Goal: Task Accomplishment & Management: Complete application form

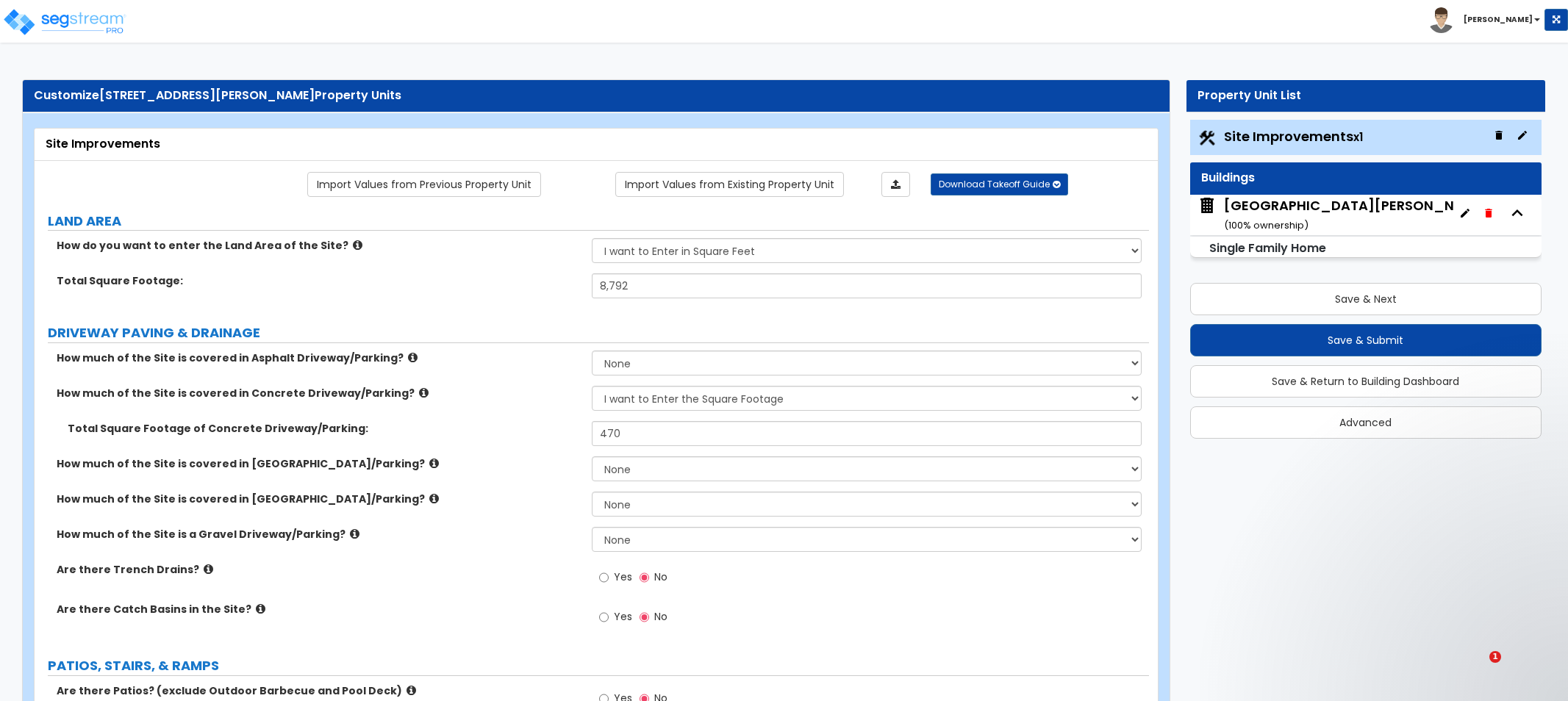
select select "2"
select select "1"
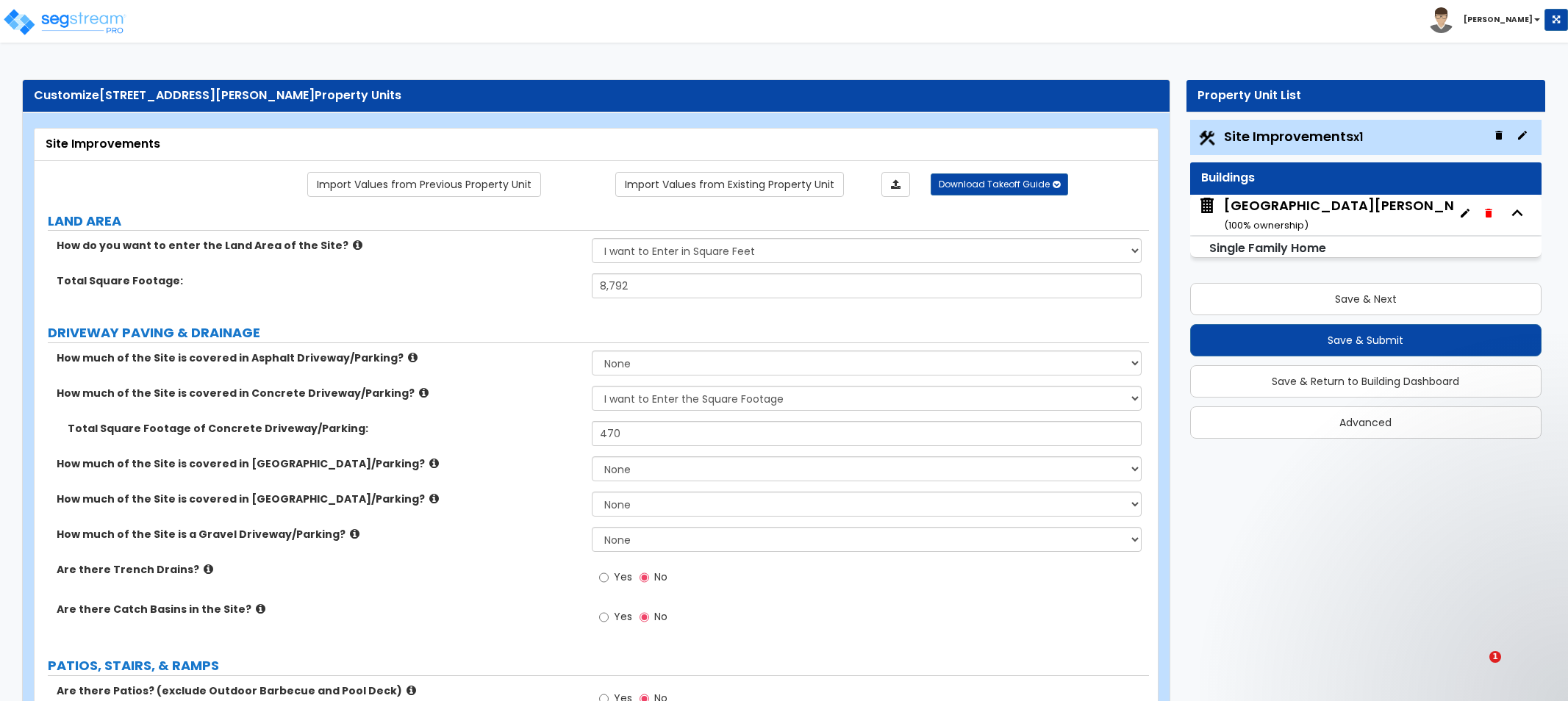
select select "1"
select select "4"
select select "3"
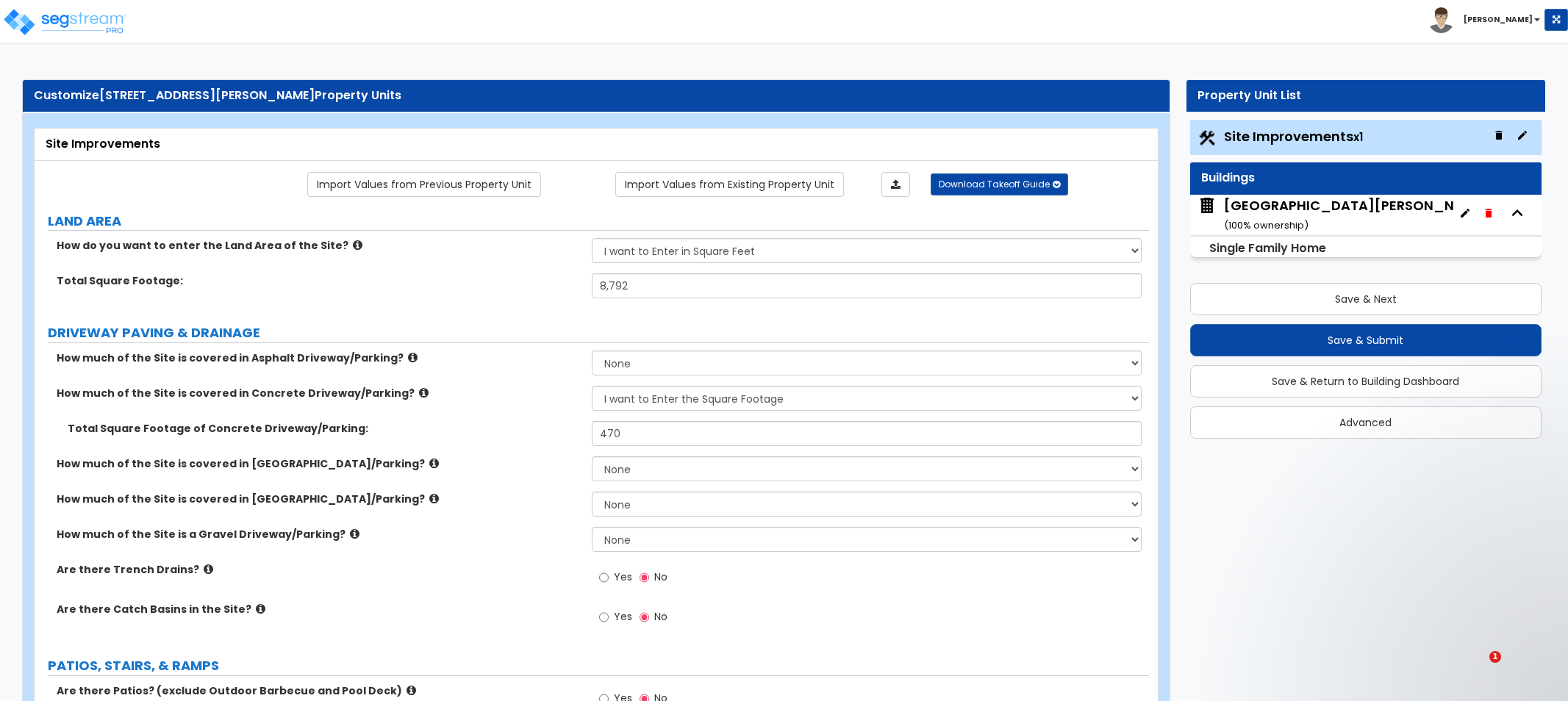
select select "10"
select select "4"
select select "5"
select select "1"
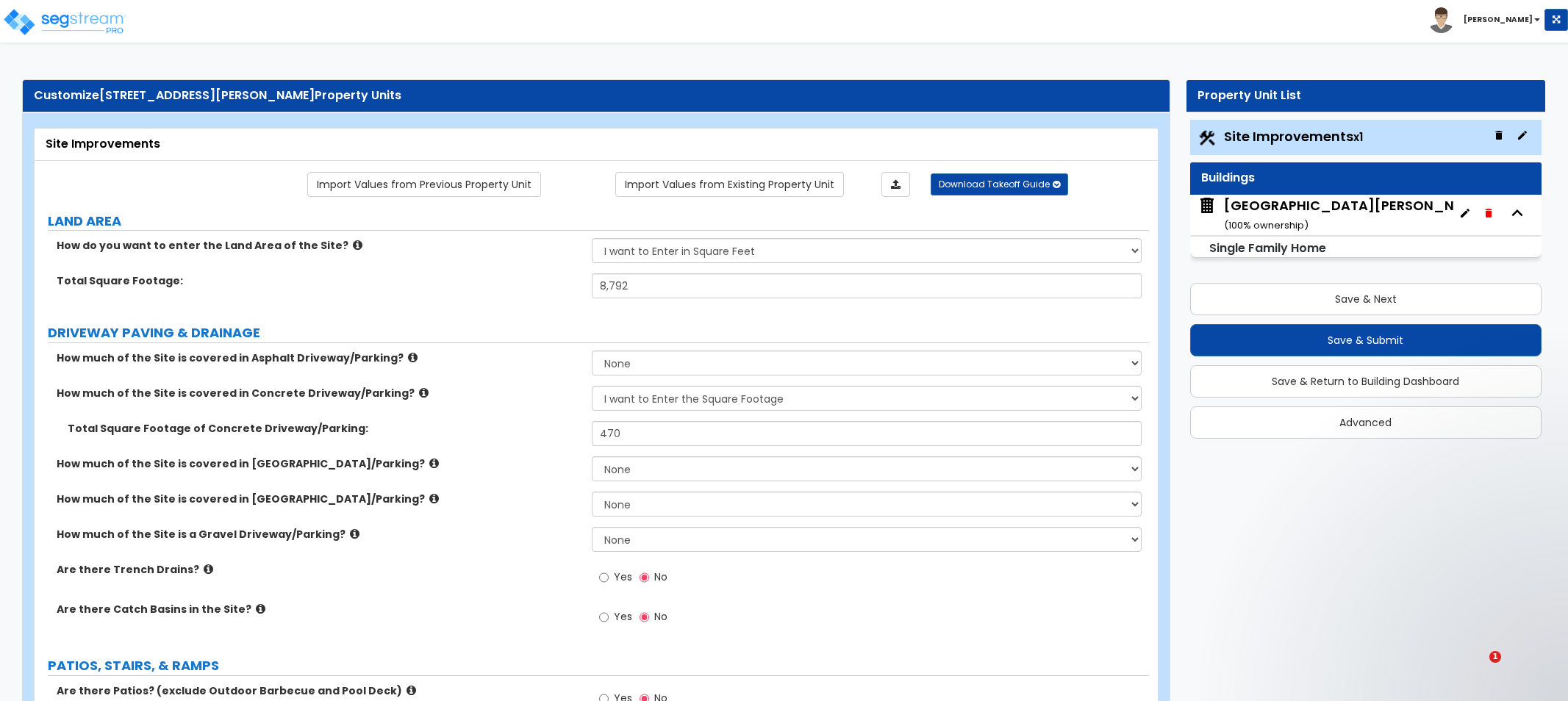
select select "1"
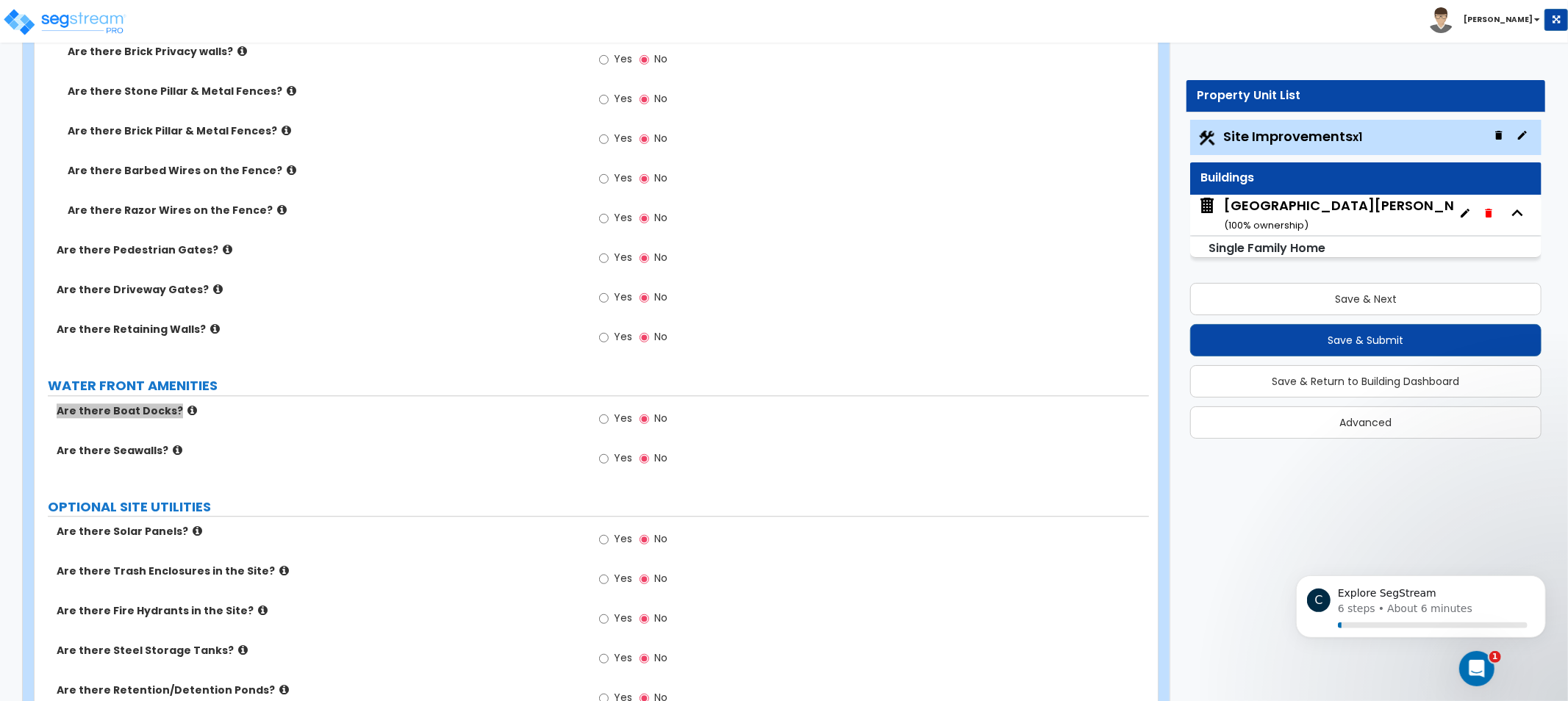
scroll to position [3037, 0]
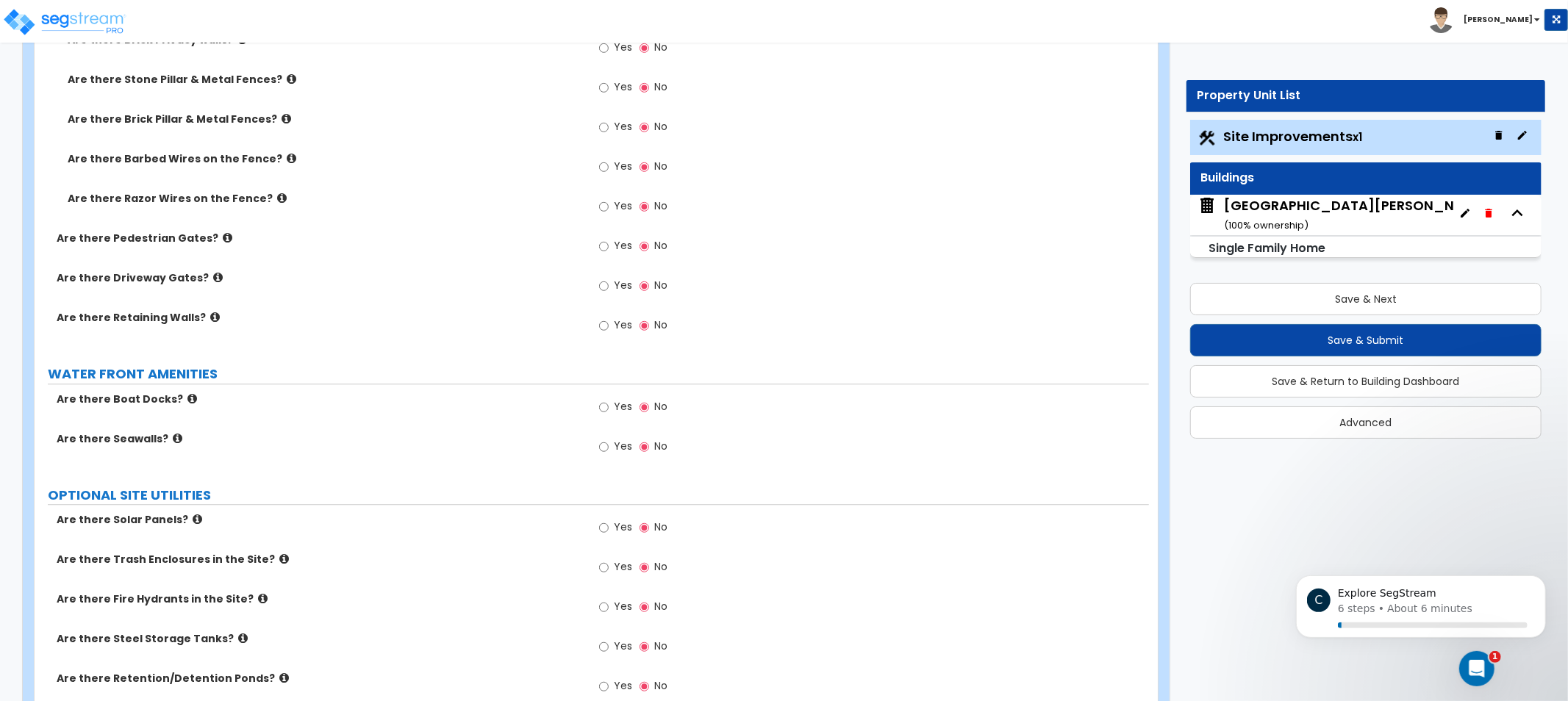
drag, startPoint x: 868, startPoint y: 330, endPoint x: 863, endPoint y: 269, distance: 61.2
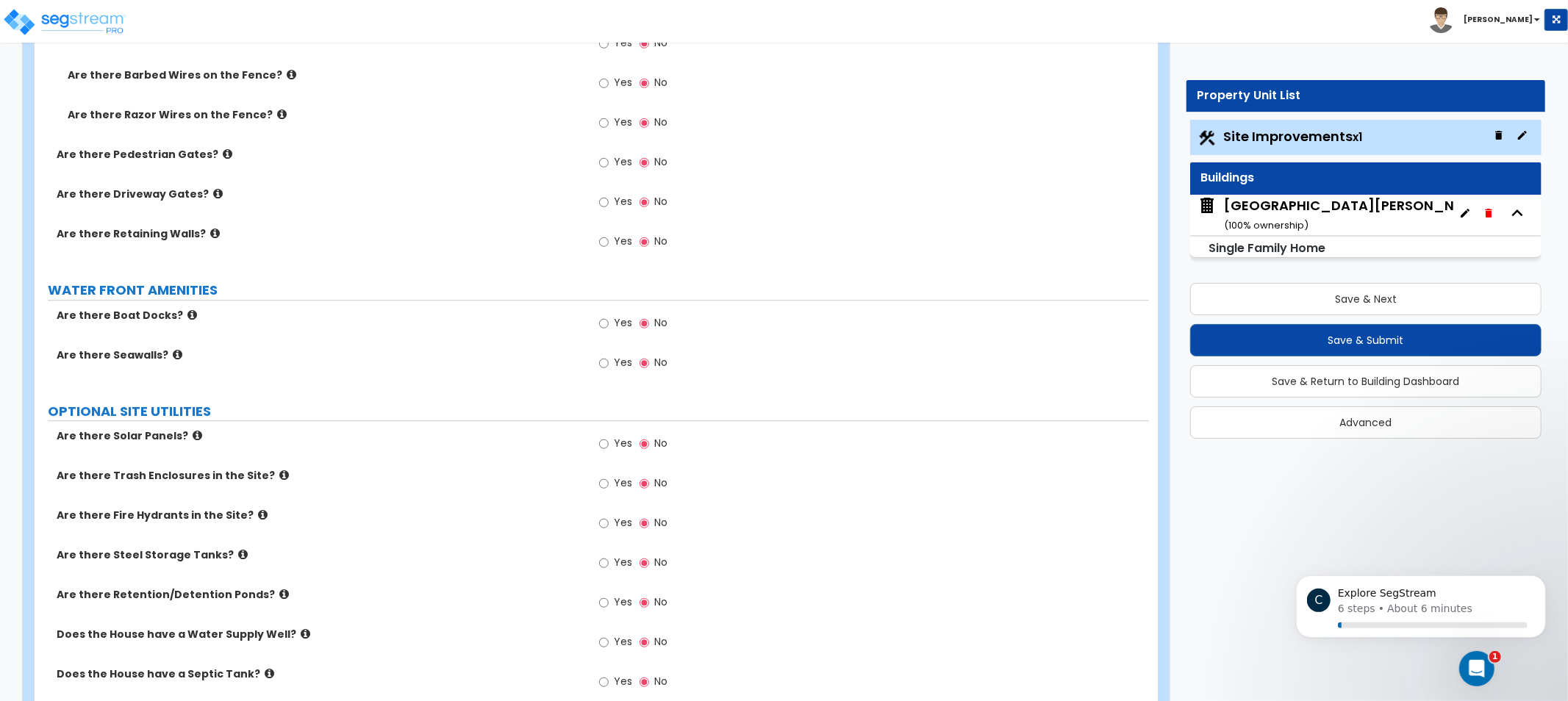
drag, startPoint x: 898, startPoint y: 377, endPoint x: 883, endPoint y: 461, distance: 85.3
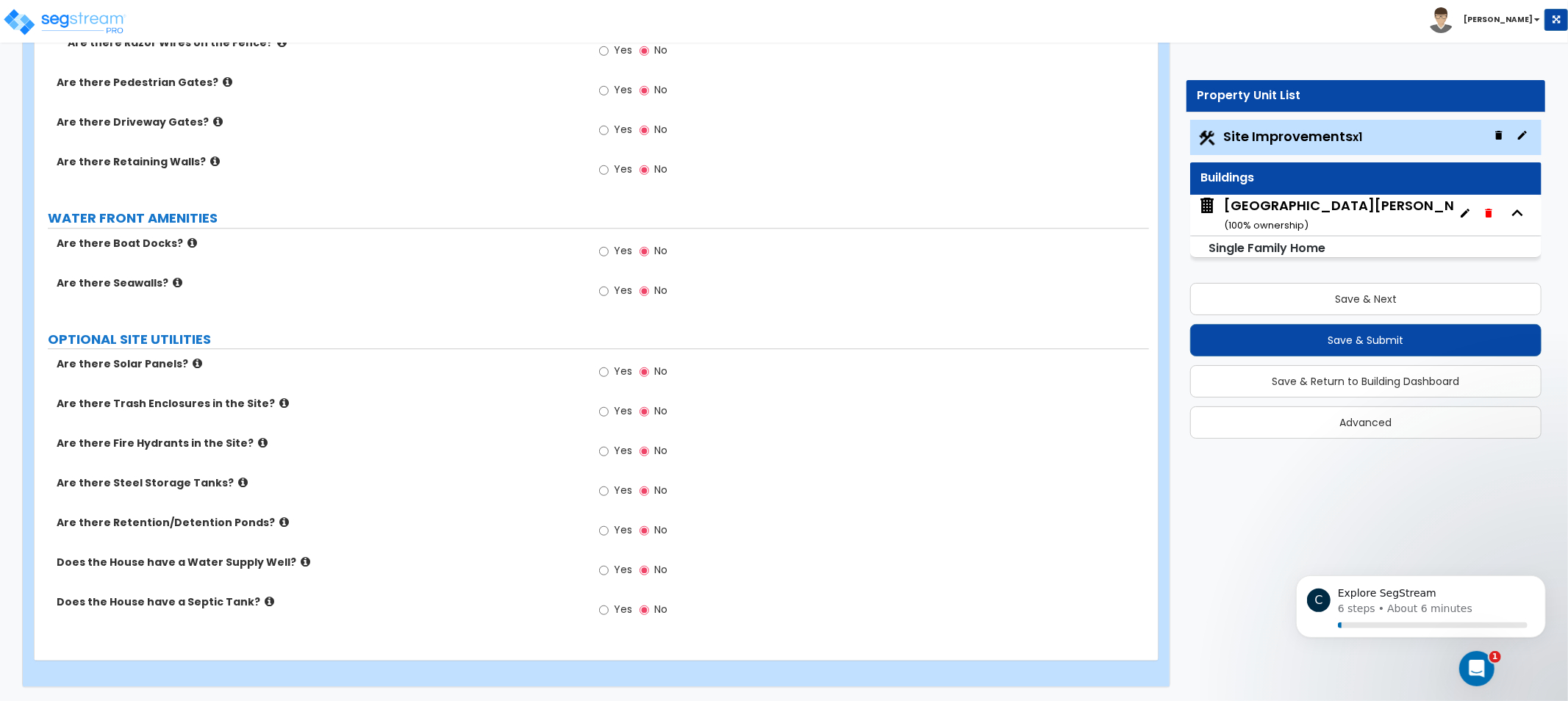
drag, startPoint x: 454, startPoint y: 341, endPoint x: 300, endPoint y: 356, distance: 154.7
click at [279, 403] on icon at bounding box center [284, 403] width 10 height 11
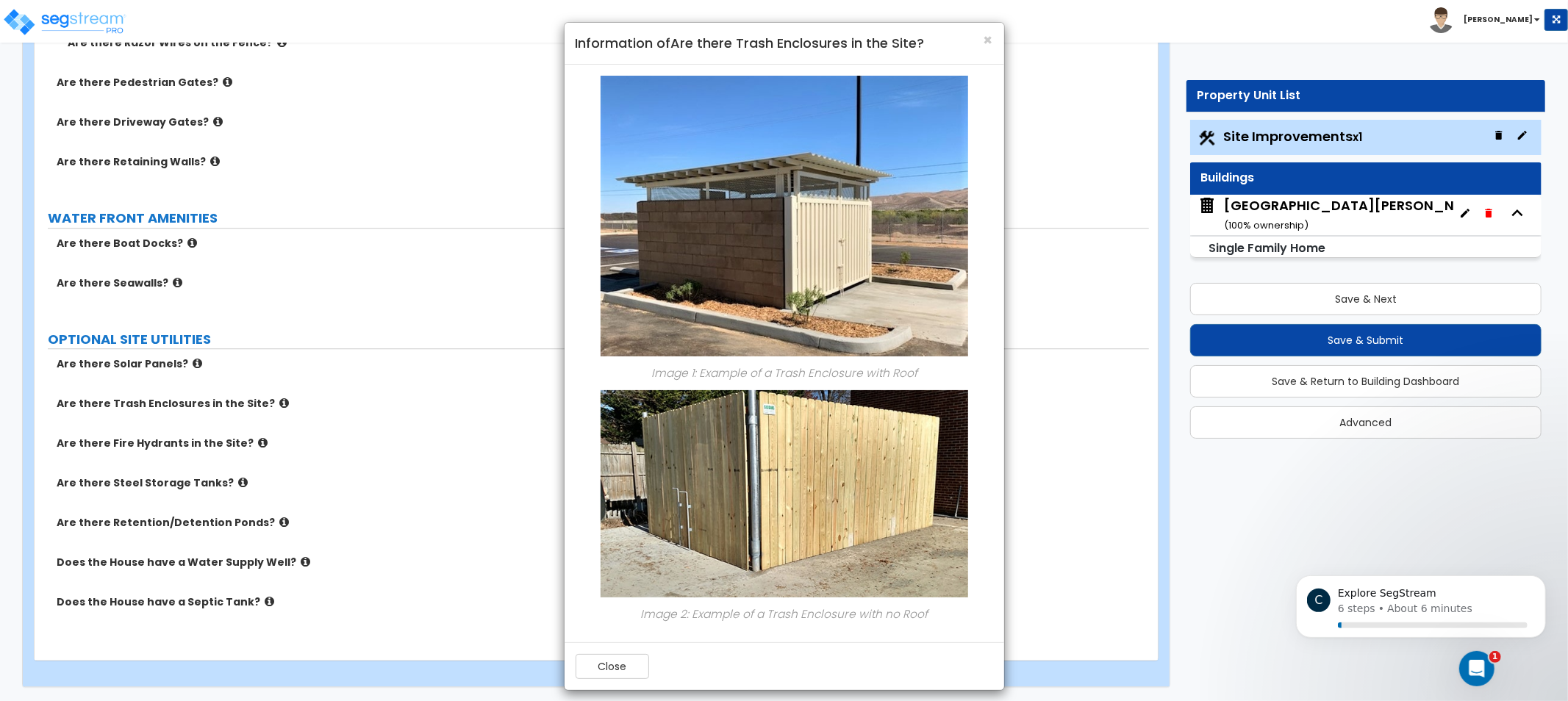
click at [326, 419] on div "× Information of Are there Trash Enclosures in the Site? Image 1: Example of a …" at bounding box center [784, 350] width 1568 height 701
click at [247, 439] on div "× Information of Are there Trash Enclosures in the Site? Image 1: Example of a …" at bounding box center [784, 350] width 1568 height 701
click at [989, 42] on span "×" at bounding box center [988, 40] width 10 height 21
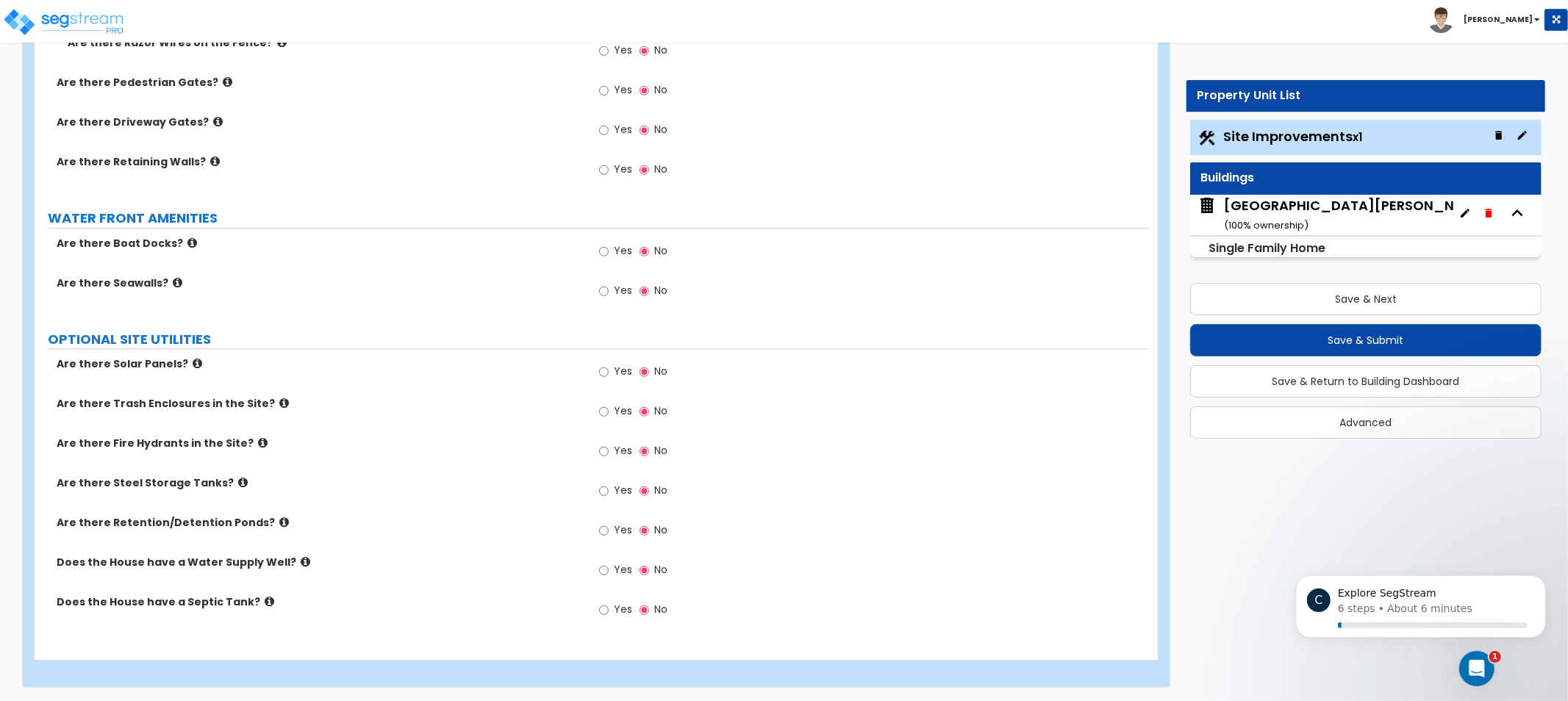
drag, startPoint x: 500, startPoint y: 339, endPoint x: 471, endPoint y: 349, distance: 30.7
drag, startPoint x: 471, startPoint y: 349, endPoint x: 407, endPoint y: 358, distance: 64.6
click at [408, 358] on label "Are there Solar Panels?" at bounding box center [318, 363] width 524 height 15
click at [228, 489] on label "Are there Steel Storage Tanks?" at bounding box center [318, 483] width 524 height 15
click at [238, 483] on icon at bounding box center [242, 483] width 10 height 11
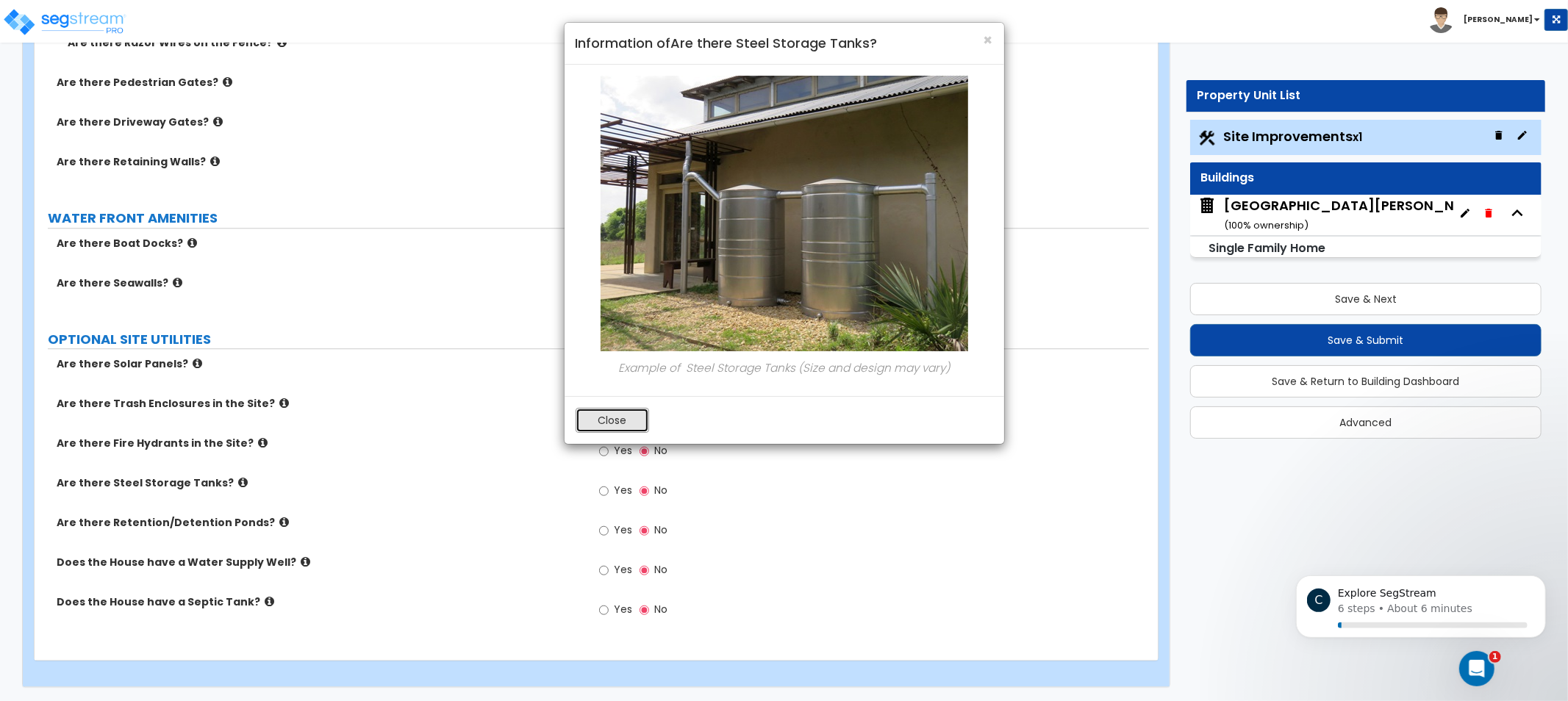
drag, startPoint x: 618, startPoint y: 421, endPoint x: 590, endPoint y: 425, distance: 28.3
click at [613, 421] on button "Close" at bounding box center [612, 421] width 73 height 25
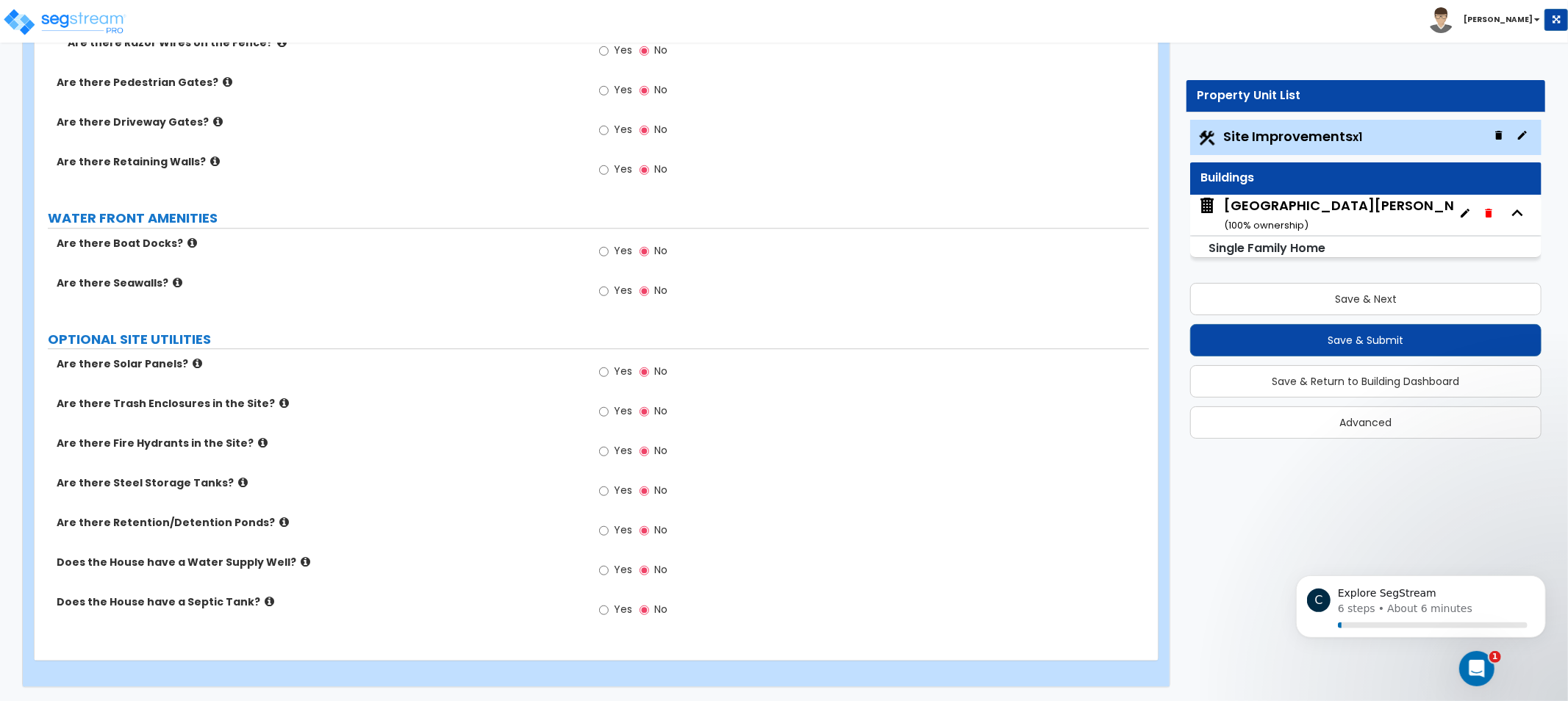
drag, startPoint x: 481, startPoint y: 436, endPoint x: 377, endPoint y: 454, distance: 105.5
drag, startPoint x: 377, startPoint y: 454, endPoint x: 340, endPoint y: 469, distance: 39.9
click at [356, 463] on div "Are there Fire Hydrants in the Site? Yes No" at bounding box center [591, 455] width 1115 height 40
click at [279, 522] on icon at bounding box center [284, 522] width 10 height 11
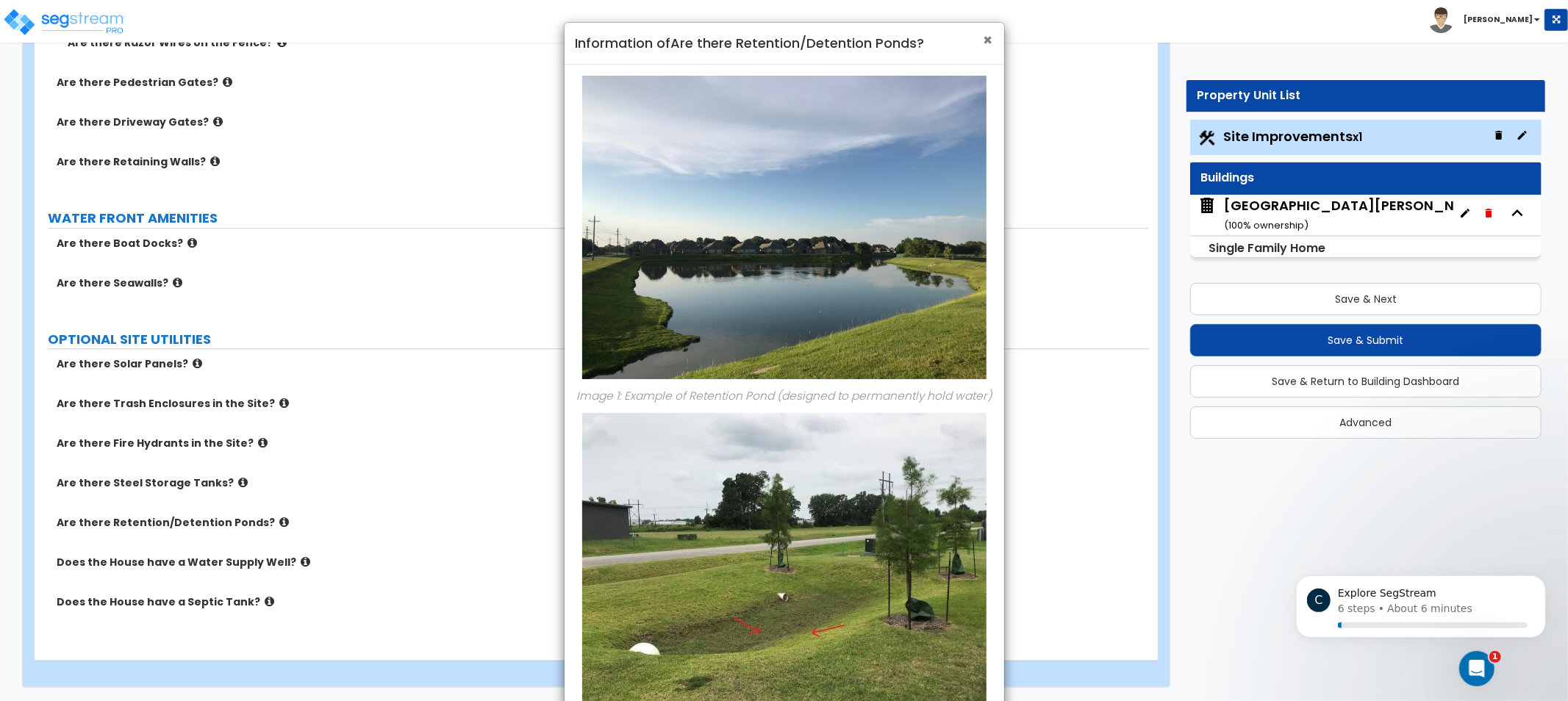
drag, startPoint x: 986, startPoint y: 34, endPoint x: 981, endPoint y: 42, distance: 9.4
click at [986, 35] on span "×" at bounding box center [988, 40] width 10 height 21
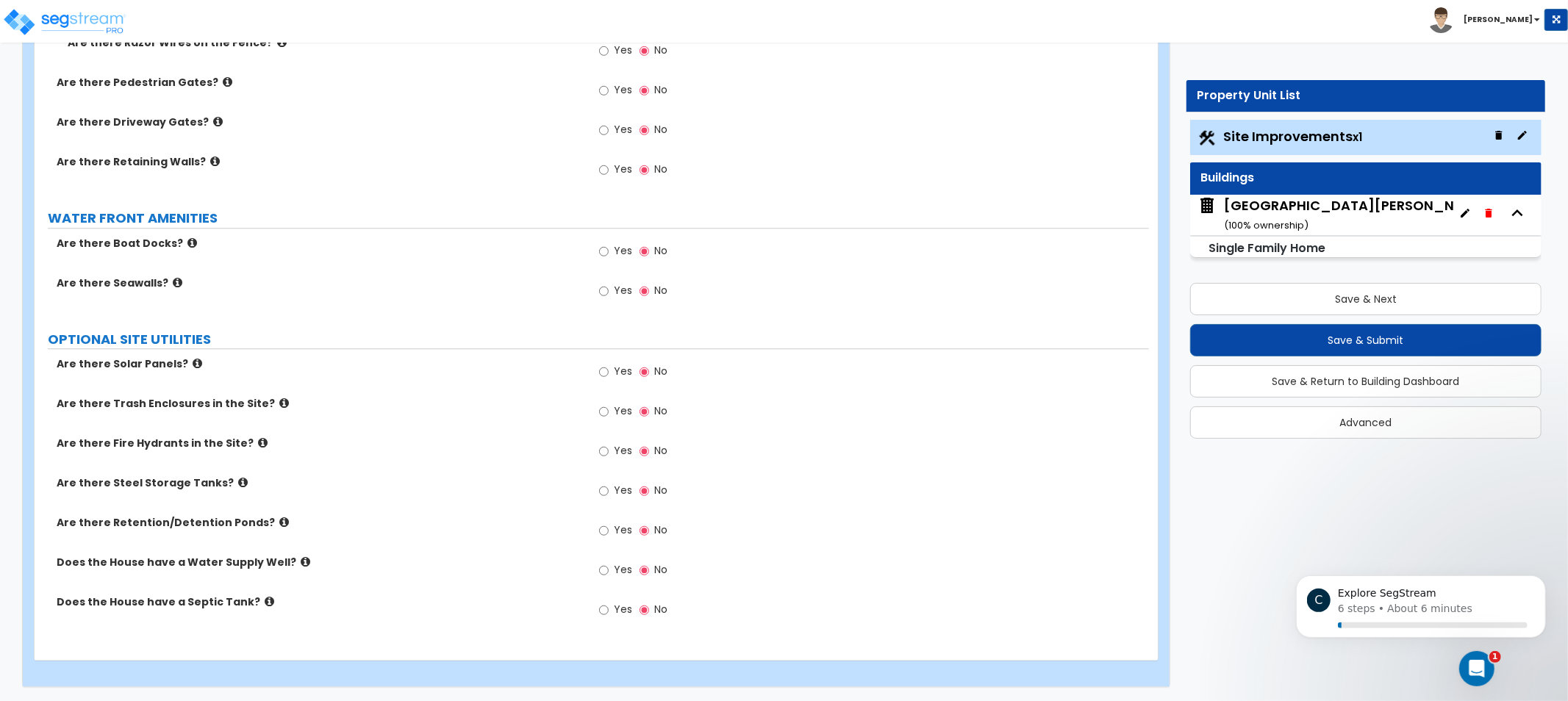
drag, startPoint x: 408, startPoint y: 404, endPoint x: 322, endPoint y: 479, distance: 114.1
click at [323, 465] on div "Are there Fire Hydrants in the Site? Yes No" at bounding box center [591, 455] width 1115 height 40
click at [301, 557] on icon at bounding box center [305, 562] width 10 height 11
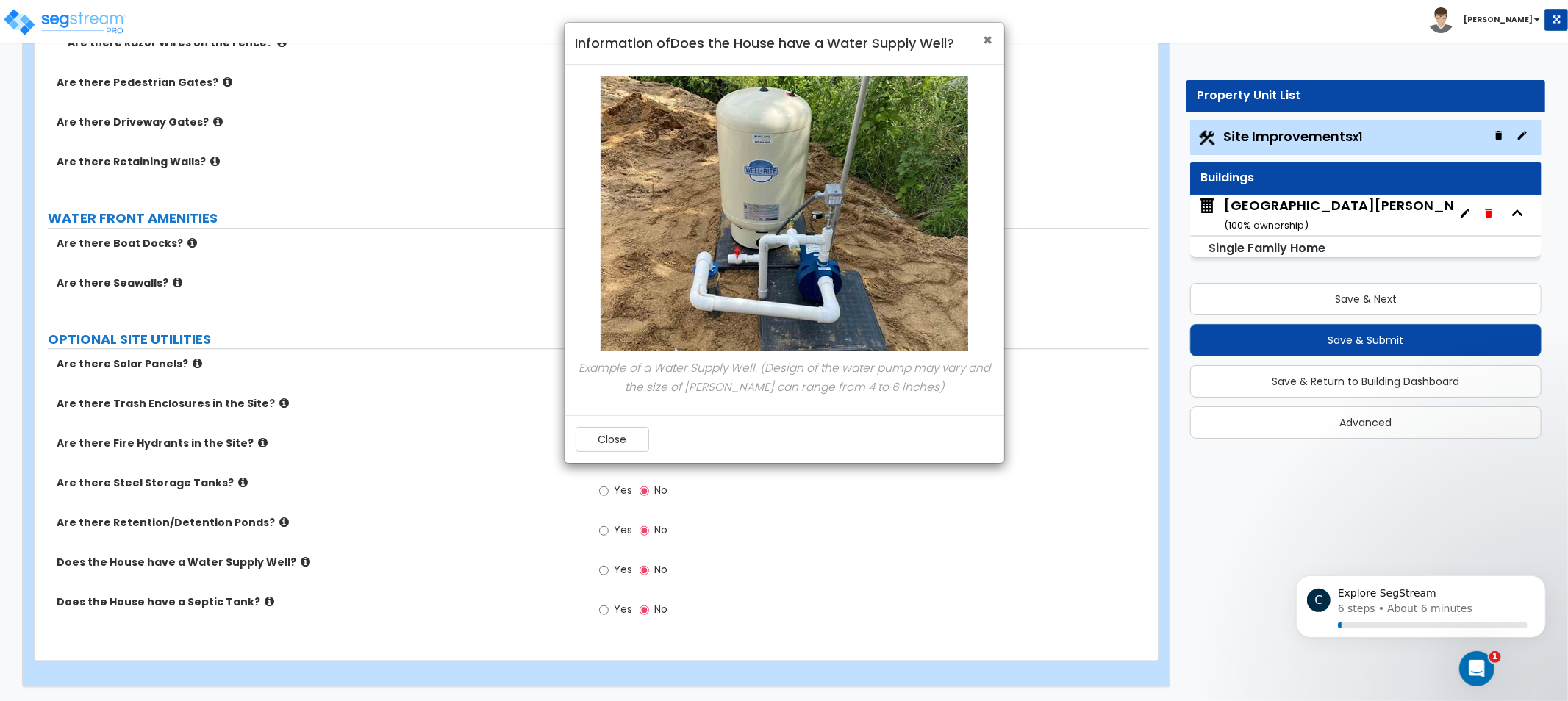
drag, startPoint x: 984, startPoint y: 30, endPoint x: 924, endPoint y: 83, distance: 80.1
click at [984, 30] on span "×" at bounding box center [988, 40] width 10 height 21
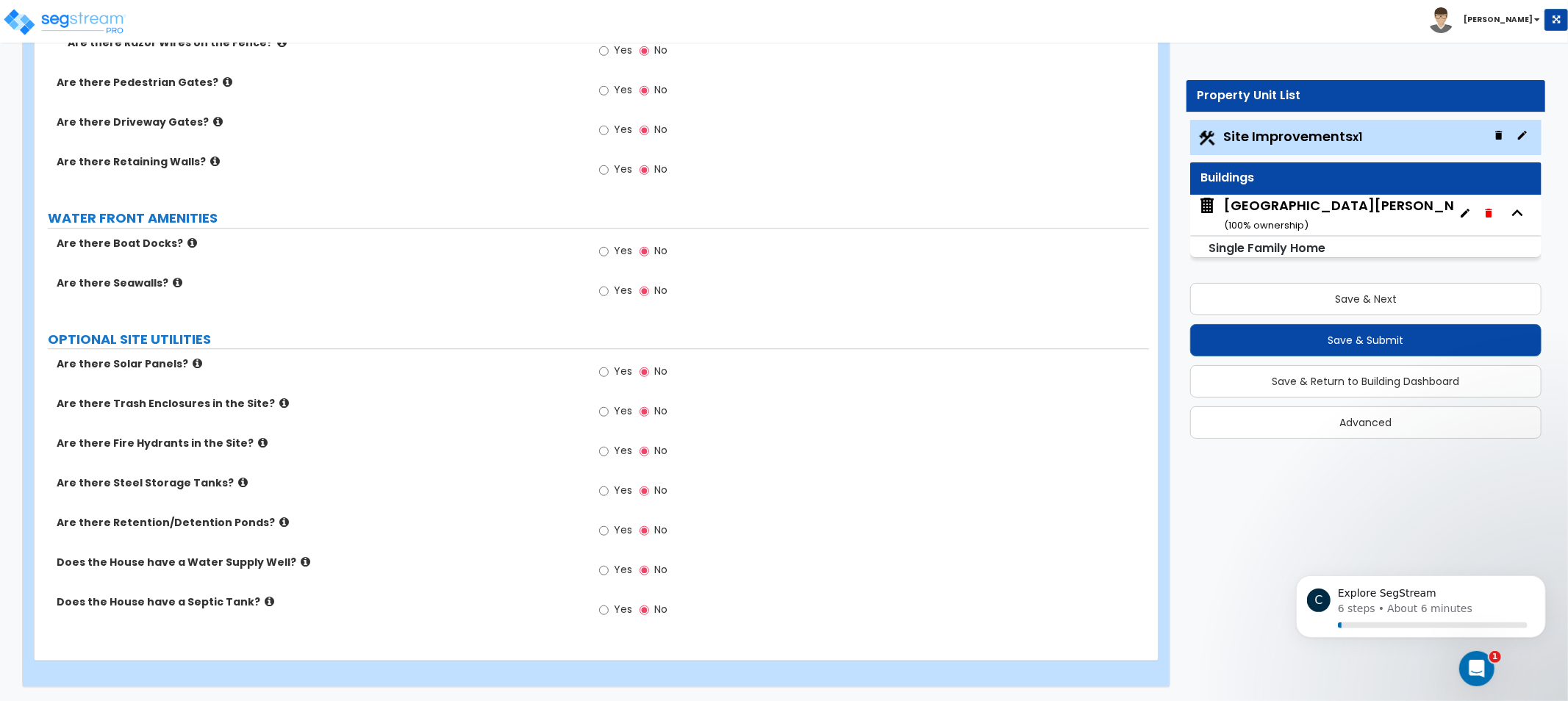
drag, startPoint x: 432, startPoint y: 585, endPoint x: 409, endPoint y: 584, distance: 23.0
drag, startPoint x: 409, startPoint y: 584, endPoint x: 247, endPoint y: 590, distance: 162.1
click at [318, 589] on div "Does the House have a Water Supply Well? Yes No" at bounding box center [591, 575] width 1115 height 40
click at [264, 596] on icon at bounding box center [269, 601] width 10 height 11
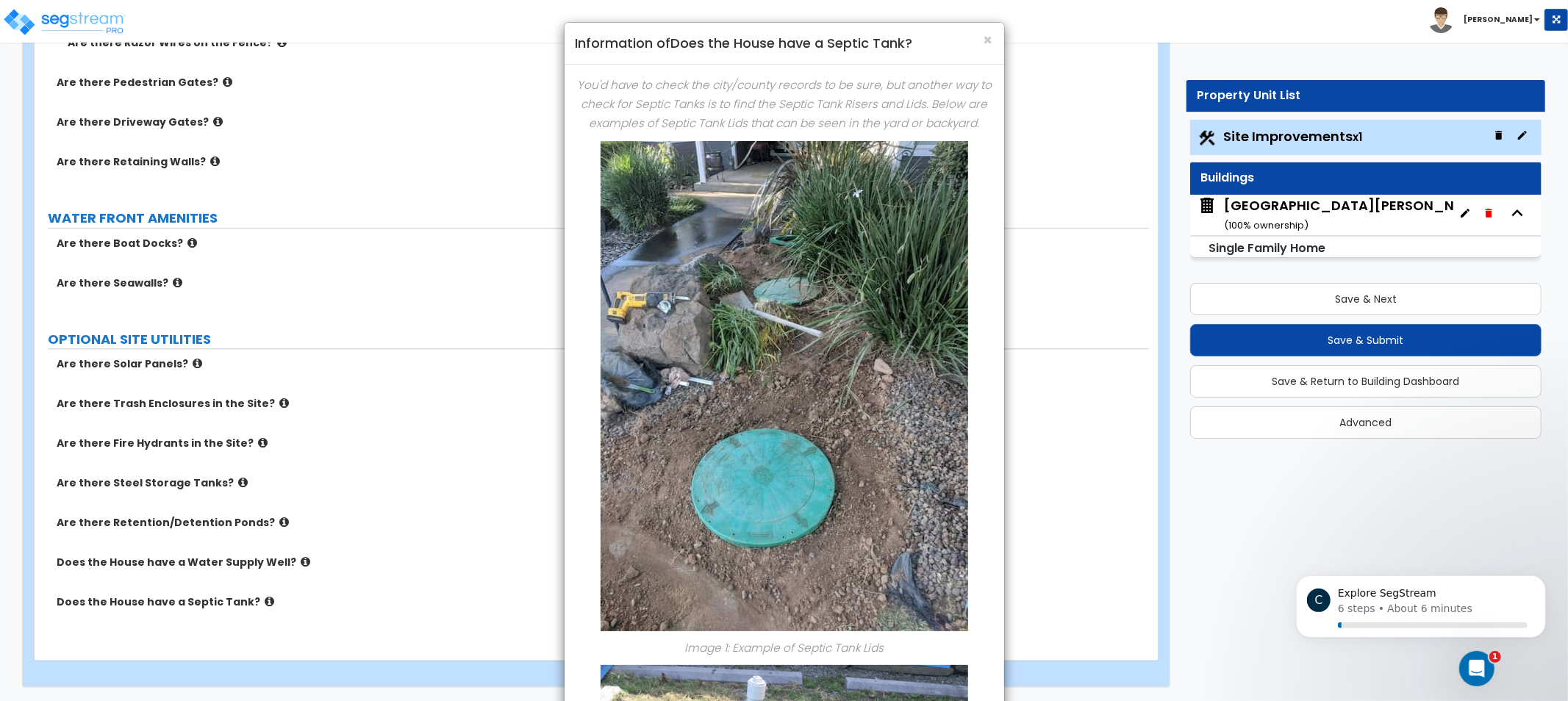
drag, startPoint x: 993, startPoint y: 34, endPoint x: 826, endPoint y: 152, distance: 204.5
click at [993, 34] on div "× Information of Does the House have a Septic Tank?" at bounding box center [784, 43] width 439 height 42
drag, startPoint x: 450, startPoint y: 295, endPoint x: 914, endPoint y: 126, distance: 493.8
click at [452, 295] on div "× Information of Does the House have a Septic Tank? You'd have to check the cit…" at bounding box center [784, 350] width 1568 height 701
drag, startPoint x: 989, startPoint y: 40, endPoint x: 985, endPoint y: 57, distance: 17.5
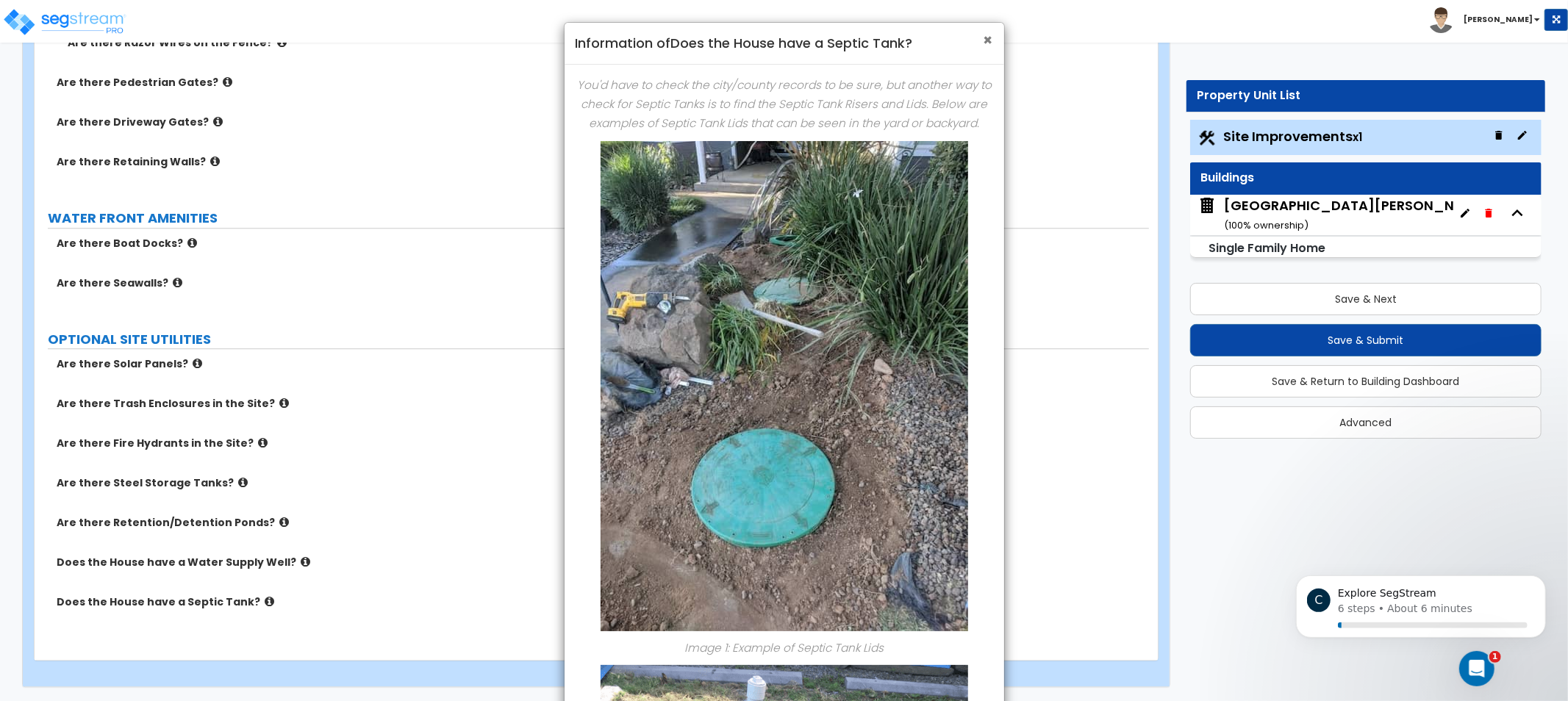
click at [988, 42] on span "×" at bounding box center [988, 40] width 10 height 21
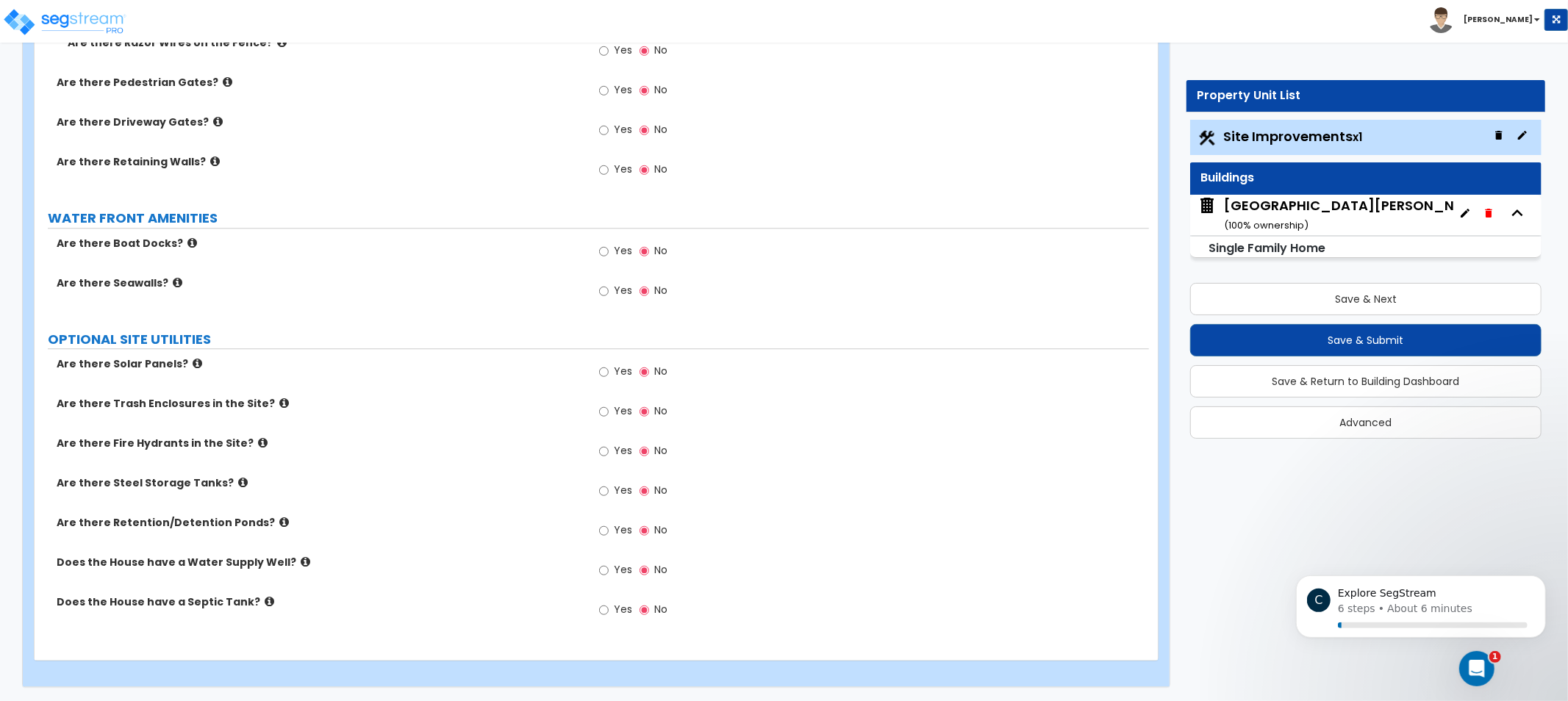
drag, startPoint x: 1033, startPoint y: 386, endPoint x: 964, endPoint y: 613, distance: 237.3
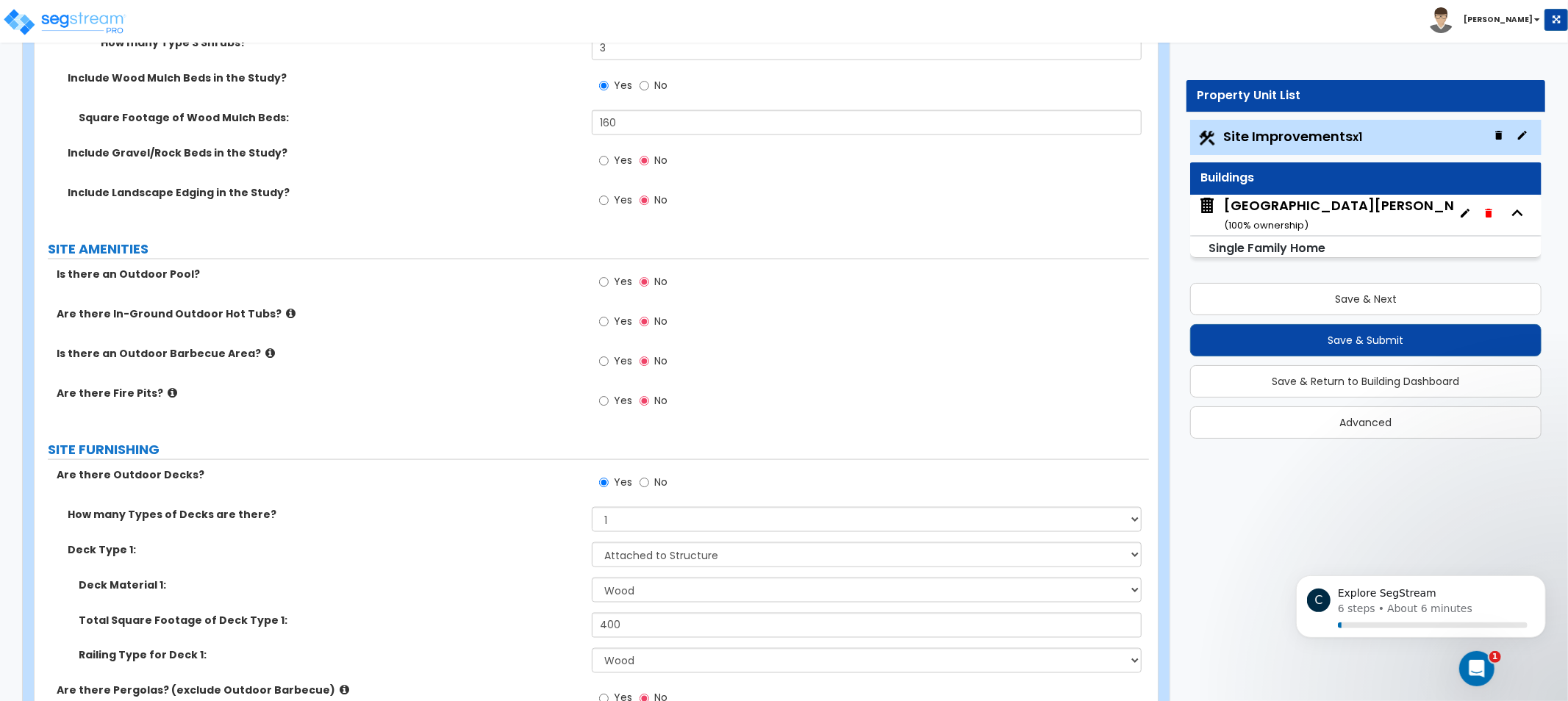
scroll to position [0, 0]
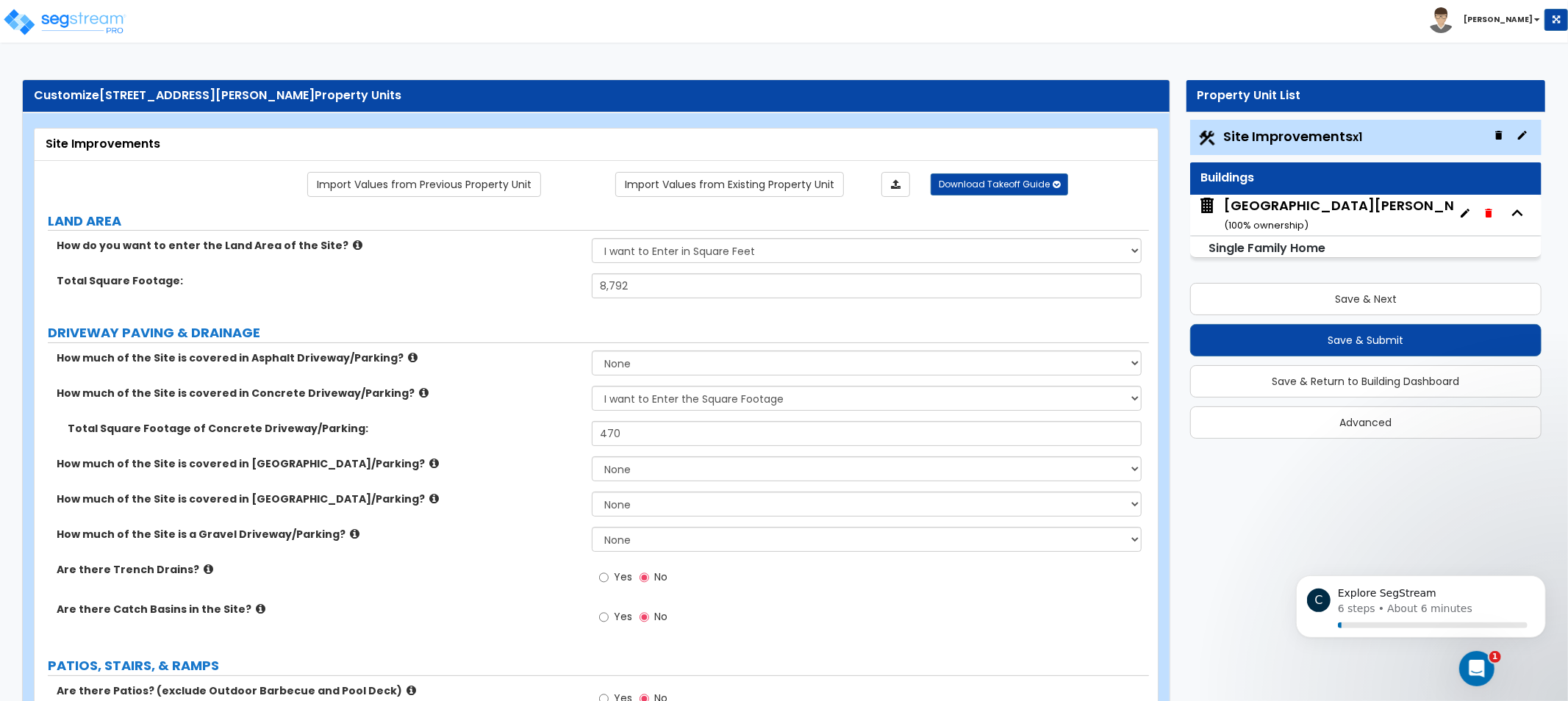
drag, startPoint x: 946, startPoint y: 422, endPoint x: 978, endPoint y: 172, distance: 252.0
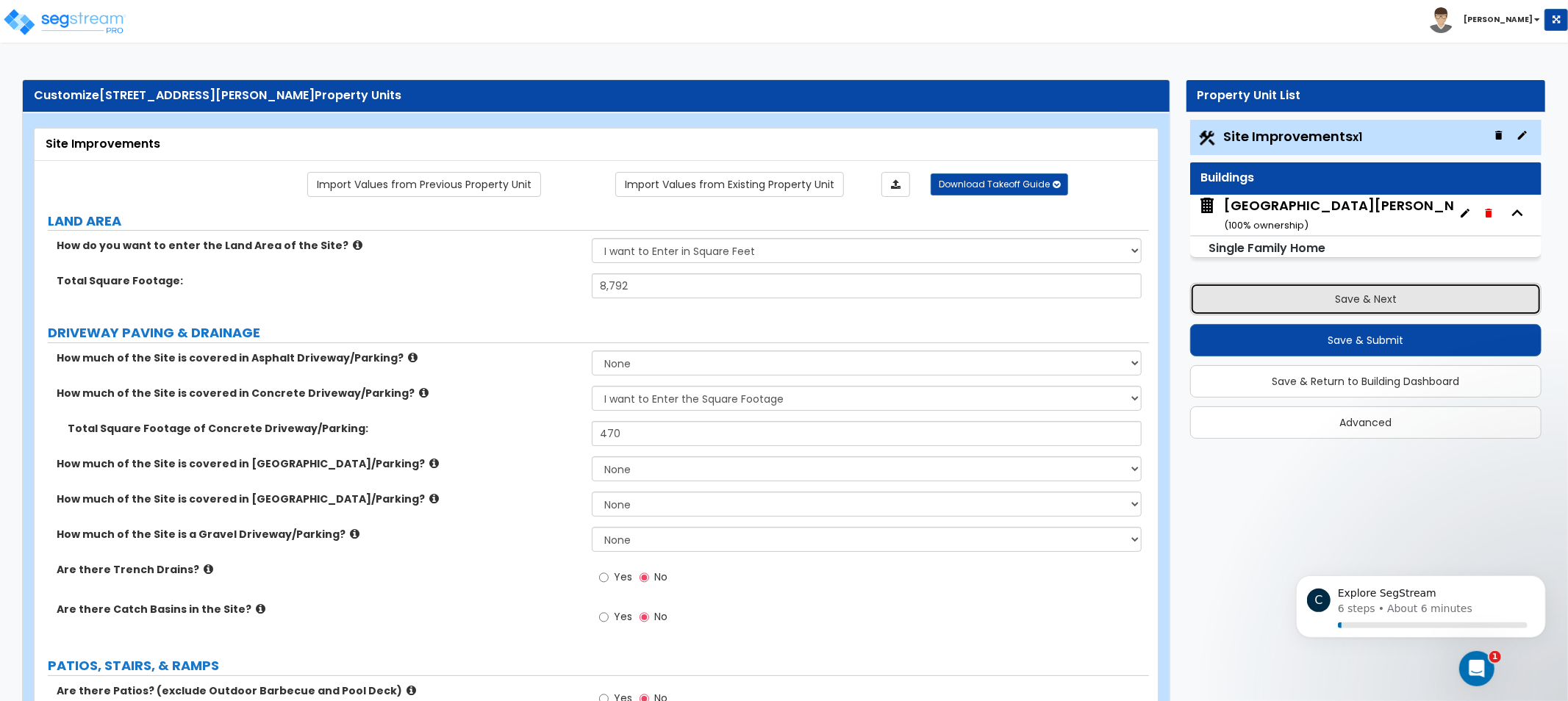
click at [1308, 293] on button "Save & Next" at bounding box center [1366, 299] width 352 height 33
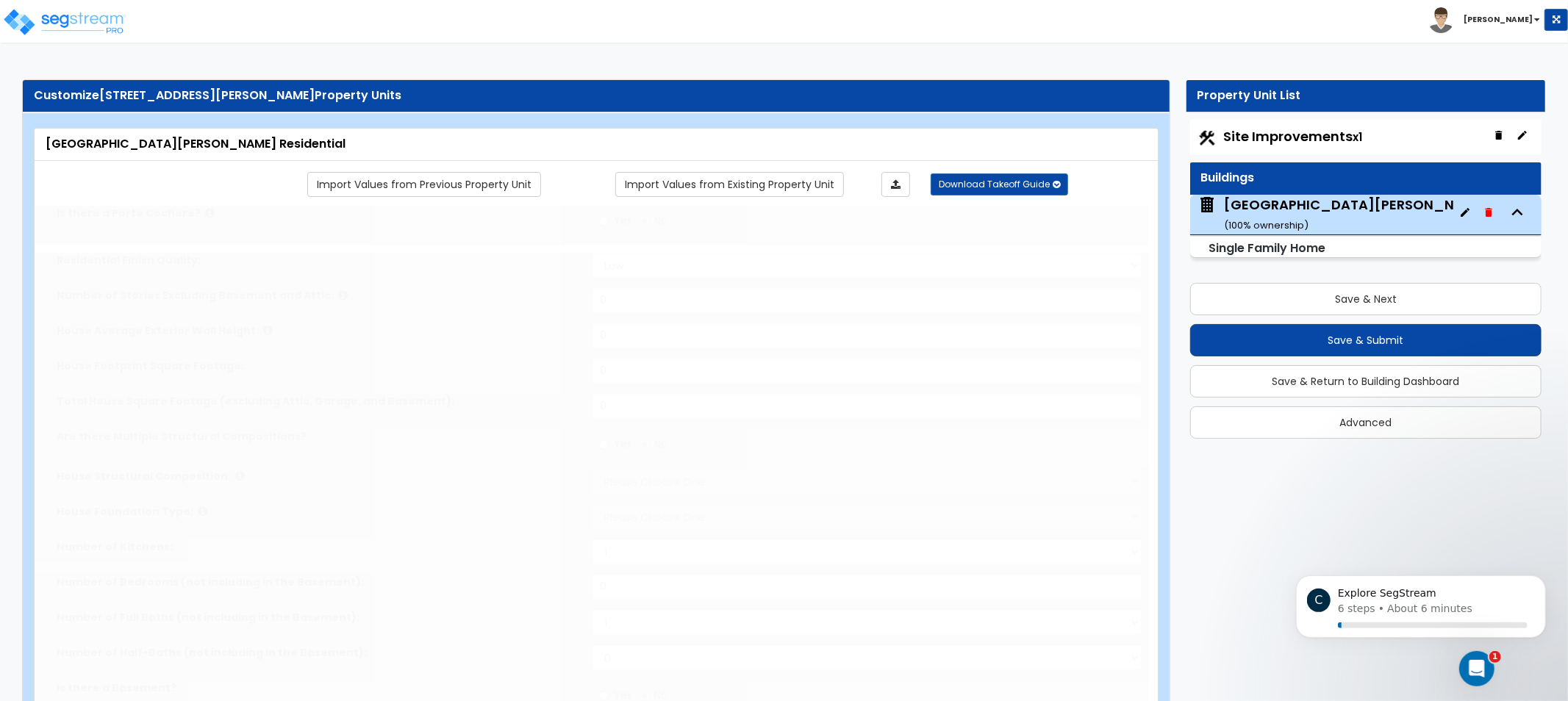
type input "1"
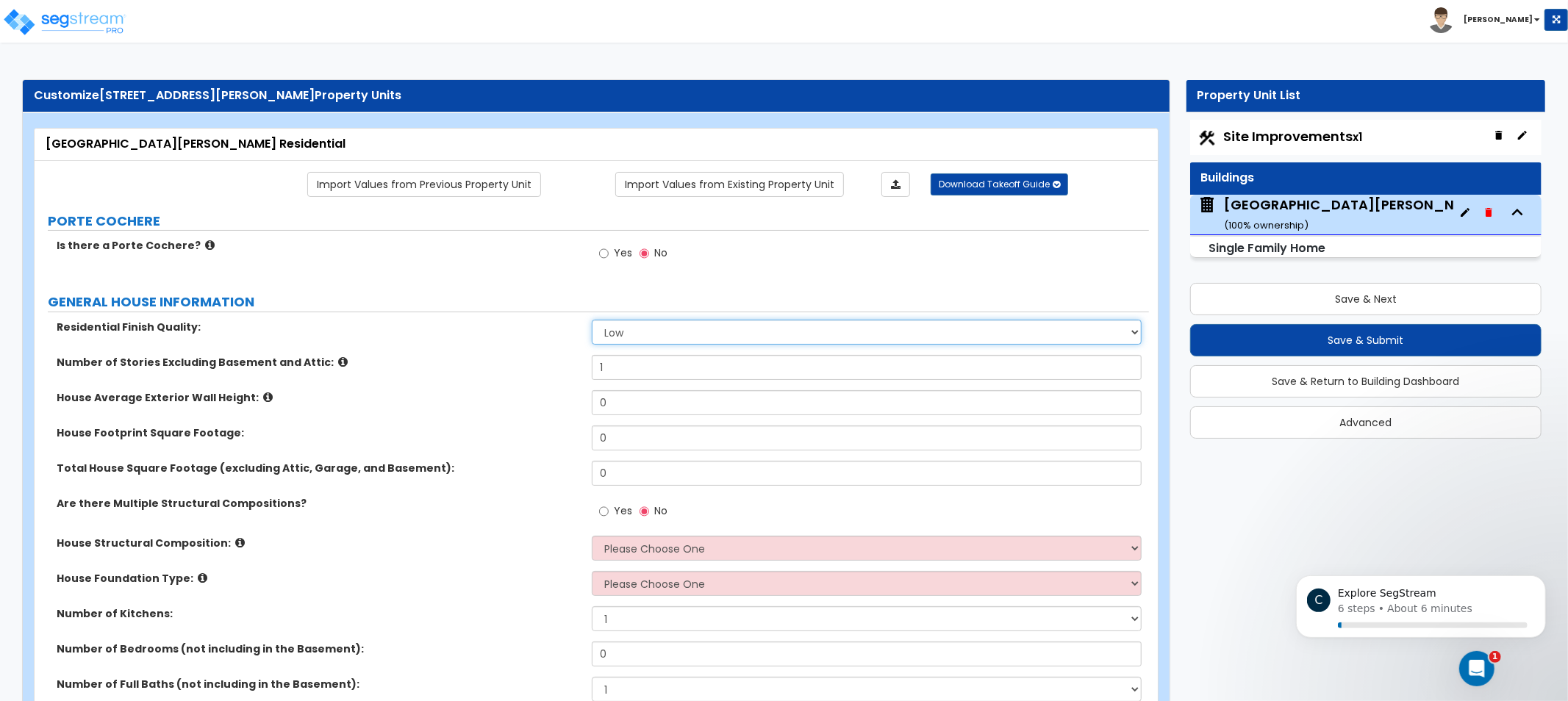
click at [964, 328] on select "Low Average High" at bounding box center [867, 332] width 550 height 25
click at [592, 320] on select "Low Average High" at bounding box center [867, 332] width 550 height 25
click at [650, 334] on select "Low Average High" at bounding box center [867, 332] width 550 height 25
select select "2"
click at [592, 320] on select "Low Average High" at bounding box center [867, 332] width 550 height 25
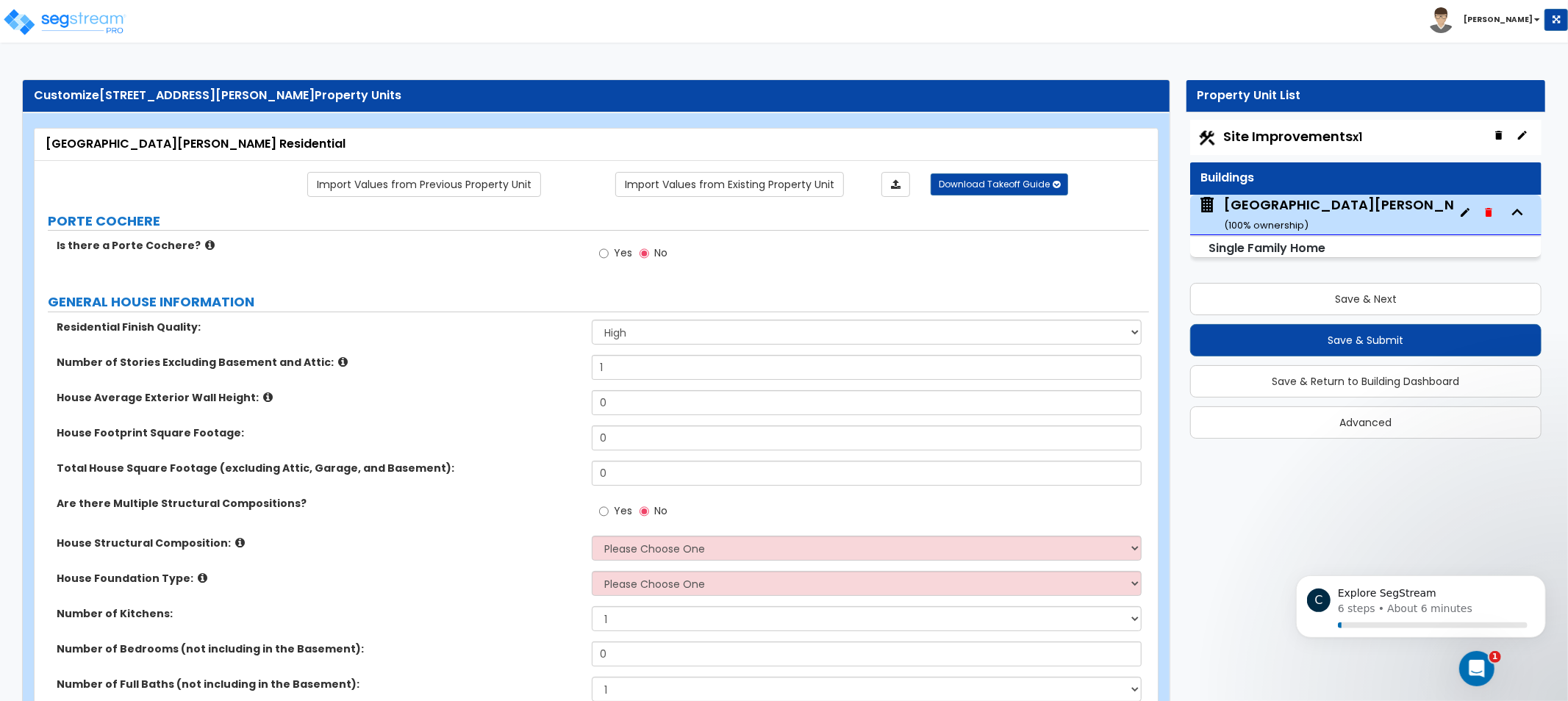
drag, startPoint x: 444, startPoint y: 347, endPoint x: 422, endPoint y: 346, distance: 22.0
drag, startPoint x: 422, startPoint y: 346, endPoint x: 303, endPoint y: 351, distance: 119.1
click at [354, 344] on div "Residential Finish Quality: Low Average High" at bounding box center [591, 338] width 1115 height 35
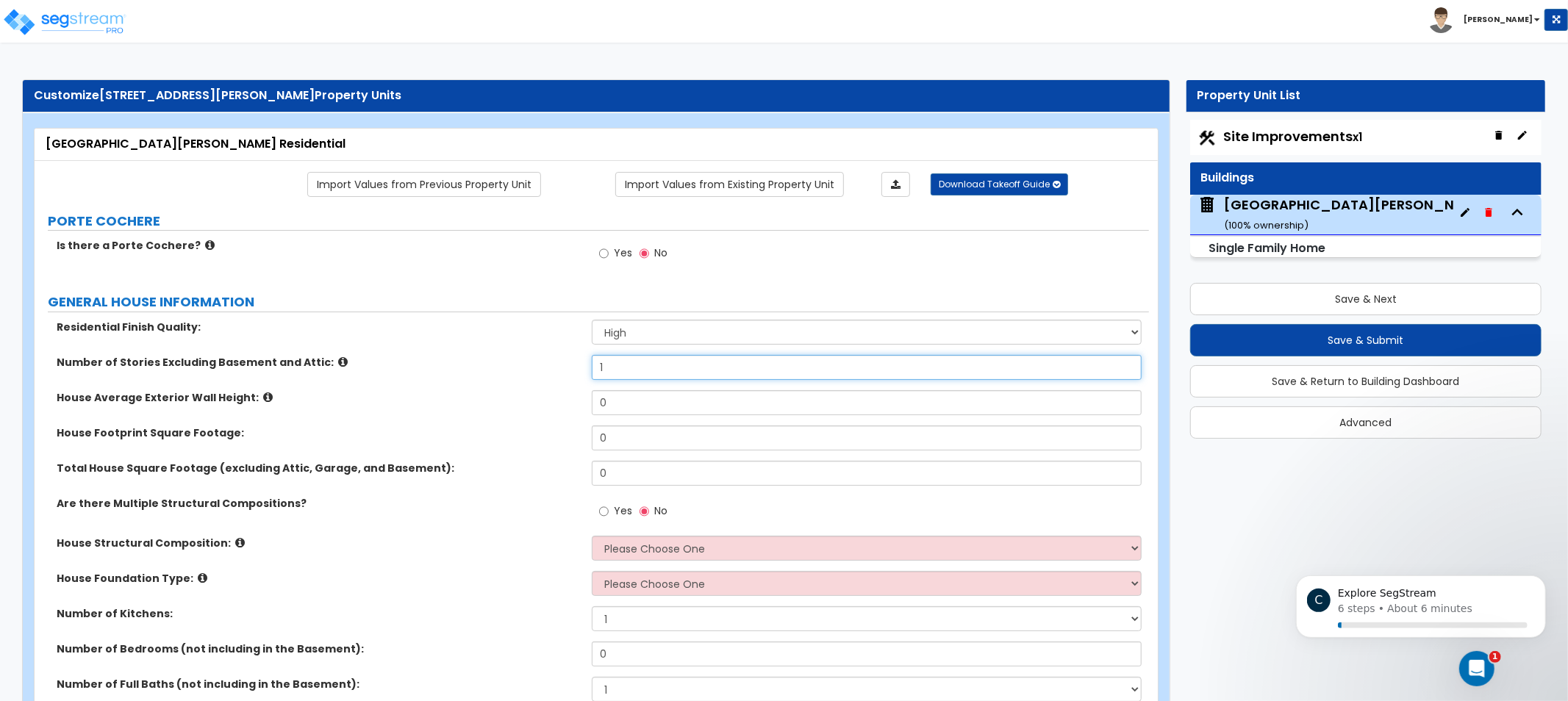
click at [738, 357] on input "1" at bounding box center [867, 368] width 550 height 25
drag, startPoint x: 673, startPoint y: 370, endPoint x: 606, endPoint y: 375, distance: 67.2
click at [486, 341] on div "Residential Finish Quality: Low Average High Number of Stories Excluding Baseme…" at bounding box center [592, 553] width 1092 height 468
type input "2"
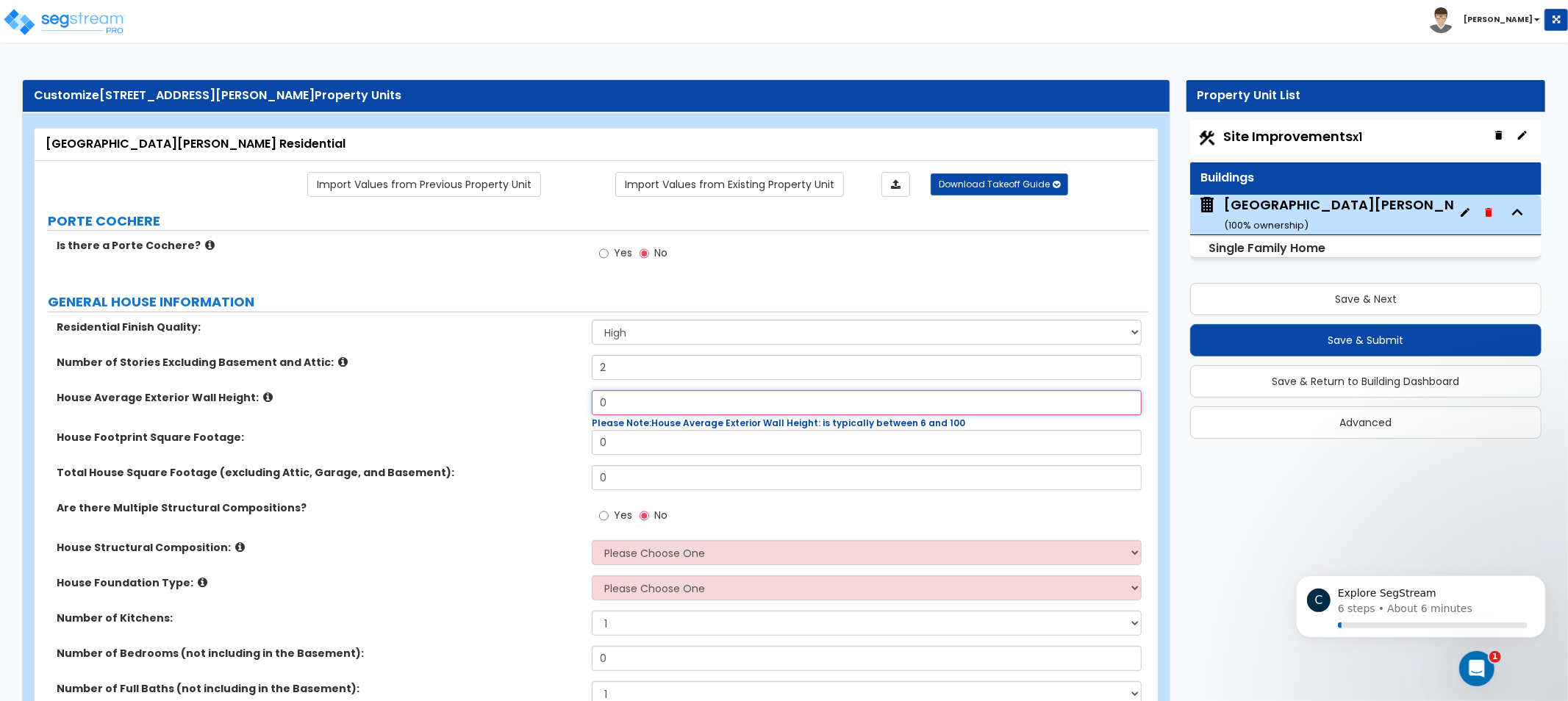
drag, startPoint x: 795, startPoint y: 397, endPoint x: 503, endPoint y: 370, distance: 293.2
click at [539, 373] on div "Residential Finish Quality: Low Average High Number of Stories Excluding Baseme…" at bounding box center [592, 556] width 1092 height 472
type input "40"
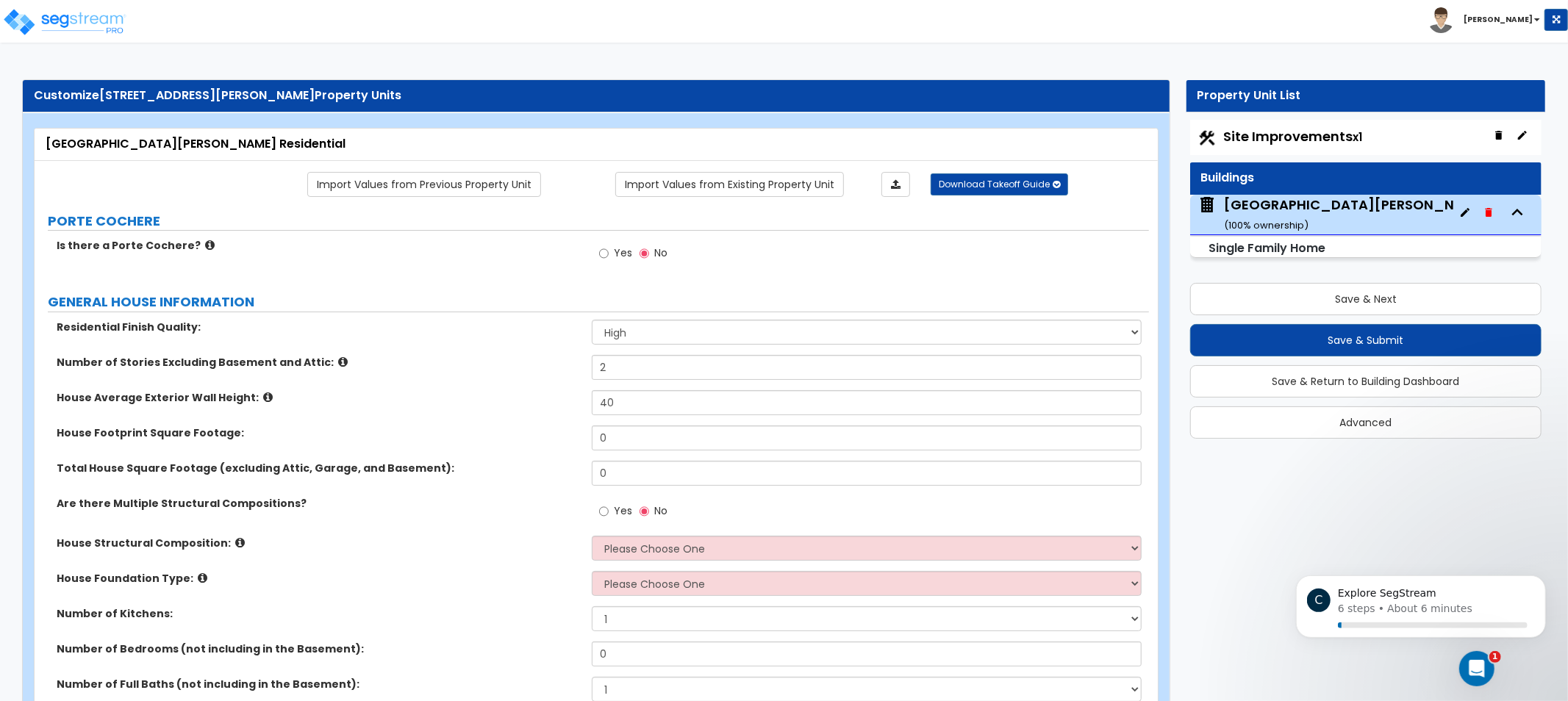
drag, startPoint x: 575, startPoint y: 404, endPoint x: 497, endPoint y: 406, distance: 78.0
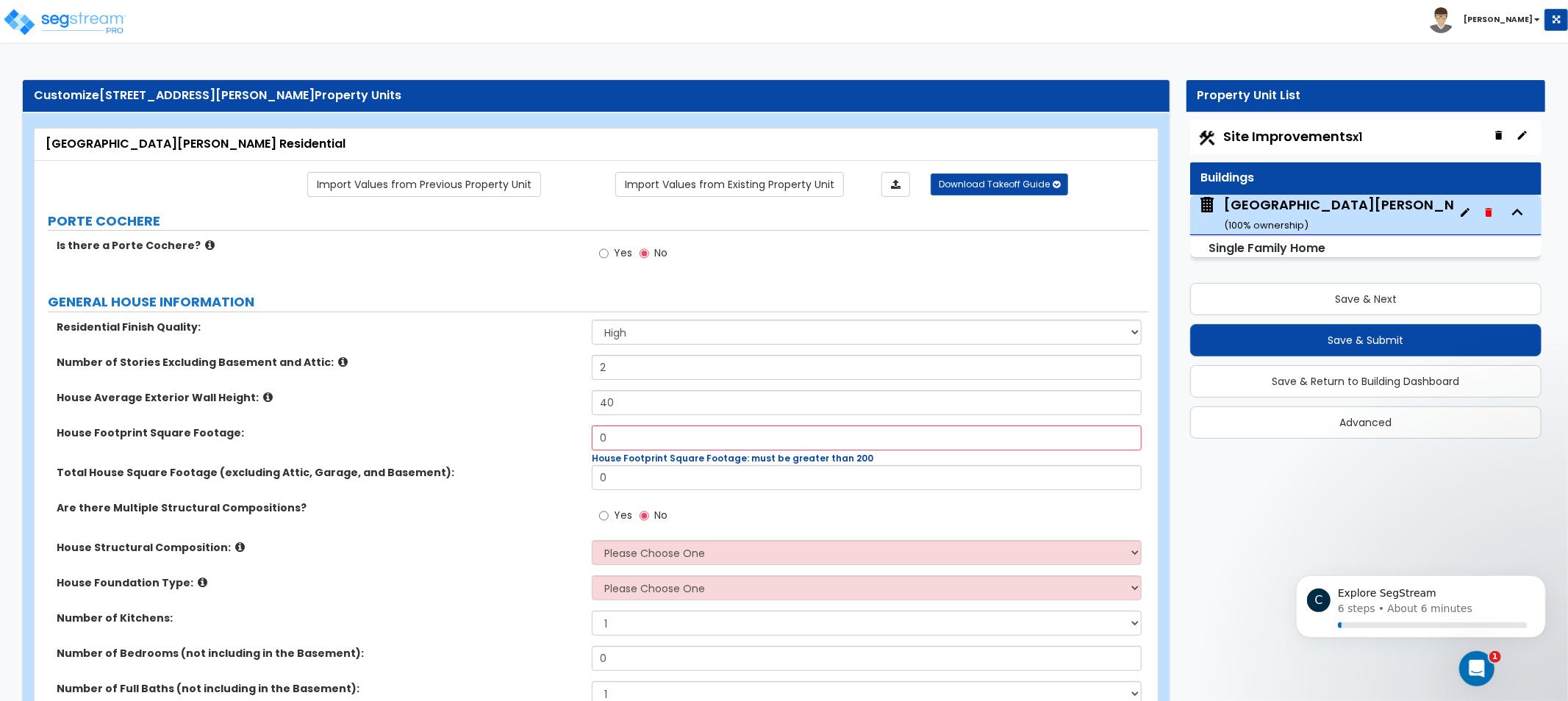
drag, startPoint x: 497, startPoint y: 406, endPoint x: 247, endPoint y: 408, distance: 250.0
click at [370, 405] on label "House Average Exterior Wall Height:" at bounding box center [318, 398] width 524 height 15
click at [263, 397] on icon at bounding box center [268, 397] width 10 height 11
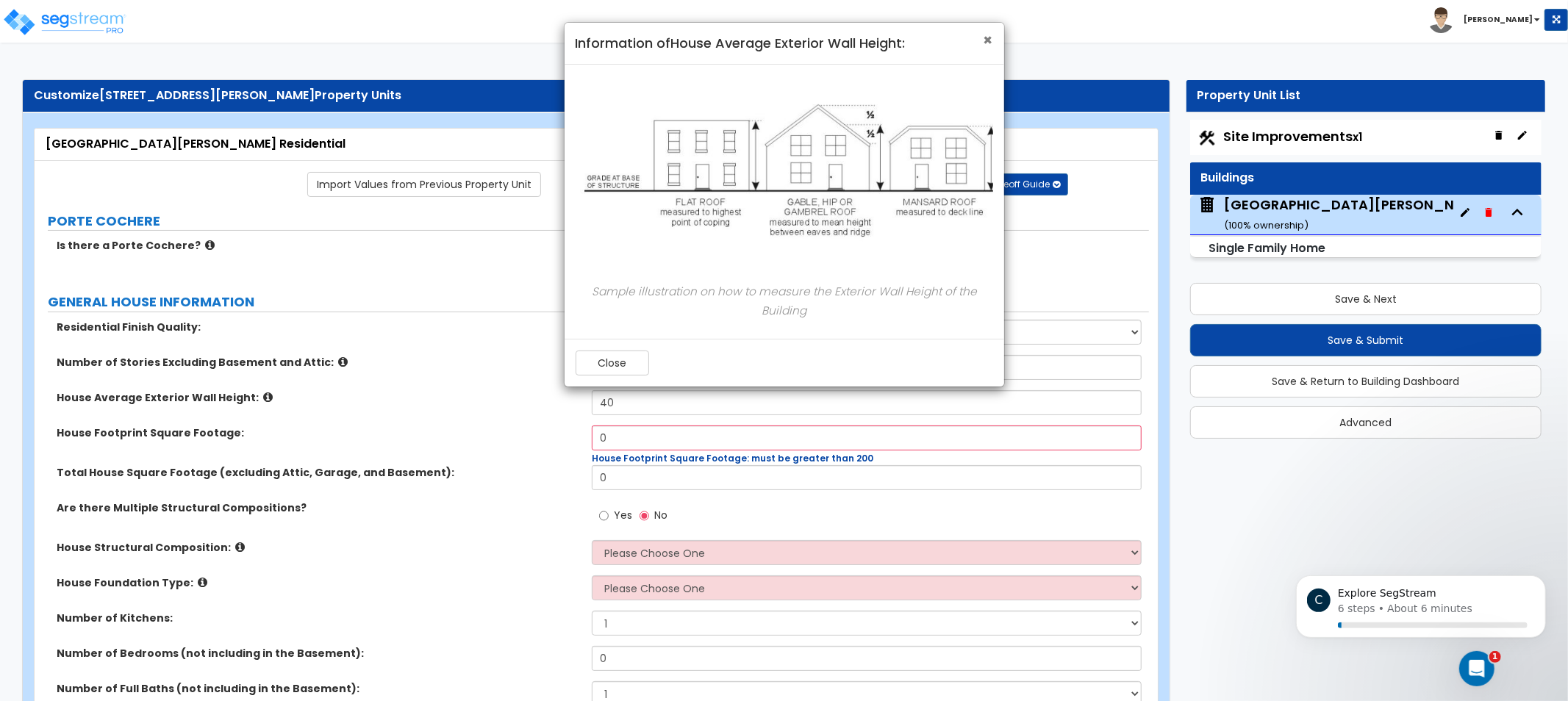
click at [991, 37] on span "×" at bounding box center [988, 40] width 10 height 21
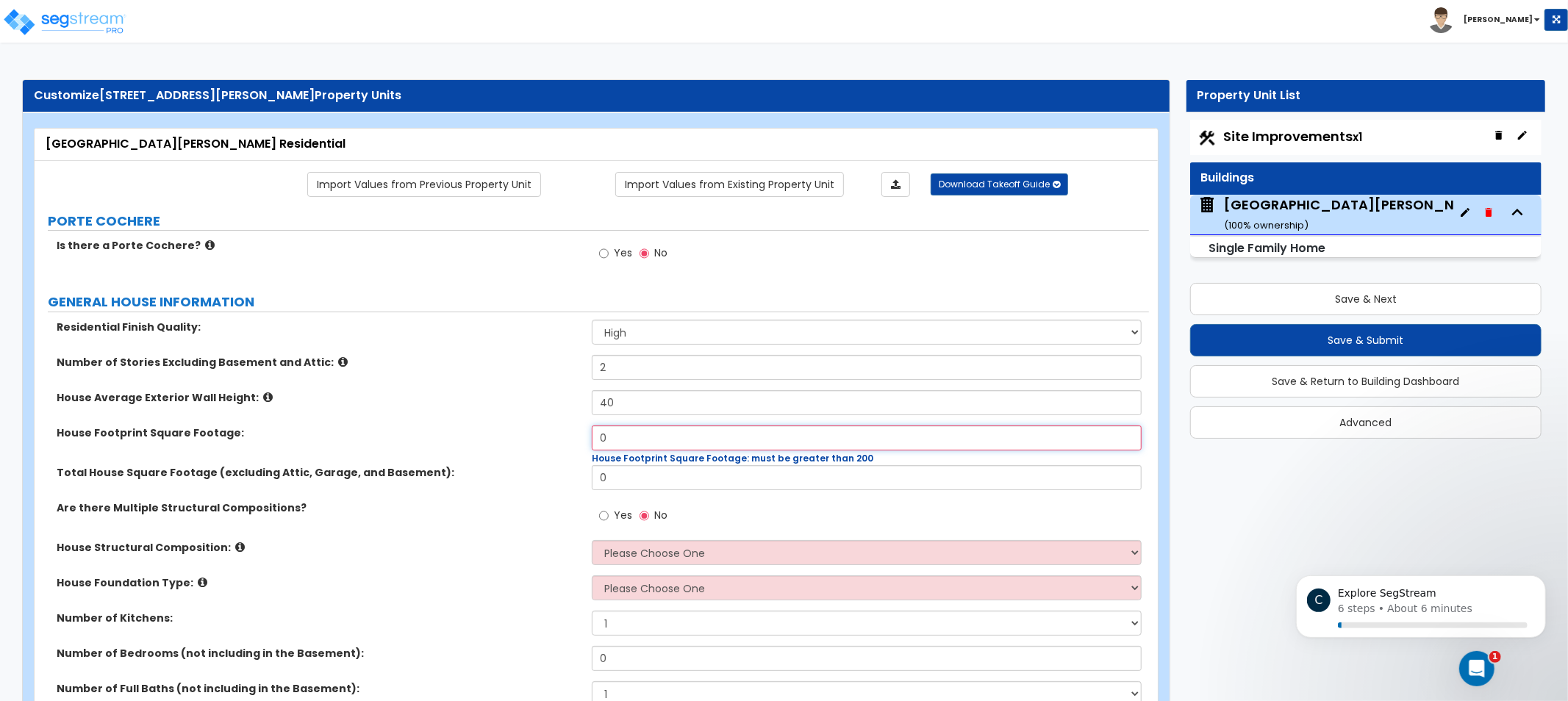
drag, startPoint x: 615, startPoint y: 430, endPoint x: 582, endPoint y: 419, distance: 34.8
click at [561, 427] on div "House Footprint Square Footage: 0 House Footprint Square Footage: must be great…" at bounding box center [591, 446] width 1115 height 40
type input "2,290"
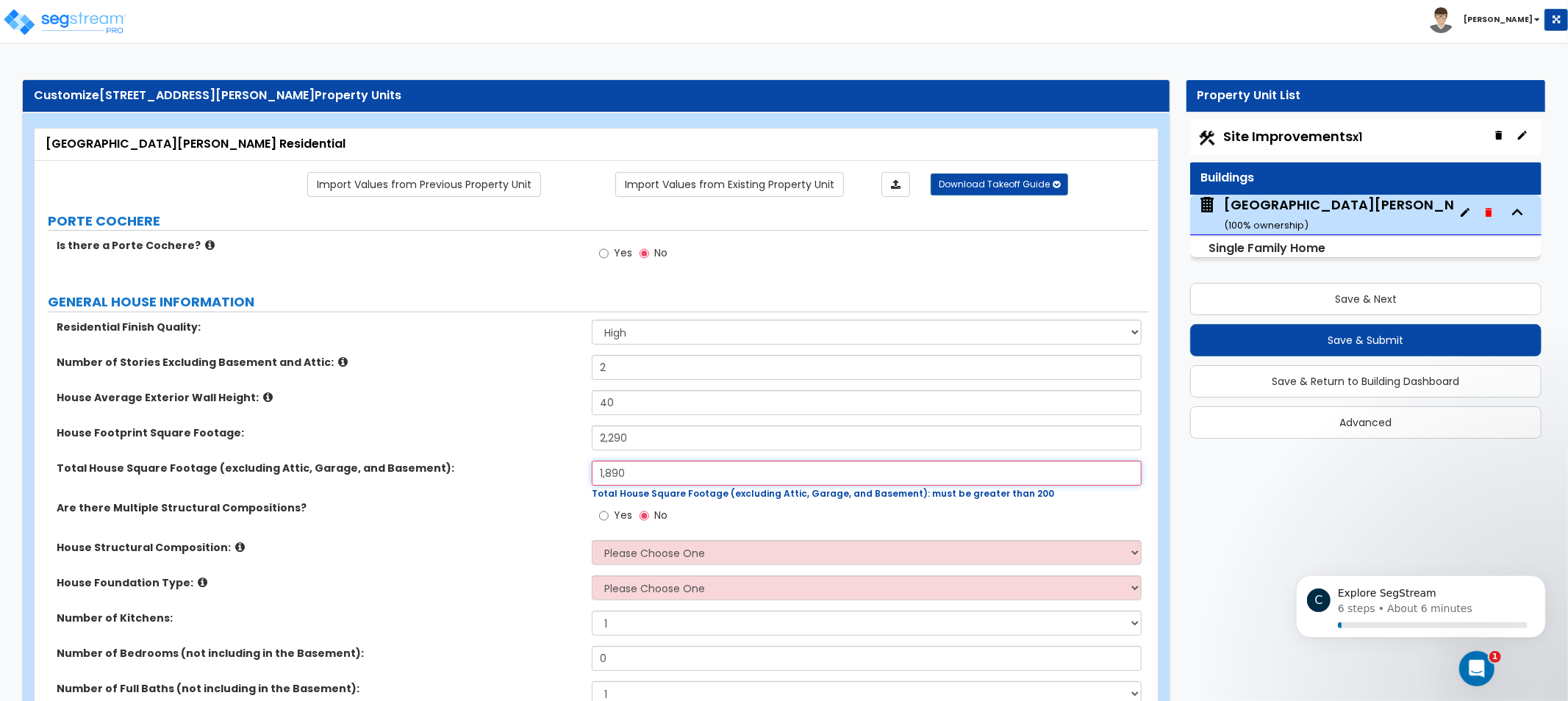
type input "1,890"
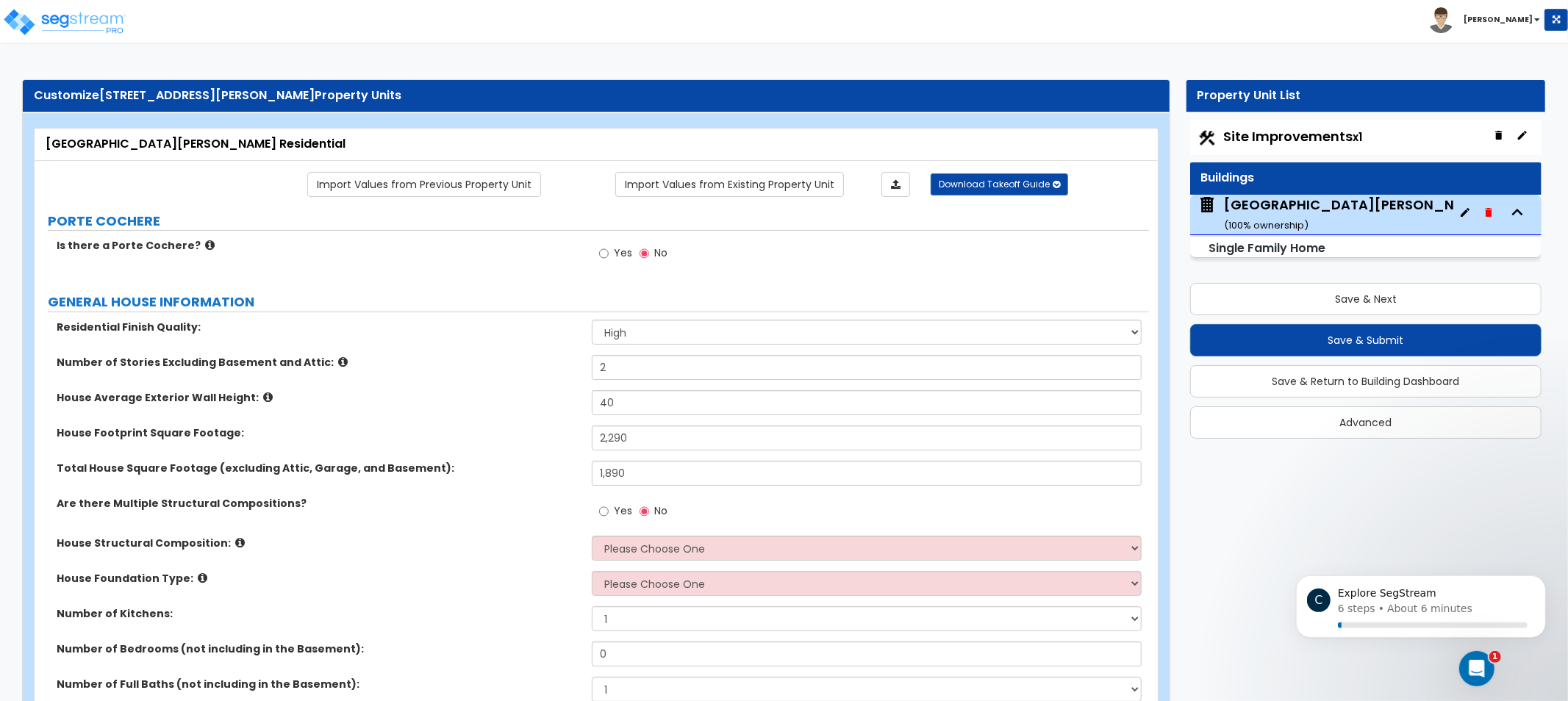
click at [263, 392] on icon at bounding box center [268, 397] width 10 height 11
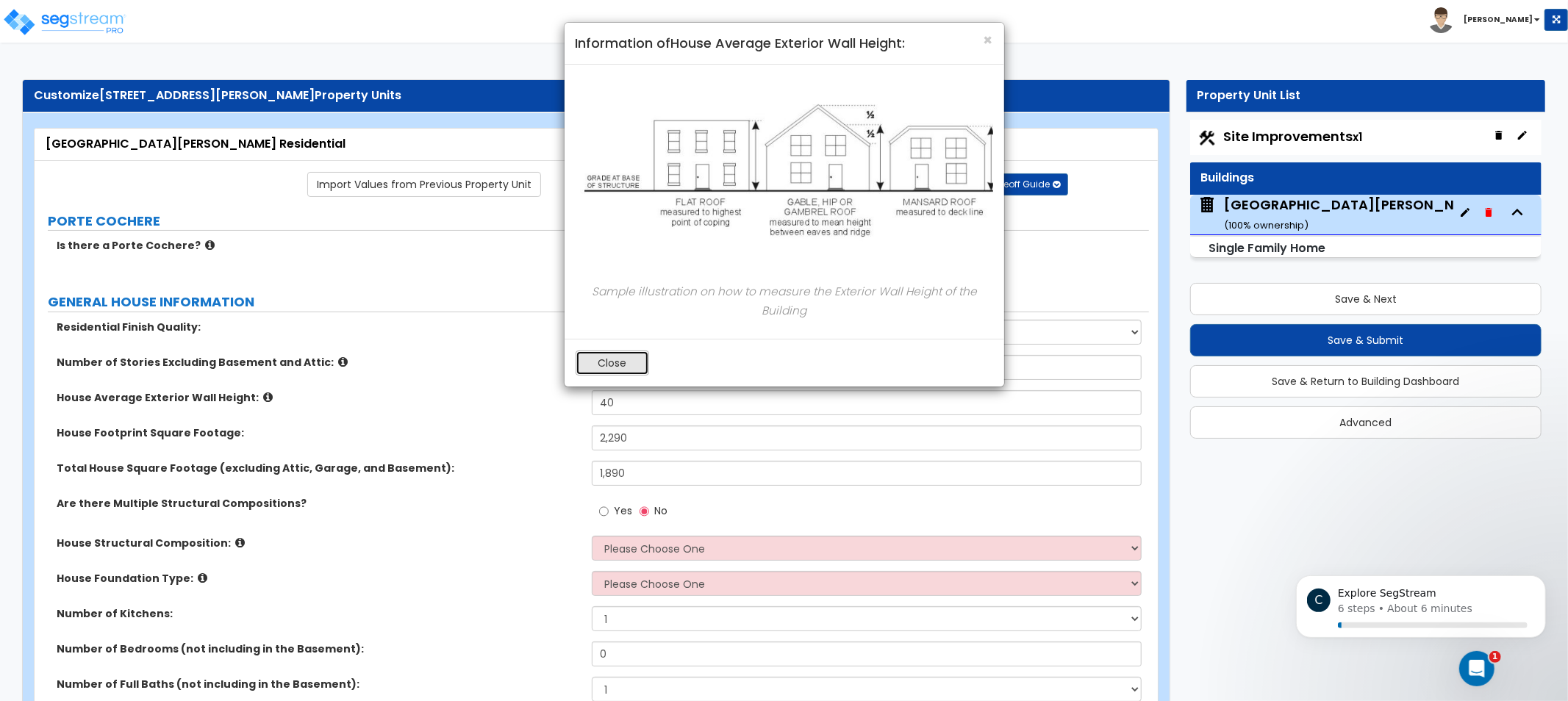
click at [601, 356] on button "Close" at bounding box center [612, 363] width 73 height 25
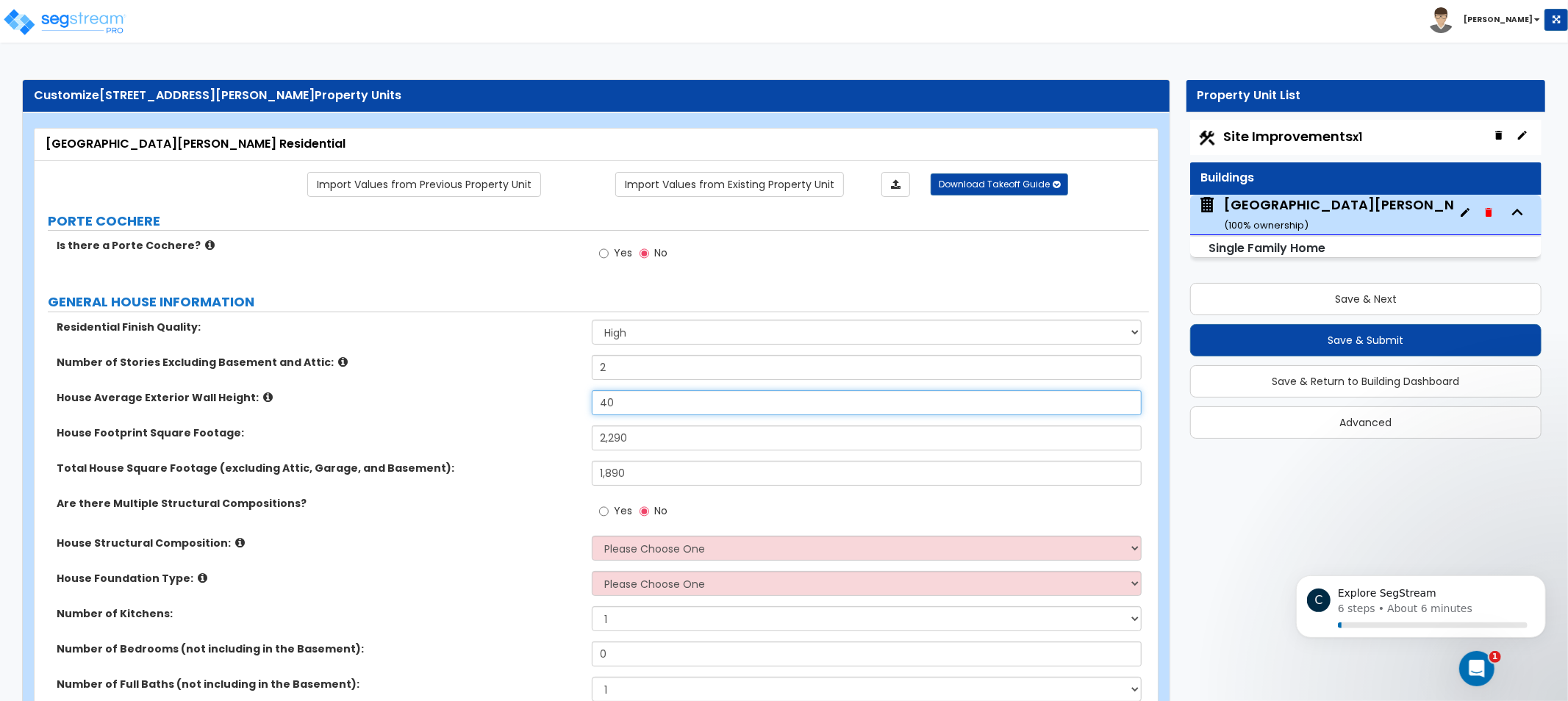
drag, startPoint x: 620, startPoint y: 405, endPoint x: 478, endPoint y: 392, distance: 142.6
click at [509, 399] on div "House Average Exterior Wall Height: 40" at bounding box center [591, 408] width 1115 height 35
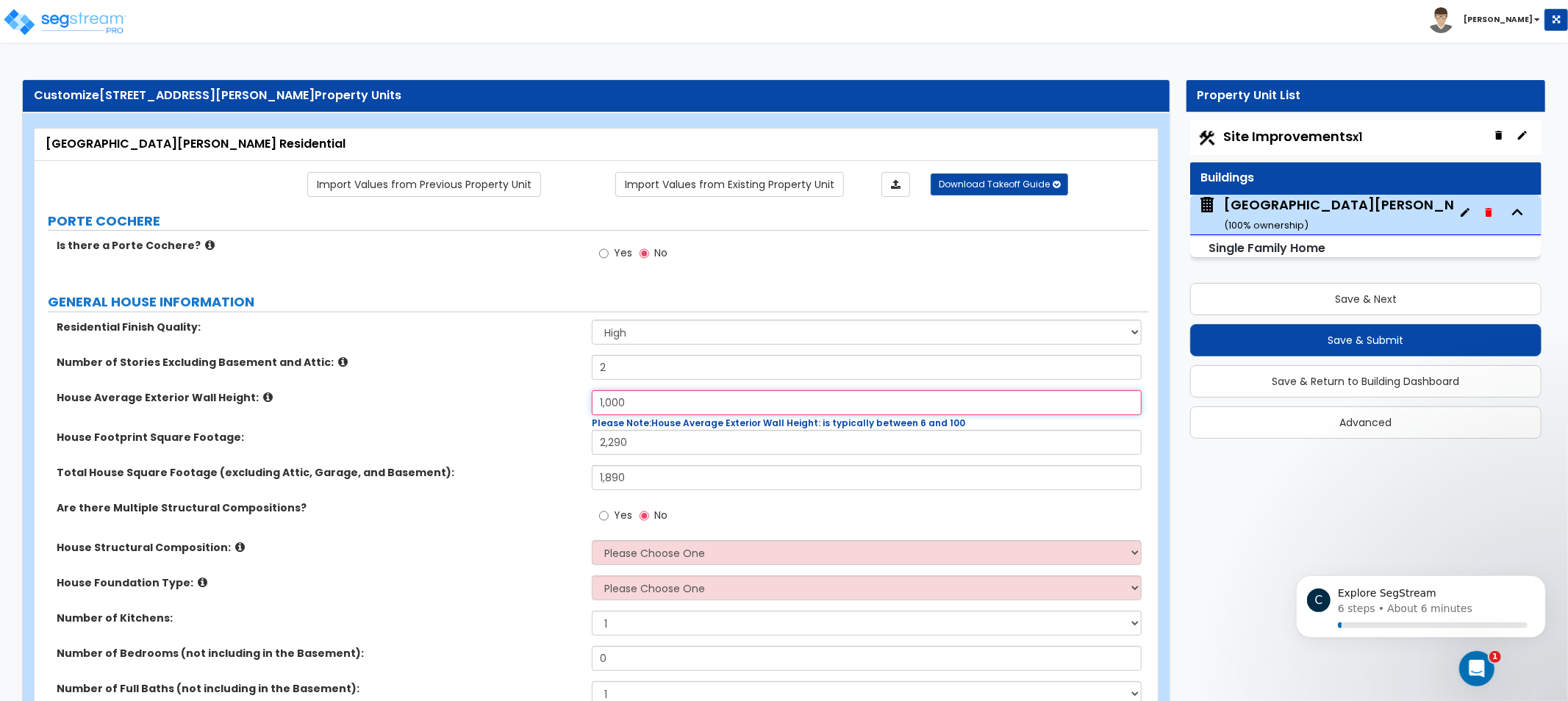
drag, startPoint x: 640, startPoint y: 399, endPoint x: 547, endPoint y: 395, distance: 93.1
click at [563, 397] on div "House Average Exterior Wall Height: 1,000 Please Note: House Average Exterior W…" at bounding box center [591, 410] width 1115 height 40
type input "40"
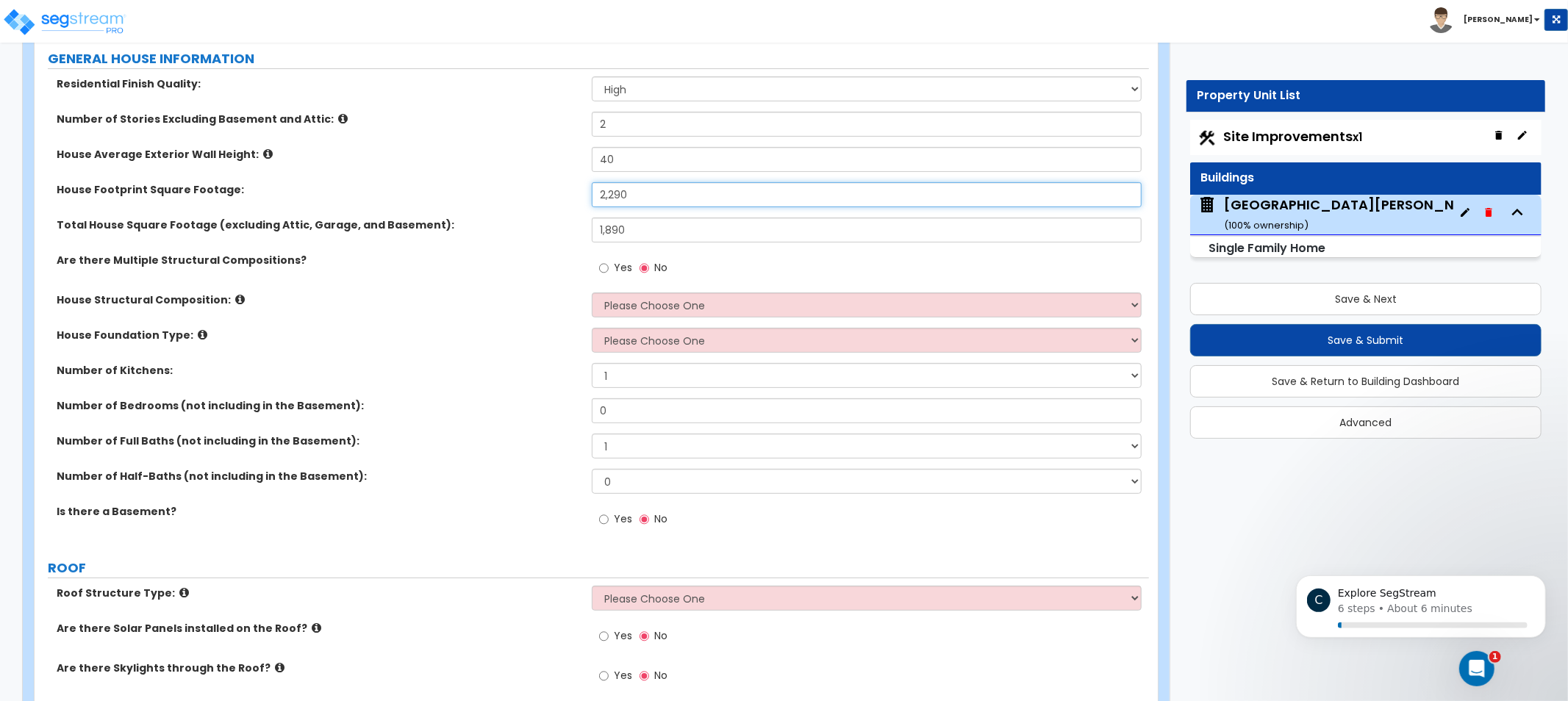
scroll to position [245, 0]
drag, startPoint x: 209, startPoint y: 255, endPoint x: 131, endPoint y: 261, distance: 78.2
click at [99, 255] on label "Are there Multiple Structural Compositions?" at bounding box center [318, 258] width 524 height 15
click at [505, 288] on div "Are there Multiple Structural Compositions? Yes No" at bounding box center [591, 270] width 1115 height 40
drag, startPoint x: 505, startPoint y: 288, endPoint x: 487, endPoint y: 288, distance: 18.0
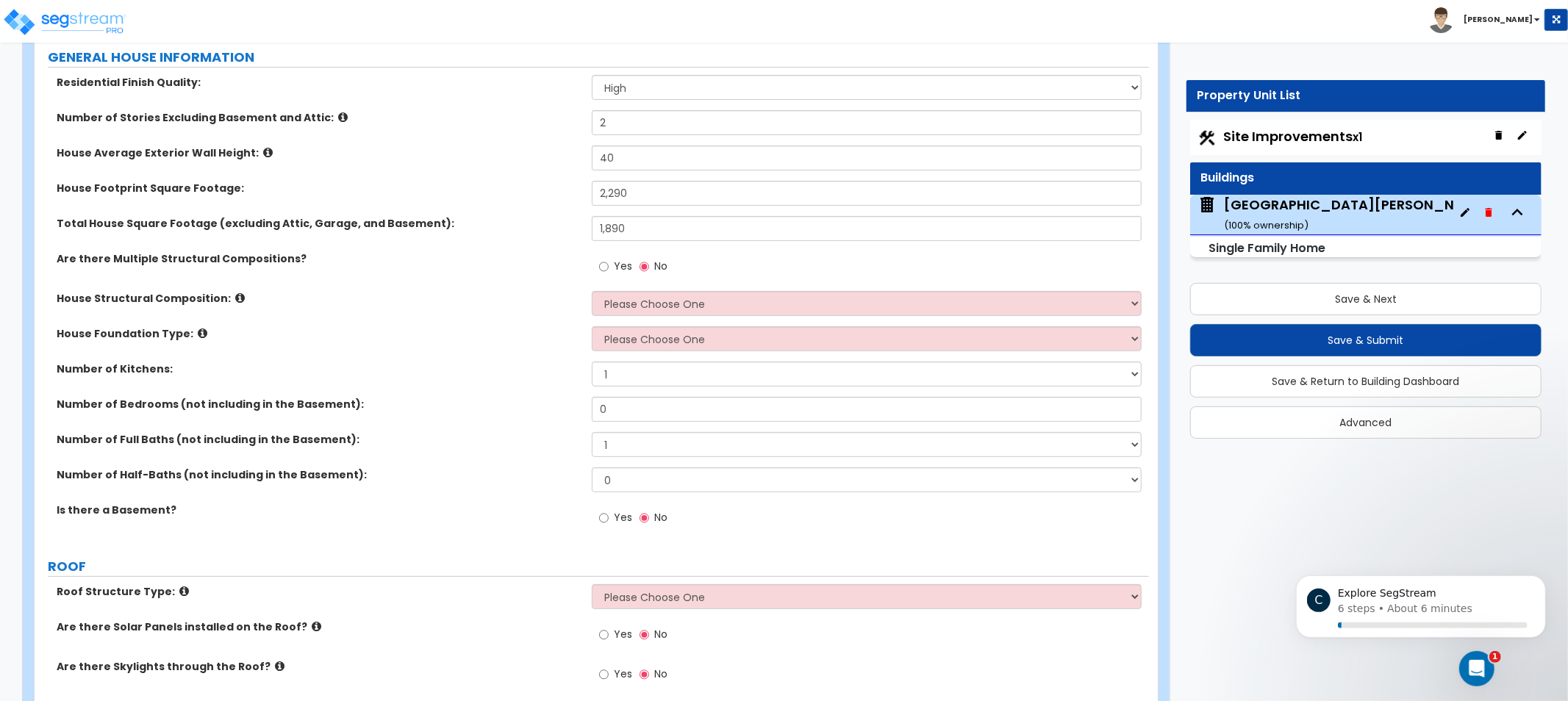
drag, startPoint x: 487, startPoint y: 288, endPoint x: 390, endPoint y: 273, distance: 98.2
click at [390, 273] on div "Are there Multiple Structural Compositions? Yes No" at bounding box center [591, 270] width 1115 height 40
click at [643, 313] on select "Please Choose One Reinforced Concrete Structural Steel Brick Masonry CMU Masonr…" at bounding box center [867, 303] width 550 height 25
click at [232, 291] on label "House Structural Composition:" at bounding box center [318, 298] width 524 height 15
click at [235, 298] on icon at bounding box center [240, 298] width 10 height 11
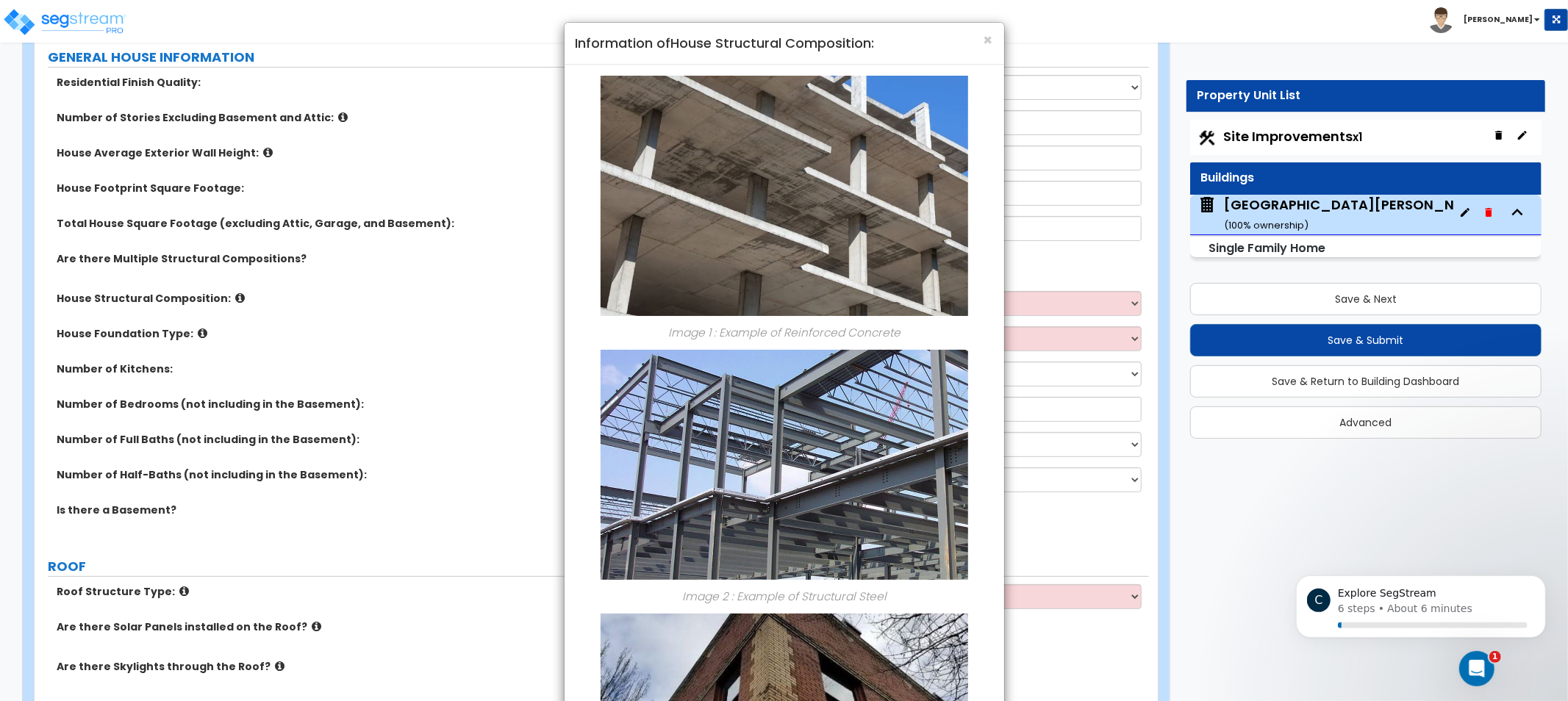
click at [229, 327] on div "× Information of House Structural Composition: Image 1 : Example of Reinforced …" at bounding box center [784, 350] width 1568 height 701
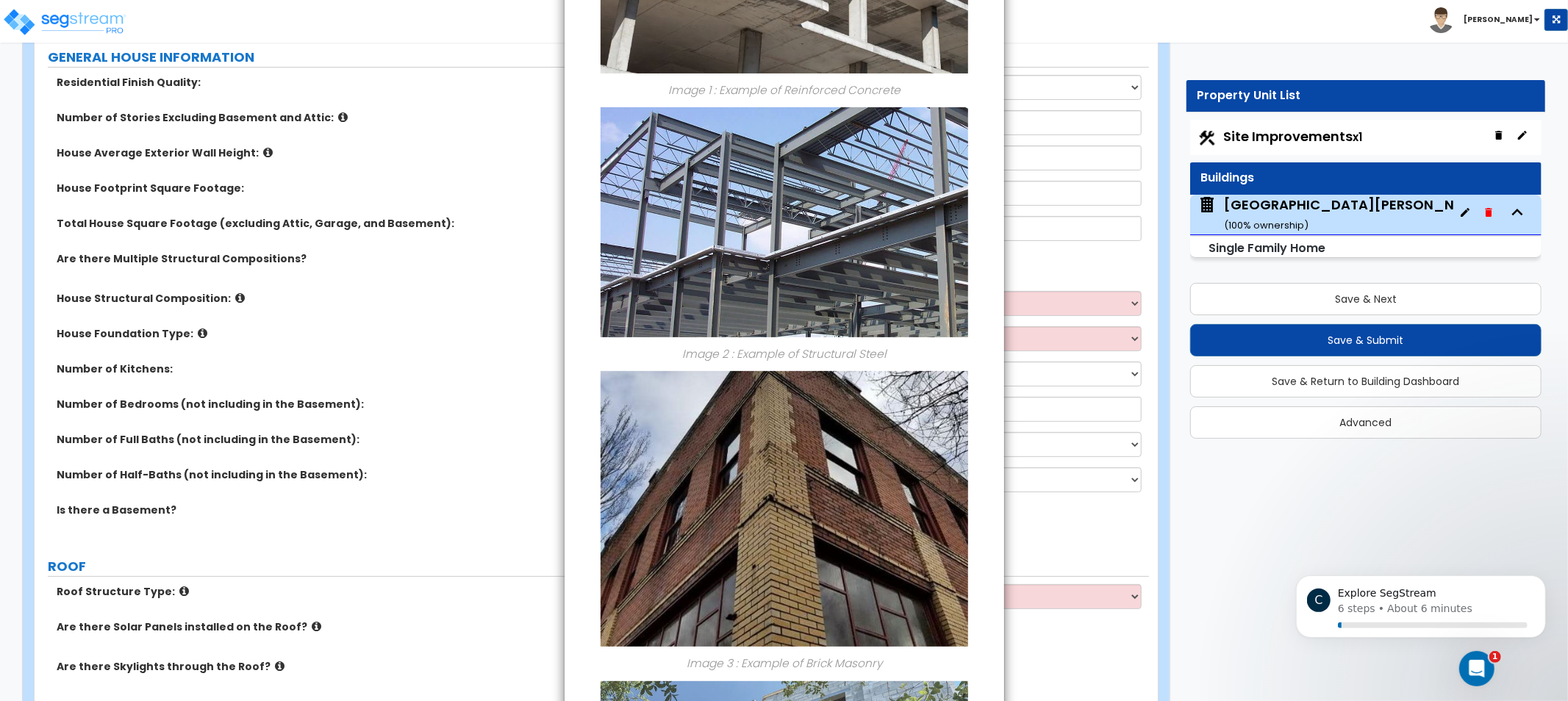
scroll to position [326, 0]
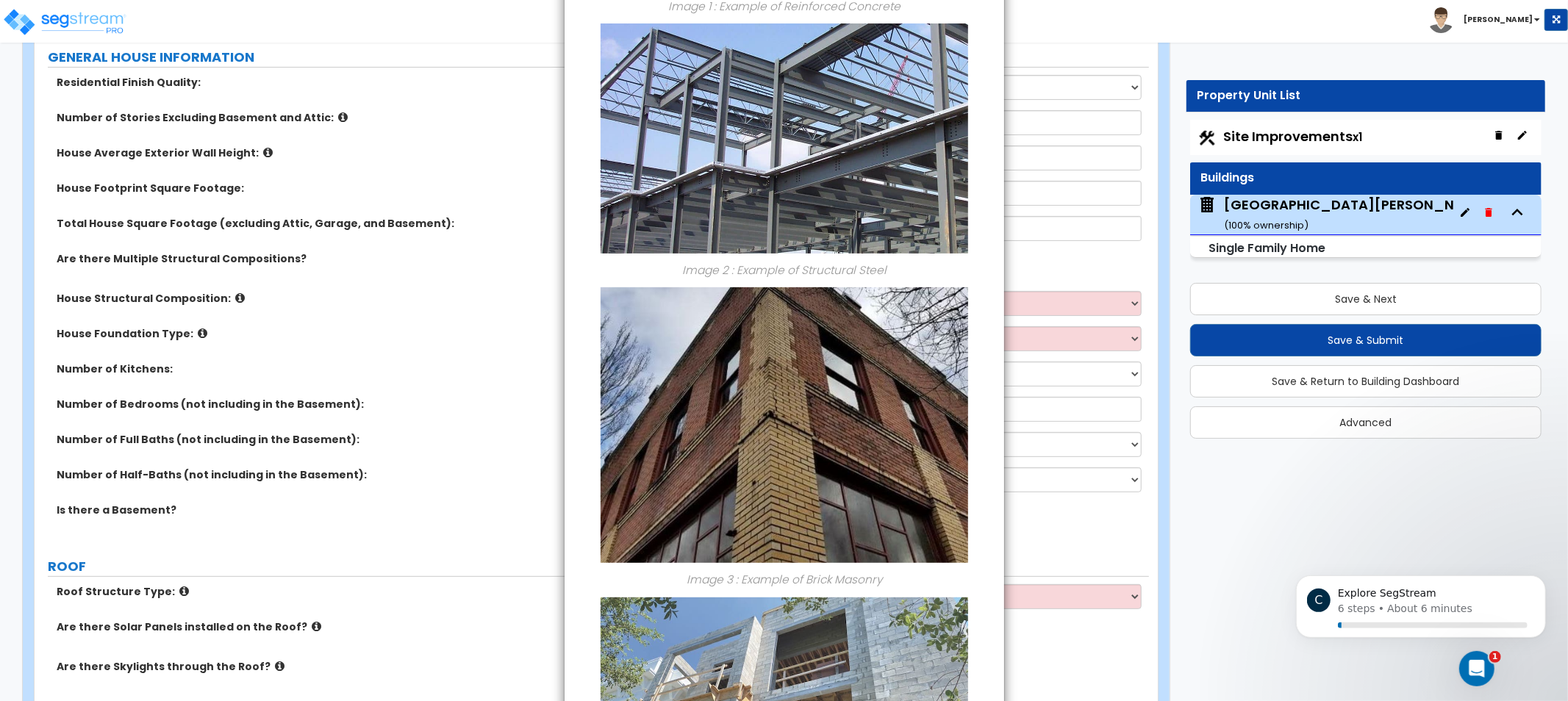
click at [1033, 446] on div "× Information of House Structural Composition: Image 1 : Example of Reinforced …" at bounding box center [784, 350] width 1568 height 701
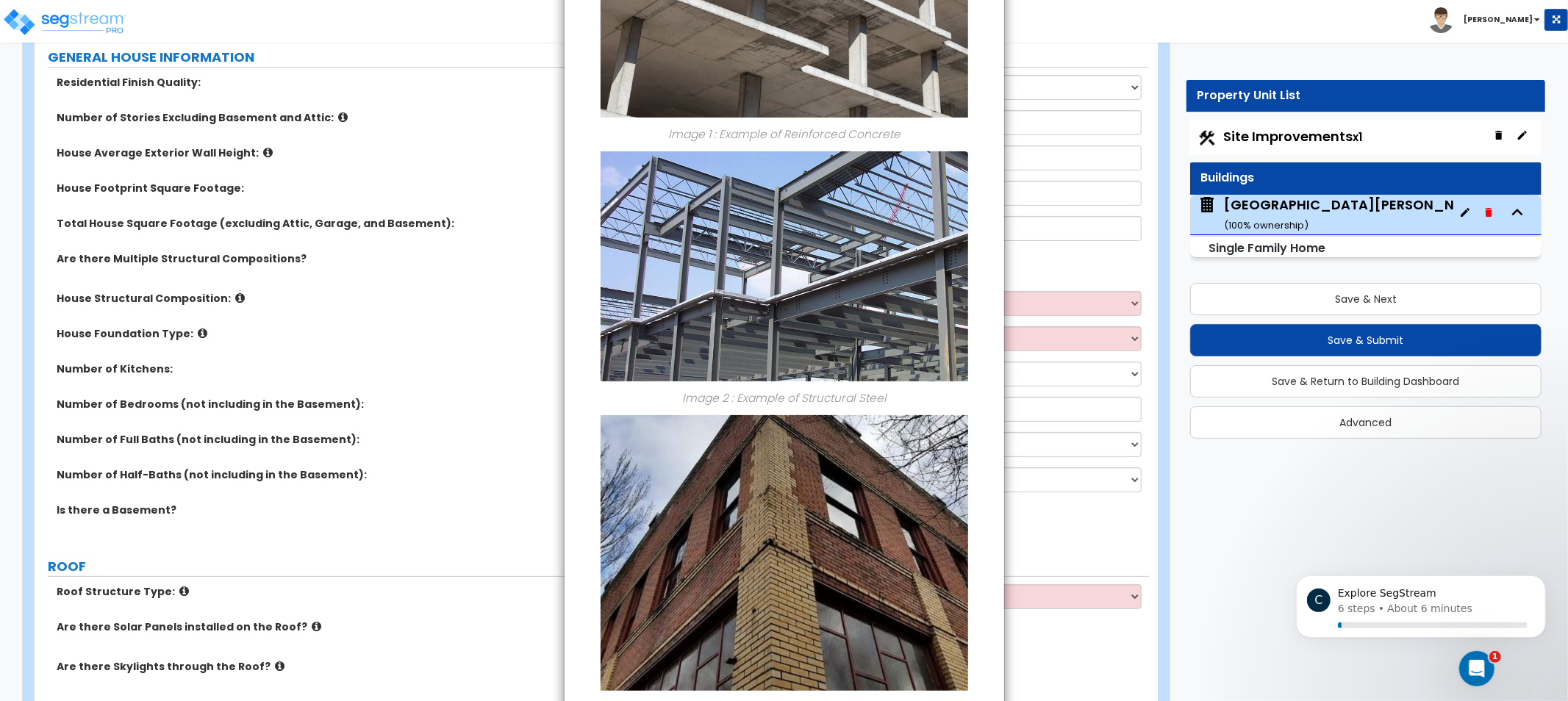
scroll to position [1145, 0]
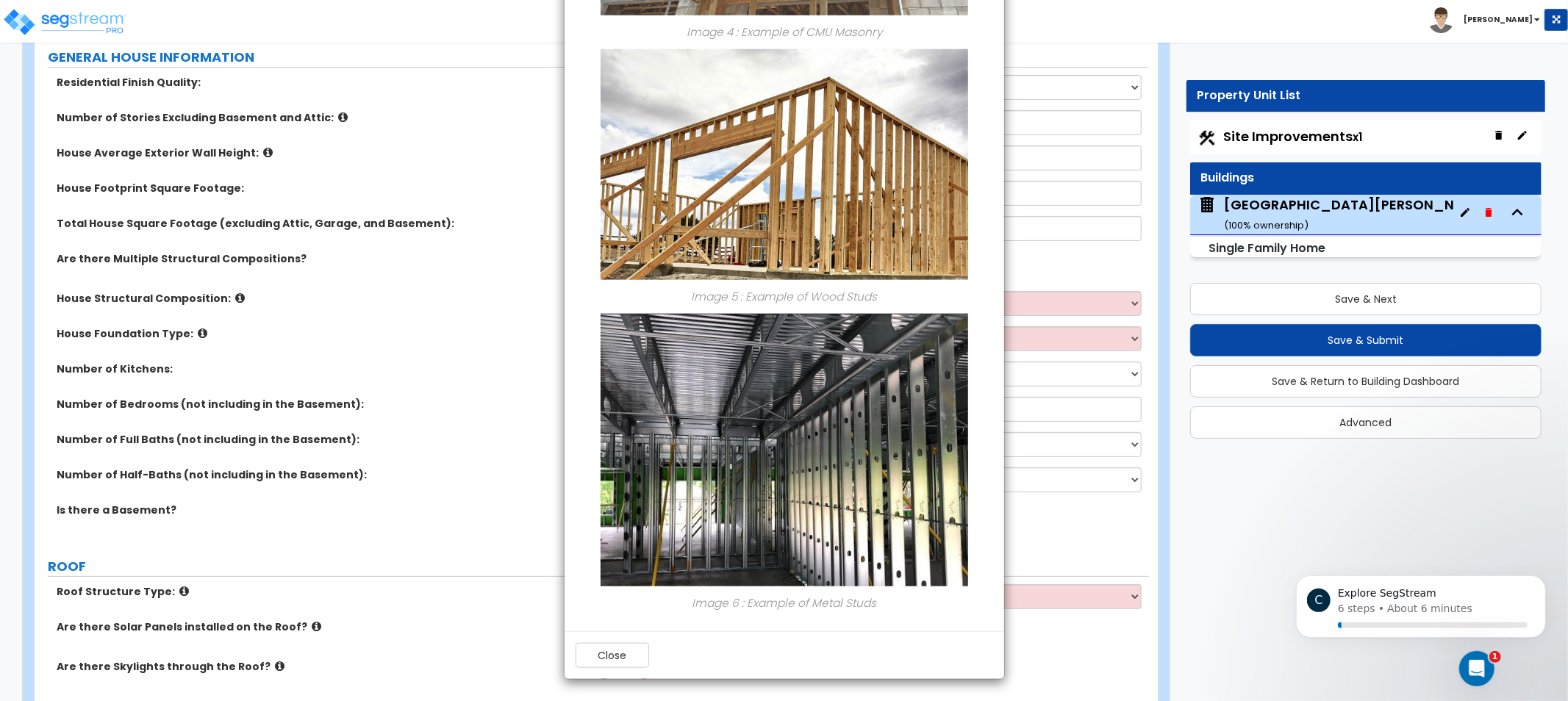
drag, startPoint x: 883, startPoint y: 495, endPoint x: 811, endPoint y: 579, distance: 110.6
drag, startPoint x: 611, startPoint y: 664, endPoint x: 593, endPoint y: 674, distance: 20.6
click at [611, 663] on button "Close" at bounding box center [612, 656] width 73 height 25
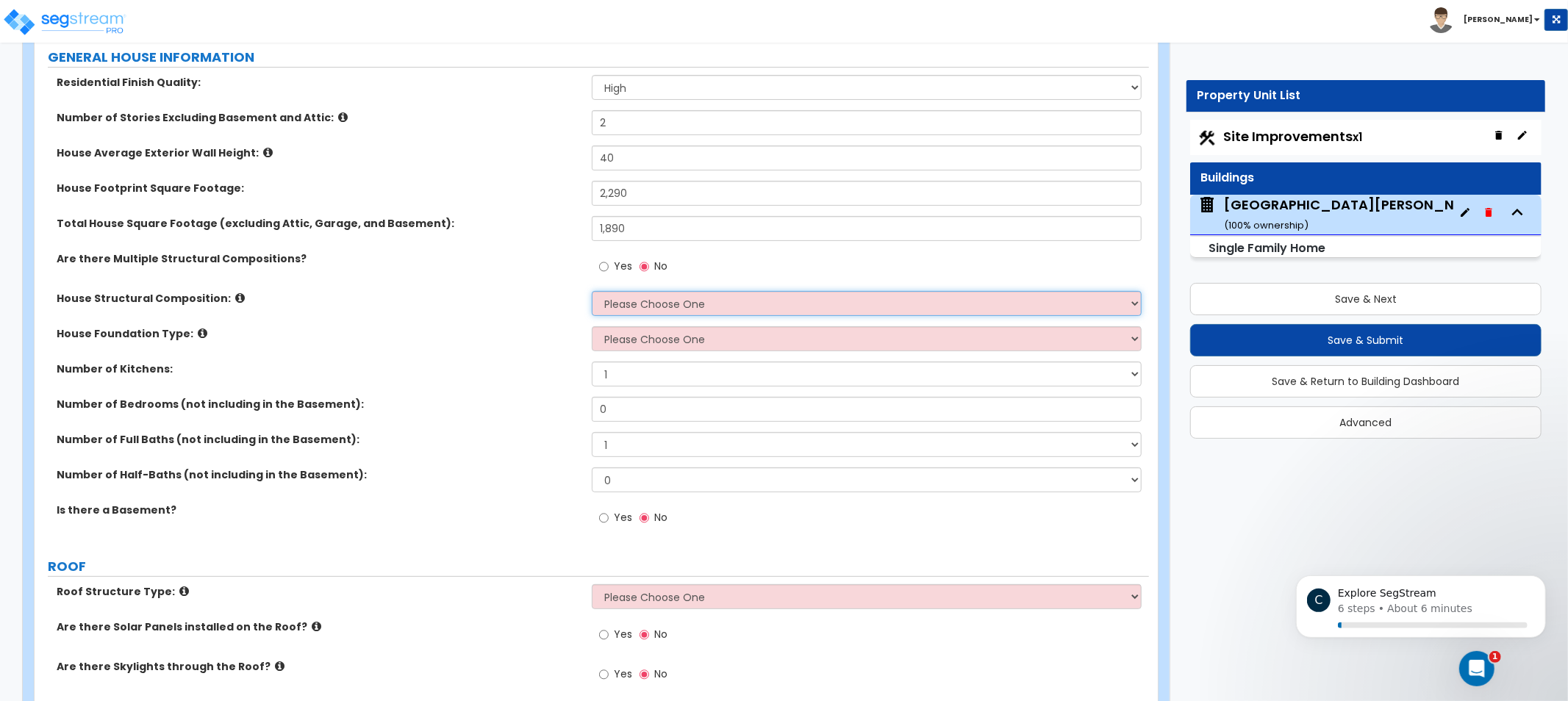
click at [696, 301] on select "Please Choose One Reinforced Concrete Structural Steel Brick Masonry CMU Masonr…" at bounding box center [867, 303] width 550 height 25
select select "5"
click at [592, 291] on select "Please Choose One Reinforced Concrete Structural Steel Brick Masonry CMU Masonr…" at bounding box center [867, 303] width 550 height 25
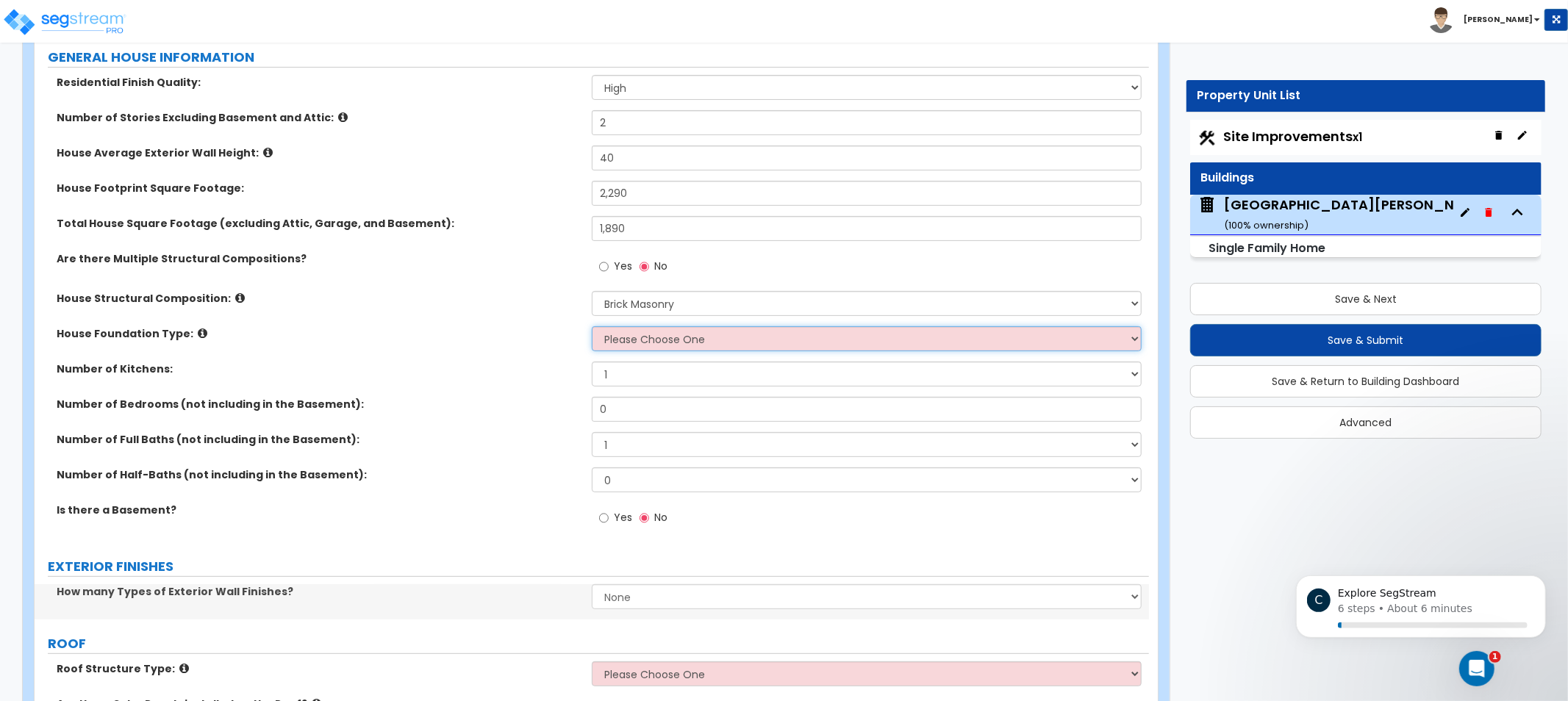
click at [687, 334] on select "Please Choose One Crawl Space Pier-Elevated First floor Slab on Grade" at bounding box center [867, 339] width 550 height 25
select select "3"
click at [592, 326] on select "Please Choose One Crawl Space Pier-Elevated First floor Slab on Grade" at bounding box center [867, 339] width 550 height 25
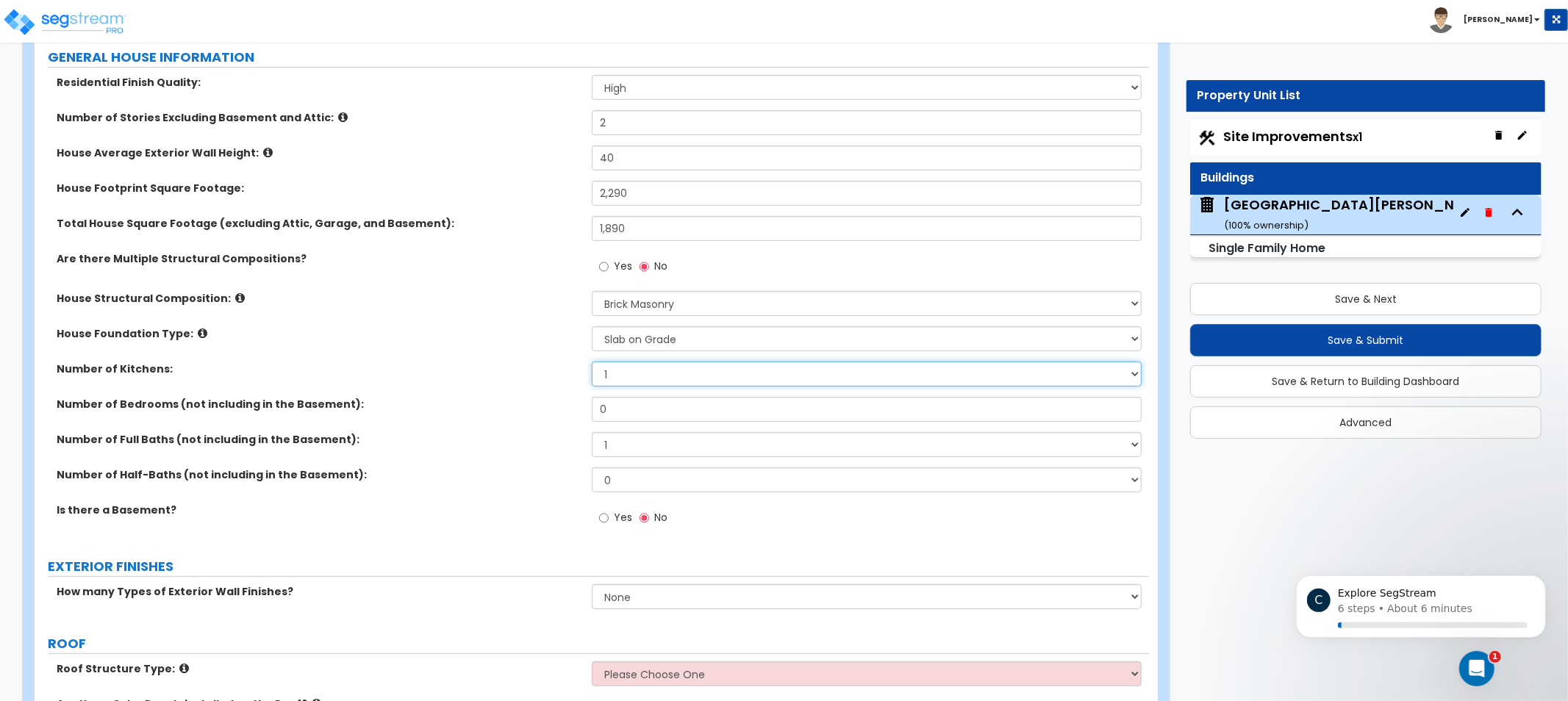
click at [673, 372] on select "1 2 3" at bounding box center [867, 374] width 550 height 25
click at [592, 362] on select "1 2 3" at bounding box center [867, 374] width 550 height 25
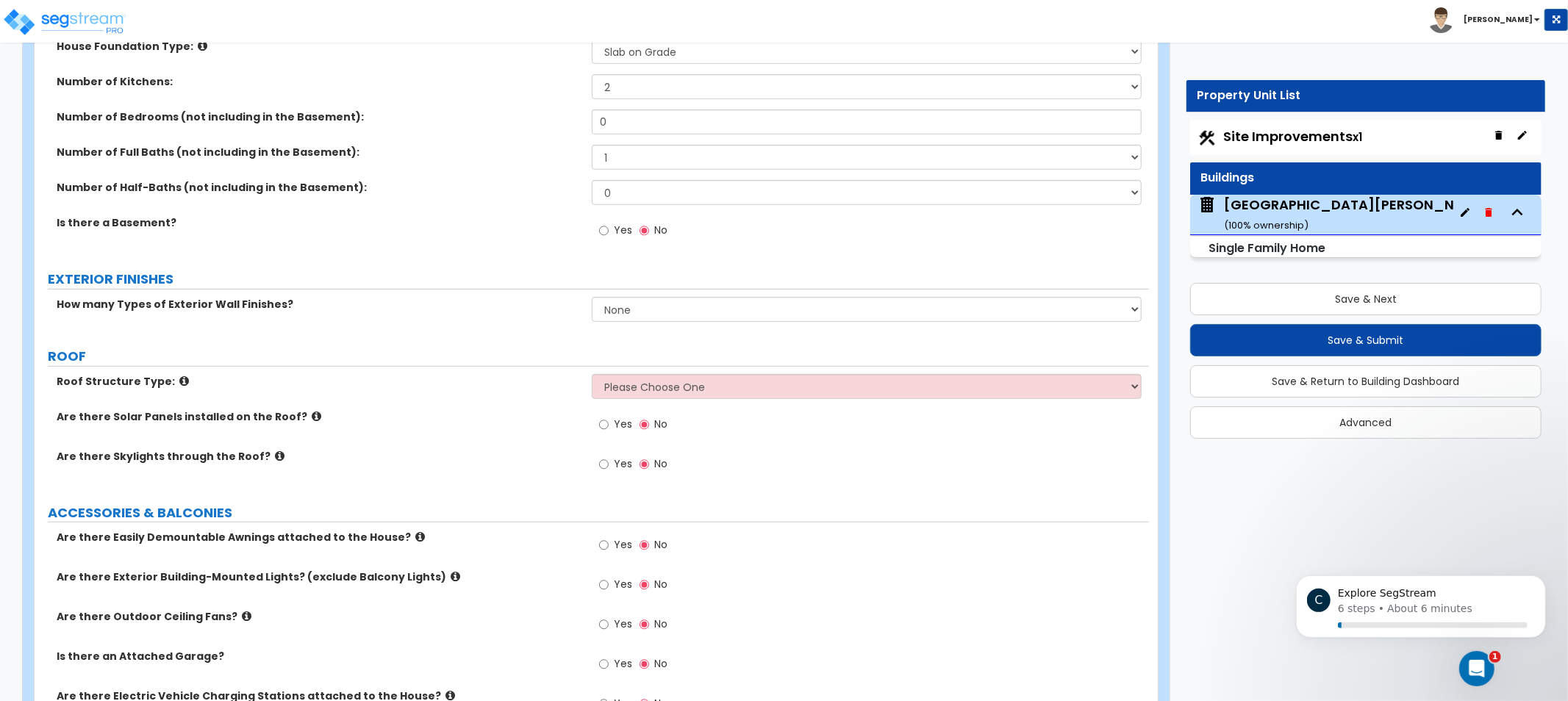
drag, startPoint x: 381, startPoint y: 419, endPoint x: 384, endPoint y: 517, distance: 98.0
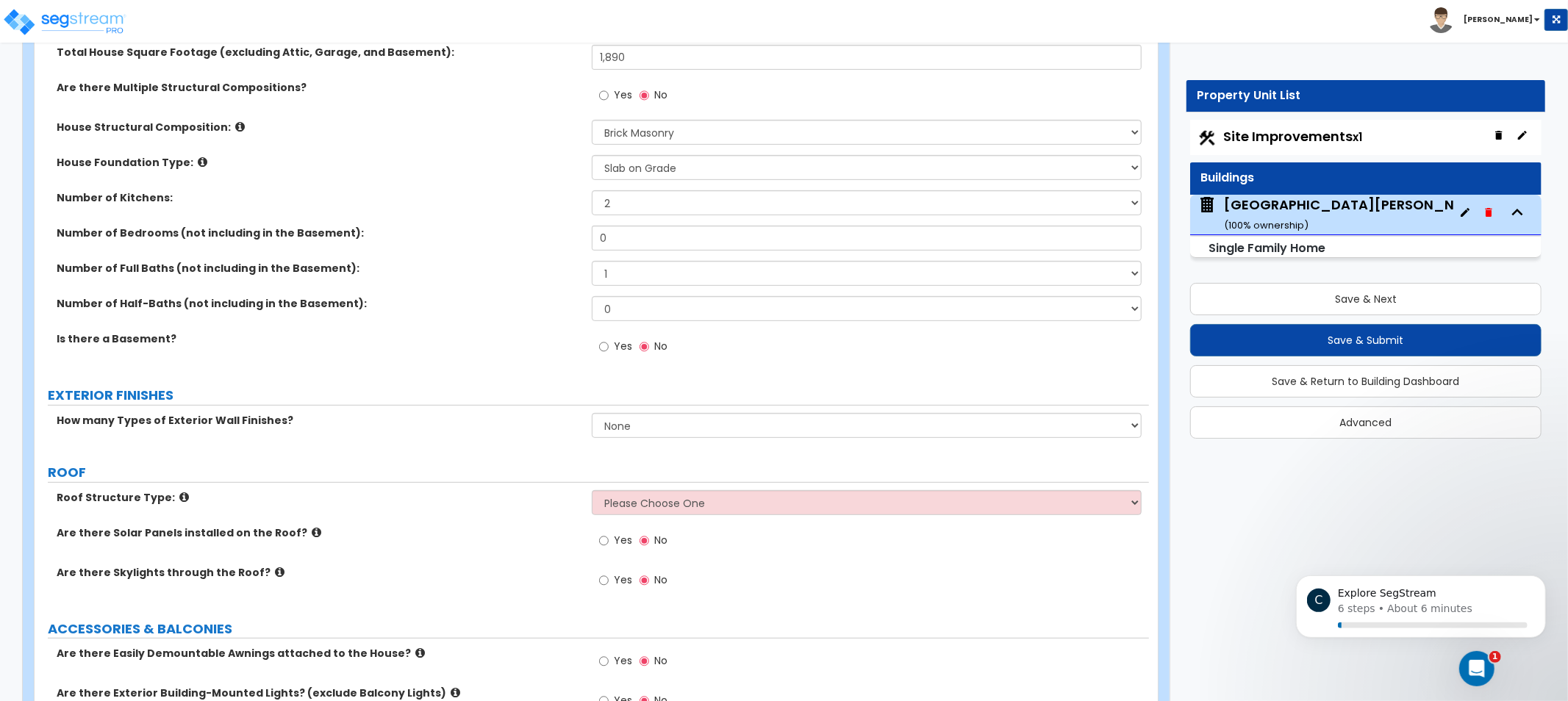
drag, startPoint x: 526, startPoint y: 332, endPoint x: 520, endPoint y: 202, distance: 130.1
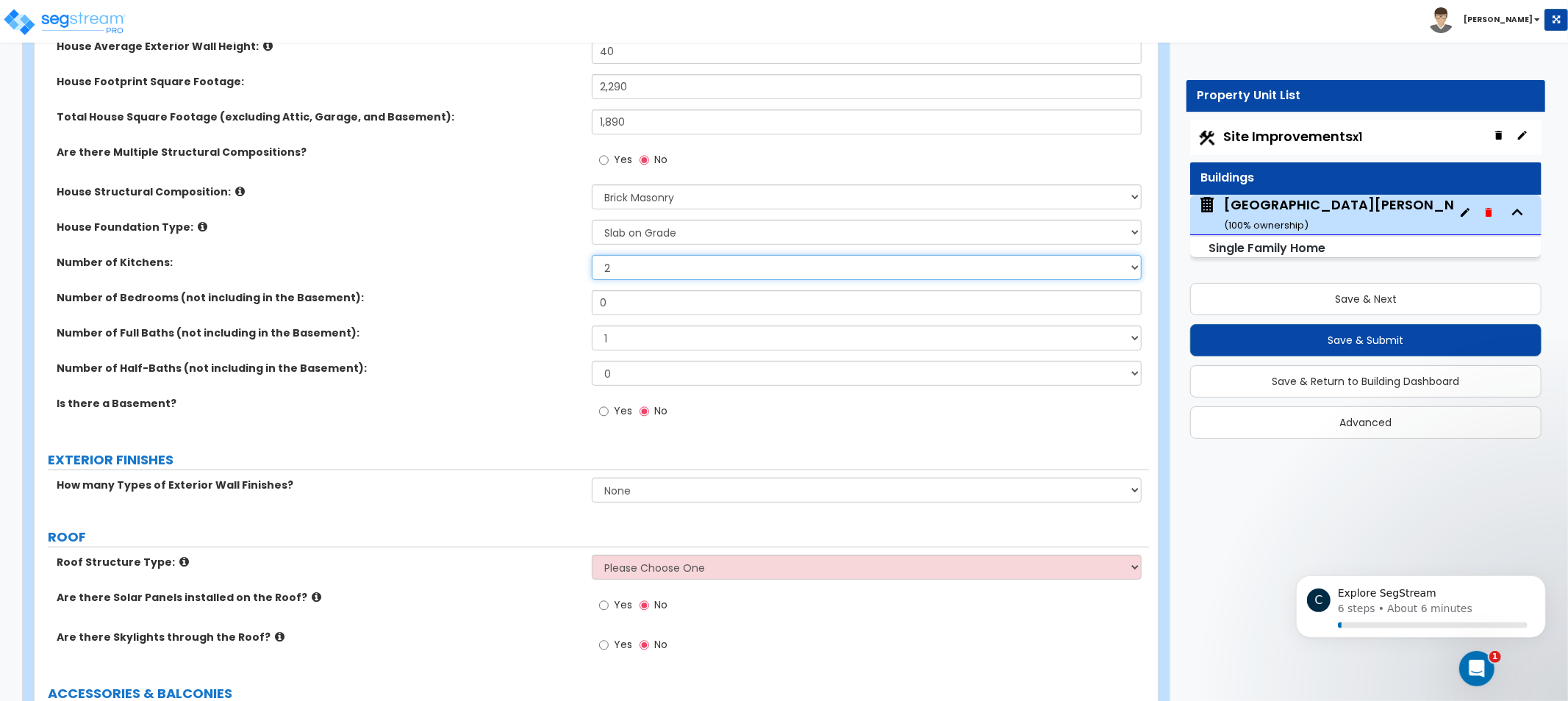
click at [652, 270] on select "1 2 3" at bounding box center [867, 268] width 550 height 25
select select "1"
click at [592, 255] on select "1 2 3" at bounding box center [867, 268] width 550 height 25
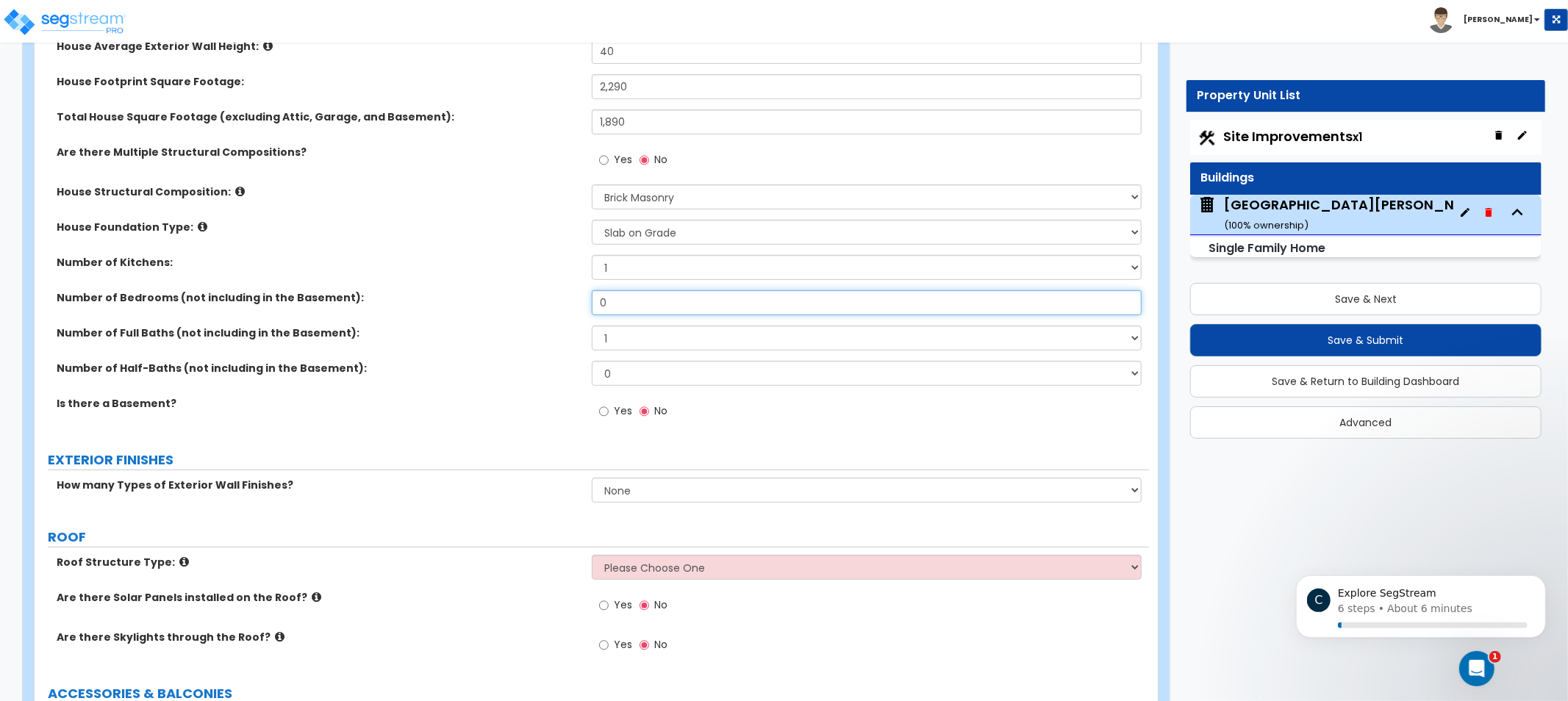
click at [636, 296] on input "0" at bounding box center [867, 303] width 550 height 25
drag, startPoint x: 533, startPoint y: 290, endPoint x: 508, endPoint y: 299, distance: 26.6
click at [500, 293] on div "Number of Bedrooms (not including in the Basement): 0" at bounding box center [591, 309] width 1115 height 35
click at [638, 299] on input "2" at bounding box center [867, 303] width 550 height 25
type input "3"
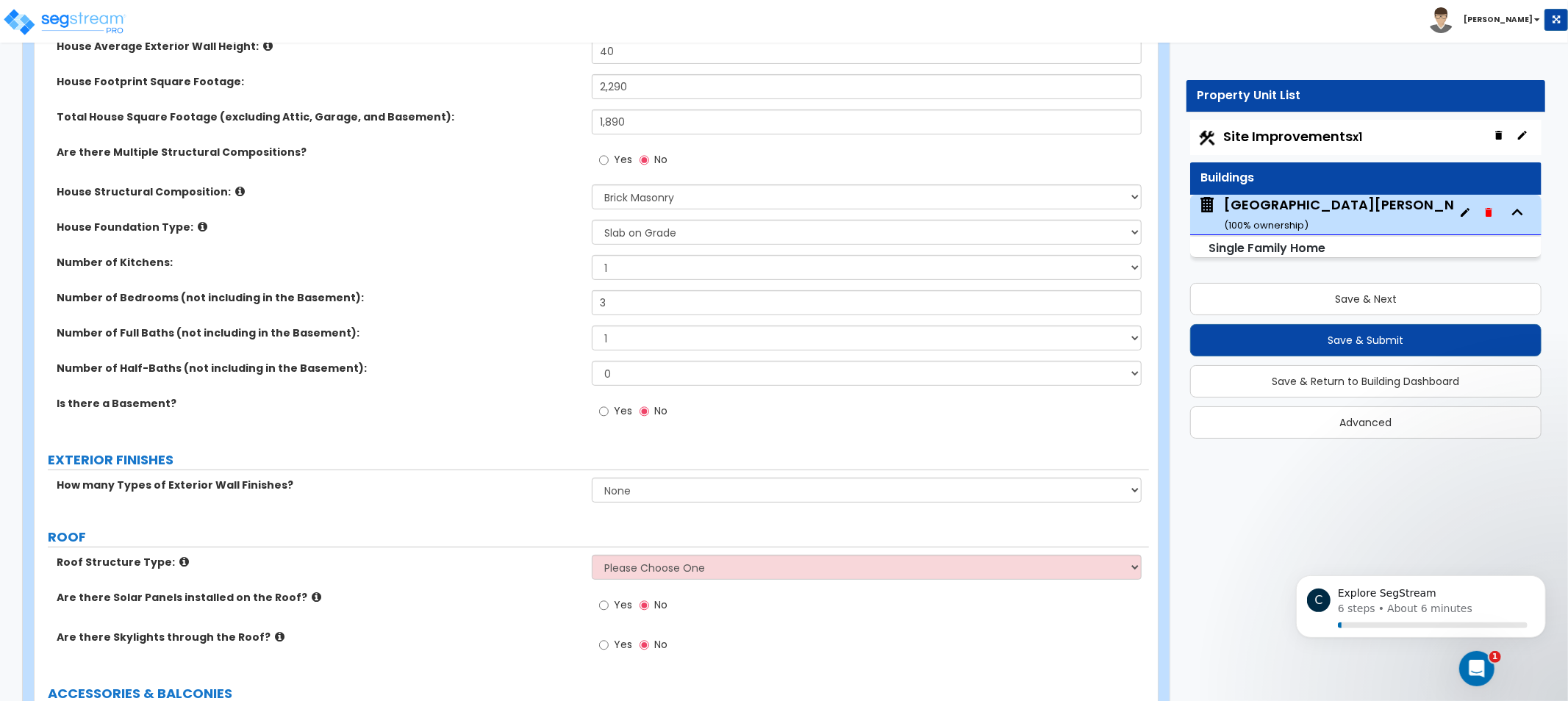
click at [443, 307] on div "Number of Bedrooms (not including in the Basement): 3" at bounding box center [591, 309] width 1115 height 35
click at [665, 332] on select "1 2 3 4 5 6 7 8 9 10" at bounding box center [867, 338] width 550 height 25
select select "2"
click at [592, 325] on select "1 2 3 4 5 6 7 8 9 10" at bounding box center [867, 338] width 550 height 25
click at [666, 359] on div "Number of Full Baths (not including in the Basement): 1 2 3 4 5 6 7 8 9 10" at bounding box center [591, 343] width 1115 height 35
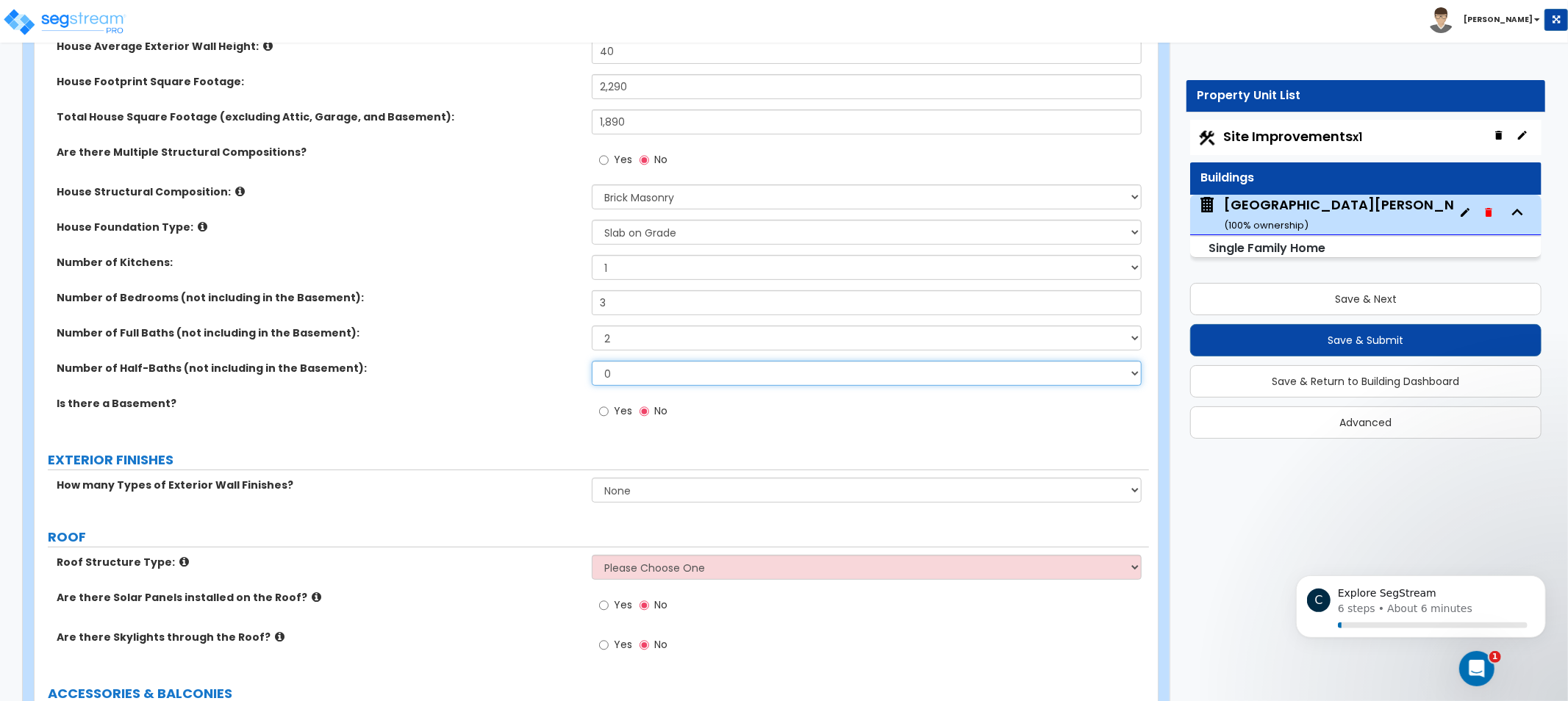
click at [654, 371] on select "0 1 2 3 4 5" at bounding box center [867, 373] width 550 height 25
select select "1"
click at [592, 361] on select "0 1 2 3 4 5" at bounding box center [867, 373] width 550 height 25
drag, startPoint x: 430, startPoint y: 487, endPoint x: 285, endPoint y: 484, distance: 145.0
click at [285, 484] on label "How many Types of Exterior Wall Finishes?" at bounding box center [318, 485] width 524 height 15
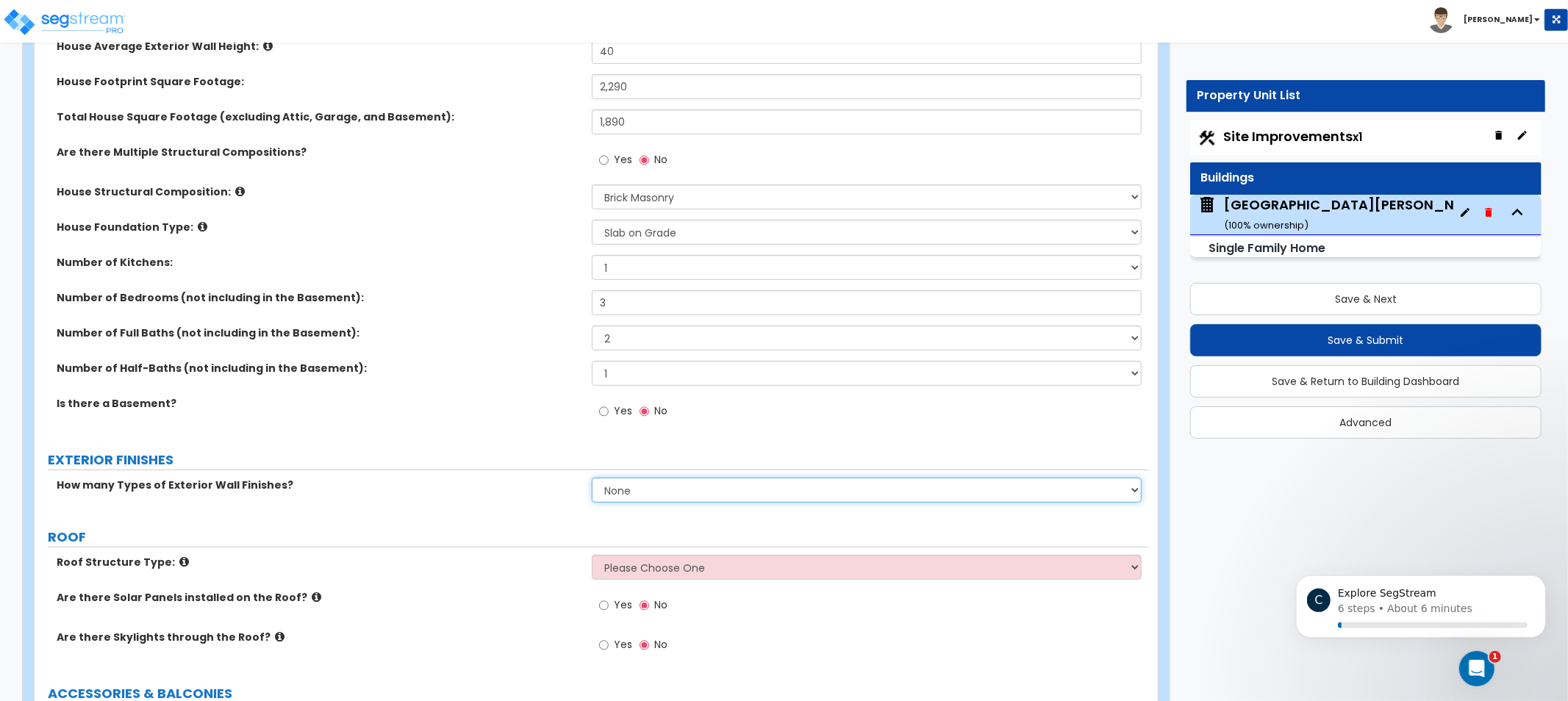
click at [670, 493] on select "None 1 2 3" at bounding box center [867, 491] width 550 height 25
select select "1"
click at [592, 478] on select "None 1 2 3" at bounding box center [867, 491] width 550 height 25
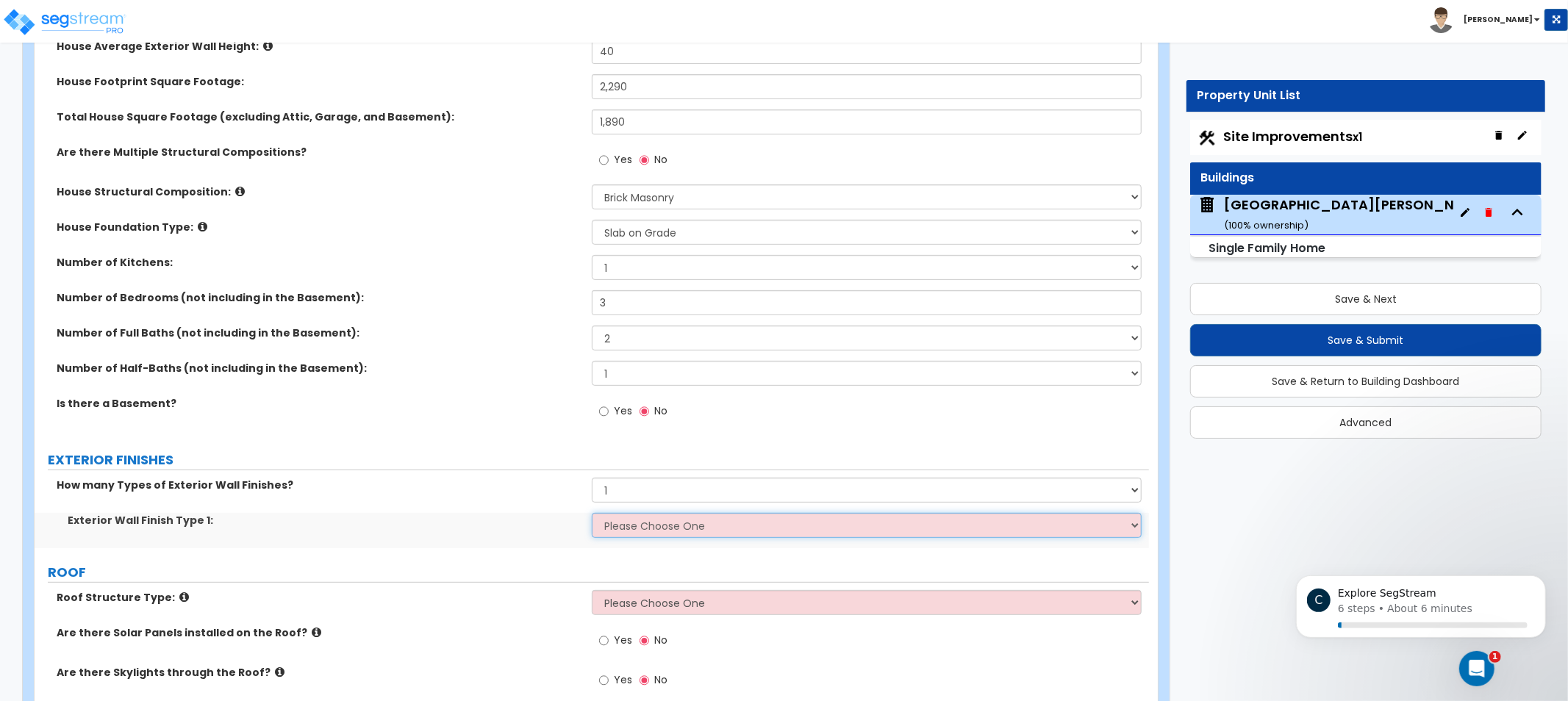
click at [636, 528] on select "Please Choose One No Finish/Shared Wall No Wall Brick Finish Stone Finish Wood …" at bounding box center [867, 526] width 550 height 25
select select "2"
click at [592, 514] on select "Please Choose One No Finish/Shared Wall No Wall Brick Finish Stone Finish Wood …" at bounding box center [867, 526] width 550 height 25
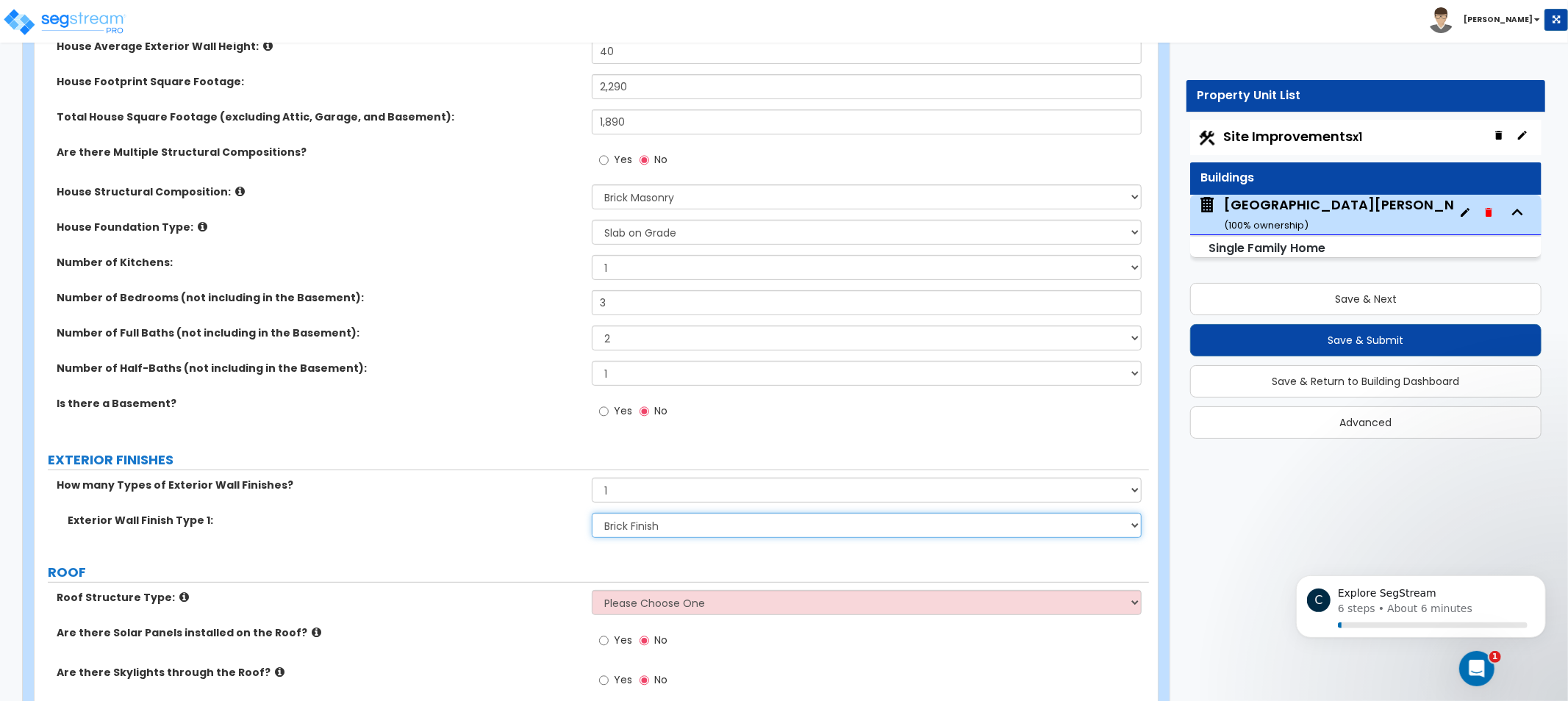
click at [649, 521] on select "Please Choose One No Finish/Shared Wall No Wall Brick Finish Stone Finish Wood …" at bounding box center [867, 526] width 550 height 25
click at [643, 516] on select "Please Choose One No Finish/Shared Wall No Wall Brick Finish Stone Finish Wood …" at bounding box center [867, 526] width 550 height 25
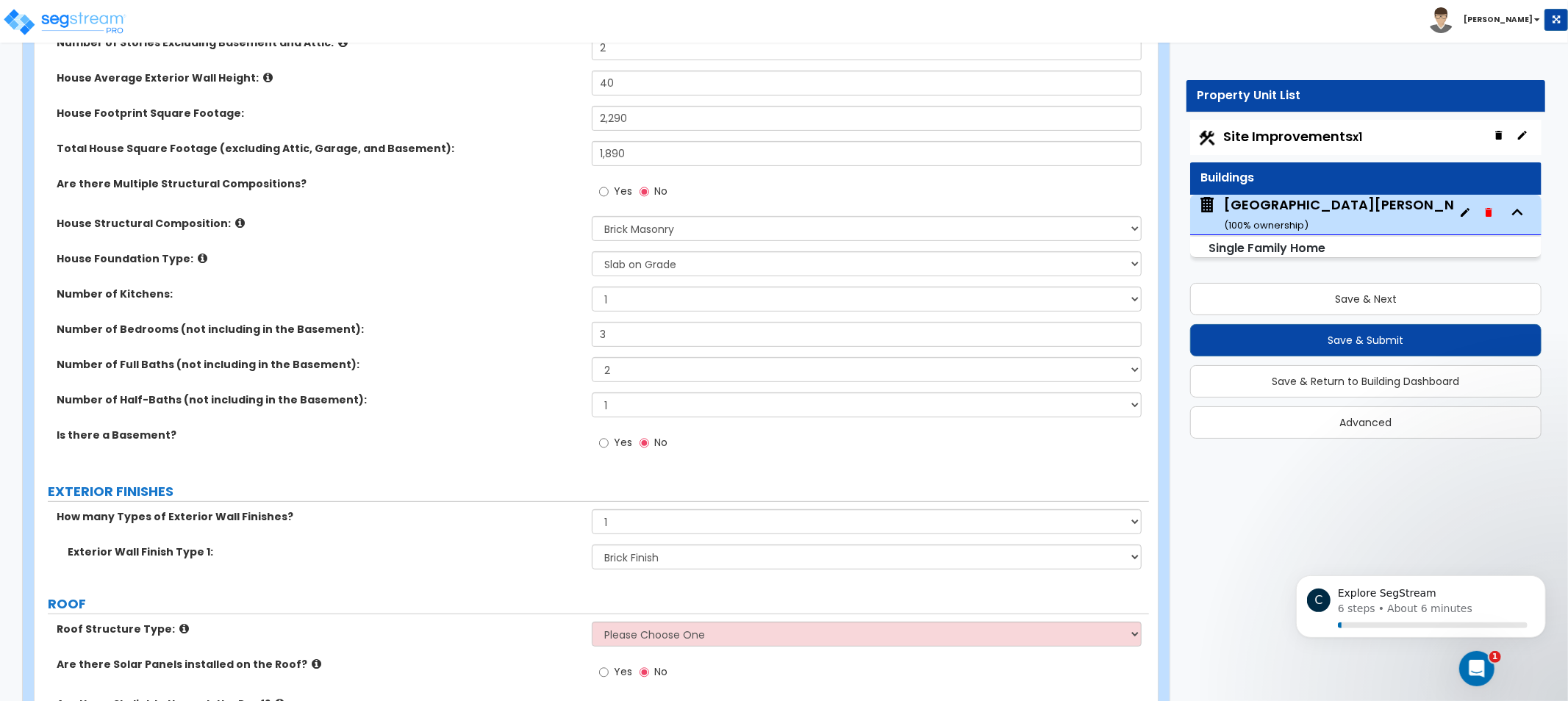
drag, startPoint x: 415, startPoint y: 408, endPoint x: 422, endPoint y: 393, distance: 16.6
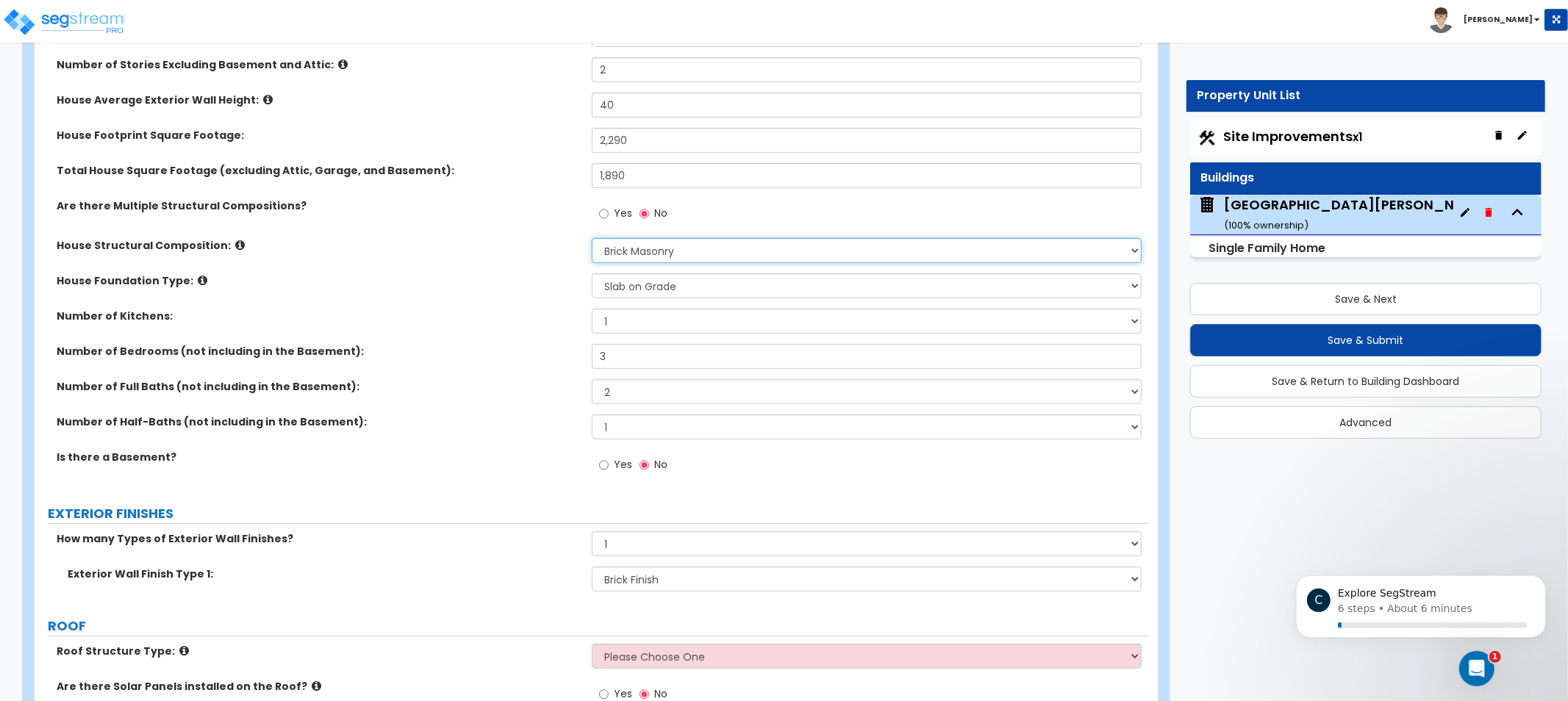
click at [689, 250] on select "Please Choose One Reinforced Concrete Structural Steel Brick Masonry CMU Masonr…" at bounding box center [867, 250] width 550 height 25
click at [674, 252] on select "Please Choose One Reinforced Concrete Structural Steel Brick Masonry CMU Masonr…" at bounding box center [867, 250] width 550 height 25
click at [592, 238] on select "Please Choose One Reinforced Concrete Structural Steel Brick Masonry CMU Masonr…" at bounding box center [867, 250] width 550 height 25
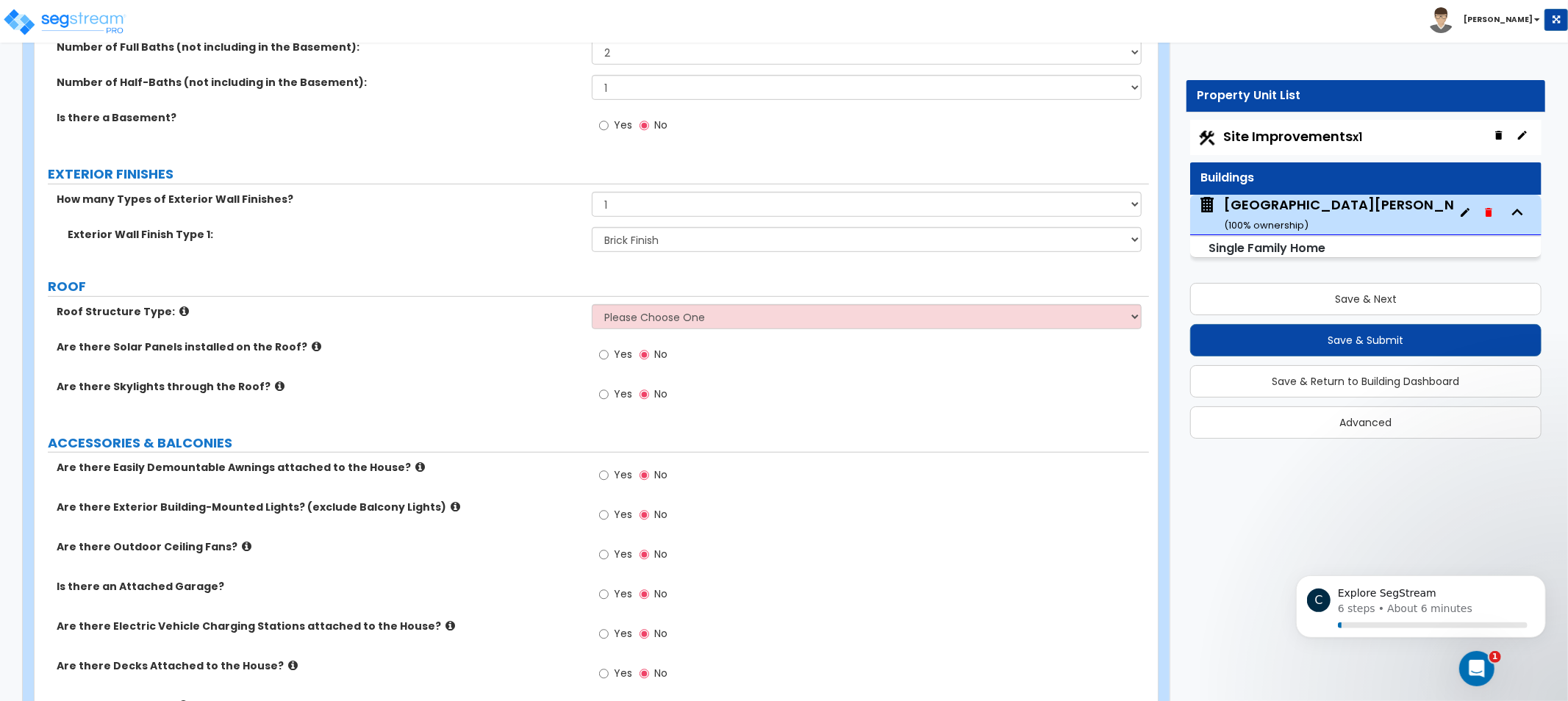
drag, startPoint x: 552, startPoint y: 378, endPoint x: 555, endPoint y: 466, distance: 88.1
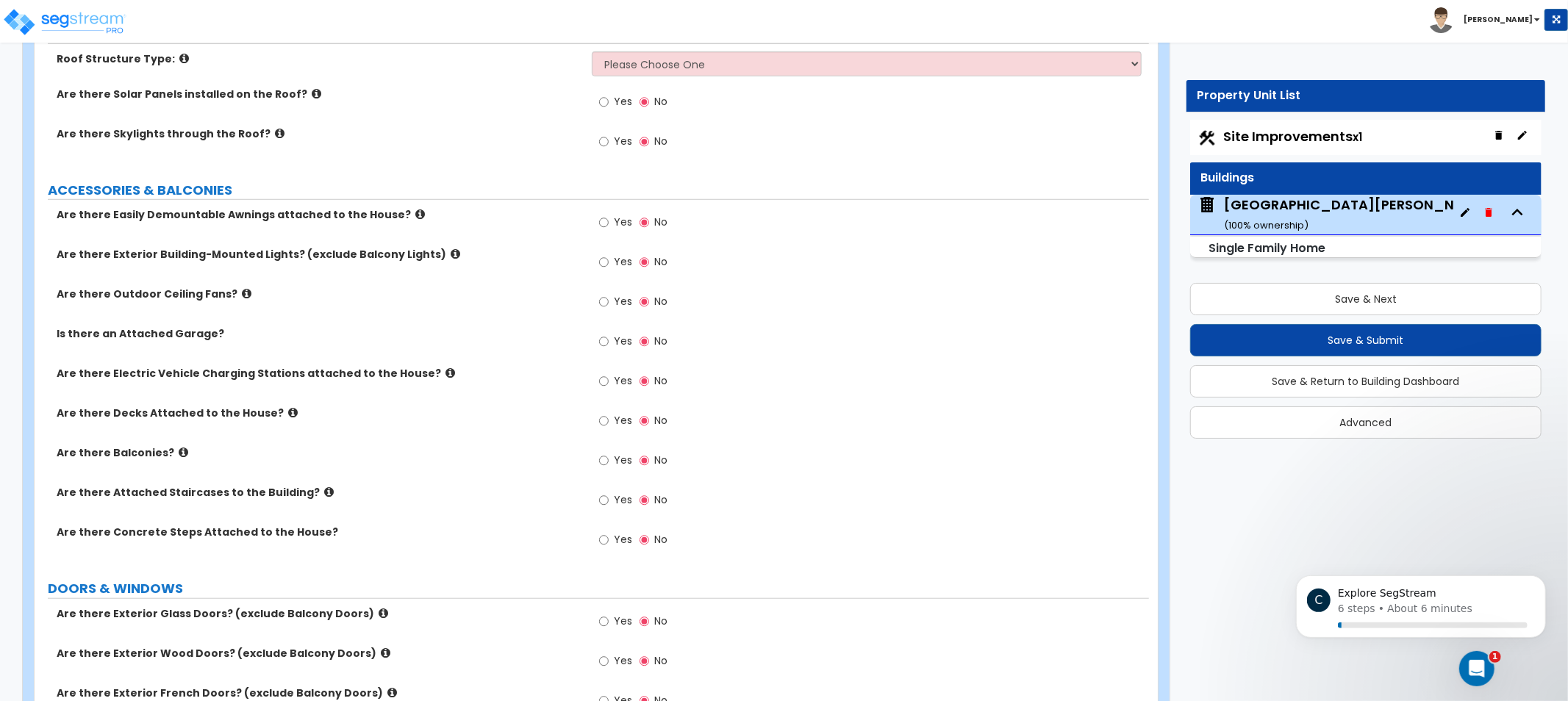
scroll to position [702, 0]
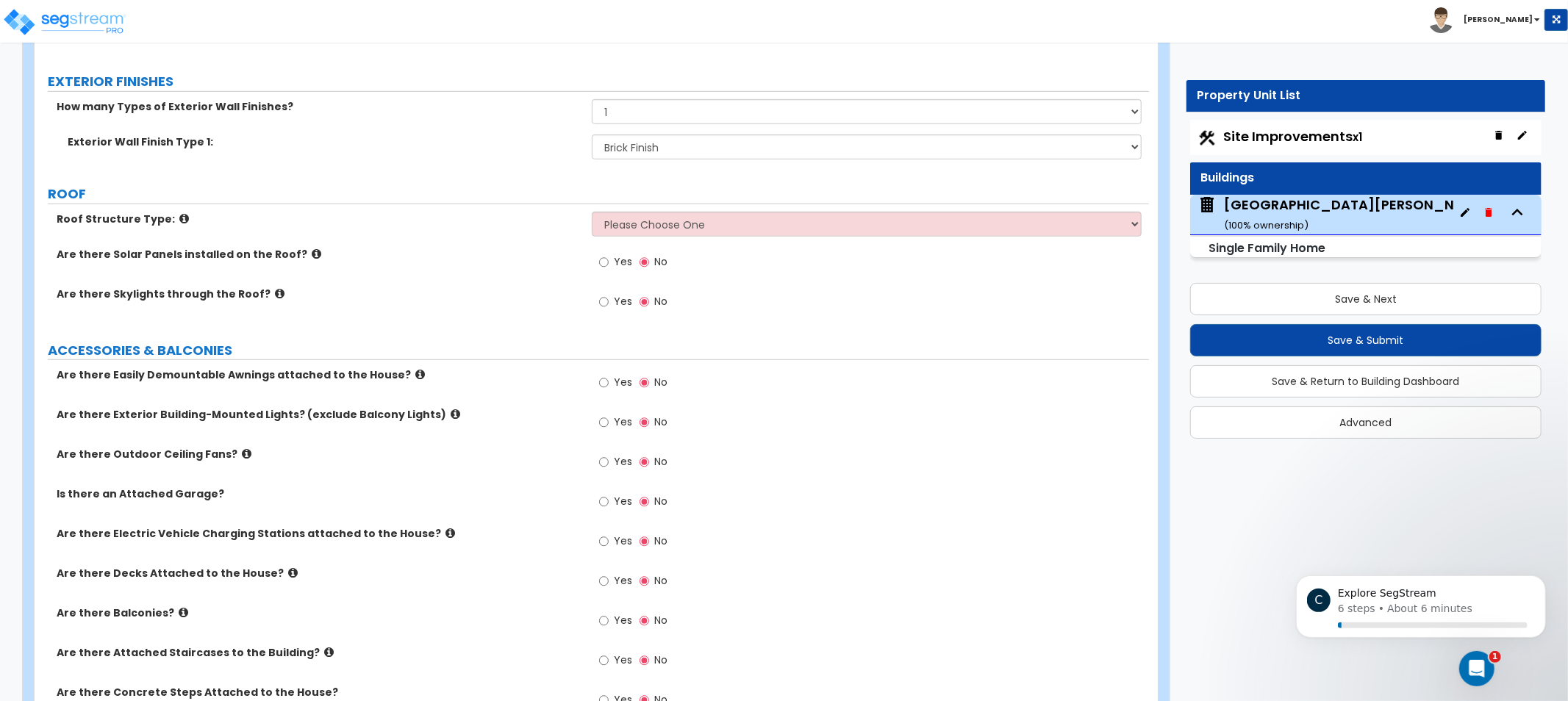
drag, startPoint x: 508, startPoint y: 316, endPoint x: 519, endPoint y: 255, distance: 62.0
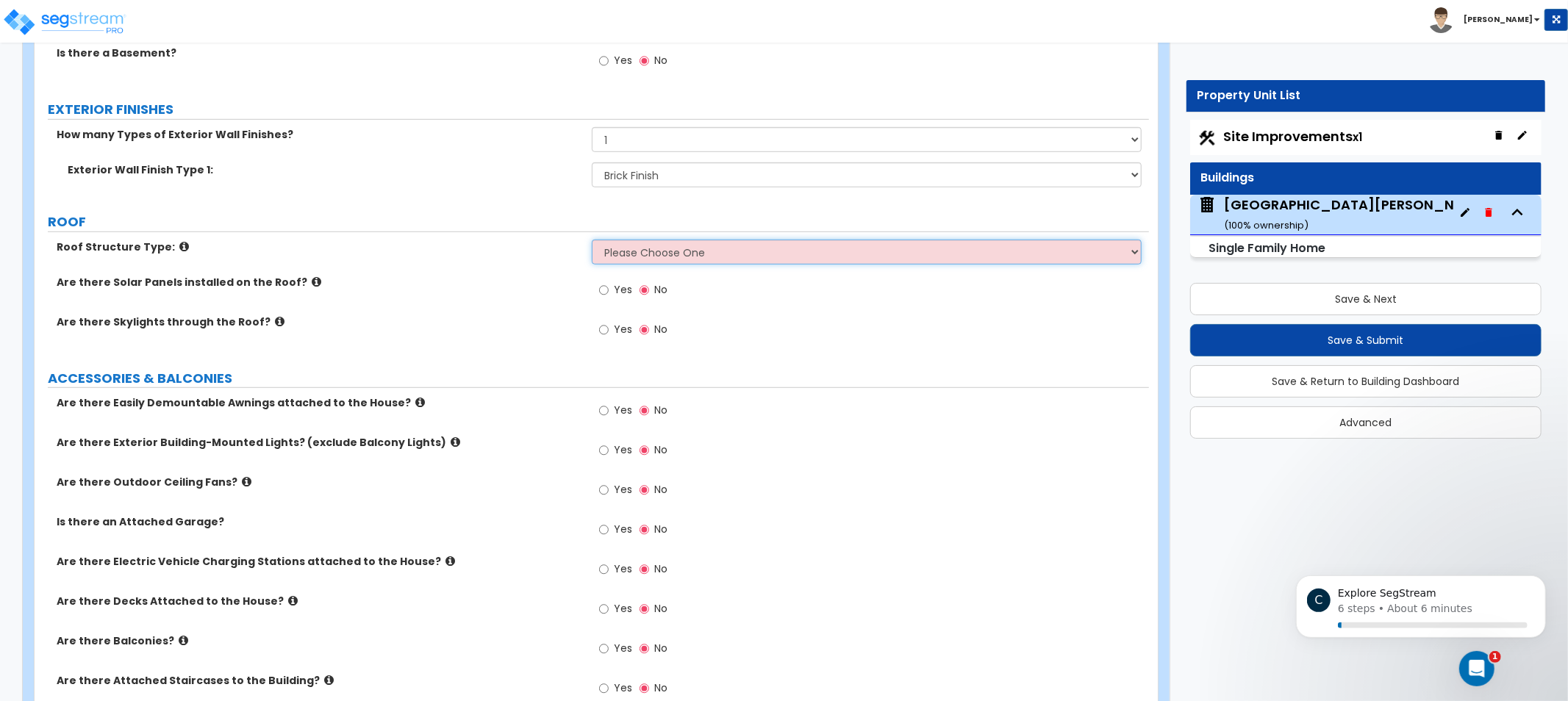
click at [669, 240] on select "Please Choose One [PERSON_NAME] Roof Flat Roof Hybrid [PERSON_NAME] & Flat Roof" at bounding box center [867, 252] width 550 height 25
drag, startPoint x: 402, startPoint y: 303, endPoint x: 377, endPoint y: 299, distance: 25.3
click at [401, 303] on div "Are there Solar Panels installed on the Roof? Yes No" at bounding box center [591, 294] width 1115 height 40
click at [179, 250] on icon at bounding box center [184, 247] width 10 height 11
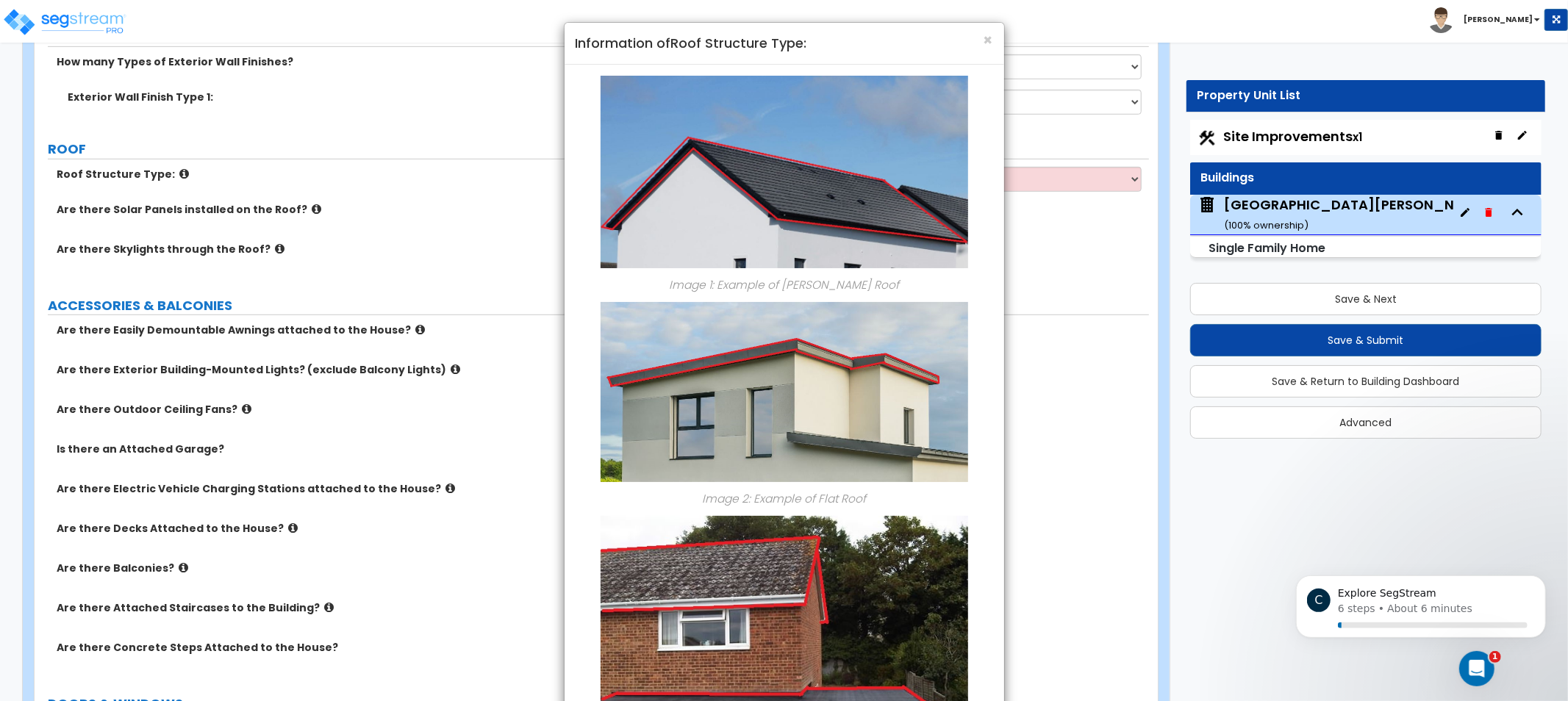
scroll to position [784, 0]
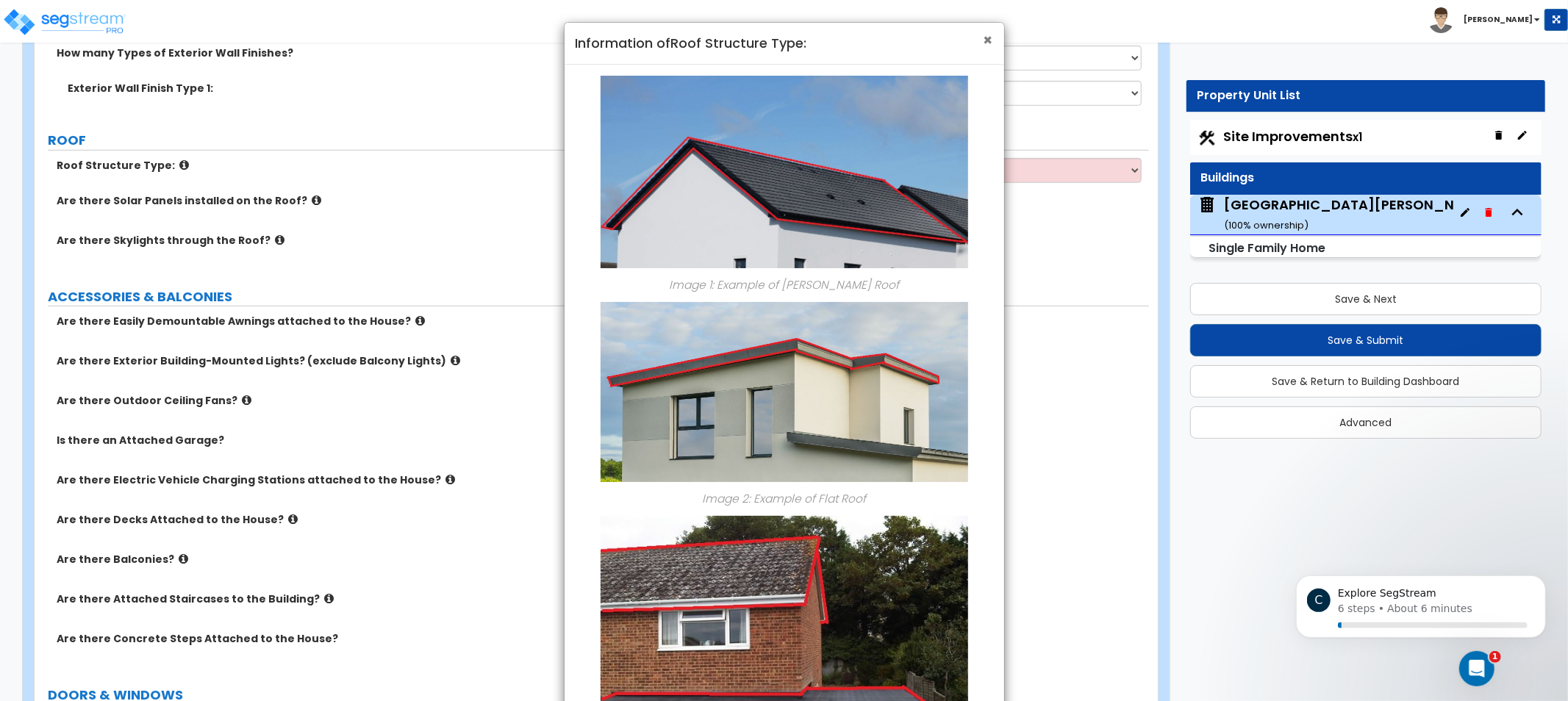
click at [987, 46] on span "×" at bounding box center [988, 40] width 10 height 21
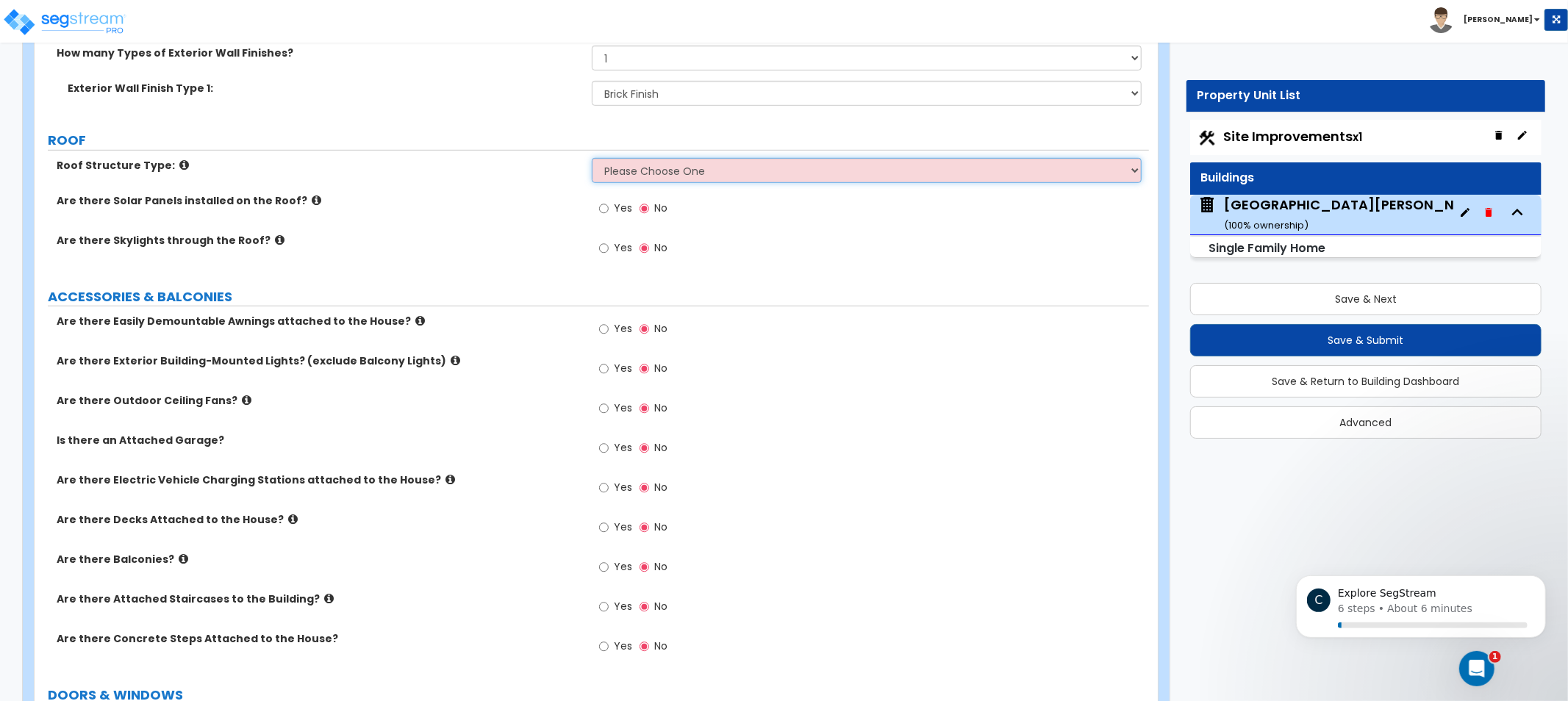
click at [688, 158] on select "Please Choose One [PERSON_NAME] Roof Flat Roof Hybrid [PERSON_NAME] & Flat Roof" at bounding box center [867, 171] width 550 height 25
select select "1"
click at [592, 158] on select "Please Choose One [PERSON_NAME] Roof Flat Roof Hybrid [PERSON_NAME] & Flat Roof" at bounding box center [867, 171] width 550 height 25
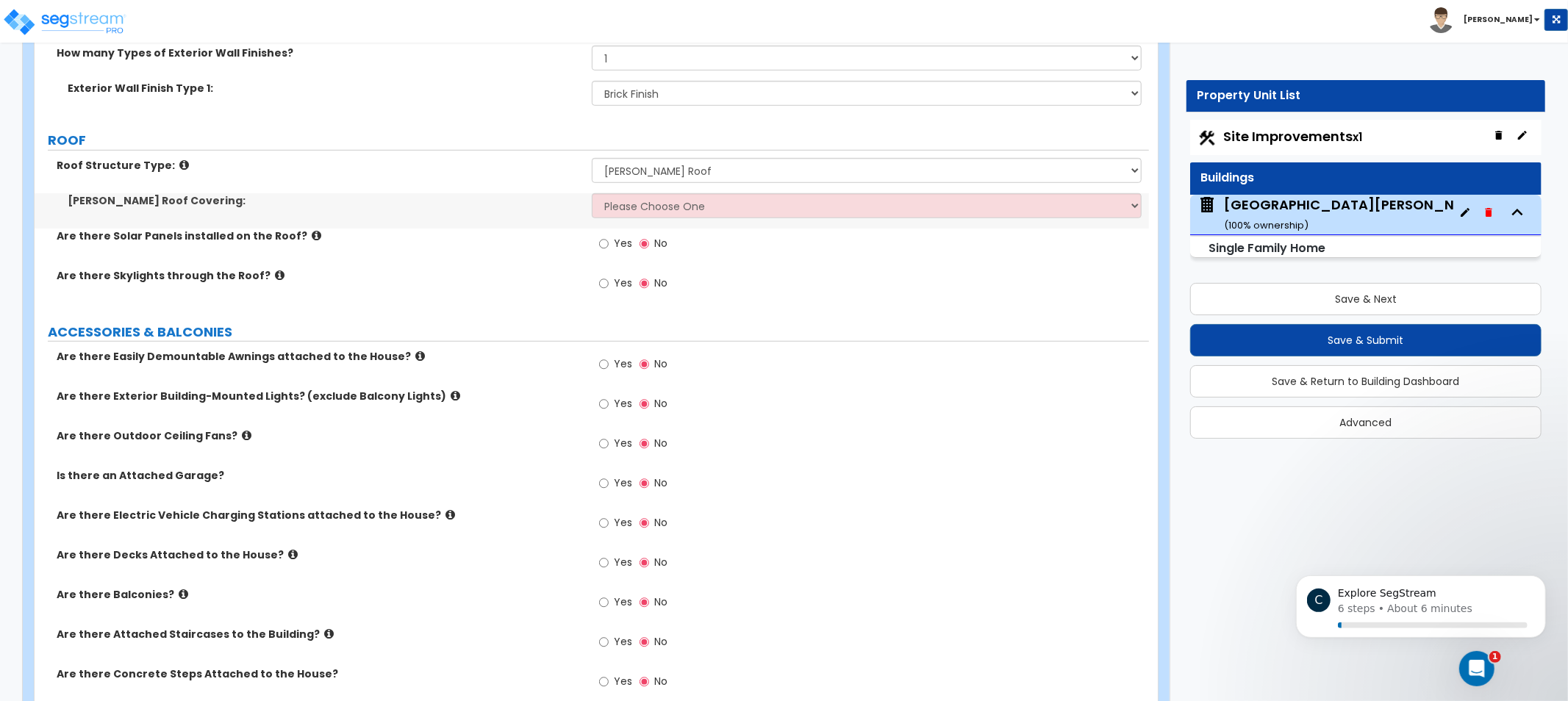
click at [335, 181] on div "Roof Structure Type: Please Choose One [PERSON_NAME] Roof Flat Roof Hybrid [PER…" at bounding box center [591, 176] width 1115 height 35
click at [698, 191] on div "Roof Structure Type: Please Choose One [PERSON_NAME] Roof Flat Roof Hybrid [PER…" at bounding box center [591, 176] width 1115 height 35
click at [685, 204] on select "Please Choose One Asphalt Shingle Clay Tile Wood Shingle Metal Shingle Standing…" at bounding box center [867, 206] width 550 height 25
click at [771, 200] on select "Please Choose One Asphalt Shingle Clay Tile Wood Shingle Metal Shingle Standing…" at bounding box center [867, 206] width 550 height 25
select select "1"
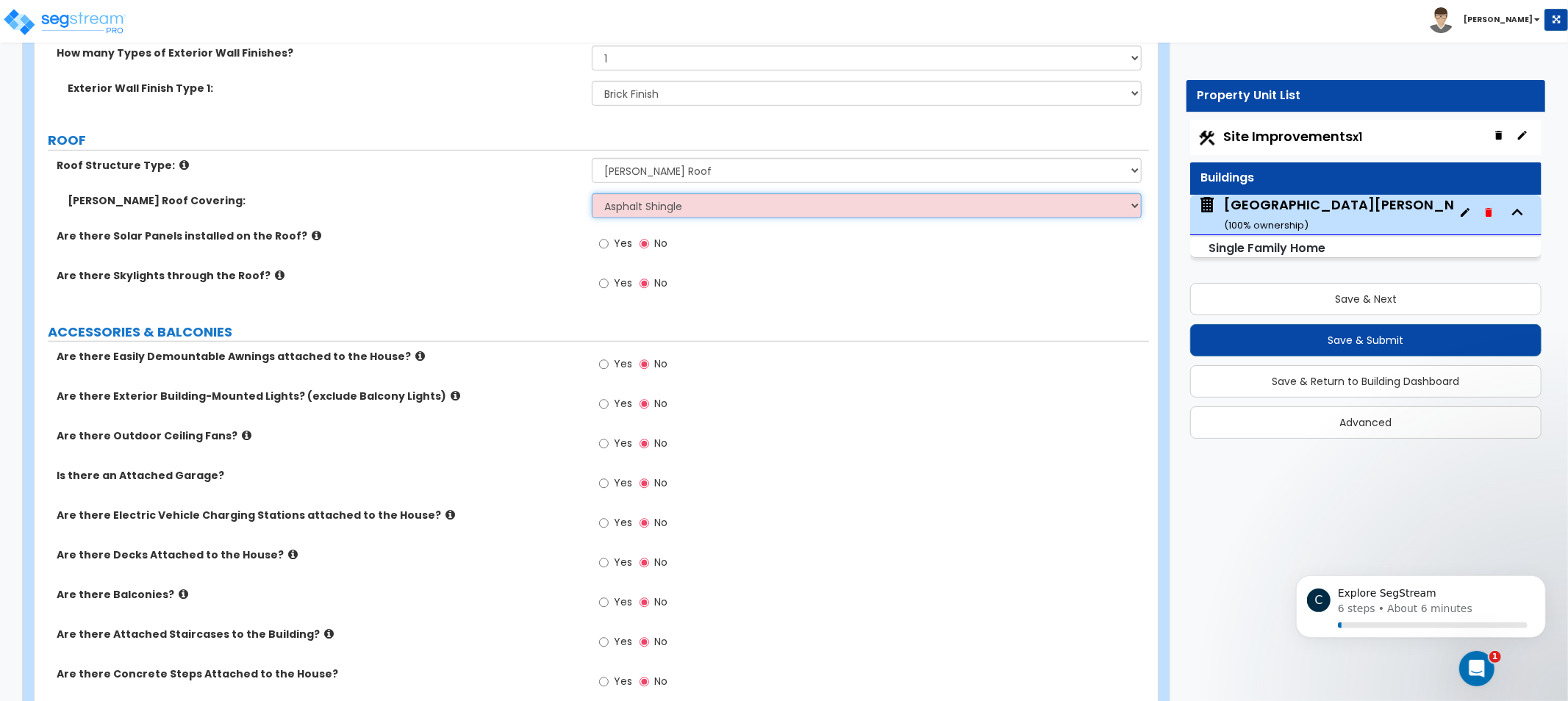
click at [592, 194] on select "Please Choose One Asphalt Shingle Clay Tile Wood Shingle Metal Shingle Standing…" at bounding box center [867, 206] width 550 height 25
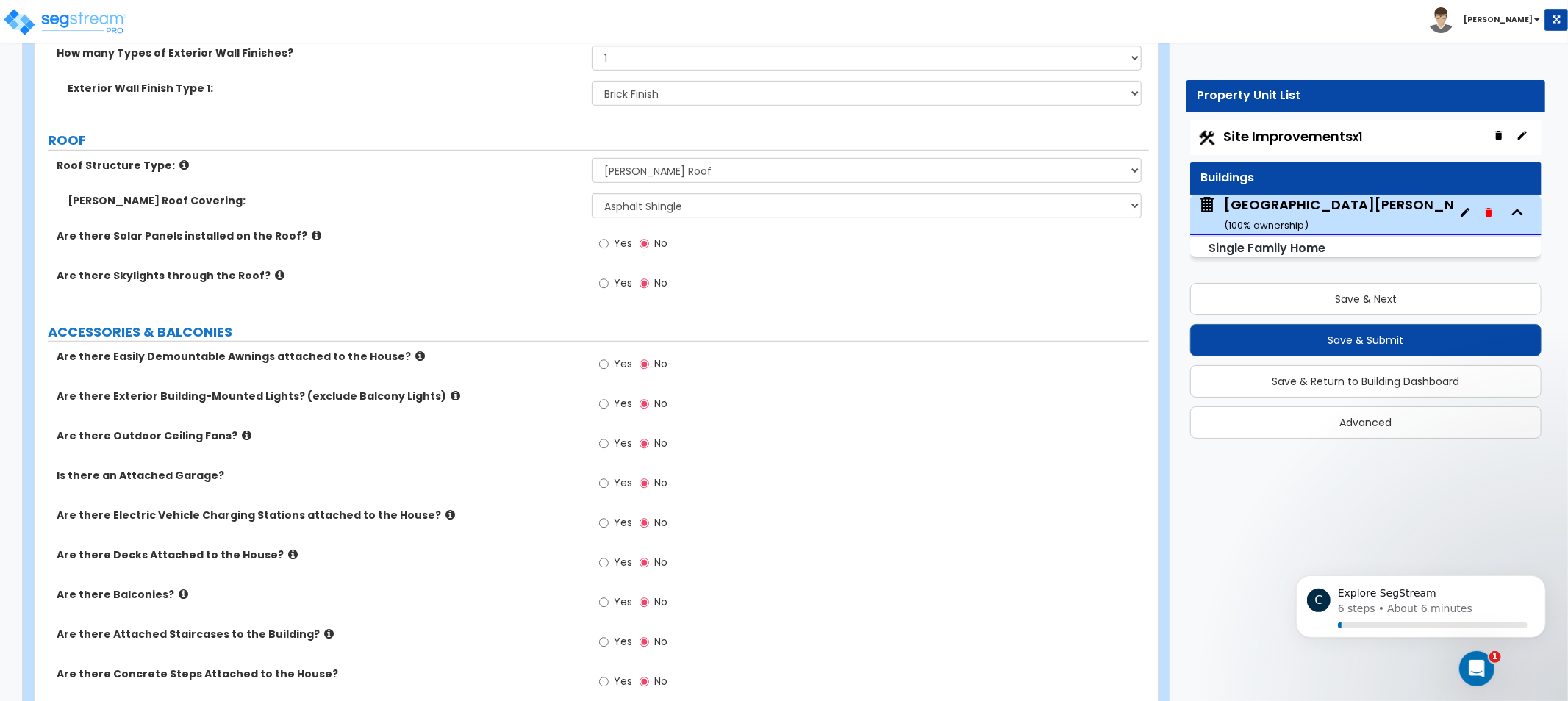
click at [275, 272] on icon at bounding box center [279, 275] width 10 height 11
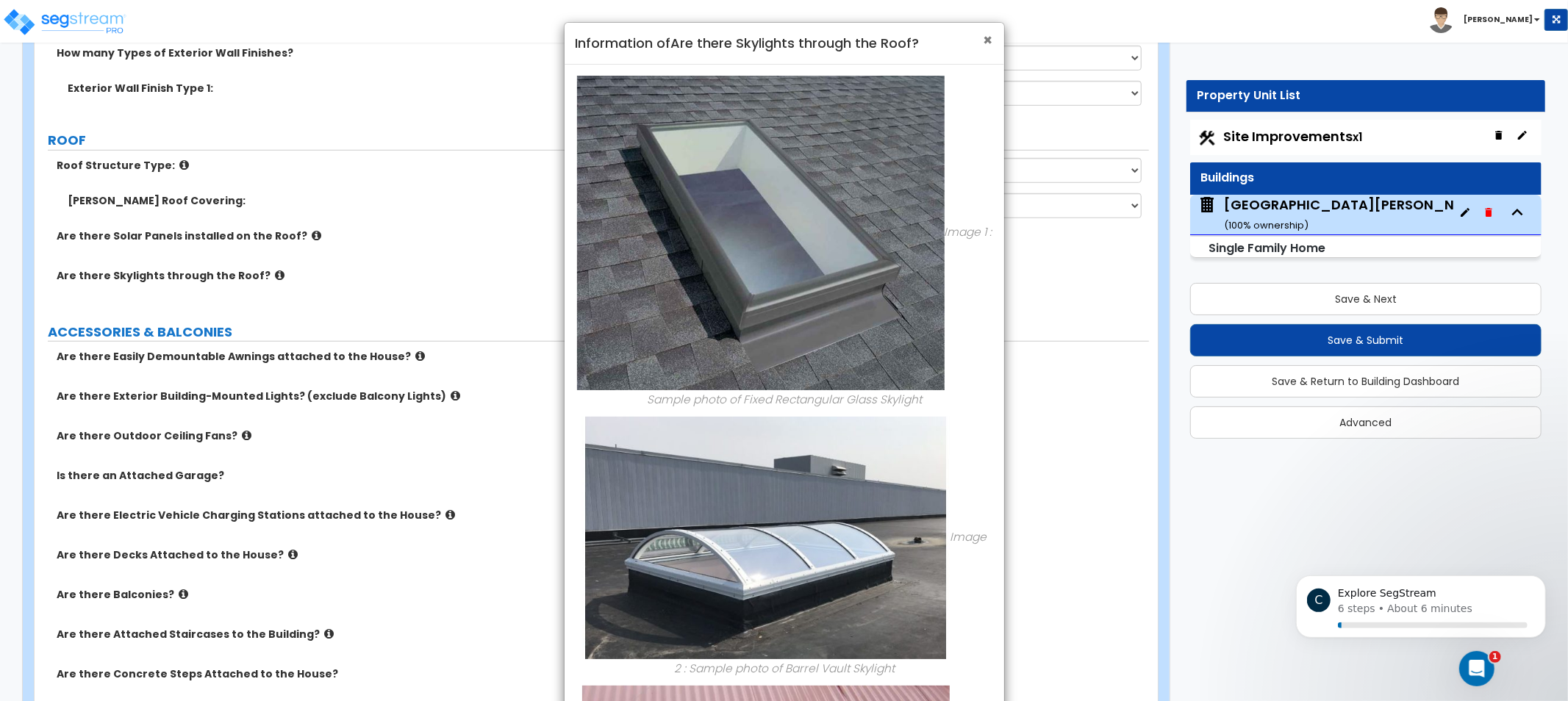
drag, startPoint x: 985, startPoint y: 40, endPoint x: 976, endPoint y: 42, distance: 9.2
click at [985, 40] on span "×" at bounding box center [988, 40] width 10 height 21
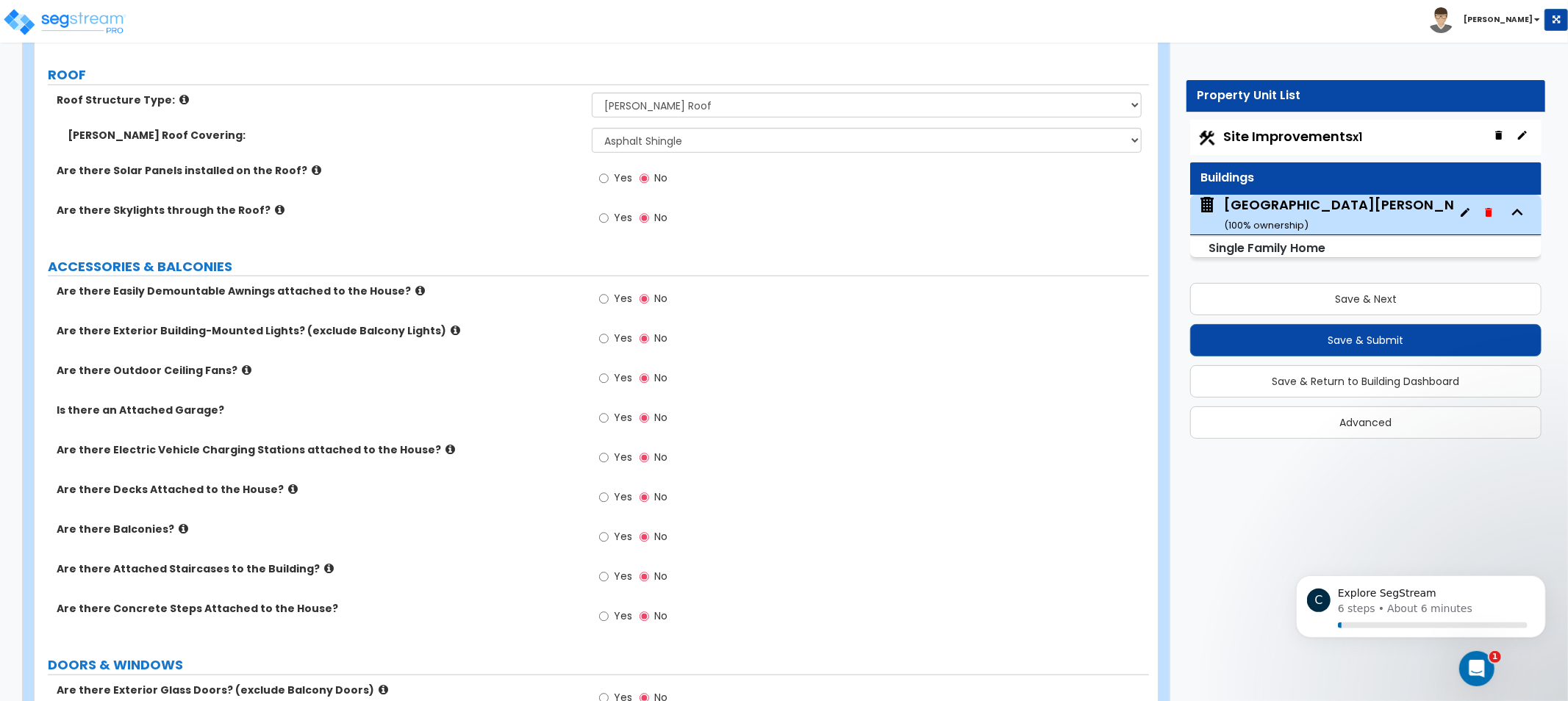
drag, startPoint x: 476, startPoint y: 324, endPoint x: 448, endPoint y: 324, distance: 28.0
click at [415, 288] on icon at bounding box center [420, 289] width 10 height 11
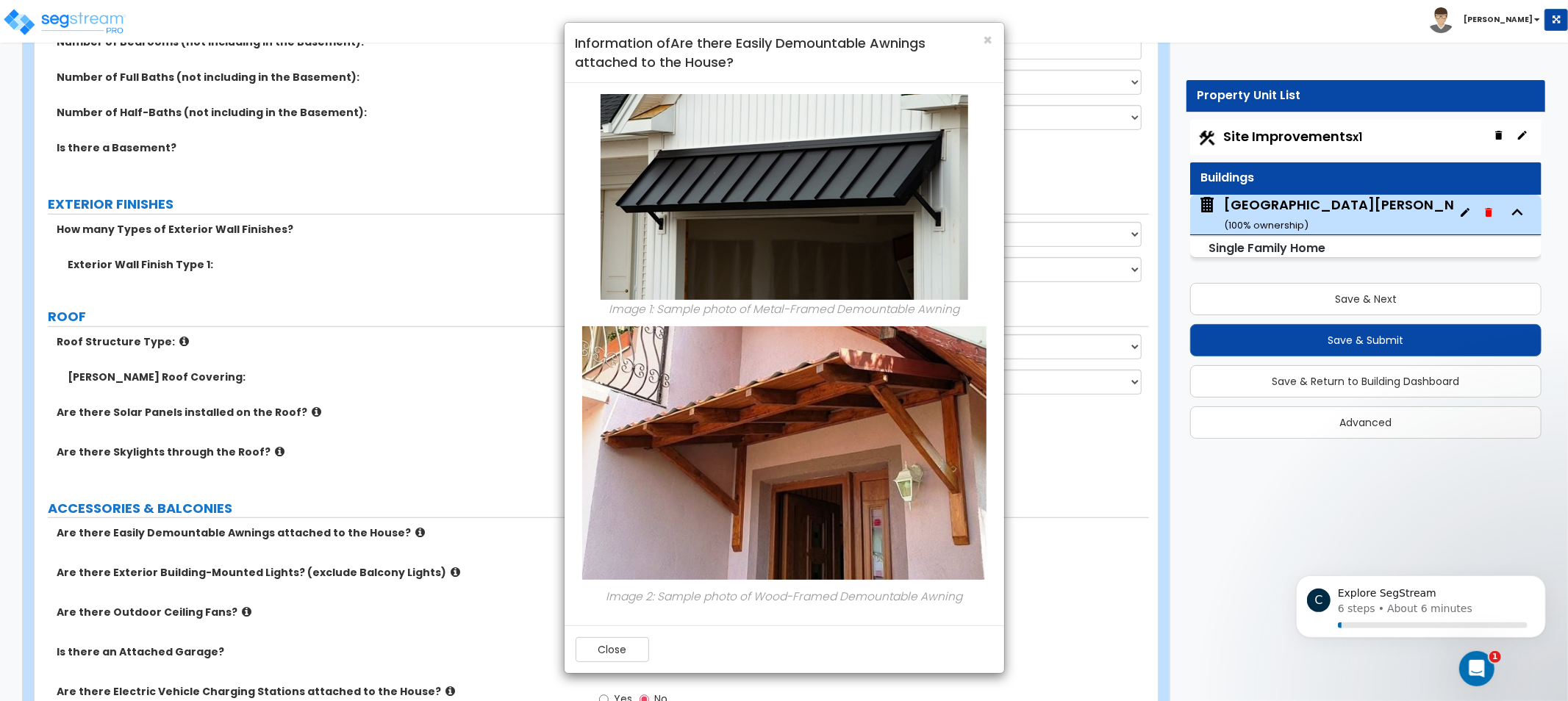
scroll to position [606, 0]
drag, startPoint x: 601, startPoint y: 651, endPoint x: 569, endPoint y: 640, distance: 33.8
click at [601, 651] on button "Close" at bounding box center [612, 650] width 73 height 25
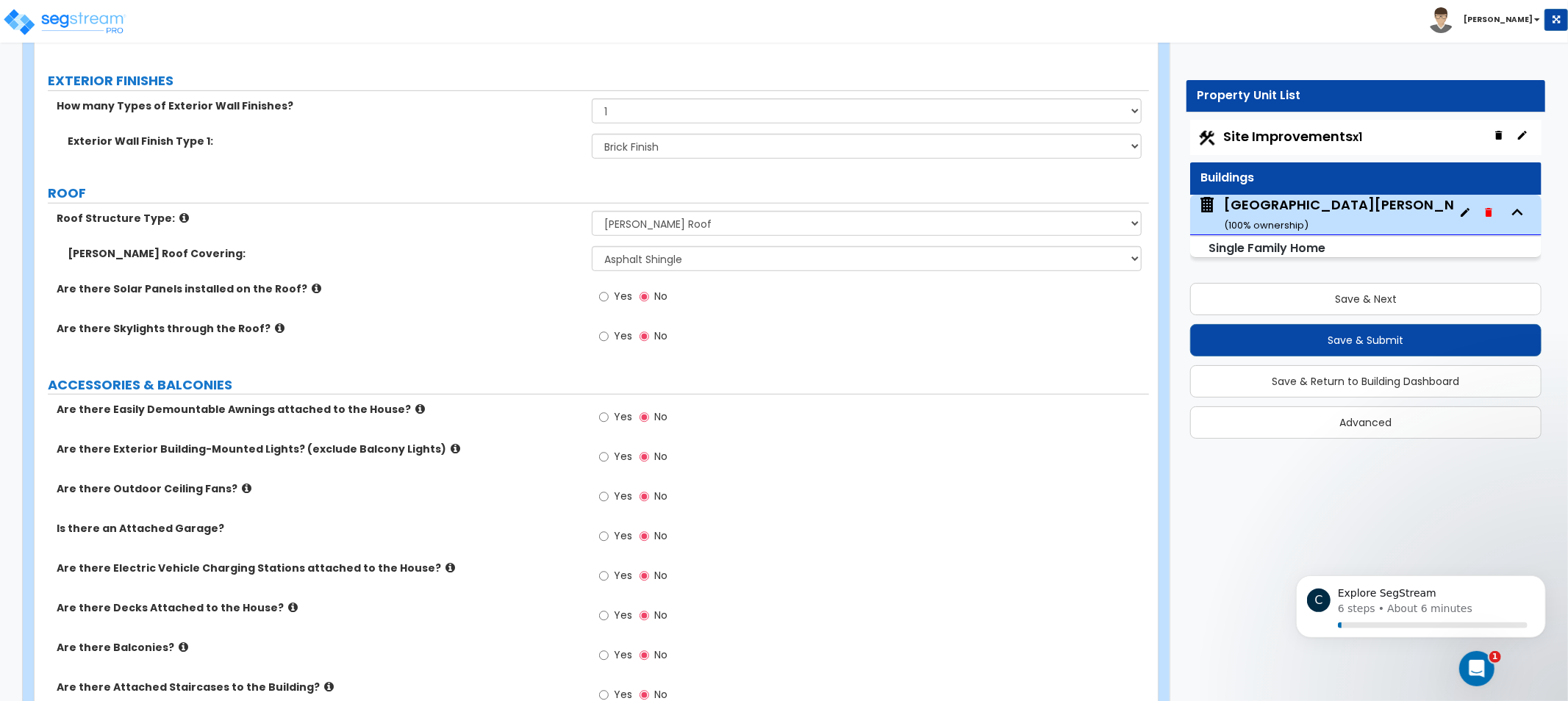
drag, startPoint x: 405, startPoint y: 452, endPoint x: 421, endPoint y: 441, distance: 19.4
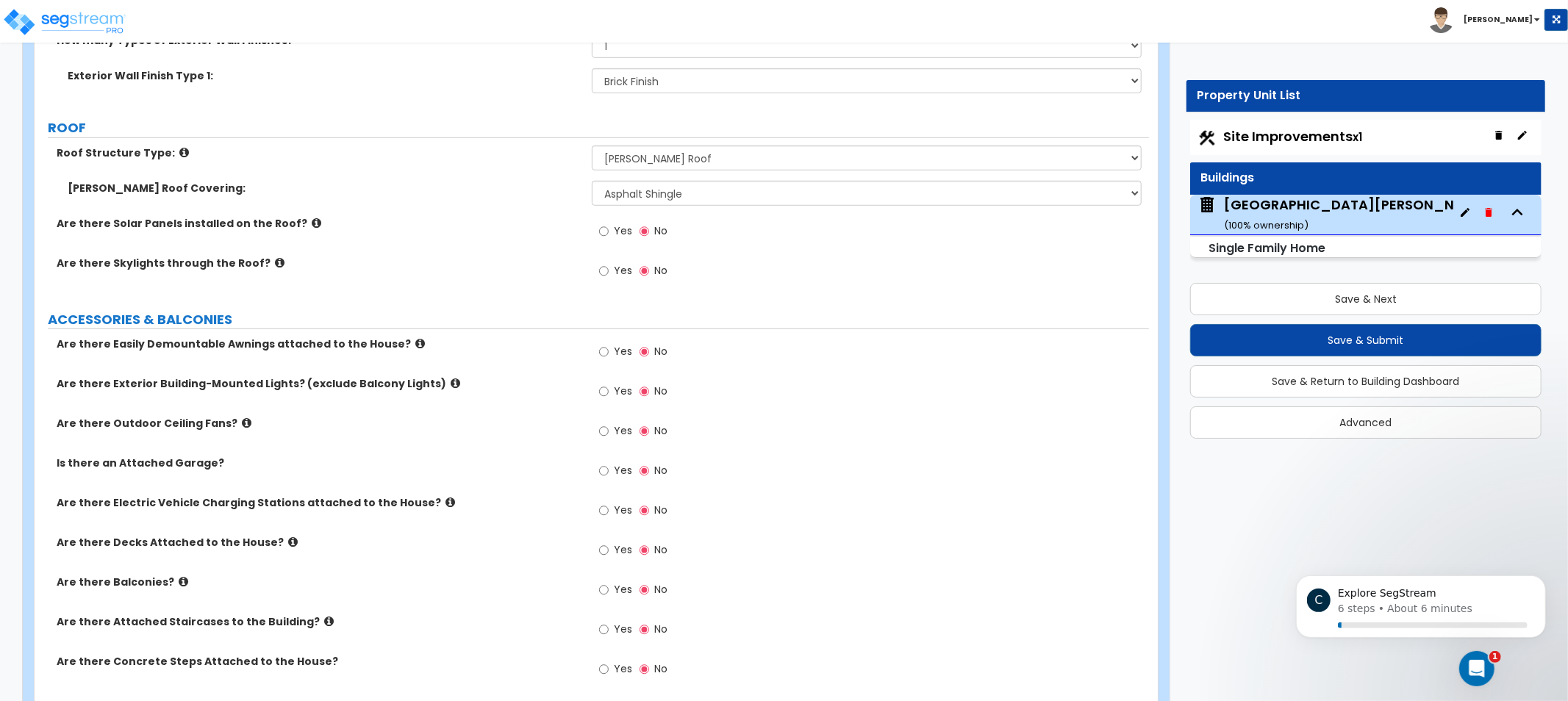
click at [615, 359] on label "Yes" at bounding box center [615, 354] width 33 height 25
click at [609, 359] on input "Yes" at bounding box center [604, 352] width 10 height 16
radio input "true"
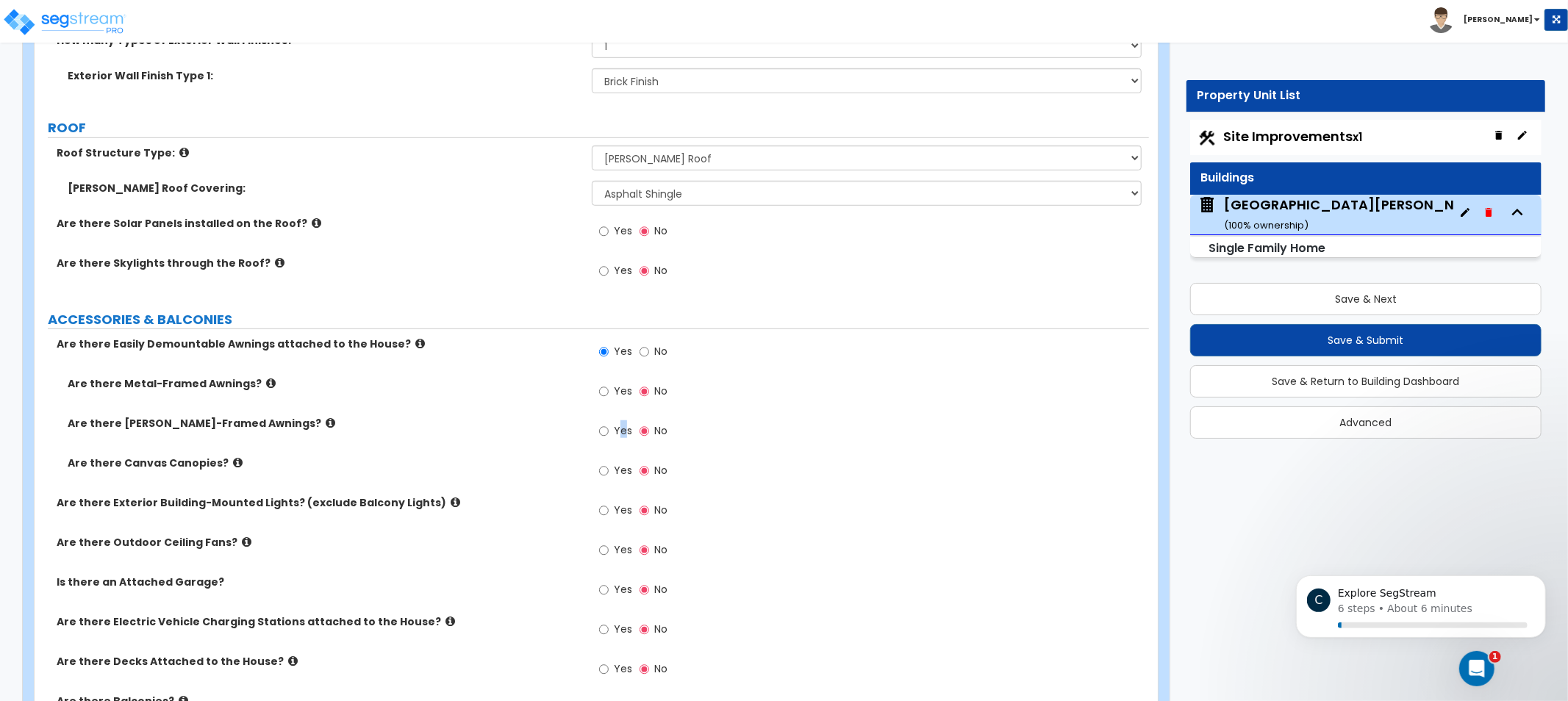
click at [621, 423] on span "Yes" at bounding box center [622, 431] width 19 height 15
click at [609, 439] on label "Yes" at bounding box center [615, 433] width 33 height 25
click at [609, 439] on input "Yes" at bounding box center [604, 431] width 10 height 16
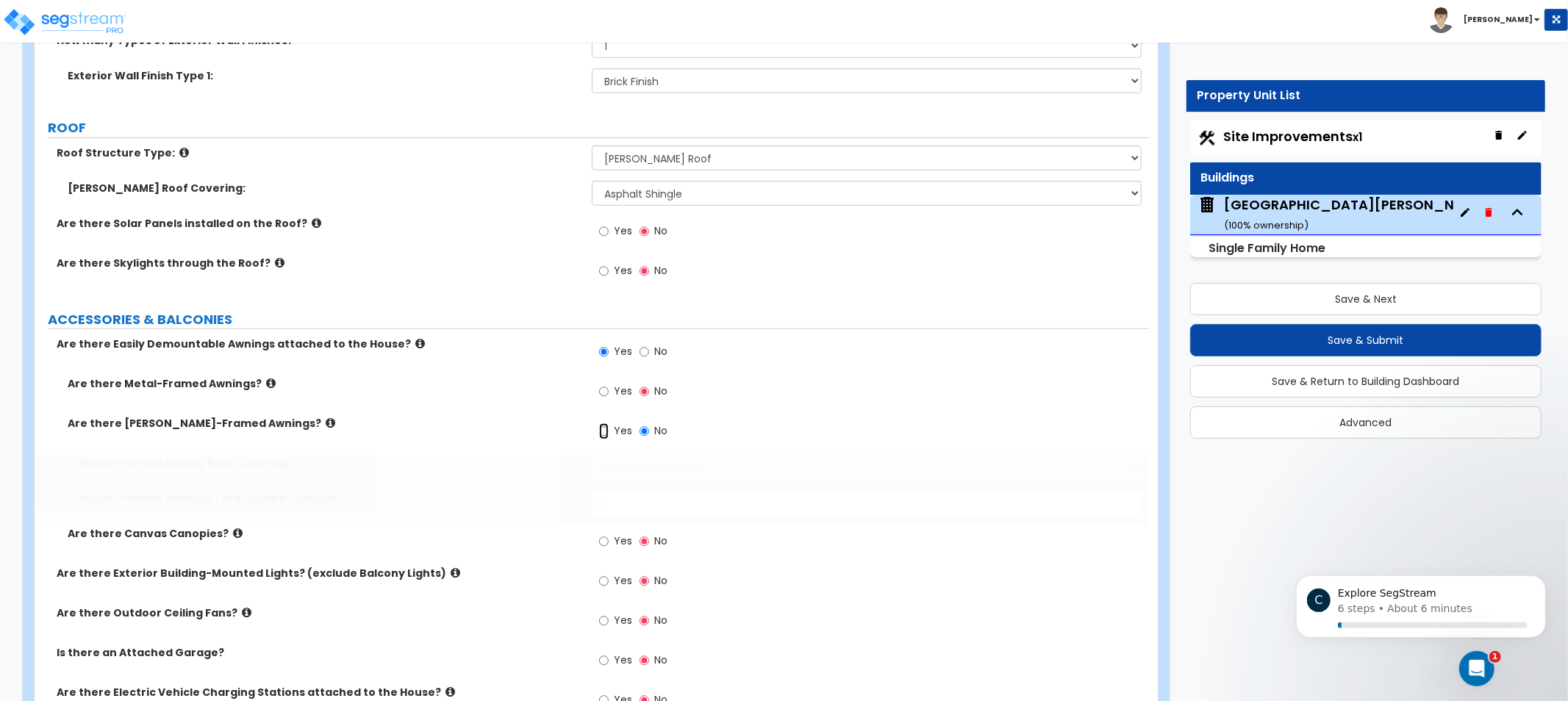
radio input "true"
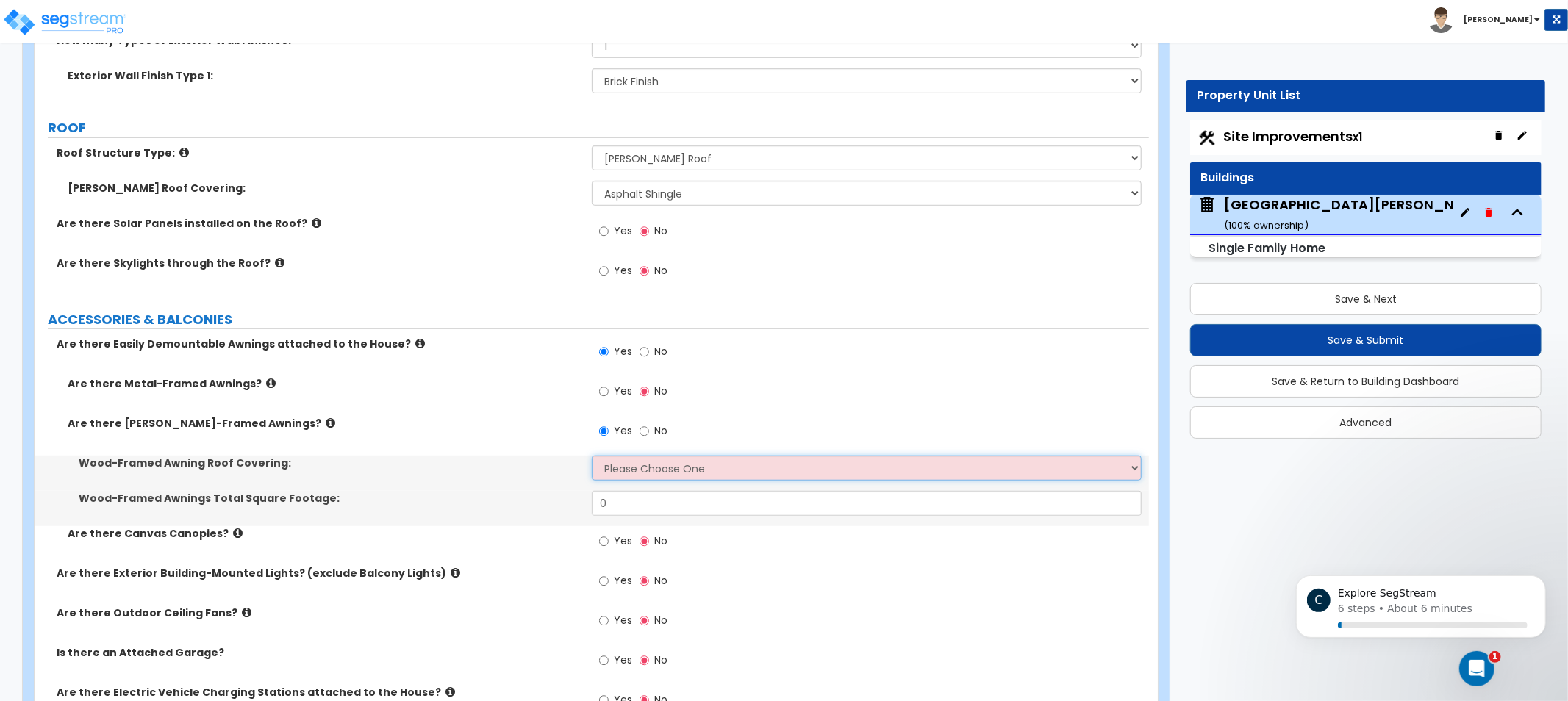
click at [663, 472] on select "Please Choose One Asphalt Shingle Clay Tile Wood Shingle Metal Shingle Standing…" at bounding box center [867, 469] width 550 height 25
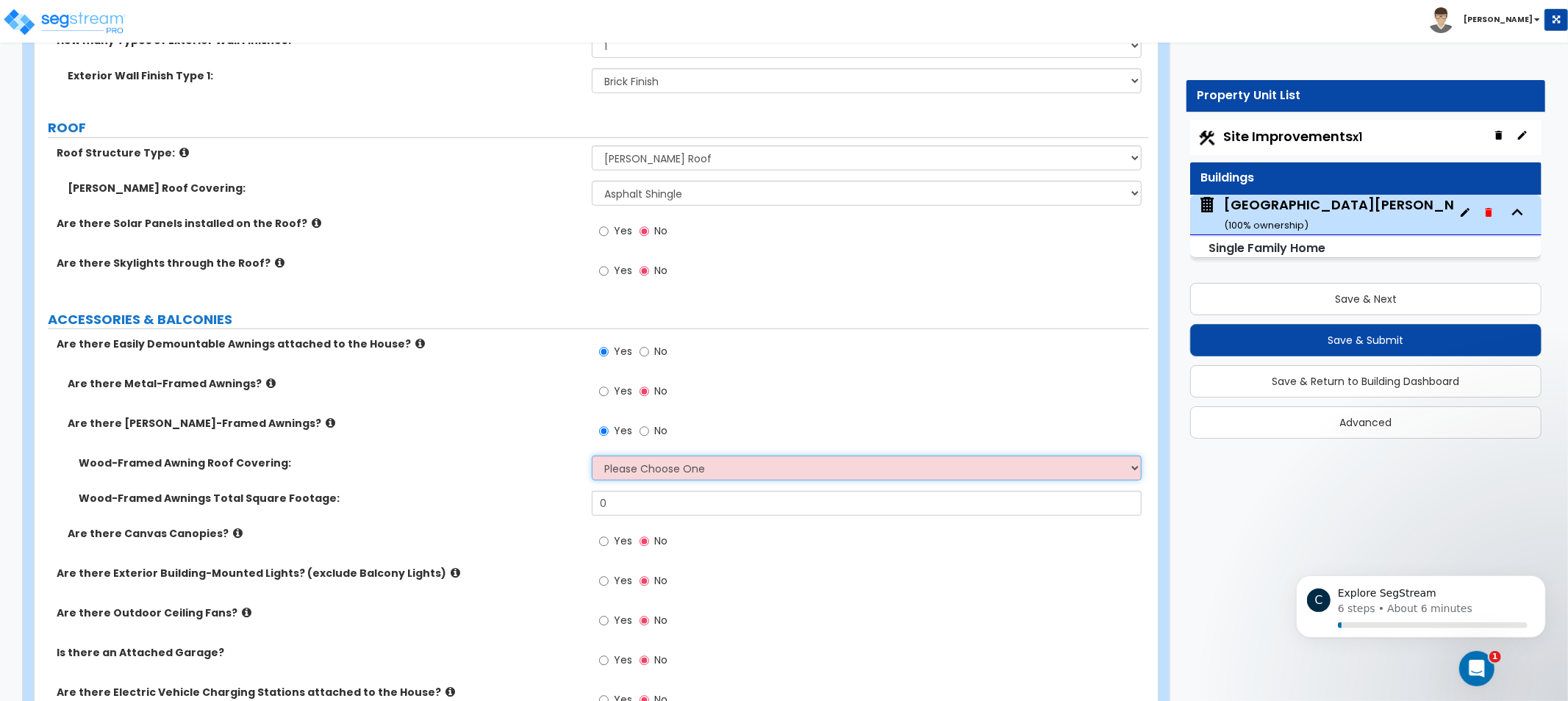
select select "3"
click at [592, 456] on select "Please Choose One Asphalt Shingle Clay Tile Wood Shingle Metal Shingle Standing…" at bounding box center [867, 469] width 550 height 25
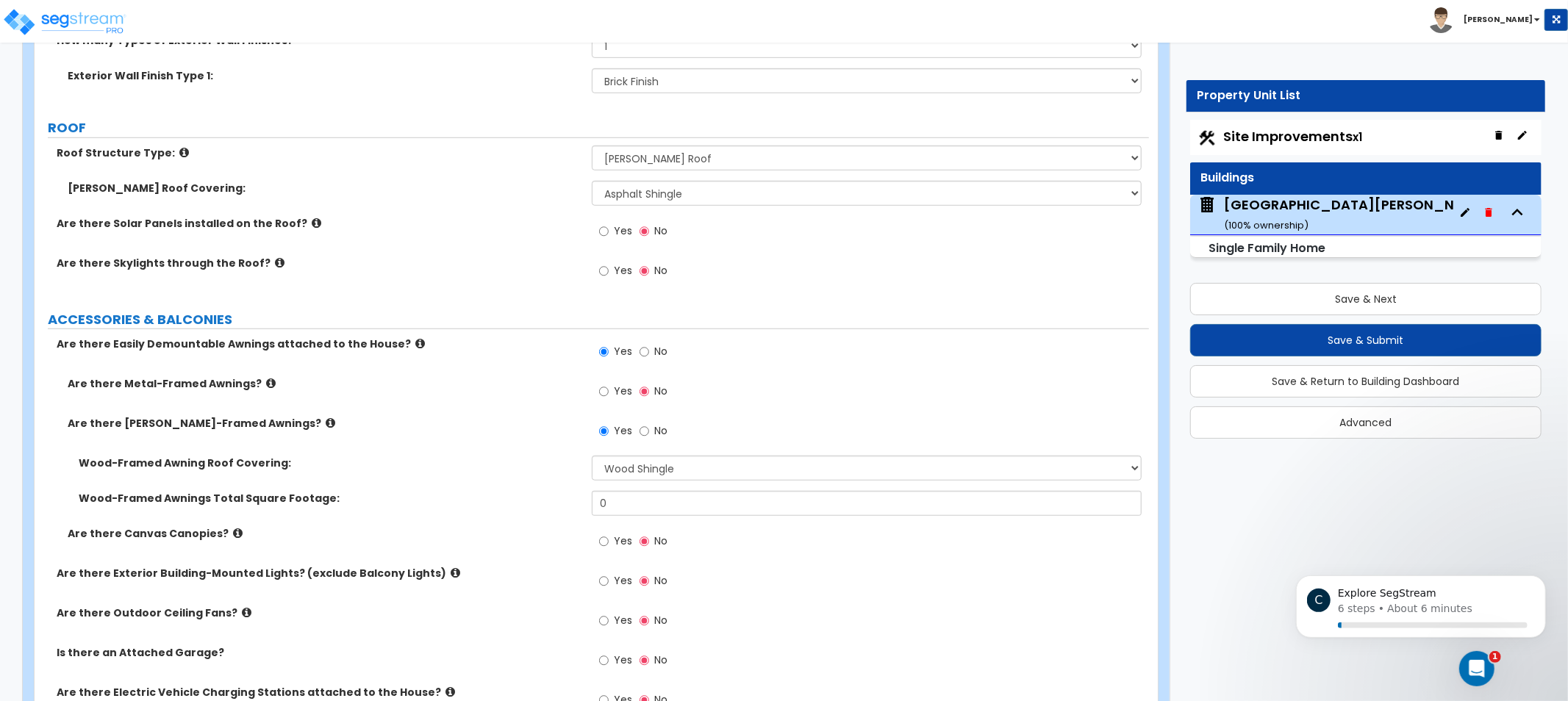
click at [640, 485] on div "Wood-Framed Awning Roof Covering: Please Choose One Asphalt Shingle Clay Tile W…" at bounding box center [591, 474] width 1115 height 35
drag, startPoint x: 636, startPoint y: 506, endPoint x: 512, endPoint y: 493, distance: 124.7
click at [515, 494] on div "Wood-Framed Awnings Total Square Footage: 0" at bounding box center [591, 509] width 1115 height 35
drag, startPoint x: 81, startPoint y: 493, endPoint x: 353, endPoint y: 501, distance: 272.1
click at [353, 501] on label "Wood-Framed Awnings Total Square Footage:" at bounding box center [330, 499] width 502 height 15
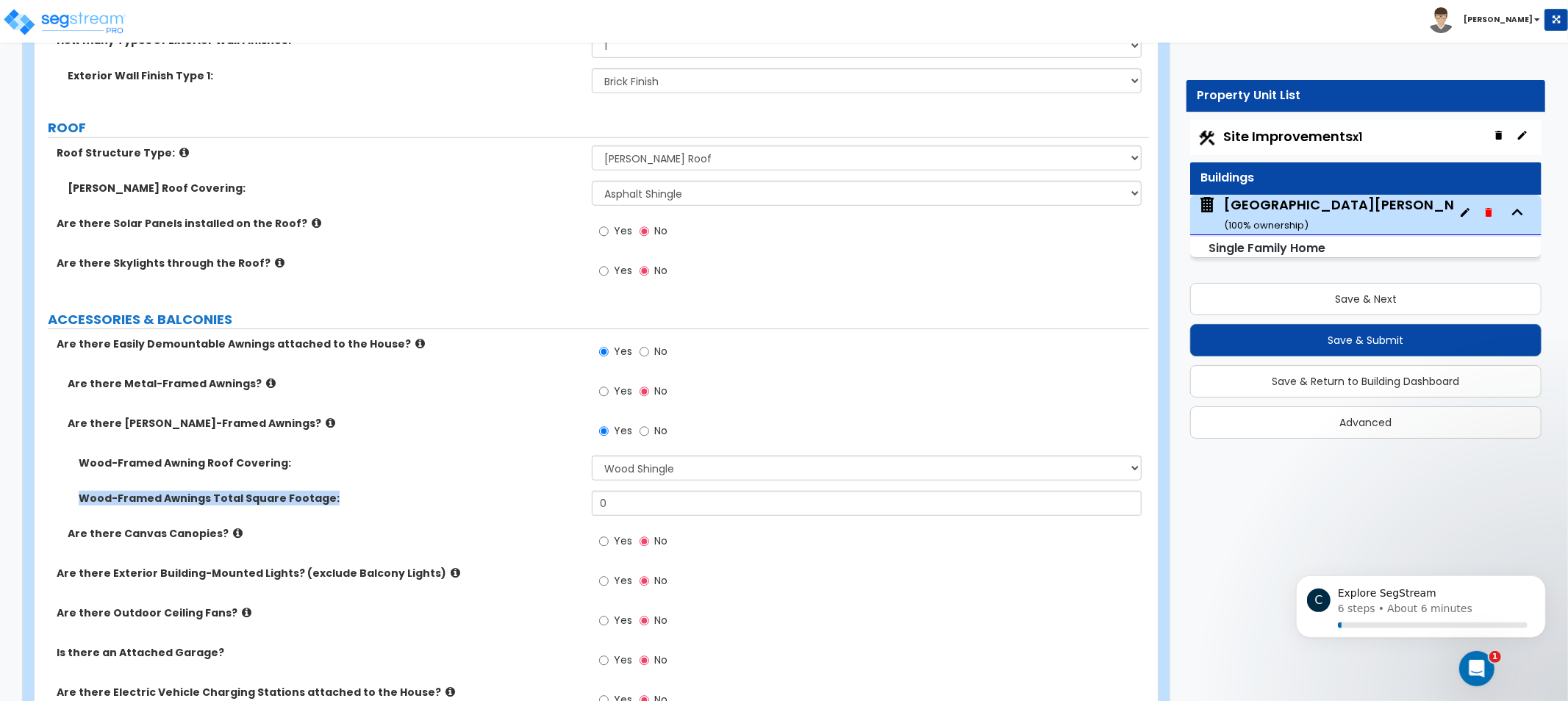
copy label "Wood-Framed Awnings Total Square Footage:"
click at [642, 496] on input "0" at bounding box center [867, 504] width 550 height 25
drag, startPoint x: 611, startPoint y: 506, endPoint x: 529, endPoint y: 487, distance: 84.2
click at [539, 489] on div "Wood-Framed Awning Roof Covering: Please Choose One Asphalt Shingle Clay Tile W…" at bounding box center [592, 491] width 1092 height 71
click at [652, 438] on label "No" at bounding box center [654, 433] width 28 height 25
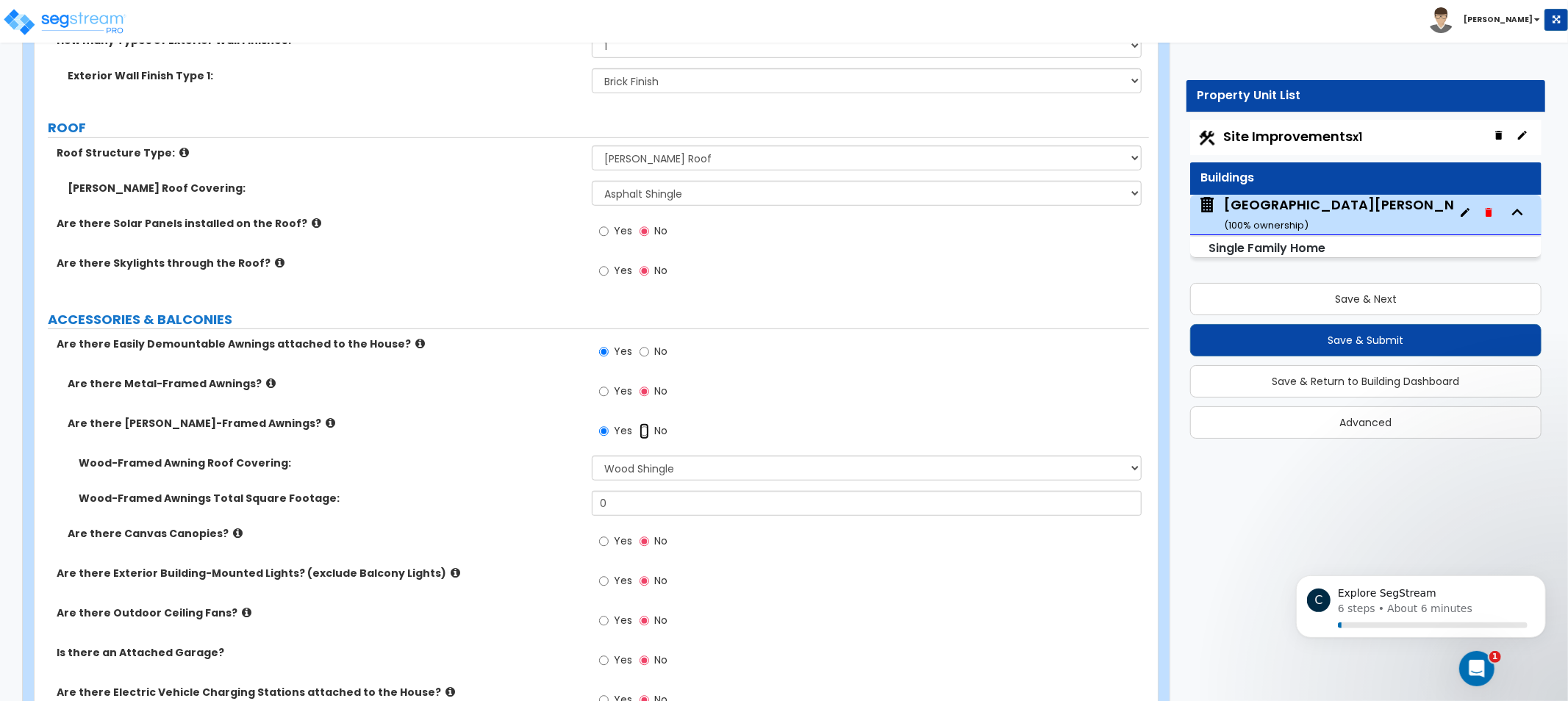
click at [649, 438] on input "No" at bounding box center [644, 431] width 10 height 16
radio input "false"
radio input "true"
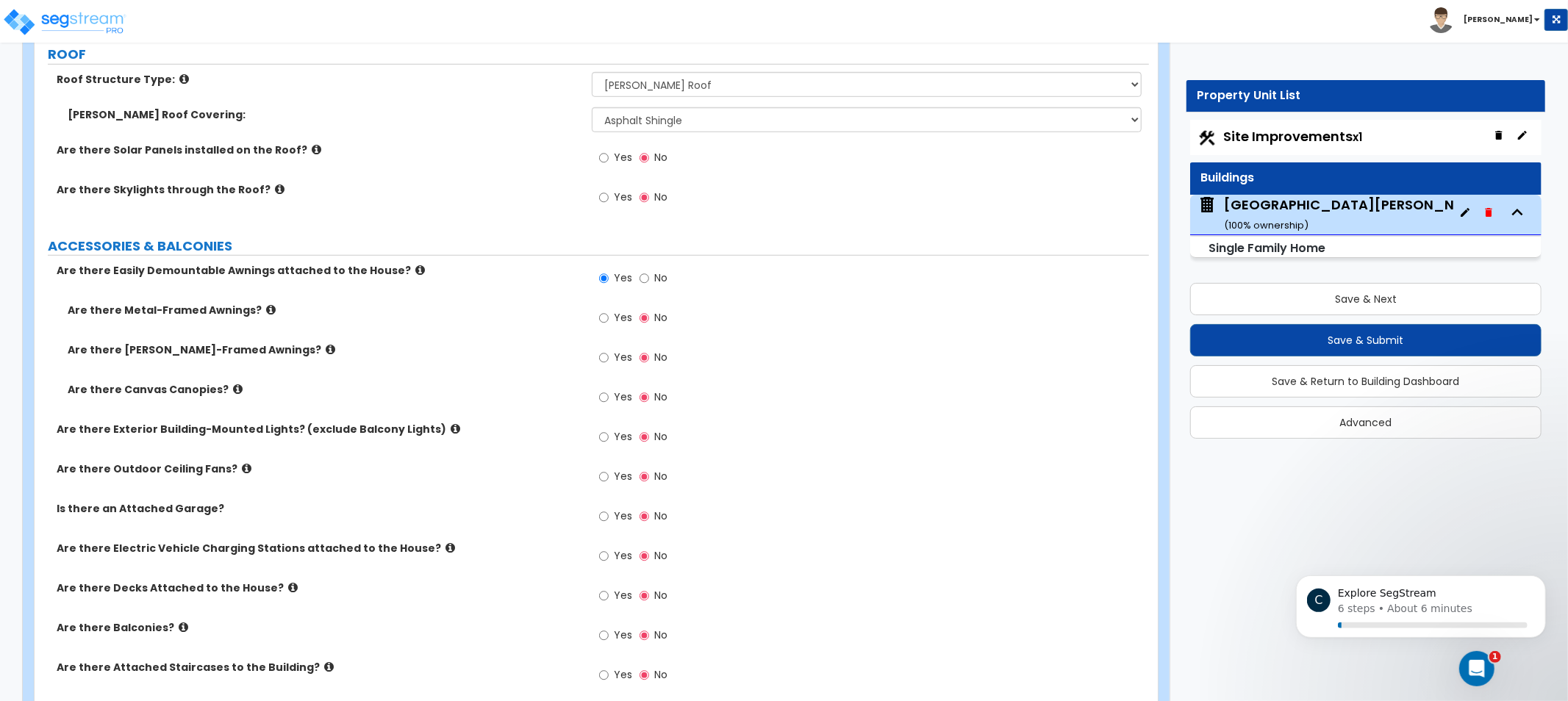
drag, startPoint x: 394, startPoint y: 463, endPoint x: 400, endPoint y: 487, distance: 24.7
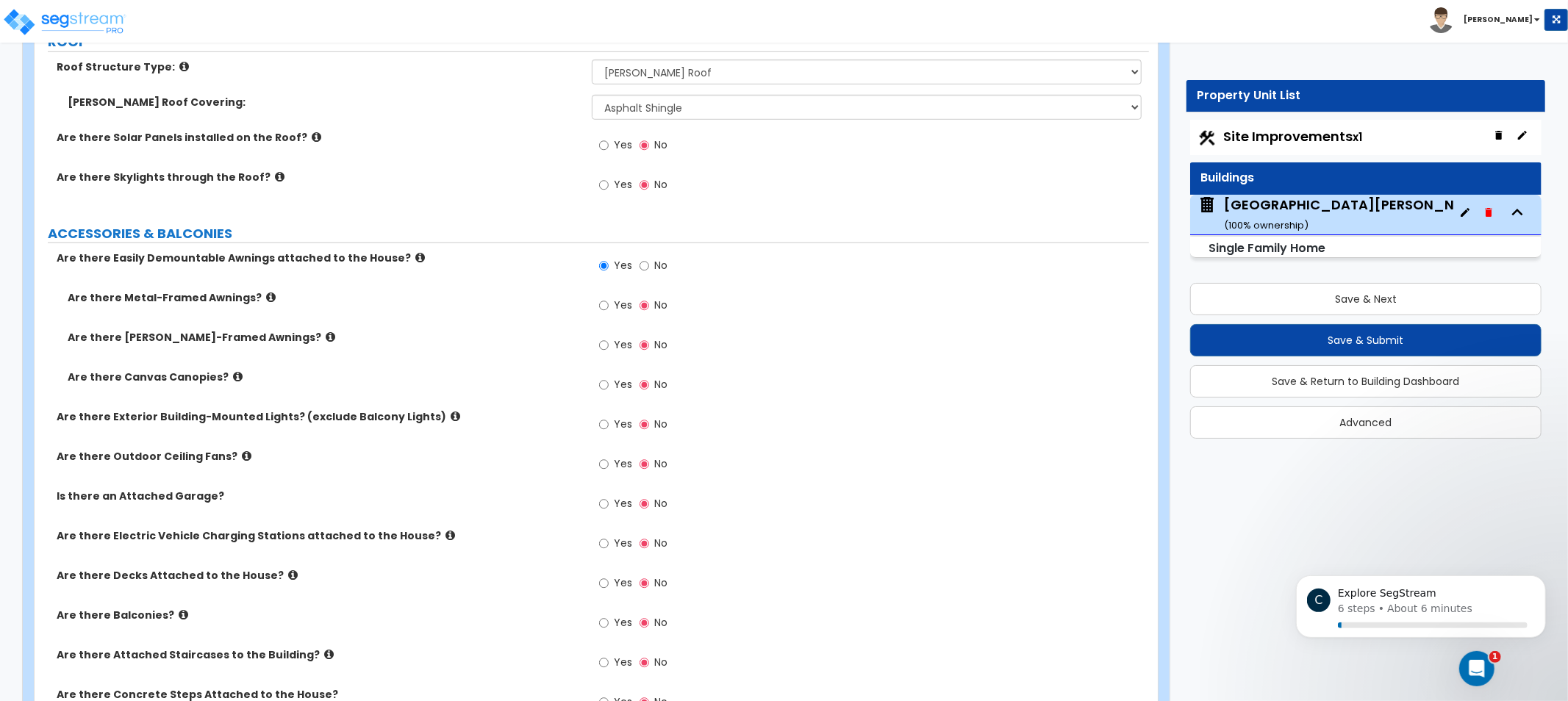
click at [650, 264] on label "No" at bounding box center [654, 268] width 28 height 25
click at [649, 264] on input "No" at bounding box center [644, 266] width 10 height 16
radio input "false"
radio input "true"
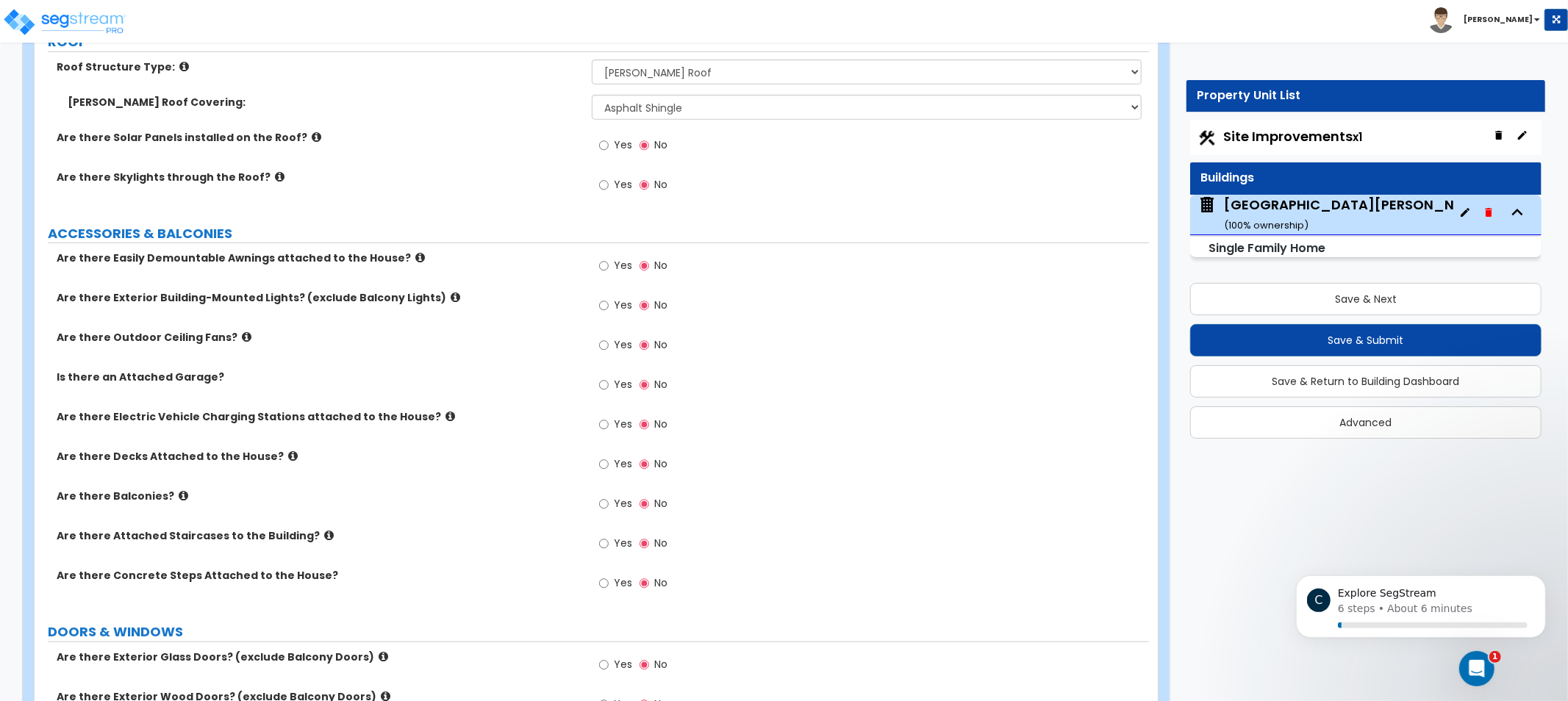
click at [451, 298] on icon at bounding box center [455, 297] width 10 height 11
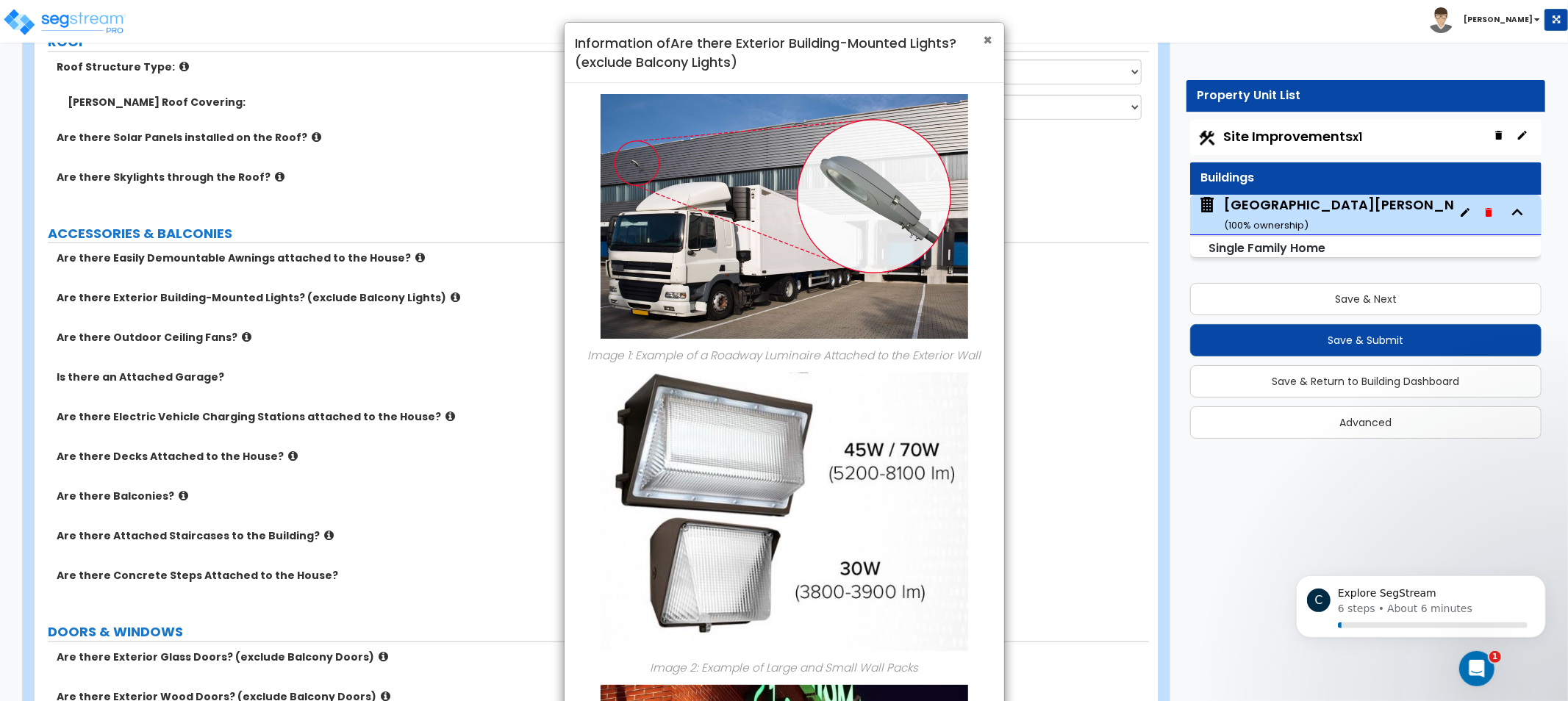
click at [984, 29] on span "×" at bounding box center [988, 40] width 10 height 21
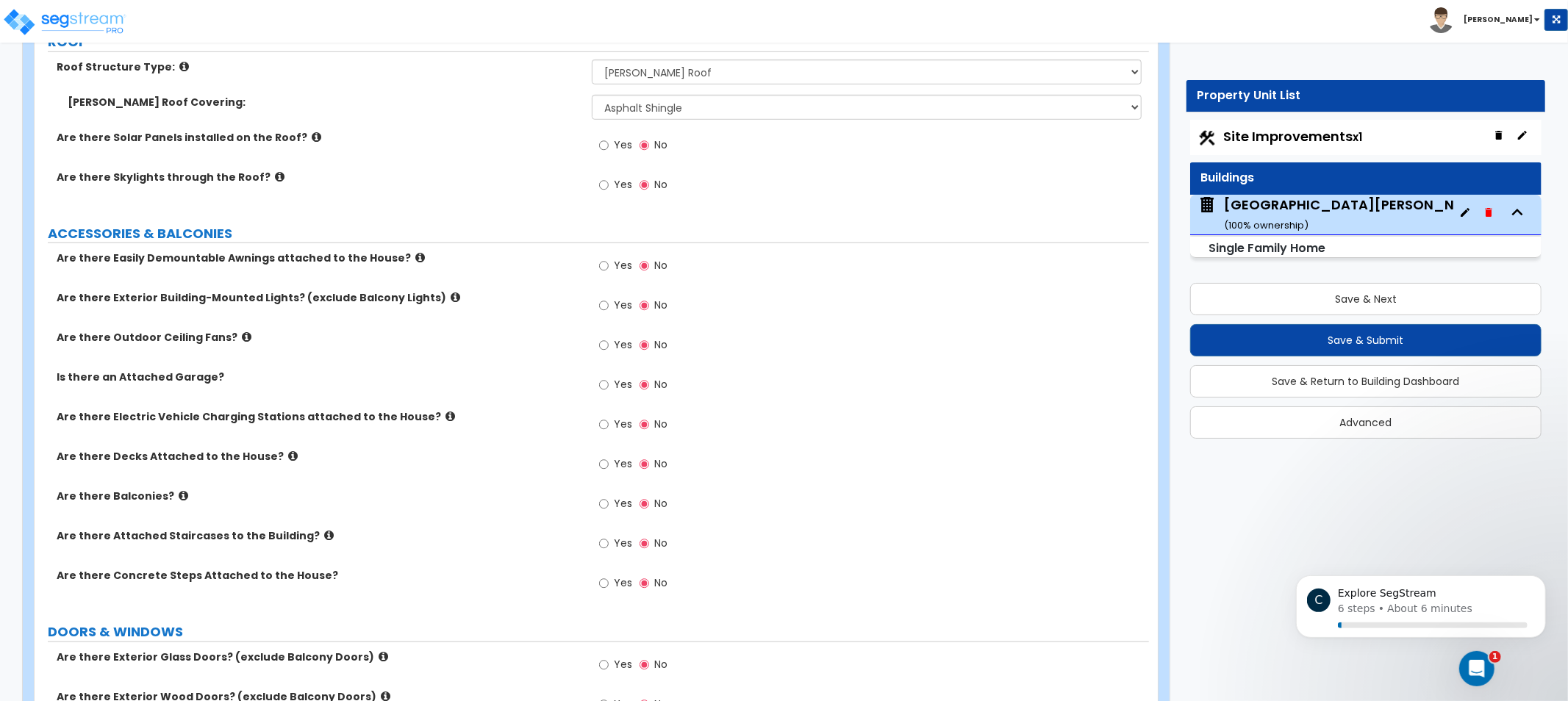
drag, startPoint x: 463, startPoint y: 350, endPoint x: 363, endPoint y: 359, distance: 100.4
click at [386, 355] on div "Are there Outdoor Ceiling Fans? Yes No" at bounding box center [591, 349] width 1115 height 40
click at [609, 382] on label "Yes" at bounding box center [615, 386] width 33 height 25
click at [609, 382] on input "Yes" at bounding box center [604, 385] width 10 height 16
radio input "true"
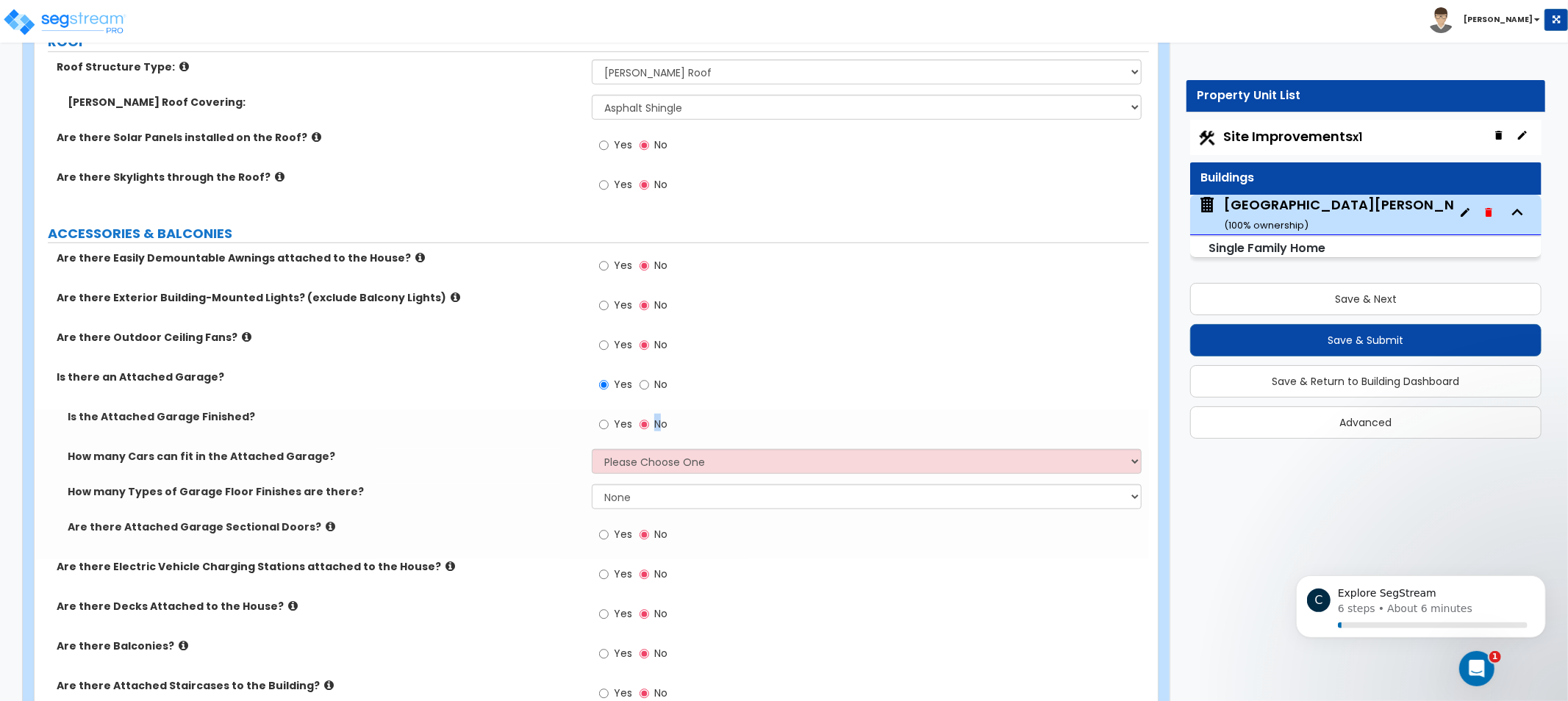
click at [658, 416] on label "No" at bounding box center [654, 426] width 28 height 25
drag, startPoint x: 613, startPoint y: 422, endPoint x: 605, endPoint y: 422, distance: 8.0
click at [613, 422] on label "Yes" at bounding box center [615, 426] width 33 height 25
click at [609, 422] on input "Yes" at bounding box center [604, 425] width 10 height 16
radio input "true"
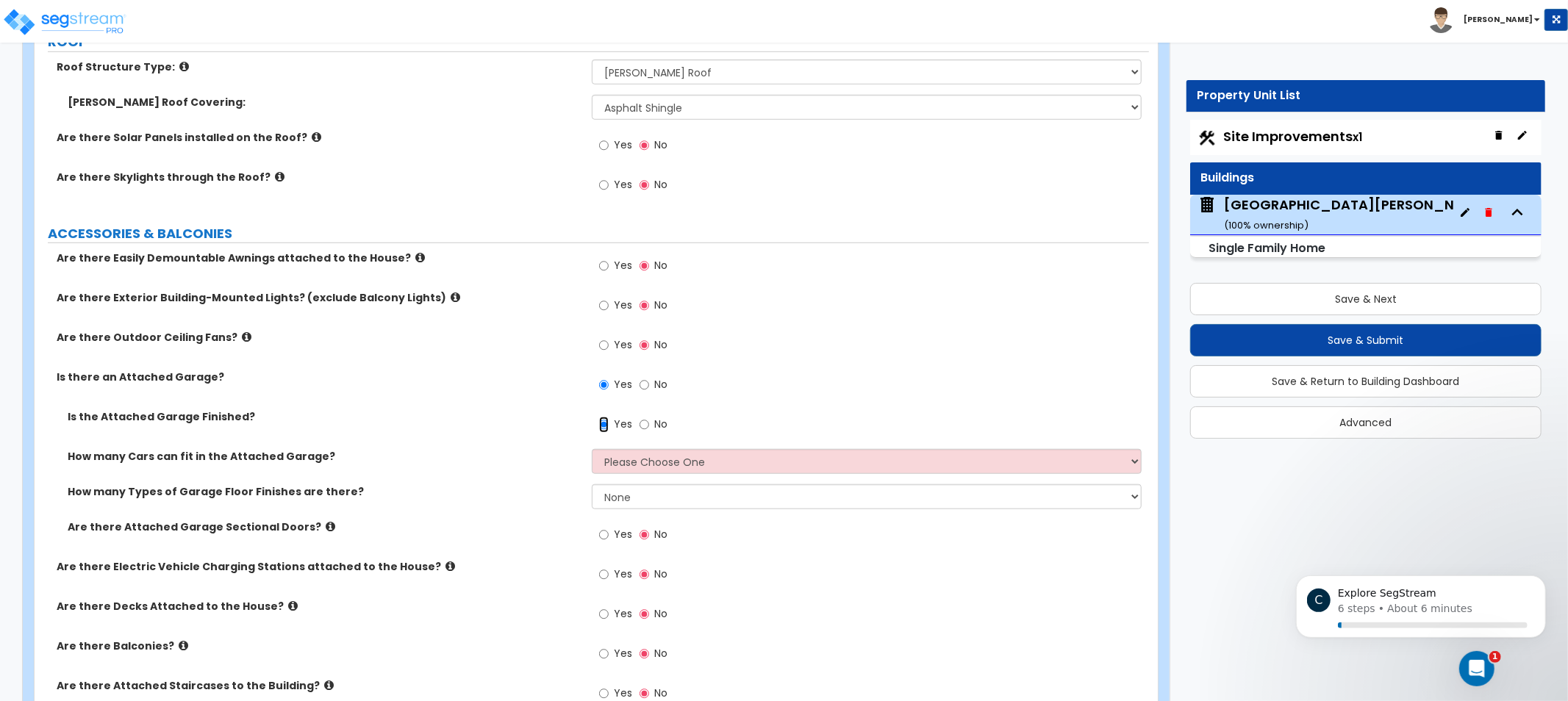
click at [607, 423] on input "Yes" at bounding box center [604, 425] width 10 height 16
click at [613, 461] on select "Please Choose One 1 2 3 4 5" at bounding box center [867, 461] width 550 height 25
select select "2"
click at [592, 449] on select "Please Choose One 1 2 3 4 5" at bounding box center [867, 461] width 550 height 25
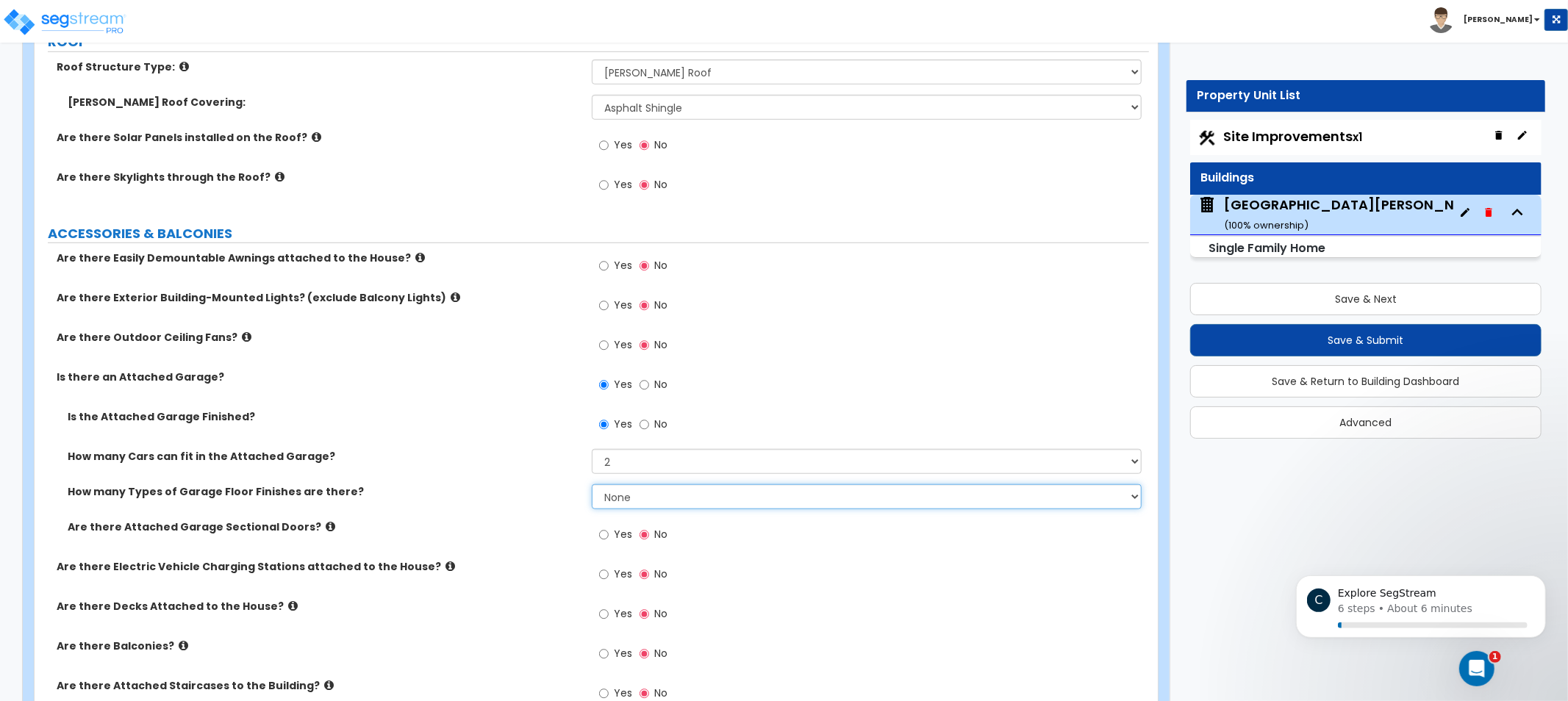
click at [619, 496] on select "None 1 2 3 4" at bounding box center [867, 497] width 550 height 25
select select "1"
click at [592, 484] on select "None 1 2 3 4" at bounding box center [867, 497] width 550 height 25
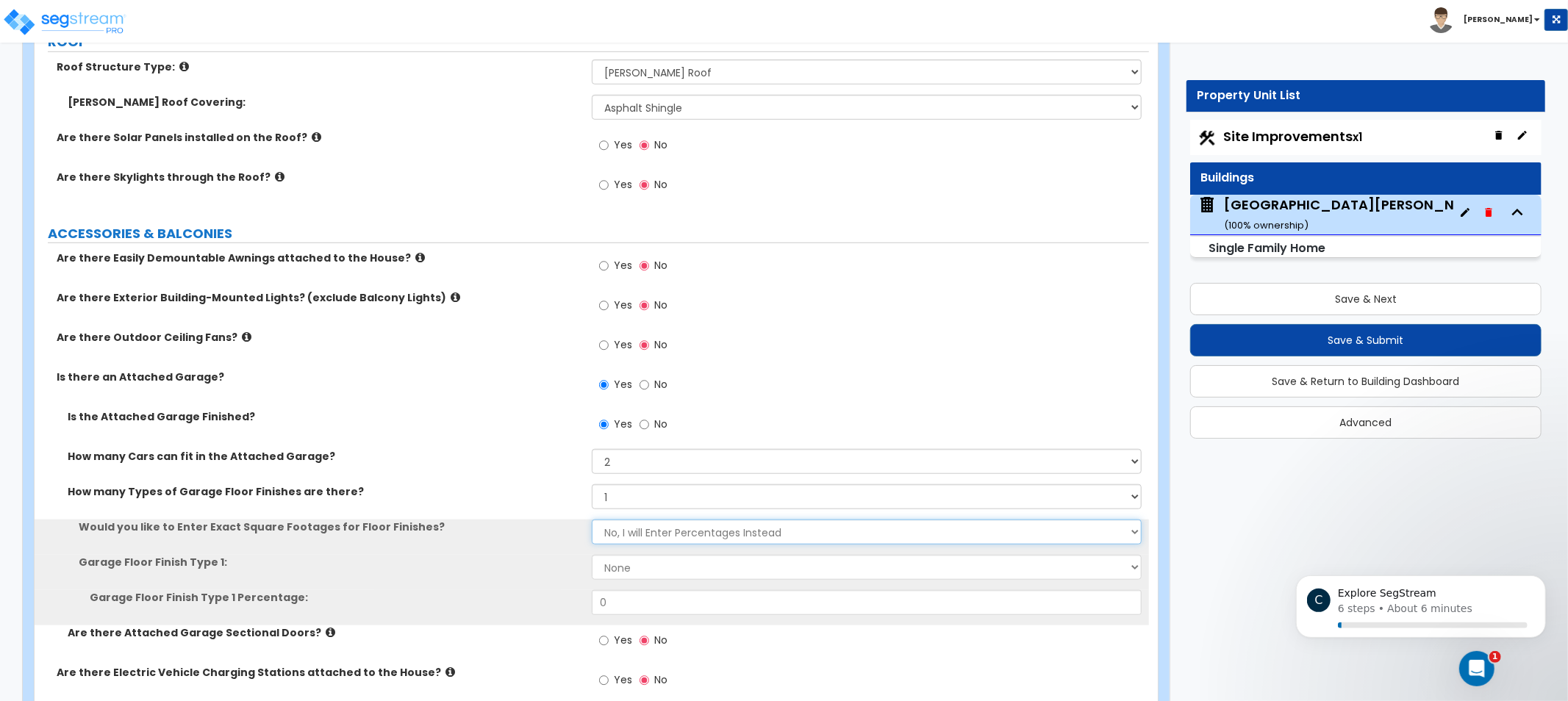
click at [645, 542] on select "No, I will Enter Percentages Instead Yes, I will Enter Exact Square Footages" at bounding box center [867, 532] width 550 height 25
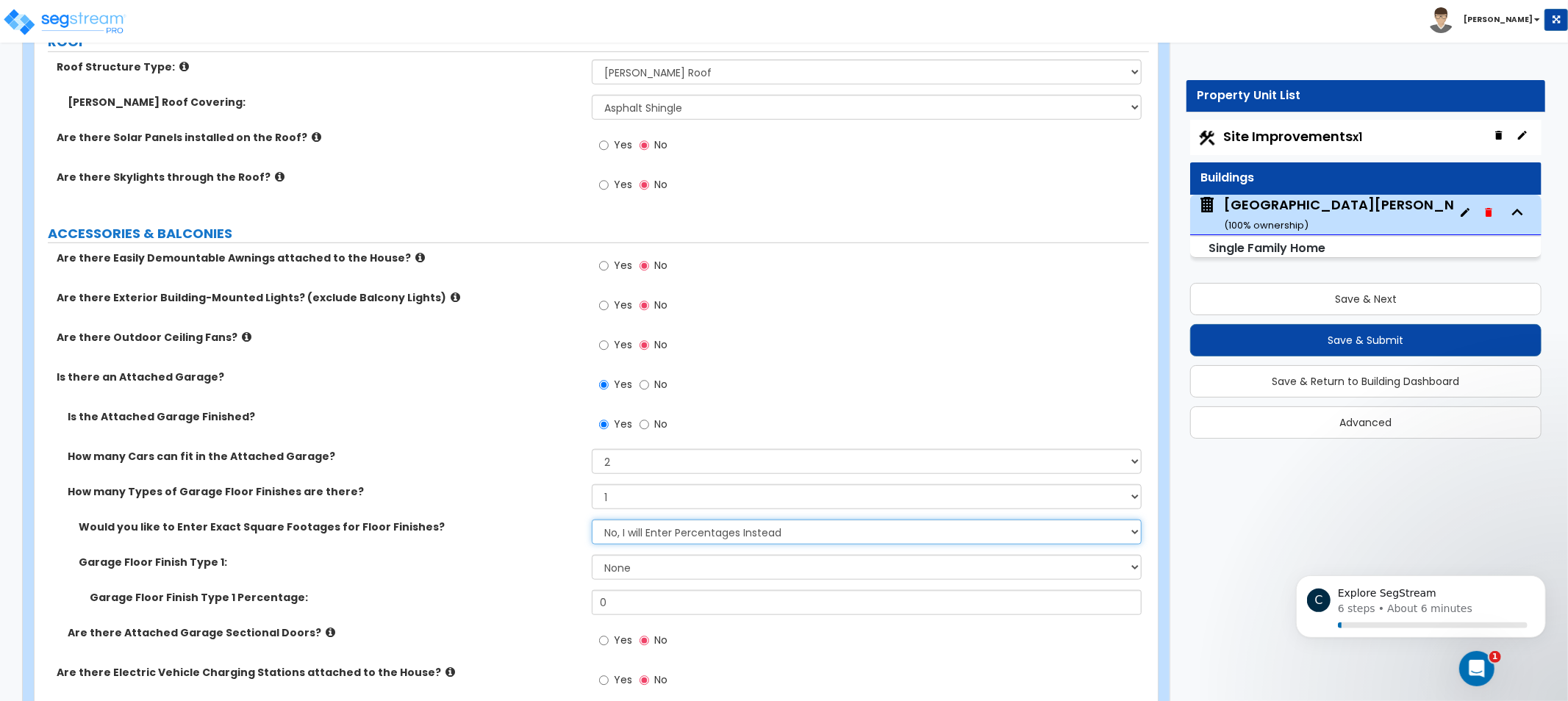
click at [649, 530] on select "No, I will Enter Percentages Instead Yes, I will Enter Exact Square Footages" at bounding box center [867, 532] width 550 height 25
click at [712, 537] on select "No, I will Enter Percentages Instead Yes, I will Enter Exact Square Footages" at bounding box center [867, 532] width 550 height 25
click at [705, 537] on select "No, I will Enter Percentages Instead Yes, I will Enter Exact Square Footages" at bounding box center [867, 532] width 550 height 25
click at [682, 539] on select "No, I will Enter Percentages Instead Yes, I will Enter Exact Square Footages" at bounding box center [867, 532] width 550 height 25
select select "1"
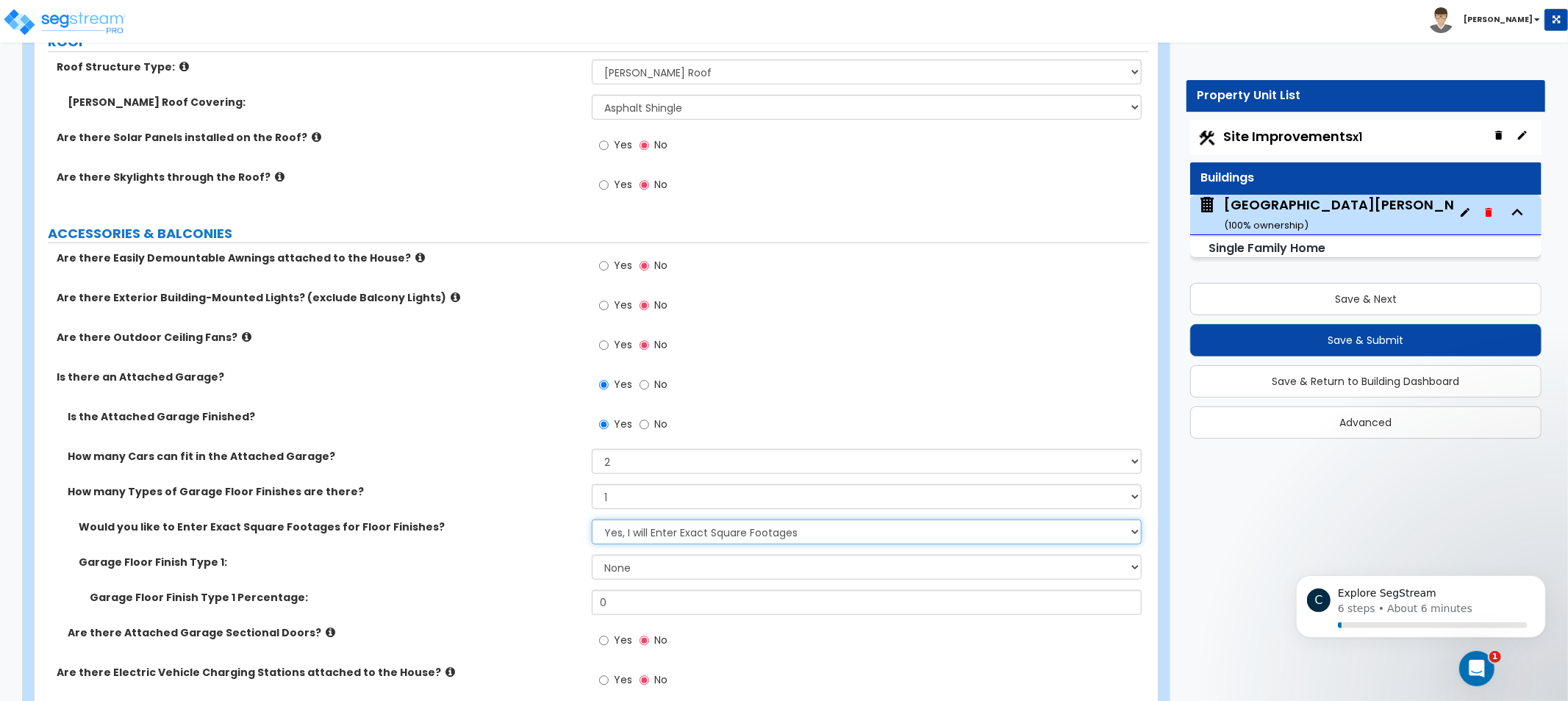
click at [592, 520] on select "No, I will Enter Percentages Instead Yes, I will Enter Exact Square Footages" at bounding box center [867, 532] width 550 height 25
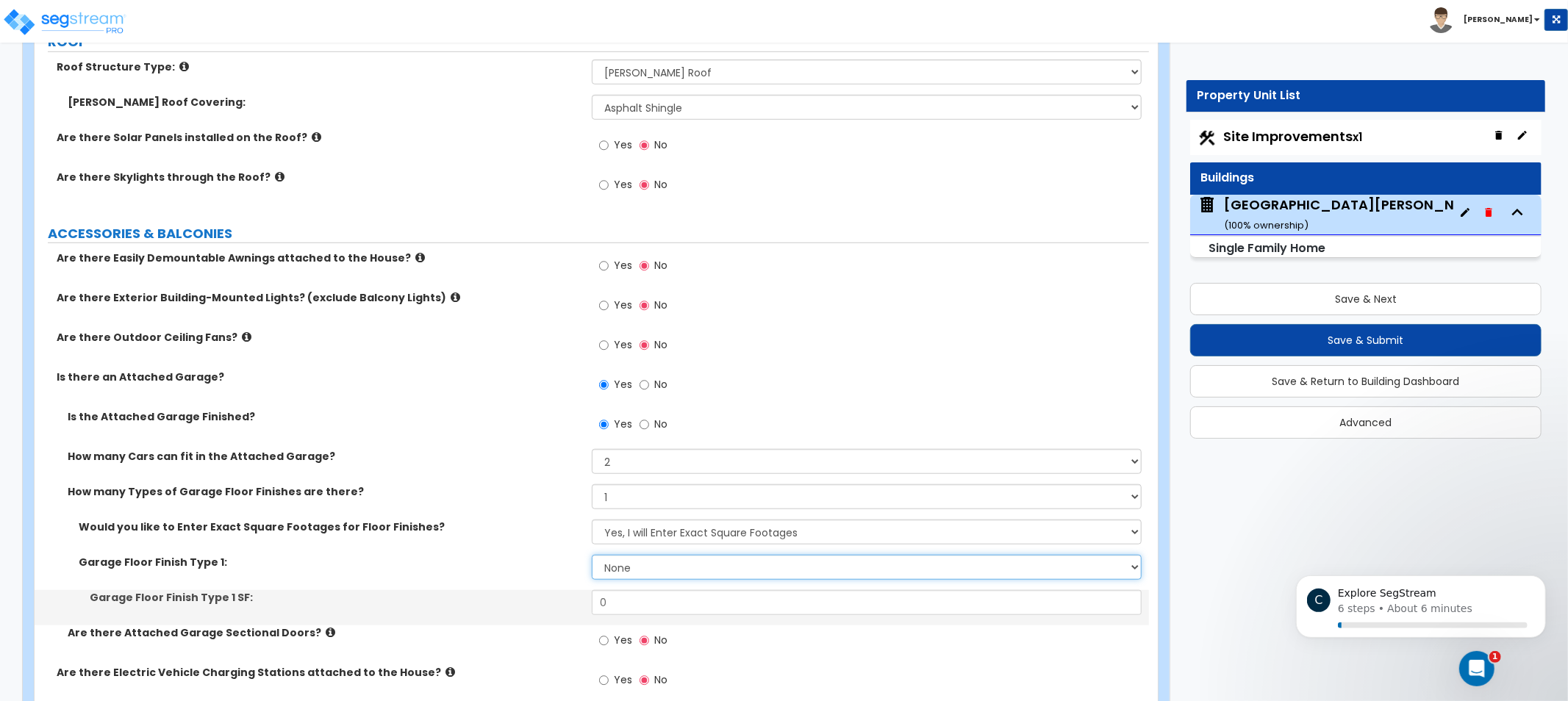
click at [670, 555] on select "None Polished Concrete Flooring Ceramic Tile Flooring Rubber Tile Flooring Epox…" at bounding box center [867, 568] width 550 height 25
select select "1"
click at [592, 555] on select "None Polished Concrete Flooring Ceramic Tile Flooring Rubber Tile Flooring Epox…" at bounding box center [867, 568] width 550 height 25
drag, startPoint x: 666, startPoint y: 613, endPoint x: 589, endPoint y: 614, distance: 77.0
click at [589, 614] on div "Garage Floor Finish Type 1 SF: 0" at bounding box center [591, 608] width 1115 height 35
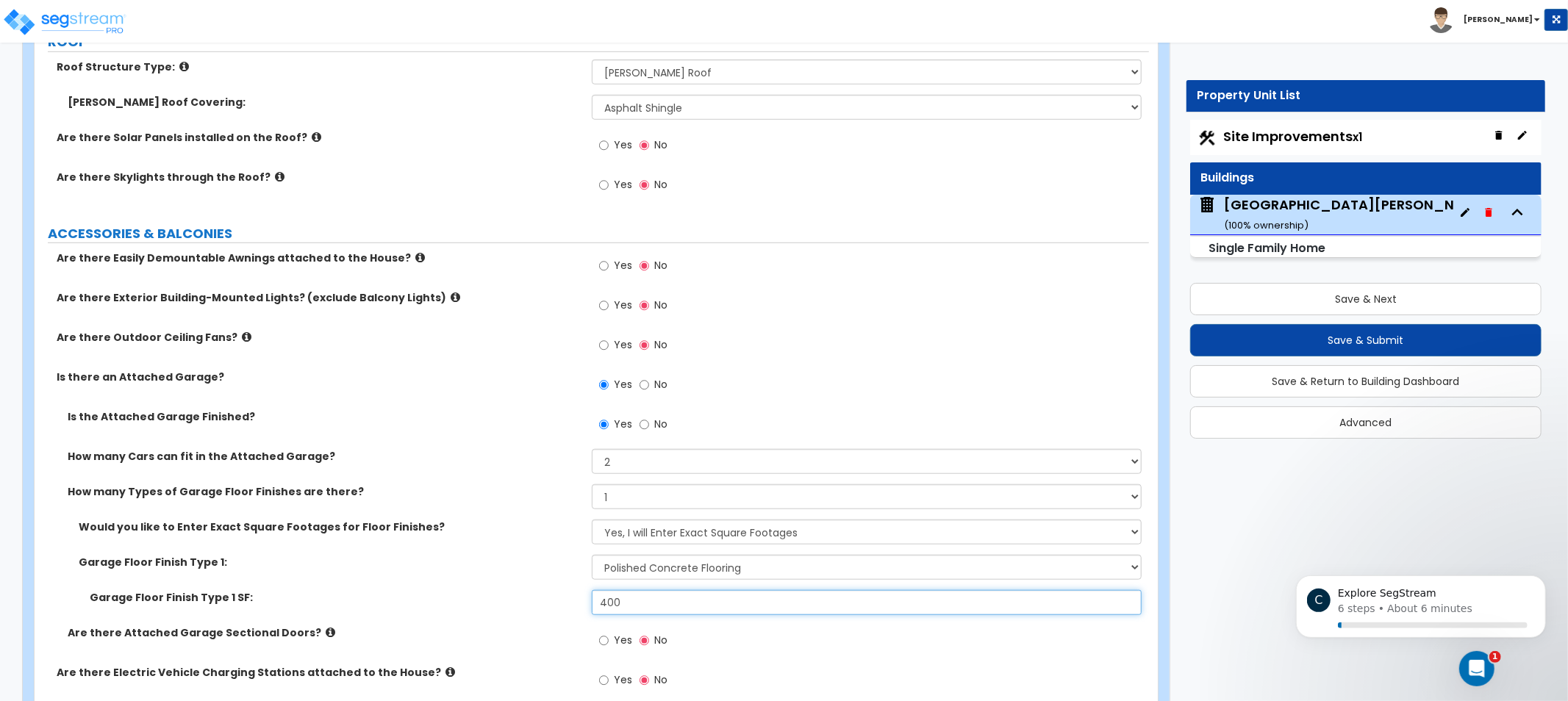
type input "400"
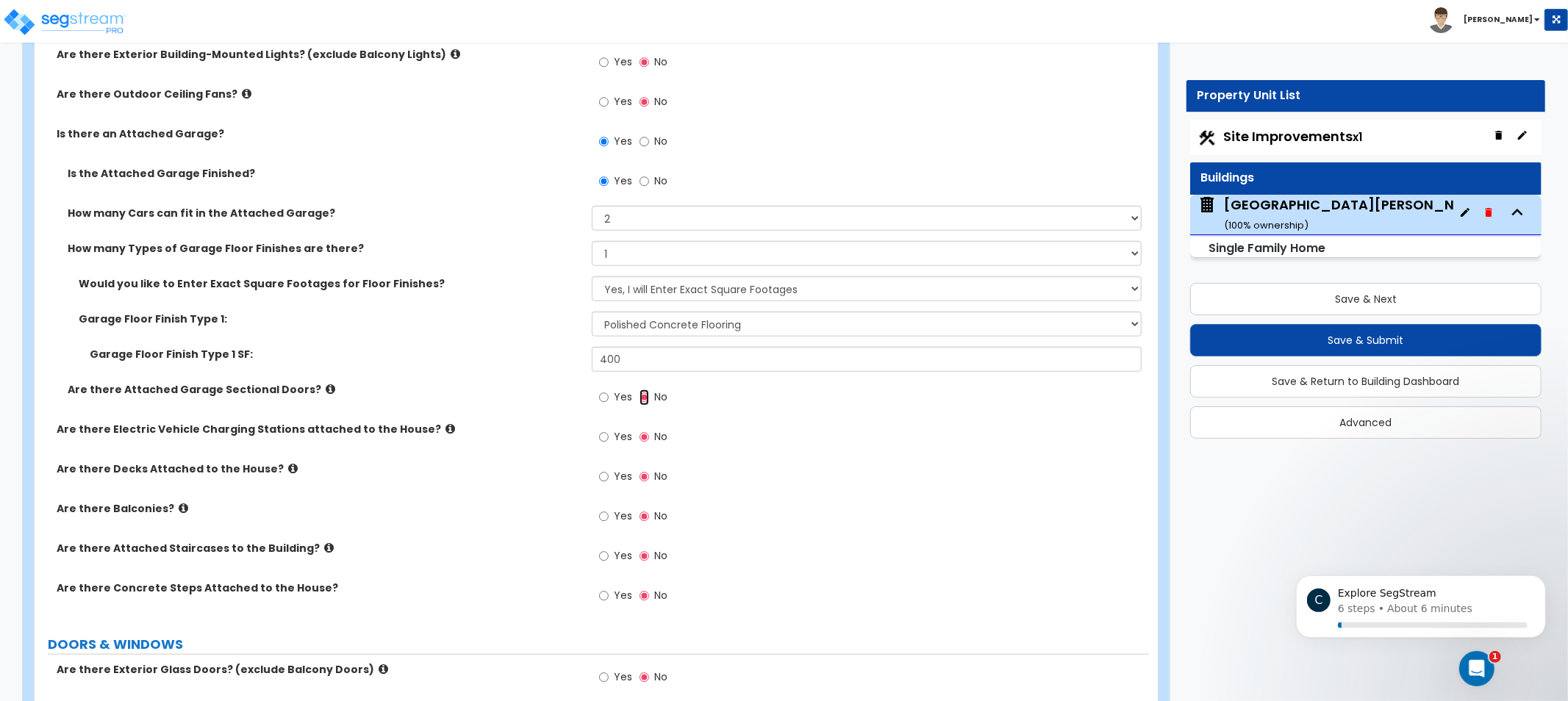
scroll to position [1127, 0]
click at [325, 385] on icon at bounding box center [330, 387] width 10 height 11
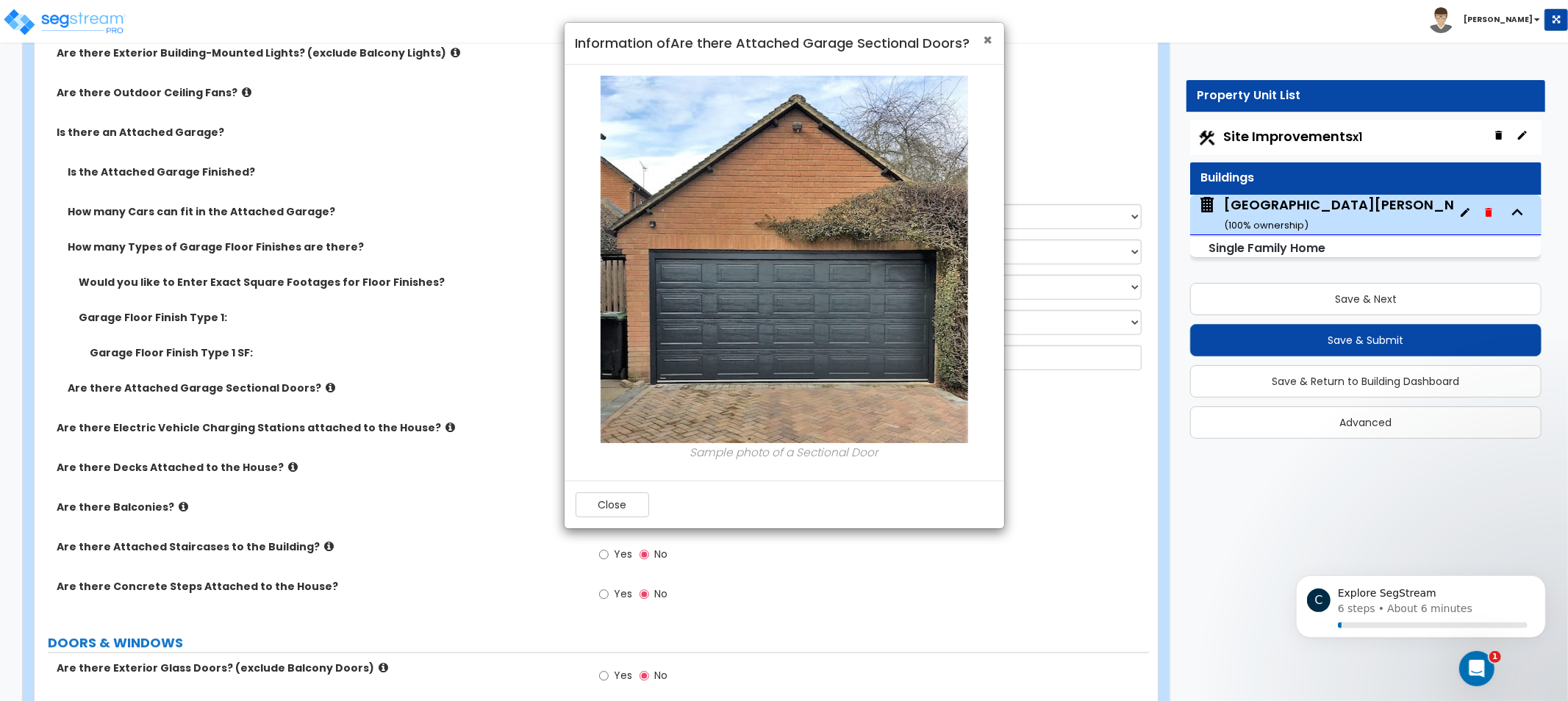
click at [991, 39] on span "×" at bounding box center [988, 40] width 10 height 21
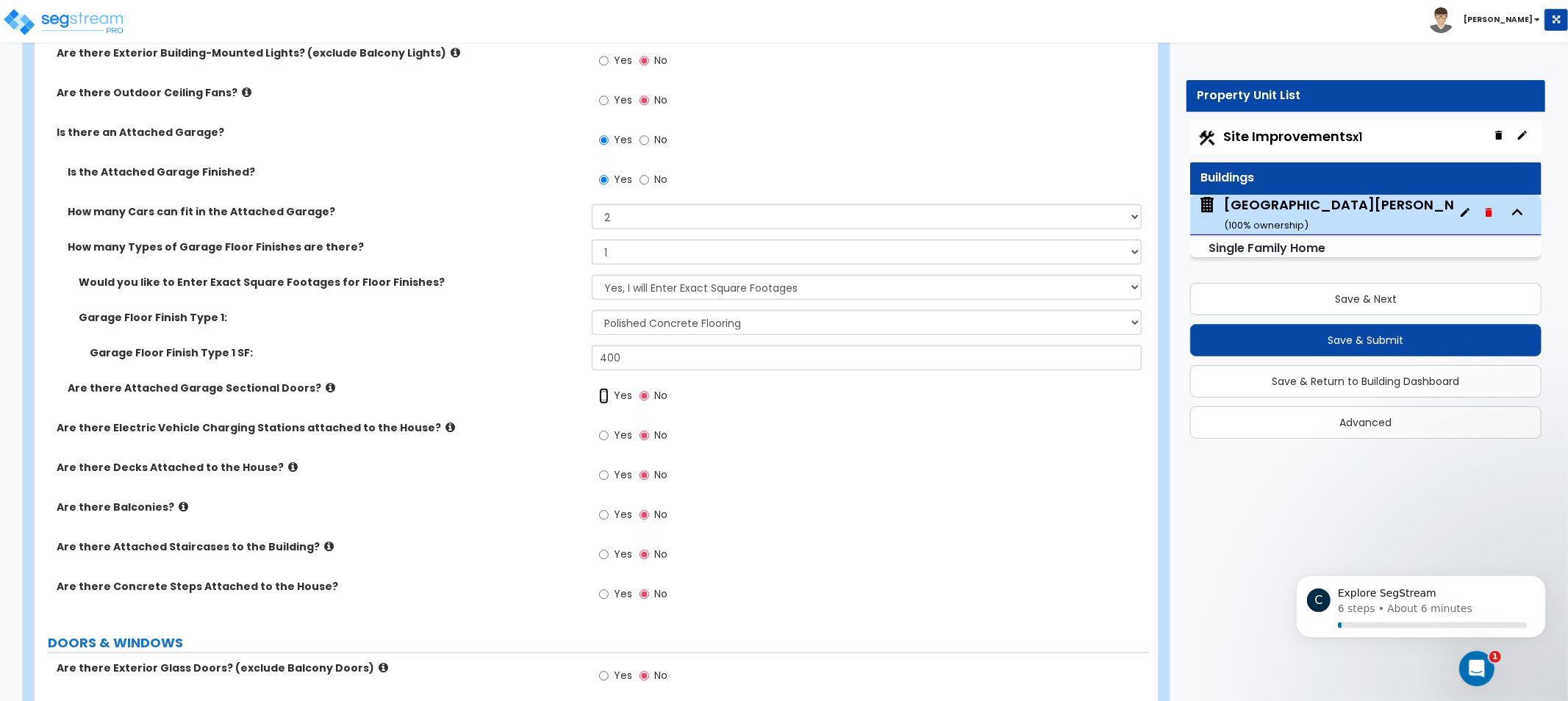
click at [603, 401] on input "Yes" at bounding box center [604, 396] width 10 height 16
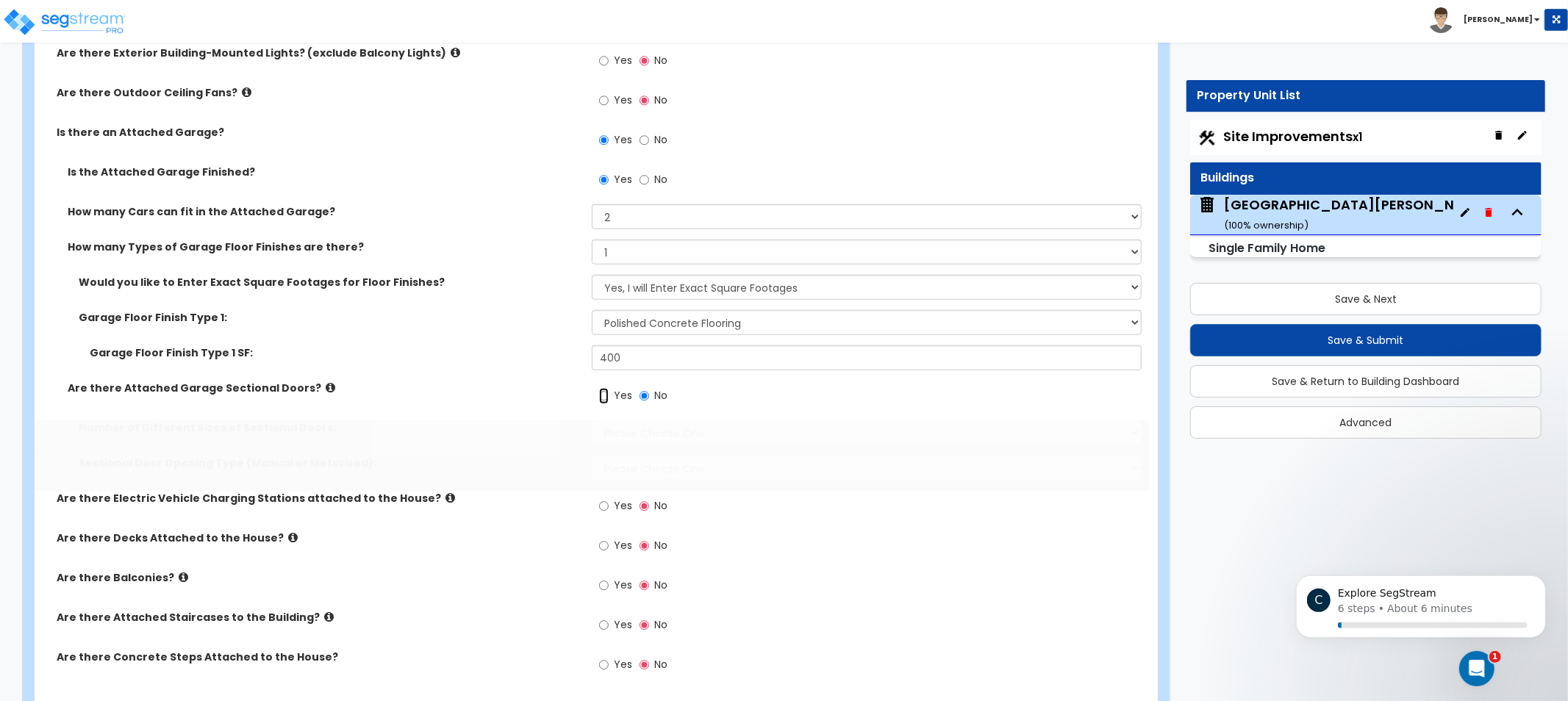
radio input "true"
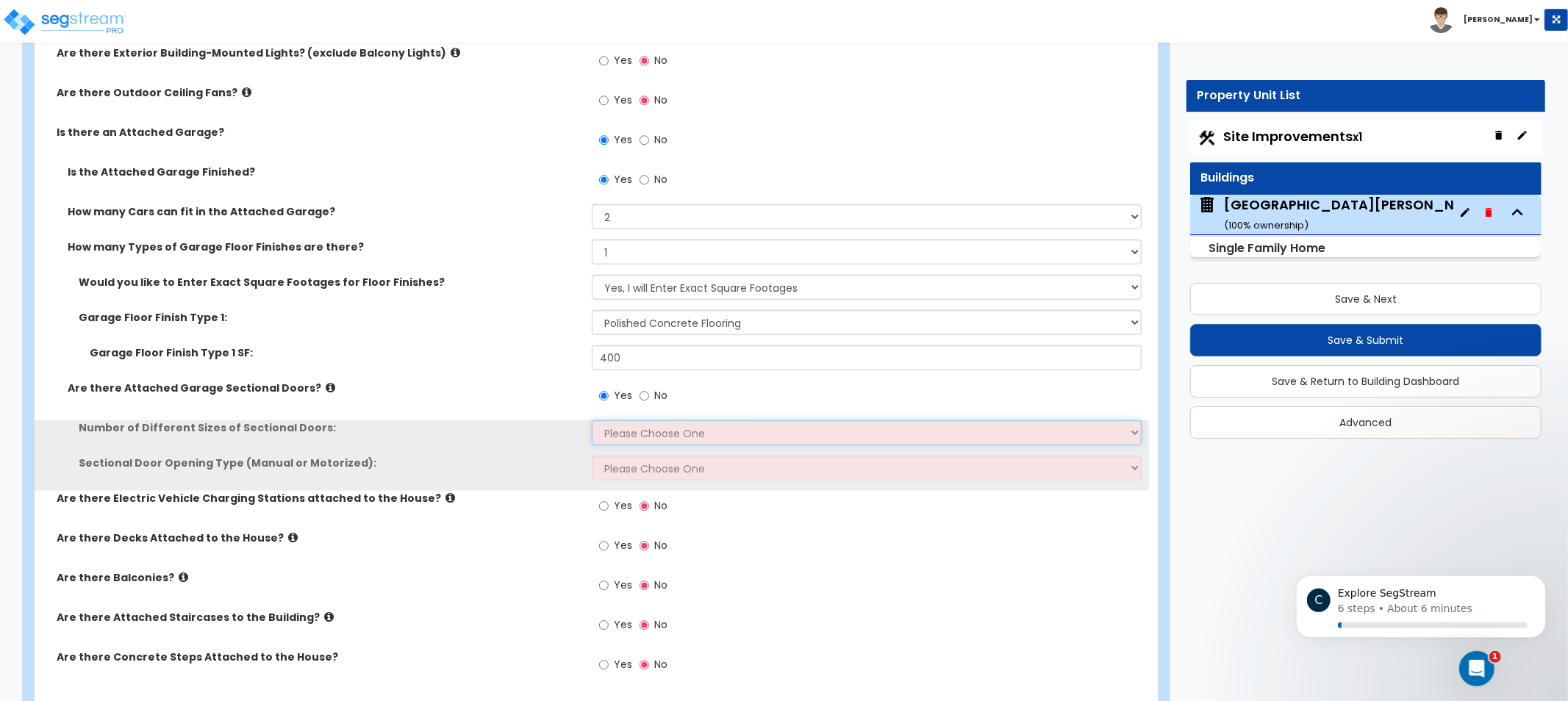
click at [633, 428] on select "Please Choose One 1 2" at bounding box center [867, 433] width 550 height 25
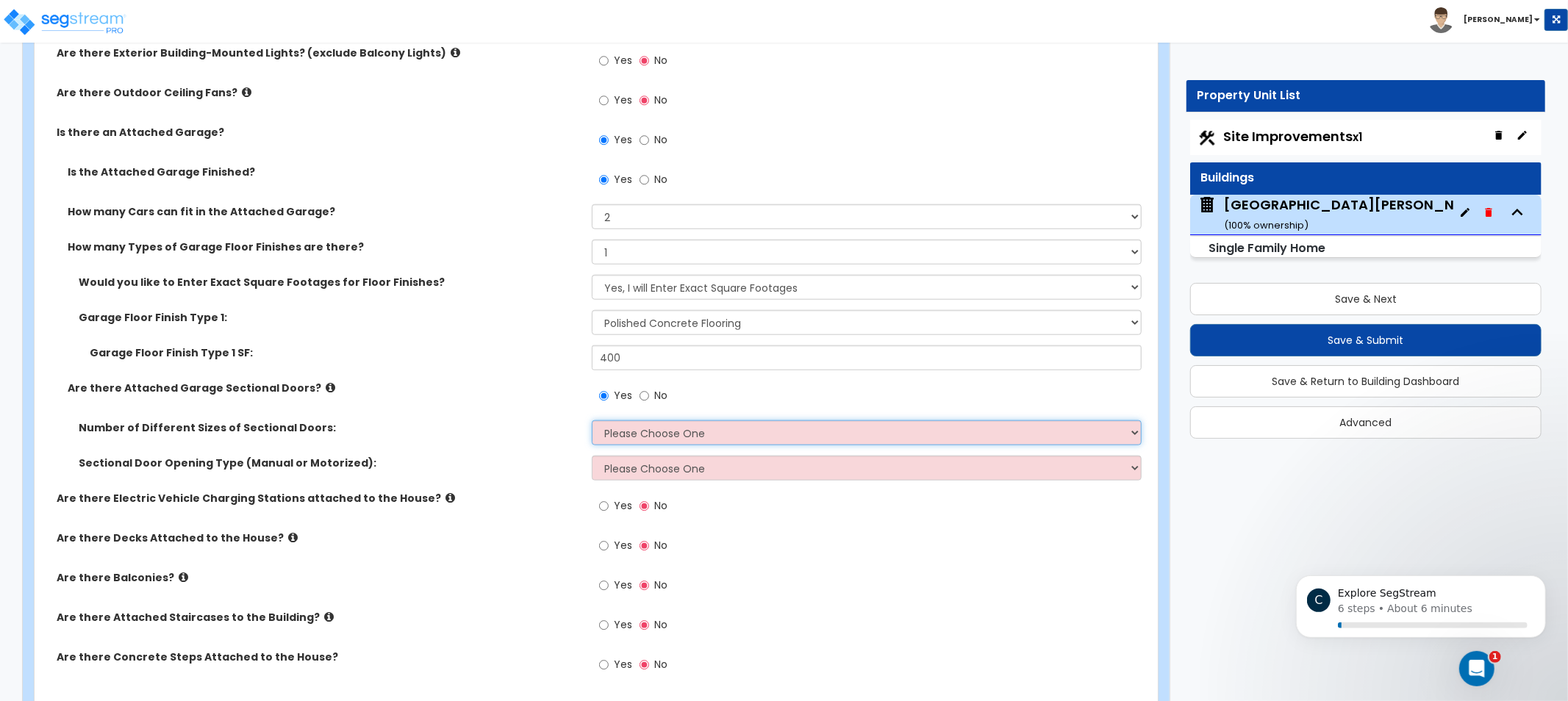
select select "1"
click at [592, 421] on select "Please Choose One 1 2" at bounding box center [867, 433] width 550 height 25
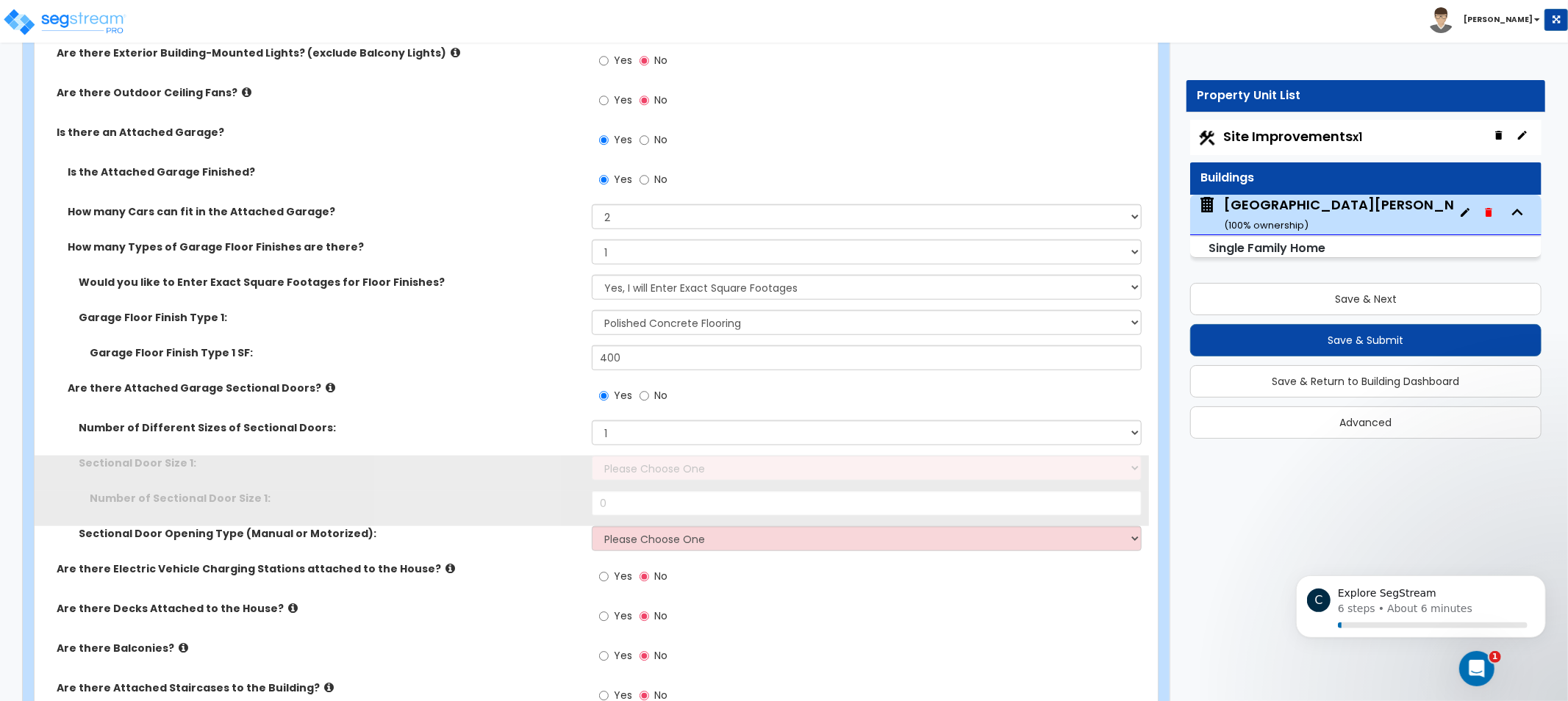
drag, startPoint x: 658, startPoint y: 448, endPoint x: 656, endPoint y: 470, distance: 22.1
click at [657, 451] on div "Number of Different Sizes of Sectional Doors: Please Choose One 1 2" at bounding box center [591, 438] width 1115 height 35
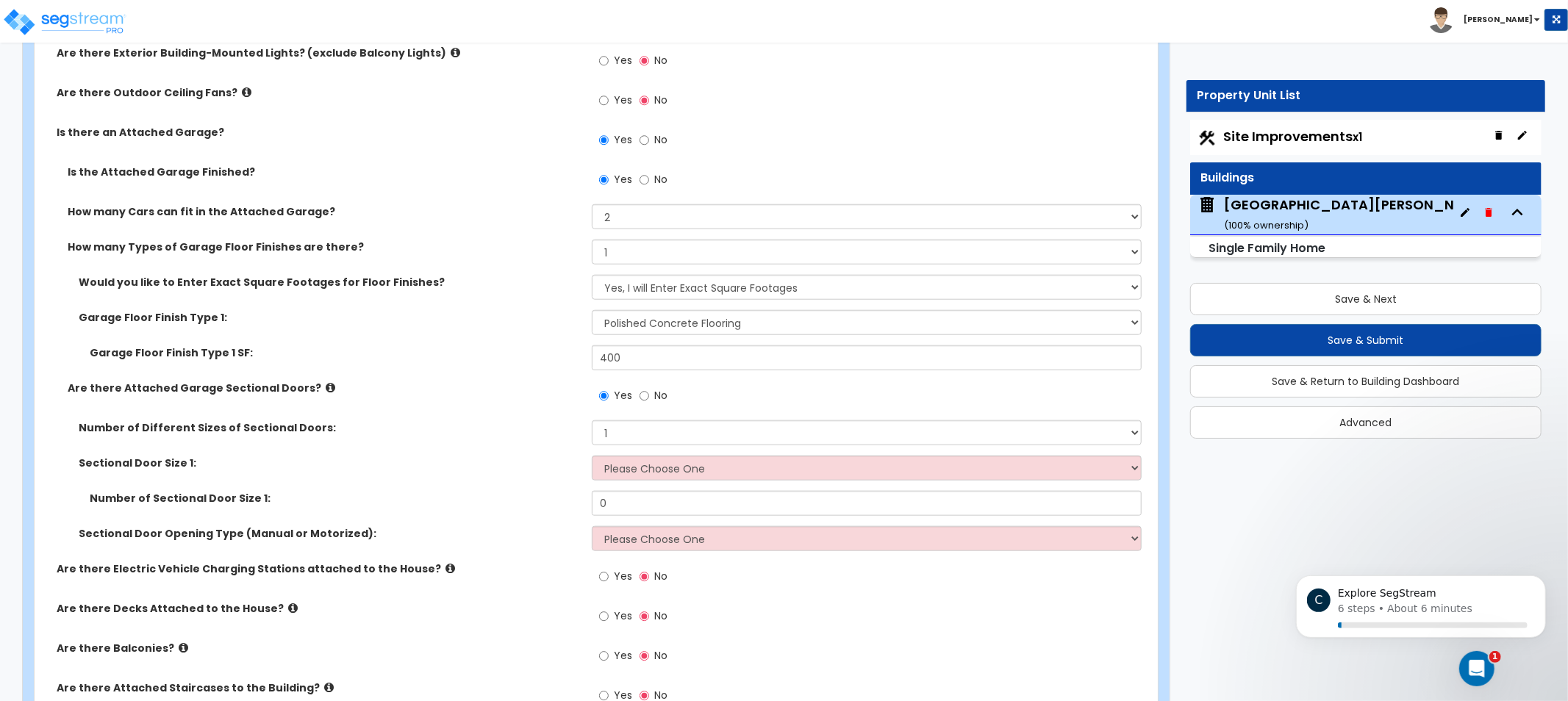
drag, startPoint x: 404, startPoint y: 431, endPoint x: 354, endPoint y: 435, distance: 50.2
click at [354, 435] on label "Number of Different Sizes of Sectional Doors:" at bounding box center [330, 428] width 502 height 15
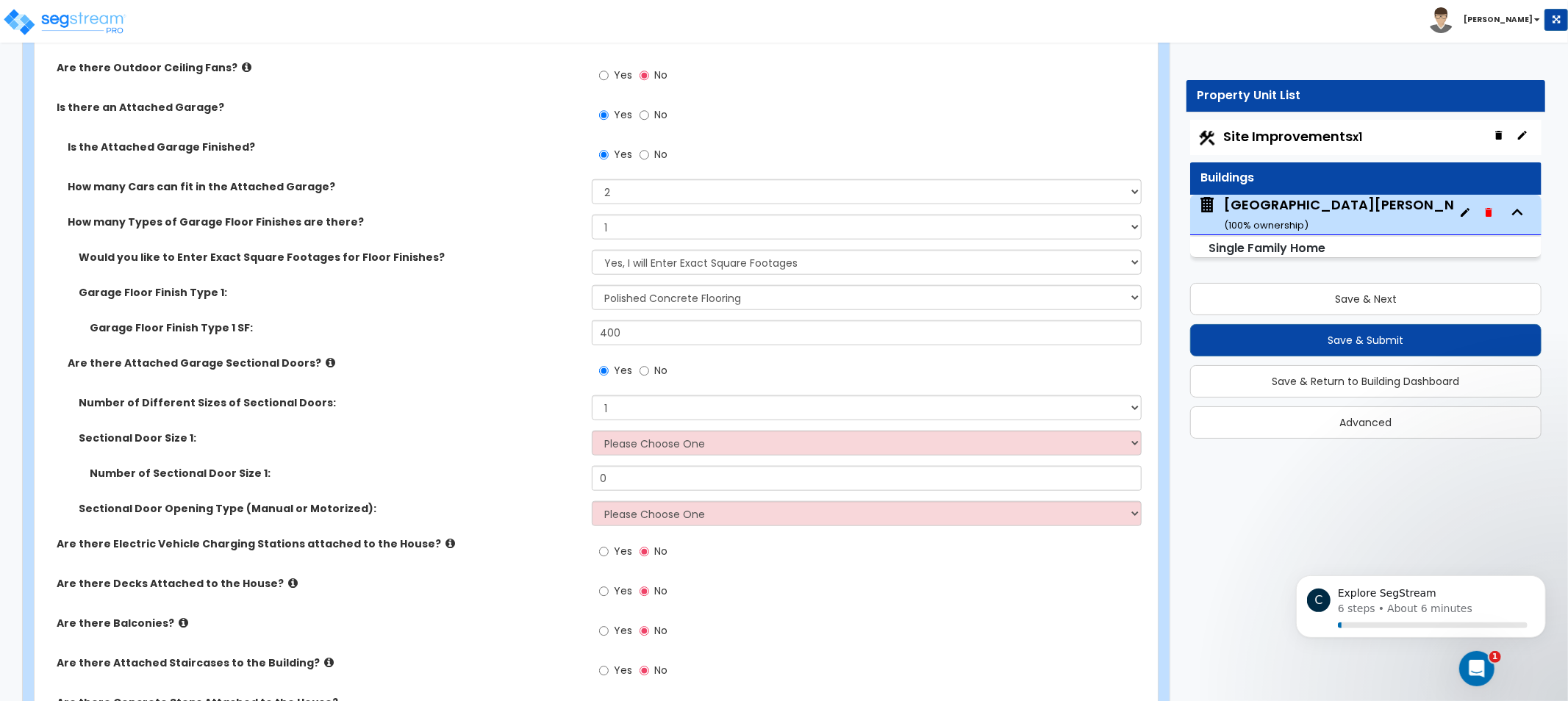
drag, startPoint x: 503, startPoint y: 488, endPoint x: 517, endPoint y: 491, distance: 14.3
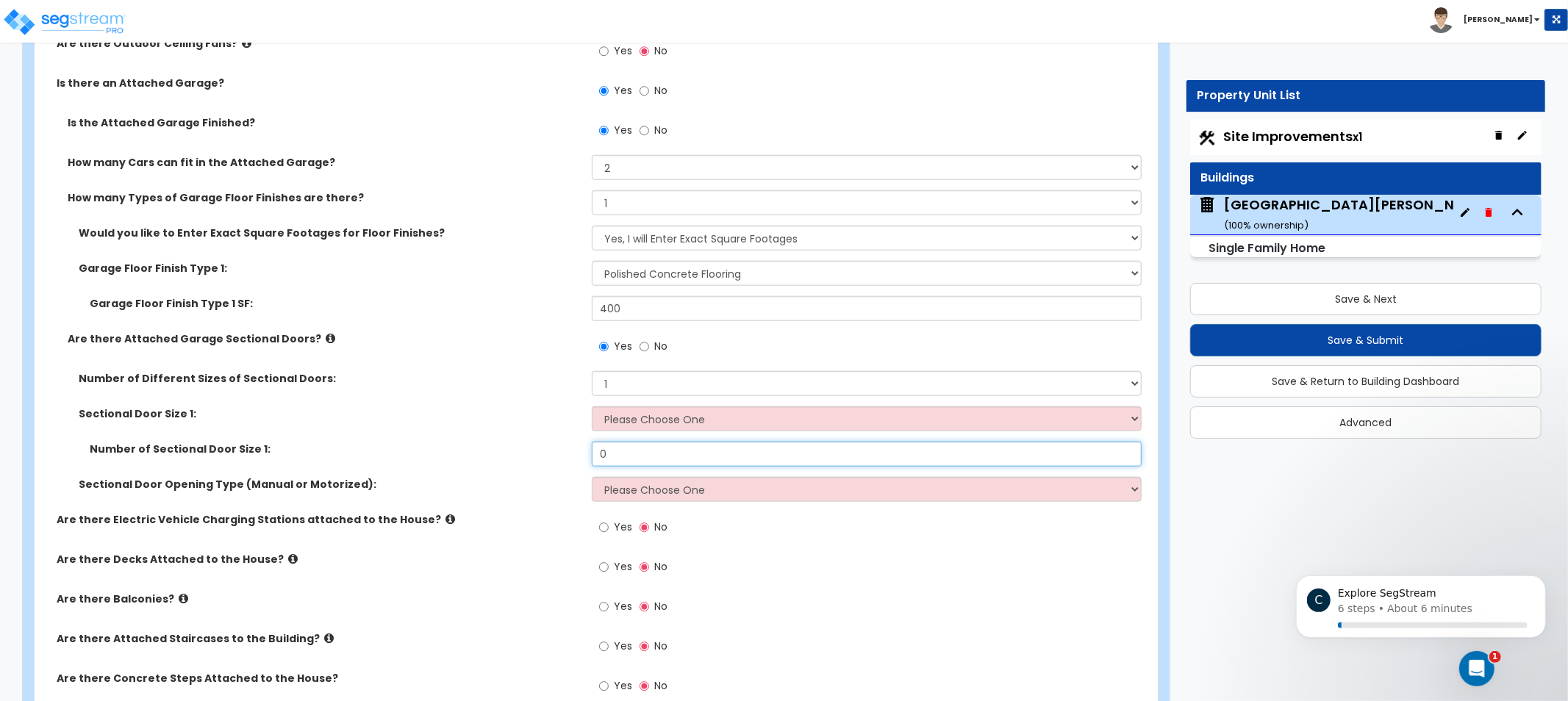
click at [747, 460] on input "0" at bounding box center [867, 454] width 550 height 25
click at [723, 421] on select "Please Choose One 9' x 7' 16' x 7'" at bounding box center [867, 419] width 550 height 25
select select "2"
click at [592, 407] on select "Please Choose One 9' x 7' 16' x 7'" at bounding box center [867, 419] width 550 height 25
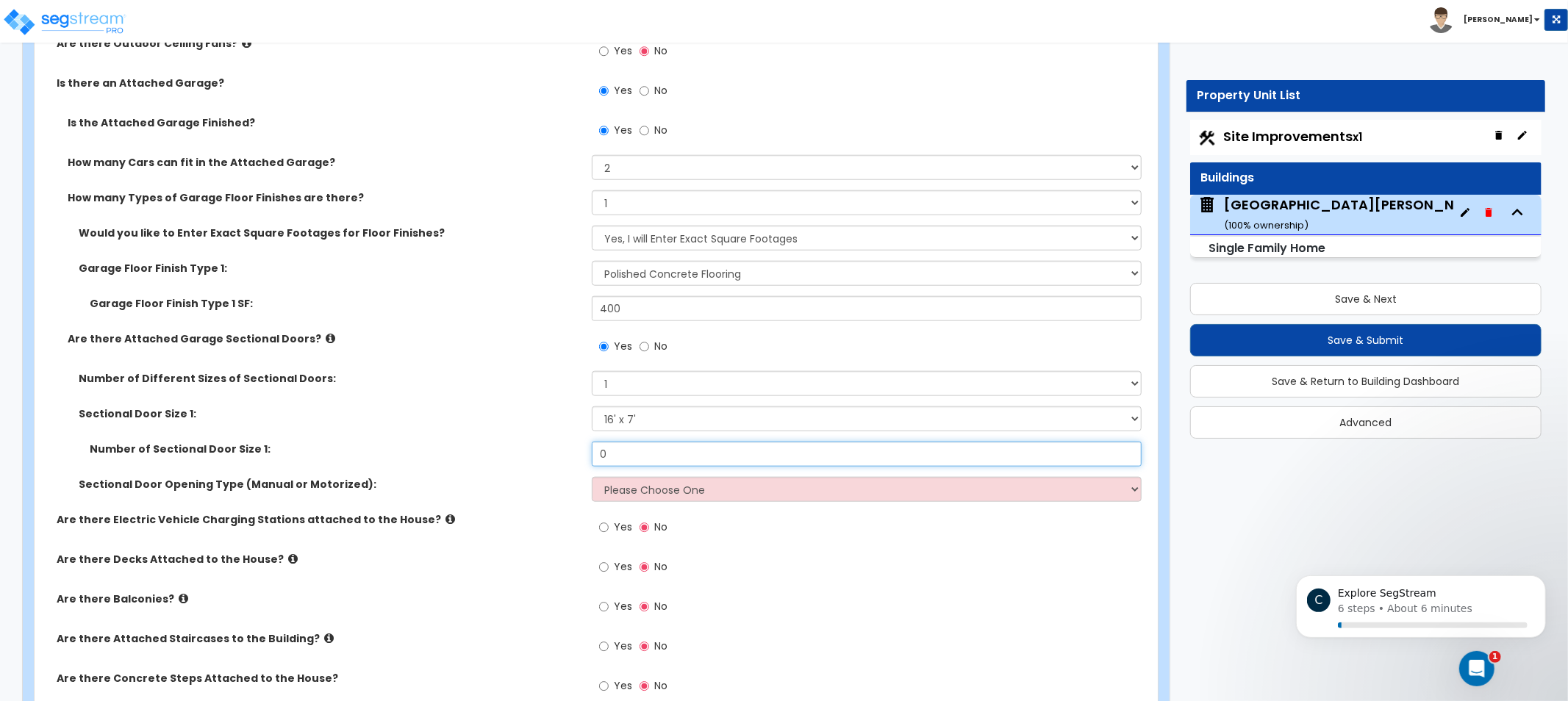
click at [636, 449] on input "0" at bounding box center [867, 454] width 550 height 25
drag, startPoint x: 636, startPoint y: 451, endPoint x: 550, endPoint y: 456, distance: 86.1
click at [560, 456] on div "Number of Sectional Door Size 1: 0" at bounding box center [591, 460] width 1115 height 35
type input "1"
click at [628, 474] on div "Number of Sectional Door Size 1: 1" at bounding box center [591, 460] width 1115 height 35
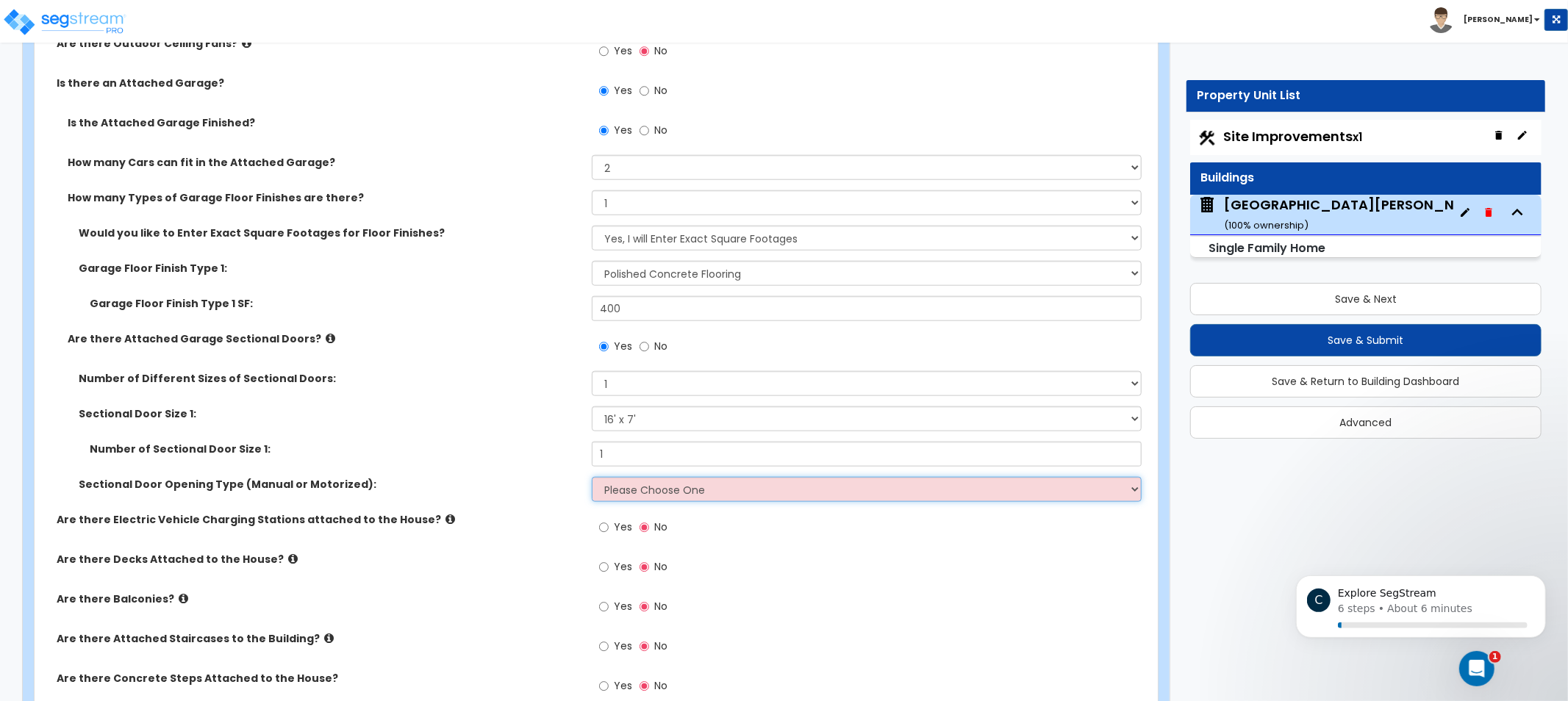
click at [640, 489] on select "Please Choose One All Manual All Motorized Some are Motorized" at bounding box center [867, 490] width 550 height 25
select select "2"
click at [592, 477] on select "Please Choose One All Manual All Motorized Some are Motorized" at bounding box center [867, 490] width 550 height 25
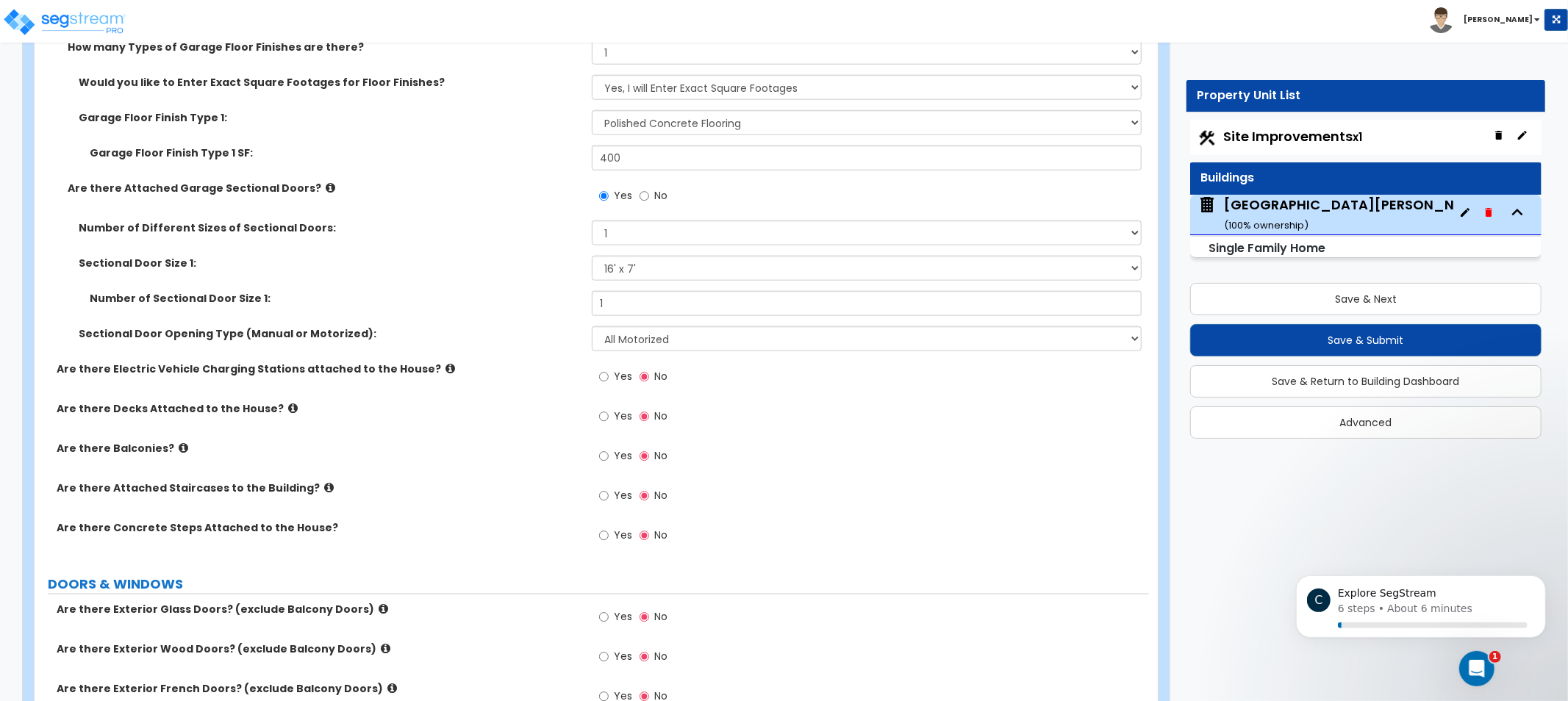
drag, startPoint x: 483, startPoint y: 421, endPoint x: 479, endPoint y: 488, distance: 67.1
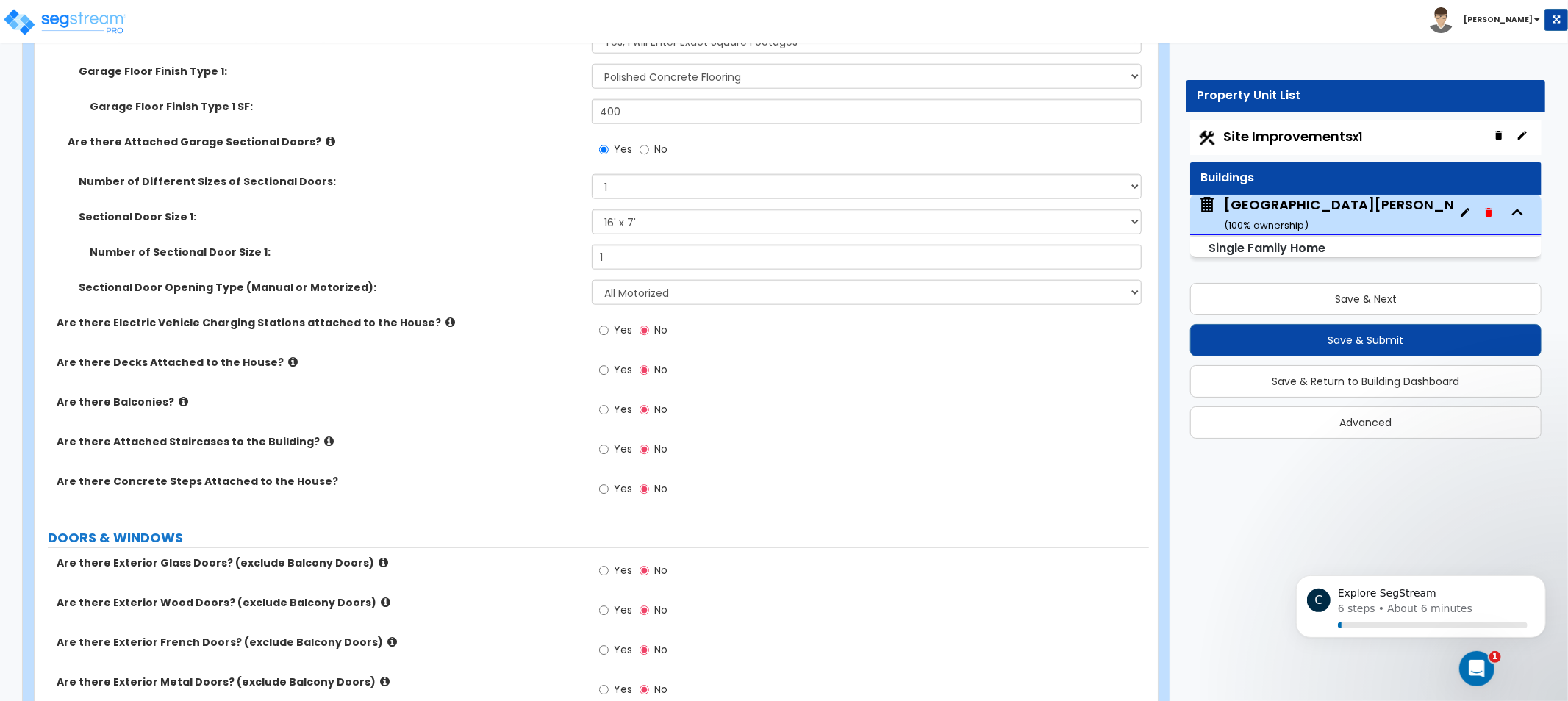
drag, startPoint x: 488, startPoint y: 388, endPoint x: 474, endPoint y: 385, distance: 14.3
drag, startPoint x: 474, startPoint y: 385, endPoint x: 409, endPoint y: 361, distance: 69.3
click at [409, 361] on label "Are there Decks Attached to the House?" at bounding box center [318, 362] width 524 height 15
click at [288, 361] on icon at bounding box center [293, 362] width 10 height 11
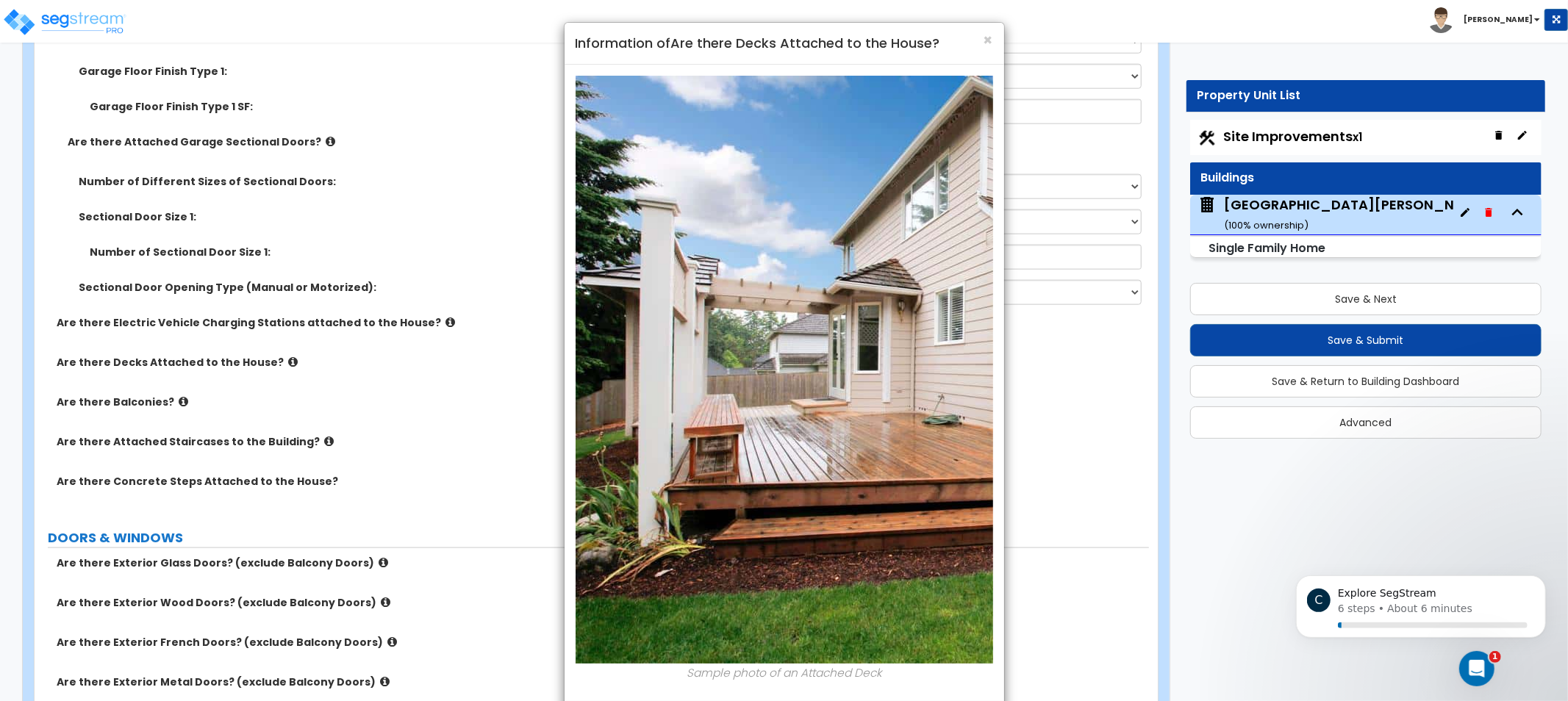
click at [998, 37] on div "× Information of Are there Decks Attached to the House?" at bounding box center [784, 43] width 439 height 42
click at [988, 39] on span "×" at bounding box center [988, 40] width 10 height 21
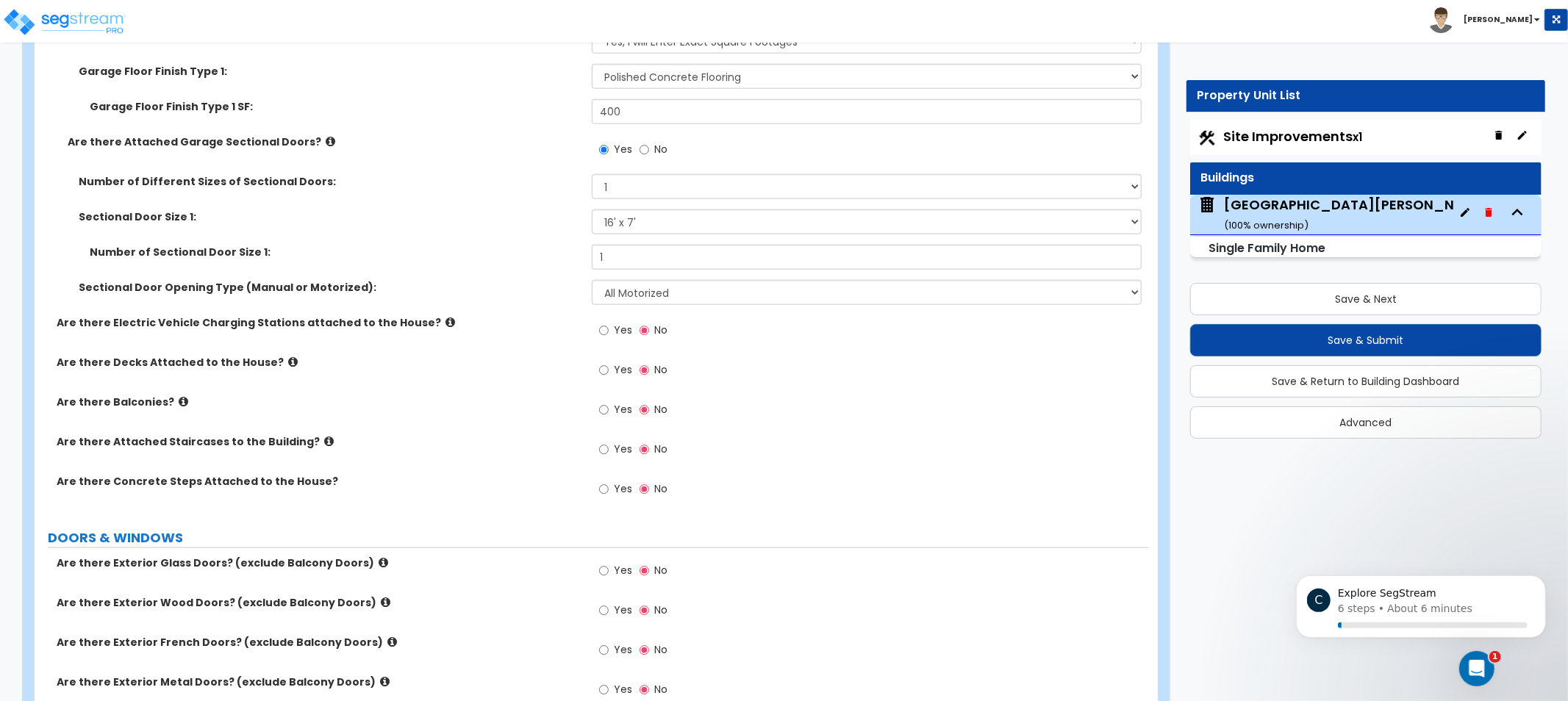
click at [623, 376] on label "Yes" at bounding box center [615, 372] width 33 height 25
click at [609, 376] on input "Yes" at bounding box center [604, 370] width 10 height 16
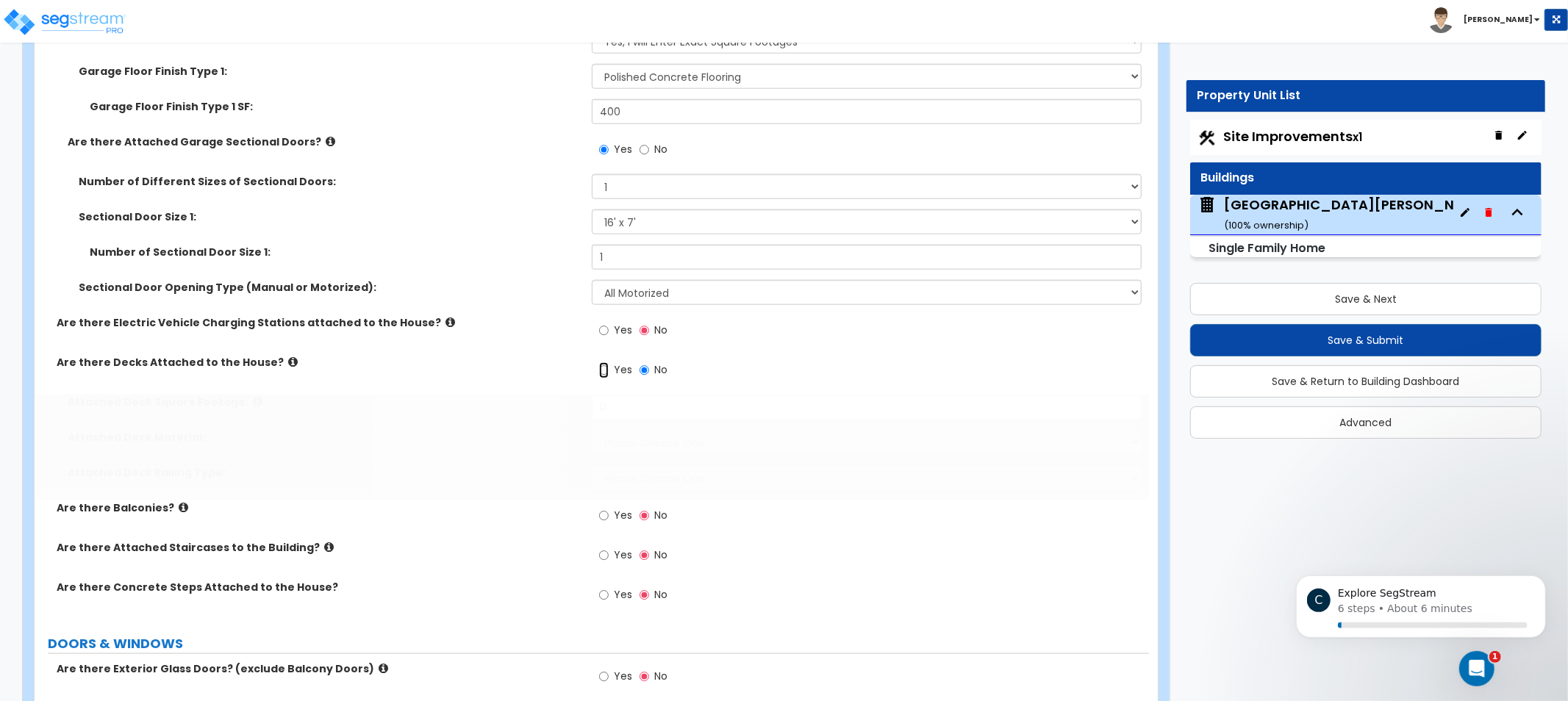
radio input "true"
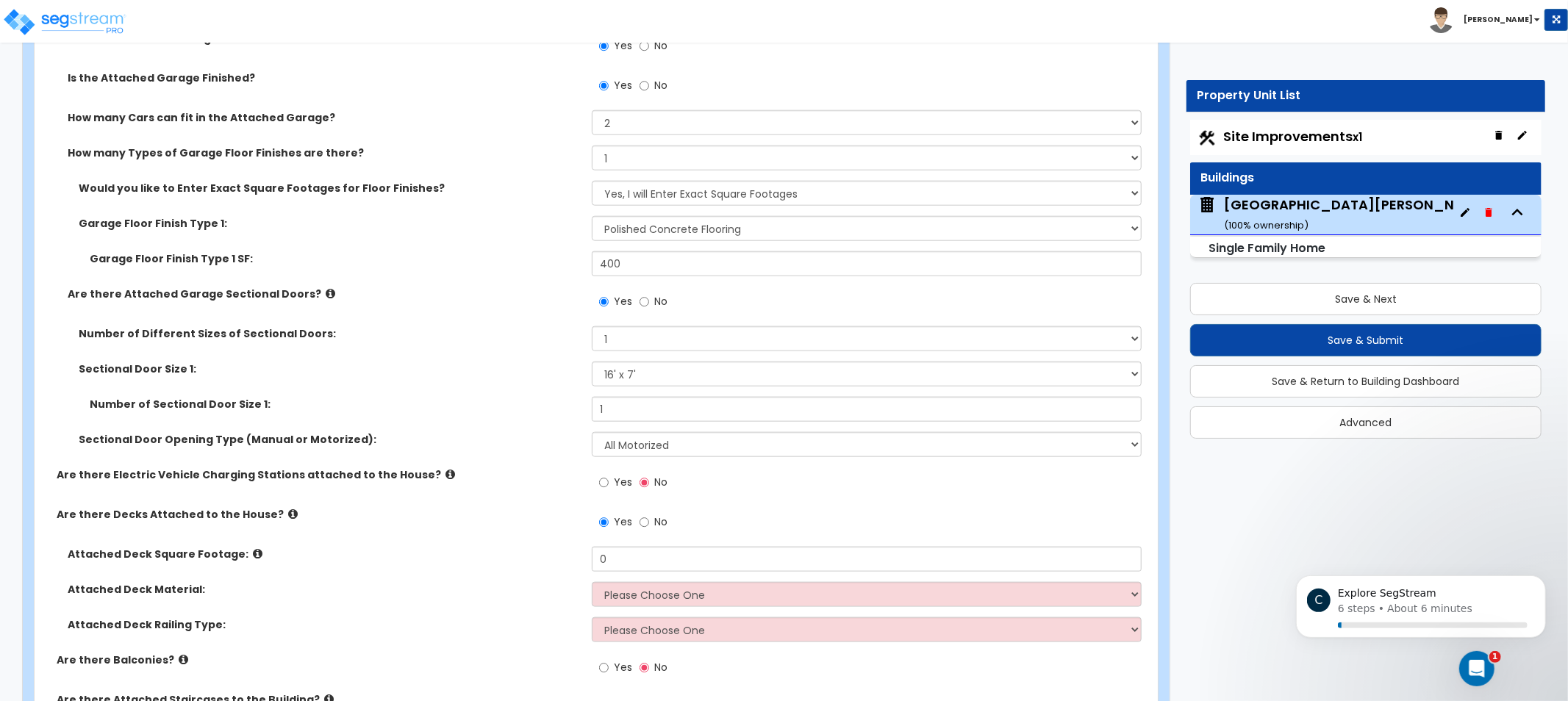
scroll to position [0, 0]
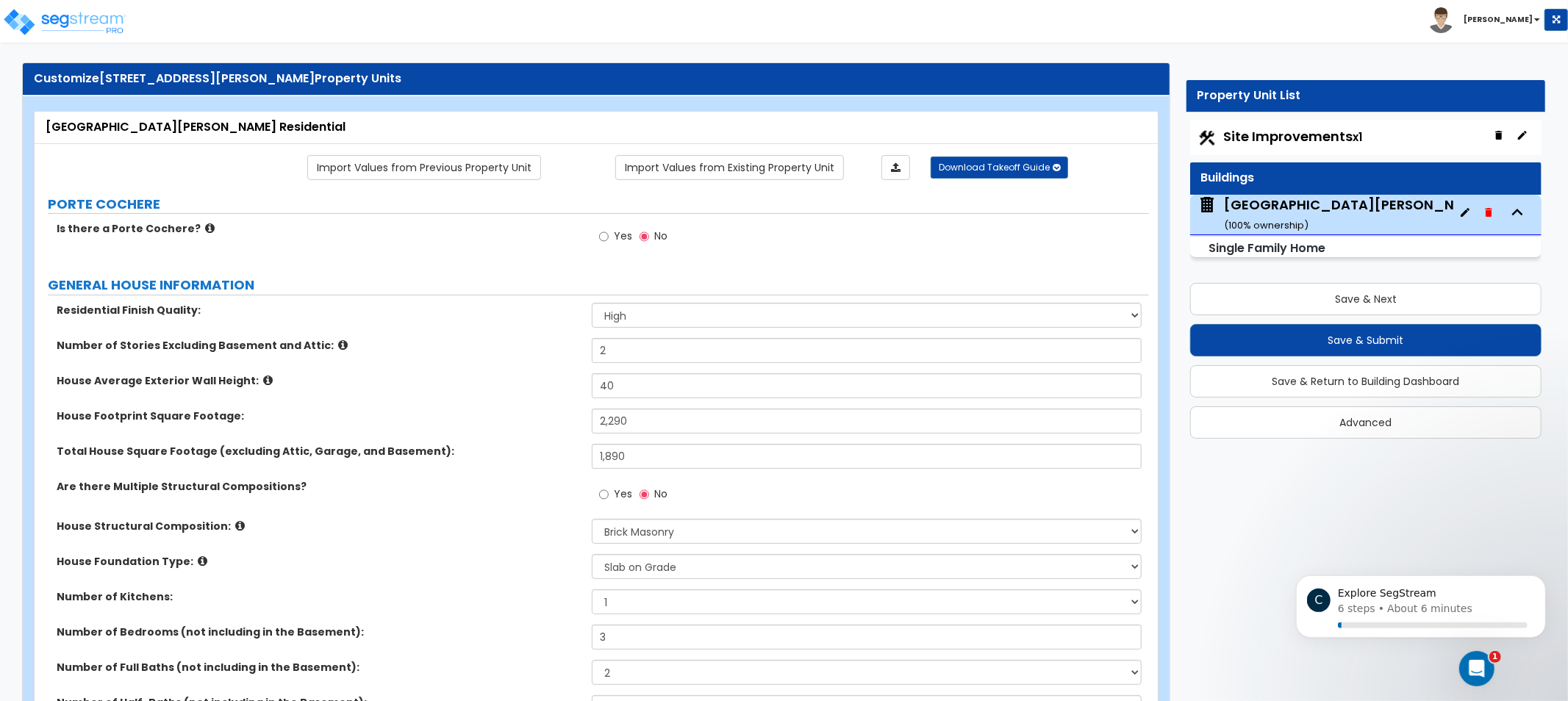
drag, startPoint x: 826, startPoint y: 294, endPoint x: 849, endPoint y: 129, distance: 166.6
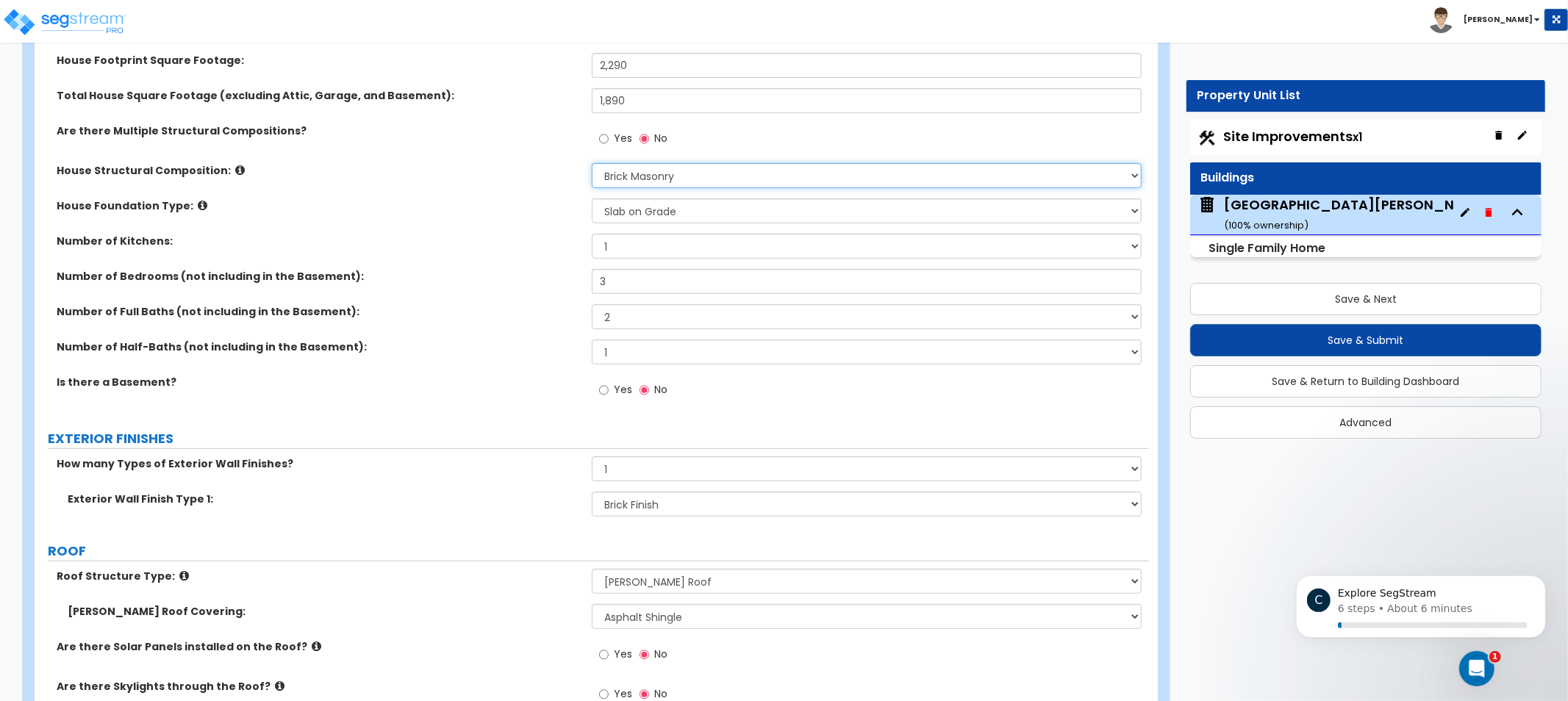
drag, startPoint x: 877, startPoint y: 363, endPoint x: 863, endPoint y: 432, distance: 70.4
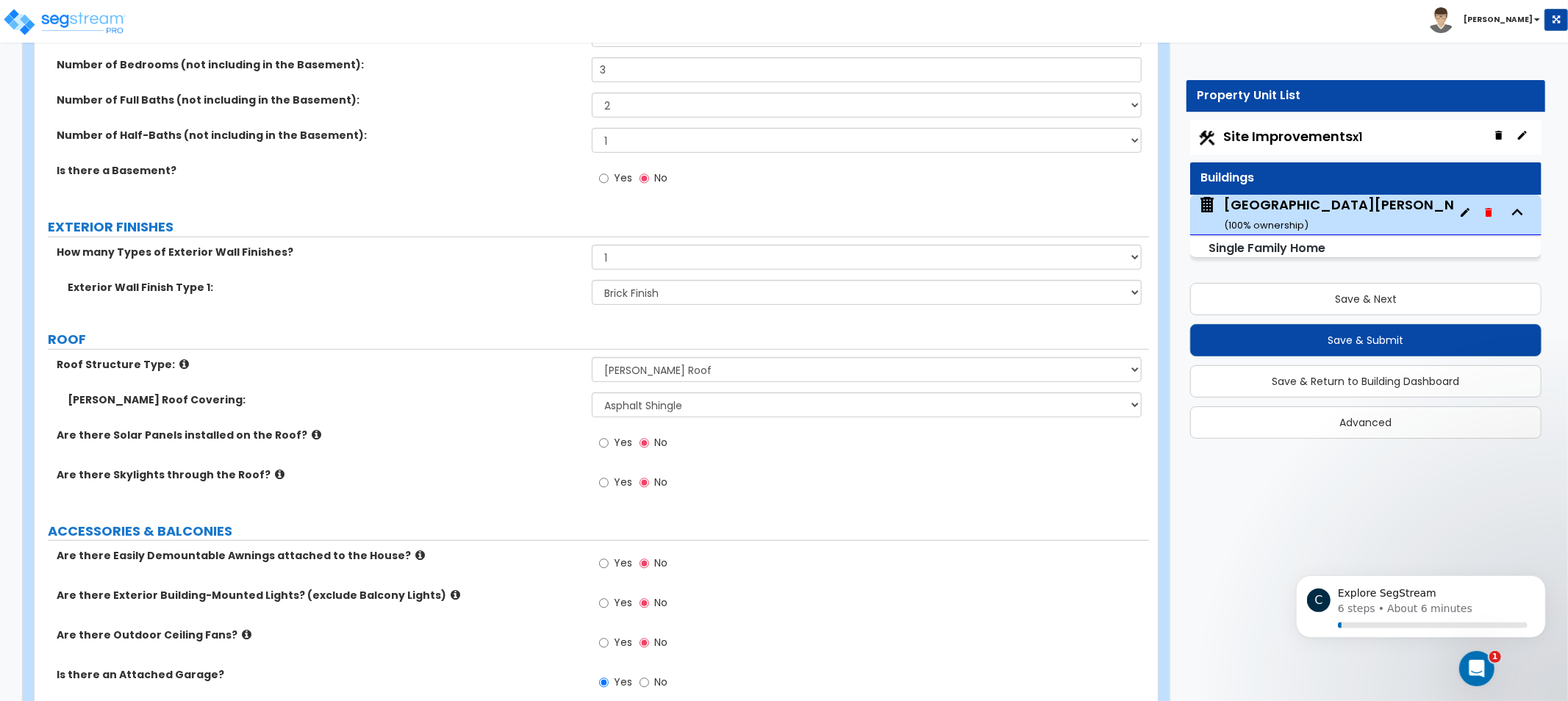
drag, startPoint x: 880, startPoint y: 393, endPoint x: 895, endPoint y: 320, distance: 74.5
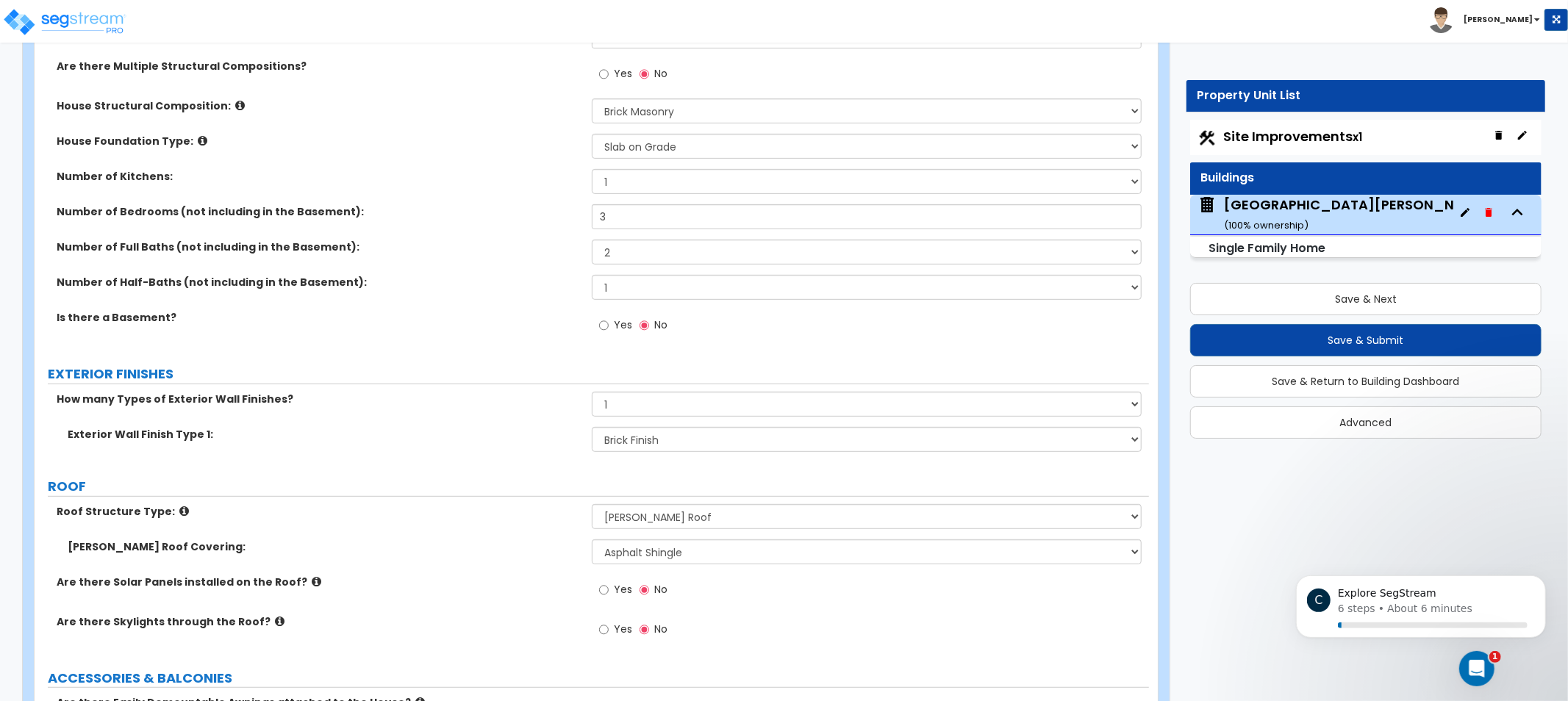
drag, startPoint x: 894, startPoint y: 377, endPoint x: 893, endPoint y: 312, distance: 65.0
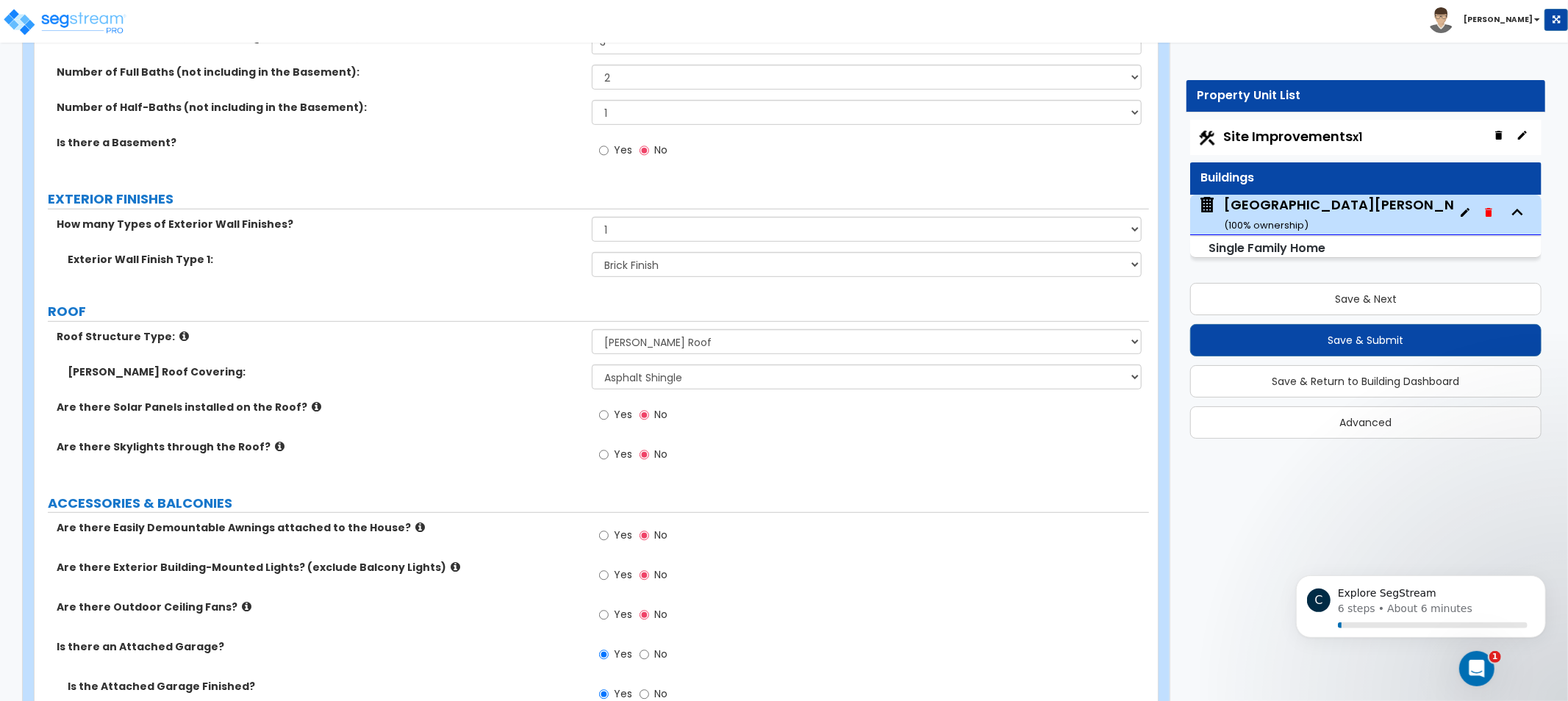
drag, startPoint x: 892, startPoint y: 393, endPoint x: 911, endPoint y: 515, distance: 123.5
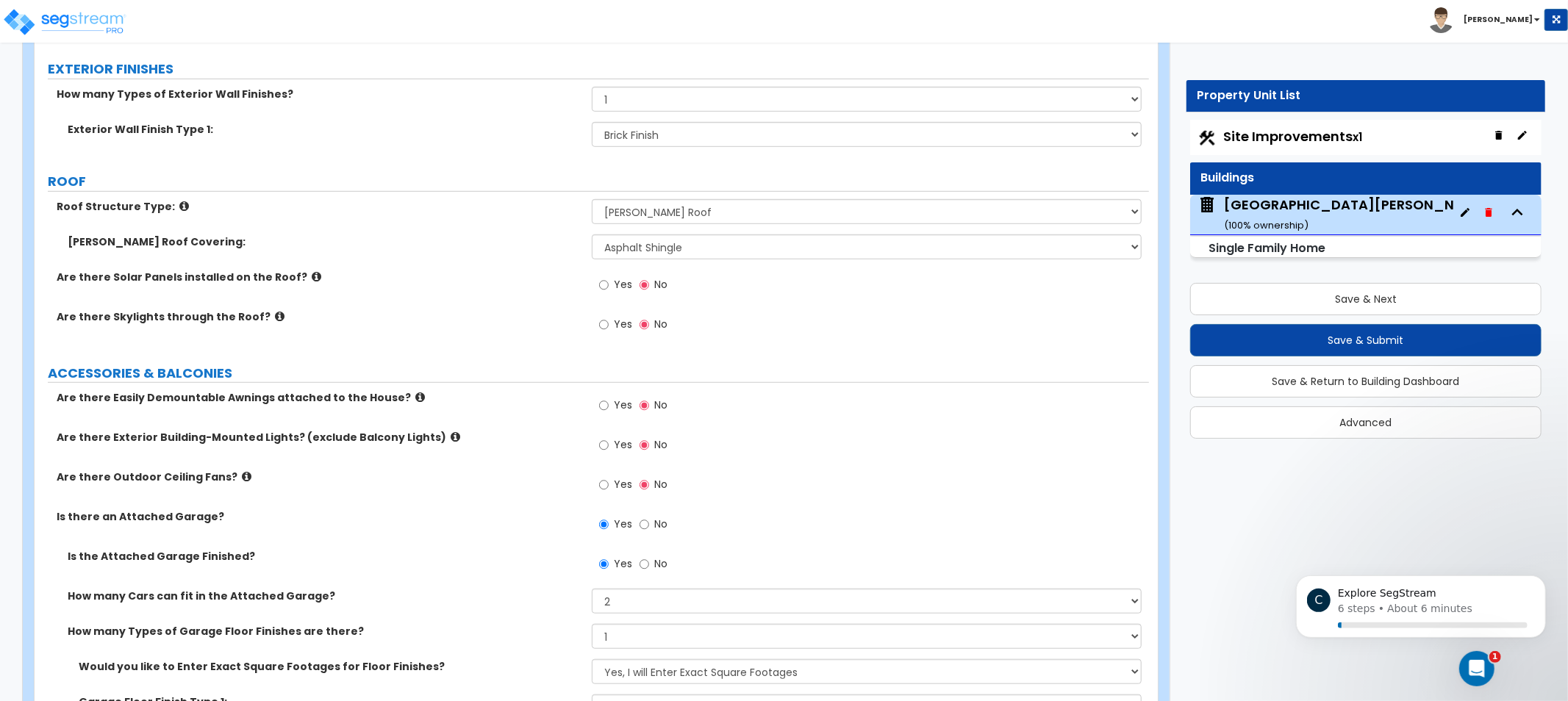
drag, startPoint x: 923, startPoint y: 382, endPoint x: 931, endPoint y: 505, distance: 123.3
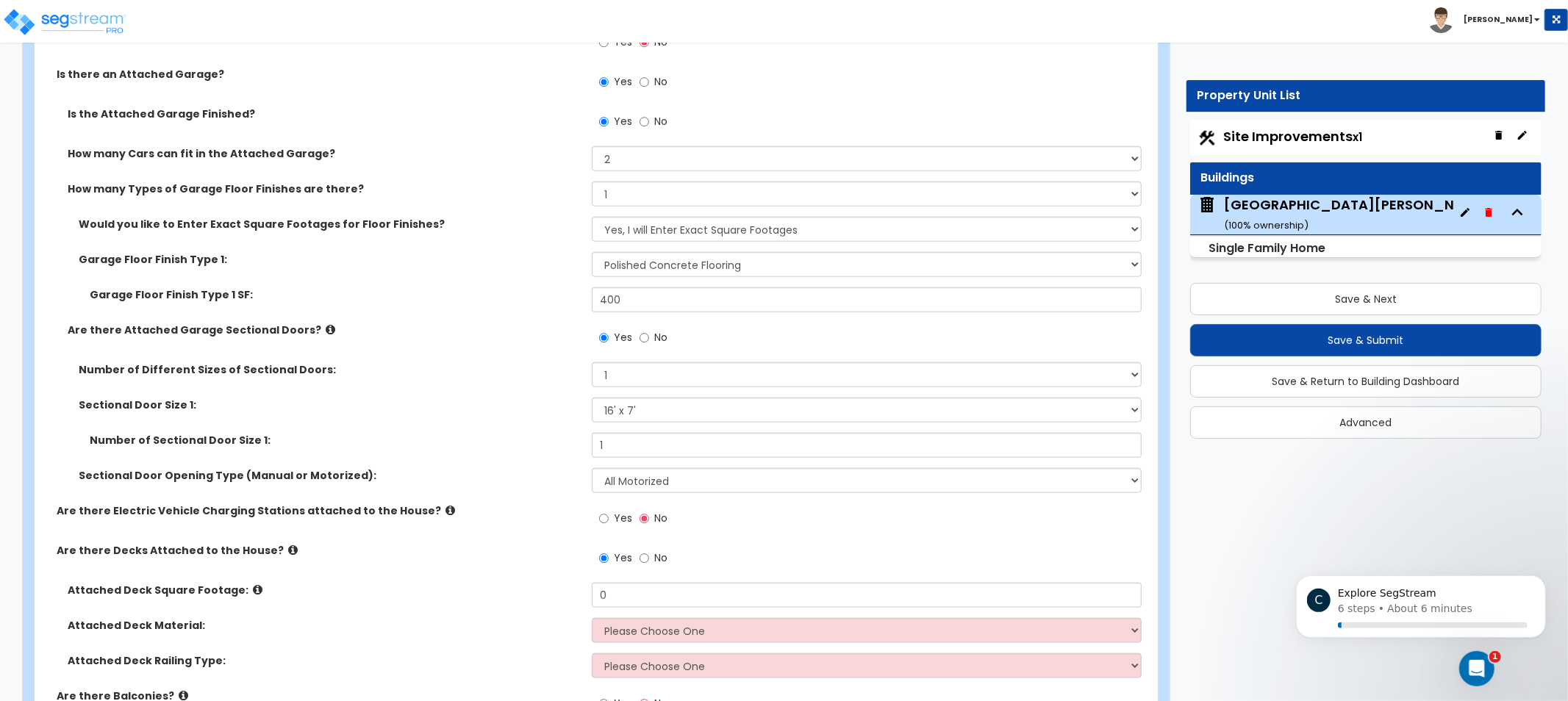
drag, startPoint x: 940, startPoint y: 393, endPoint x: 948, endPoint y: 487, distance: 94.3
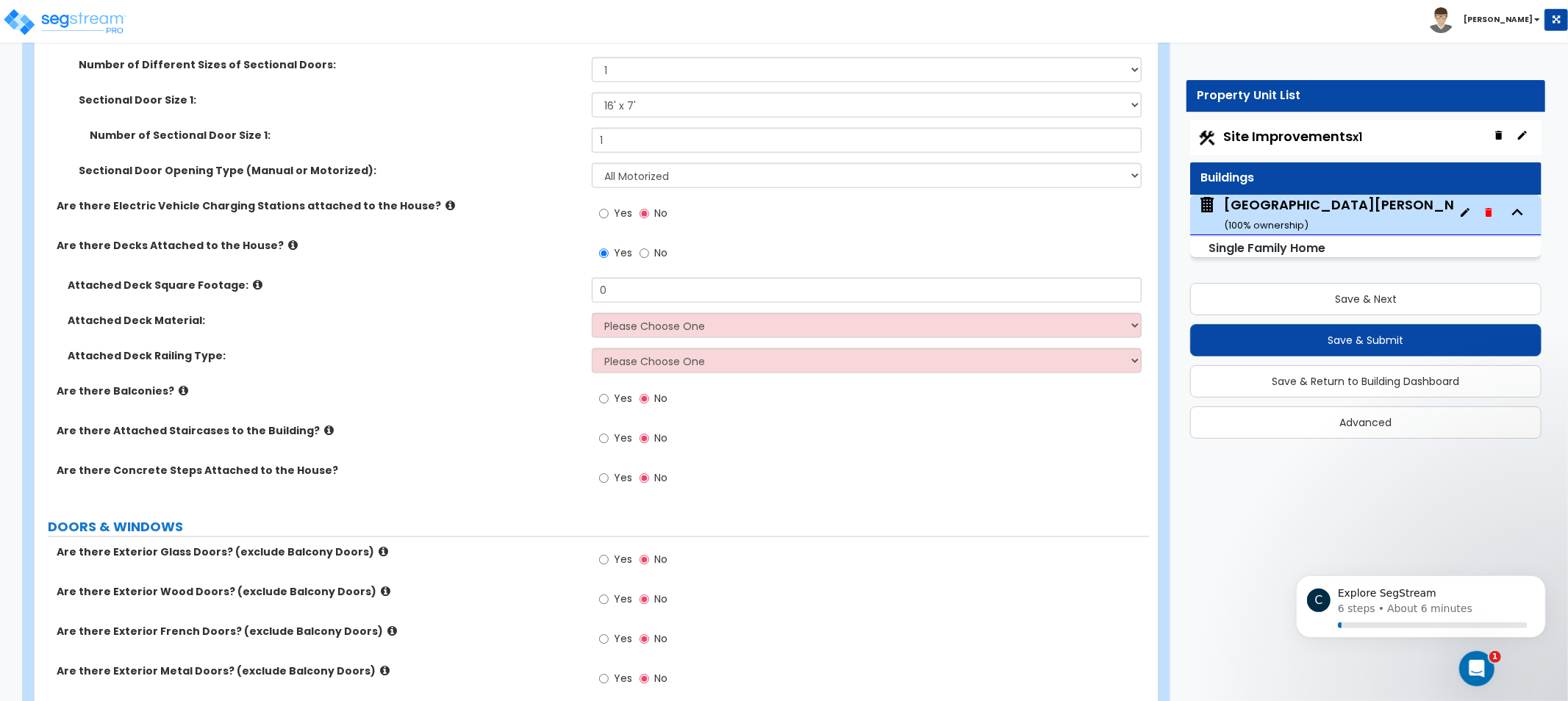
scroll to position [1421, 0]
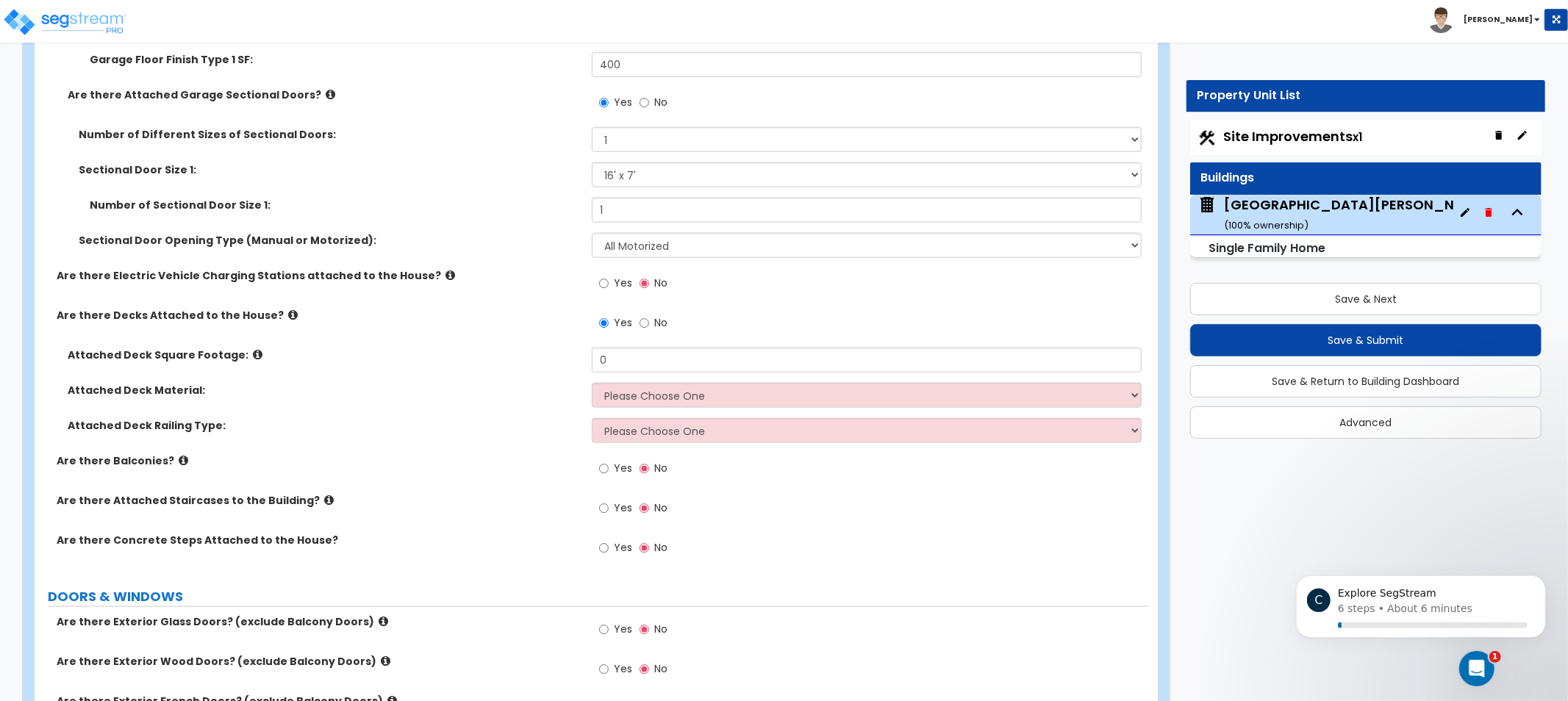
drag, startPoint x: 951, startPoint y: 435, endPoint x: 1011, endPoint y: 354, distance: 100.8
drag, startPoint x: 689, startPoint y: 356, endPoint x: 514, endPoint y: 342, distance: 175.6
click at [520, 342] on div "Are there Easily Demountable Awnings attached to the House? Yes No Are there Ex…" at bounding box center [592, 142] width 1092 height 860
type input "350"
click at [698, 421] on select "Please Choose One Wood Plastic" at bounding box center [867, 431] width 550 height 25
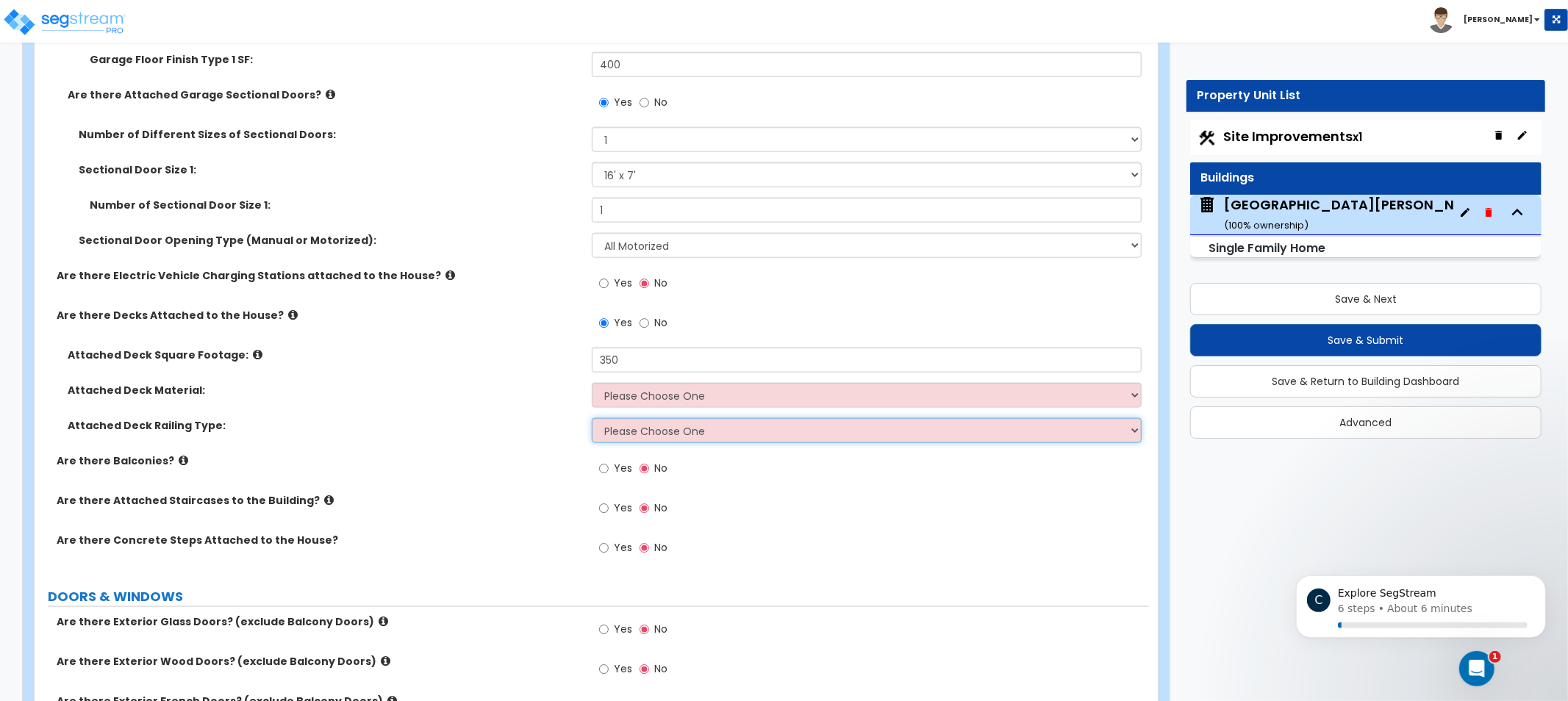
select select "1"
click at [592, 418] on select "Please Choose One Wood Plastic" at bounding box center [867, 431] width 550 height 25
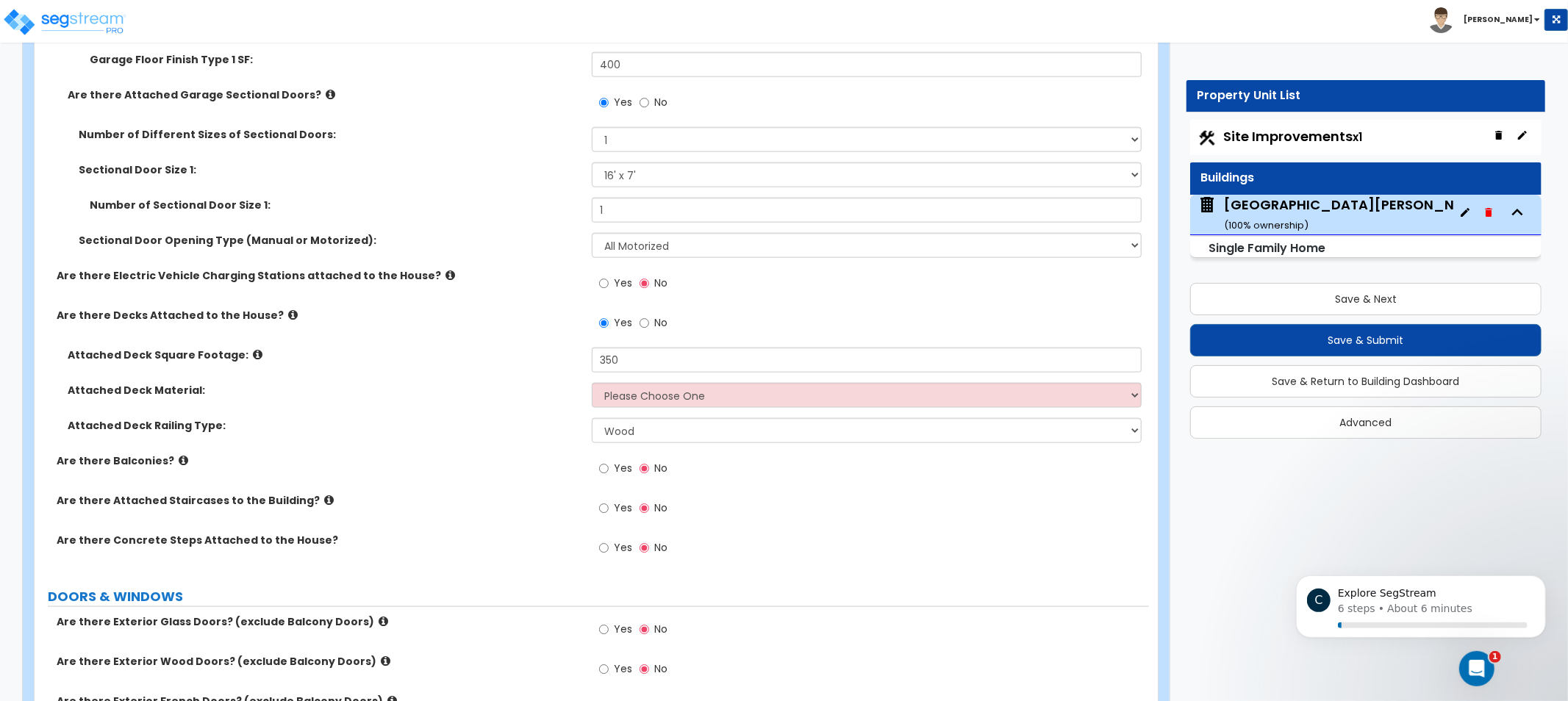
click at [710, 446] on div "Attached Deck Railing Type: Please Choose One Wood Plastic" at bounding box center [591, 436] width 1115 height 35
click at [728, 413] on div "Attached Deck Material: Please Choose One Wood Plastic/PVC" at bounding box center [591, 400] width 1115 height 35
click at [738, 386] on select "Please Choose One Wood Plastic/PVC" at bounding box center [867, 395] width 550 height 25
select select "1"
click at [592, 383] on select "Please Choose One Wood Plastic/PVC" at bounding box center [867, 395] width 550 height 25
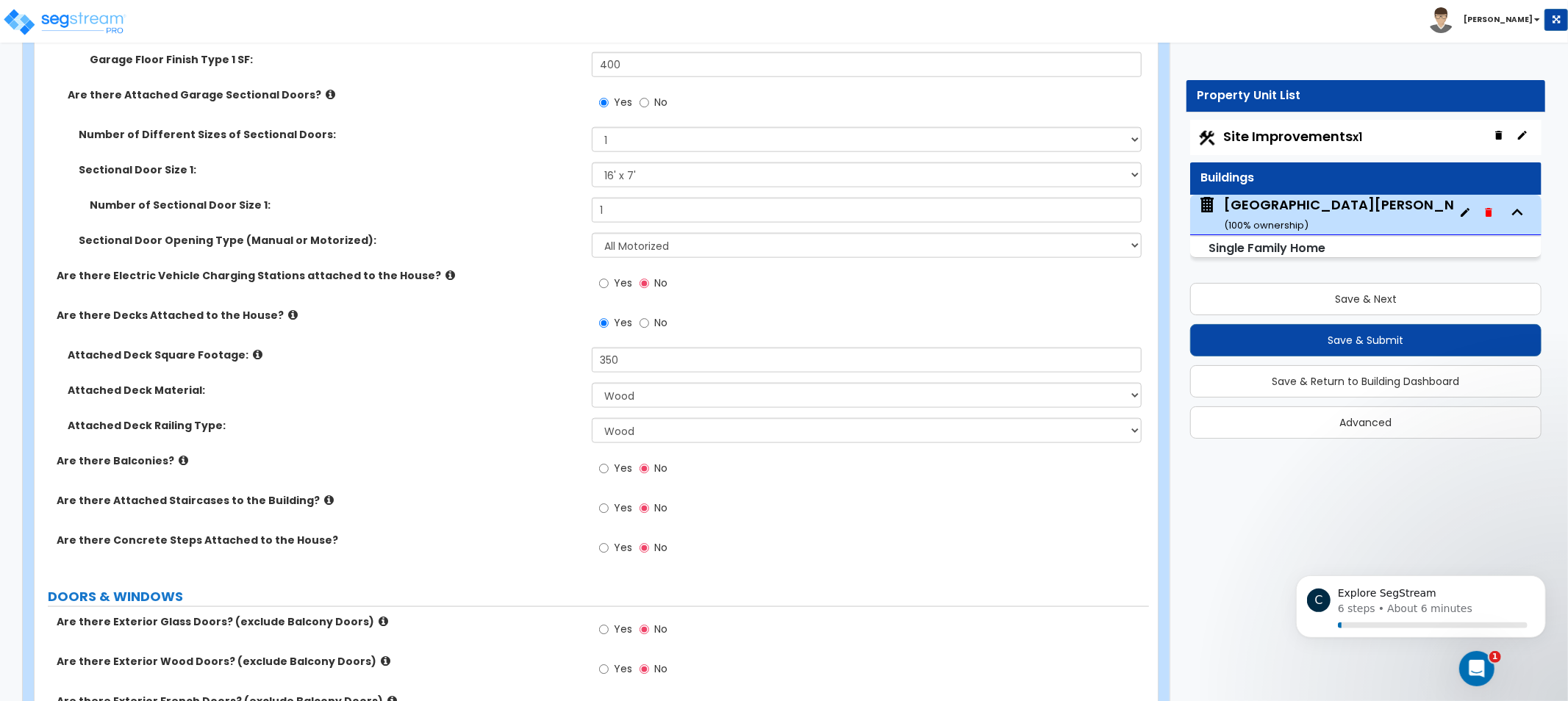
drag, startPoint x: 539, startPoint y: 397, endPoint x: 467, endPoint y: 381, distance: 73.8
click at [467, 381] on div "Attached Deck Square Footage: 350" at bounding box center [591, 365] width 1115 height 35
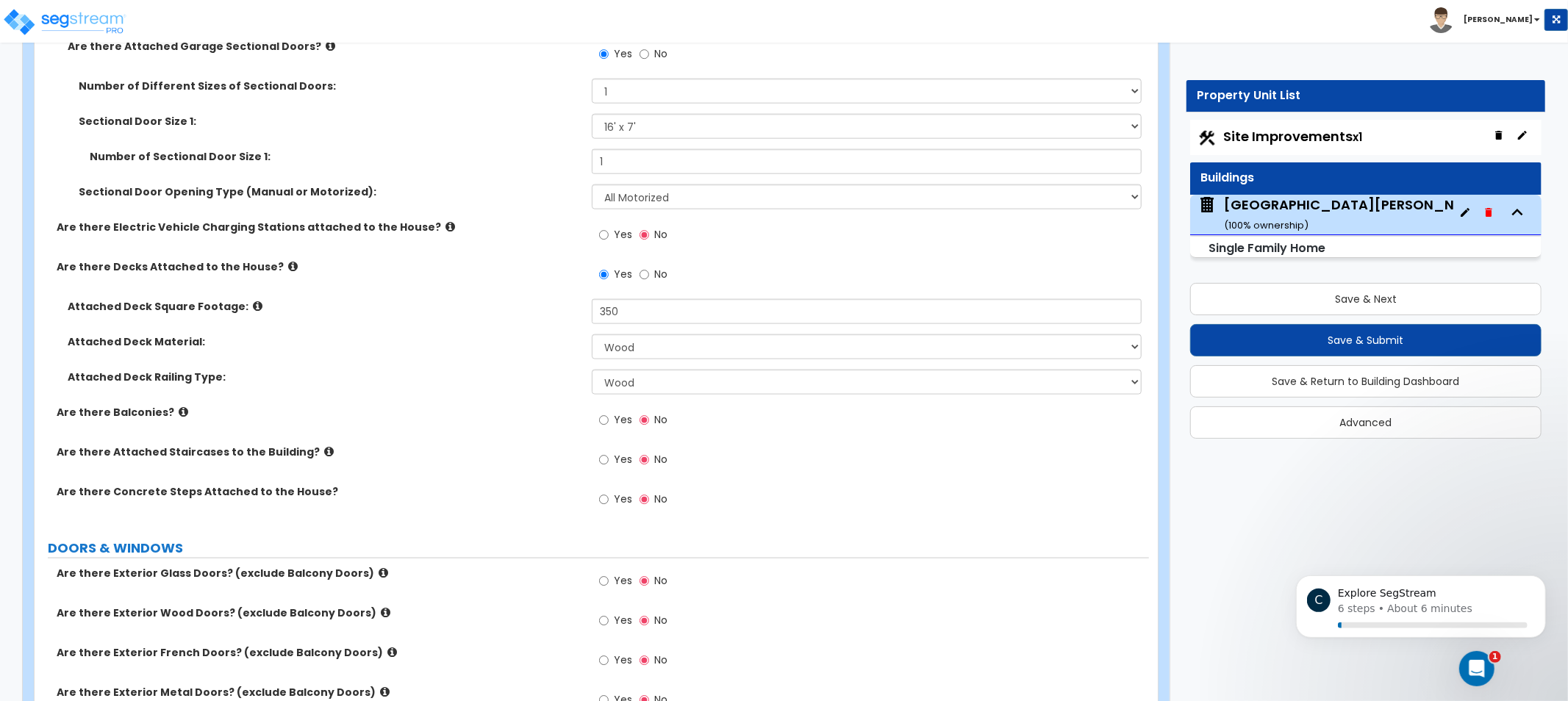
drag, startPoint x: 472, startPoint y: 512, endPoint x: 471, endPoint y: 530, distance: 18.0
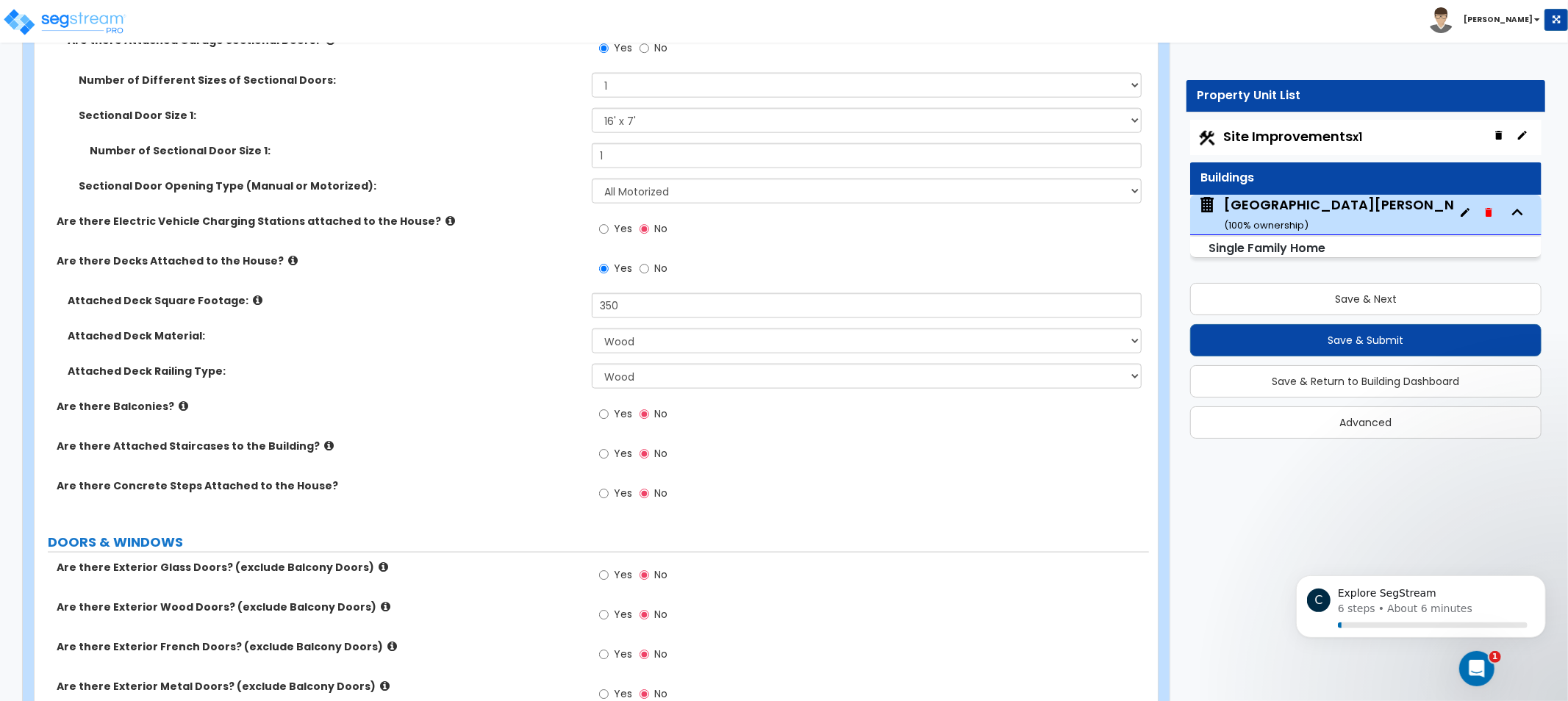
scroll to position [1640, 0]
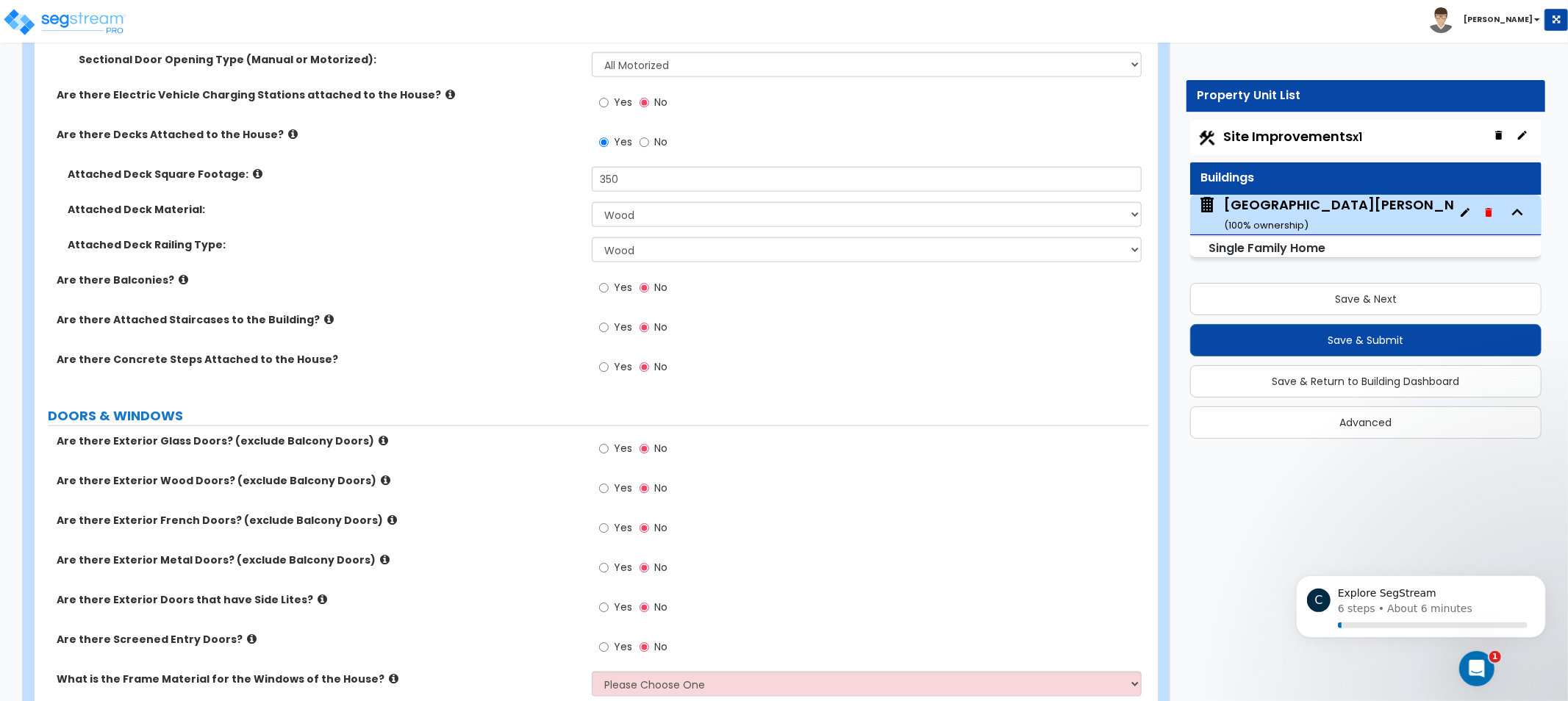
drag, startPoint x: 457, startPoint y: 499, endPoint x: 443, endPoint y: 586, distance: 88.1
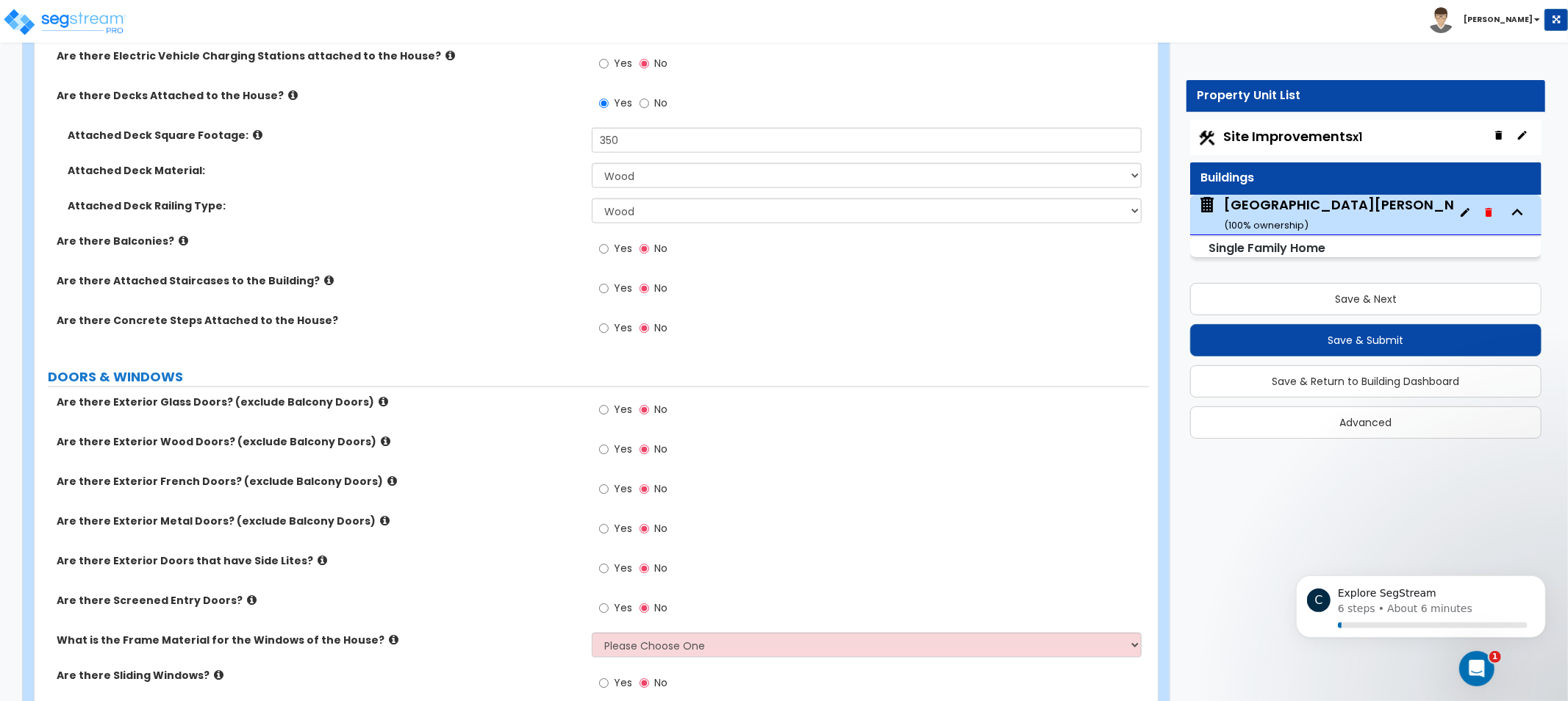
drag, startPoint x: 491, startPoint y: 370, endPoint x: 436, endPoint y: 340, distance: 62.6
click at [414, 336] on div "Are there Concrete Steps Attached to the House? Yes No" at bounding box center [591, 332] width 1115 height 40
click at [381, 439] on icon at bounding box center [385, 441] width 10 height 11
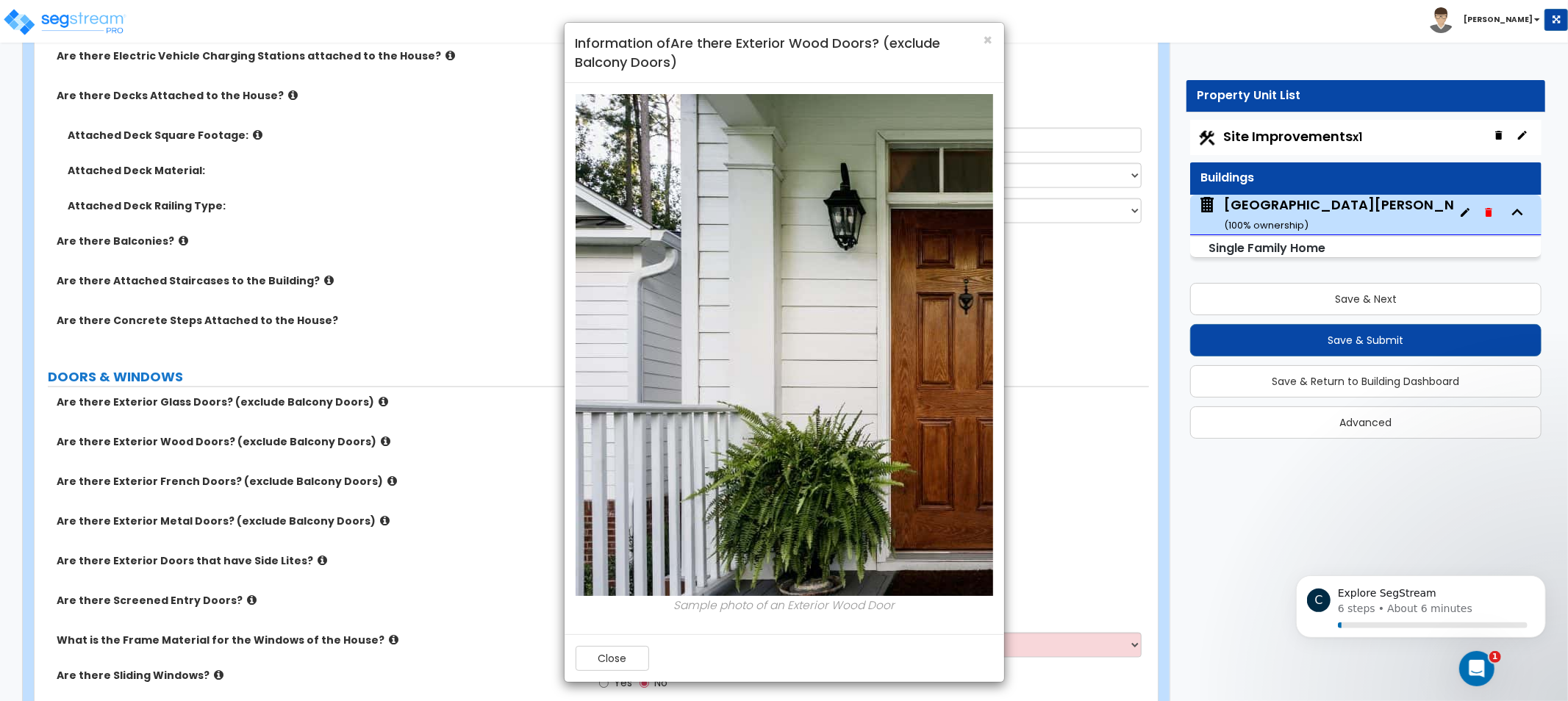
click at [420, 322] on div "× Information of Are there Exterior Wood Doors? (exclude Balcony Doors) Sample …" at bounding box center [784, 350] width 1568 height 701
click at [638, 665] on button "Close" at bounding box center [612, 659] width 73 height 25
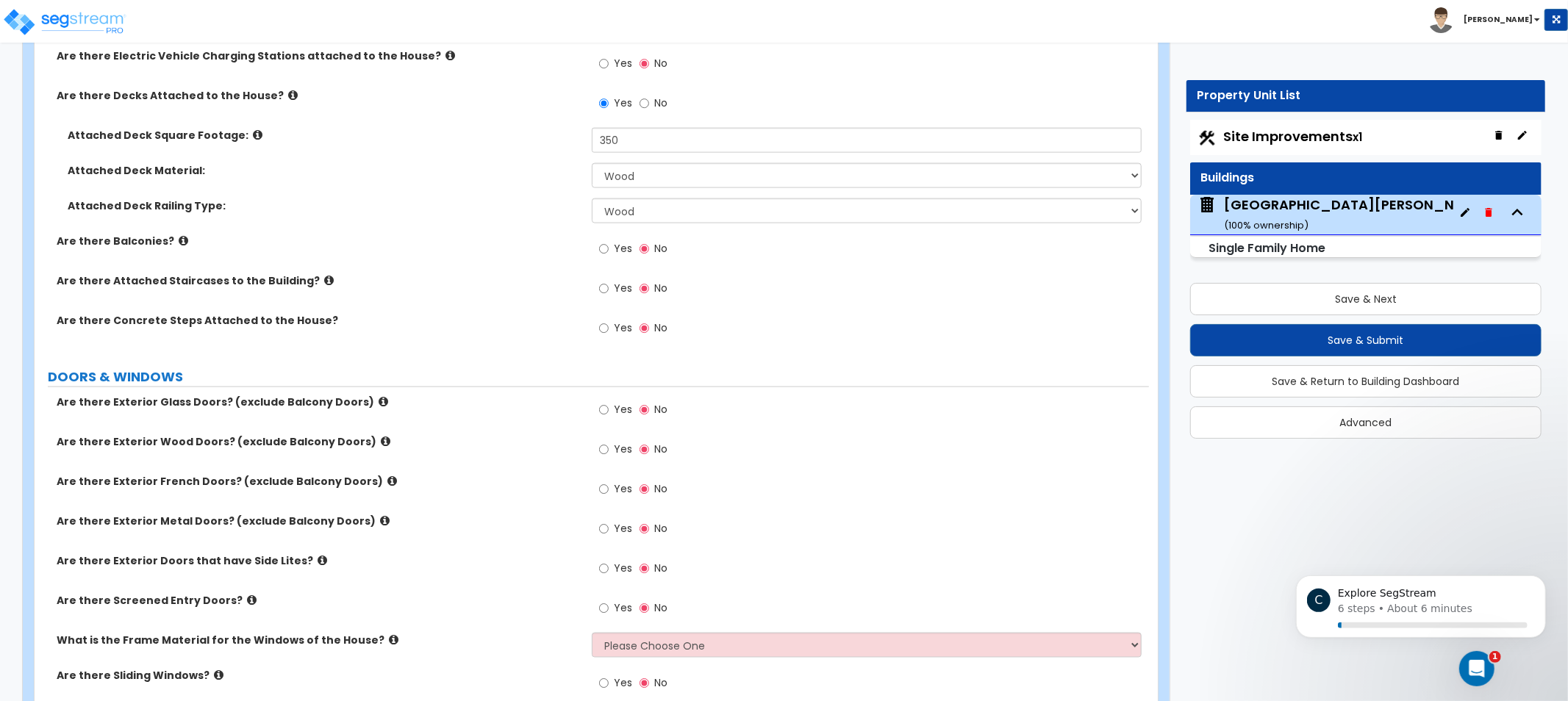
click at [612, 446] on label "Yes" at bounding box center [615, 452] width 33 height 25
click at [609, 446] on input "Yes" at bounding box center [604, 450] width 10 height 16
radio input "true"
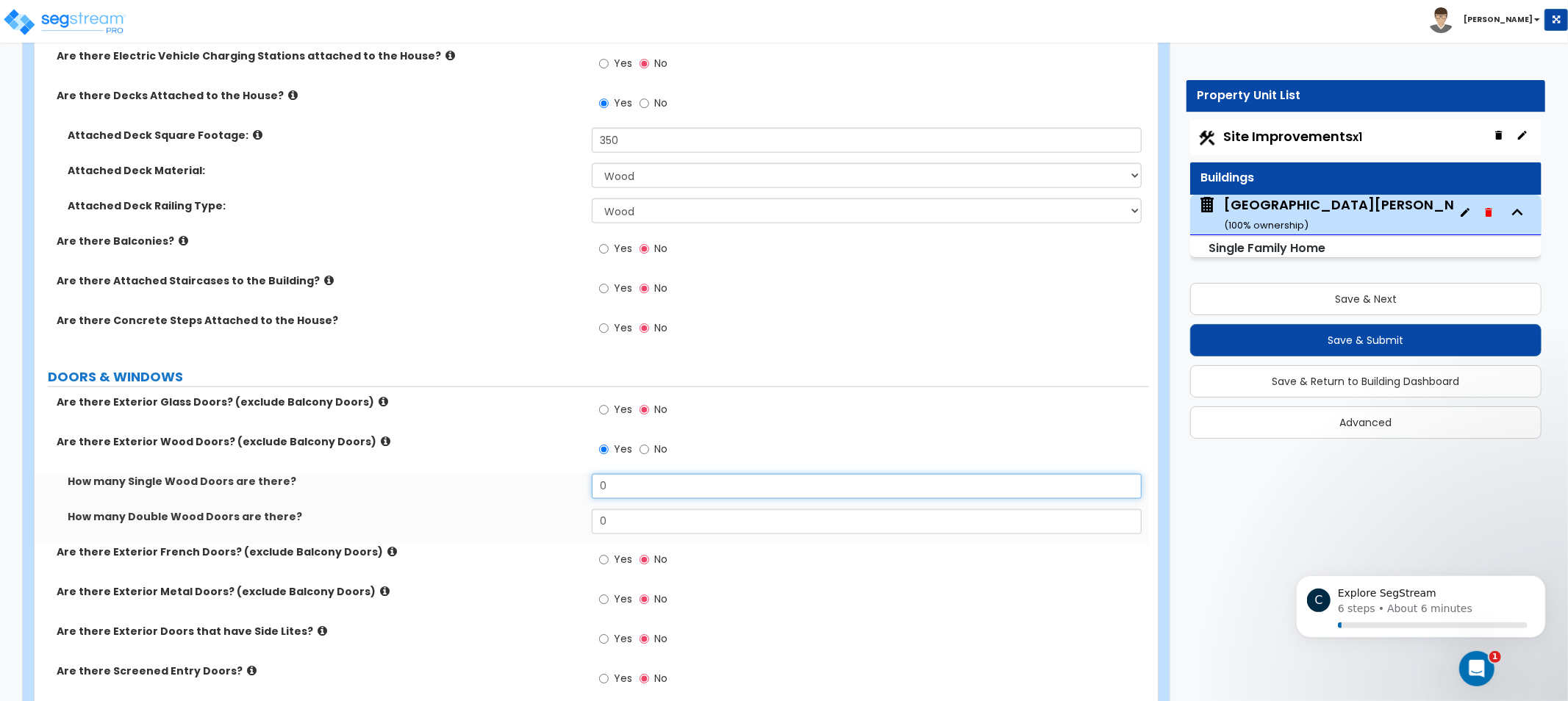
drag, startPoint x: 657, startPoint y: 487, endPoint x: 537, endPoint y: 474, distance: 120.7
click at [479, 469] on div "Are there Exterior Glass Doors? (exclude Balcony Doors) Yes No Are there Exteri…" at bounding box center [592, 686] width 1092 height 583
type input "2"
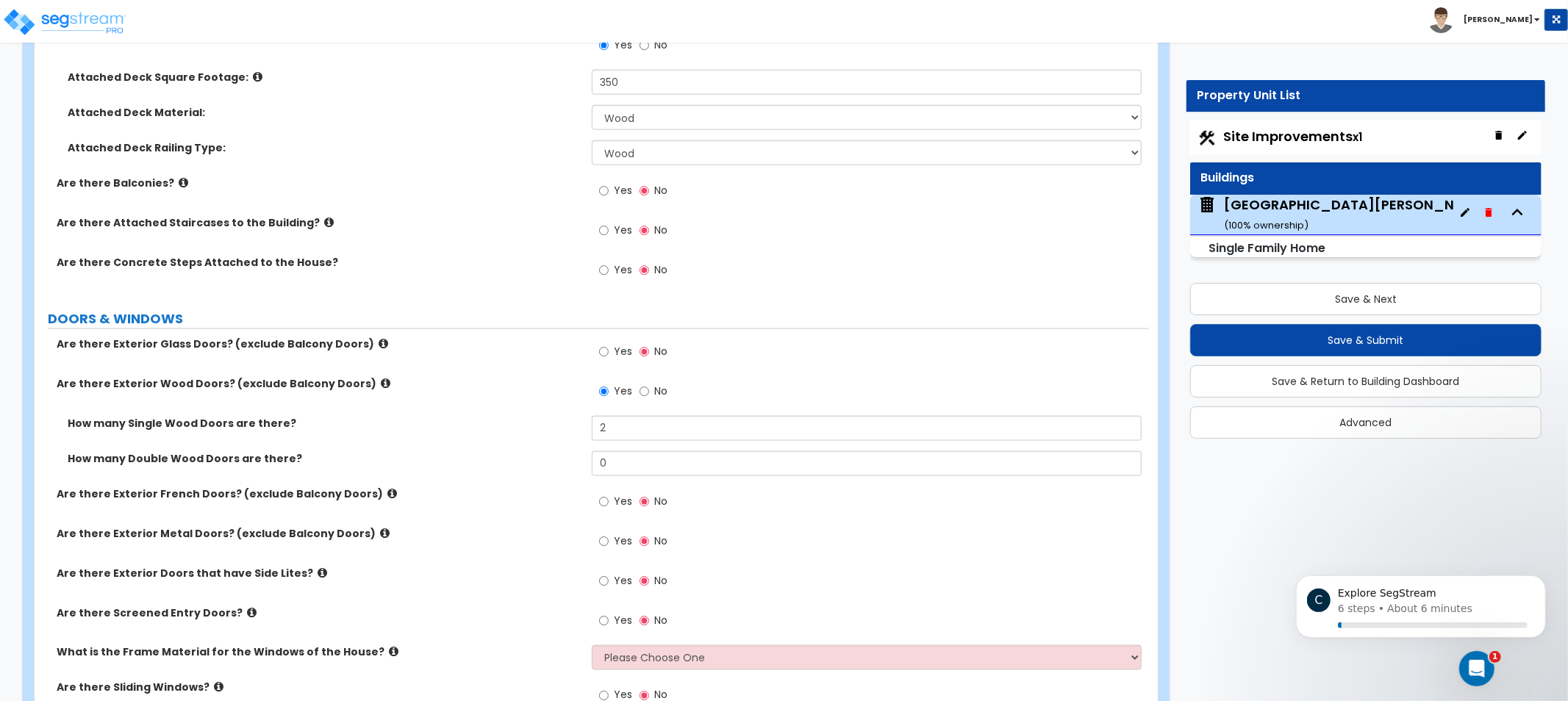
scroll to position [1792, 0]
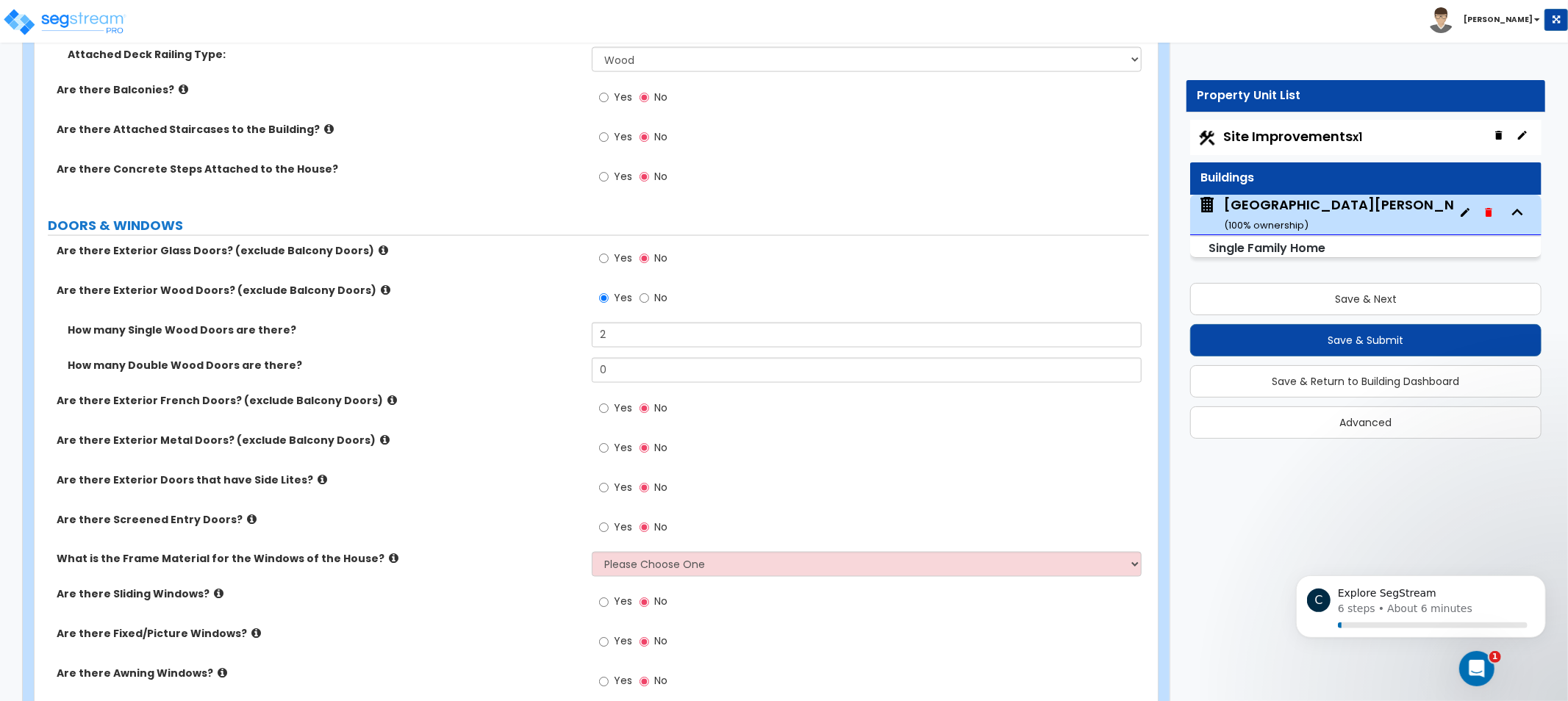
drag, startPoint x: 523, startPoint y: 497, endPoint x: 518, endPoint y: 563, distance: 66.2
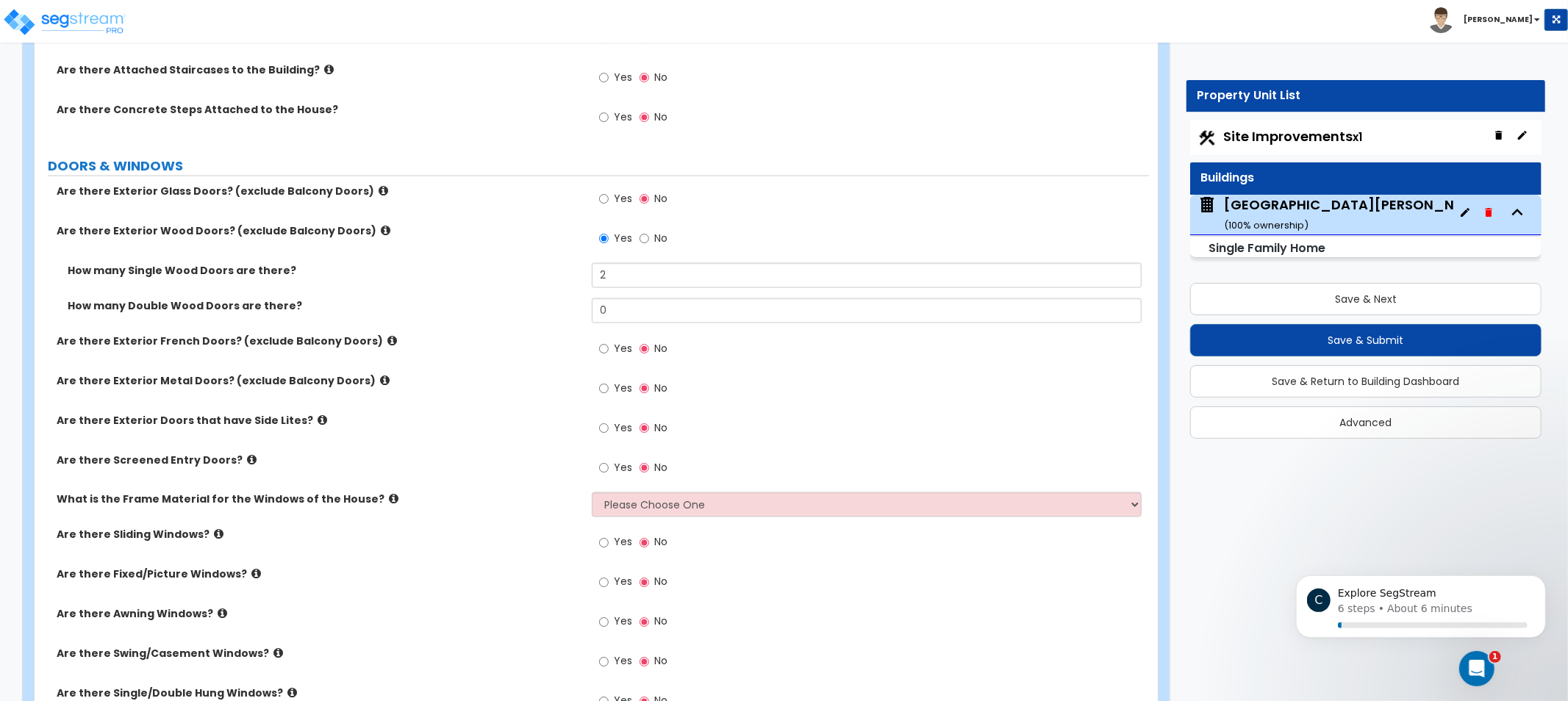
scroll to position [1854, 0]
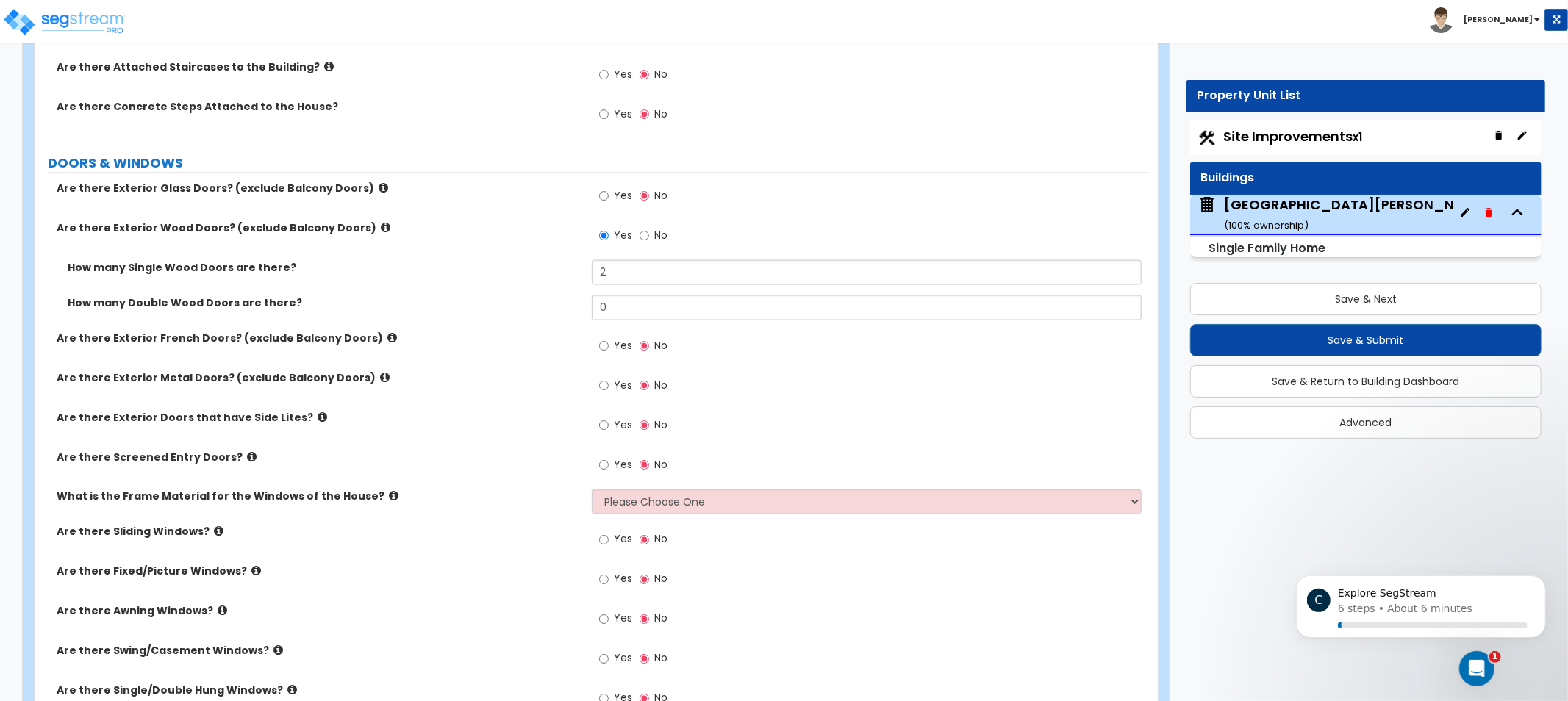
drag, startPoint x: 474, startPoint y: 475, endPoint x: 422, endPoint y: 457, distance: 55.0
click at [317, 413] on icon at bounding box center [322, 417] width 10 height 11
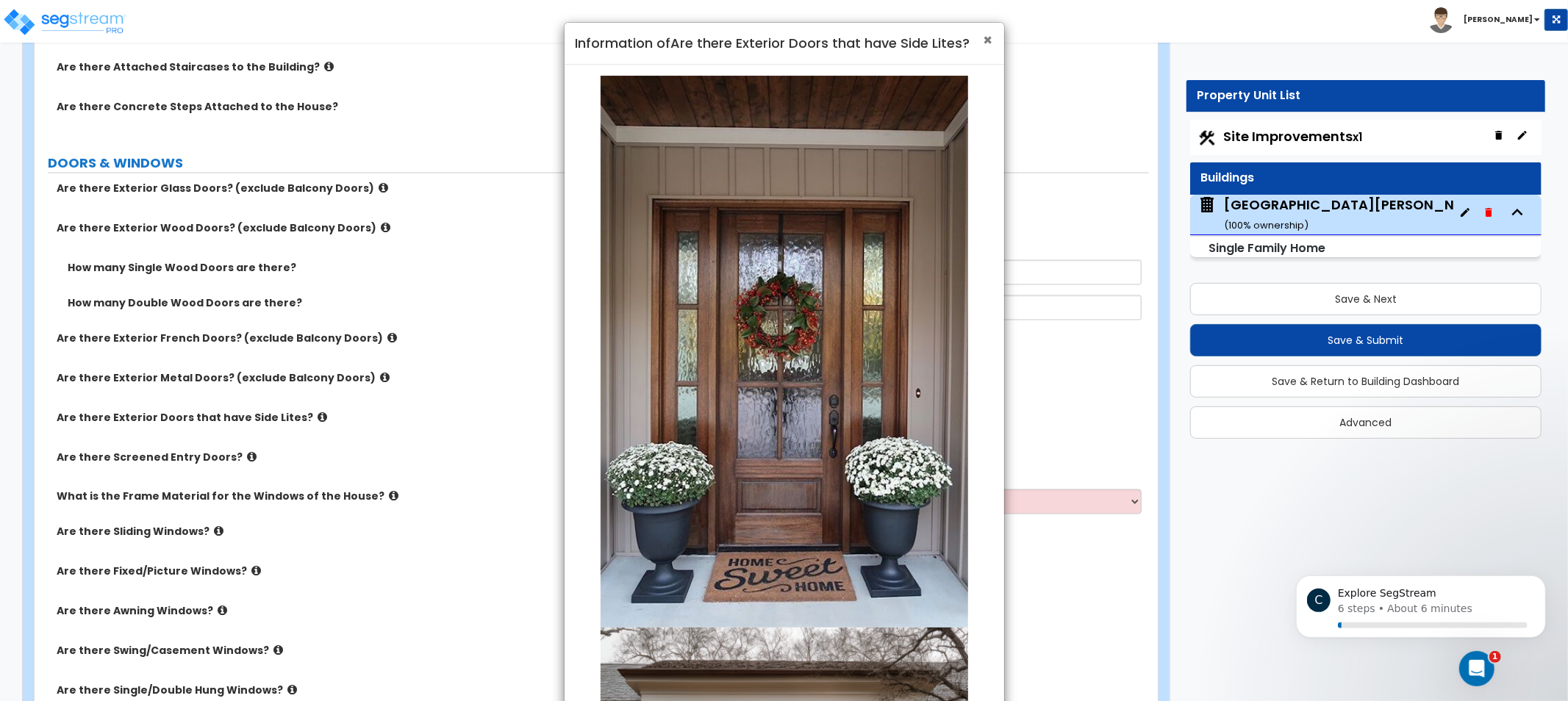
click at [984, 38] on span "×" at bounding box center [988, 40] width 10 height 21
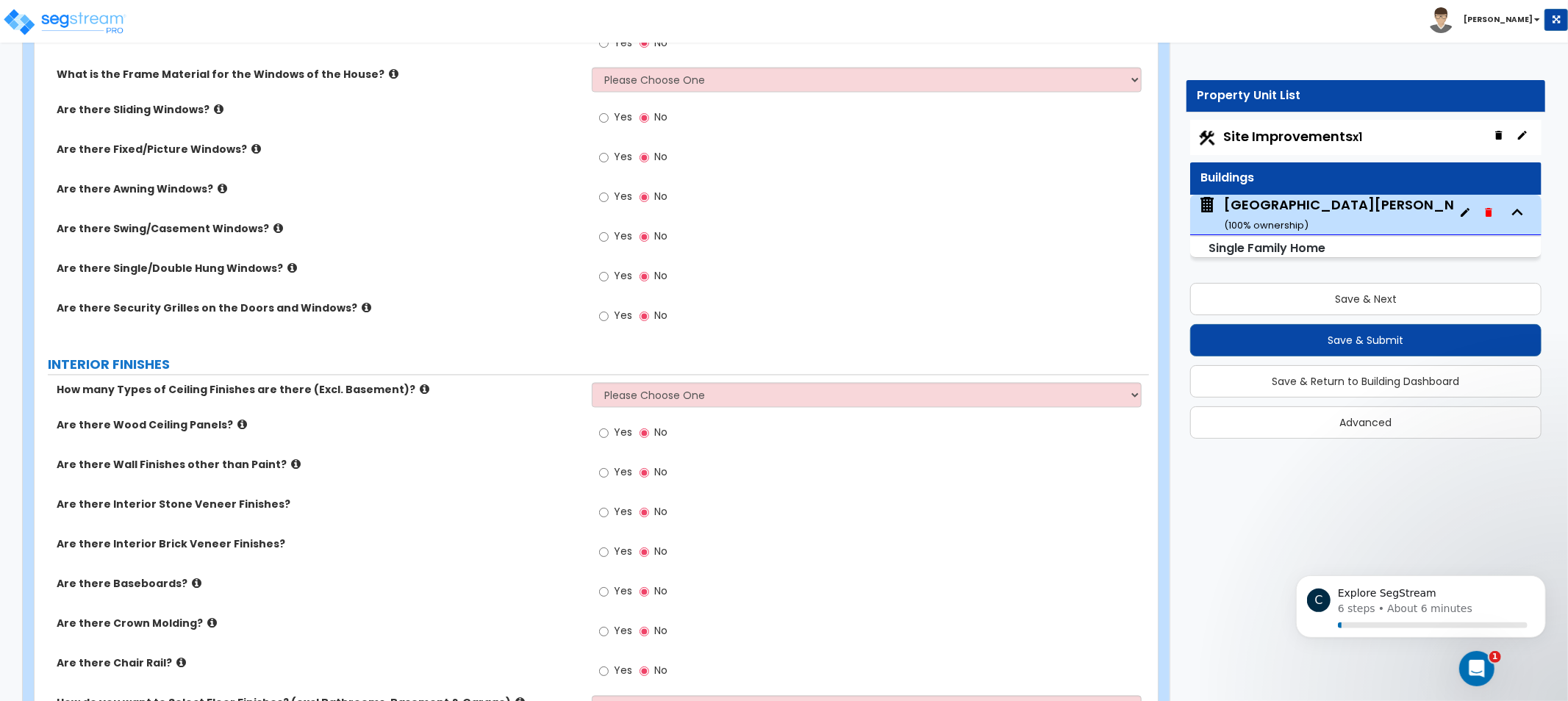
drag, startPoint x: 472, startPoint y: 409, endPoint x: 485, endPoint y: 431, distance: 25.6
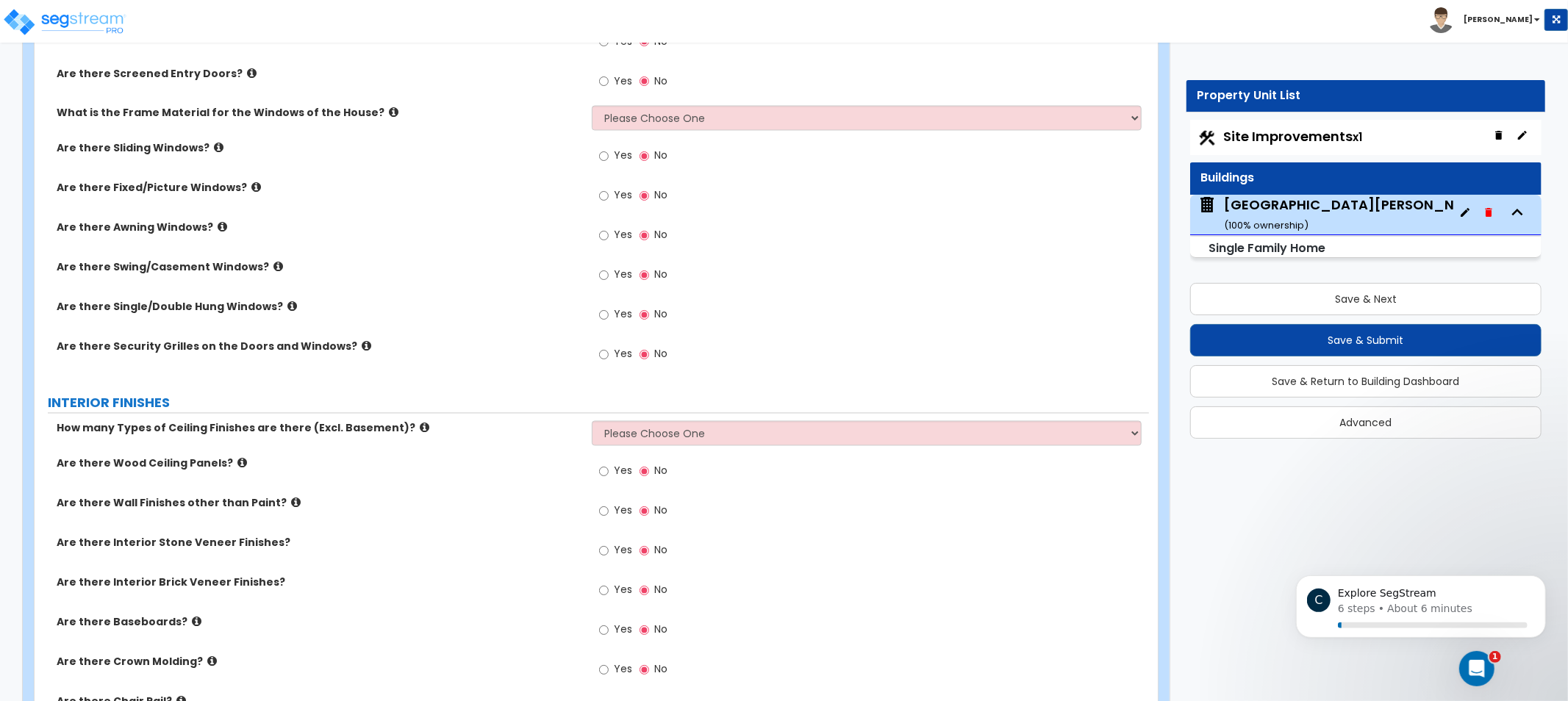
drag, startPoint x: 510, startPoint y: 260, endPoint x: 537, endPoint y: 169, distance: 94.9
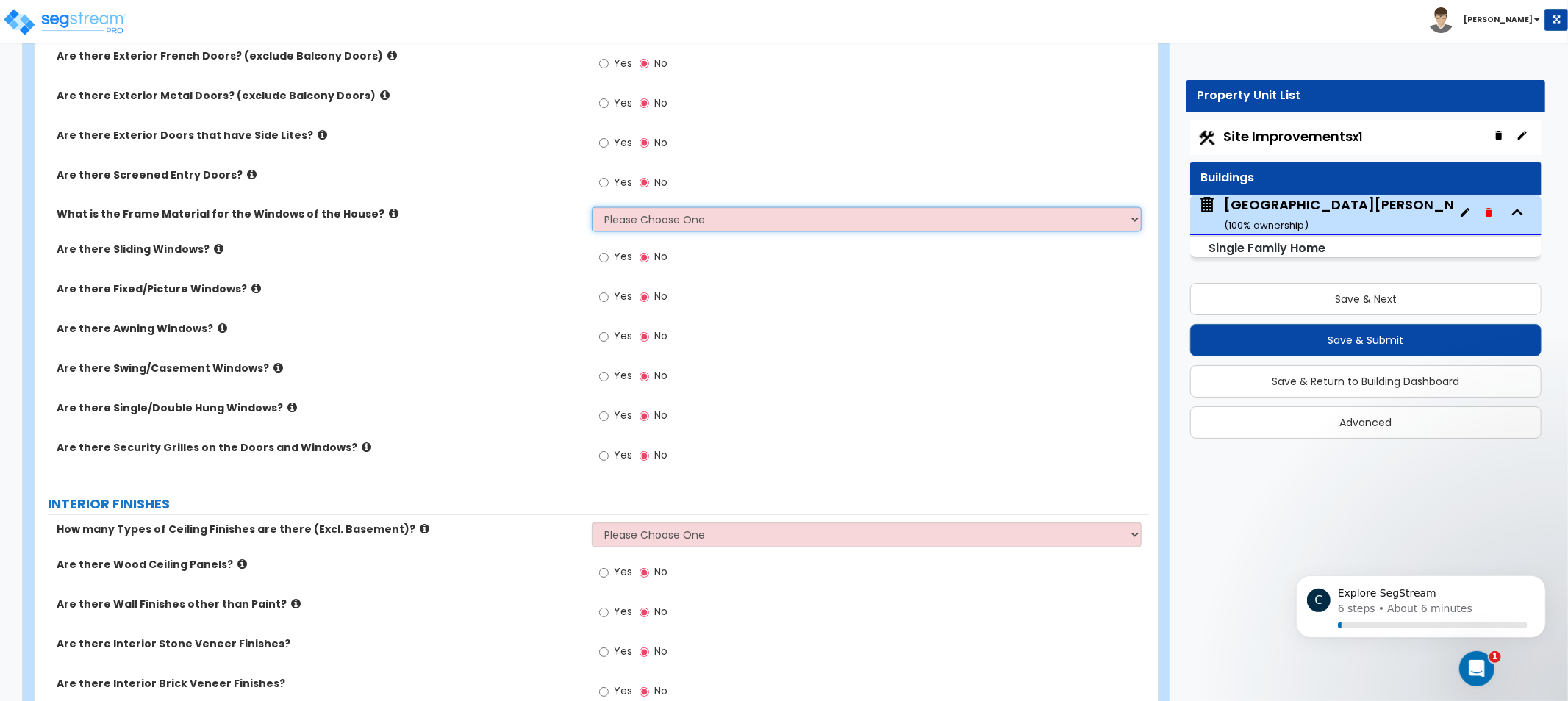
click at [633, 217] on select "Please Choose One Vinyl Aluminum Wood" at bounding box center [867, 220] width 550 height 25
drag, startPoint x: 438, startPoint y: 279, endPoint x: 431, endPoint y: 288, distance: 11.4
click at [431, 286] on div "Are there Exterior Glass Doors? (exclude Balcony Doors) Yes No Are there Exteri…" at bounding box center [592, 189] width 1092 height 583
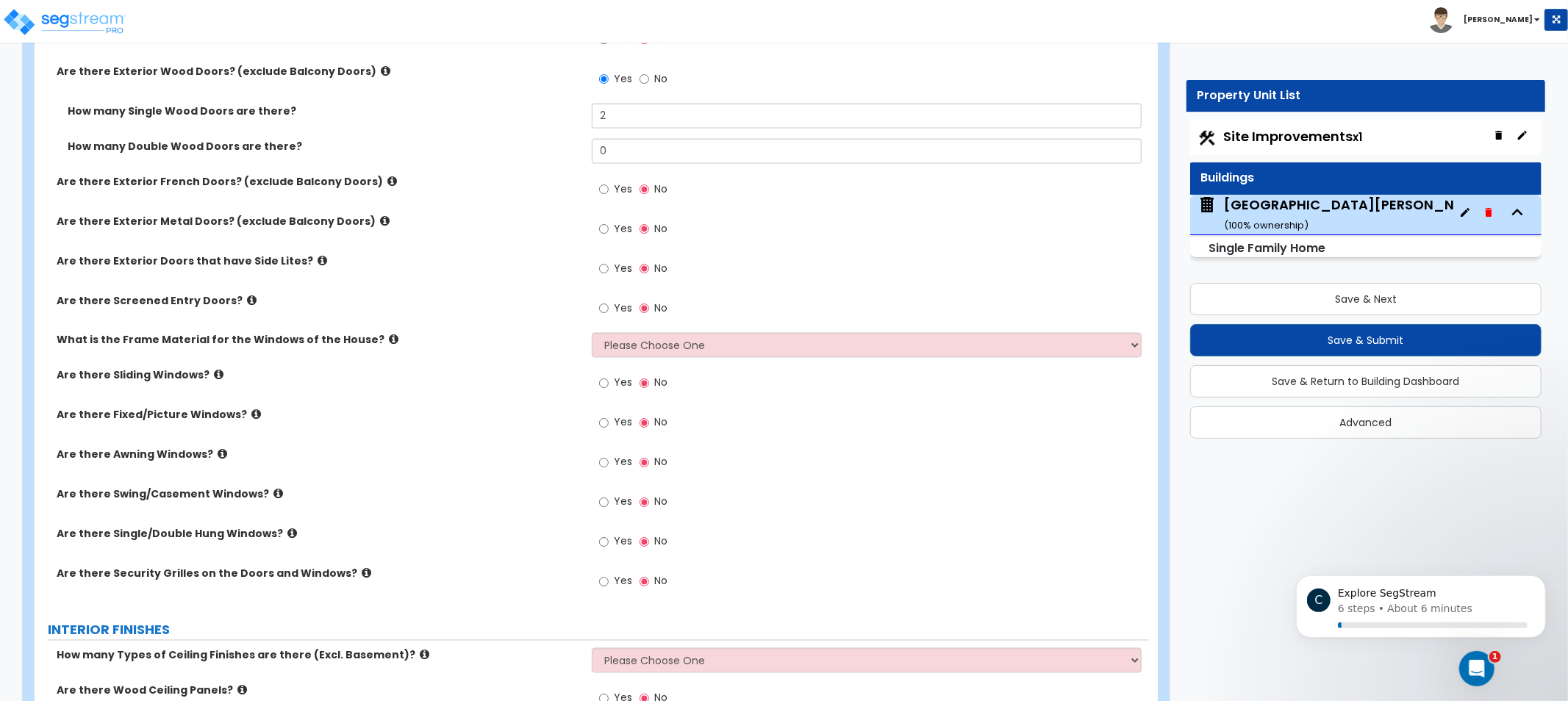
drag, startPoint x: 509, startPoint y: 348, endPoint x: 521, endPoint y: 274, distance: 75.0
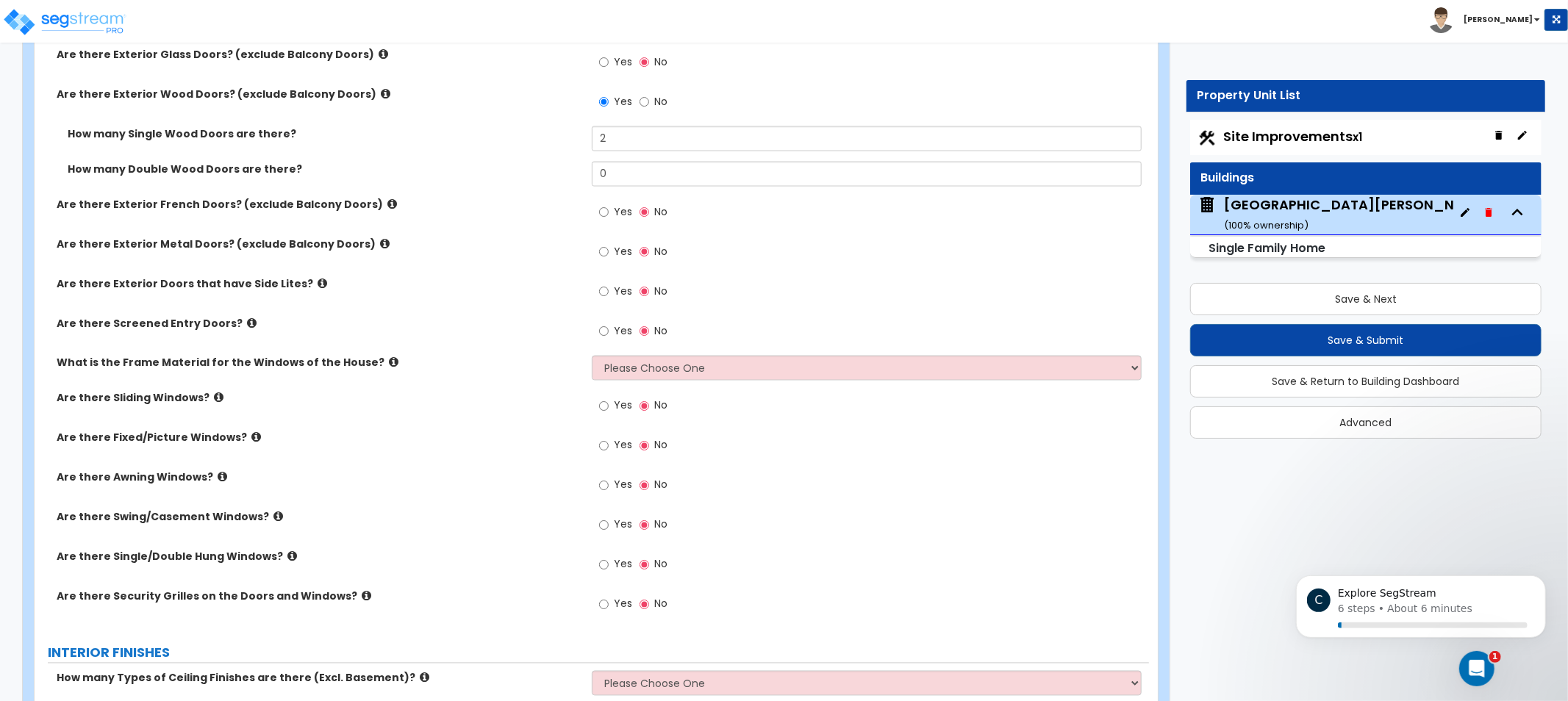
drag, startPoint x: 508, startPoint y: 316, endPoint x: 517, endPoint y: 291, distance: 26.6
drag, startPoint x: 512, startPoint y: 294, endPoint x: 502, endPoint y: 289, distance: 11.2
drag, startPoint x: 502, startPoint y: 289, endPoint x: 439, endPoint y: 263, distance: 68.2
click at [439, 263] on div "Are there Exterior Metal Doors? (exclude Balcony Doors) Yes No" at bounding box center [591, 257] width 1115 height 40
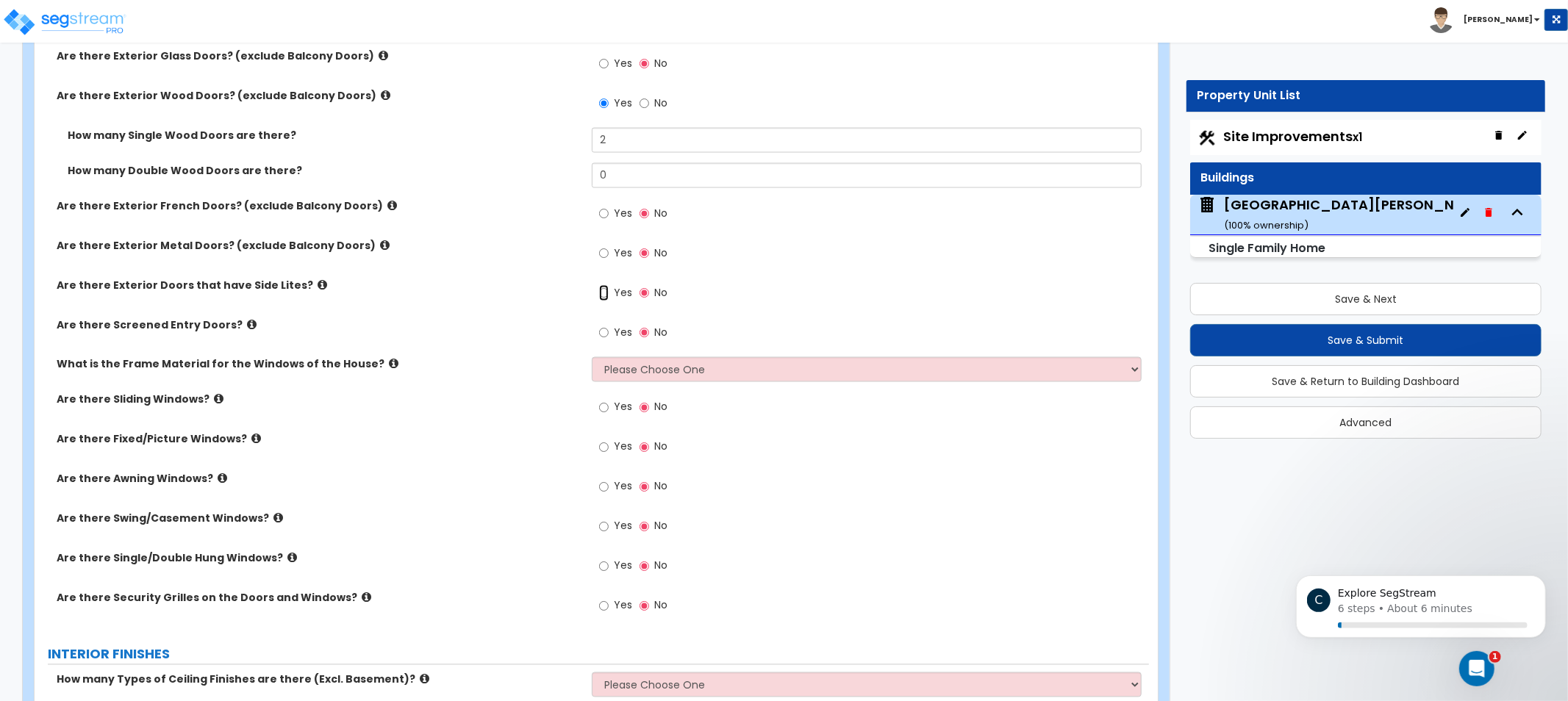
click at [603, 295] on input "Yes" at bounding box center [604, 293] width 10 height 16
radio input "true"
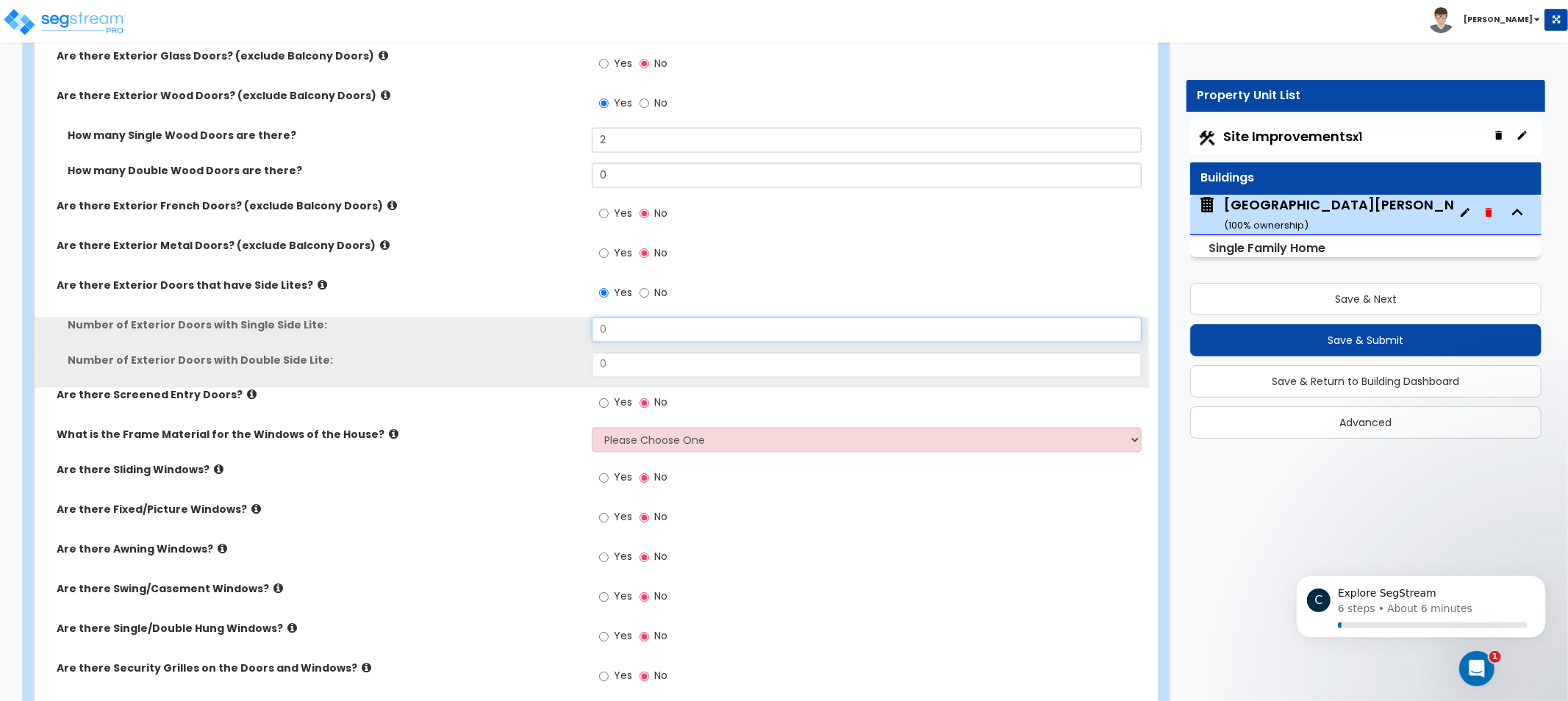
click at [622, 321] on input "0" at bounding box center [867, 330] width 550 height 25
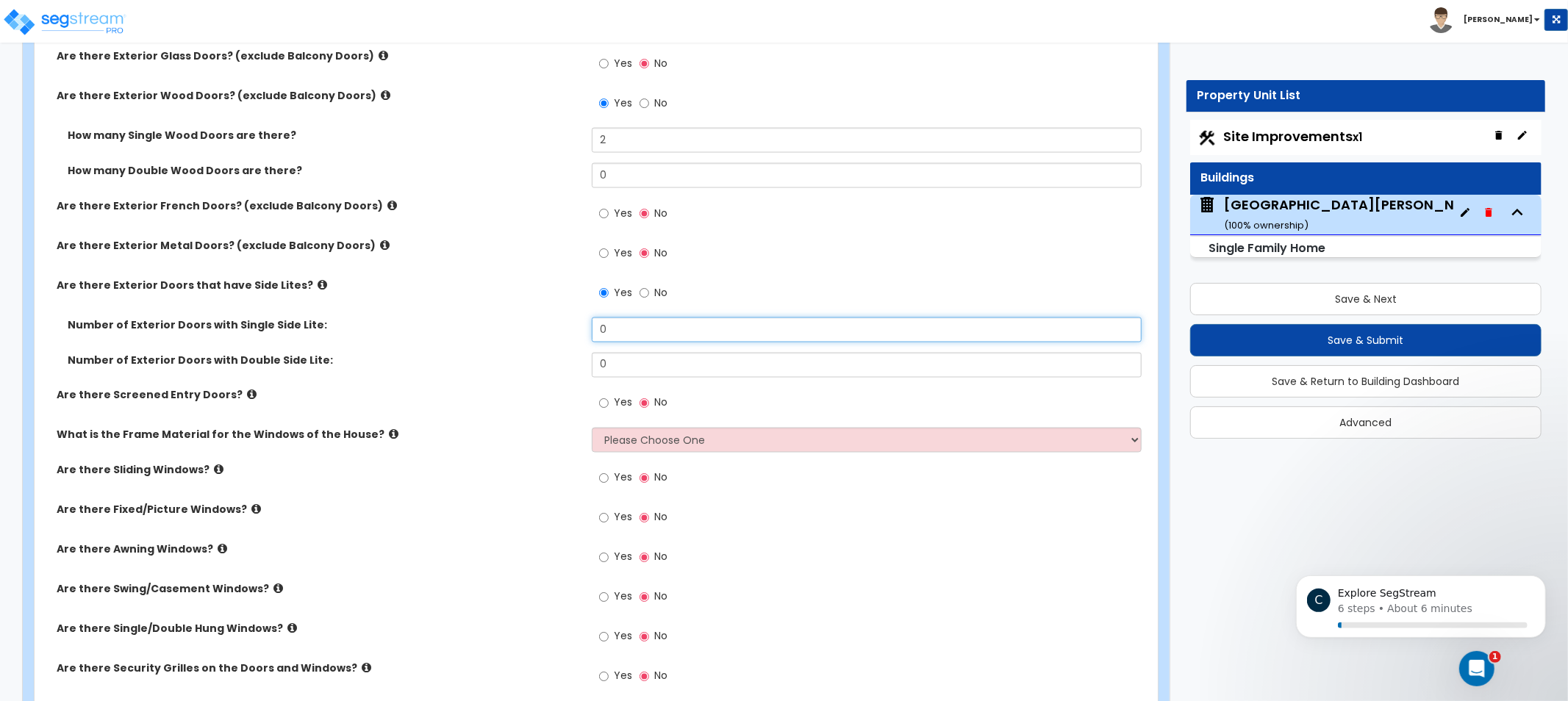
drag, startPoint x: 620, startPoint y: 322, endPoint x: 530, endPoint y: 331, distance: 90.4
click at [534, 334] on div "Number of Exterior Doors with Single Side Lite: 0" at bounding box center [591, 335] width 1115 height 35
type input "1"
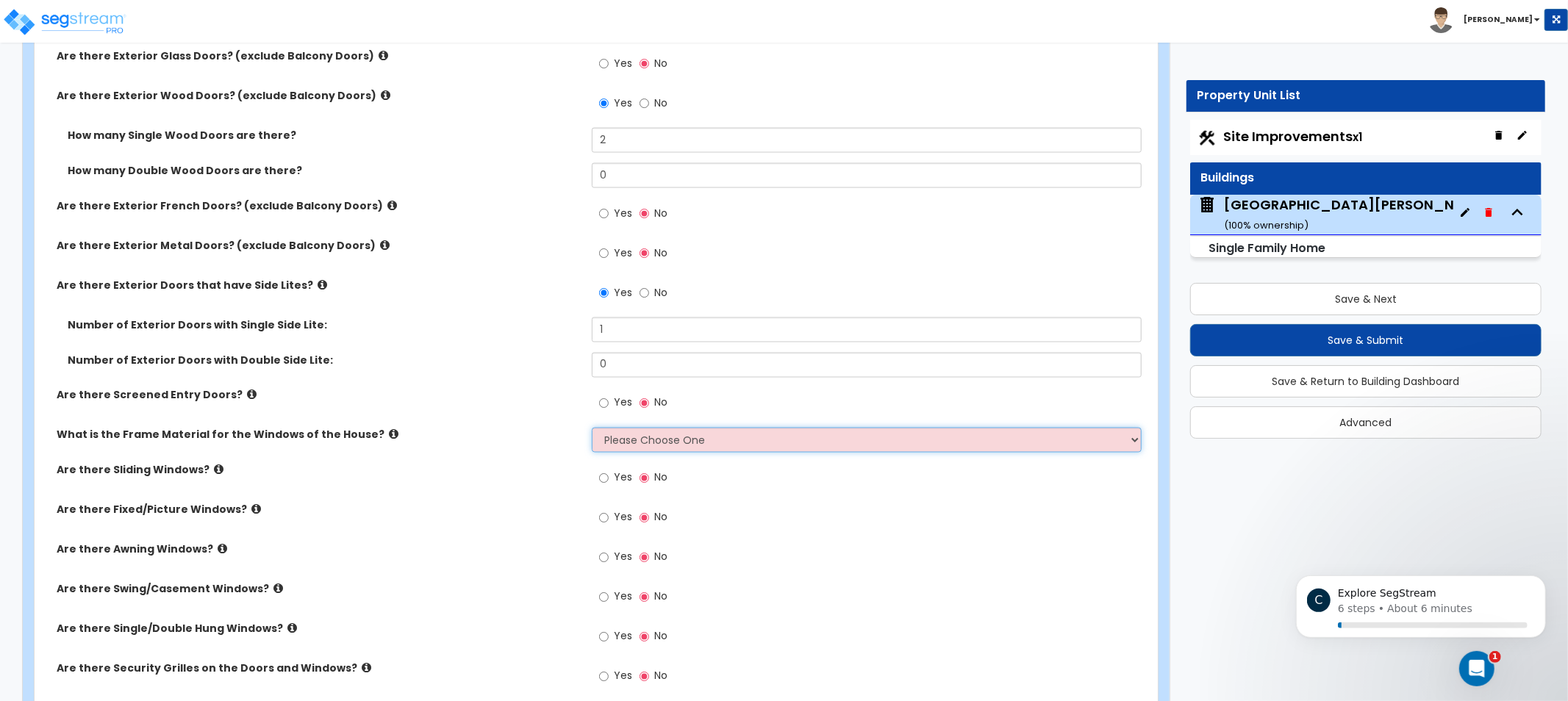
click at [627, 445] on select "Please Choose One Vinyl Aluminum Wood" at bounding box center [867, 440] width 550 height 25
select select "3"
click at [592, 428] on select "Please Choose One Vinyl Aluminum Wood" at bounding box center [867, 440] width 550 height 25
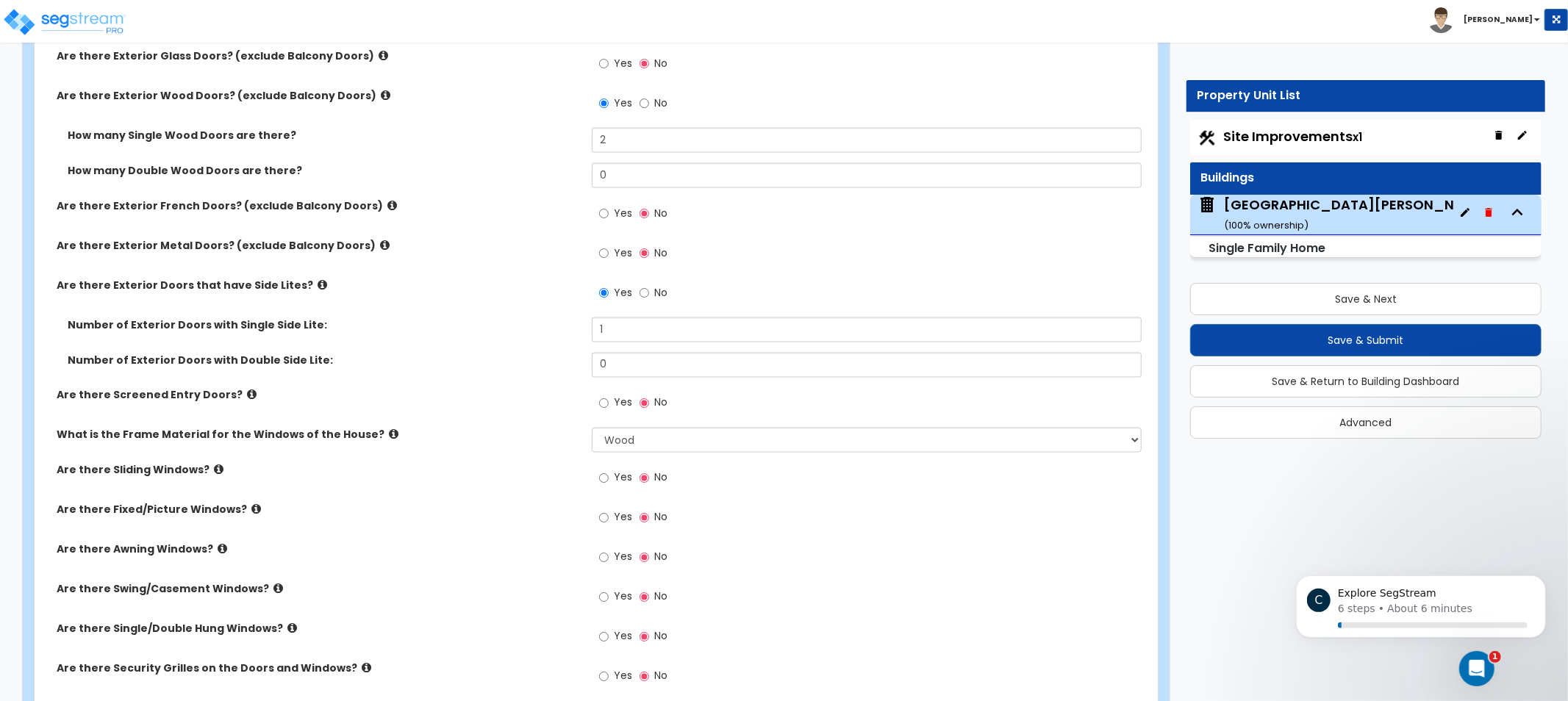
click at [247, 397] on icon at bounding box center [251, 395] width 10 height 11
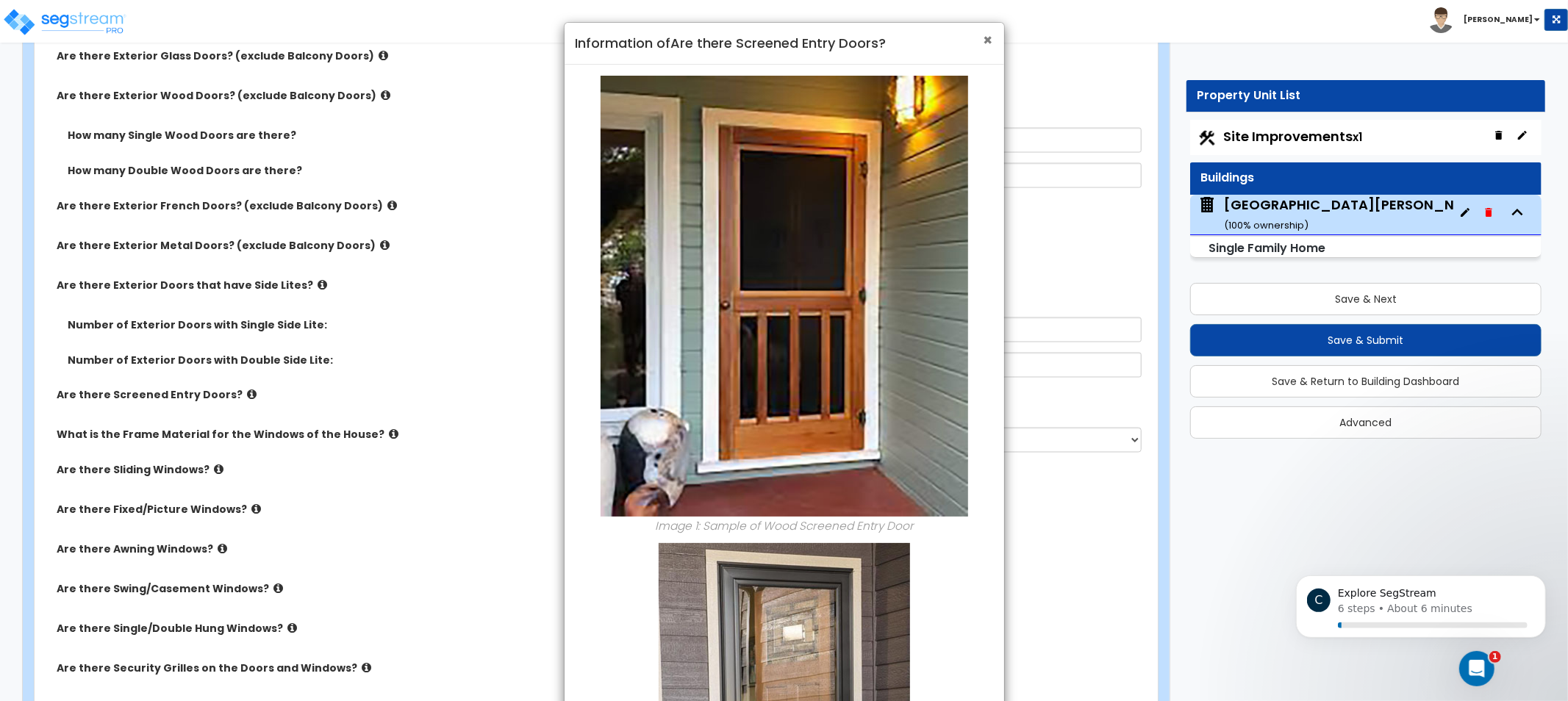
click at [990, 31] on span "×" at bounding box center [988, 40] width 10 height 21
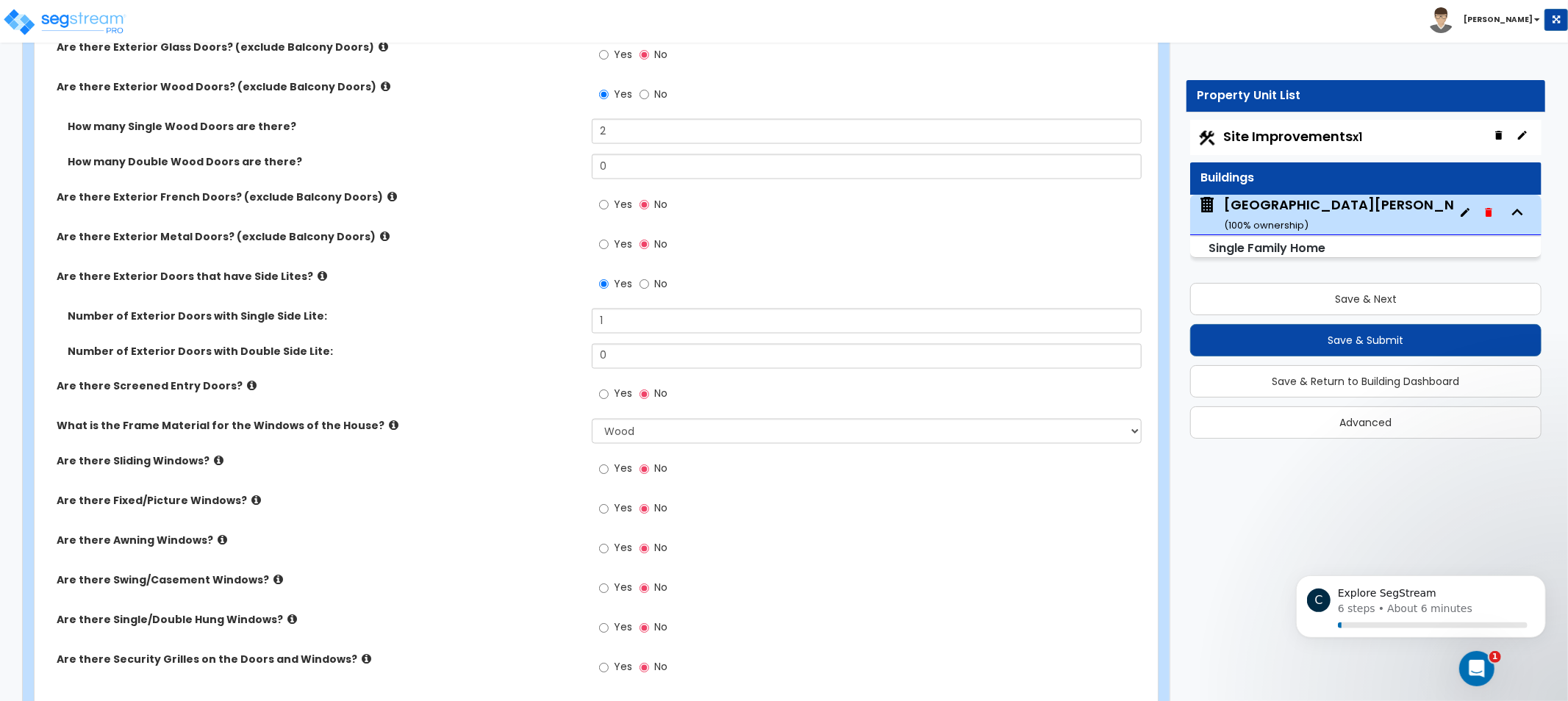
drag, startPoint x: 487, startPoint y: 377, endPoint x: 1357, endPoint y: 520, distance: 881.7
click at [389, 422] on icon at bounding box center [393, 423] width 10 height 11
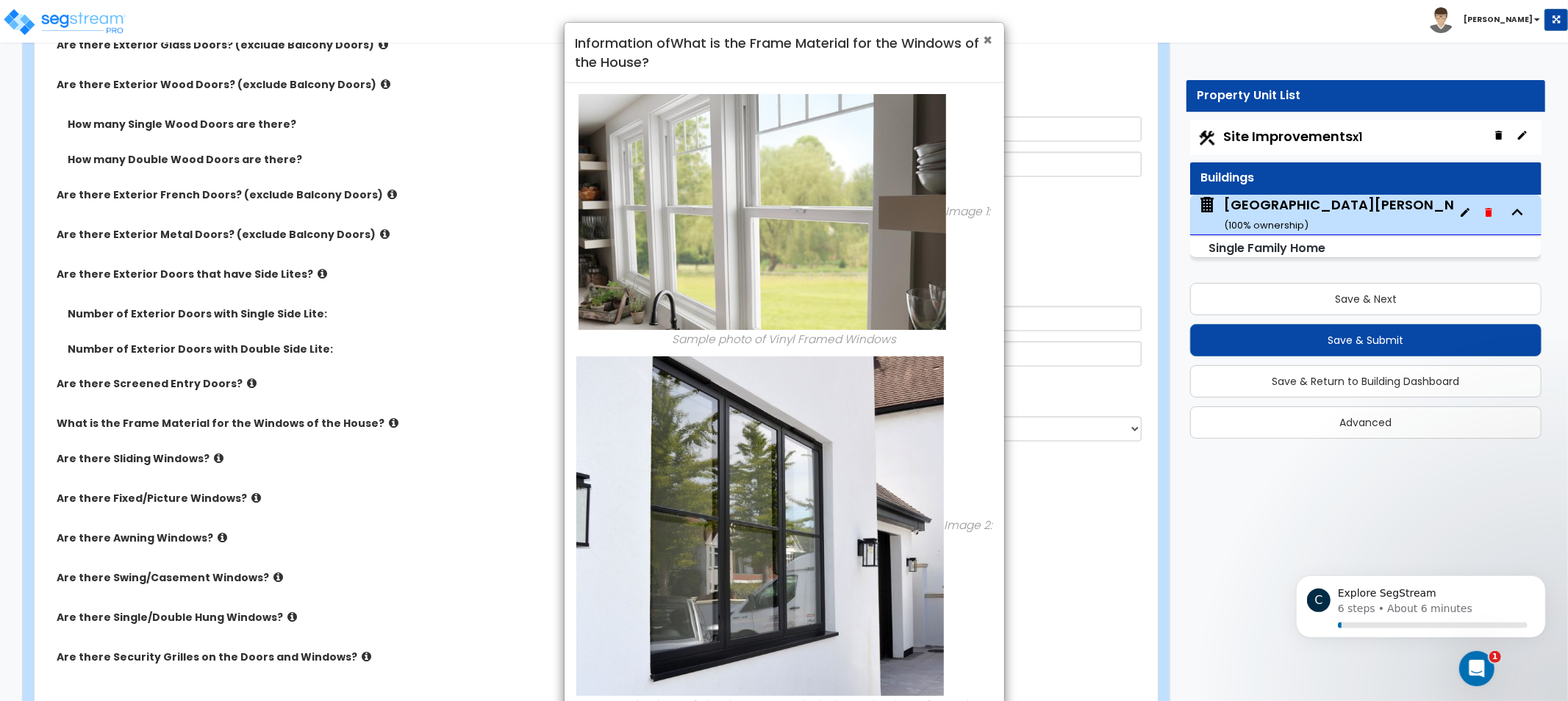
click at [984, 38] on span "×" at bounding box center [988, 40] width 10 height 21
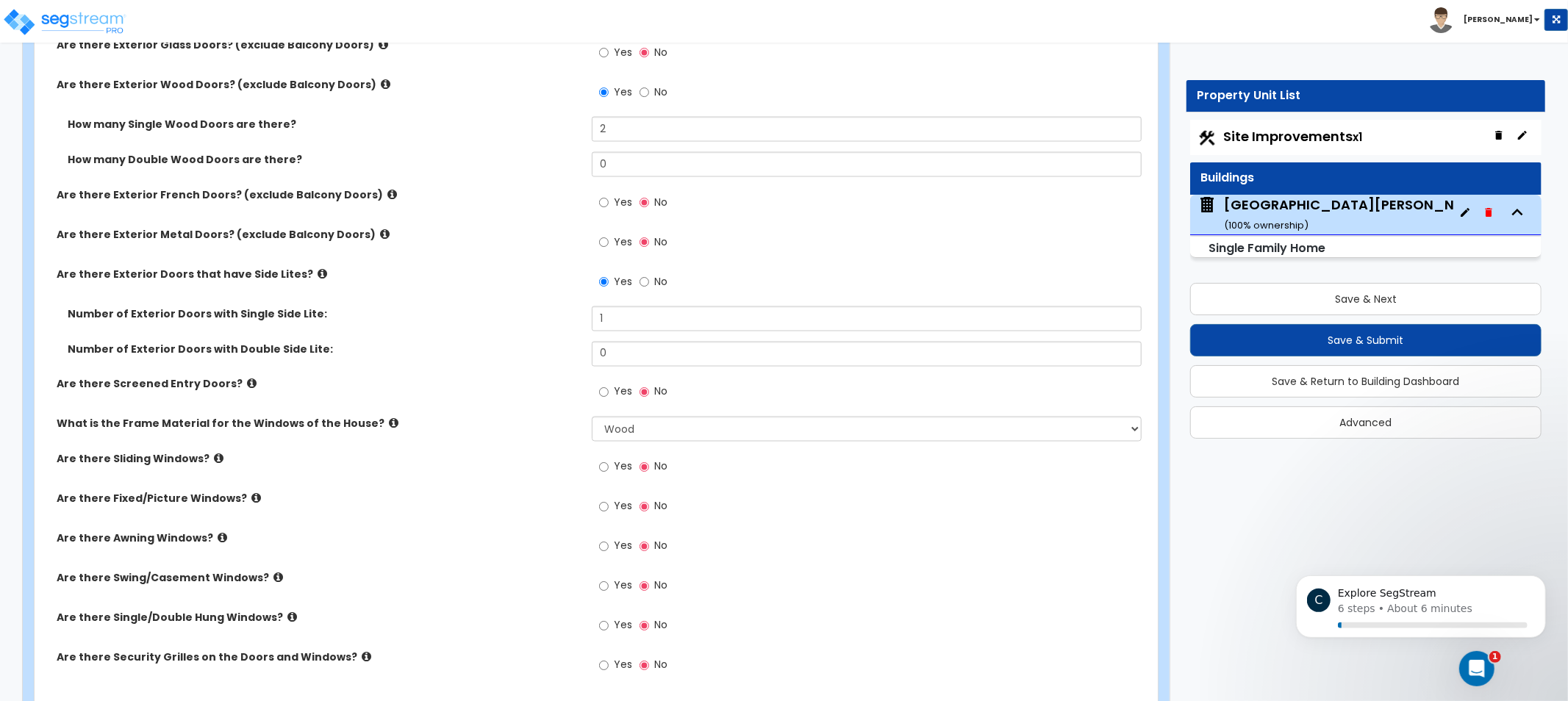
click at [247, 382] on icon at bounding box center [251, 384] width 10 height 11
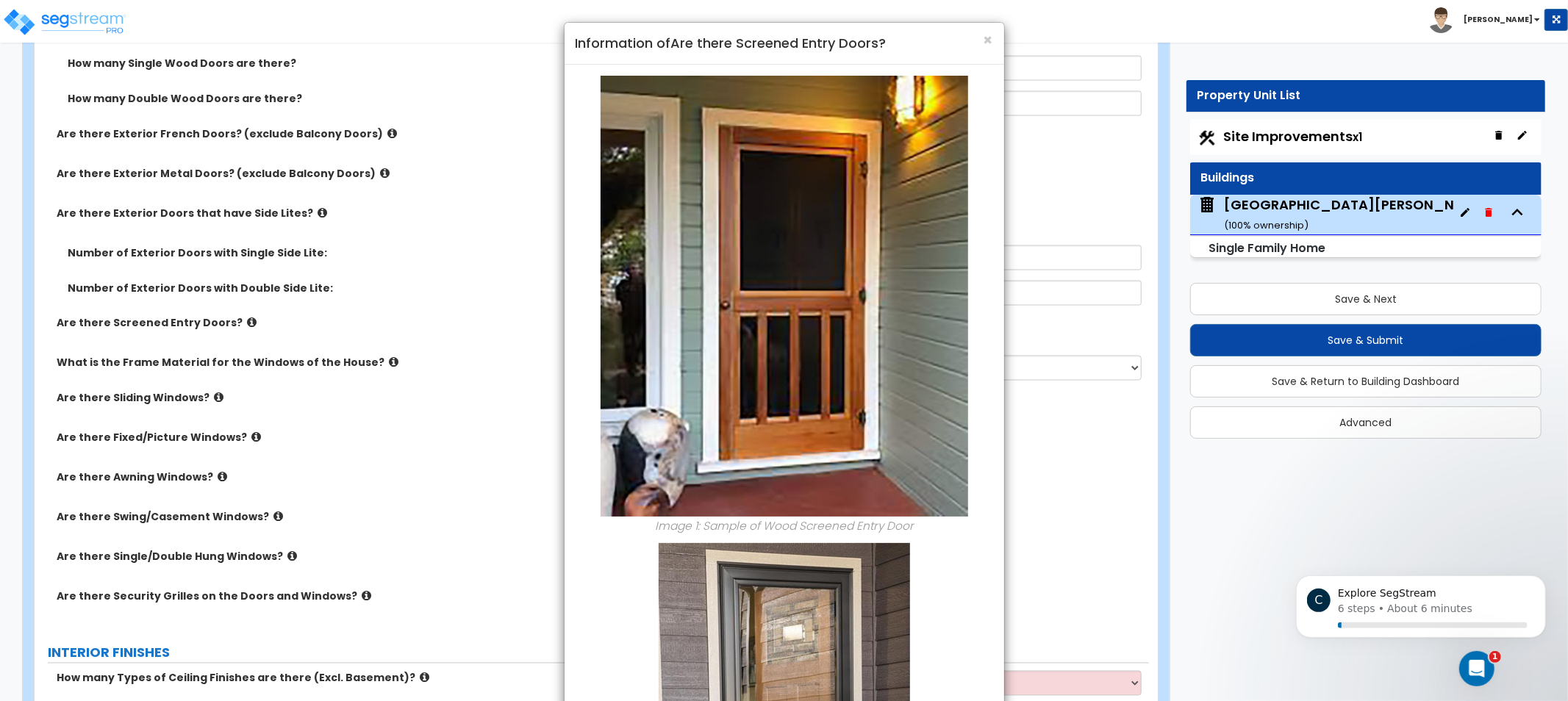
scroll to position [2079, 0]
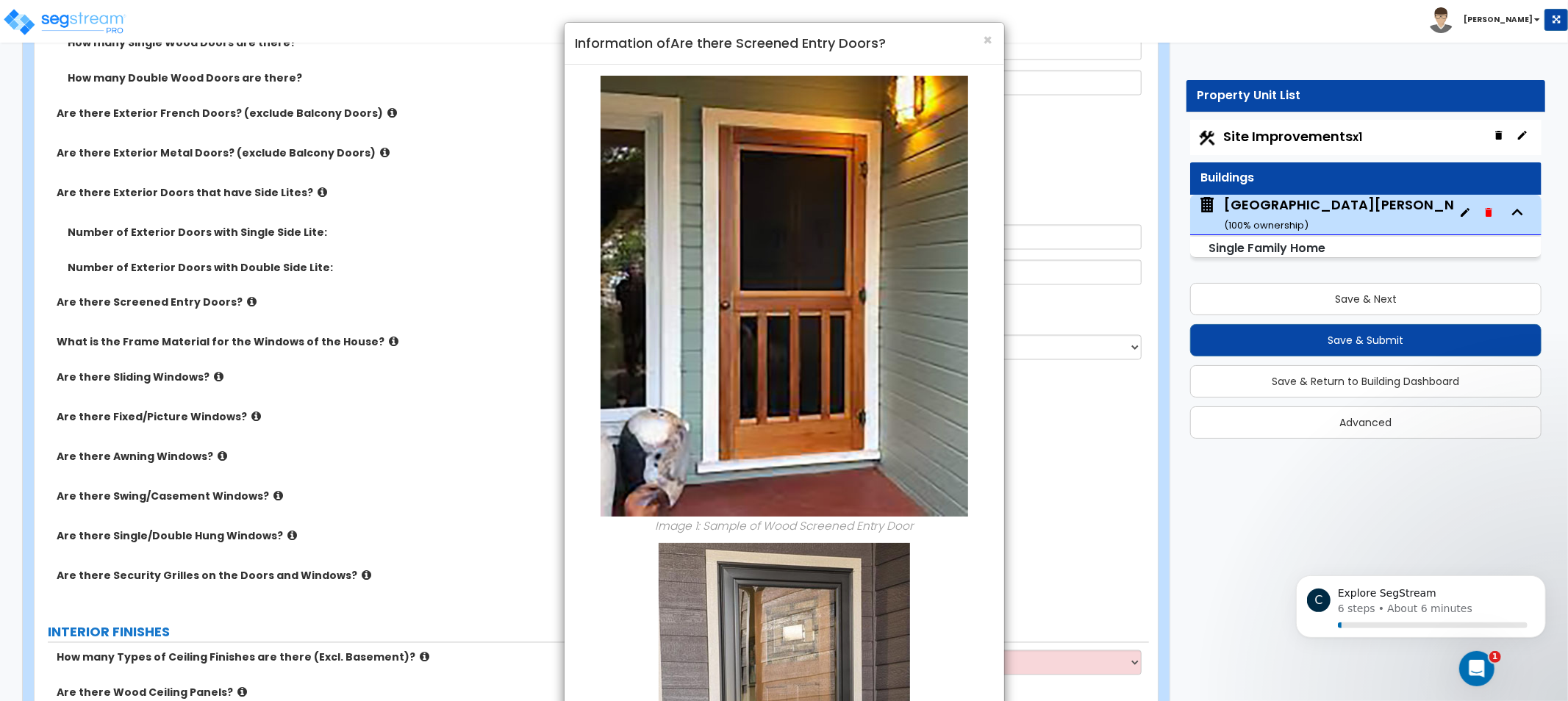
click at [361, 347] on div "× Information of Are there Screened Entry Doors? Image 1: Sample of Wood Screen…" at bounding box center [784, 350] width 1568 height 701
click at [982, 38] on div "× Information of Are there Screened Entry Doors?" at bounding box center [784, 43] width 439 height 42
click at [991, 38] on span "×" at bounding box center [988, 40] width 10 height 21
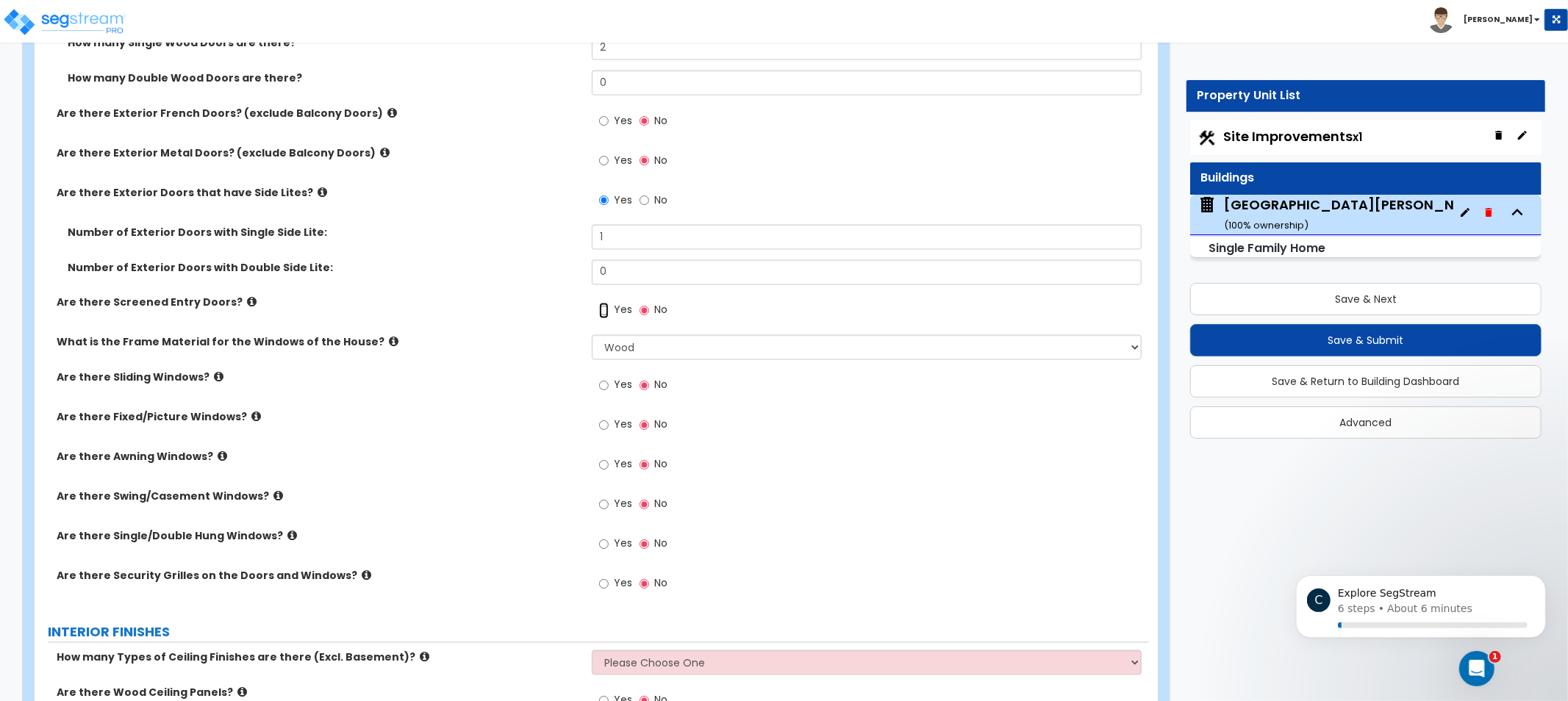
click at [605, 308] on input "Yes" at bounding box center [604, 311] width 10 height 16
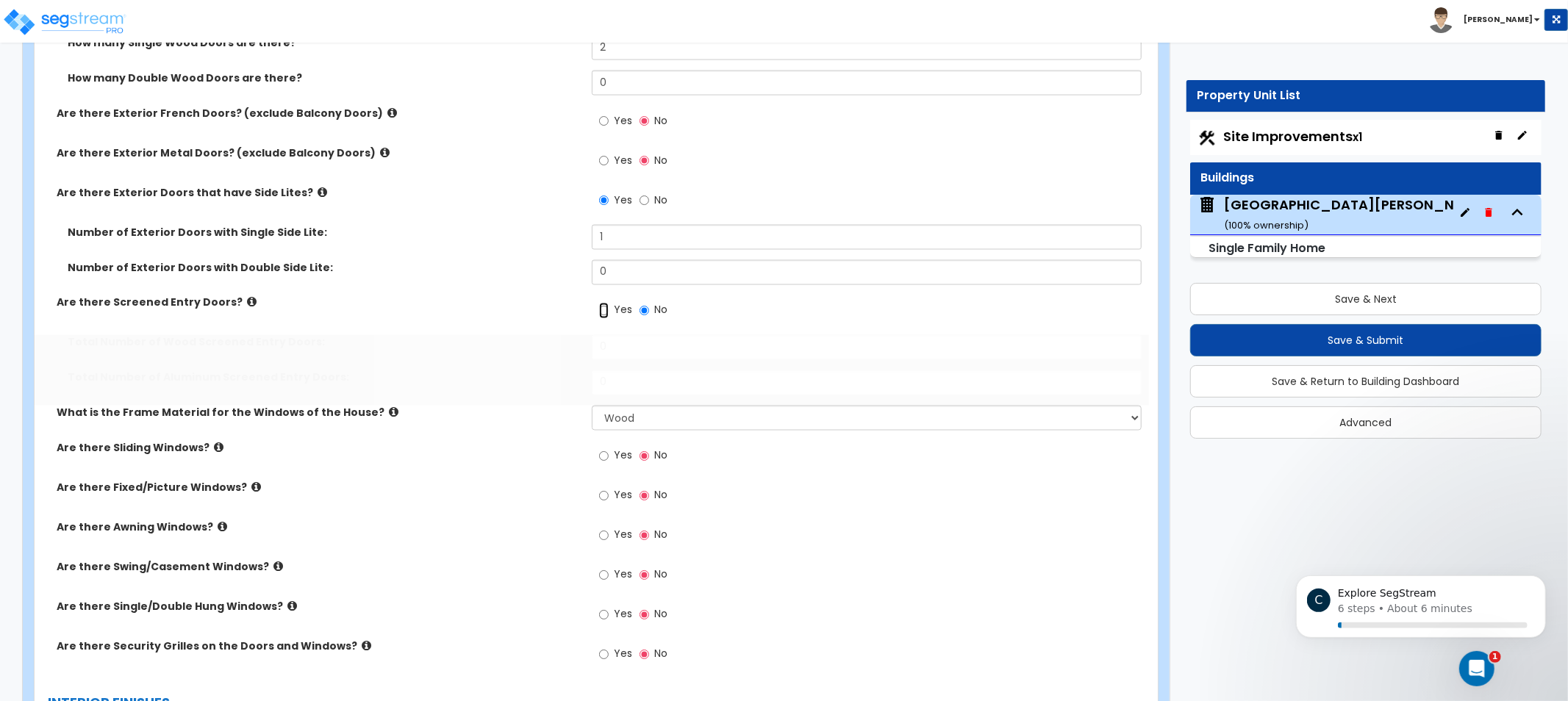
radio input "true"
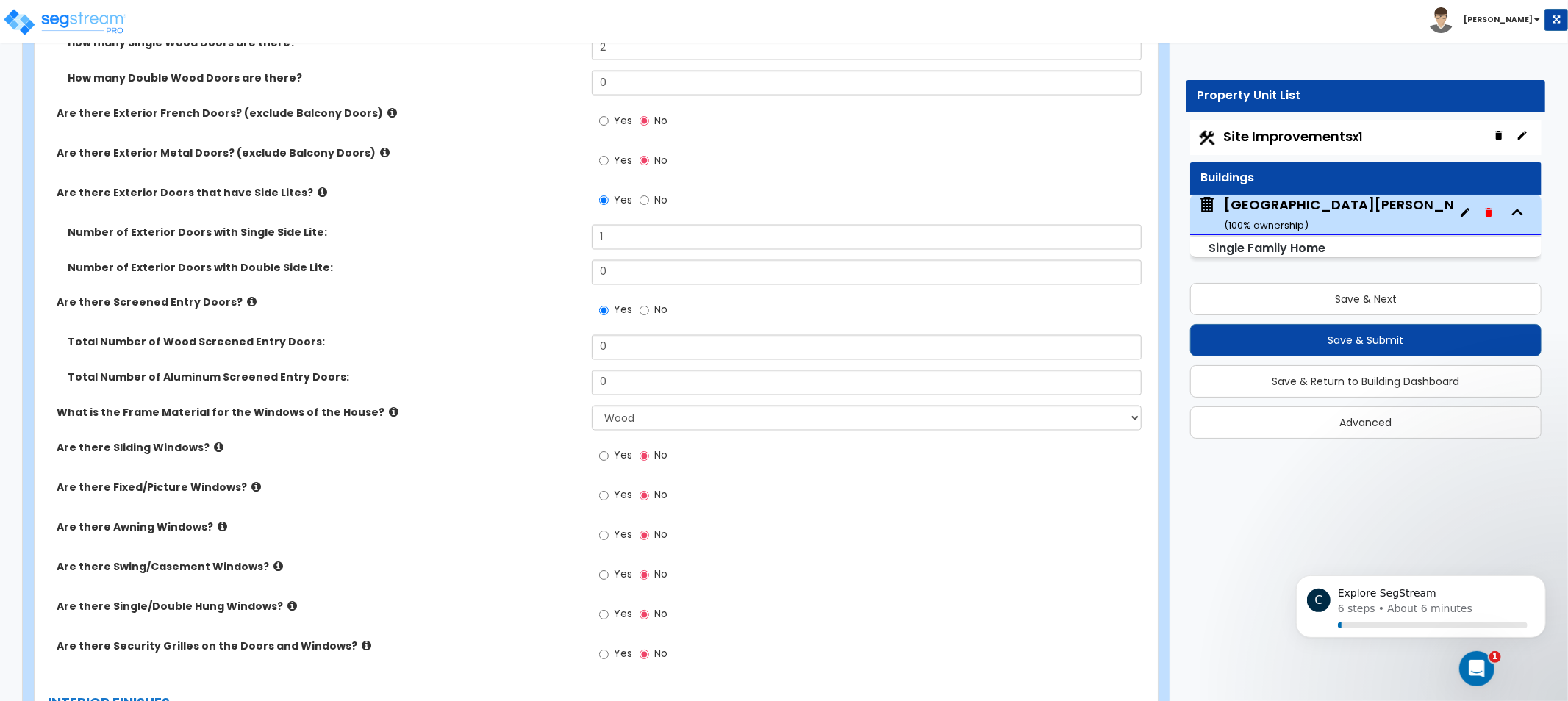
drag, startPoint x: 652, startPoint y: 362, endPoint x: 552, endPoint y: 353, distance: 100.4
click at [555, 354] on div "Total Number of Wood Screened Entry Doors: 0" at bounding box center [591, 353] width 1115 height 35
drag, startPoint x: 636, startPoint y: 343, endPoint x: 479, endPoint y: 336, distance: 157.2
click at [488, 339] on div "Total Number of Wood Screened Entry Doors: 0" at bounding box center [591, 353] width 1115 height 35
type input "1"
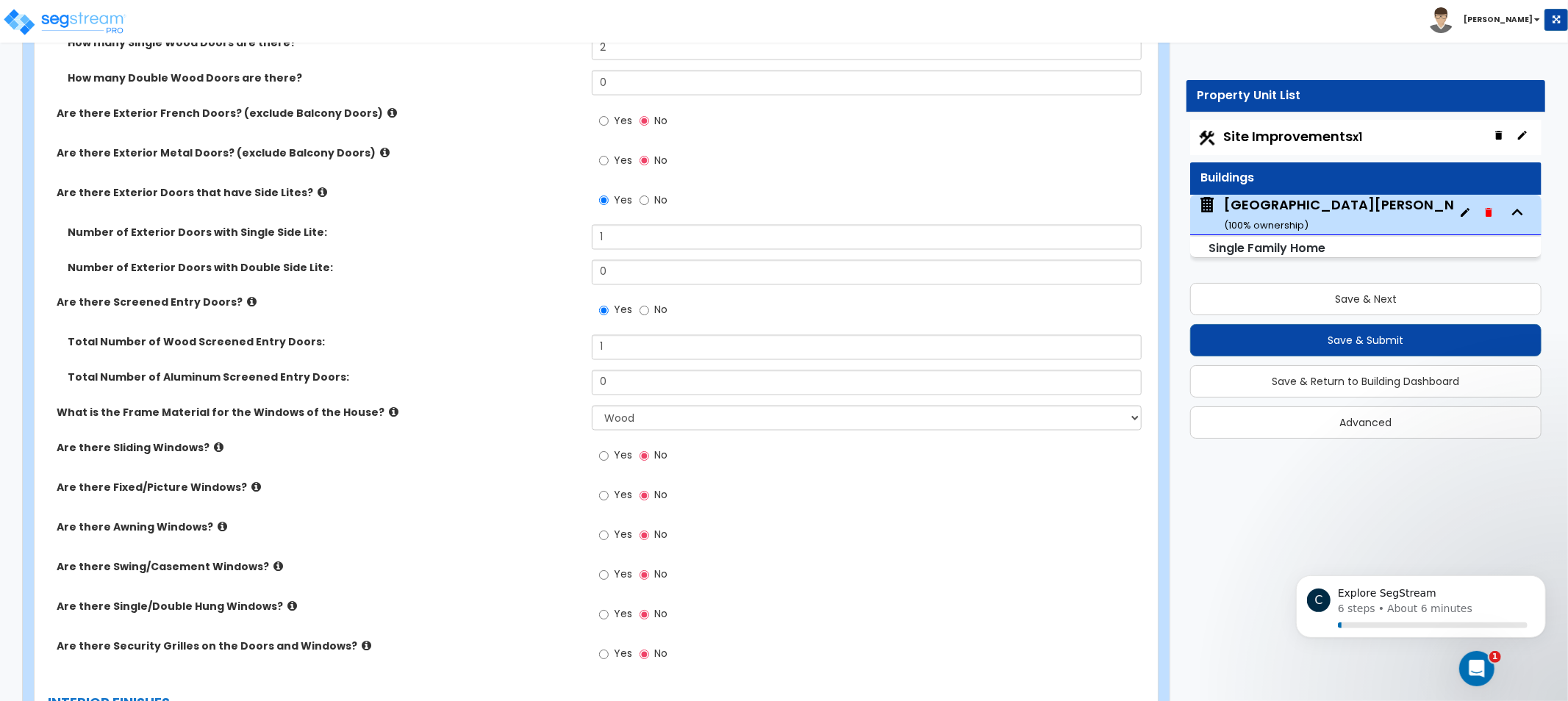
click at [500, 386] on div "Total Number of Aluminum Screened Entry Doors: 0" at bounding box center [591, 388] width 1115 height 35
click at [587, 427] on div "What is the Frame Material for the Windows of the House? Please Choose One Viny…" at bounding box center [591, 423] width 1115 height 35
click at [604, 422] on select "Please Choose One Vinyl Aluminum Wood" at bounding box center [867, 418] width 550 height 25
drag, startPoint x: 788, startPoint y: 385, endPoint x: 542, endPoint y: 394, distance: 246.2
click at [538, 377] on div "Total Number of Aluminum Screened Entry Doors: 0" at bounding box center [591, 388] width 1115 height 35
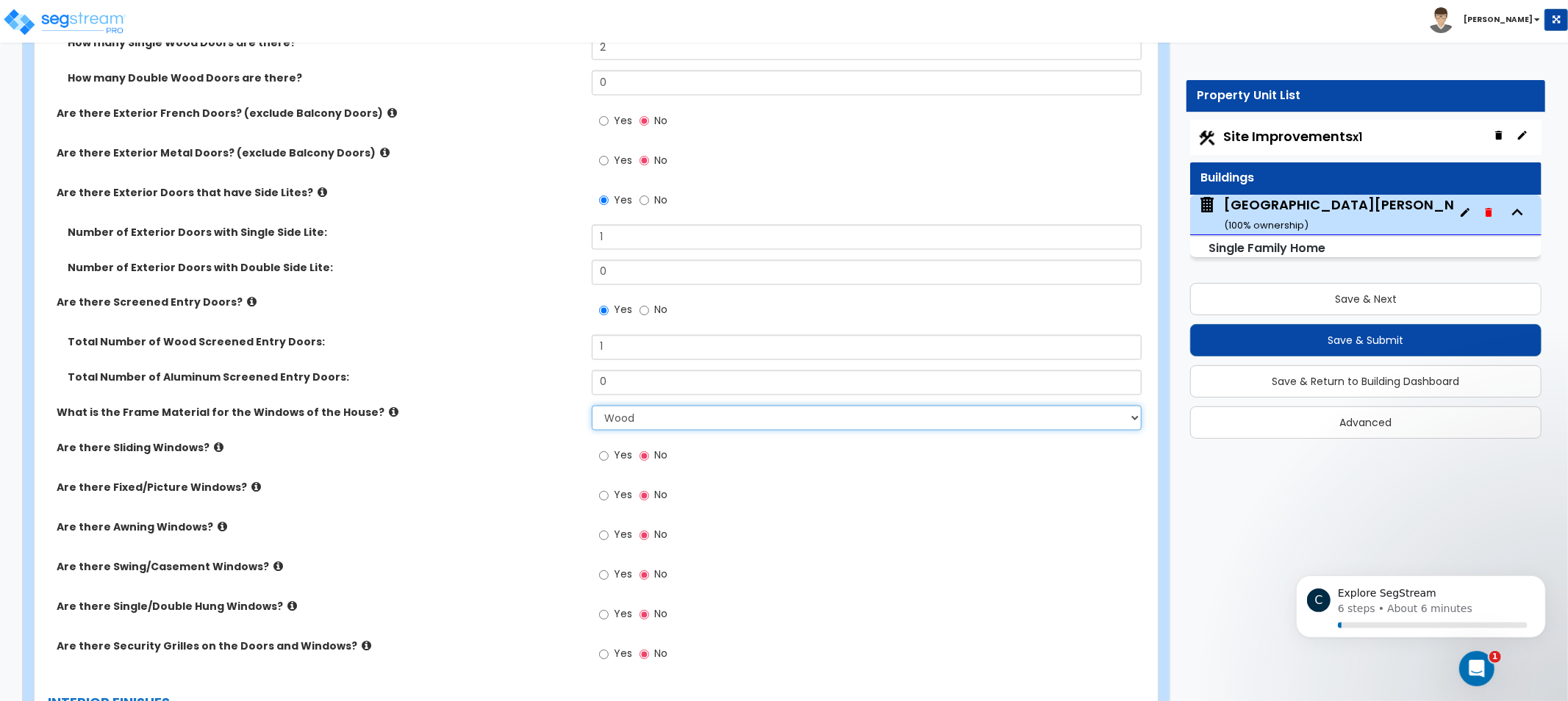
click at [692, 413] on select "Please Choose One Vinyl Aluminum Wood" at bounding box center [867, 418] width 550 height 25
select select "1"
click at [592, 406] on select "Please Choose One Vinyl Aluminum Wood" at bounding box center [867, 418] width 550 height 25
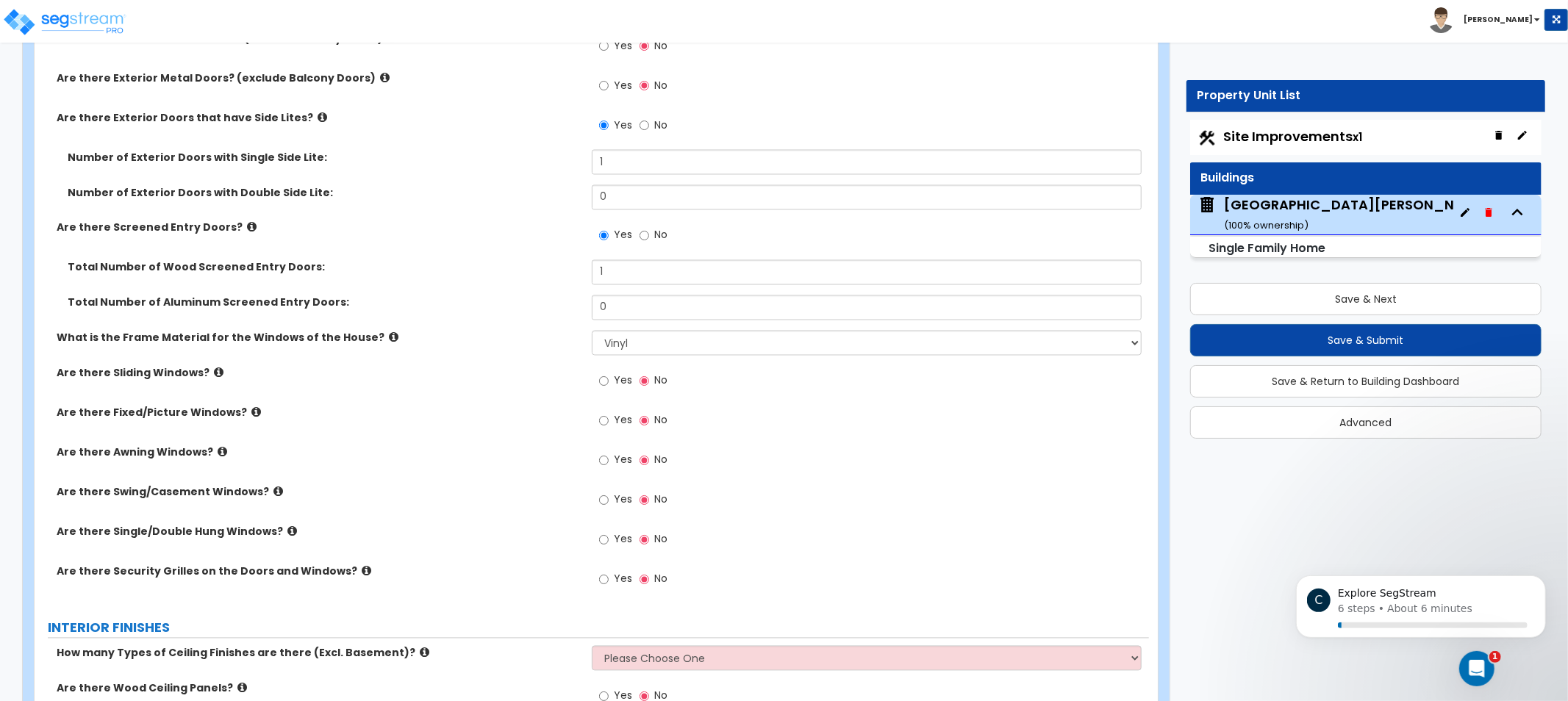
drag, startPoint x: 465, startPoint y: 330, endPoint x: 452, endPoint y: 423, distance: 93.9
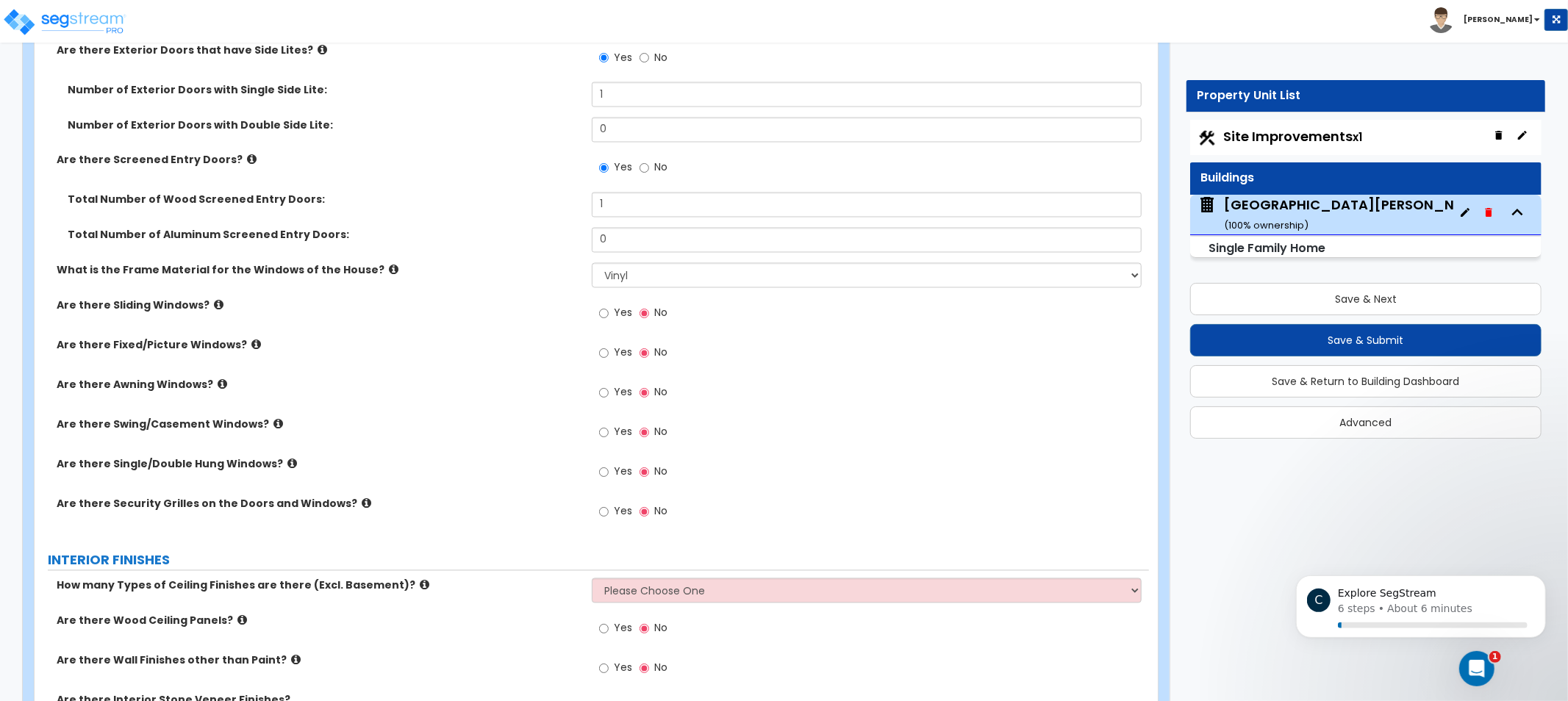
click at [203, 307] on label "Are there Sliding Windows?" at bounding box center [318, 306] width 524 height 15
click at [214, 307] on icon at bounding box center [218, 305] width 10 height 11
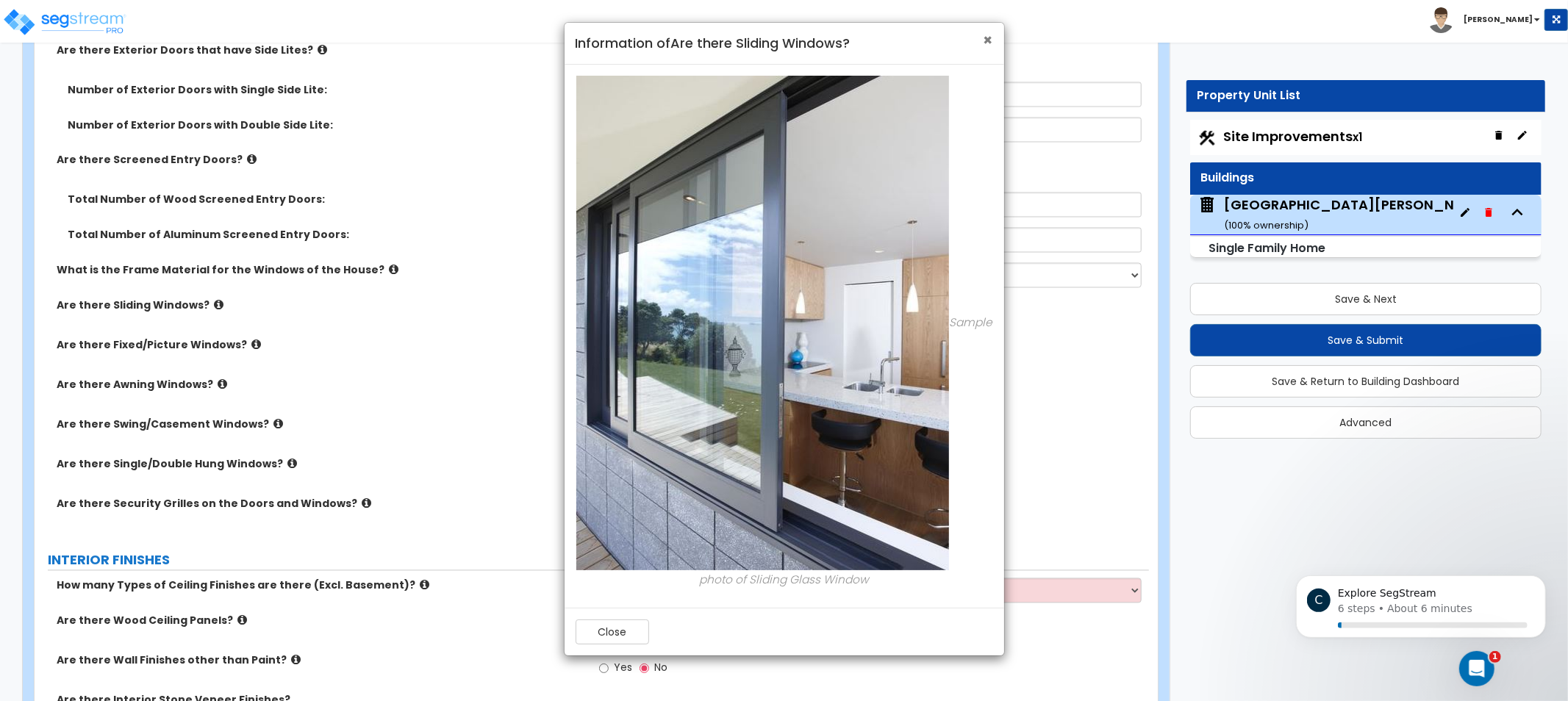
click at [991, 39] on span "×" at bounding box center [988, 40] width 10 height 21
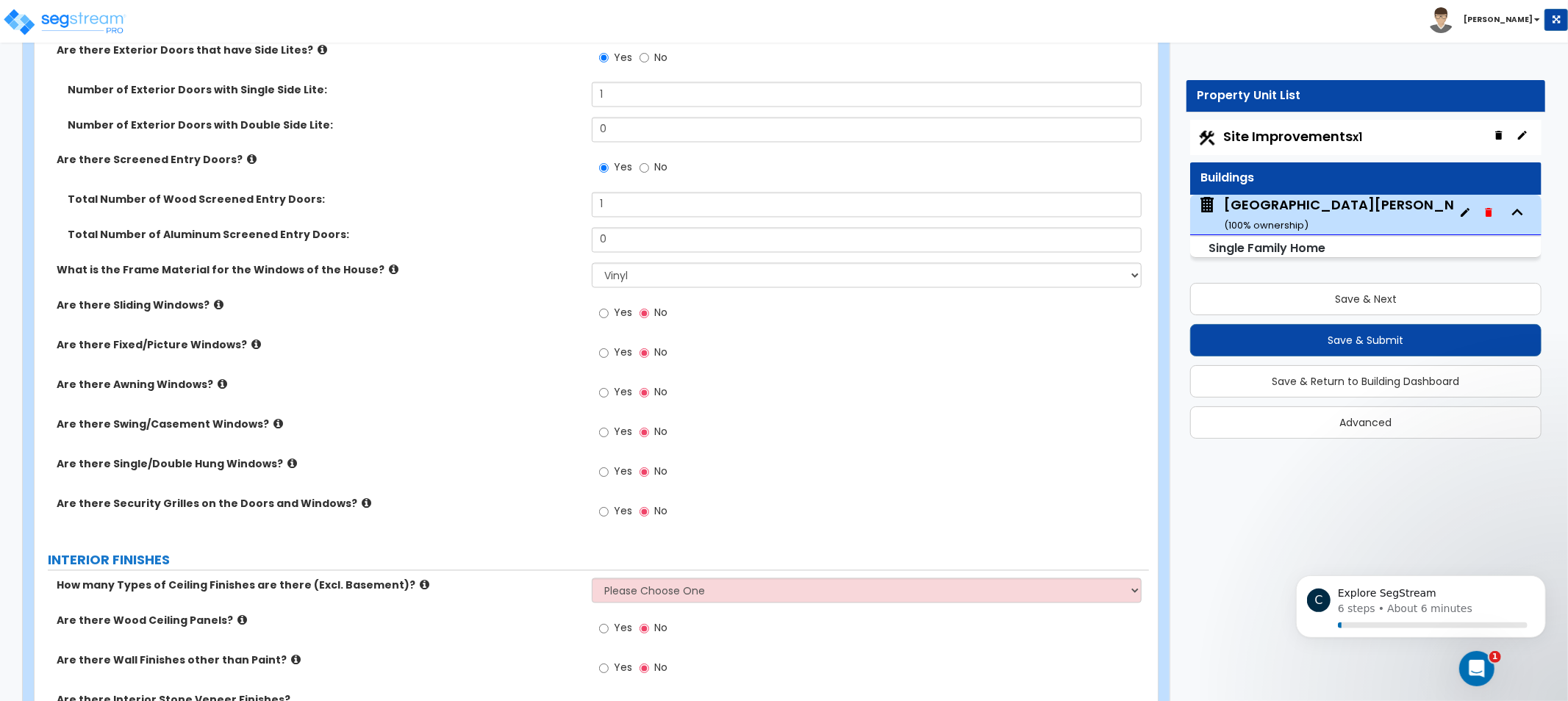
click at [217, 381] on icon at bounding box center [222, 385] width 10 height 11
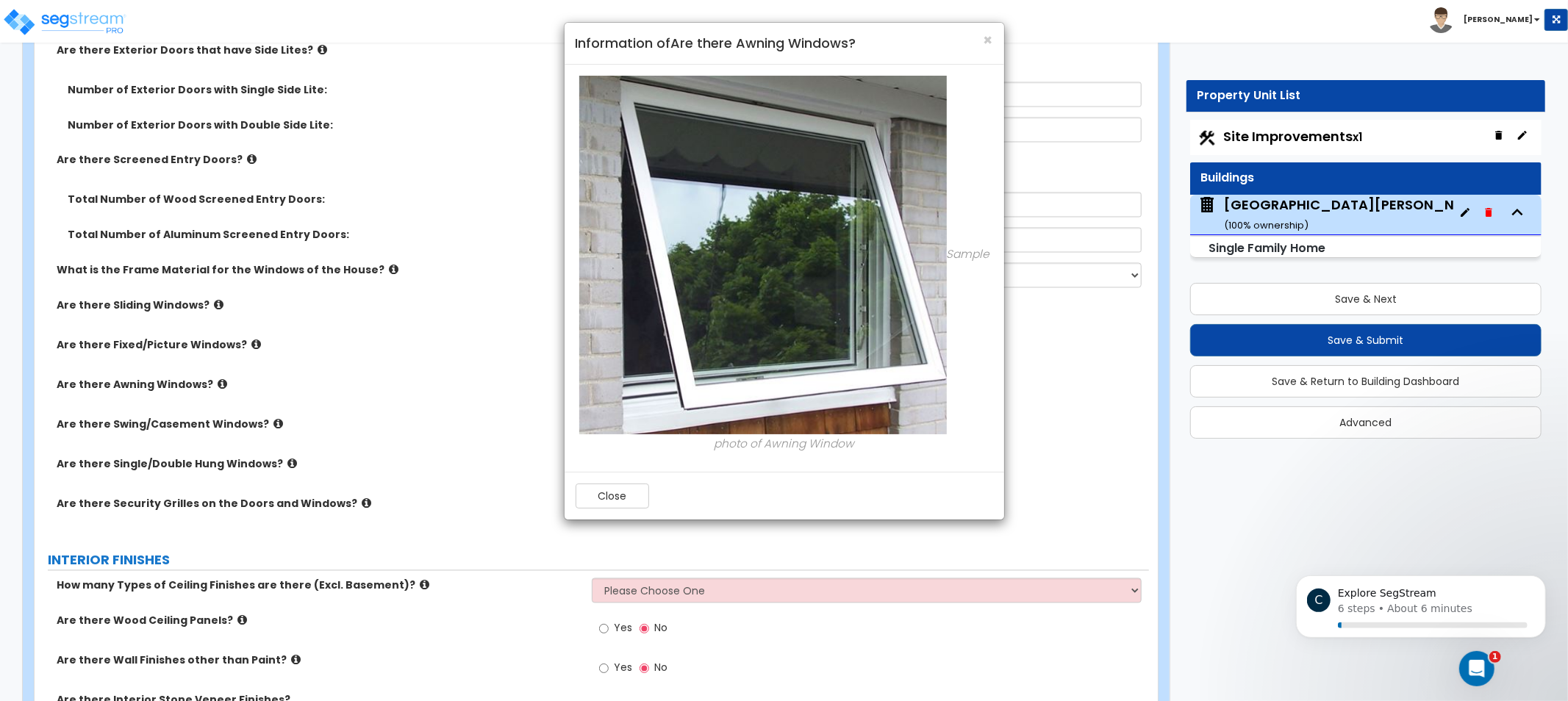
click at [996, 38] on div "× Information of Are there Awning Windows?" at bounding box center [784, 43] width 439 height 42
drag, startPoint x: 989, startPoint y: 38, endPoint x: 757, endPoint y: 124, distance: 247.4
click at [987, 38] on span "×" at bounding box center [988, 40] width 10 height 21
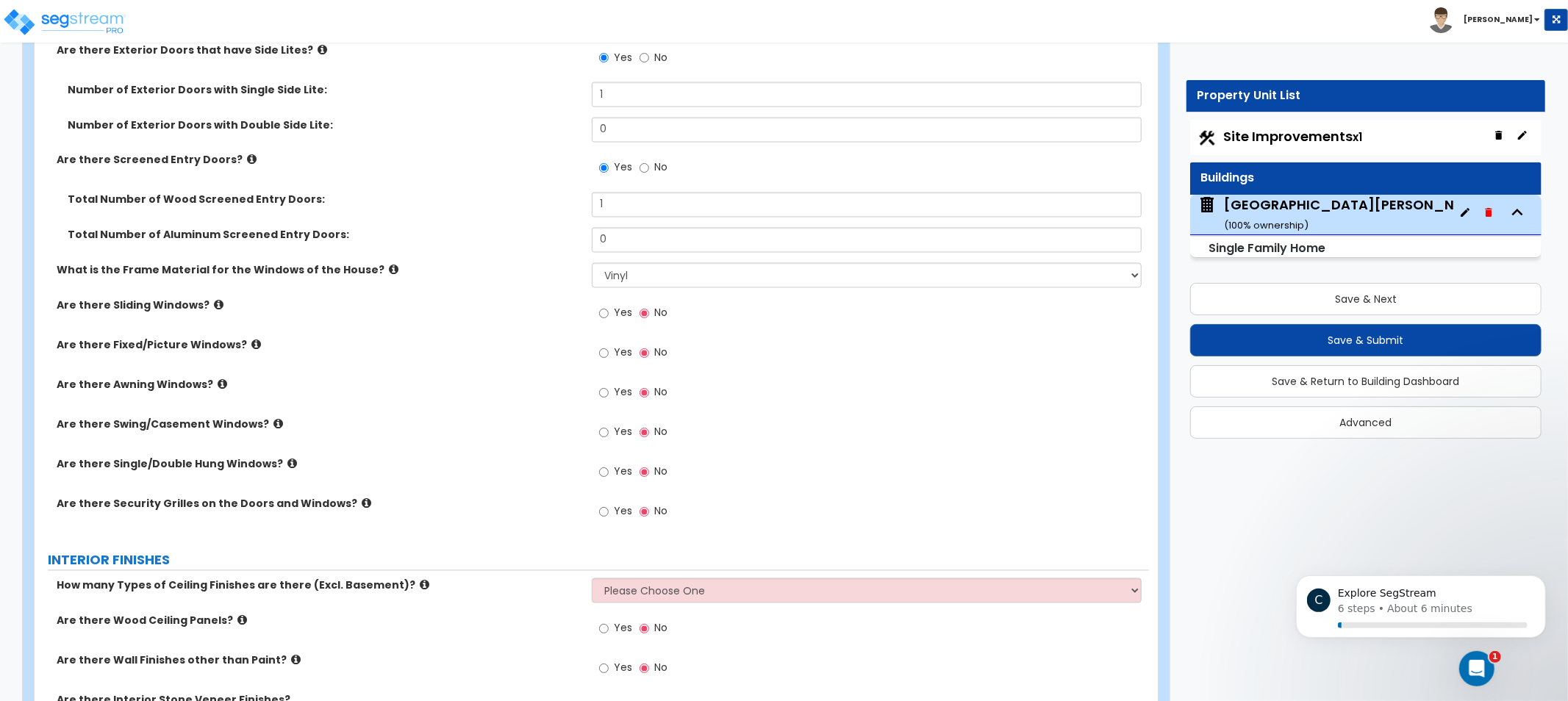
click at [251, 340] on icon at bounding box center [255, 345] width 10 height 11
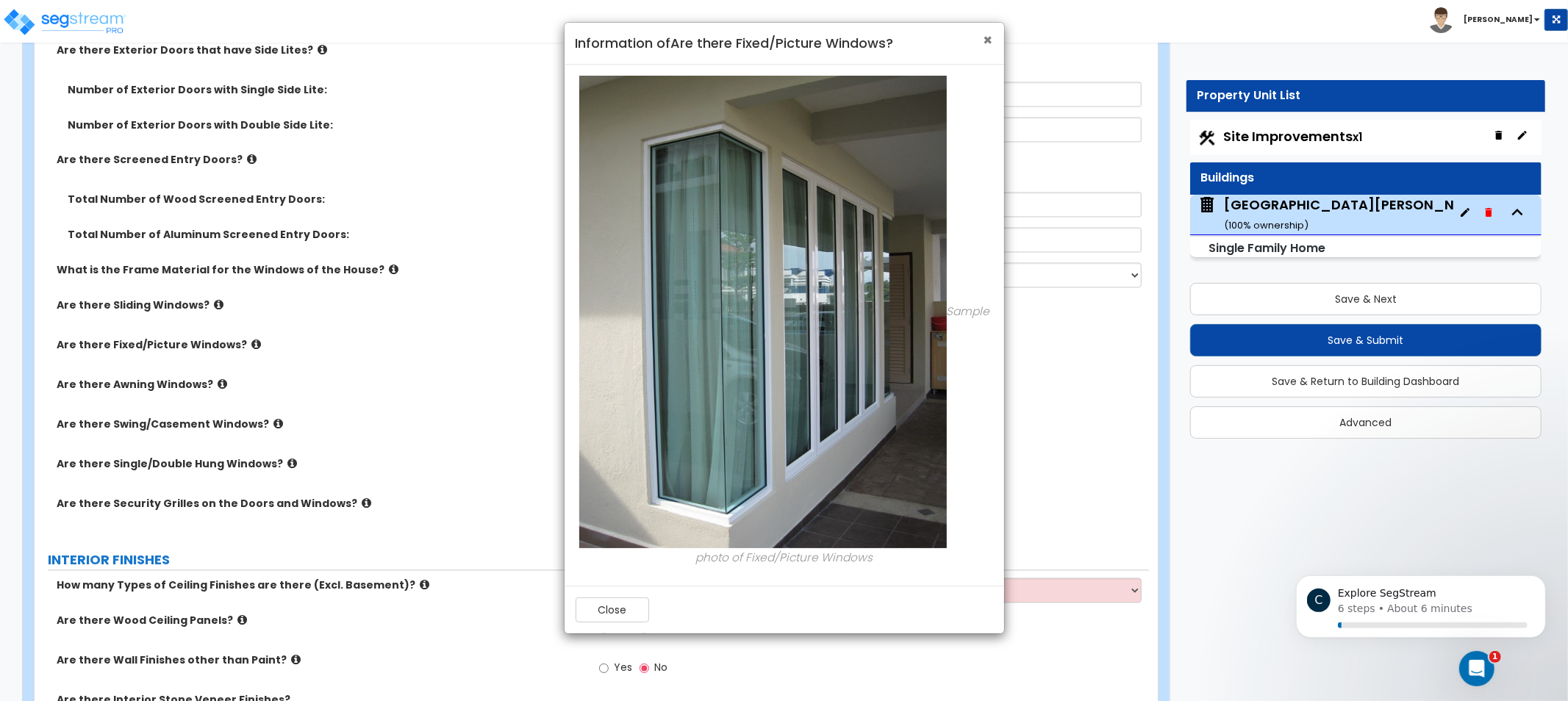
click at [990, 33] on span "×" at bounding box center [988, 40] width 10 height 21
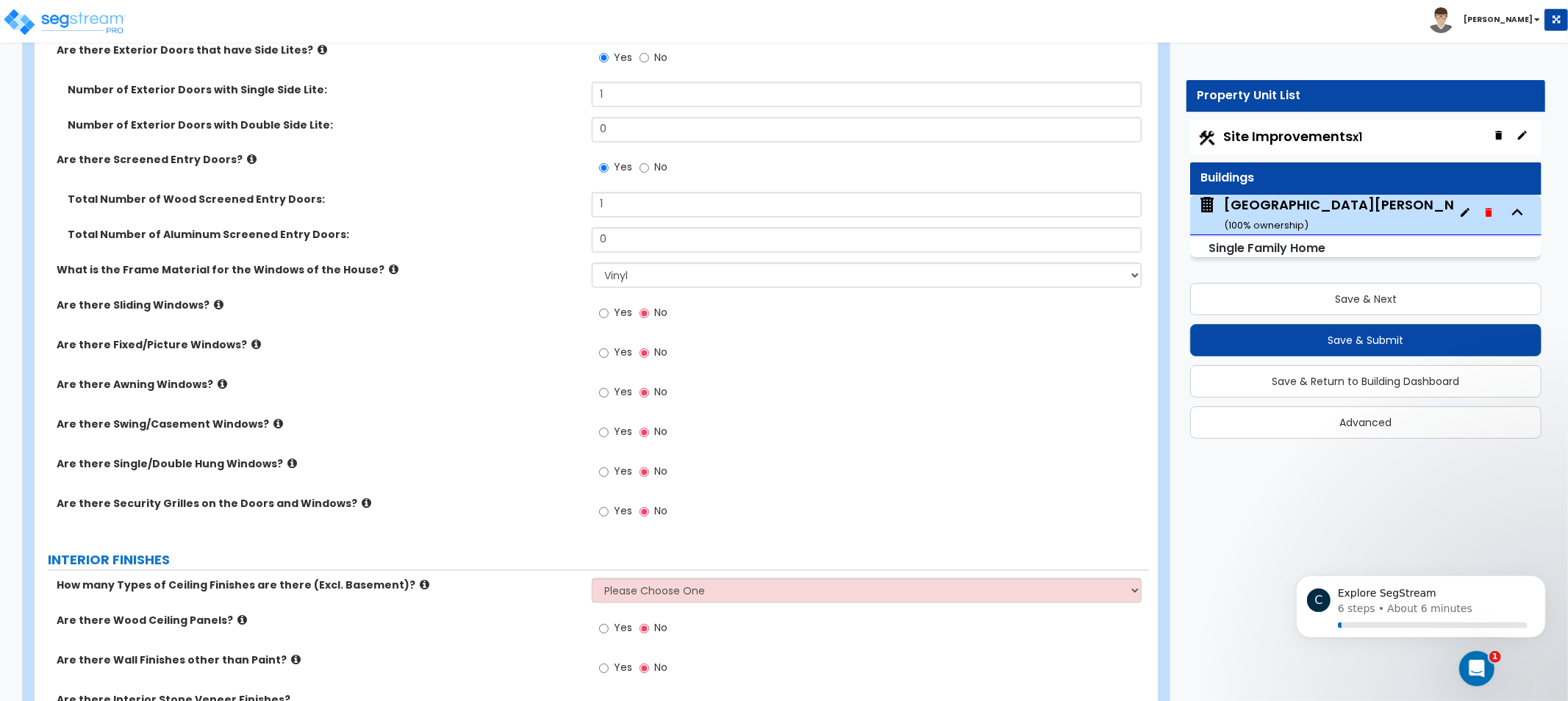
drag, startPoint x: 540, startPoint y: 199, endPoint x: 532, endPoint y: 197, distance: 8.2
drag, startPoint x: 532, startPoint y: 197, endPoint x: 377, endPoint y: 172, distance: 157.0
click at [377, 172] on div "Are there Screened Entry Doors? Yes No" at bounding box center [591, 172] width 1115 height 40
click at [273, 424] on icon at bounding box center [278, 424] width 10 height 11
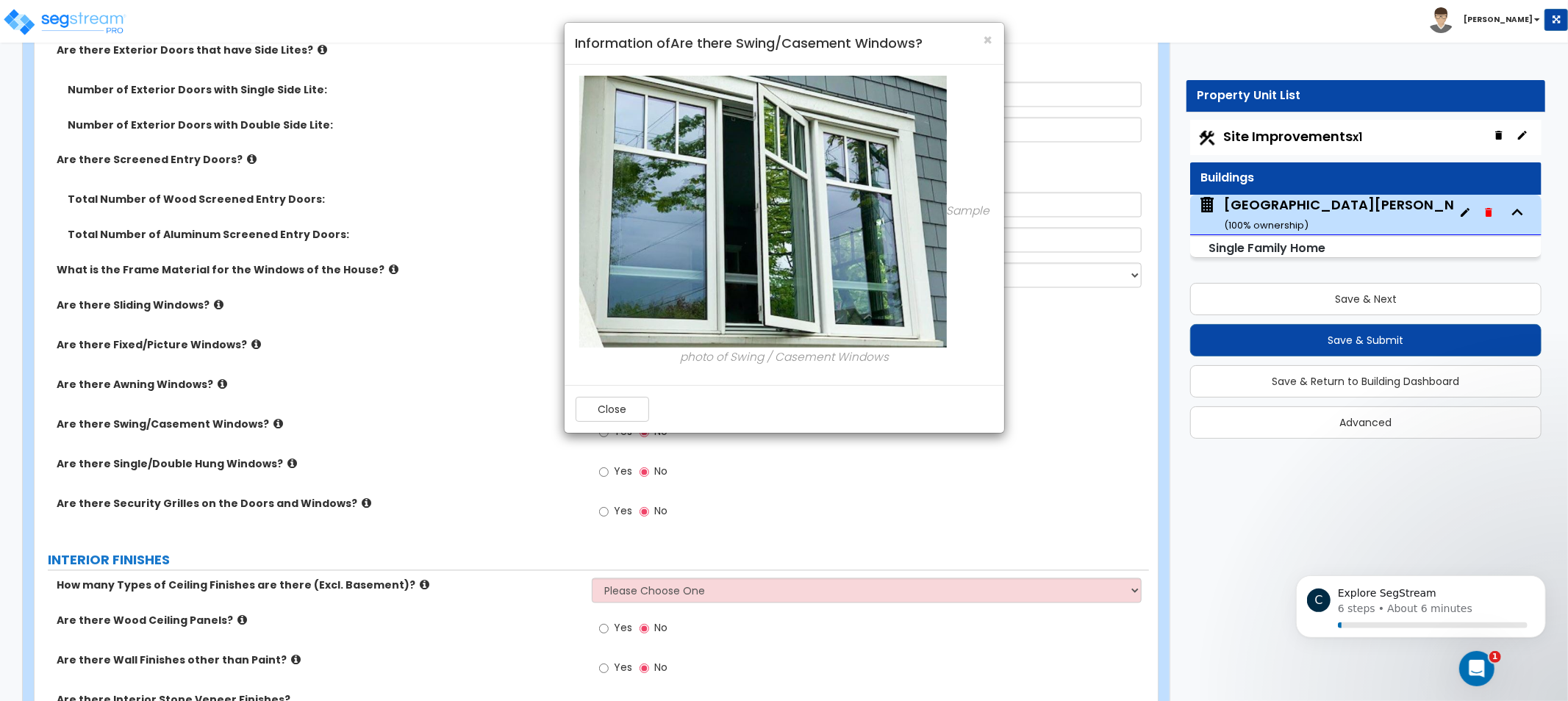
click at [334, 457] on div "× Information of Are there Swing/Casement Windows? Sample photo of Swing / Case…" at bounding box center [784, 350] width 1568 height 701
drag, startPoint x: 260, startPoint y: 469, endPoint x: 273, endPoint y: 461, distance: 15.3
click at [263, 468] on div "× Information of Are there Swing/Casement Windows? Sample photo of Swing / Case…" at bounding box center [784, 350] width 1568 height 701
click at [273, 461] on div "× Information of Are there Swing/Casement Windows? Sample photo of Swing / Case…" at bounding box center [784, 350] width 1568 height 701
drag, startPoint x: 654, startPoint y: 420, endPoint x: 629, endPoint y: 415, distance: 25.5
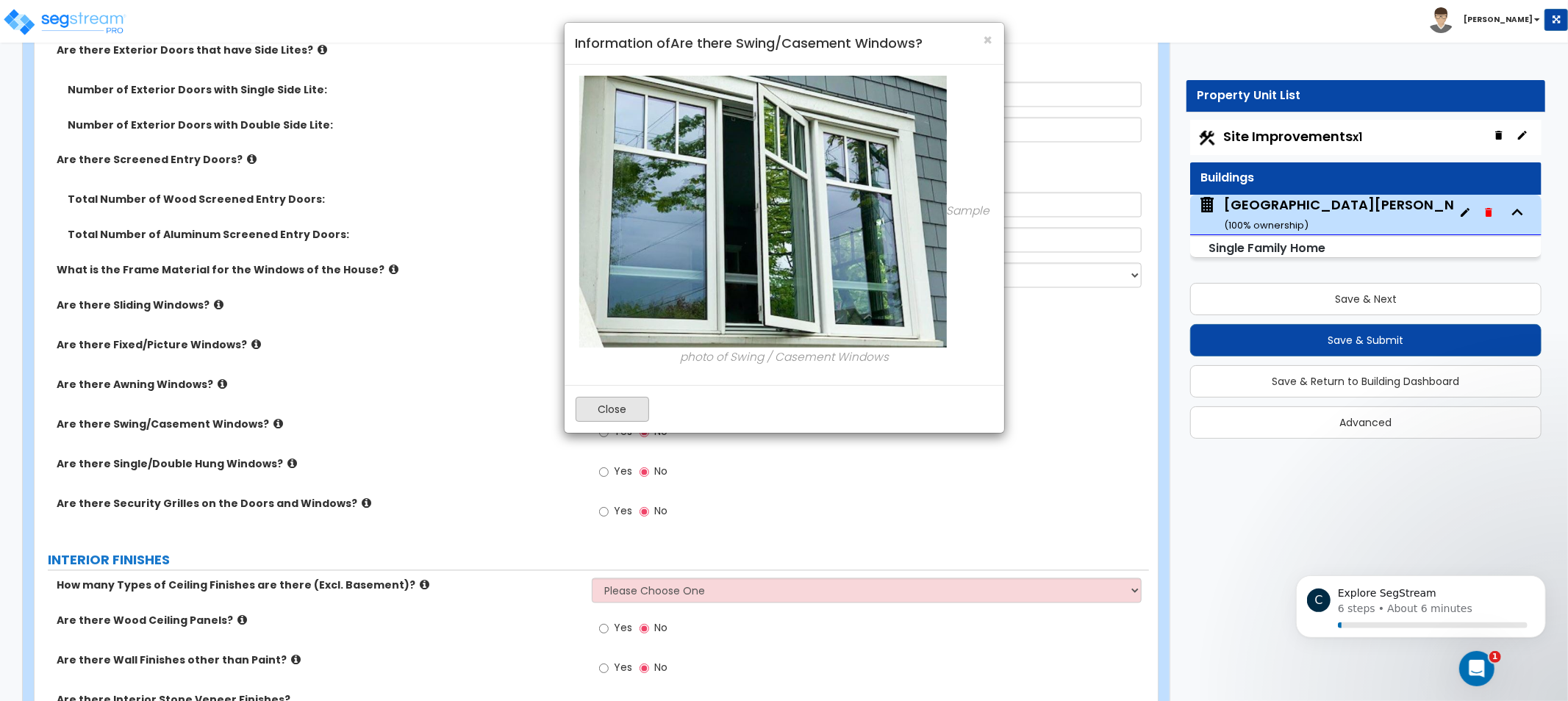
click at [651, 420] on div "Close" at bounding box center [784, 409] width 439 height 48
click at [598, 412] on button "Close" at bounding box center [612, 409] width 73 height 25
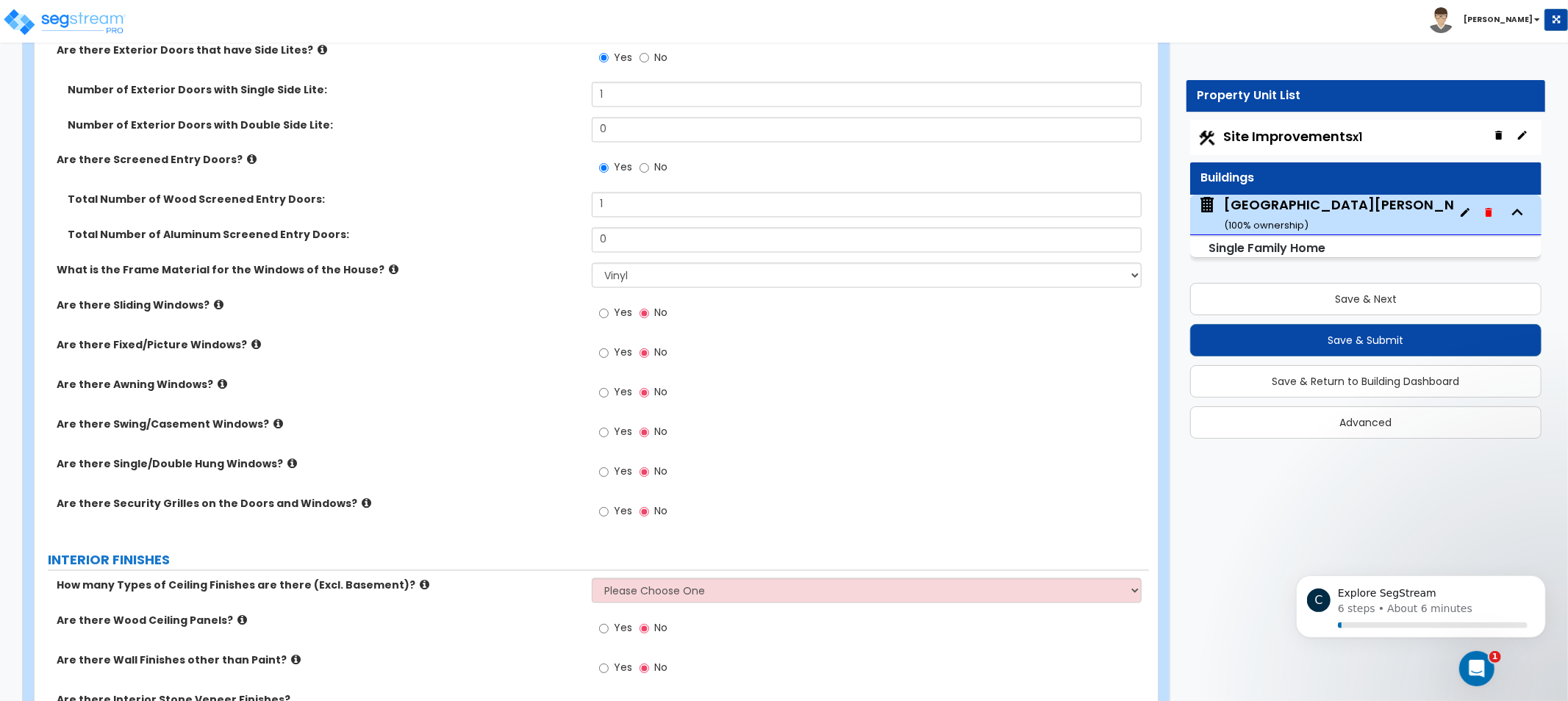
click at [287, 461] on icon at bounding box center [292, 464] width 10 height 11
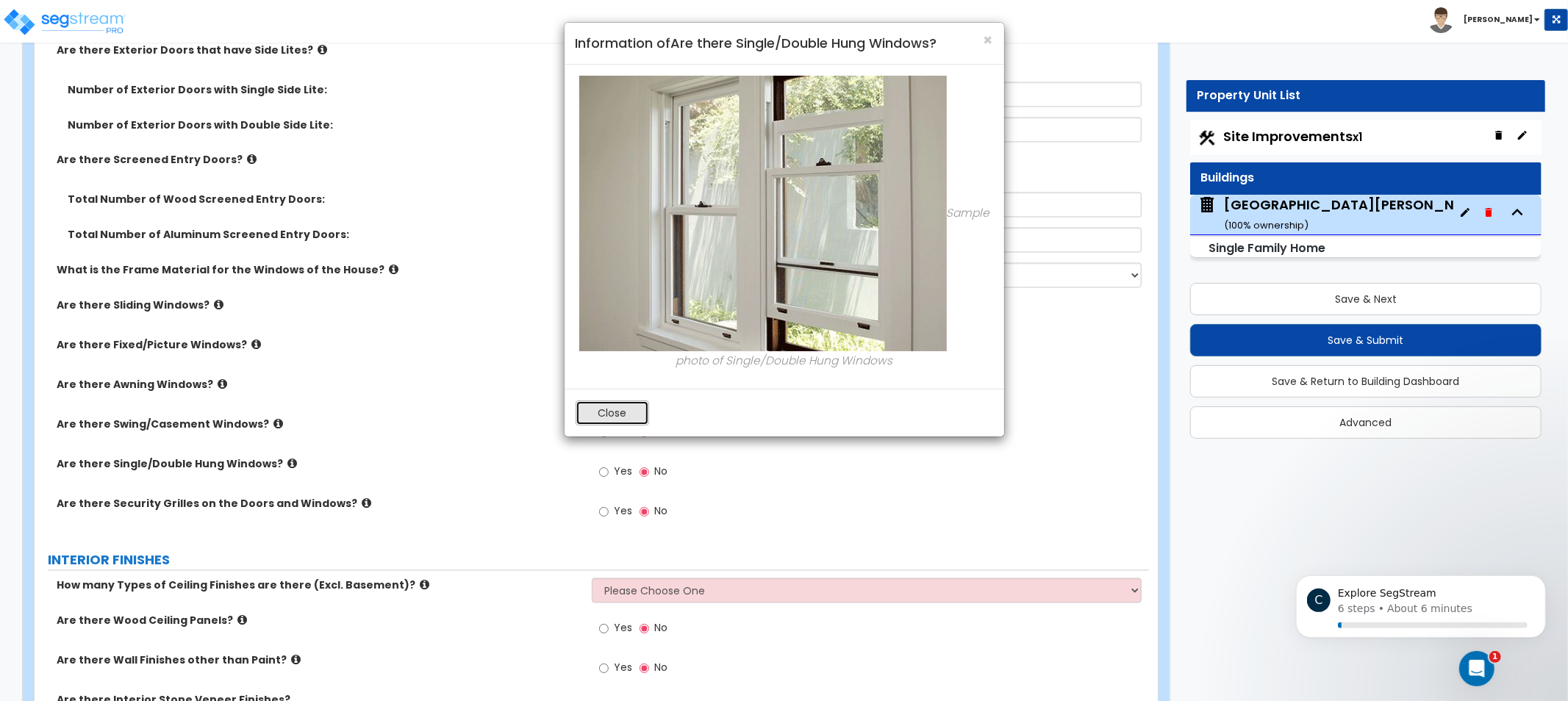
click at [593, 419] on button "Close" at bounding box center [612, 413] width 73 height 25
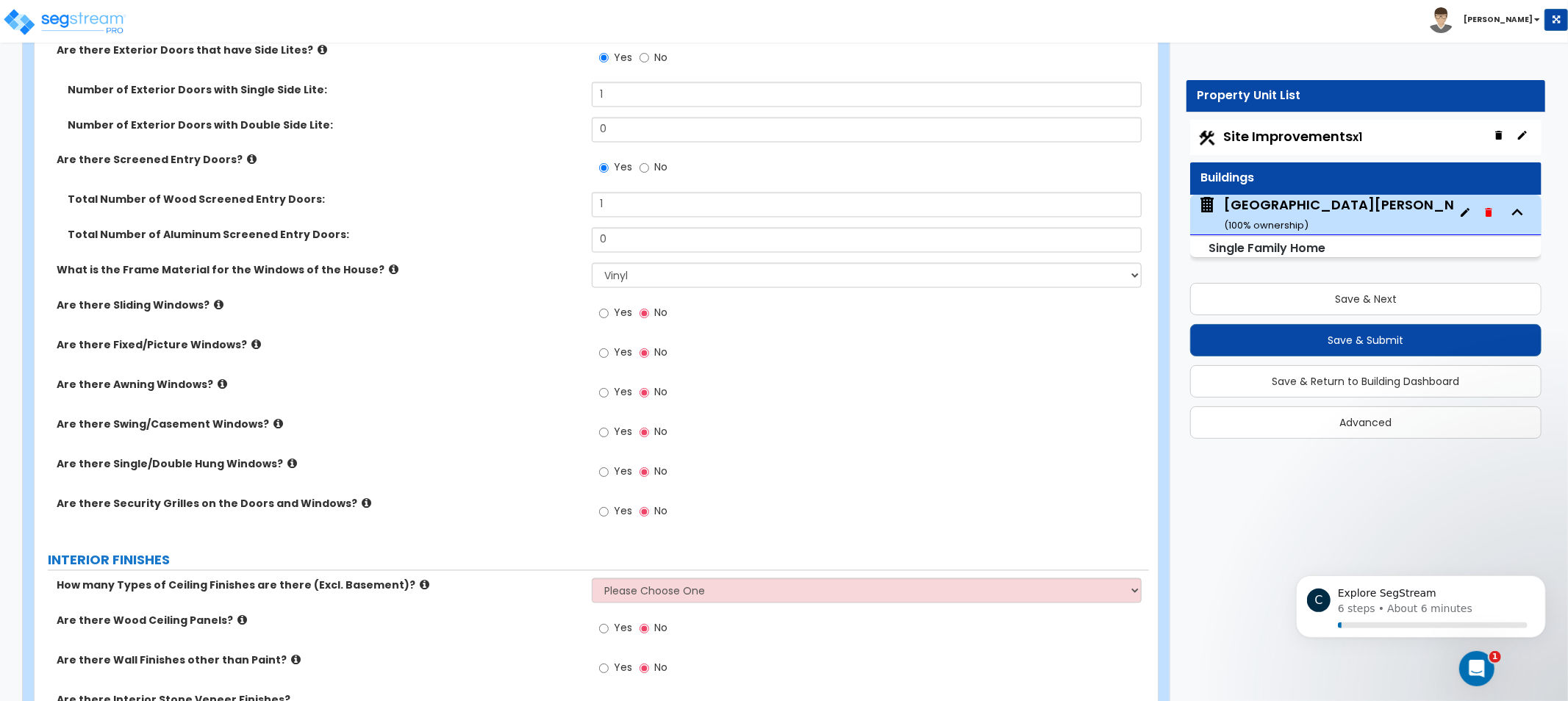
click at [621, 465] on span "Yes" at bounding box center [622, 472] width 19 height 15
click at [609, 465] on input "Yes" at bounding box center [604, 473] width 10 height 16
radio input "true"
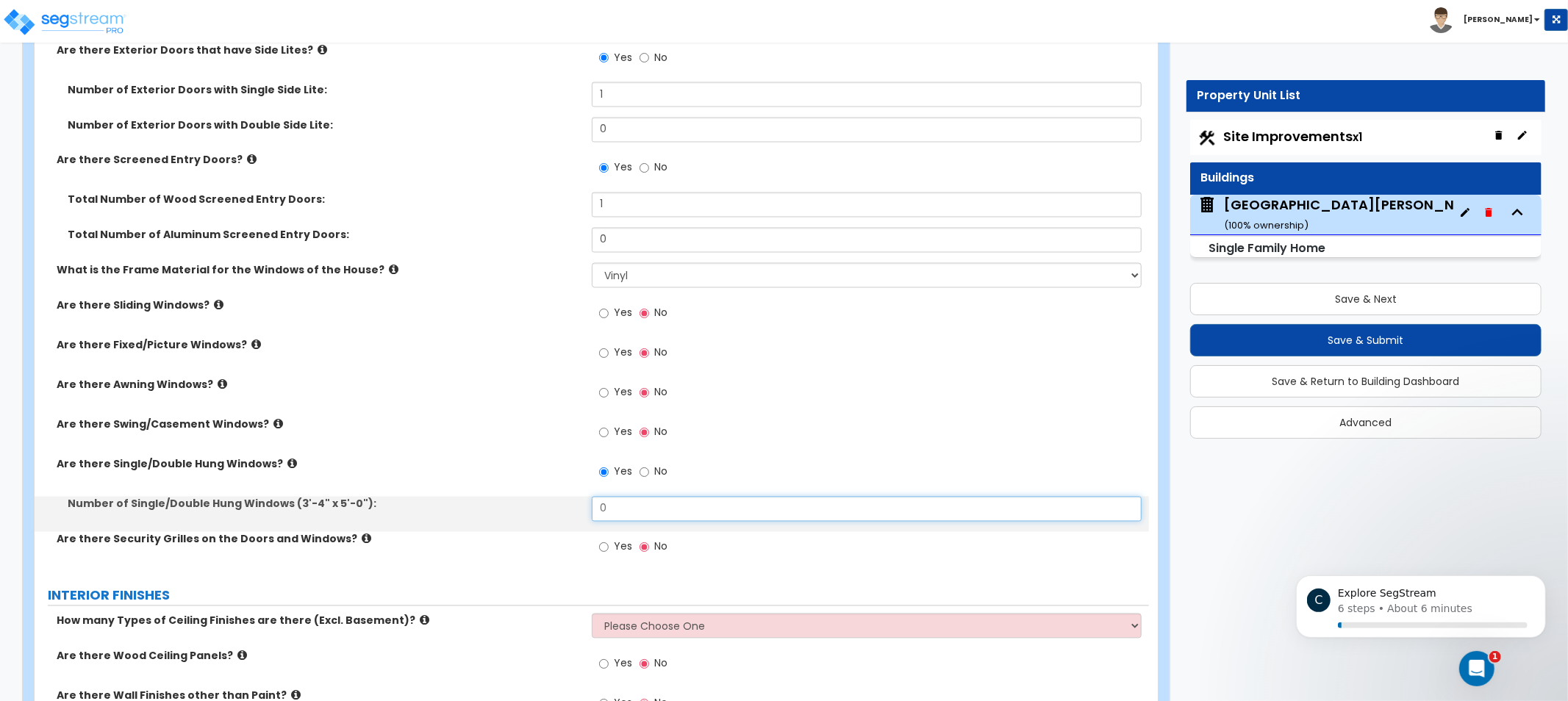
drag, startPoint x: 655, startPoint y: 510, endPoint x: 421, endPoint y: 491, distance: 234.8
click at [465, 494] on div "Are there Exterior Glass Doors? (exclude Balcony Doors) Yes No Are there Exteri…" at bounding box center [592, 193] width 1092 height 758
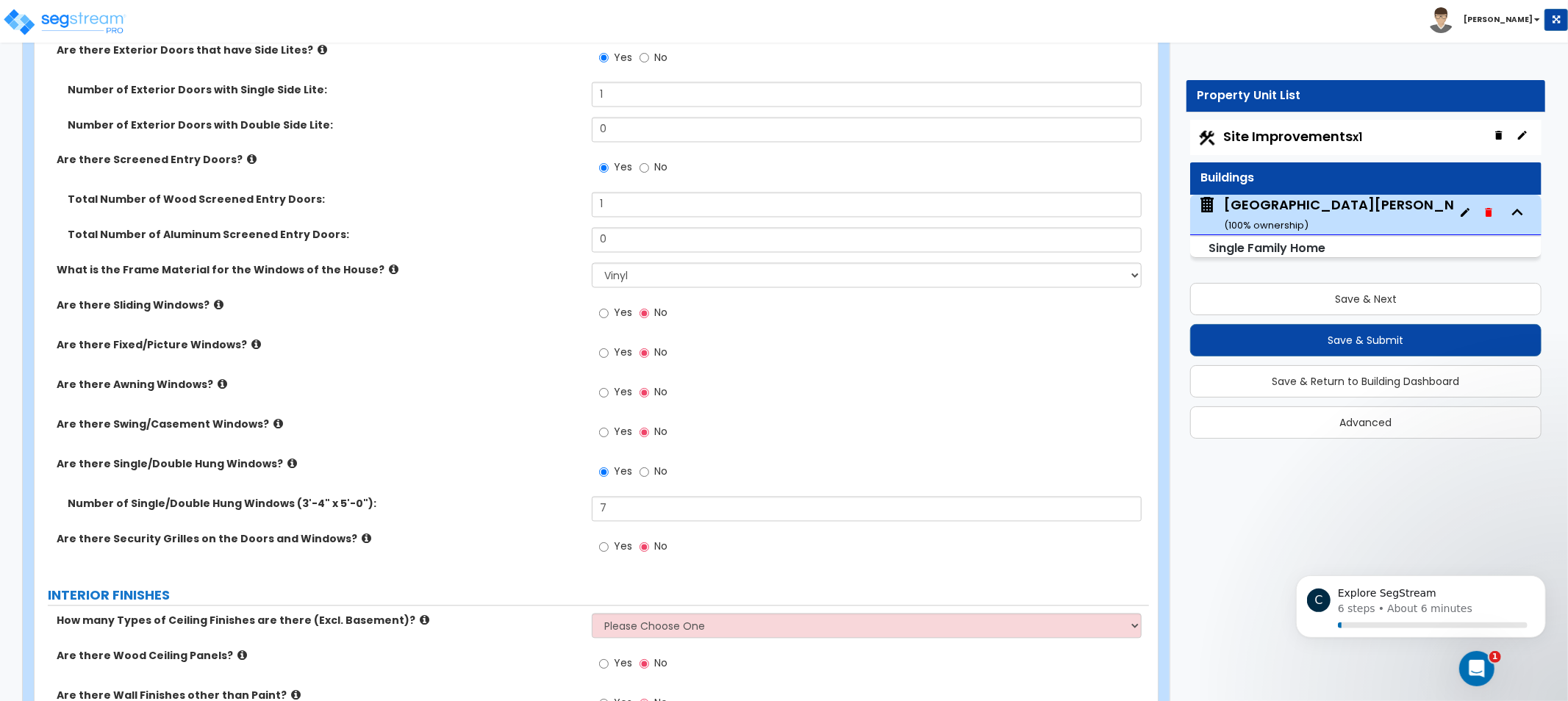
click at [261, 424] on label "Are there Swing/Casement Windows?" at bounding box center [318, 424] width 524 height 15
click at [273, 423] on icon at bounding box center [278, 424] width 10 height 11
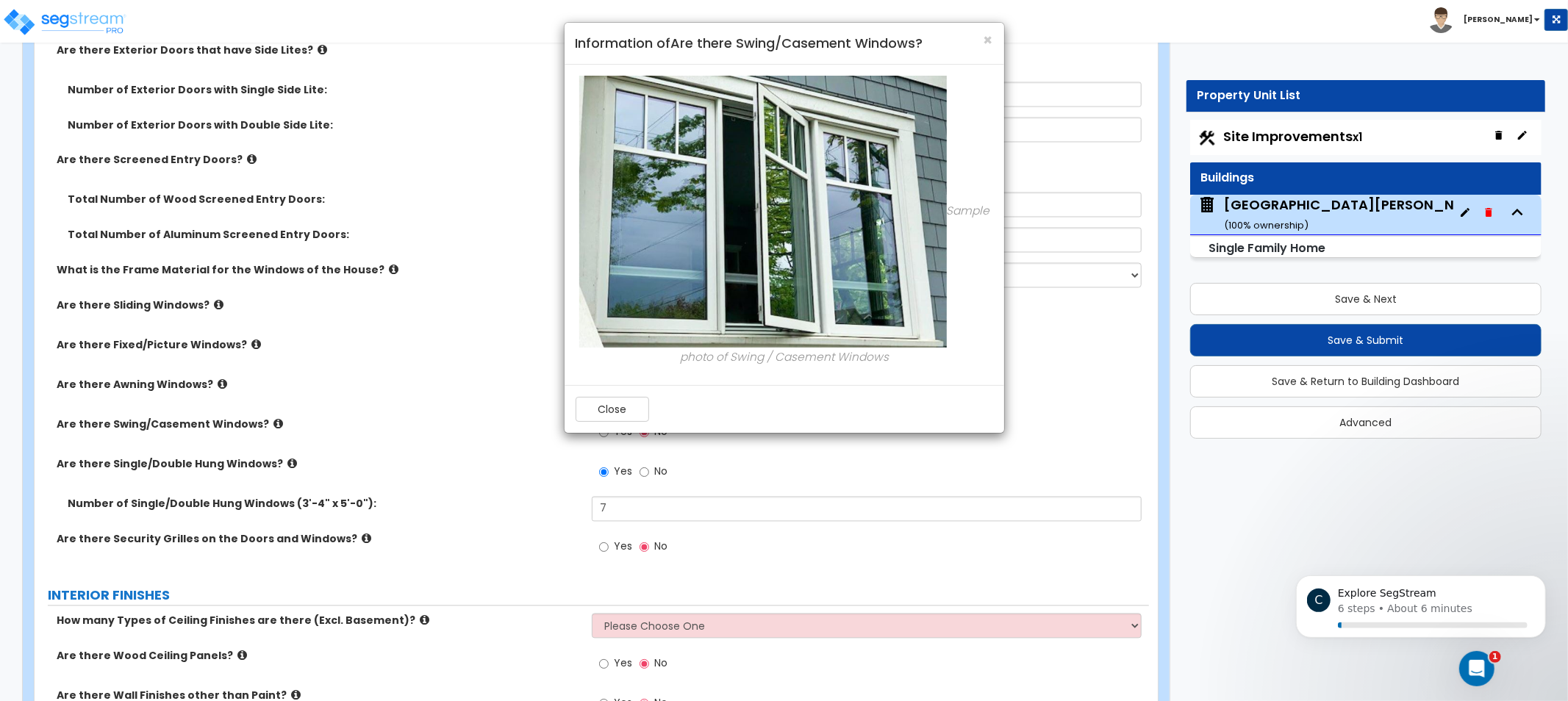
click at [404, 395] on div "× Information of Are there Swing/Casement Windows? Sample photo of Swing / Case…" at bounding box center [784, 350] width 1568 height 701
click at [608, 408] on button "Close" at bounding box center [612, 409] width 73 height 25
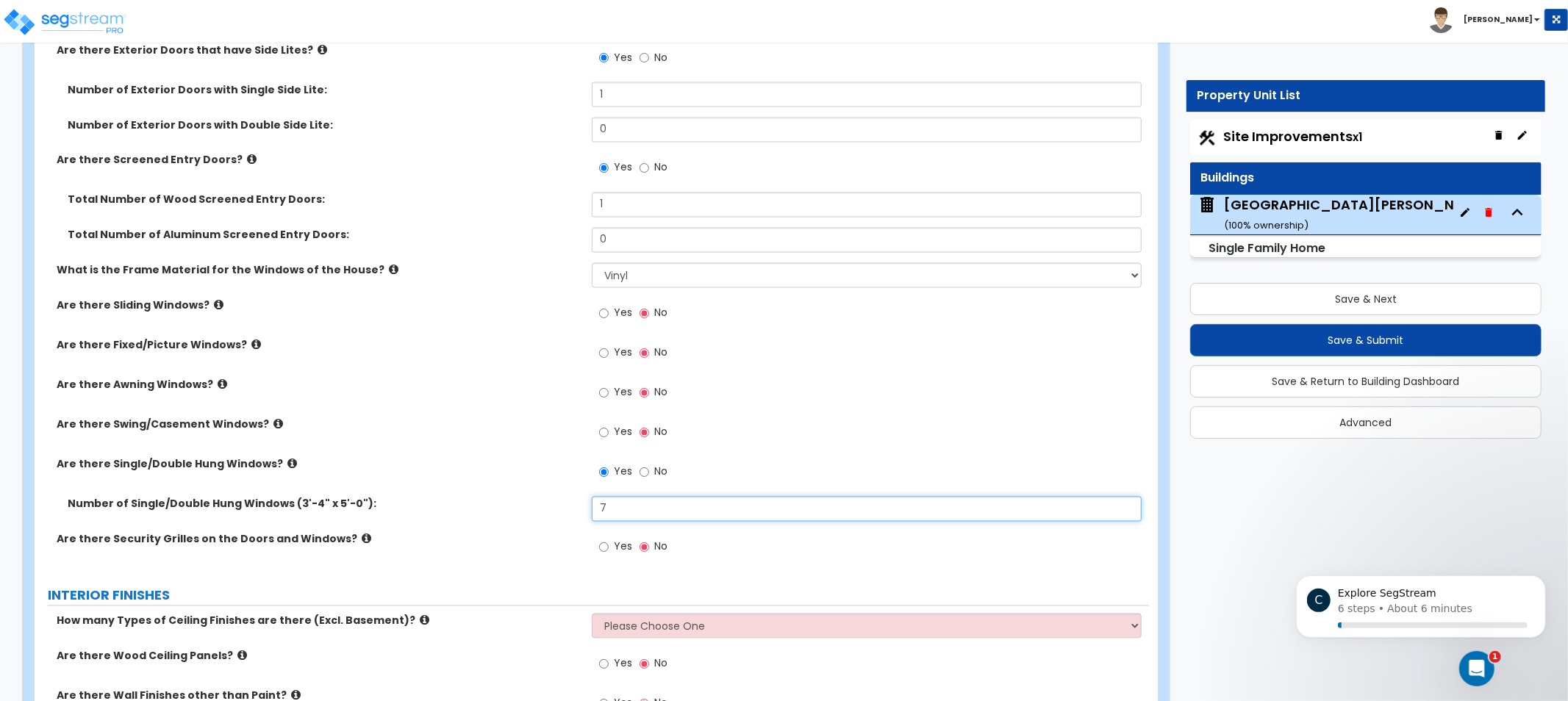
drag, startPoint x: 640, startPoint y: 504, endPoint x: 363, endPoint y: 484, distance: 277.7
click at [384, 486] on div "Are there Exterior Glass Doors? (exclude Balcony Doors) Yes No Are there Exteri…" at bounding box center [592, 193] width 1092 height 758
type input "14"
click at [362, 539] on icon at bounding box center [366, 539] width 10 height 11
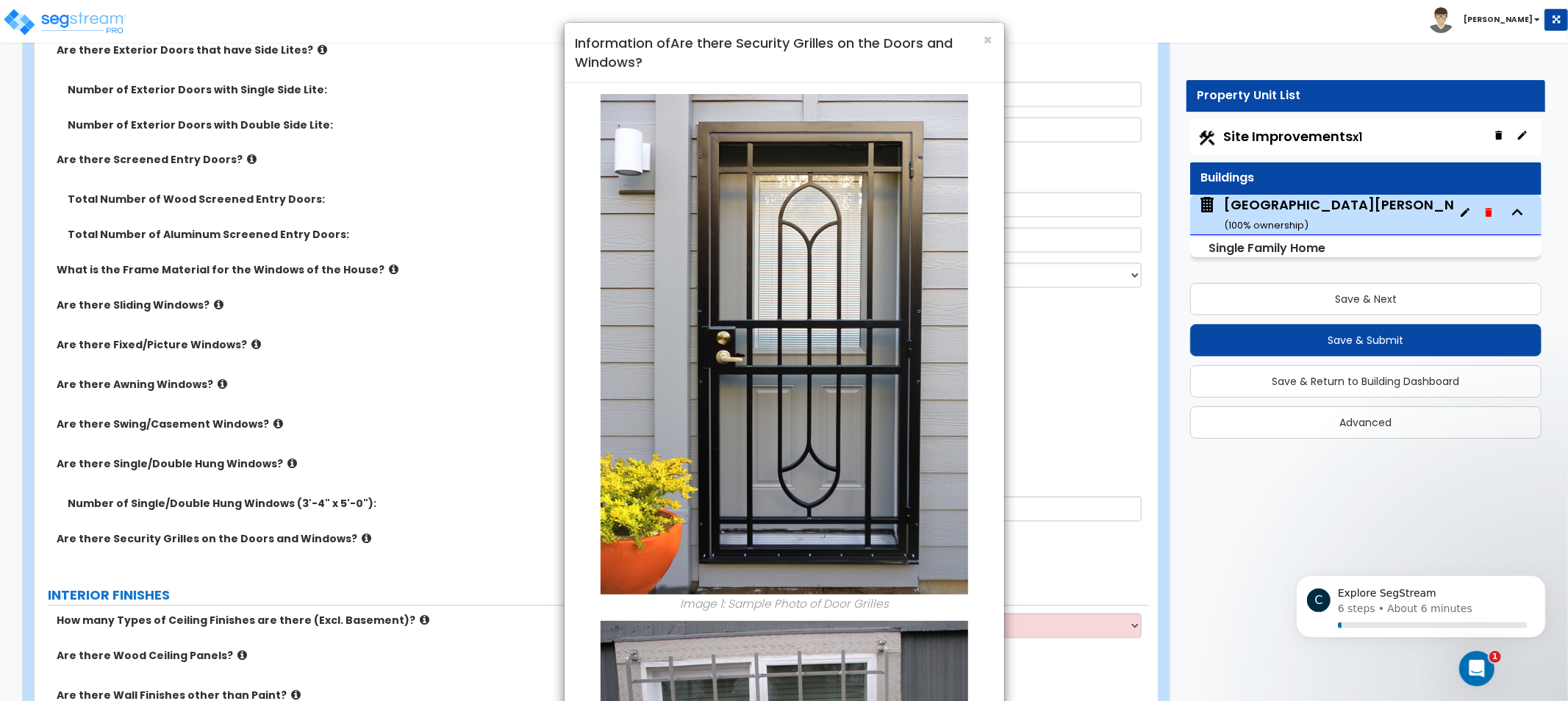
click at [978, 37] on h4 "Information of Are there Security Grilles on the Doors and Windows?" at bounding box center [784, 52] width 417 height 37
drag, startPoint x: 987, startPoint y: 41, endPoint x: 608, endPoint y: 212, distance: 415.8
click at [986, 41] on span "×" at bounding box center [988, 40] width 10 height 21
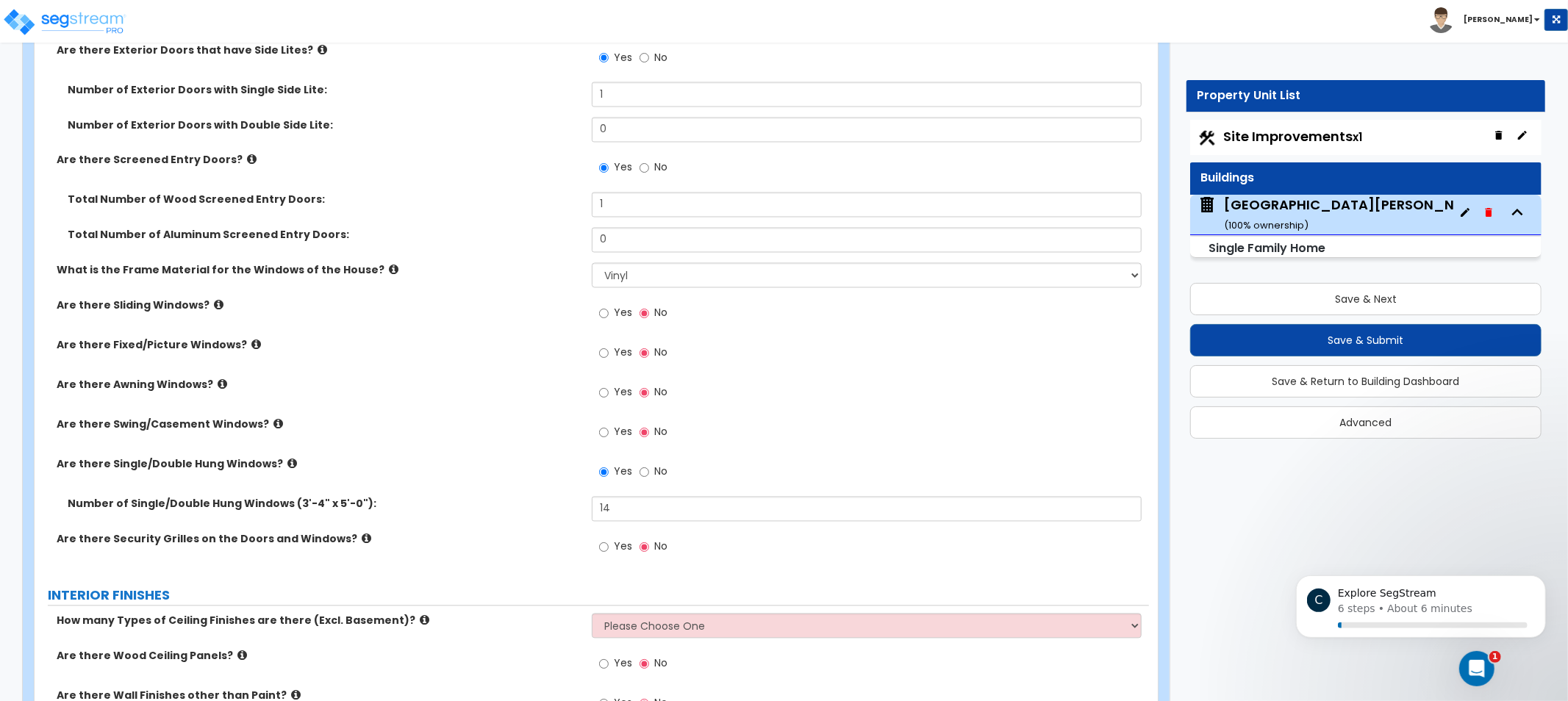
drag, startPoint x: 514, startPoint y: 286, endPoint x: 485, endPoint y: 200, distance: 90.8
click at [485, 200] on label "Total Number of Wood Screened Entry Doors:" at bounding box center [324, 200] width 514 height 15
drag, startPoint x: 483, startPoint y: 199, endPoint x: 478, endPoint y: 191, distance: 9.4
drag, startPoint x: 478, startPoint y: 191, endPoint x: 475, endPoint y: 144, distance: 47.1
click at [467, 142] on div "Number of Exterior Doors with Double Side Lite: 0" at bounding box center [591, 135] width 1115 height 35
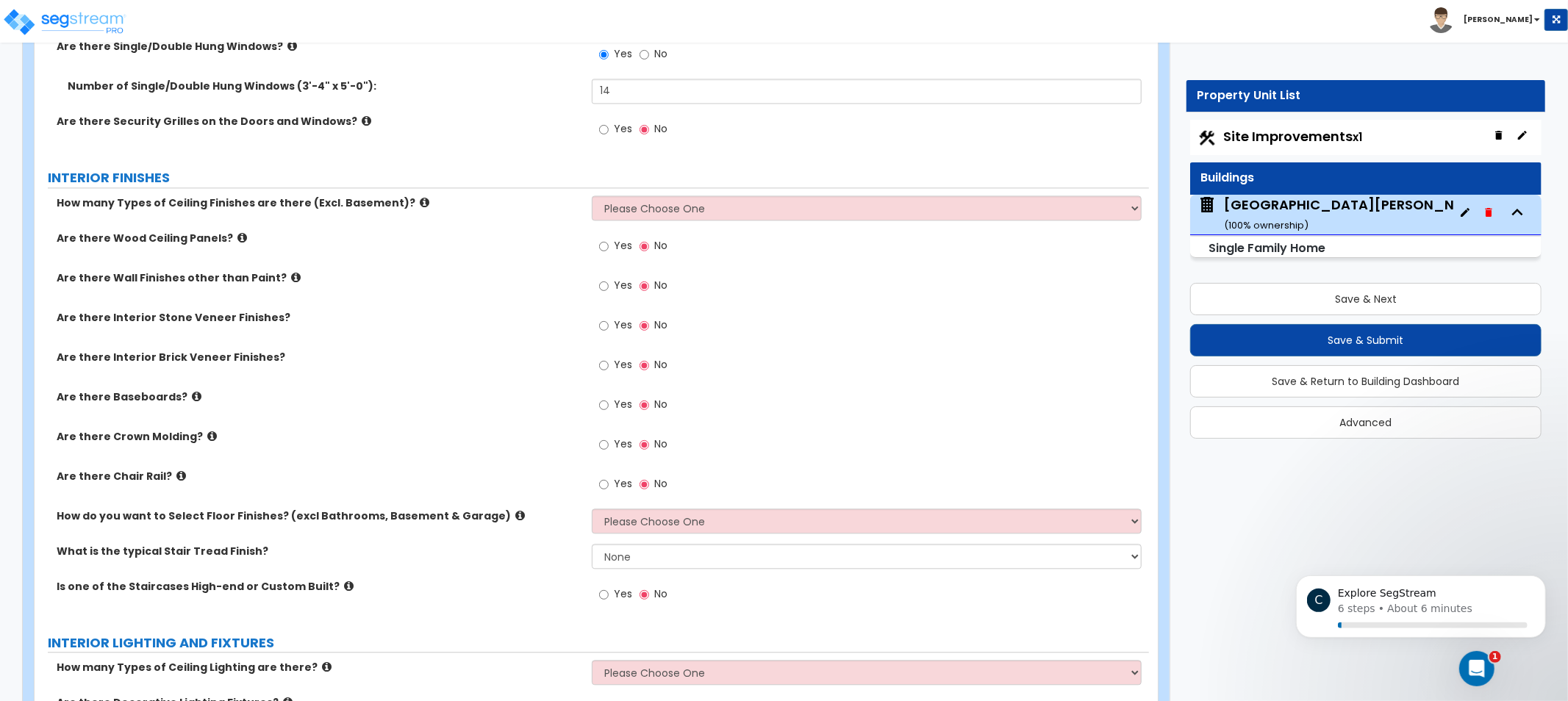
drag, startPoint x: 494, startPoint y: 192, endPoint x: 483, endPoint y: 274, distance: 82.7
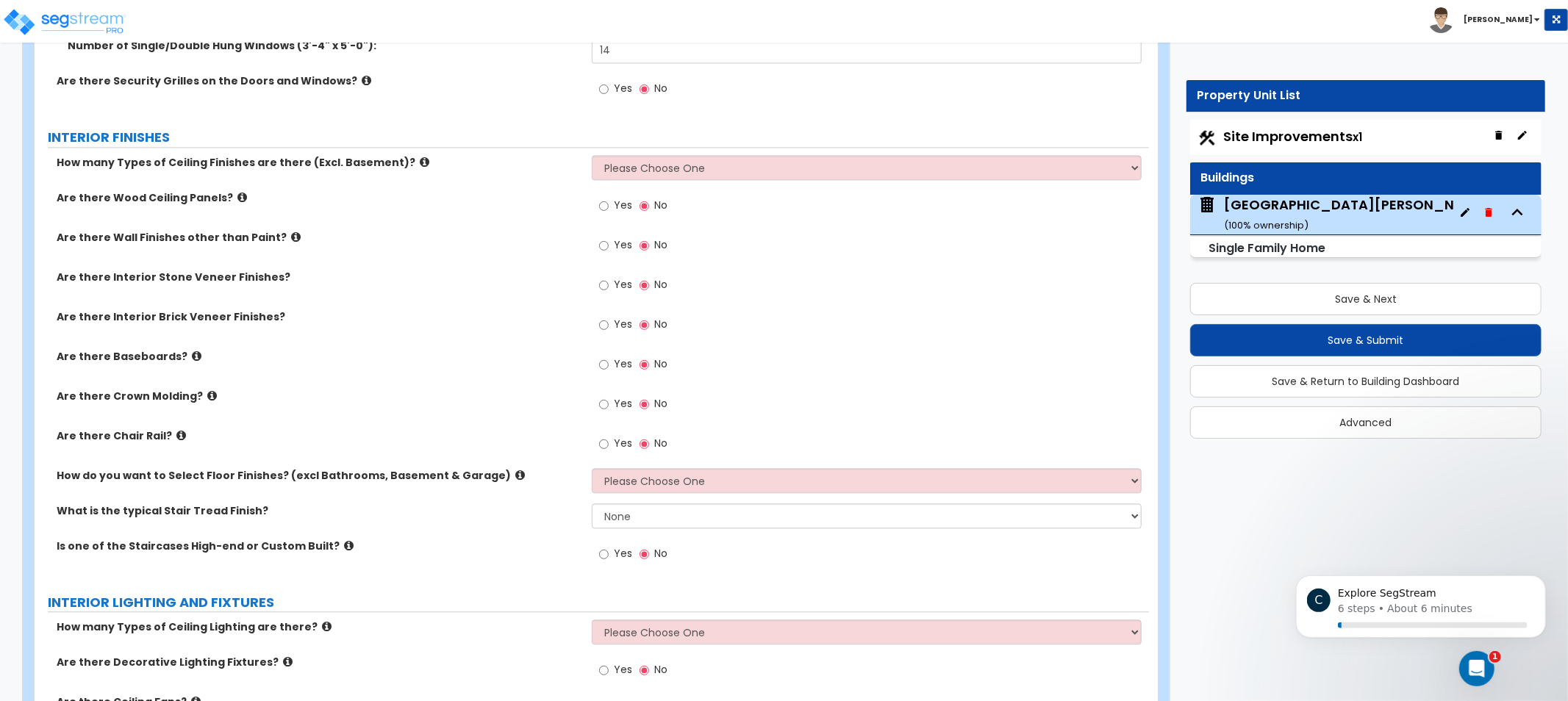
drag, startPoint x: 465, startPoint y: 269, endPoint x: 478, endPoint y: 291, distance: 25.6
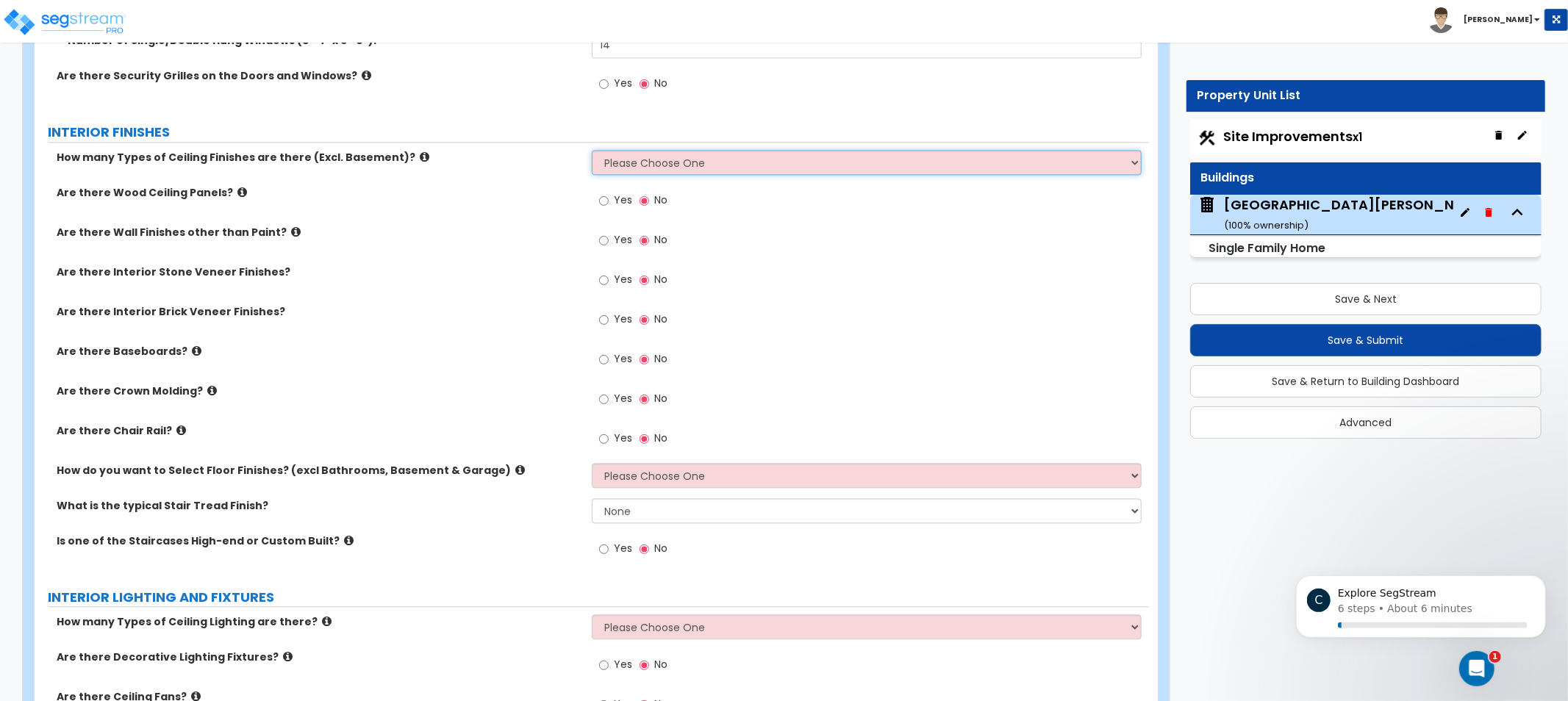
click at [666, 157] on select "Please Choose One 1 2 3" at bounding box center [867, 163] width 550 height 25
select select "1"
click at [592, 150] on select "Please Choose One 1 2 3" at bounding box center [867, 163] width 550 height 25
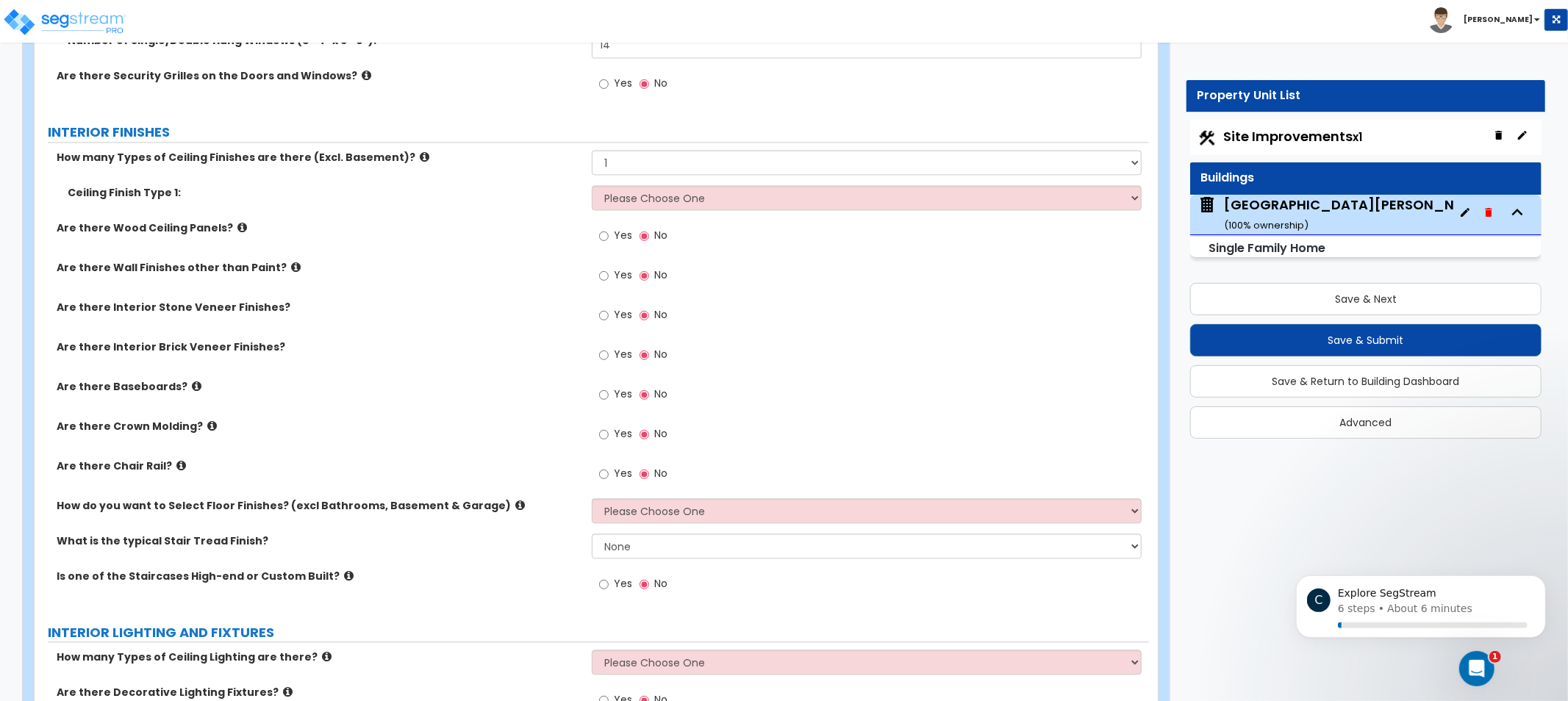
click at [238, 226] on icon at bounding box center [242, 227] width 10 height 11
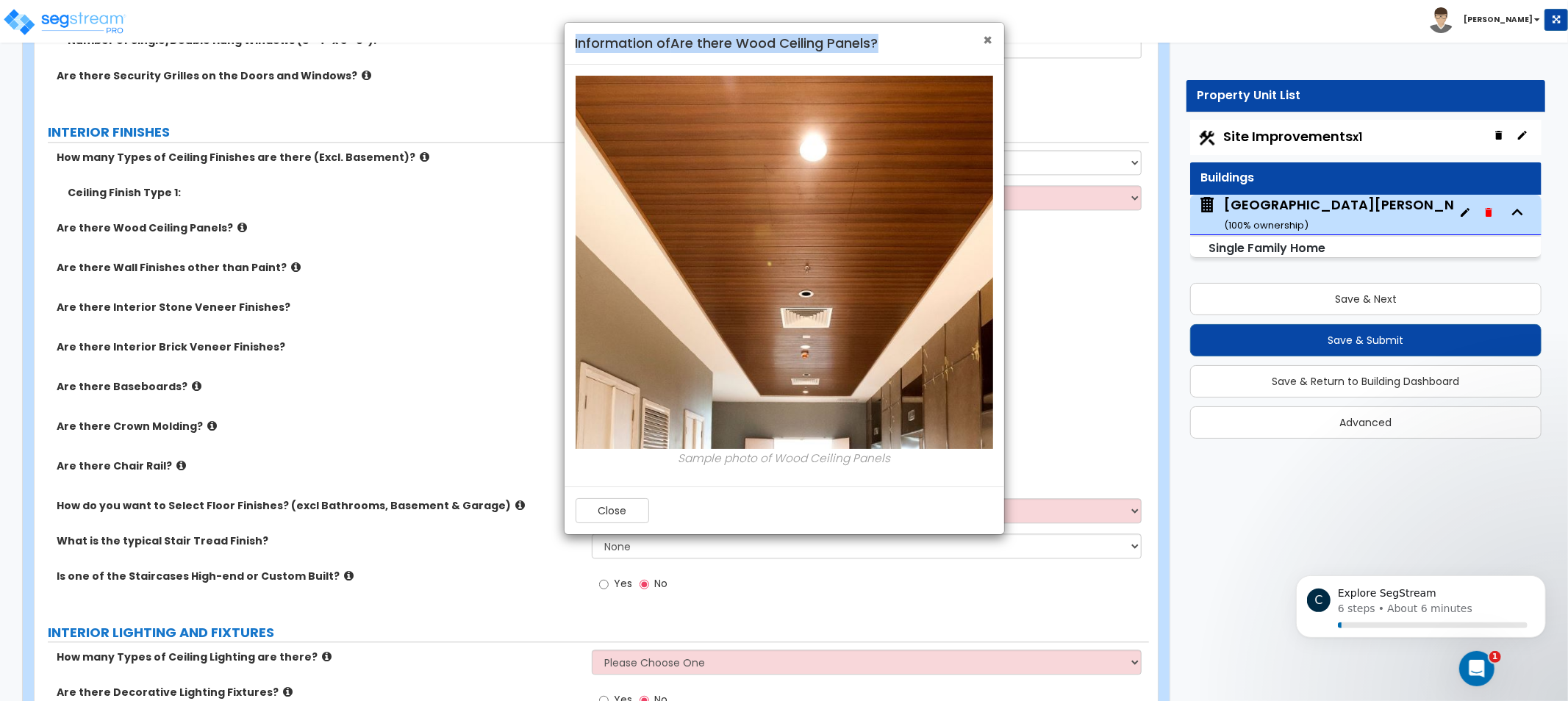
click at [989, 35] on div "× Information of Are there Wood Ceiling Panels?" at bounding box center [784, 43] width 439 height 42
click at [986, 30] on span "×" at bounding box center [988, 40] width 10 height 21
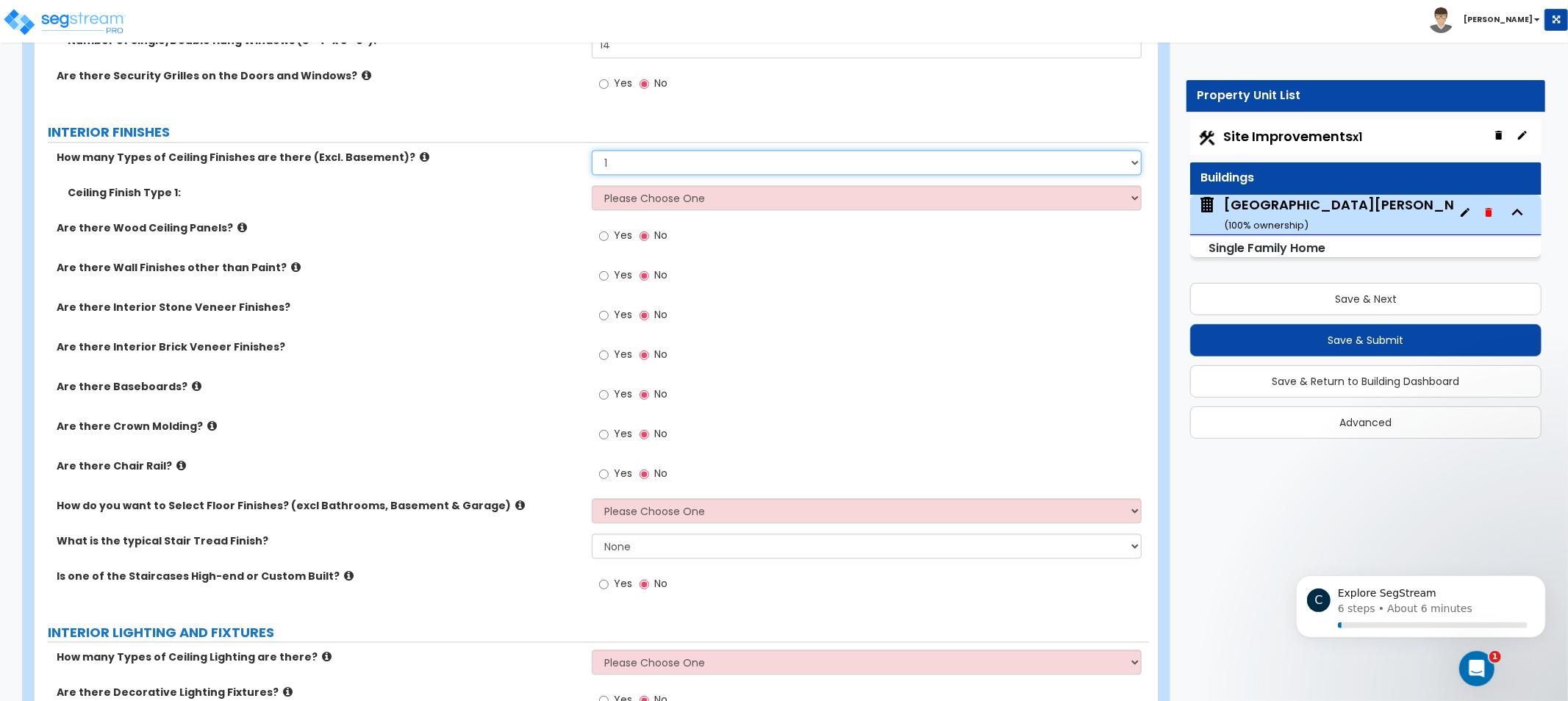
click at [726, 156] on select "Please Choose One 1 2 3" at bounding box center [867, 163] width 550 height 25
click at [592, 150] on select "Please Choose One 1 2 3" at bounding box center [867, 163] width 550 height 25
click at [633, 191] on select "Please Choose One Drop Ceiling Drywall Ceiling Open Ceiling" at bounding box center [867, 198] width 550 height 25
click at [420, 152] on icon at bounding box center [424, 156] width 10 height 11
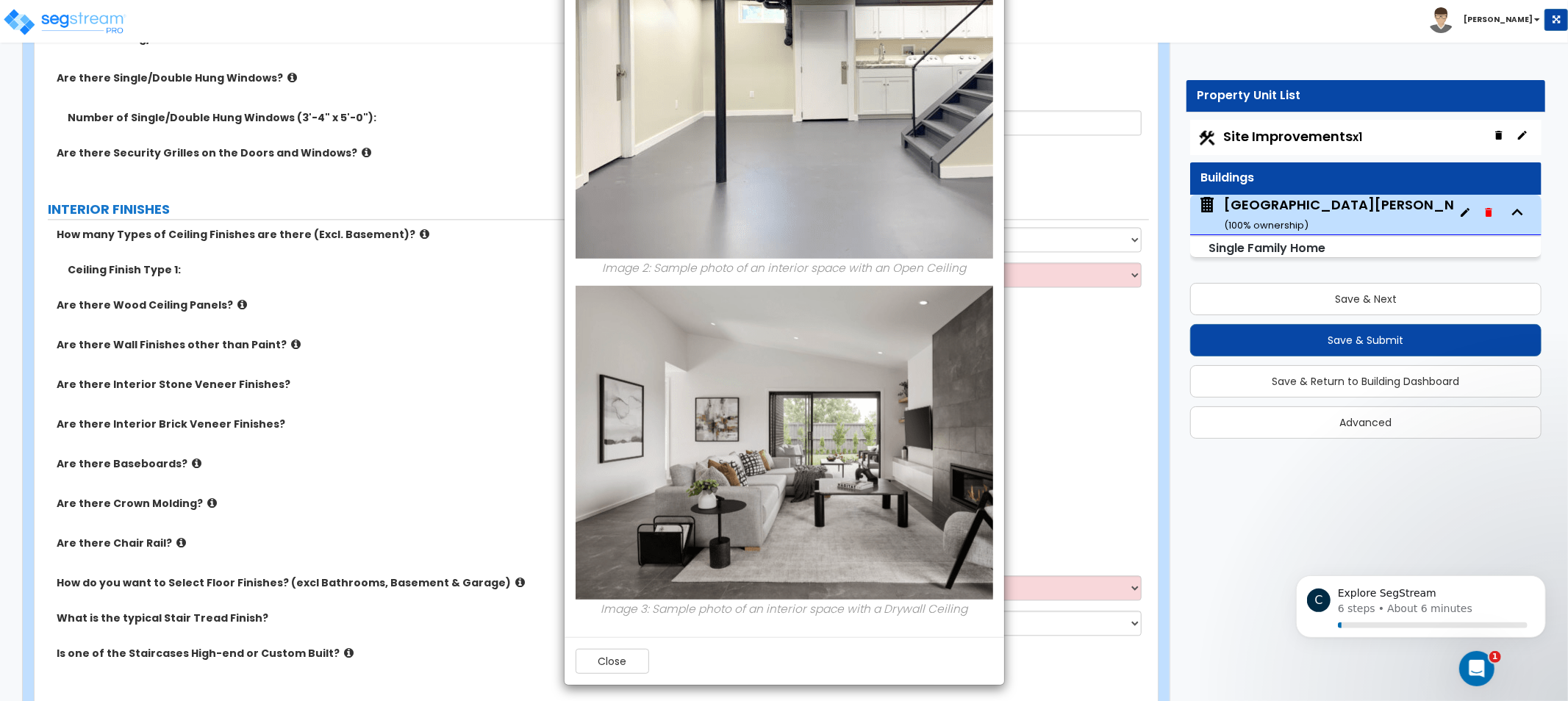
scroll to position [533, 0]
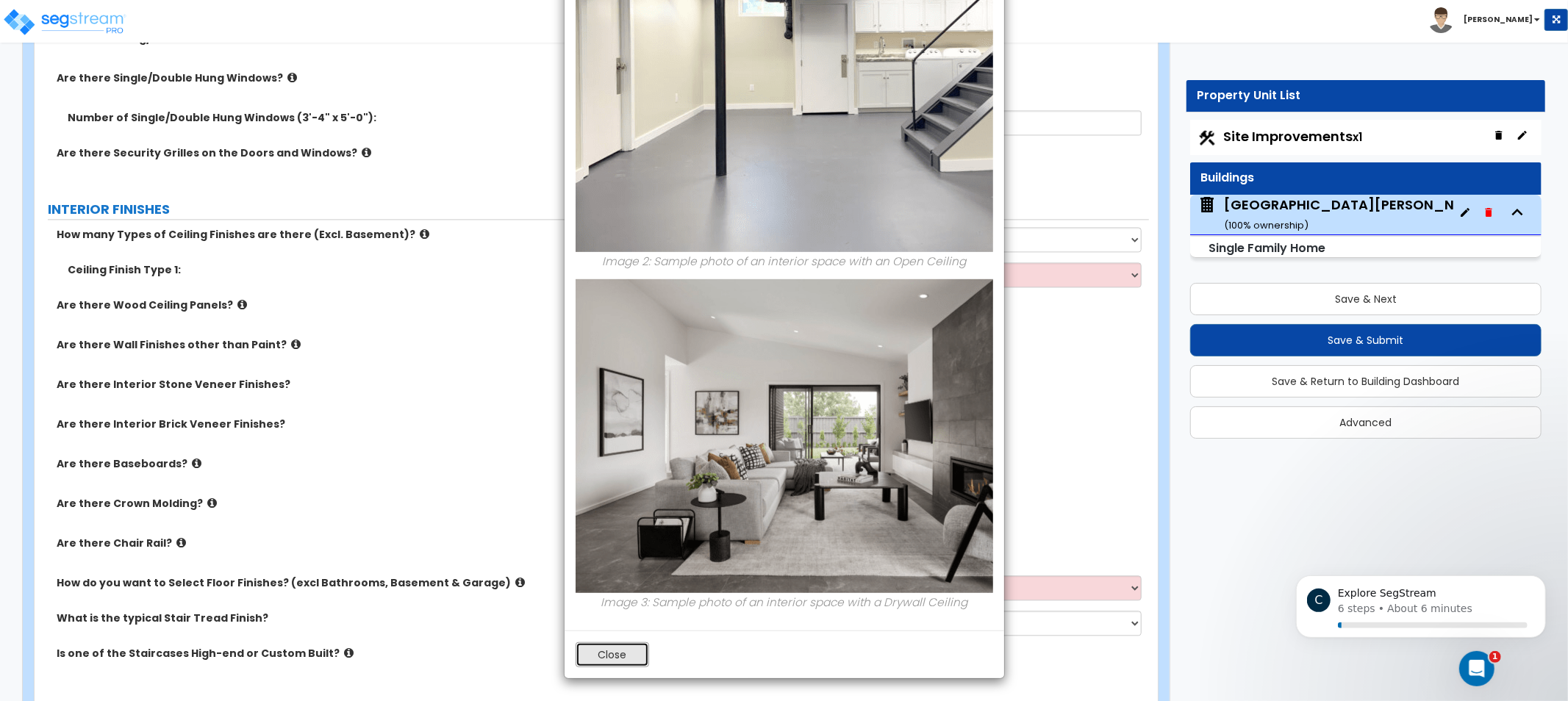
drag, startPoint x: 620, startPoint y: 653, endPoint x: 614, endPoint y: 659, distance: 8.5
click at [615, 659] on button "Close" at bounding box center [612, 655] width 73 height 25
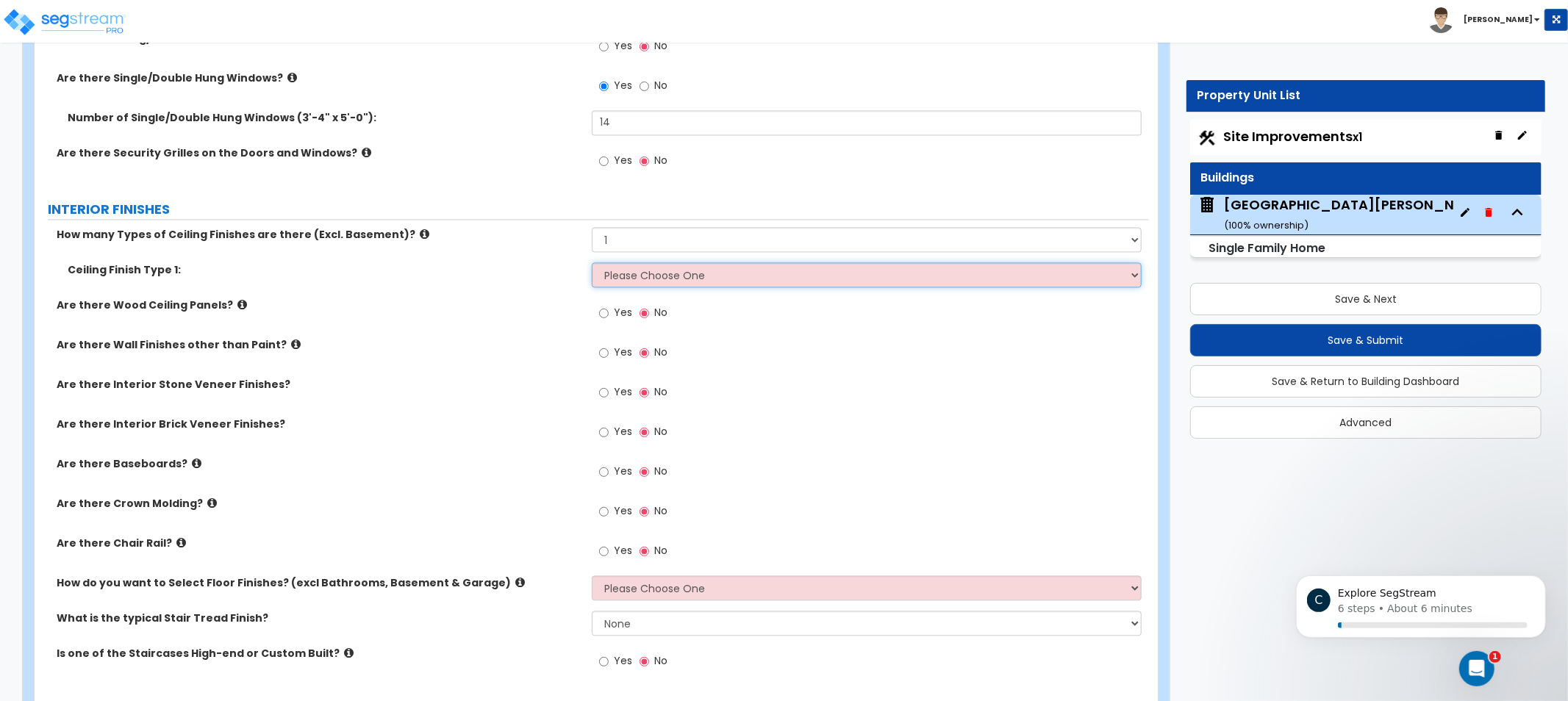
click at [723, 278] on select "Please Choose One Drop Ceiling Drywall Ceiling Open Ceiling" at bounding box center [867, 275] width 550 height 25
click at [719, 278] on select "Please Choose One Drop Ceiling Drywall Ceiling Open Ceiling" at bounding box center [867, 275] width 550 height 25
click at [834, 278] on select "Please Choose One Drop Ceiling Drywall Ceiling Open Ceiling" at bounding box center [867, 275] width 550 height 25
drag, startPoint x: 832, startPoint y: 275, endPoint x: 894, endPoint y: 273, distance: 62.0
click at [832, 275] on select "Please Choose One Drop Ceiling Drywall Ceiling Open Ceiling" at bounding box center [867, 275] width 550 height 25
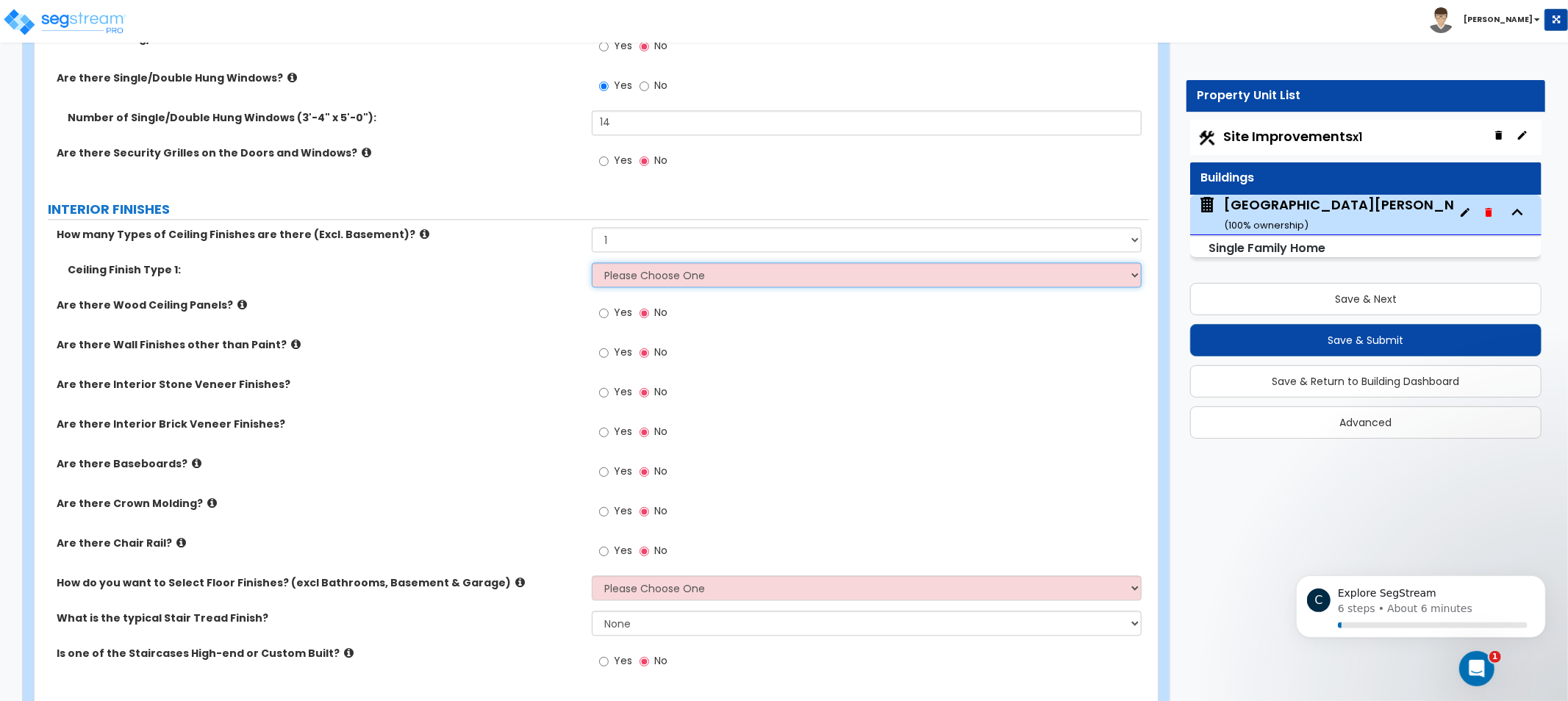
click at [809, 267] on select "Please Choose One Drop Ceiling Drywall Ceiling Open Ceiling" at bounding box center [867, 275] width 550 height 25
select select "2"
click at [592, 263] on select "Please Choose One Drop Ceiling Drywall Ceiling Open Ceiling" at bounding box center [867, 275] width 550 height 25
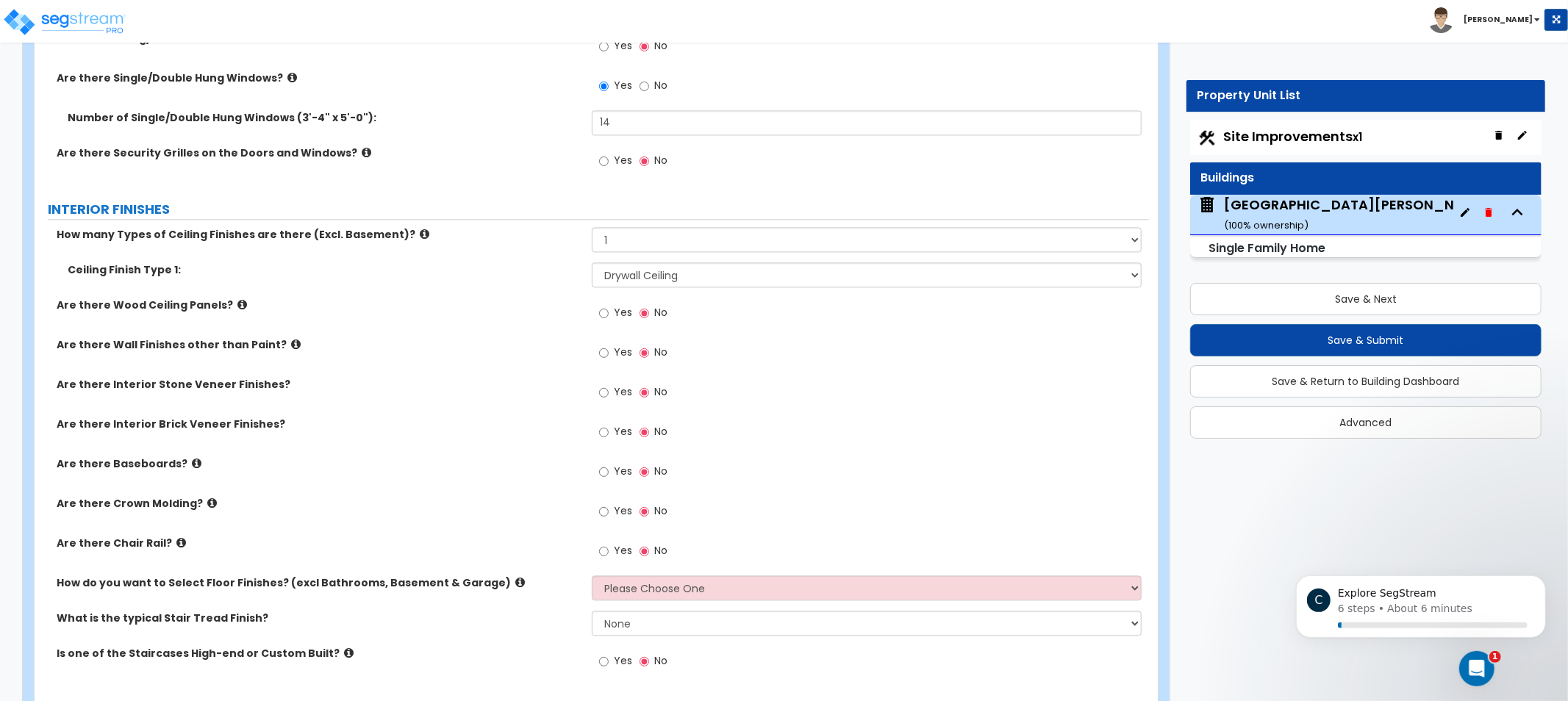
click at [238, 300] on icon at bounding box center [242, 304] width 10 height 11
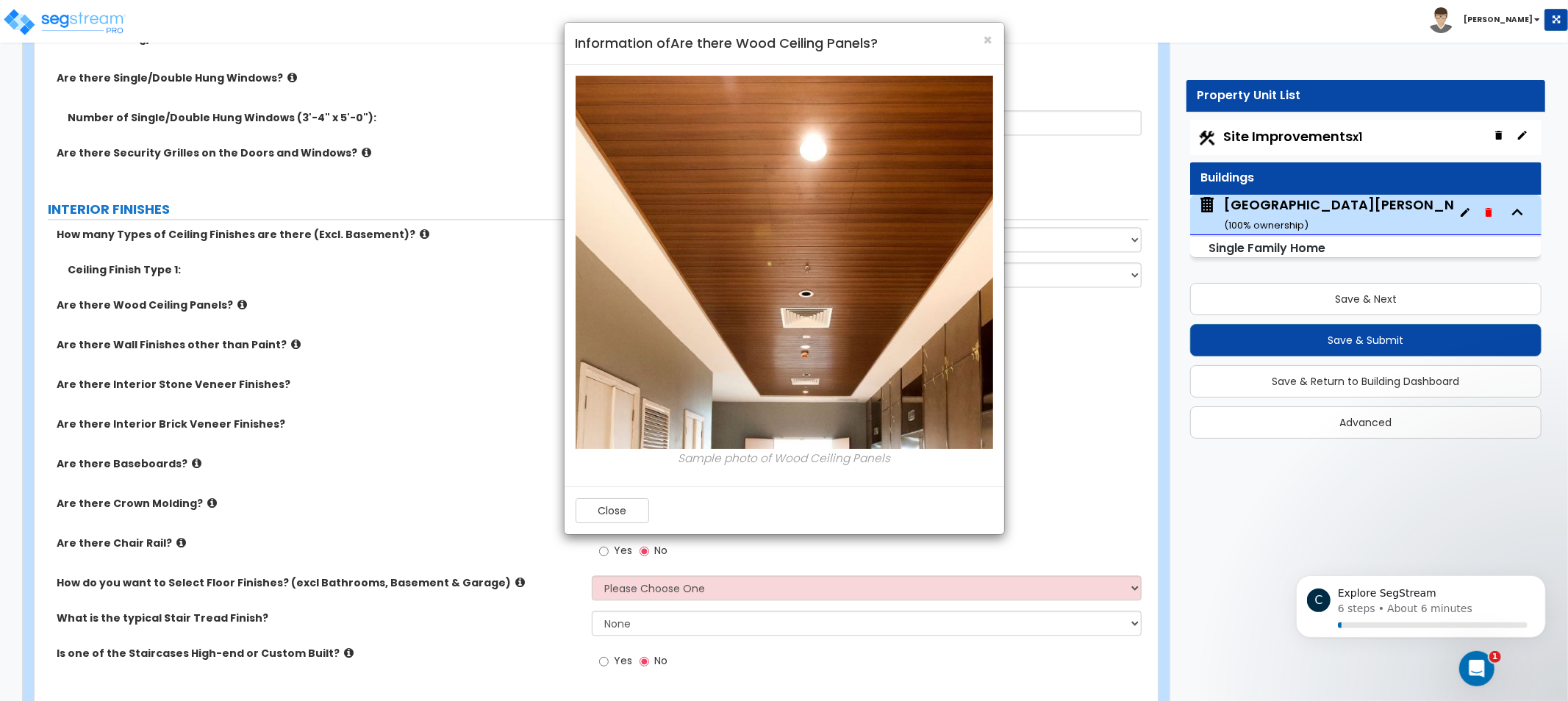
click at [253, 308] on div "× Information of Are there Wood Ceiling Panels? Sample photo of Wood Ceiling Pa…" at bounding box center [784, 350] width 1568 height 701
drag, startPoint x: 984, startPoint y: 42, endPoint x: 806, endPoint y: 116, distance: 192.8
click at [984, 42] on span "×" at bounding box center [988, 40] width 10 height 21
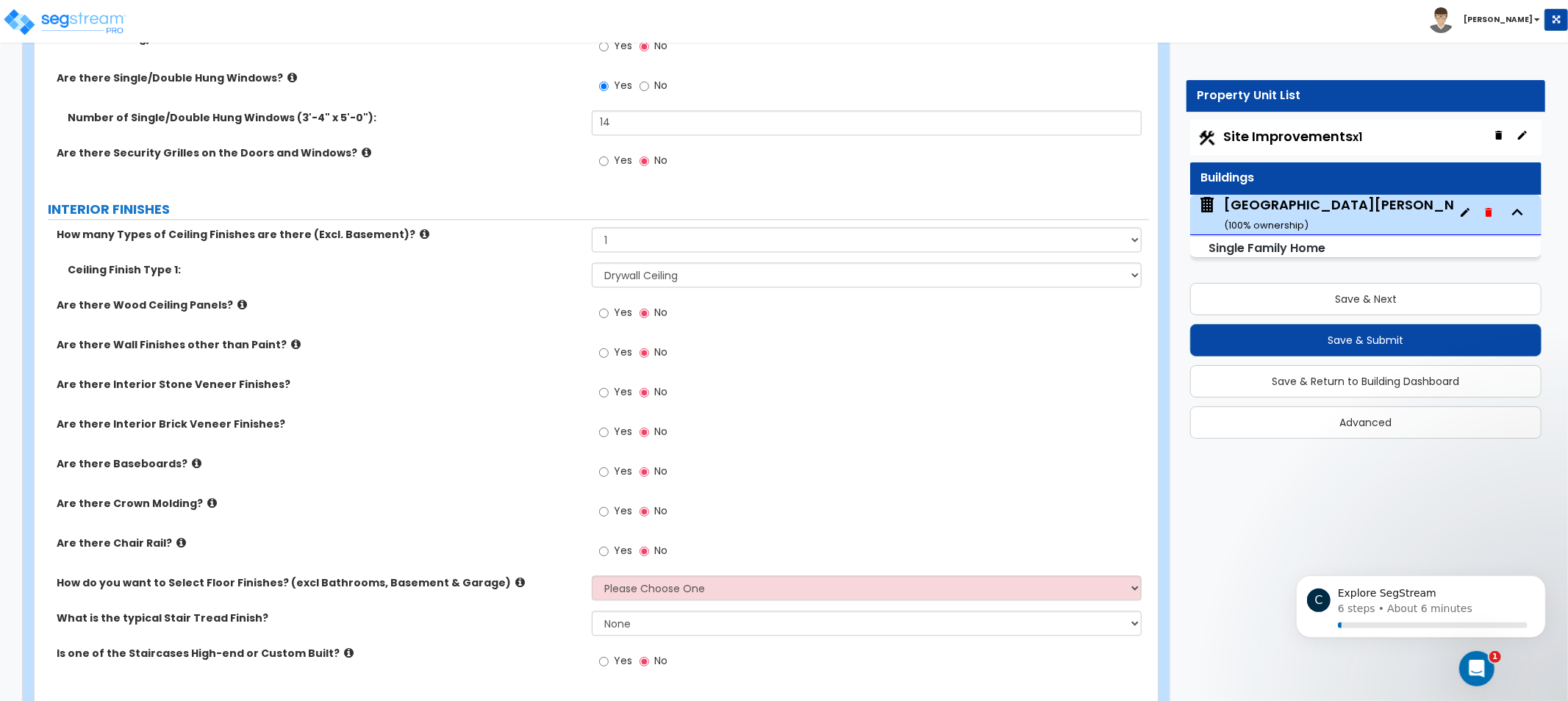
click at [282, 334] on div "Are there Wood Ceiling Panels? Yes No" at bounding box center [591, 317] width 1115 height 40
click at [291, 339] on icon at bounding box center [295, 344] width 10 height 11
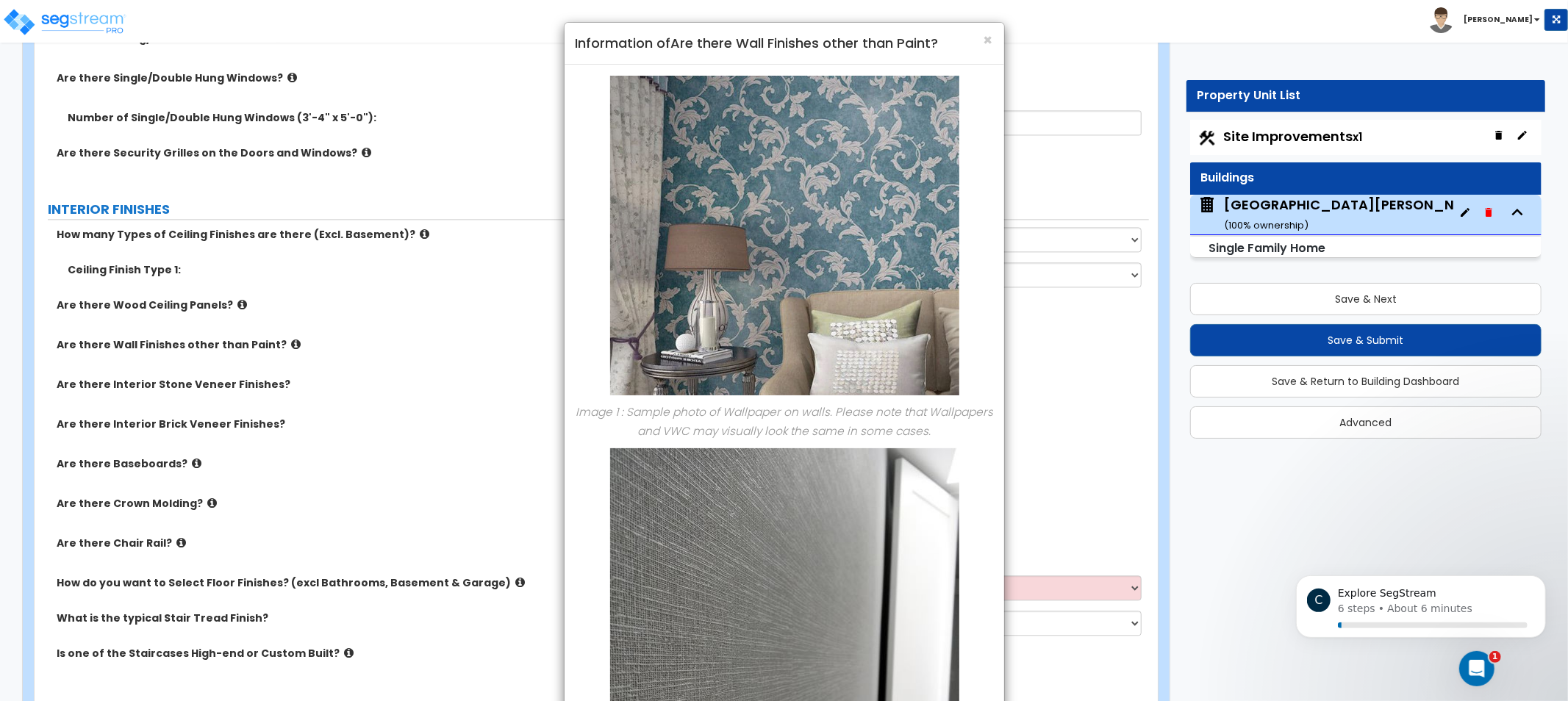
click at [996, 45] on div "× Information of Are there Wall Finishes other than Paint?" at bounding box center [784, 43] width 439 height 42
click at [497, 294] on div "× Information of Are there Wall Finishes other than Paint? Image 1 : Sample pho…" at bounding box center [784, 350] width 1568 height 701
click at [986, 42] on span "×" at bounding box center [988, 40] width 10 height 21
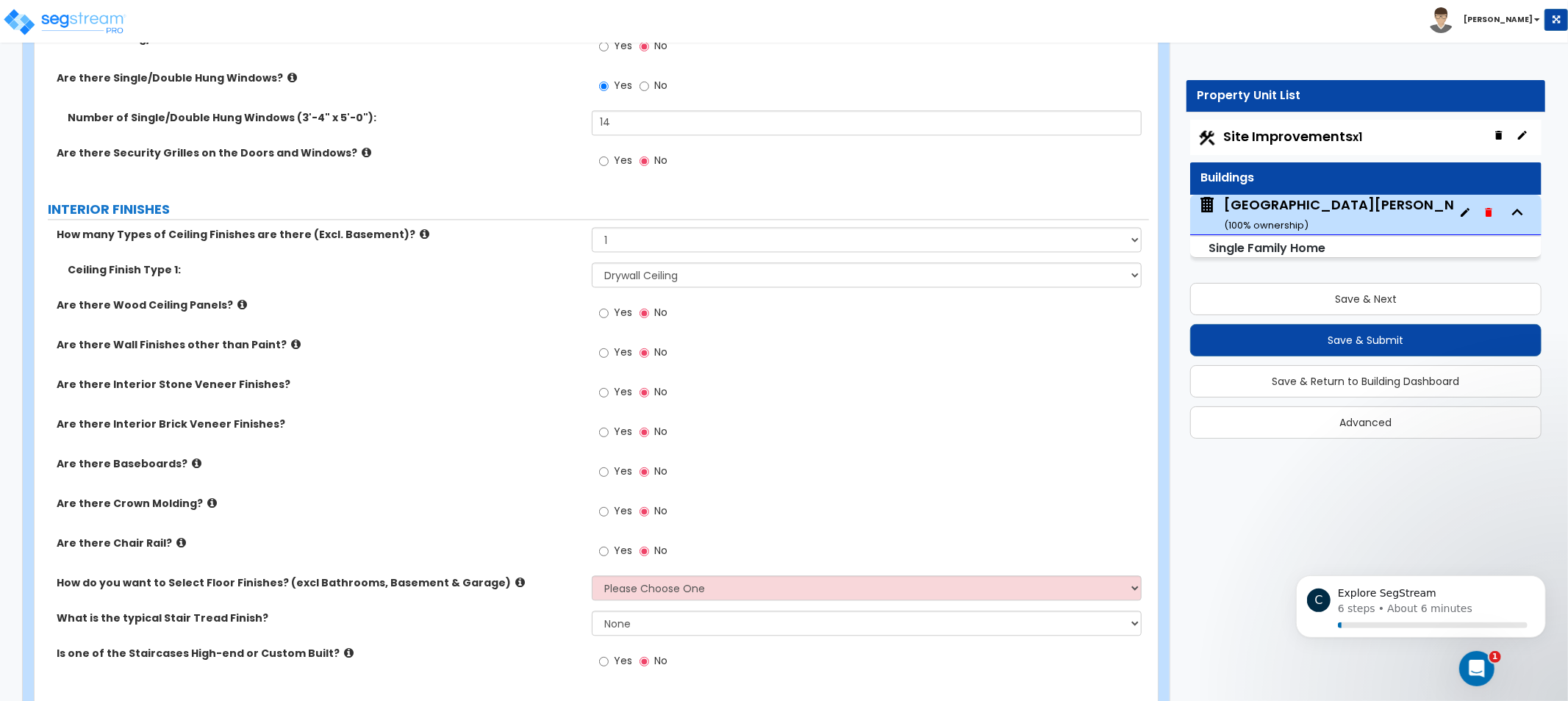
click at [291, 347] on icon at bounding box center [295, 344] width 10 height 11
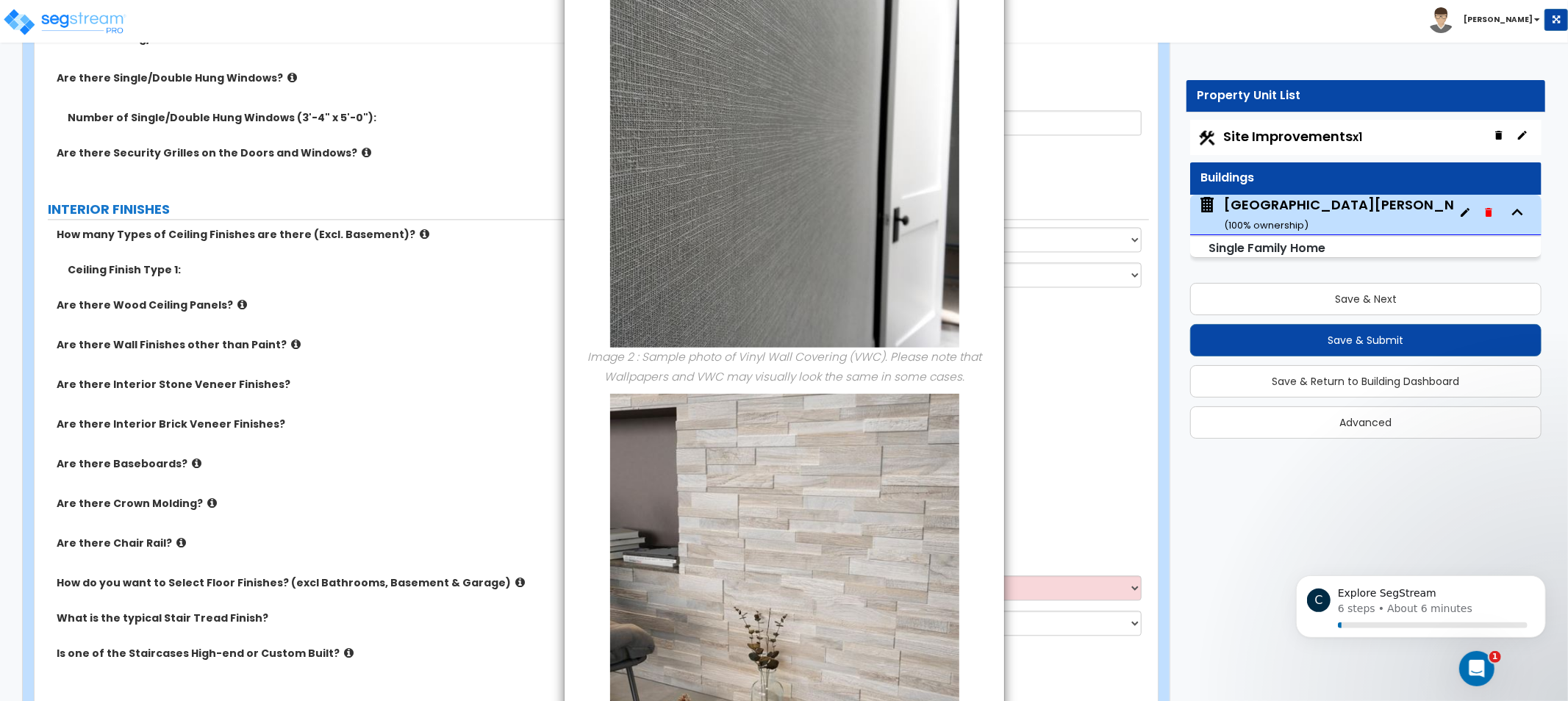
drag, startPoint x: 679, startPoint y: 387, endPoint x: 579, endPoint y: 469, distance: 129.3
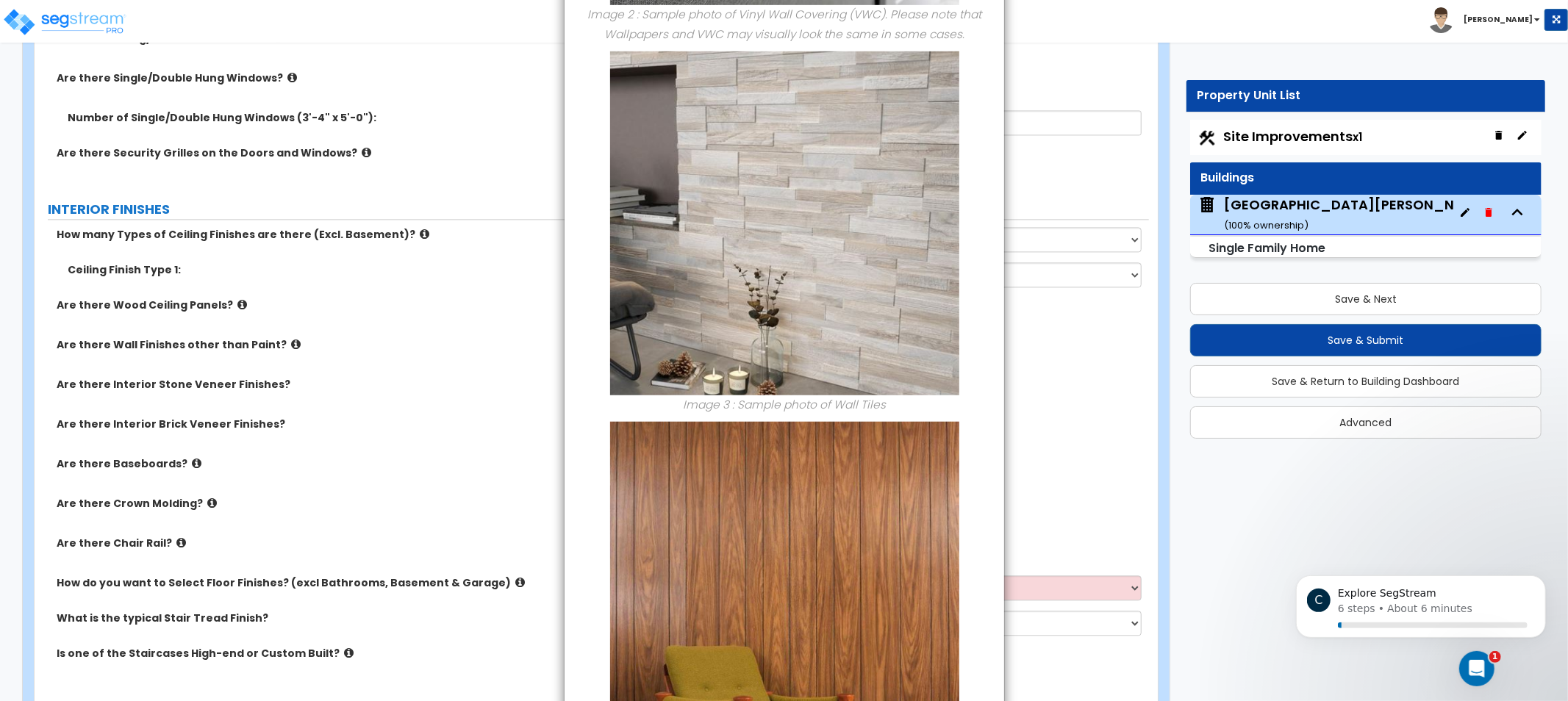
drag, startPoint x: 659, startPoint y: 282, endPoint x: 660, endPoint y: 550, distance: 268.0
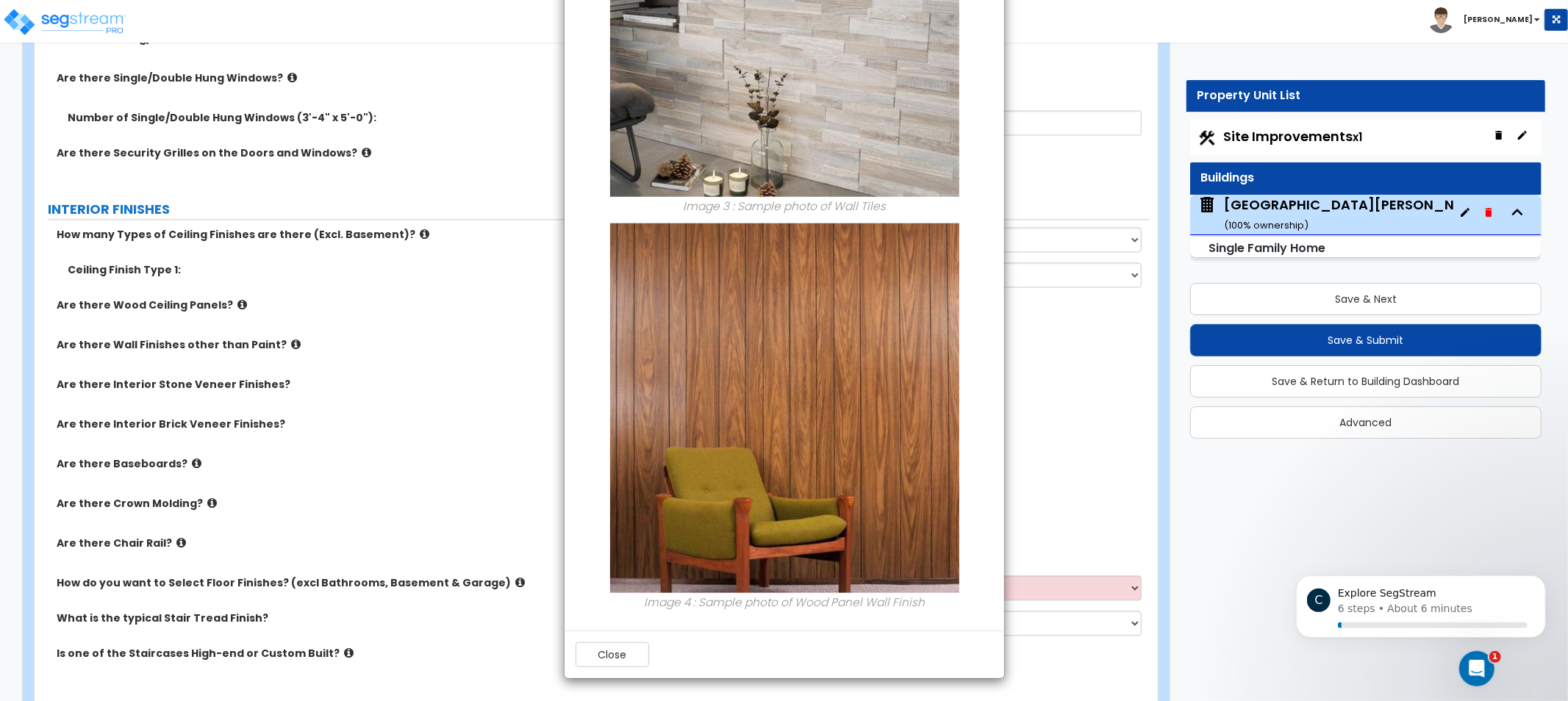
click at [404, 375] on div "× Information of Are there Wall Finishes other than Paint? Image 1 : Sample pho…" at bounding box center [784, 350] width 1568 height 701
click at [598, 670] on div "Close" at bounding box center [784, 655] width 439 height 48
click at [621, 654] on button "Close" at bounding box center [612, 655] width 73 height 25
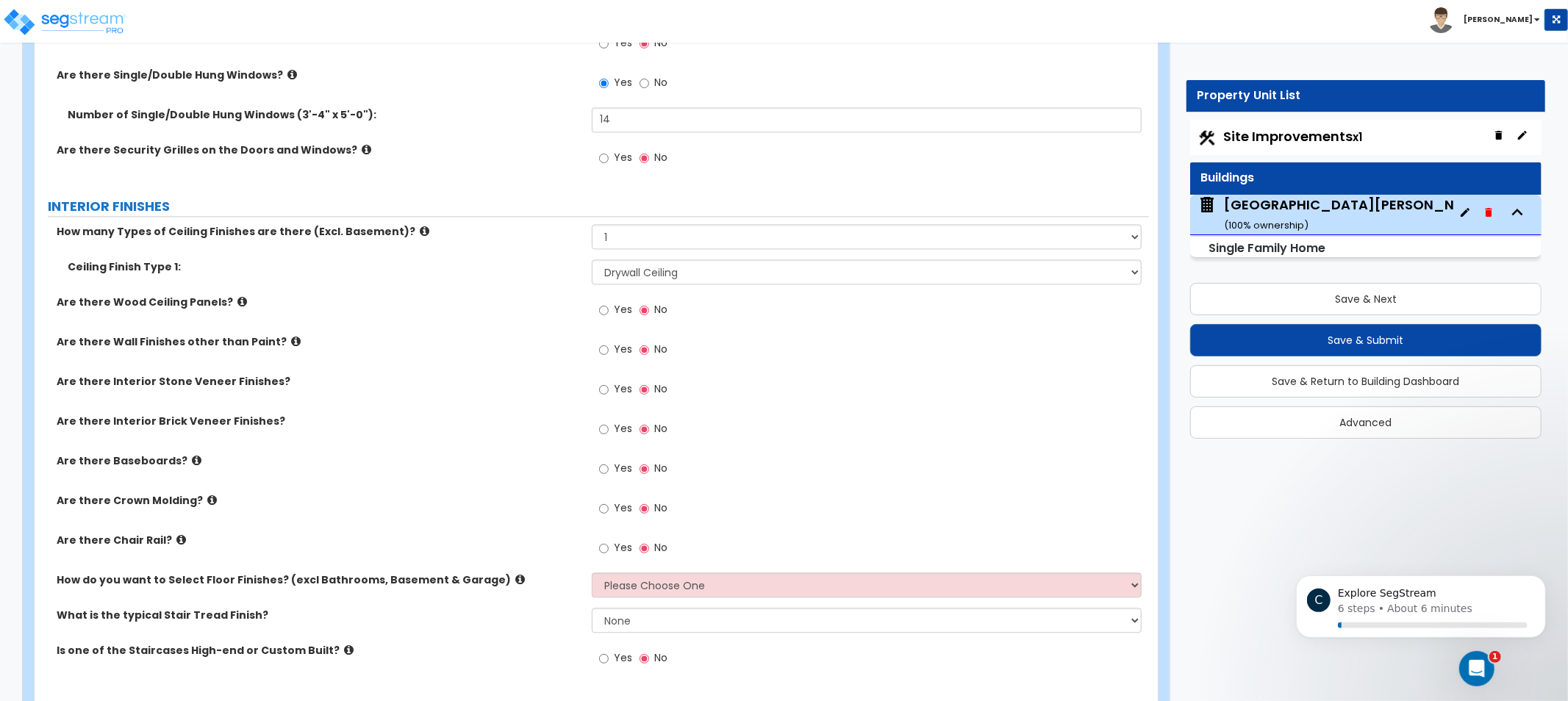
scroll to position [2629, 0]
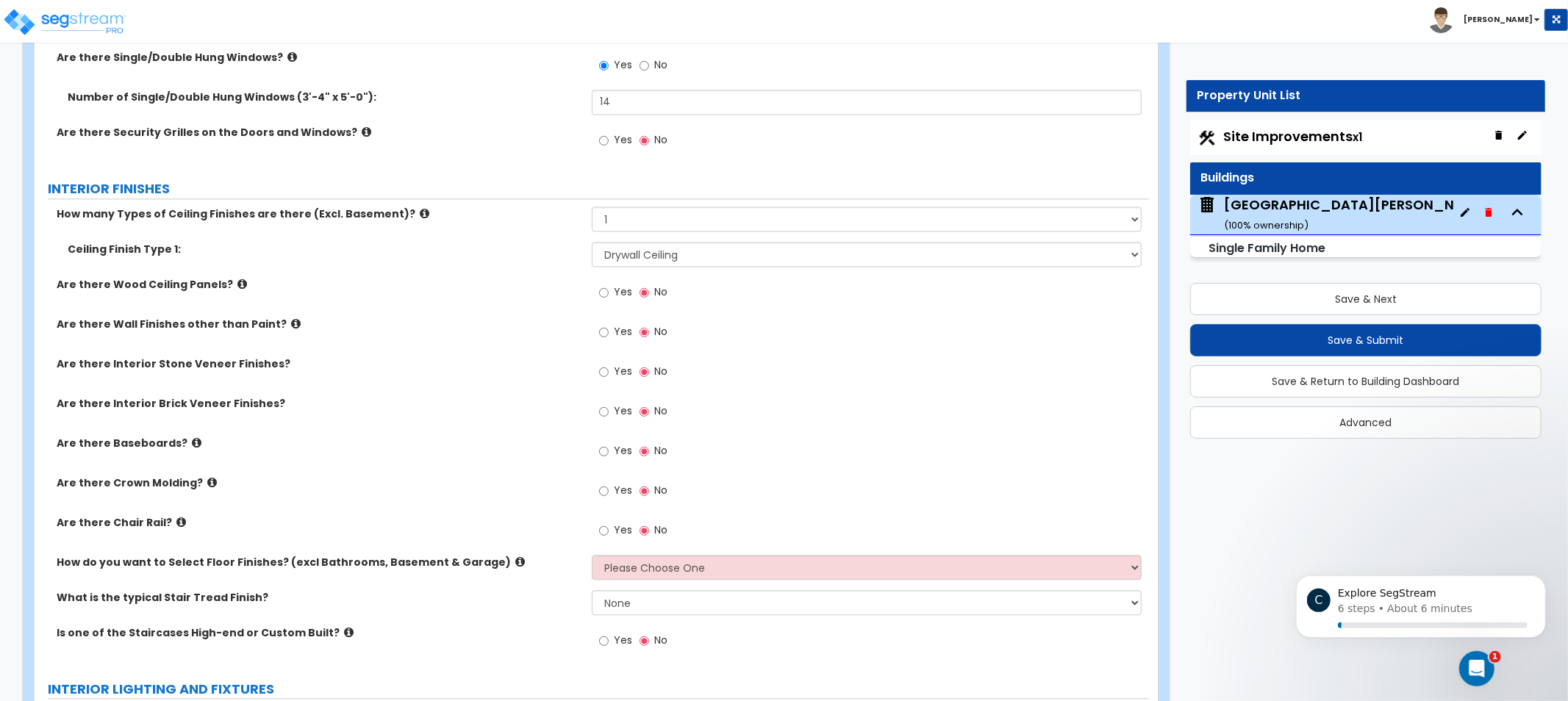
drag, startPoint x: 459, startPoint y: 408, endPoint x: 452, endPoint y: 442, distance: 34.7
click at [214, 361] on label "Are there Interior Stone Veneer Finishes?" at bounding box center [318, 363] width 524 height 15
drag, startPoint x: 225, startPoint y: 365, endPoint x: 148, endPoint y: 362, distance: 77.1
click at [148, 362] on label "Are there Interior Stone Veneer Finishes?" at bounding box center [318, 363] width 524 height 15
copy label "Stone Veneer F"
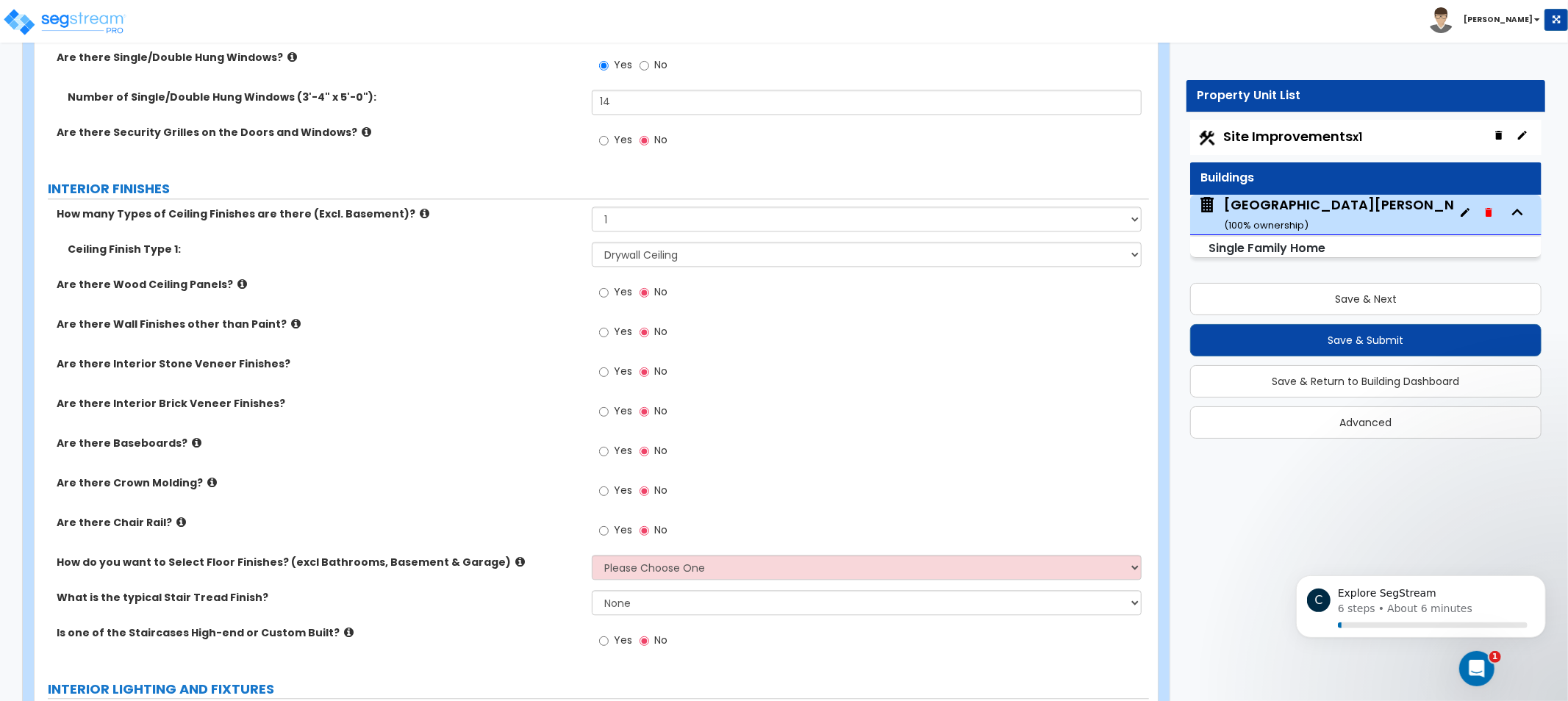
drag, startPoint x: 415, startPoint y: 394, endPoint x: 402, endPoint y: 392, distance: 13.2
drag, startPoint x: 402, startPoint y: 392, endPoint x: 347, endPoint y: 392, distance: 55.0
click at [368, 391] on div "Are there Interior Stone Veneer Finishes? Yes No" at bounding box center [591, 376] width 1115 height 40
click at [192, 442] on icon at bounding box center [196, 443] width 10 height 11
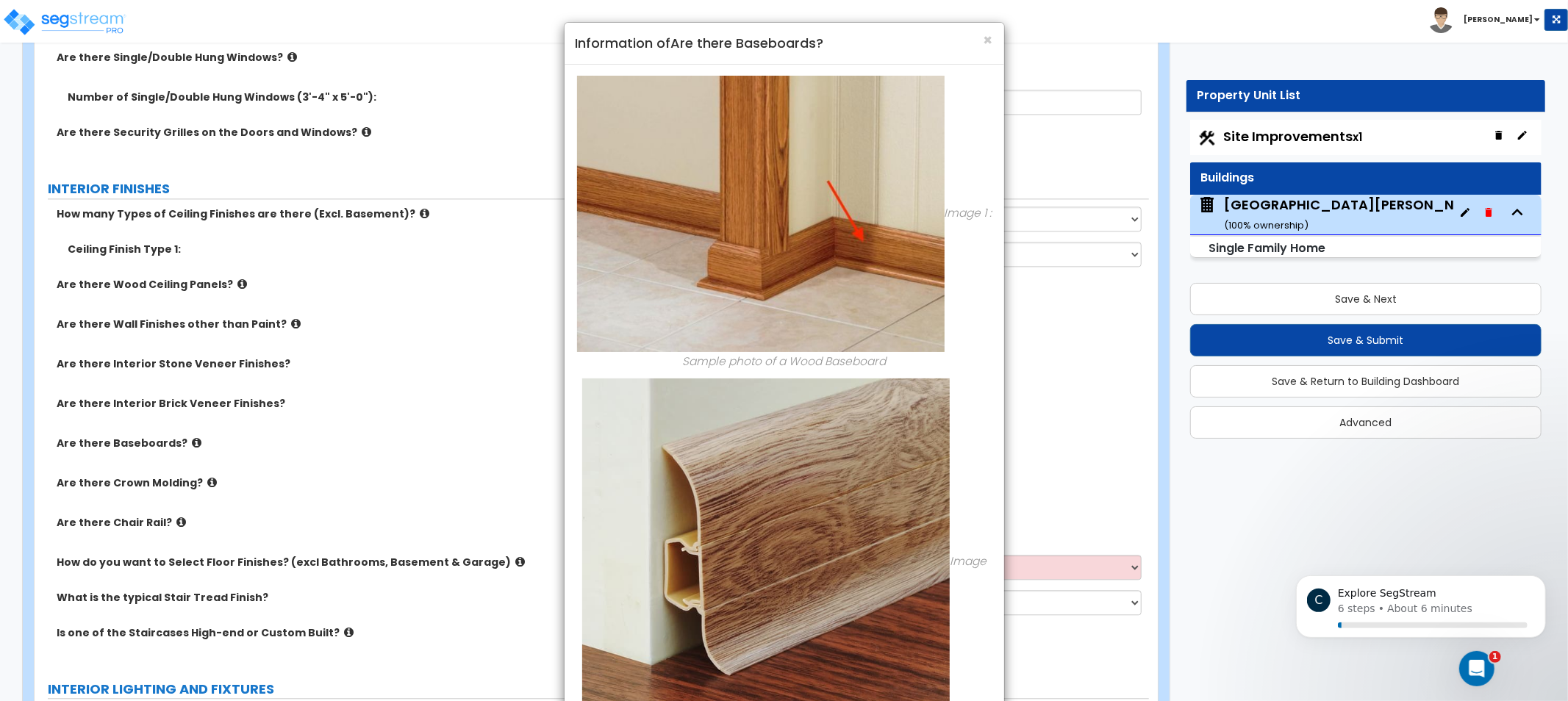
drag, startPoint x: 417, startPoint y: 491, endPoint x: 445, endPoint y: 469, distance: 35.6
click at [417, 491] on div "× Information of Are there Baseboards? Image 1 : Sample photo of a Wood Baseboa…" at bounding box center [784, 350] width 1568 height 701
click at [991, 41] on span "×" at bounding box center [988, 40] width 10 height 21
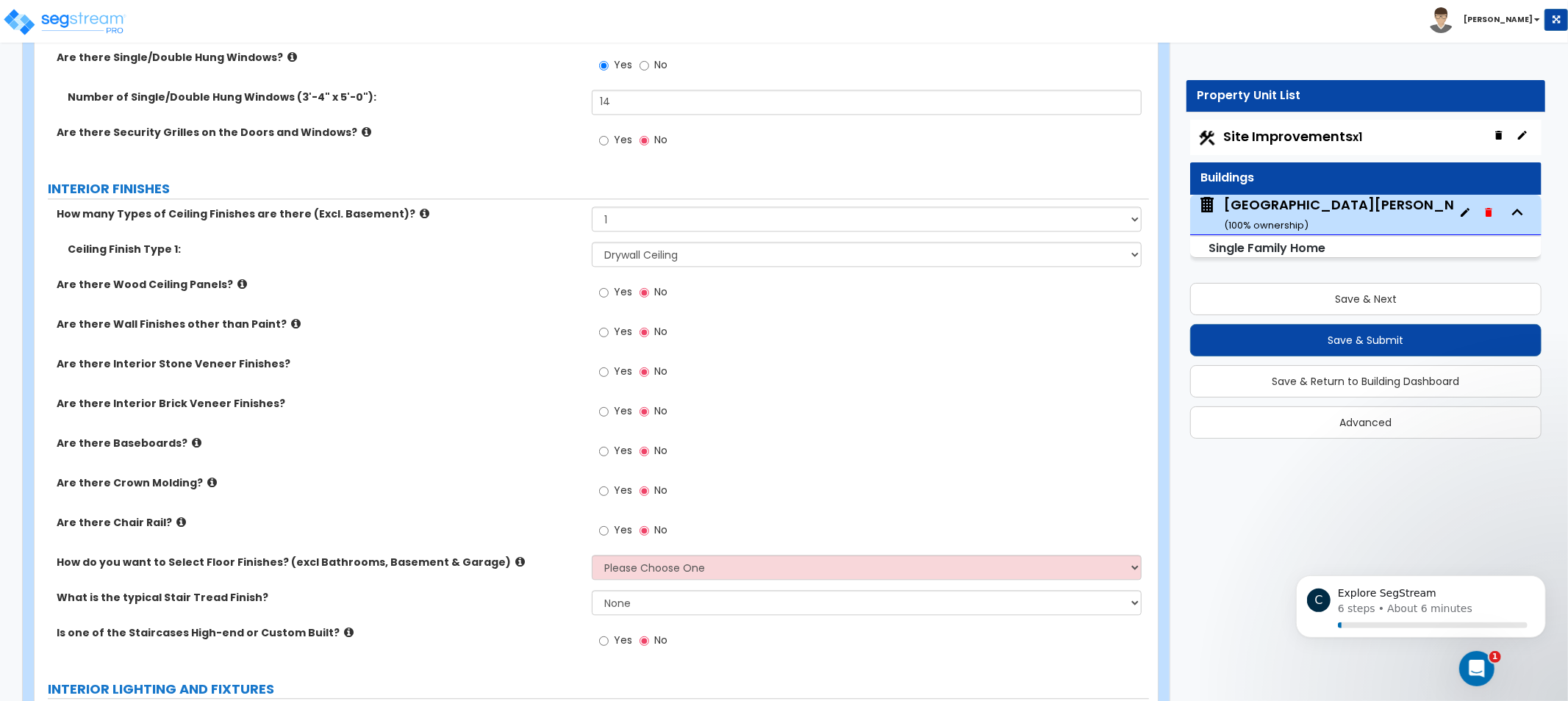
click at [588, 453] on div "Are there Baseboards? Yes No" at bounding box center [591, 455] width 1115 height 40
click at [600, 452] on input "Yes" at bounding box center [604, 452] width 10 height 16
radio input "true"
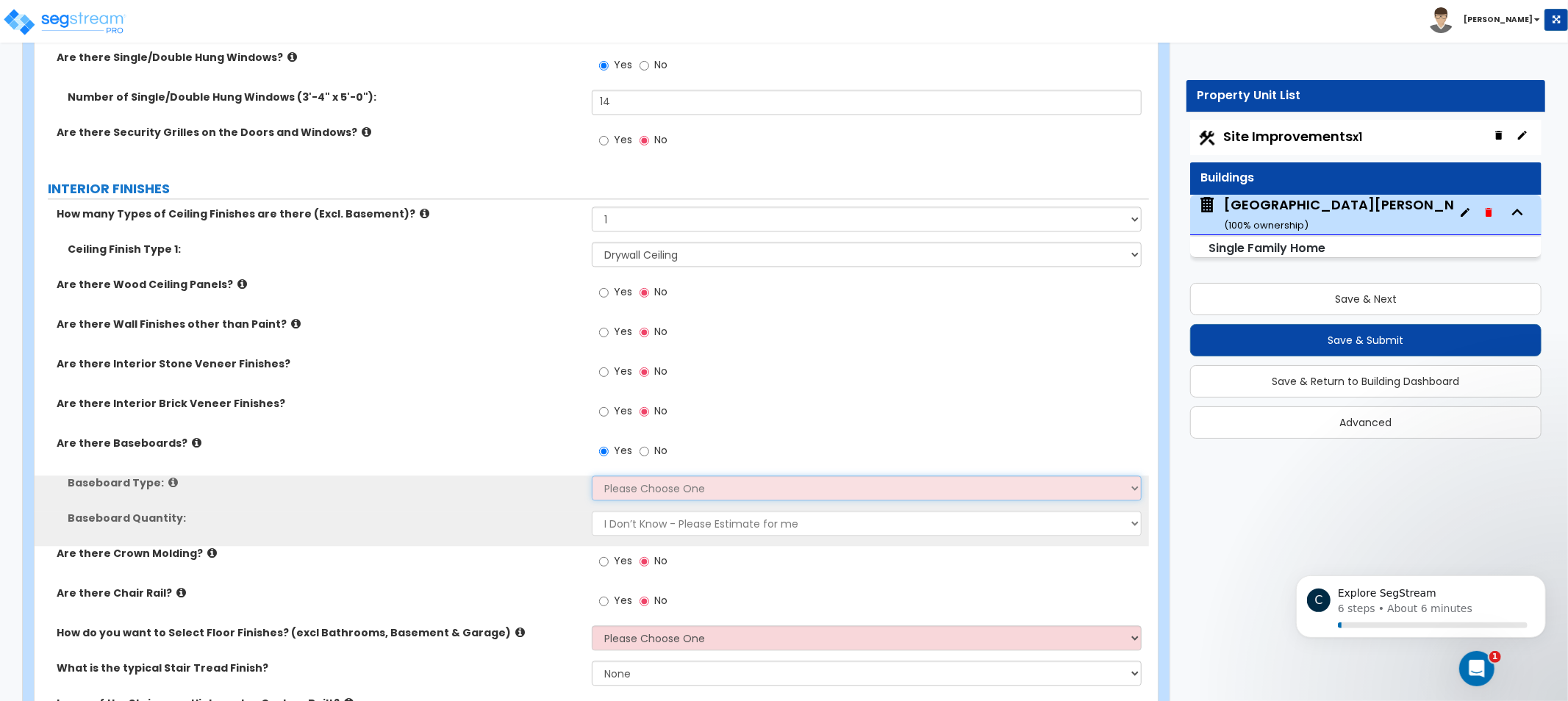
click at [630, 486] on select "Please Choose One Wood Vinyl Carpet Tile" at bounding box center [867, 488] width 550 height 25
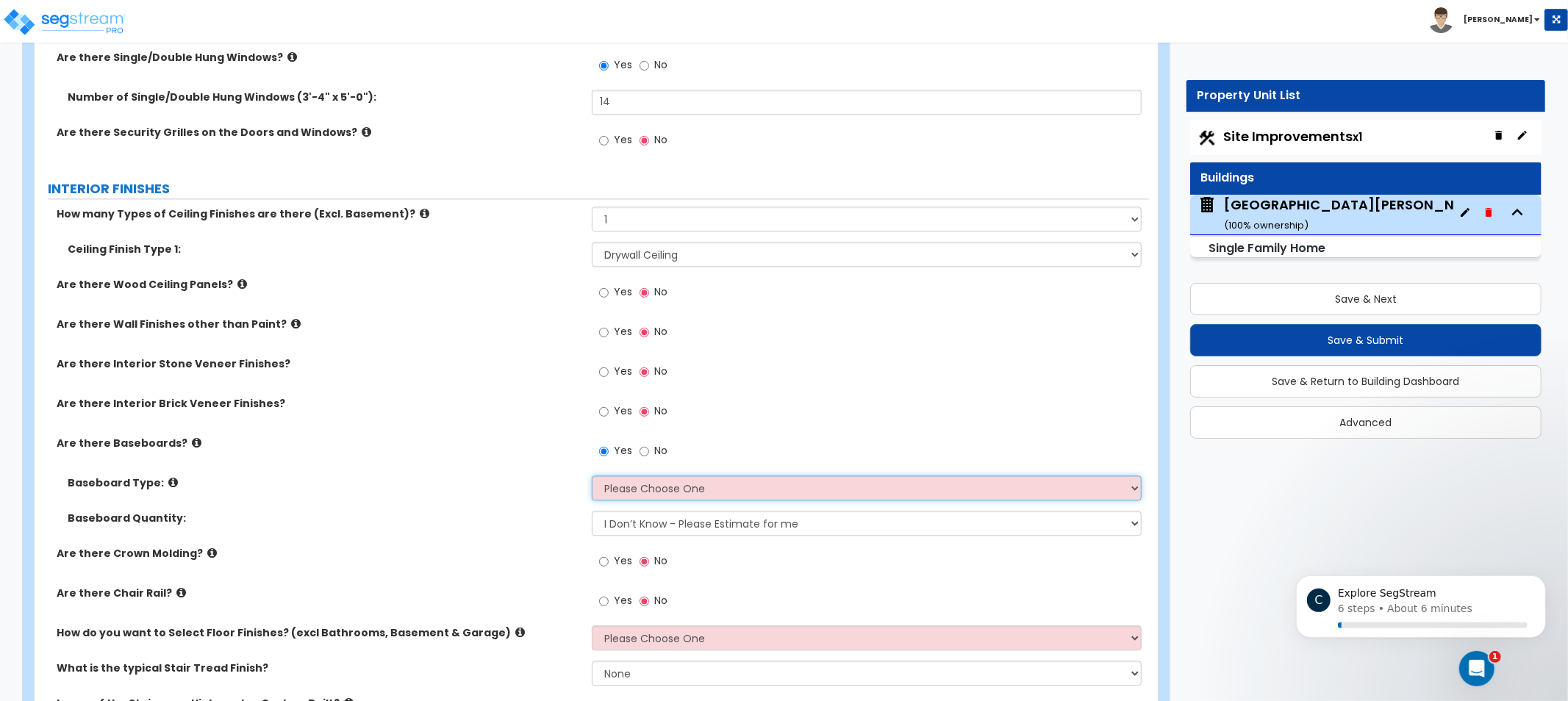
click at [641, 496] on select "Please Choose One Wood Vinyl Carpet Tile" at bounding box center [867, 488] width 550 height 25
click at [721, 496] on select "Please Choose One Wood Vinyl Carpet Tile" at bounding box center [867, 488] width 550 height 25
select select "2"
click at [592, 476] on select "Please Choose One Wood Vinyl Carpet Tile" at bounding box center [867, 488] width 550 height 25
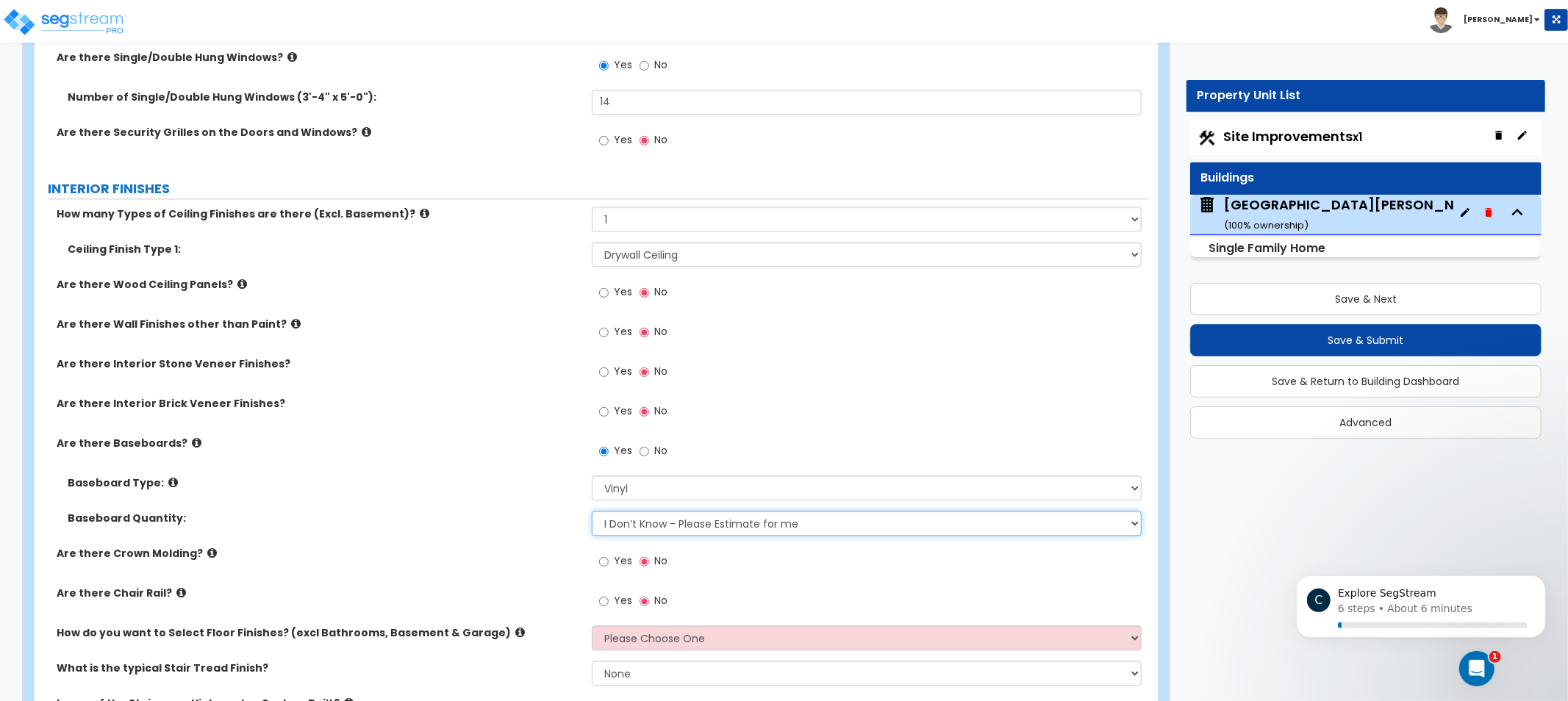
click at [652, 527] on select "I Don’t Know - Please Estimate for me I want to Enter the Linear Footage" at bounding box center [867, 523] width 550 height 25
click at [653, 530] on select "I Don’t Know - Please Estimate for me I want to Enter the Linear Footage" at bounding box center [867, 523] width 550 height 25
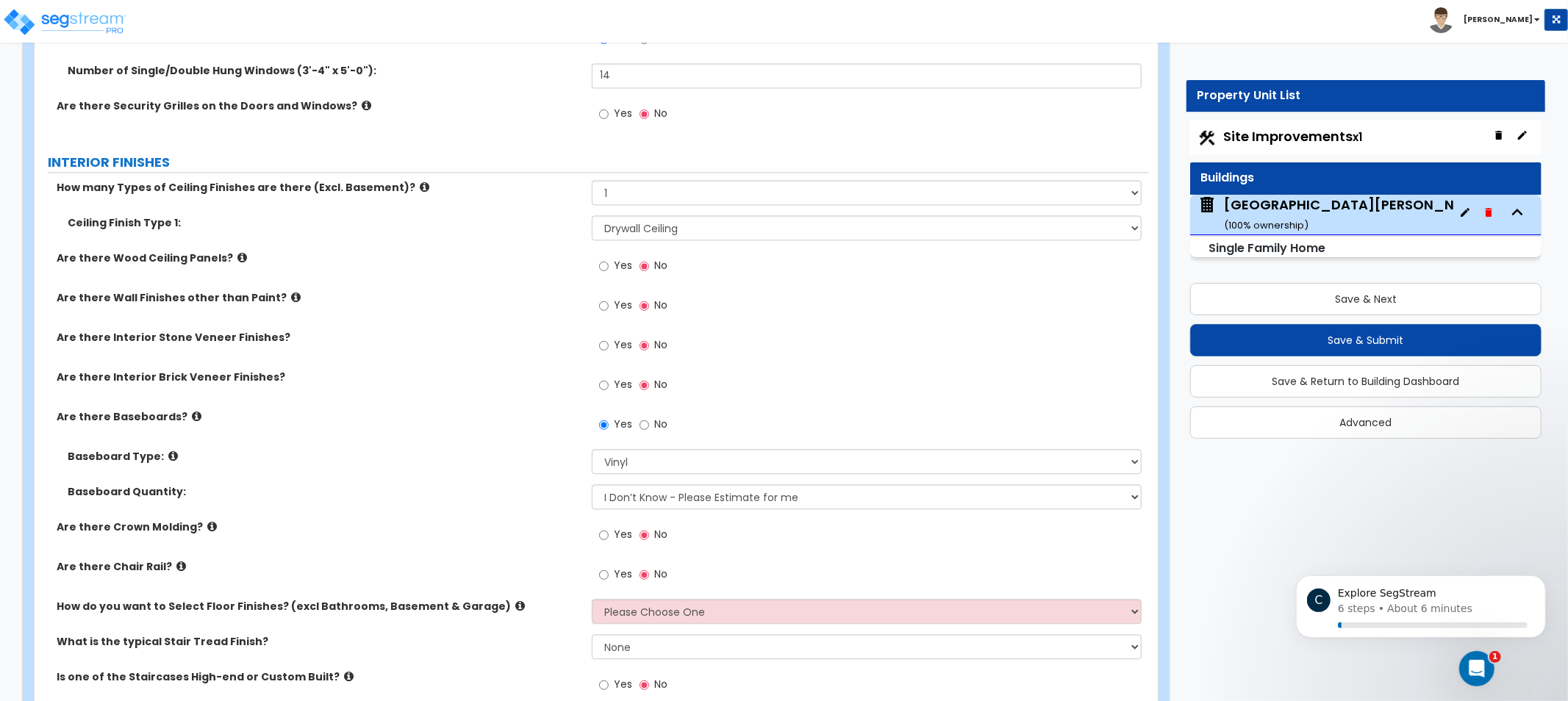
drag, startPoint x: 460, startPoint y: 487, endPoint x: 395, endPoint y: 506, distance: 67.7
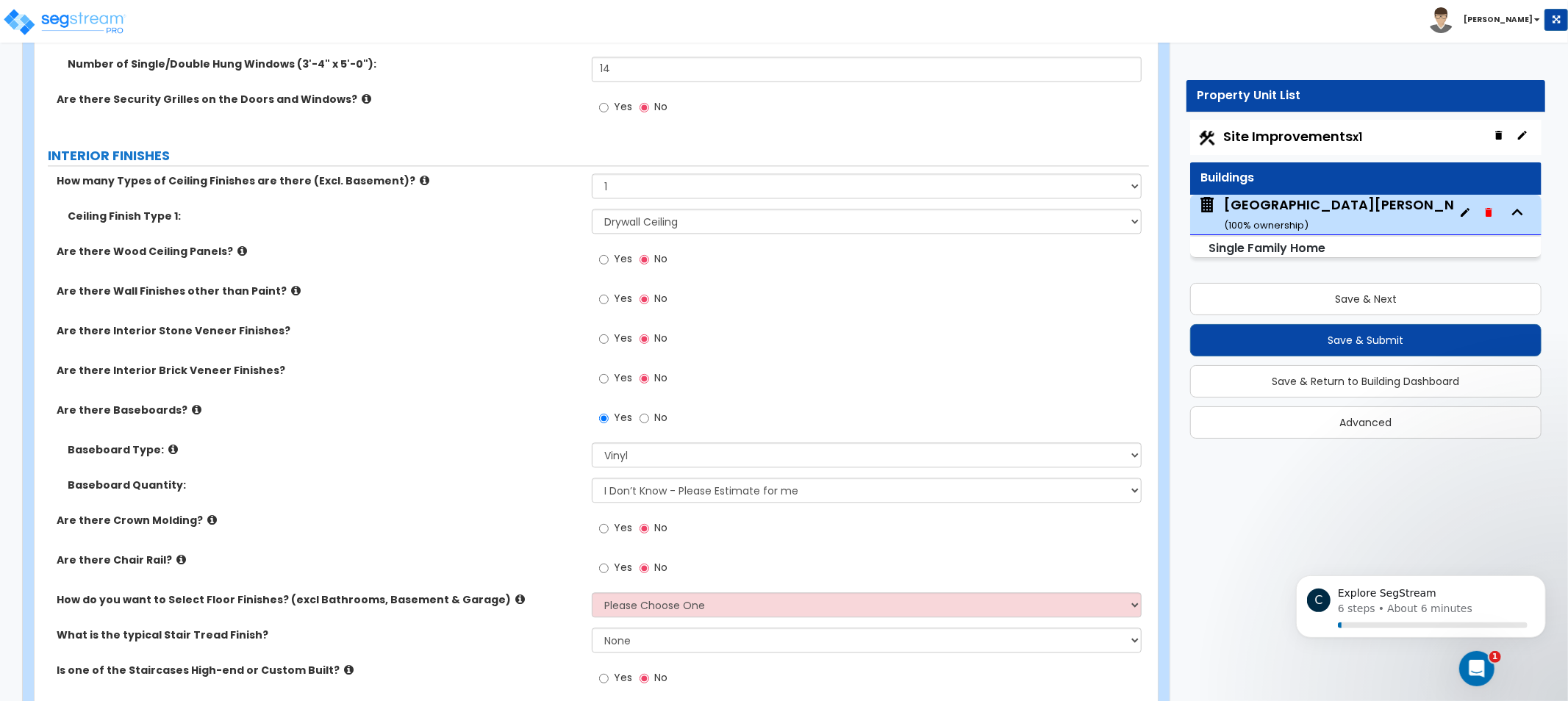
click at [208, 517] on icon at bounding box center [212, 520] width 10 height 11
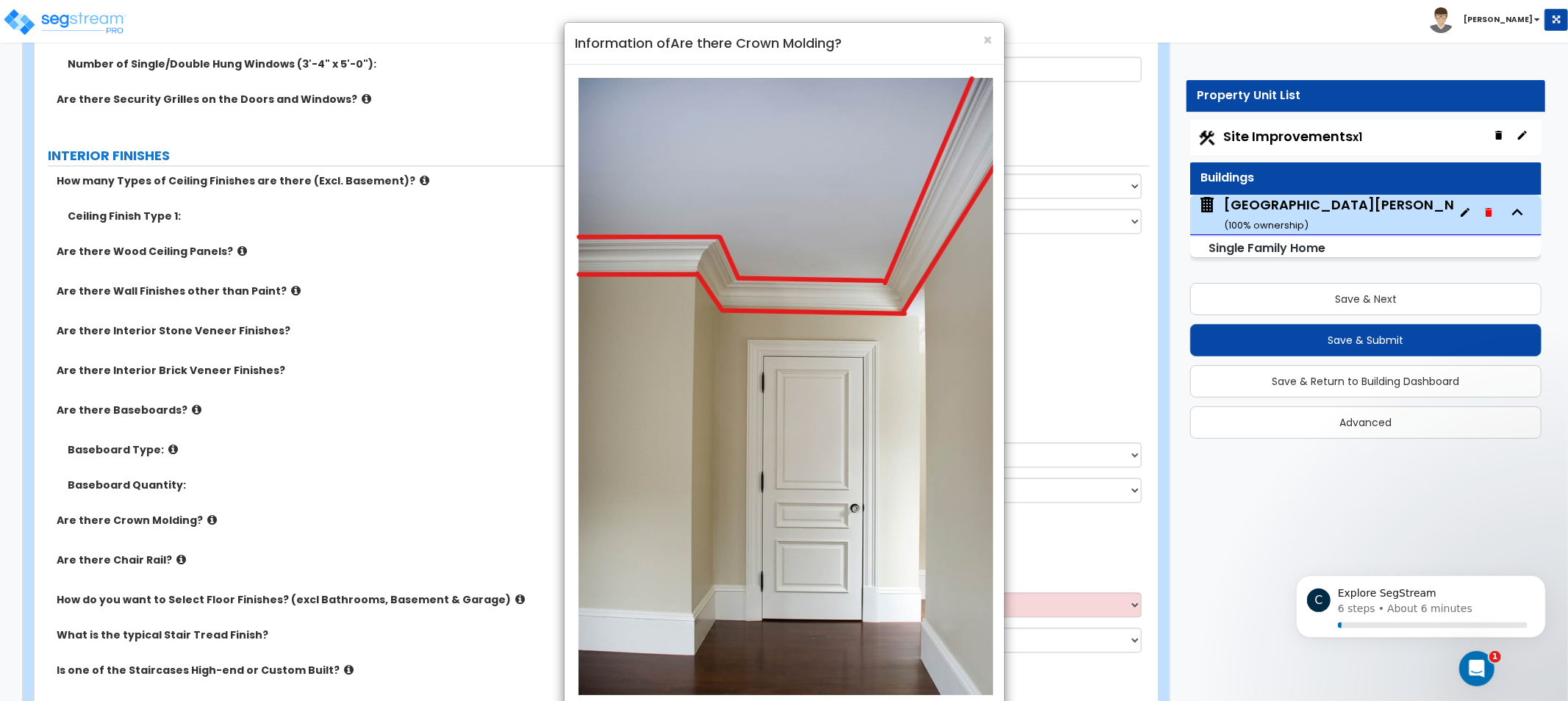
click at [405, 395] on div "× Information of Are there Crown Molding? Example of Crown Molding Close" at bounding box center [784, 350] width 1568 height 701
click at [996, 41] on div "× Information of Are there Crown Molding?" at bounding box center [784, 43] width 439 height 42
click at [993, 41] on span "×" at bounding box center [988, 40] width 10 height 21
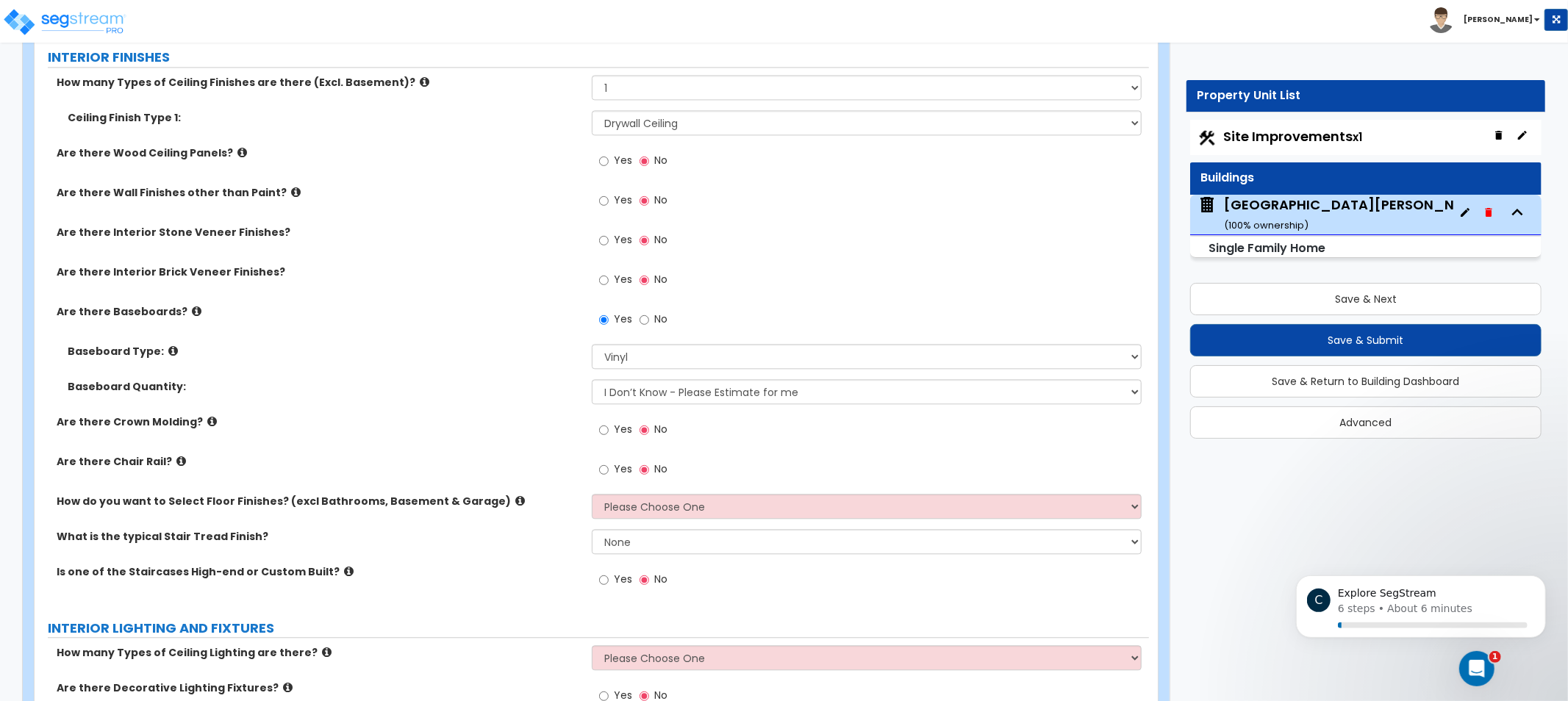
scroll to position [3041, 0]
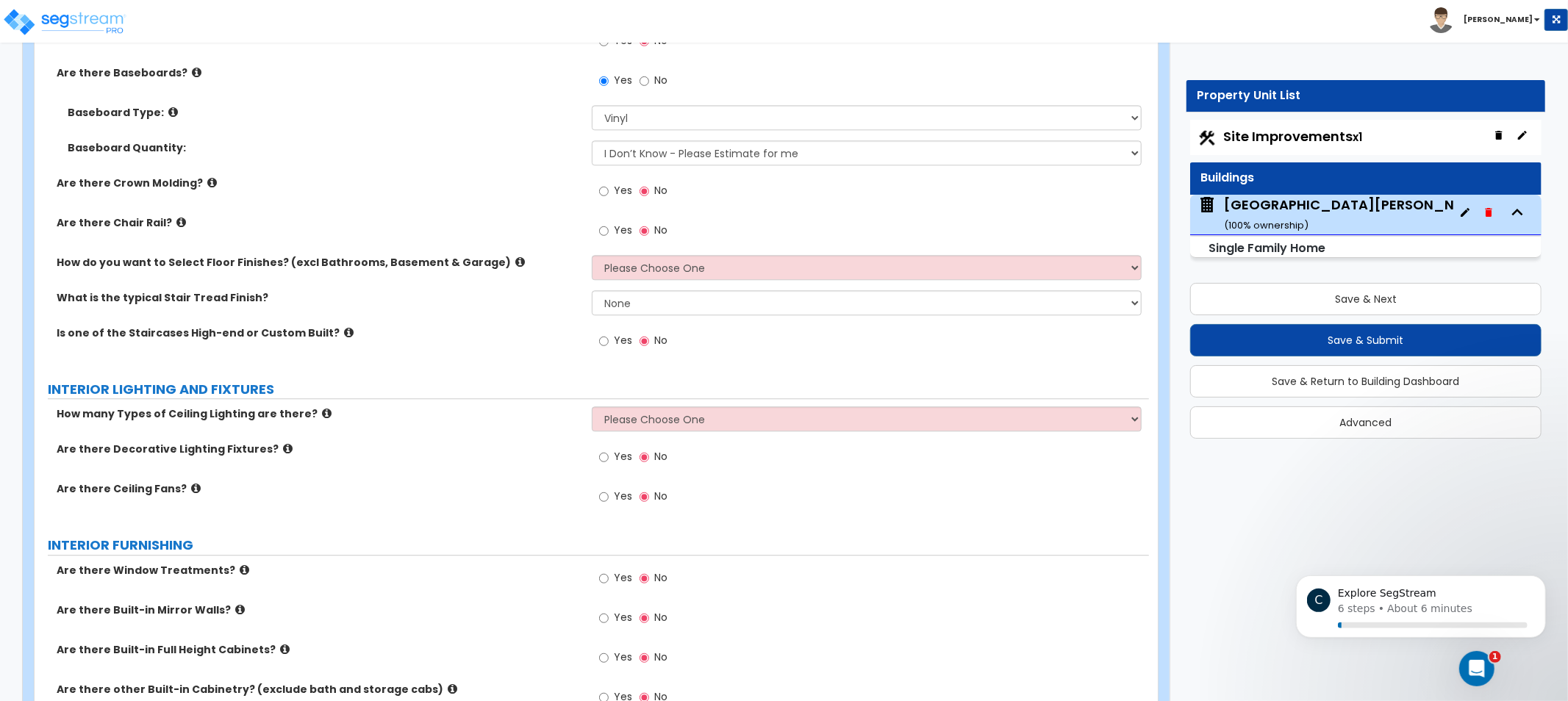
drag, startPoint x: 362, startPoint y: 514, endPoint x: 270, endPoint y: 422, distance: 130.1
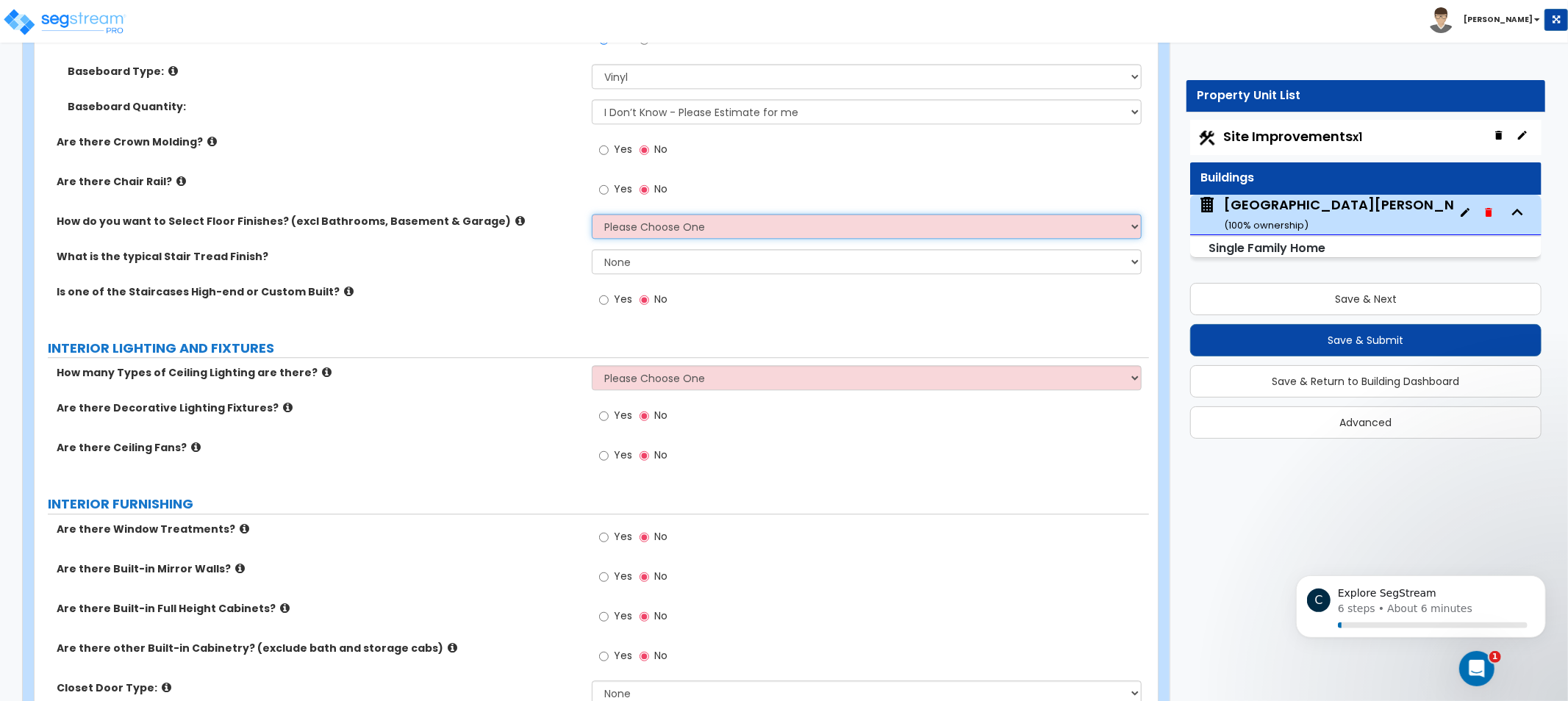
click at [694, 219] on select "Please Choose One I want to Select Floor Finishes for the Areas of the House I …" at bounding box center [867, 226] width 550 height 25
click at [412, 177] on label "Are there Chair Rail?" at bounding box center [318, 181] width 524 height 15
drag, startPoint x: 410, startPoint y: 177, endPoint x: 369, endPoint y: 160, distance: 44.4
click at [373, 160] on div "Are there Crown Molding? Yes No" at bounding box center [591, 154] width 1115 height 40
drag, startPoint x: 145, startPoint y: 215, endPoint x: 291, endPoint y: 222, distance: 146.2
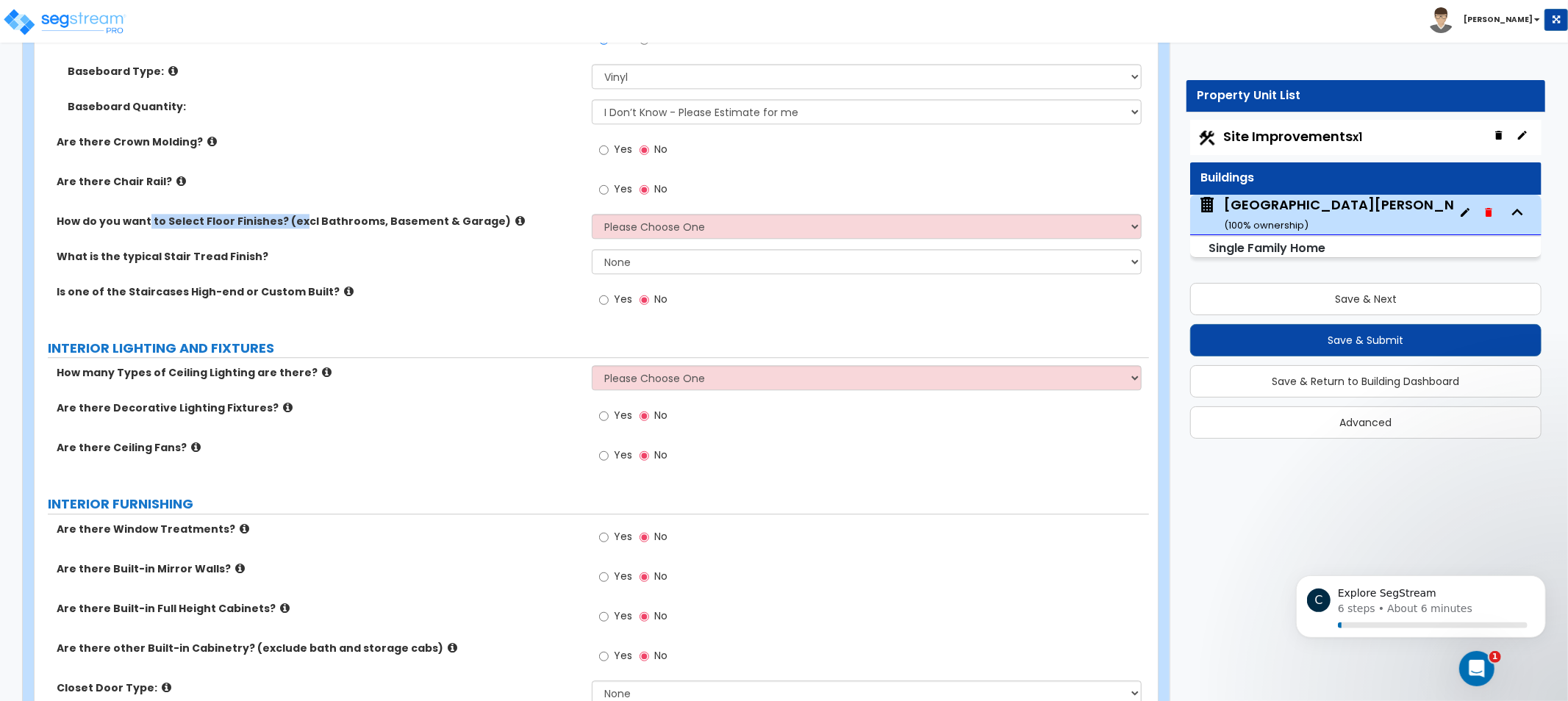
click at [291, 222] on label "How do you want to Select Floor Finishes? (excl Bathrooms, Basement & Garage)" at bounding box center [318, 221] width 524 height 15
click at [704, 215] on select "Please Choose One I want to Select Floor Finishes for the Areas of the House I …" at bounding box center [867, 226] width 550 height 25
select select "1"
click at [592, 214] on select "Please Choose One I want to Select Floor Finishes for the Areas of the House I …" at bounding box center [867, 226] width 550 height 25
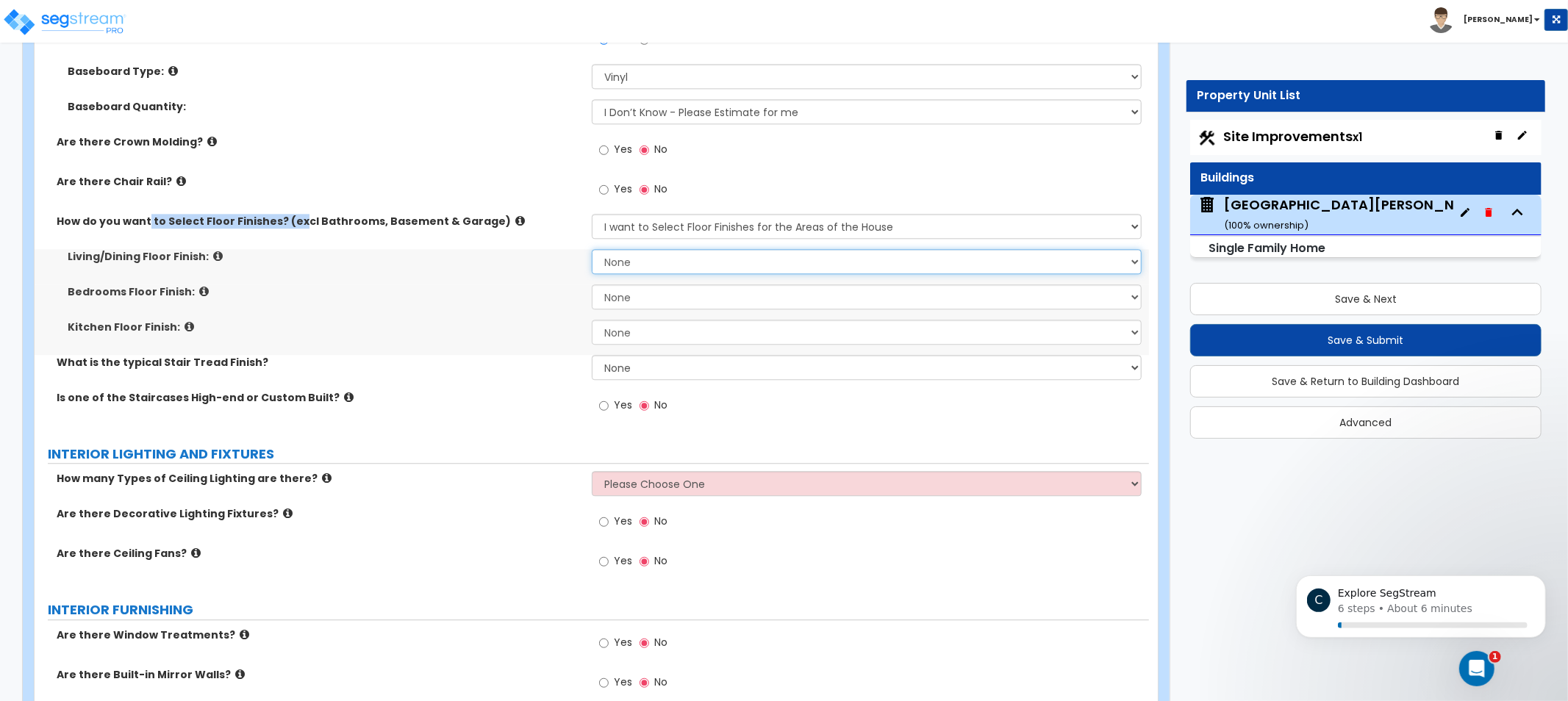
click at [754, 260] on select "None Tile Flooring Hardwood Flooring Resilient Laminate Flooring VCT Flooring S…" at bounding box center [867, 262] width 550 height 25
click at [362, 303] on div "Bedrooms Floor Finish: None Tile Flooring Hardwood Flooring Resilient Laminate …" at bounding box center [591, 302] width 1115 height 35
click at [721, 255] on select "None Tile Flooring Hardwood Flooring Resilient Laminate Flooring VCT Flooring S…" at bounding box center [867, 262] width 550 height 25
click at [714, 487] on select "Please Choose One 1 2 3" at bounding box center [867, 484] width 550 height 25
click at [694, 487] on select "Please Choose One 1 2 3" at bounding box center [867, 484] width 550 height 25
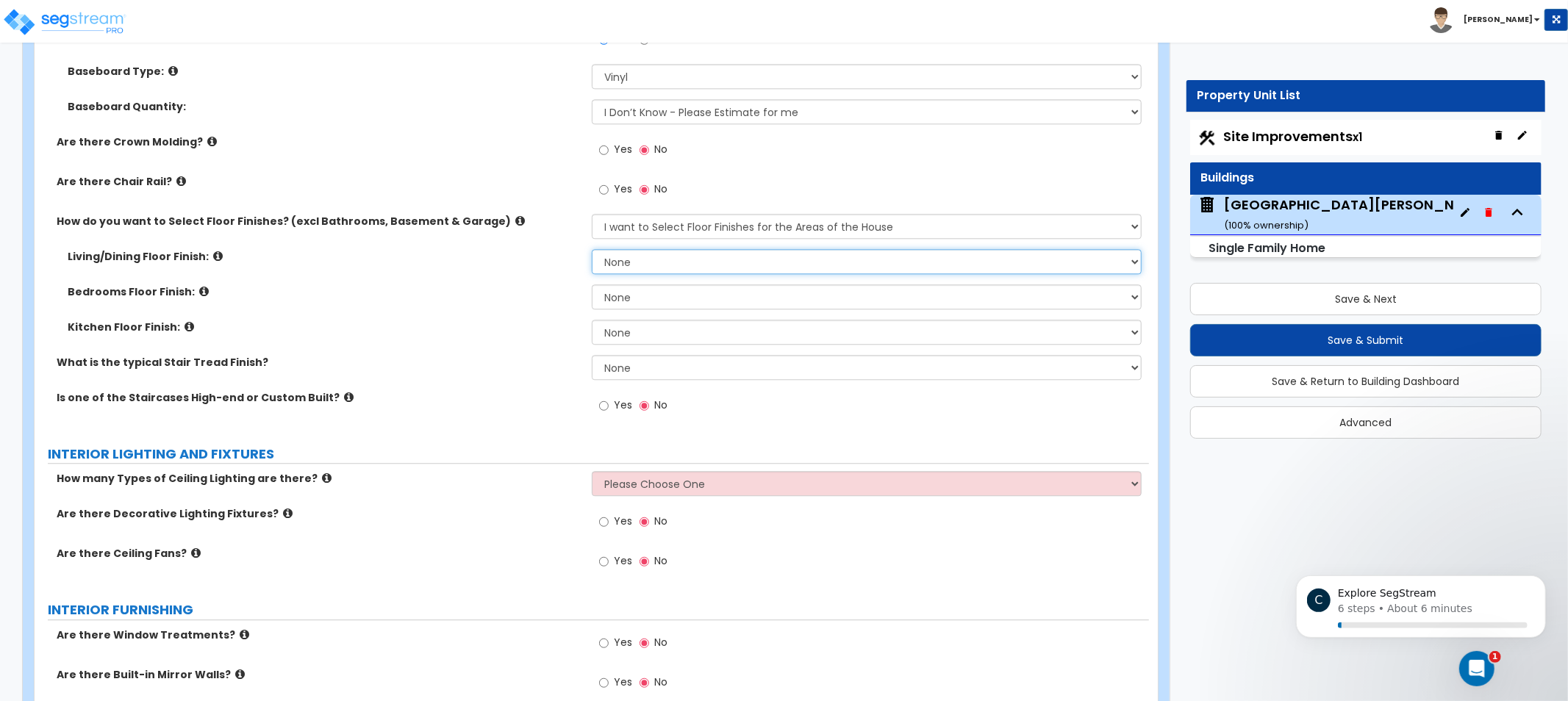
click at [753, 250] on select "None Tile Flooring Hardwood Flooring Resilient Laminate Flooring VCT Flooring S…" at bounding box center [867, 262] width 550 height 25
select select "7"
click at [592, 249] on select "None Tile Flooring Hardwood Flooring Resilient Laminate Flooring VCT Flooring S…" at bounding box center [867, 262] width 550 height 25
click at [757, 253] on select "None Tile Flooring Hardwood Flooring Resilient Laminate Flooring VCT Flooring S…" at bounding box center [867, 262] width 550 height 25
drag, startPoint x: 757, startPoint y: 251, endPoint x: 755, endPoint y: 242, distance: 9.2
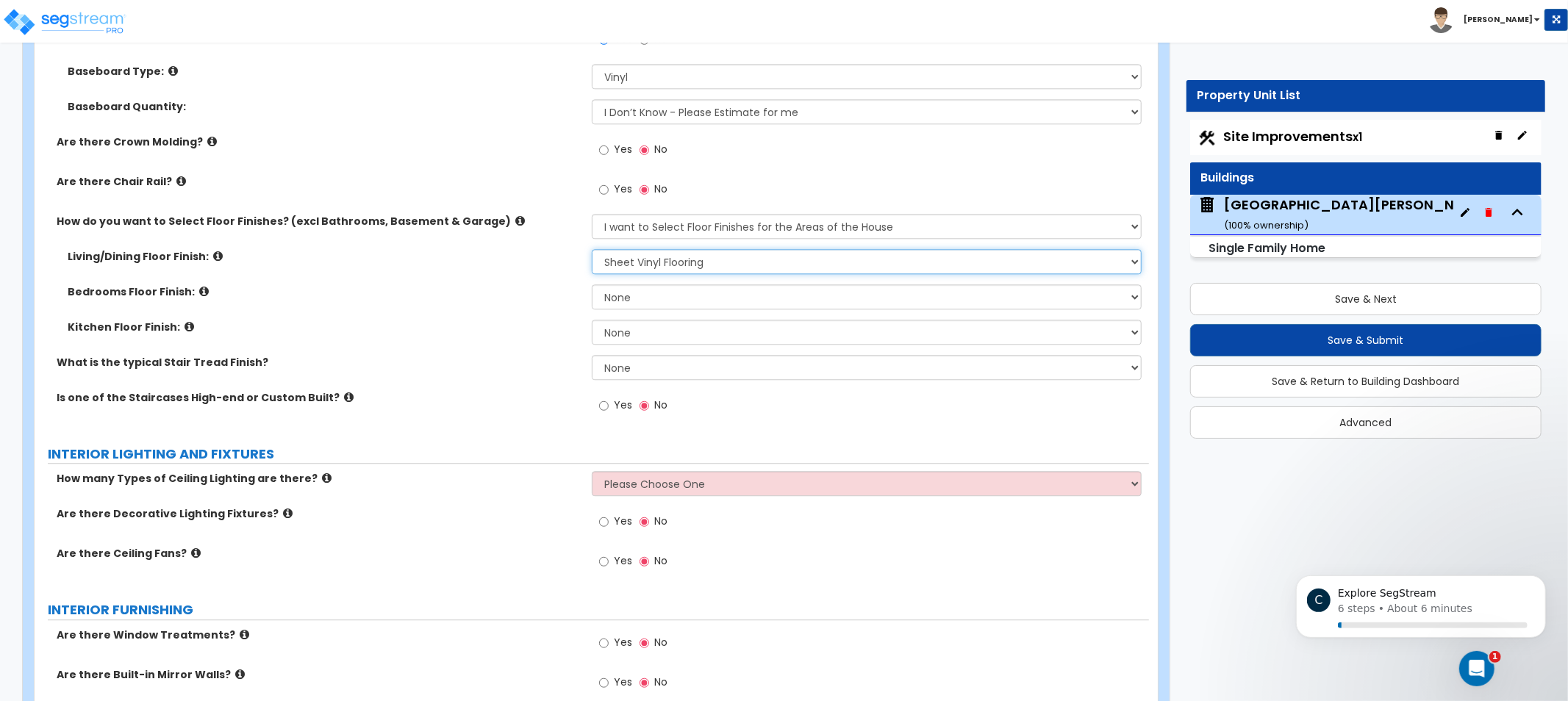
click at [755, 249] on select "None Tile Flooring Hardwood Flooring Resilient Laminate Flooring VCT Flooring S…" at bounding box center [867, 262] width 550 height 25
drag, startPoint x: 640, startPoint y: 295, endPoint x: 628, endPoint y: 300, distance: 13.0
click at [640, 295] on select "None Tile Flooring Hardwood Flooring Resilient Laminate Flooring VCT Flooring S…" at bounding box center [867, 297] width 550 height 25
drag, startPoint x: 506, startPoint y: 350, endPoint x: 395, endPoint y: 334, distance: 112.1
click at [393, 334] on div "Kitchen Floor Finish: None Tile Flooring Hardwood Flooring Resilient Laminate F…" at bounding box center [591, 338] width 1115 height 35
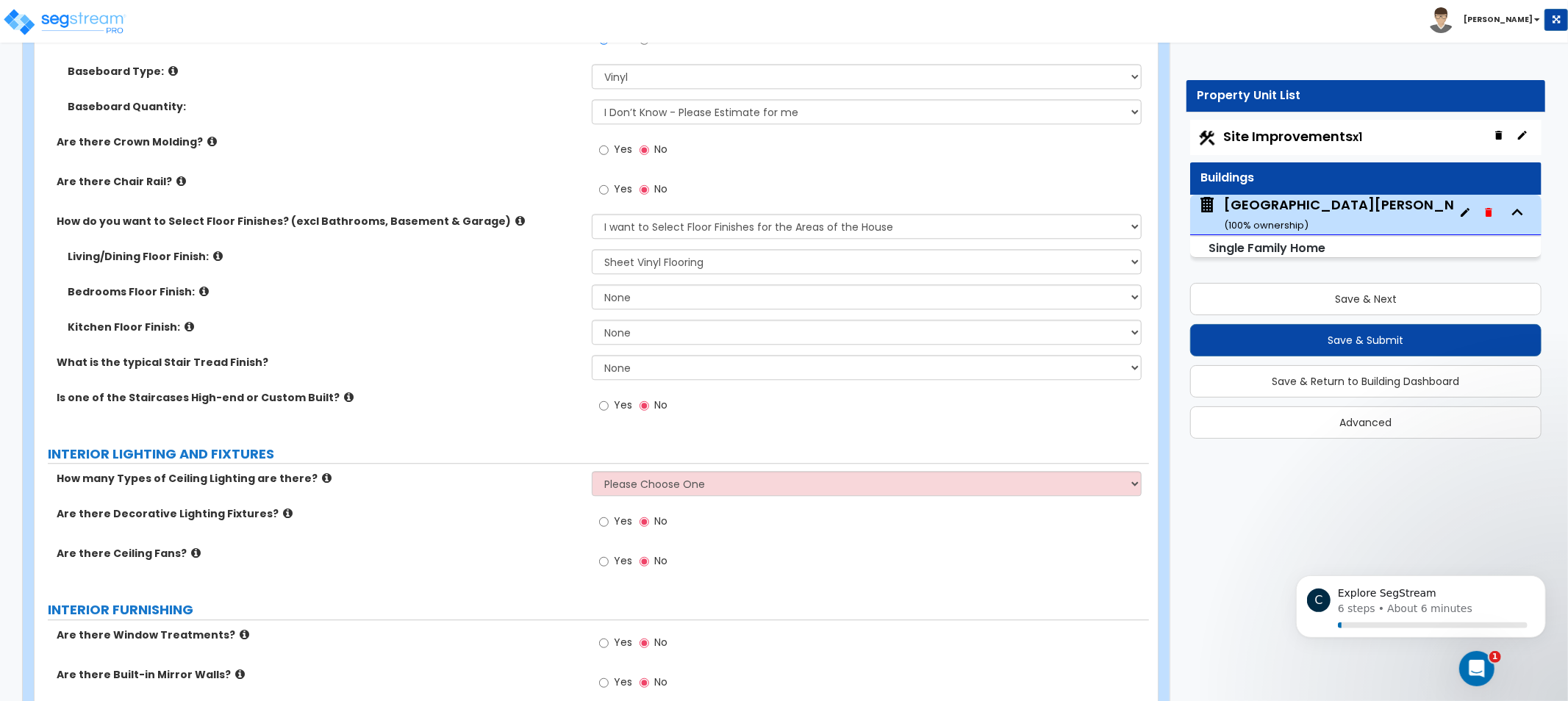
click at [640, 282] on div "Living/Dining Floor Finish: None Tile Flooring Hardwood Flooring Resilient Lami…" at bounding box center [592, 302] width 1092 height 106
click at [641, 295] on select "None Tile Flooring Hardwood Flooring Resilient Laminate Flooring VCT Flooring S…" at bounding box center [867, 297] width 550 height 25
select select "7"
click at [592, 285] on select "None Tile Flooring Hardwood Flooring Resilient Laminate Flooring VCT Flooring S…" at bounding box center [867, 297] width 550 height 25
click at [674, 328] on select "None Tile Flooring Hardwood Flooring Resilient Laminate Flooring VCT Flooring S…" at bounding box center [867, 332] width 550 height 25
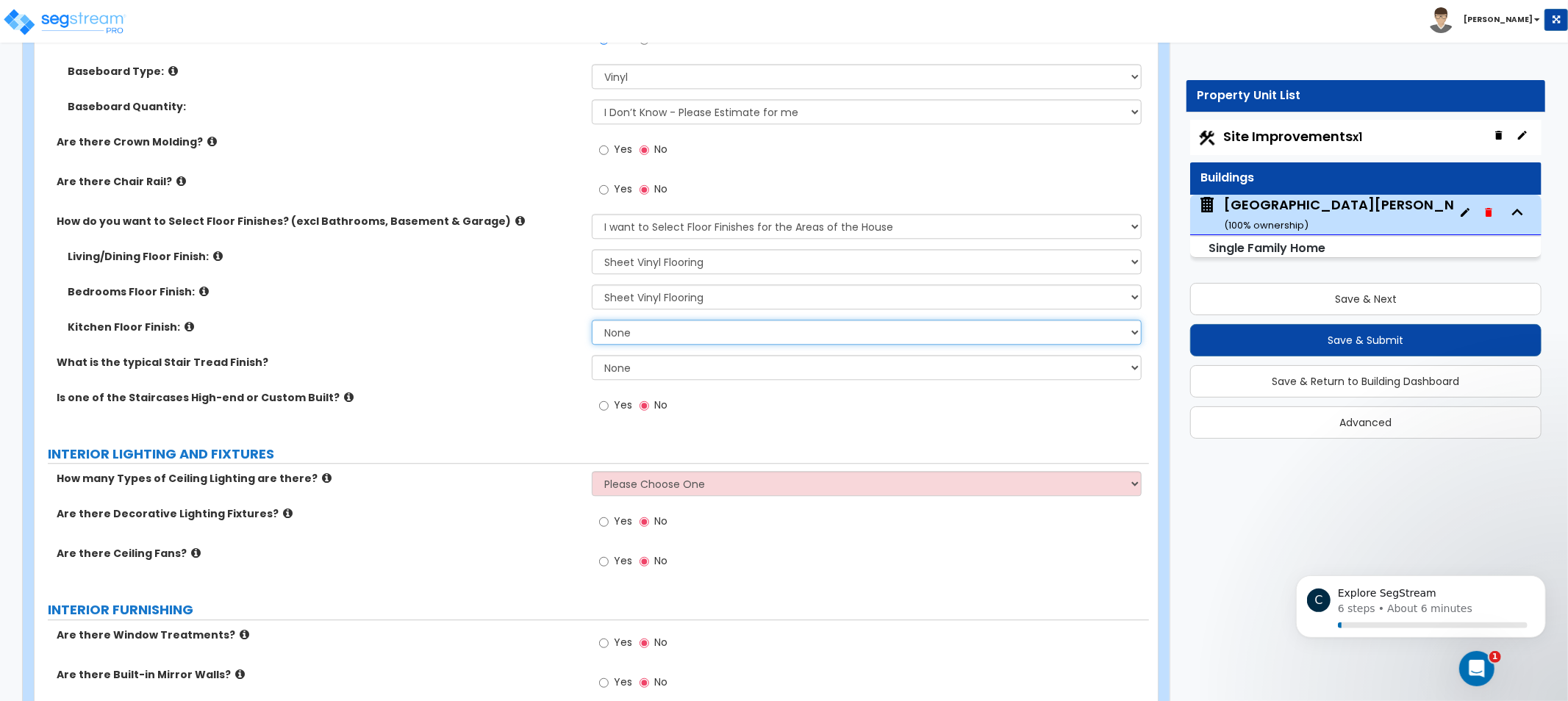
select select "7"
click at [592, 320] on select "None Tile Flooring Hardwood Flooring Resilient Laminate Flooring VCT Flooring S…" at bounding box center [867, 332] width 550 height 25
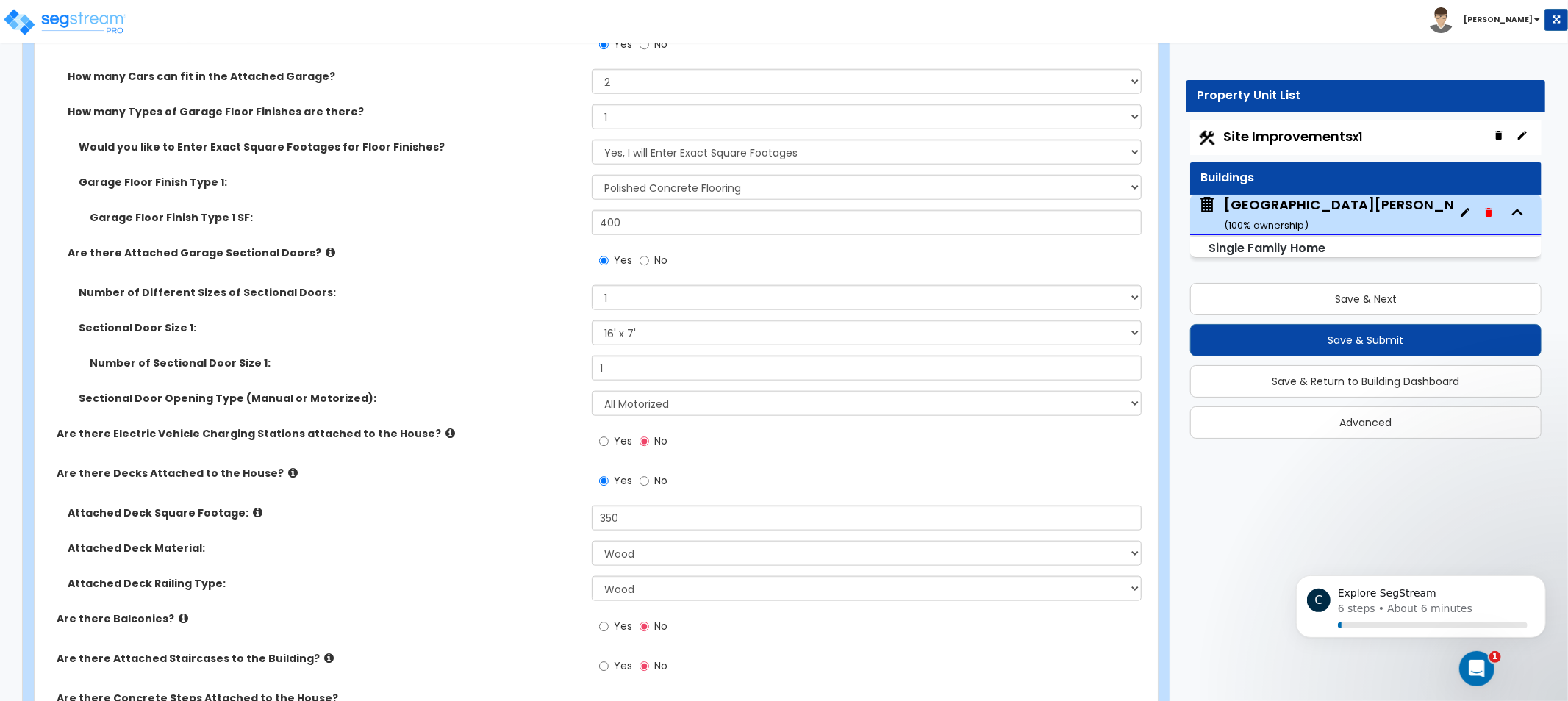
scroll to position [0, 0]
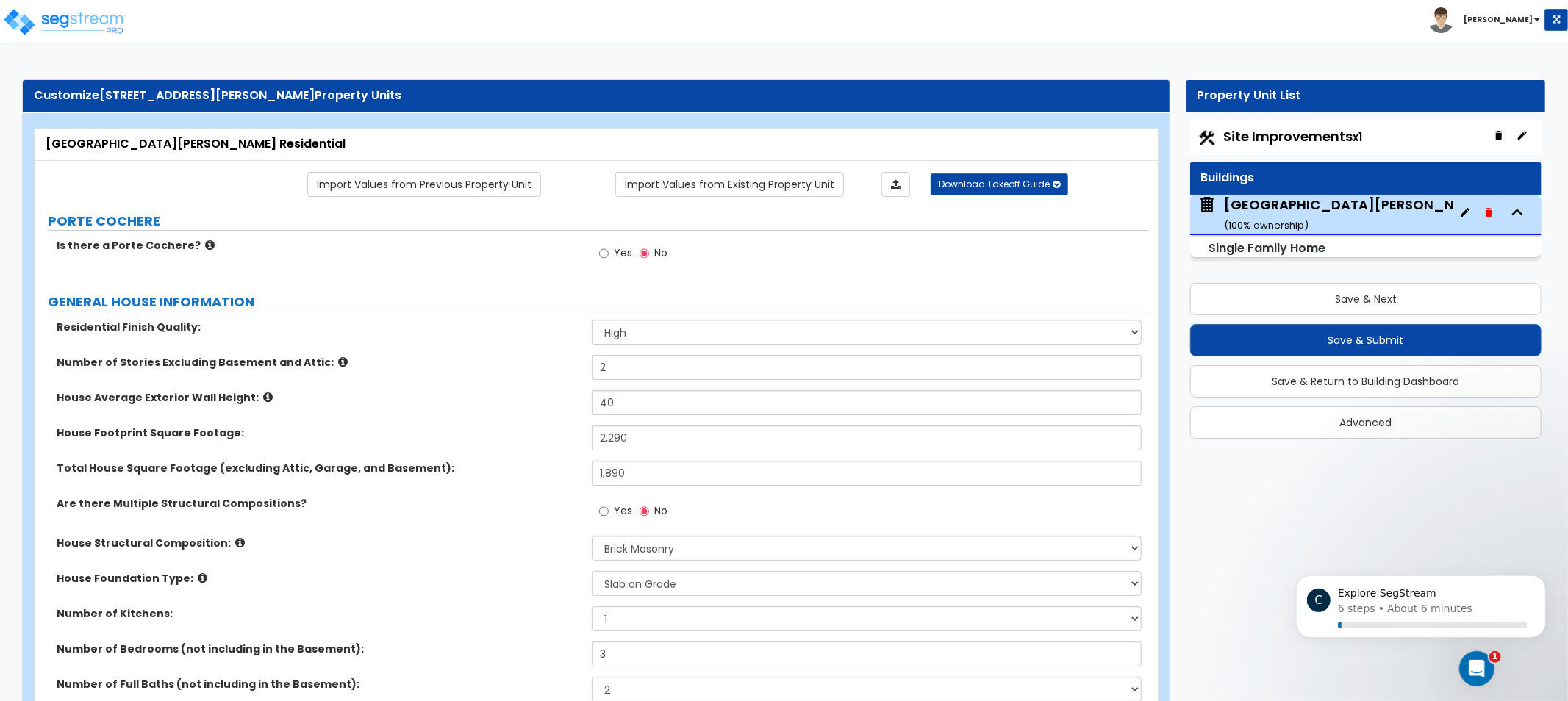
drag, startPoint x: 508, startPoint y: 321, endPoint x: 561, endPoint y: 24, distance: 301.7
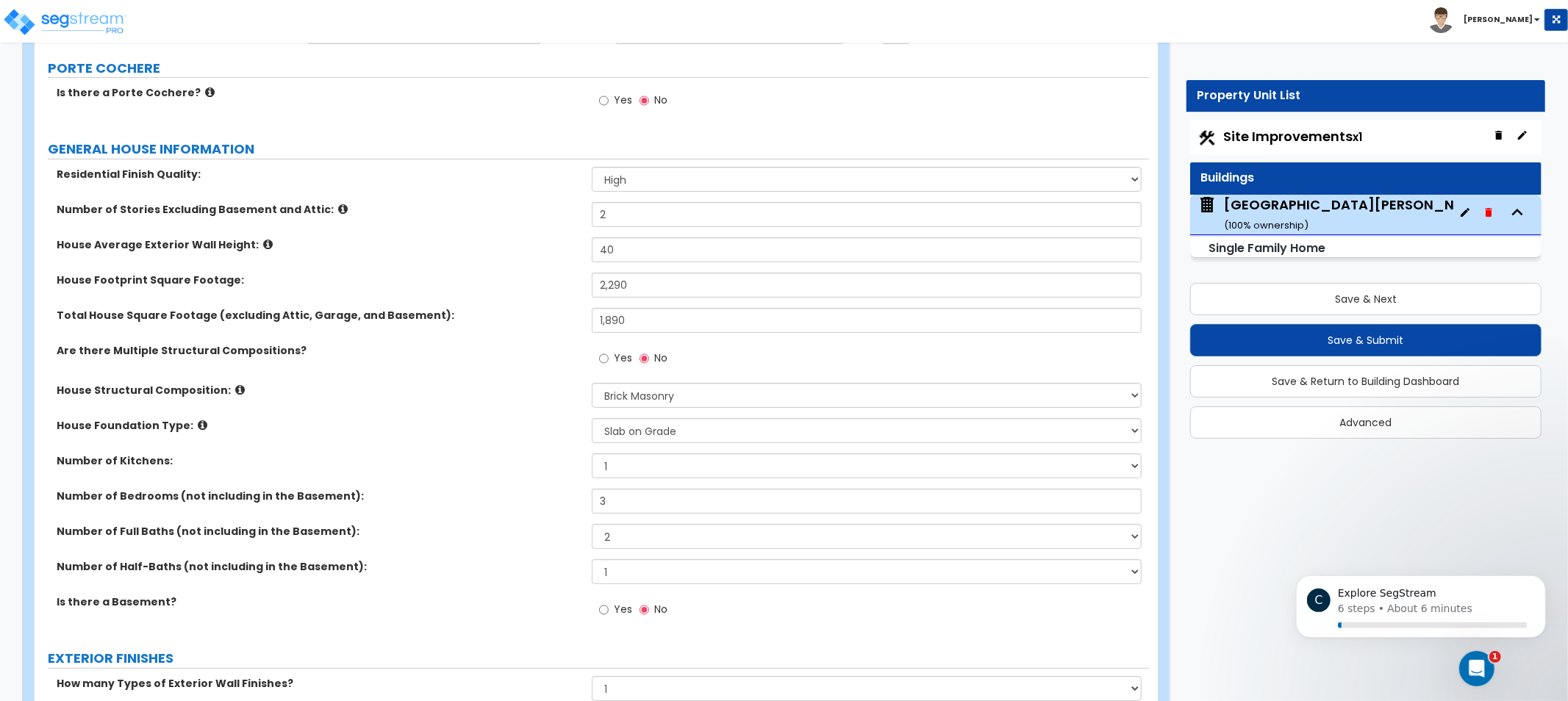
drag, startPoint x: 541, startPoint y: 383, endPoint x: 534, endPoint y: 498, distance: 115.2
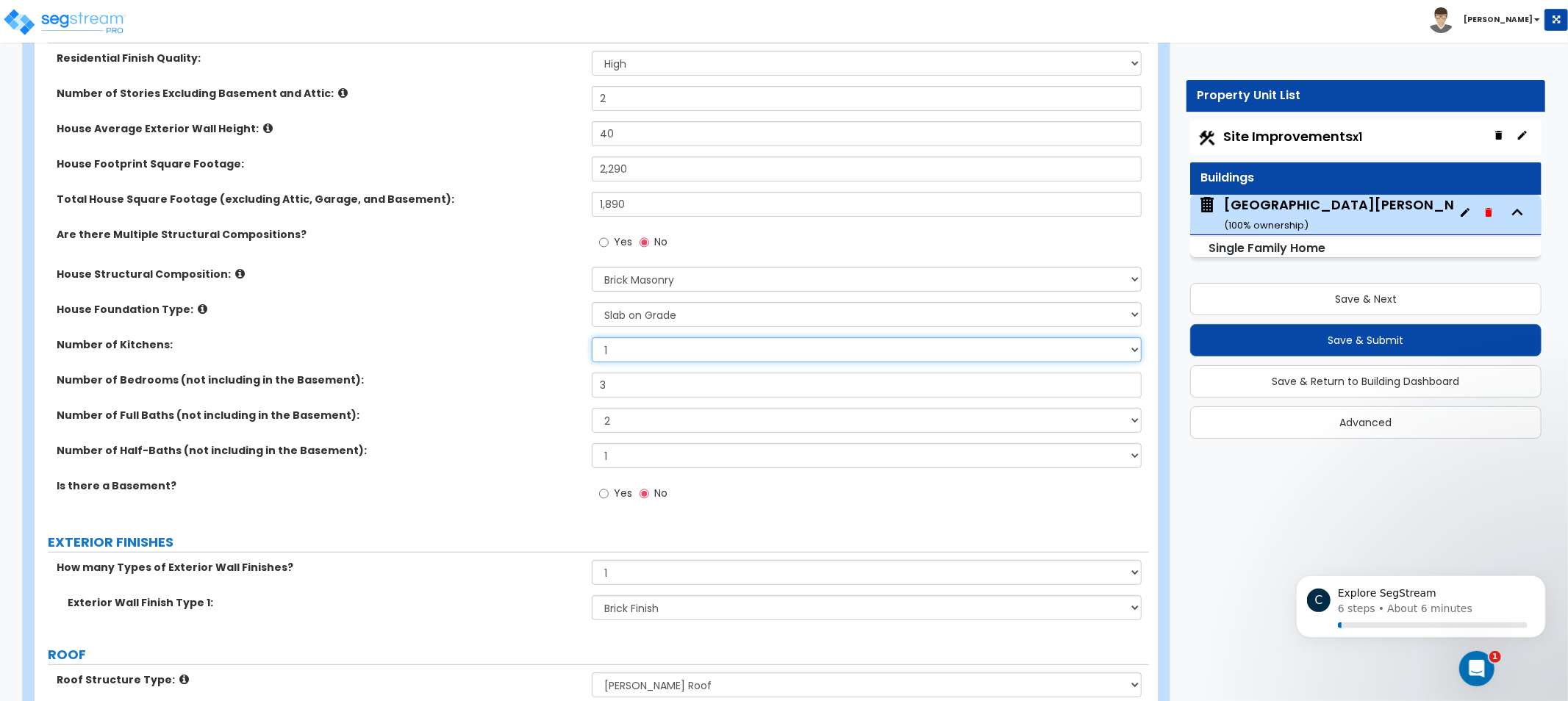
click at [636, 342] on select "1 2 3" at bounding box center [867, 350] width 550 height 25
select select "2"
click at [592, 338] on select "1 2 3" at bounding box center [867, 350] width 550 height 25
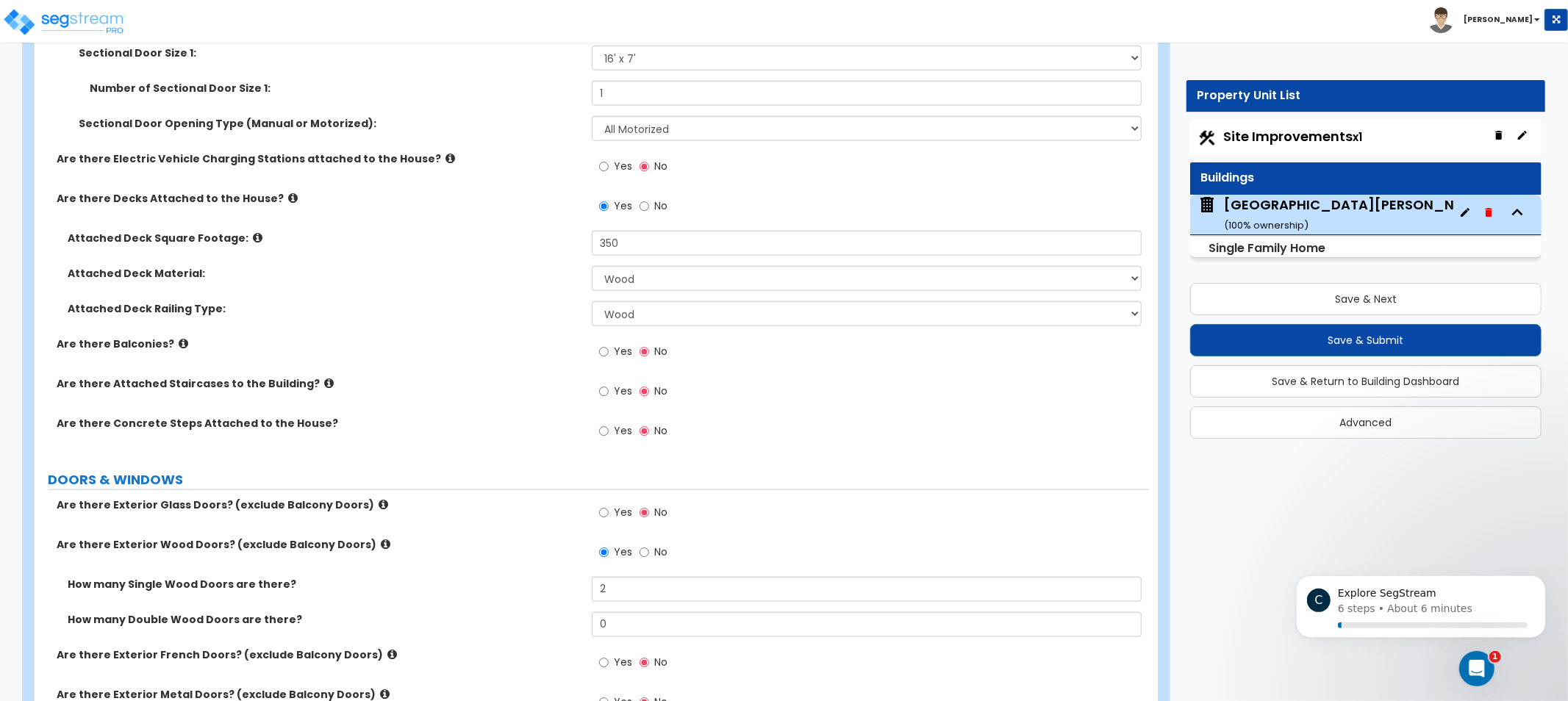
drag, startPoint x: 469, startPoint y: 387, endPoint x: 467, endPoint y: 552, distance: 165.0
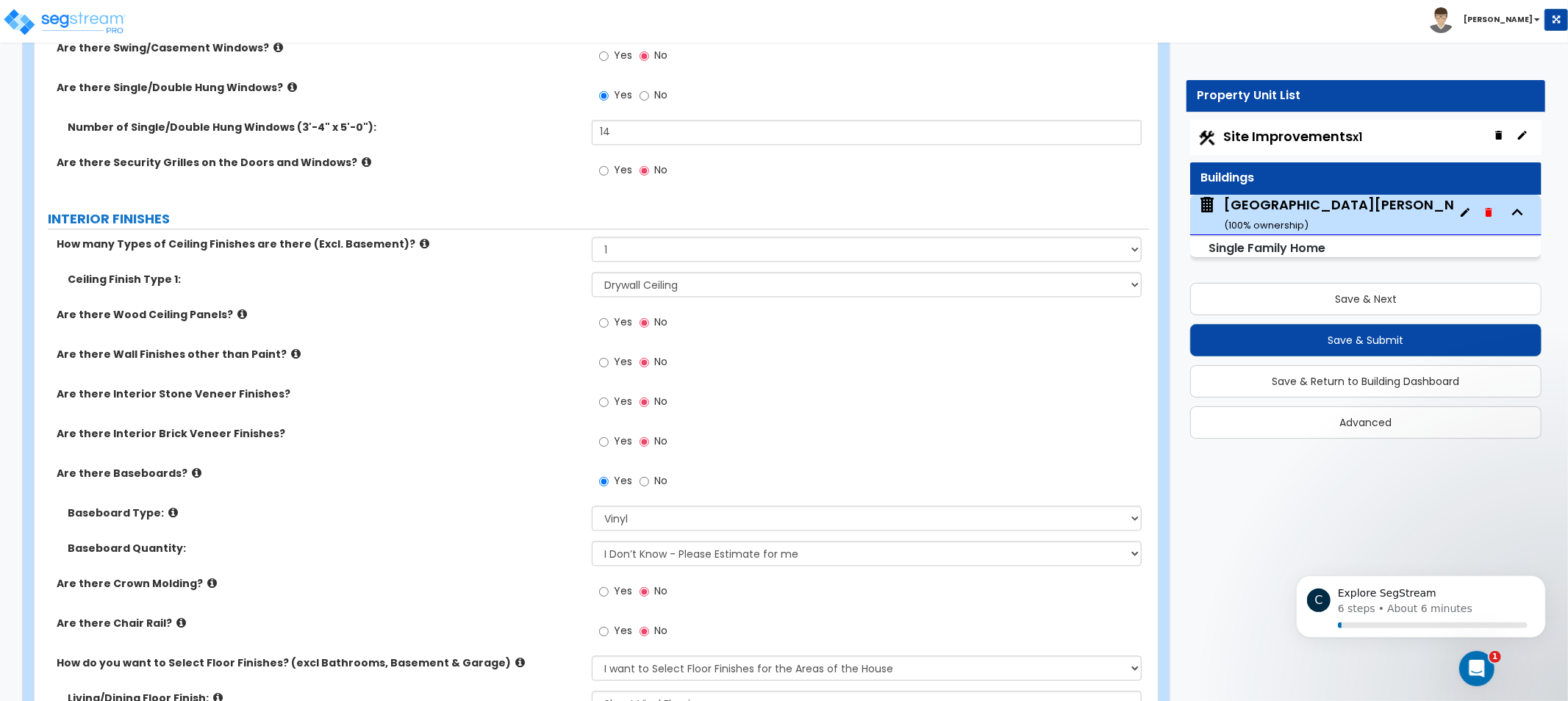
scroll to position [2225, 0]
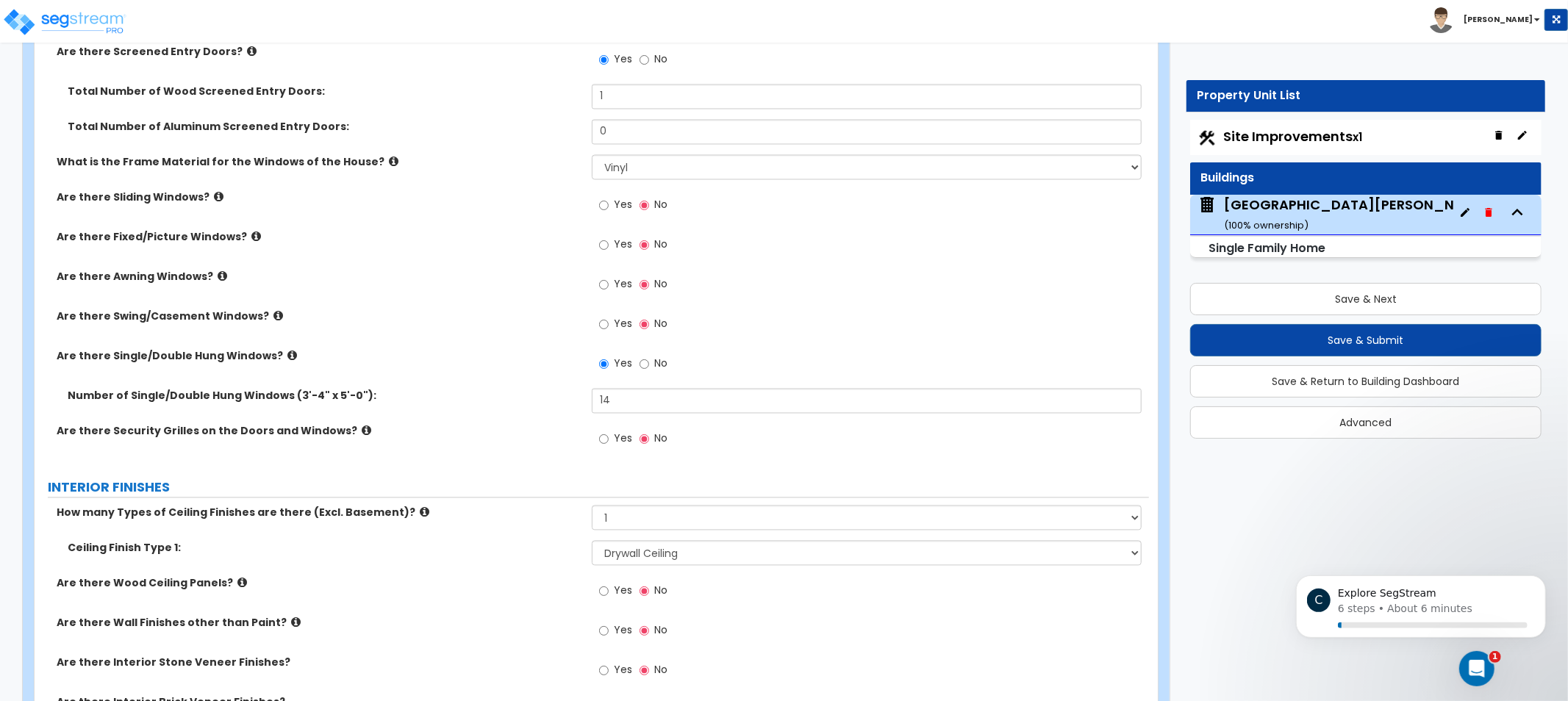
drag, startPoint x: 483, startPoint y: 362, endPoint x: 489, endPoint y: 242, distance: 120.1
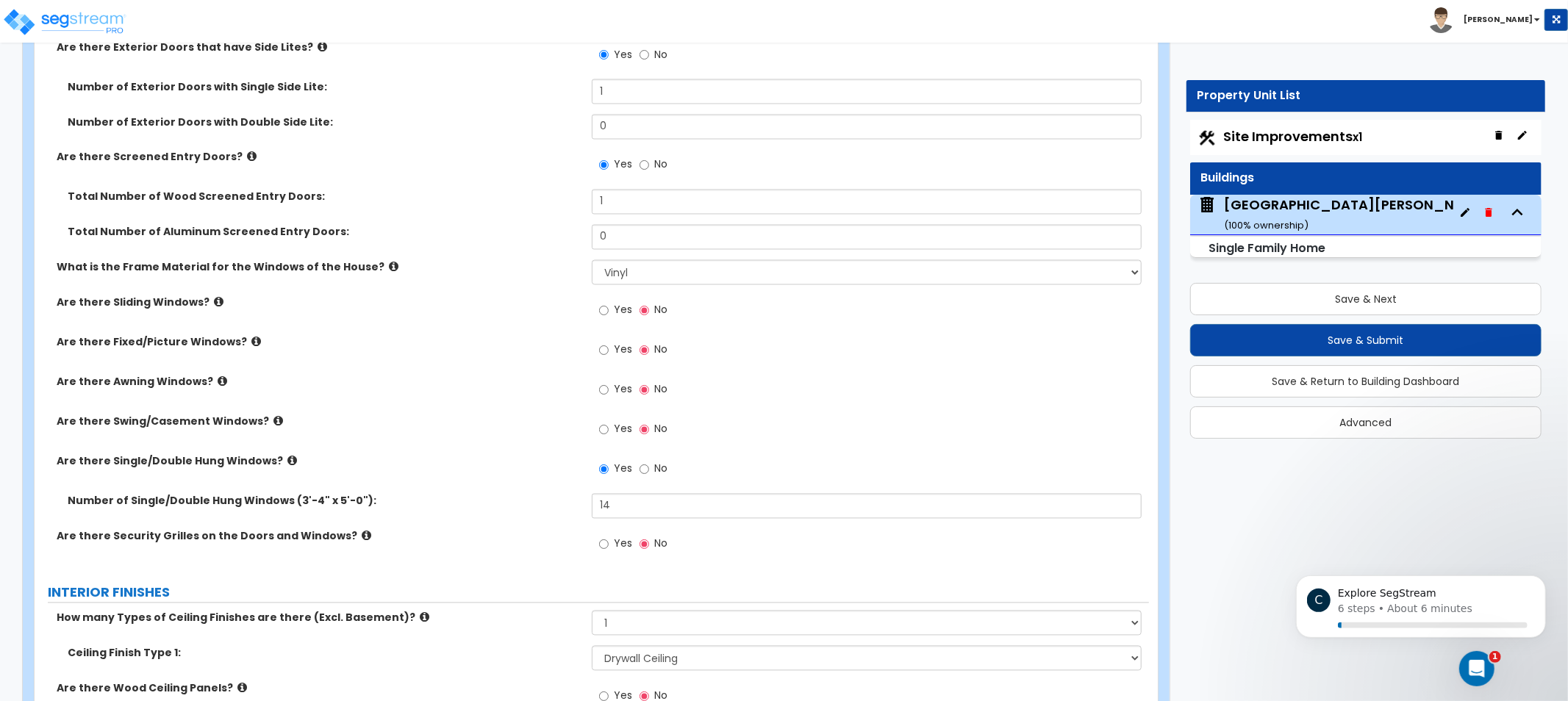
drag, startPoint x: 522, startPoint y: 400, endPoint x: 452, endPoint y: 347, distance: 87.8
click at [453, 352] on div "Are there Fixed/Picture Windows? Yes No" at bounding box center [591, 354] width 1115 height 40
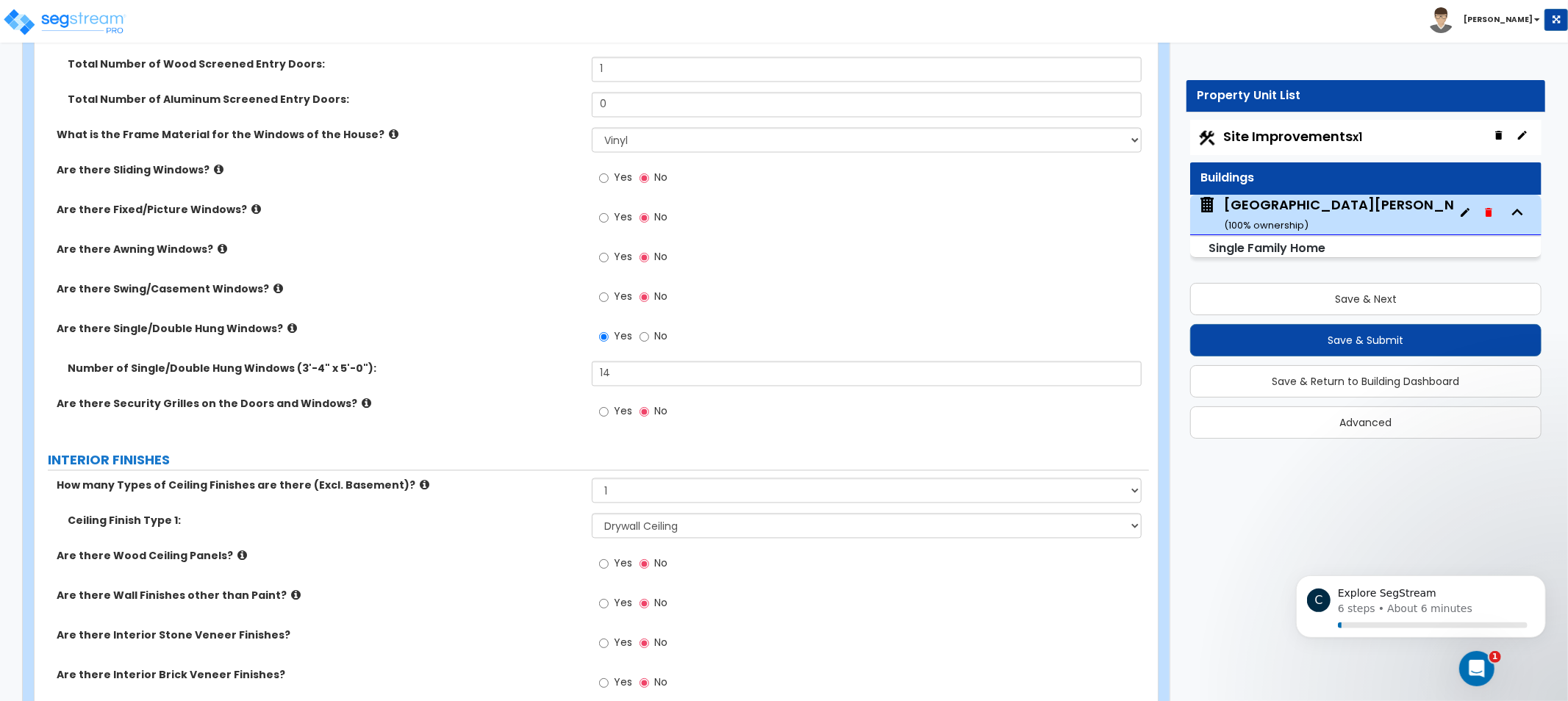
drag, startPoint x: 453, startPoint y: 343, endPoint x: 443, endPoint y: 431, distance: 88.6
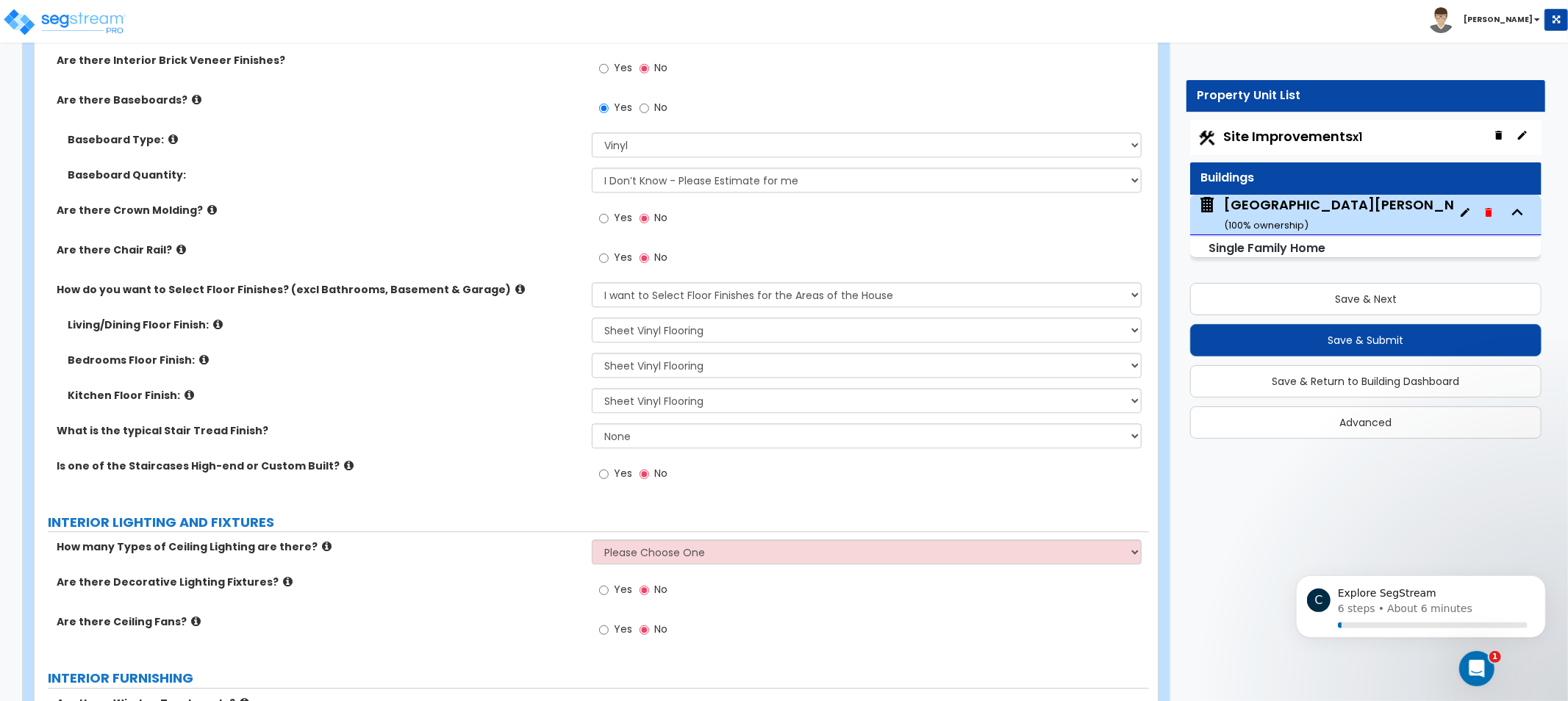
drag, startPoint x: 523, startPoint y: 446, endPoint x: 528, endPoint y: 499, distance: 53.2
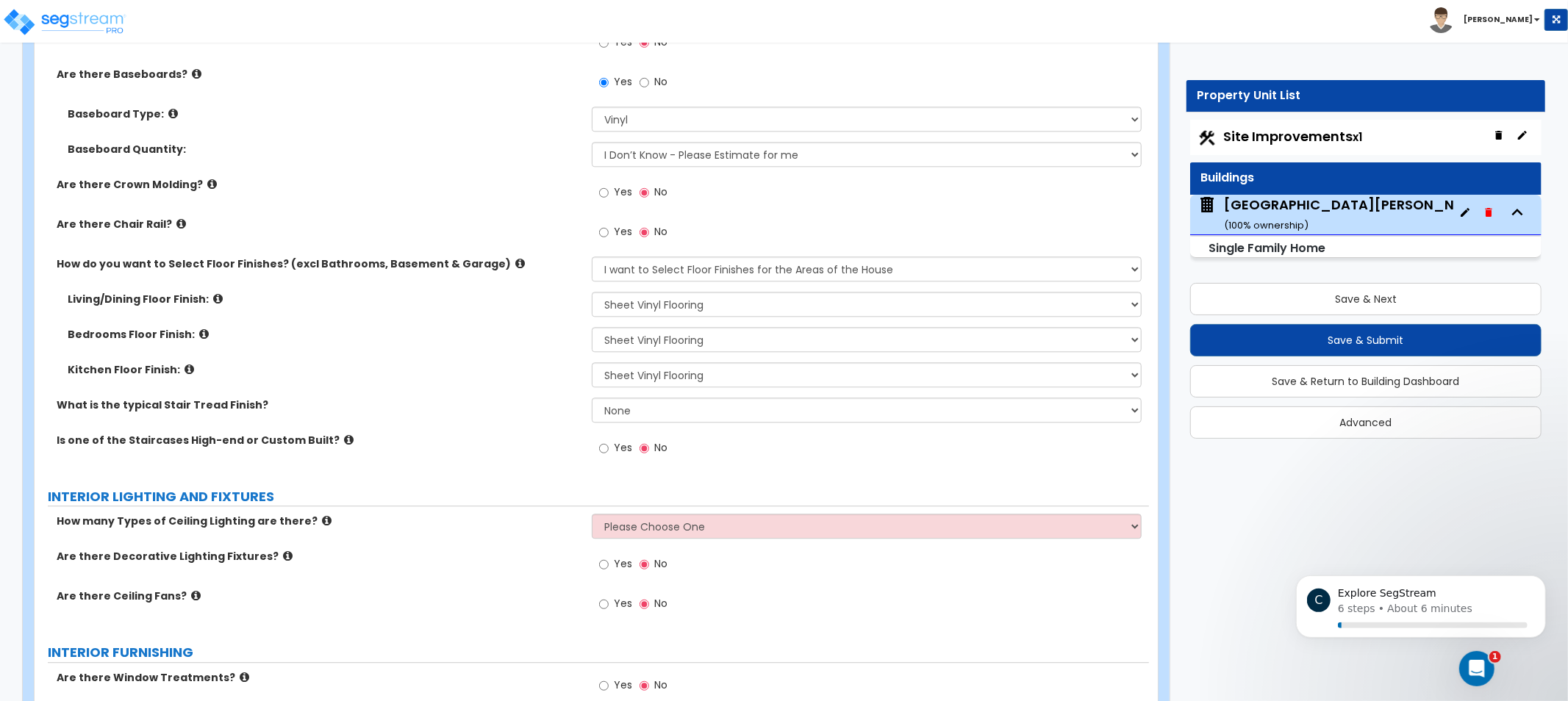
drag, startPoint x: 465, startPoint y: 347, endPoint x: 385, endPoint y: 321, distance: 84.1
click at [385, 321] on div "Living/Dining Floor Finish: None Tile Flooring Hardwood Flooring Resilient Lami…" at bounding box center [591, 309] width 1115 height 35
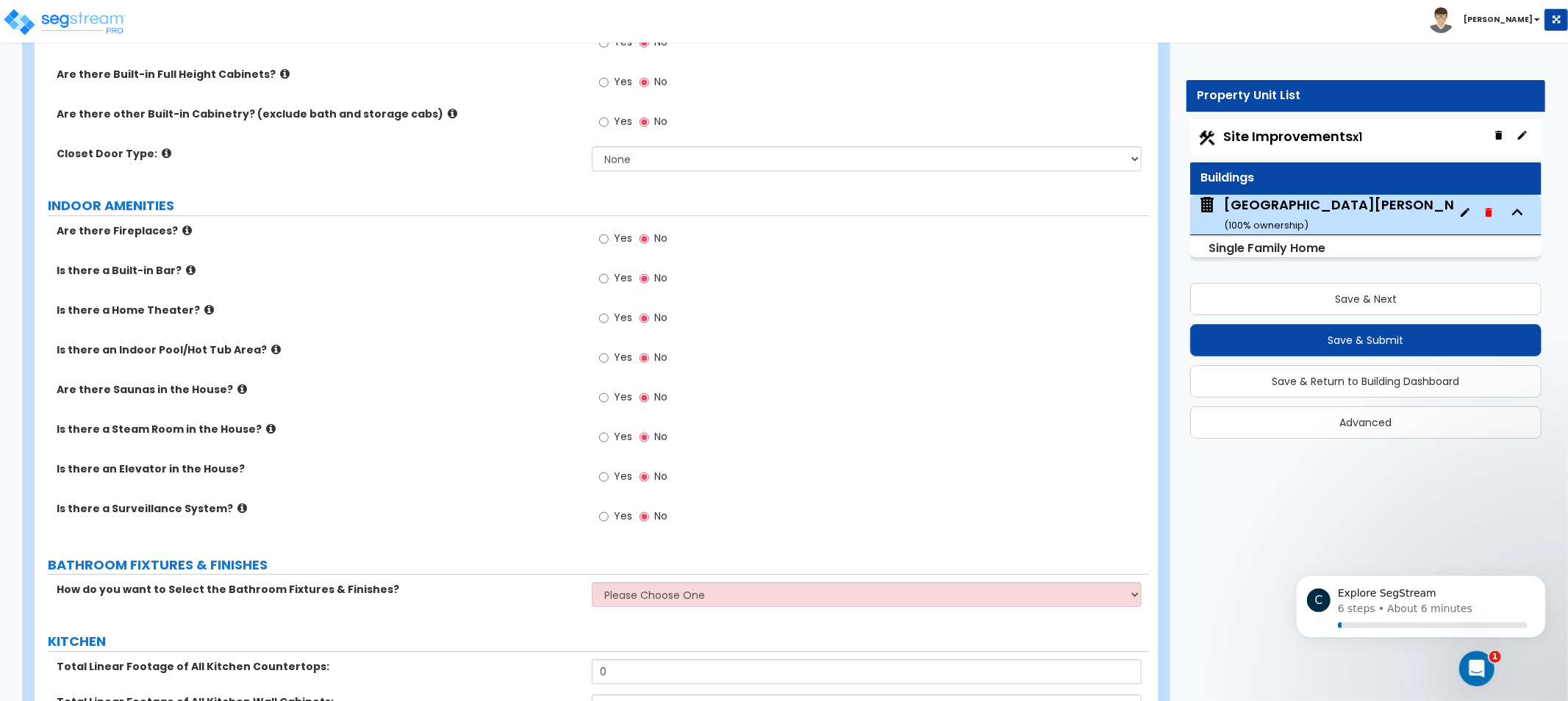
drag, startPoint x: 422, startPoint y: 325, endPoint x: 387, endPoint y: 561, distance: 238.6
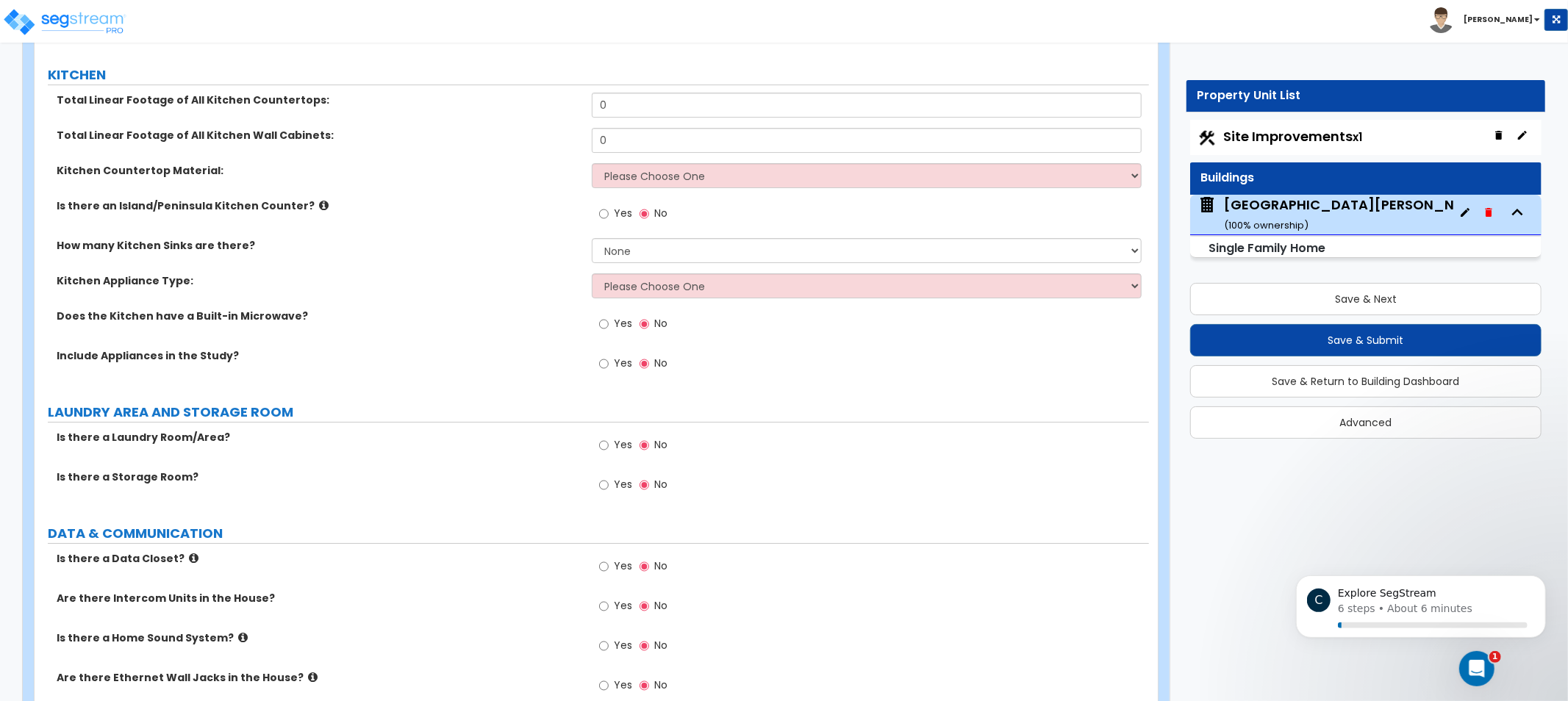
drag, startPoint x: 559, startPoint y: 241, endPoint x: 565, endPoint y: 204, distance: 37.5
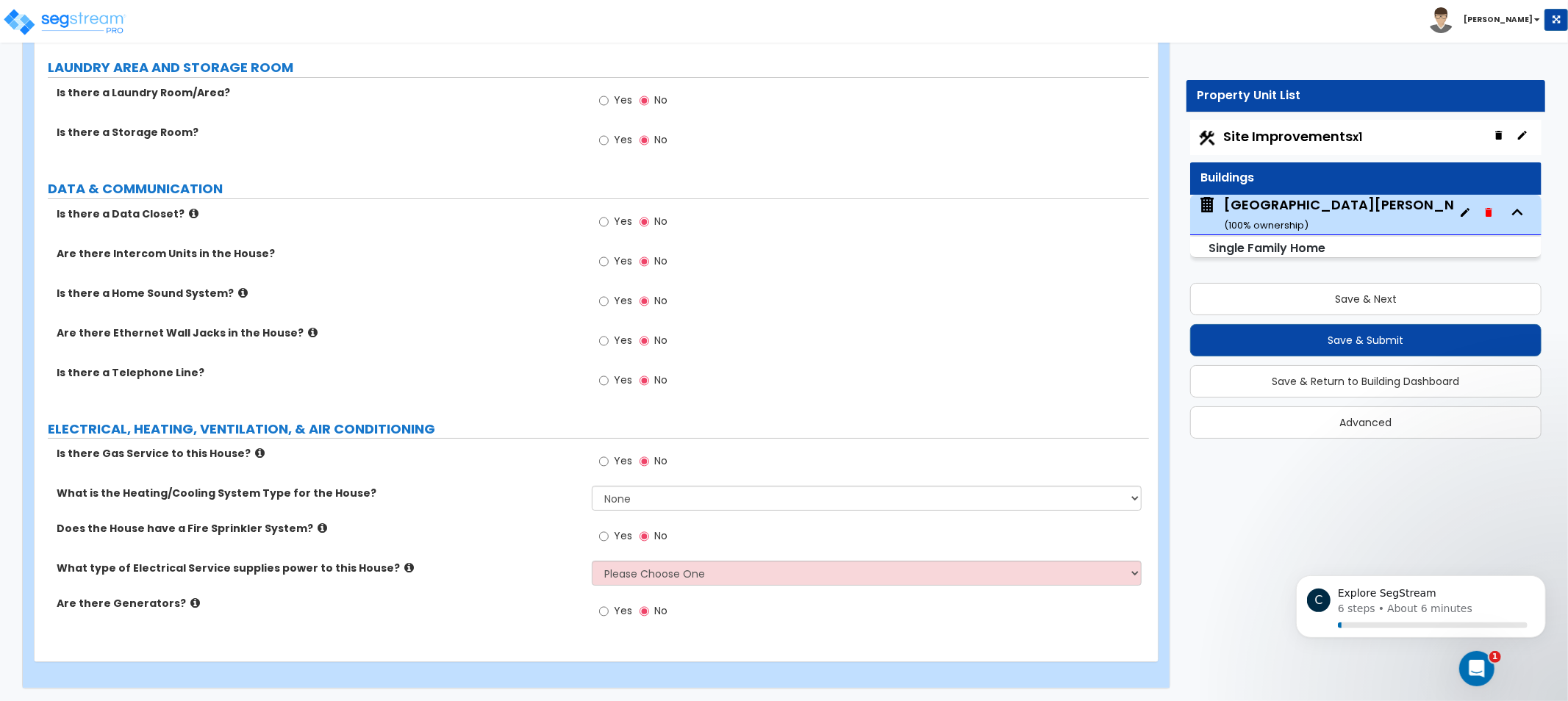
drag, startPoint x: 541, startPoint y: 337, endPoint x: 515, endPoint y: 552, distance: 216.6
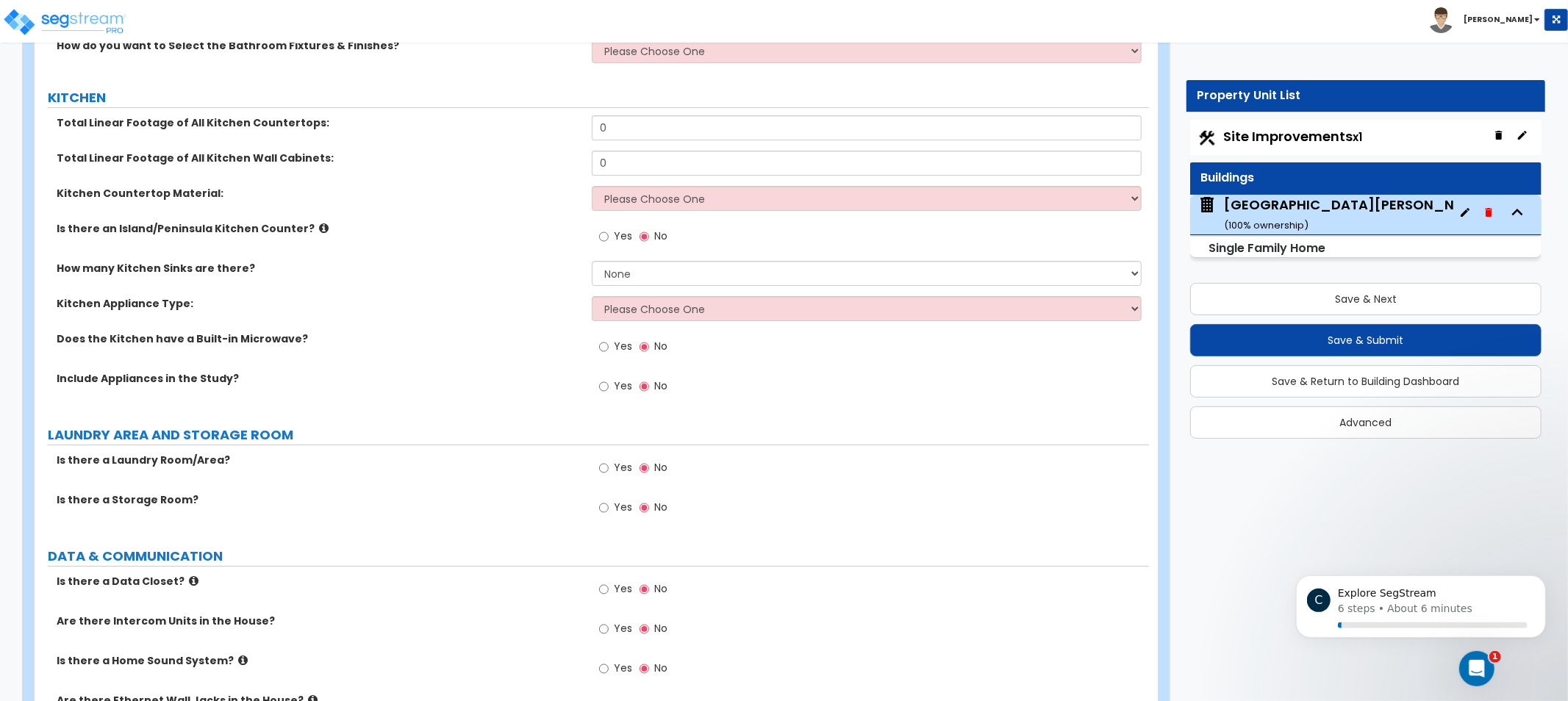
drag, startPoint x: 528, startPoint y: 337, endPoint x: 539, endPoint y: 247, distance: 90.7
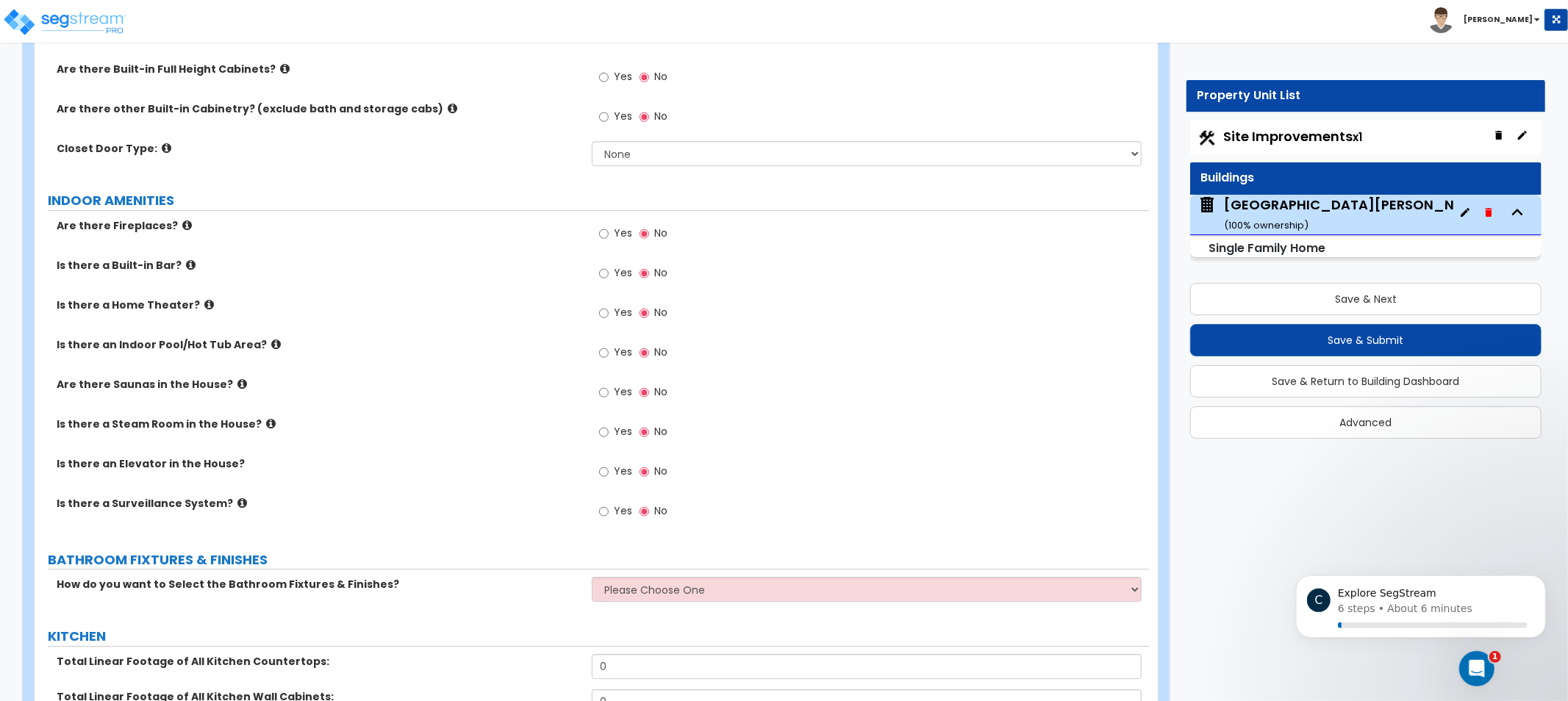
drag, startPoint x: 520, startPoint y: 503, endPoint x: 516, endPoint y: 408, distance: 95.1
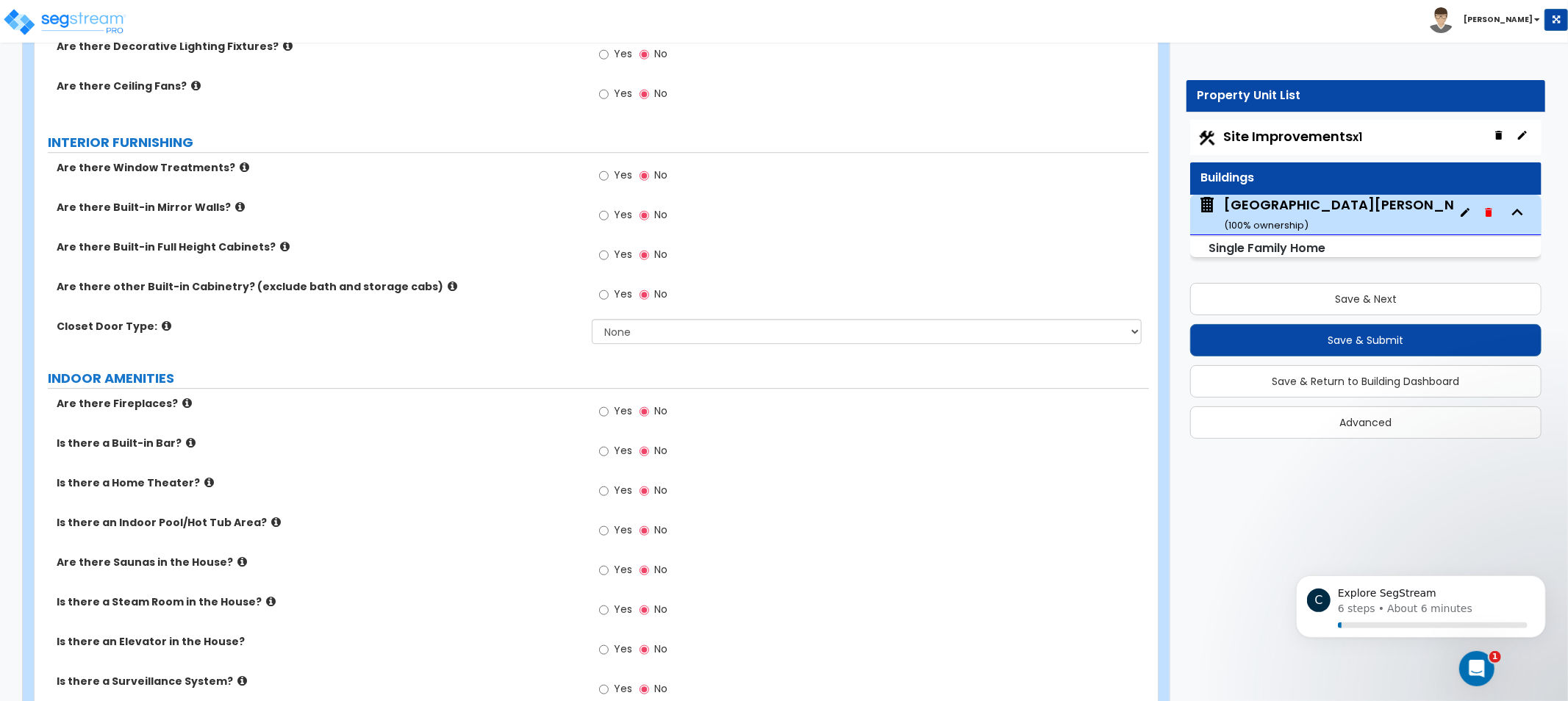
drag, startPoint x: 532, startPoint y: 314, endPoint x: 537, endPoint y: 282, distance: 32.4
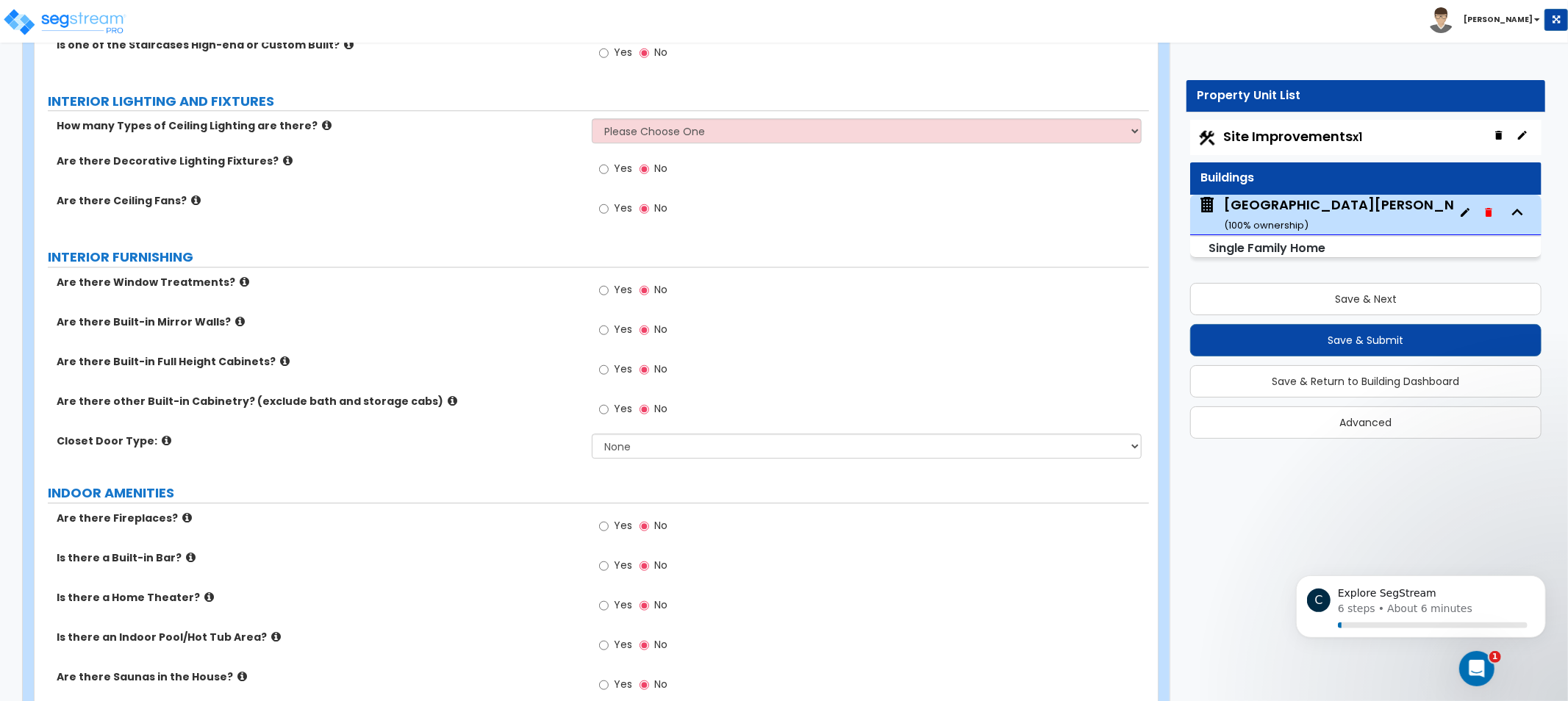
drag, startPoint x: 523, startPoint y: 361, endPoint x: 524, endPoint y: 262, distance: 99.0
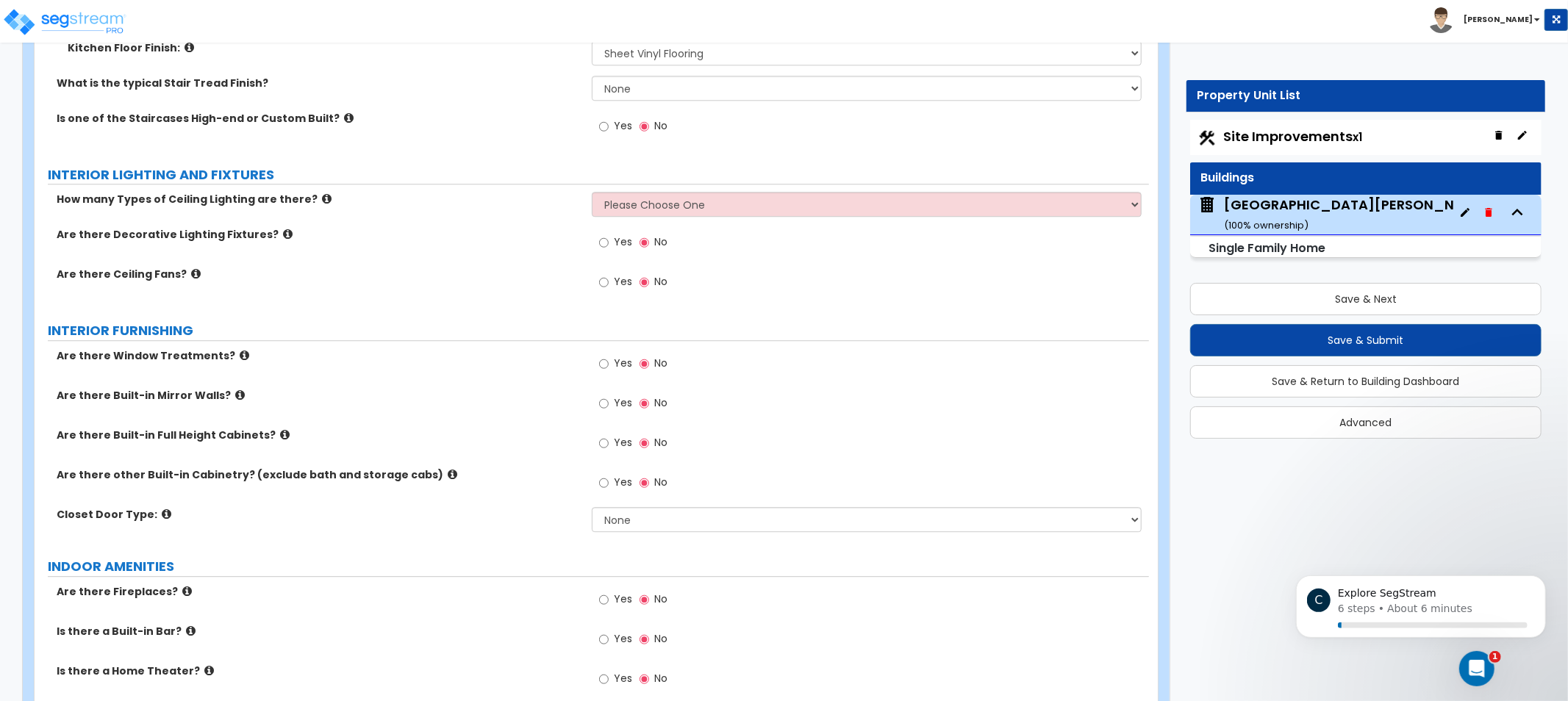
scroll to position [3112, 0]
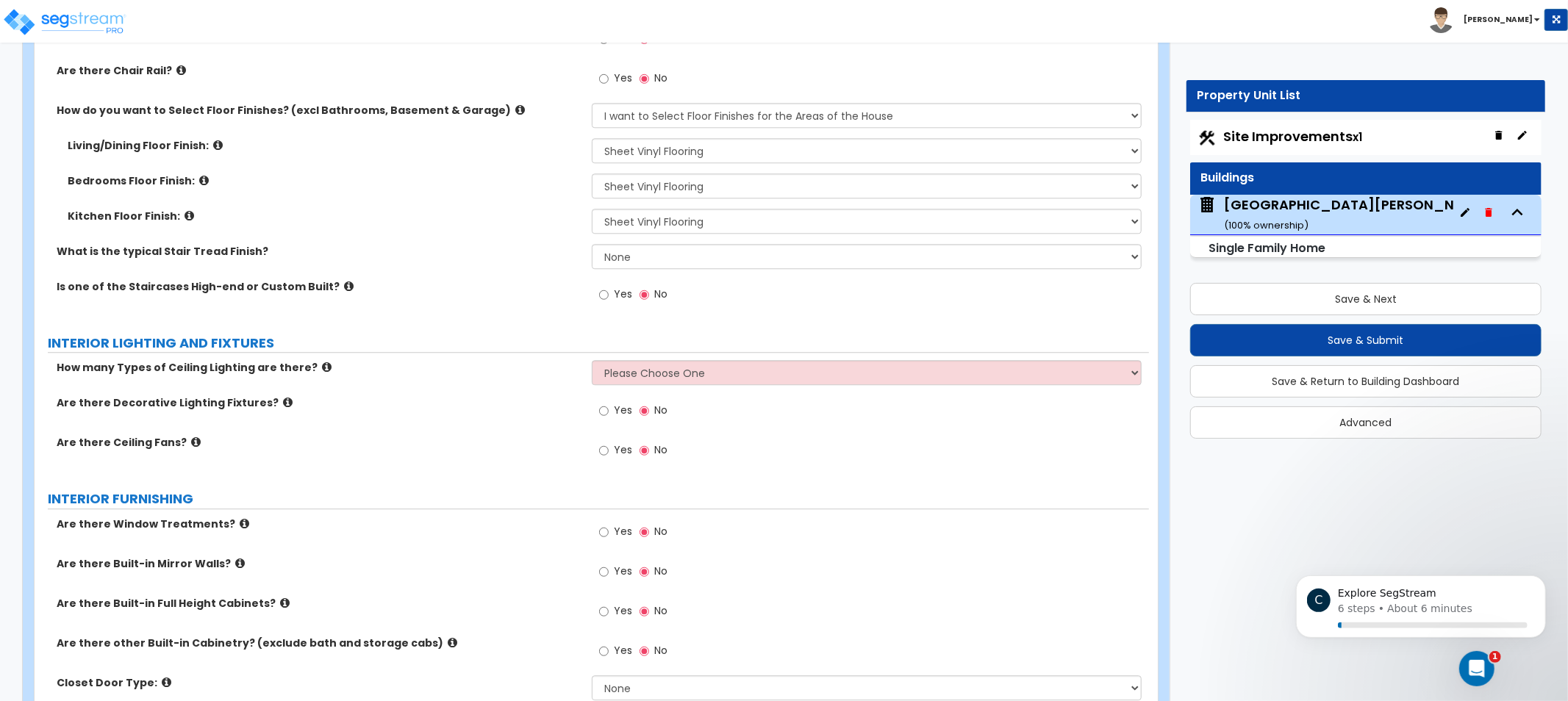
drag, startPoint x: 521, startPoint y: 262, endPoint x: 523, endPoint y: 210, distance: 52.0
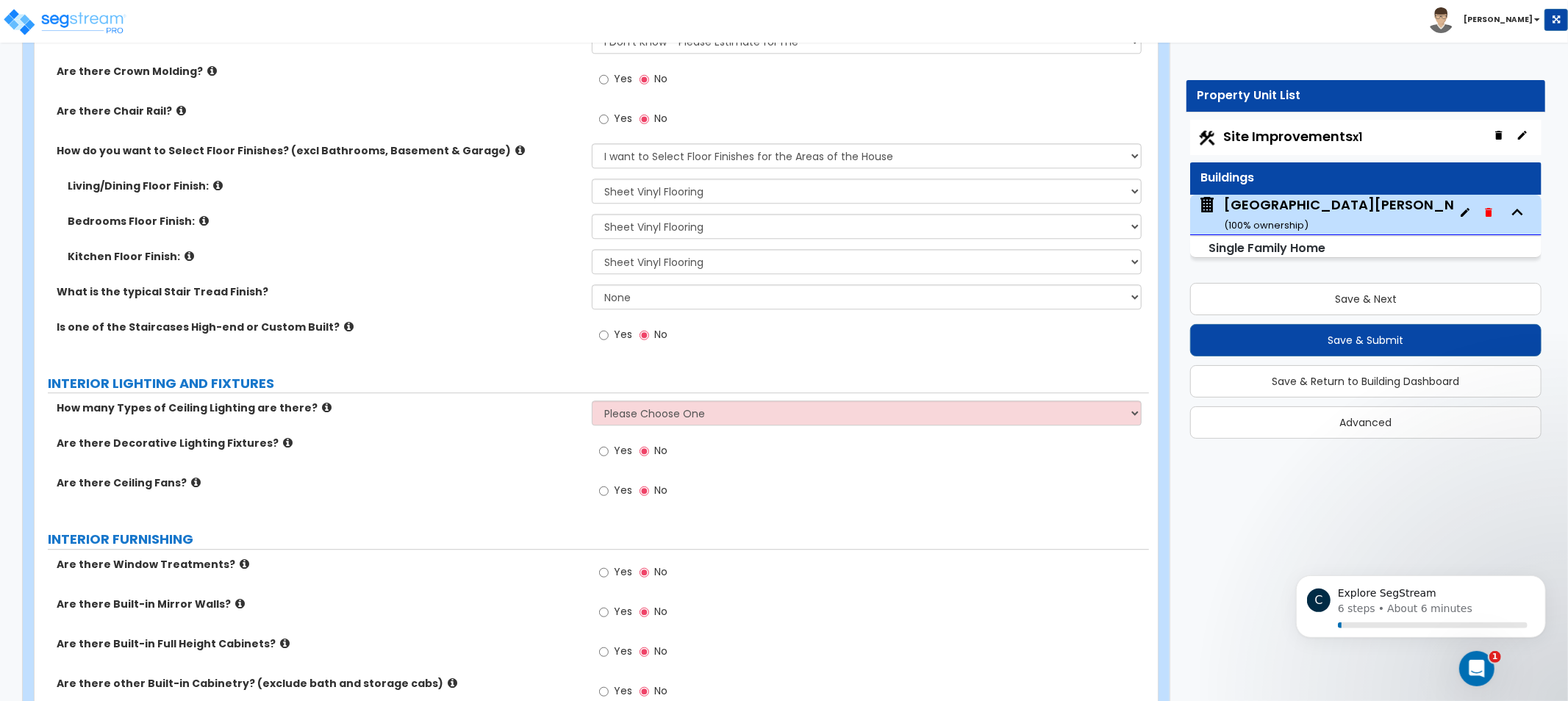
click at [232, 289] on label "What is the typical Stair Tread Finish?" at bounding box center [318, 292] width 524 height 15
drag, startPoint x: 217, startPoint y: 291, endPoint x: 157, endPoint y: 291, distance: 60.0
click at [157, 291] on label "What is the typical Stair Tread Finish?" at bounding box center [318, 292] width 524 height 15
copy label "Stair Tread"
click at [700, 293] on select "None Tile Wood Laminate VCT Sheet Carpet Sheet Vinyl Carpet Tile" at bounding box center [867, 297] width 550 height 25
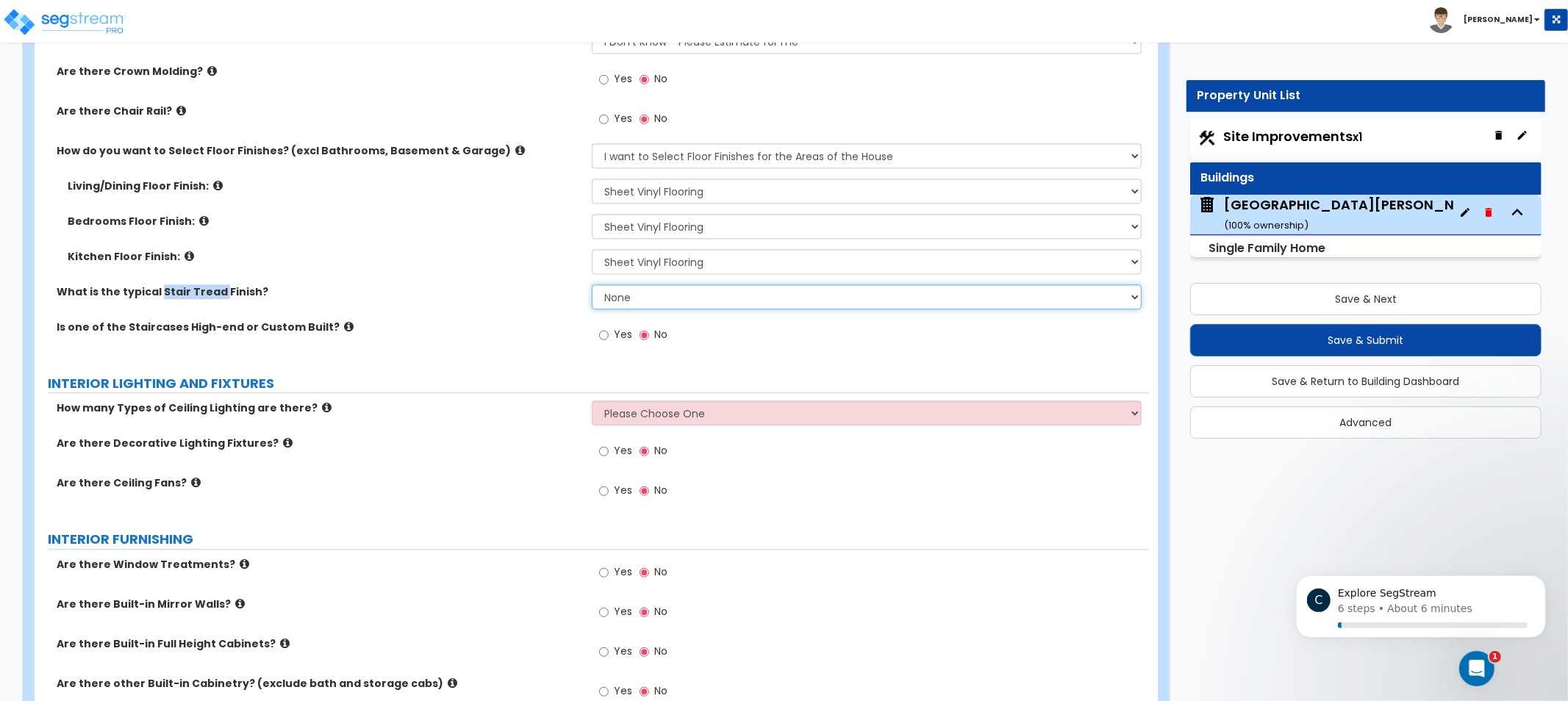
select select "2"
click at [592, 285] on select "None Tile Wood Laminate VCT Sheet Carpet Sheet Vinyl Carpet Tile" at bounding box center [867, 297] width 550 height 25
drag, startPoint x: 467, startPoint y: 299, endPoint x: 400, endPoint y: 274, distance: 71.5
click at [400, 274] on div "Kitchen Floor Finish: None Tile Flooring Hardwood Flooring Resilient Laminate F…" at bounding box center [591, 267] width 1115 height 35
click at [344, 328] on icon at bounding box center [348, 326] width 10 height 11
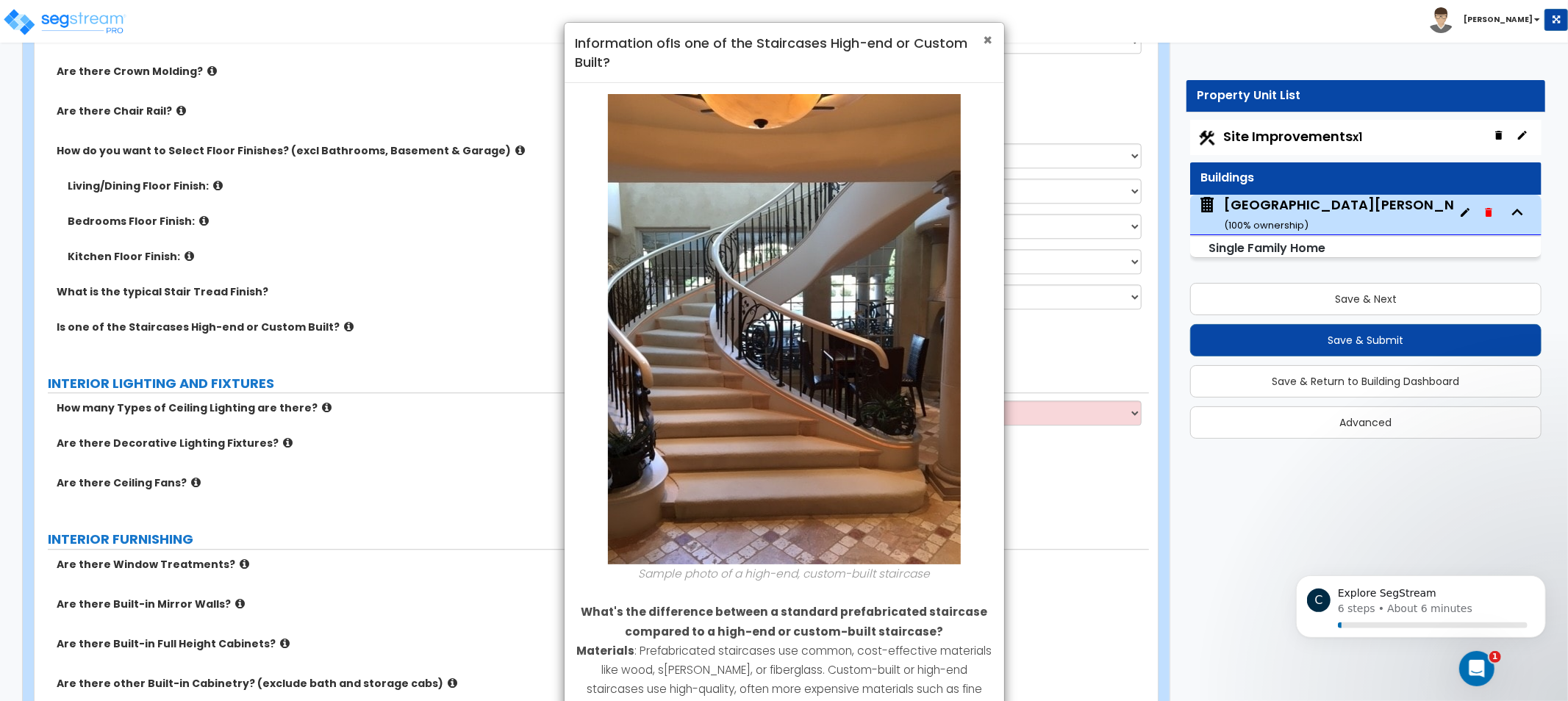
click at [988, 37] on span "×" at bounding box center [988, 40] width 10 height 21
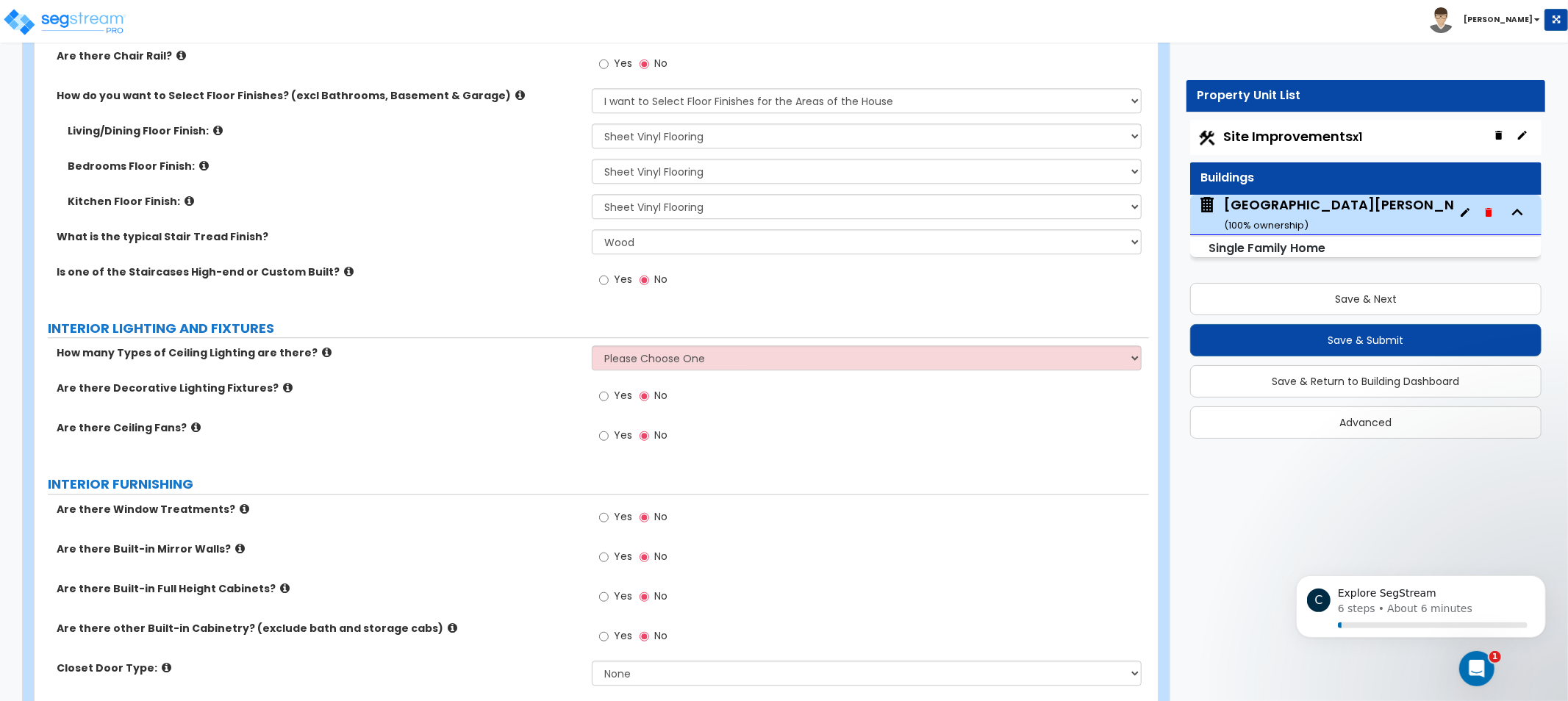
scroll to position [3186, 0]
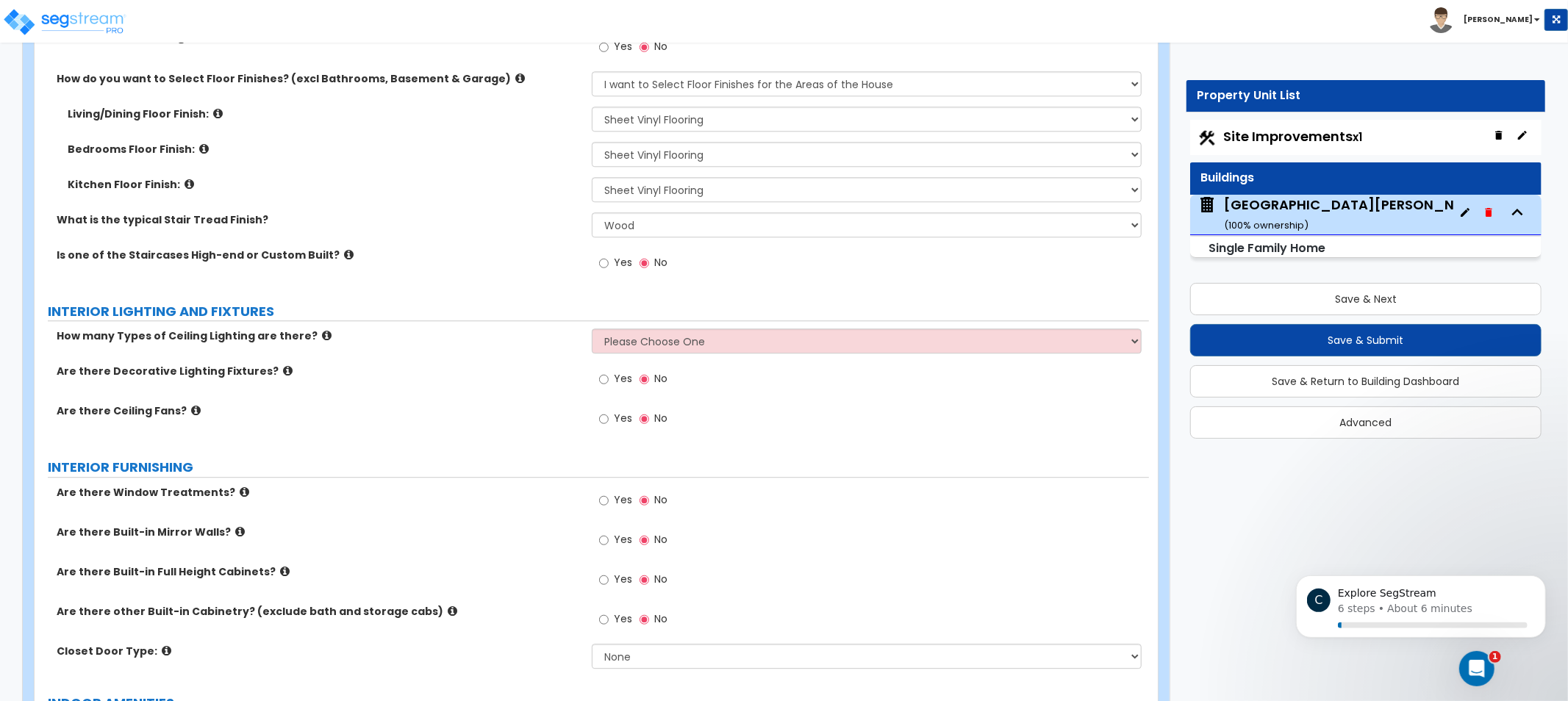
drag, startPoint x: 543, startPoint y: 300, endPoint x: 539, endPoint y: 346, distance: 46.2
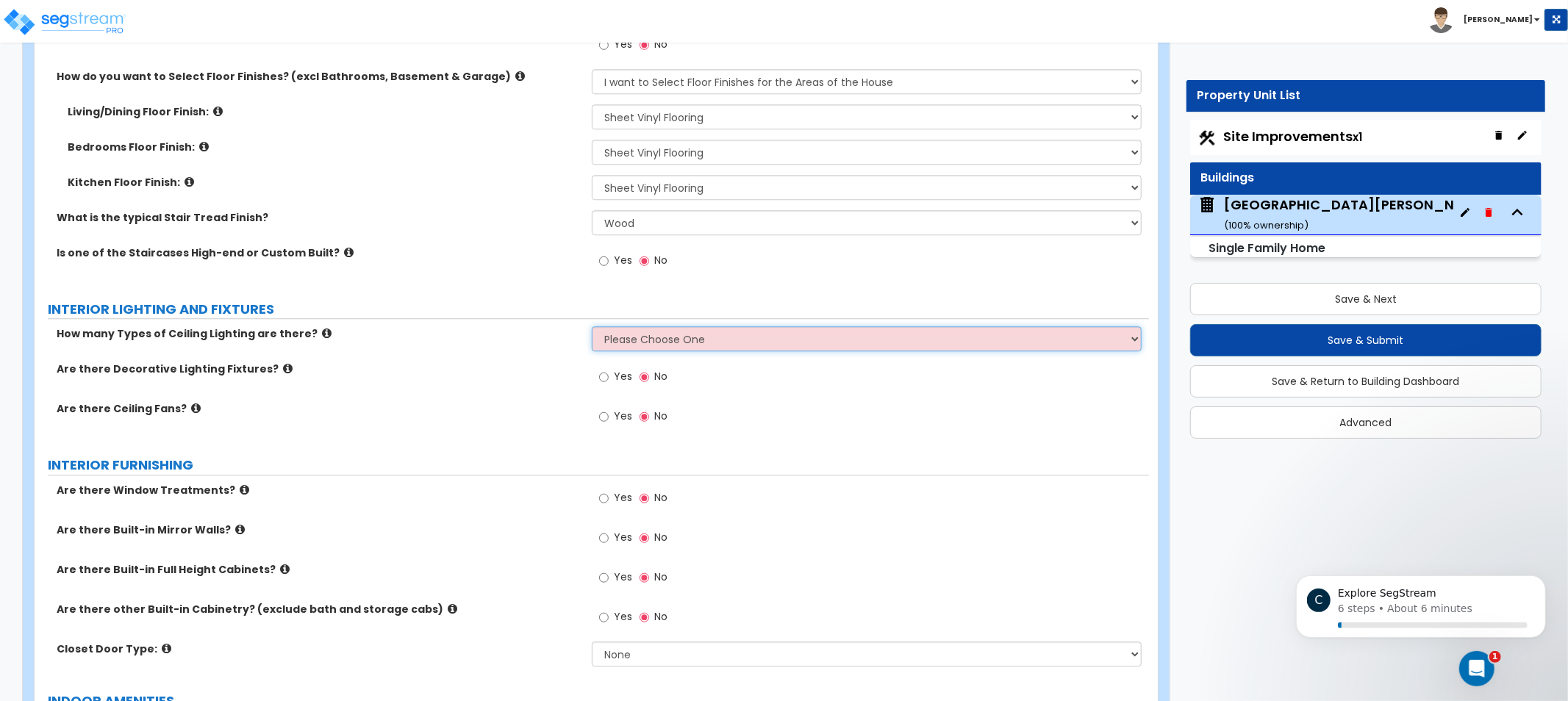
click at [686, 340] on select "Please Choose One 1 2 3" at bounding box center [867, 339] width 550 height 25
click at [672, 343] on select "Please Choose One 1 2 3" at bounding box center [867, 339] width 550 height 25
click at [592, 326] on select "Please Choose One 1 2 3" at bounding box center [867, 339] width 550 height 25
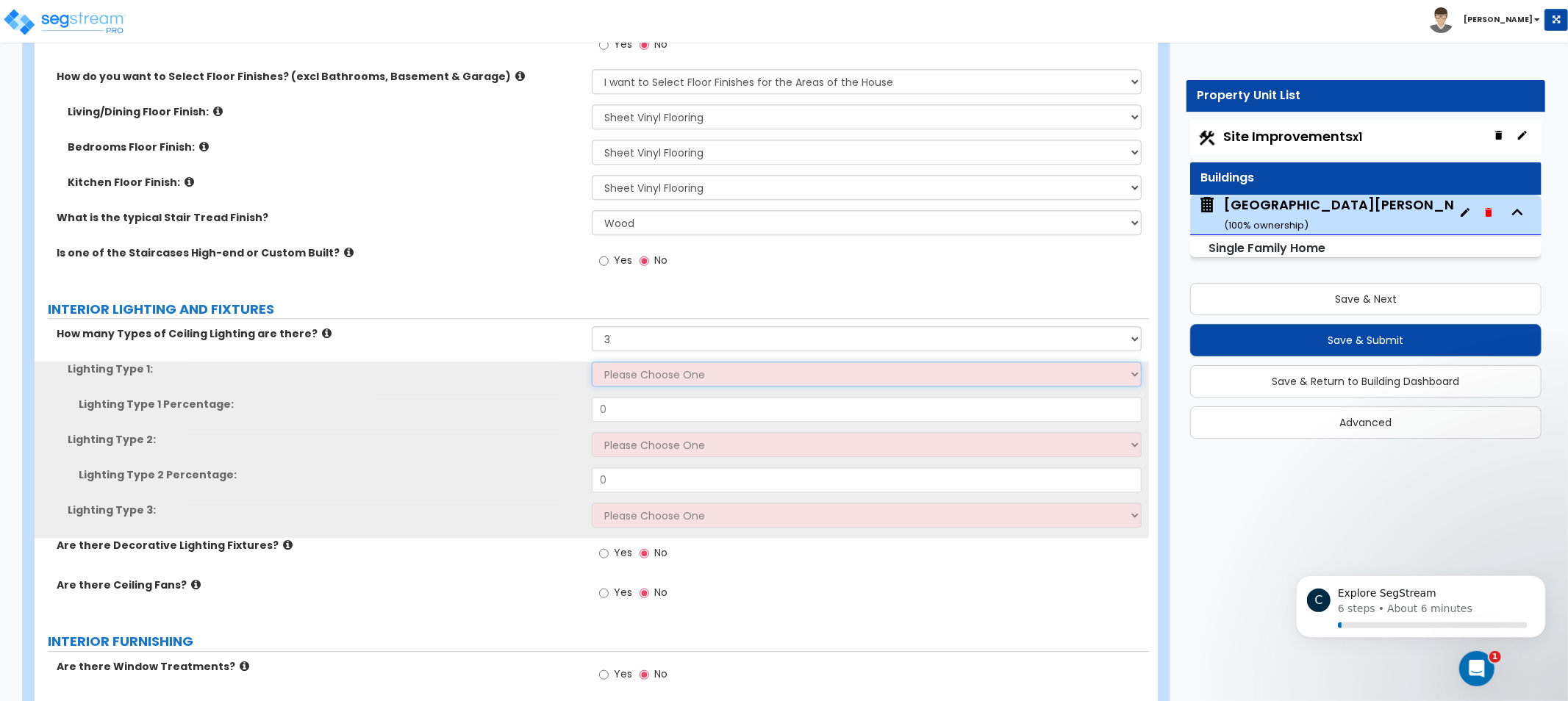
click at [632, 362] on select "Please Choose One LED Surface-Mounted LED Recessed Fluorescent Surface-Mounted …" at bounding box center [867, 374] width 550 height 25
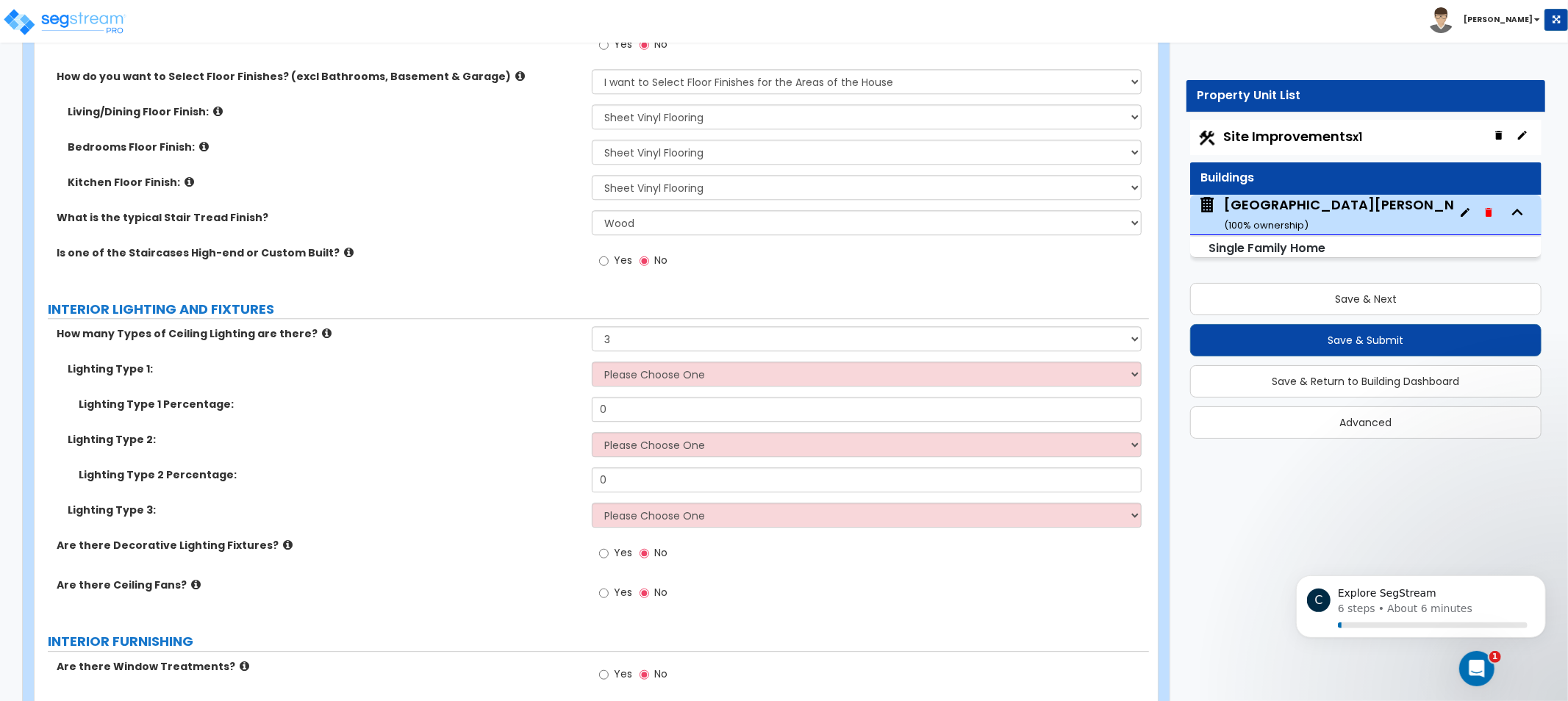
drag, startPoint x: 341, startPoint y: 400, endPoint x: 321, endPoint y: 365, distance: 40.3
click at [331, 400] on label "Lighting Type 1 Percentage:" at bounding box center [330, 404] width 502 height 15
click at [322, 331] on icon at bounding box center [326, 333] width 10 height 11
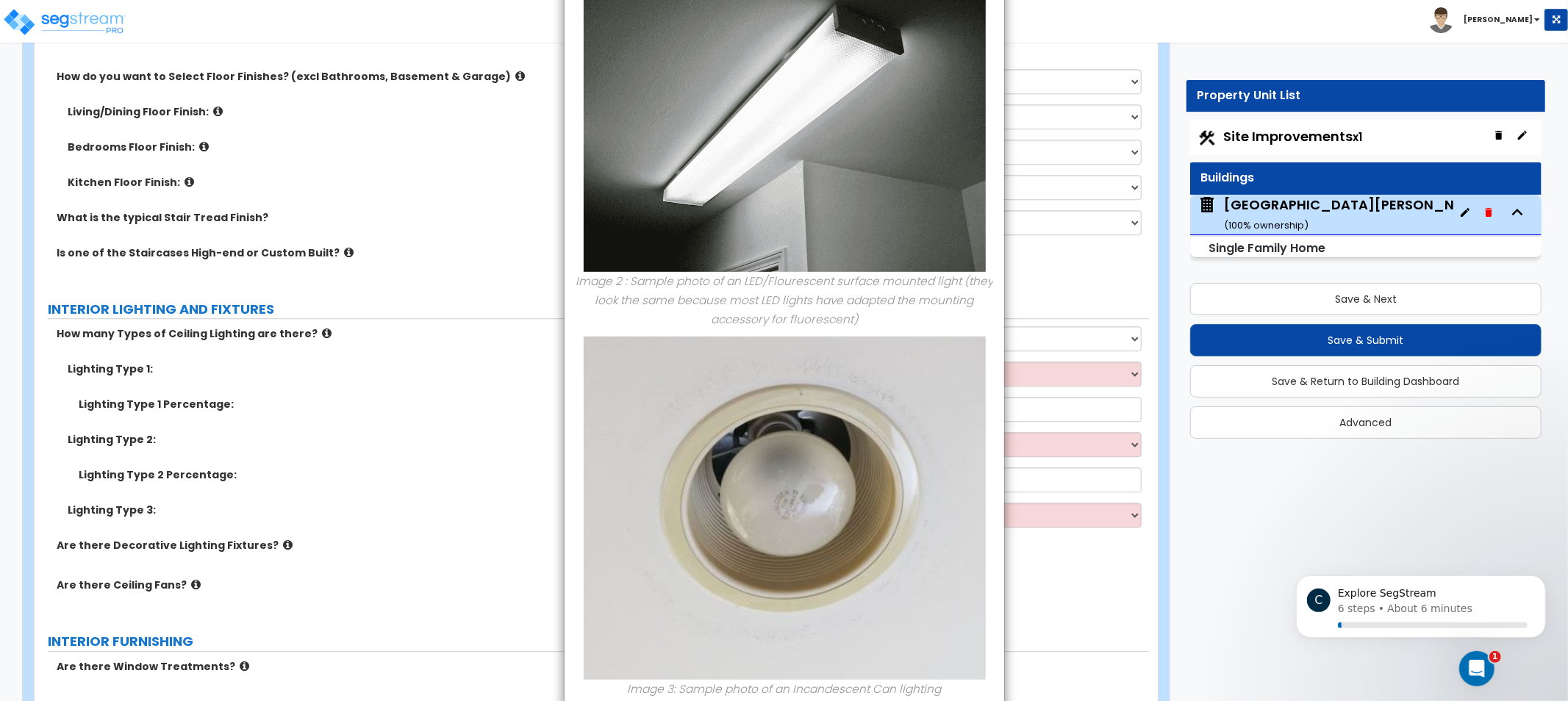
scroll to position [949, 0]
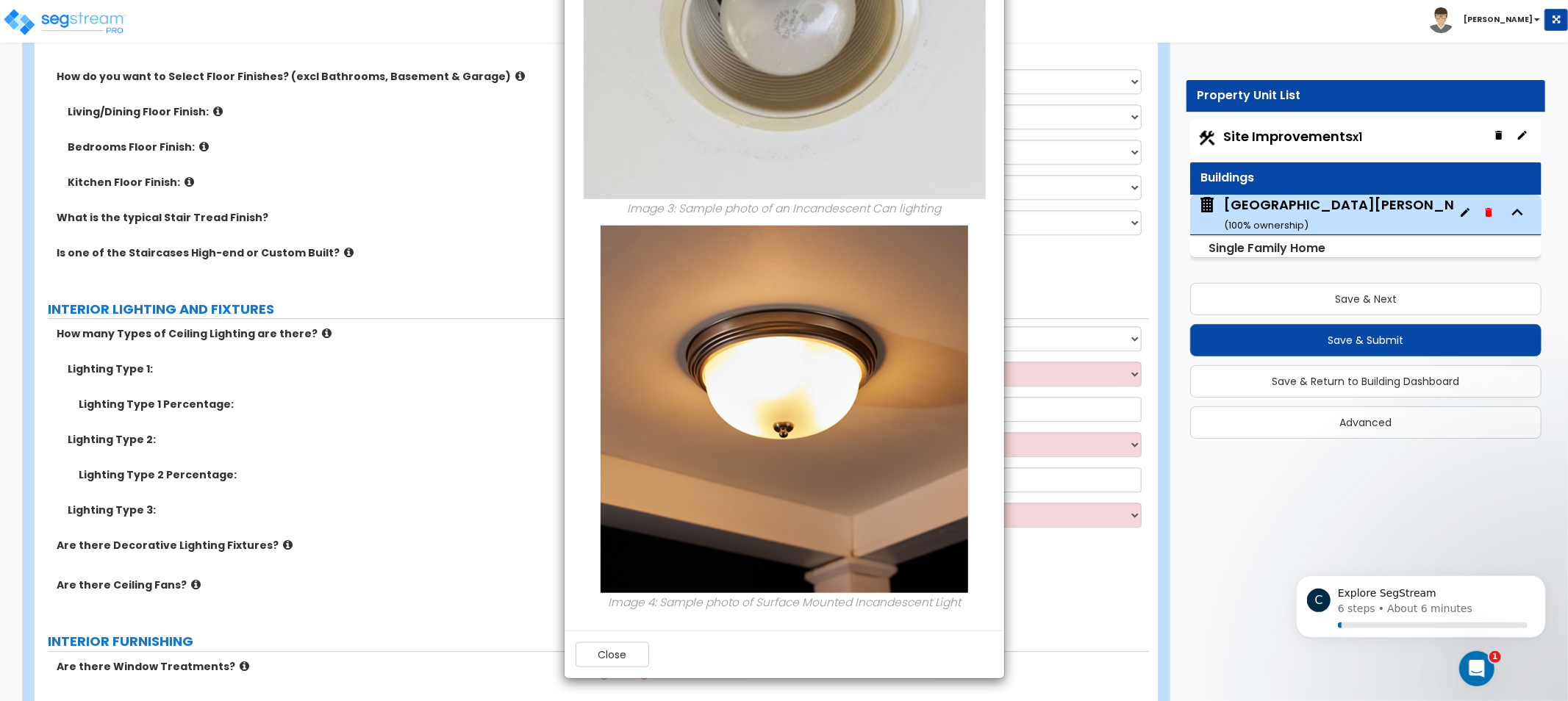
drag, startPoint x: 897, startPoint y: 383, endPoint x: 900, endPoint y: 557, distance: 174.0
drag, startPoint x: 963, startPoint y: 408, endPoint x: 928, endPoint y: 489, distance: 88.2
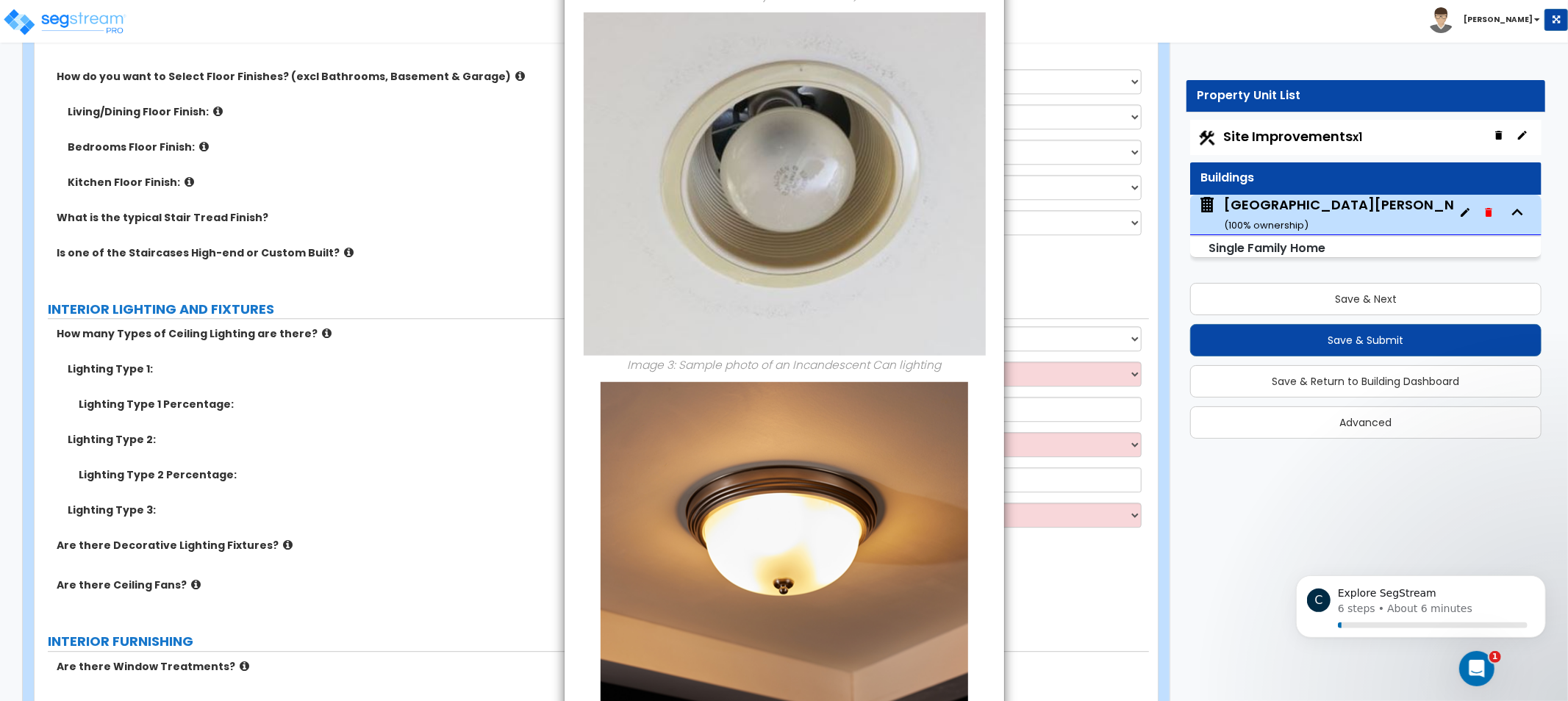
drag, startPoint x: 934, startPoint y: 461, endPoint x: 935, endPoint y: 199, distance: 262.0
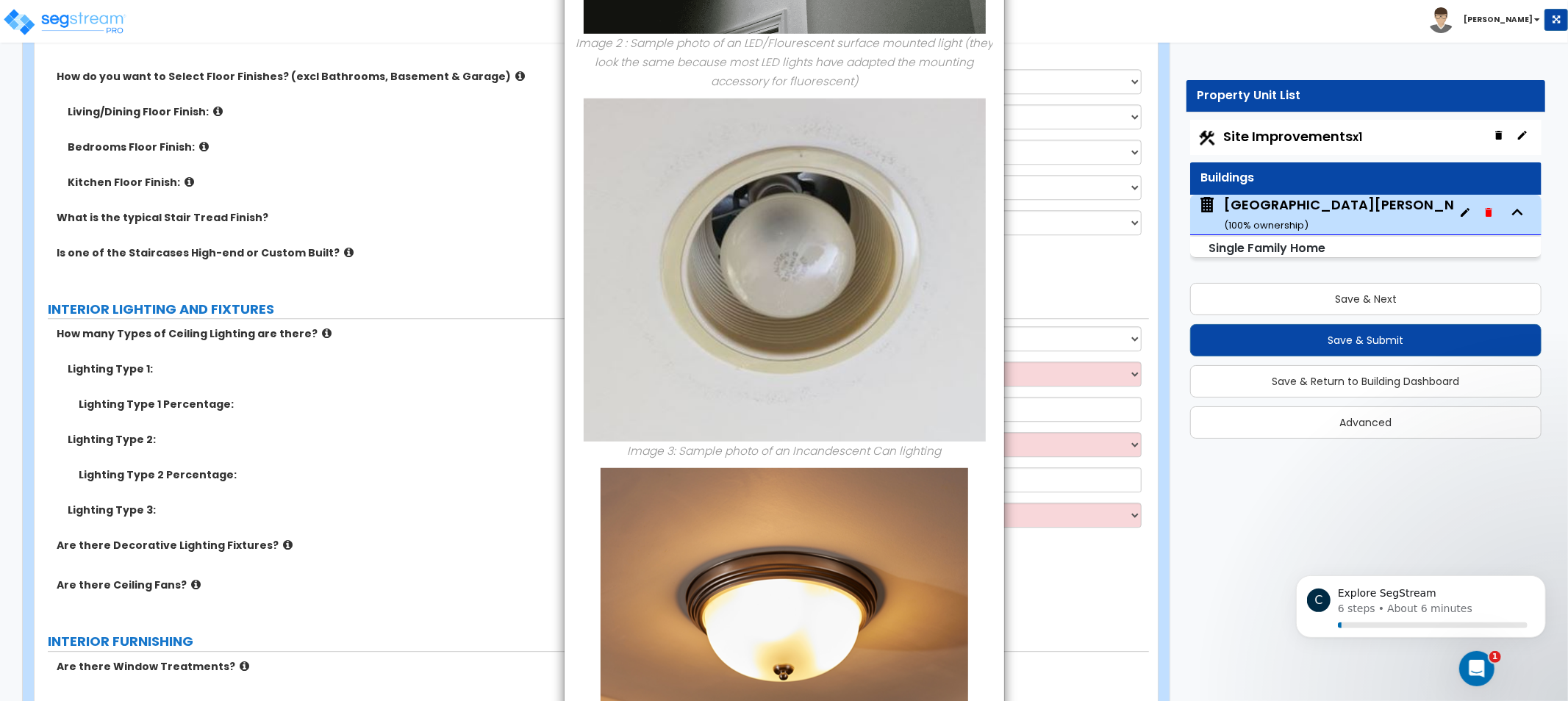
drag, startPoint x: 702, startPoint y: 439, endPoint x: 700, endPoint y: 578, distance: 139.0
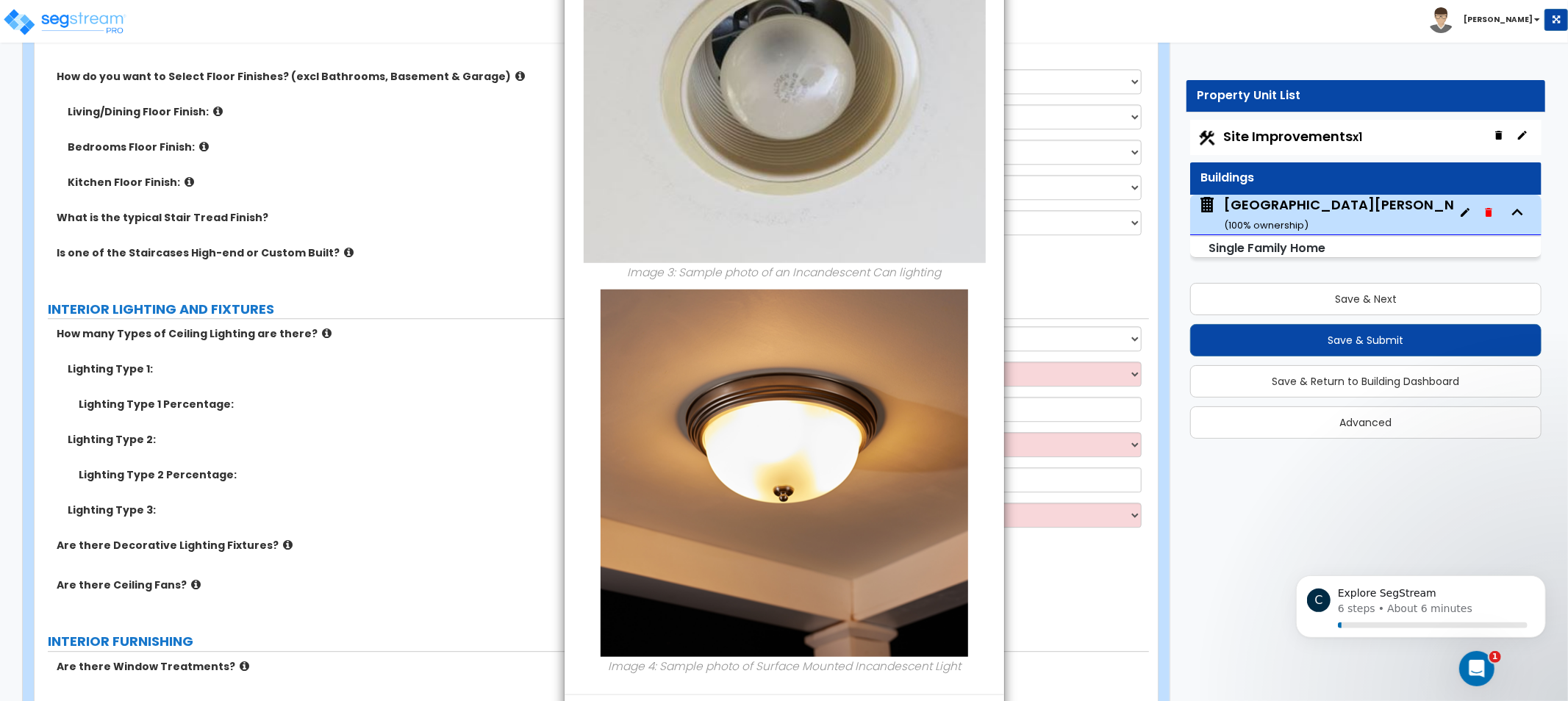
scroll to position [949, 0]
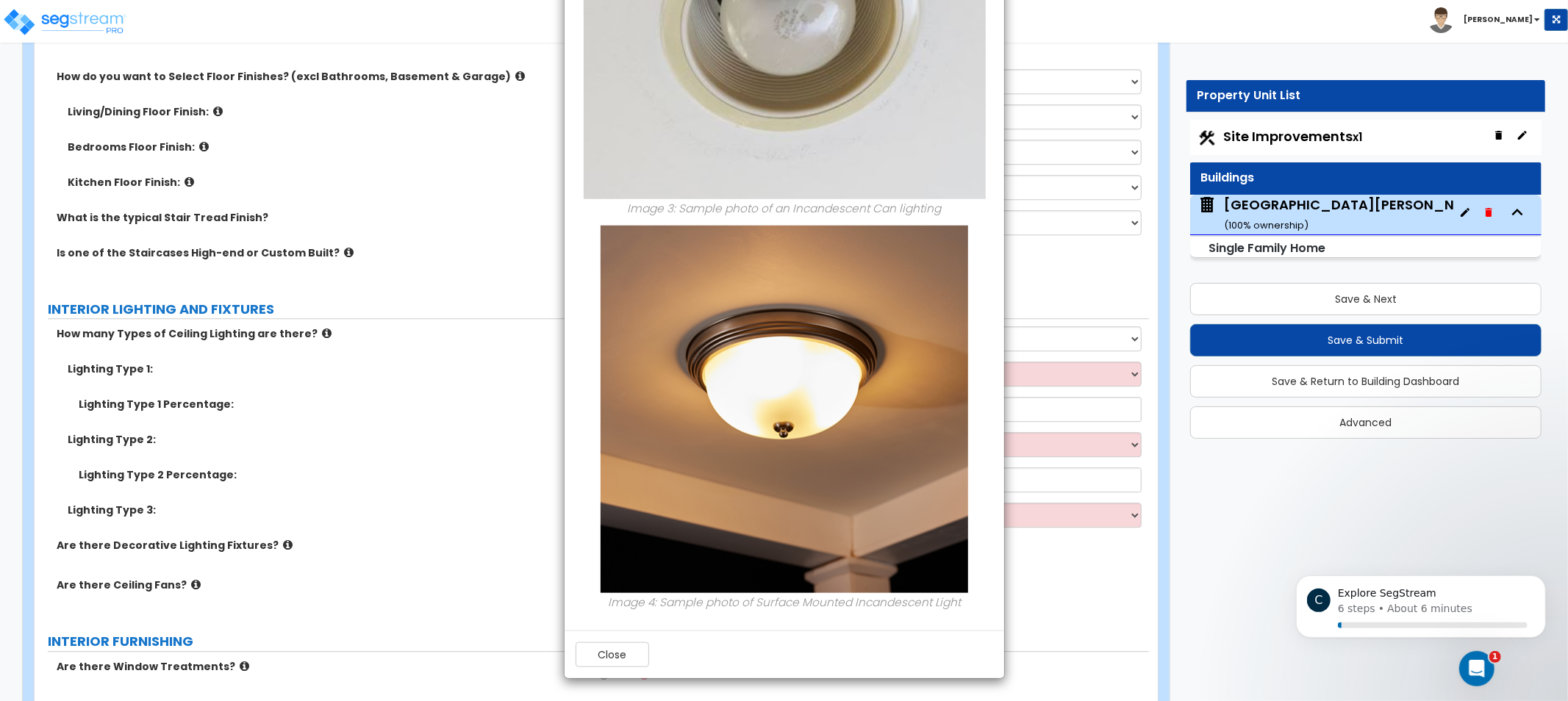
drag, startPoint x: 844, startPoint y: 478, endPoint x: 854, endPoint y: 496, distance: 20.6
click at [594, 664] on button "Close" at bounding box center [612, 655] width 73 height 25
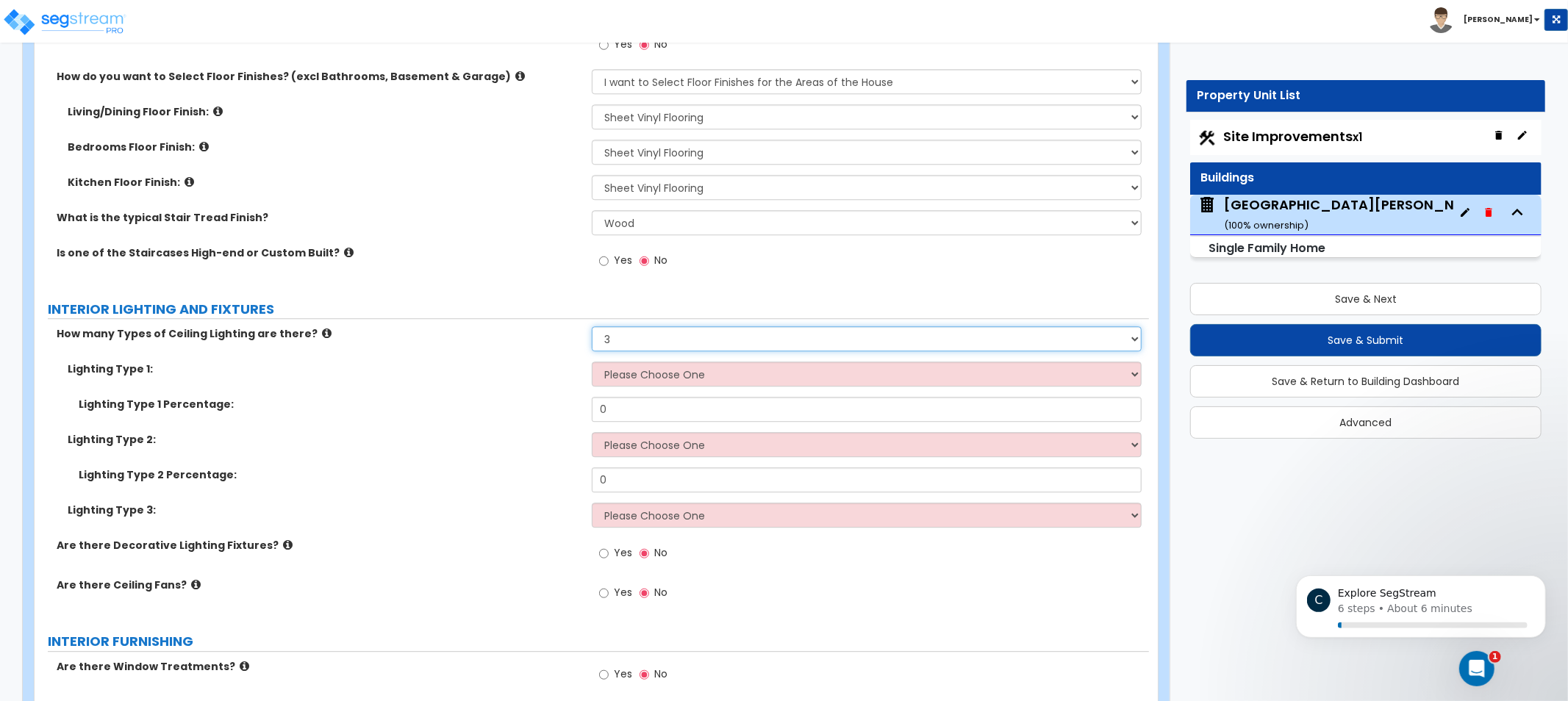
click at [744, 339] on select "Please Choose One 1 2 3" at bounding box center [867, 339] width 550 height 25
drag, startPoint x: 692, startPoint y: 339, endPoint x: 686, endPoint y: 349, distance: 11.7
click at [691, 339] on select "Please Choose One 1 2 3" at bounding box center [867, 339] width 550 height 25
click at [592, 326] on select "Please Choose One 1 2 3" at bounding box center [867, 339] width 550 height 25
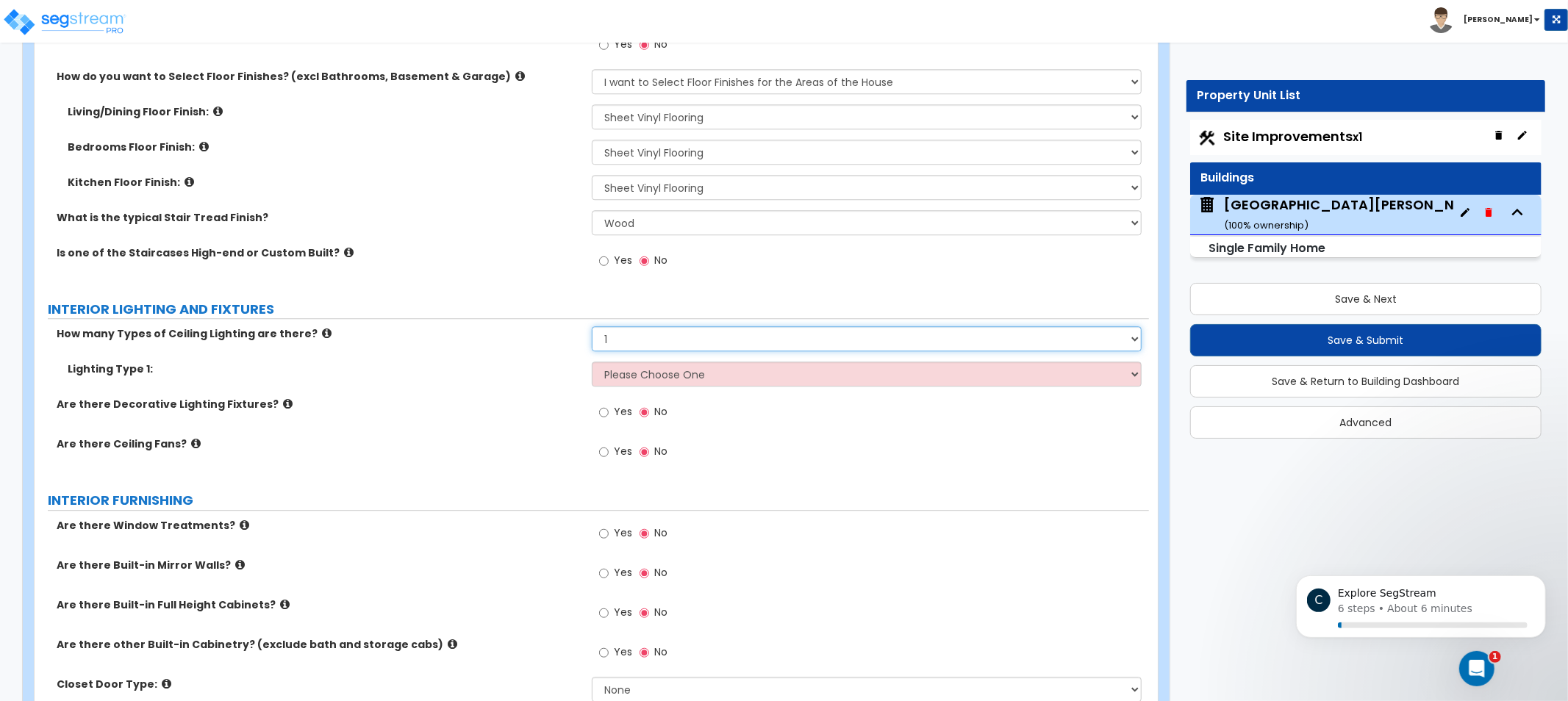
click at [671, 343] on select "Please Choose One 1 2 3" at bounding box center [867, 339] width 550 height 25
click at [592, 326] on select "Please Choose One 1 2 3" at bounding box center [867, 339] width 550 height 25
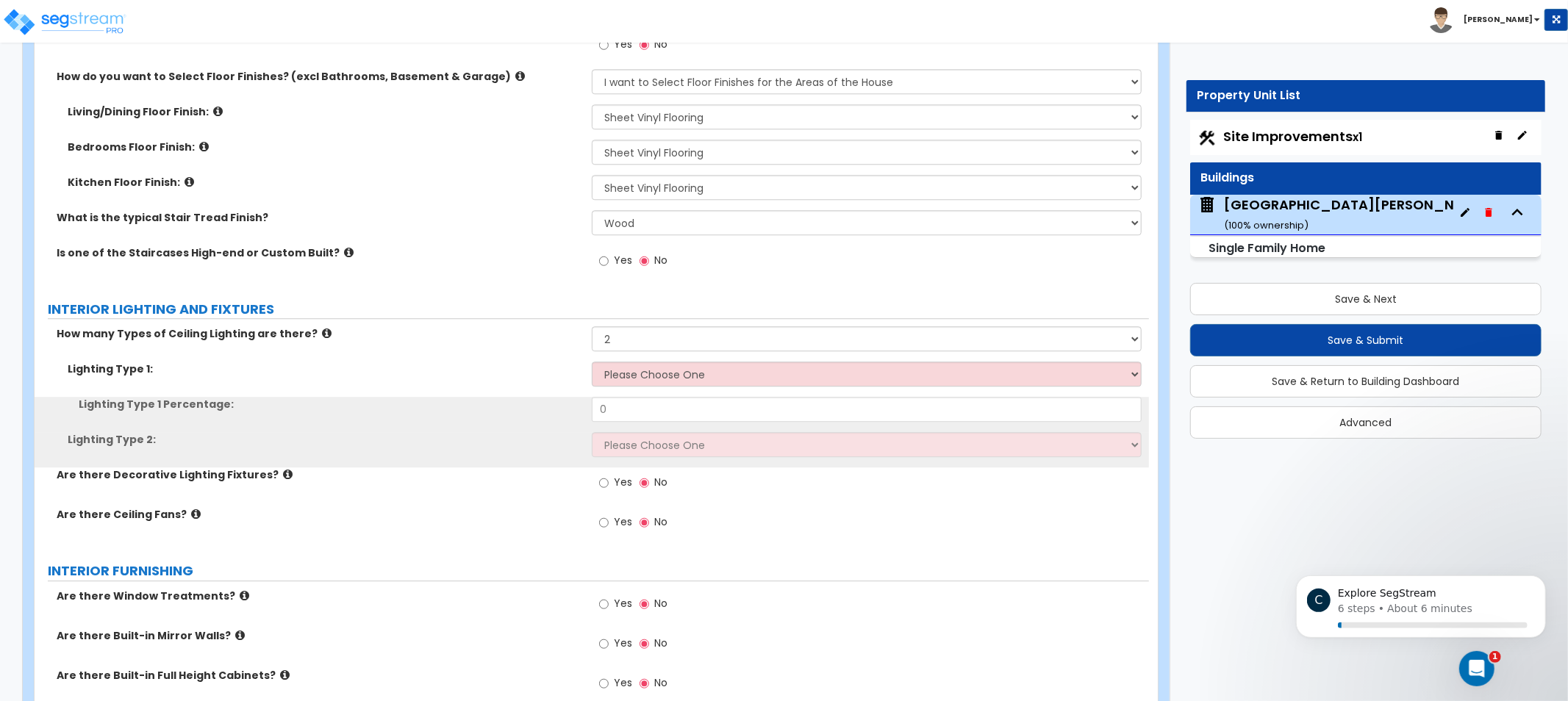
click at [322, 330] on icon at bounding box center [326, 333] width 10 height 11
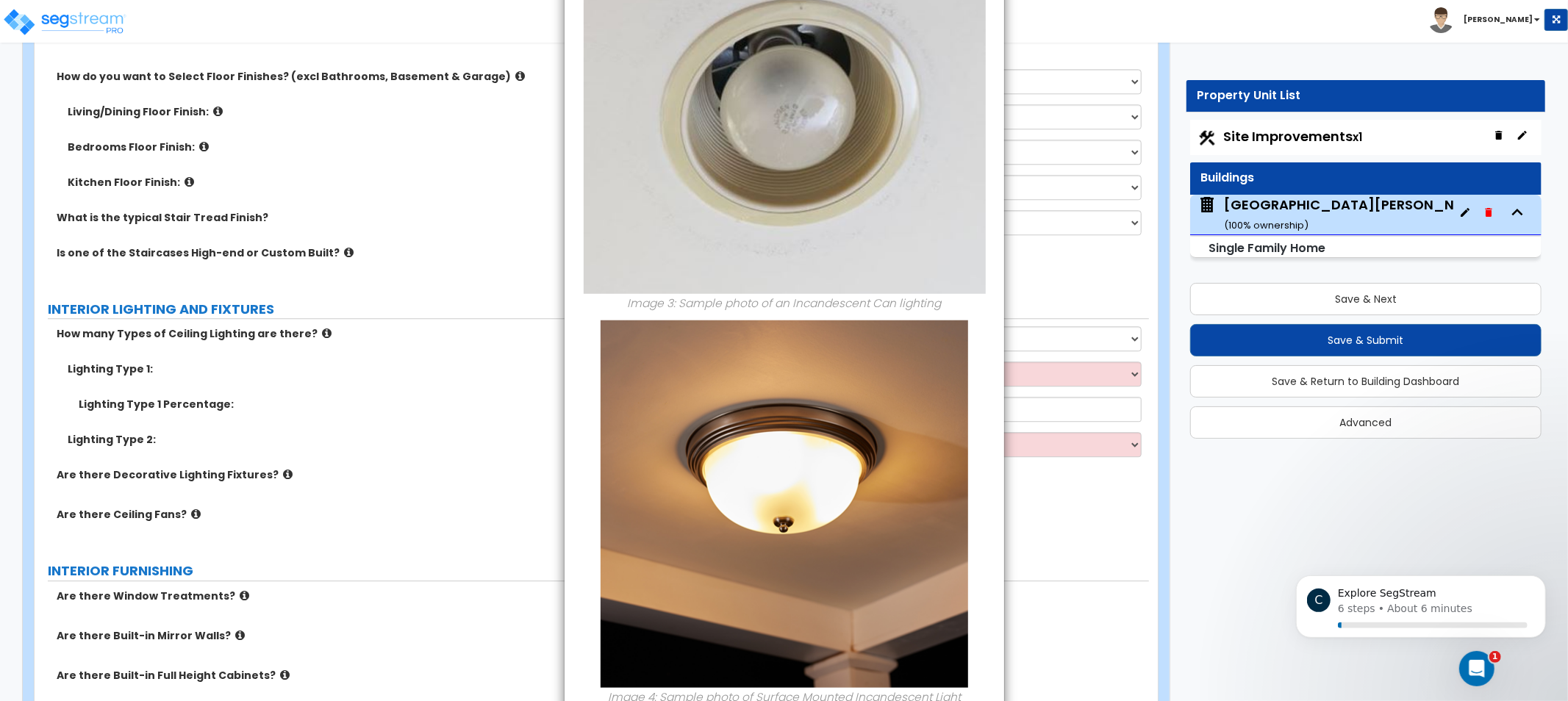
drag, startPoint x: 782, startPoint y: 533, endPoint x: 777, endPoint y: 539, distance: 7.8
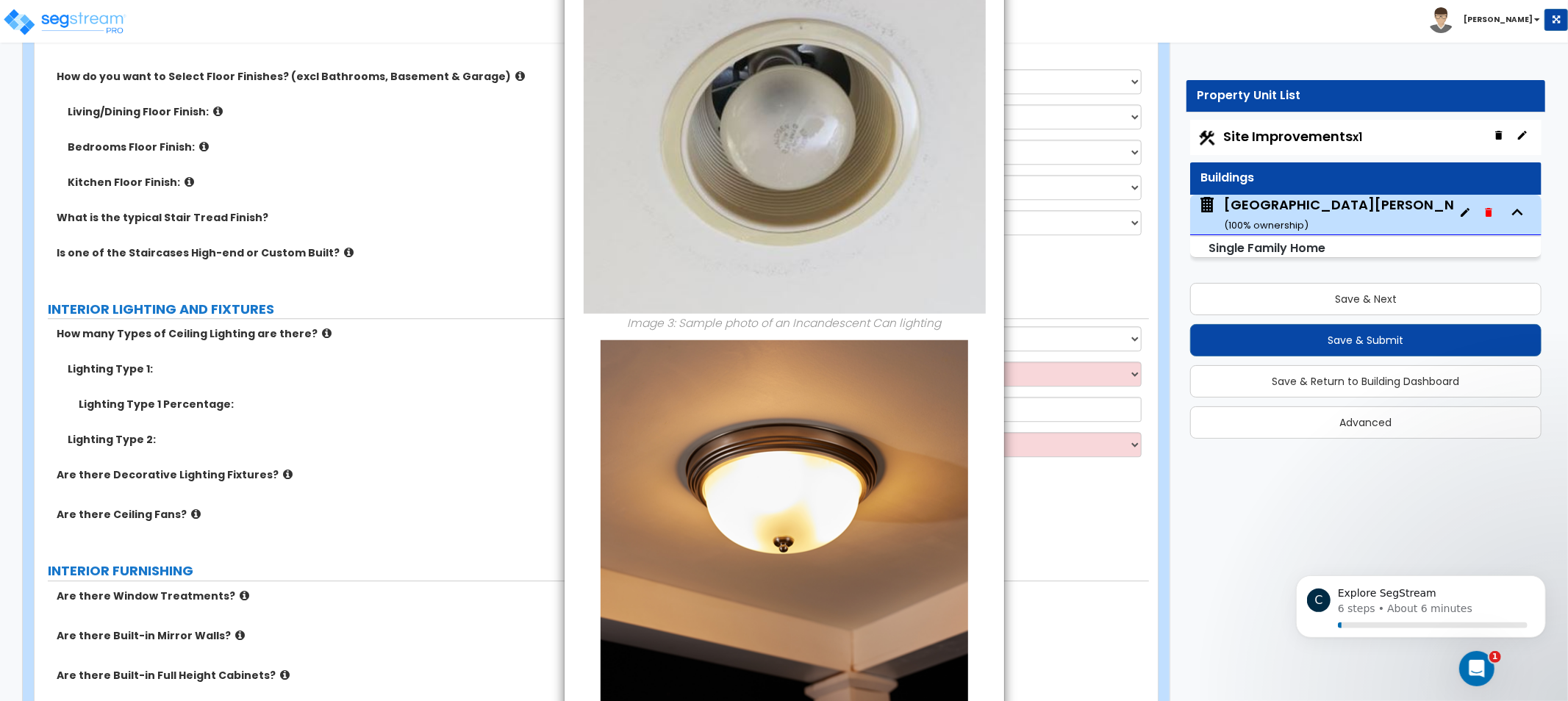
drag, startPoint x: 838, startPoint y: 398, endPoint x: 873, endPoint y: 281, distance: 122.1
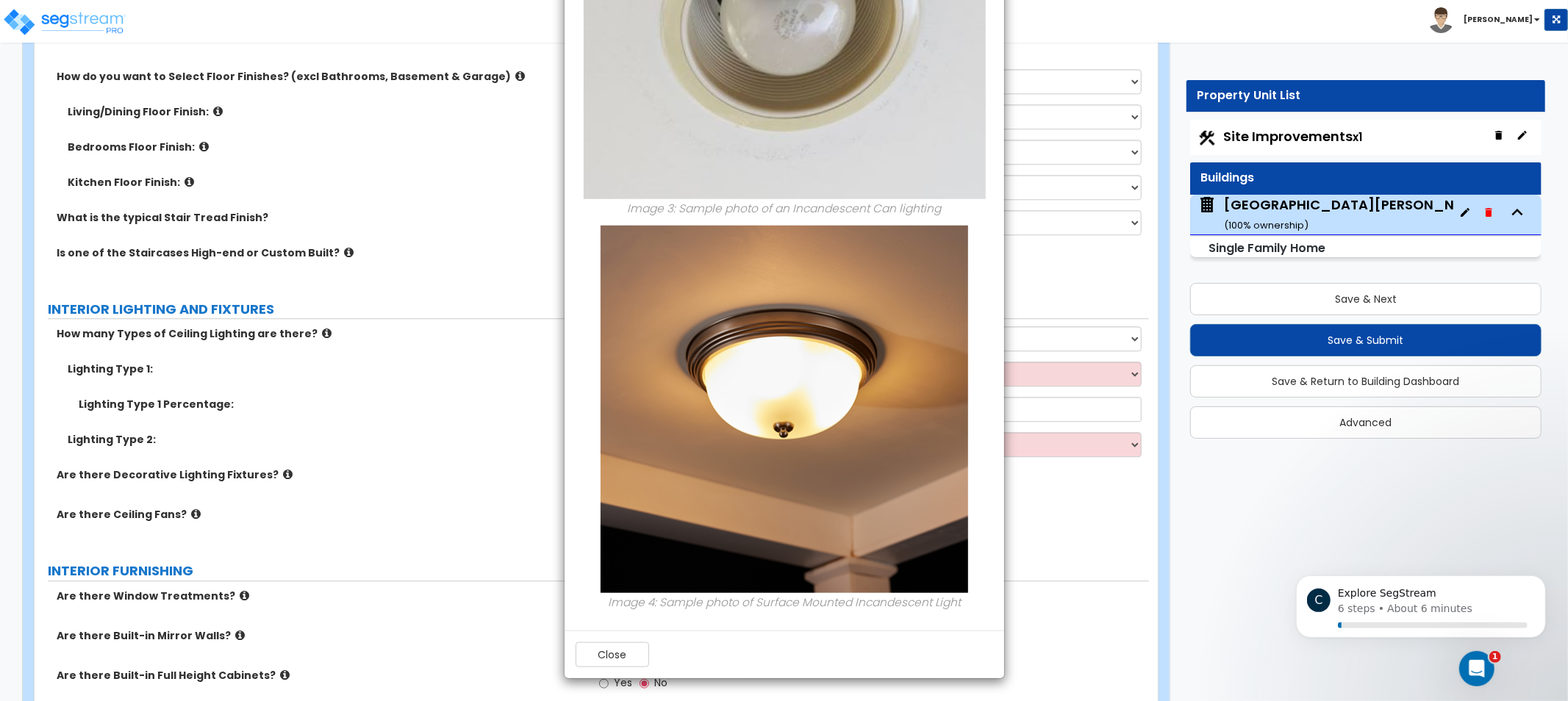
drag, startPoint x: 916, startPoint y: 435, endPoint x: 932, endPoint y: 446, distance: 19.4
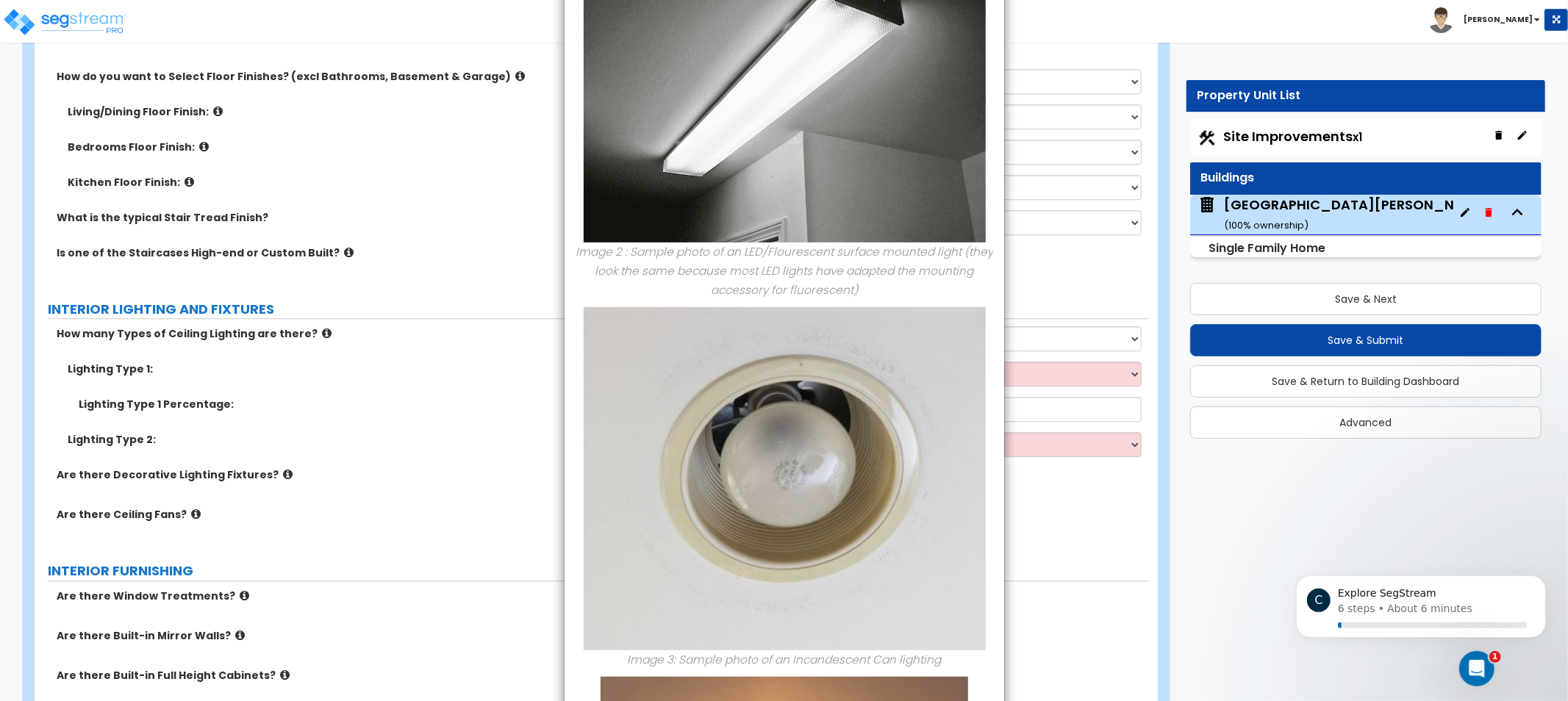
drag, startPoint x: 931, startPoint y: 408, endPoint x: 960, endPoint y: 248, distance: 162.6
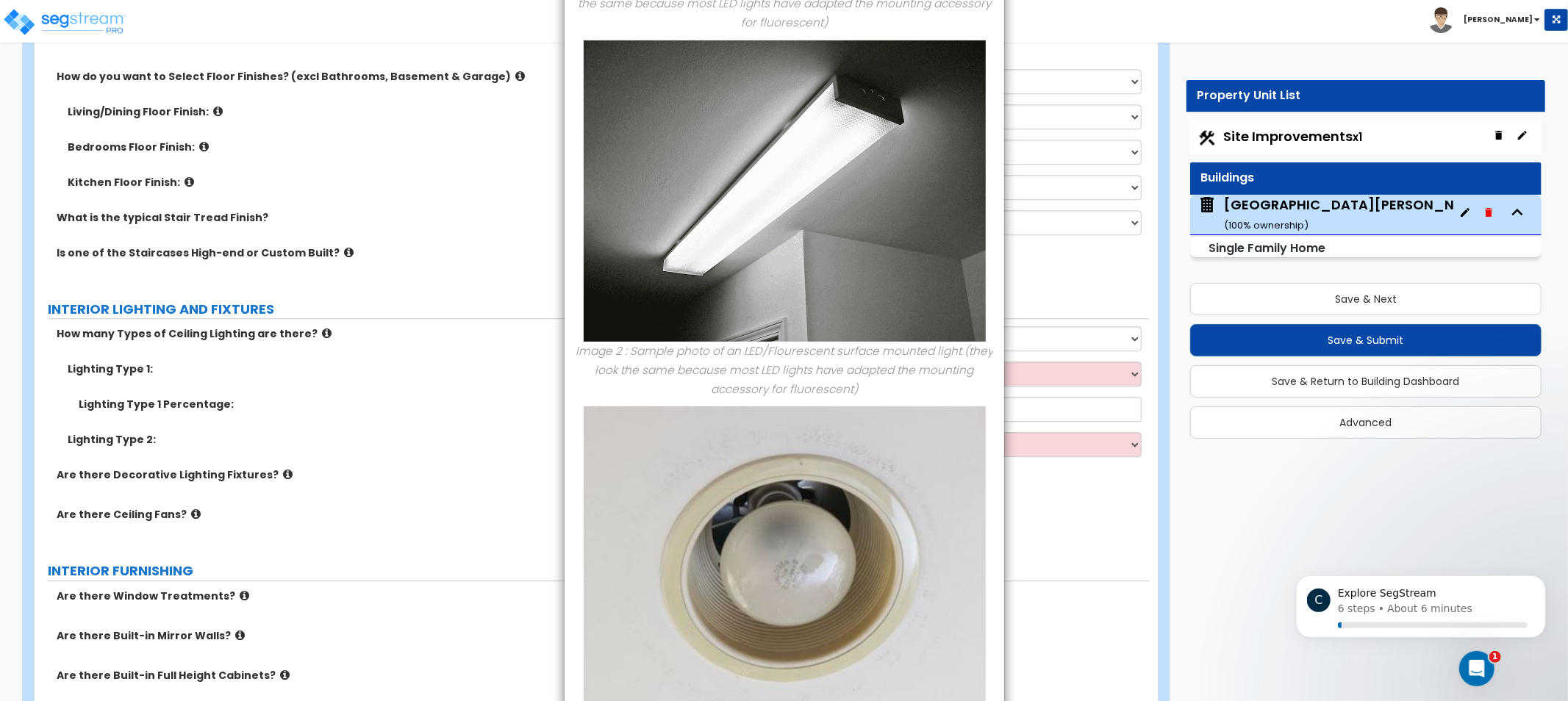
drag, startPoint x: 926, startPoint y: 386, endPoint x: 923, endPoint y: 419, distance: 33.1
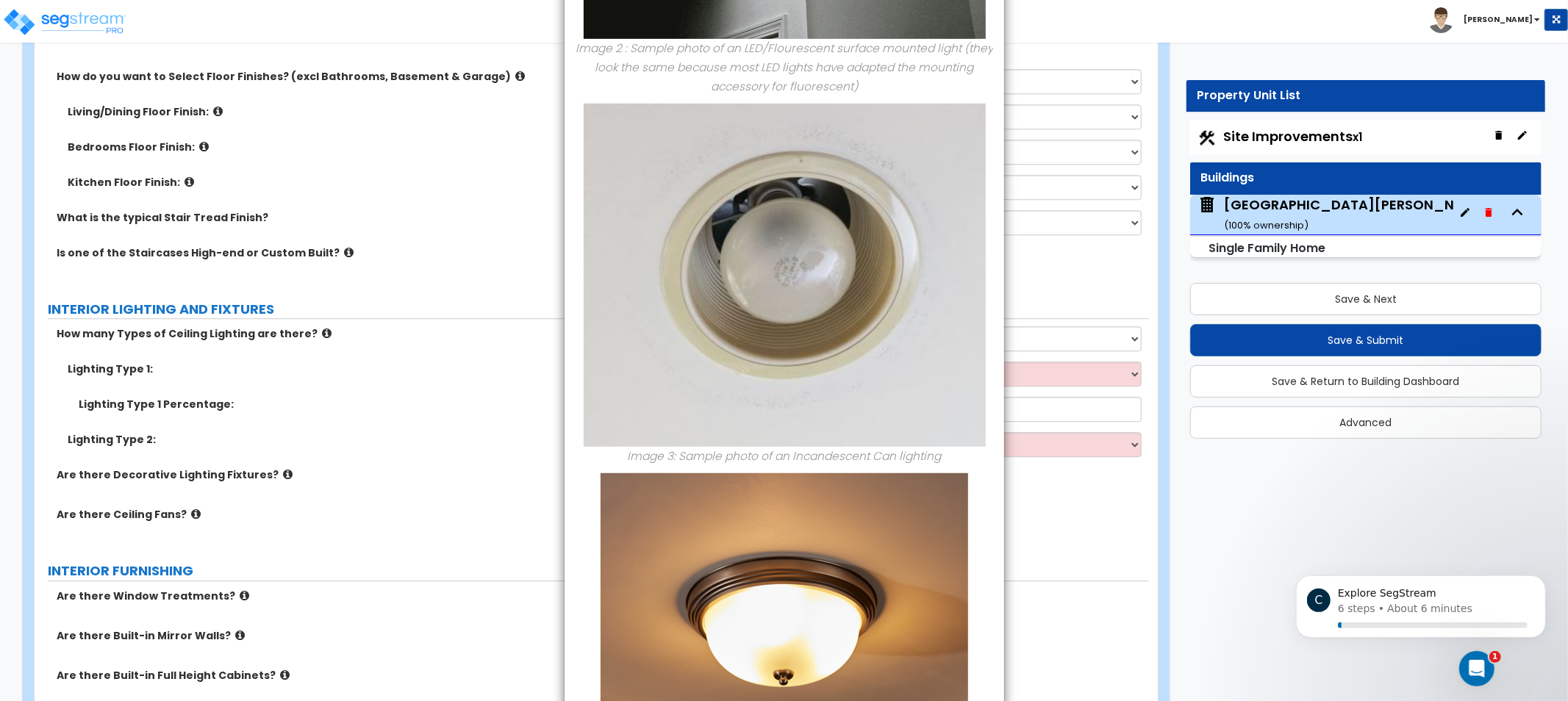
drag, startPoint x: 906, startPoint y: 448, endPoint x: 914, endPoint y: 437, distance: 13.6
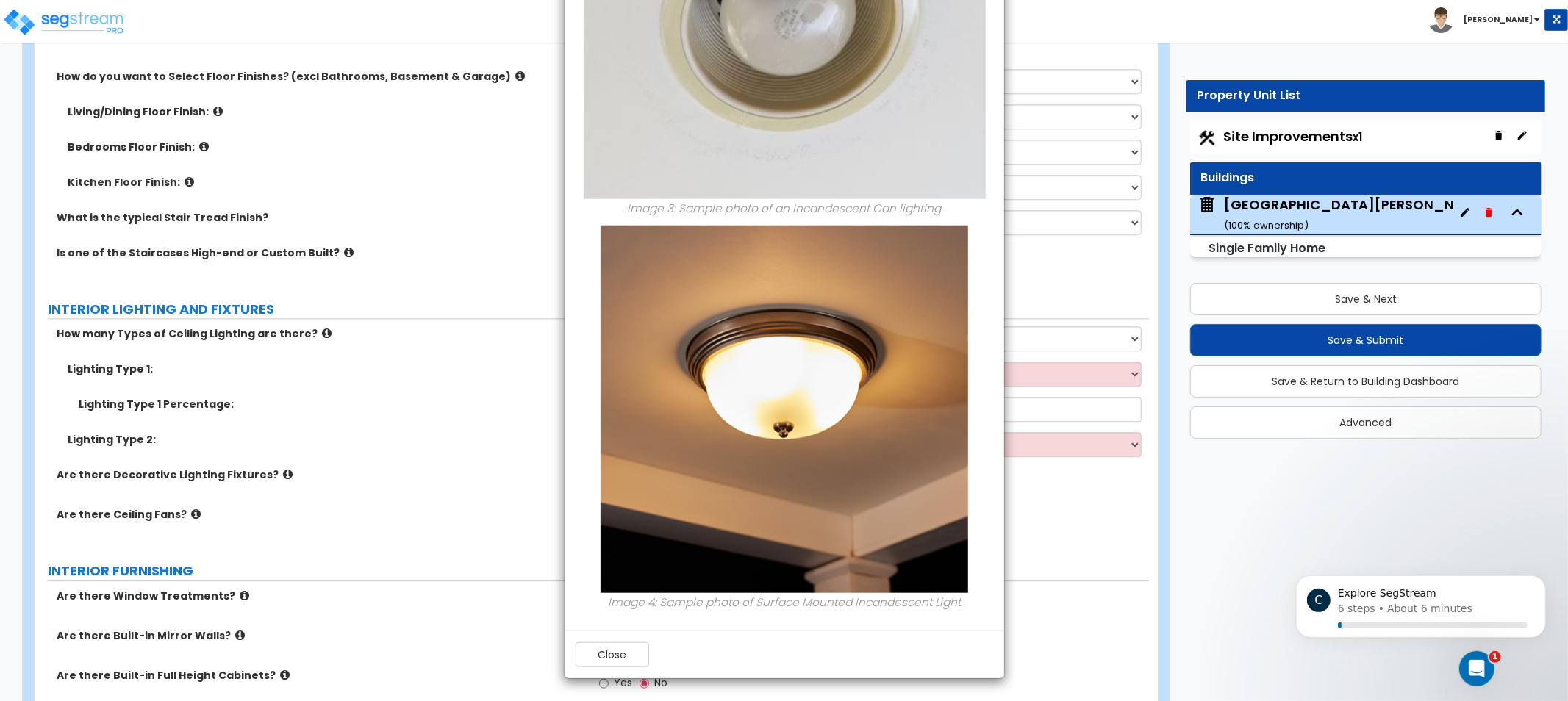
drag, startPoint x: 853, startPoint y: 325, endPoint x: 857, endPoint y: 493, distance: 168.0
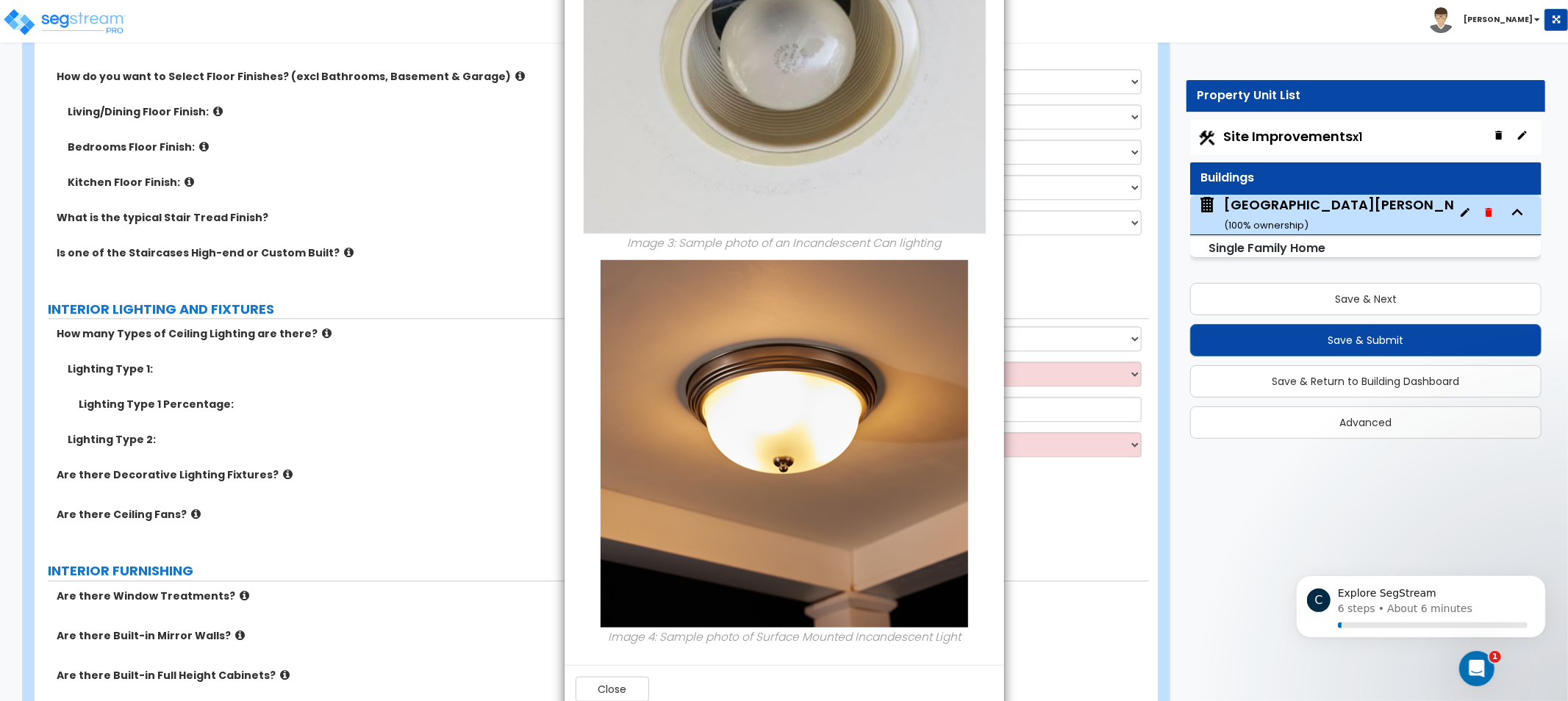
scroll to position [0, 0]
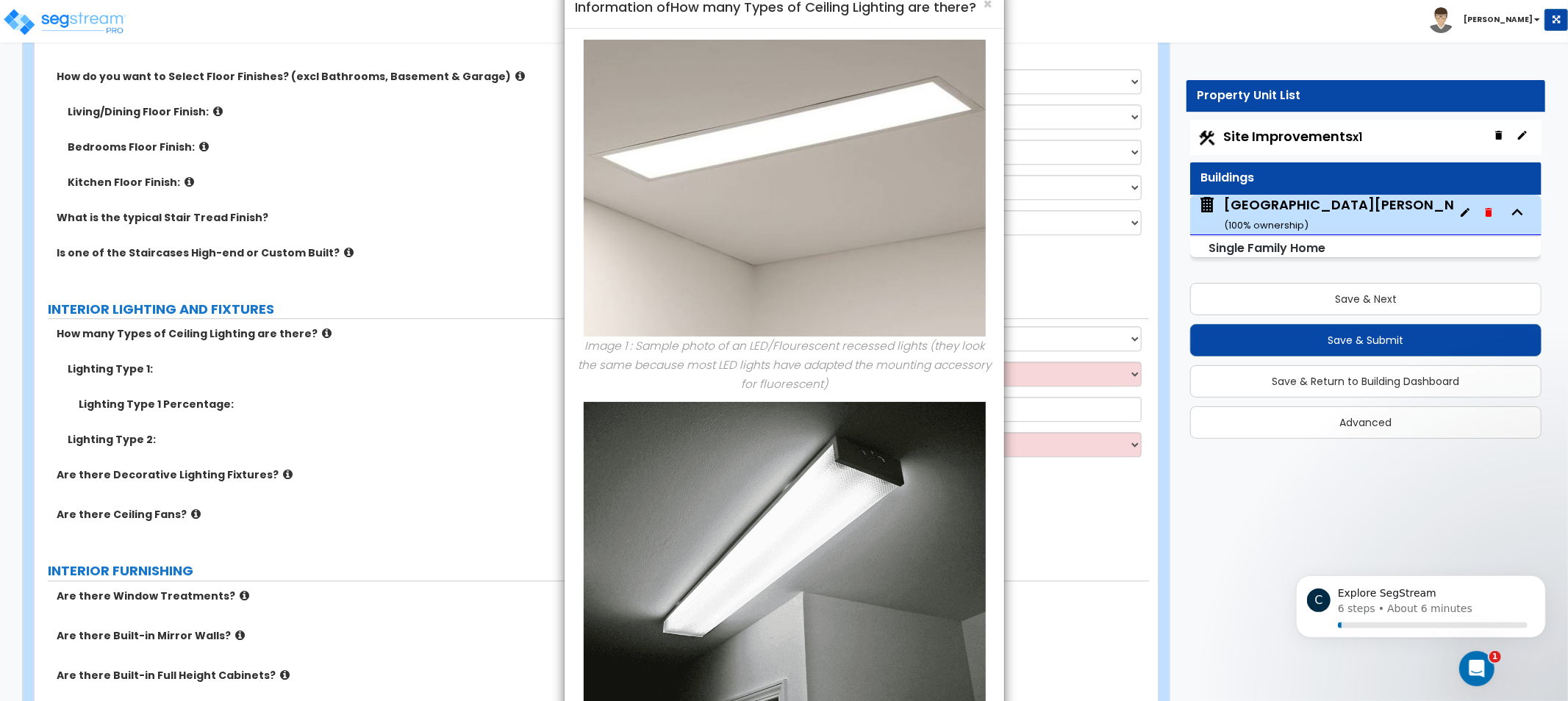
drag, startPoint x: 893, startPoint y: 408, endPoint x: 914, endPoint y: 252, distance: 157.4
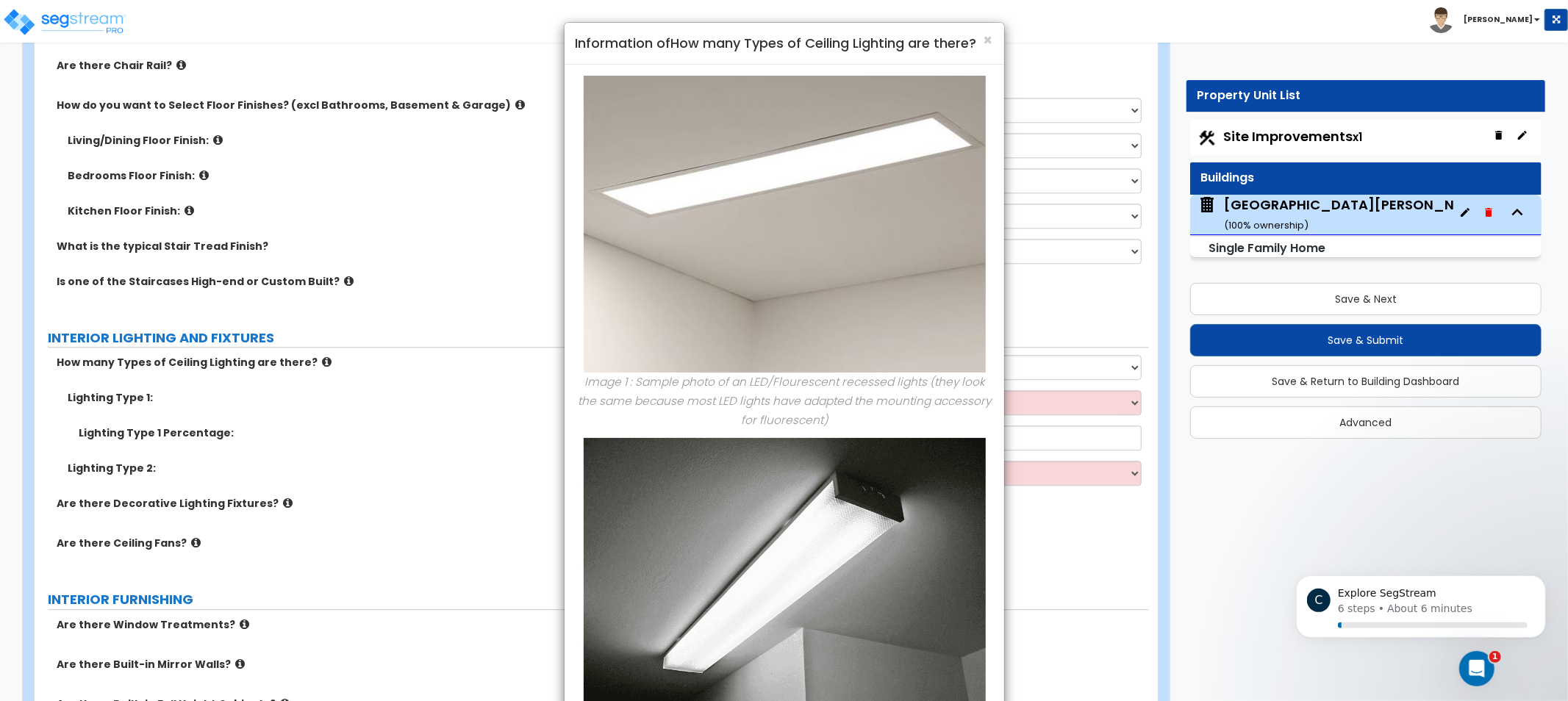
drag, startPoint x: 927, startPoint y: 362, endPoint x: 939, endPoint y: 325, distance: 38.9
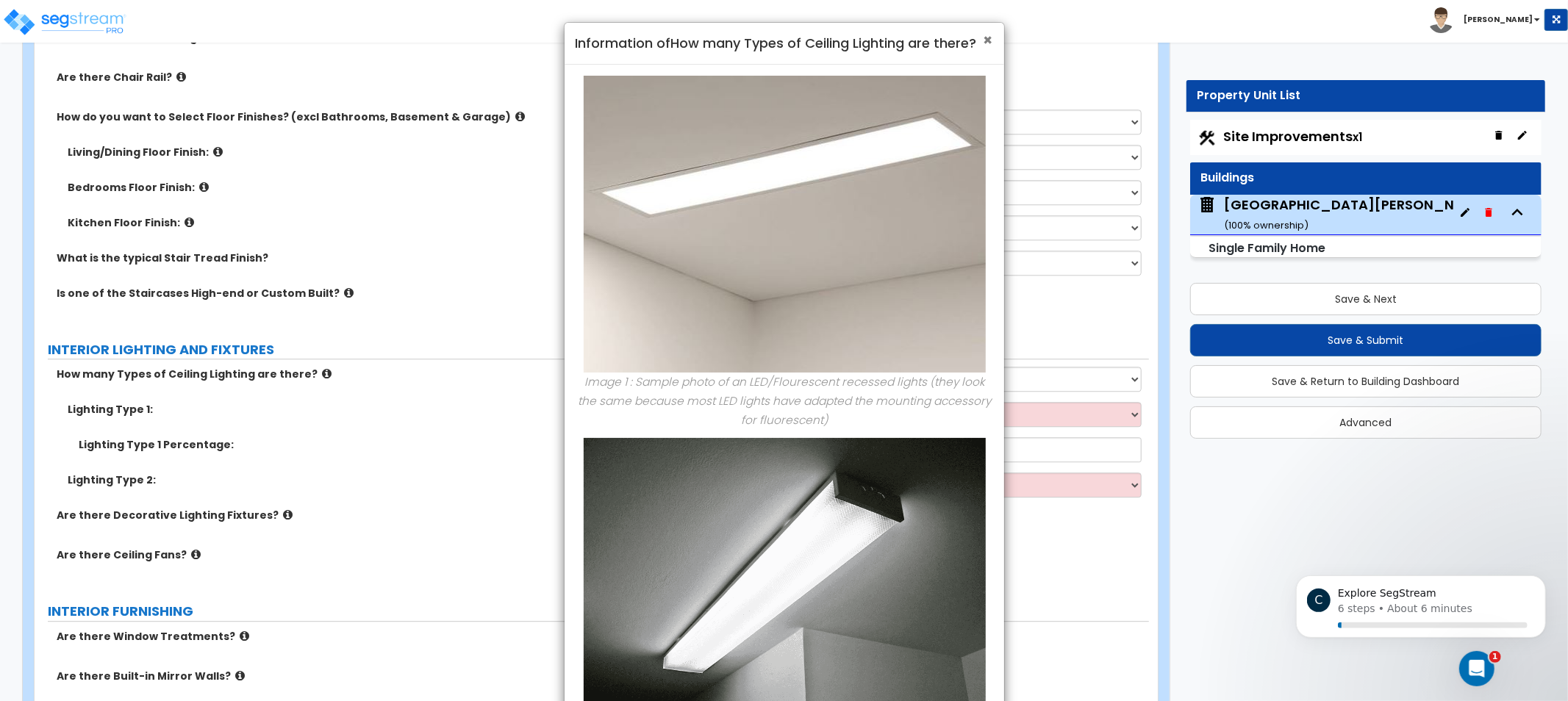
click at [987, 42] on span "×" at bounding box center [988, 40] width 10 height 21
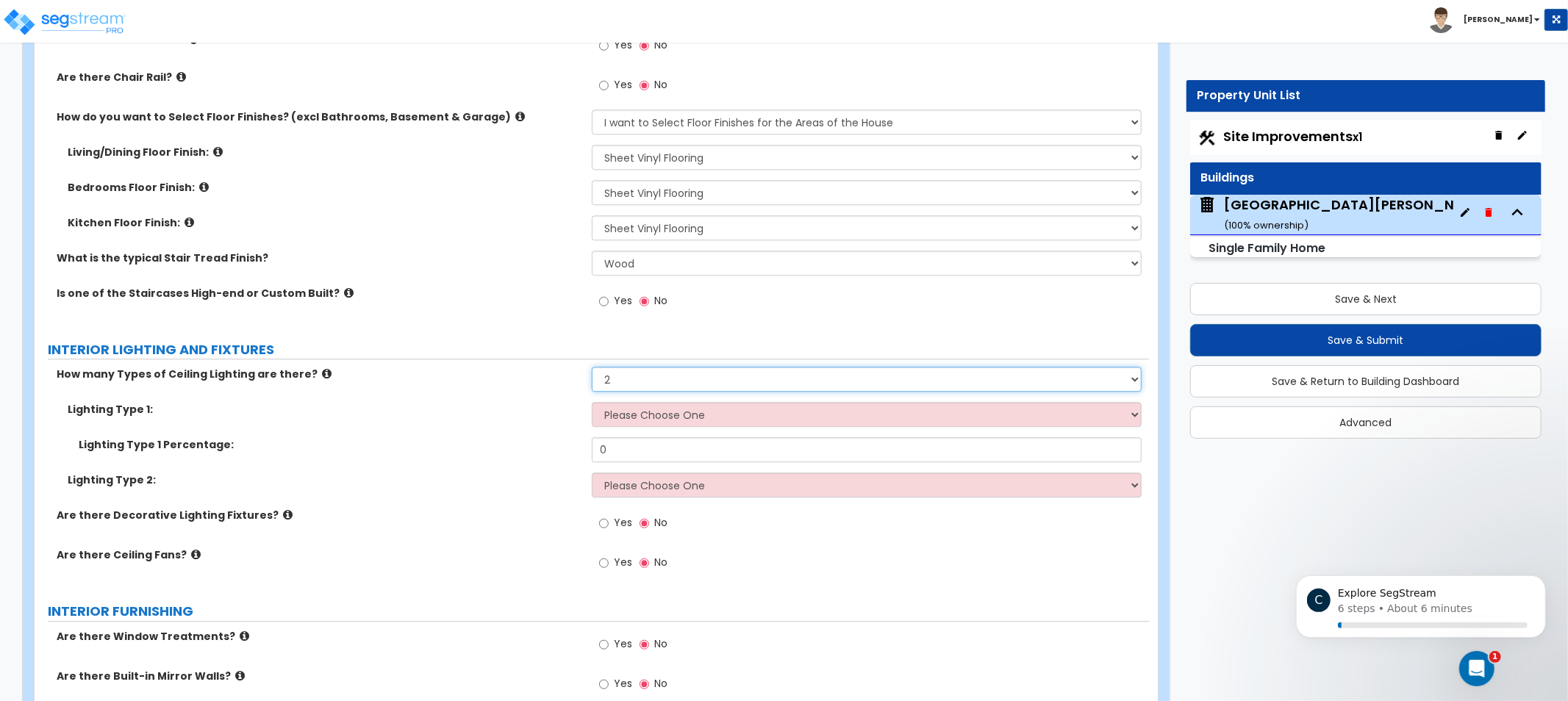
click at [666, 371] on select "Please Choose One 1 2 3" at bounding box center [867, 379] width 550 height 25
select select "1"
click at [592, 367] on select "Please Choose One 1 2 3" at bounding box center [867, 379] width 550 height 25
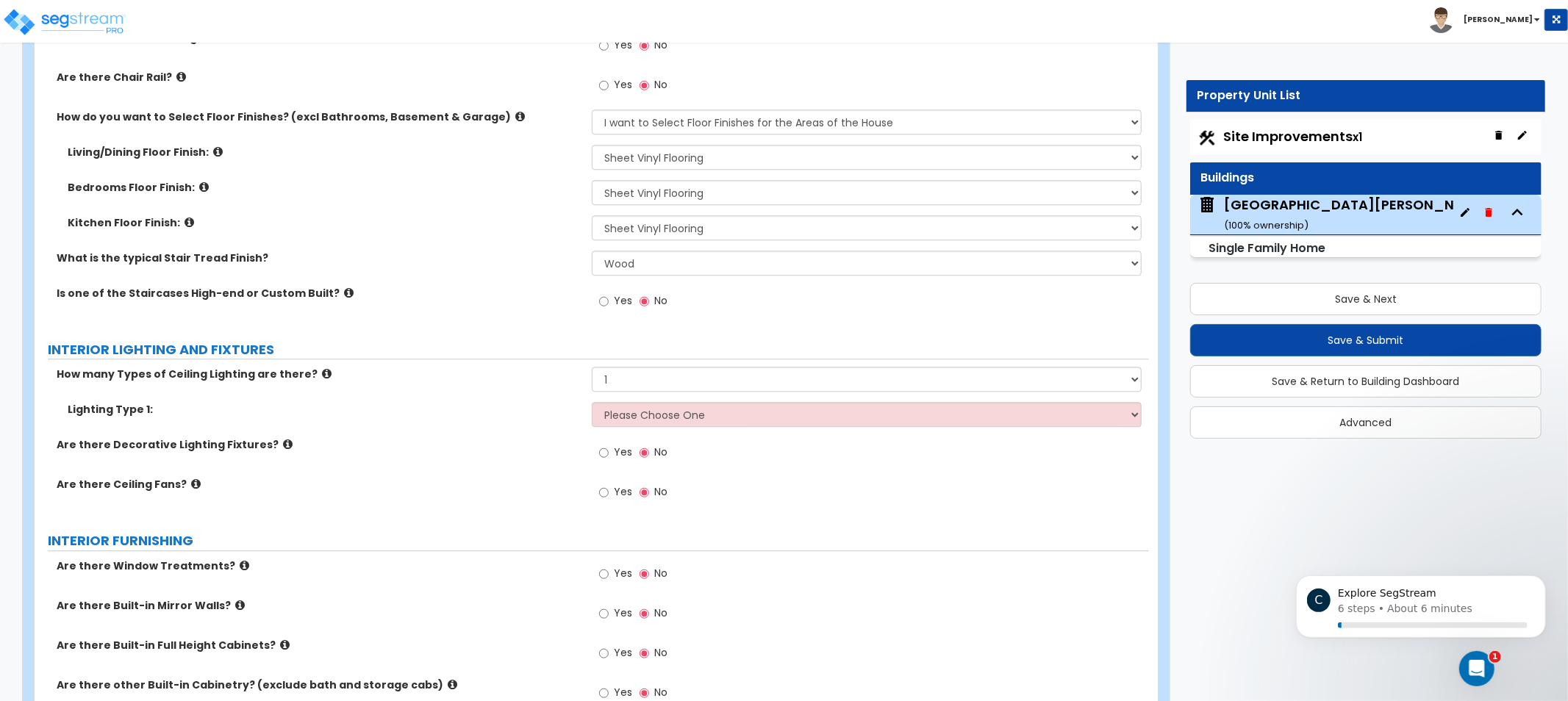
drag, startPoint x: 476, startPoint y: 385, endPoint x: 452, endPoint y: 382, distance: 24.2
drag, startPoint x: 452, startPoint y: 382, endPoint x: 393, endPoint y: 384, distance: 59.0
click at [393, 384] on div "How many Types of Ceiling Lighting are there? Please Choose One 1 2 3" at bounding box center [591, 385] width 1115 height 35
click at [653, 420] on select "Please Choose One LED Surface-Mounted LED Recessed Fluorescent Surface-Mounted …" at bounding box center [867, 415] width 550 height 25
select select "1"
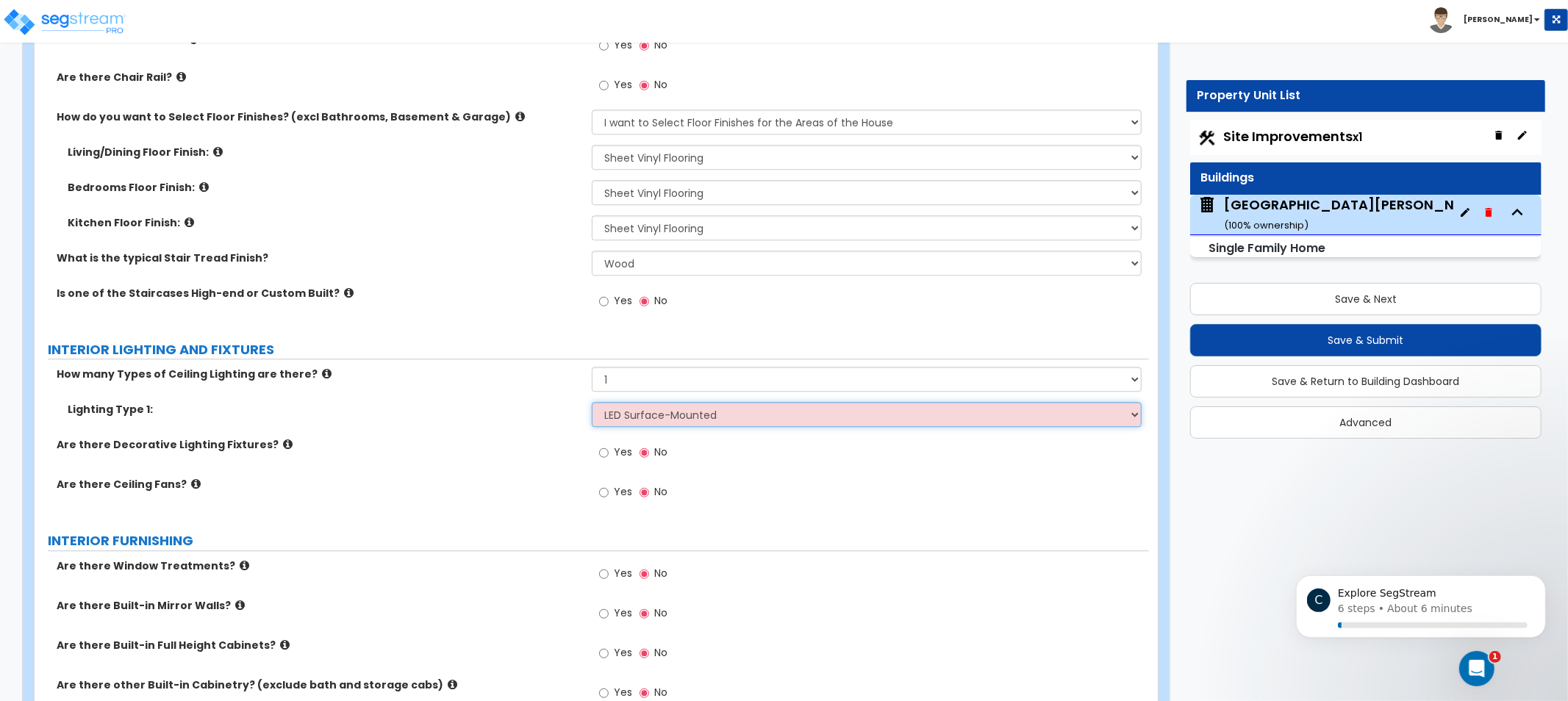
click at [592, 402] on select "Please Choose One LED Surface-Mounted LED Recessed Fluorescent Surface-Mounted …" at bounding box center [867, 415] width 550 height 25
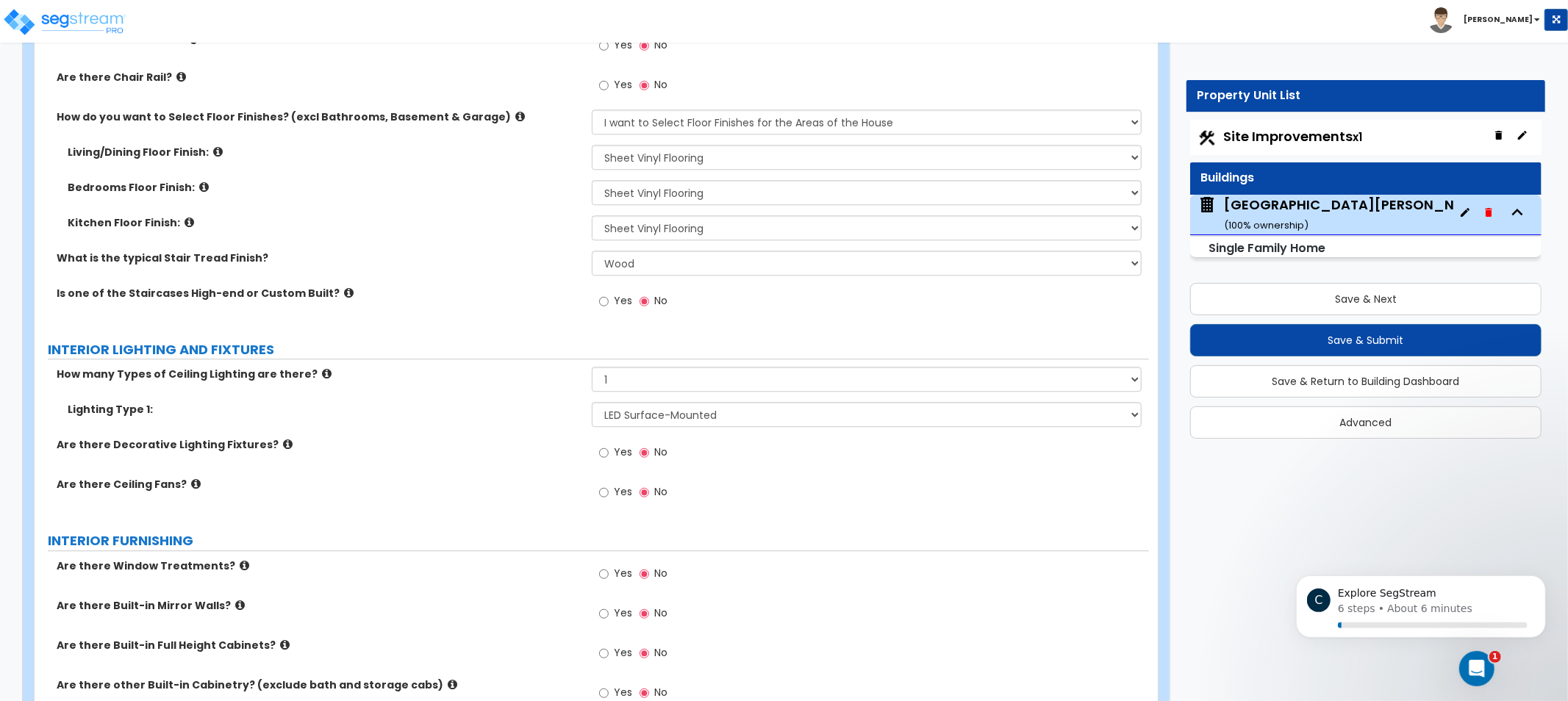
click at [322, 373] on icon at bounding box center [326, 374] width 10 height 11
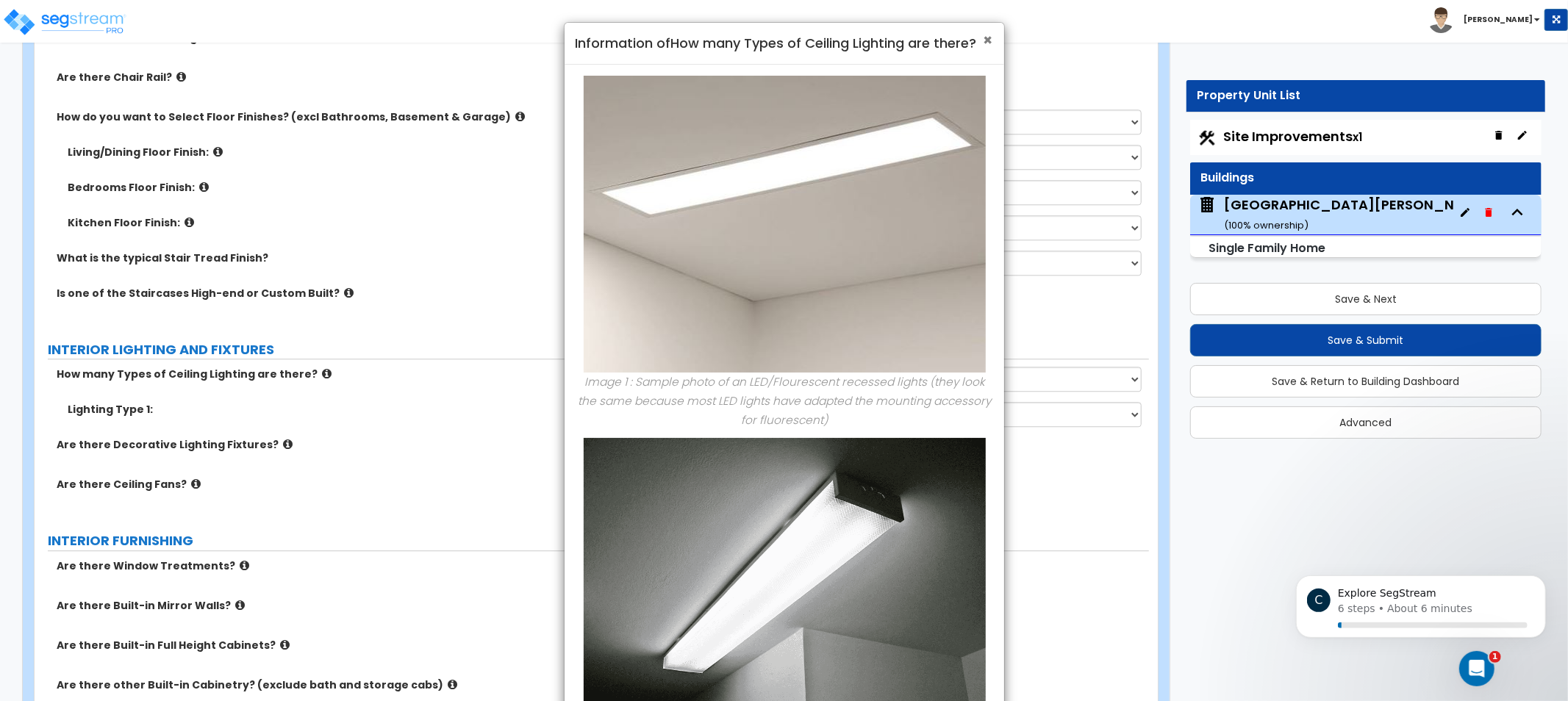
click at [986, 37] on span "×" at bounding box center [988, 40] width 10 height 21
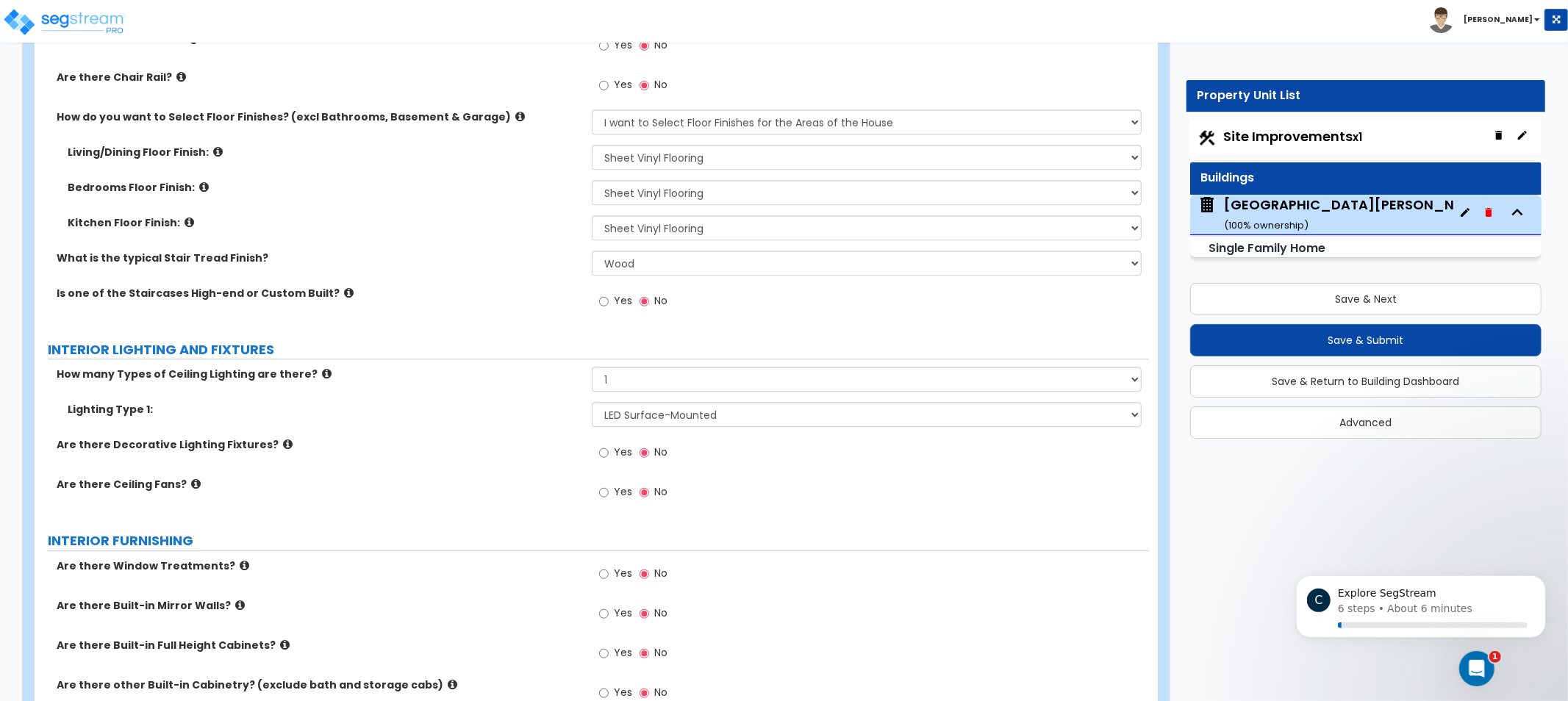
drag, startPoint x: 578, startPoint y: 331, endPoint x: 545, endPoint y: 325, distance: 33.5
drag, startPoint x: 545, startPoint y: 325, endPoint x: 460, endPoint y: 339, distance: 86.1
drag, startPoint x: 459, startPoint y: 339, endPoint x: 439, endPoint y: 343, distance: 20.4
click at [441, 343] on label "INTERIOR LIGHTING AND FIXTURES" at bounding box center [598, 350] width 1101 height 19
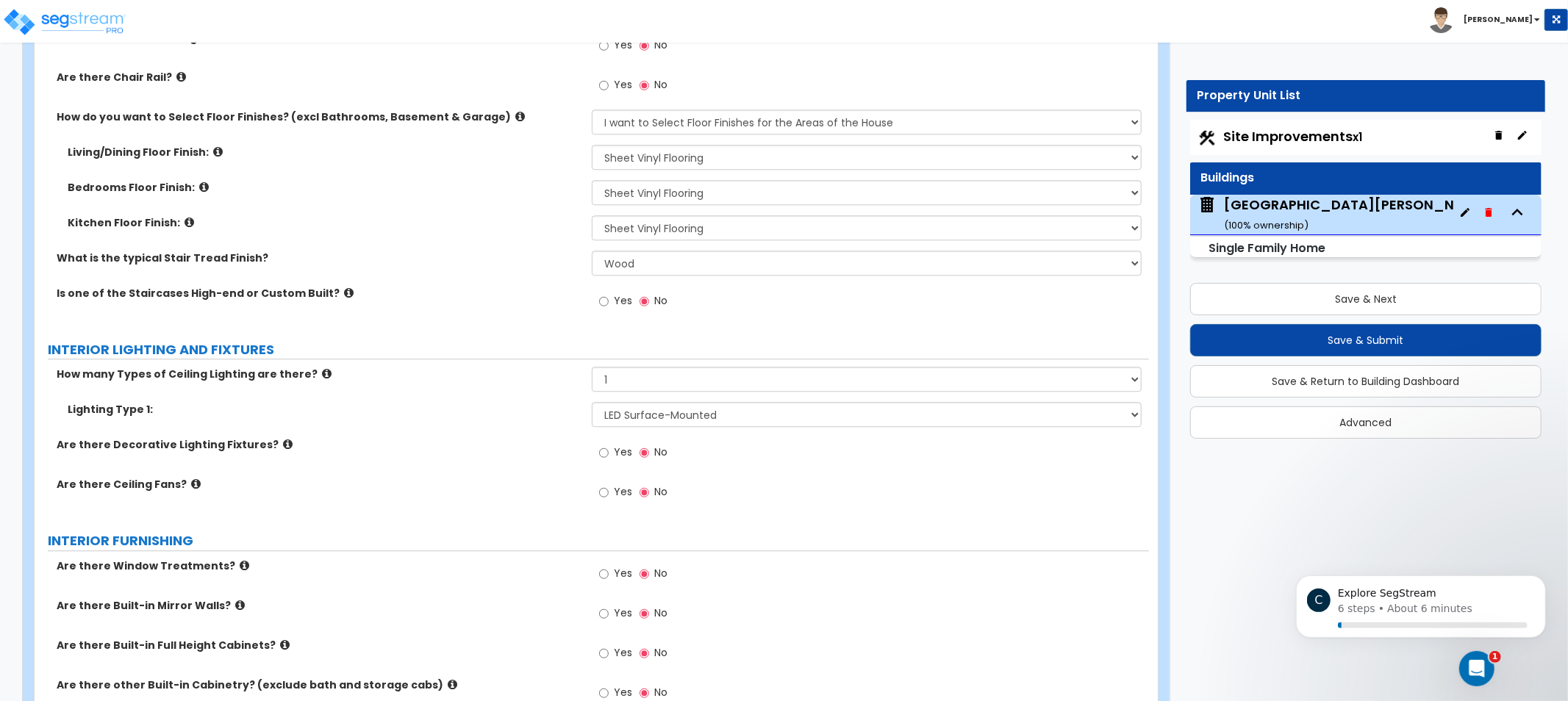
drag, startPoint x: 472, startPoint y: 373, endPoint x: 430, endPoint y: 371, distance: 42.0
click at [430, 371] on label "How many Types of Ceiling Lighting are there?" at bounding box center [318, 374] width 524 height 15
drag, startPoint x: 529, startPoint y: 404, endPoint x: 450, endPoint y: 406, distance: 79.0
click at [528, 405] on label "Lighting Type 1:" at bounding box center [324, 409] width 514 height 15
click at [283, 439] on icon at bounding box center [287, 445] width 10 height 11
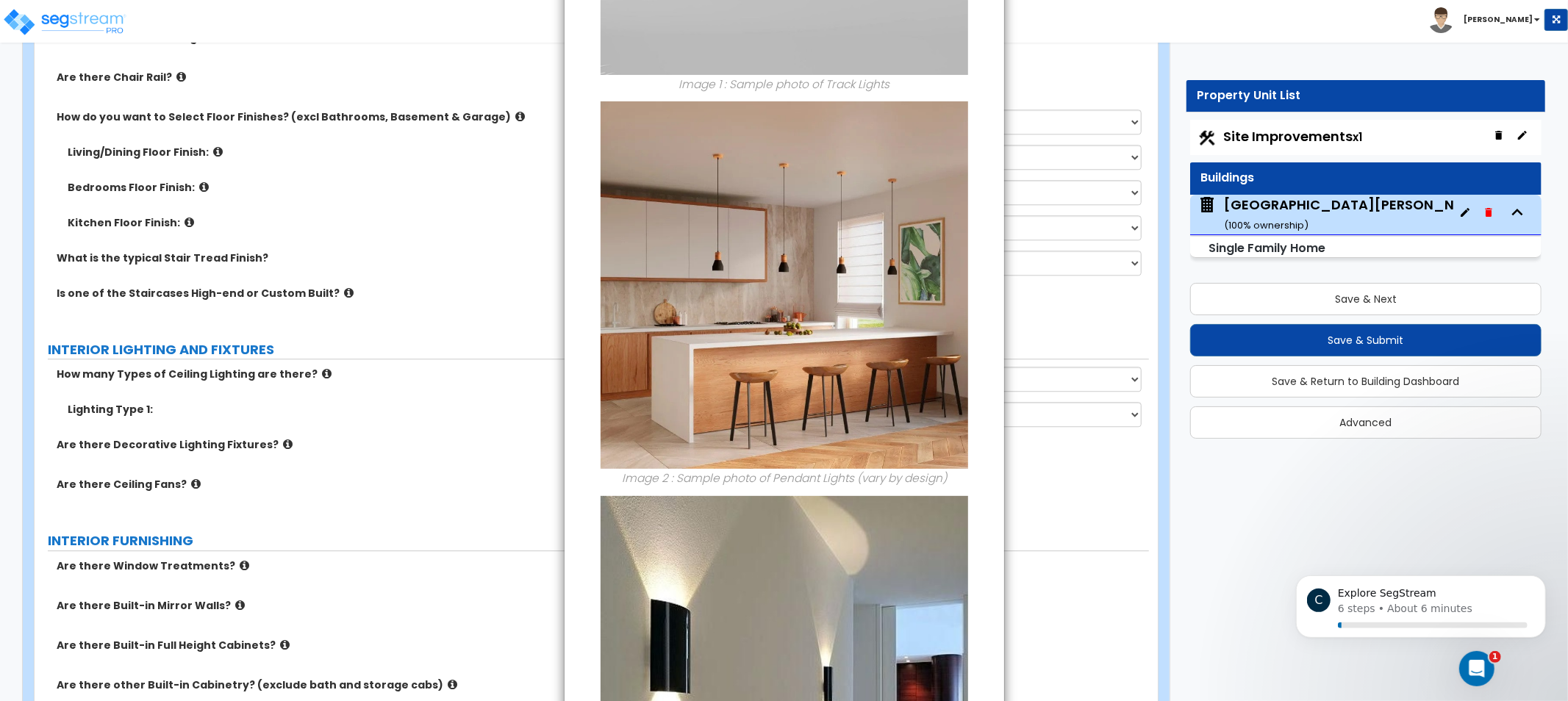
scroll to position [1145, 0]
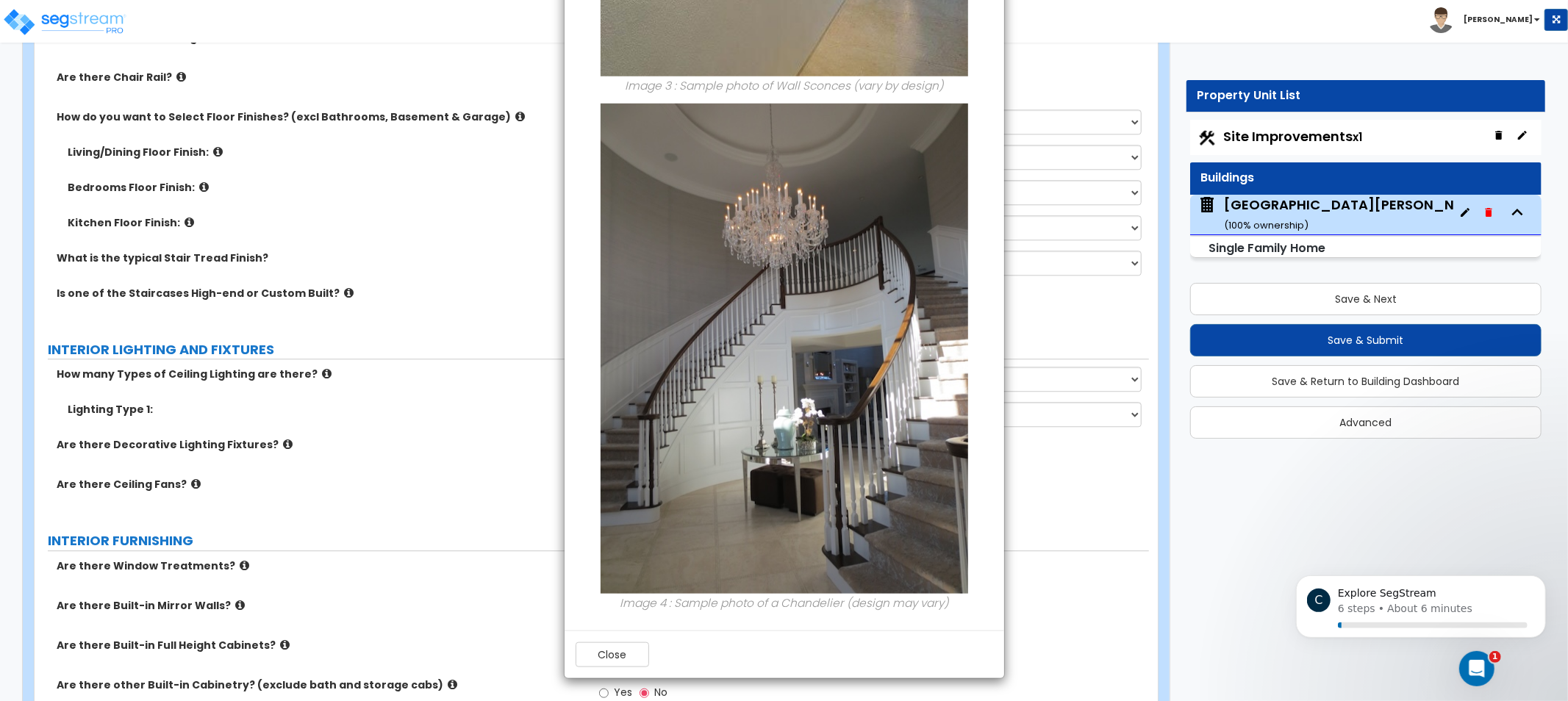
drag, startPoint x: 814, startPoint y: 275, endPoint x: 806, endPoint y: 524, distance: 249.1
click at [606, 666] on button "Close" at bounding box center [612, 655] width 73 height 25
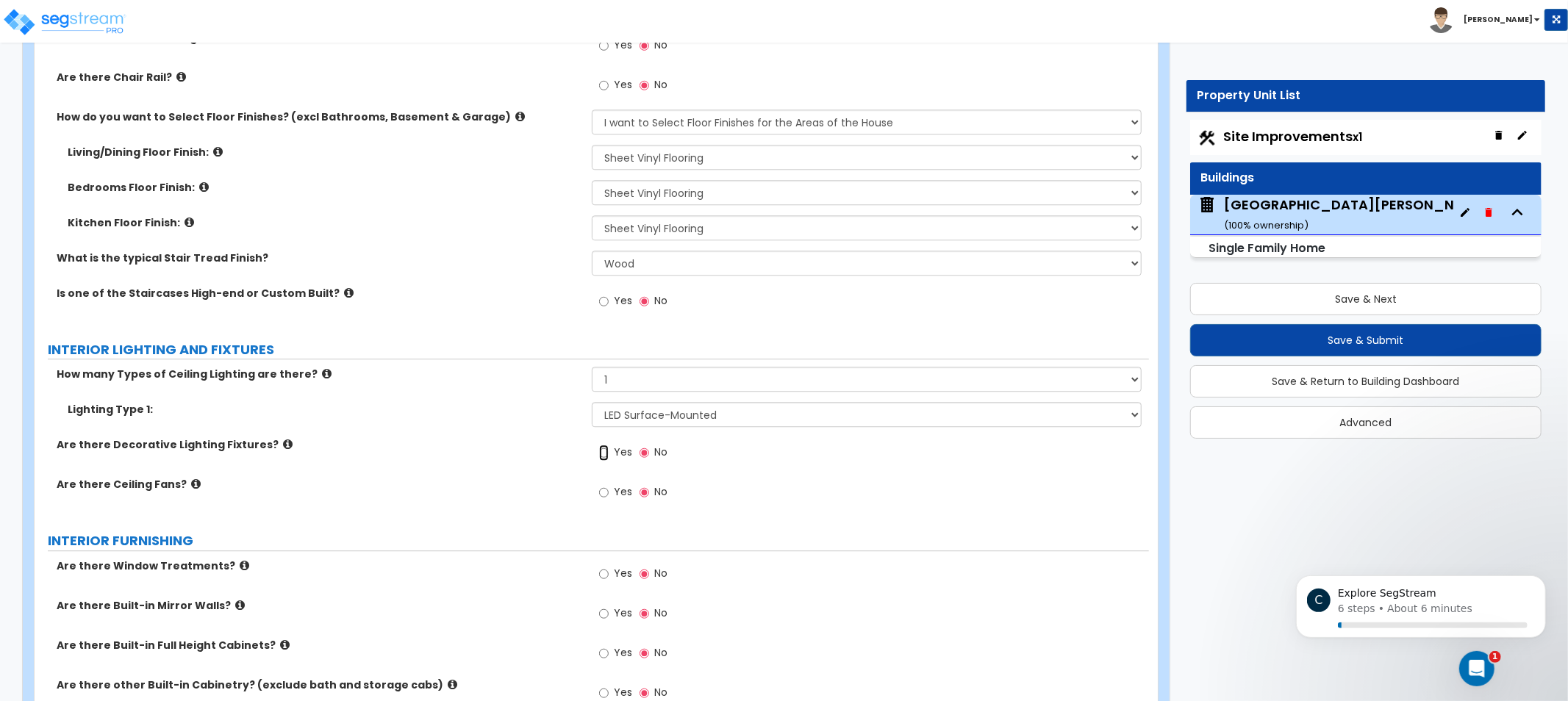
click at [606, 446] on input "Yes" at bounding box center [604, 453] width 10 height 16
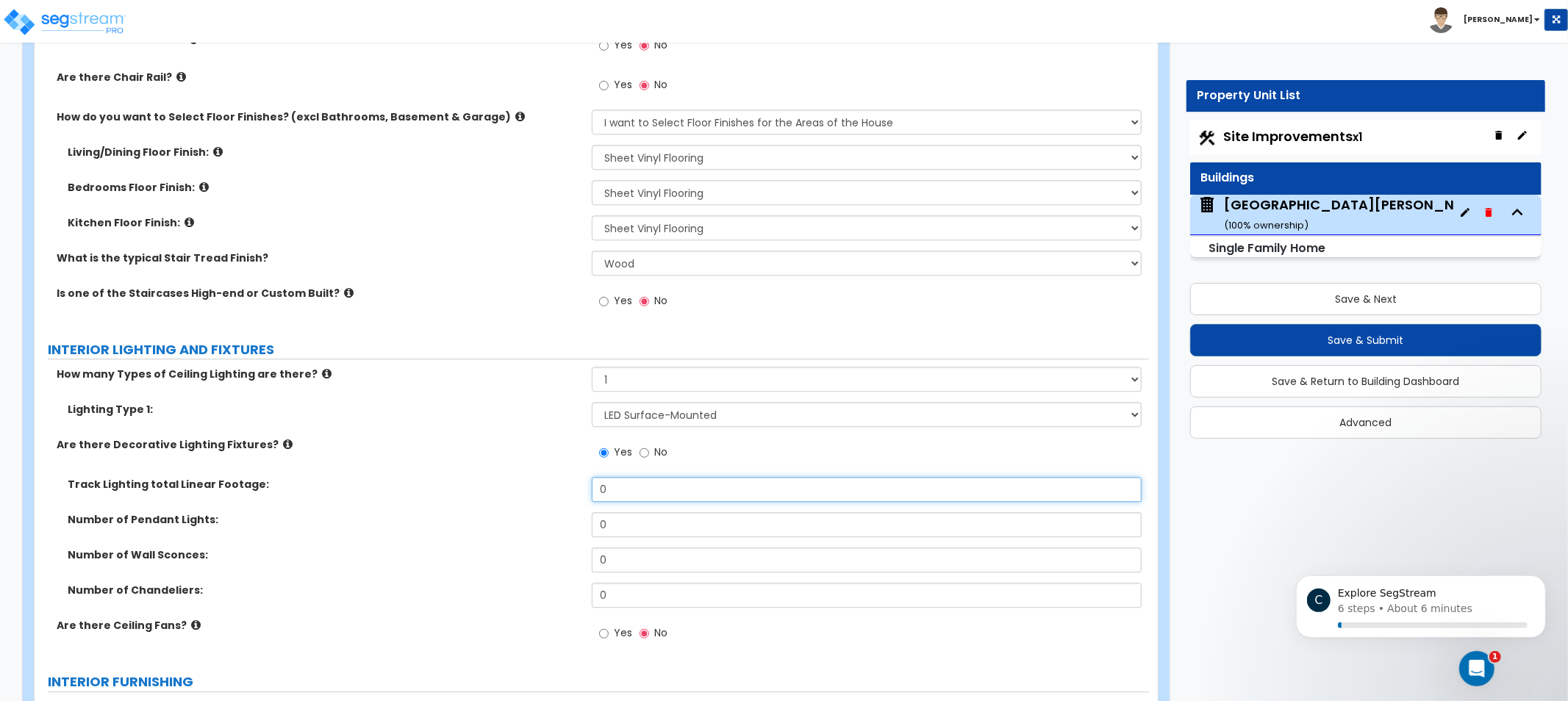
drag, startPoint x: 626, startPoint y: 493, endPoint x: 468, endPoint y: 475, distance: 159.0
click at [501, 482] on div "Track Lighting total Linear Footage: 0" at bounding box center [591, 495] width 1115 height 35
click at [594, 559] on input "0" at bounding box center [867, 560] width 550 height 25
click at [283, 439] on icon at bounding box center [287, 445] width 10 height 11
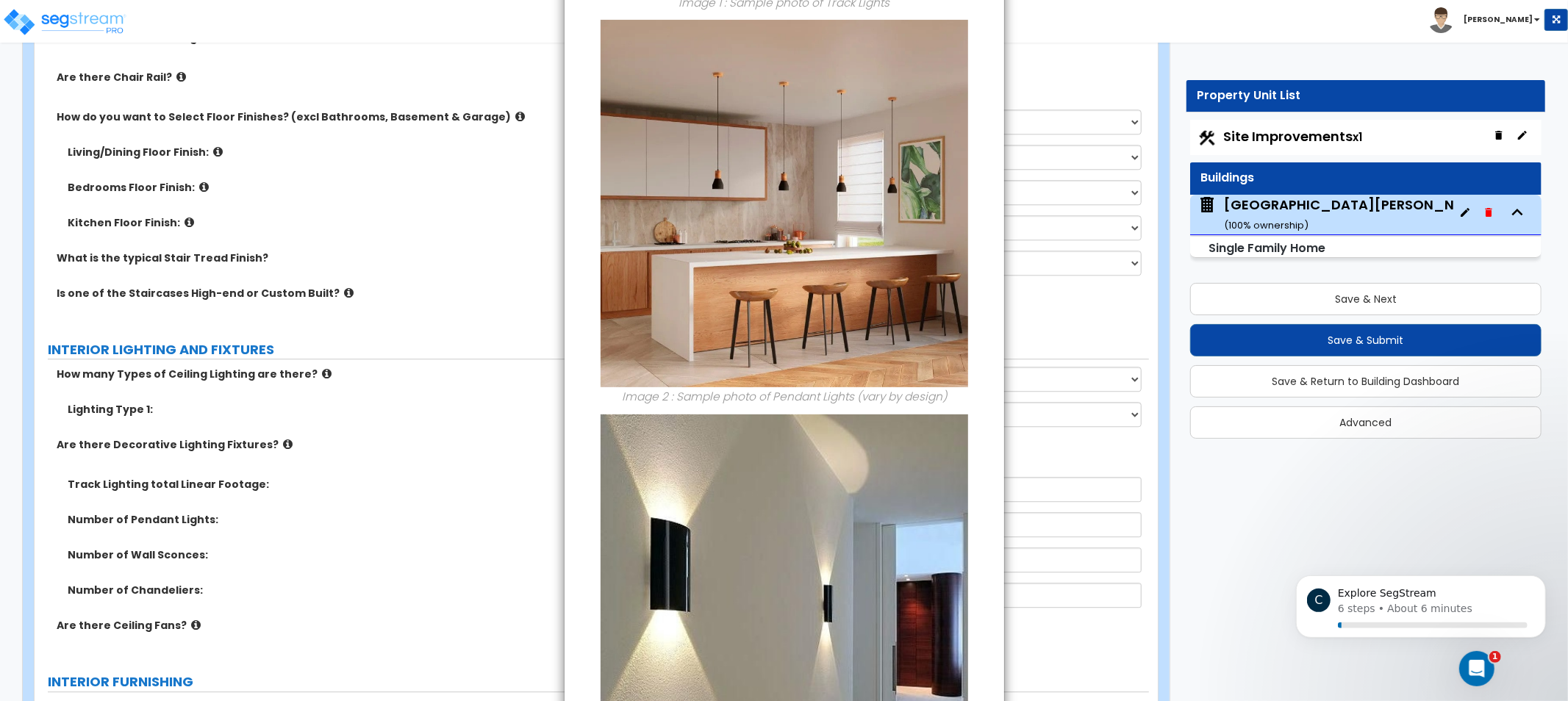
drag, startPoint x: 990, startPoint y: 328, endPoint x: 1156, endPoint y: 370, distance: 171.2
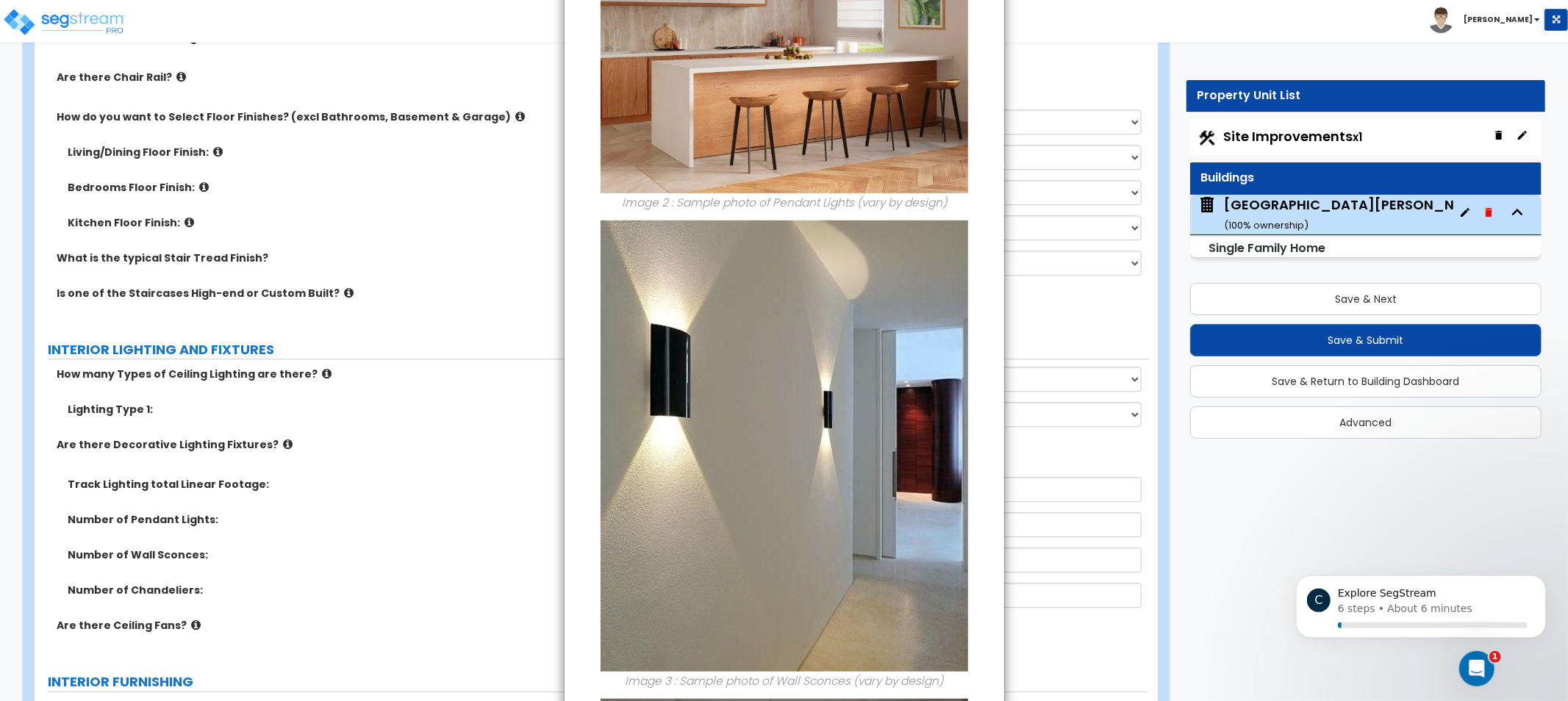
drag, startPoint x: 981, startPoint y: 277, endPoint x: 980, endPoint y: 413, distance: 136.0
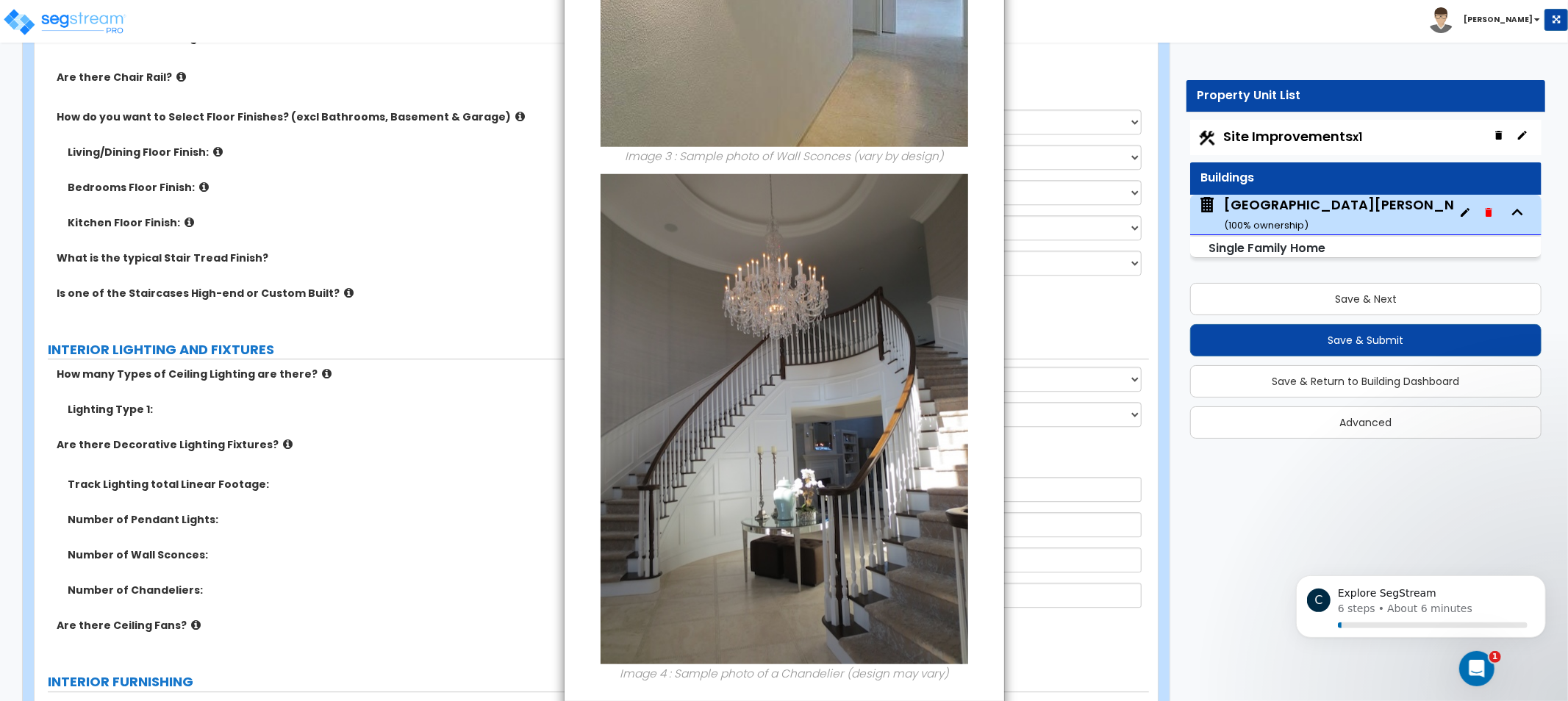
scroll to position [1145, 0]
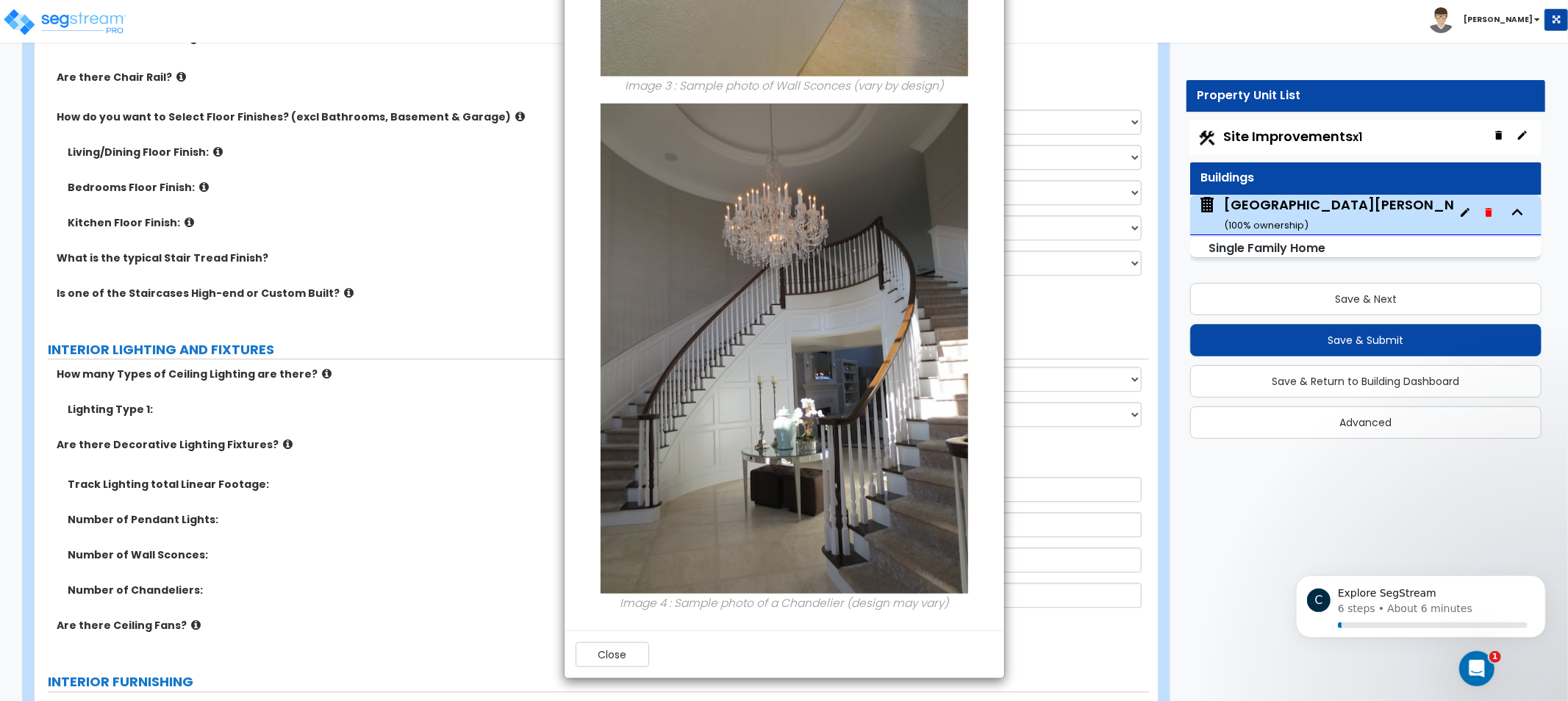
drag, startPoint x: 966, startPoint y: 321, endPoint x: 956, endPoint y: 430, distance: 109.5
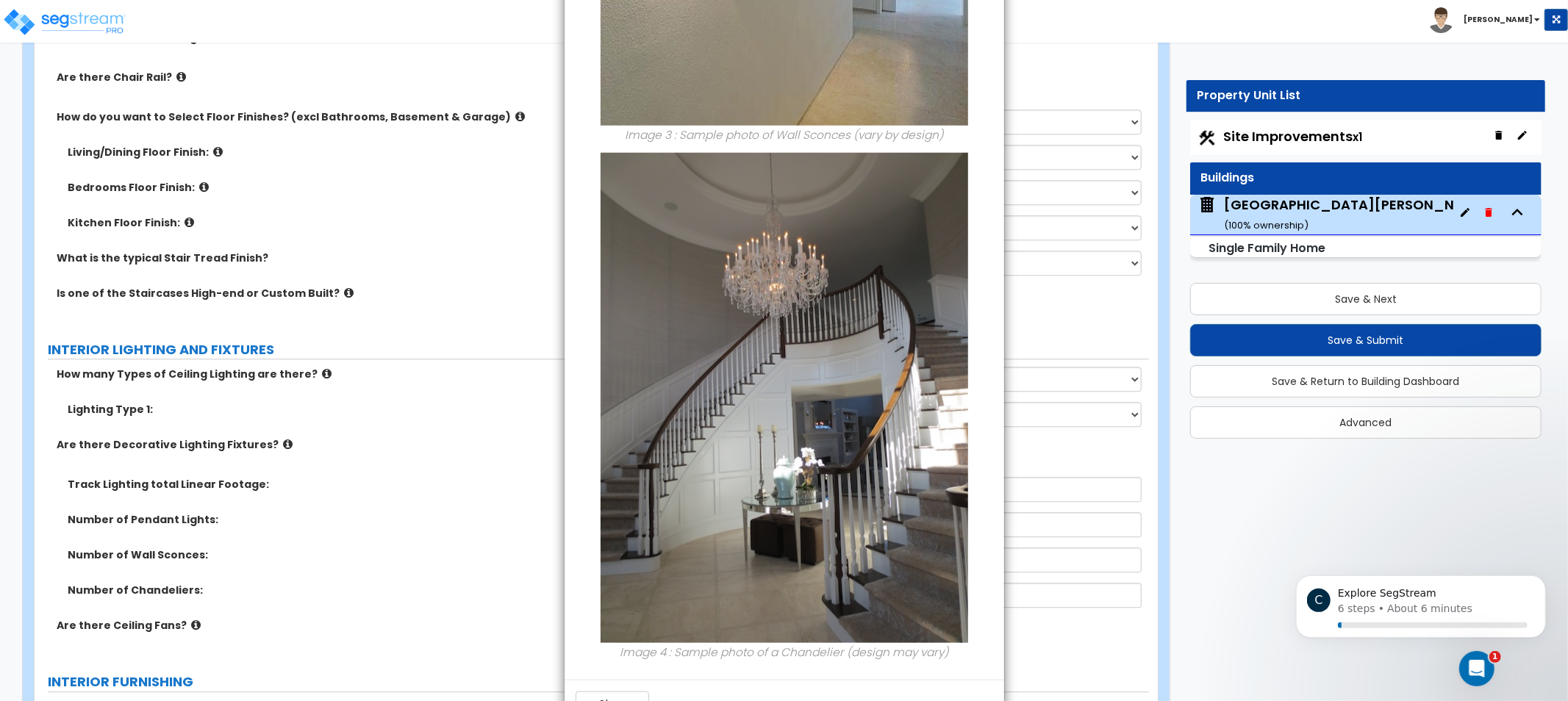
drag, startPoint x: 978, startPoint y: 376, endPoint x: 974, endPoint y: 254, distance: 122.1
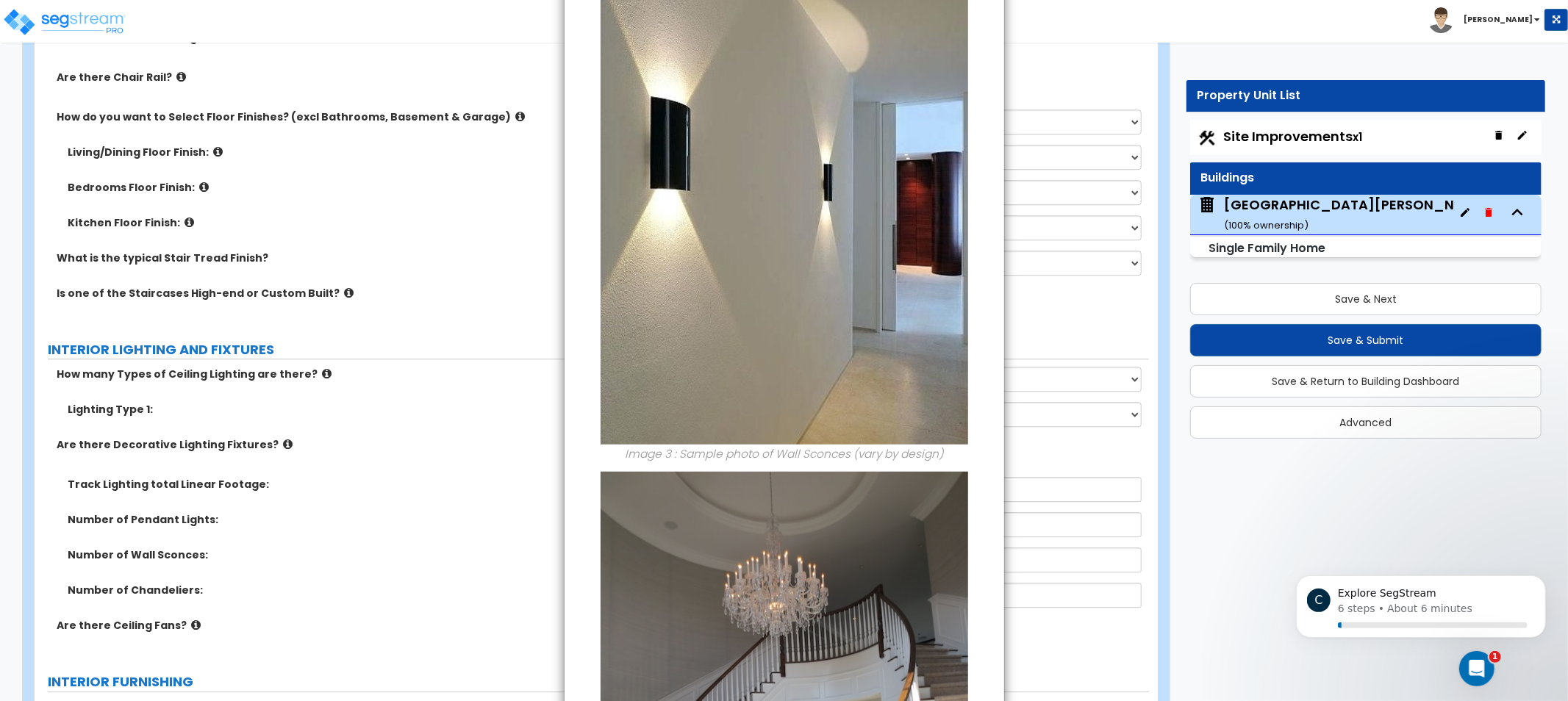
drag, startPoint x: 991, startPoint y: 390, endPoint x: 1031, endPoint y: 266, distance: 130.3
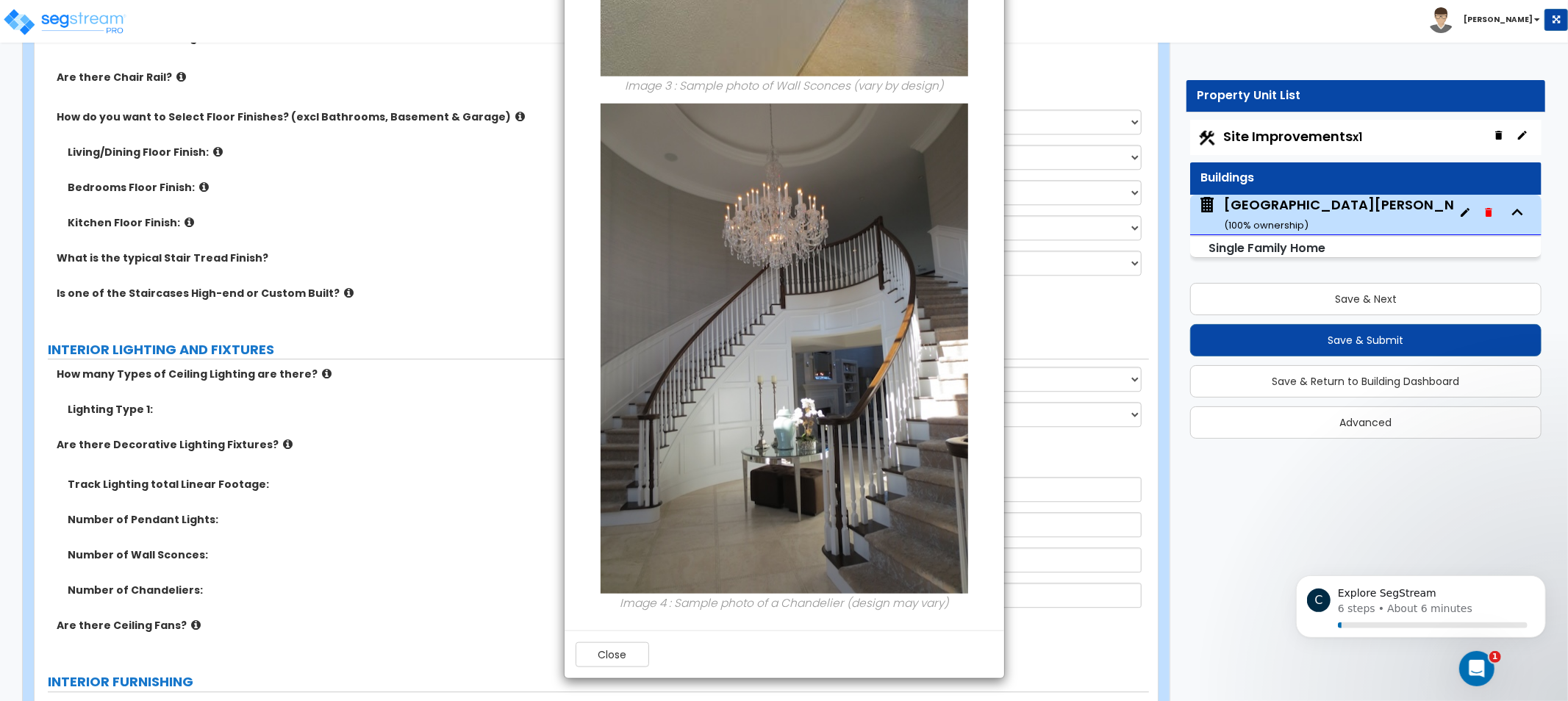
drag, startPoint x: 960, startPoint y: 343, endPoint x: 971, endPoint y: 392, distance: 50.2
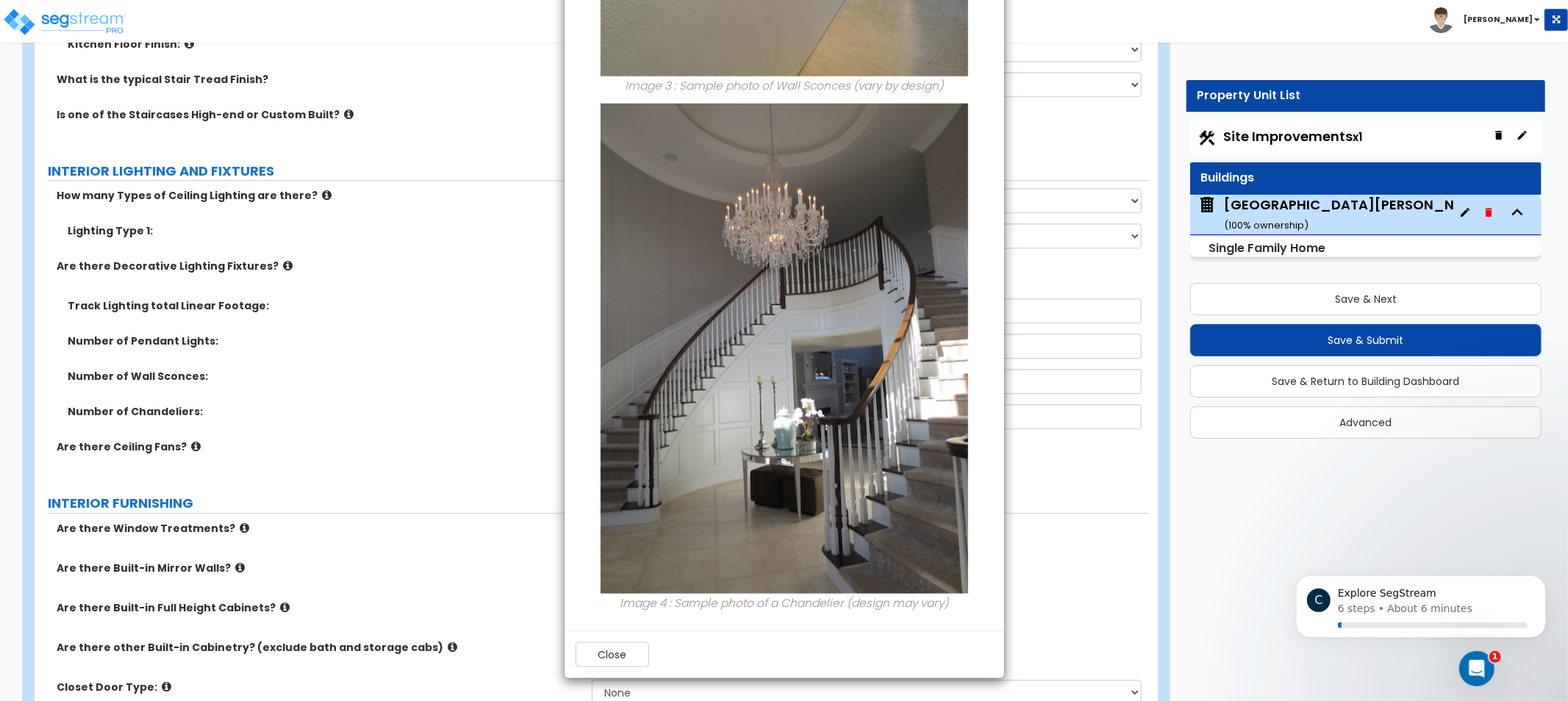
drag, startPoint x: 986, startPoint y: 258, endPoint x: 964, endPoint y: 378, distance: 122.0
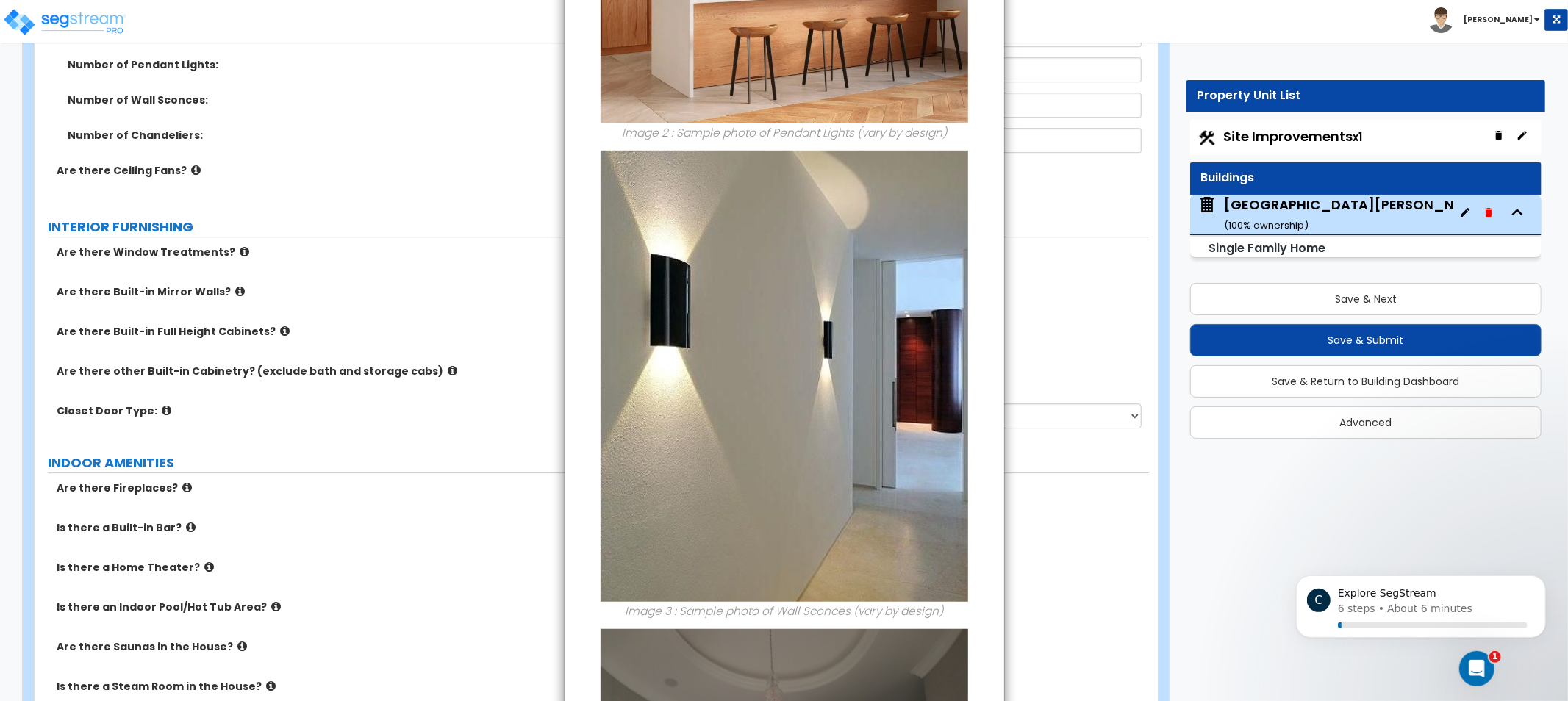
drag, startPoint x: 1137, startPoint y: 334, endPoint x: 1138, endPoint y: 177, distance: 157.0
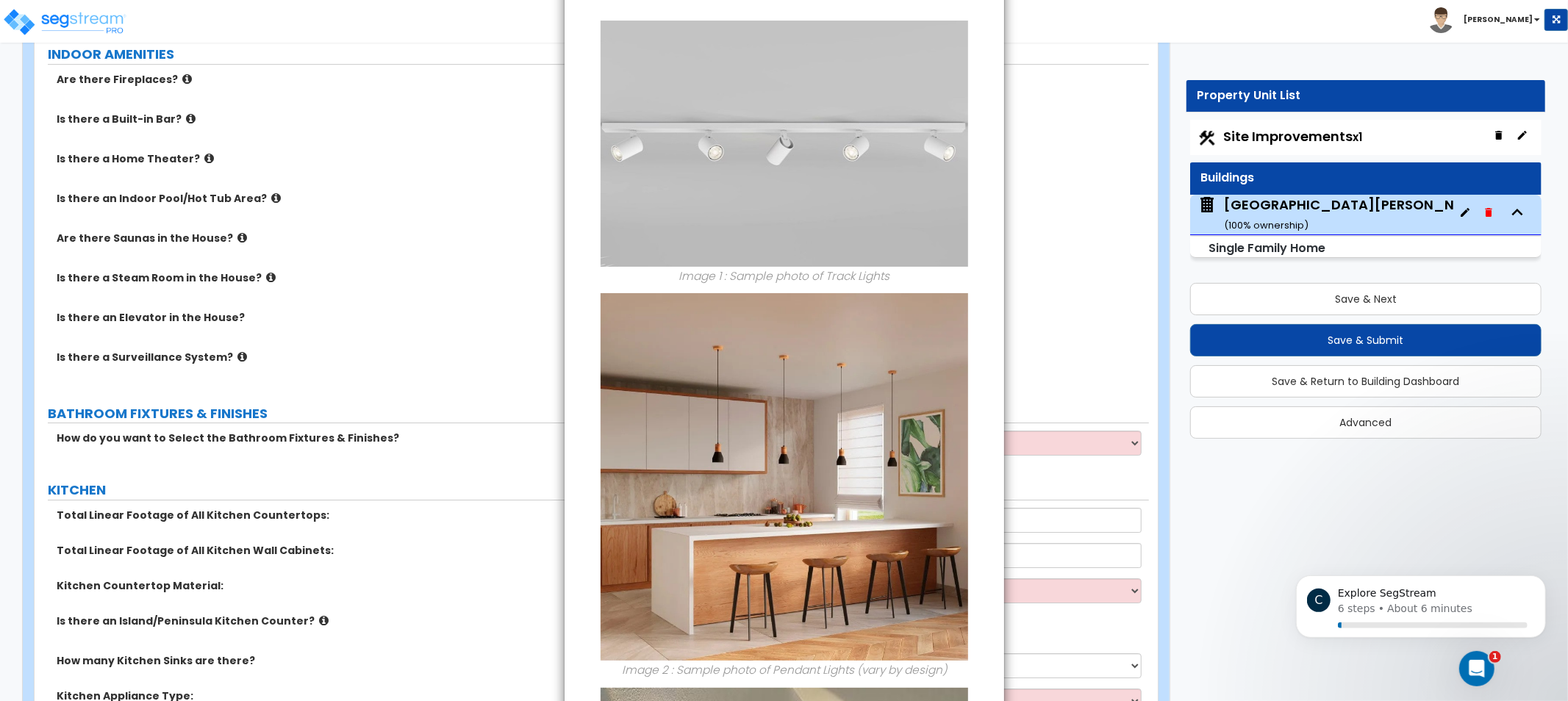
scroll to position [0, 0]
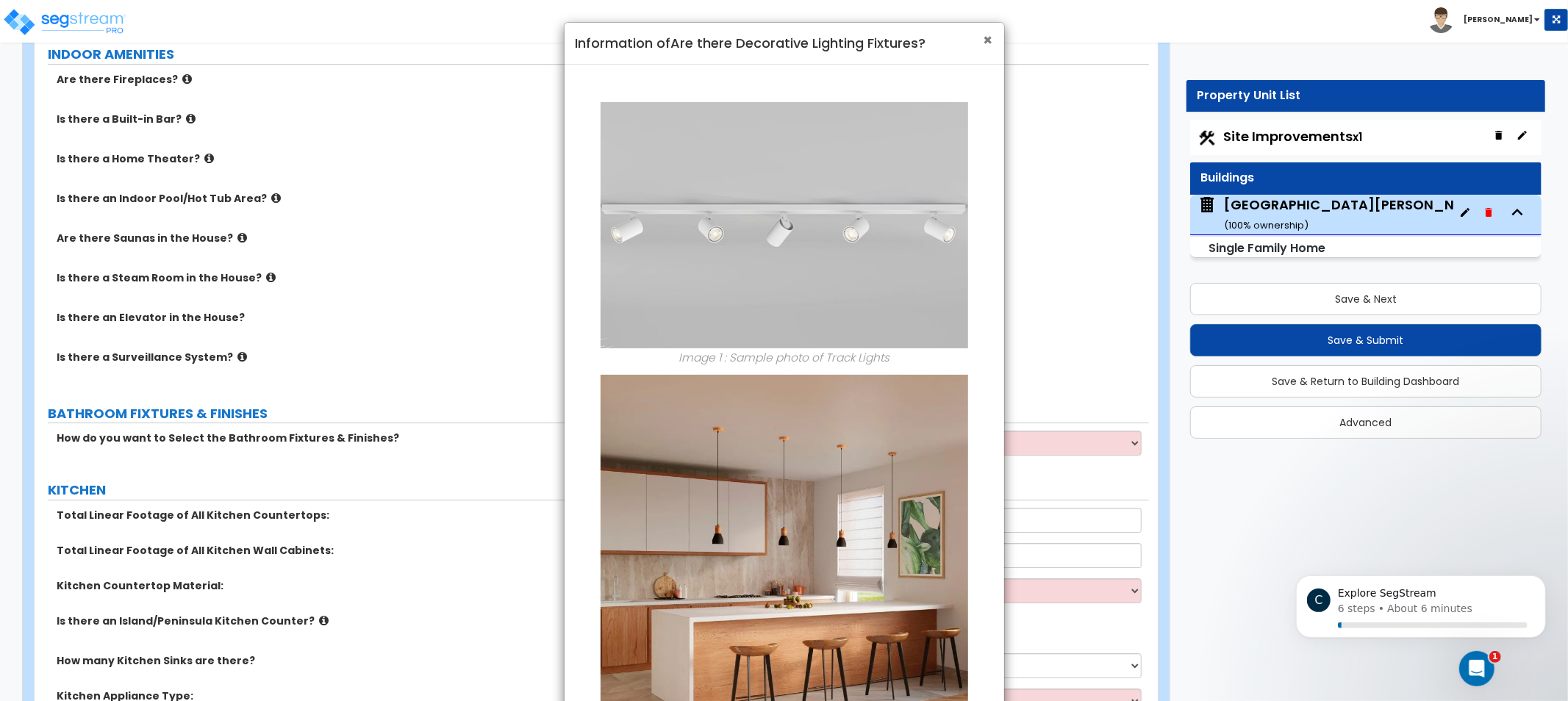
click at [991, 35] on span "×" at bounding box center [988, 40] width 10 height 21
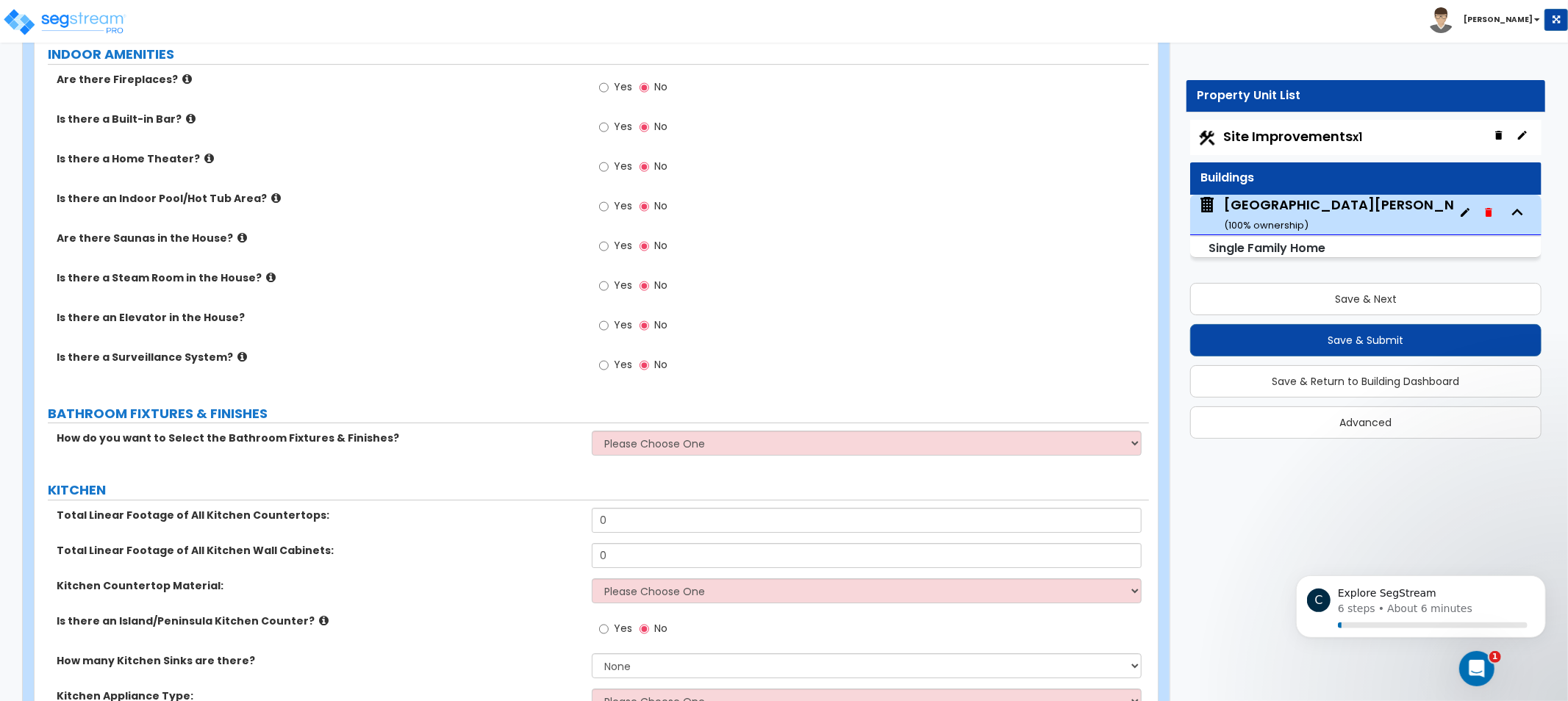
click at [445, 239] on label "Are there Saunas in the House?" at bounding box center [318, 238] width 524 height 15
drag, startPoint x: 438, startPoint y: 235, endPoint x: 416, endPoint y: 266, distance: 38.0
click at [407, 221] on div "Is there an Indoor Pool/Hot Tub Area? Yes No" at bounding box center [591, 210] width 1115 height 40
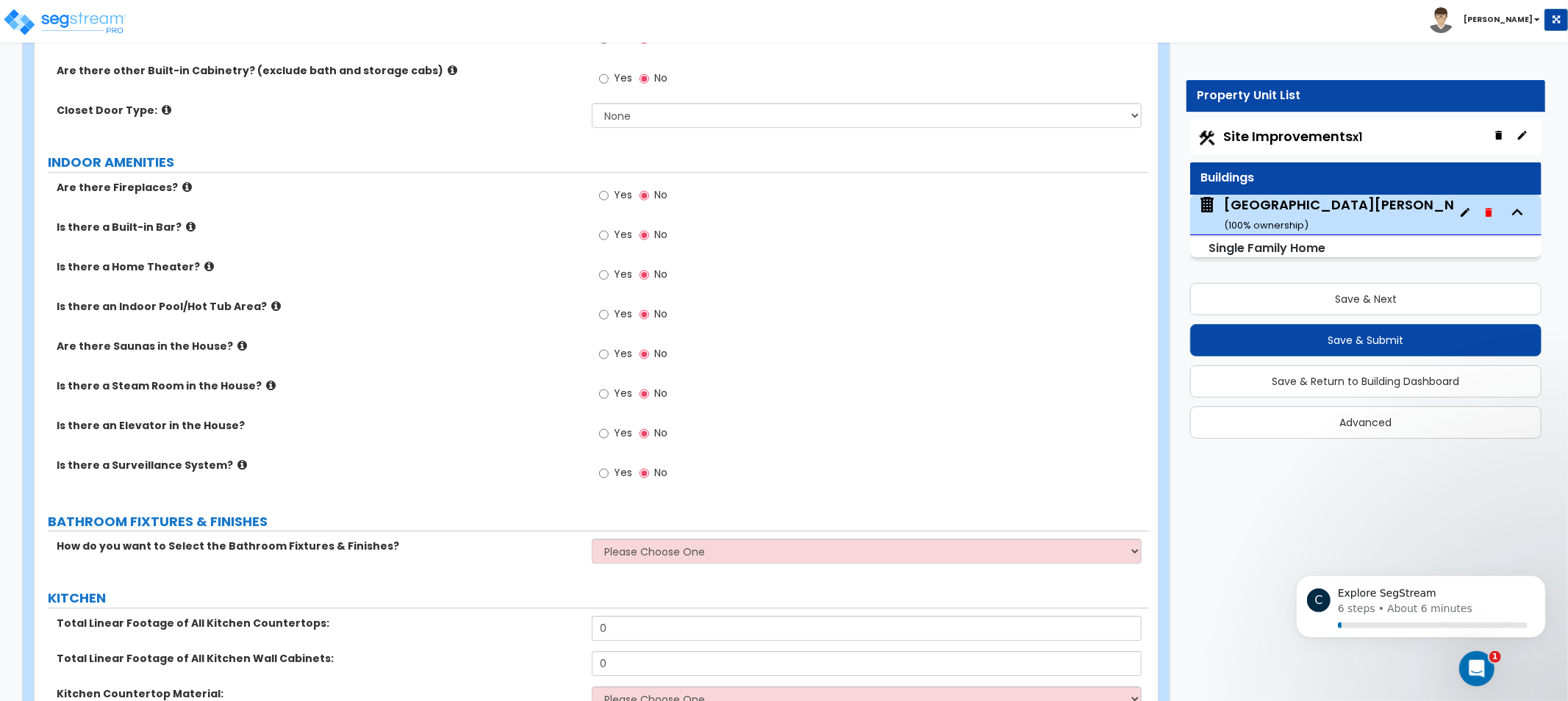
scroll to position [3303, 0]
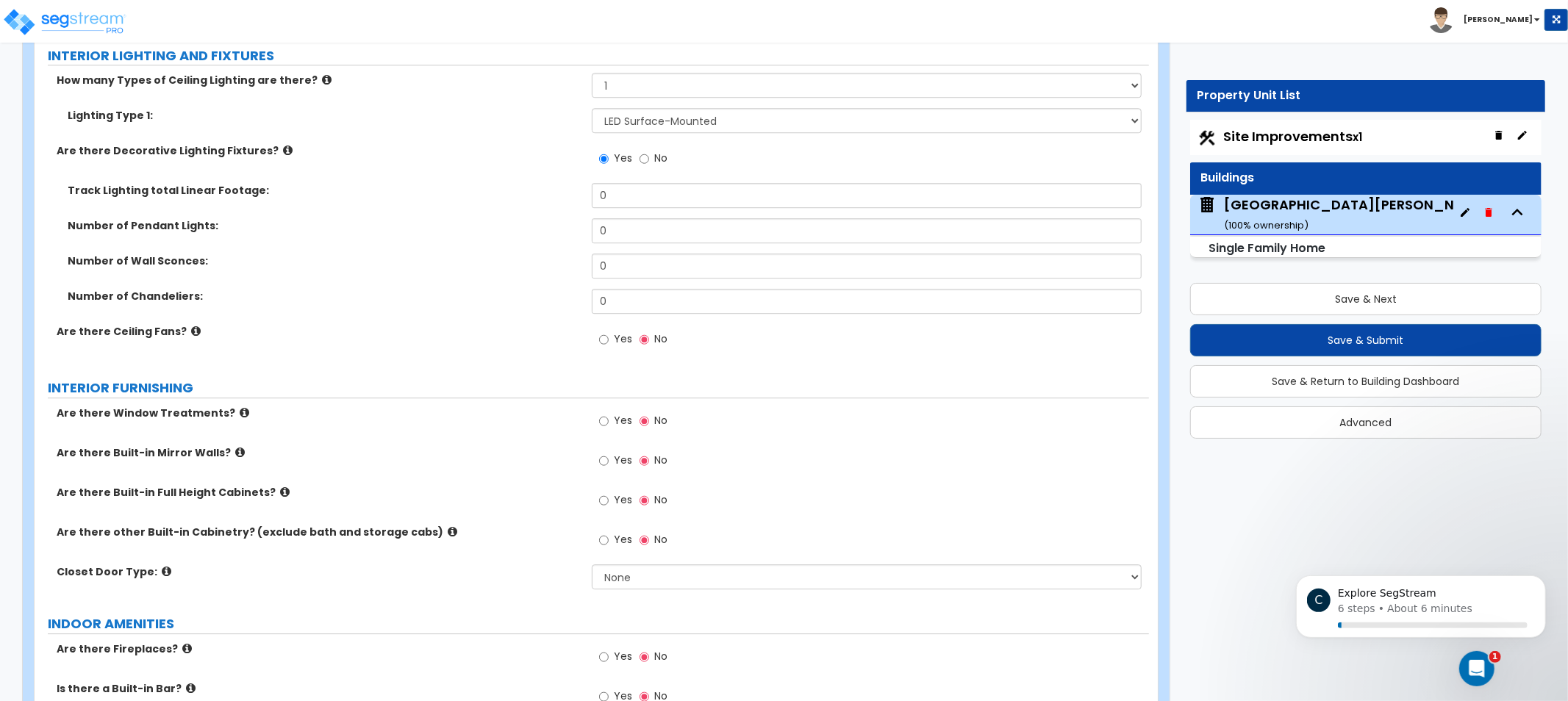
drag, startPoint x: 461, startPoint y: 291, endPoint x: 471, endPoint y: 155, distance: 136.4
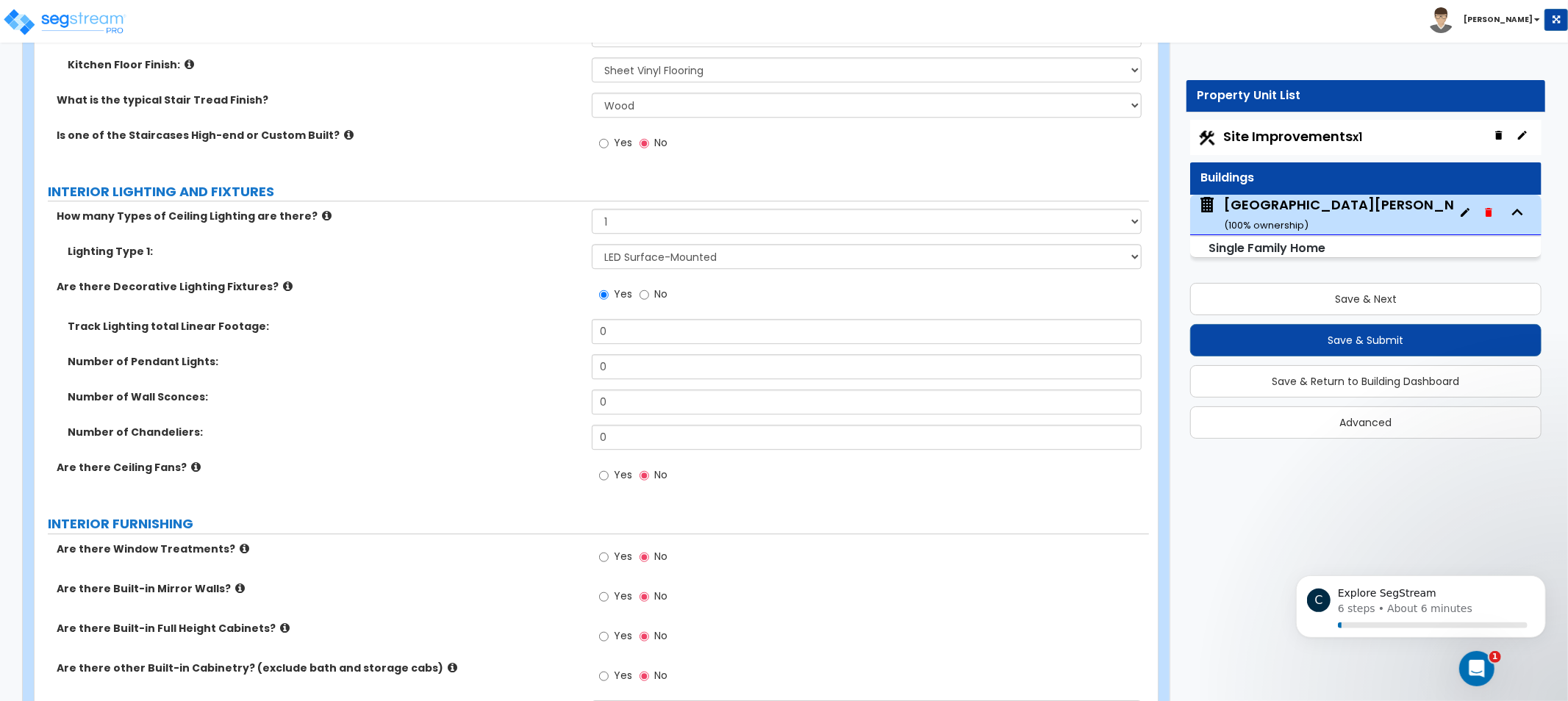
click at [488, 453] on div "Number of Chandeliers: 0" at bounding box center [591, 443] width 1115 height 35
click at [654, 291] on label "No" at bounding box center [654, 296] width 28 height 25
click at [649, 291] on input "No" at bounding box center [644, 294] width 10 height 16
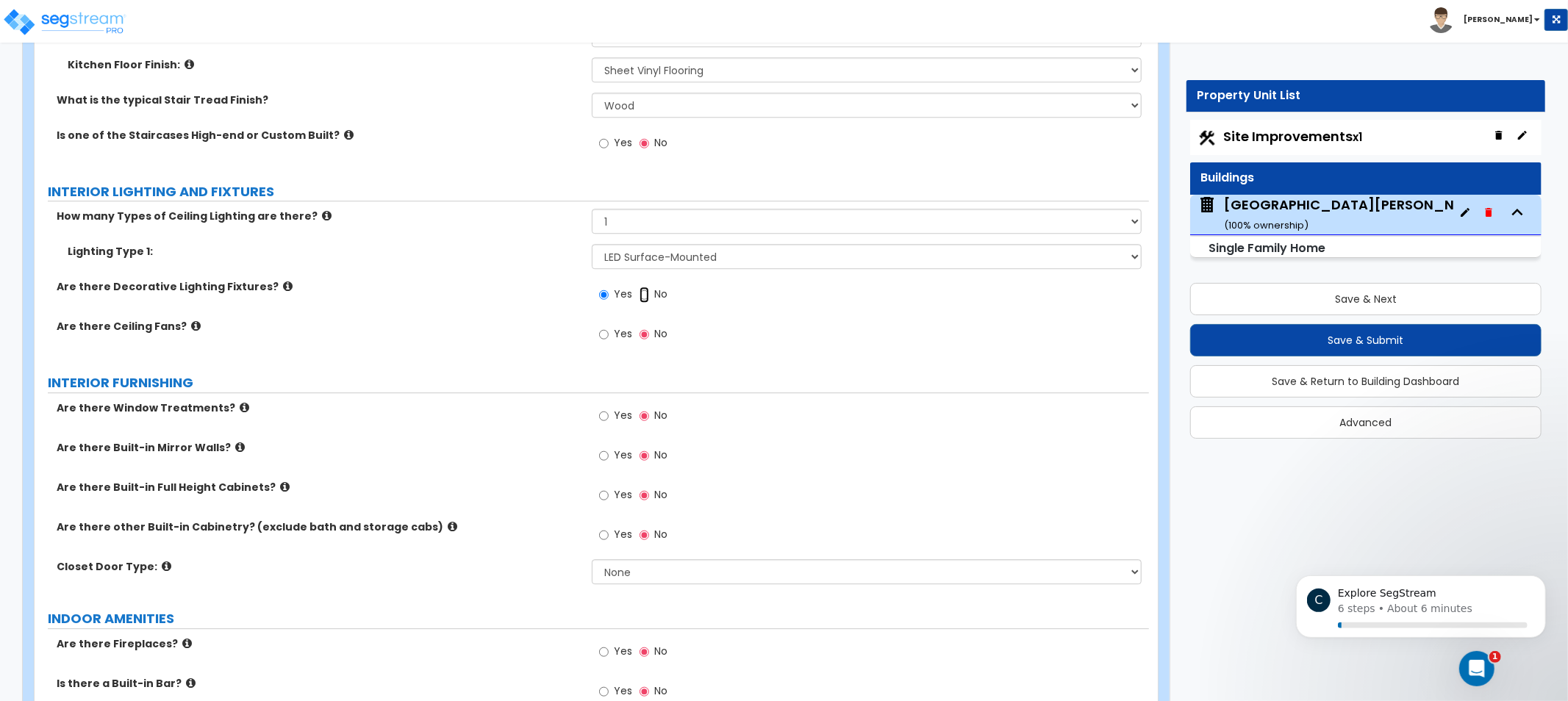
radio input "false"
radio input "true"
click at [191, 326] on icon at bounding box center [195, 326] width 10 height 11
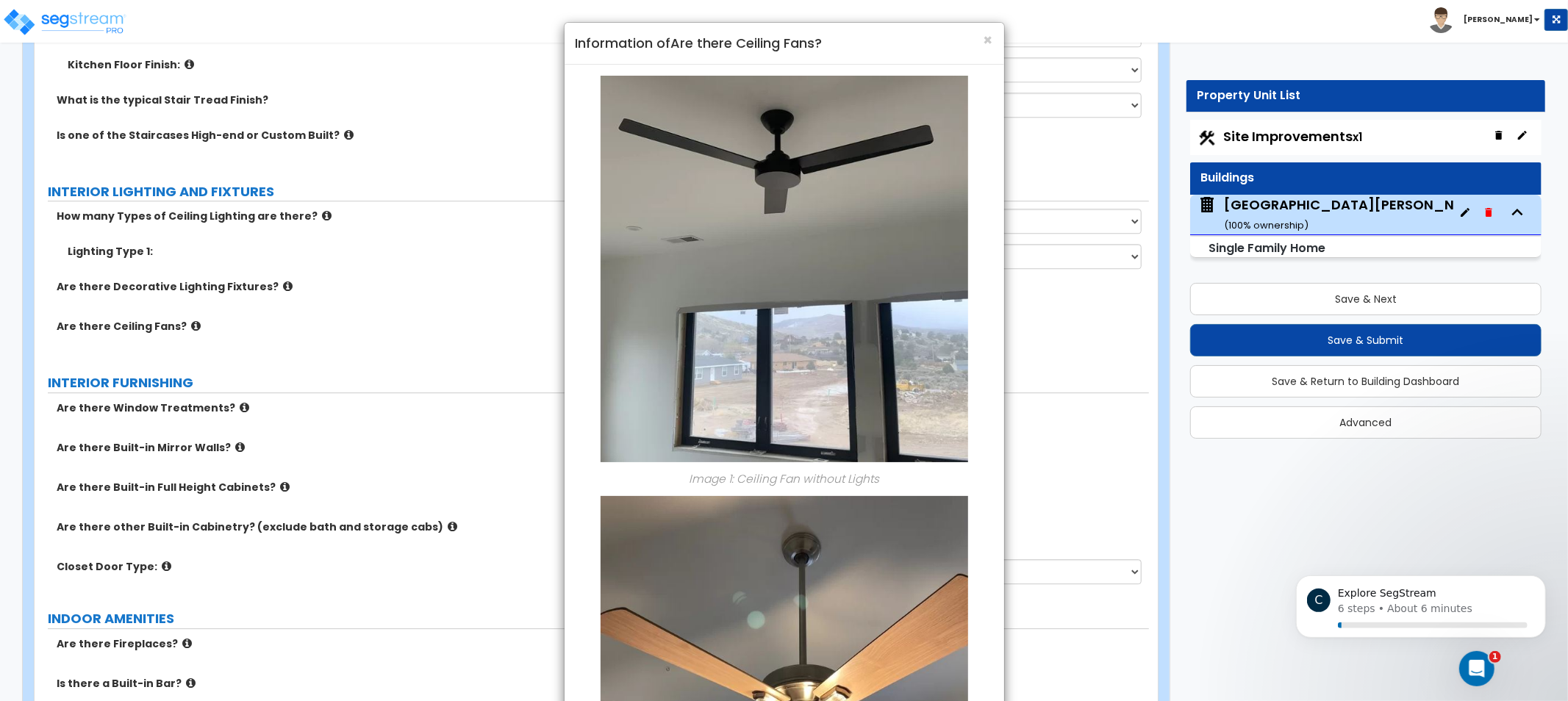
drag, startPoint x: 337, startPoint y: 354, endPoint x: 304, endPoint y: 319, distance: 48.1
click at [331, 347] on div "× Information of Are there Ceiling Fans? Image 1: Ceiling Fan without Lights Im…" at bounding box center [784, 350] width 1568 height 701
click at [272, 285] on div "× Information of Are there Ceiling Fans? Image 1: Ceiling Fan without Lights Im…" at bounding box center [784, 350] width 1568 height 701
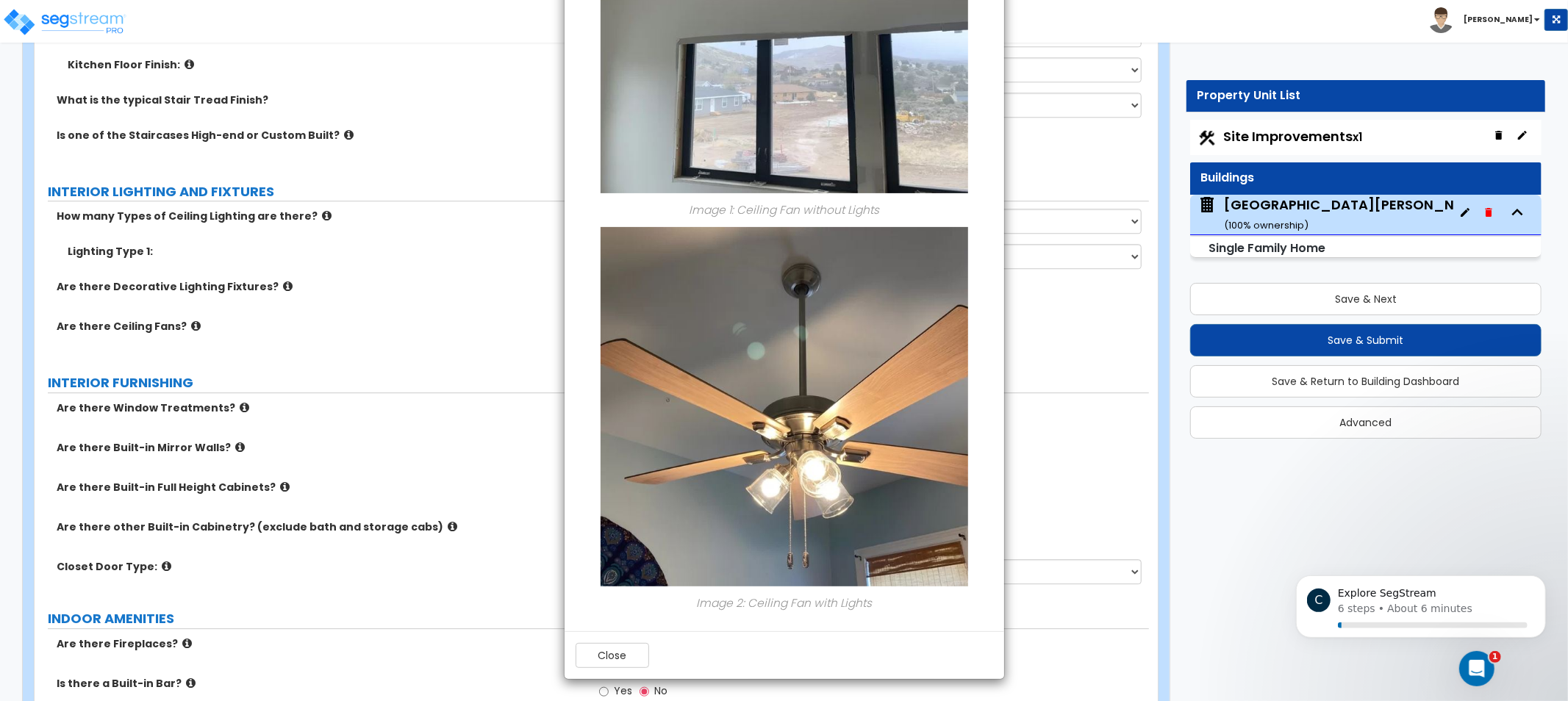
scroll to position [270, 0]
click at [622, 662] on button "Close" at bounding box center [612, 655] width 73 height 25
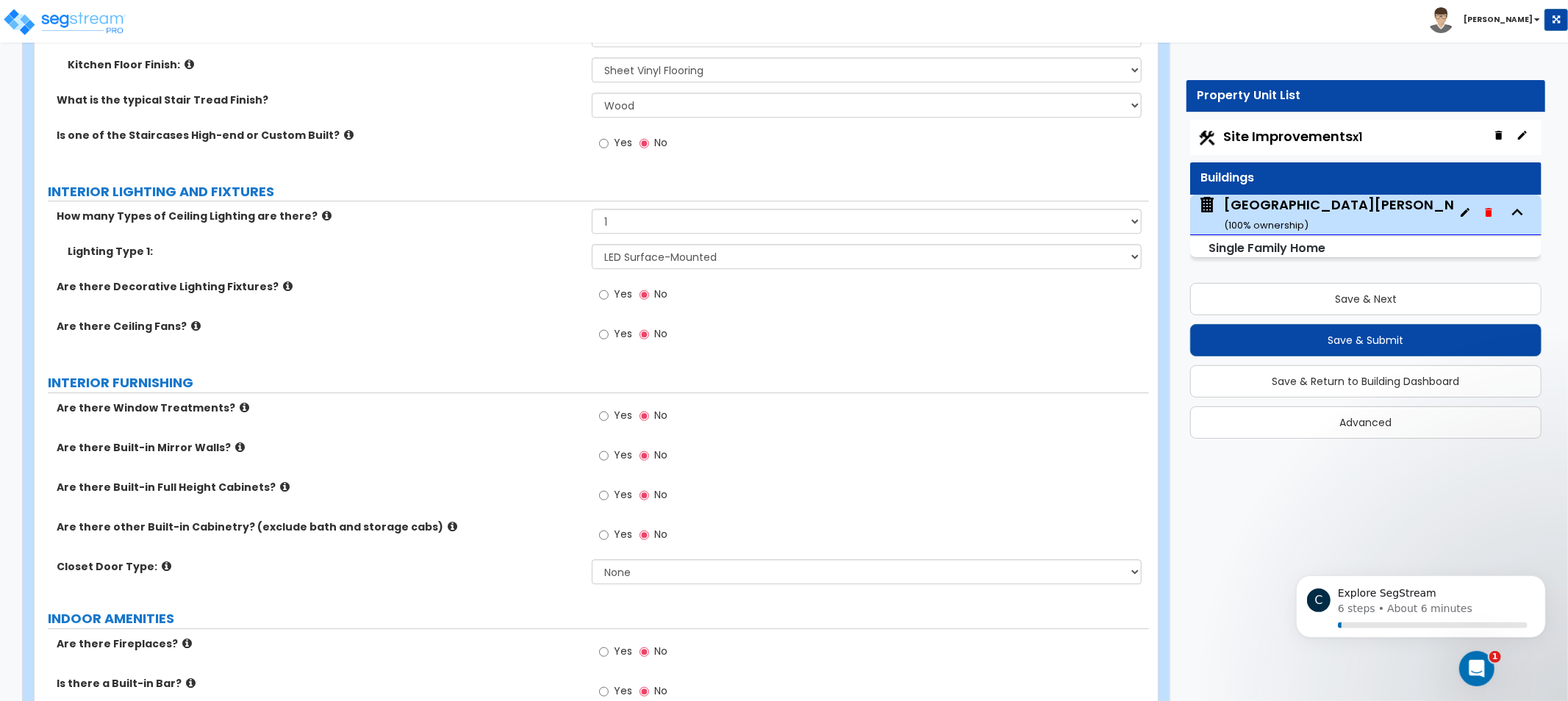
drag, startPoint x: 613, startPoint y: 326, endPoint x: 688, endPoint y: 343, distance: 76.9
click at [613, 328] on label "Yes" at bounding box center [615, 336] width 33 height 25
click at [609, 328] on input "Yes" at bounding box center [604, 334] width 10 height 16
radio input "true"
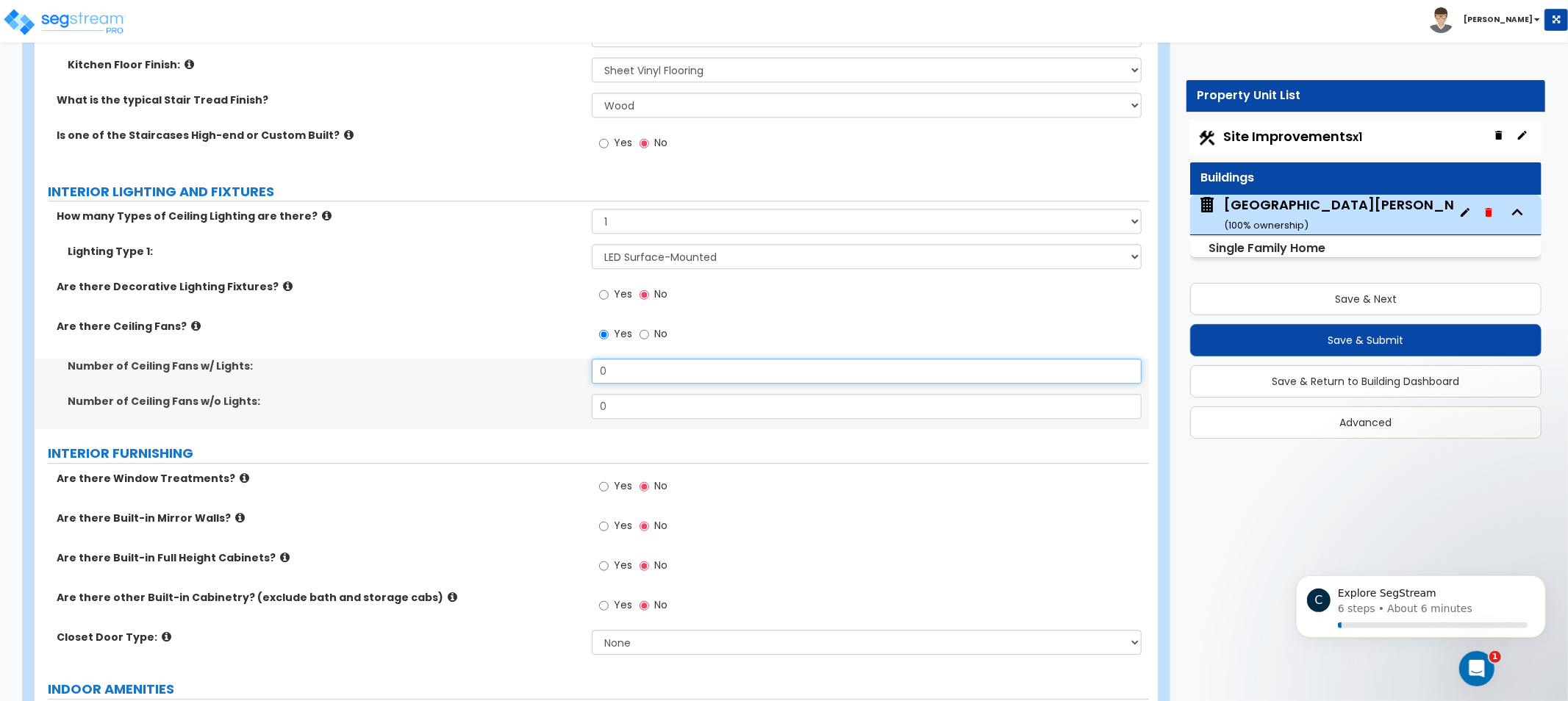
drag, startPoint x: 652, startPoint y: 373, endPoint x: 500, endPoint y: 363, distance: 152.3
click at [468, 365] on div "Number of Ceiling Fans w/ Lights: 0" at bounding box center [591, 377] width 1115 height 35
type input "1"
click at [422, 380] on div "Number of Ceiling Fans w/ Lights: 1" at bounding box center [591, 377] width 1115 height 35
click at [611, 305] on label "Yes" at bounding box center [615, 296] width 33 height 25
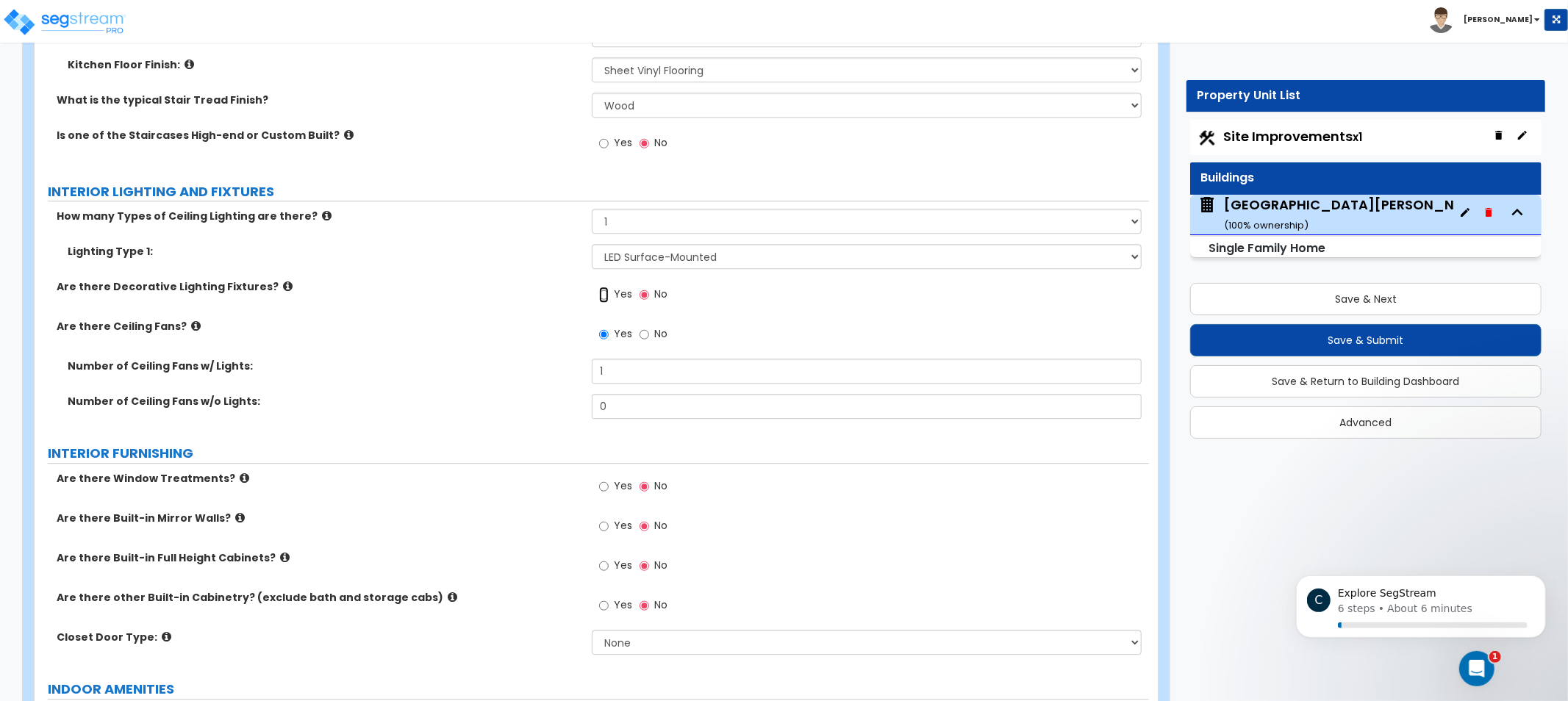
click at [609, 303] on input "Yes" at bounding box center [604, 294] width 10 height 16
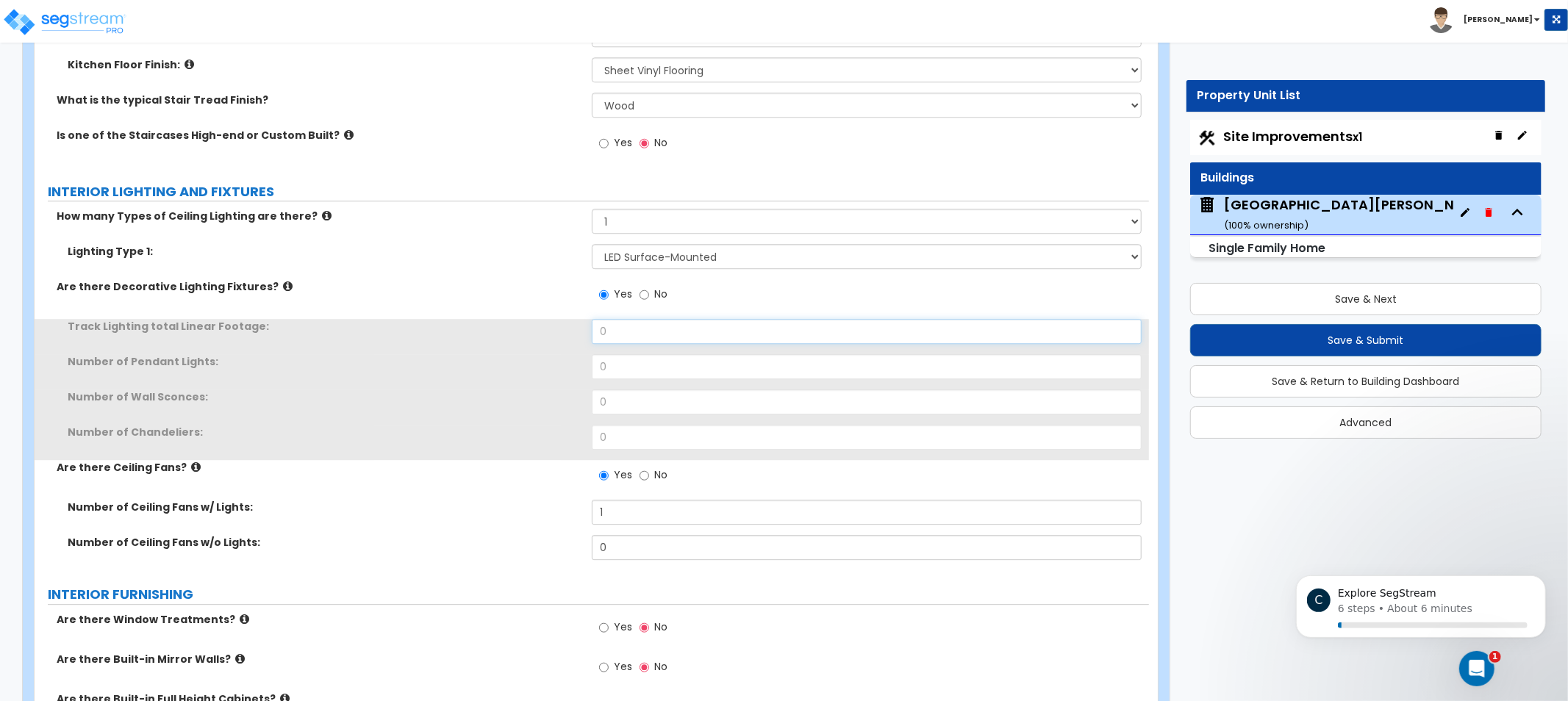
click at [657, 329] on input "0" at bounding box center [867, 331] width 550 height 25
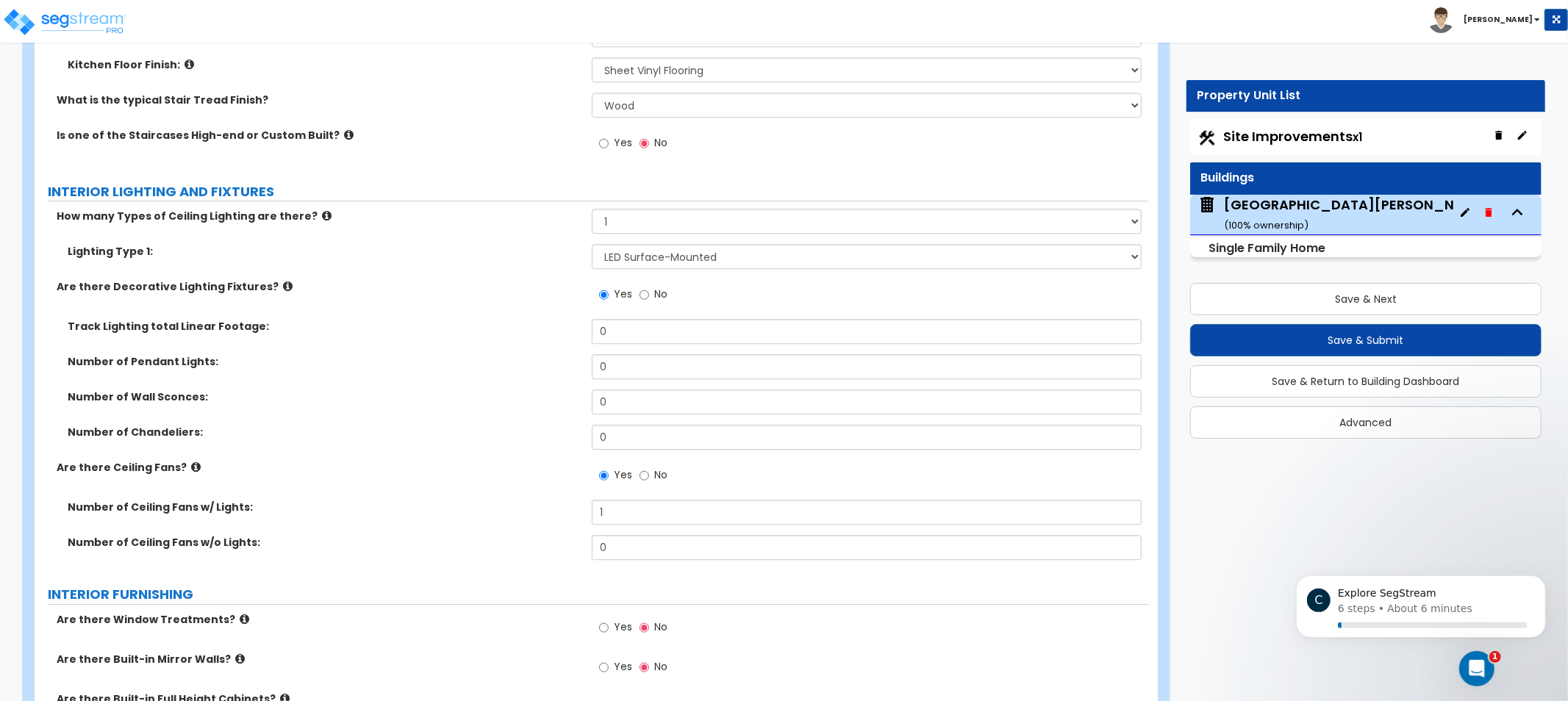
click at [283, 281] on icon at bounding box center [287, 286] width 10 height 11
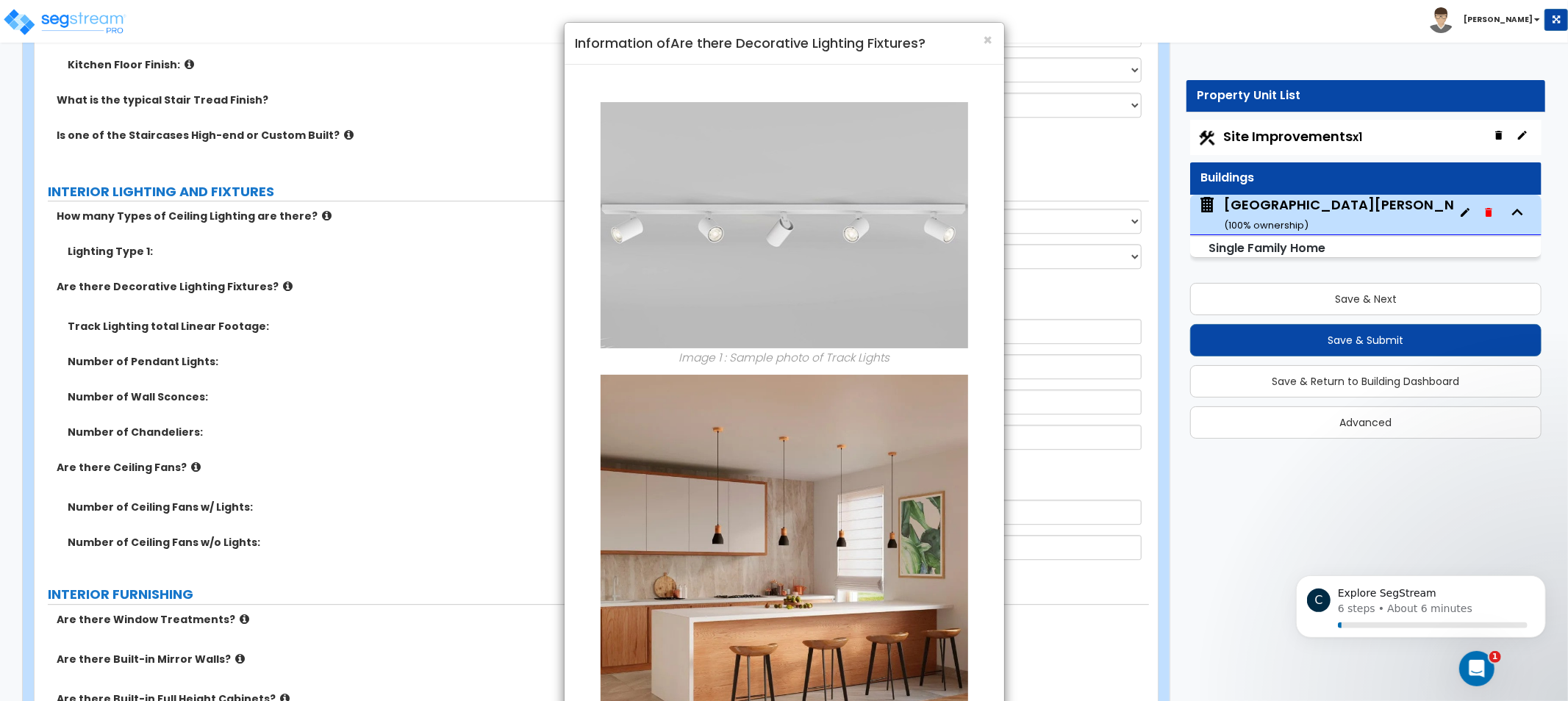
scroll to position [1145, 0]
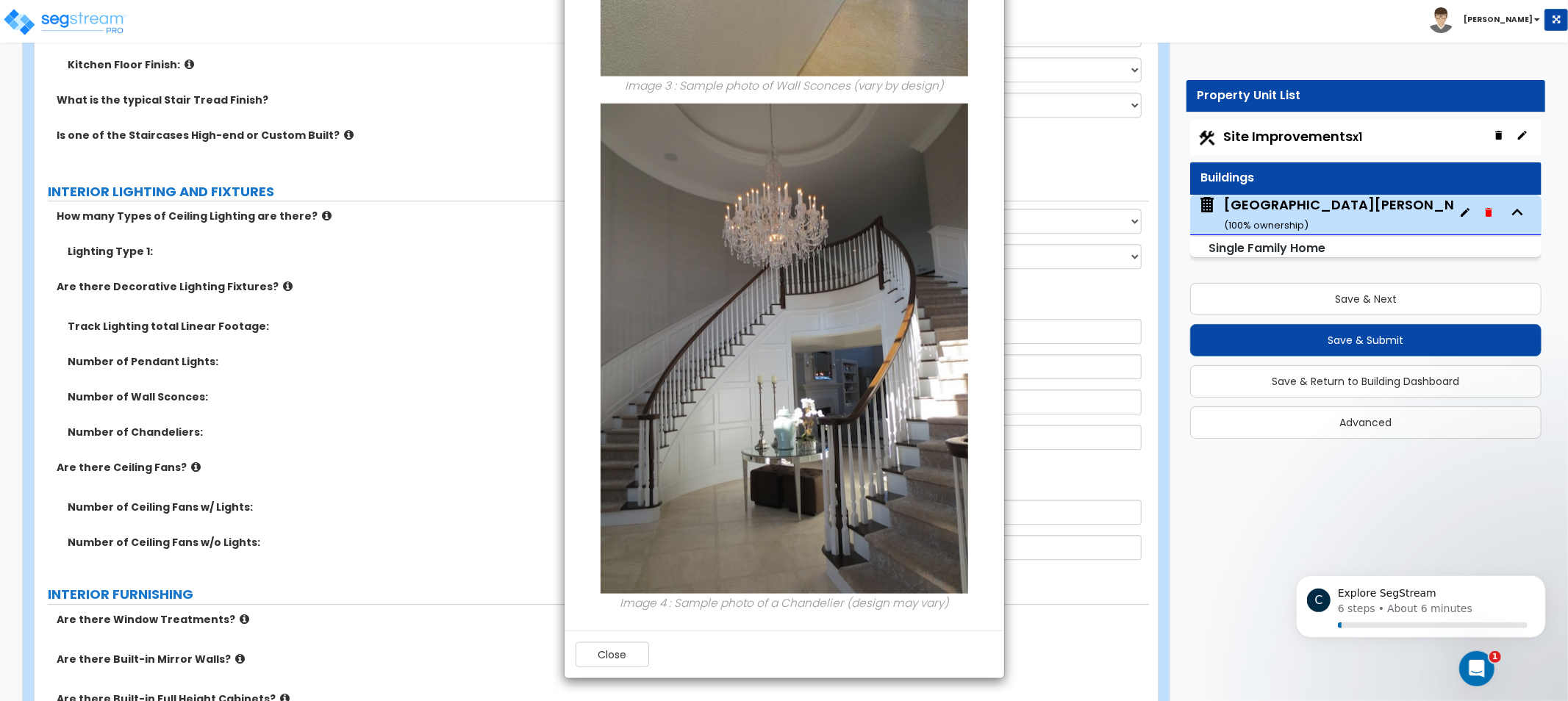
drag, startPoint x: 894, startPoint y: 339, endPoint x: 897, endPoint y: 557, distance: 218.0
drag, startPoint x: 631, startPoint y: 670, endPoint x: 626, endPoint y: 658, distance: 13.0
click at [626, 658] on div "Close" at bounding box center [784, 655] width 439 height 48
click at [613, 649] on button "Close" at bounding box center [612, 655] width 73 height 25
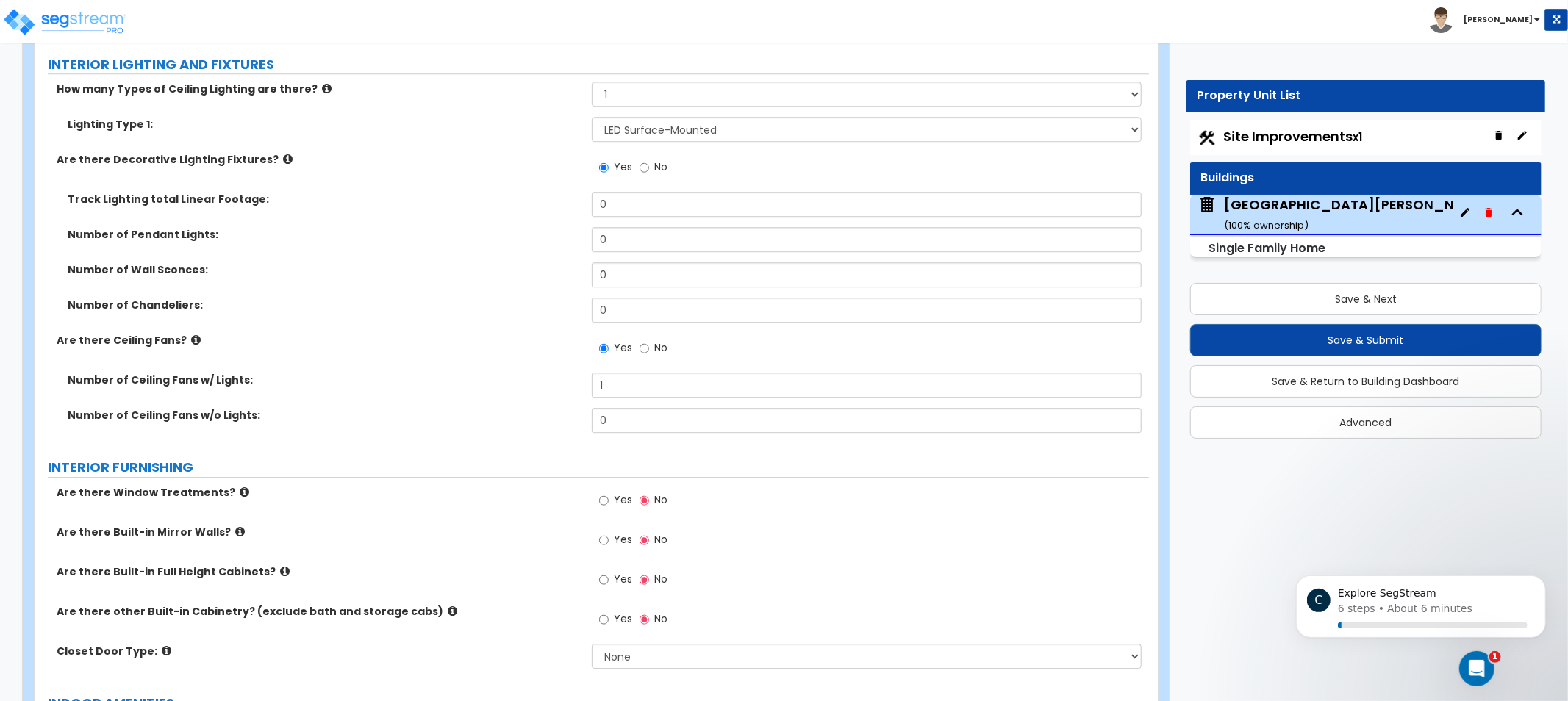
drag, startPoint x: 370, startPoint y: 463, endPoint x: 361, endPoint y: 512, distance: 49.8
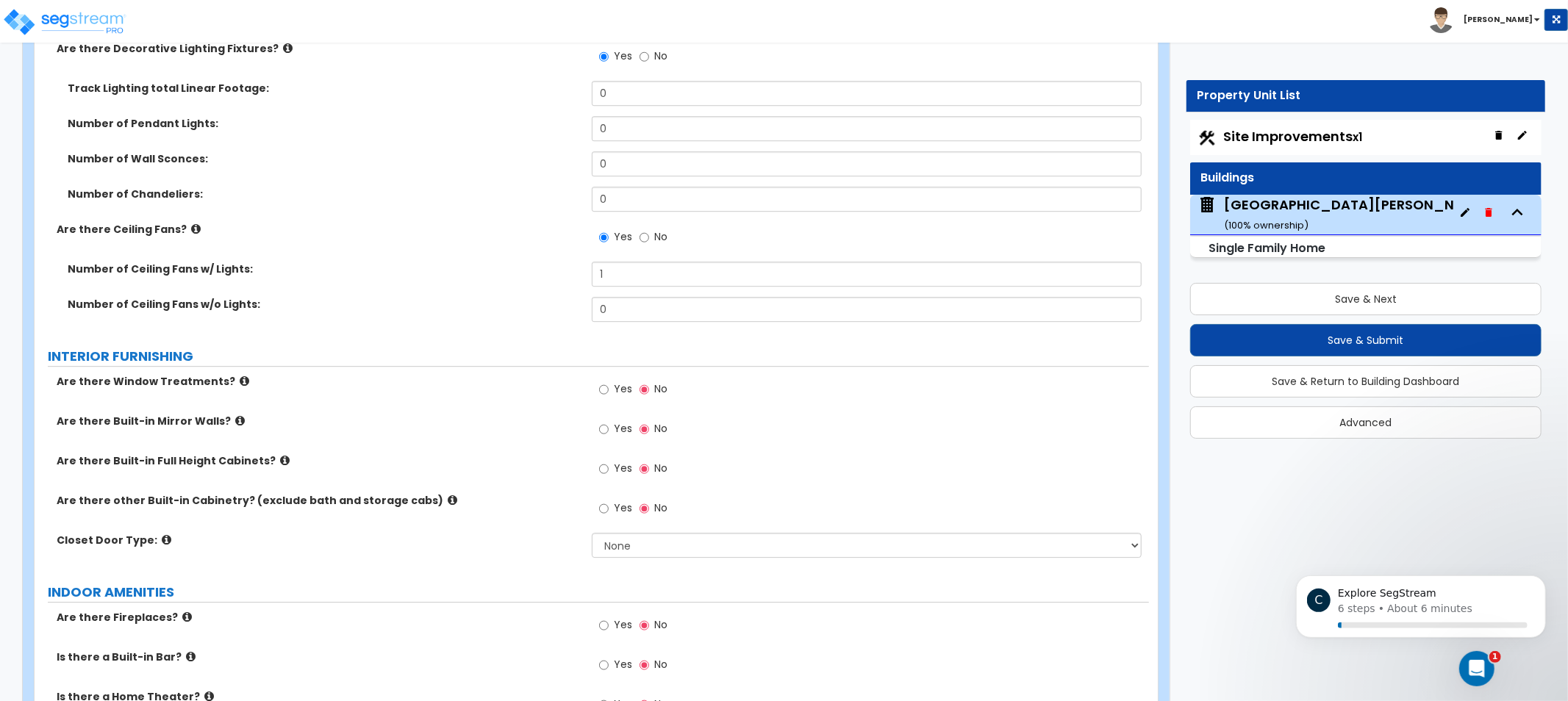
drag, startPoint x: 372, startPoint y: 510, endPoint x: 347, endPoint y: 575, distance: 69.6
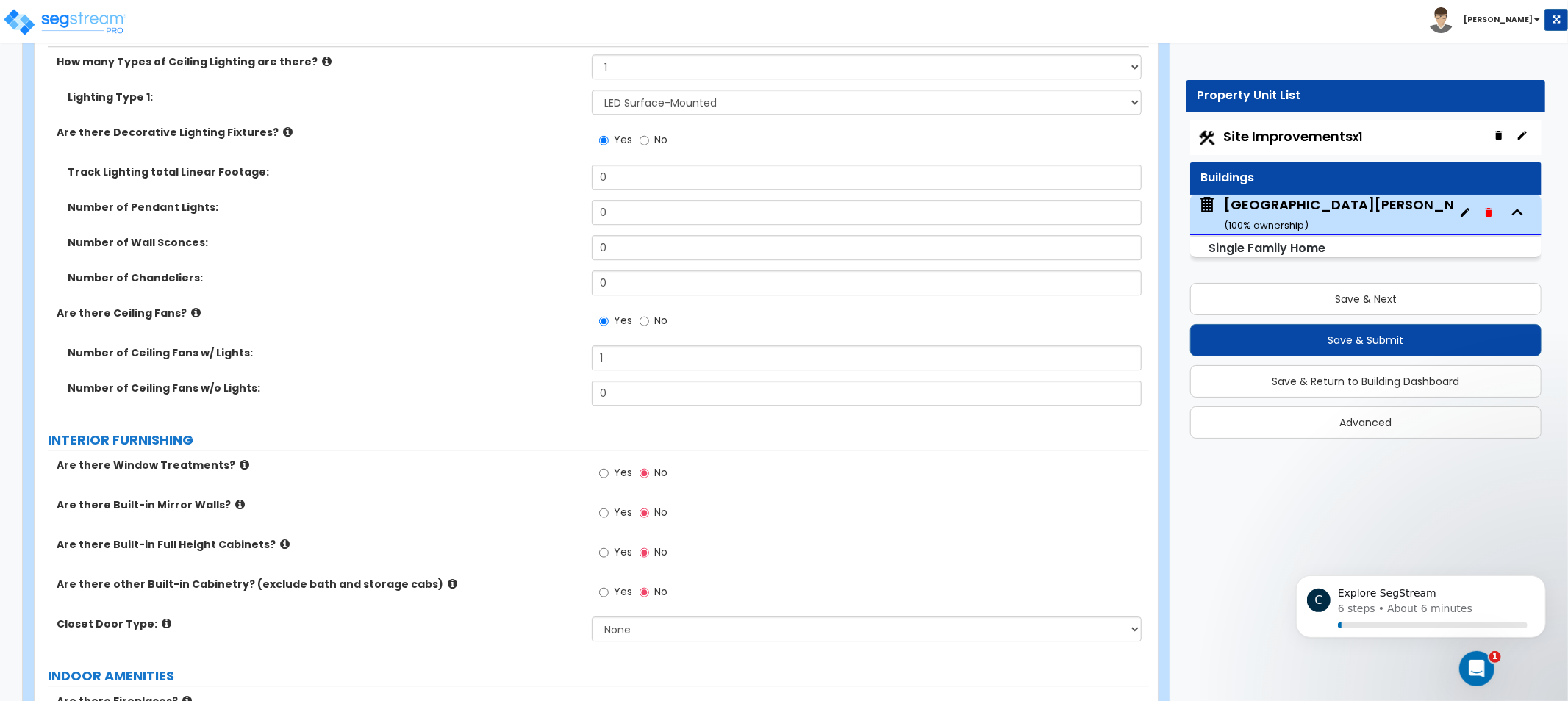
drag, startPoint x: 451, startPoint y: 443, endPoint x: 452, endPoint y: 321, distance: 122.0
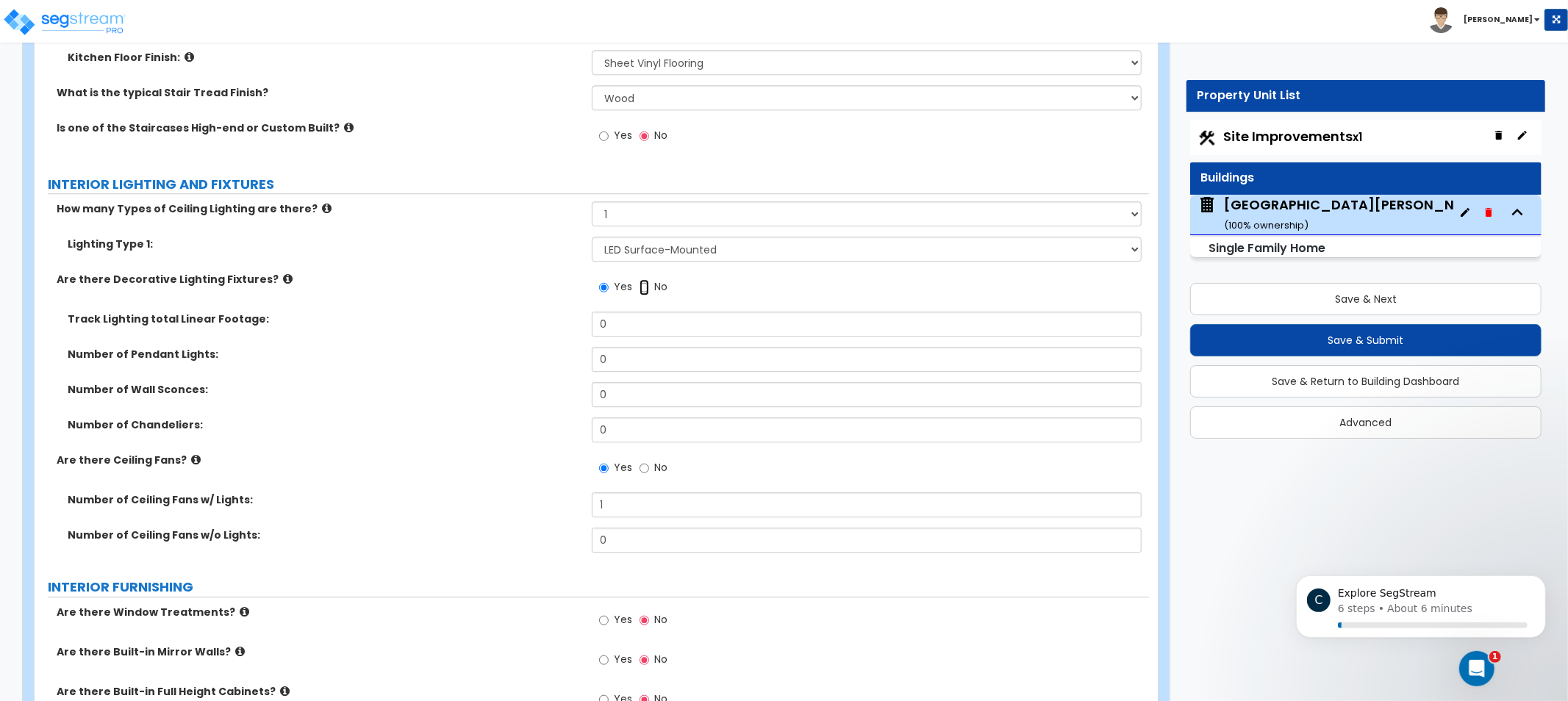
click at [647, 290] on input "No" at bounding box center [644, 287] width 10 height 16
radio input "false"
radio input "true"
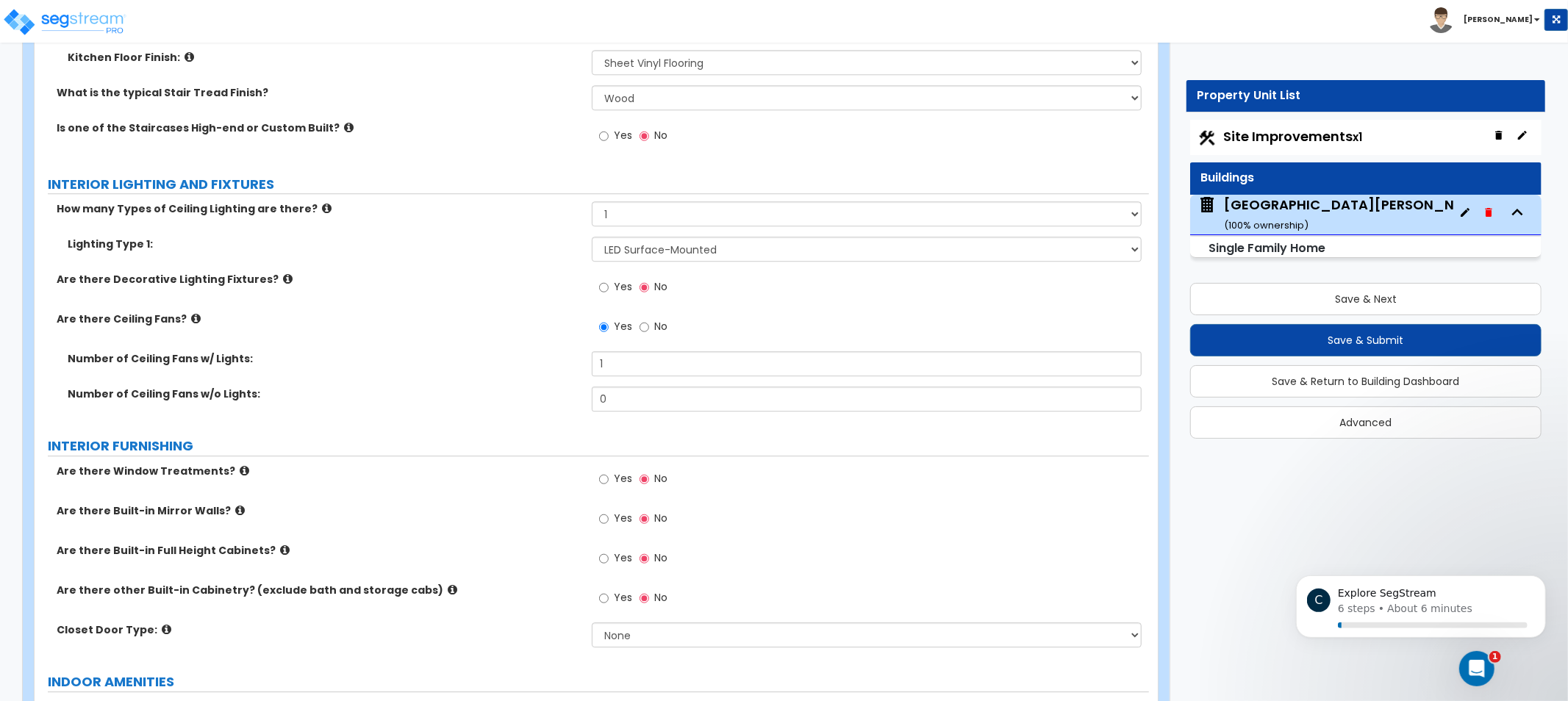
drag, startPoint x: 403, startPoint y: 322, endPoint x: 362, endPoint y: 282, distance: 57.3
drag, startPoint x: 362, startPoint y: 282, endPoint x: 351, endPoint y: 270, distance: 16.3
click at [362, 279] on label "Are there Decorative Lighting Fixtures?" at bounding box center [318, 279] width 524 height 15
click at [644, 250] on select "Please Choose One LED Surface-Mounted LED Recessed Fluorescent Surface-Mounted …" at bounding box center [867, 249] width 550 height 25
click at [638, 248] on select "Please Choose One LED Surface-Mounted LED Recessed Fluorescent Surface-Mounted …" at bounding box center [867, 249] width 550 height 25
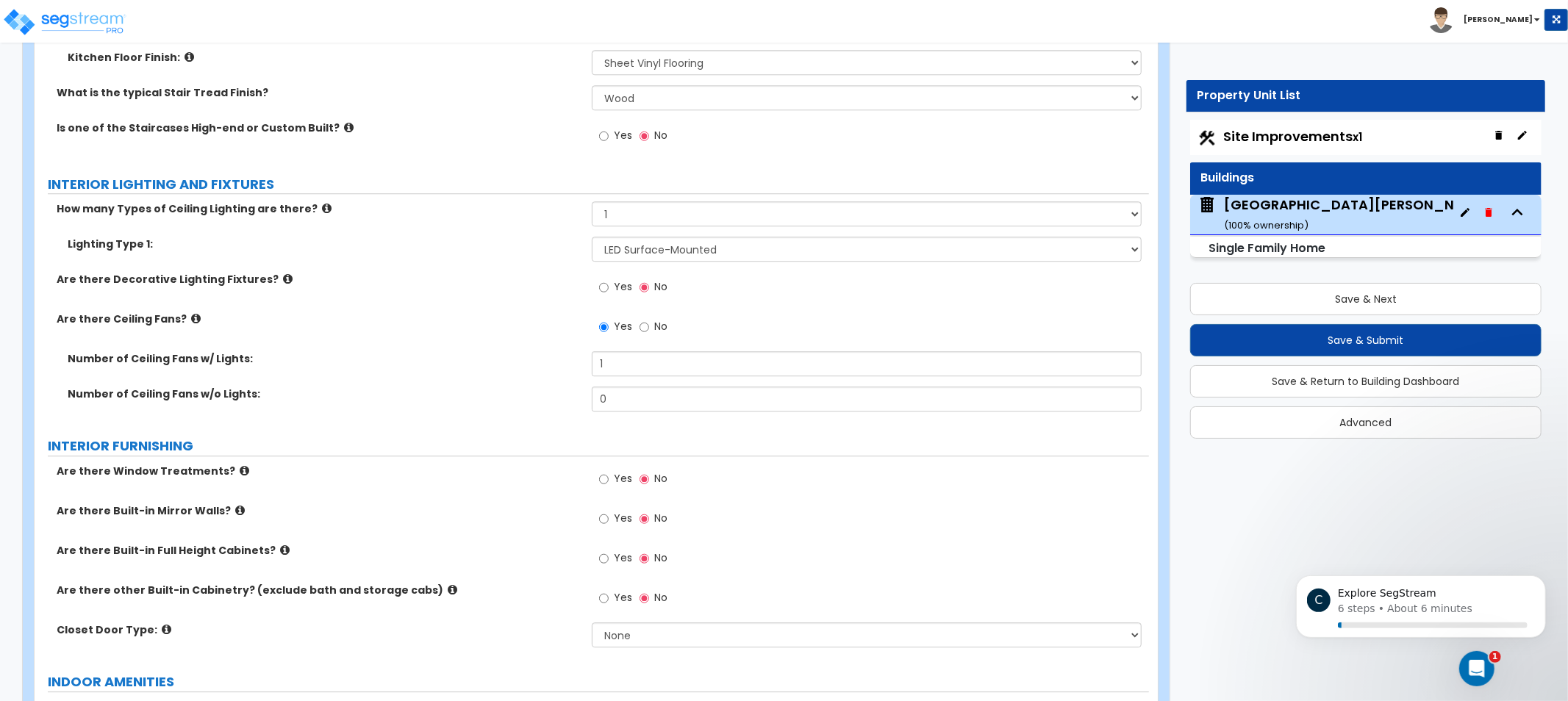
click at [240, 465] on icon at bounding box center [244, 470] width 10 height 11
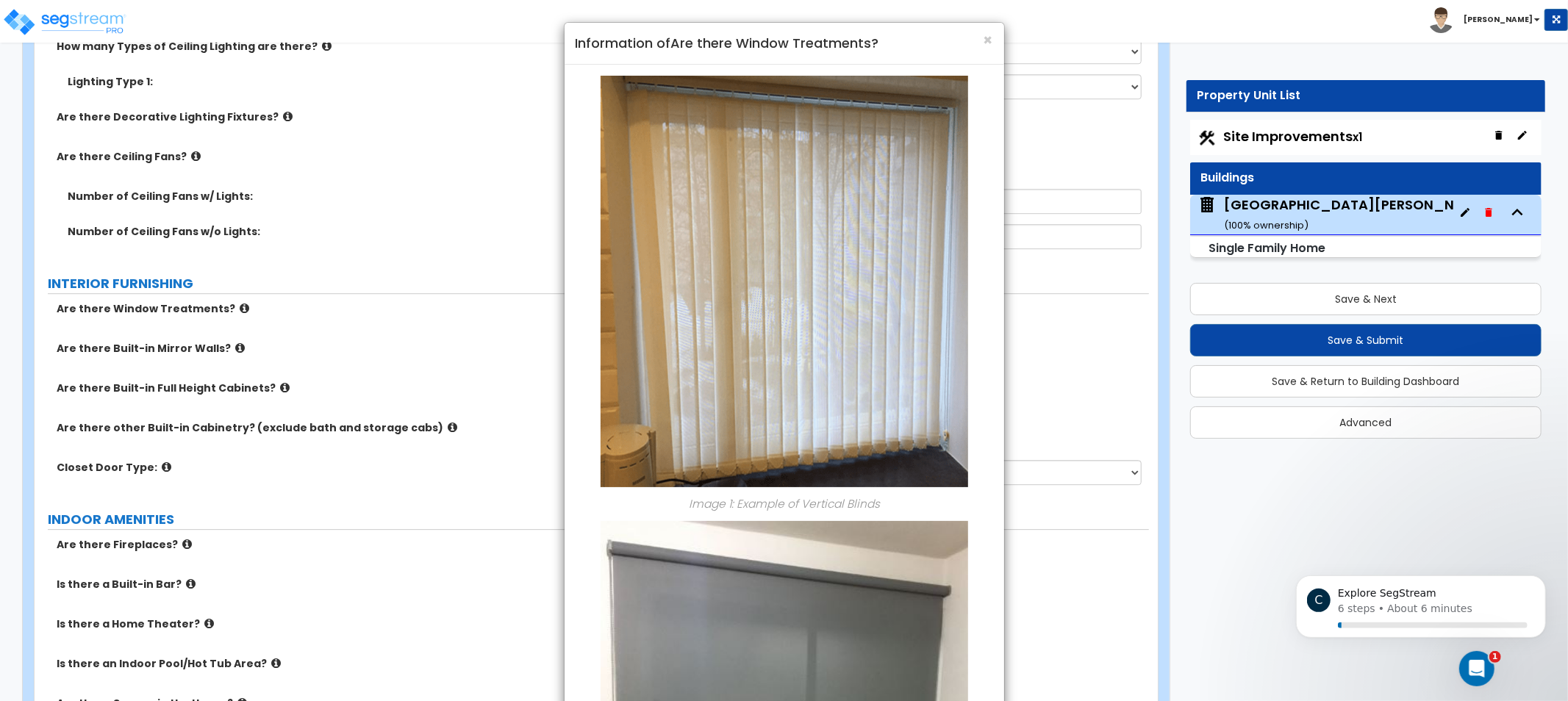
scroll to position [3474, 0]
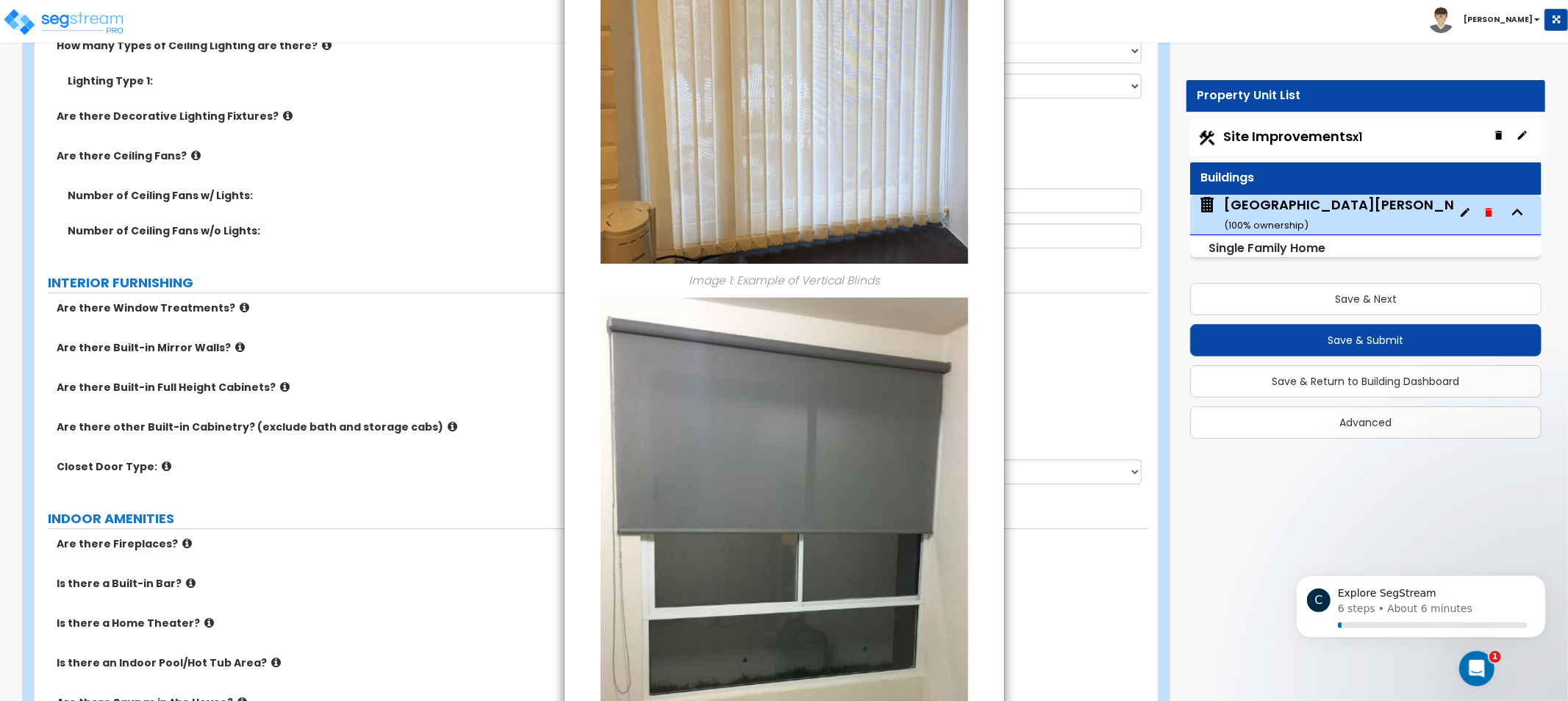
drag, startPoint x: 1026, startPoint y: 425, endPoint x: 1015, endPoint y: 474, distance: 50.2
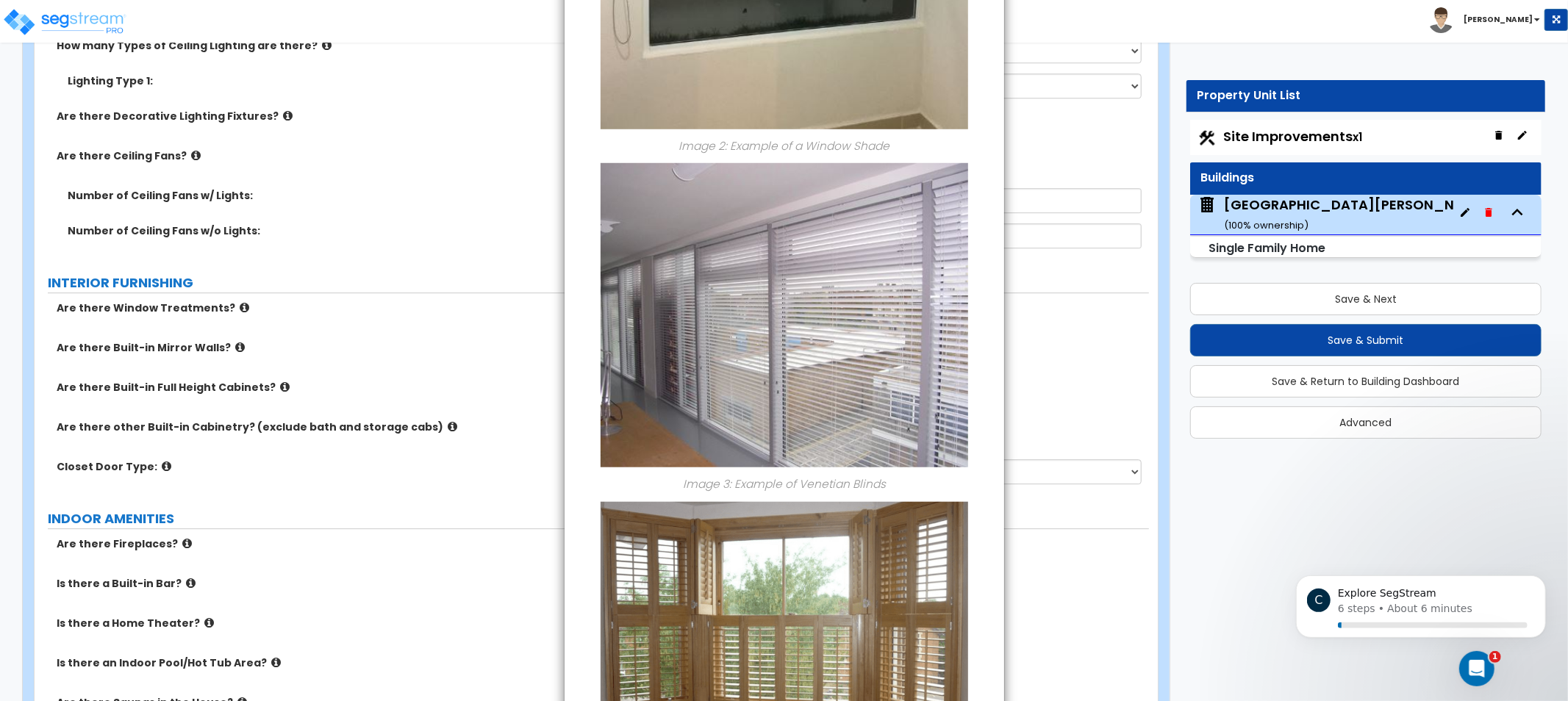
scroll to position [1037, 0]
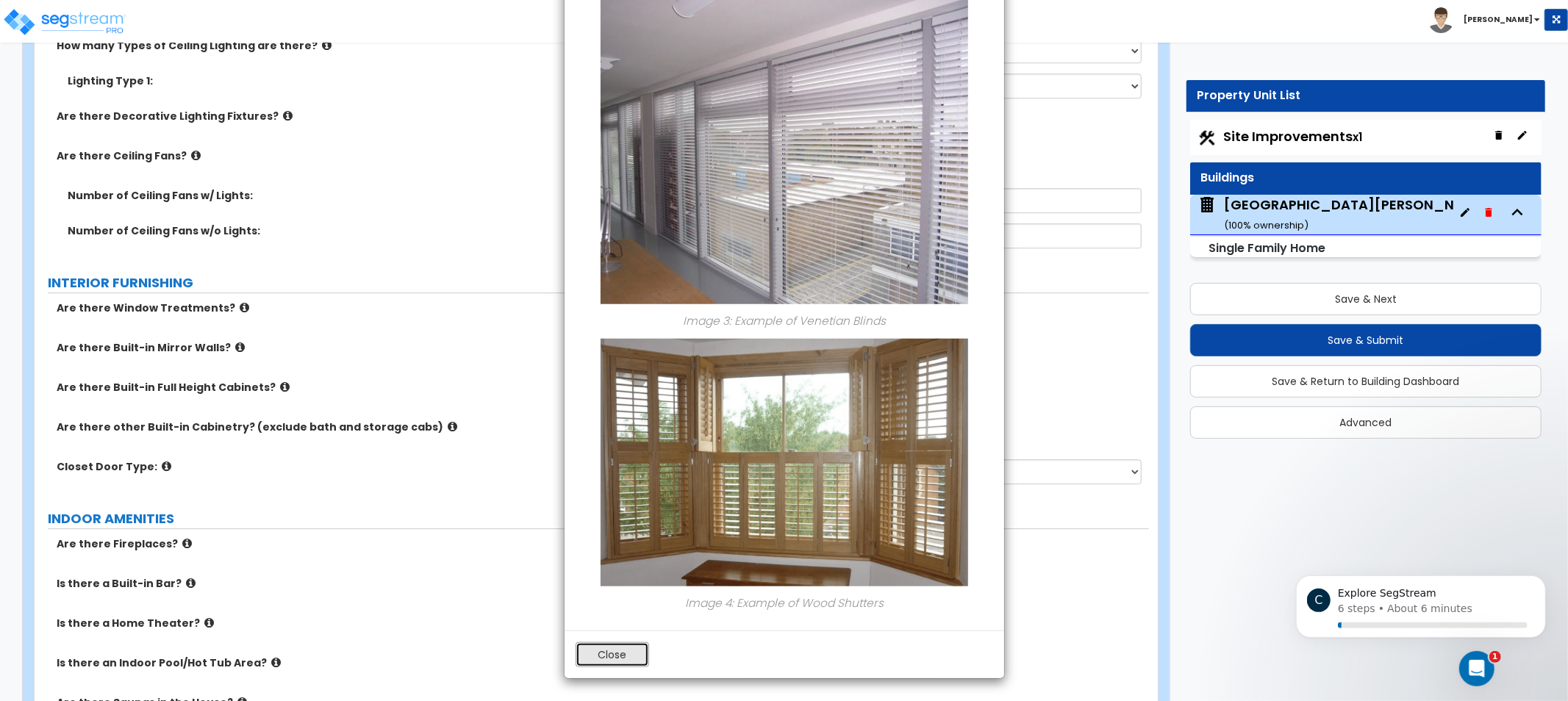
click at [620, 653] on button "Close" at bounding box center [612, 655] width 73 height 25
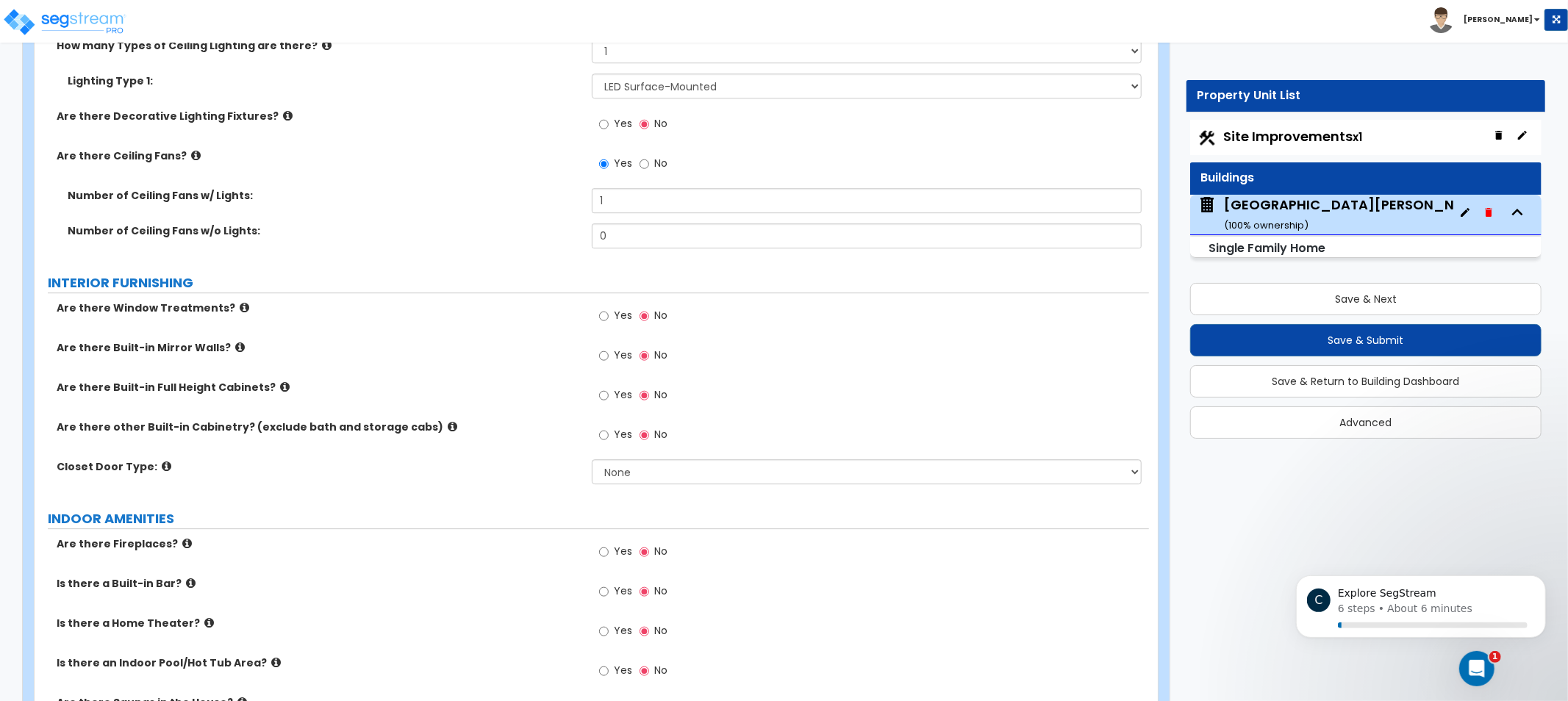
click at [616, 311] on span "Yes" at bounding box center [622, 315] width 19 height 15
click at [609, 311] on input "Yes" at bounding box center [604, 316] width 10 height 16
radio input "true"
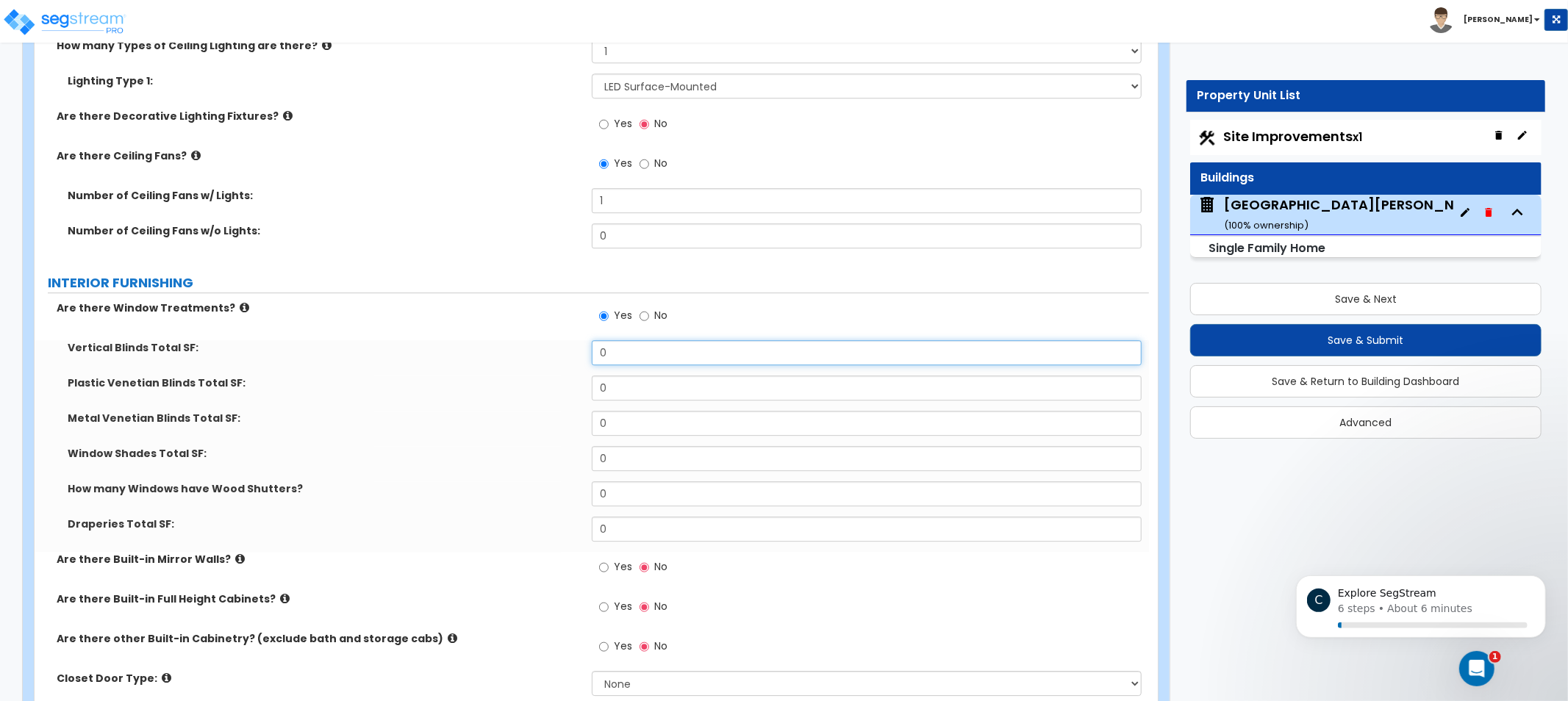
drag, startPoint x: 678, startPoint y: 352, endPoint x: 535, endPoint y: 328, distance: 145.0
click at [550, 336] on div "Are there Window Treatments? Yes No Vertical Blinds Total SF: 0 Plastic Venetia…" at bounding box center [592, 503] width 1092 height 406
click at [635, 366] on div "Vertical Blinds Total SF: 0" at bounding box center [591, 358] width 1115 height 35
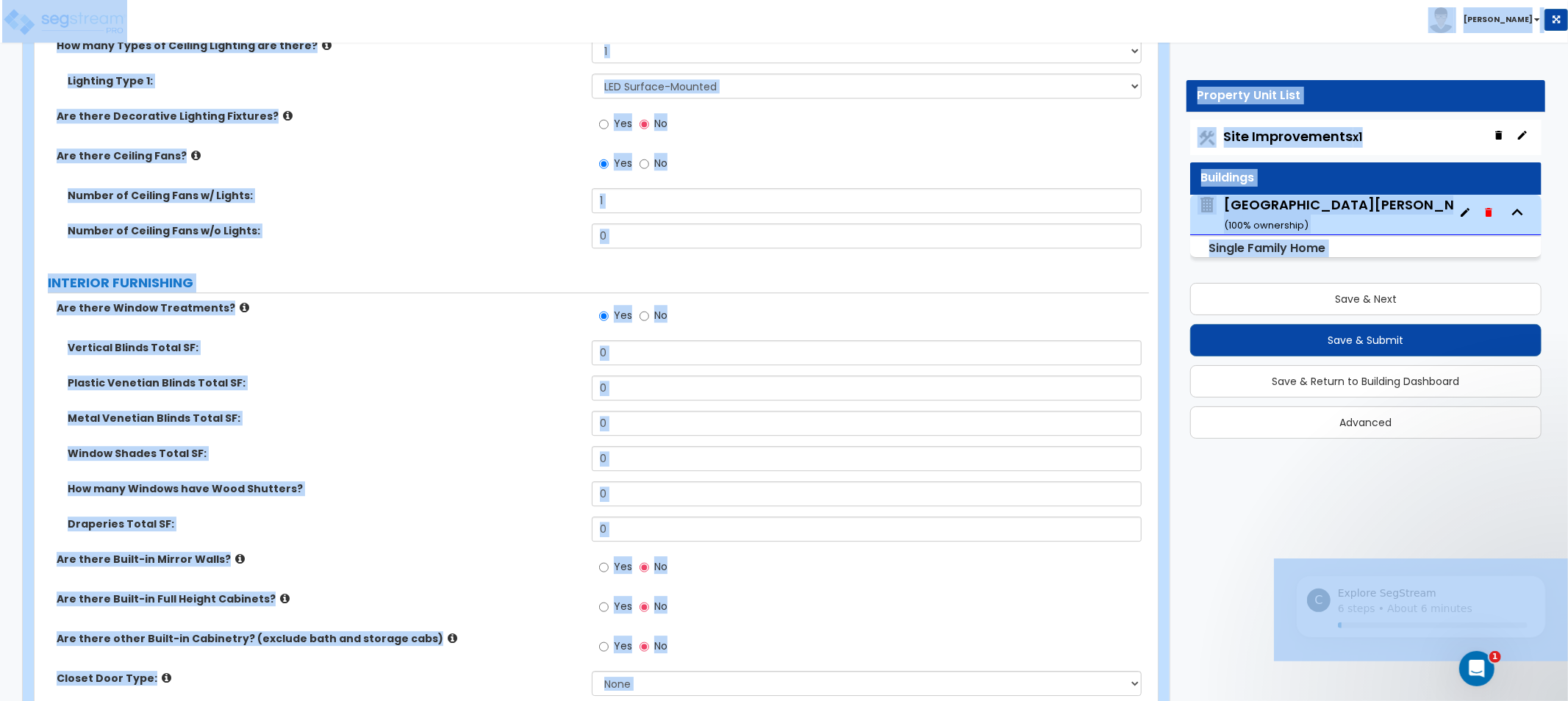
click at [597, 364] on div "Vertical Blinds Total SF: 0" at bounding box center [591, 358] width 1115 height 35
click at [240, 307] on icon at bounding box center [244, 308] width 10 height 11
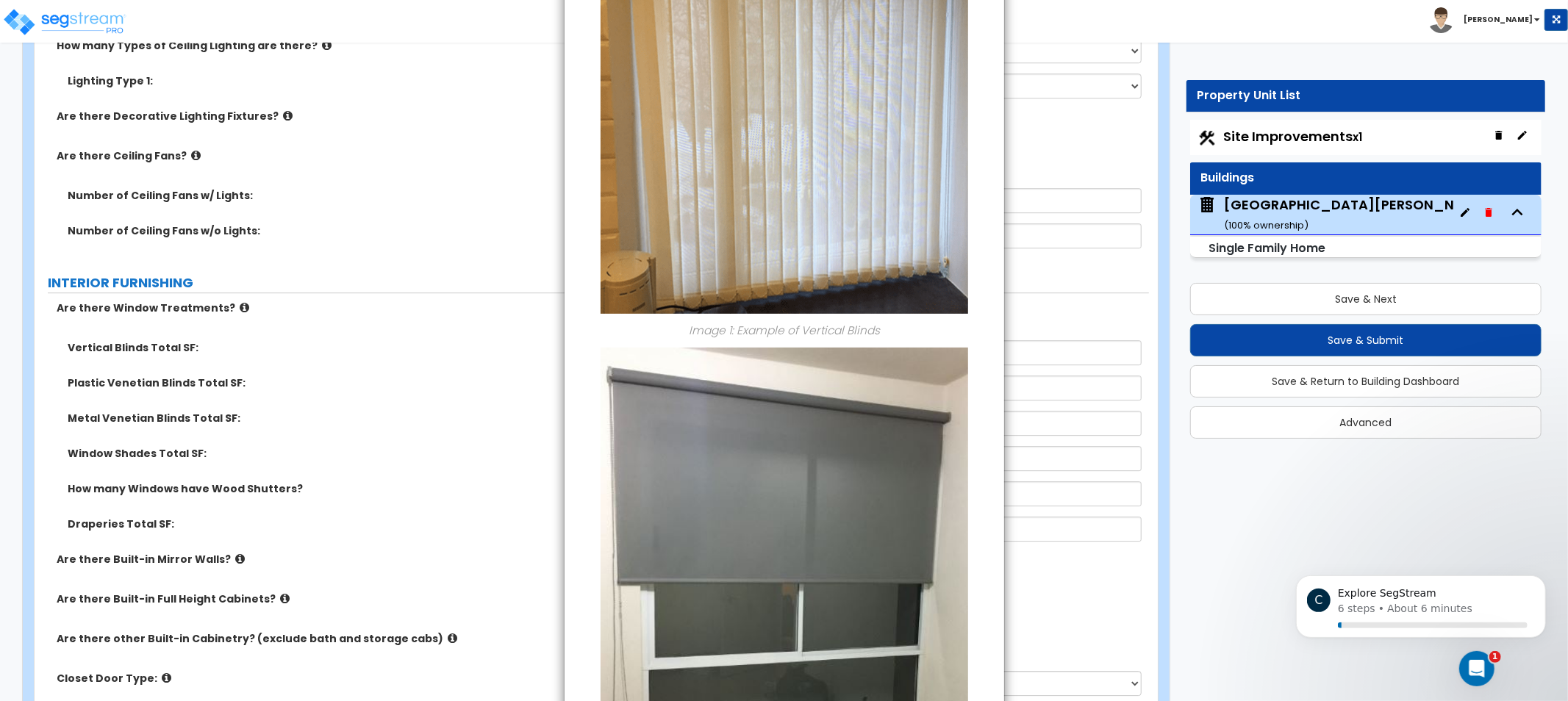
drag, startPoint x: 965, startPoint y: 500, endPoint x: 965, endPoint y: 515, distance: 15.0
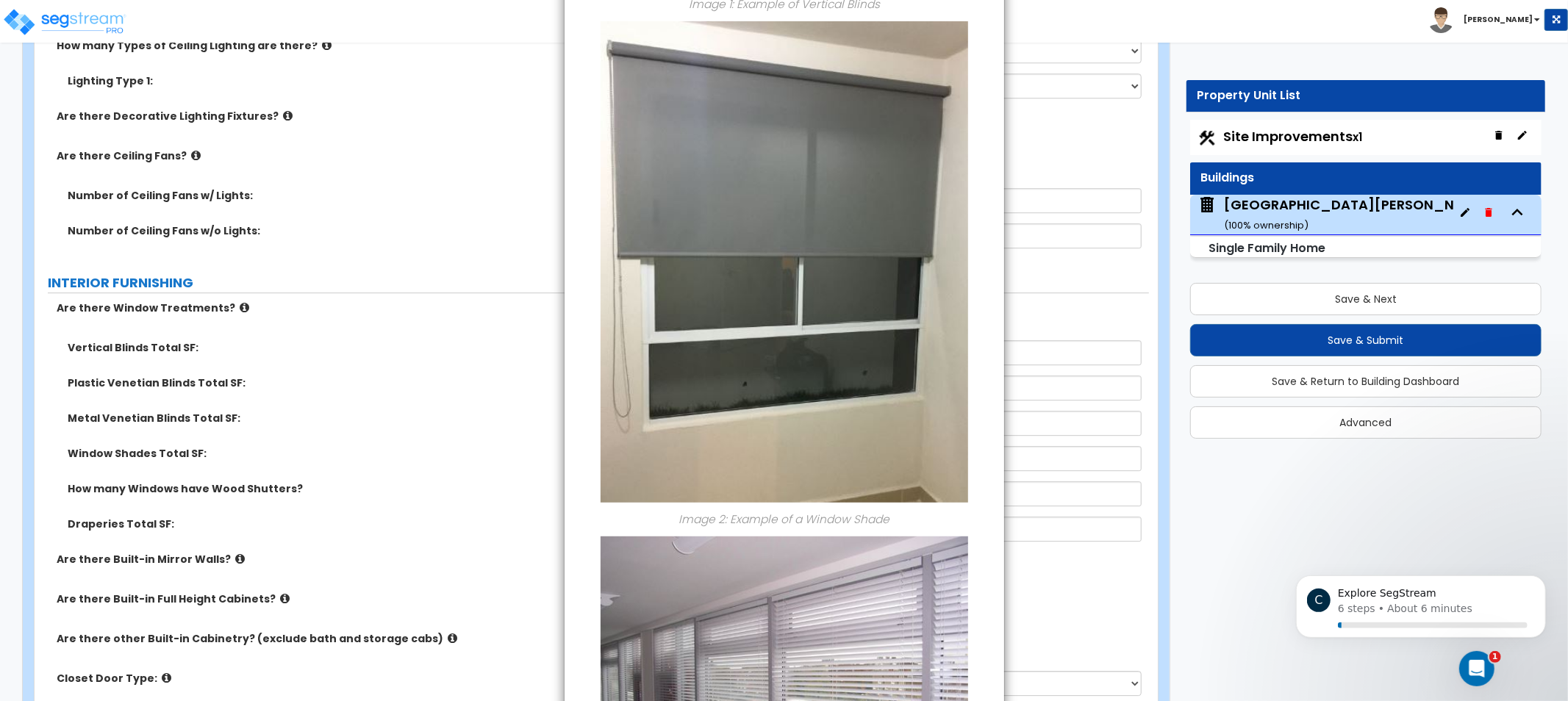
drag, startPoint x: 971, startPoint y: 381, endPoint x: 1009, endPoint y: 373, distance: 38.8
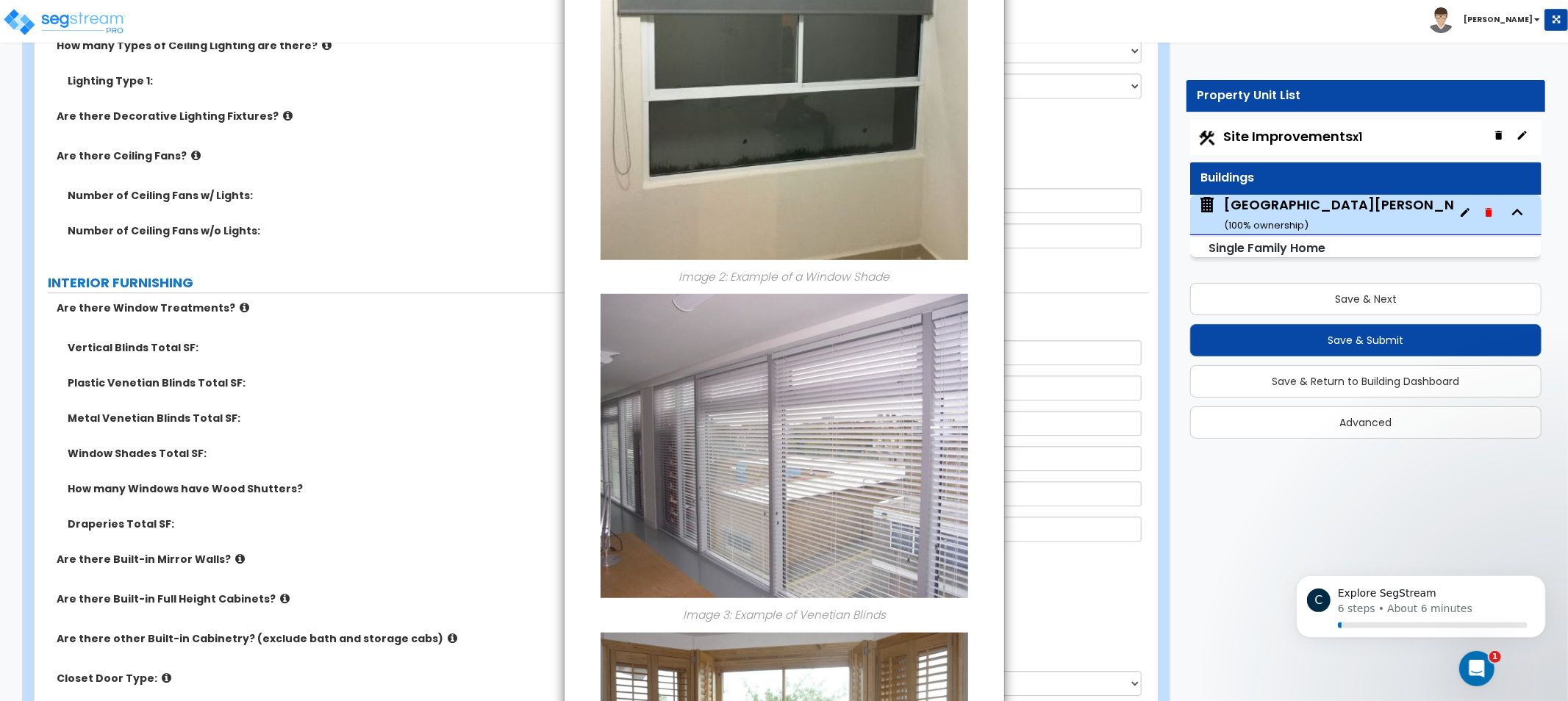
drag, startPoint x: 1010, startPoint y: 420, endPoint x: 962, endPoint y: 354, distance: 81.6
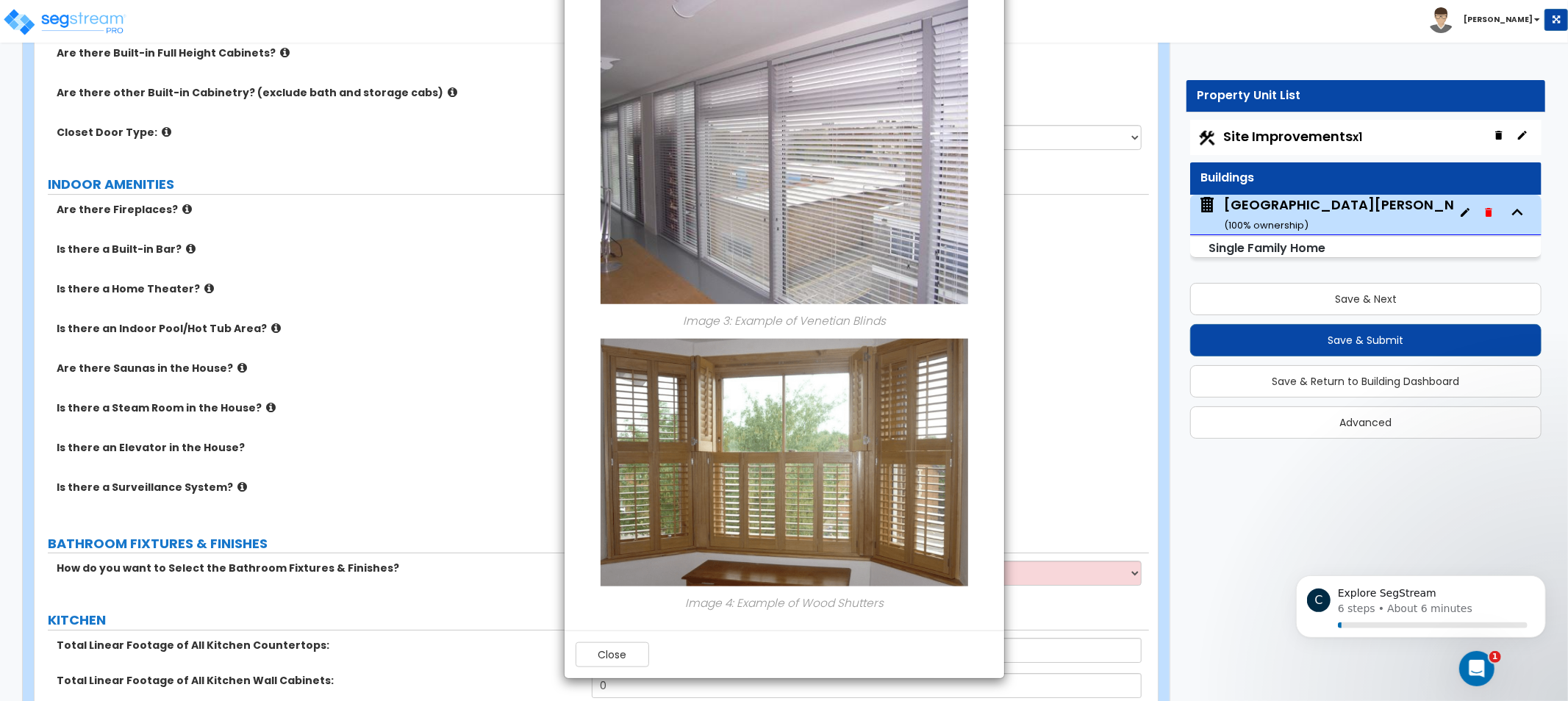
drag, startPoint x: 979, startPoint y: 299, endPoint x: 996, endPoint y: 403, distance: 105.4
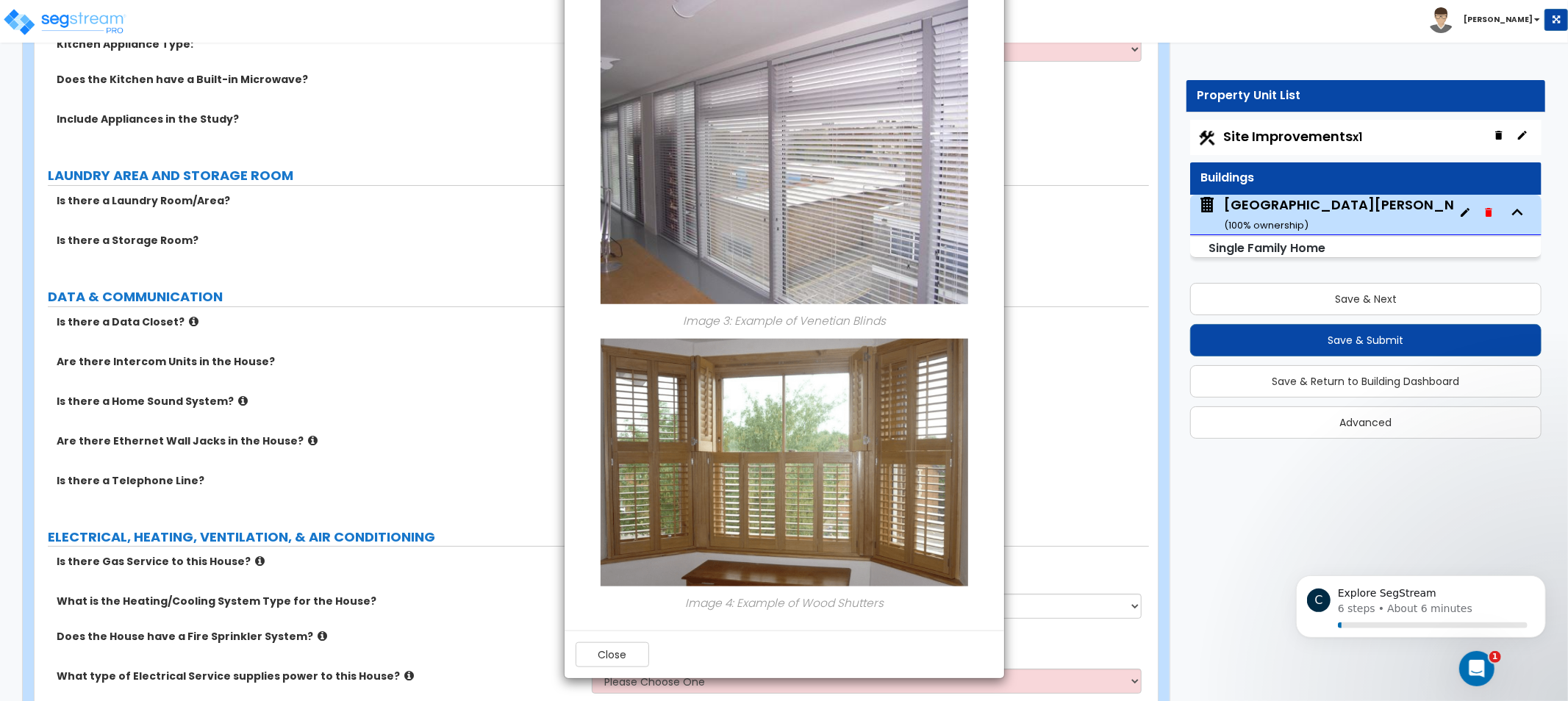
drag, startPoint x: 1016, startPoint y: 428, endPoint x: 1018, endPoint y: 464, distance: 36.1
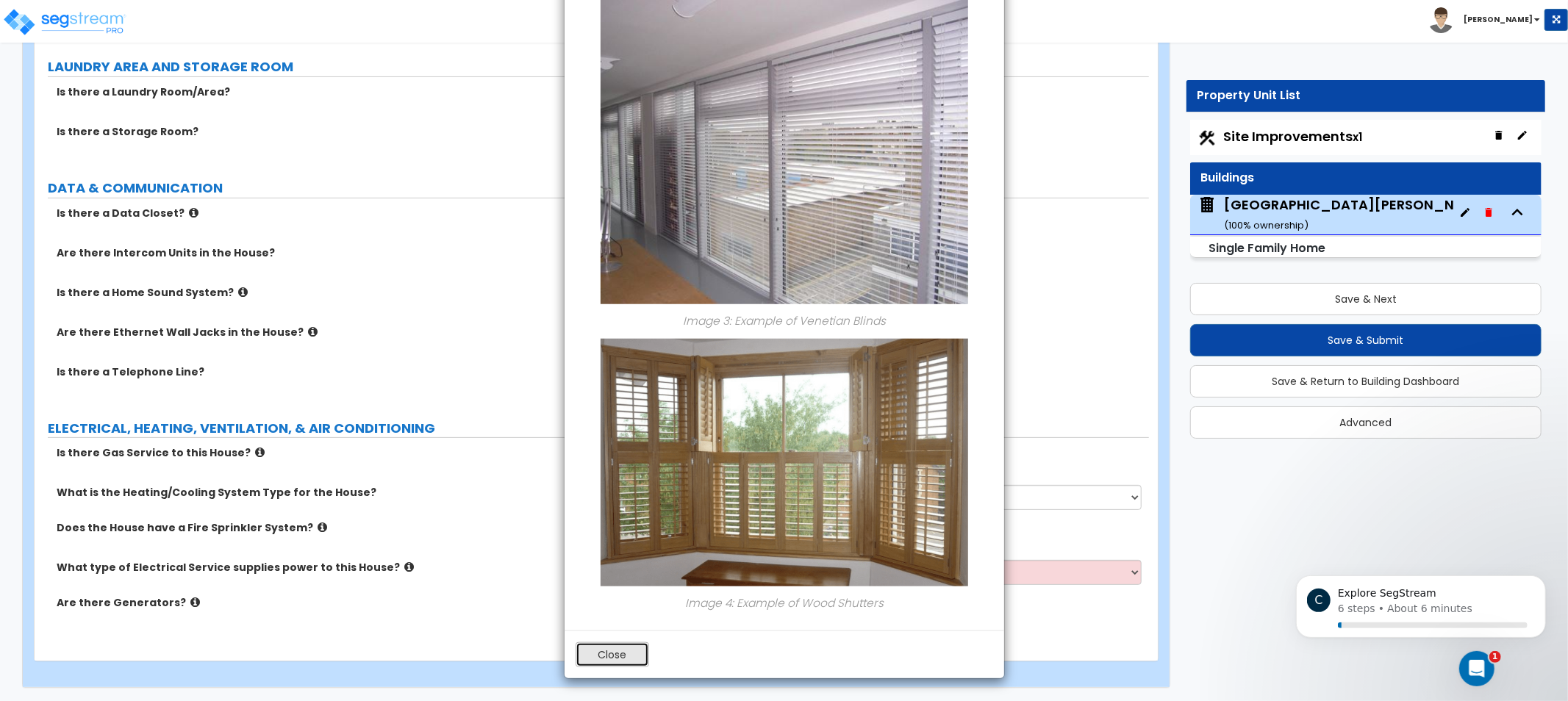
drag, startPoint x: 592, startPoint y: 647, endPoint x: 563, endPoint y: 487, distance: 162.6
click at [592, 645] on button "Close" at bounding box center [612, 655] width 73 height 25
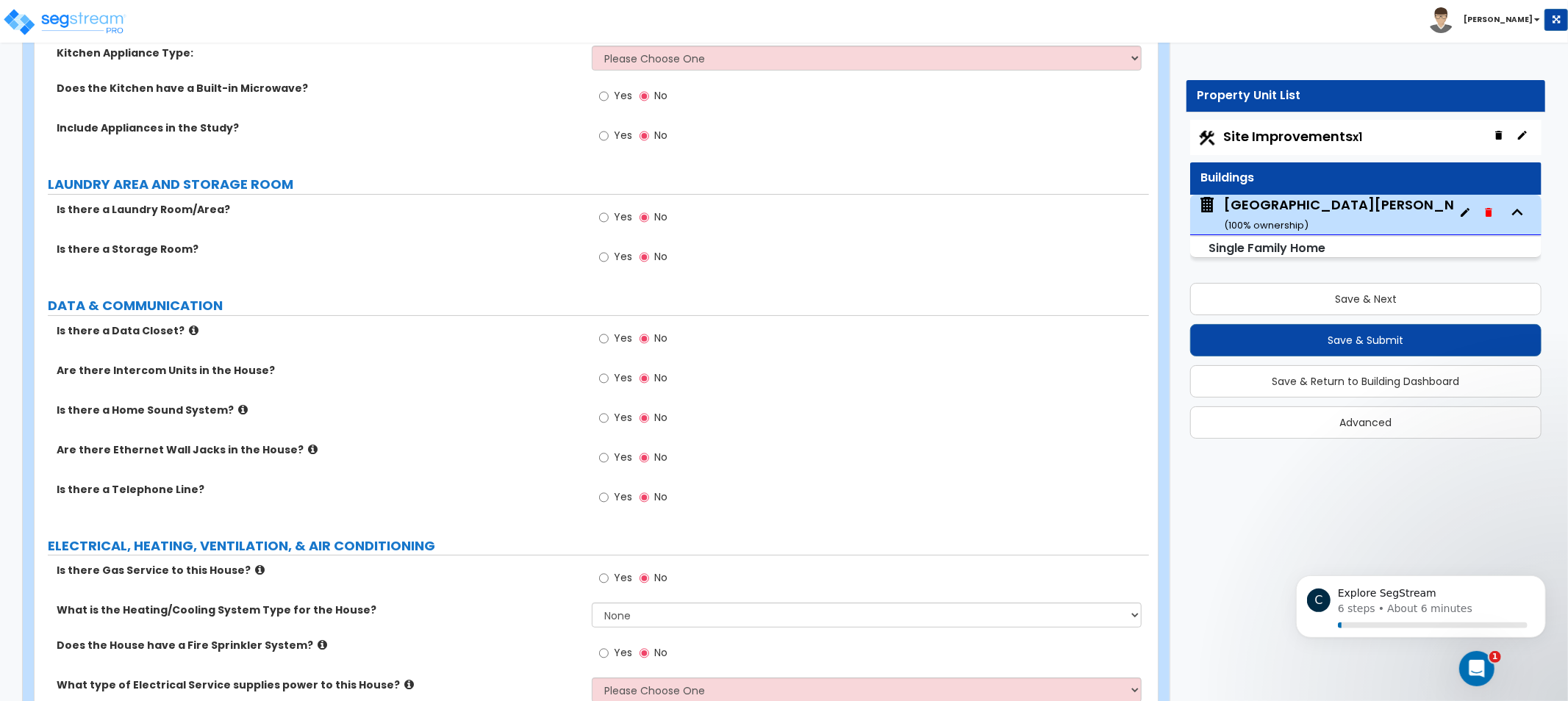
drag, startPoint x: 524, startPoint y: 343, endPoint x: 528, endPoint y: 201, distance: 142.1
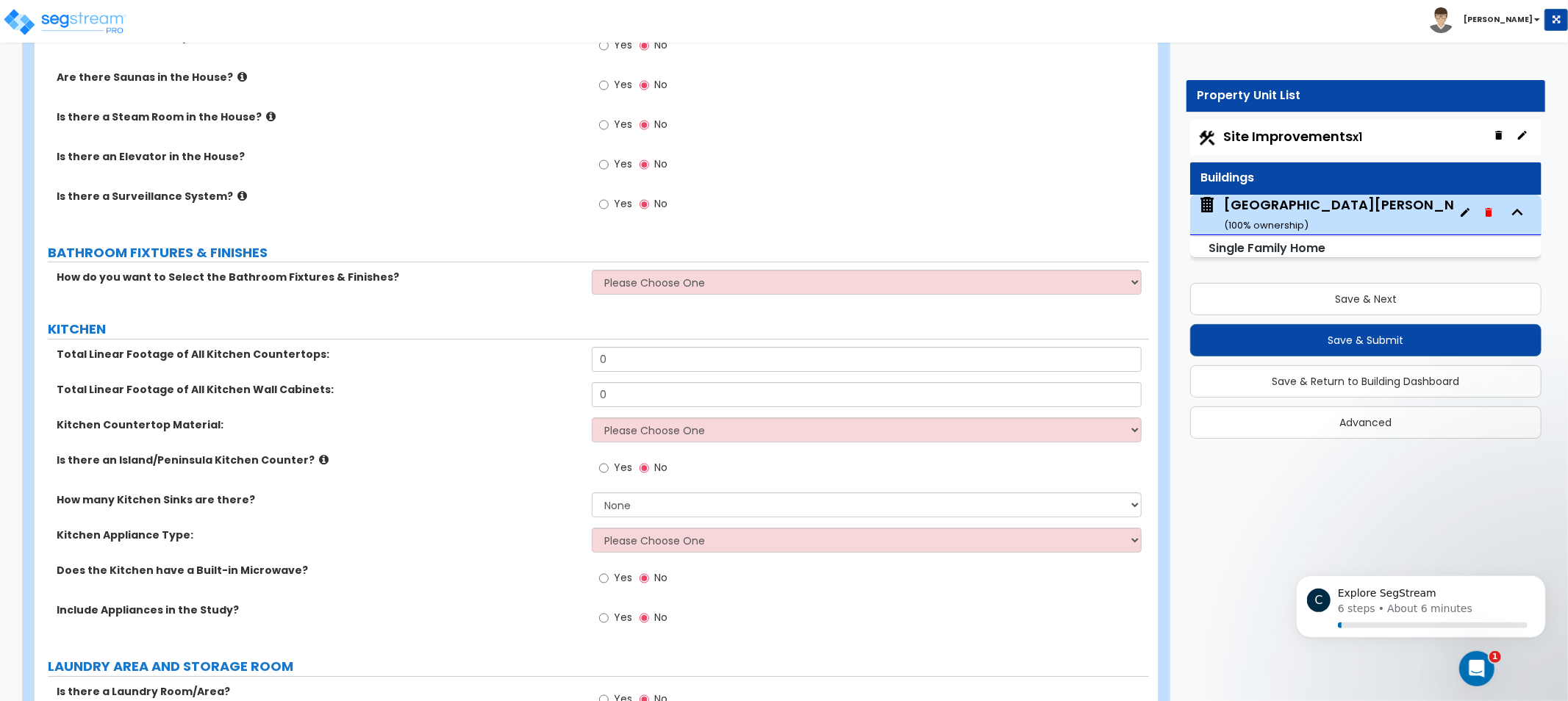
click at [486, 372] on div "Total Linear Footage of All Kitchen Countertops: 0" at bounding box center [591, 365] width 1115 height 35
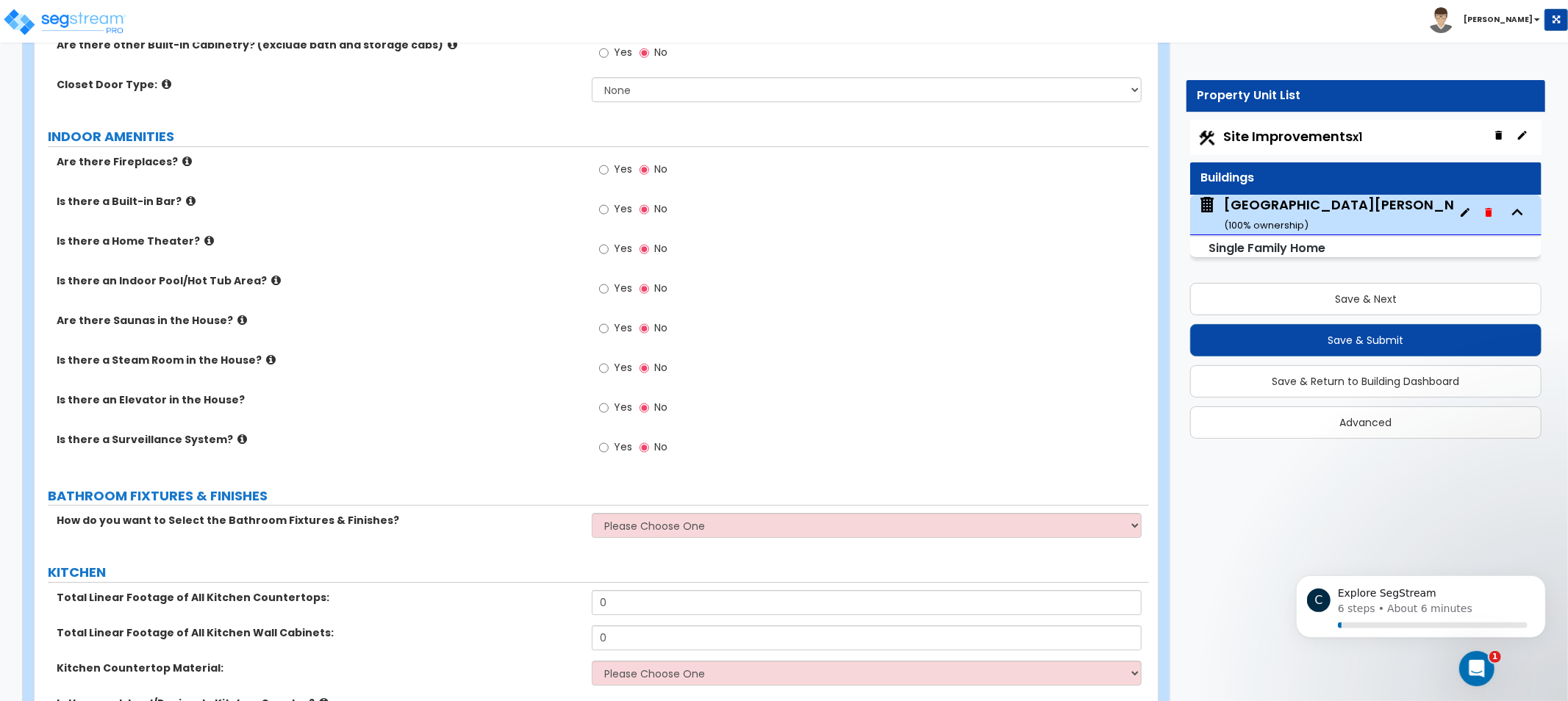
drag, startPoint x: 529, startPoint y: 353, endPoint x: 517, endPoint y: 242, distance: 111.6
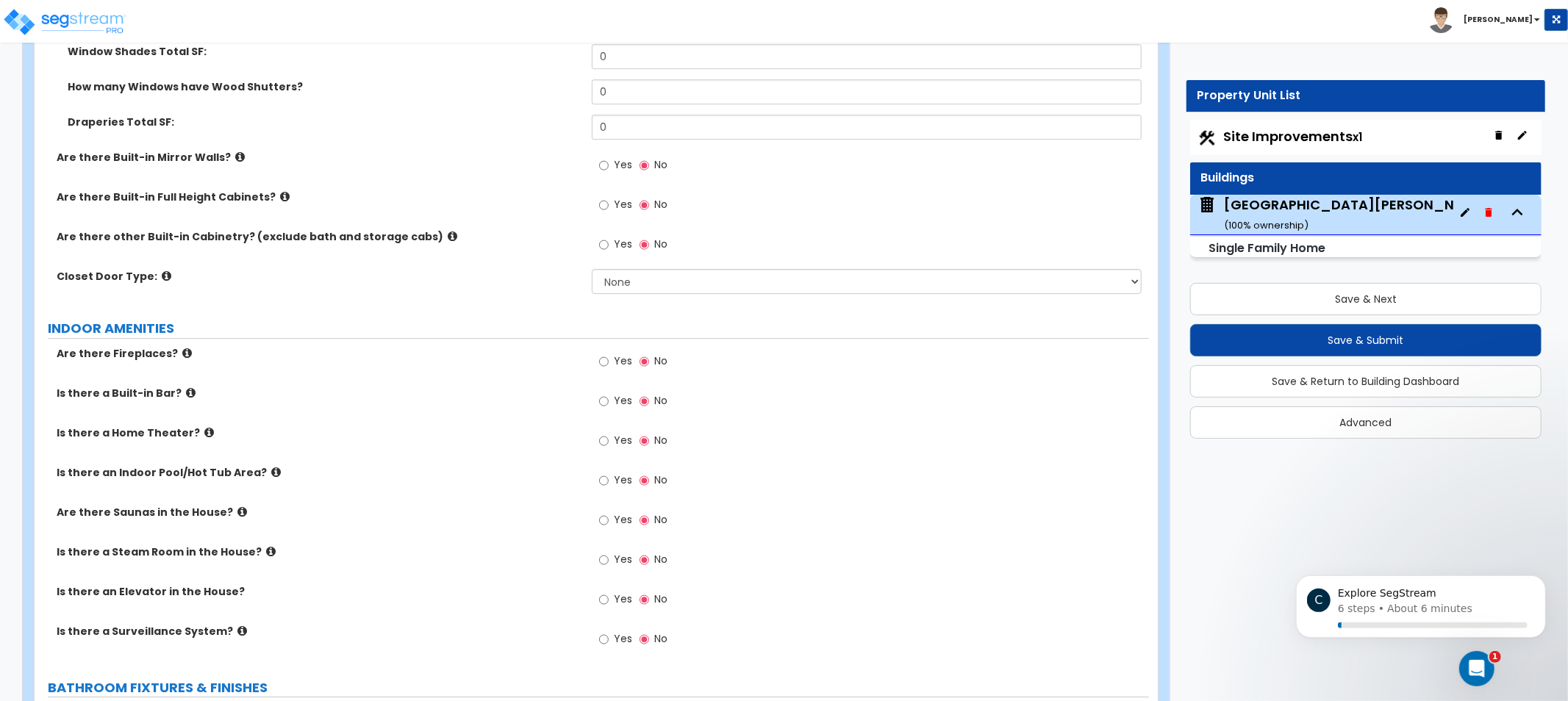
drag, startPoint x: 518, startPoint y: 173, endPoint x: 518, endPoint y: 149, distance: 24.0
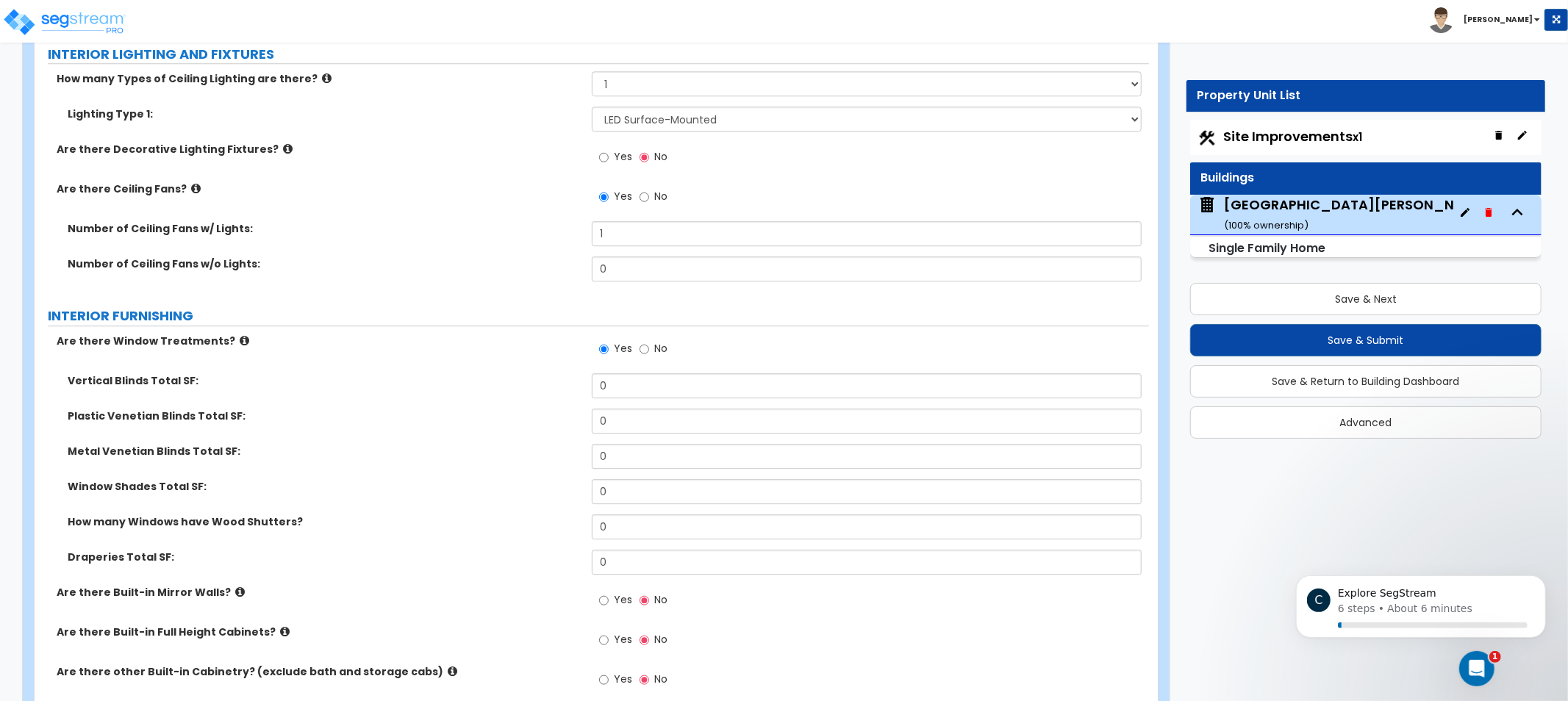
drag, startPoint x: 500, startPoint y: 239, endPoint x: 505, endPoint y: 270, distance: 31.4
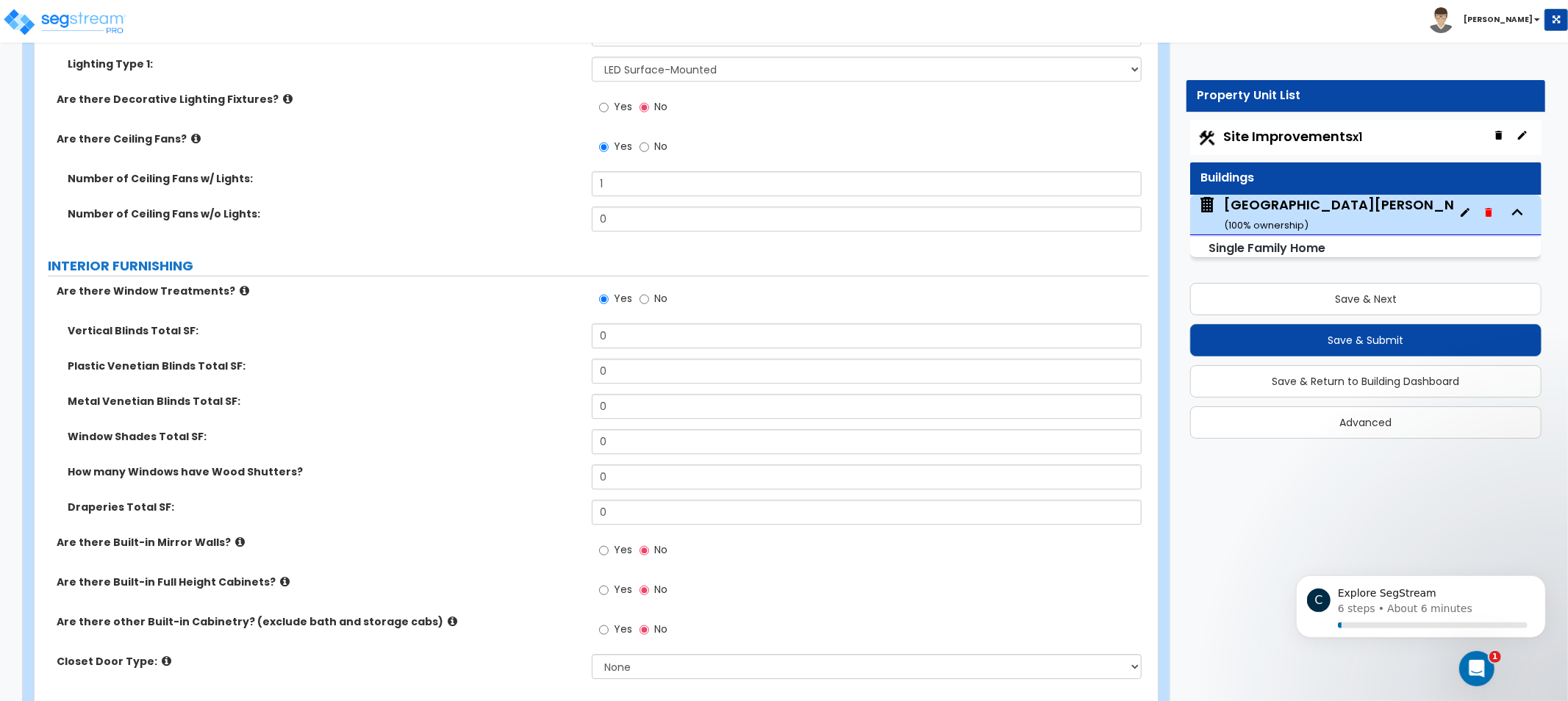
drag, startPoint x: 468, startPoint y: 402, endPoint x: 456, endPoint y: 388, distance: 18.4
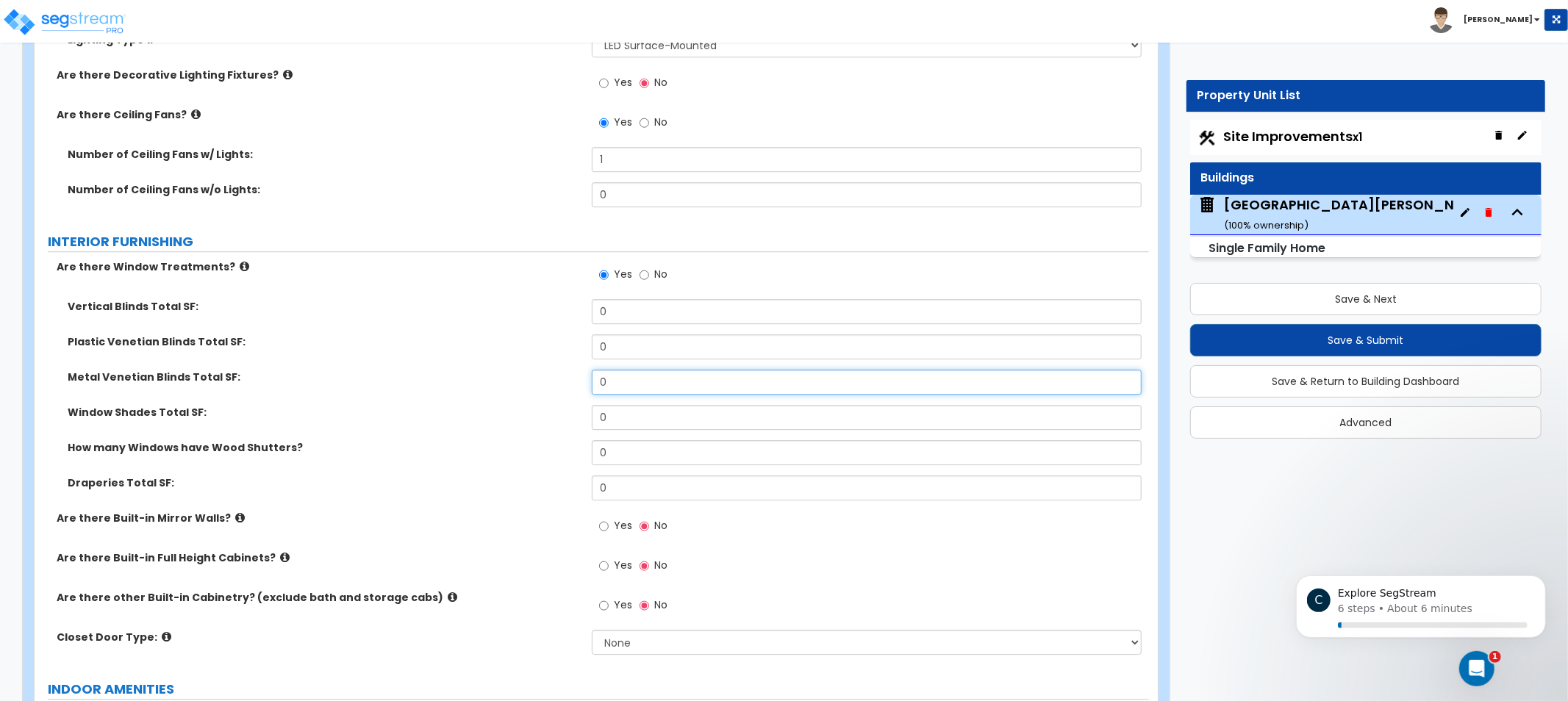
drag, startPoint x: 625, startPoint y: 380, endPoint x: 632, endPoint y: 356, distance: 25.0
click at [623, 378] on input "0" at bounding box center [867, 382] width 550 height 25
drag, startPoint x: 637, startPoint y: 347, endPoint x: 519, endPoint y: 325, distance: 120.0
click at [507, 324] on div "Vertical Blinds Total SF: 0 Plastic Venetian Blinds Total SF: 0 Metal Venetian …" at bounding box center [592, 405] width 1092 height 212
type input "14"
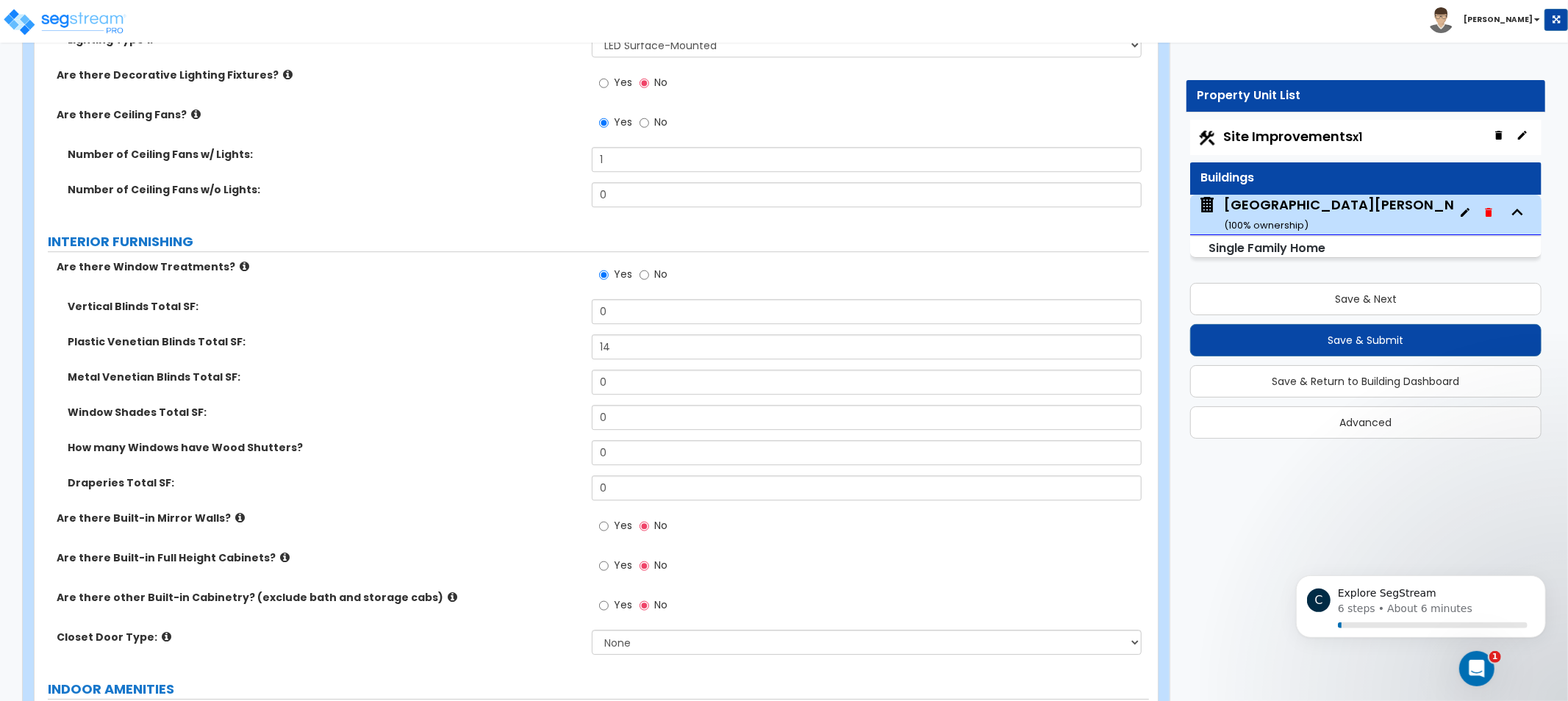
click at [438, 339] on label "Plastic Venetian Blinds Total SF:" at bounding box center [324, 341] width 514 height 15
click at [240, 262] on icon at bounding box center [244, 266] width 10 height 11
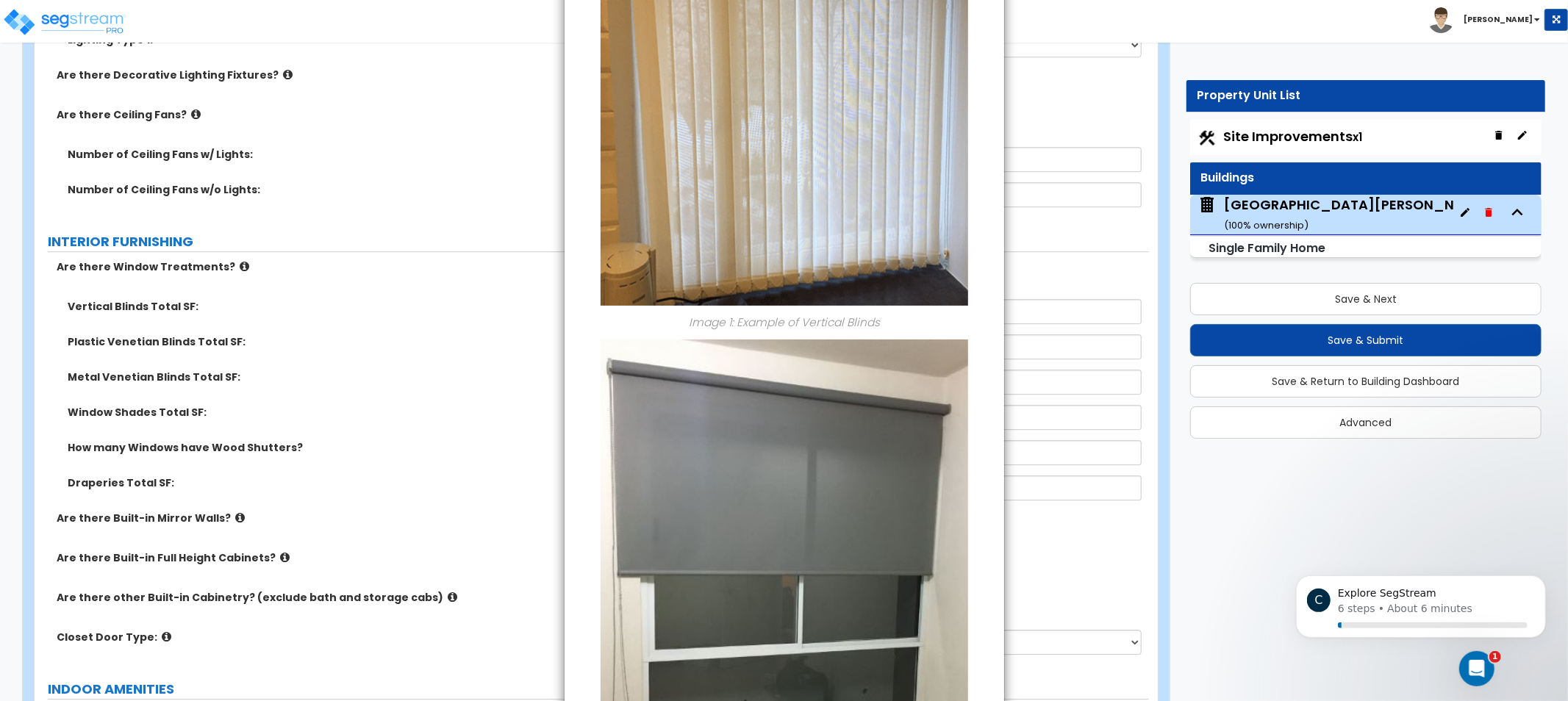
scroll to position [0, 0]
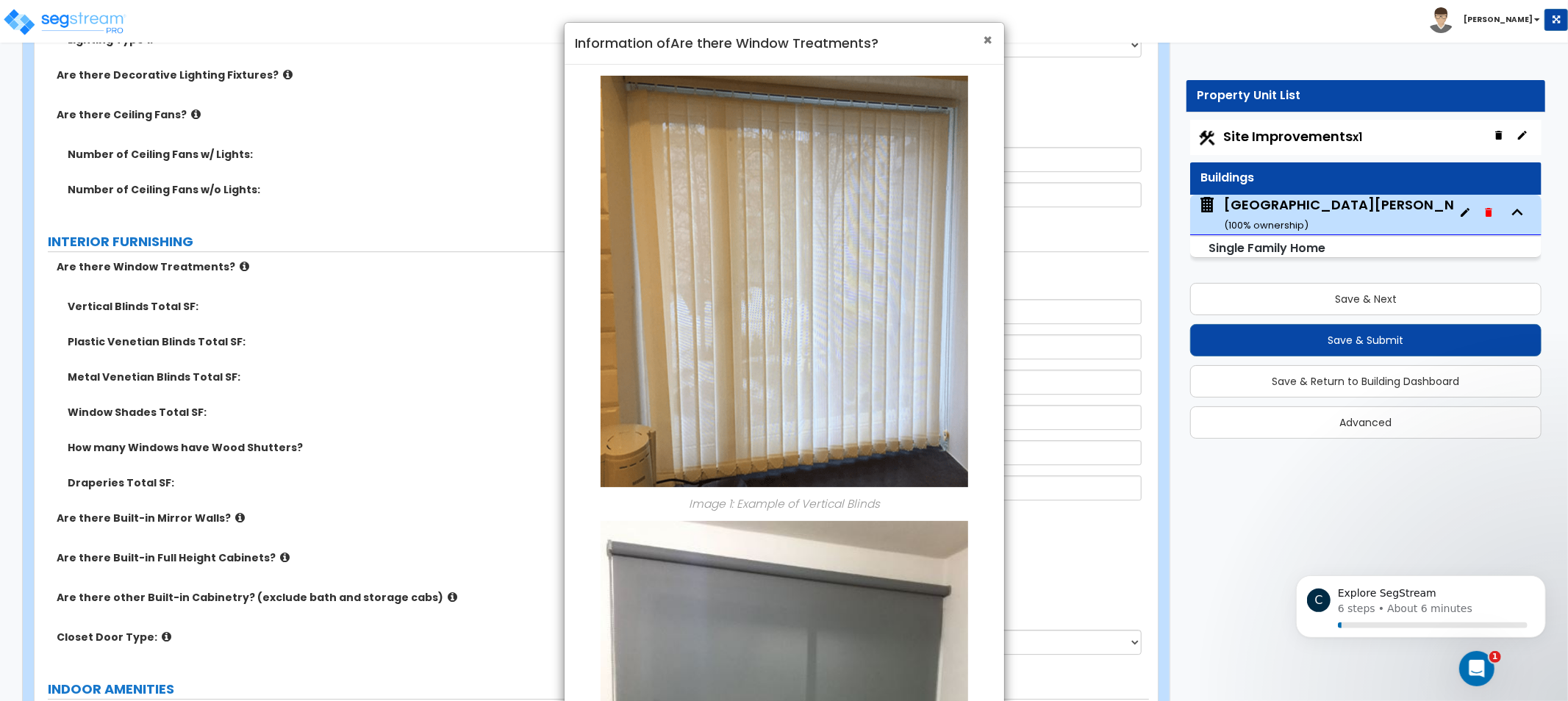
click at [986, 42] on span "×" at bounding box center [988, 40] width 10 height 21
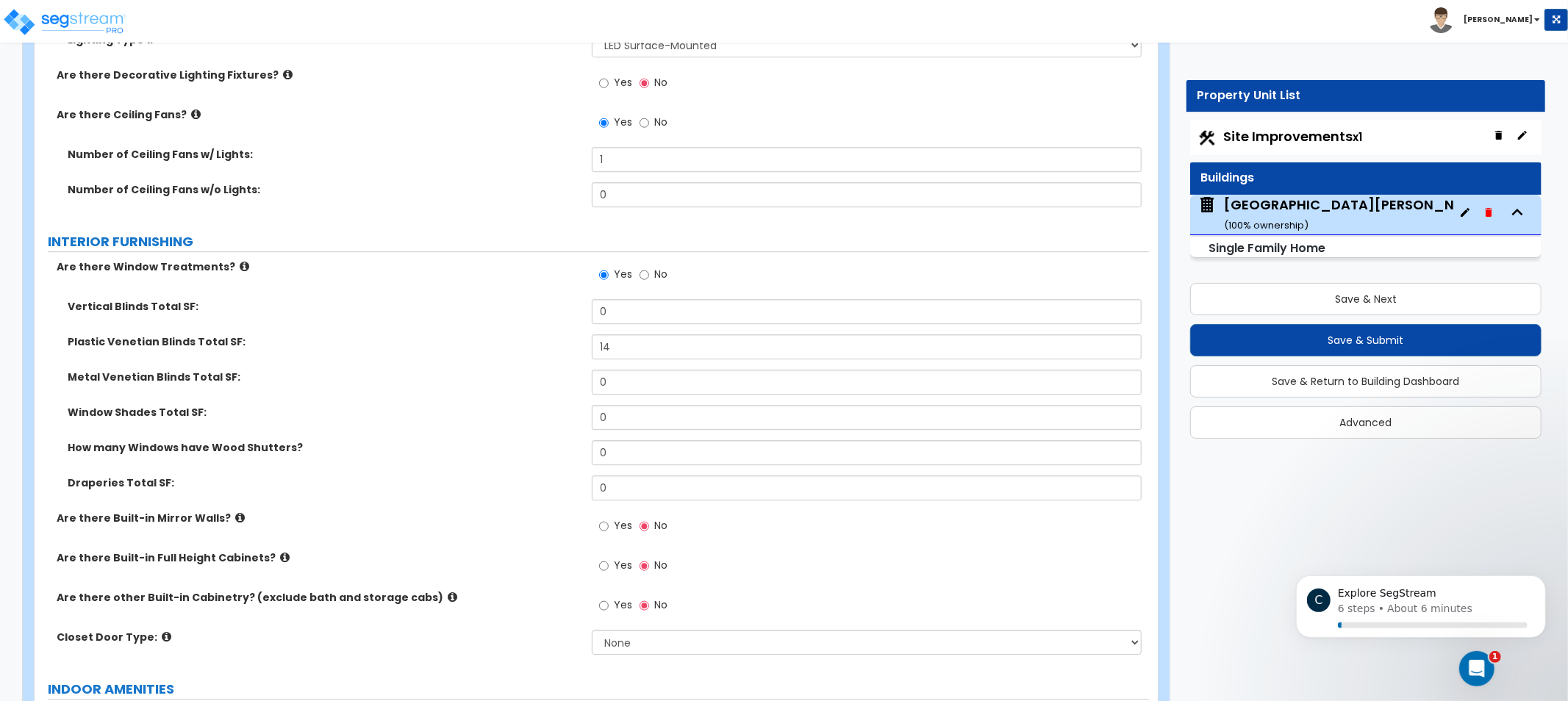
drag, startPoint x: 456, startPoint y: 334, endPoint x: 368, endPoint y: 330, distance: 88.1
click at [369, 309] on label "Vertical Blinds Total SF:" at bounding box center [324, 306] width 514 height 15
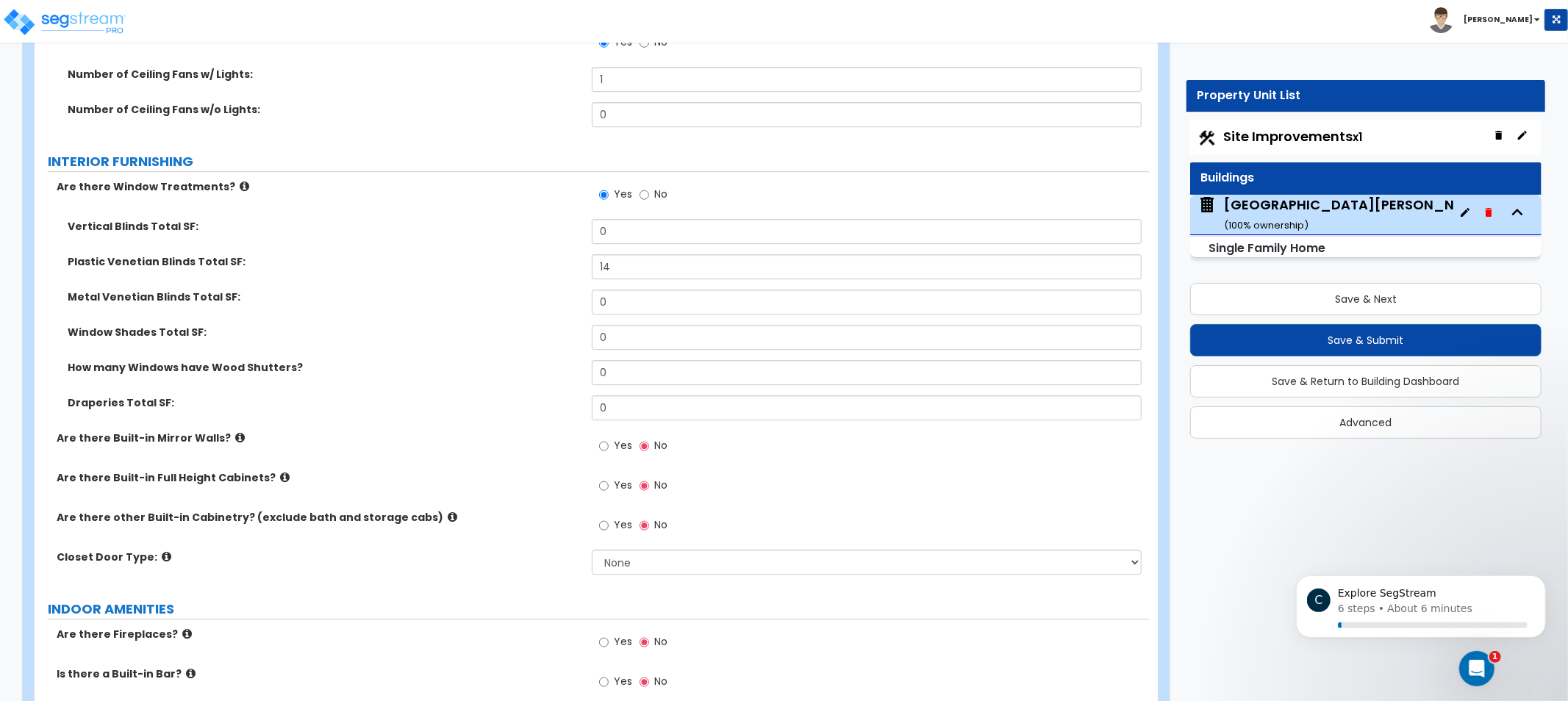
drag, startPoint x: 391, startPoint y: 417, endPoint x: 397, endPoint y: 441, distance: 24.7
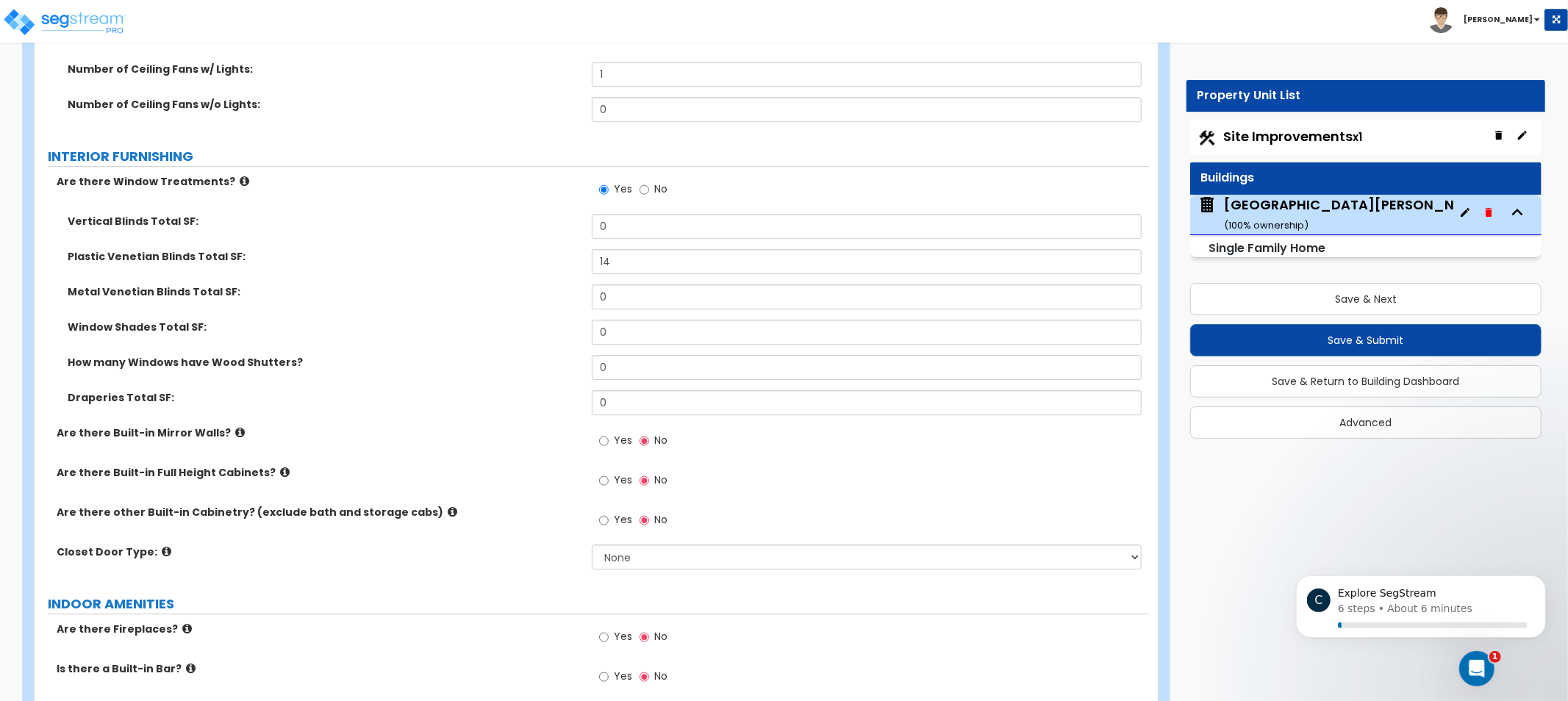
click at [235, 431] on icon at bounding box center [240, 432] width 10 height 11
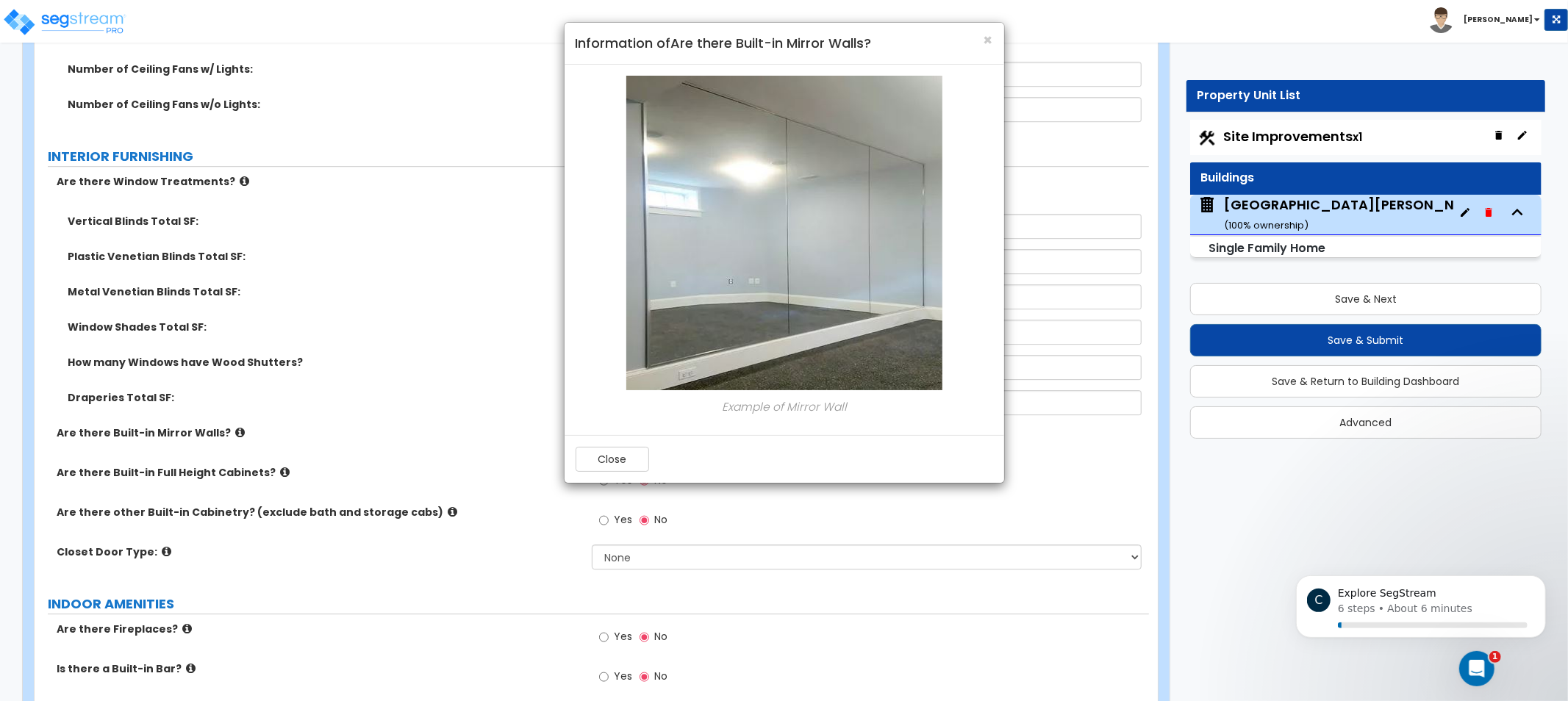
click at [998, 37] on div "× Information of Are there Built-in Mirror Walls?" at bounding box center [784, 43] width 439 height 42
click at [991, 35] on span "×" at bounding box center [988, 40] width 10 height 21
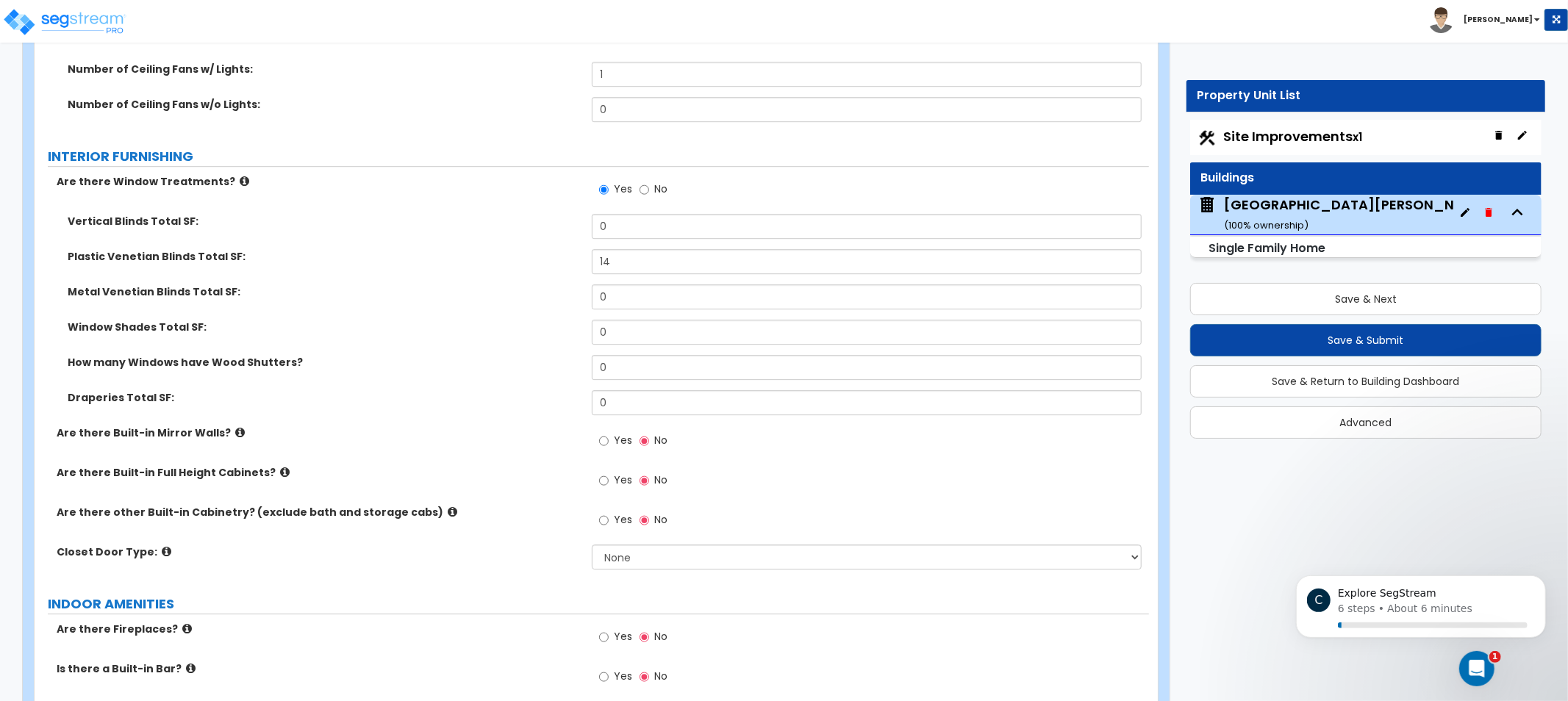
drag, startPoint x: 506, startPoint y: 386, endPoint x: 322, endPoint y: 432, distance: 189.7
click at [386, 401] on label "Draperies Total SF:" at bounding box center [324, 398] width 514 height 15
click at [280, 468] on icon at bounding box center [285, 472] width 10 height 11
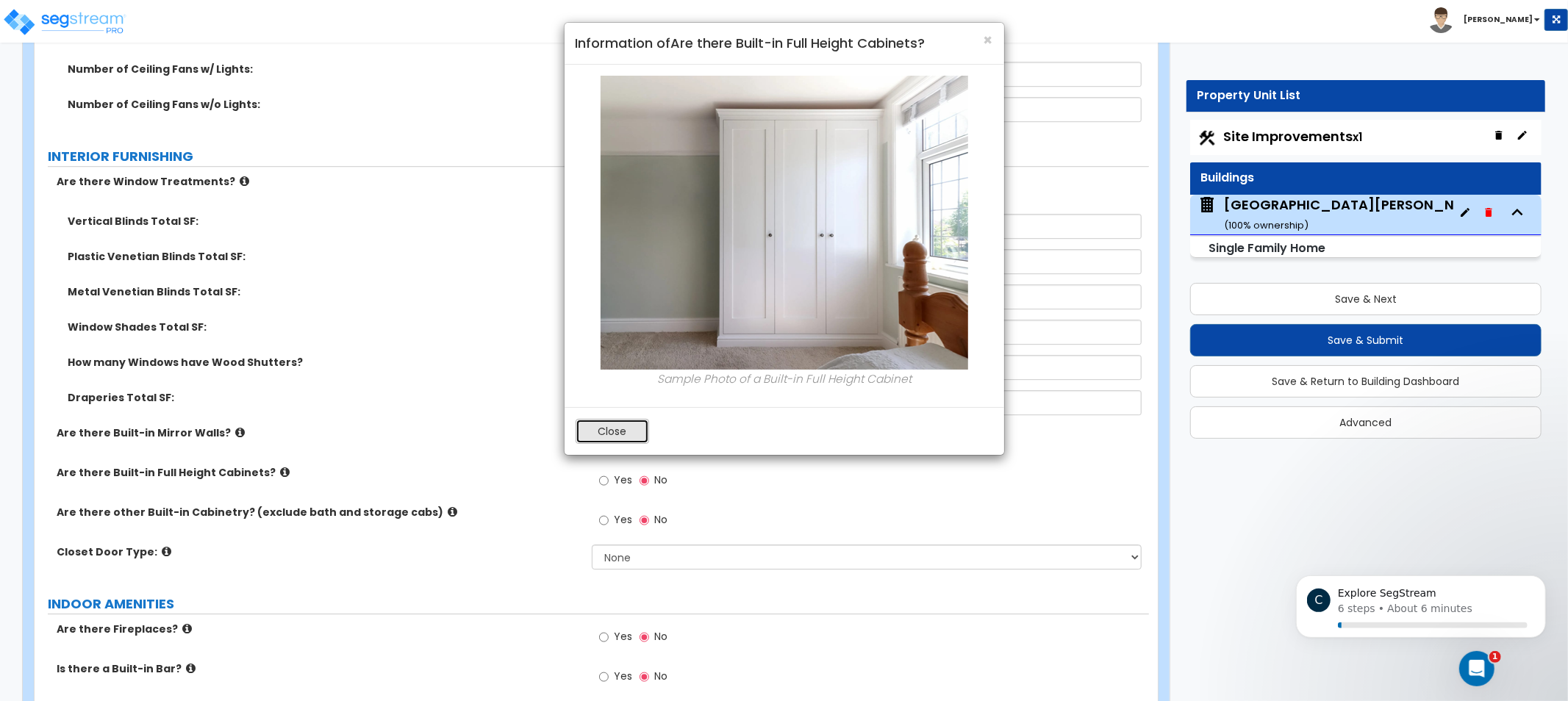
click at [604, 431] on button "Close" at bounding box center [612, 431] width 73 height 25
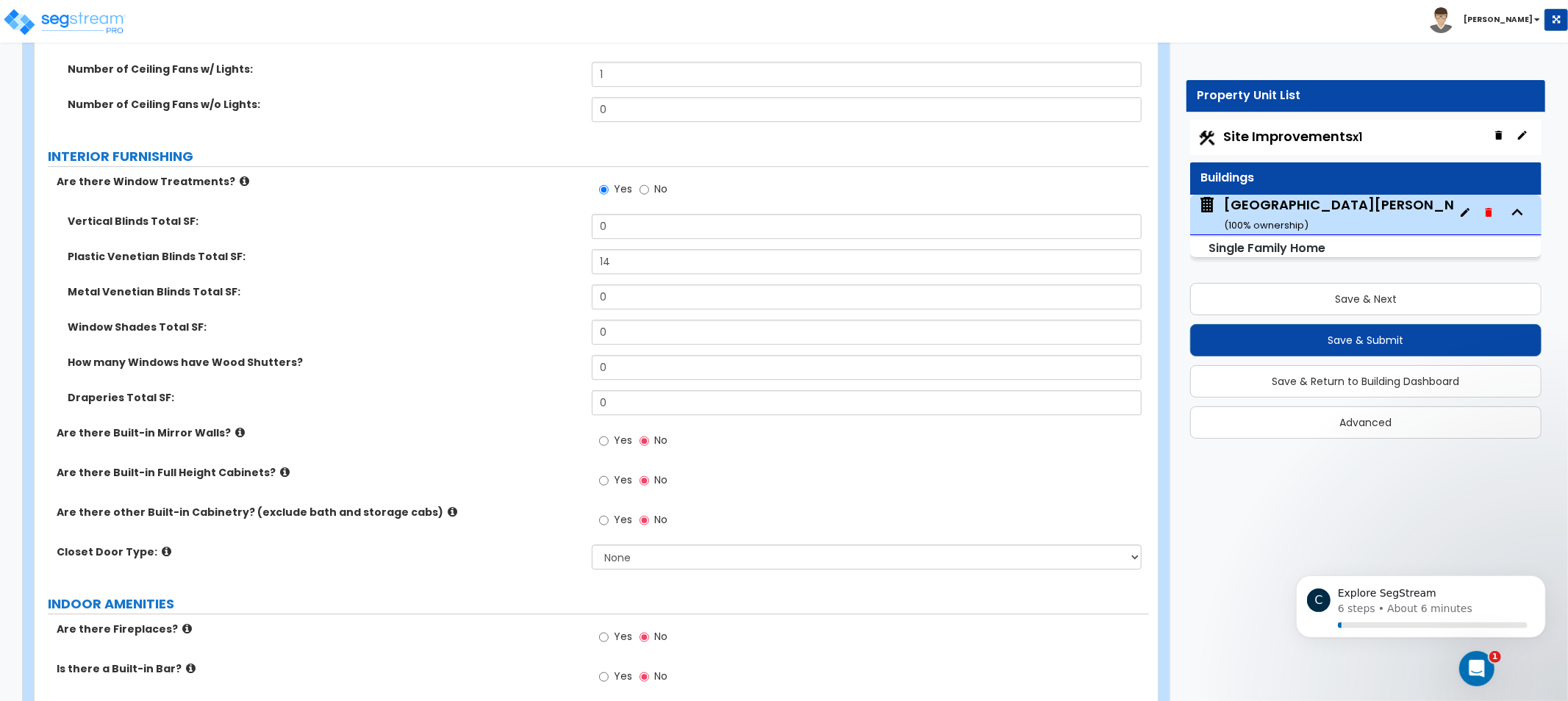
drag, startPoint x: 501, startPoint y: 321, endPoint x: 397, endPoint y: 260, distance: 120.6
click at [397, 260] on label "Plastic Venetian Blinds Total SF:" at bounding box center [324, 256] width 514 height 15
drag, startPoint x: 397, startPoint y: 260, endPoint x: 369, endPoint y: 246, distance: 31.3
drag, startPoint x: 369, startPoint y: 246, endPoint x: 332, endPoint y: 228, distance: 41.1
click at [316, 215] on label "Vertical Blinds Total SF:" at bounding box center [324, 221] width 514 height 15
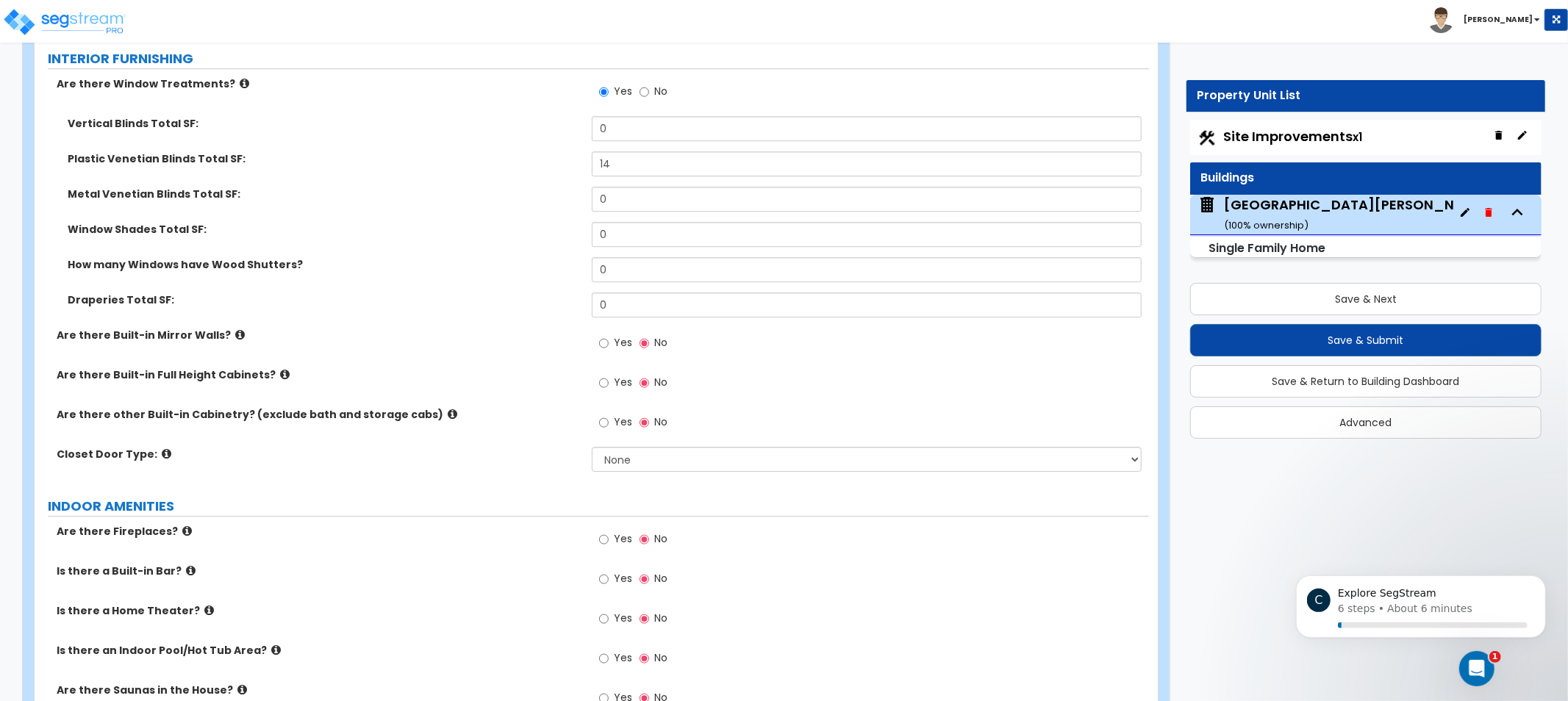
drag, startPoint x: 375, startPoint y: 238, endPoint x: 413, endPoint y: 284, distance: 59.7
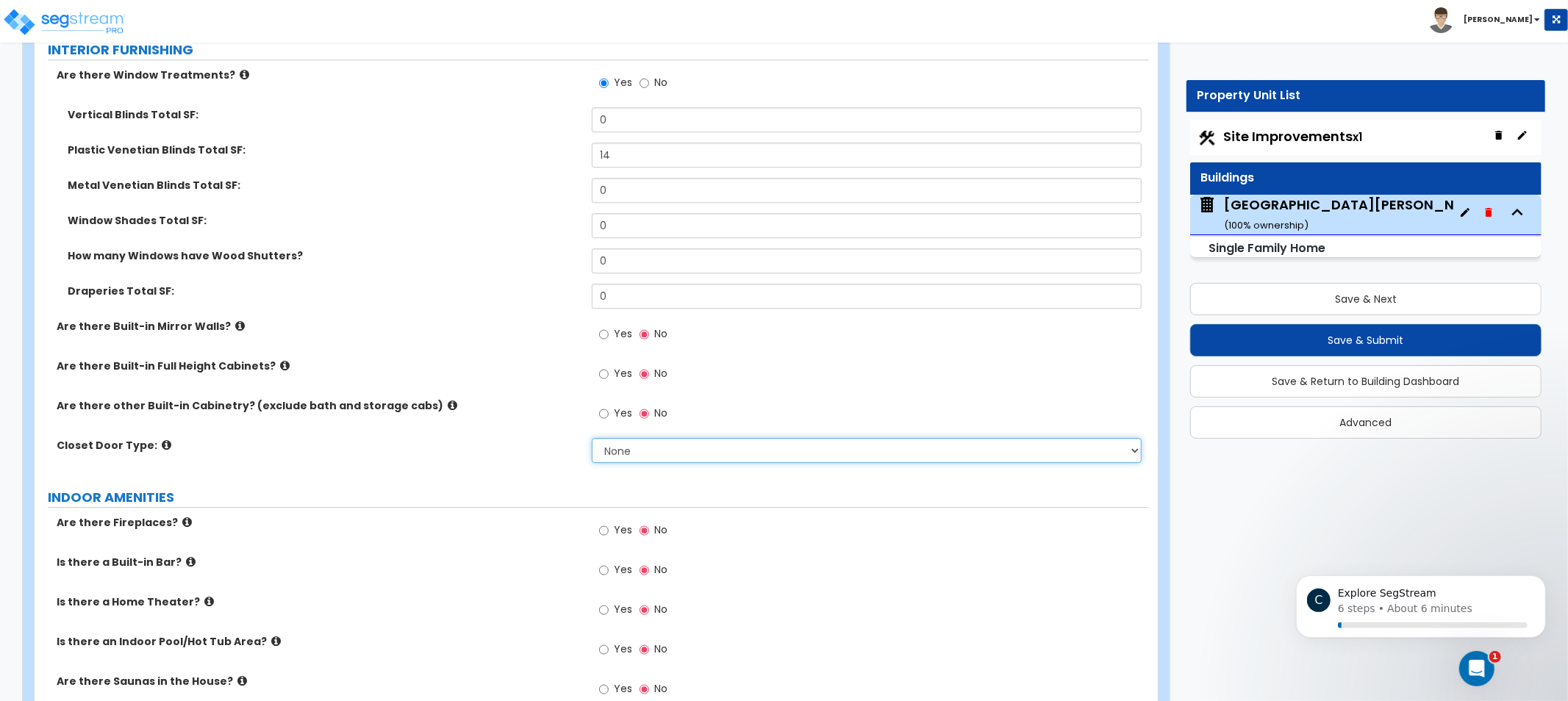
click at [653, 459] on select "None Bi-fold Louvered Doors Bi-fold Panel Doors Sliding Doors Hinged Wood Door" at bounding box center [867, 451] width 550 height 25
click at [495, 451] on label "Closet Door Type:" at bounding box center [318, 446] width 524 height 15
click at [153, 438] on label "Closet Door Type:" at bounding box center [318, 446] width 524 height 15
click at [162, 441] on icon at bounding box center [166, 445] width 10 height 11
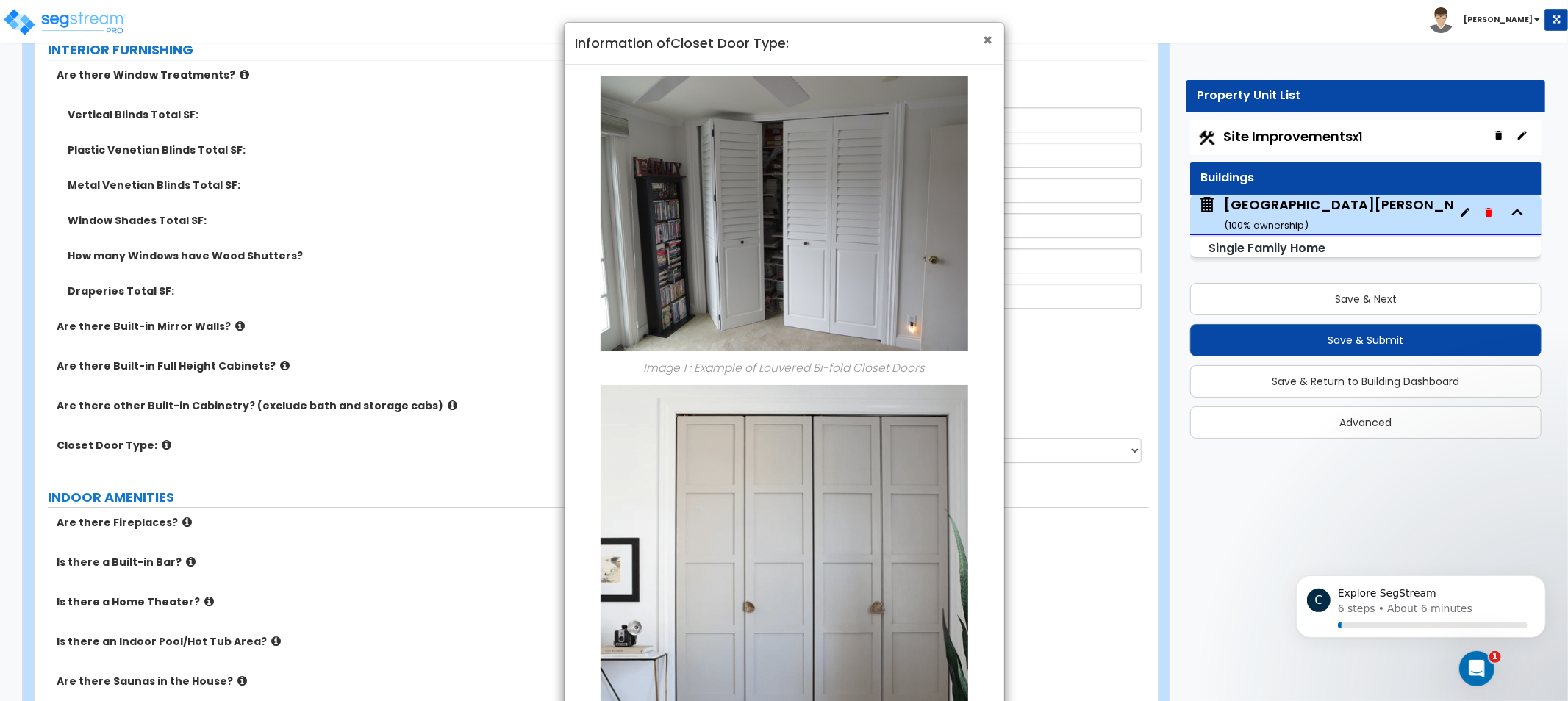
click at [990, 37] on span "×" at bounding box center [988, 40] width 10 height 21
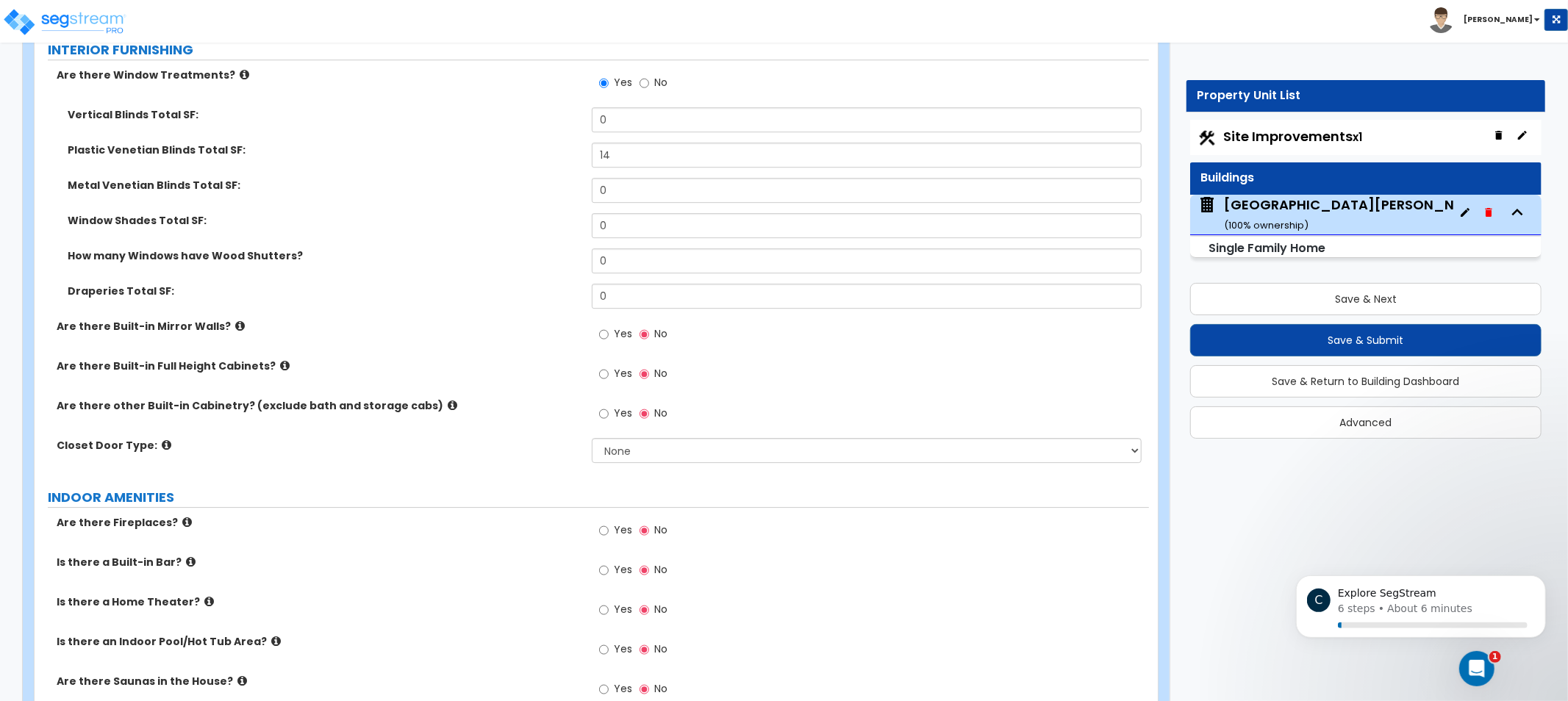
drag, startPoint x: 489, startPoint y: 362, endPoint x: 429, endPoint y: 314, distance: 76.8
click at [429, 314] on div "Draperies Total SF: 0" at bounding box center [591, 301] width 1115 height 35
drag, startPoint x: 429, startPoint y: 314, endPoint x: 392, endPoint y: 308, distance: 37.5
drag, startPoint x: 392, startPoint y: 308, endPoint x: 362, endPoint y: 328, distance: 36.1
click at [391, 308] on div "Draperies Total SF: 0" at bounding box center [591, 301] width 1115 height 35
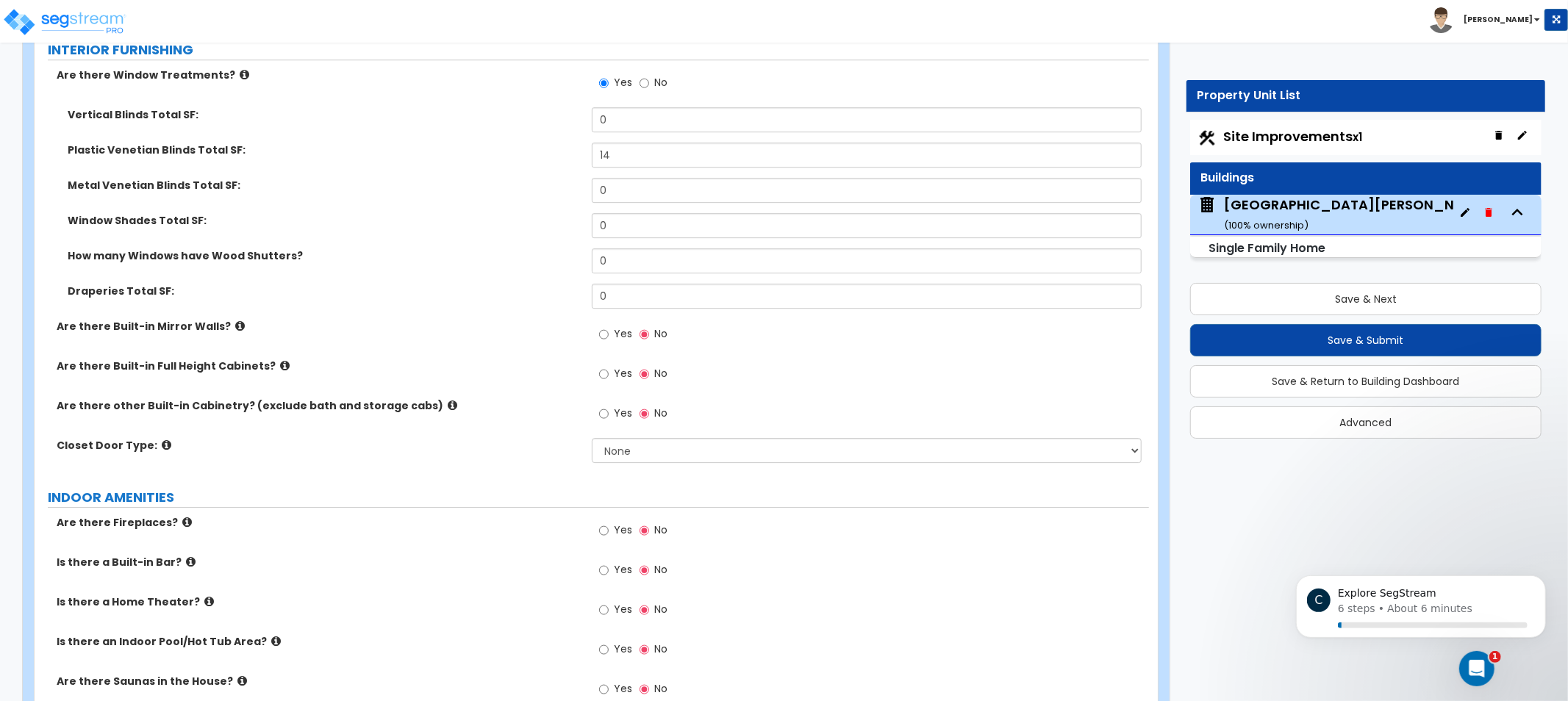
click at [280, 362] on icon at bounding box center [285, 366] width 10 height 11
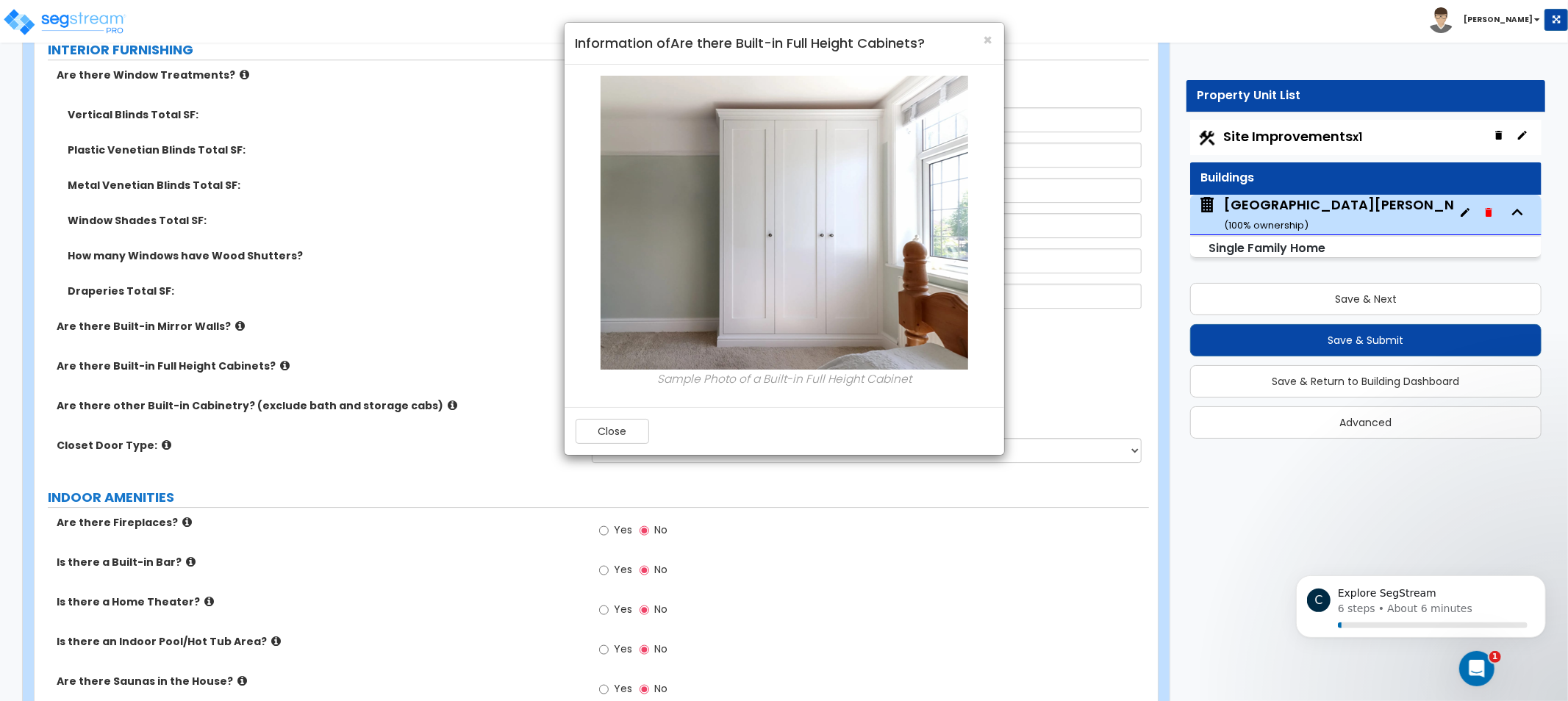
click at [272, 362] on div "× Information of Are there Built-in Full Height Cabinets? Sample Photo of a Bui…" at bounding box center [784, 350] width 1568 height 701
click at [320, 373] on div "× Information of Are there Built-in Full Height Cabinets? Sample Photo of a Bui…" at bounding box center [784, 350] width 1568 height 701
click at [436, 404] on div "× Information of Are there Built-in Full Height Cabinets? Sample Photo of a Bui…" at bounding box center [784, 350] width 1568 height 701
click at [430, 403] on div "× Information of Are there Built-in Full Height Cabinets? Sample Photo of a Bui…" at bounding box center [784, 350] width 1568 height 701
click at [426, 404] on div "× Information of Are there Built-in Full Height Cabinets? Sample Photo of a Bui…" at bounding box center [784, 350] width 1568 height 701
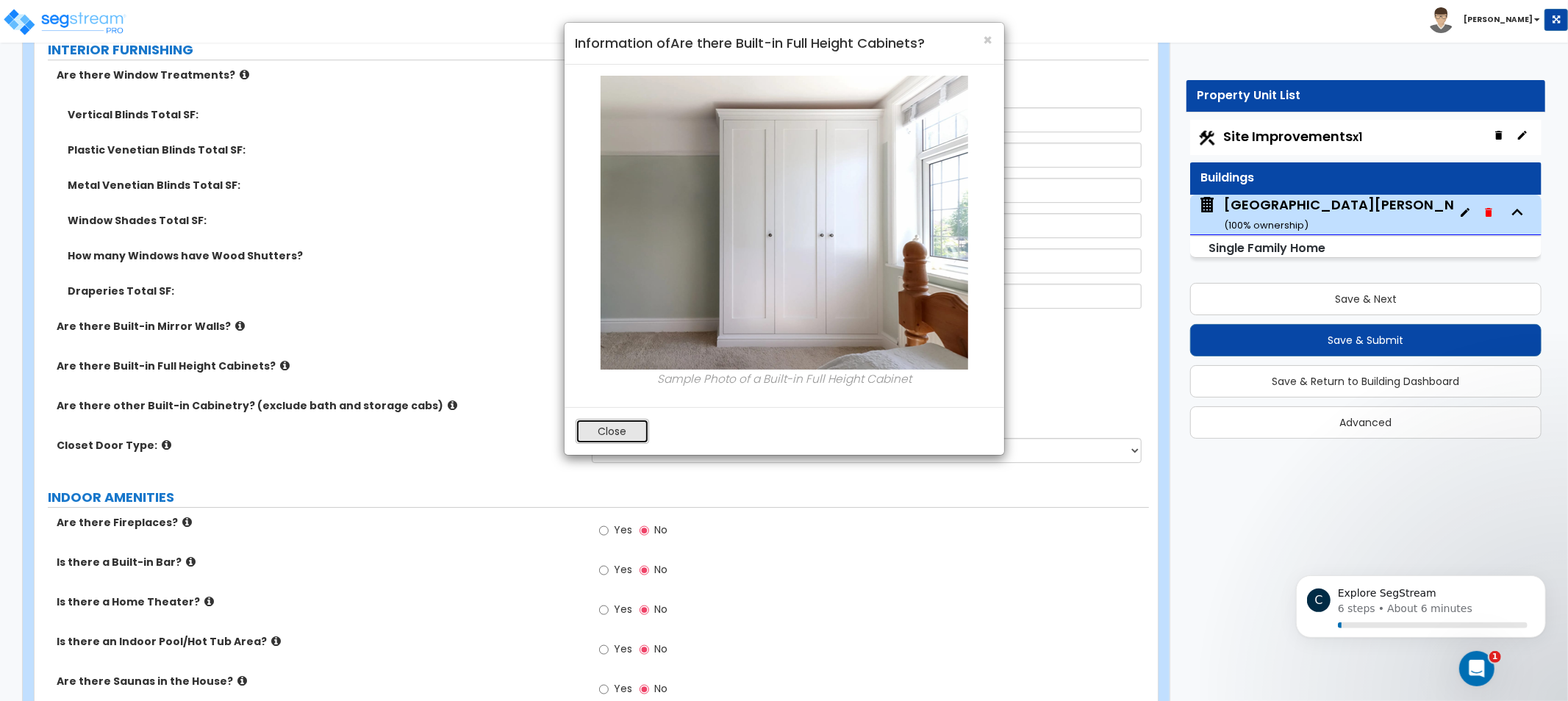
click at [605, 431] on button "Close" at bounding box center [612, 431] width 73 height 25
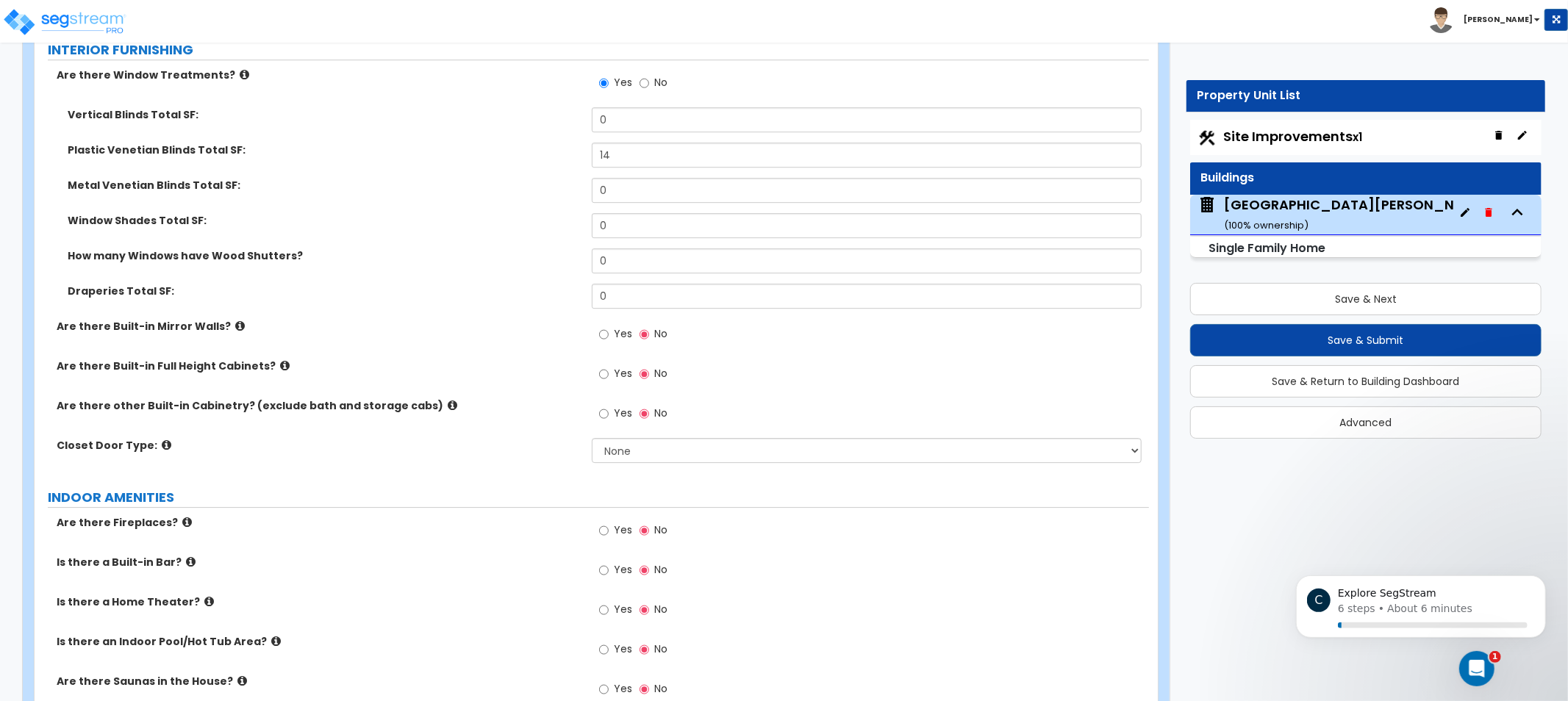
click at [429, 403] on label "Are there other Built-in Cabinetry? (exclude bath and storage cabs)" at bounding box center [318, 406] width 524 height 15
click at [447, 405] on icon at bounding box center [452, 405] width 10 height 11
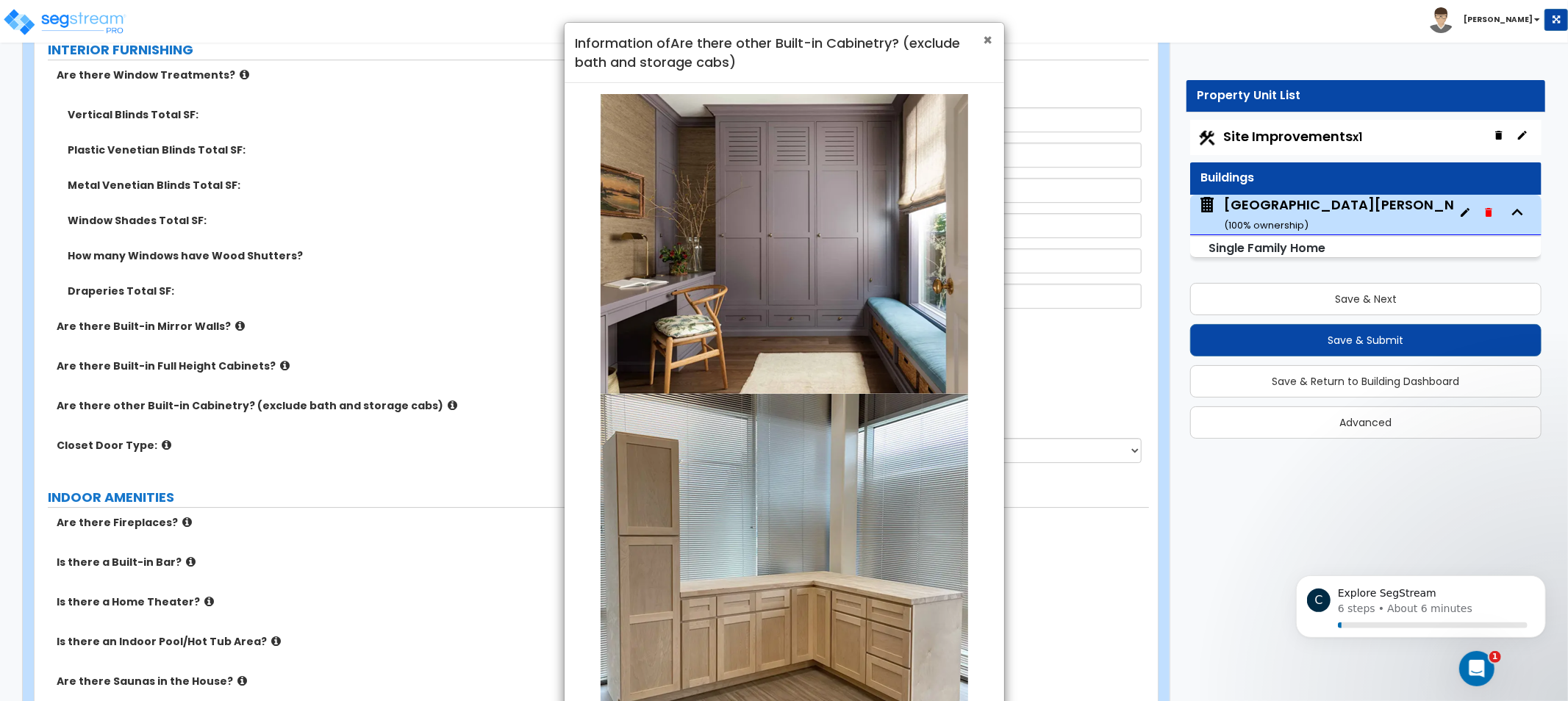
click at [986, 35] on span "×" at bounding box center [988, 40] width 10 height 21
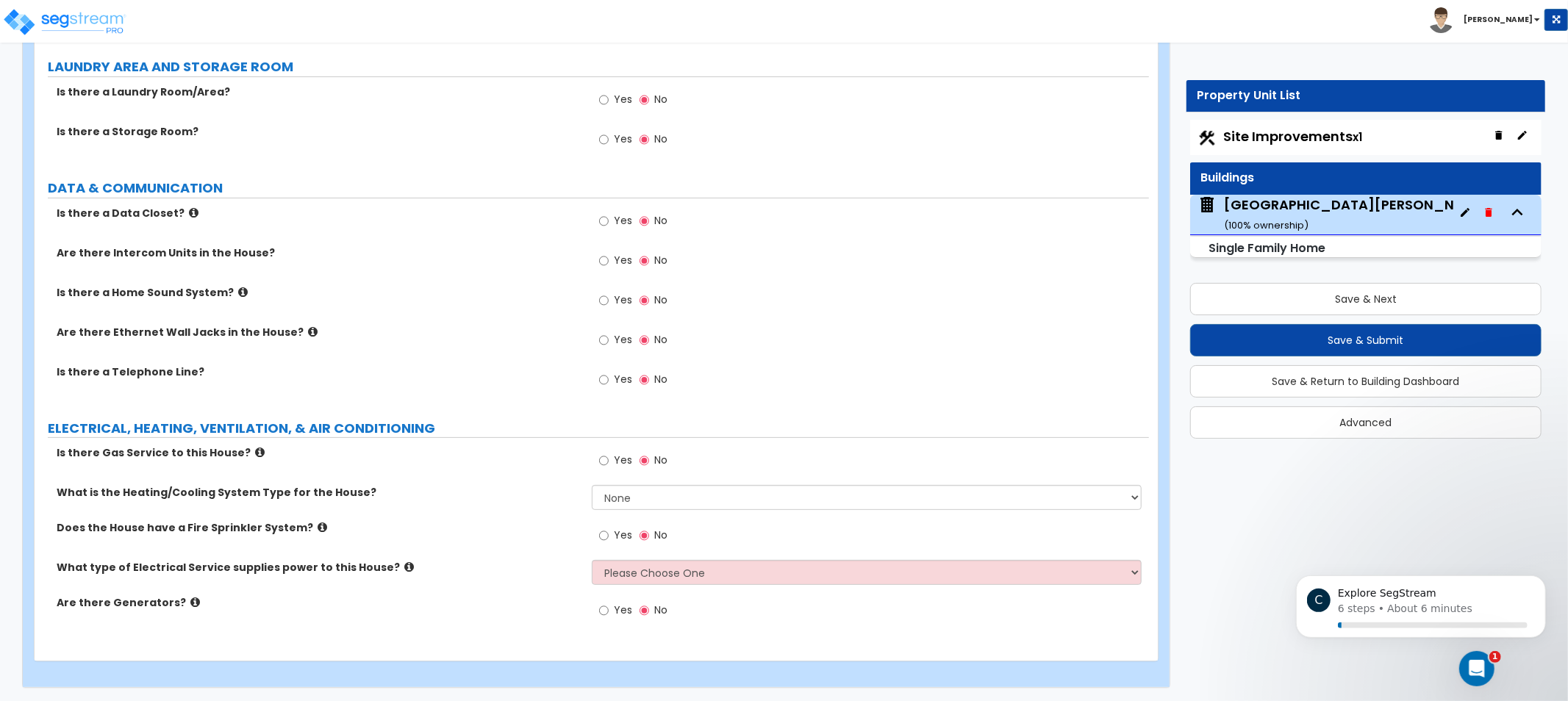
drag, startPoint x: 529, startPoint y: 309, endPoint x: 539, endPoint y: 483, distance: 174.3
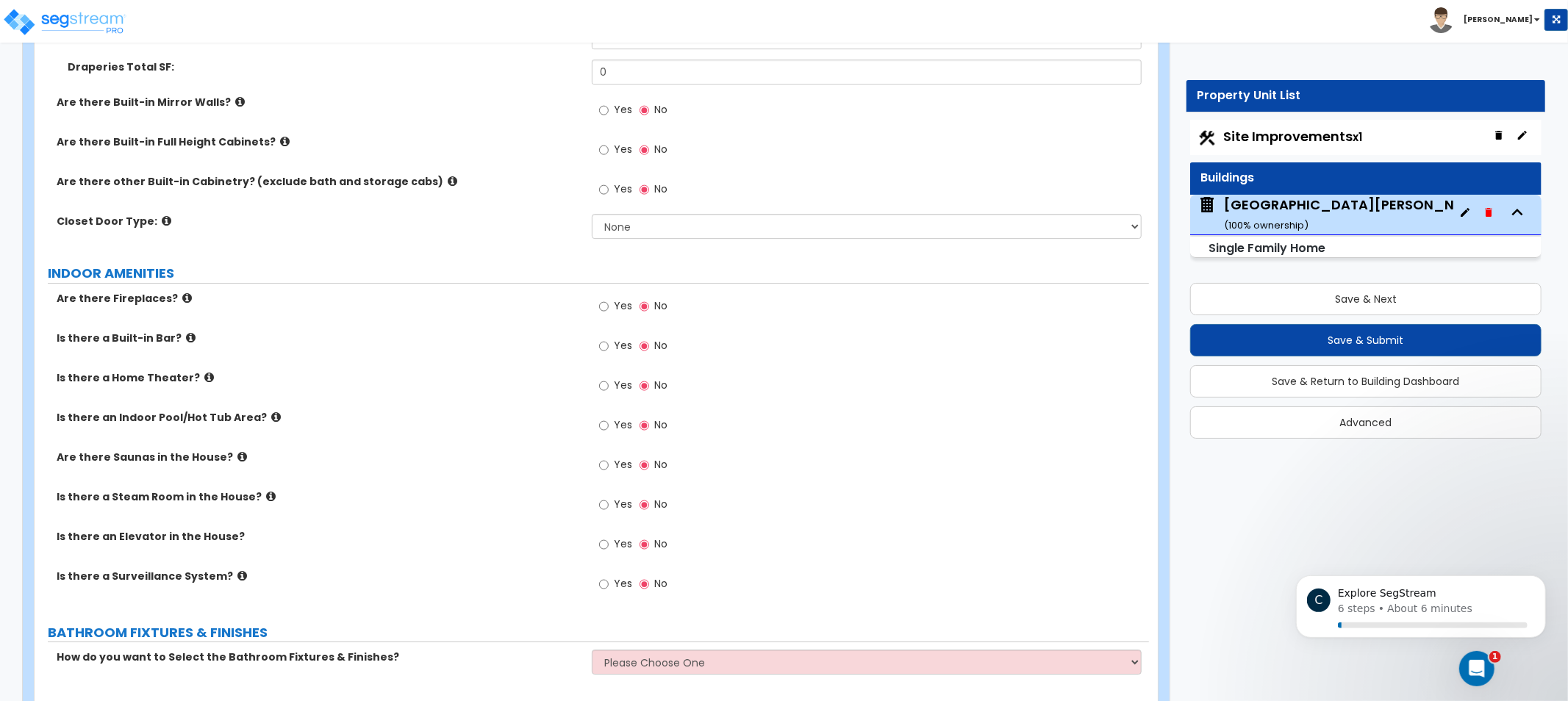
drag, startPoint x: 565, startPoint y: 468, endPoint x: 576, endPoint y: 291, distance: 177.3
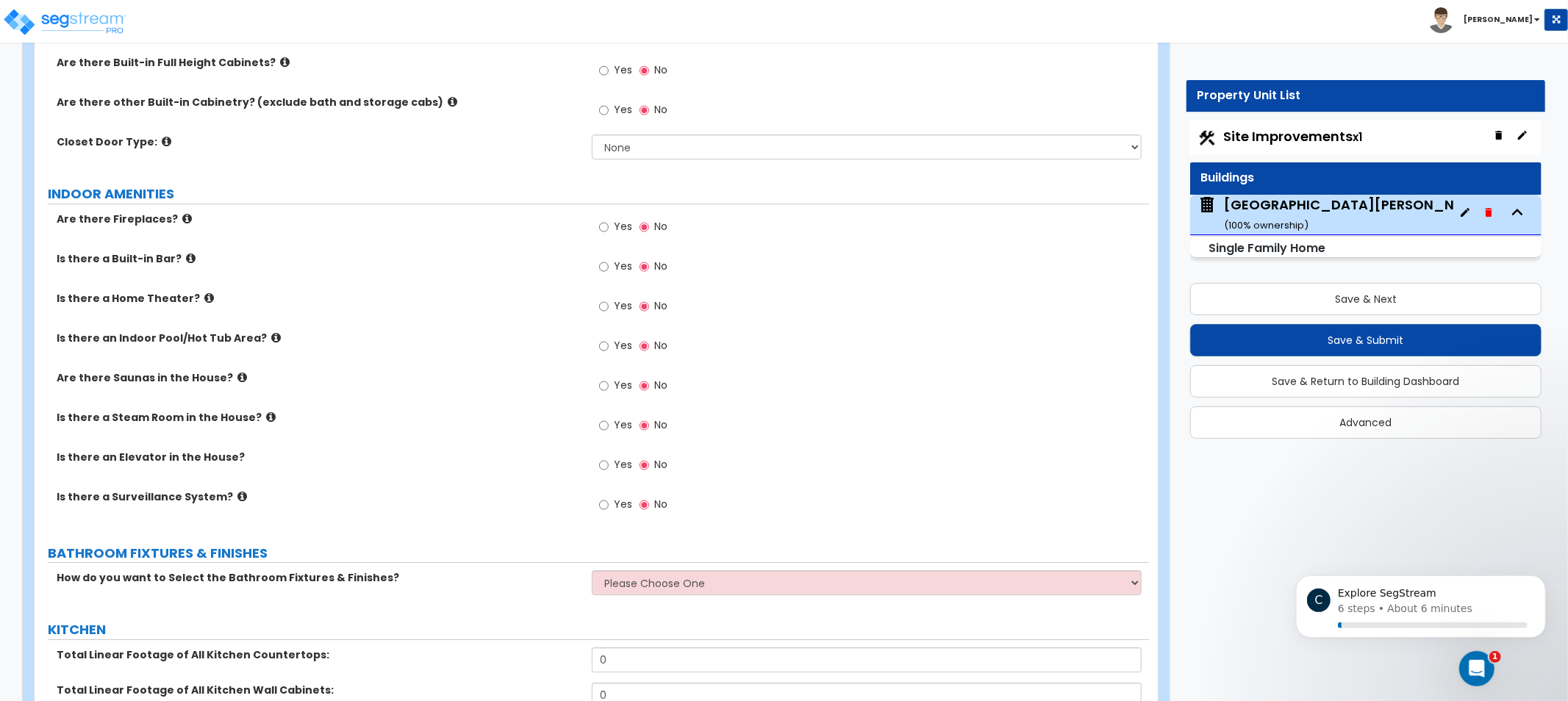
drag, startPoint x: 554, startPoint y: 327, endPoint x: 540, endPoint y: 407, distance: 81.2
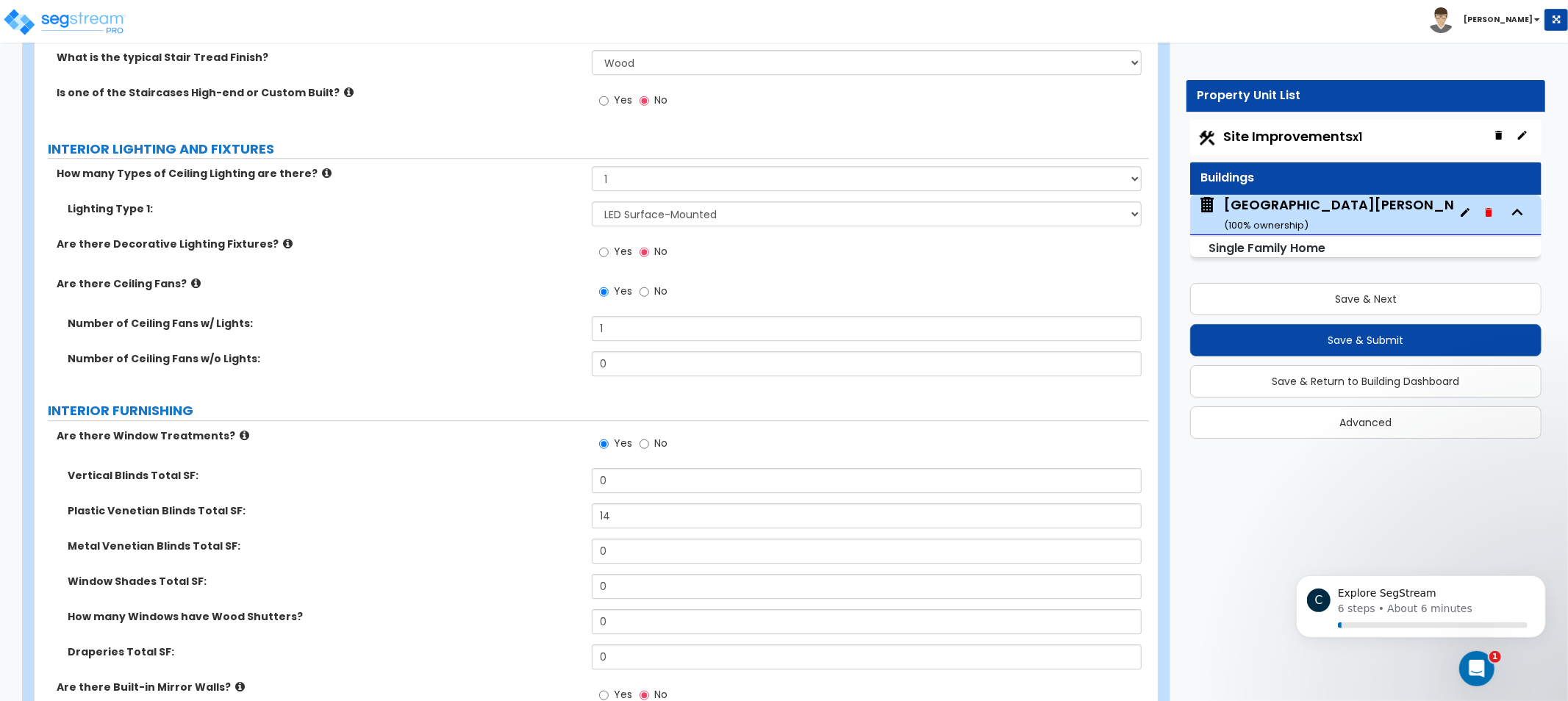
drag, startPoint x: 528, startPoint y: 355, endPoint x: 539, endPoint y: 202, distance: 153.4
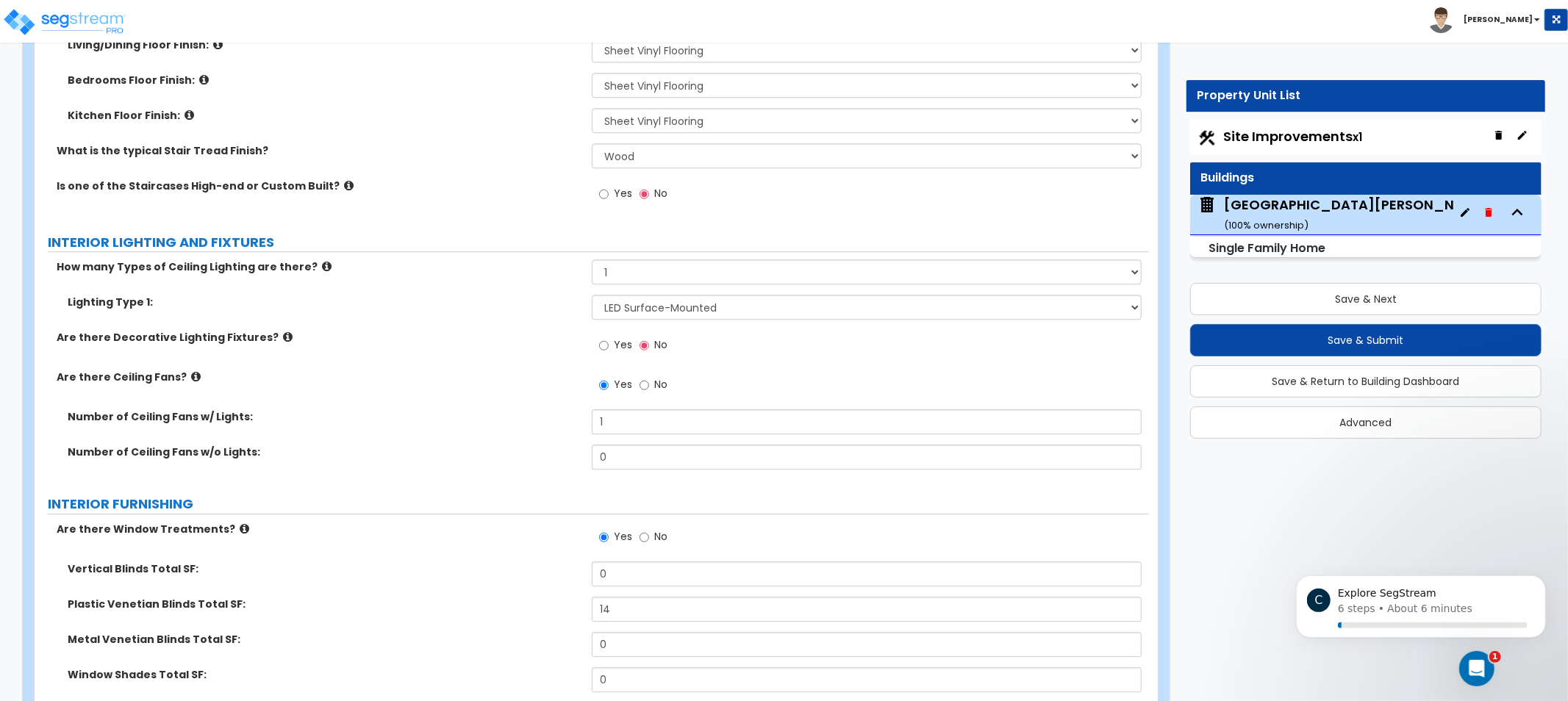
drag, startPoint x: 457, startPoint y: 392, endPoint x: 414, endPoint y: 425, distance: 54.2
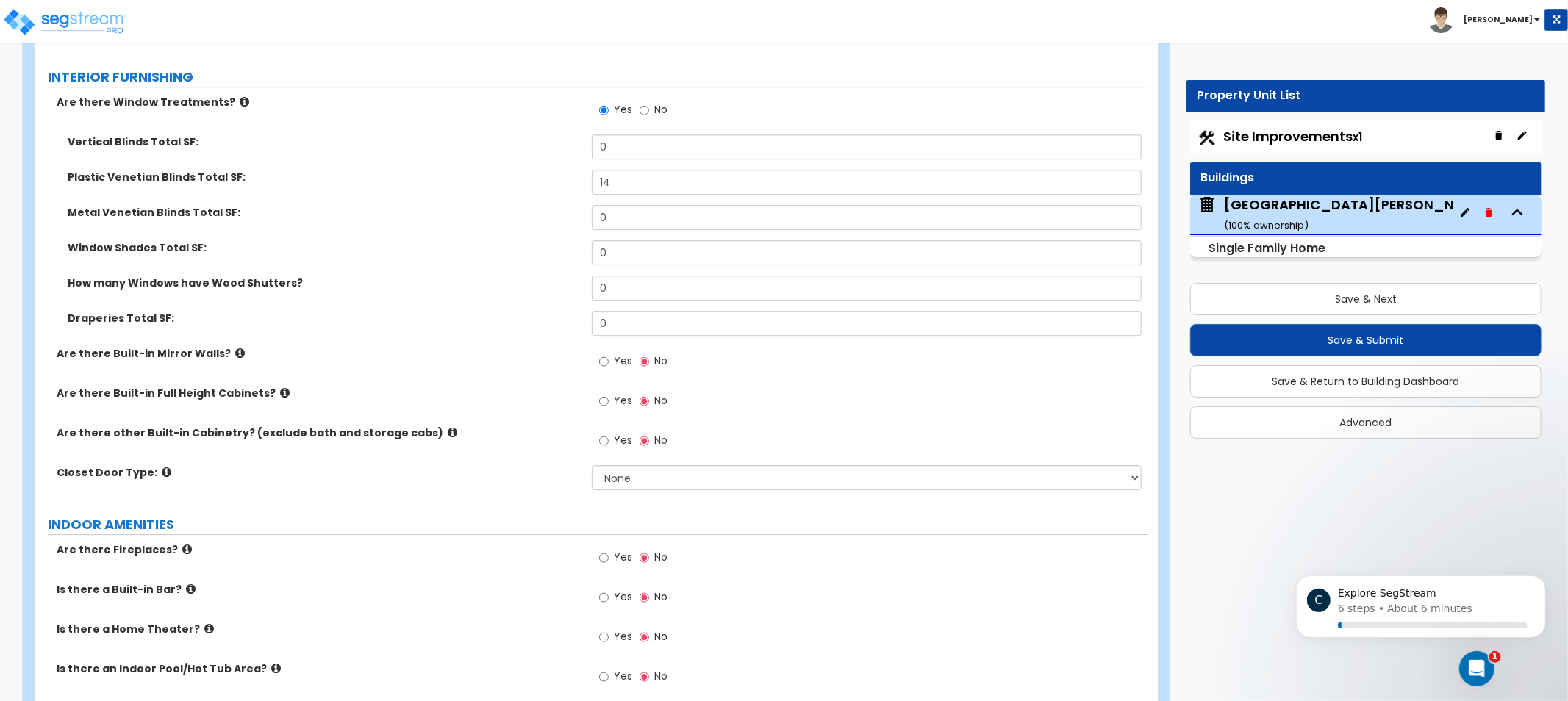
drag, startPoint x: 404, startPoint y: 403, endPoint x: 407, endPoint y: 514, distance: 111.0
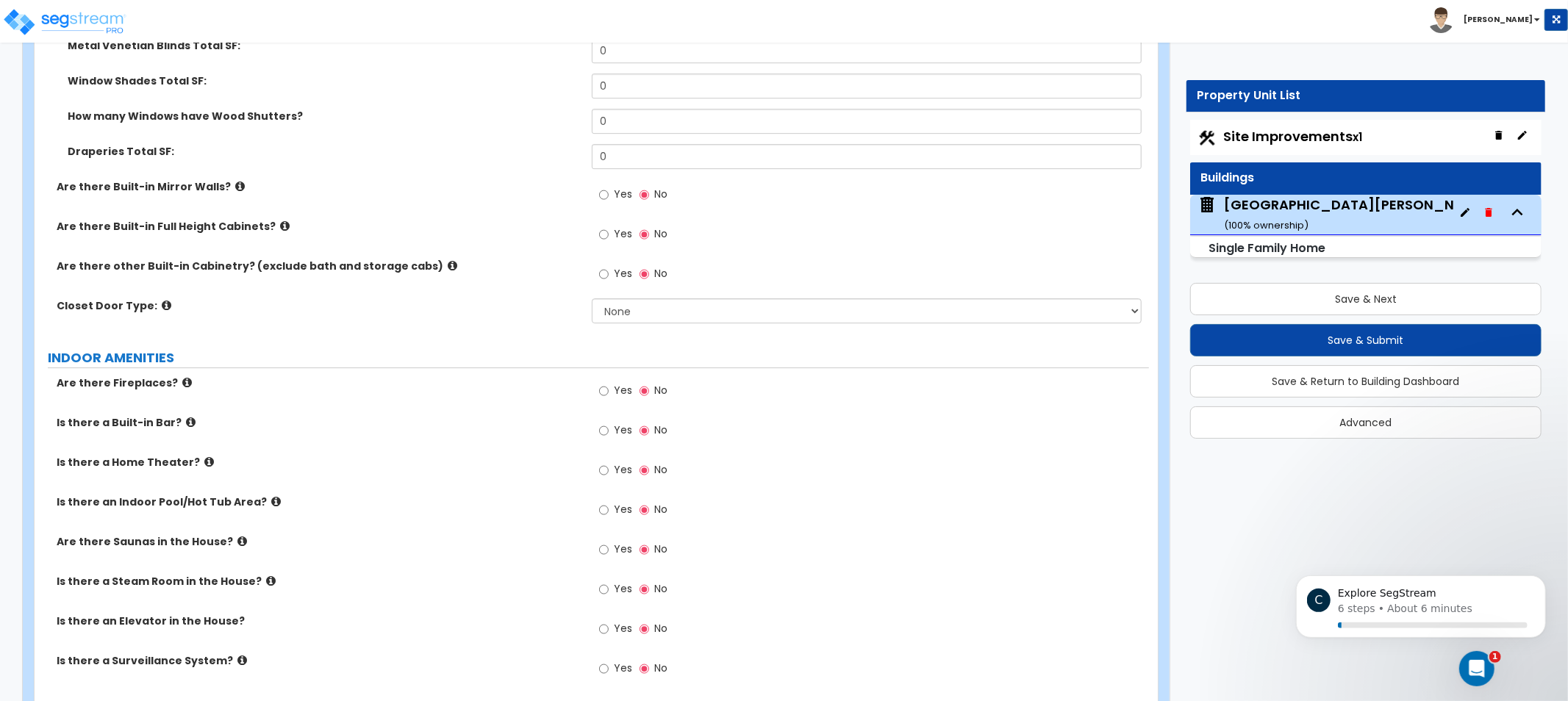
scroll to position [3851, 0]
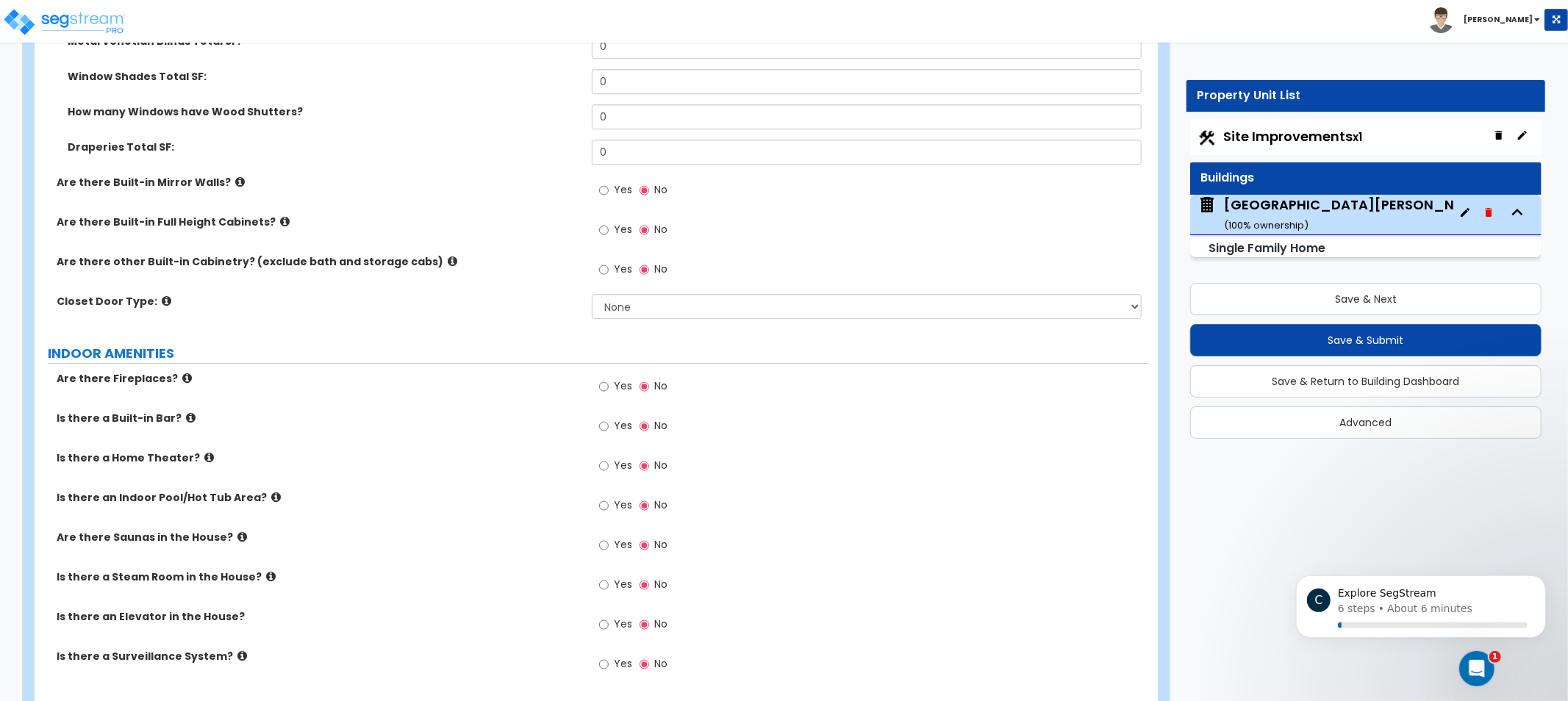
drag, startPoint x: 401, startPoint y: 451, endPoint x: 299, endPoint y: 425, distance: 105.3
click at [612, 395] on label "Yes" at bounding box center [615, 388] width 33 height 25
click at [609, 395] on input "Yes" at bounding box center [604, 386] width 10 height 16
radio input "true"
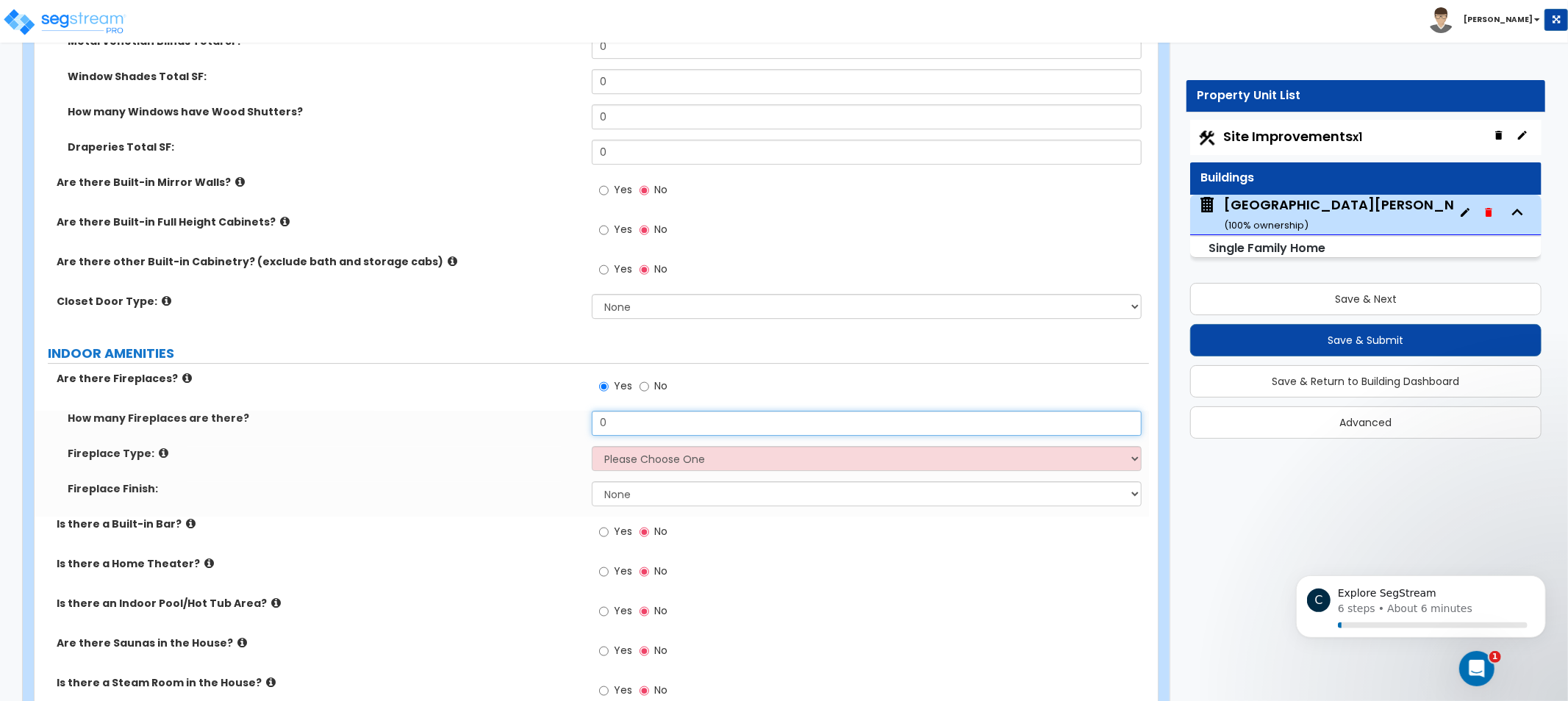
drag, startPoint x: 613, startPoint y: 431, endPoint x: 542, endPoint y: 425, distance: 71.3
click at [556, 422] on div "How many Fireplaces are there? 0" at bounding box center [591, 429] width 1115 height 35
type input "1"
click at [692, 450] on select "Please Choose One Built-in Electric Fireplace Built-in Gas Fireplace Built-in W…" at bounding box center [867, 459] width 550 height 25
click at [515, 451] on label "Fireplace Type:" at bounding box center [324, 453] width 514 height 15
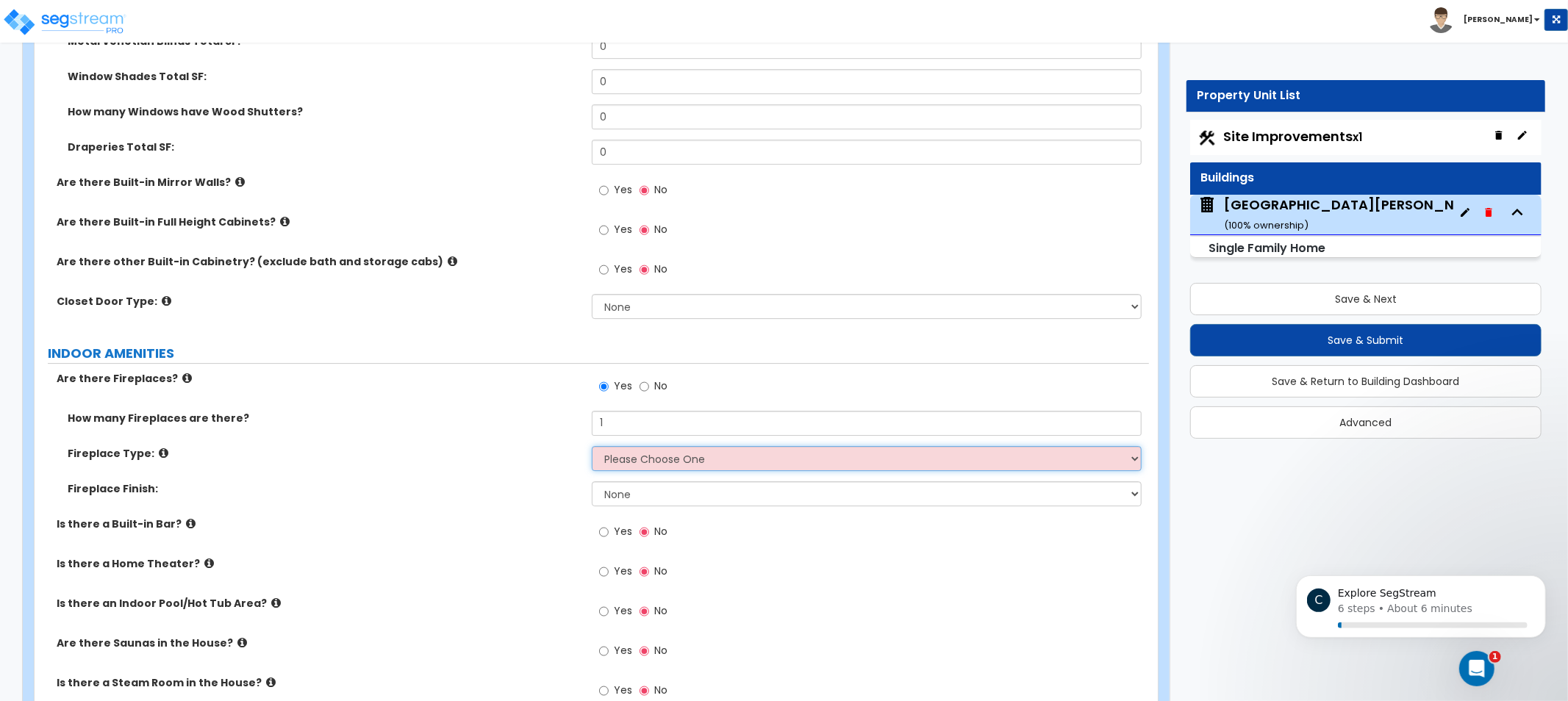
click at [613, 451] on select "Please Choose One Built-in Electric Fireplace Built-in Gas Fireplace Built-in W…" at bounding box center [867, 459] width 550 height 25
drag, startPoint x: 142, startPoint y: 444, endPoint x: 151, endPoint y: 446, distance: 9.2
click at [145, 446] on label "Fireplace Type:" at bounding box center [324, 453] width 514 height 15
click at [159, 449] on icon at bounding box center [164, 453] width 10 height 11
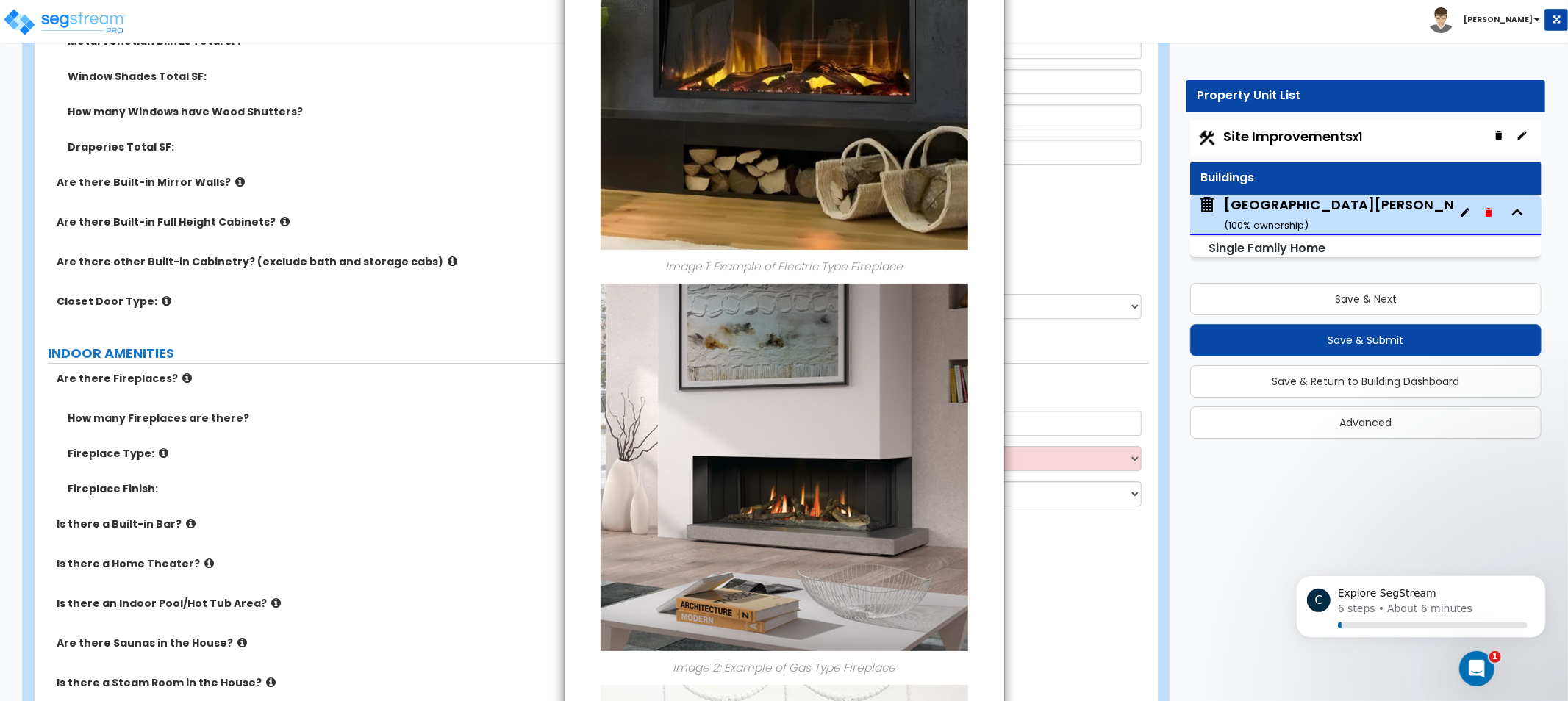
drag, startPoint x: 943, startPoint y: 266, endPoint x: 940, endPoint y: 325, distance: 59.1
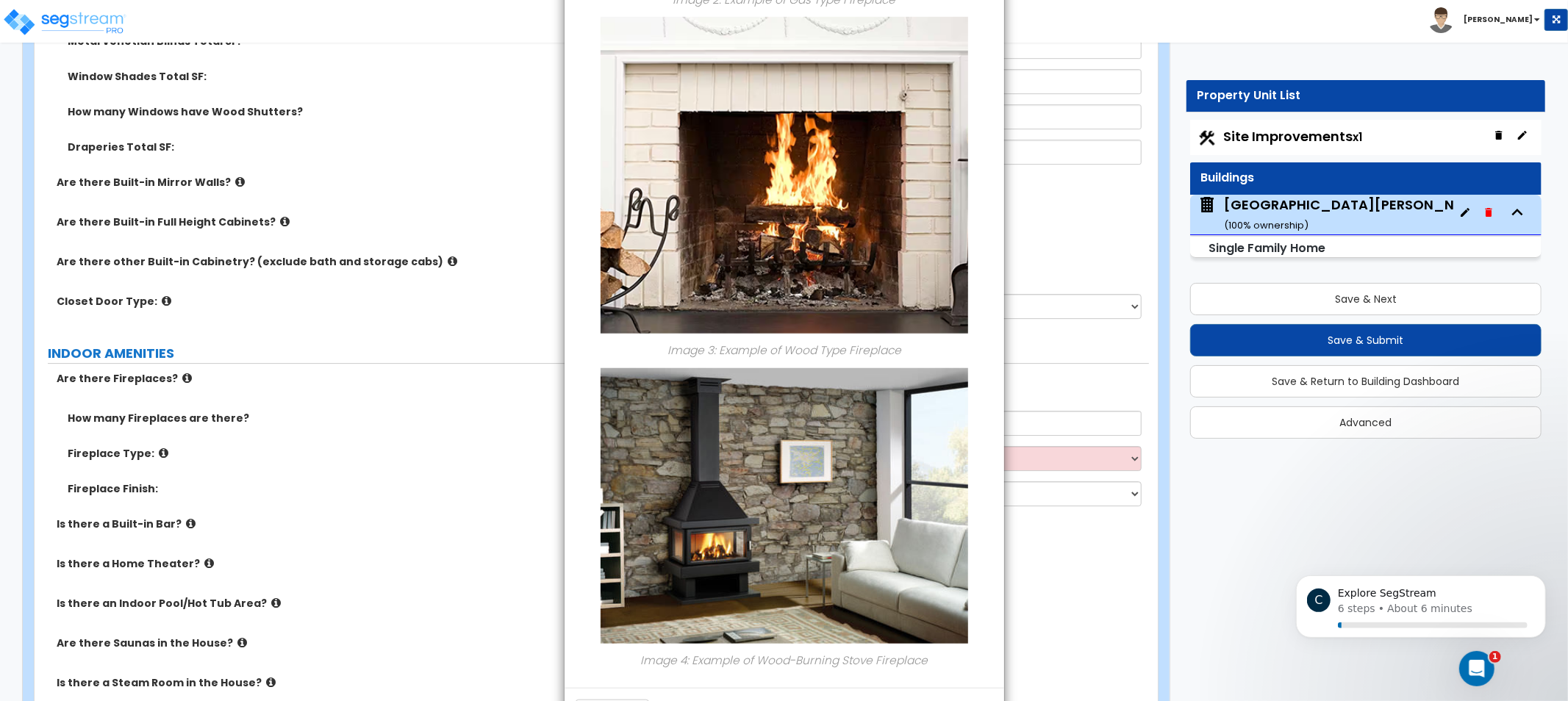
drag, startPoint x: 955, startPoint y: 293, endPoint x: 912, endPoint y: 461, distance: 173.4
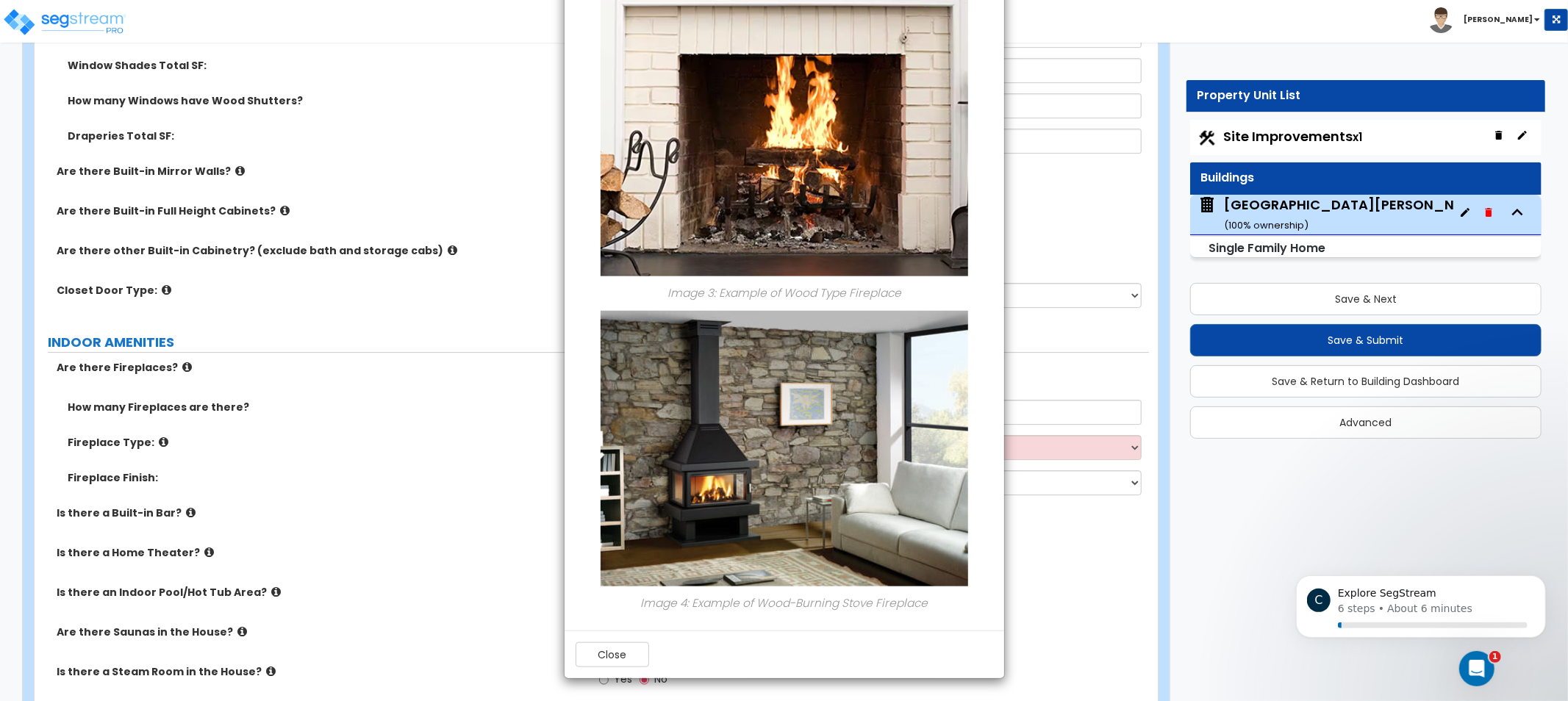
drag, startPoint x: 932, startPoint y: 272, endPoint x: 926, endPoint y: 303, distance: 31.6
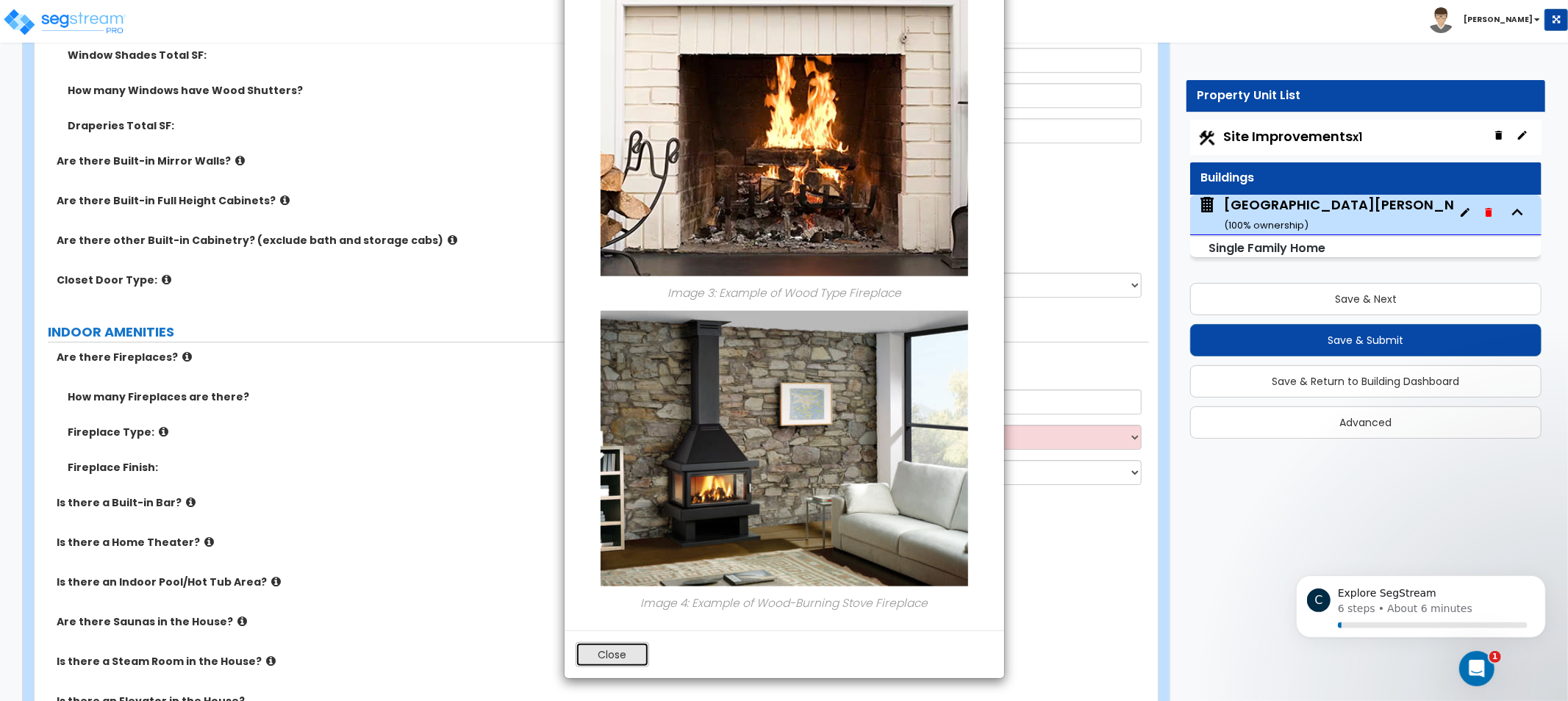
click at [592, 659] on button "Close" at bounding box center [612, 655] width 73 height 25
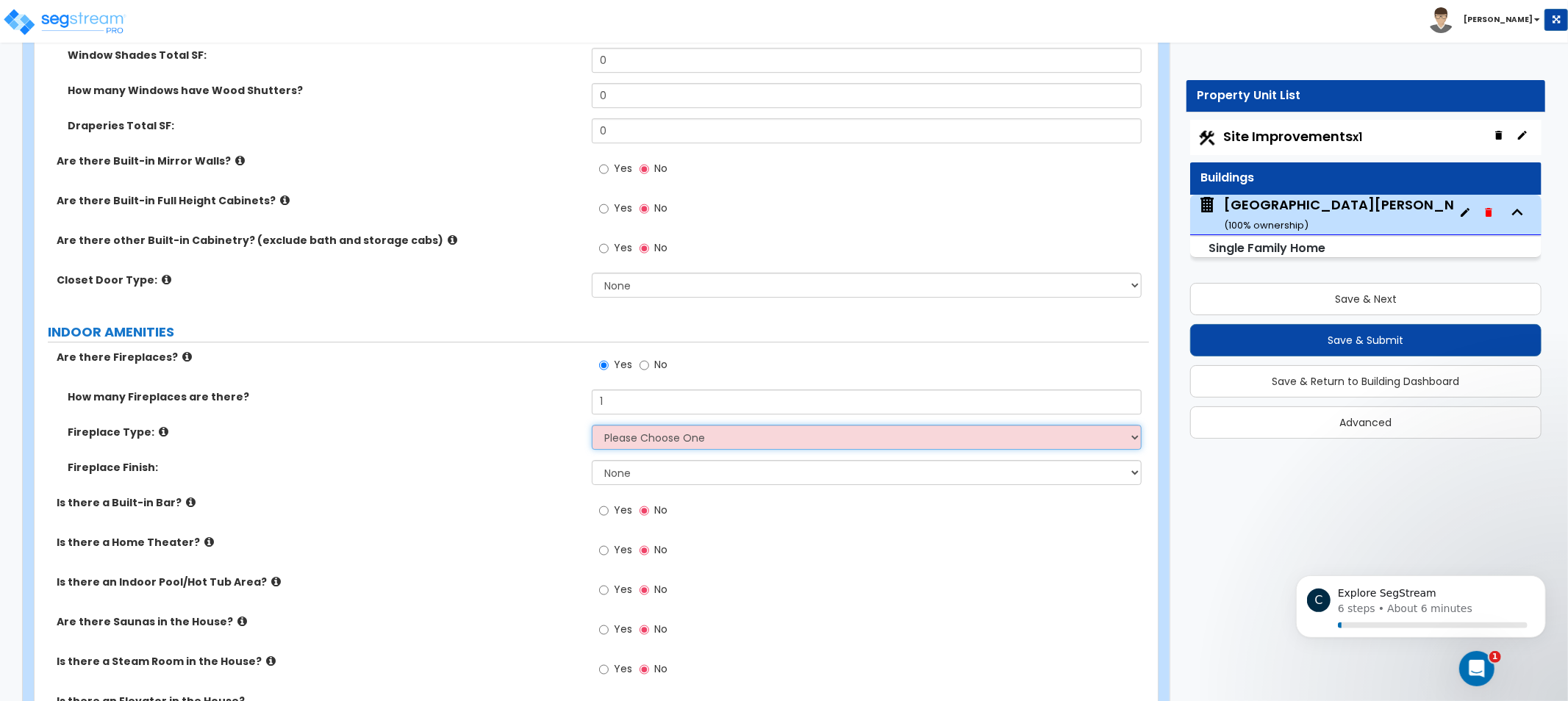
click at [658, 437] on select "Please Choose One Built-in Electric Fireplace Built-in Gas Fireplace Built-in W…" at bounding box center [867, 438] width 550 height 25
drag, startPoint x: 719, startPoint y: 565, endPoint x: 714, endPoint y: 540, distance: 25.5
click at [716, 548] on div "Yes No" at bounding box center [871, 554] width 557 height 40
click at [724, 436] on select "Please Choose One Built-in Electric Fireplace Built-in Gas Fireplace Built-in W…" at bounding box center [867, 438] width 550 height 25
click at [592, 425] on select "Please Choose One Built-in Electric Fireplace Built-in Gas Fireplace Built-in W…" at bounding box center [867, 438] width 550 height 25
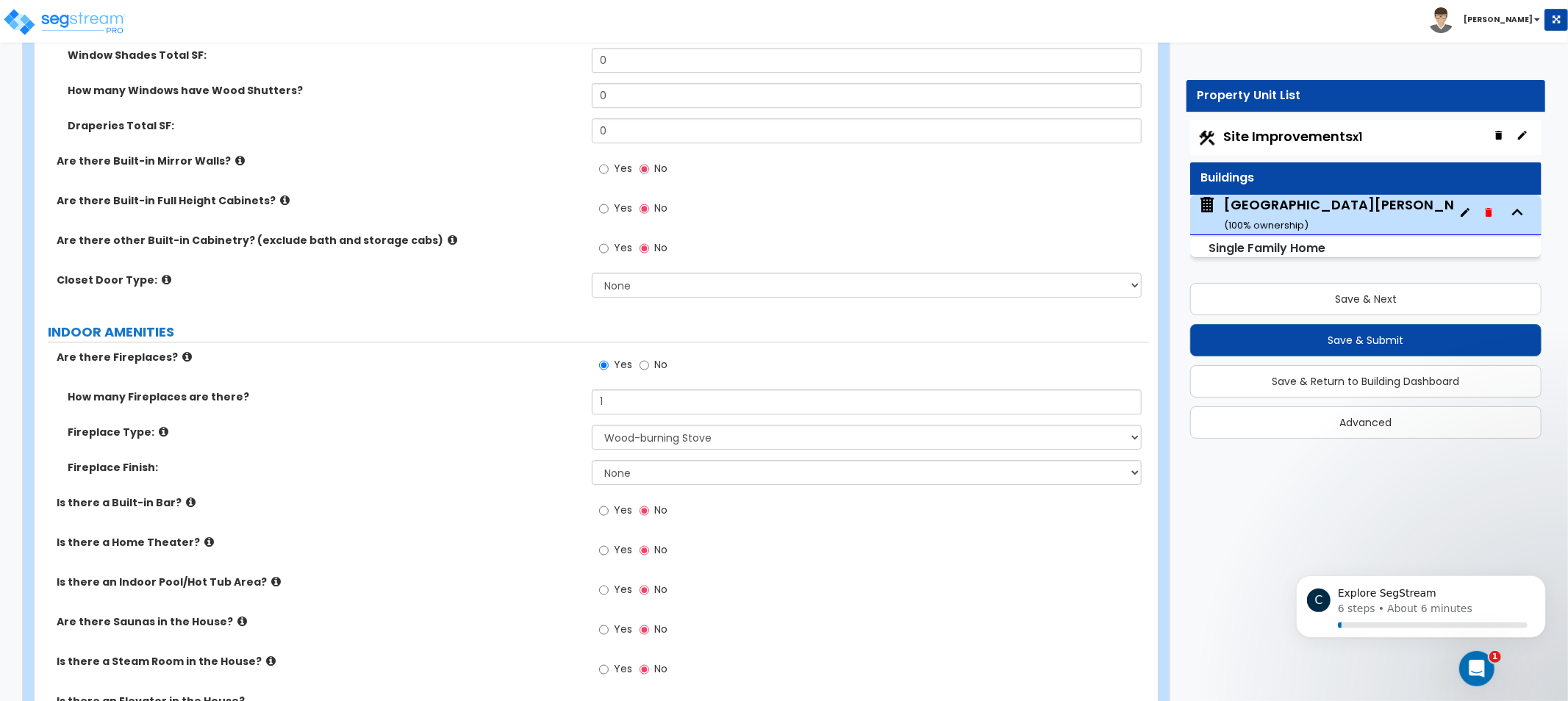
drag, startPoint x: 525, startPoint y: 431, endPoint x: 512, endPoint y: 431, distance: 13.0
drag, startPoint x: 512, startPoint y: 431, endPoint x: 400, endPoint y: 439, distance: 112.3
click at [400, 439] on div "Fireplace Type: Please Choose One Built-in Electric Fireplace Built-in Gas Fire…" at bounding box center [591, 443] width 1115 height 35
click at [636, 478] on select "None Brick Stone Tile Painted Molding" at bounding box center [867, 473] width 550 height 25
click at [667, 439] on select "Please Choose One Built-in Electric Fireplace Built-in Gas Fireplace Built-in W…" at bounding box center [867, 438] width 550 height 25
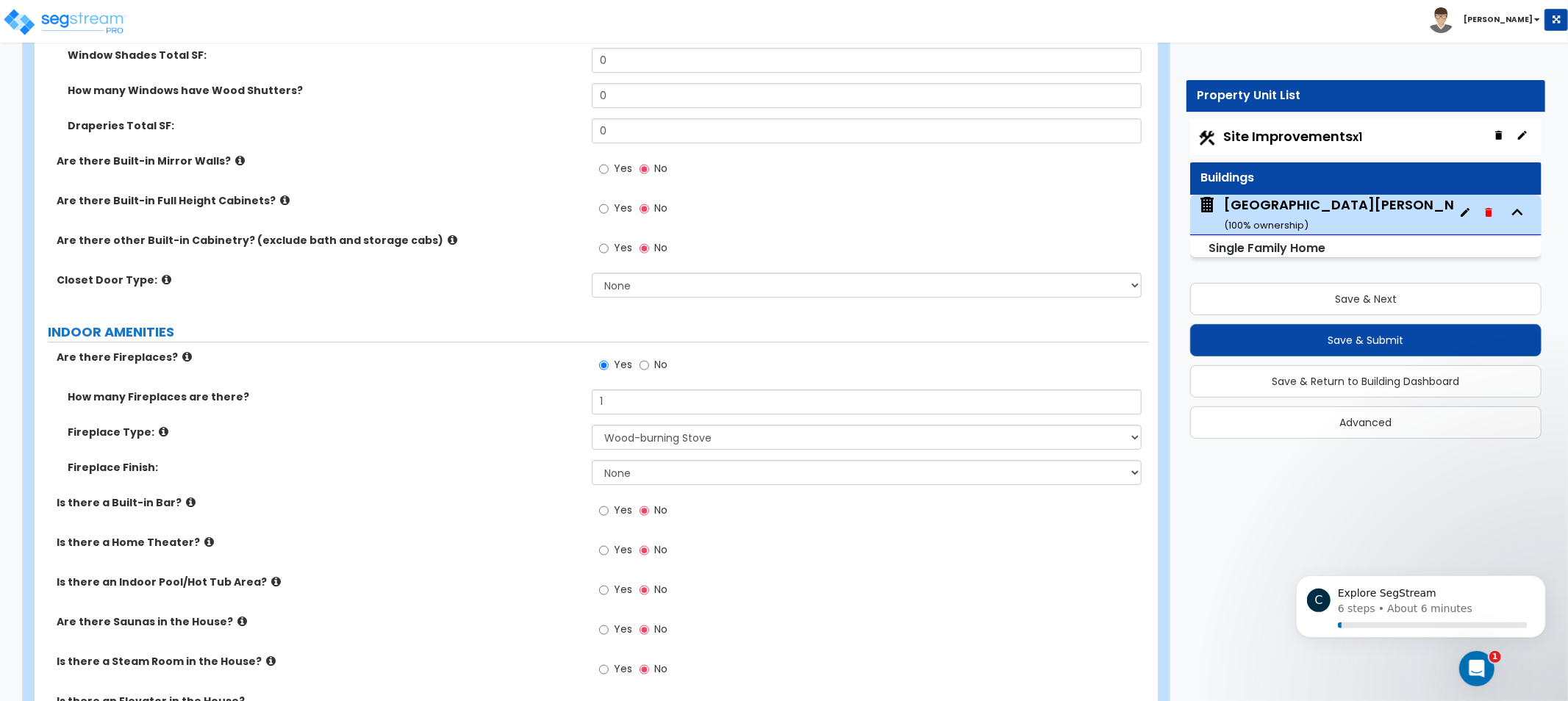
drag, startPoint x: 369, startPoint y: 387, endPoint x: 207, endPoint y: 380, distance: 162.2
click at [346, 390] on label "How many Fireplaces are there?" at bounding box center [324, 397] width 514 height 15
click at [182, 354] on icon at bounding box center [186, 357] width 10 height 11
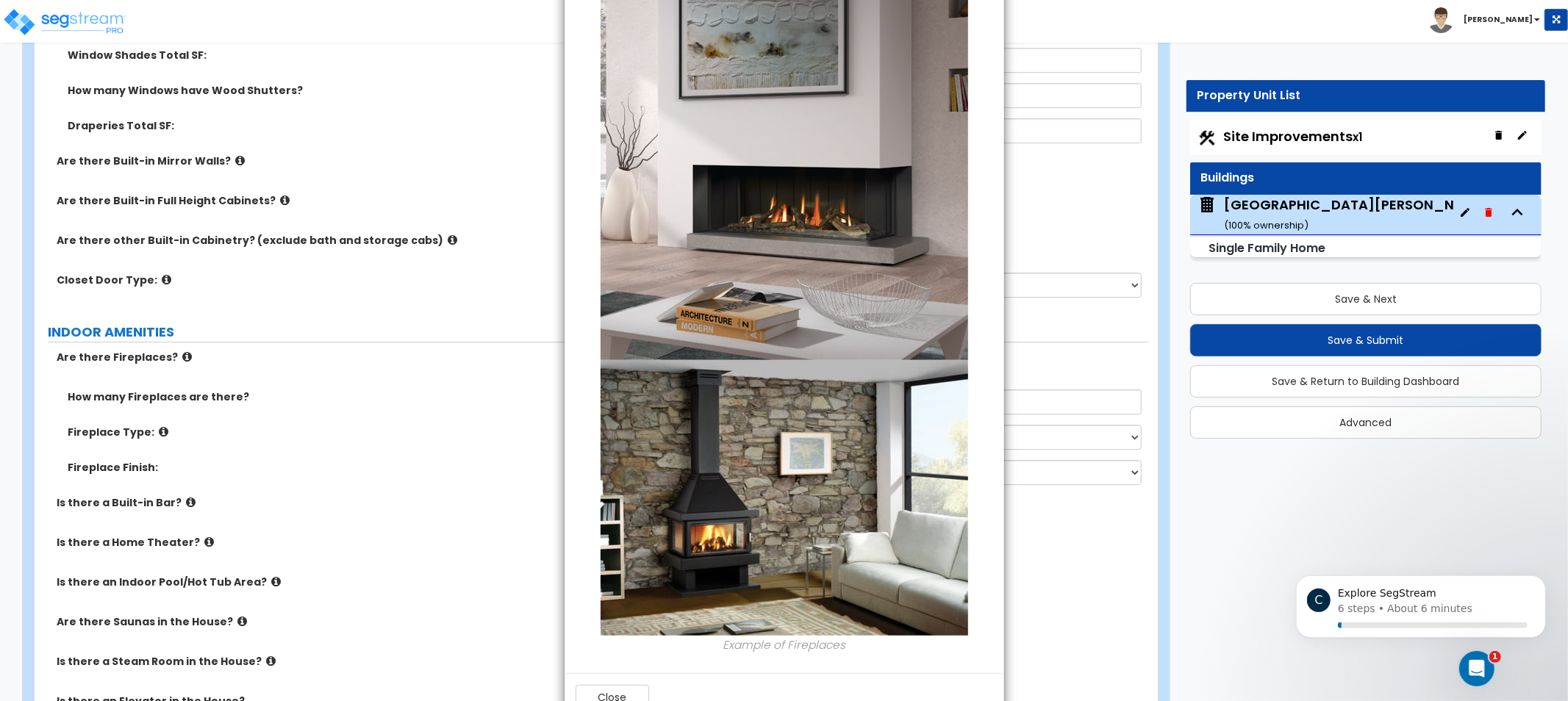
scroll to position [571, 0]
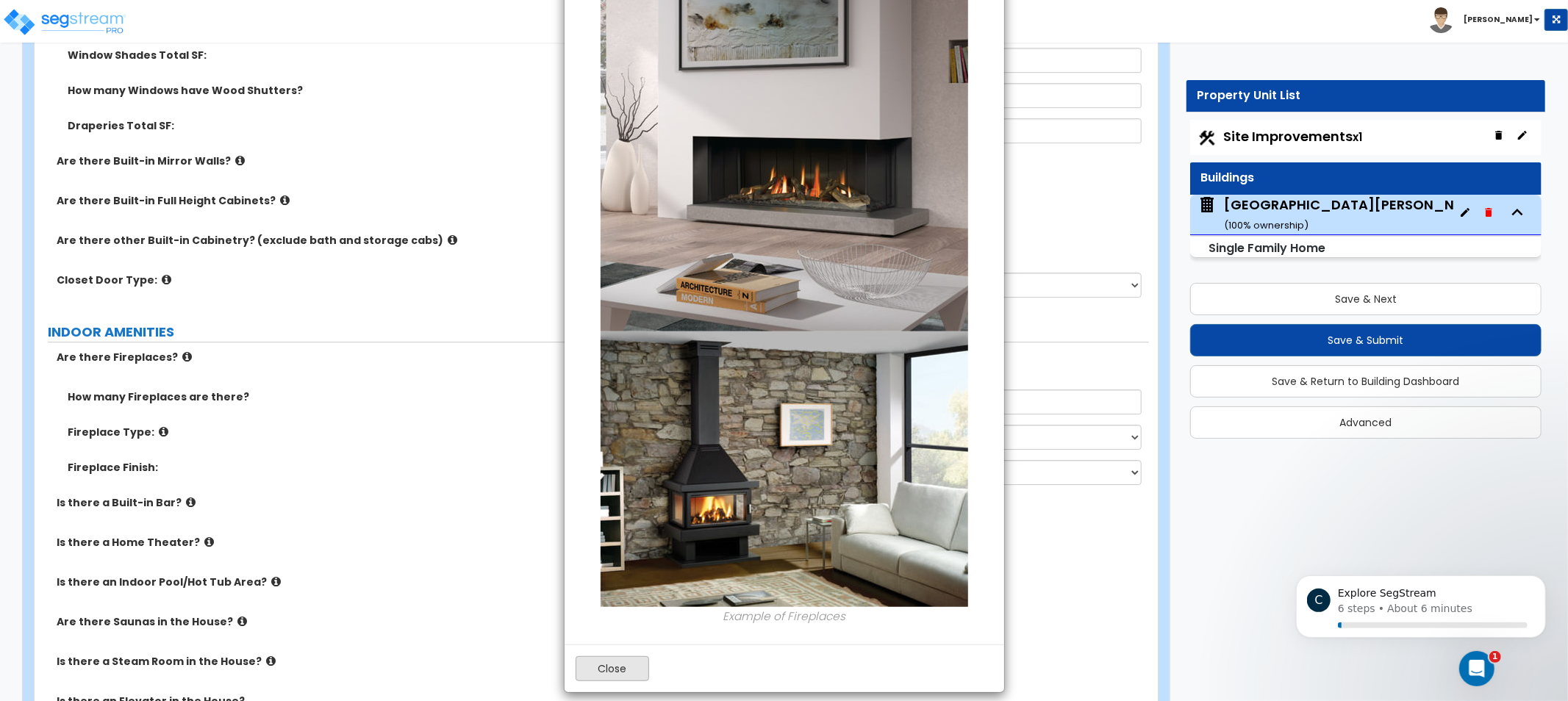
click at [604, 651] on div "Close" at bounding box center [784, 668] width 439 height 48
click at [608, 663] on button "Close" at bounding box center [612, 669] width 73 height 25
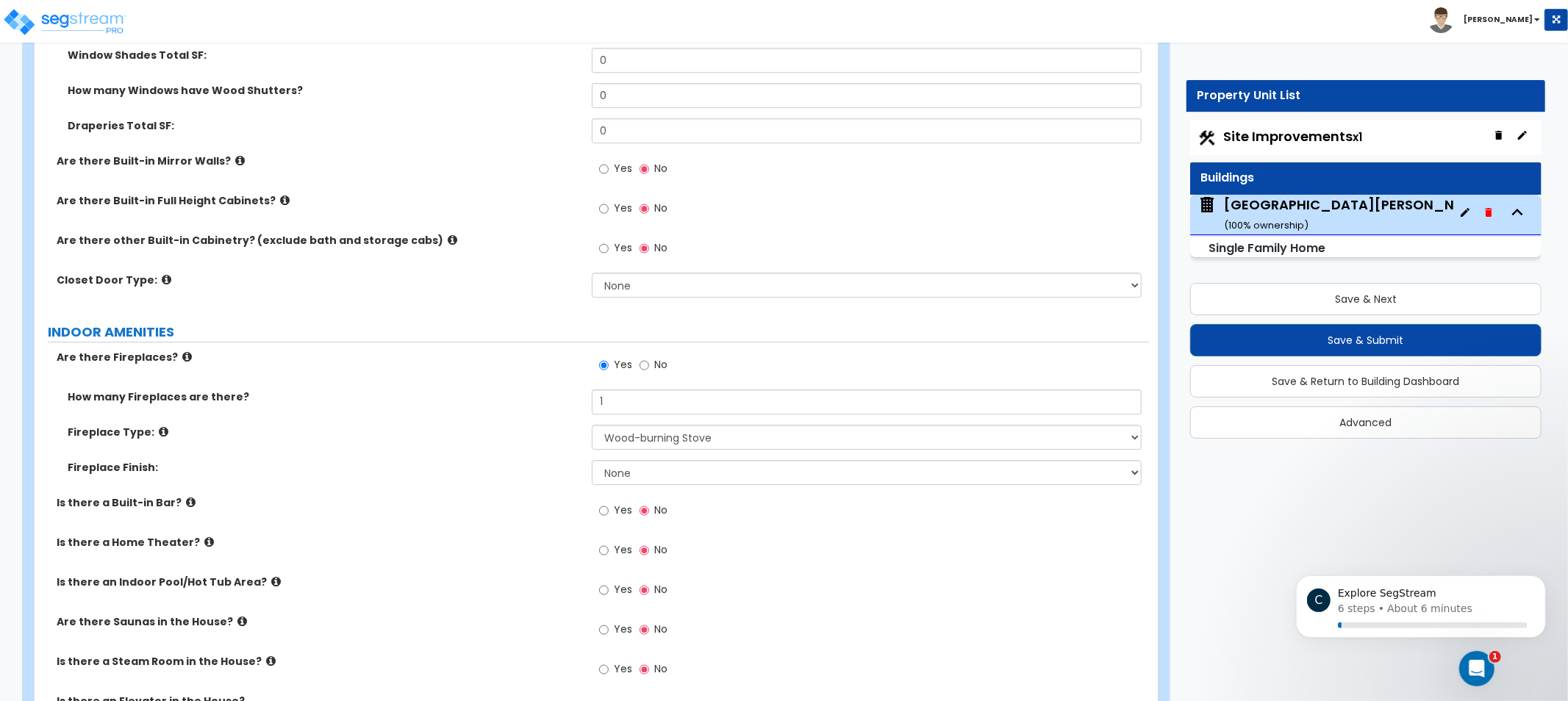
drag, startPoint x: 303, startPoint y: 453, endPoint x: 235, endPoint y: 393, distance: 90.7
click at [295, 439] on div "Fireplace Type: Please Choose One Built-in Electric Fireplace Built-in Gas Fire…" at bounding box center [591, 443] width 1115 height 35
click at [182, 354] on icon at bounding box center [186, 357] width 10 height 11
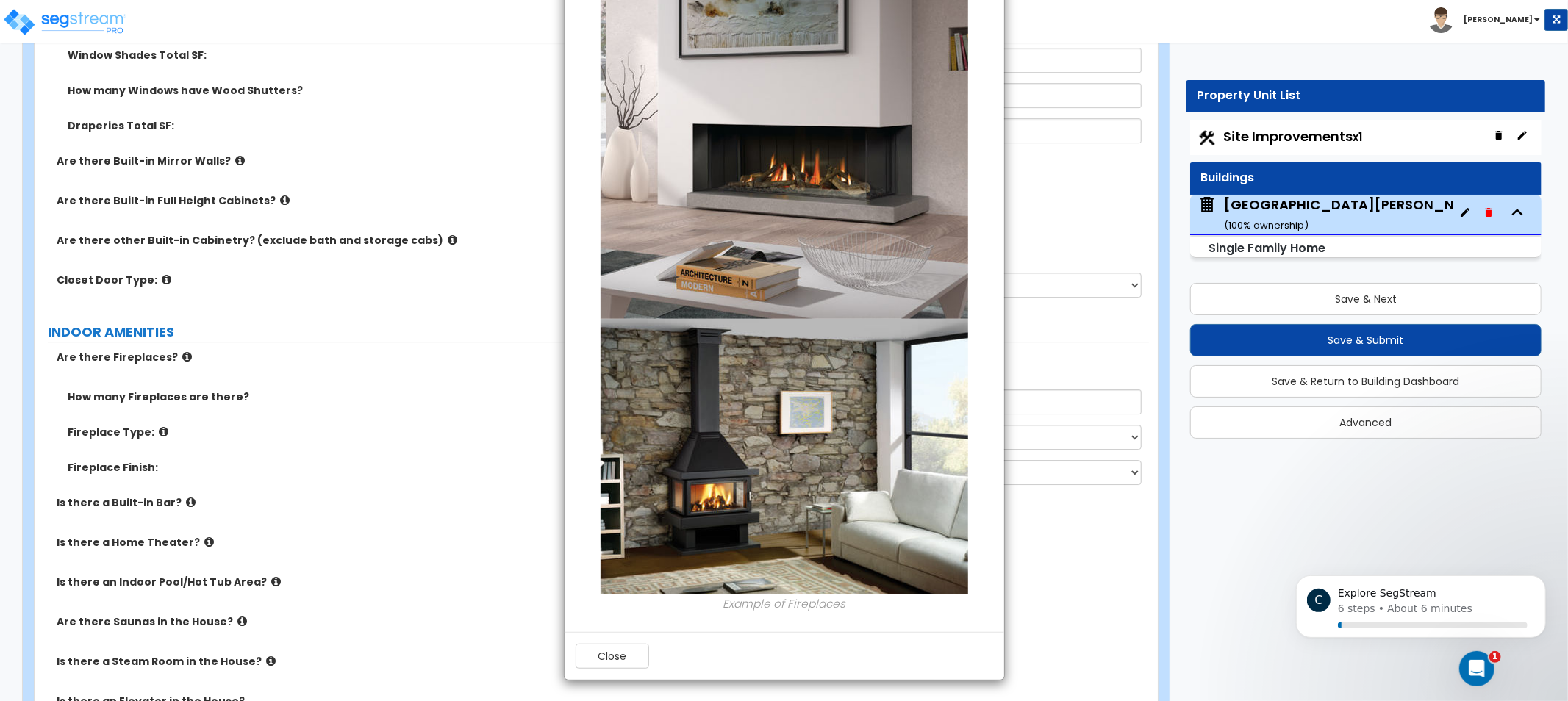
scroll to position [584, 0]
drag, startPoint x: 620, startPoint y: 657, endPoint x: 362, endPoint y: 521, distance: 291.7
click at [619, 657] on button "Close" at bounding box center [612, 656] width 73 height 25
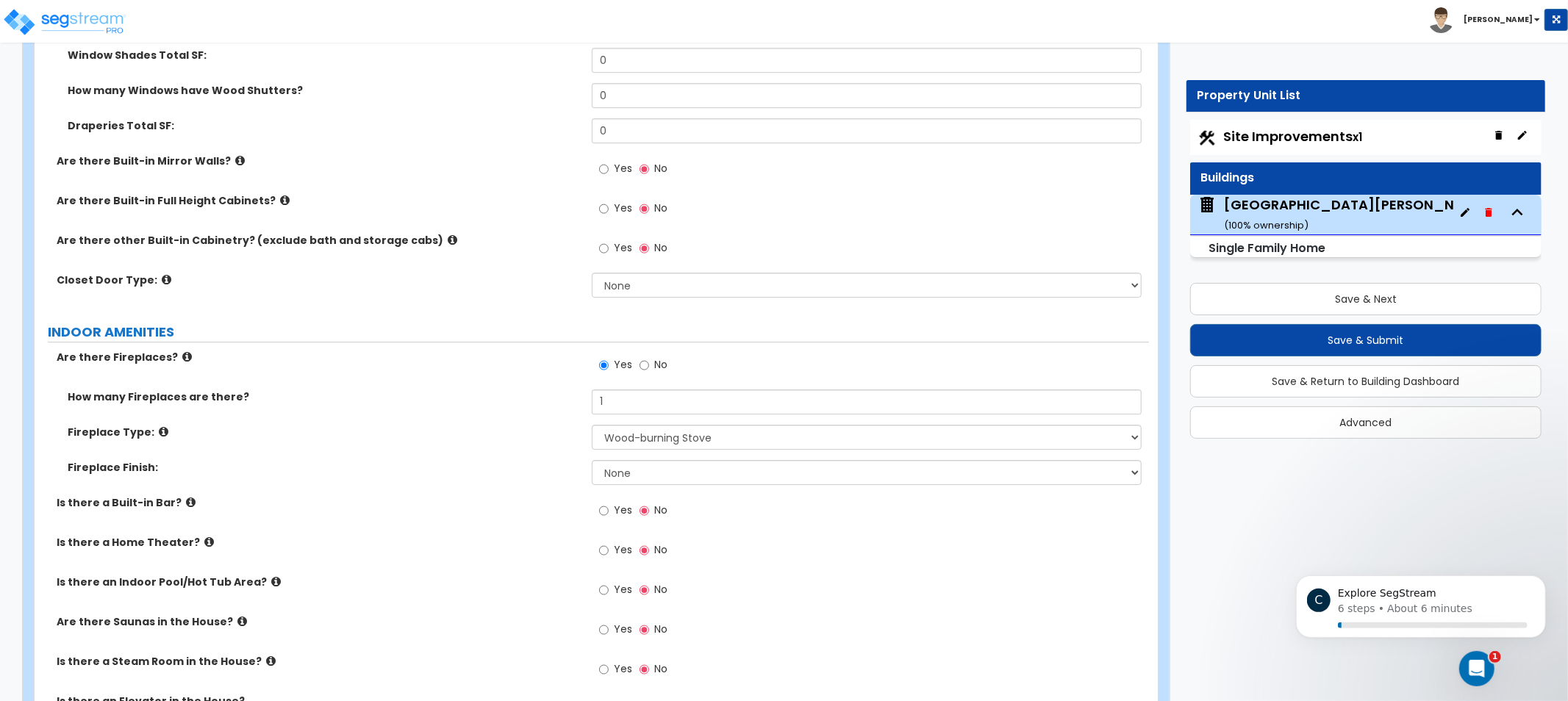
click at [159, 426] on icon at bounding box center [164, 431] width 10 height 11
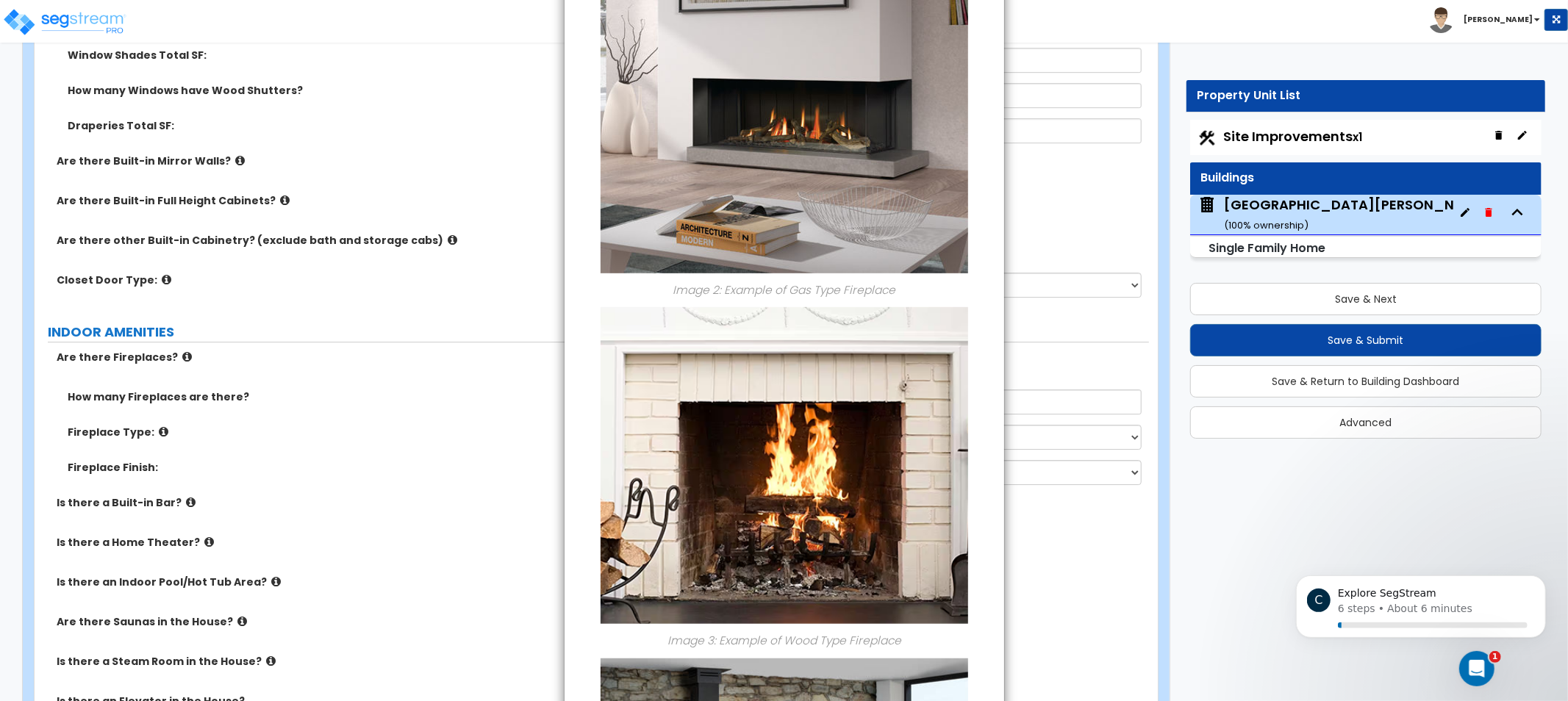
scroll to position [919, 0]
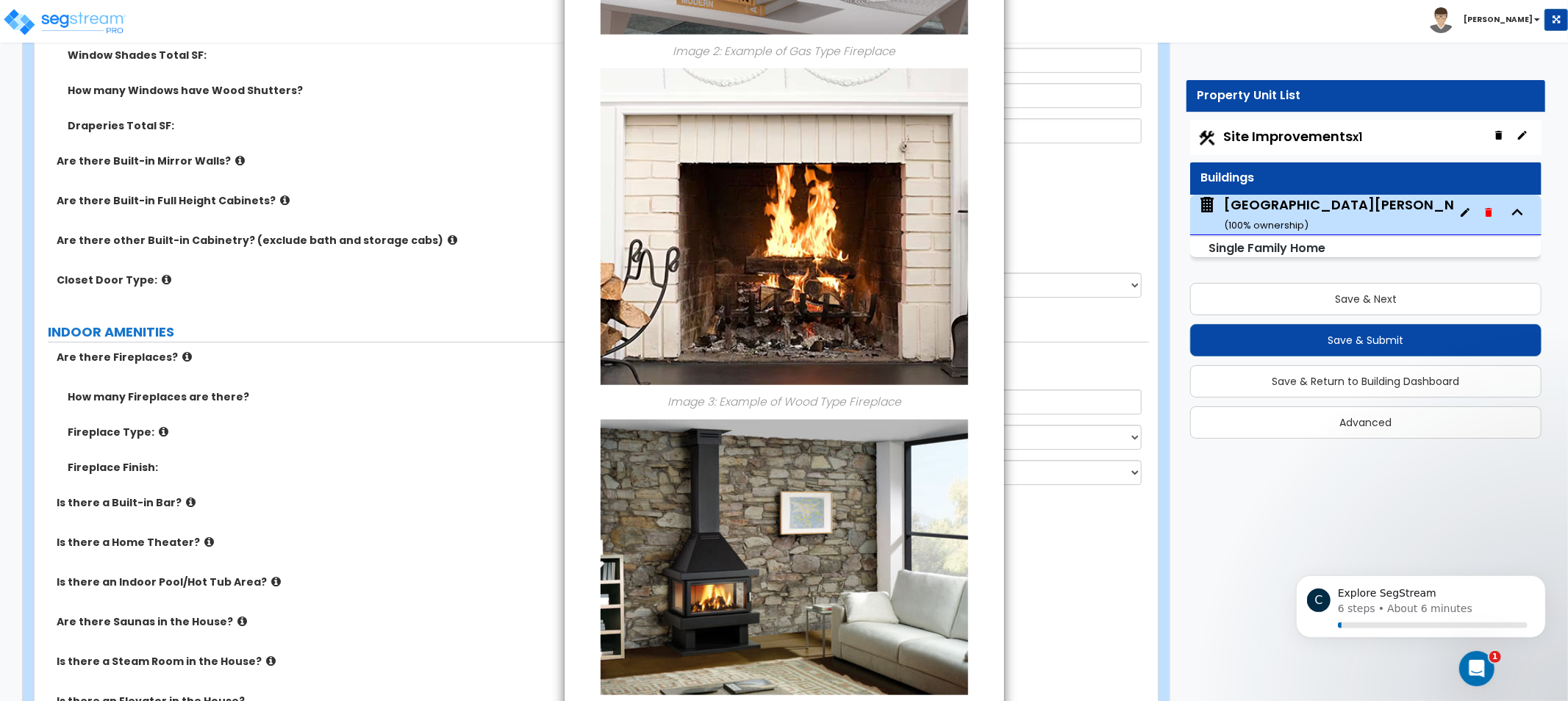
drag, startPoint x: 670, startPoint y: 221, endPoint x: 666, endPoint y: 400, distance: 179.0
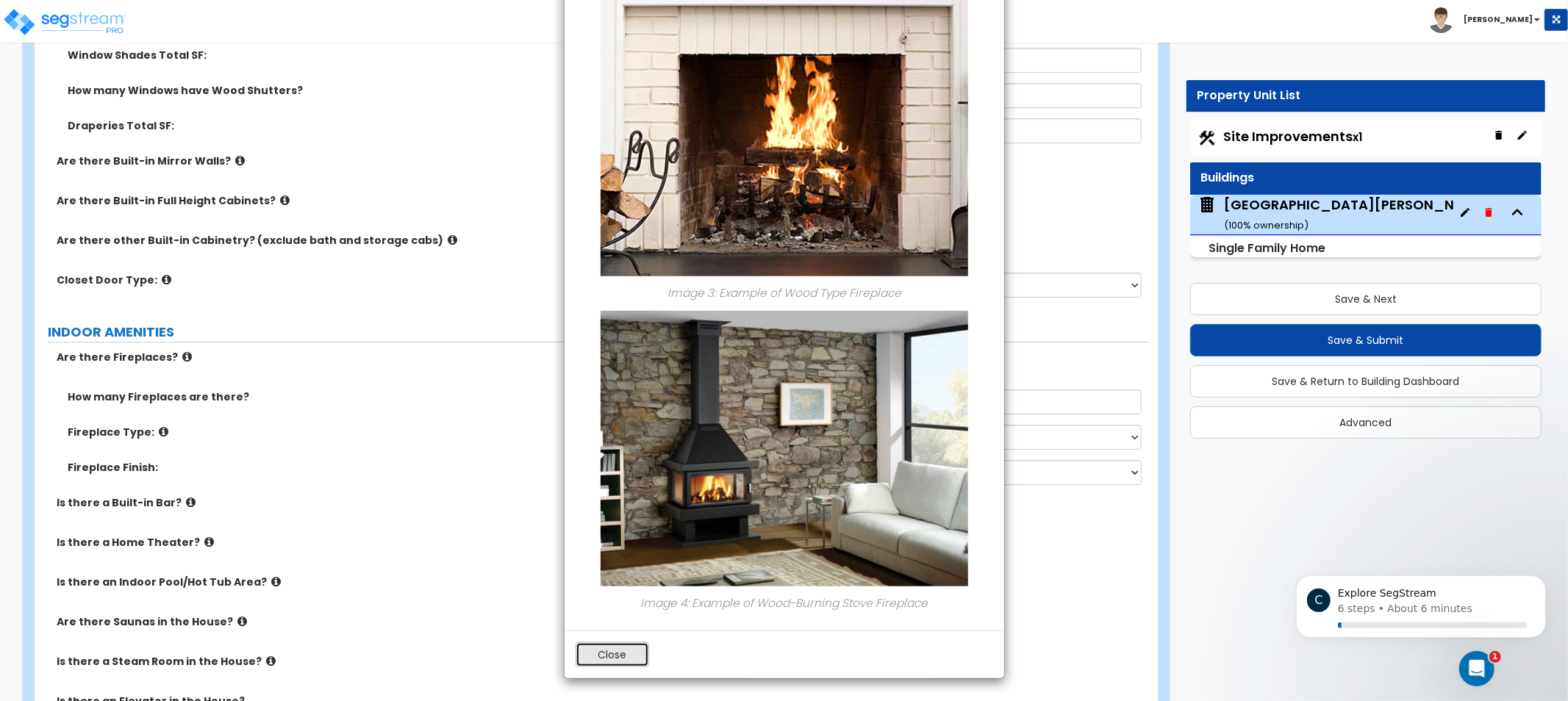
click at [635, 651] on button "Close" at bounding box center [612, 655] width 73 height 25
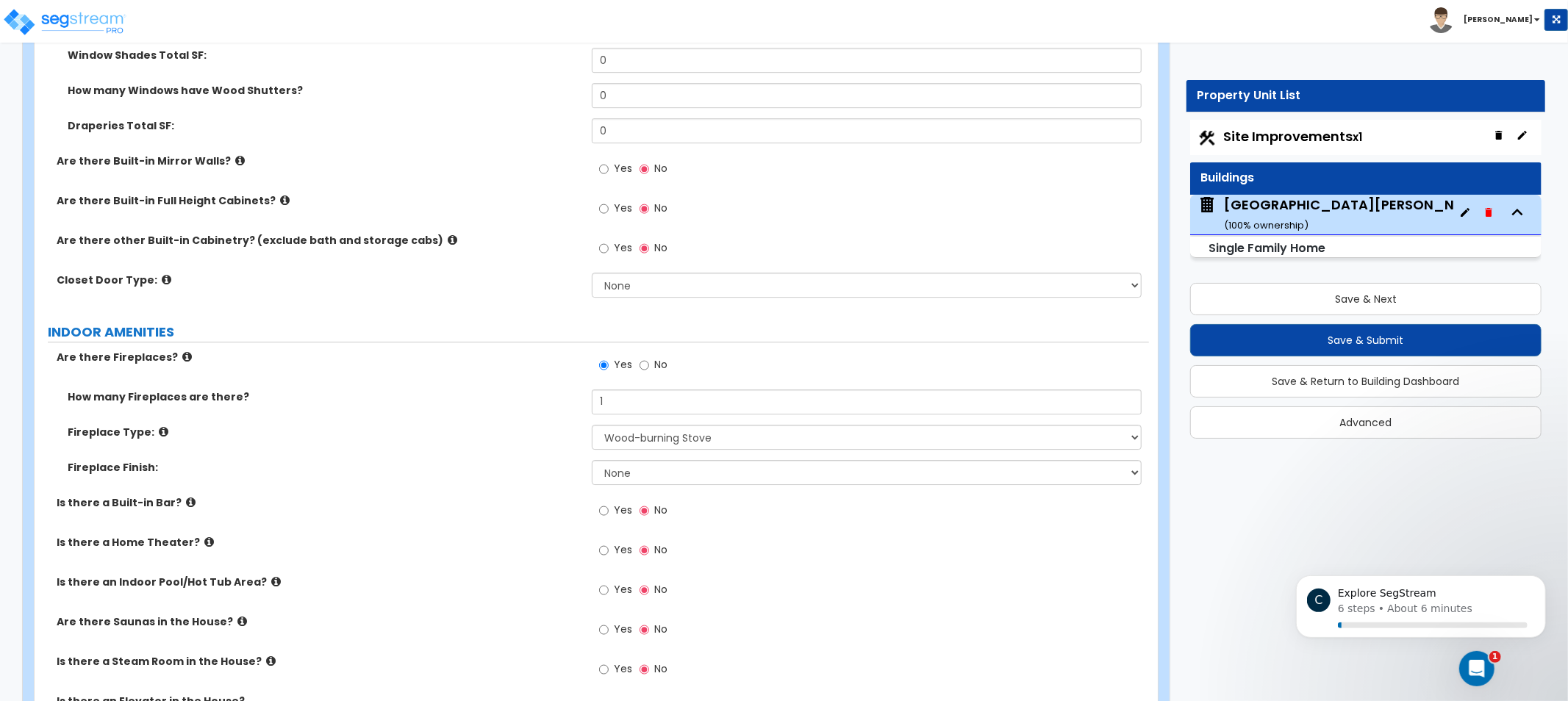
click at [620, 416] on div "How many Fireplaces are there? 1" at bounding box center [591, 408] width 1115 height 35
click at [629, 422] on div "How many Fireplaces are there? 1 Fireplace Type: Please Choose One Built-in Ele…" at bounding box center [592, 443] width 1092 height 106
click at [640, 432] on select "Please Choose One Built-in Electric Fireplace Built-in Gas Fireplace Built-in W…" at bounding box center [867, 438] width 550 height 25
select select "3"
click at [592, 425] on select "Please Choose One Built-in Electric Fireplace Built-in Gas Fireplace Built-in W…" at bounding box center [867, 438] width 550 height 25
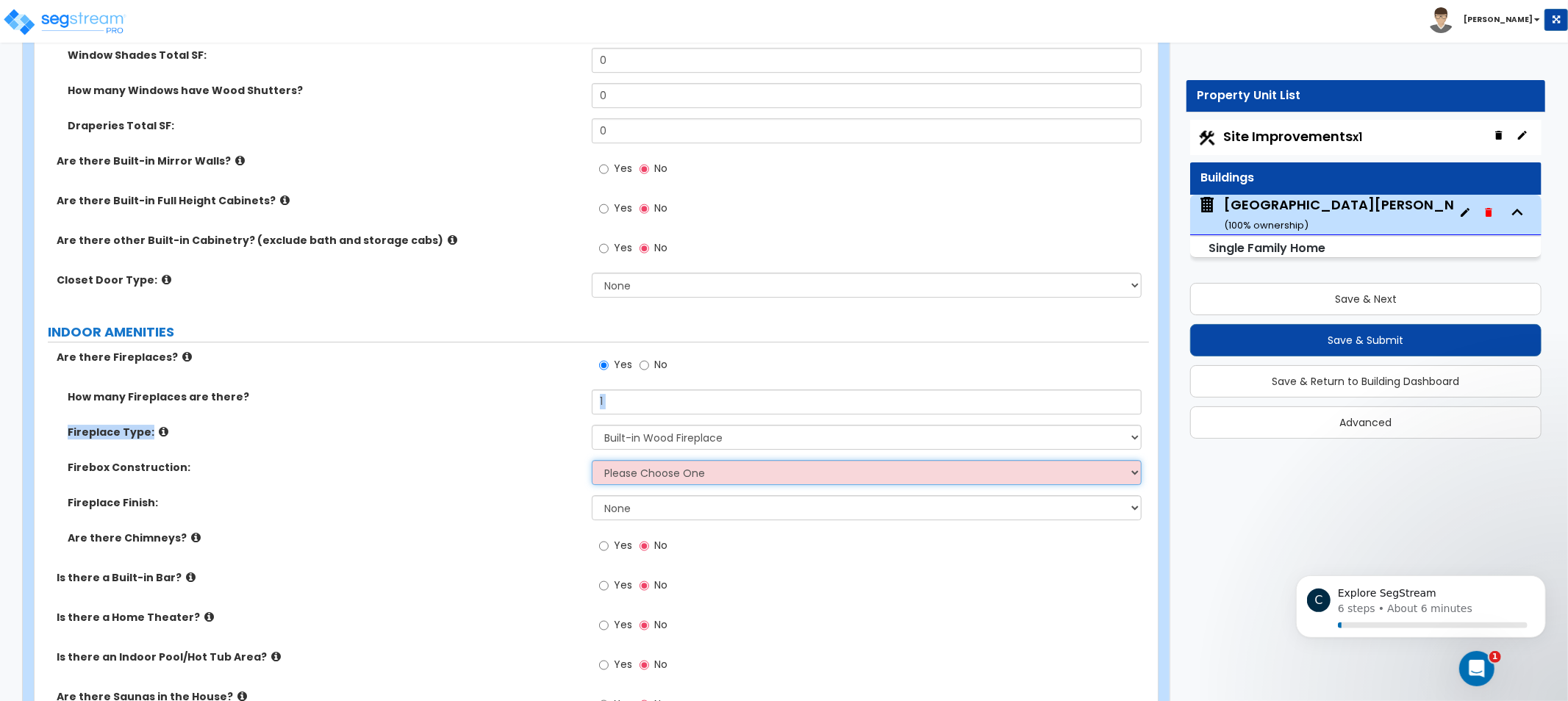
click at [658, 482] on select "Please Choose One Brick Stone I Don't Know, Please Choose for me" at bounding box center [867, 473] width 550 height 25
select select "1"
click at [592, 461] on select "Please Choose One Brick Stone I Don't Know, Please Choose for me" at bounding box center [867, 473] width 550 height 25
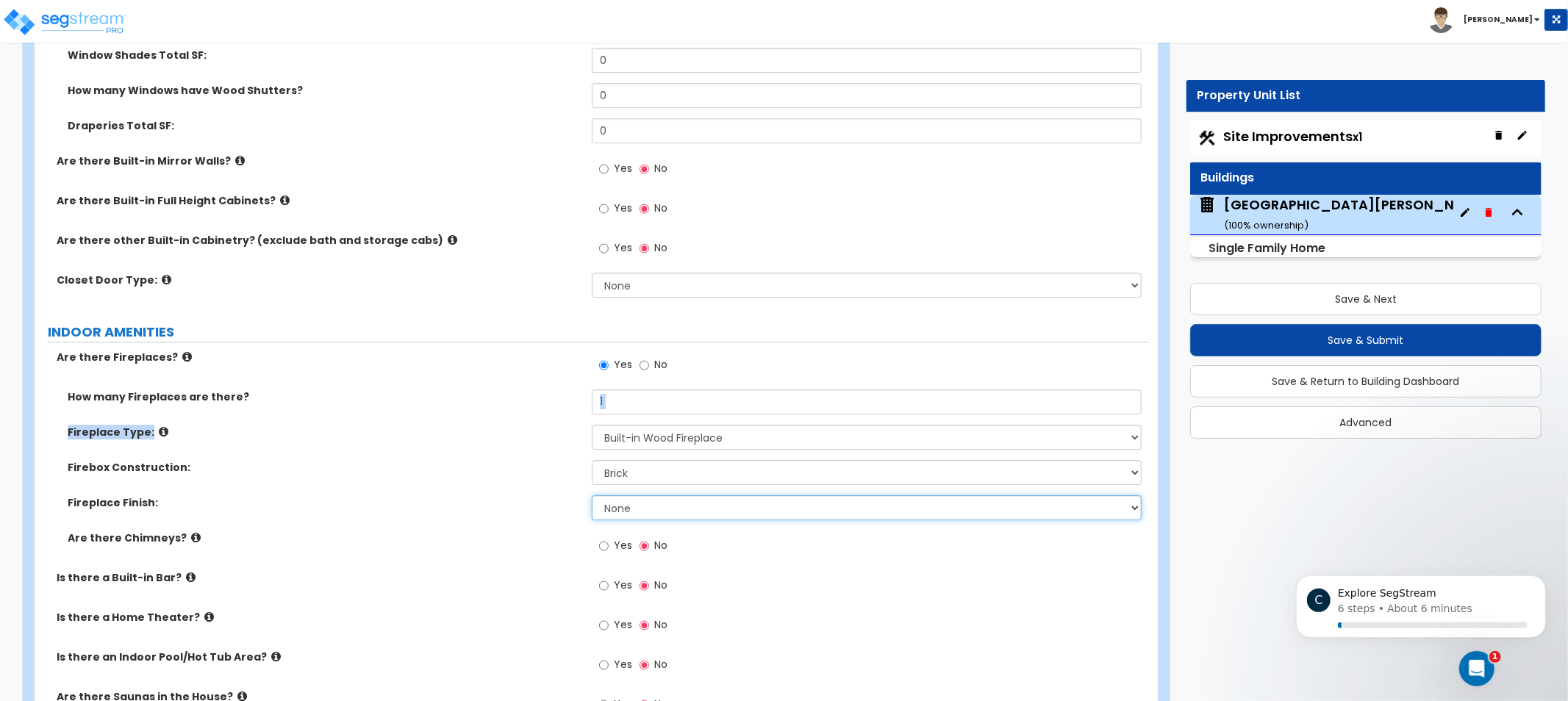
click at [656, 514] on select "None Brick Stone Tile Painted Molding" at bounding box center [867, 508] width 550 height 25
click at [654, 503] on select "None Brick Stone Tile Painted Molding" at bounding box center [867, 508] width 550 height 25
select select "1"
click at [592, 496] on select "None Brick Stone Tile Painted Molding" at bounding box center [867, 508] width 550 height 25
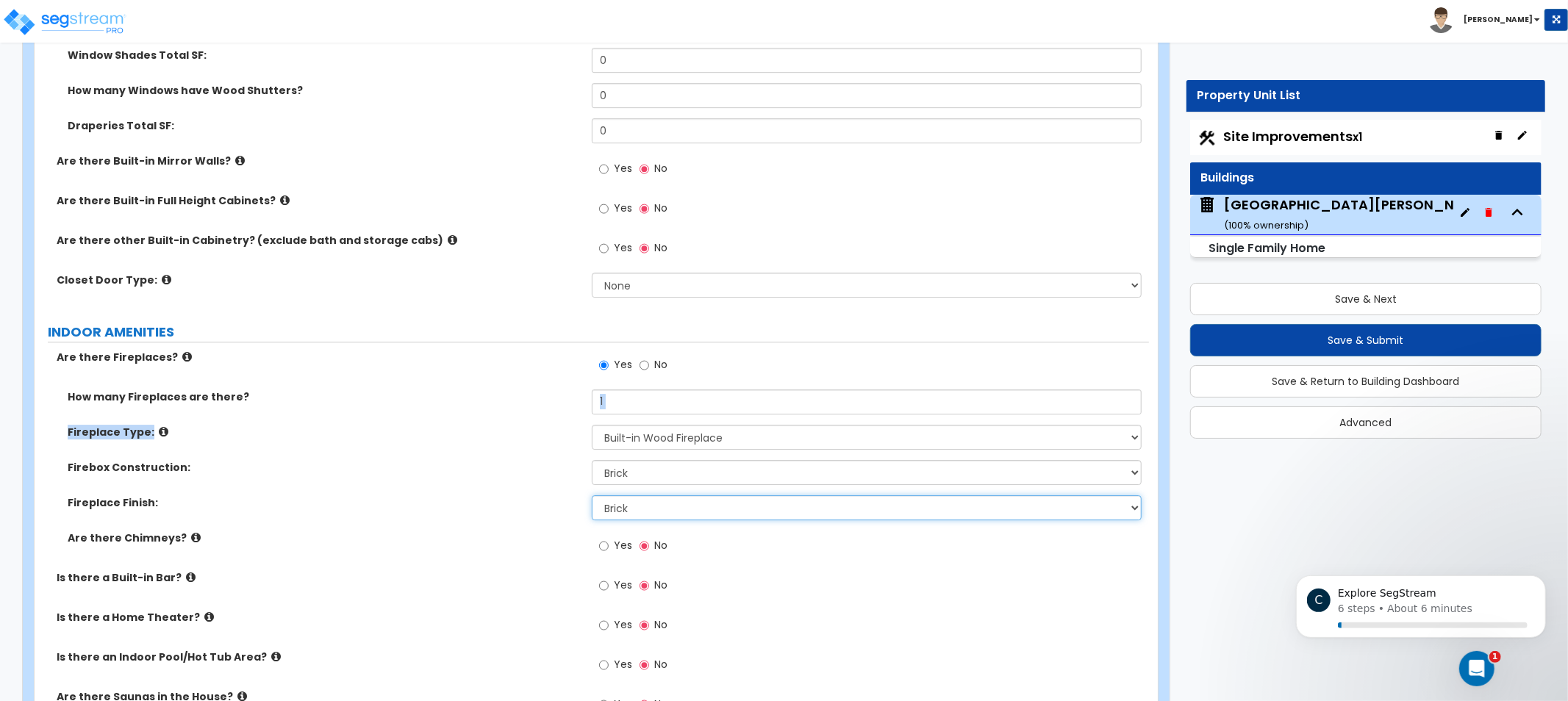
click at [625, 502] on select "None Brick Stone Tile Painted Molding" at bounding box center [867, 508] width 550 height 25
click at [191, 535] on icon at bounding box center [195, 537] width 10 height 11
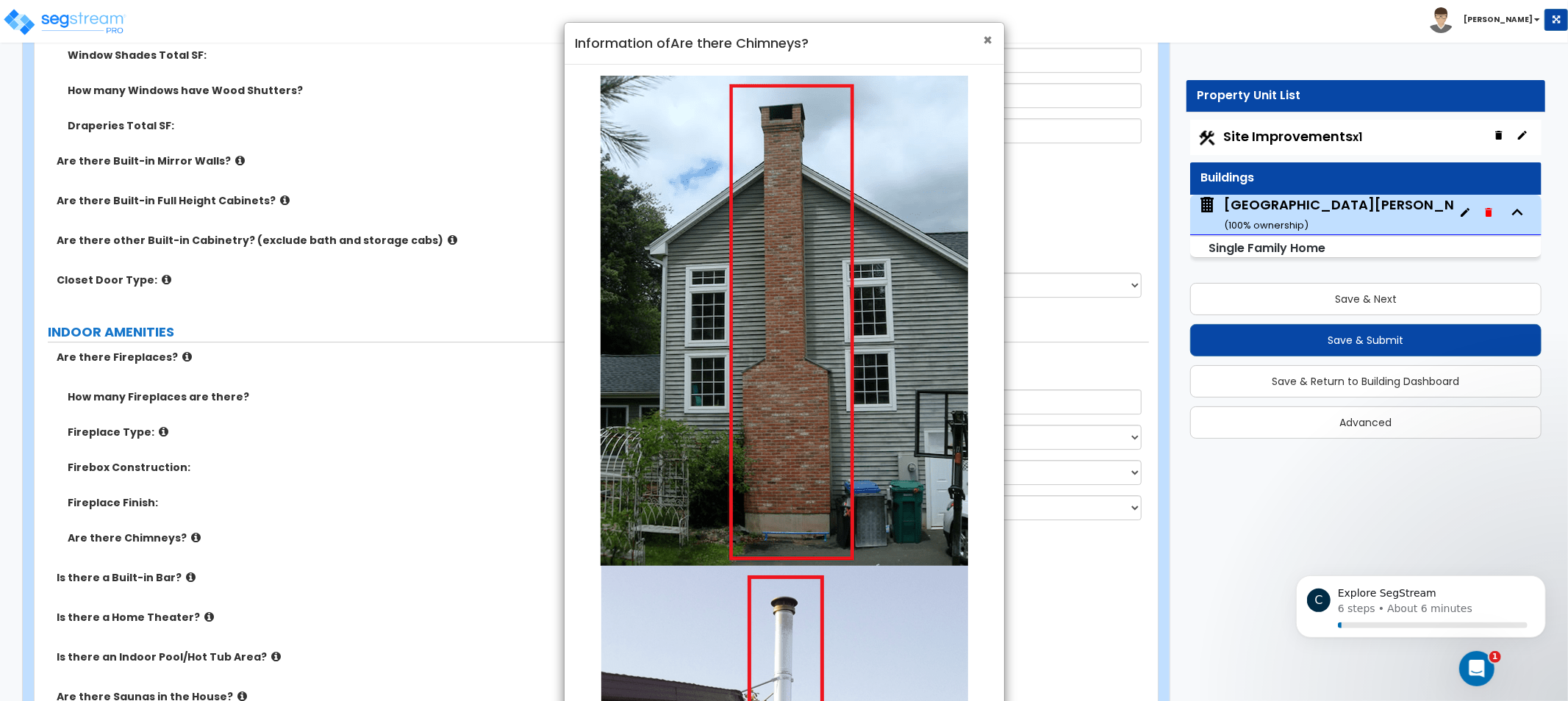
click at [986, 38] on span "×" at bounding box center [988, 40] width 10 height 21
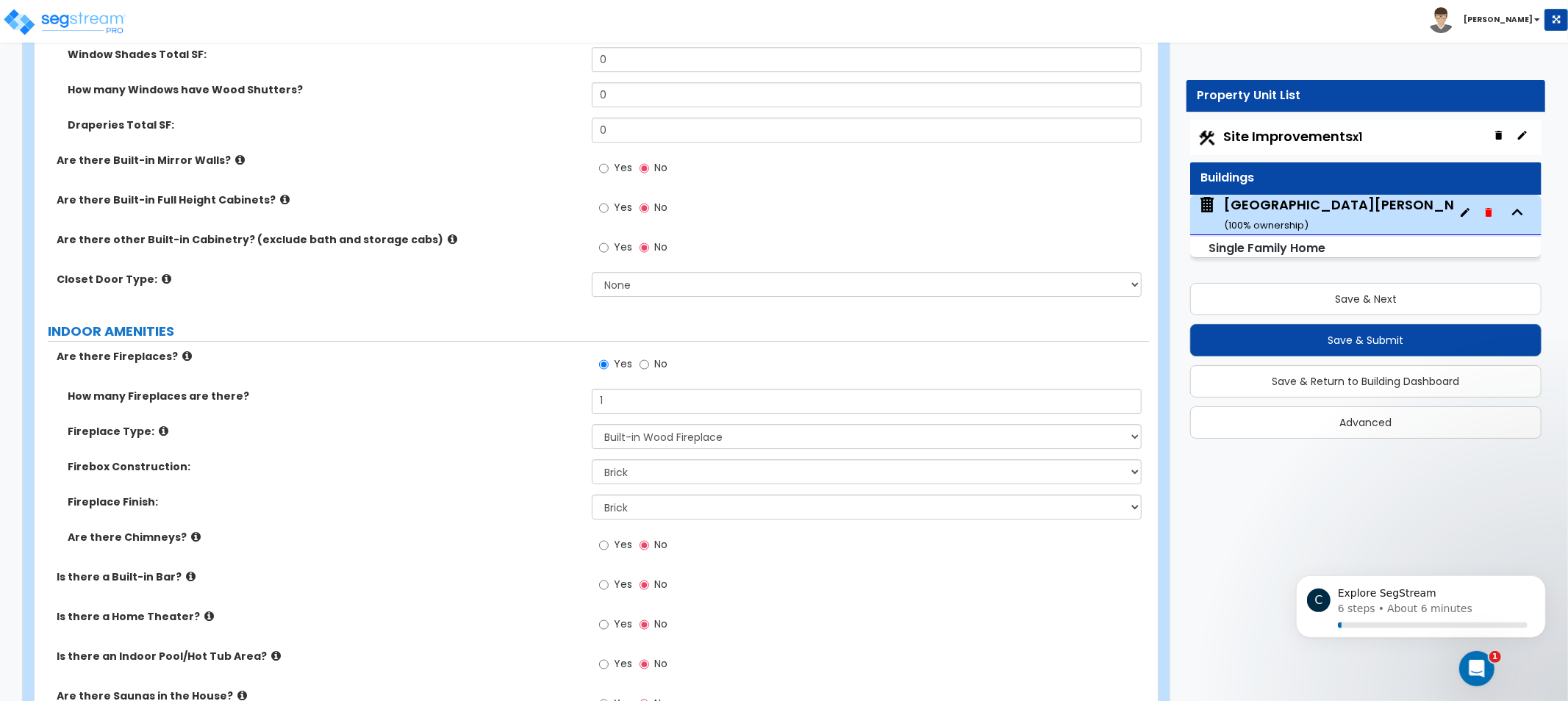
drag, startPoint x: 441, startPoint y: 561, endPoint x: 439, endPoint y: 576, distance: 15.1
click at [644, 511] on select "None Brick Stone Tile Painted Molding" at bounding box center [867, 506] width 550 height 25
click at [644, 512] on select "None Brick Stone Tile Painted Molding" at bounding box center [867, 506] width 550 height 25
click at [606, 544] on input "Yes" at bounding box center [604, 544] width 10 height 16
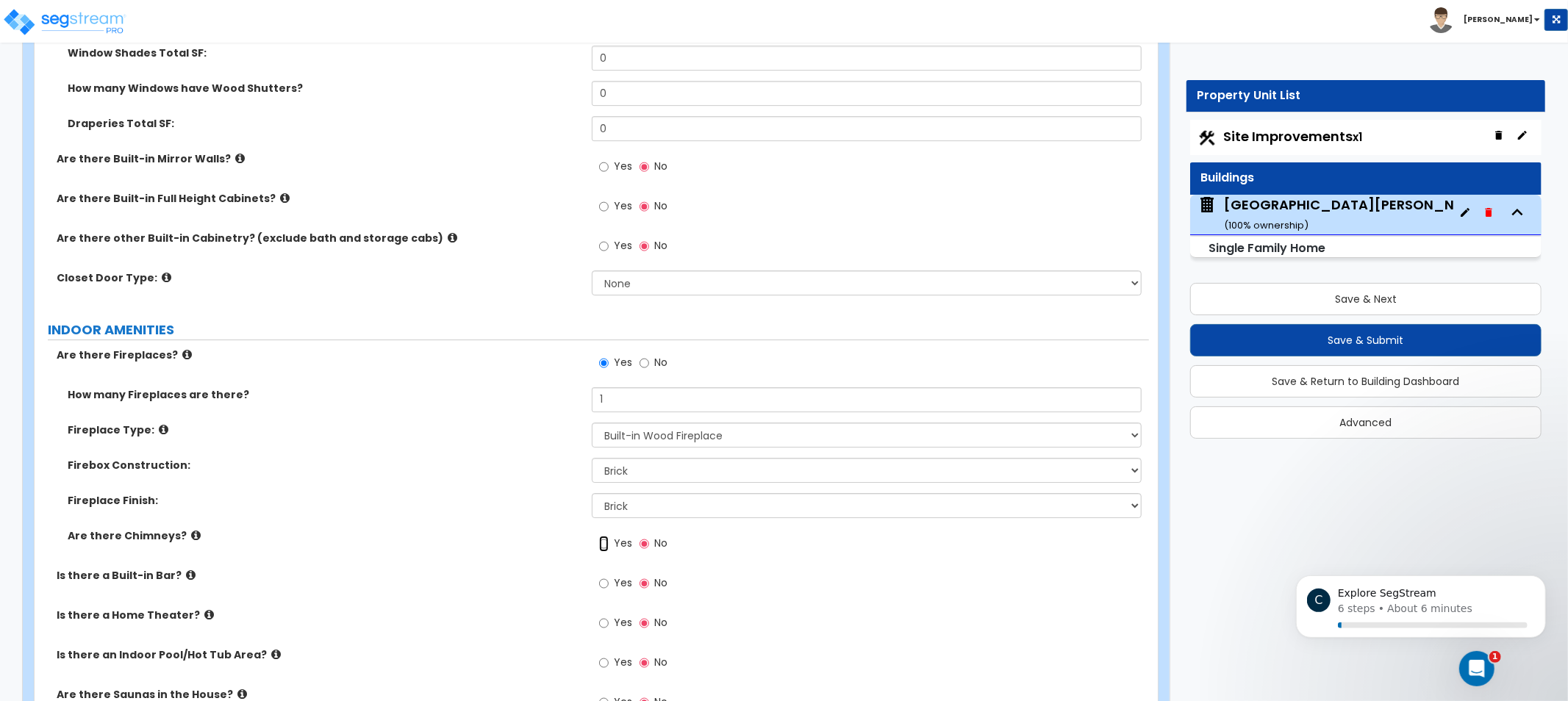
radio input "true"
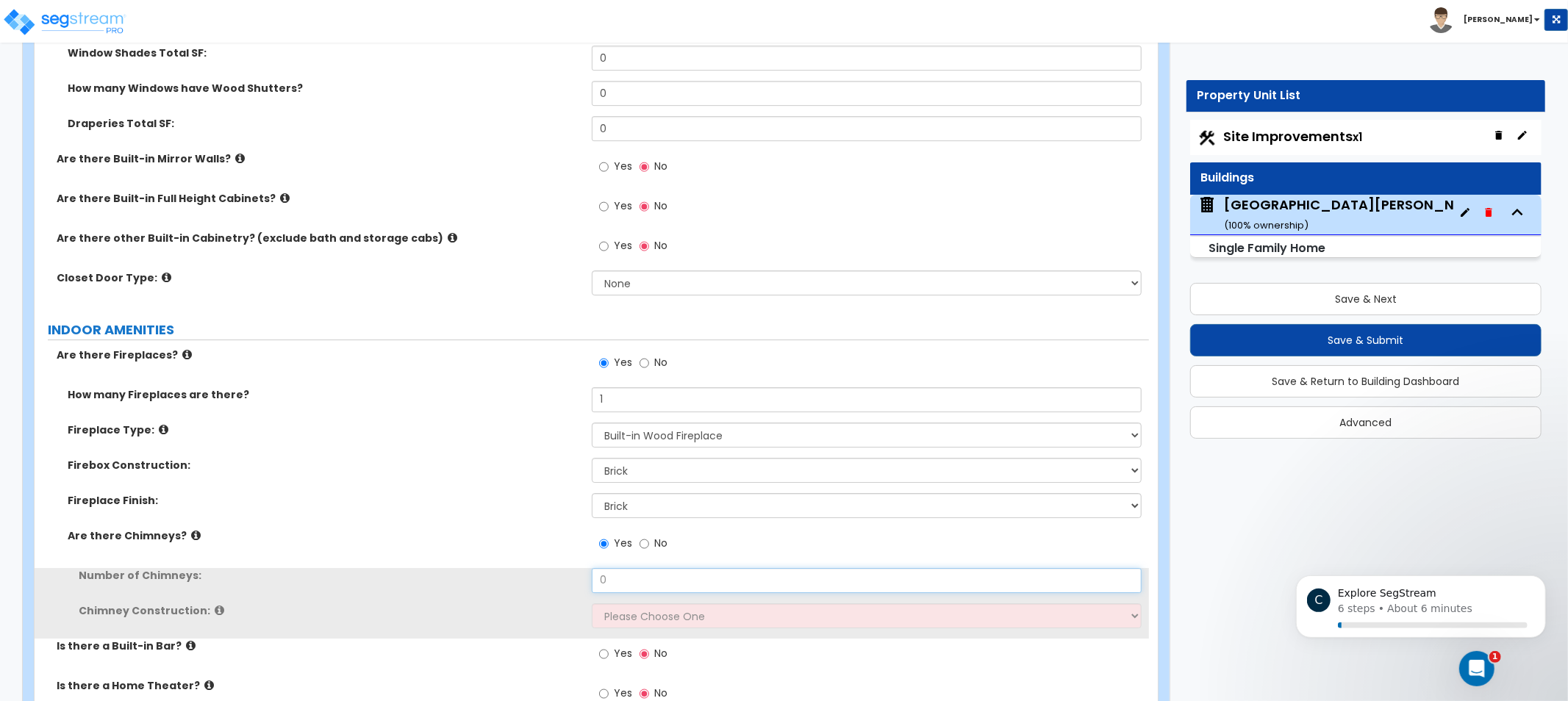
click at [643, 583] on input "0" at bounding box center [867, 581] width 550 height 25
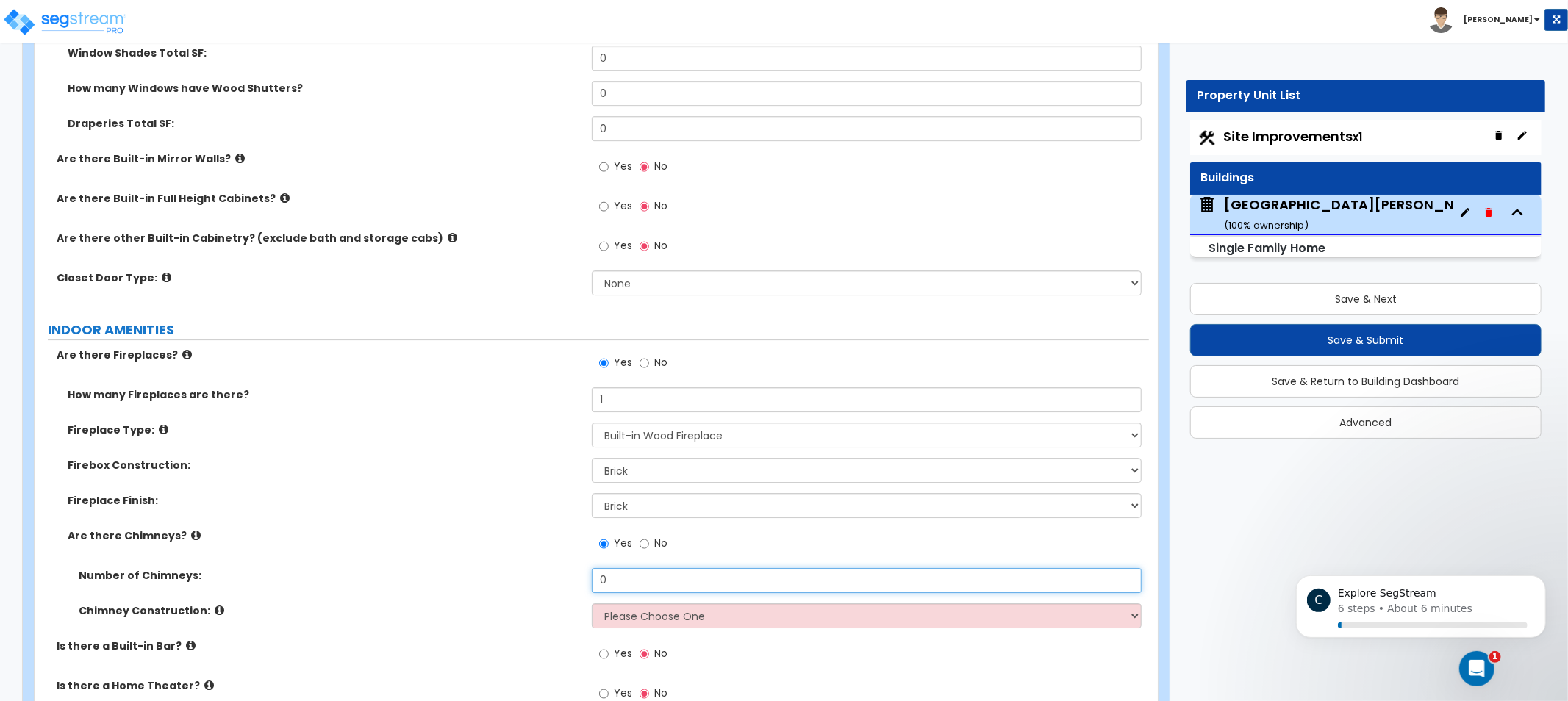
drag, startPoint x: 627, startPoint y: 585, endPoint x: 549, endPoint y: 575, distance: 78.6
click at [567, 576] on div "Number of Chimneys: 0" at bounding box center [591, 586] width 1115 height 35
type input "1"
click at [672, 622] on select "Please Choose One Brick Construction Cinder Block Construction Stone Constructi…" at bounding box center [867, 616] width 550 height 25
select select "1"
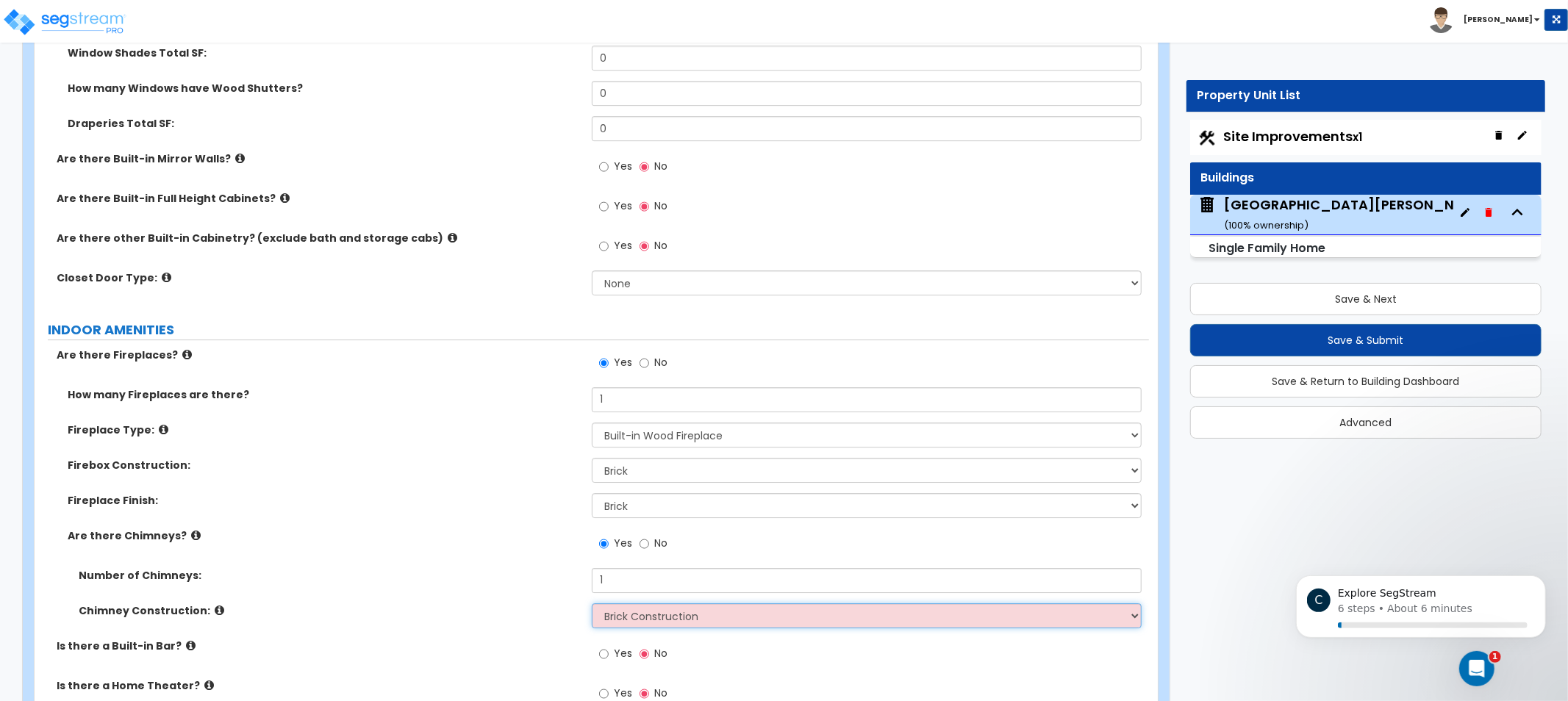
click at [592, 604] on select "Please Choose One Brick Construction Cinder Block Construction Stone Constructi…" at bounding box center [867, 616] width 550 height 25
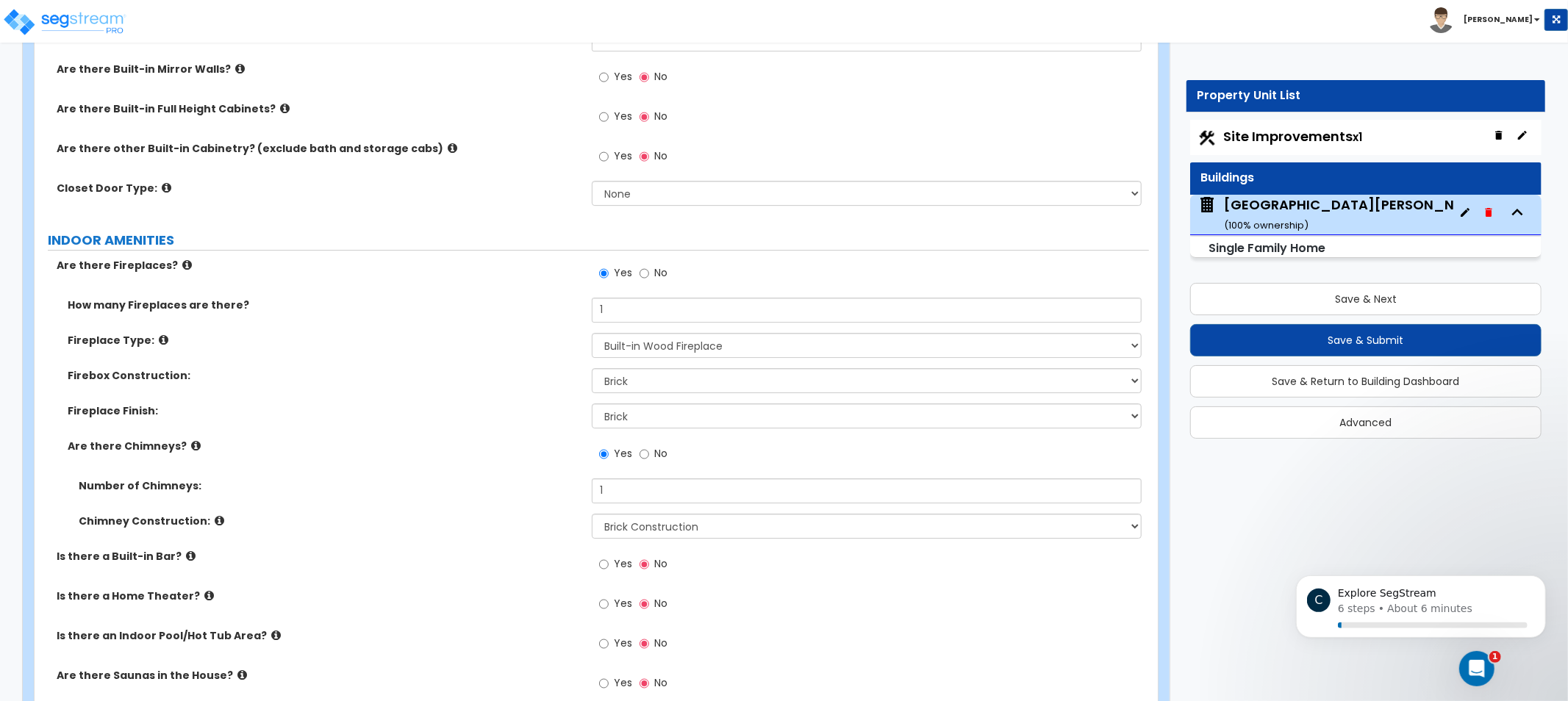
drag, startPoint x: 452, startPoint y: 600, endPoint x: 452, endPoint y: 581, distance: 19.0
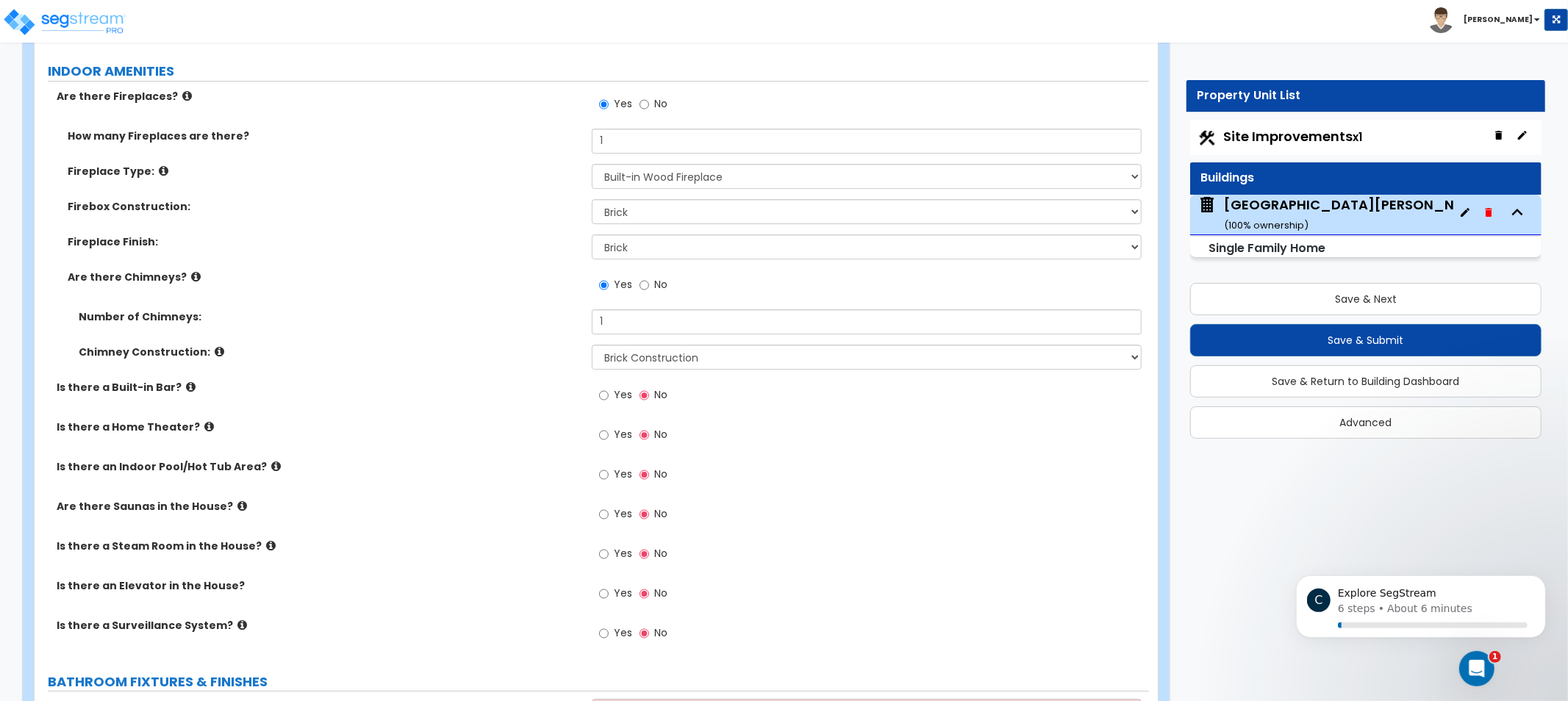
drag, startPoint x: 465, startPoint y: 474, endPoint x: 460, endPoint y: 543, distance: 69.2
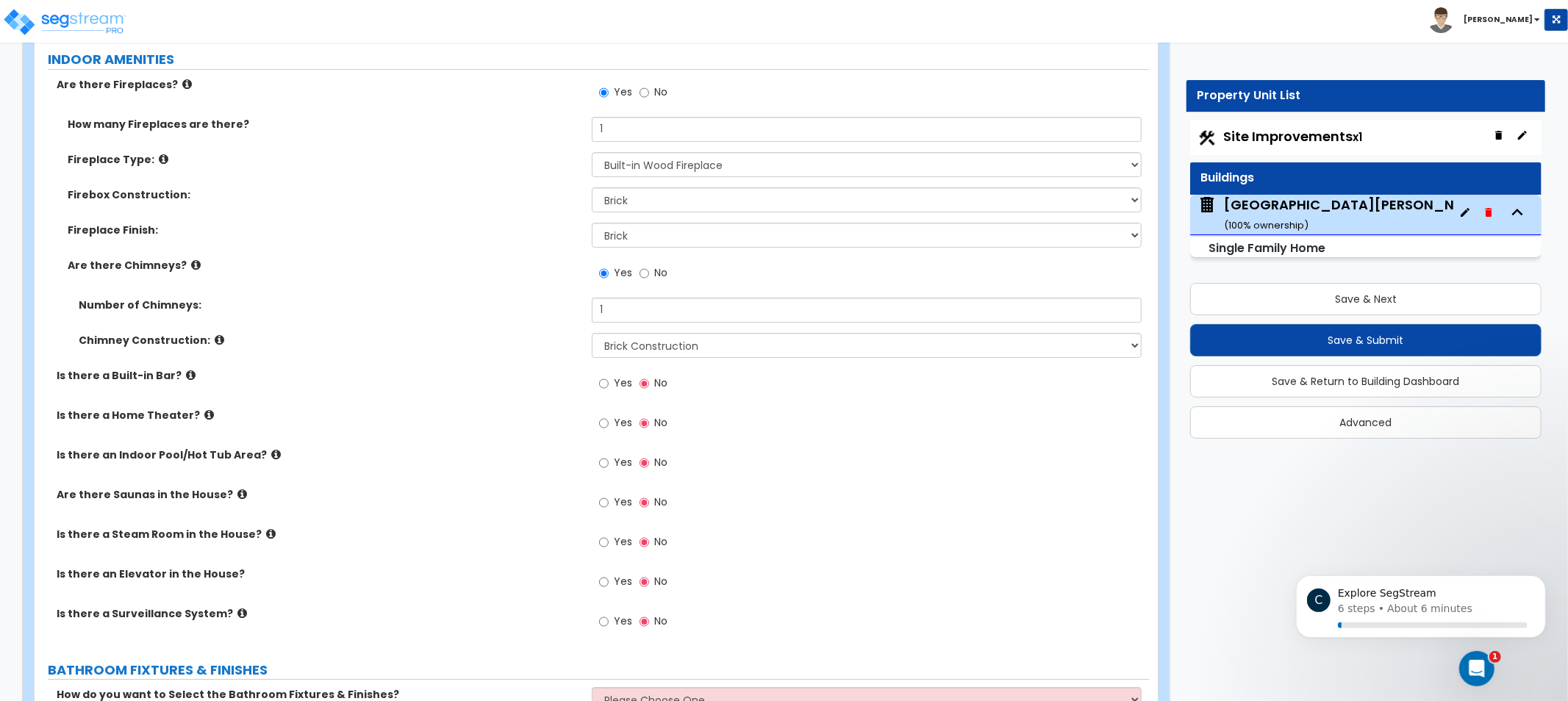
drag, startPoint x: 500, startPoint y: 387, endPoint x: 492, endPoint y: 388, distance: 8.1
drag, startPoint x: 492, startPoint y: 388, endPoint x: 294, endPoint y: 355, distance: 200.7
click at [346, 356] on div "Chimney Construction: Please Choose One Brick Construction Cinder Block Constru…" at bounding box center [591, 351] width 1115 height 35
click at [186, 370] on icon at bounding box center [190, 375] width 10 height 11
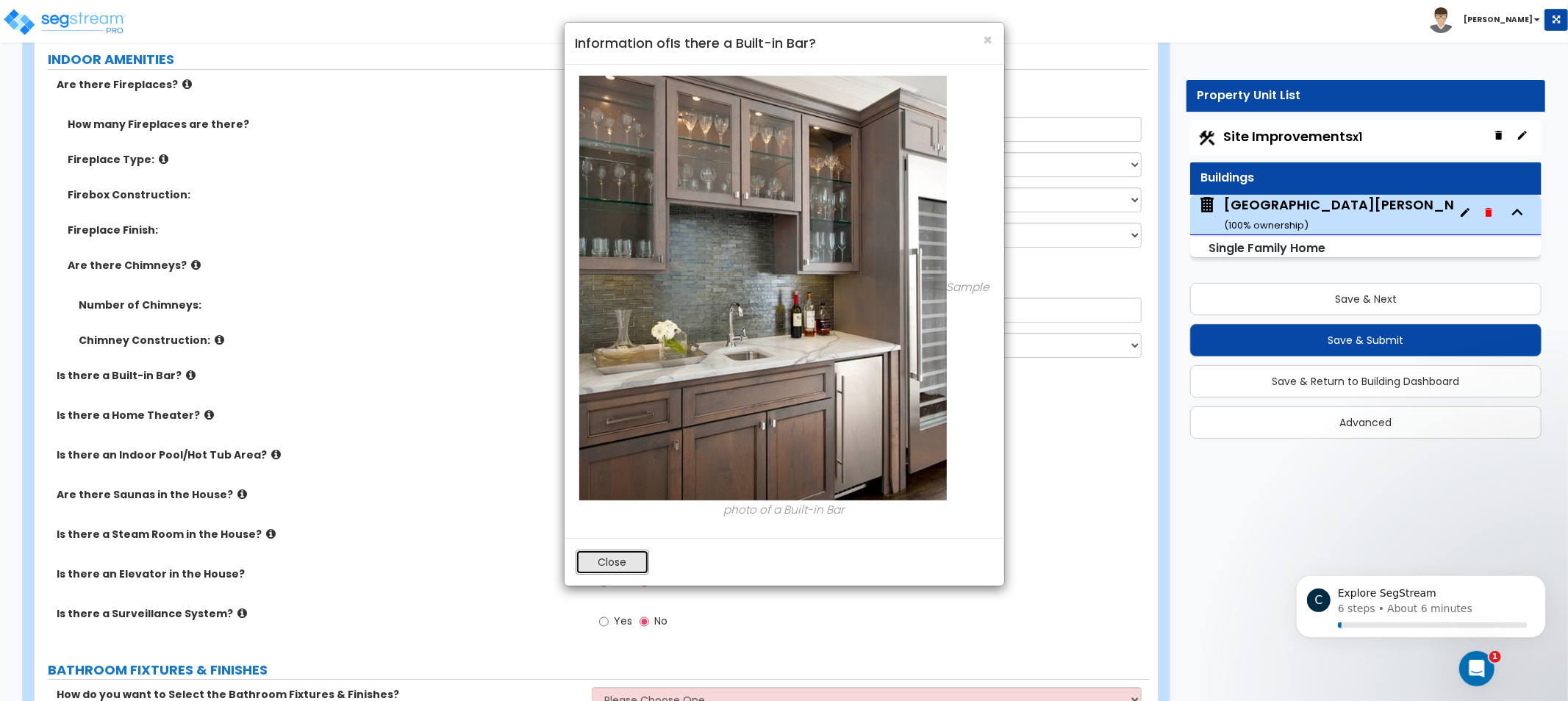
click at [600, 567] on button "Close" at bounding box center [612, 562] width 73 height 25
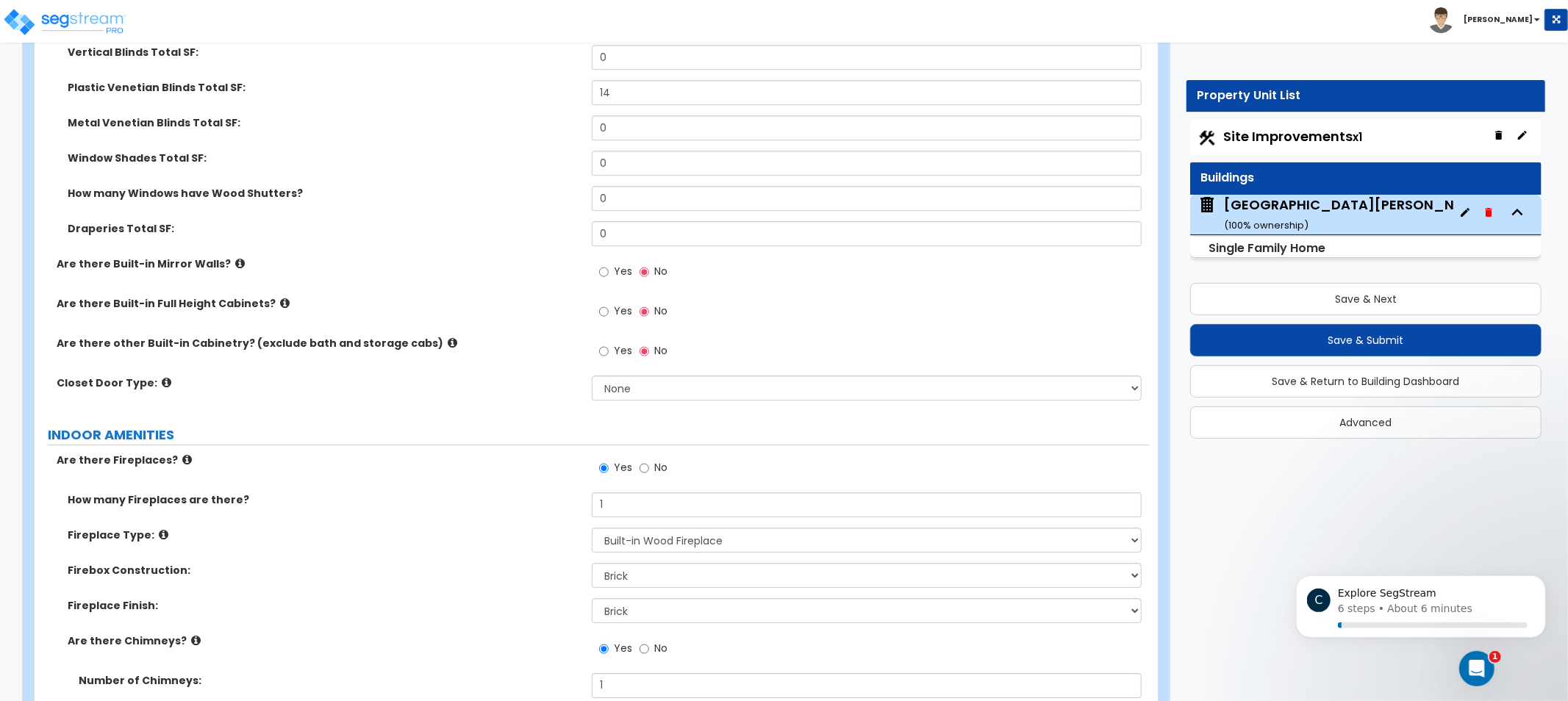
drag, startPoint x: 430, startPoint y: 435, endPoint x: 465, endPoint y: 310, distance: 129.8
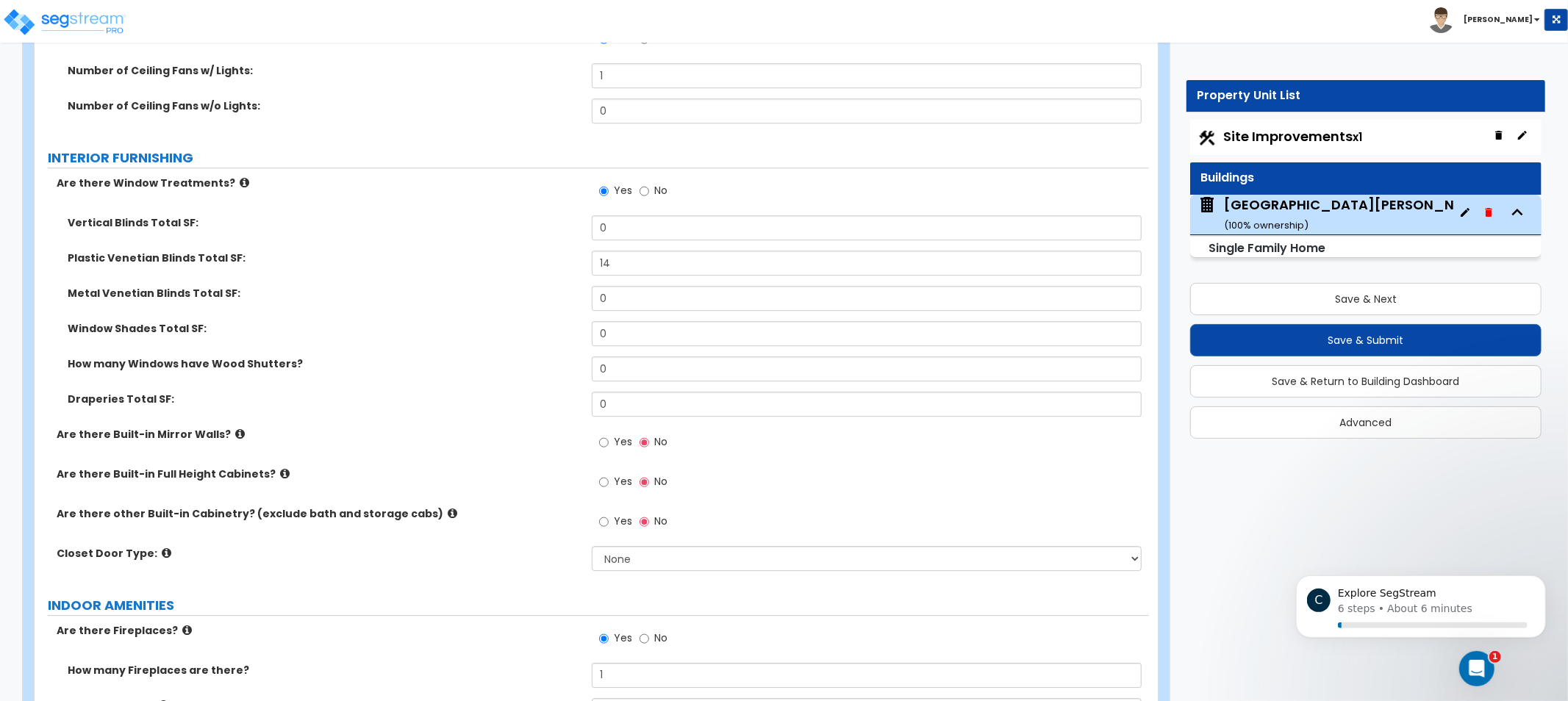
scroll to position [3684, 0]
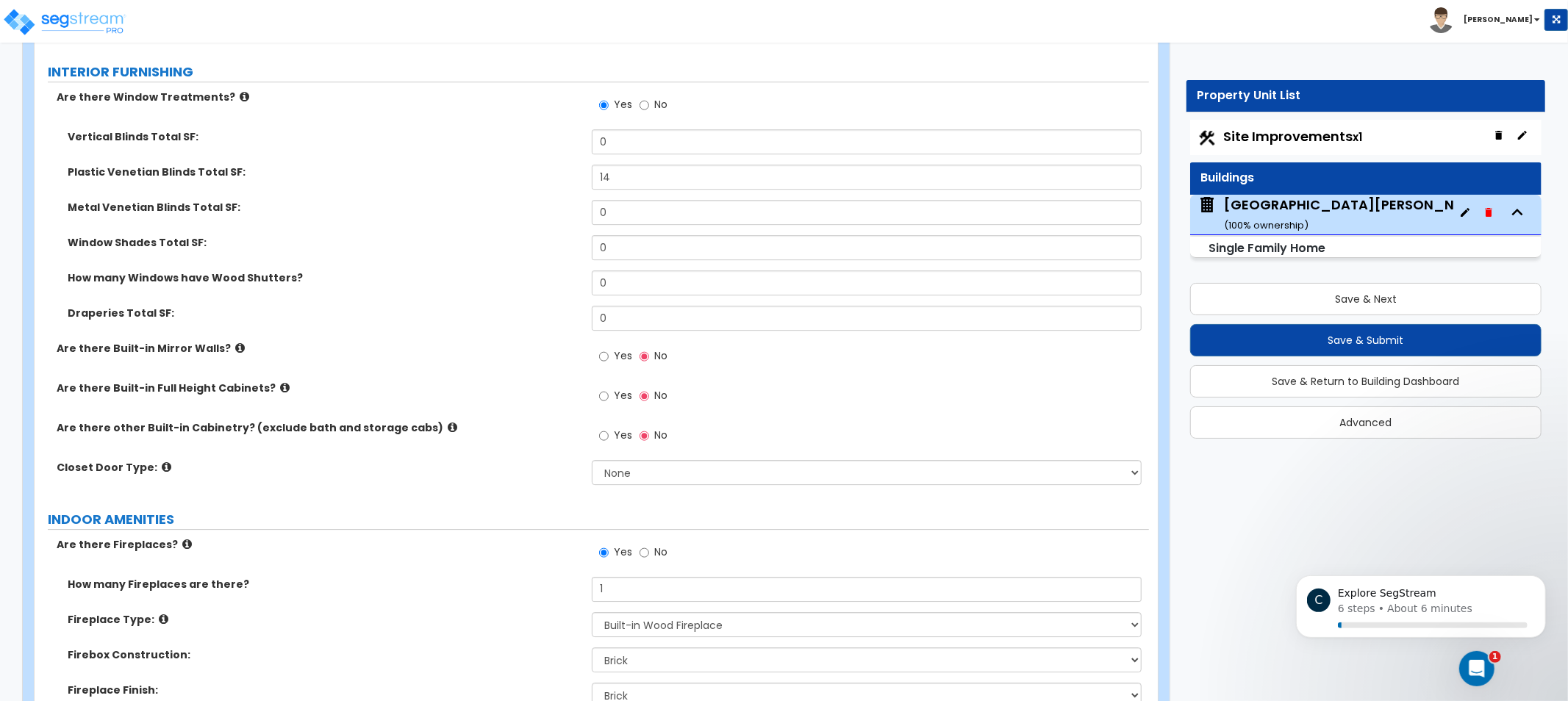
drag, startPoint x: 478, startPoint y: 395, endPoint x: 476, endPoint y: 453, distance: 58.0
click at [628, 487] on div "Closet Door Type: None Bi-fold Louvered Doors Bi-fold Panel Doors Sliding Doors…" at bounding box center [591, 478] width 1115 height 35
click at [643, 478] on select "None Bi-fold Louvered Doors Bi-fold Panel Doors Sliding Doors Hinged Wood Door" at bounding box center [867, 473] width 550 height 25
click at [651, 475] on select "None Bi-fold Louvered Doors Bi-fold Panel Doors Sliding Doors Hinged Wood Door" at bounding box center [867, 473] width 550 height 25
drag, startPoint x: 515, startPoint y: 383, endPoint x: 449, endPoint y: 346, distance: 75.7
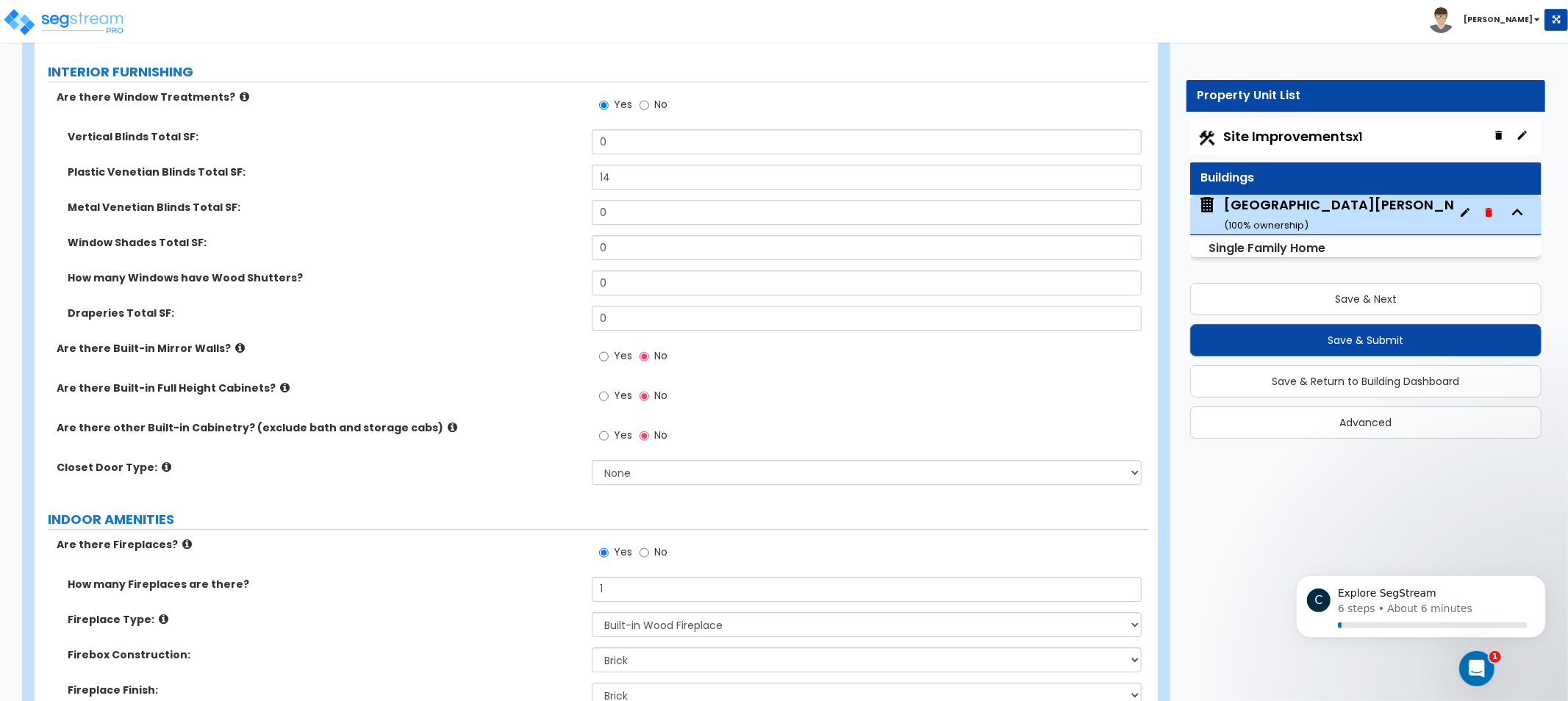
click at [432, 344] on label "Are there Built-in Mirror Walls?" at bounding box center [318, 348] width 524 height 15
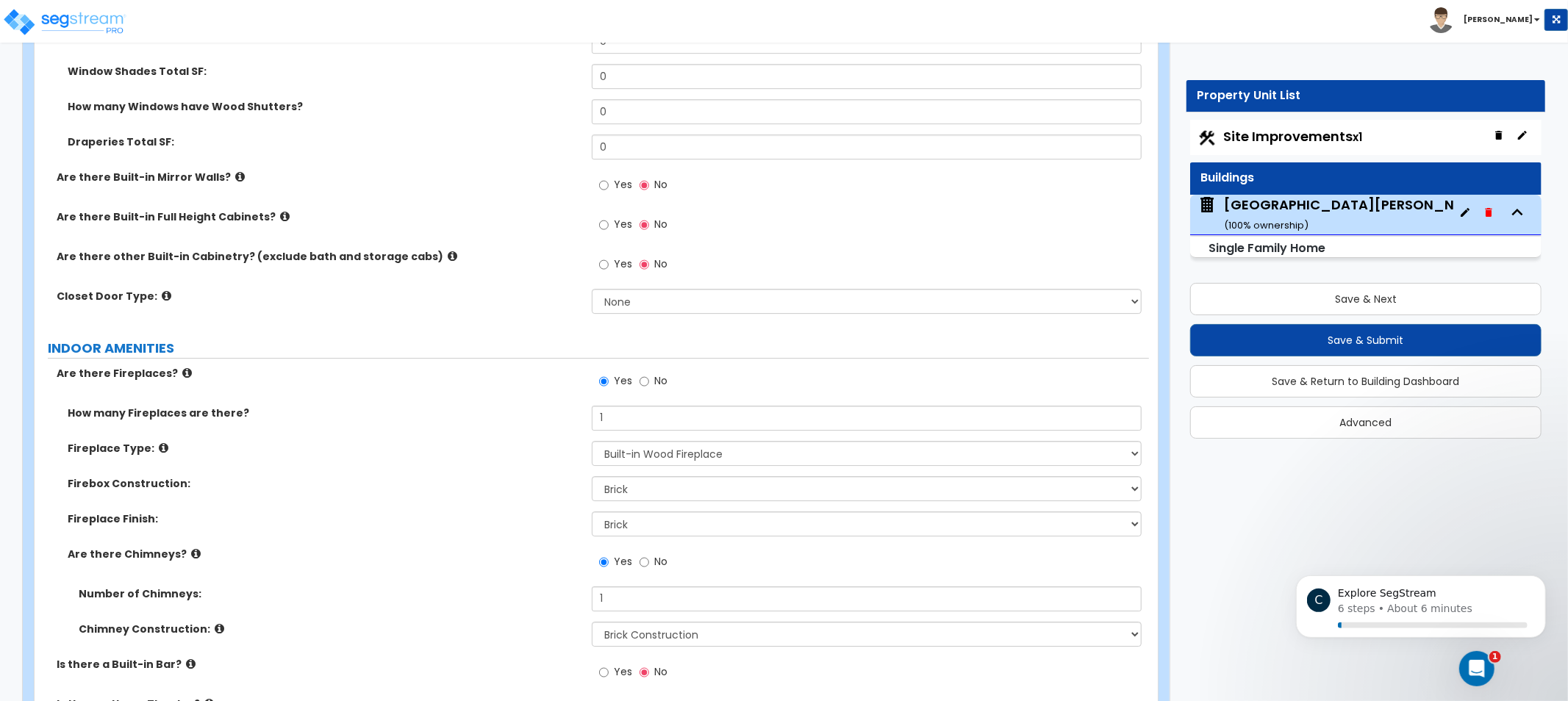
drag, startPoint x: 481, startPoint y: 356, endPoint x: 483, endPoint y: 390, distance: 34.1
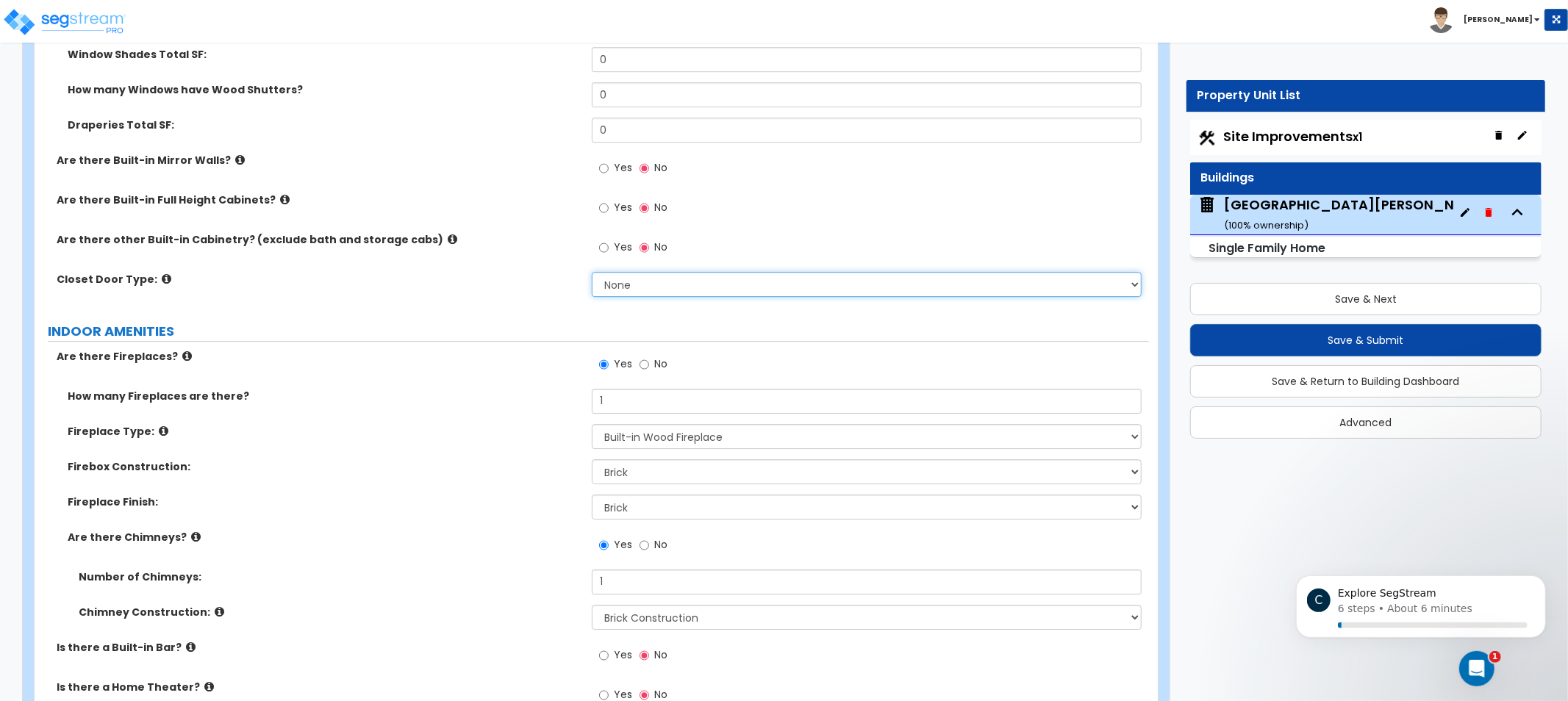
click at [685, 283] on select "None Bi-fold Louvered Doors Bi-fold Panel Doors Sliding Doors Hinged Wood Door" at bounding box center [867, 285] width 550 height 25
drag, startPoint x: 685, startPoint y: 283, endPoint x: 648, endPoint y: 292, distance: 38.1
click at [681, 284] on select "None Bi-fold Louvered Doors Bi-fold Panel Doors Sliding Doors Hinged Wood Door" at bounding box center [867, 285] width 550 height 25
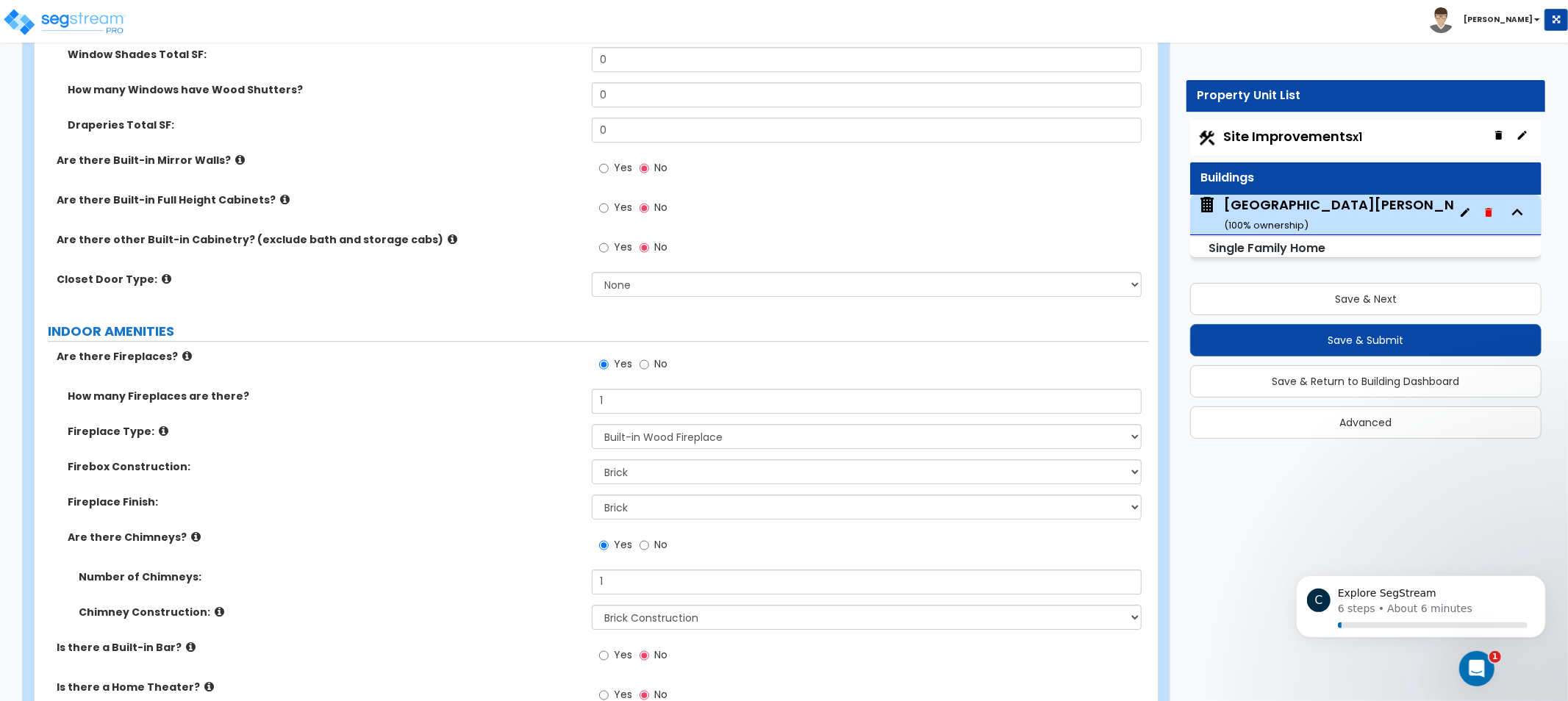
click at [162, 275] on icon at bounding box center [166, 278] width 10 height 11
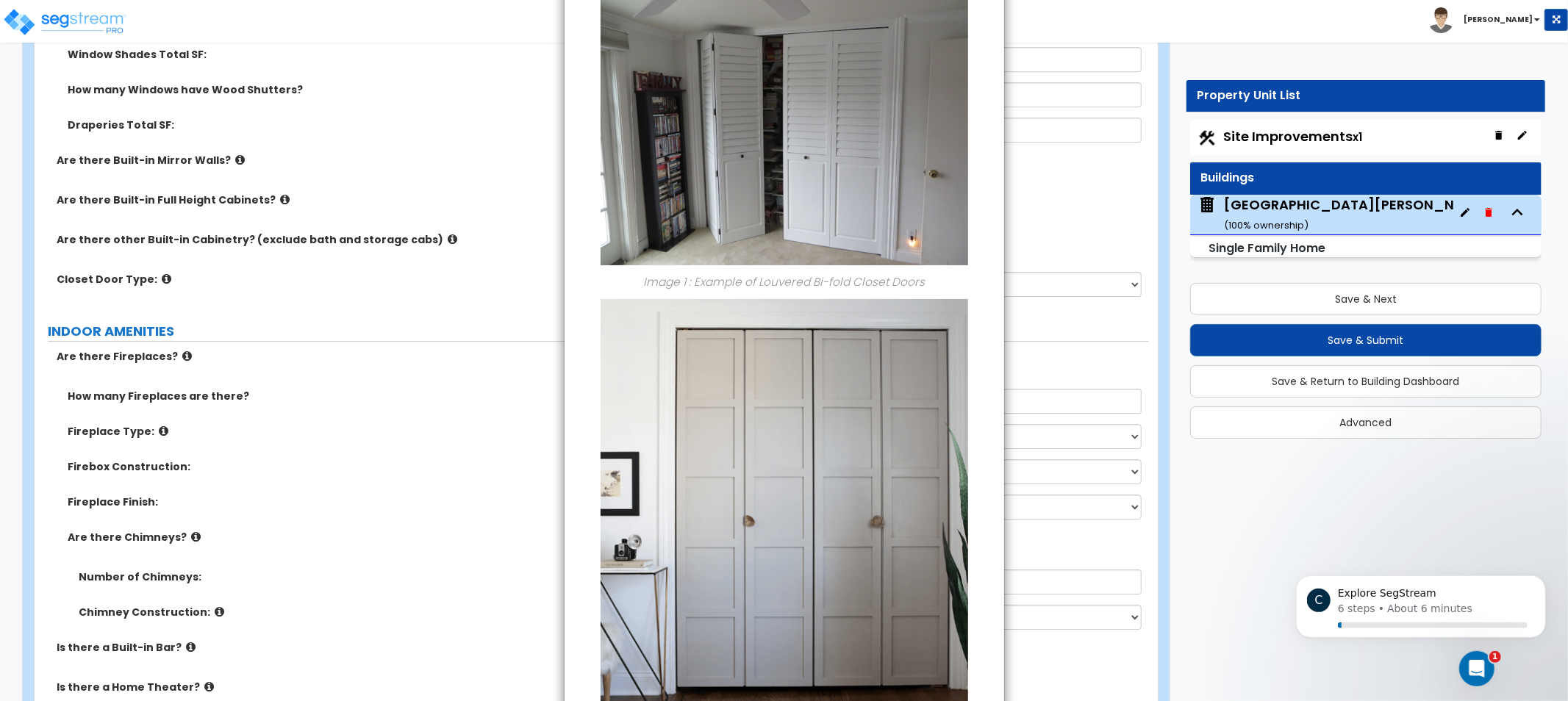
drag, startPoint x: 803, startPoint y: 309, endPoint x: 806, endPoint y: 377, distance: 68.1
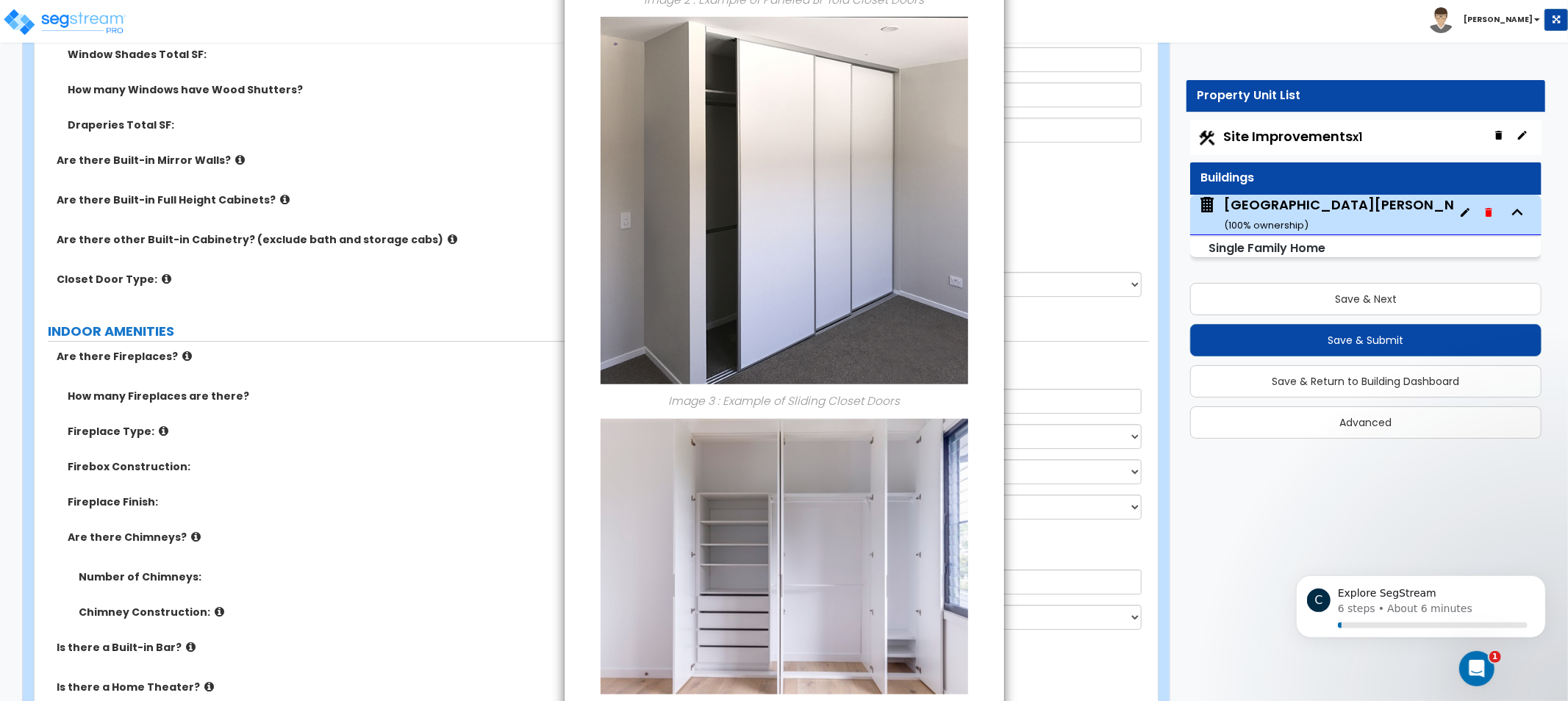
drag, startPoint x: 971, startPoint y: 244, endPoint x: 961, endPoint y: 373, distance: 129.4
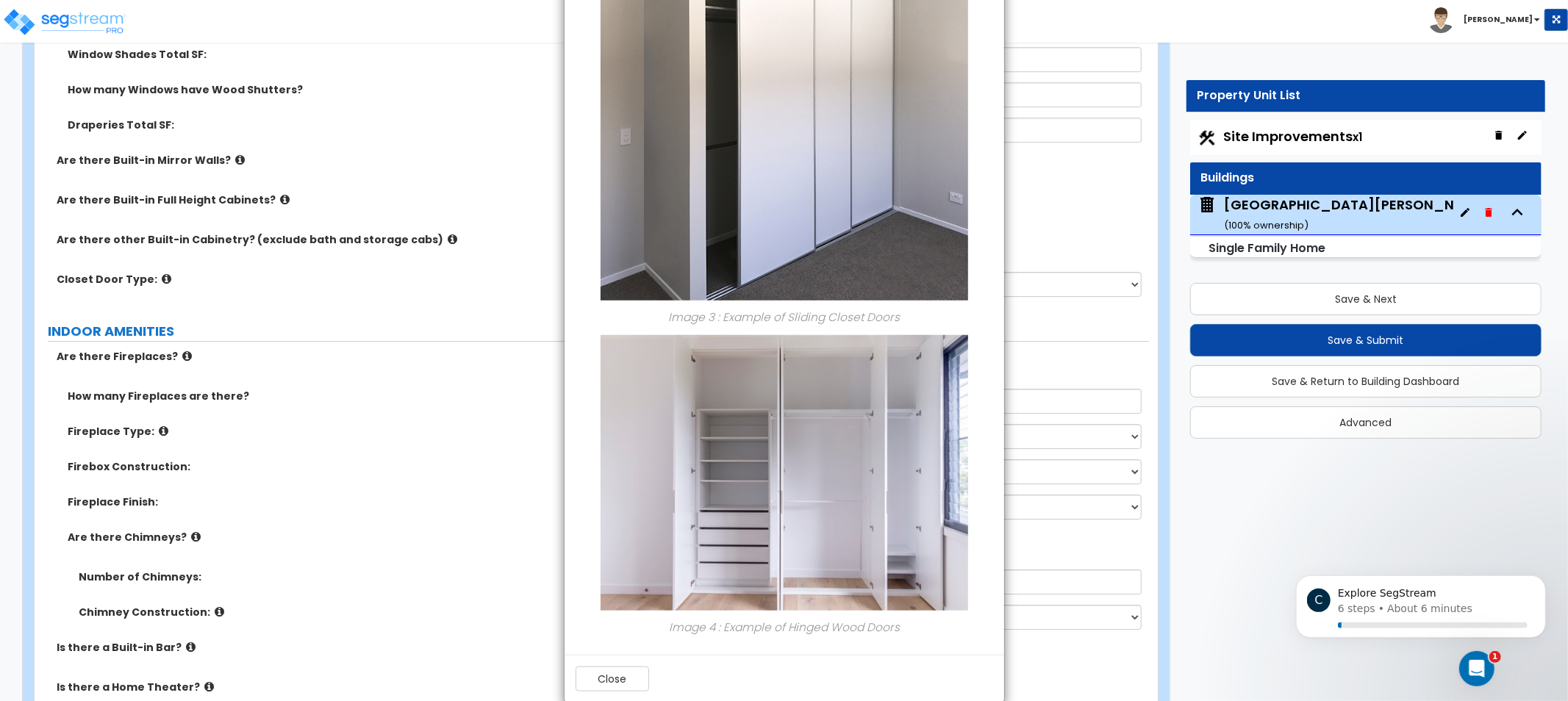
drag, startPoint x: 971, startPoint y: 299, endPoint x: 976, endPoint y: 270, distance: 29.4
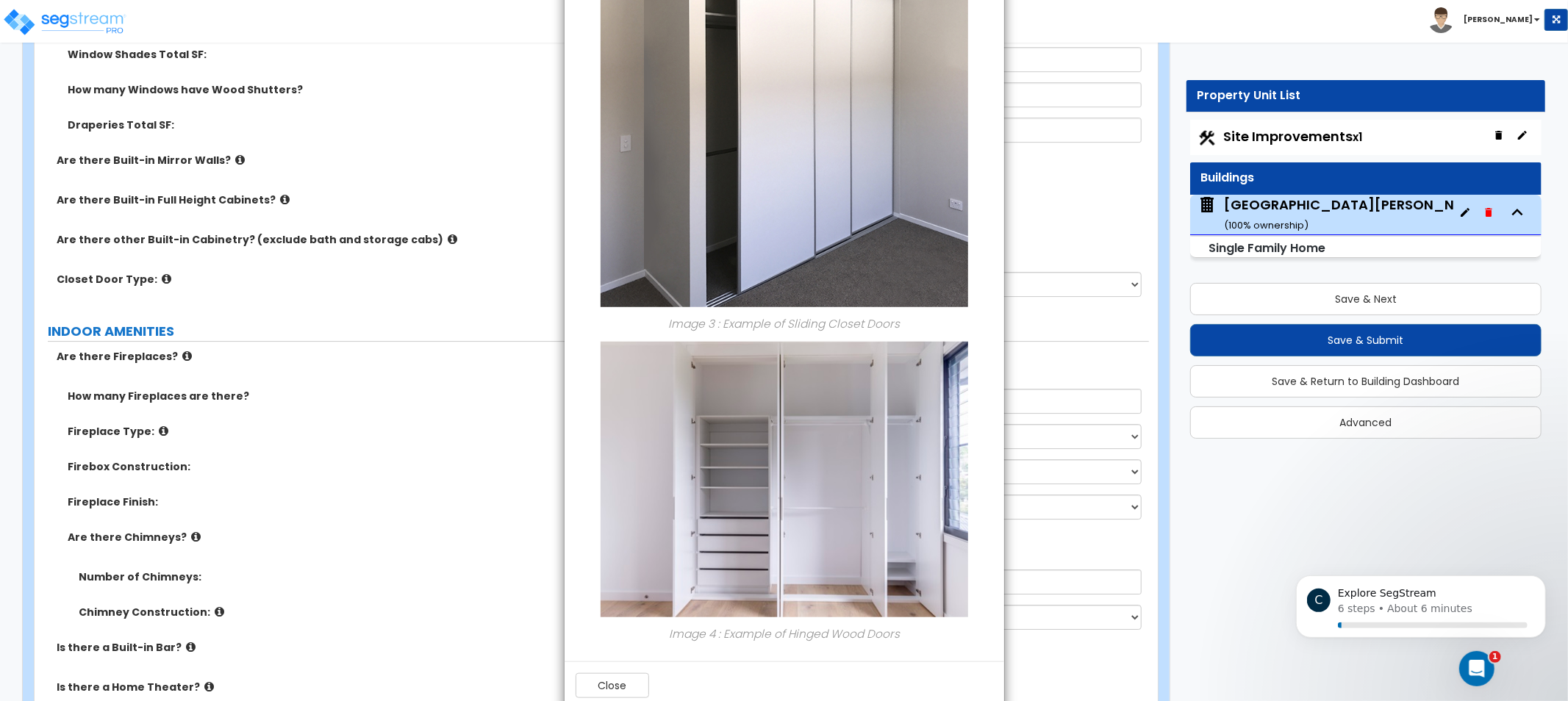
scroll to position [929, 0]
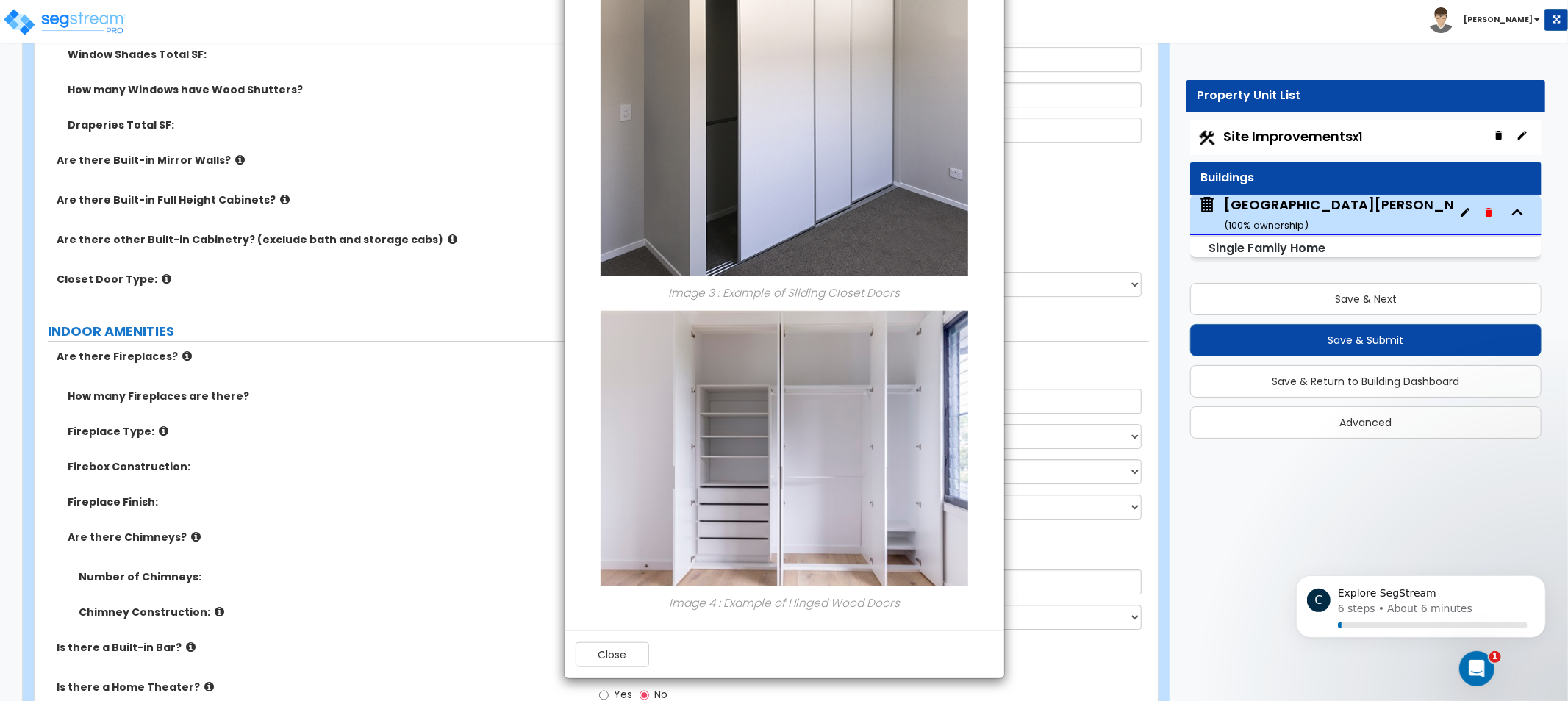
drag, startPoint x: 998, startPoint y: 294, endPoint x: 991, endPoint y: 381, distance: 87.3
click at [609, 648] on button "Close" at bounding box center [612, 655] width 73 height 25
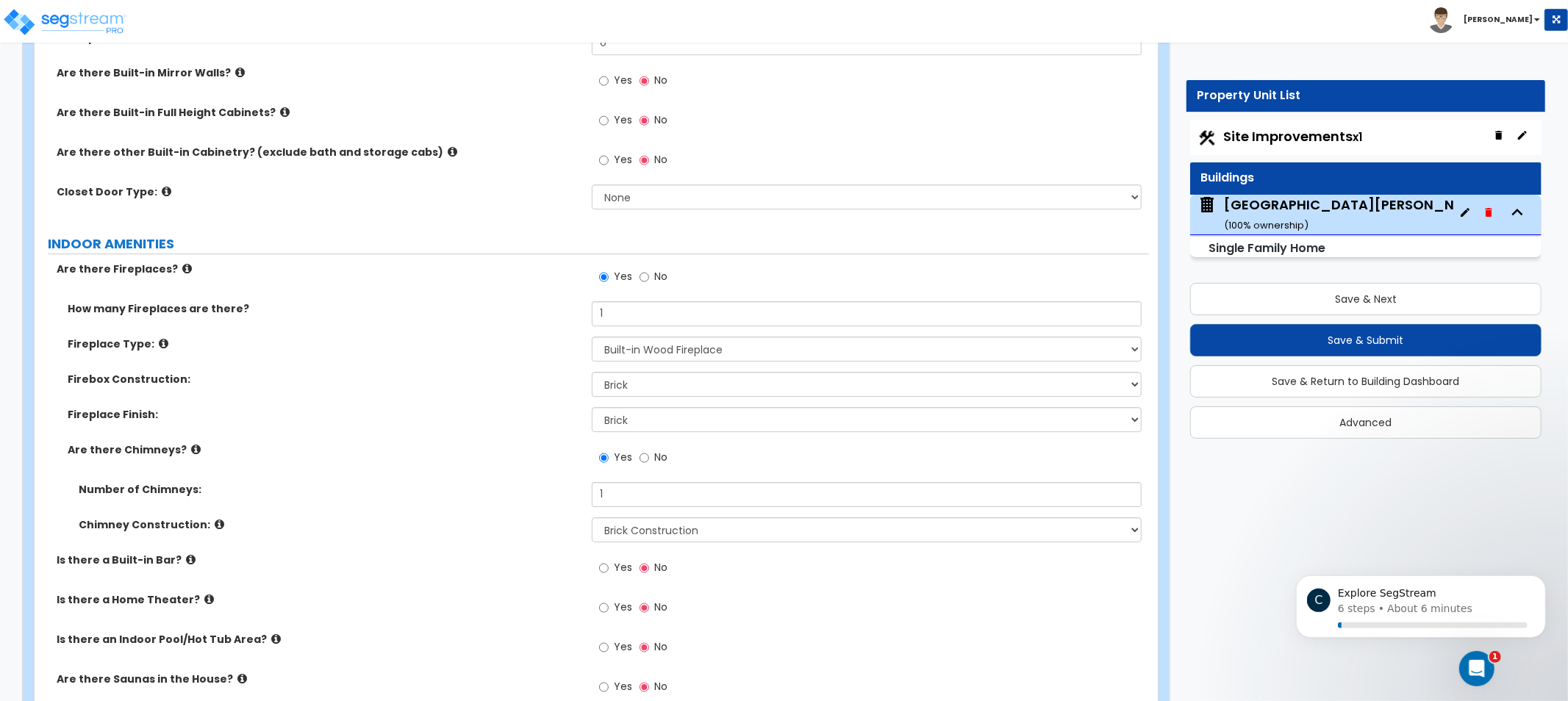
drag, startPoint x: 427, startPoint y: 491, endPoint x: 417, endPoint y: 531, distance: 41.2
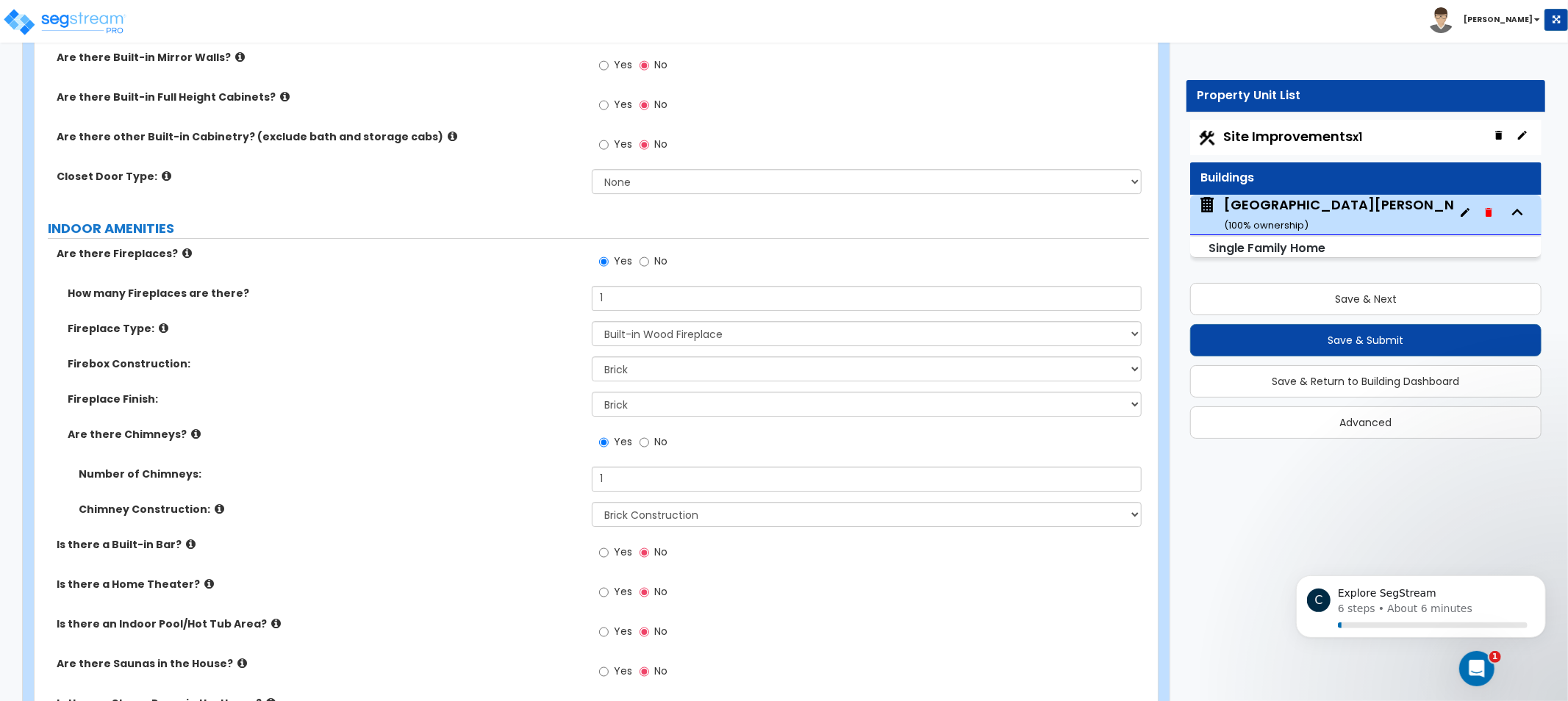
drag, startPoint x: 545, startPoint y: 365, endPoint x: 429, endPoint y: 334, distance: 120.1
click at [429, 334] on div "Fireplace Type: Please Choose One Built-in Electric Fireplace Built-in Gas Fire…" at bounding box center [591, 339] width 1115 height 35
drag, startPoint x: 415, startPoint y: 337, endPoint x: 385, endPoint y: 340, distance: 30.1
click at [385, 340] on div "Fireplace Type: Please Choose One Built-in Electric Fireplace Built-in Gas Fire…" at bounding box center [591, 339] width 1115 height 35
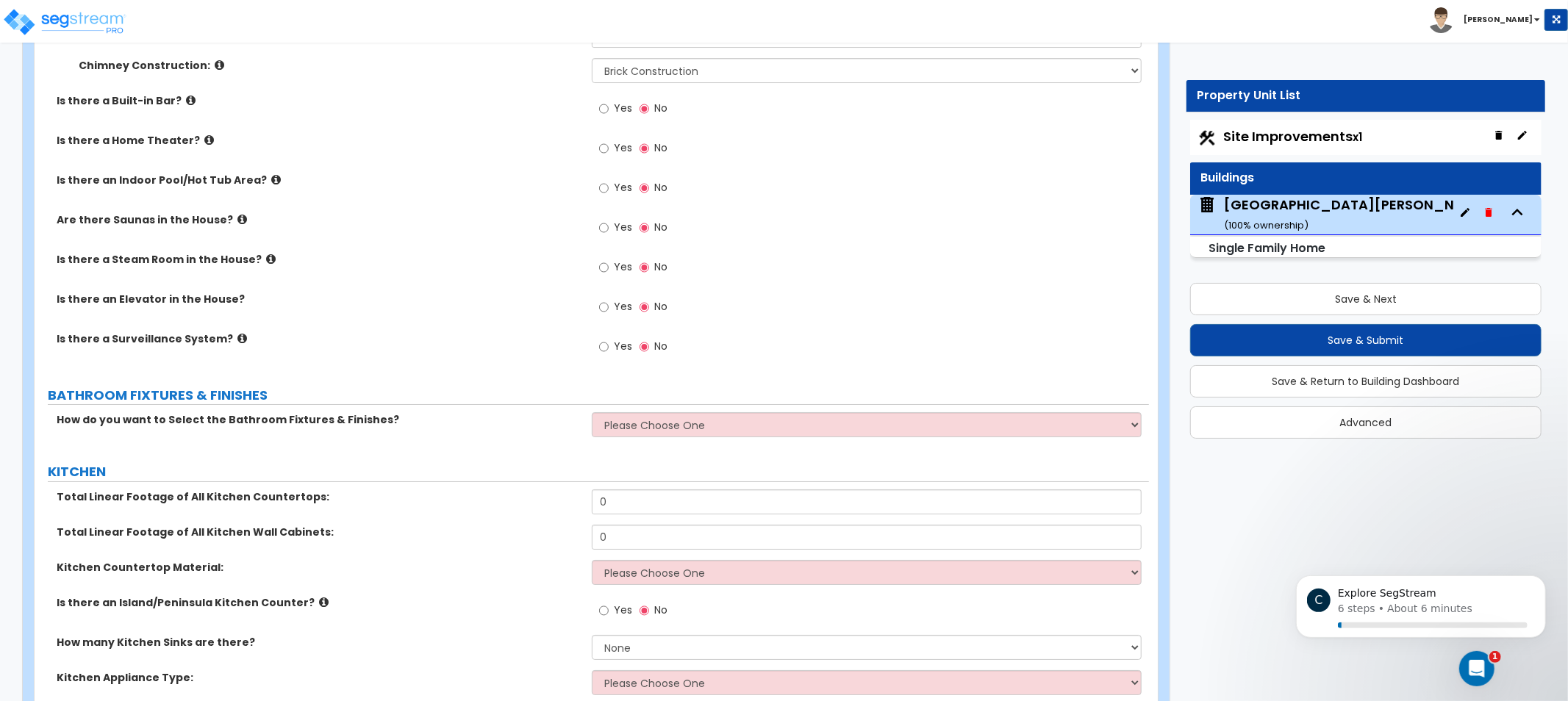
drag, startPoint x: 415, startPoint y: 372, endPoint x: 421, endPoint y: 391, distance: 19.9
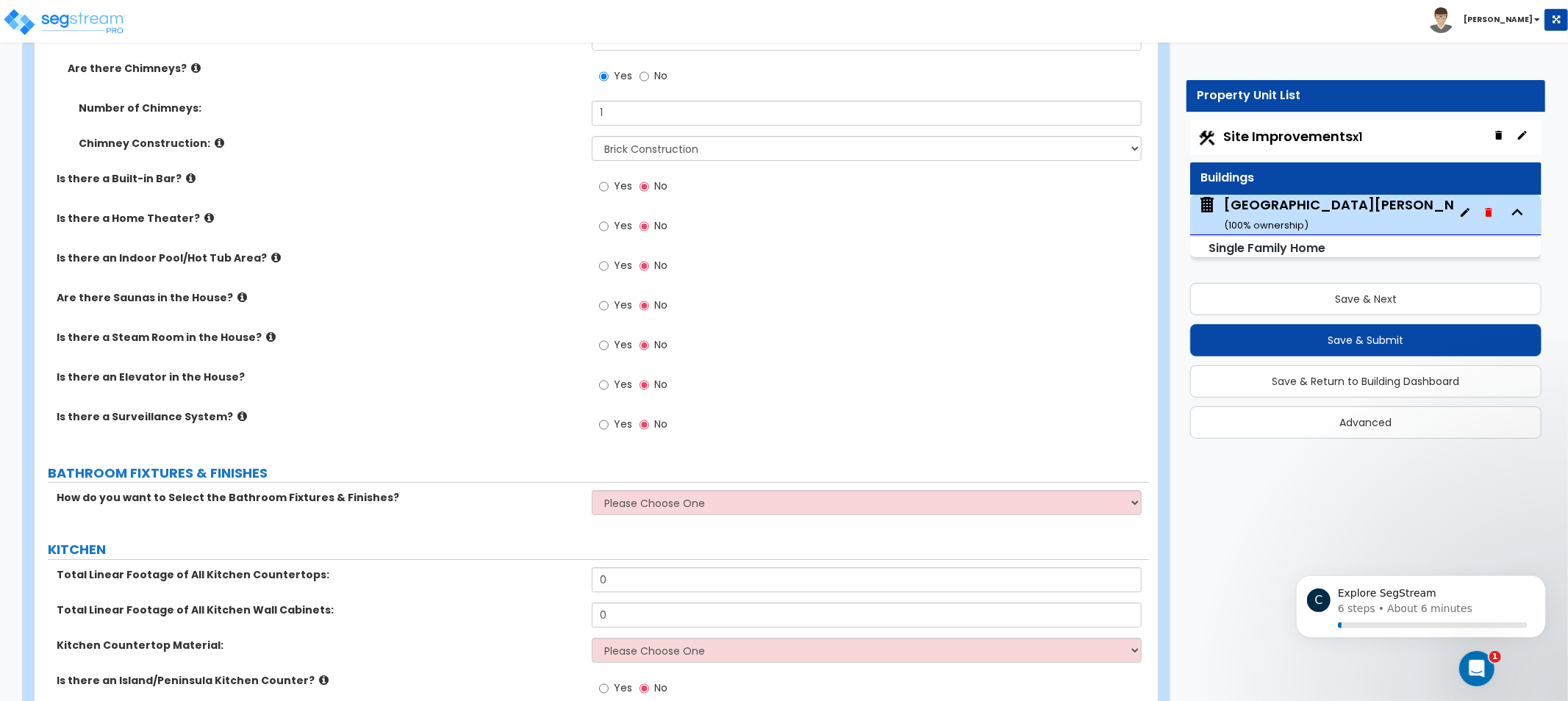
drag, startPoint x: 500, startPoint y: 347, endPoint x: 490, endPoint y: 296, distance: 52.0
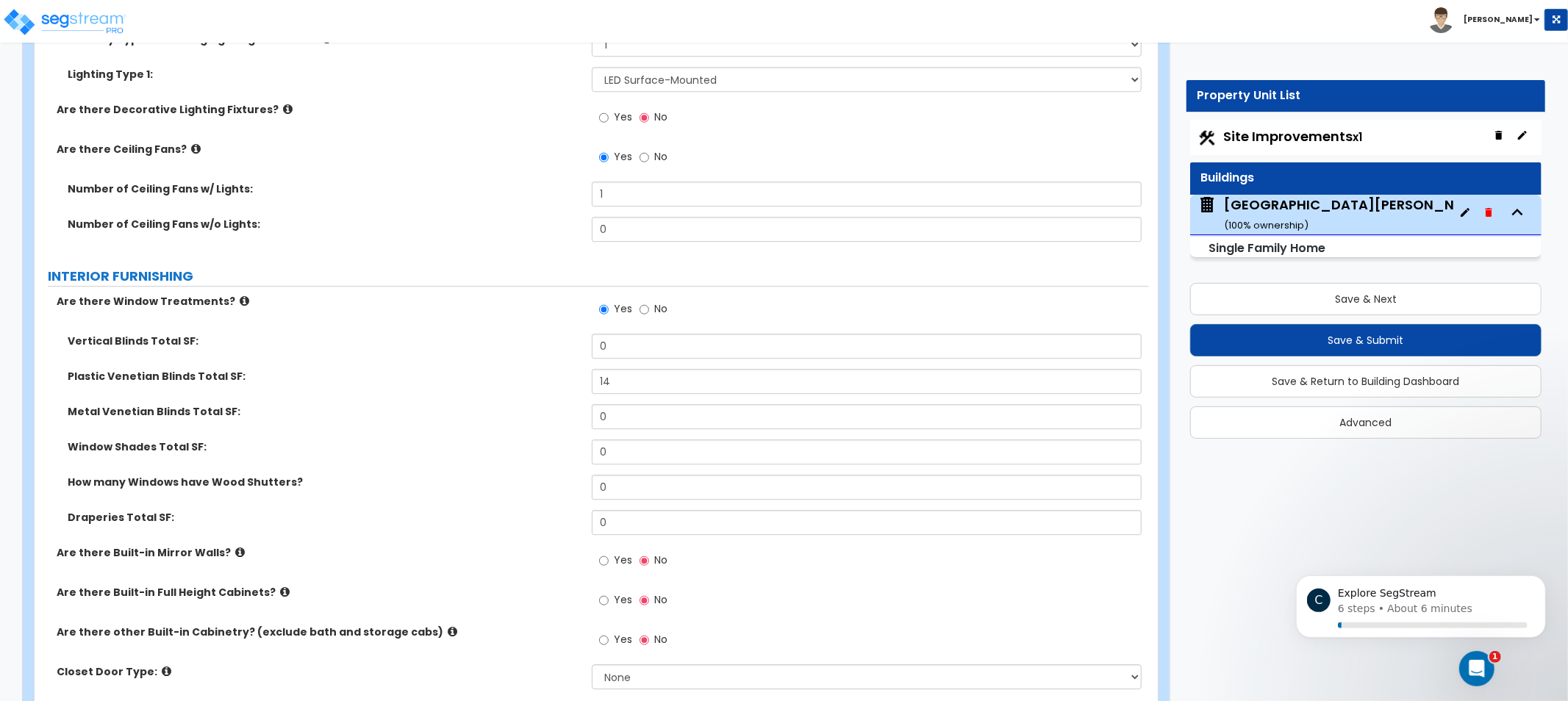
scroll to position [3115, 0]
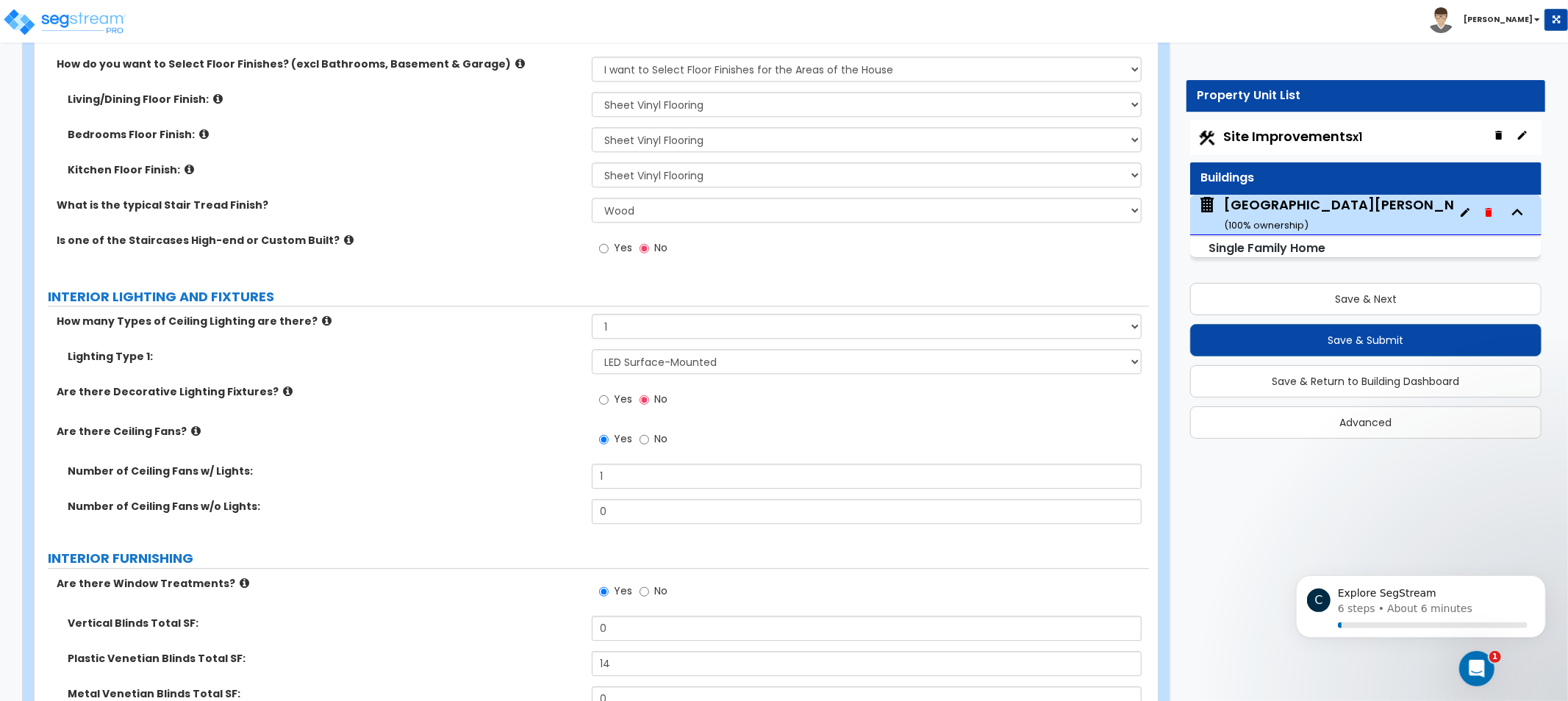
drag, startPoint x: 490, startPoint y: 279, endPoint x: 491, endPoint y: 210, distance: 69.0
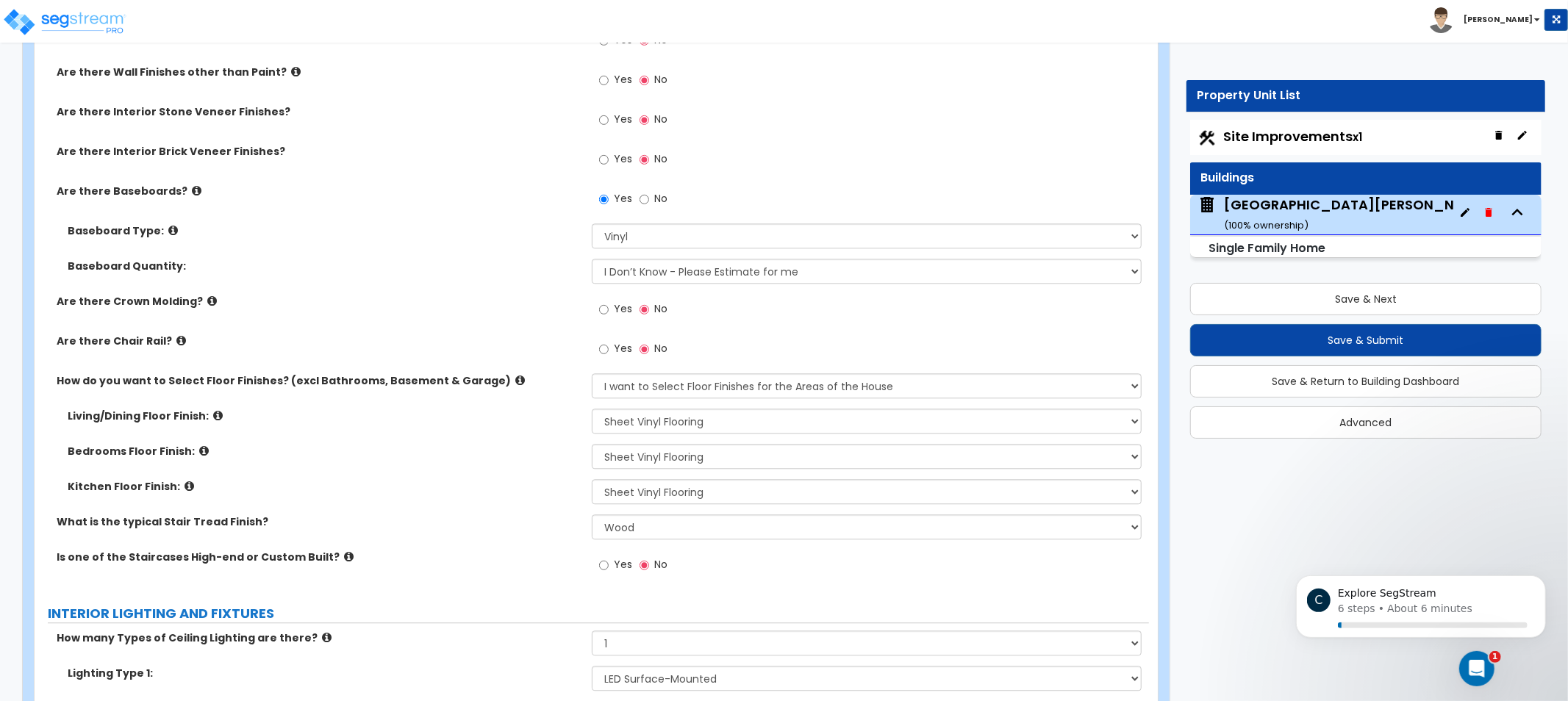
drag, startPoint x: 453, startPoint y: 358, endPoint x: 474, endPoint y: 228, distance: 131.7
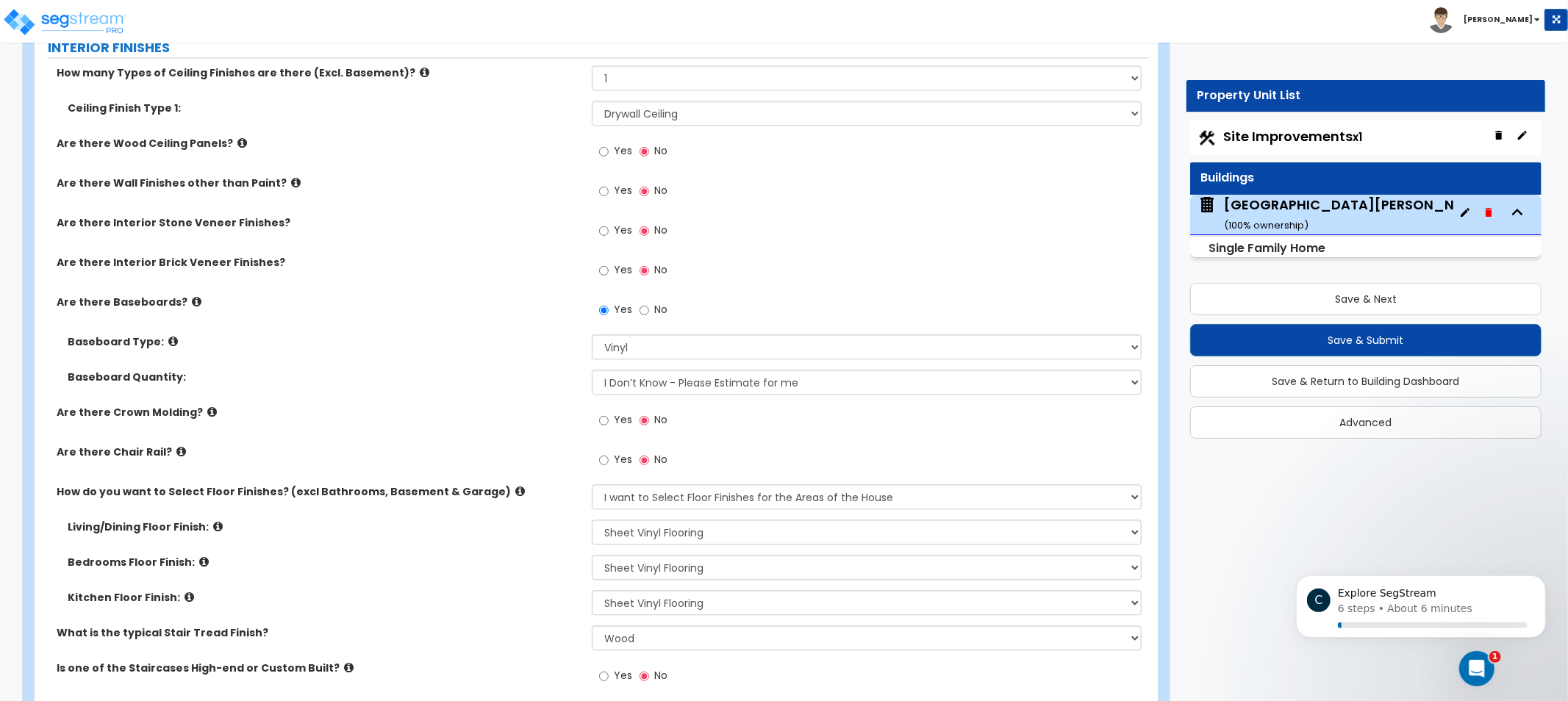
drag, startPoint x: 463, startPoint y: 286, endPoint x: 478, endPoint y: 194, distance: 93.2
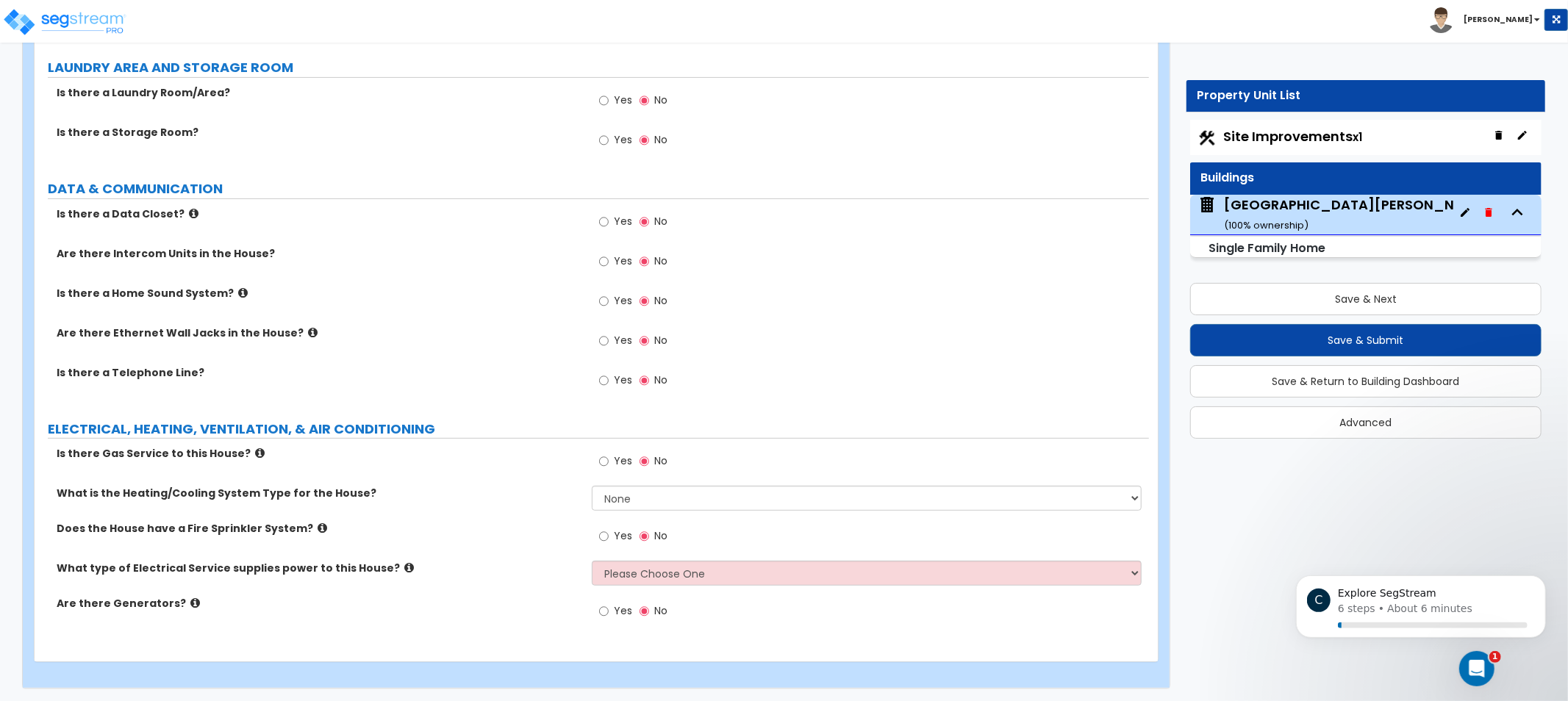
drag, startPoint x: 452, startPoint y: 262, endPoint x: 485, endPoint y: 502, distance: 242.3
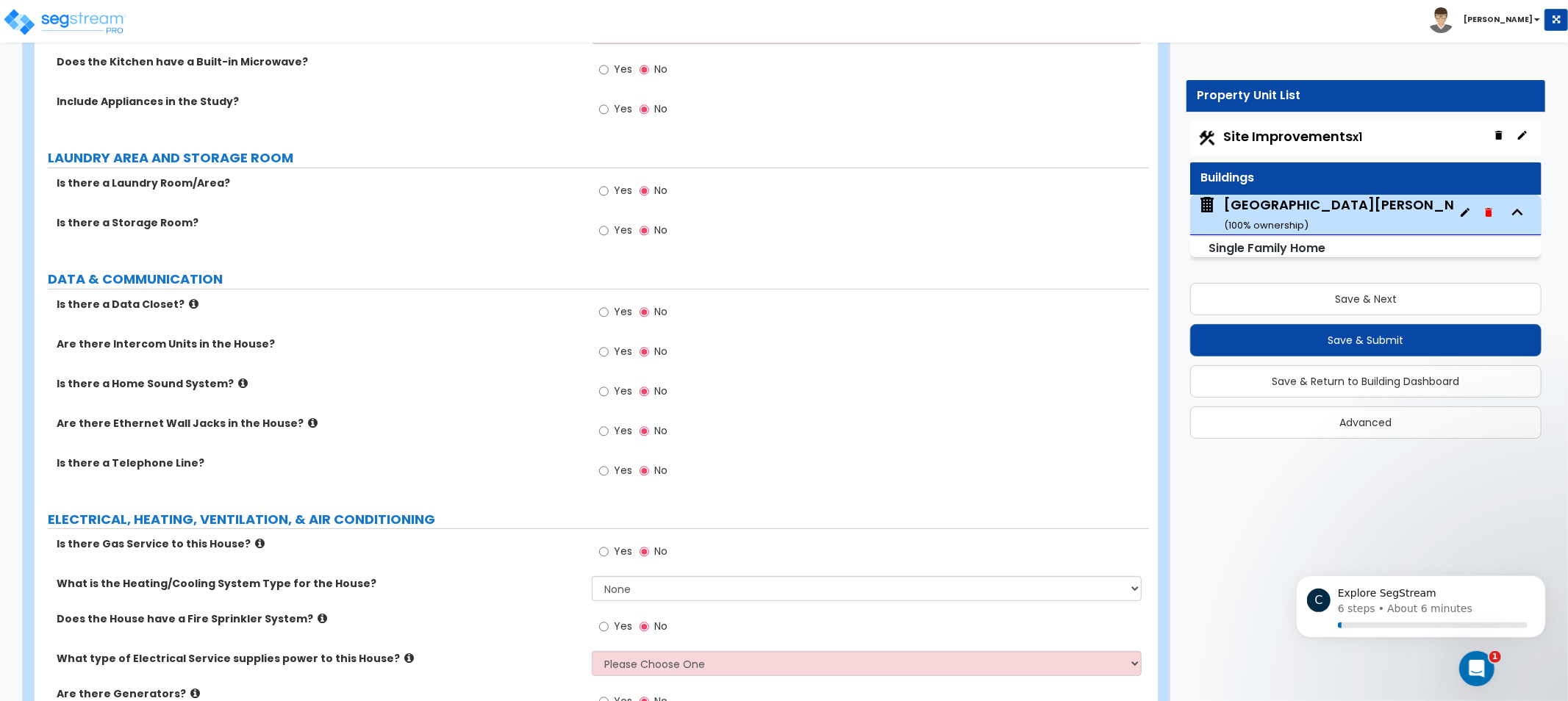
scroll to position [4767, 0]
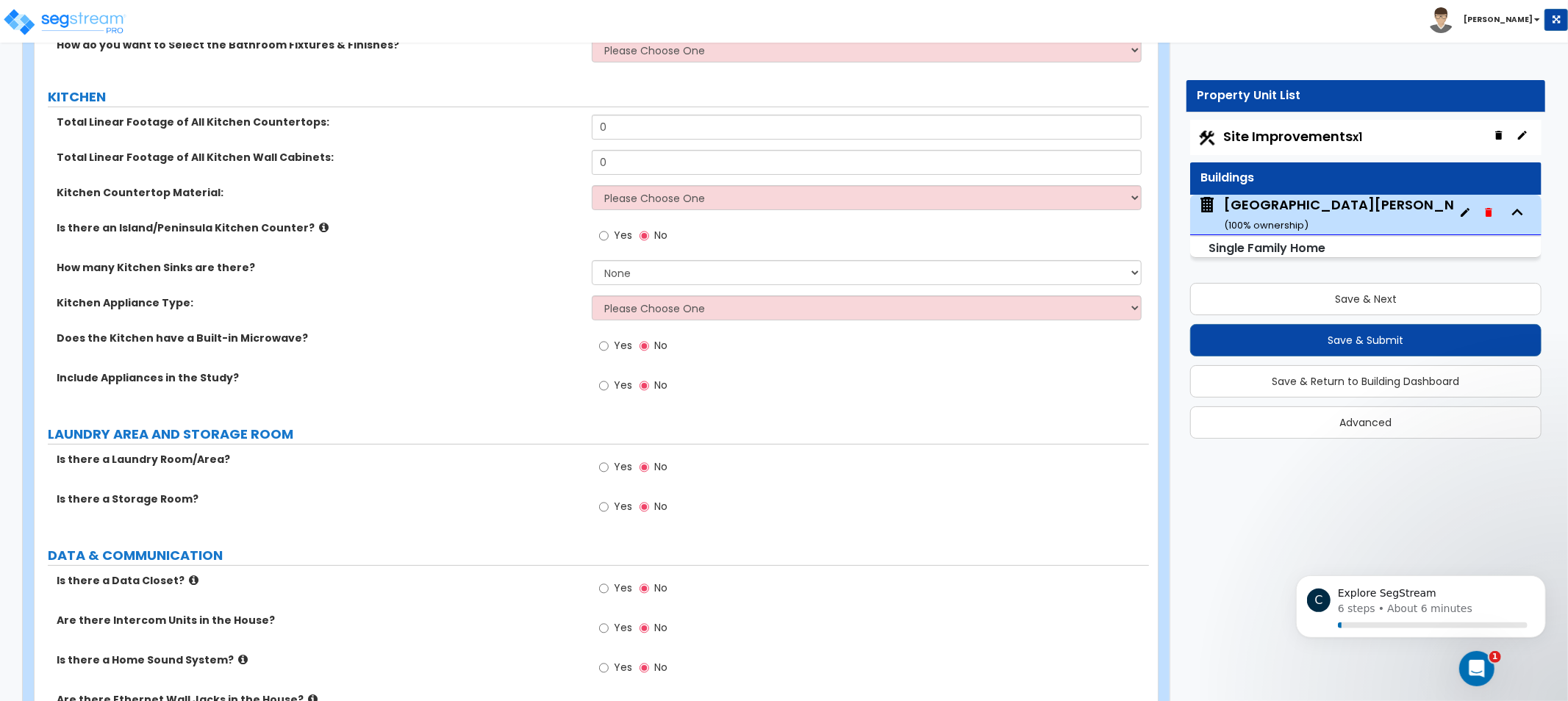
drag, startPoint x: 495, startPoint y: 329, endPoint x: 500, endPoint y: 217, distance: 112.1
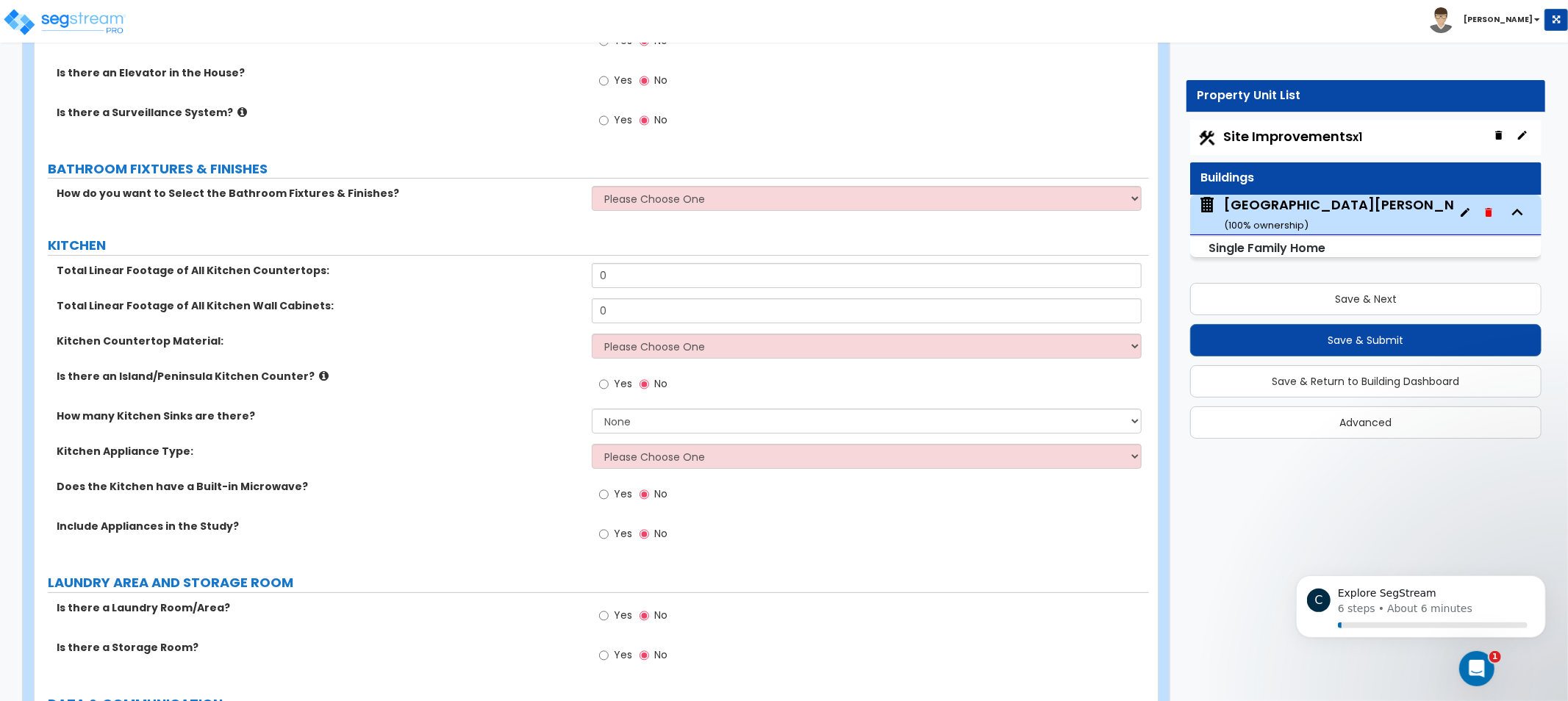
drag, startPoint x: 500, startPoint y: 335, endPoint x: 495, endPoint y: 196, distance: 139.1
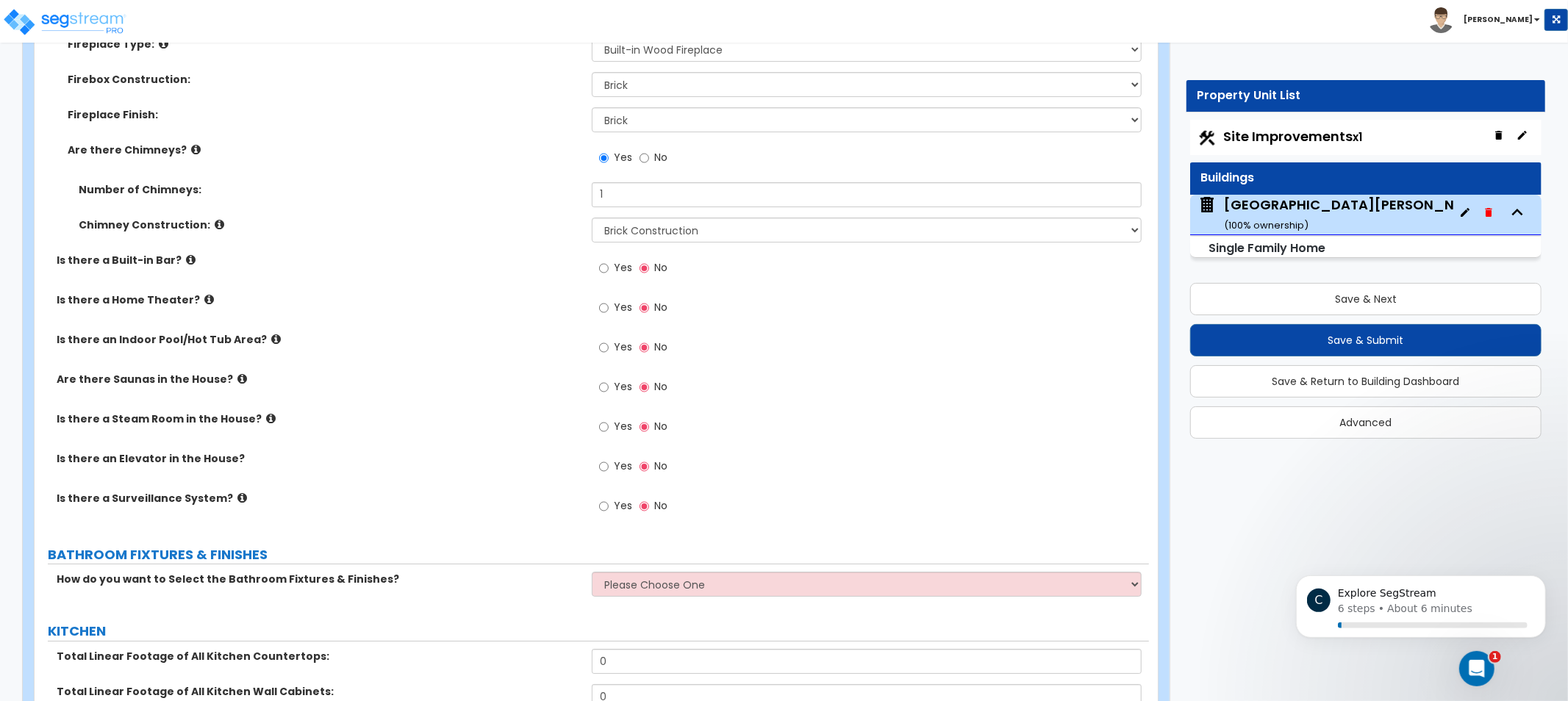
click at [204, 297] on icon at bounding box center [209, 300] width 10 height 11
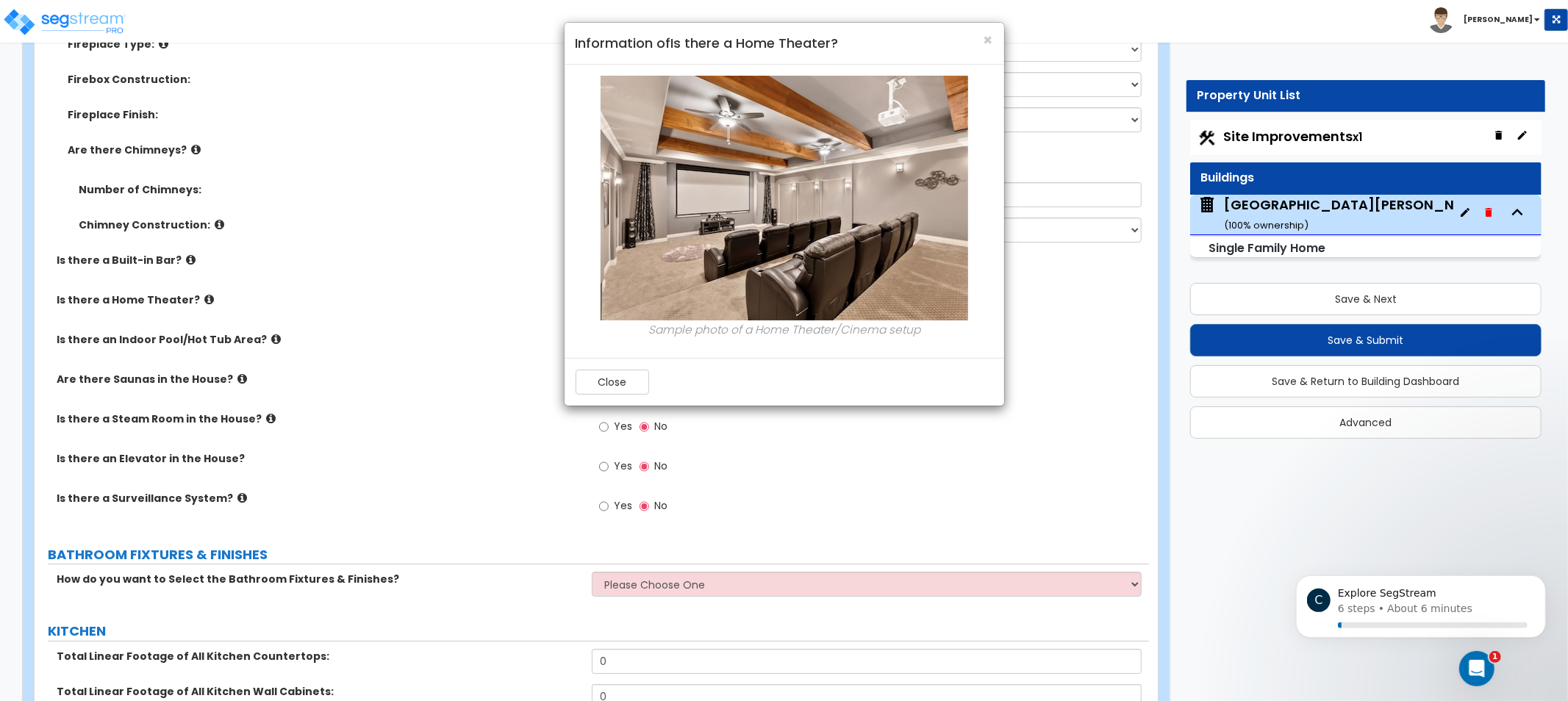
drag, startPoint x: 347, startPoint y: 356, endPoint x: 416, endPoint y: 364, distance: 69.5
click at [347, 357] on div "× Information of Is there a Home Theater? Sample photo of a Home Theater/Cinema…" at bounding box center [784, 350] width 1568 height 701
click at [640, 392] on button "Close" at bounding box center [612, 382] width 73 height 25
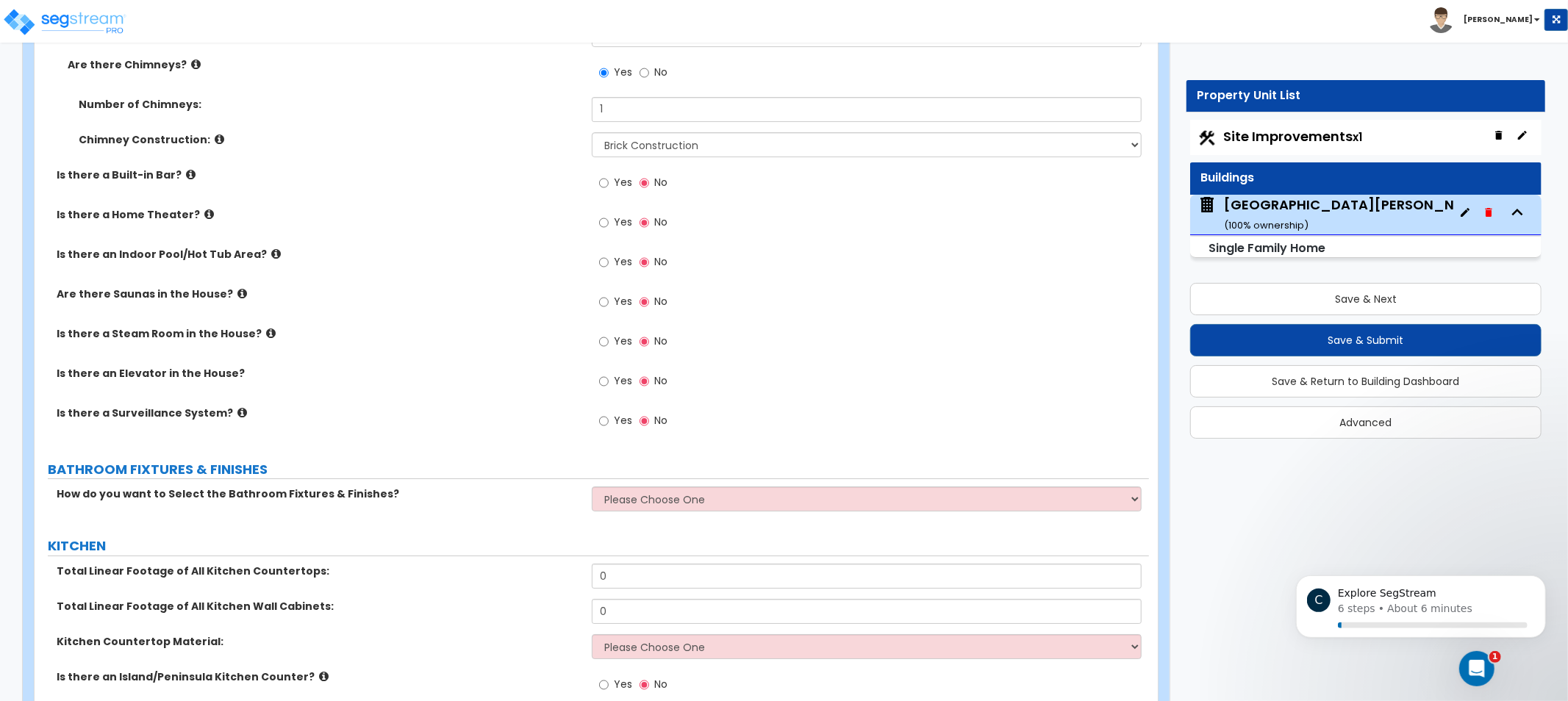
drag, startPoint x: 437, startPoint y: 445, endPoint x: 431, endPoint y: 487, distance: 42.4
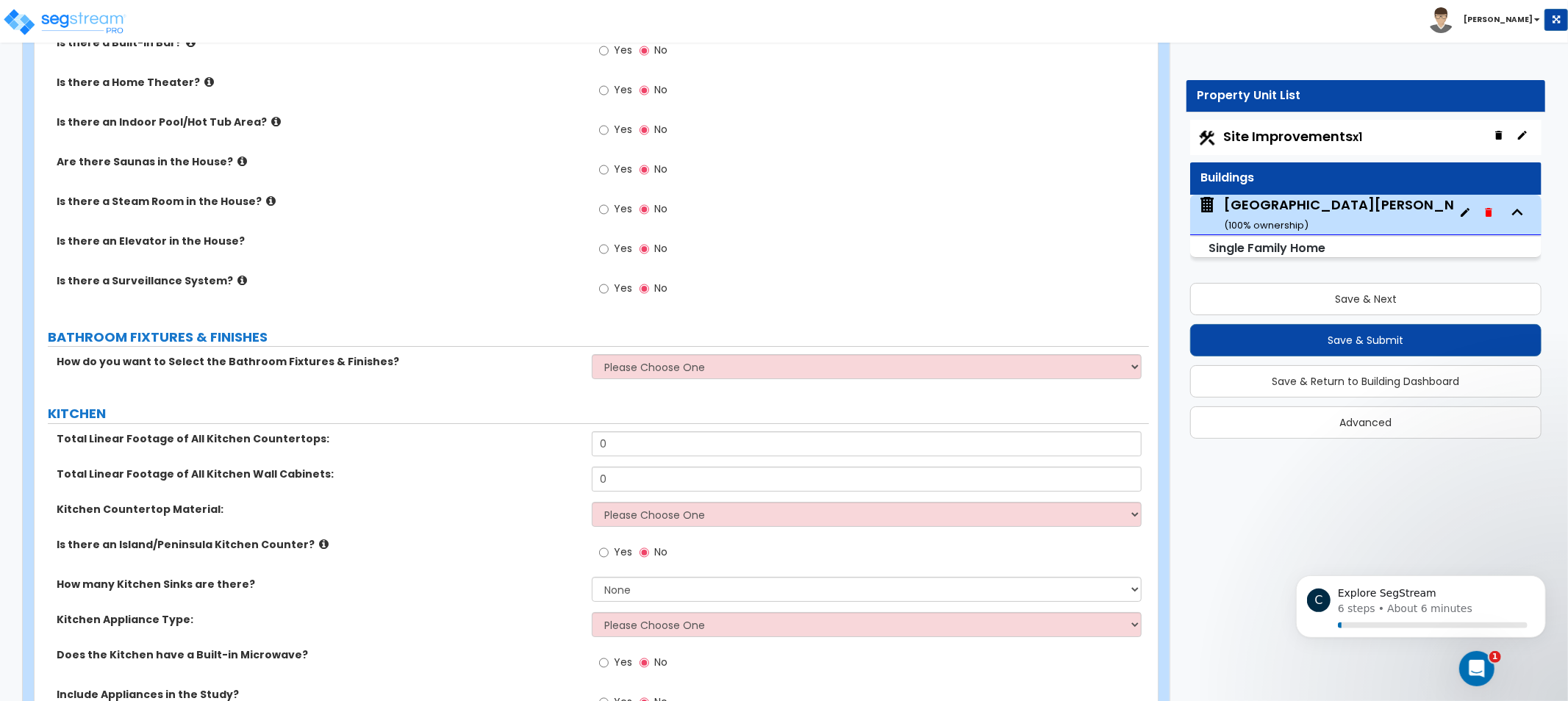
drag, startPoint x: 474, startPoint y: 337, endPoint x: 468, endPoint y: 394, distance: 57.3
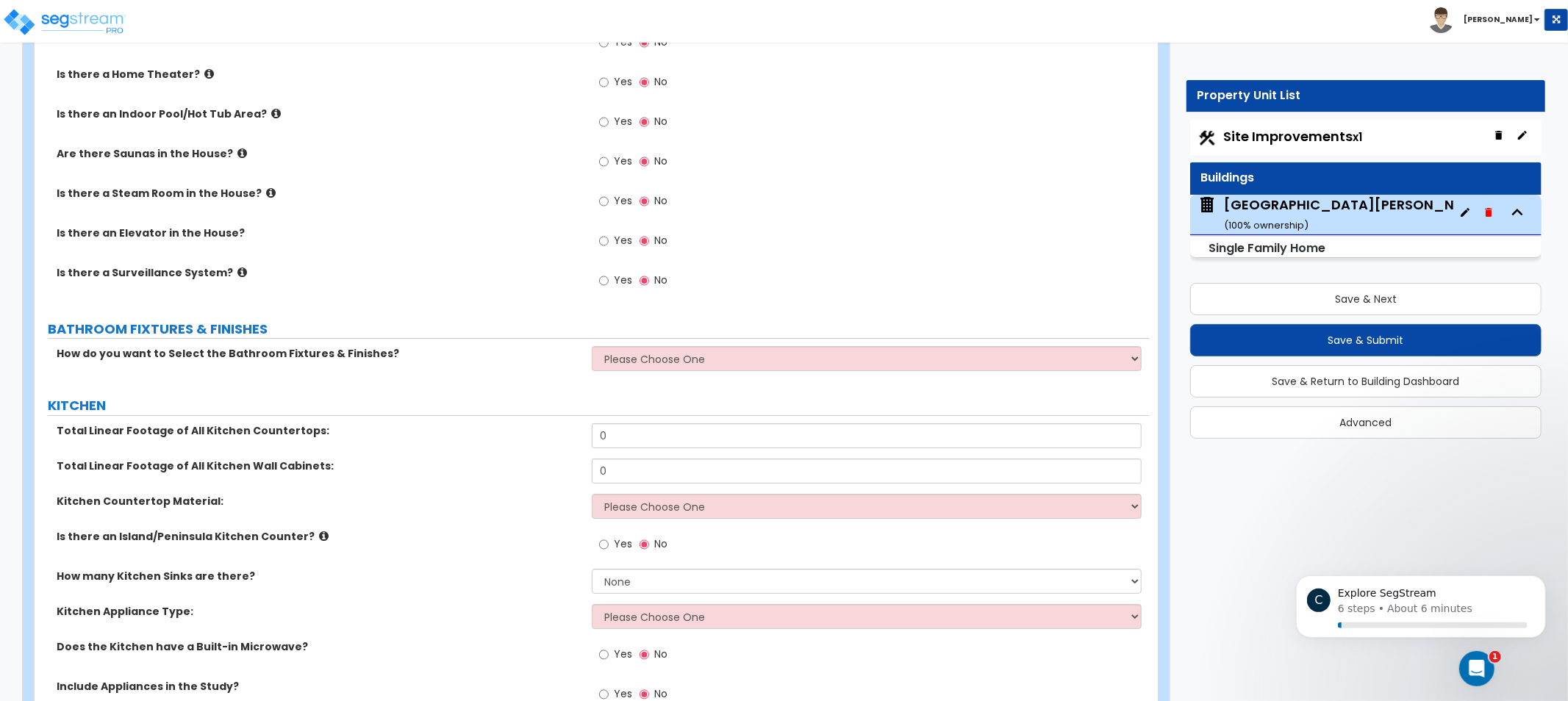
drag, startPoint x: 478, startPoint y: 301, endPoint x: 463, endPoint y: 296, distance: 15.8
drag, startPoint x: 463, startPoint y: 296, endPoint x: 388, endPoint y: 261, distance: 82.8
click at [388, 261] on div "Is there an Elevator in the House? Yes No" at bounding box center [591, 245] width 1115 height 40
click at [622, 359] on select "Please Choose One I want to Select Fixtures and Finishes only for one Bath and …" at bounding box center [867, 359] width 550 height 25
select select "1"
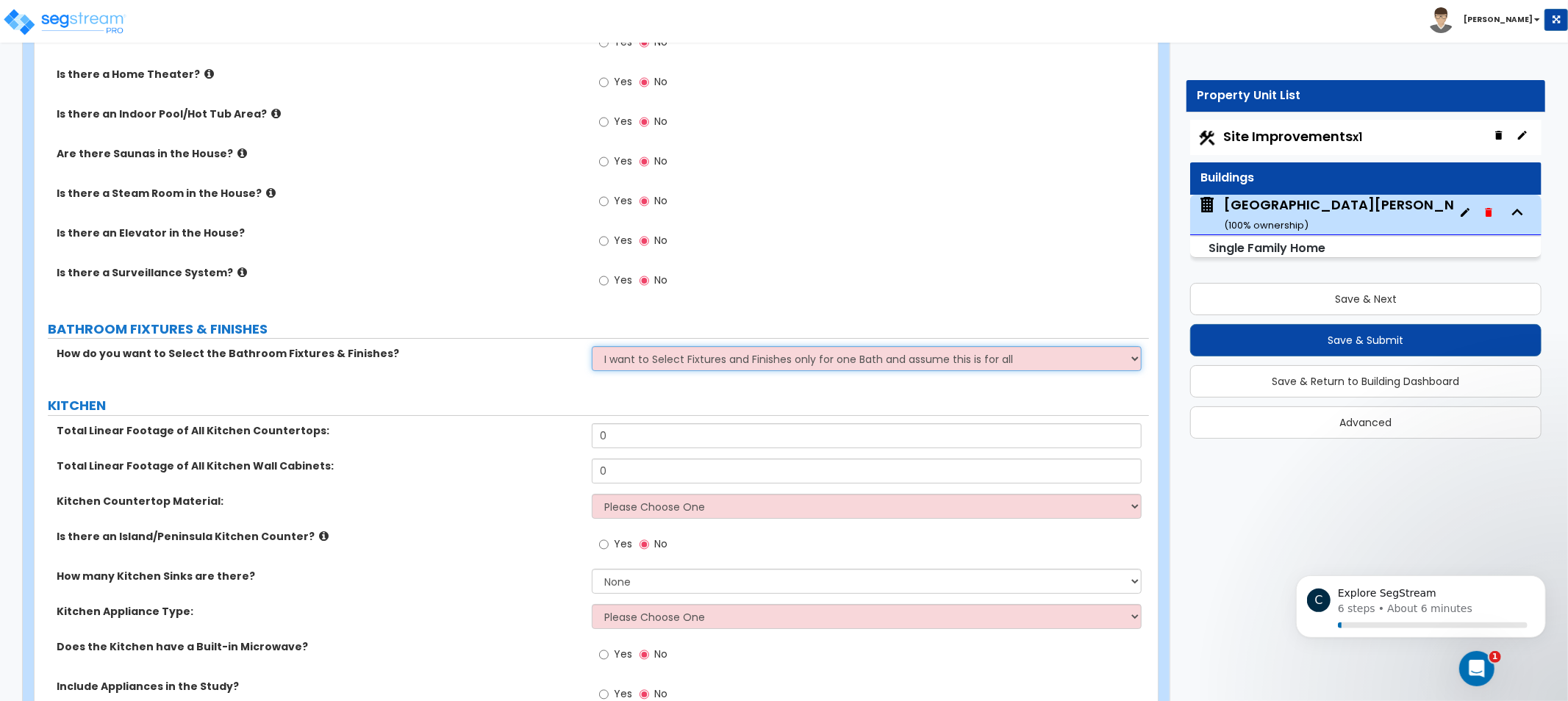
click at [592, 347] on select "Please Choose One I want to Select Fixtures and Finishes only for one Bath and …" at bounding box center [867, 359] width 550 height 25
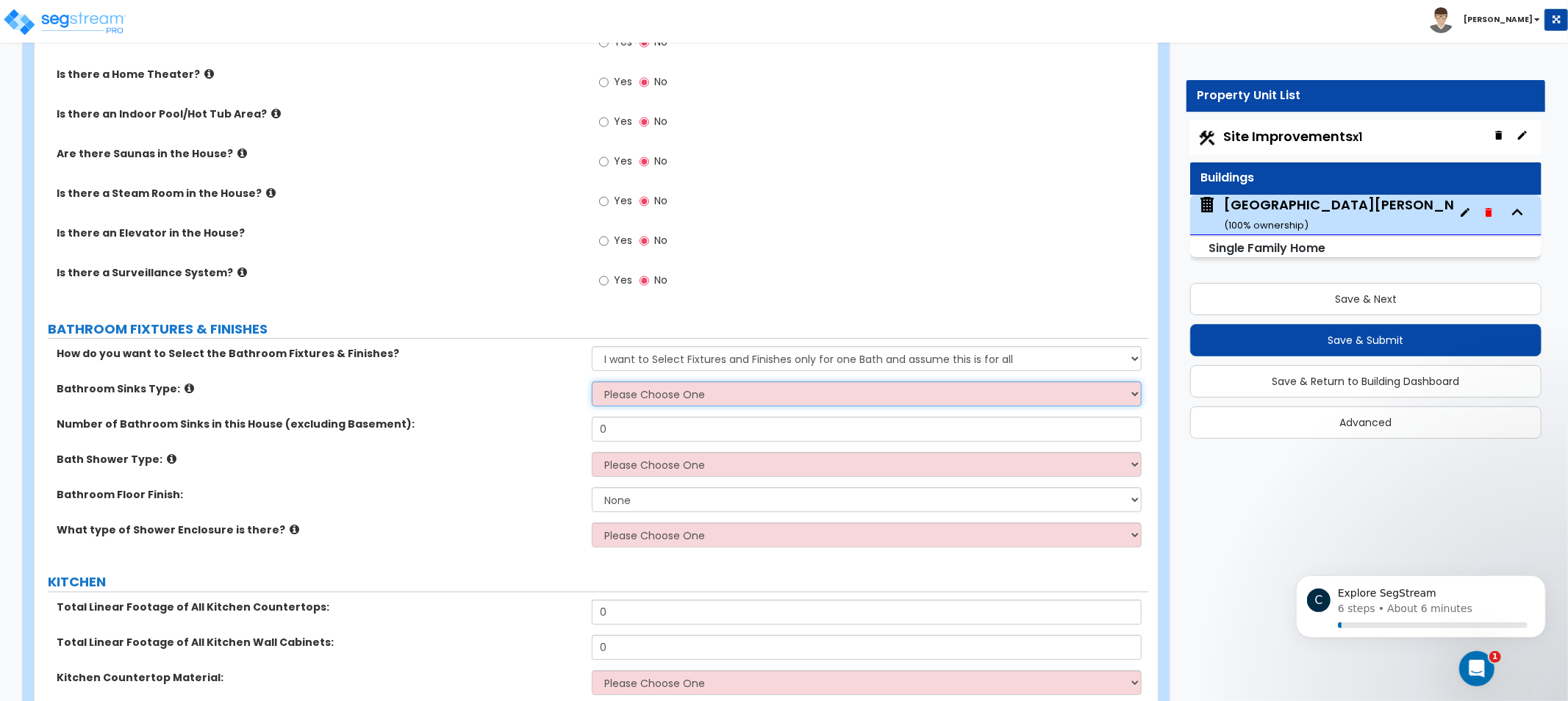
click at [662, 391] on select "Please Choose One Wall-mounted Pedestal-mounted Vanity-mounted" at bounding box center [867, 394] width 550 height 25
drag, startPoint x: 448, startPoint y: 413, endPoint x: 417, endPoint y: 408, distance: 31.4
click at [438, 412] on div "Bathroom Sinks Type: Please Choose One Wall-mounted Pedestal-mounted Vanity-mou…" at bounding box center [591, 400] width 1115 height 35
click at [186, 386] on label "Bathroom Sinks Type:" at bounding box center [318, 389] width 524 height 15
click at [186, 385] on icon at bounding box center [189, 388] width 10 height 11
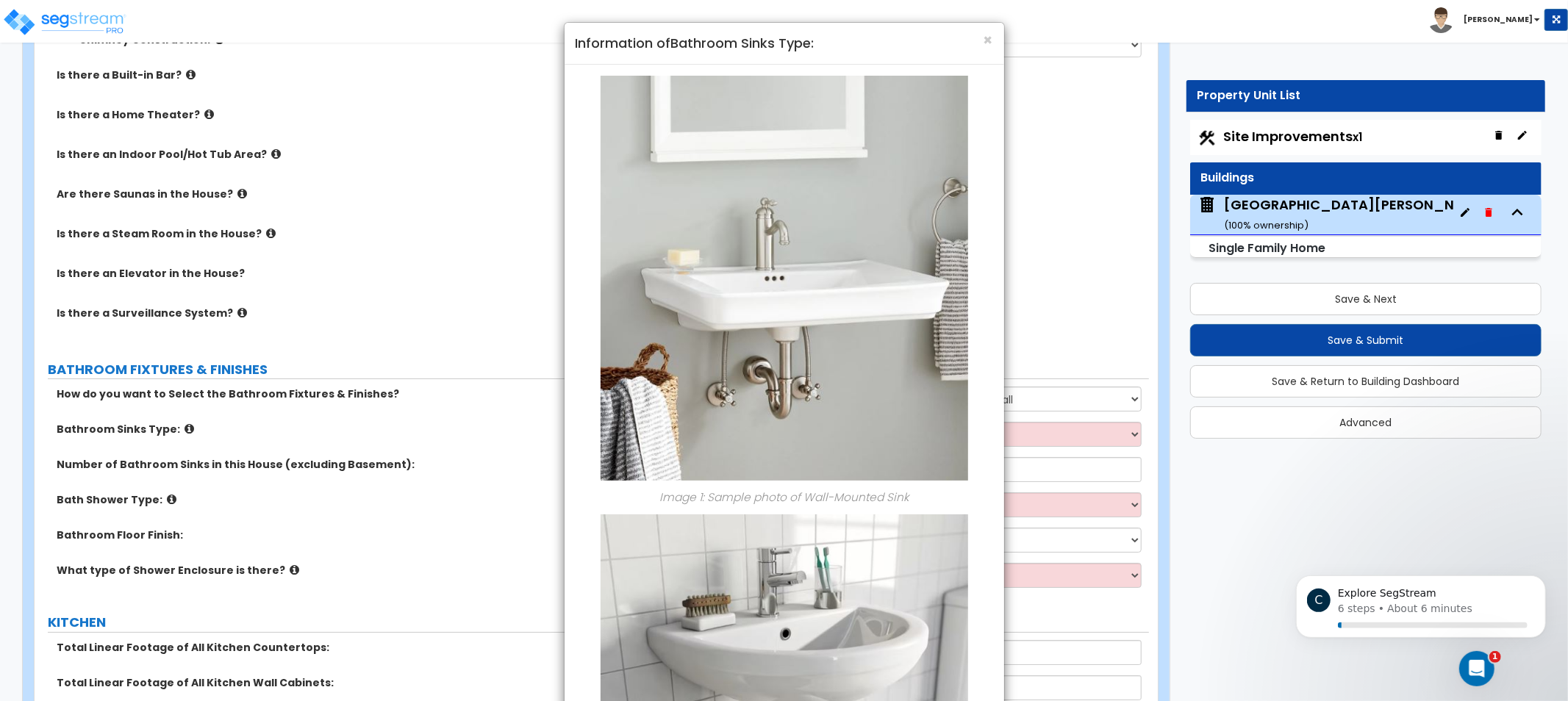
scroll to position [4405, 0]
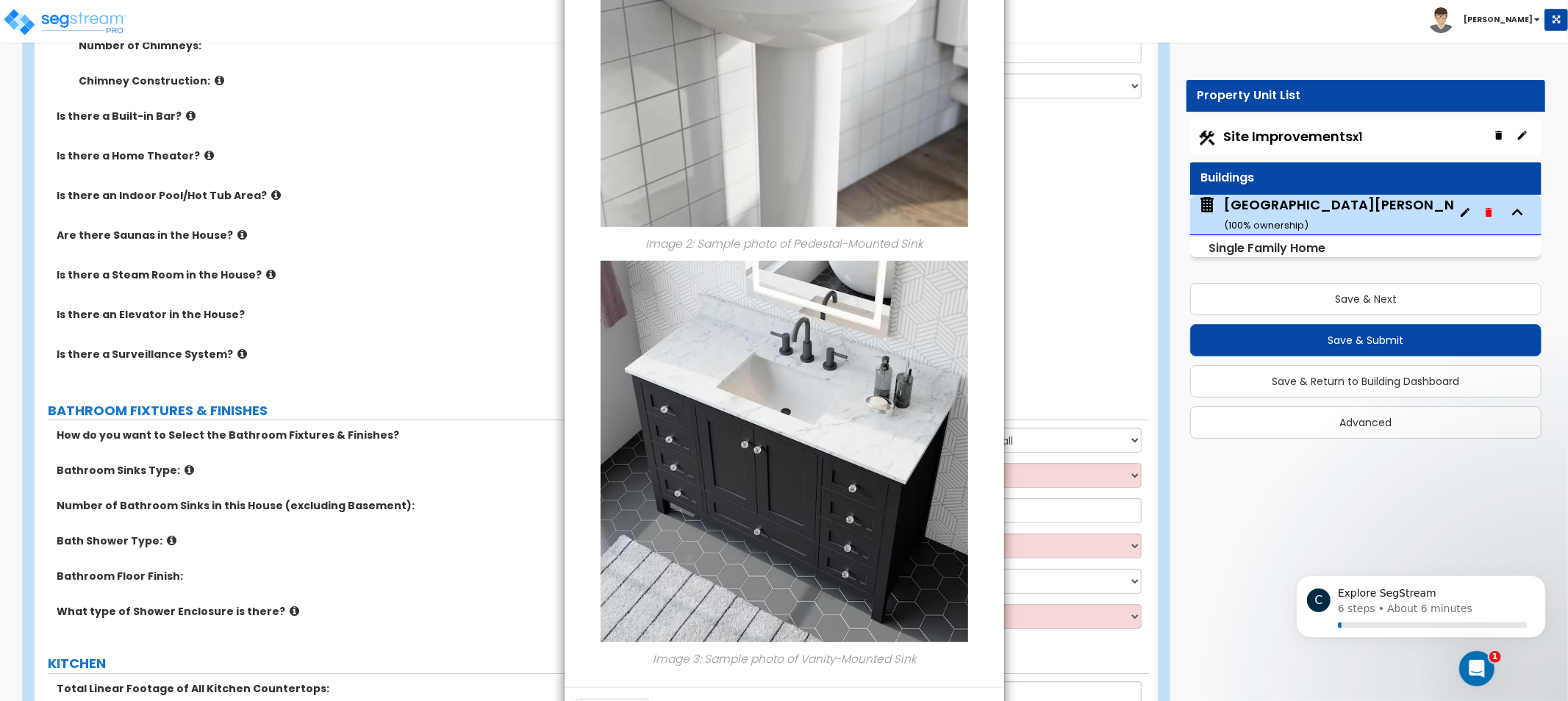
drag, startPoint x: 893, startPoint y: 456, endPoint x: 891, endPoint y: 651, distance: 195.0
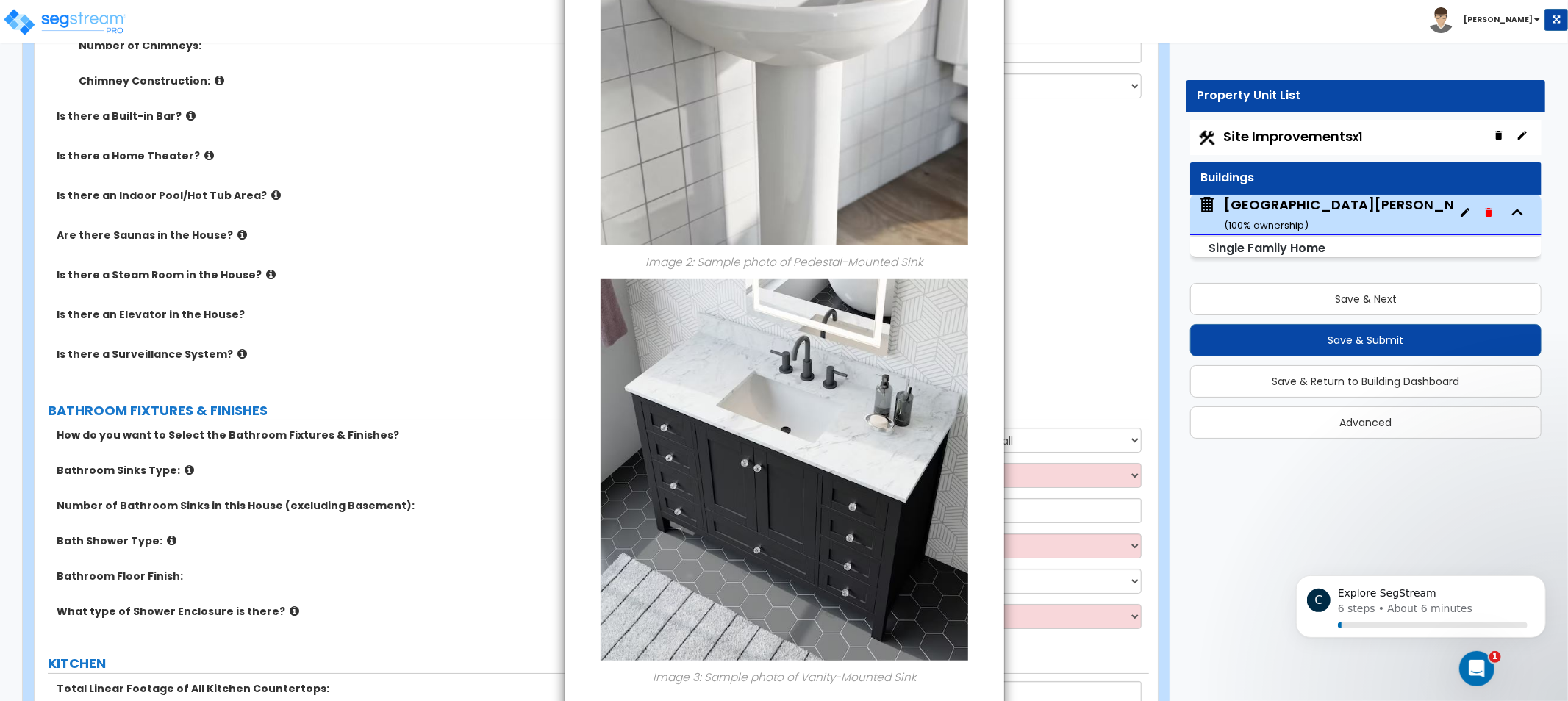
drag, startPoint x: 717, startPoint y: 587, endPoint x: 732, endPoint y: 456, distance: 131.9
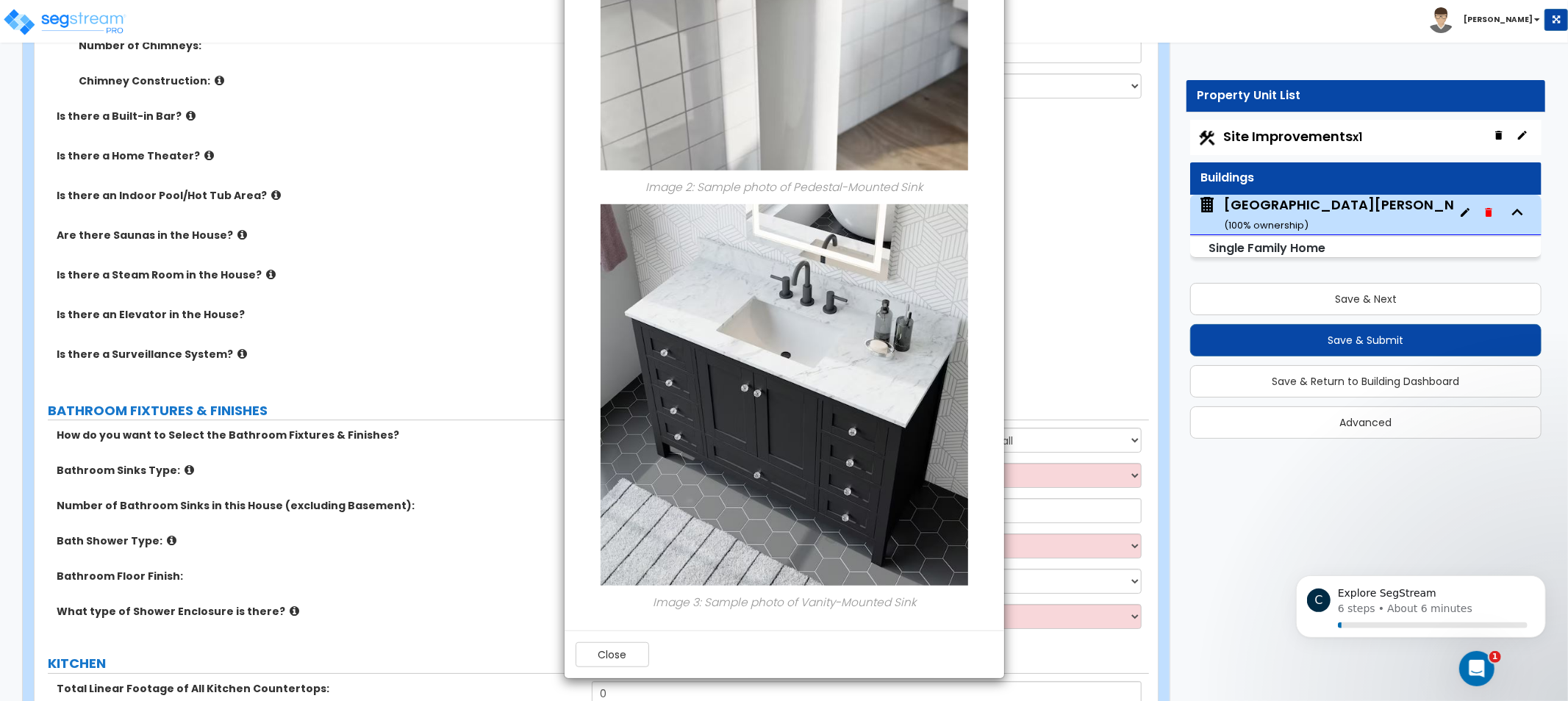
drag, startPoint x: 731, startPoint y: 674, endPoint x: 723, endPoint y: 717, distance: 43.7
click at [616, 665] on button "Close" at bounding box center [612, 655] width 73 height 25
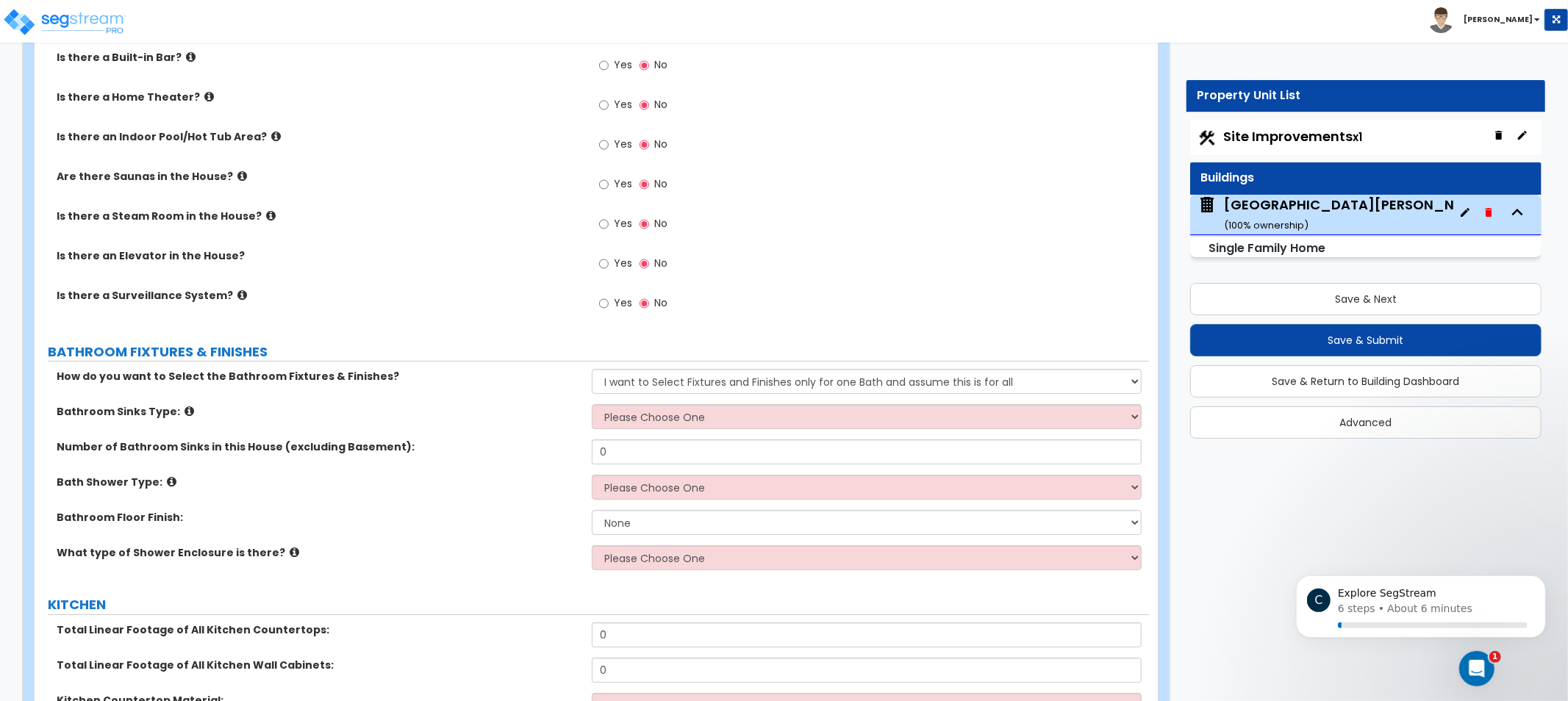
scroll to position [4510, 0]
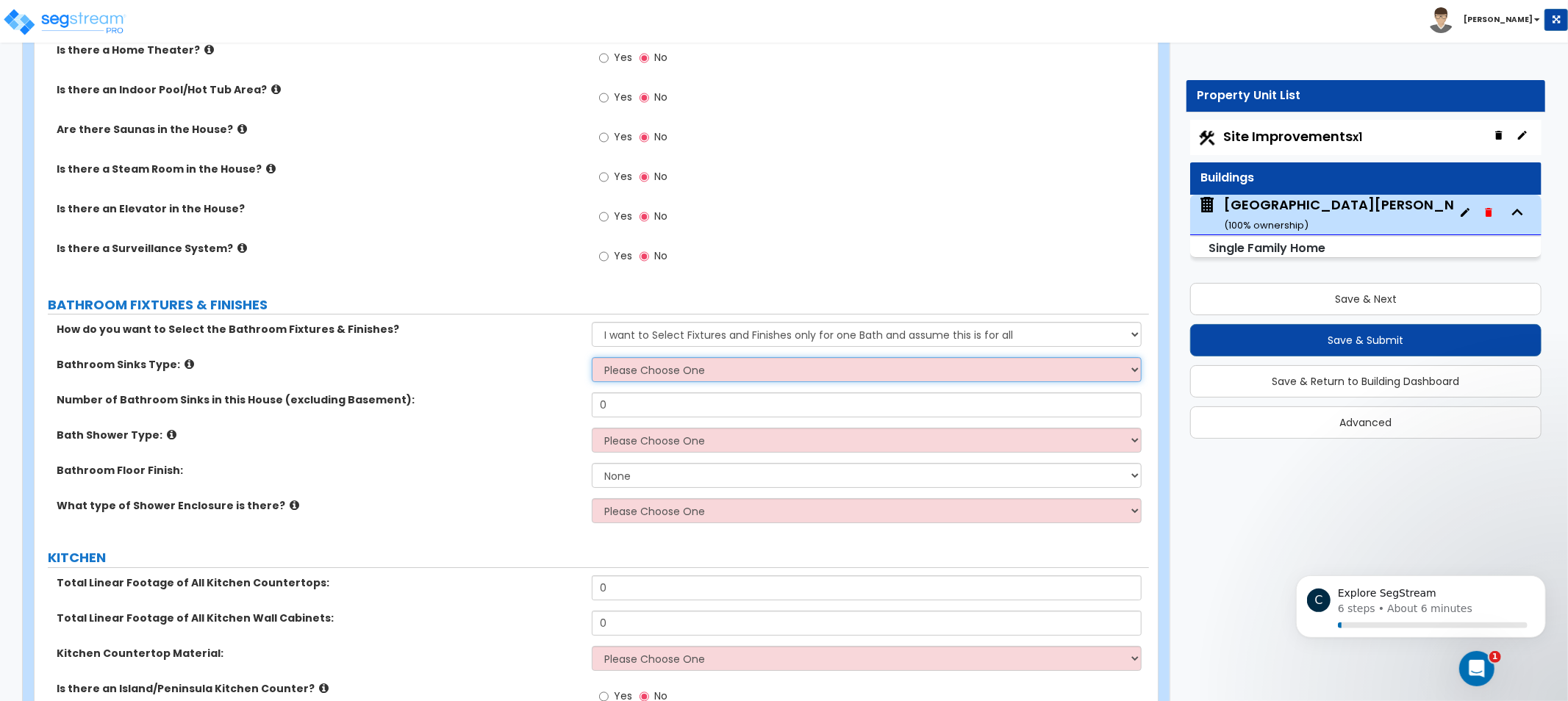
click at [659, 371] on select "Please Choose One Wall-mounted Pedestal-mounted Vanity-mounted" at bounding box center [867, 370] width 550 height 25
select select "3"
click at [592, 357] on select "Please Choose One Wall-mounted Pedestal-mounted Vanity-mounted" at bounding box center [867, 370] width 550 height 25
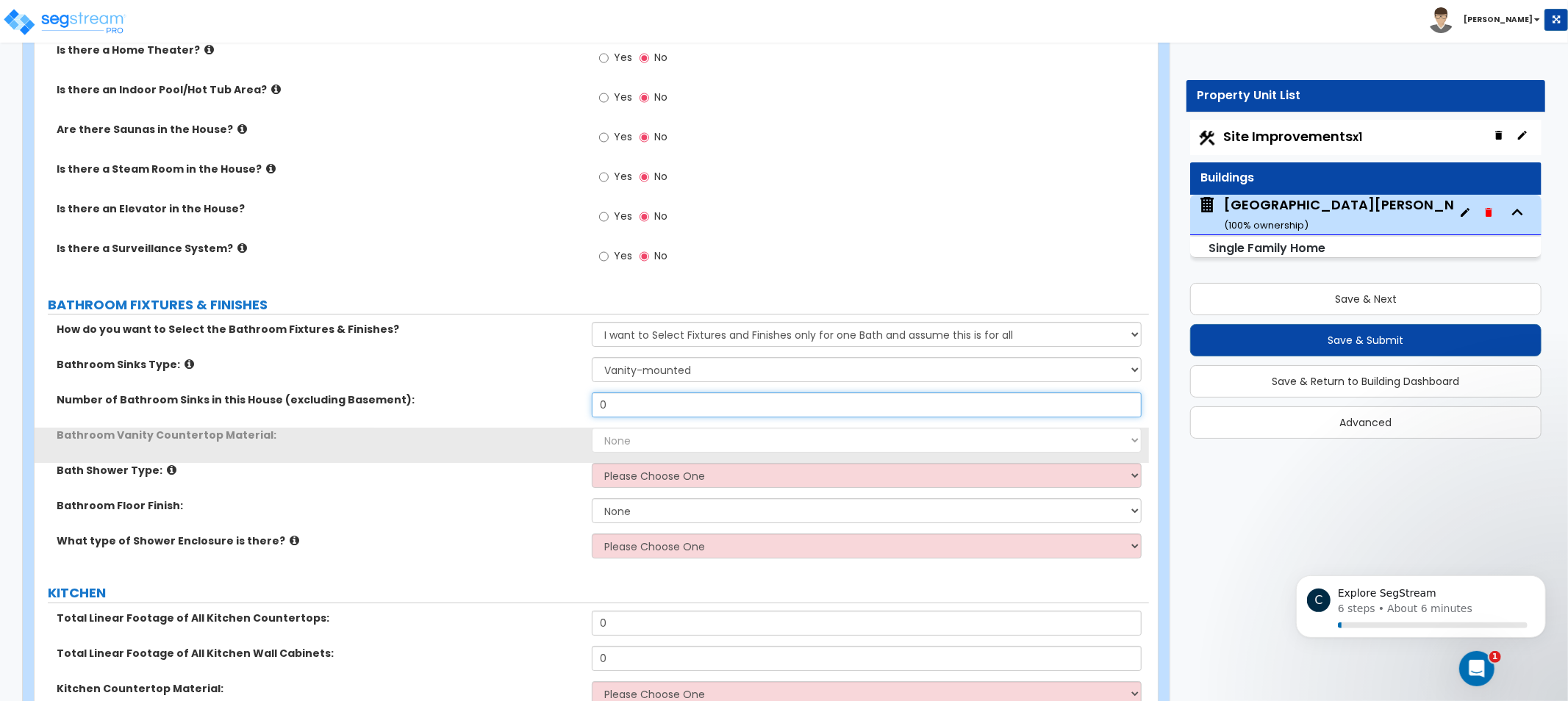
click at [658, 408] on input "0" at bounding box center [867, 405] width 550 height 25
drag, startPoint x: 658, startPoint y: 408, endPoint x: 465, endPoint y: 386, distance: 194.2
click at [500, 387] on div "How do you want to Select the Bathroom Fixtures & Finishes? Please Choose One I…" at bounding box center [592, 445] width 1092 height 247
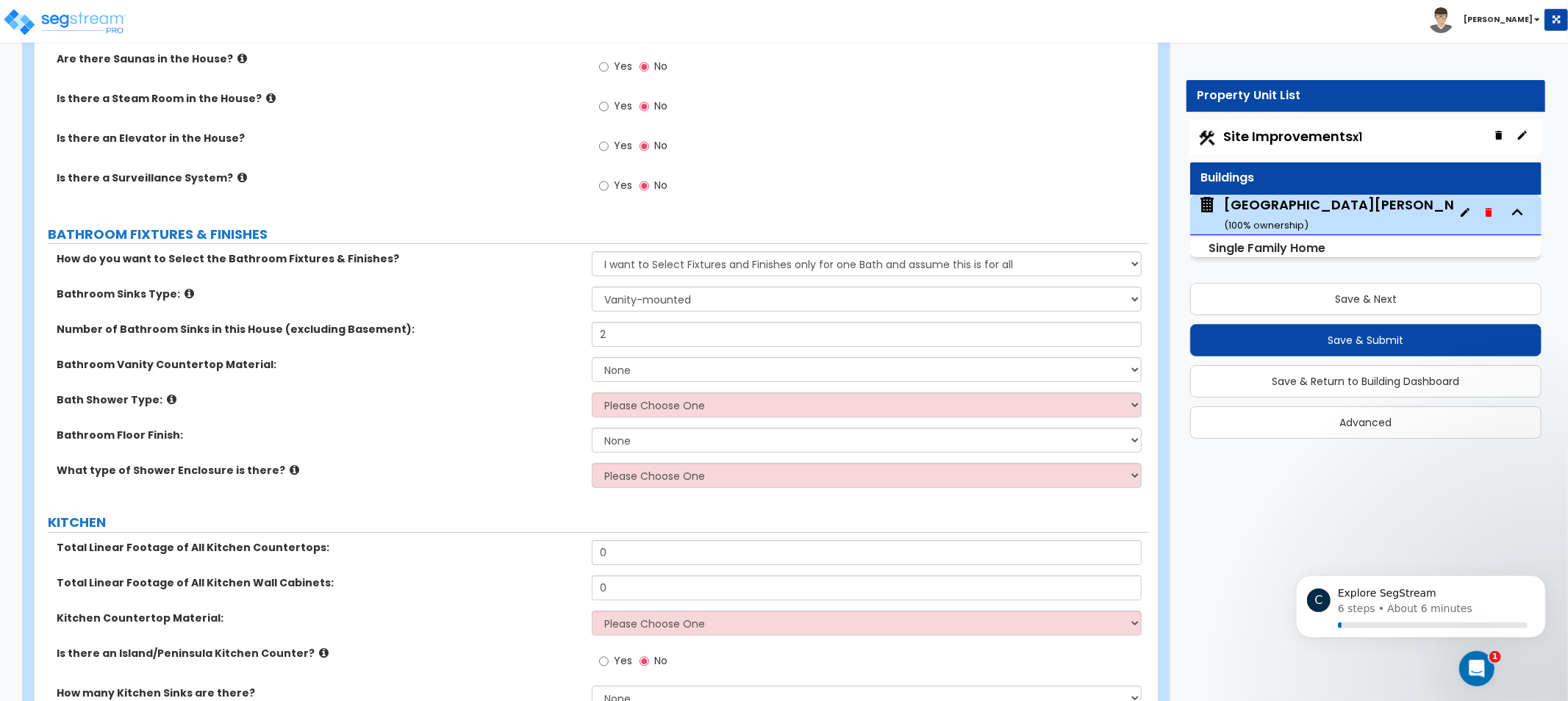
drag, startPoint x: 467, startPoint y: 468, endPoint x: 464, endPoint y: 517, distance: 49.1
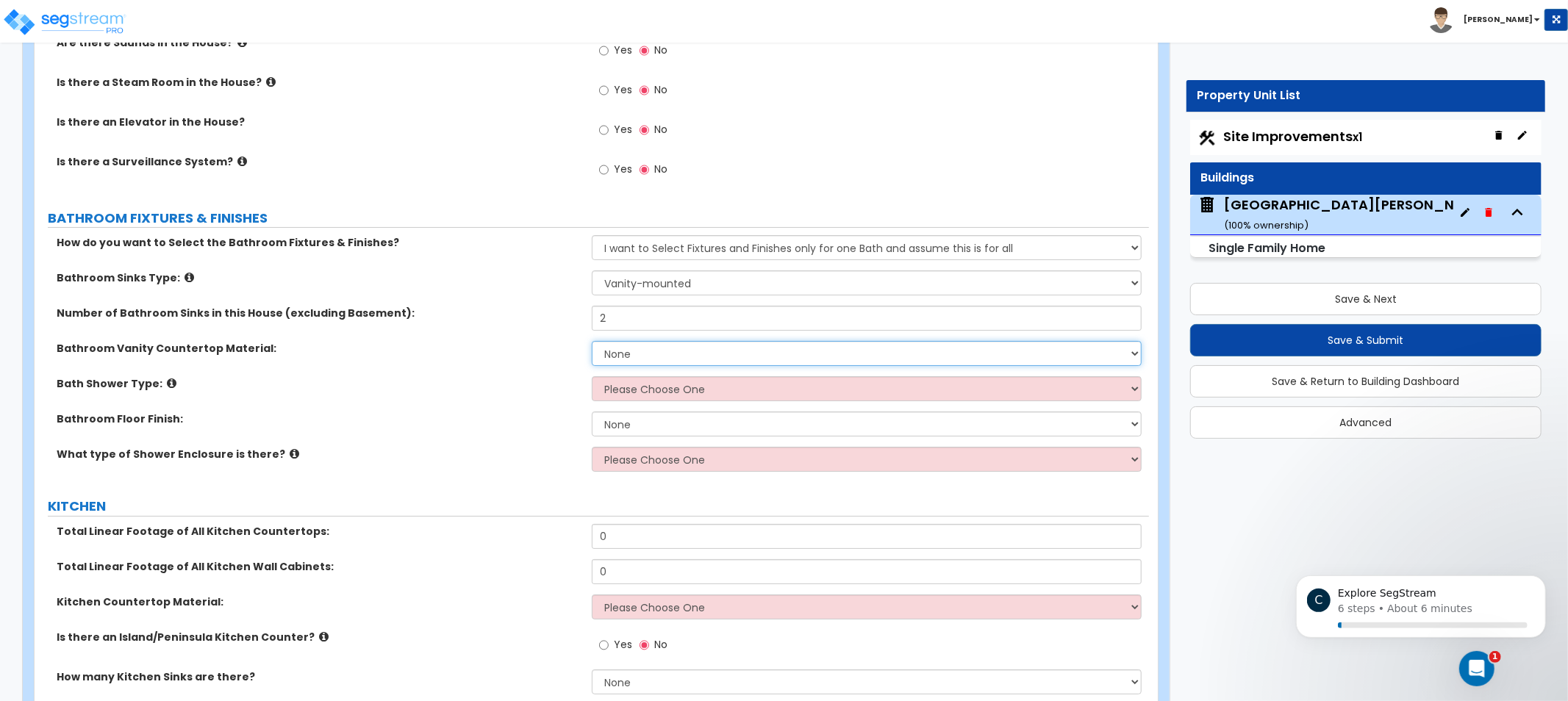
click at [608, 349] on select "None Plastic Laminate Solid Surface Stone Quartz Marble Tile Wood Stainless Ste…" at bounding box center [867, 354] width 550 height 25
drag, startPoint x: 443, startPoint y: 413, endPoint x: 370, endPoint y: 409, distance: 73.1
click at [370, 412] on label "Bathroom Floor Finish:" at bounding box center [318, 419] width 524 height 15
click at [645, 355] on select "None Plastic Laminate Solid Surface Stone Quartz Marble Tile Wood Stainless Ste…" at bounding box center [867, 354] width 550 height 25
drag, startPoint x: 490, startPoint y: 377, endPoint x: 453, endPoint y: 372, distance: 37.3
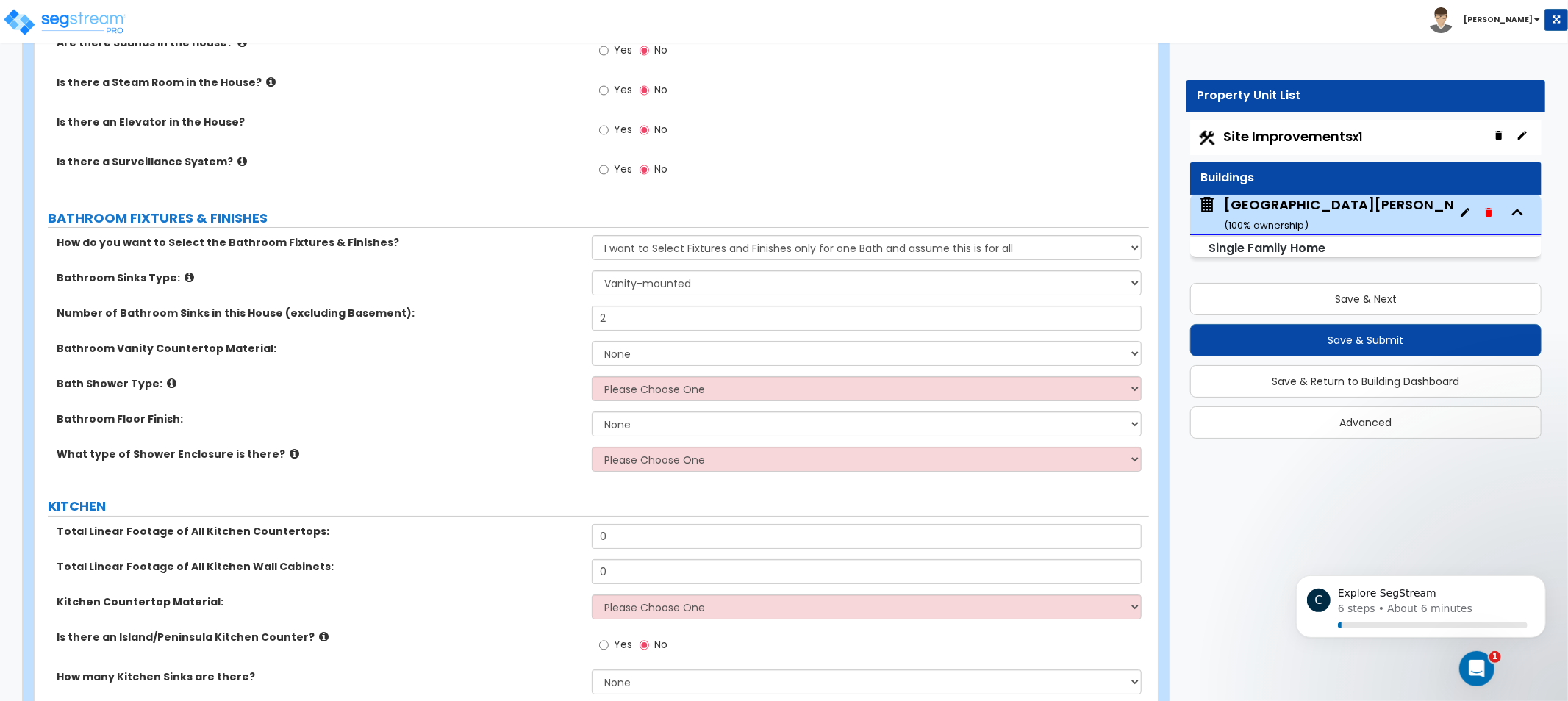
click at [453, 372] on div "Bathroom Vanity Countertop Material: None Plastic Laminate Solid Surface Stone …" at bounding box center [591, 359] width 1115 height 35
click at [615, 356] on select "None Plastic Laminate Solid Surface Stone Quartz Marble Tile Wood Stainless Ste…" at bounding box center [867, 354] width 550 height 25
drag, startPoint x: 662, startPoint y: 320, endPoint x: 402, endPoint y: 276, distance: 263.7
click at [422, 277] on div "How do you want to Select the Bathroom Fixtures & Finishes? Please Choose One I…" at bounding box center [592, 358] width 1092 height 247
type input "3"
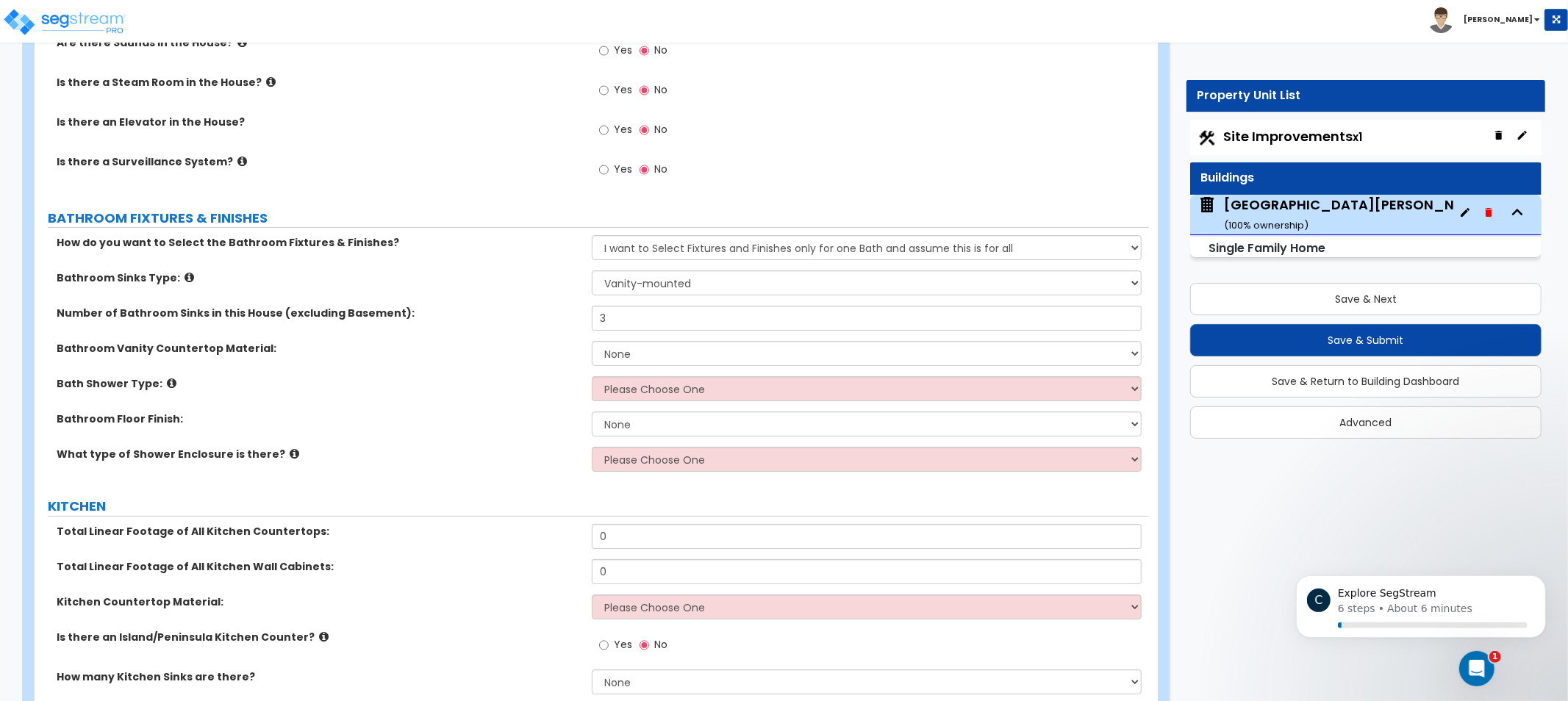
drag, startPoint x: 483, startPoint y: 309, endPoint x: 459, endPoint y: 291, distance: 30.0
click at [438, 288] on div "Bathroom Sinks Type: Please Choose One Wall-mounted Pedestal-mounted Vanity-mou…" at bounding box center [591, 288] width 1115 height 35
click at [618, 361] on select "None Plastic Laminate Solid Surface Stone Quartz Marble Tile Wood Stainless Ste…" at bounding box center [867, 354] width 550 height 25
click at [350, 394] on div "Bath Shower Type: Please Choose One Standalone Shower Bathtub - Shower Combinat…" at bounding box center [591, 394] width 1115 height 35
drag, startPoint x: 705, startPoint y: 362, endPoint x: 605, endPoint y: 361, distance: 100.0
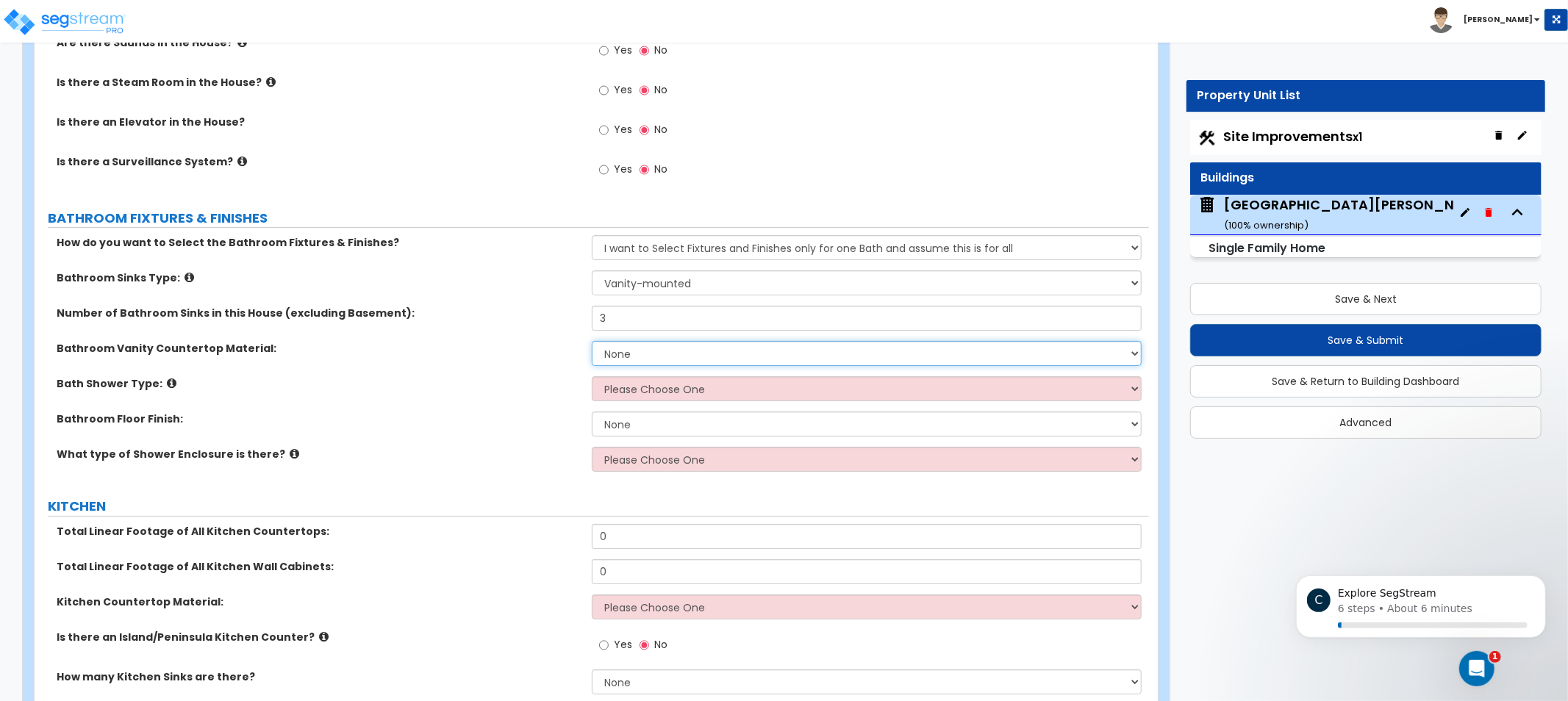
click at [705, 362] on select "None Plastic Laminate Solid Surface Stone Quartz Marble Tile Wood Stainless Ste…" at bounding box center [867, 354] width 550 height 25
drag, startPoint x: 343, startPoint y: 347, endPoint x: 203, endPoint y: 377, distance: 143.2
click at [339, 349] on label "Bathroom Vanity Countertop Material:" at bounding box center [318, 348] width 524 height 15
click at [167, 381] on icon at bounding box center [171, 383] width 10 height 11
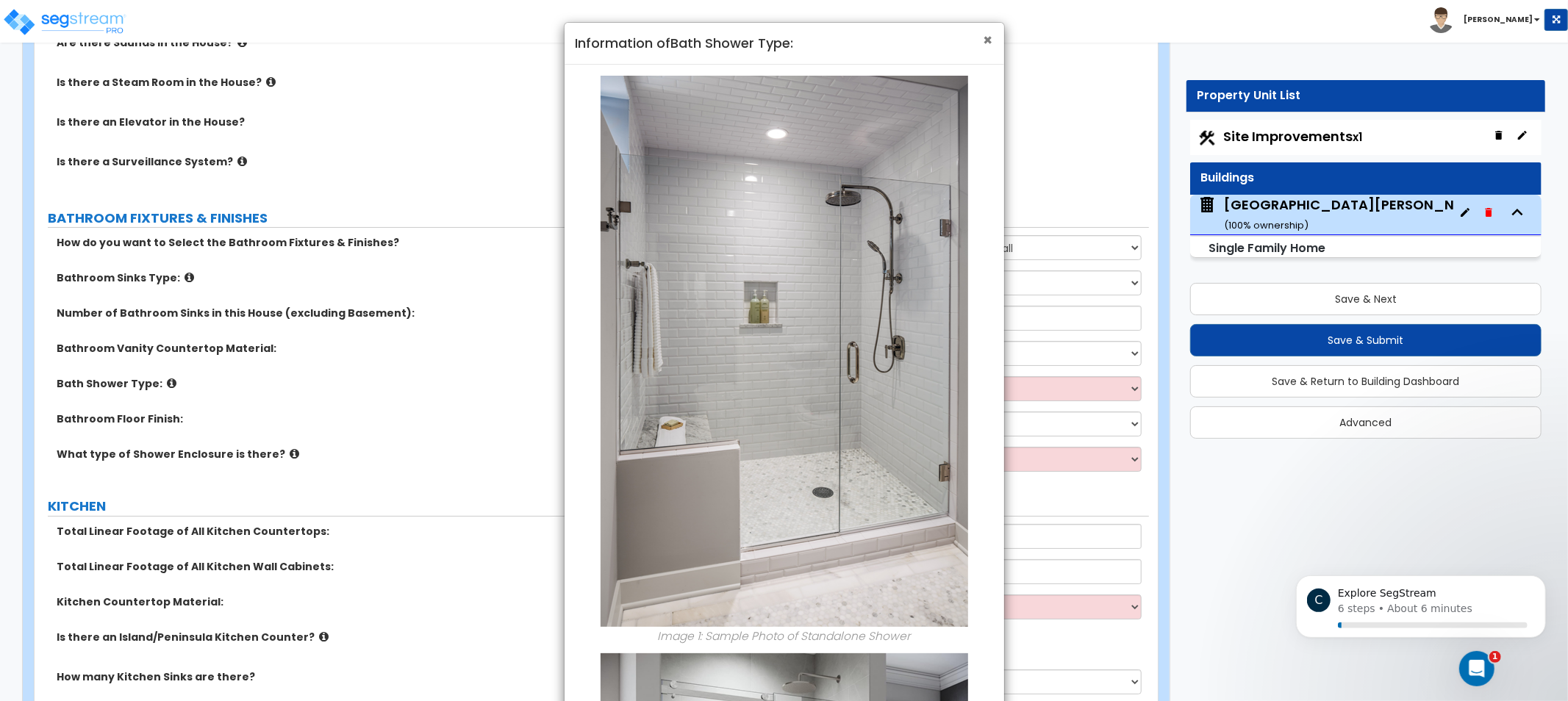
click at [984, 40] on span "×" at bounding box center [988, 40] width 10 height 21
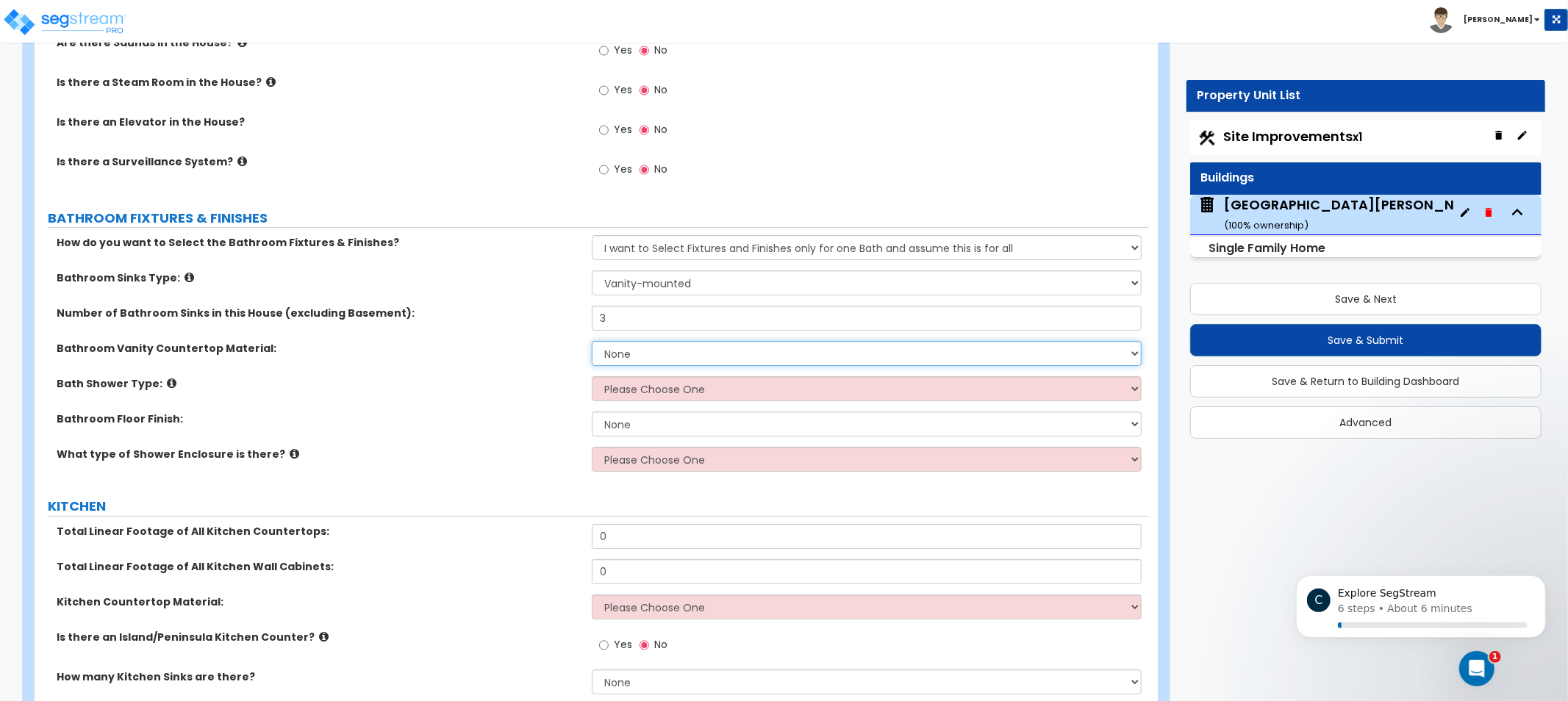
click at [613, 358] on select "None Plastic Laminate Solid Surface Stone Quartz Marble Tile Wood Stainless Ste…" at bounding box center [867, 354] width 550 height 25
select select "5"
click at [592, 341] on select "None Plastic Laminate Solid Surface Stone Quartz Marble Tile Wood Stainless Ste…" at bounding box center [867, 354] width 550 height 25
drag, startPoint x: 665, startPoint y: 381, endPoint x: 669, endPoint y: 392, distance: 11.7
click at [669, 392] on select "Please Choose One Standalone Shower Bathtub - Shower Combination" at bounding box center [867, 389] width 550 height 25
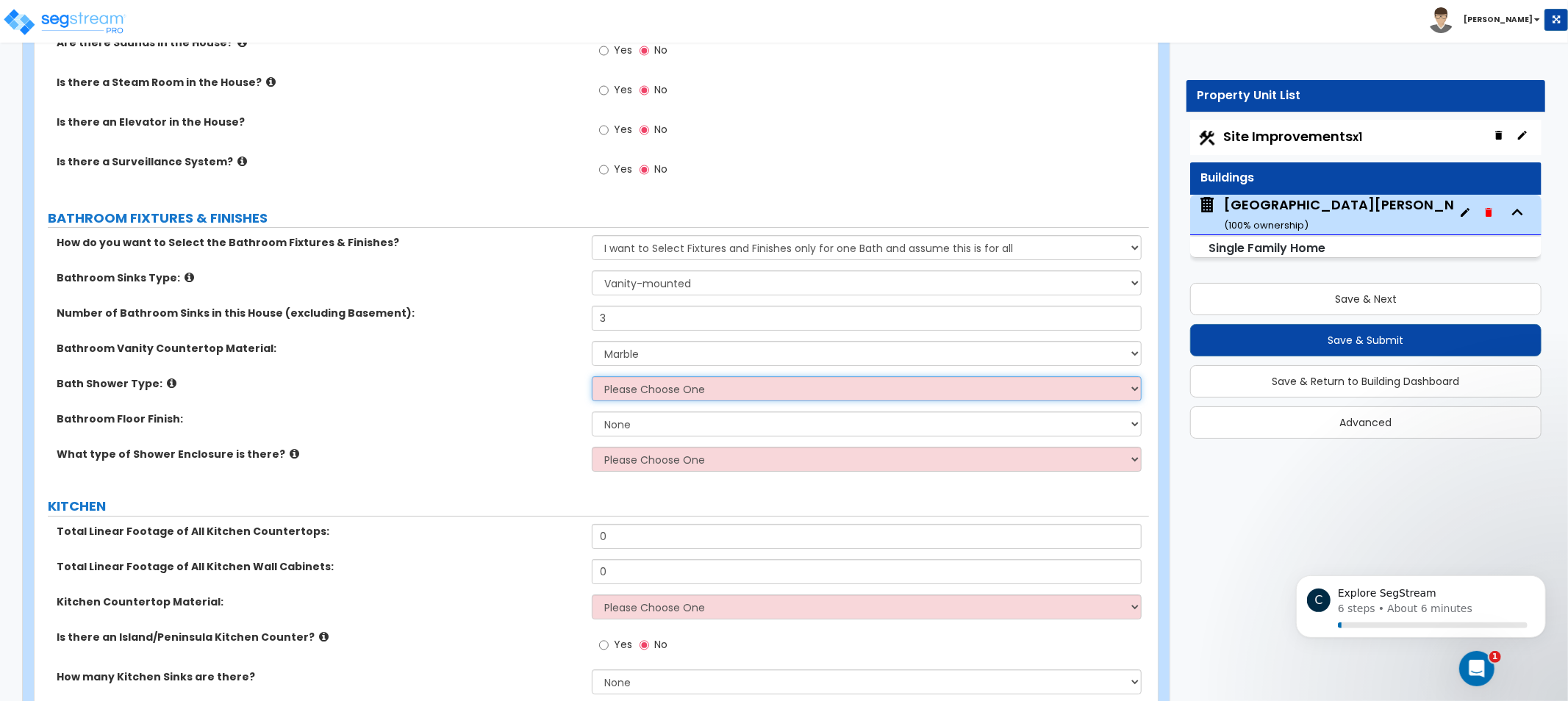
click at [674, 388] on select "Please Choose One Standalone Shower Bathtub - Shower Combination" at bounding box center [867, 389] width 550 height 25
drag, startPoint x: 393, startPoint y: 394, endPoint x: 255, endPoint y: 385, distance: 138.3
click at [377, 400] on div "Bath Shower Type: Please Choose One Standalone Shower Bathtub - Shower Combinat…" at bounding box center [591, 394] width 1115 height 35
click at [167, 377] on icon at bounding box center [171, 383] width 10 height 11
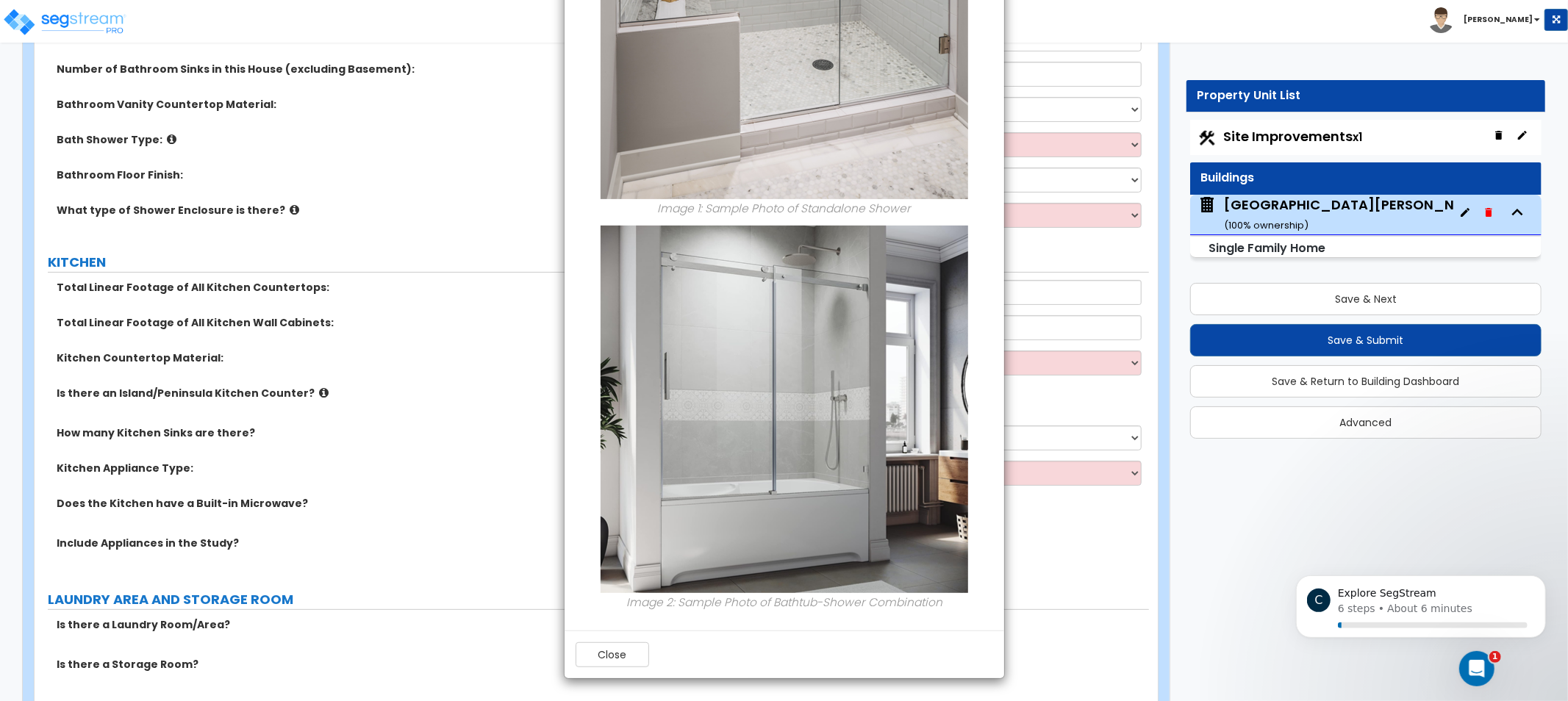
scroll to position [4842, 0]
click at [608, 666] on button "Close" at bounding box center [612, 655] width 73 height 25
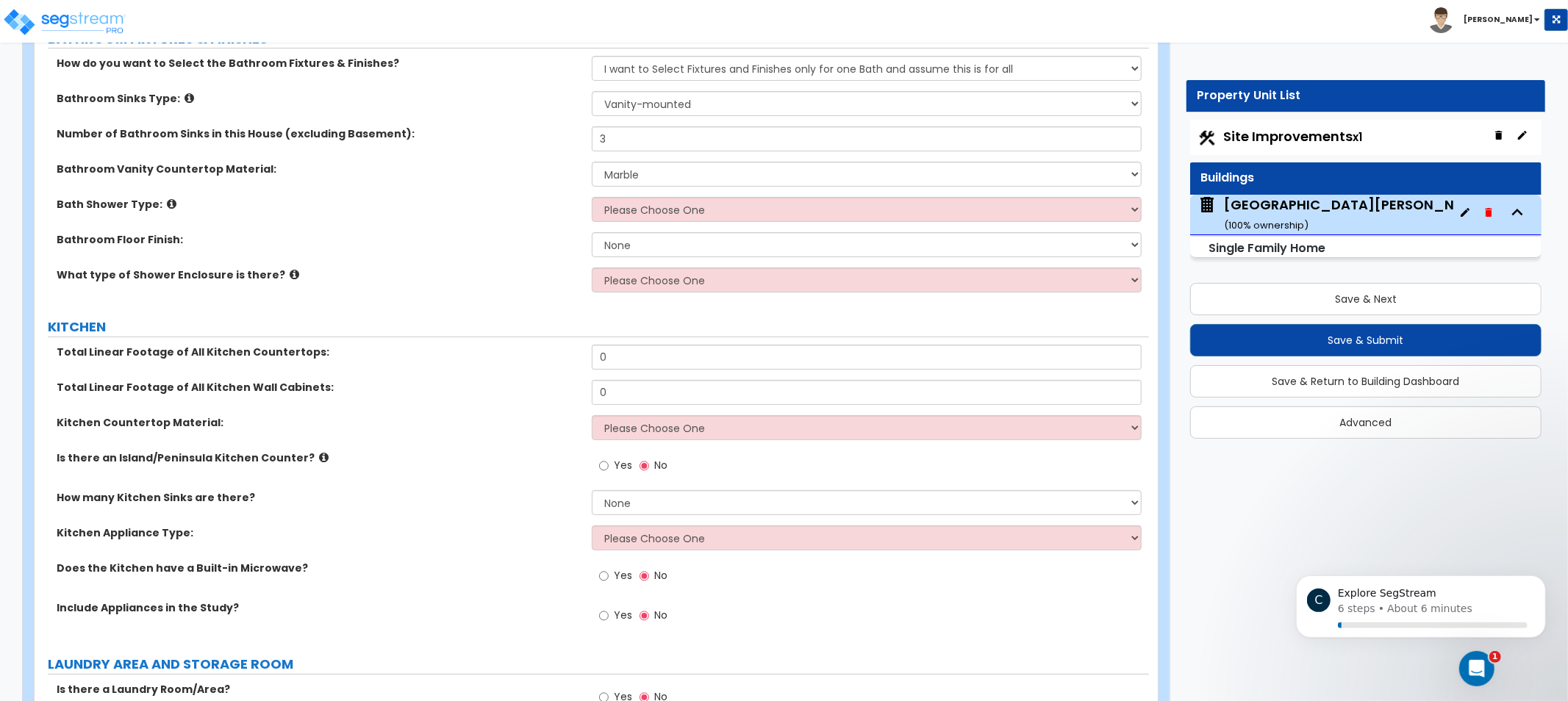
drag, startPoint x: 469, startPoint y: 439, endPoint x: 470, endPoint y: 355, distance: 84.0
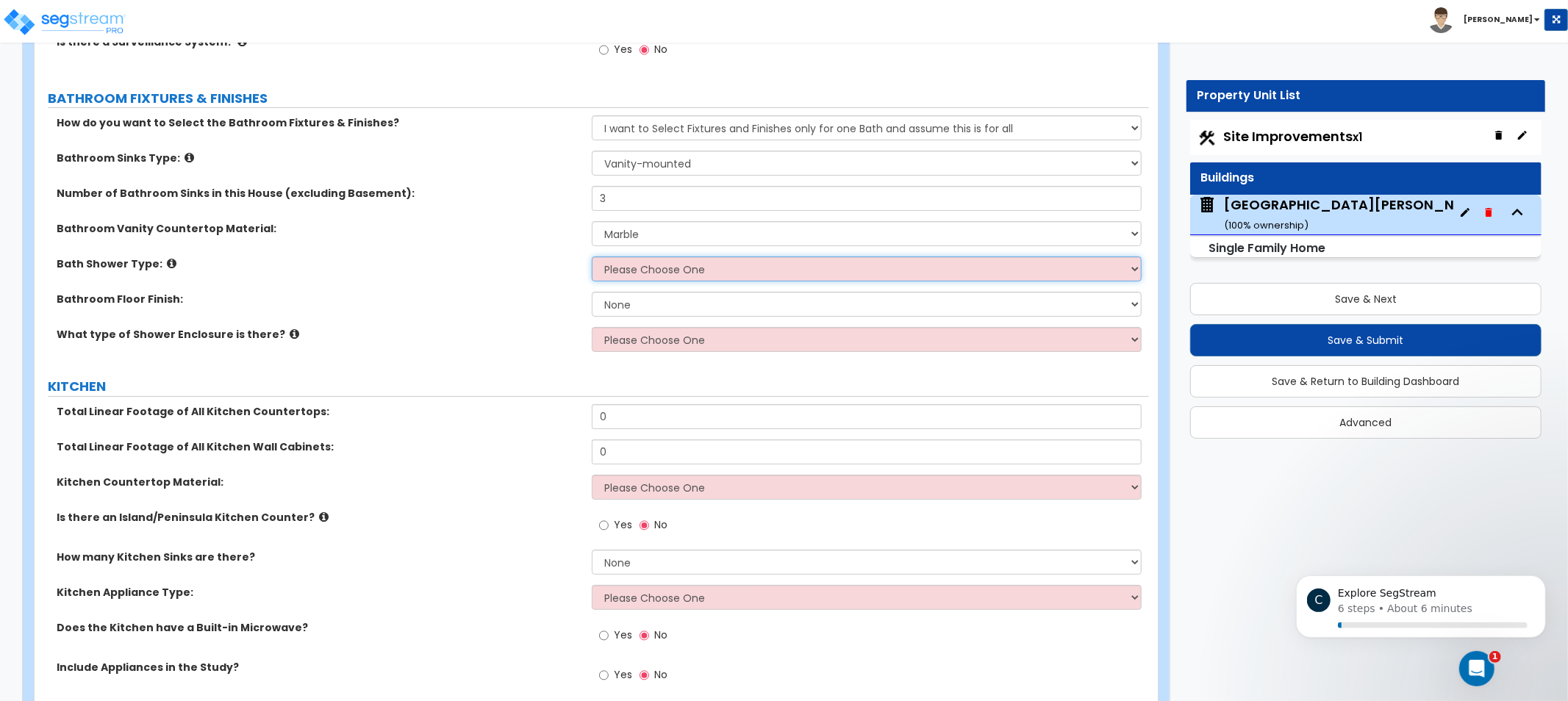
click at [634, 257] on select "Please Choose One Standalone Shower Bathtub - Shower Combination" at bounding box center [867, 269] width 550 height 25
select select "2"
click at [592, 256] on select "Please Choose One Standalone Shower Bathtub - Shower Combination" at bounding box center [867, 269] width 550 height 25
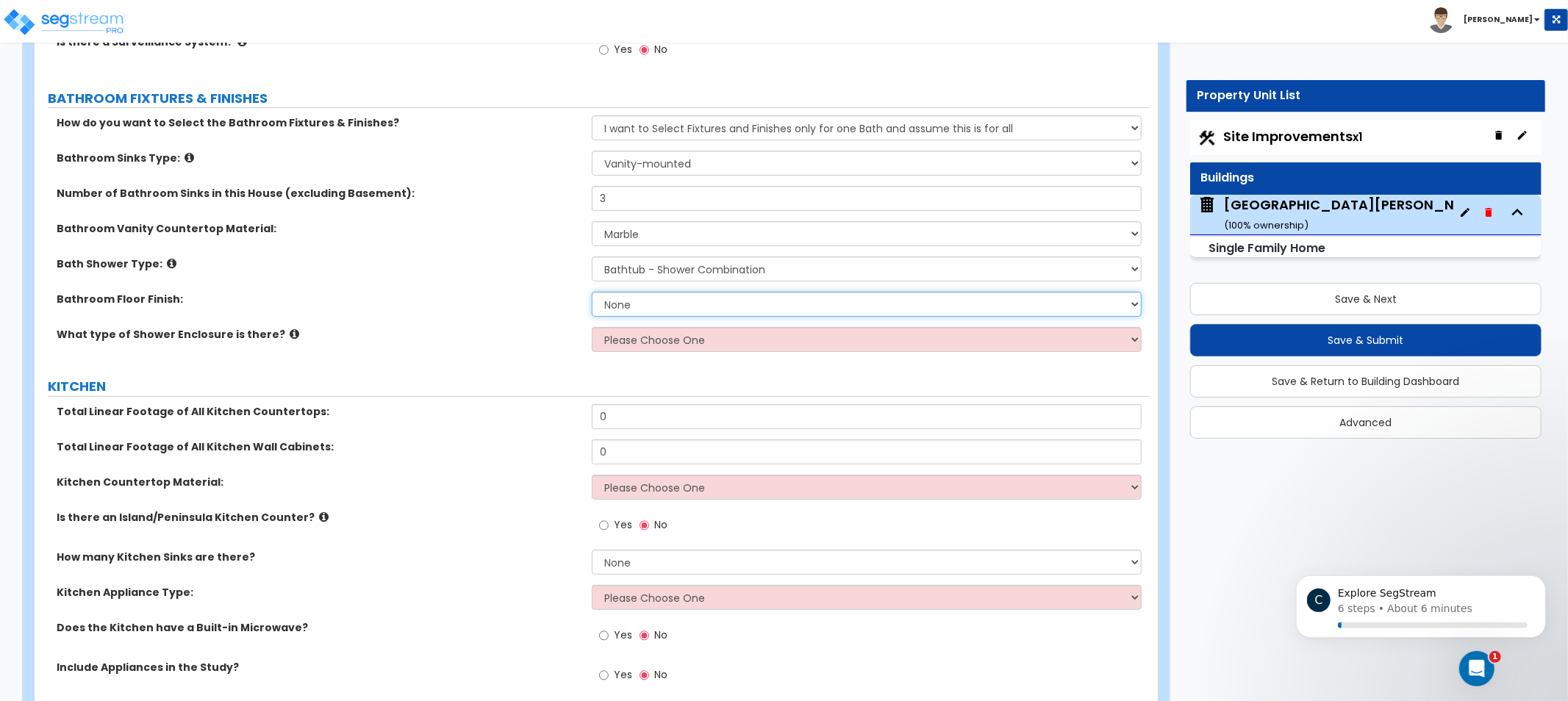
click at [653, 295] on select "None Tile Flooring Hardwood Flooring Resilient Laminate Flooring VCT Flooring S…" at bounding box center [867, 304] width 550 height 25
click at [592, 292] on select "None Tile Flooring Hardwood Flooring Resilient Laminate Flooring VCT Flooring S…" at bounding box center [867, 304] width 550 height 25
click at [721, 298] on select "None Tile Flooring Hardwood Flooring Resilient Laminate Flooring VCT Flooring S…" at bounding box center [867, 304] width 550 height 25
select select "5"
click at [592, 292] on select "None Tile Flooring Hardwood Flooring Resilient Laminate Flooring VCT Flooring S…" at bounding box center [867, 304] width 550 height 25
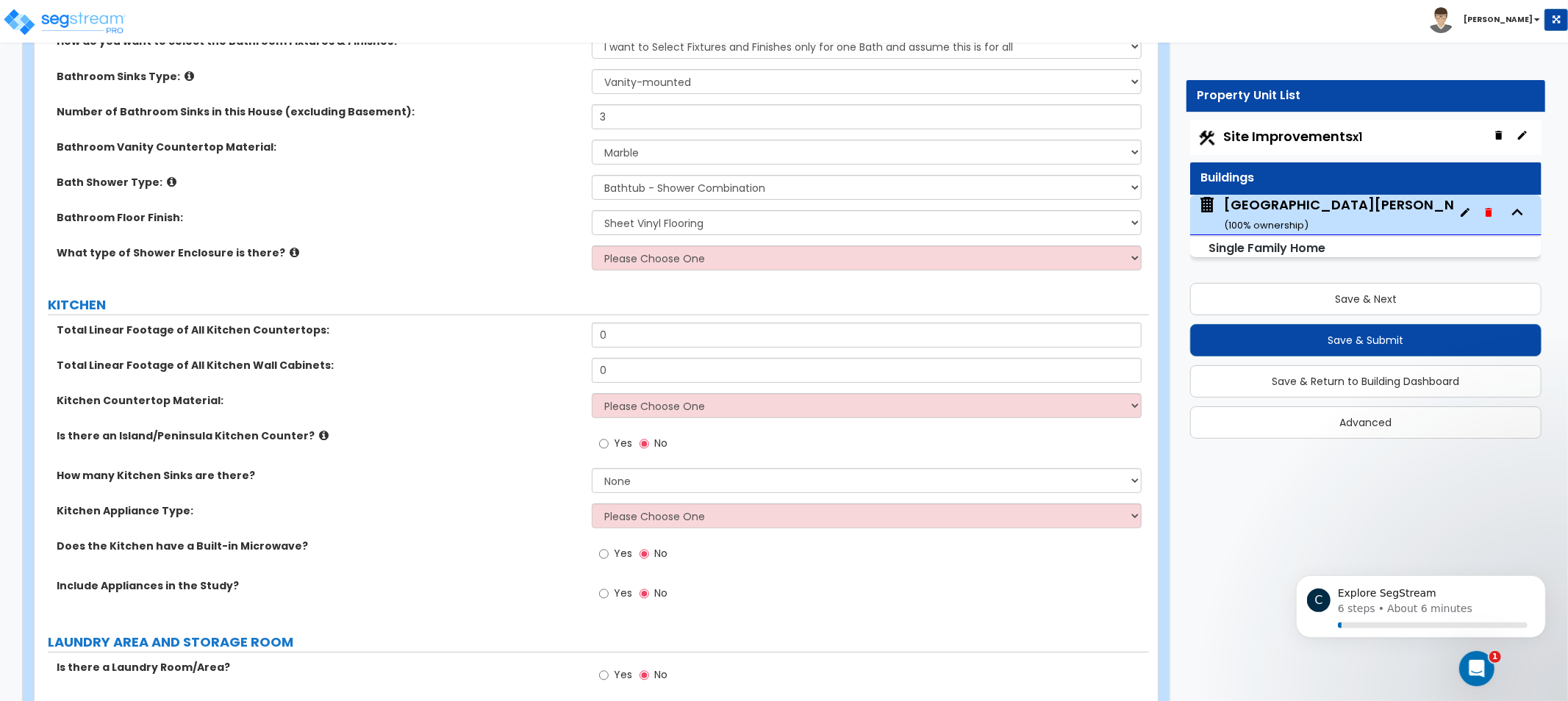
drag, startPoint x: 539, startPoint y: 332, endPoint x: 531, endPoint y: 400, distance: 68.5
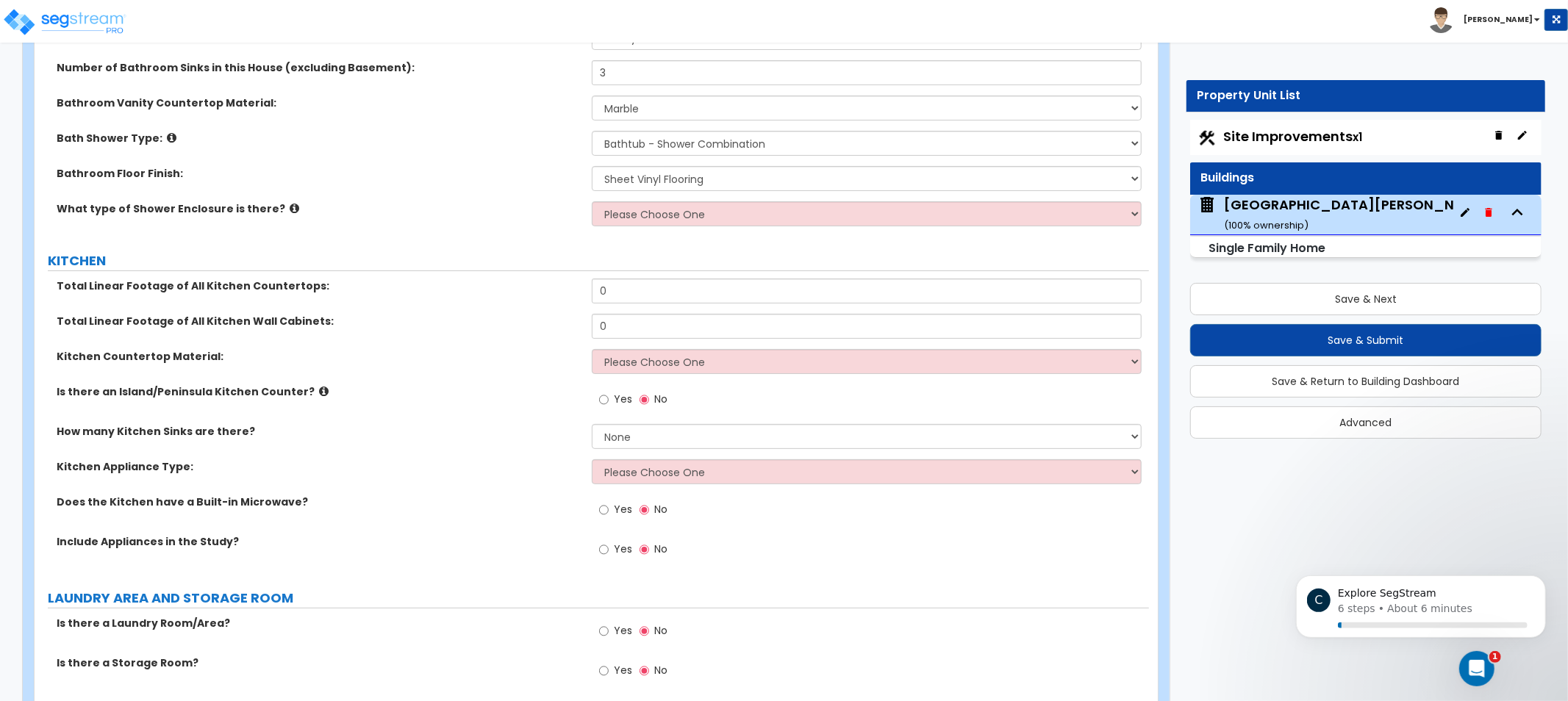
drag, startPoint x: 514, startPoint y: 308, endPoint x: 508, endPoint y: 301, distance: 9.2
drag, startPoint x: 508, startPoint y: 301, endPoint x: 430, endPoint y: 240, distance: 99.0
click at [658, 202] on select "Please Choose One Curtain & [PERSON_NAME] Sliding Doors Glass Hinged Doors" at bounding box center [867, 214] width 550 height 25
click at [592, 202] on select "Please Choose One Curtain & [PERSON_NAME] Sliding Doors Glass Hinged Doors" at bounding box center [867, 214] width 550 height 25
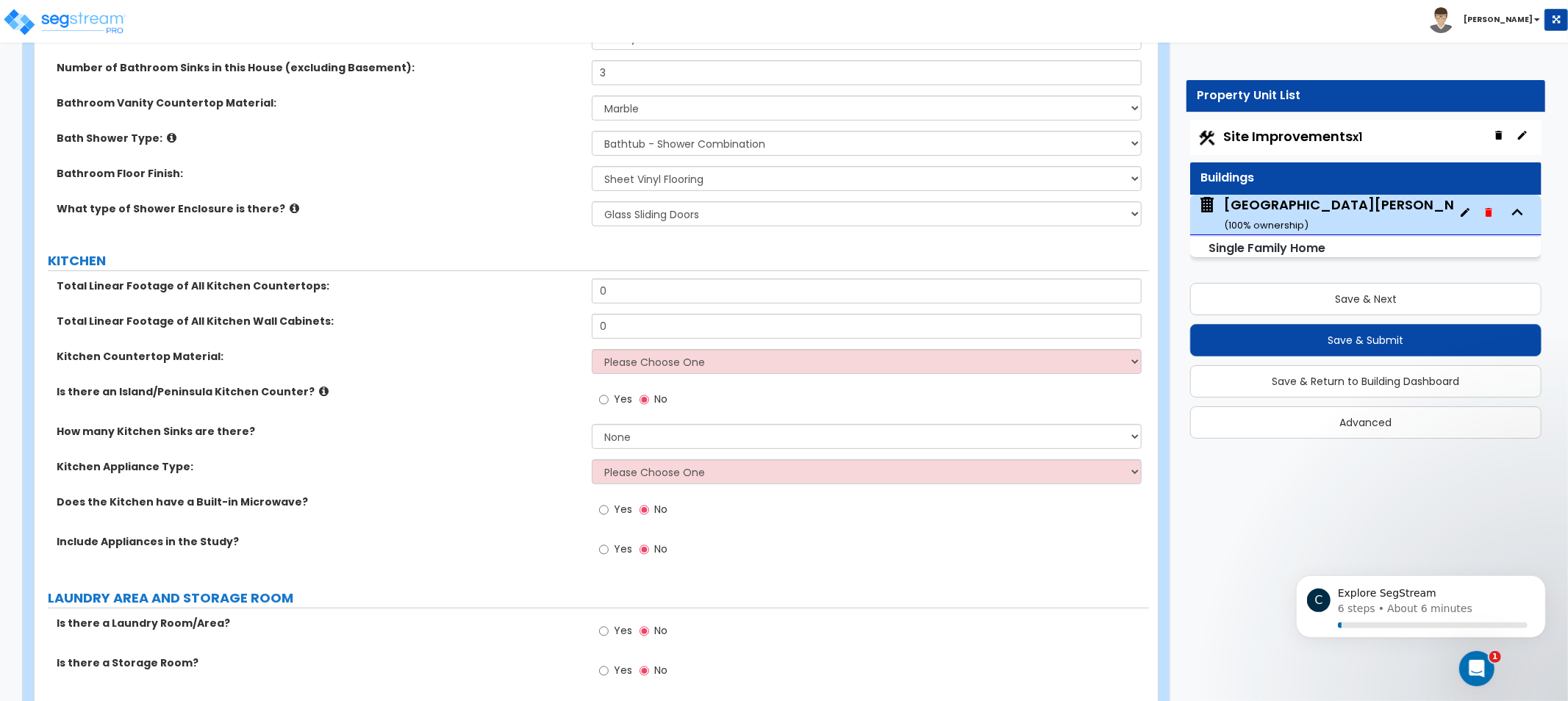
click at [290, 206] on icon at bounding box center [294, 209] width 10 height 11
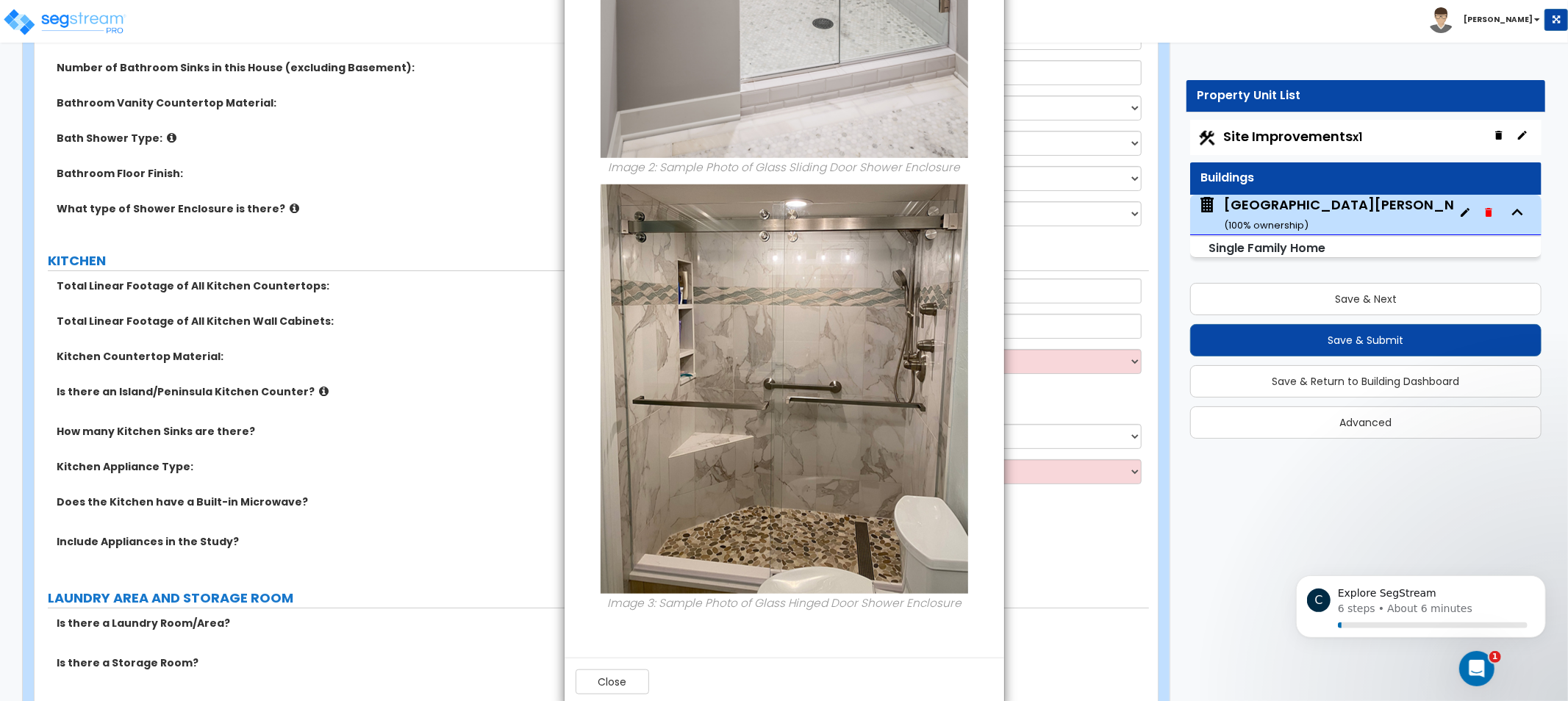
scroll to position [958, 0]
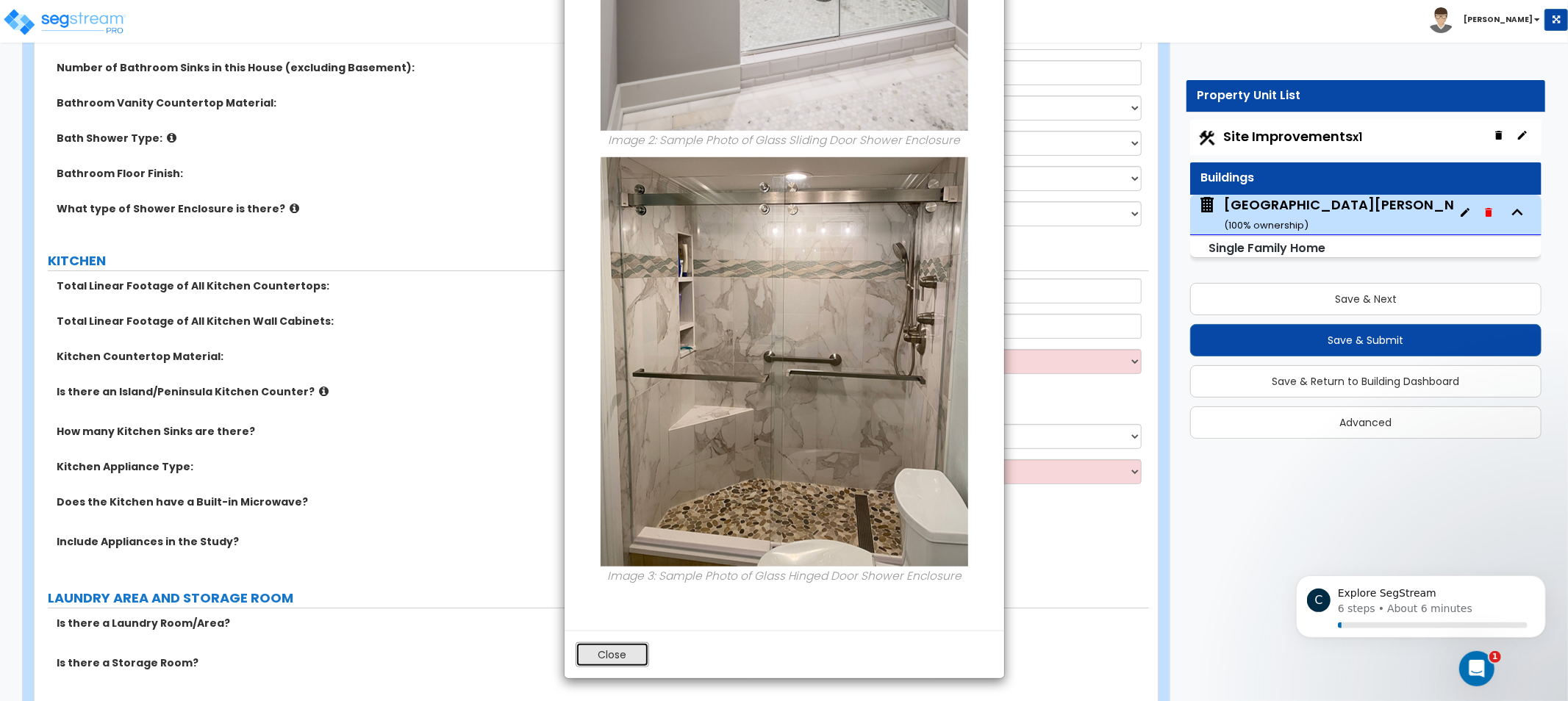
click at [620, 644] on button "Close" at bounding box center [612, 655] width 73 height 25
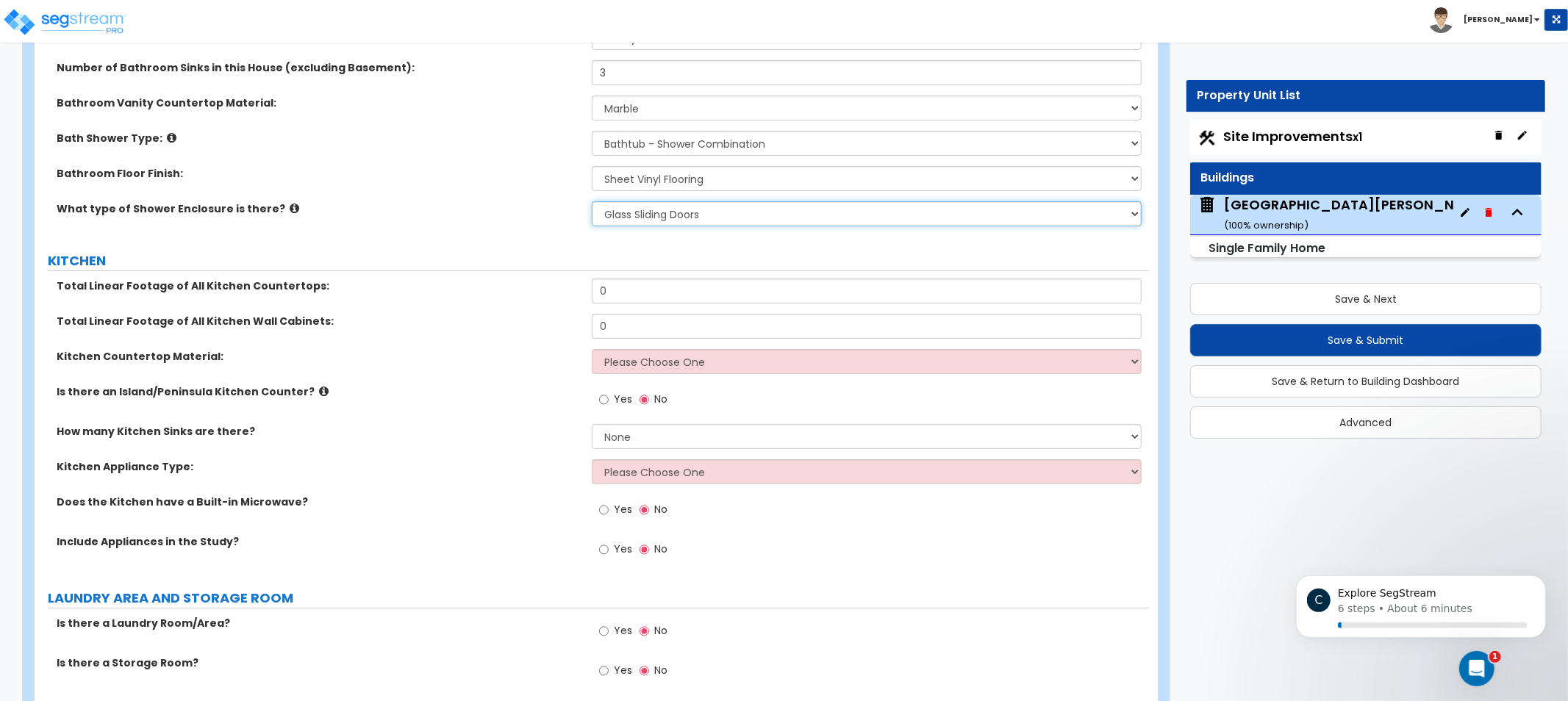
click at [622, 217] on select "Please Choose One Curtain & [PERSON_NAME] Sliding Doors Glass Hinged Doors" at bounding box center [867, 214] width 550 height 25
select select "3"
click at [592, 202] on select "Please Choose One Curtain & [PERSON_NAME] Sliding Doors Glass Hinged Doors" at bounding box center [867, 214] width 550 height 25
drag, startPoint x: 448, startPoint y: 273, endPoint x: 439, endPoint y: 277, distance: 9.8
drag, startPoint x: 439, startPoint y: 277, endPoint x: 354, endPoint y: 255, distance: 87.8
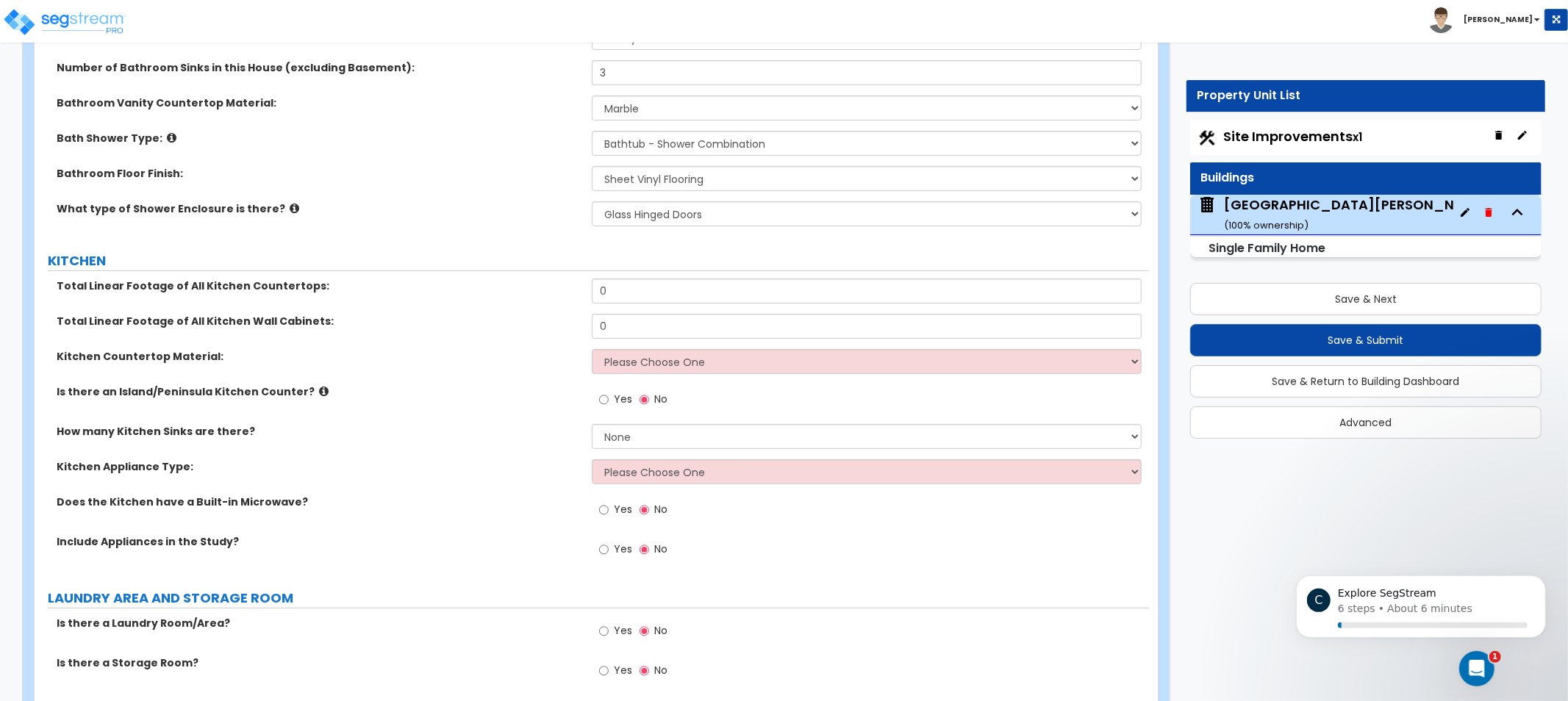
click at [354, 255] on label "KITCHEN" at bounding box center [598, 261] width 1101 height 19
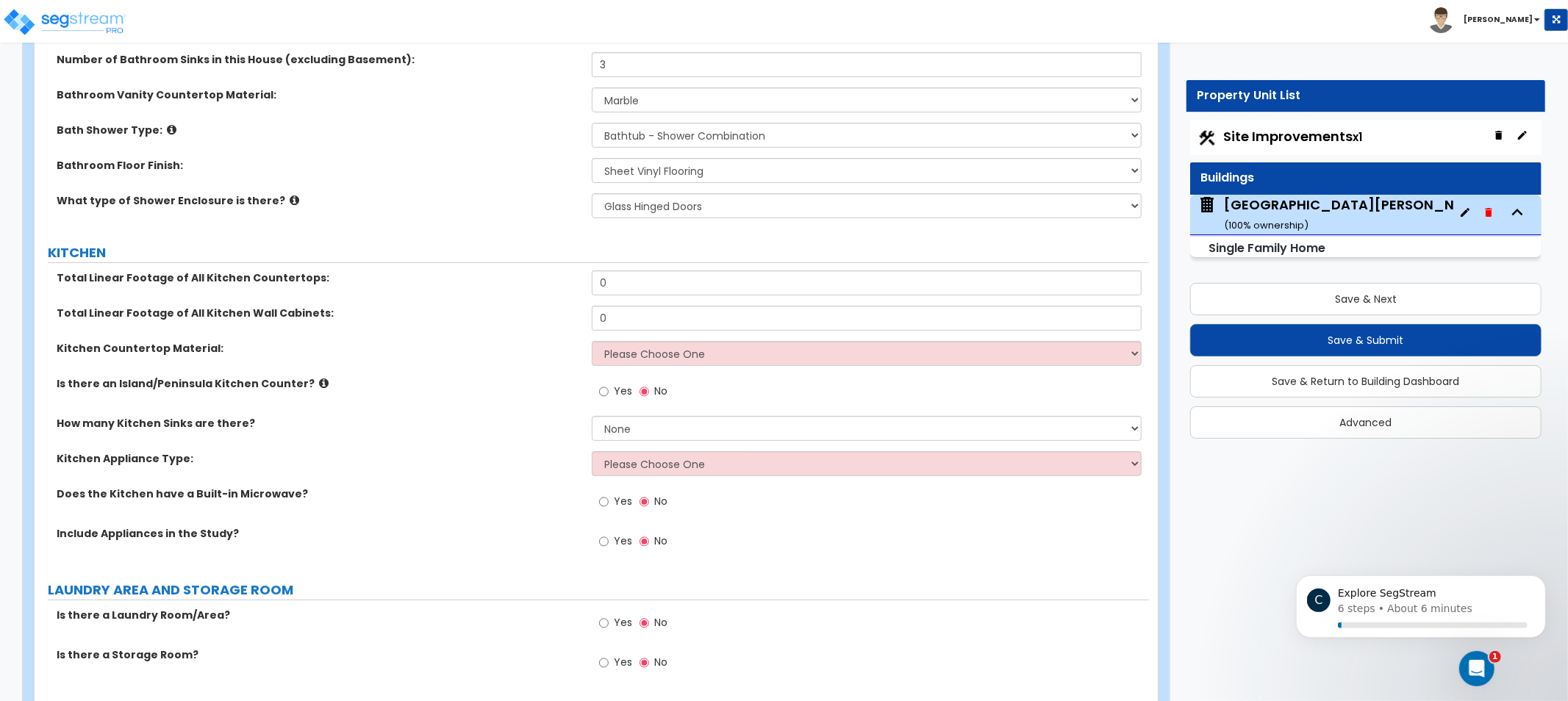
scroll to position [4881, 0]
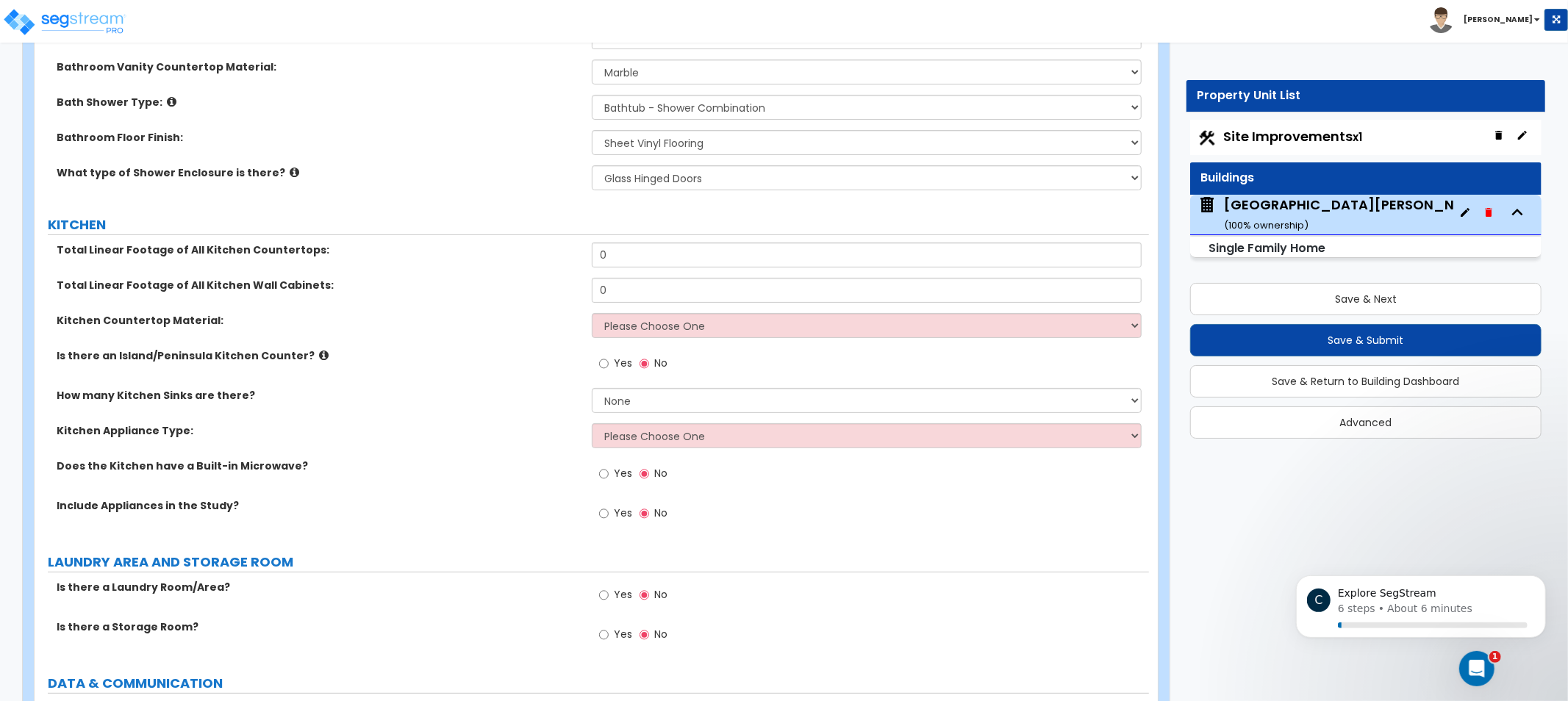
drag, startPoint x: 399, startPoint y: 295, endPoint x: 400, endPoint y: 307, distance: 12.0
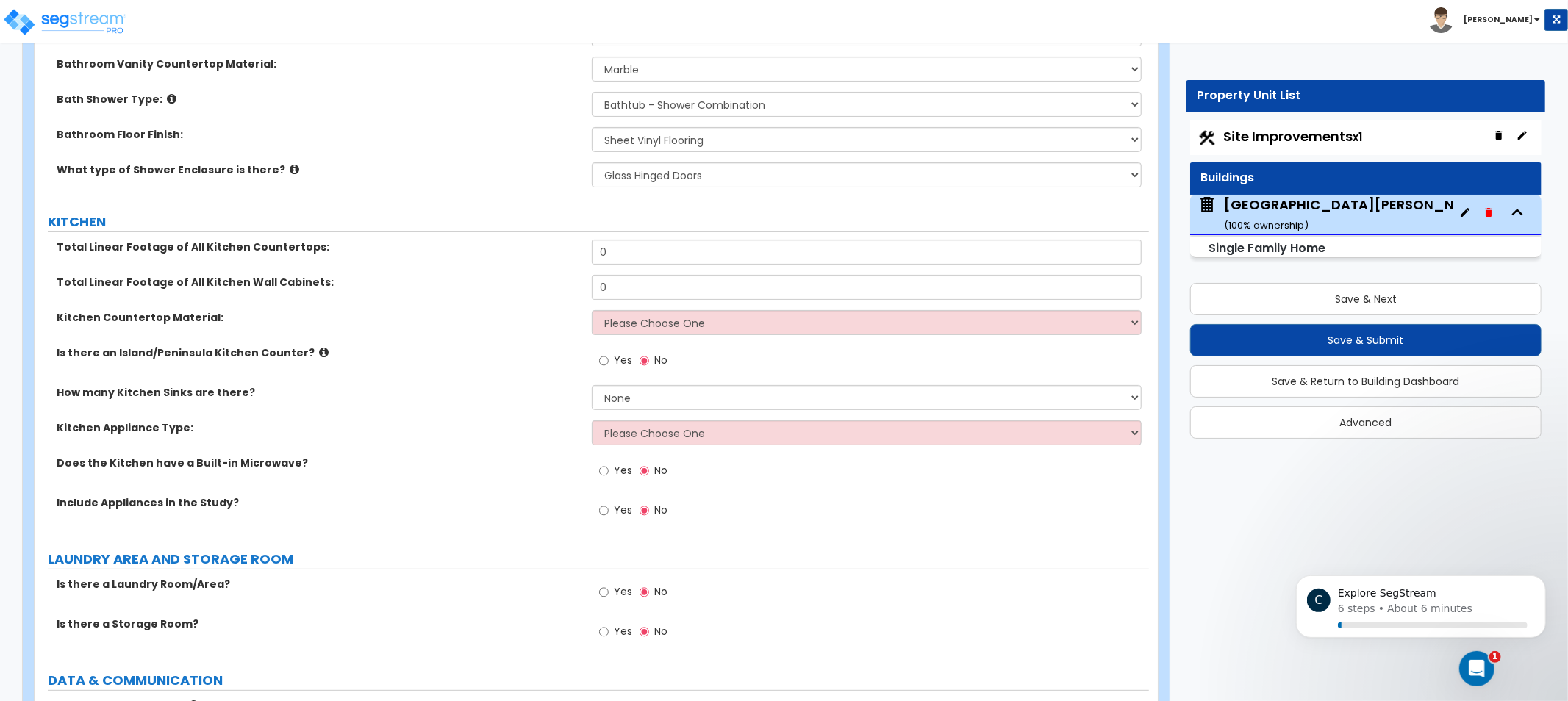
click at [385, 457] on label "Does the Kitchen have a Built-in Microwave?" at bounding box center [318, 463] width 524 height 15
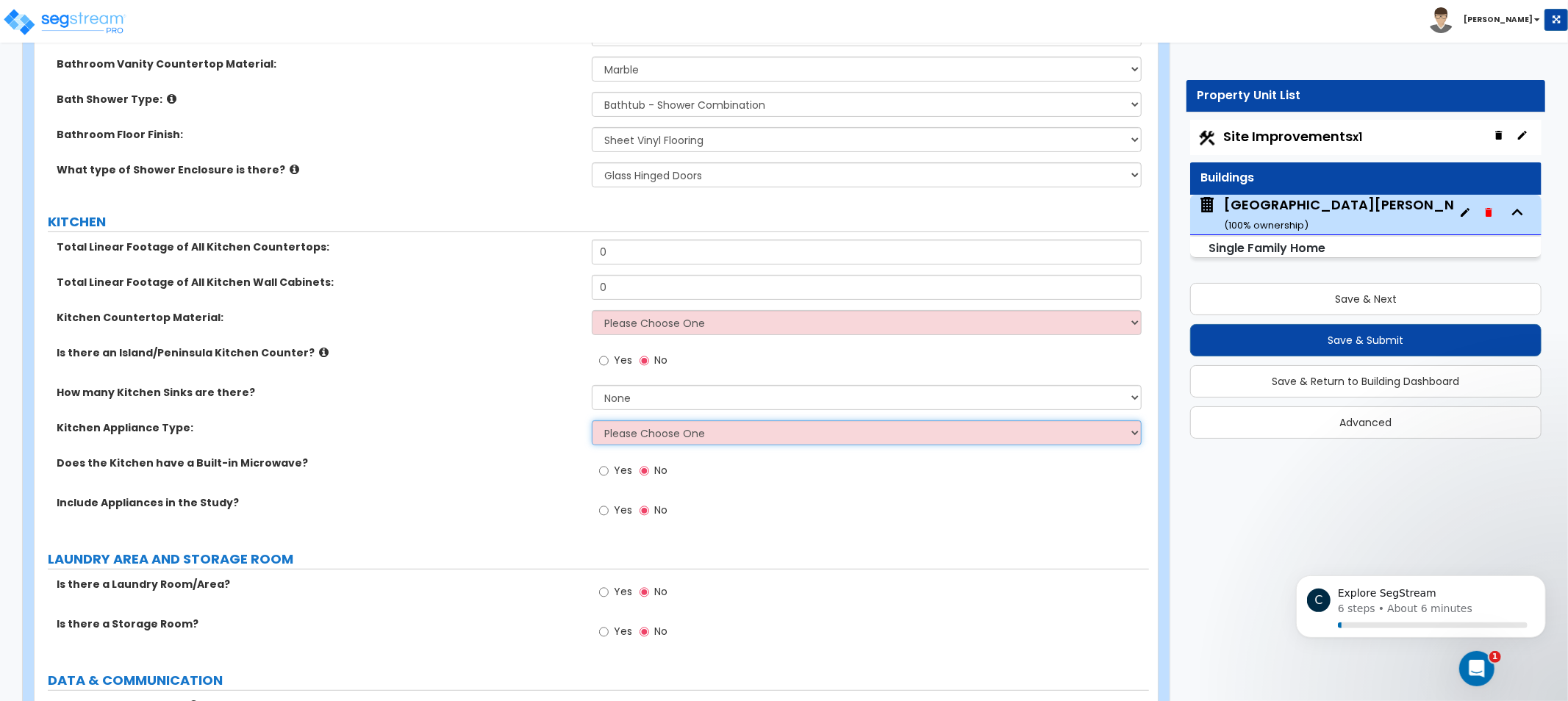
click at [693, 438] on select "Please Choose One Gas Electric" at bounding box center [867, 433] width 550 height 25
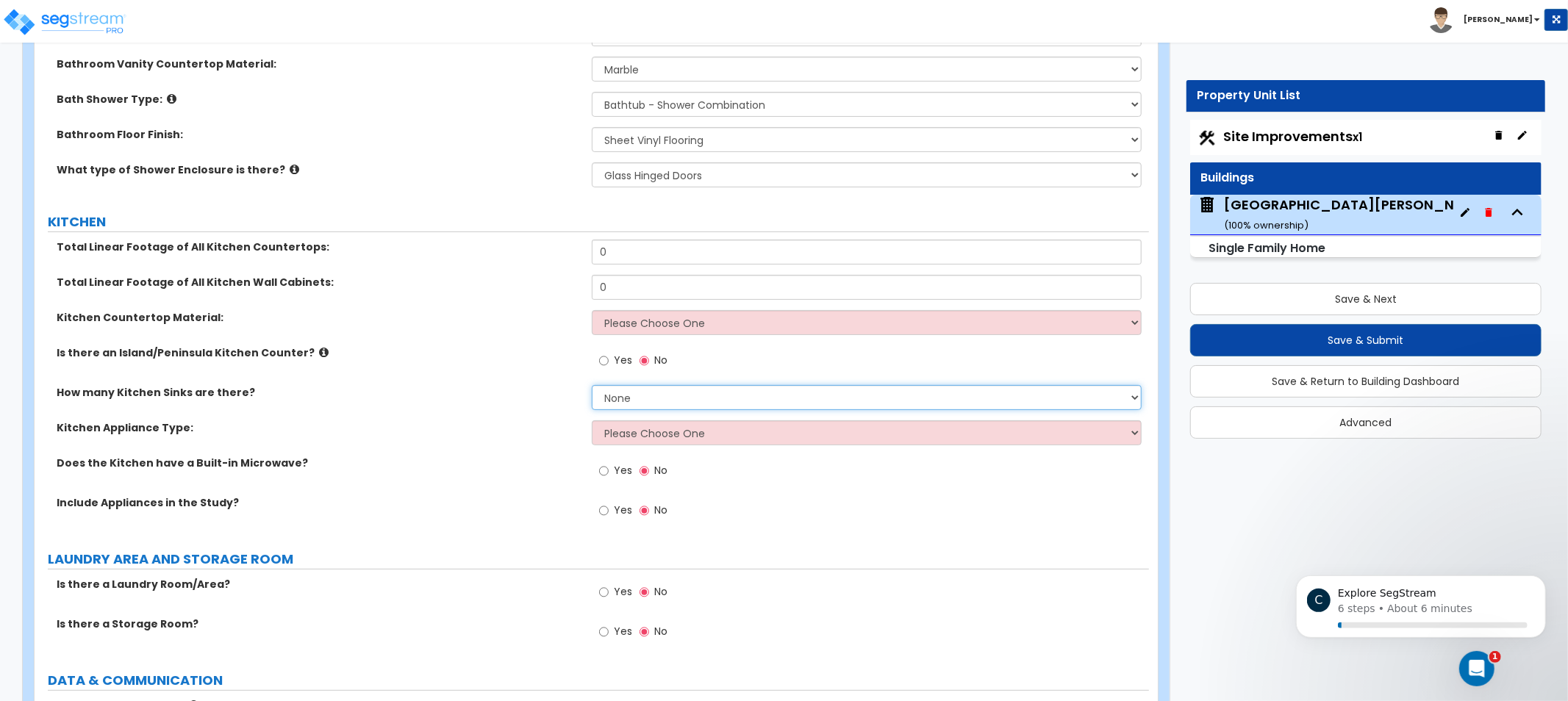
click at [669, 394] on select "None 1 2 3" at bounding box center [867, 398] width 550 height 25
select select "2"
click at [592, 385] on select "None 1 2 3" at bounding box center [867, 398] width 550 height 25
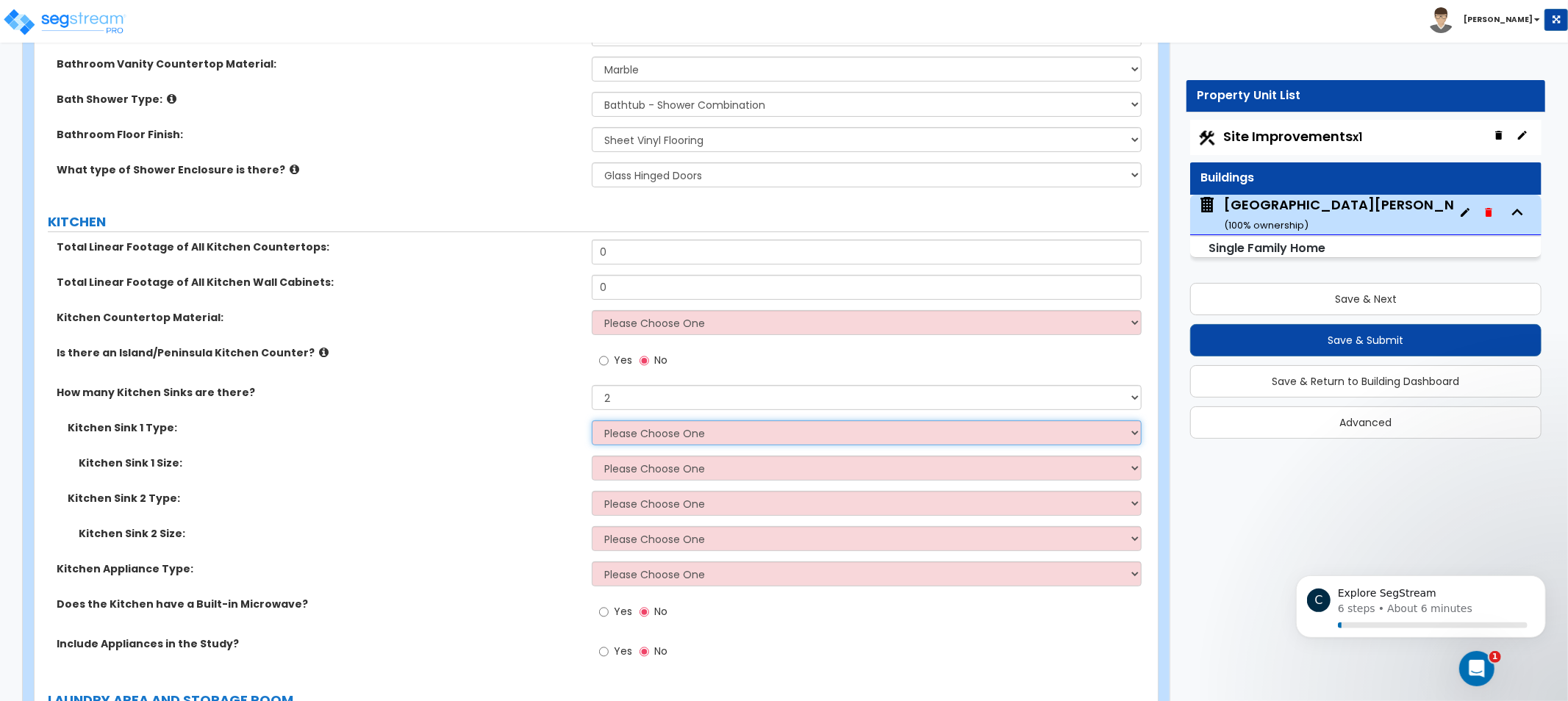
click at [752, 422] on select "Please Choose One Stainless Steel Porcelain Enamel Cast Iron Granite Composite" at bounding box center [867, 433] width 550 height 25
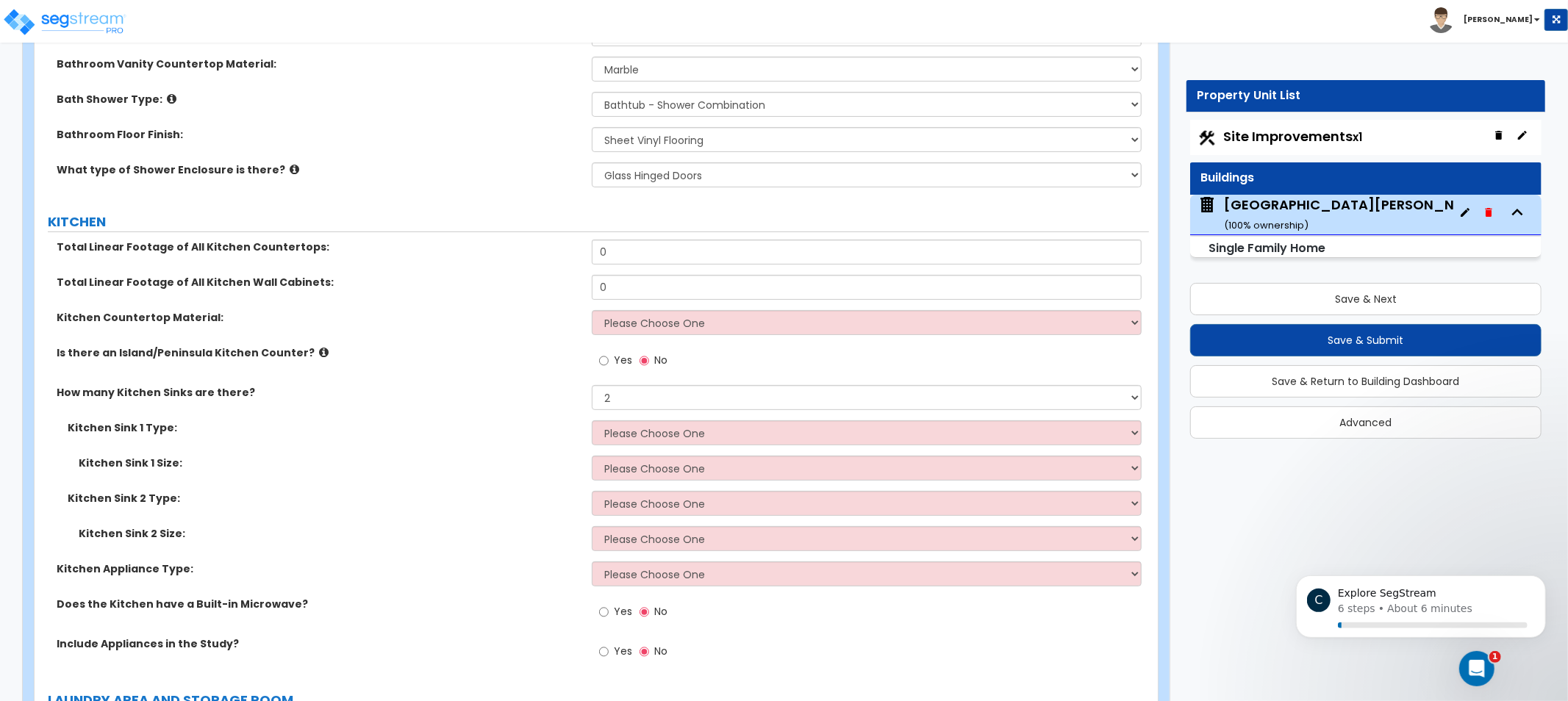
click at [488, 426] on label "Kitchen Sink 1 Type:" at bounding box center [324, 428] width 514 height 15
click at [300, 353] on label "Is there an Island/Peninsula Kitchen Counter?" at bounding box center [318, 353] width 524 height 15
click at [319, 350] on icon at bounding box center [323, 353] width 10 height 11
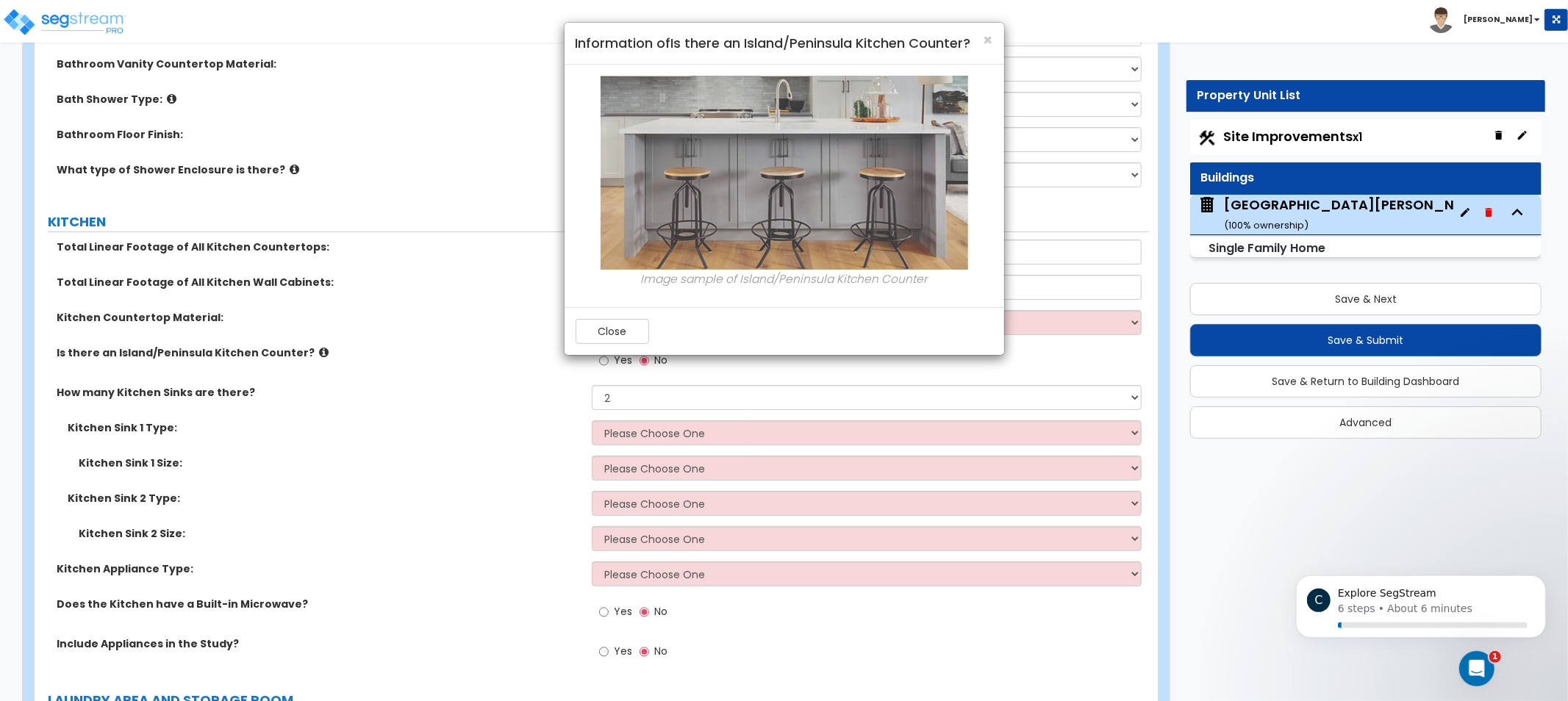
click at [339, 353] on div "× Information of Is there an Island/Peninsula Kitchen Counter? Image sample of …" at bounding box center [784, 350] width 1568 height 701
click at [422, 362] on div "× Information of Is there an Island/Peninsula Kitchen Counter? Image sample of …" at bounding box center [784, 350] width 1568 height 701
click at [681, 341] on div "Close" at bounding box center [784, 331] width 439 height 48
click at [597, 332] on button "Close" at bounding box center [612, 331] width 73 height 25
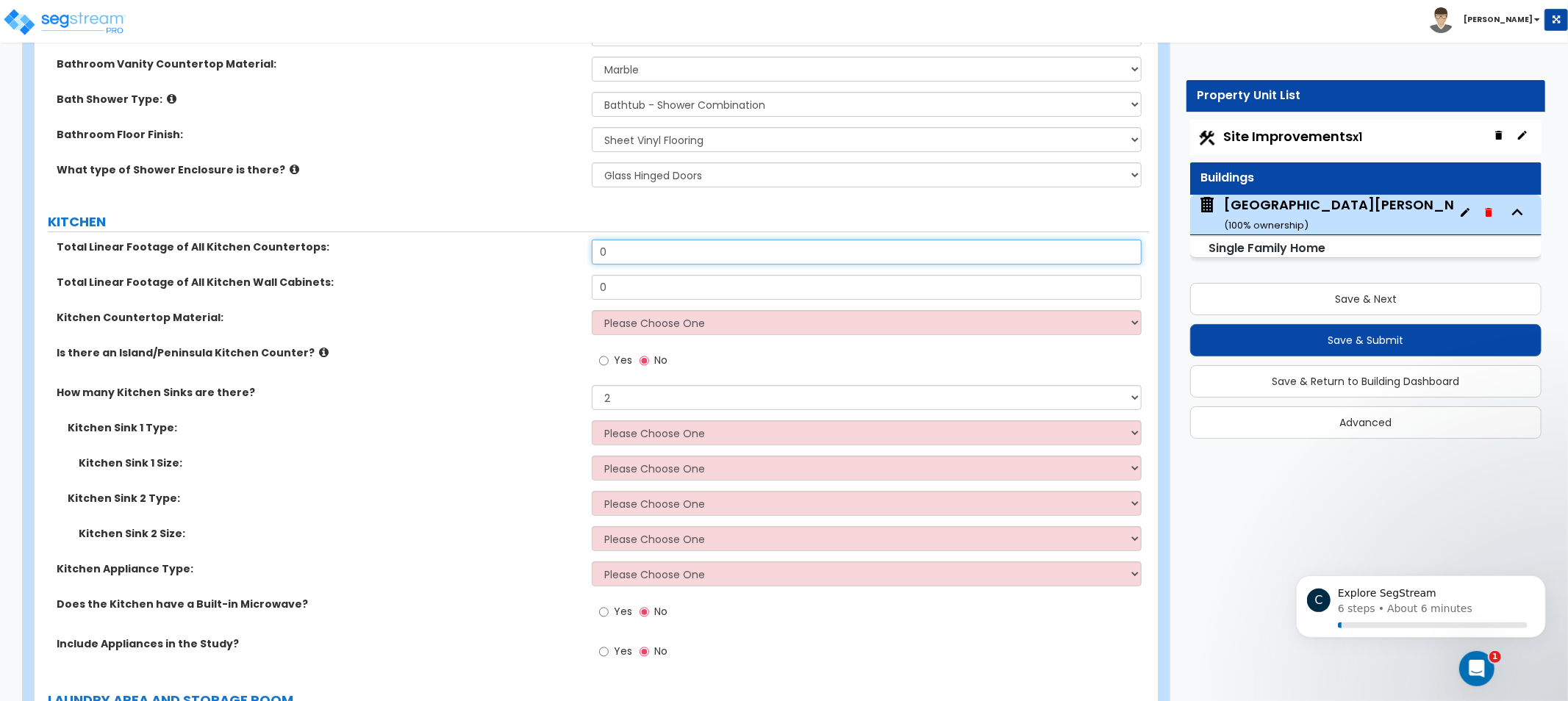
click at [698, 250] on input "0" at bounding box center [867, 252] width 550 height 25
drag, startPoint x: 687, startPoint y: 255, endPoint x: 494, endPoint y: 238, distance: 193.7
click at [533, 240] on div "Total Linear Footage of All Kitchen Countertops: 0" at bounding box center [591, 257] width 1115 height 35
drag, startPoint x: 532, startPoint y: 334, endPoint x: 517, endPoint y: 328, distance: 16.2
drag, startPoint x: 517, startPoint y: 328, endPoint x: 435, endPoint y: 298, distance: 87.3
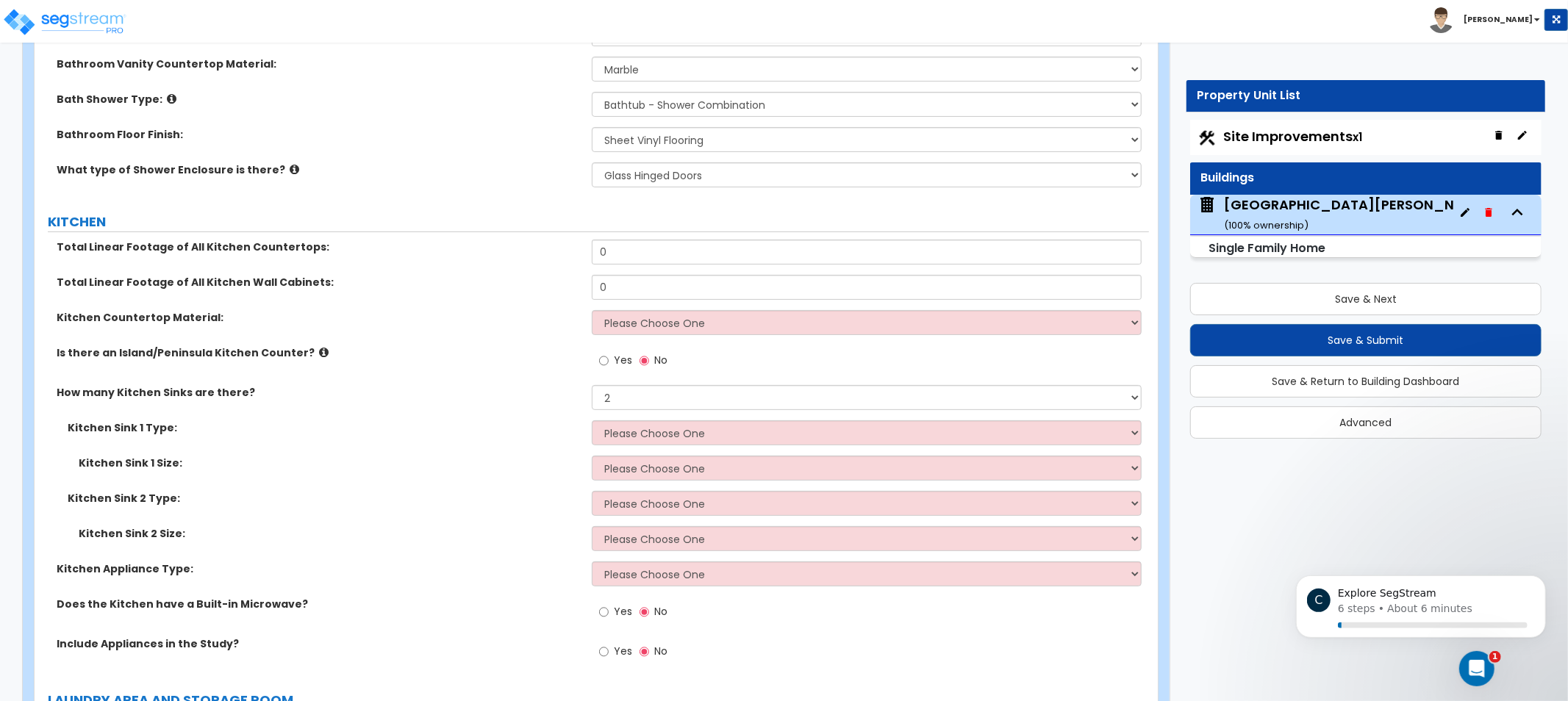
click at [435, 298] on div "Total Linear Footage of All Kitchen Wall Cabinets: 0" at bounding box center [591, 293] width 1115 height 35
drag, startPoint x: 460, startPoint y: 322, endPoint x: 425, endPoint y: 269, distance: 63.5
click at [425, 269] on div "Total Linear Footage of All Kitchen Countertops: 0" at bounding box center [591, 257] width 1115 height 35
drag, startPoint x: 677, startPoint y: 247, endPoint x: 619, endPoint y: 259, distance: 59.2
click at [555, 240] on div "Total Linear Footage of All Kitchen Countertops: 0" at bounding box center [591, 257] width 1115 height 35
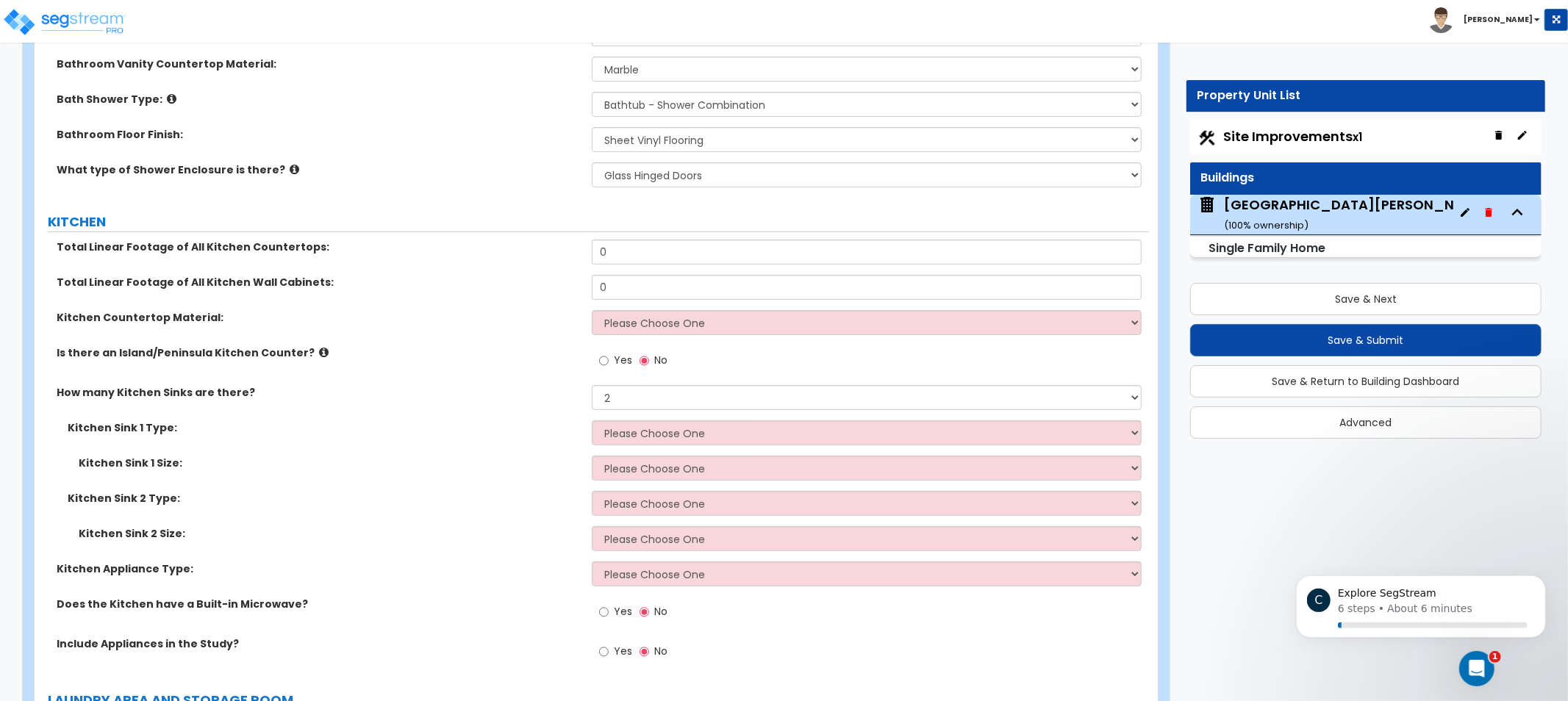
drag, startPoint x: 438, startPoint y: 274, endPoint x: 408, endPoint y: 263, distance: 32.0
drag, startPoint x: 408, startPoint y: 263, endPoint x: 415, endPoint y: 232, distance: 31.8
click at [307, 225] on label "KITCHEN" at bounding box center [598, 222] width 1101 height 19
drag, startPoint x: 615, startPoint y: 251, endPoint x: 401, endPoint y: 228, distance: 215.2
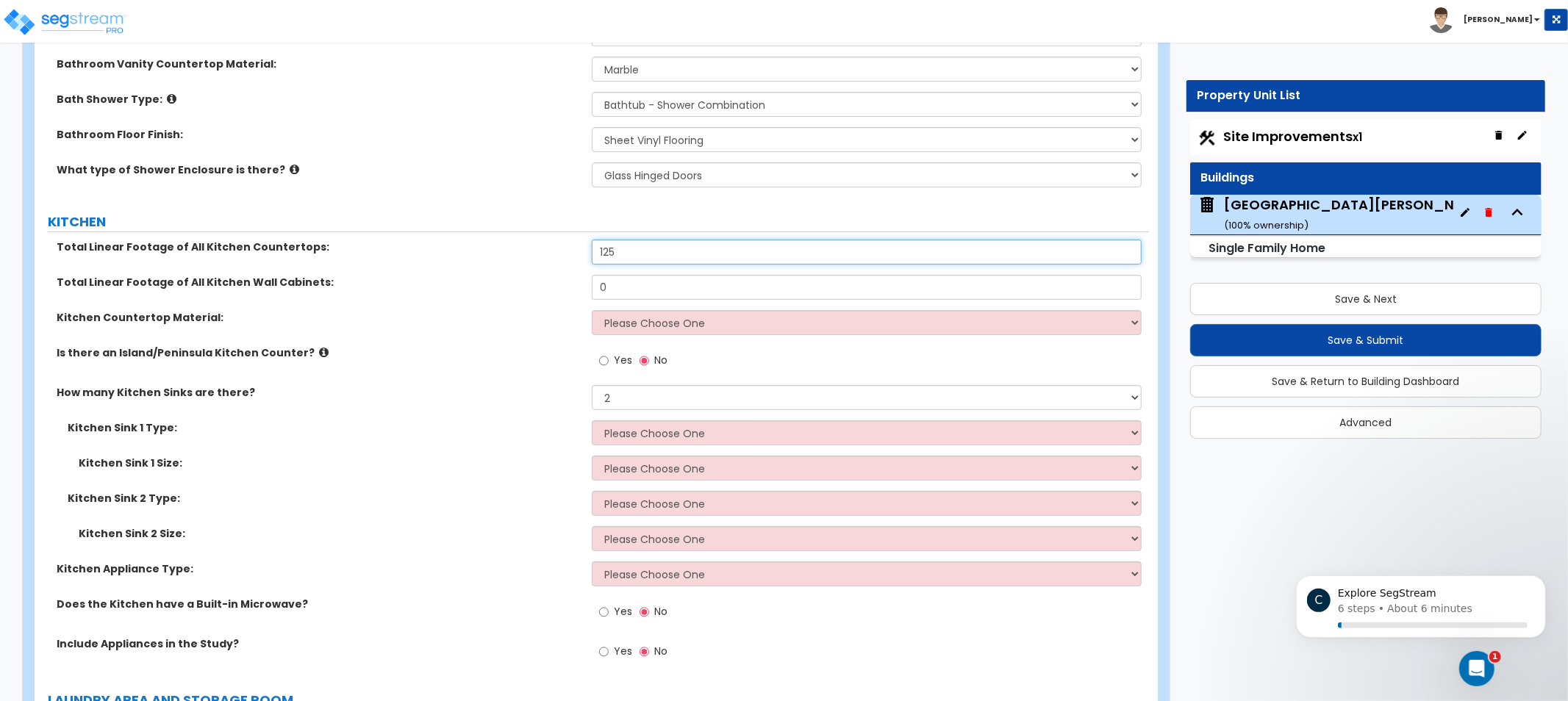
type input "125"
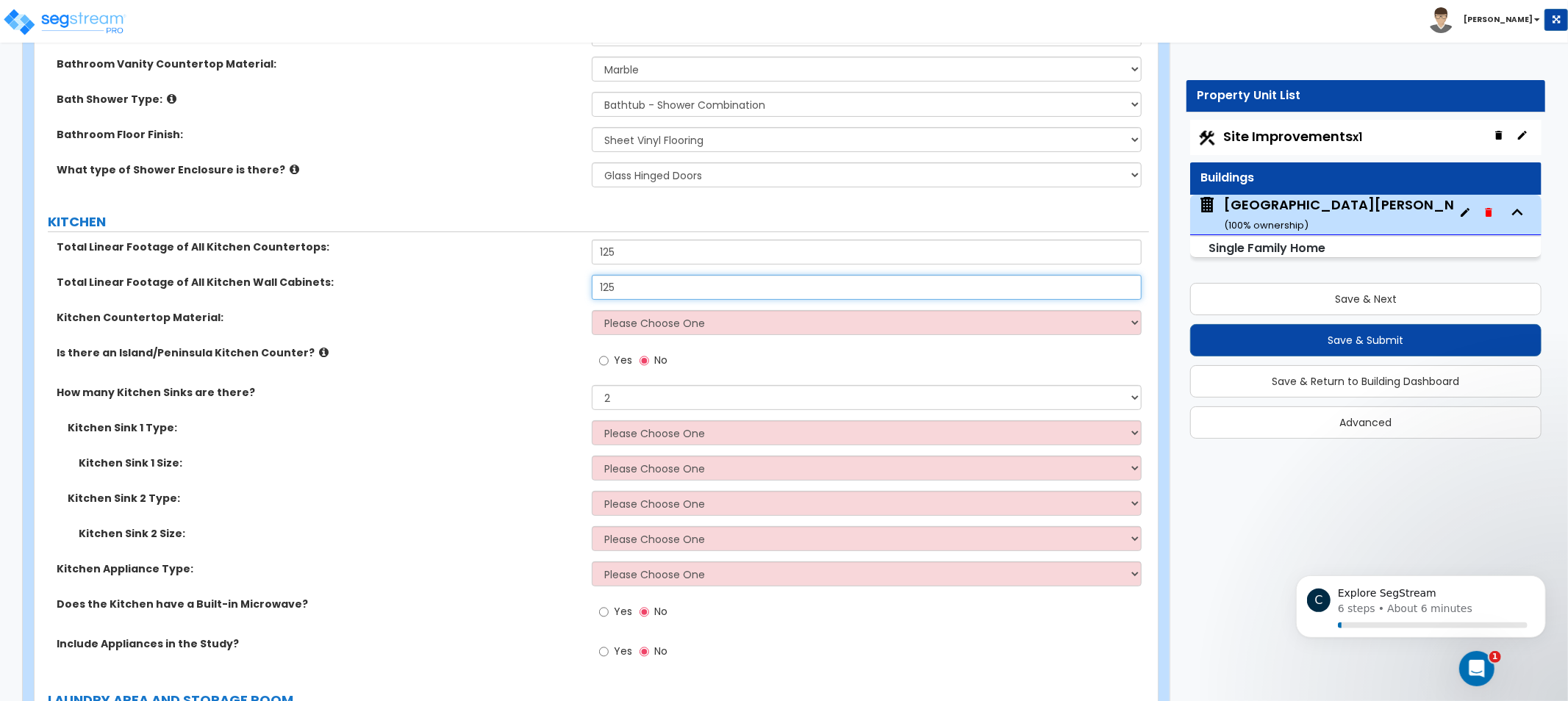
type input "125"
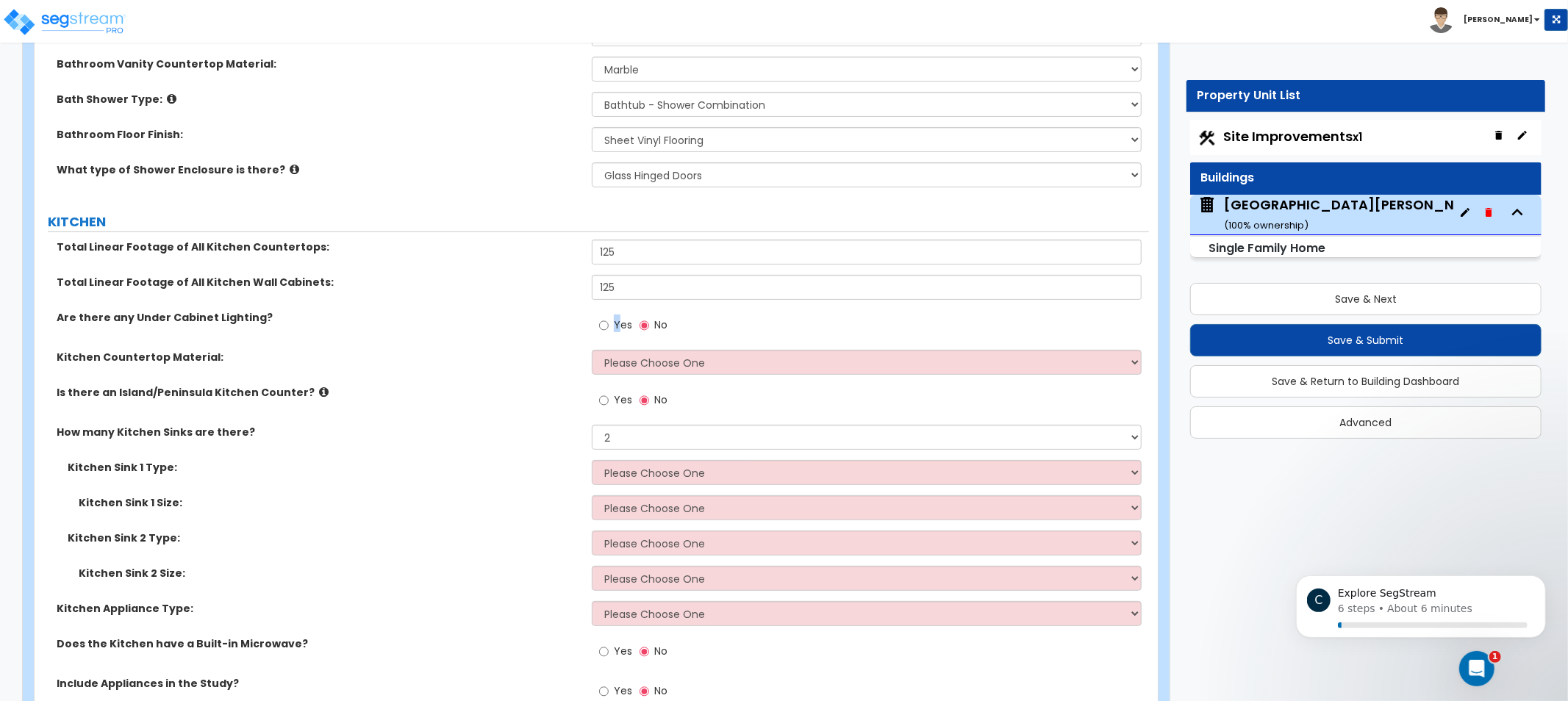
click at [618, 324] on span "Yes" at bounding box center [622, 324] width 19 height 15
click at [604, 326] on input "Yes" at bounding box center [604, 325] width 10 height 16
radio input "true"
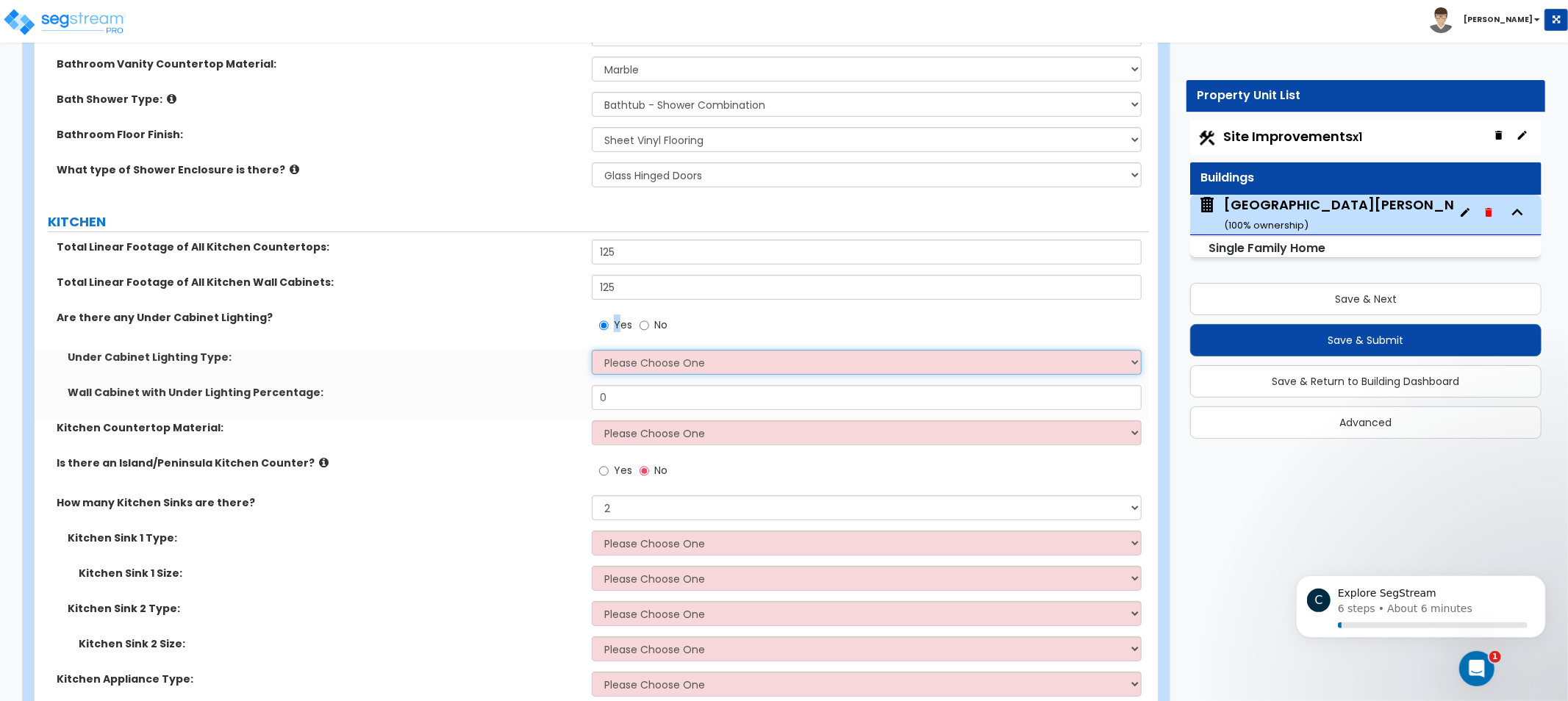
click at [622, 355] on select "Please Choose One Fluorescent Incandescent LED" at bounding box center [867, 362] width 550 height 25
select select "1"
click at [592, 350] on select "Please Choose One Fluorescent Incandescent LED" at bounding box center [867, 362] width 550 height 25
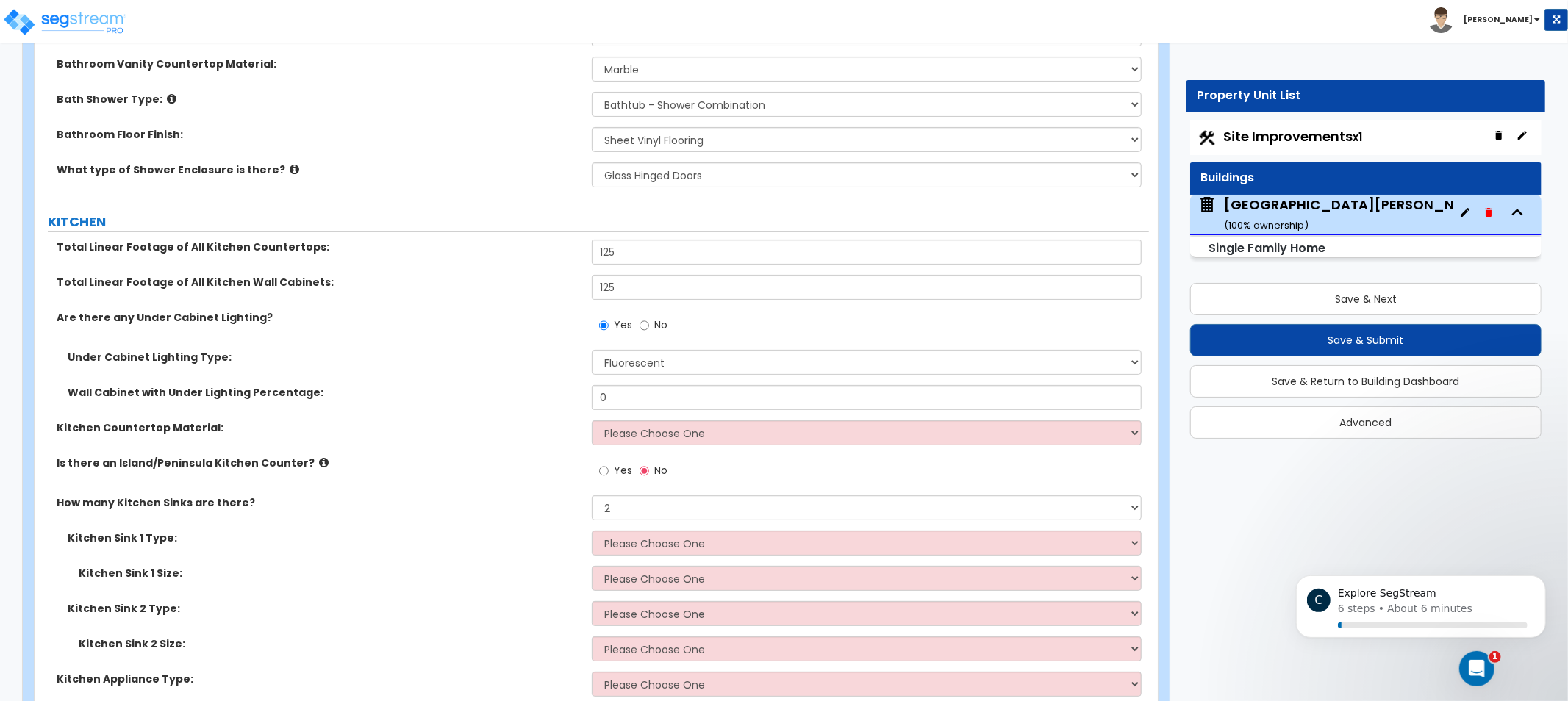
drag, startPoint x: 655, startPoint y: 321, endPoint x: 632, endPoint y: 317, distance: 23.3
click at [655, 321] on span "No" at bounding box center [660, 324] width 13 height 15
click at [649, 321] on input "No" at bounding box center [644, 325] width 10 height 16
radio input "false"
radio input "true"
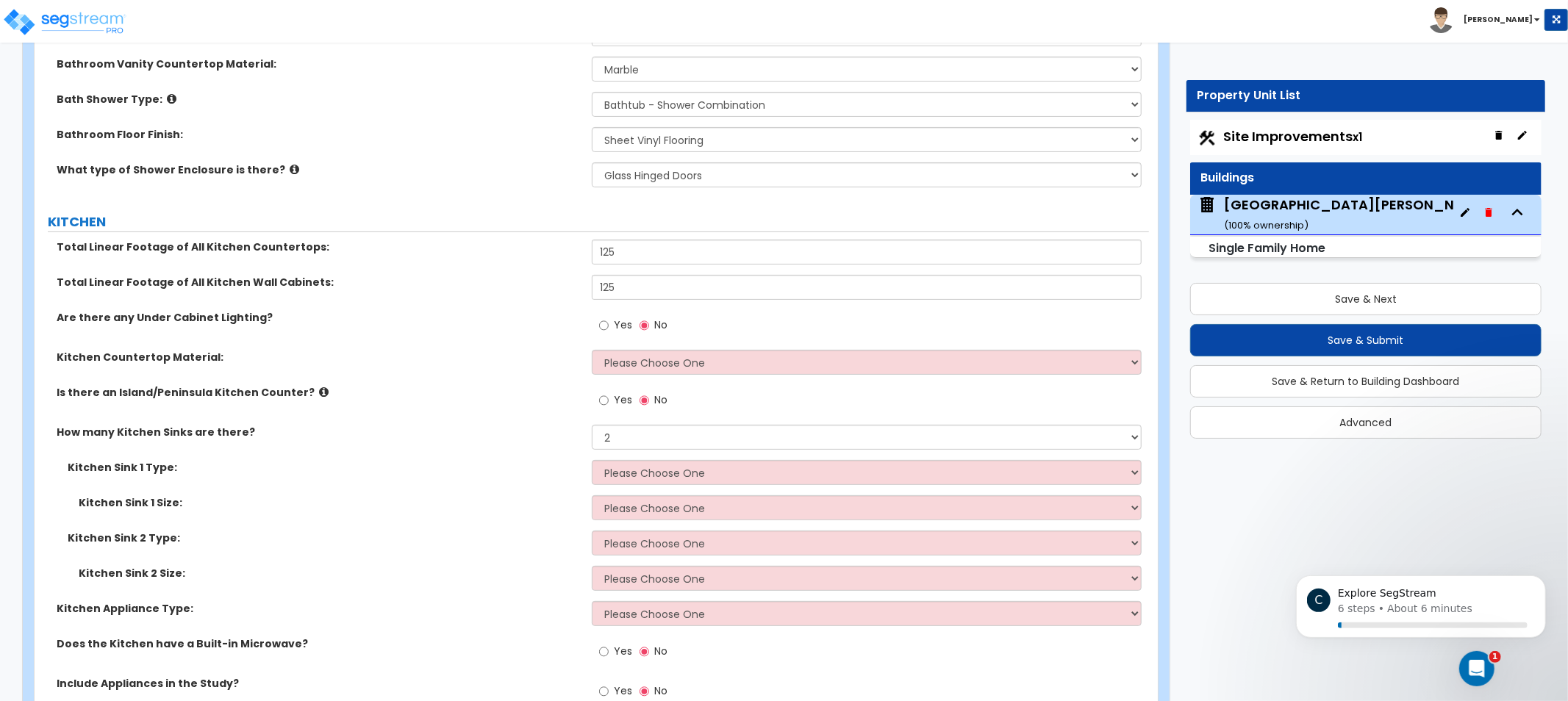
drag, startPoint x: 463, startPoint y: 352, endPoint x: 435, endPoint y: 348, distance: 28.3
drag, startPoint x: 435, startPoint y: 348, endPoint x: 357, endPoint y: 328, distance: 80.5
click at [357, 328] on div "Are there any Under Cabinet Lighting? Yes No" at bounding box center [591, 330] width 1115 height 40
click at [710, 369] on select "Please Choose One Plastic Laminate Solid Surface Stone Quartz Marble Tile Wood …" at bounding box center [867, 362] width 550 height 25
select select "5"
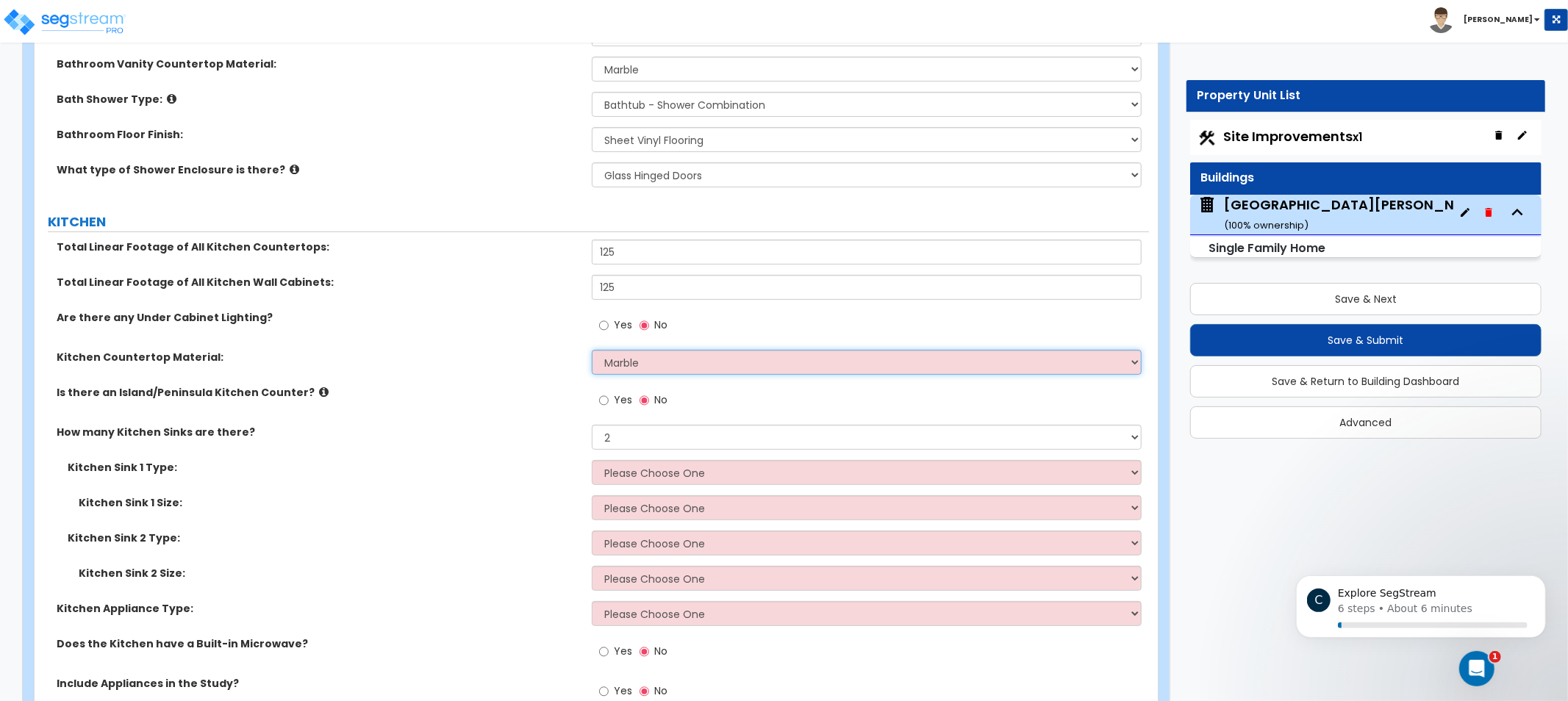
click at [592, 350] on select "Please Choose One Plastic Laminate Solid Surface Stone Quartz Marble Tile Wood …" at bounding box center [867, 362] width 550 height 25
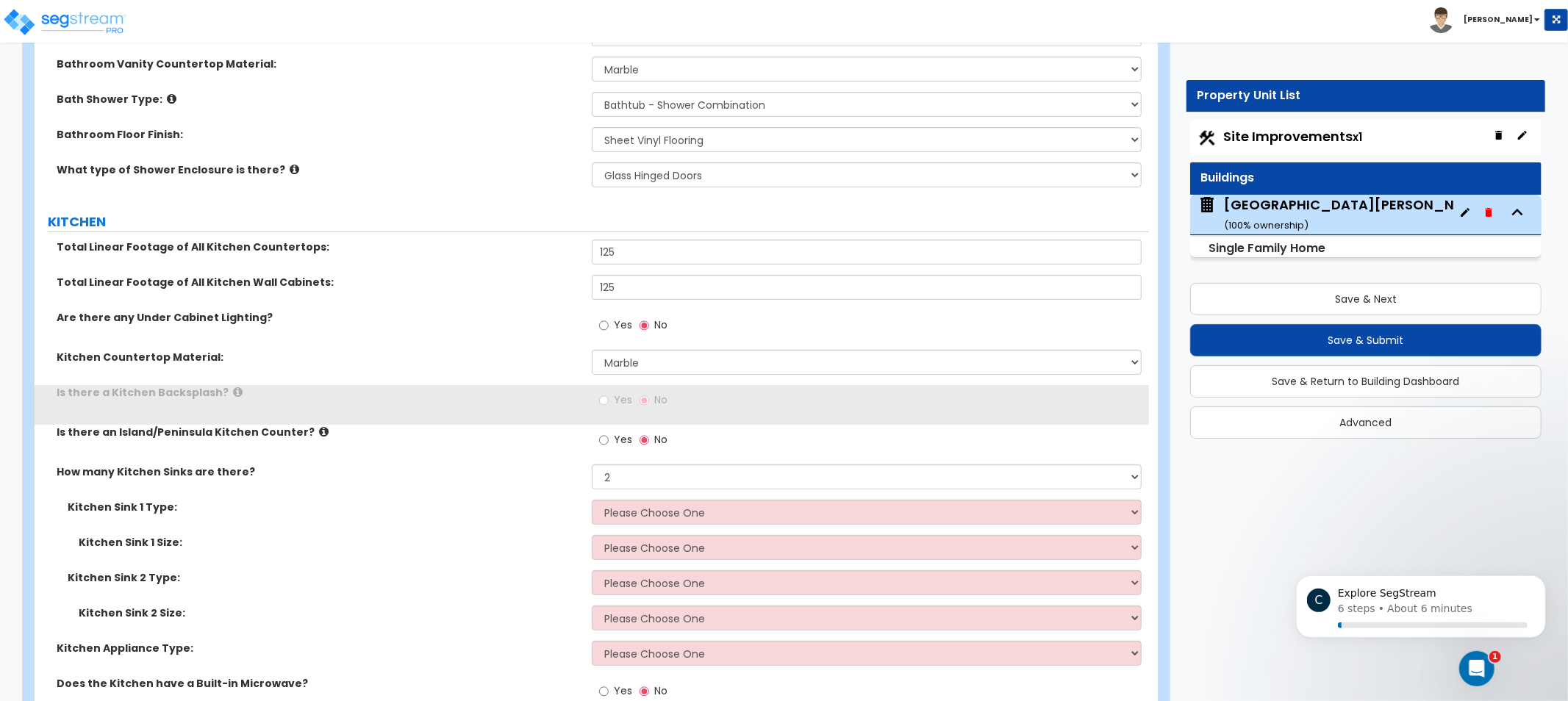
drag, startPoint x: 526, startPoint y: 431, endPoint x: 509, endPoint y: 431, distance: 17.0
drag, startPoint x: 509, startPoint y: 431, endPoint x: 425, endPoint y: 431, distance: 84.0
click at [425, 430] on label "Is there an Island/Peninsula Kitchen Counter?" at bounding box center [318, 432] width 524 height 15
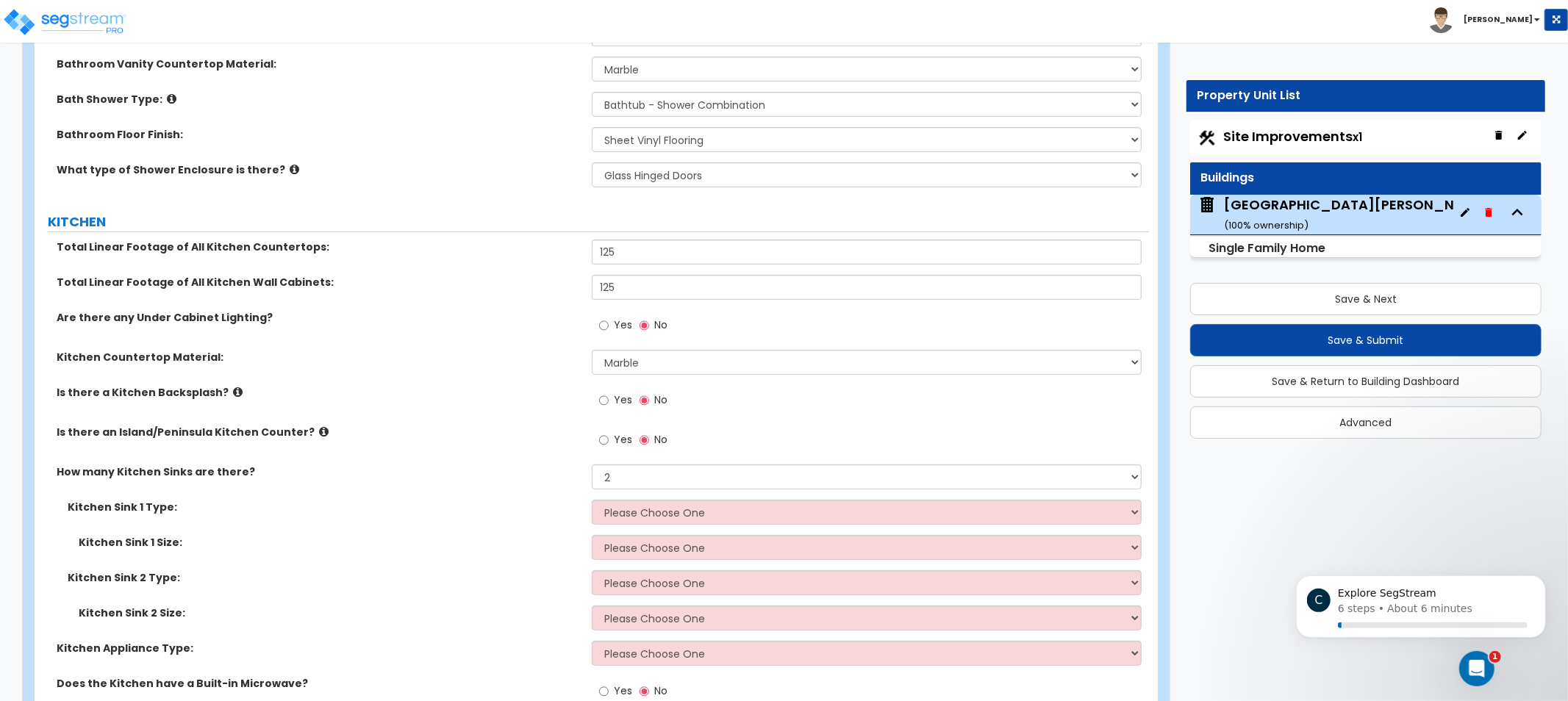
click at [233, 392] on icon at bounding box center [238, 392] width 10 height 11
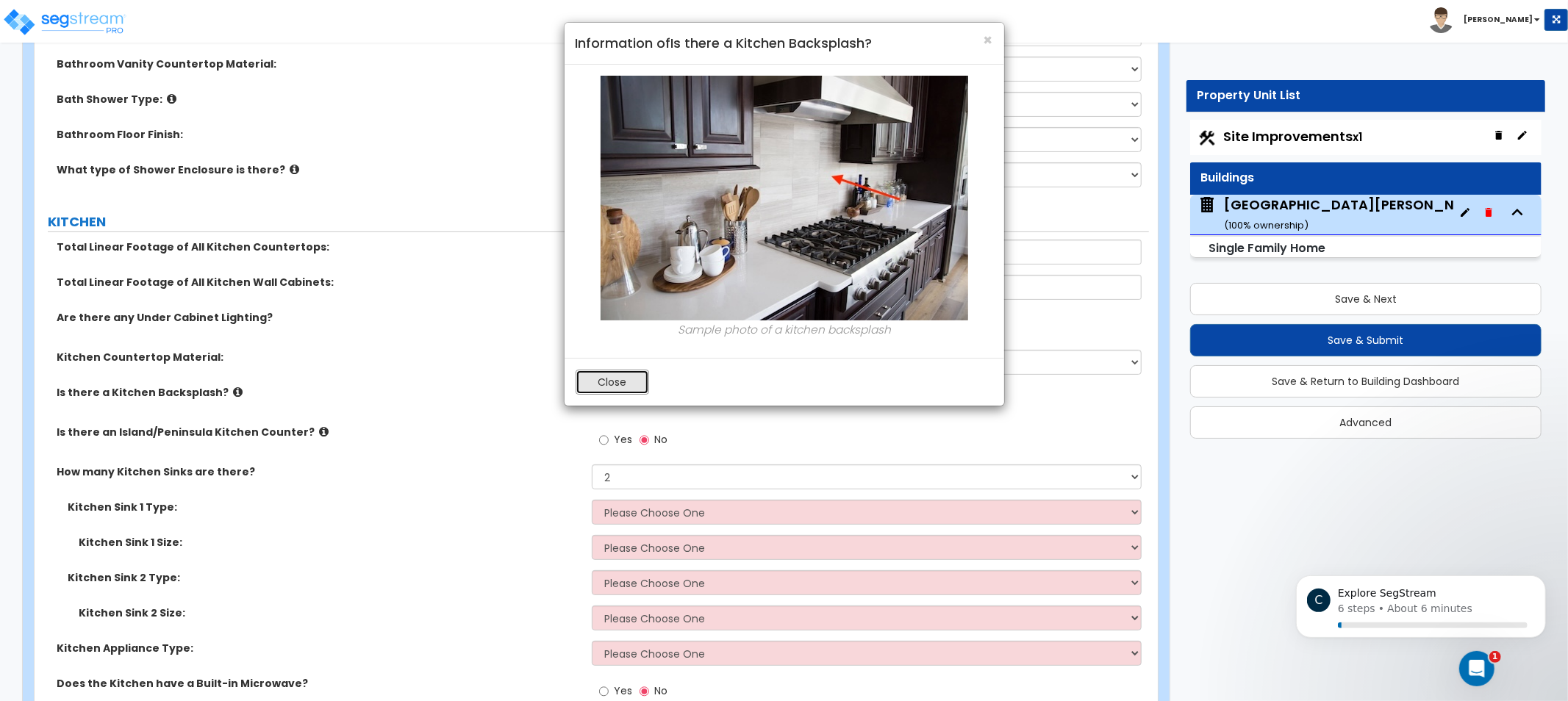
drag, startPoint x: 608, startPoint y: 377, endPoint x: 613, endPoint y: 391, distance: 14.9
click at [608, 376] on button "Close" at bounding box center [612, 382] width 73 height 25
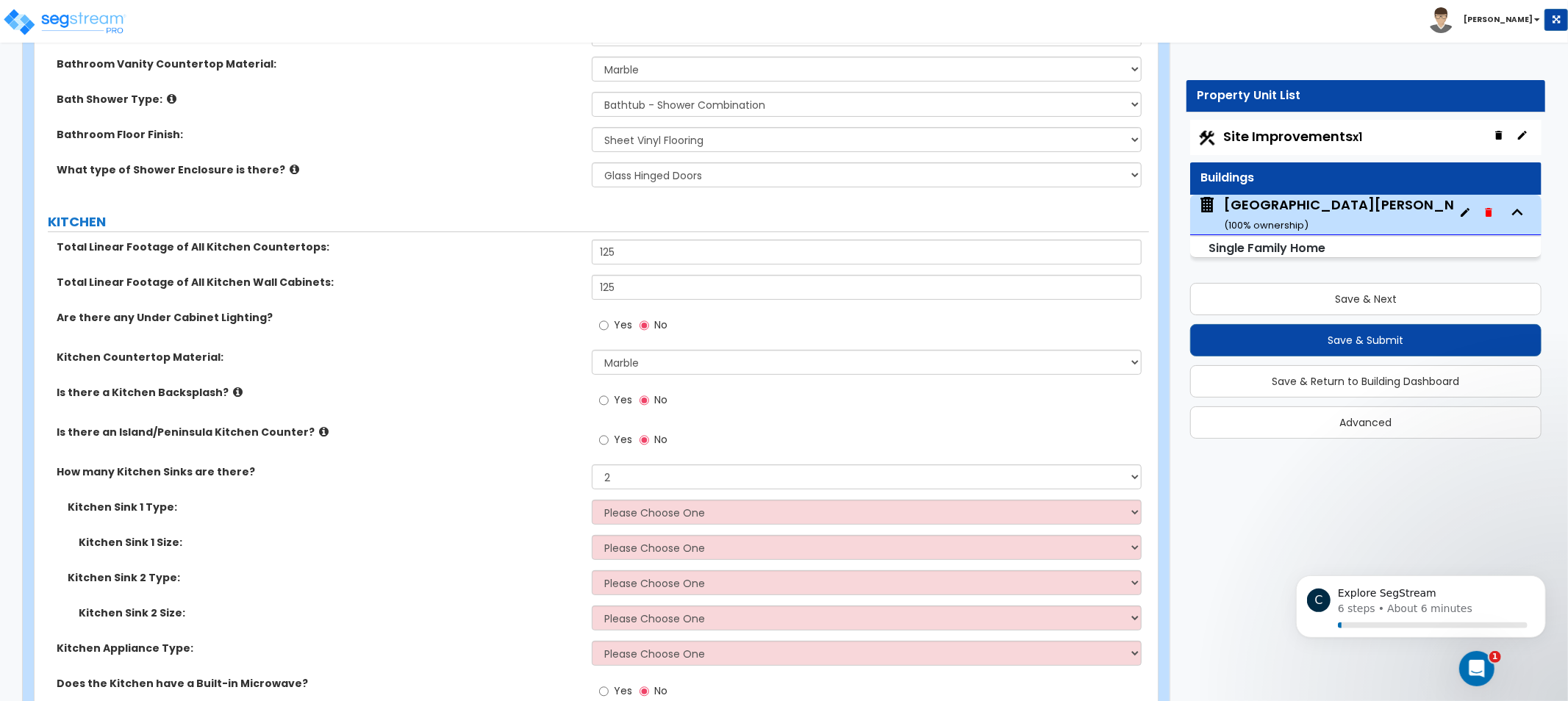
click at [613, 391] on label "Yes" at bounding box center [615, 402] width 33 height 25
click at [609, 392] on input "Yes" at bounding box center [604, 400] width 10 height 16
radio input "true"
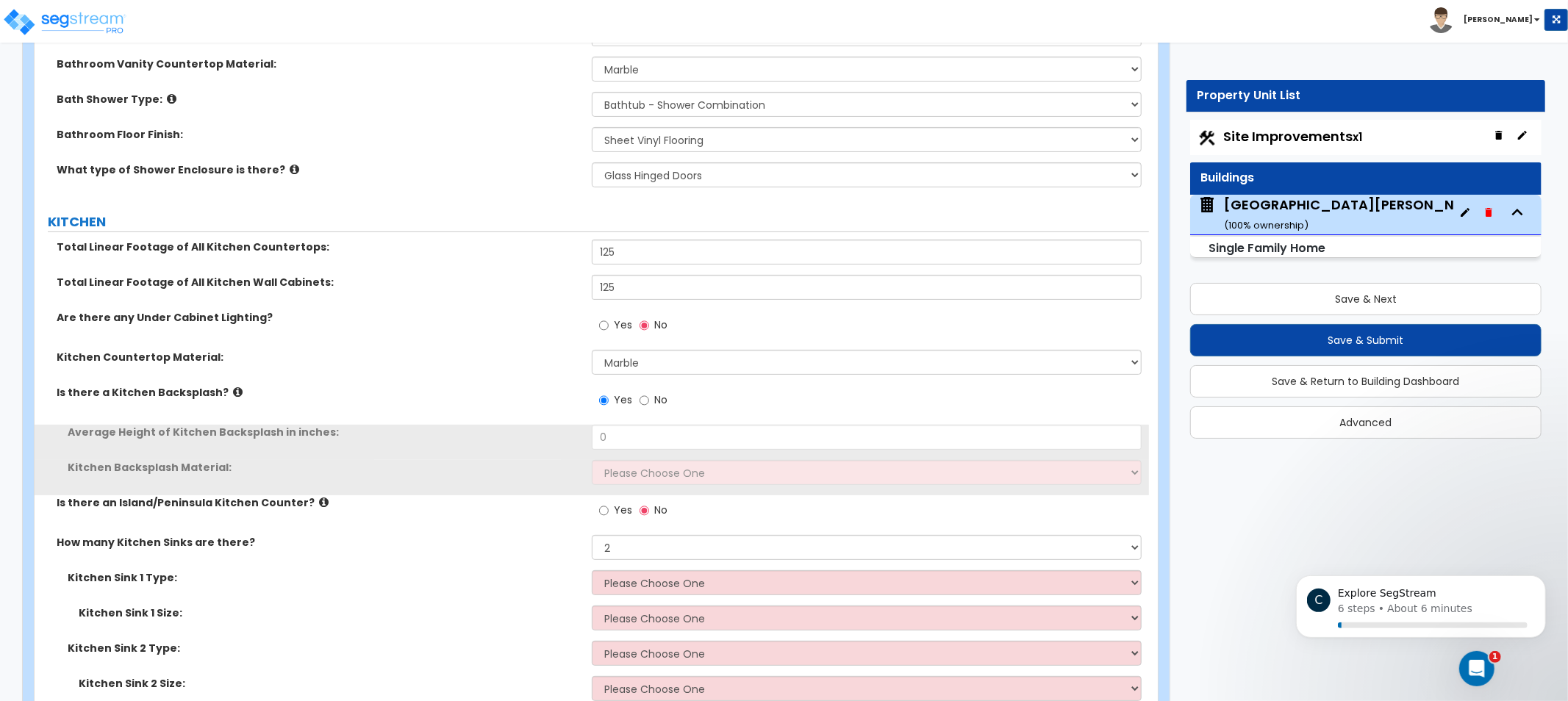
click at [684, 452] on div "Average Height of Kitchen Backsplash in inches: 0" at bounding box center [591, 443] width 1115 height 35
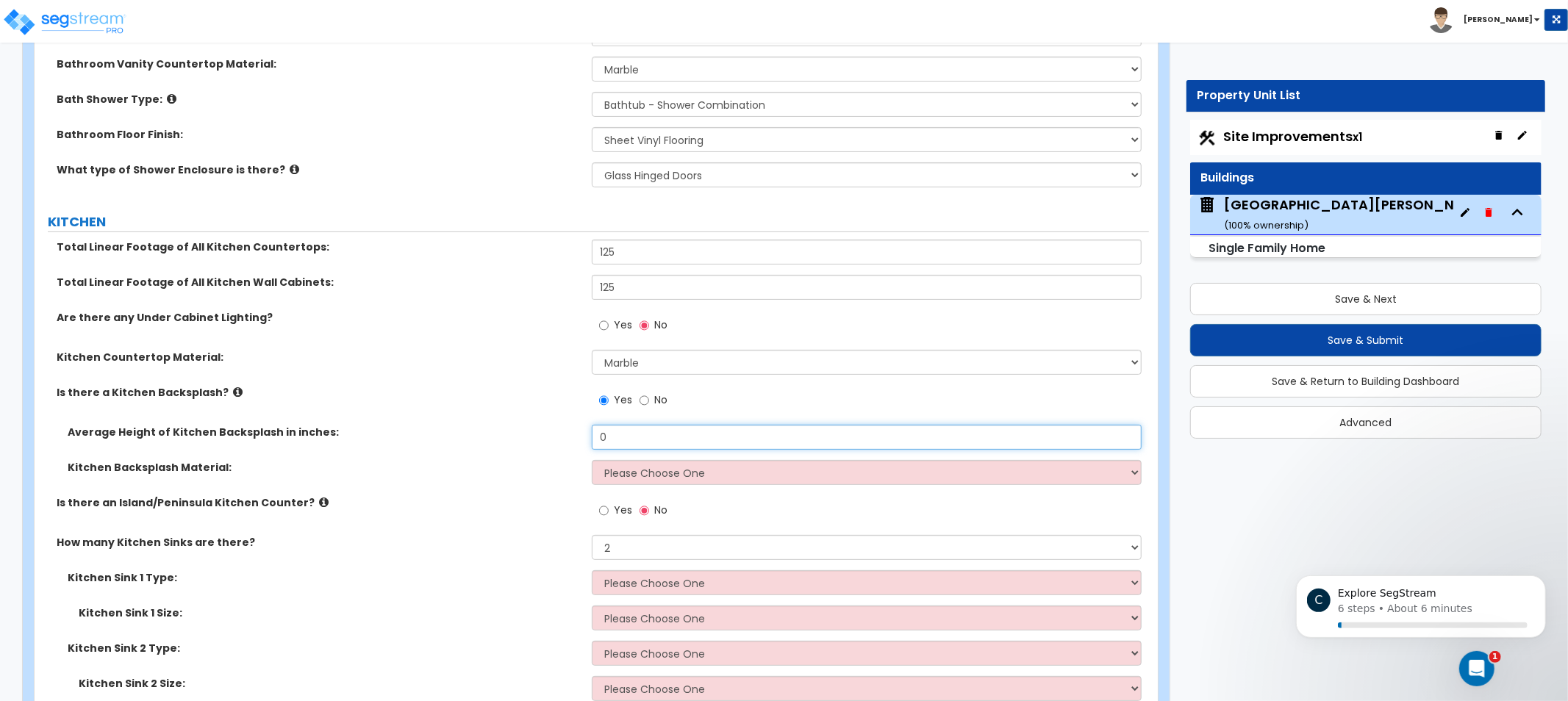
drag, startPoint x: 681, startPoint y: 436, endPoint x: 490, endPoint y: 419, distance: 191.8
click at [490, 419] on div "Total Linear Footage of All Kitchen Countertops: 125 Total Linear Footage of Al…" at bounding box center [592, 533] width 1092 height 587
type input "24"
click at [634, 473] on select "Please Choose One Plastic Laminate Solid Surface Stone Quartz Tile Stainless St…" at bounding box center [867, 473] width 550 height 25
select select "8"
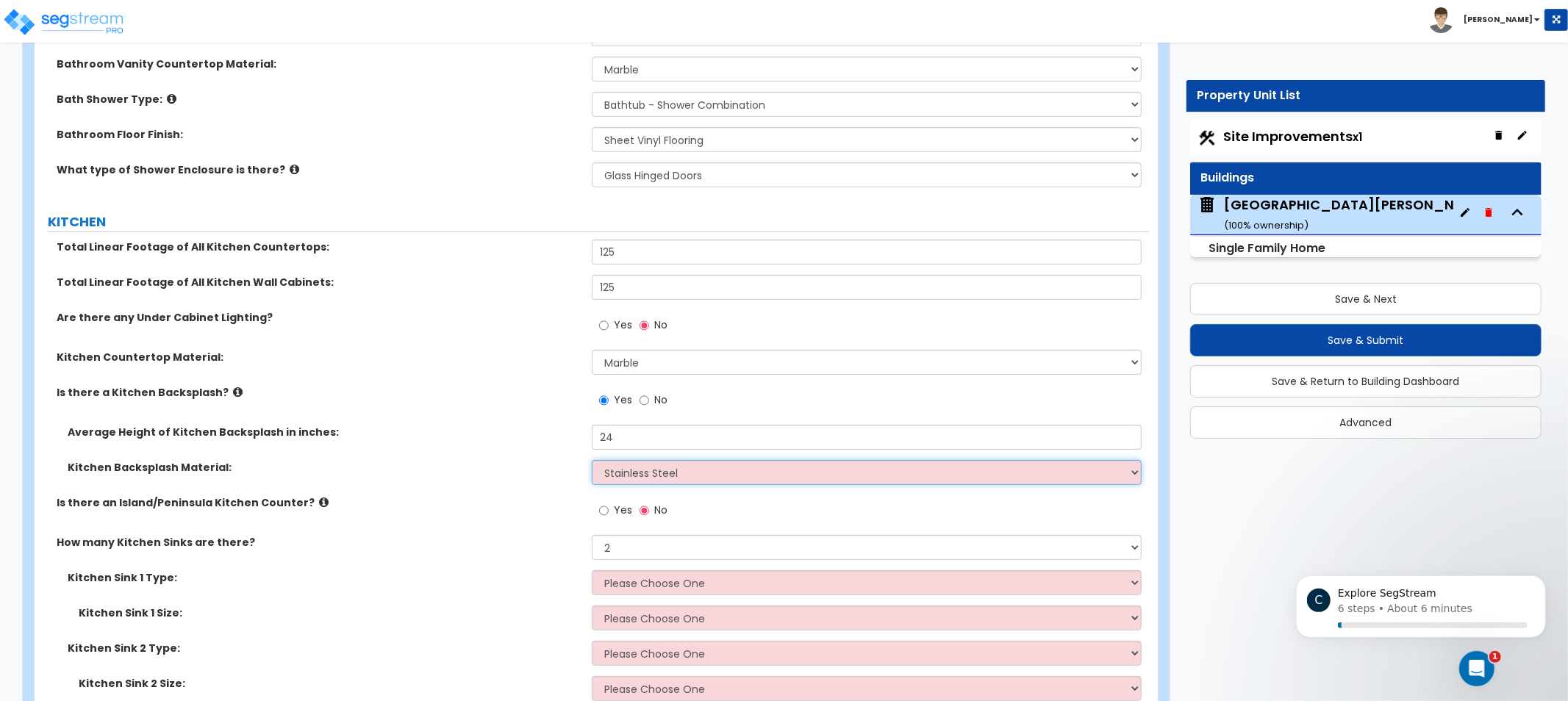
click at [592, 461] on select "Please Choose One Plastic Laminate Solid Surface Stone Quartz Tile Stainless St…" at bounding box center [867, 473] width 550 height 25
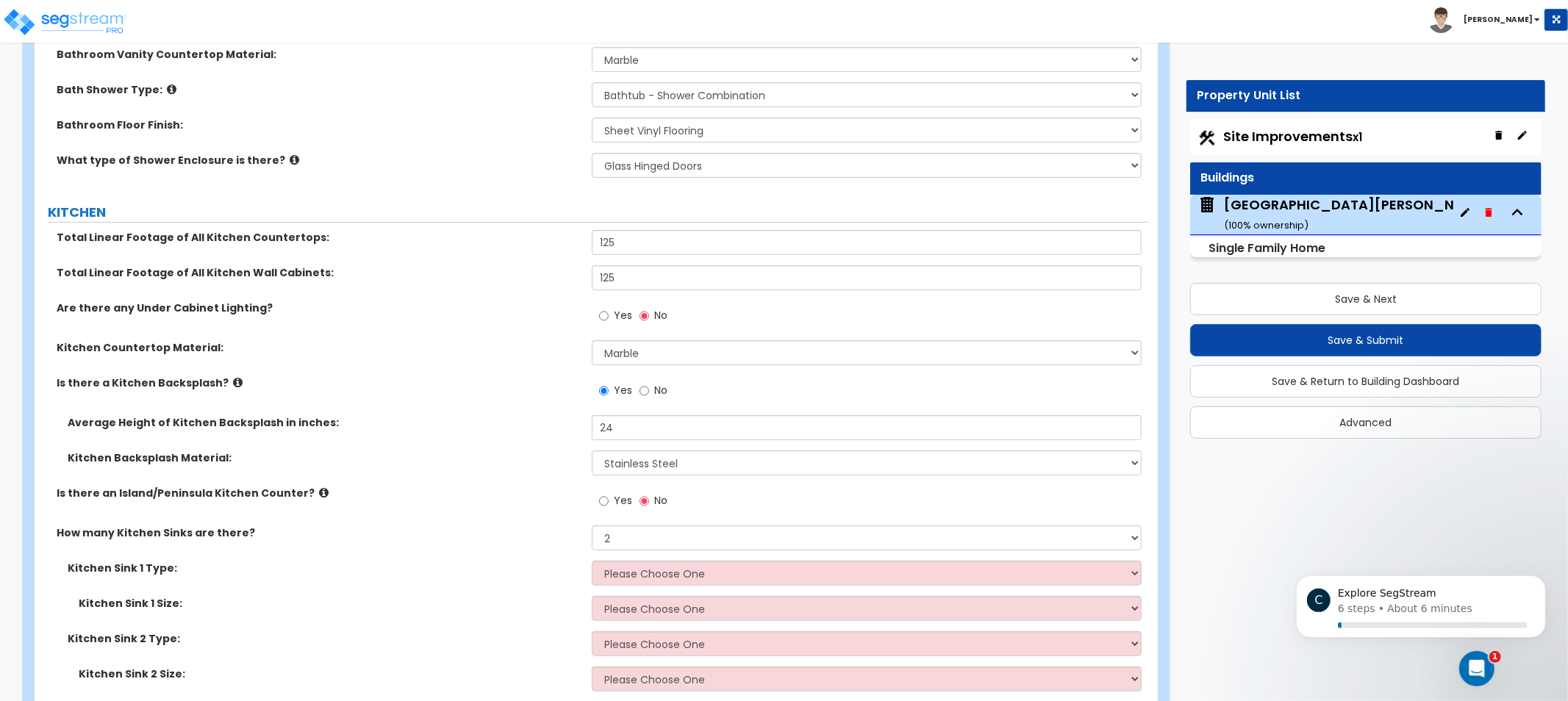
scroll to position [4998, 0]
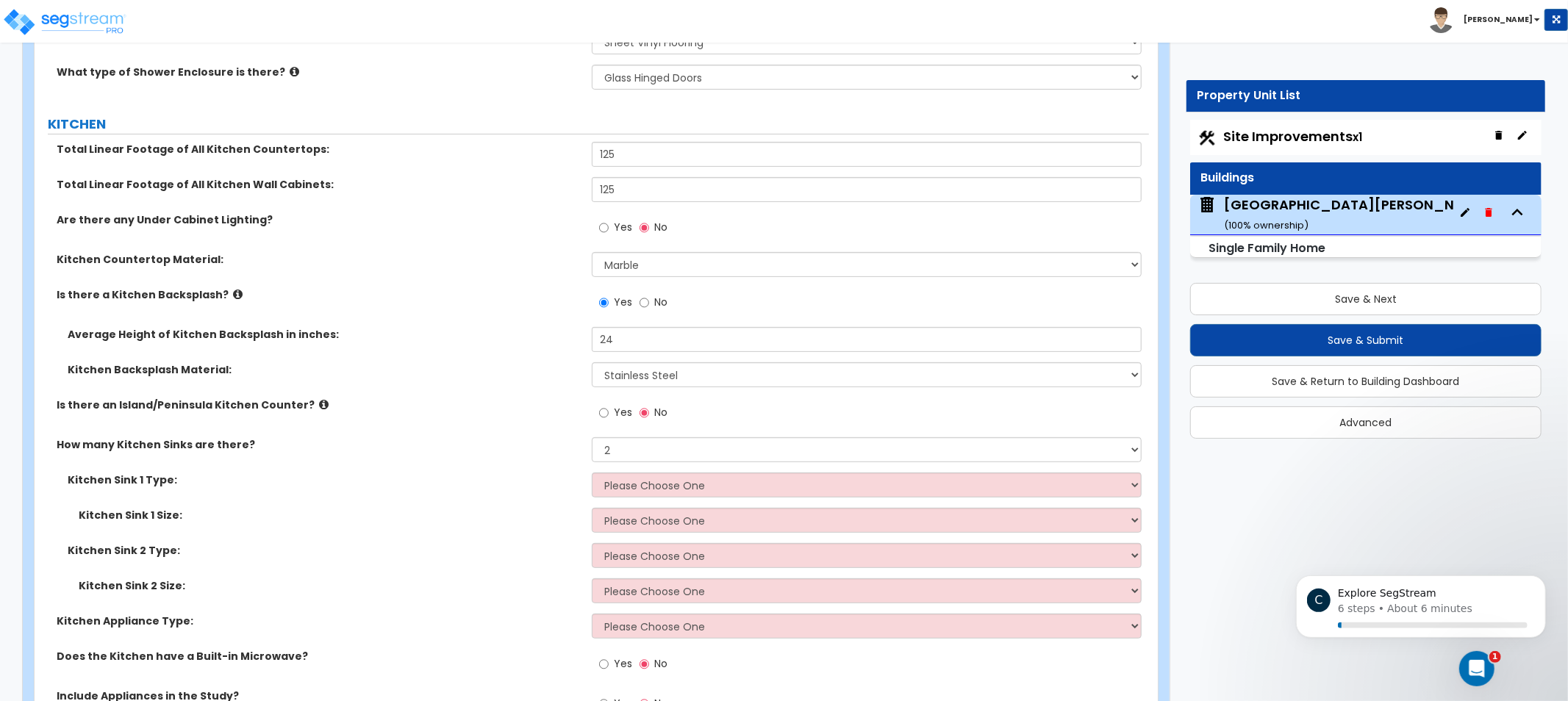
drag, startPoint x: 509, startPoint y: 479, endPoint x: 492, endPoint y: 554, distance: 76.9
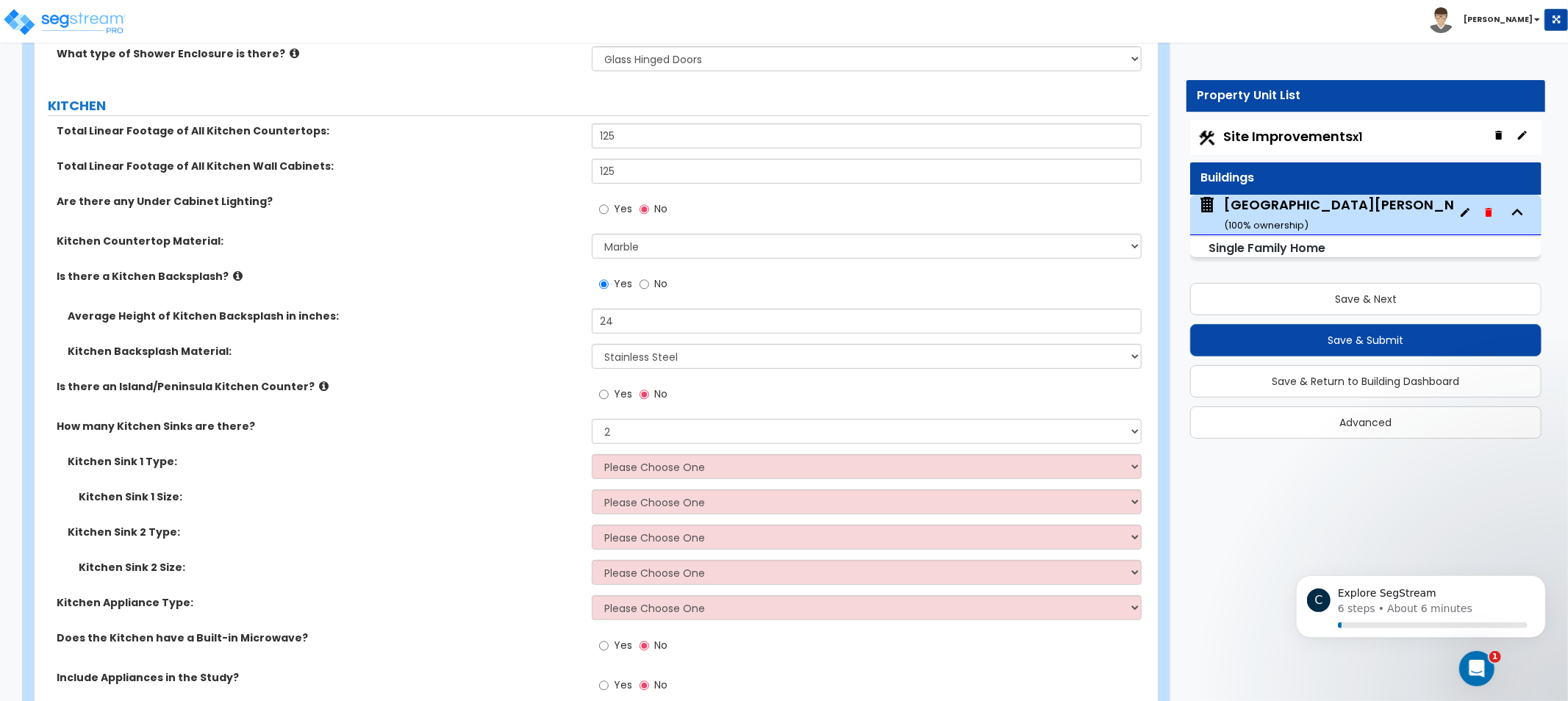
drag, startPoint x: 375, startPoint y: 485, endPoint x: 356, endPoint y: 466, distance: 26.9
click at [373, 485] on div "Kitchen Sink 1 Type: Please Choose One Stainless Steel Porcelain Enamel Cast Ir…" at bounding box center [591, 472] width 1115 height 35
click at [303, 387] on label "Is there an Island/Peninsula Kitchen Counter?" at bounding box center [318, 386] width 524 height 15
drag, startPoint x: 461, startPoint y: 413, endPoint x: 399, endPoint y: 386, distance: 67.6
click at [399, 386] on label "Is there an Island/Peninsula Kitchen Counter?" at bounding box center [318, 386] width 524 height 15
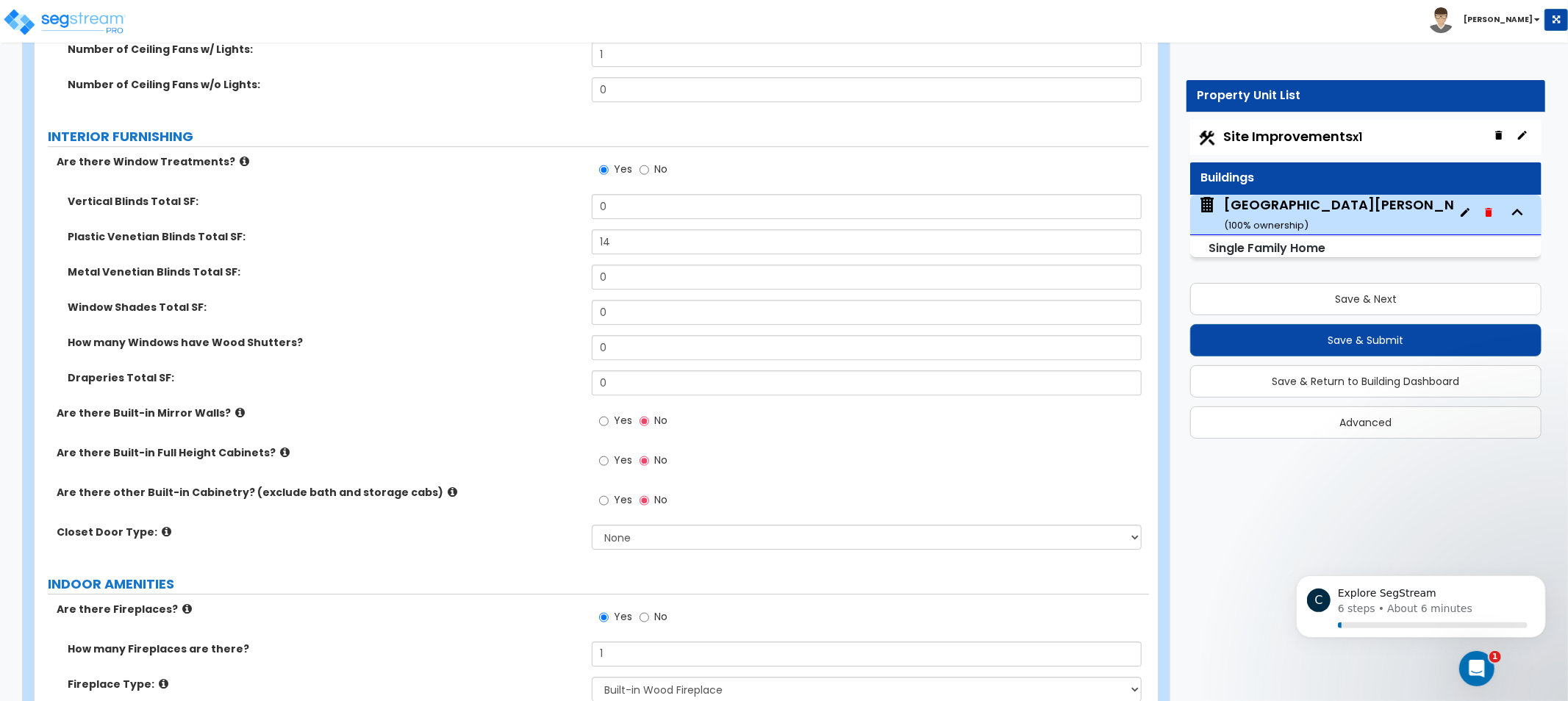
drag, startPoint x: 445, startPoint y: 255, endPoint x: 547, endPoint y: 339, distance: 132.1
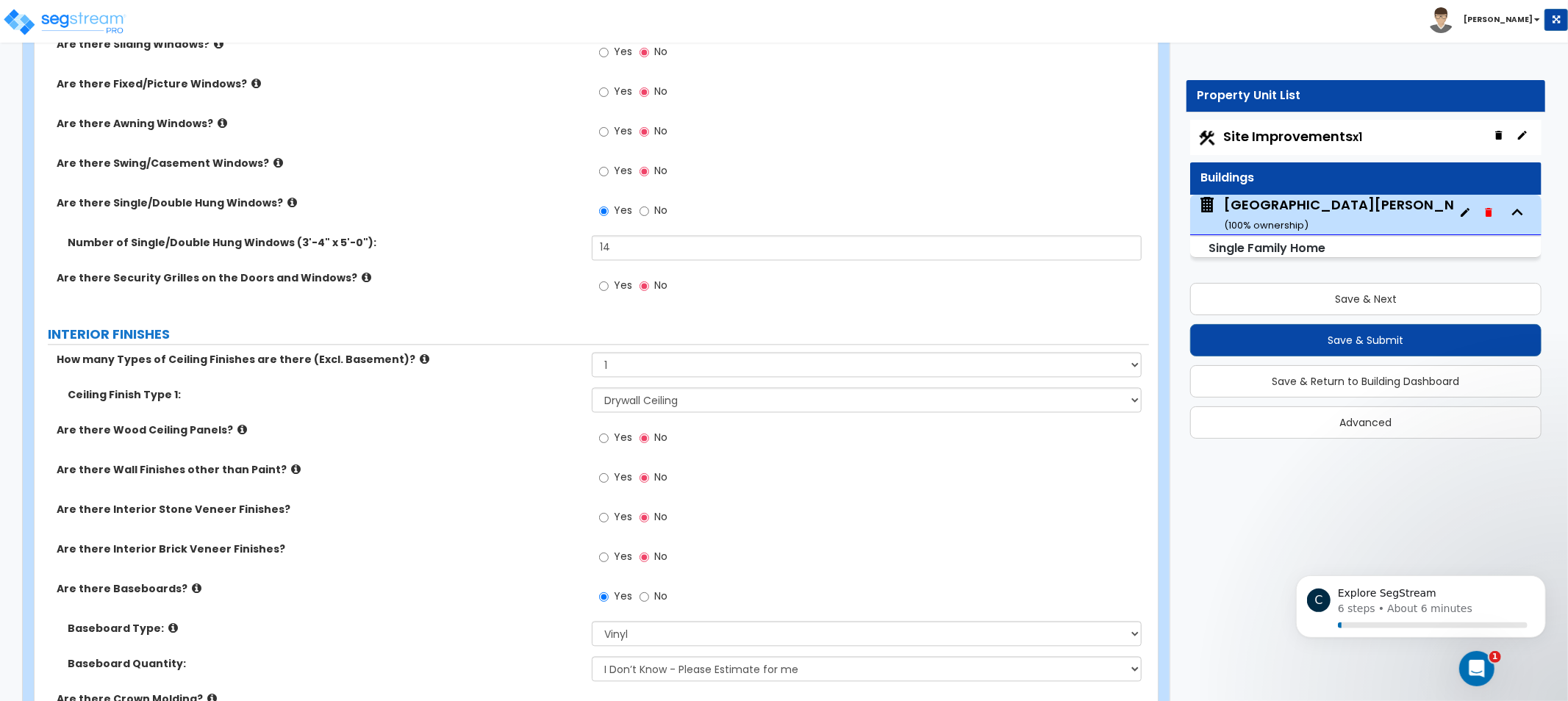
drag, startPoint x: 532, startPoint y: 368, endPoint x: 534, endPoint y: 299, distance: 69.0
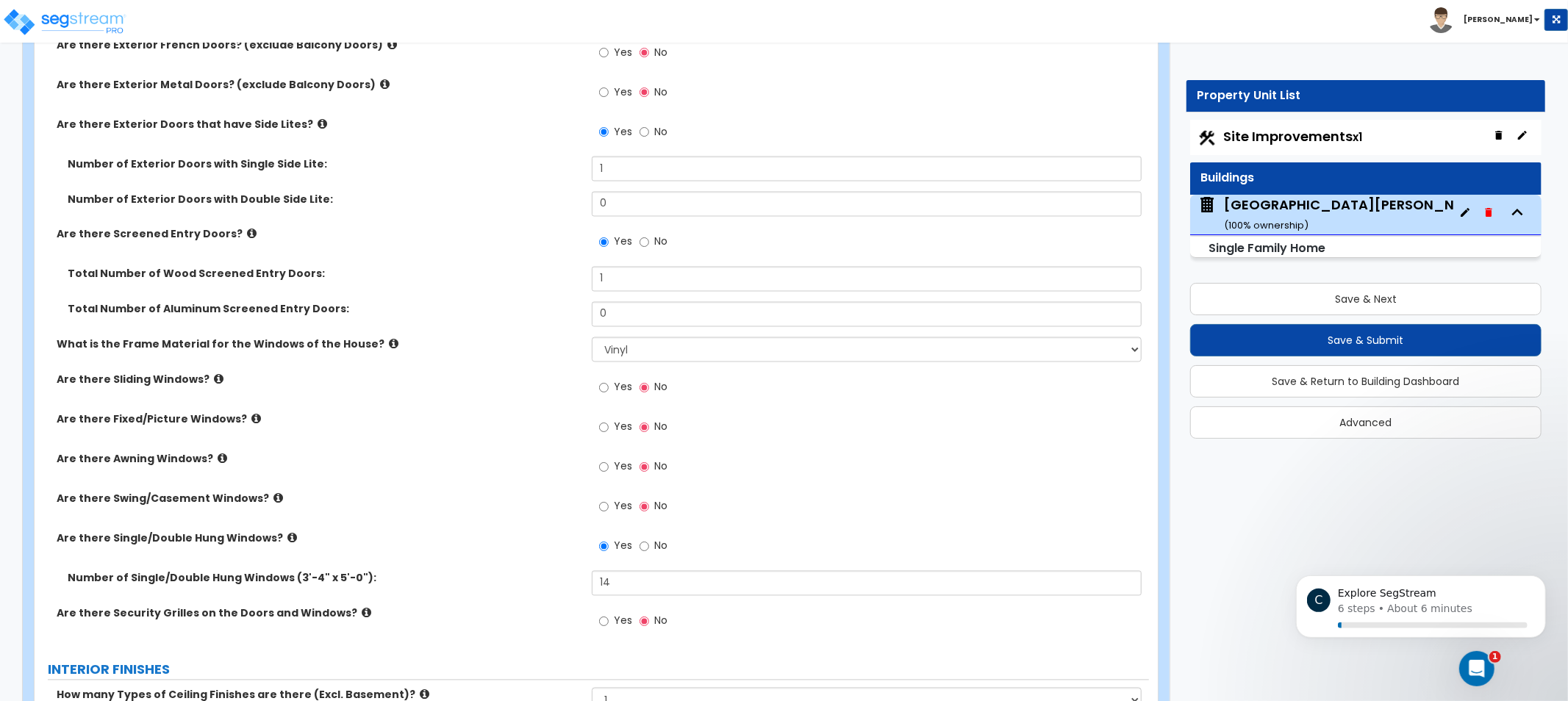
drag, startPoint x: 517, startPoint y: 331, endPoint x: 499, endPoint y: 204, distance: 128.3
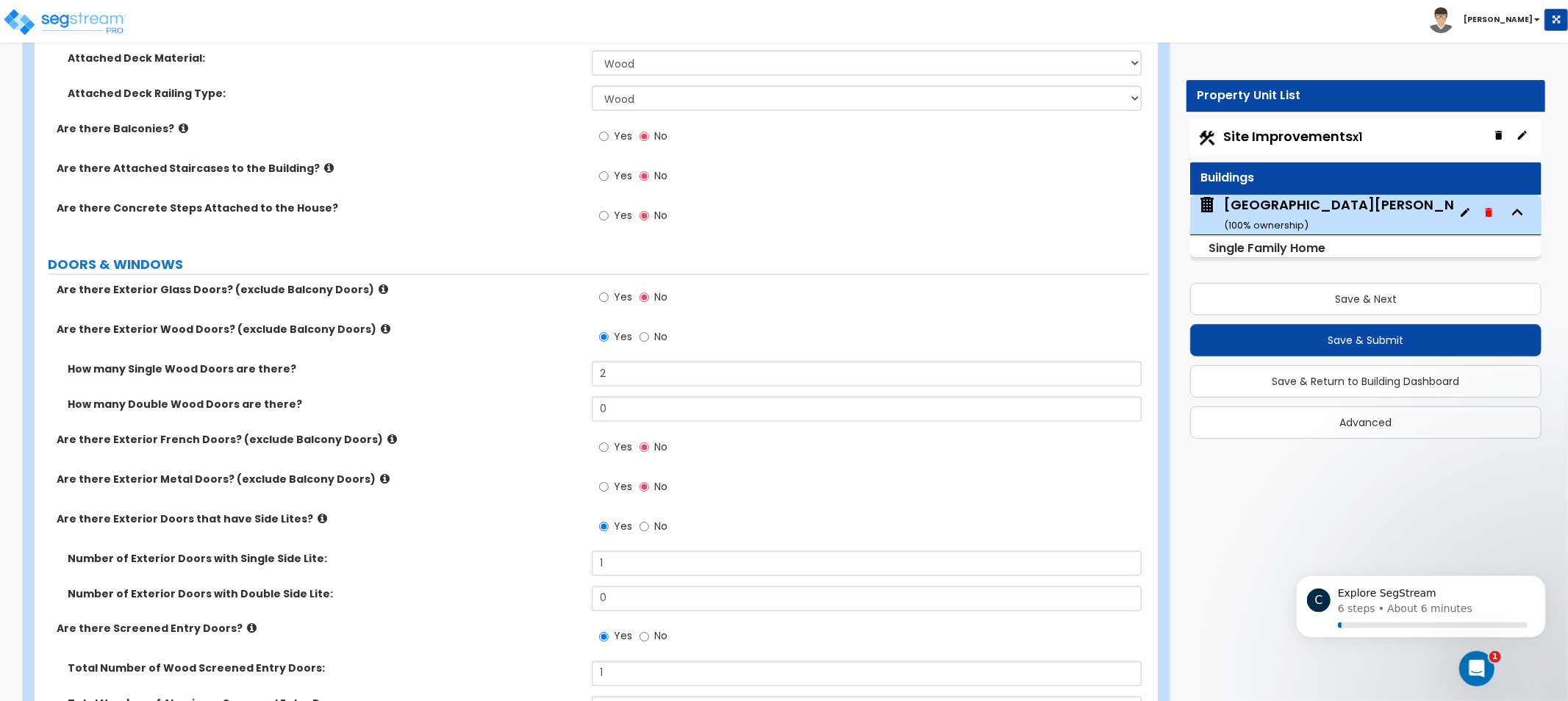
click at [478, 311] on div "Are there Exterior Glass Doors? (exclude Balcony Doors) Yes No" at bounding box center [591, 301] width 1115 height 40
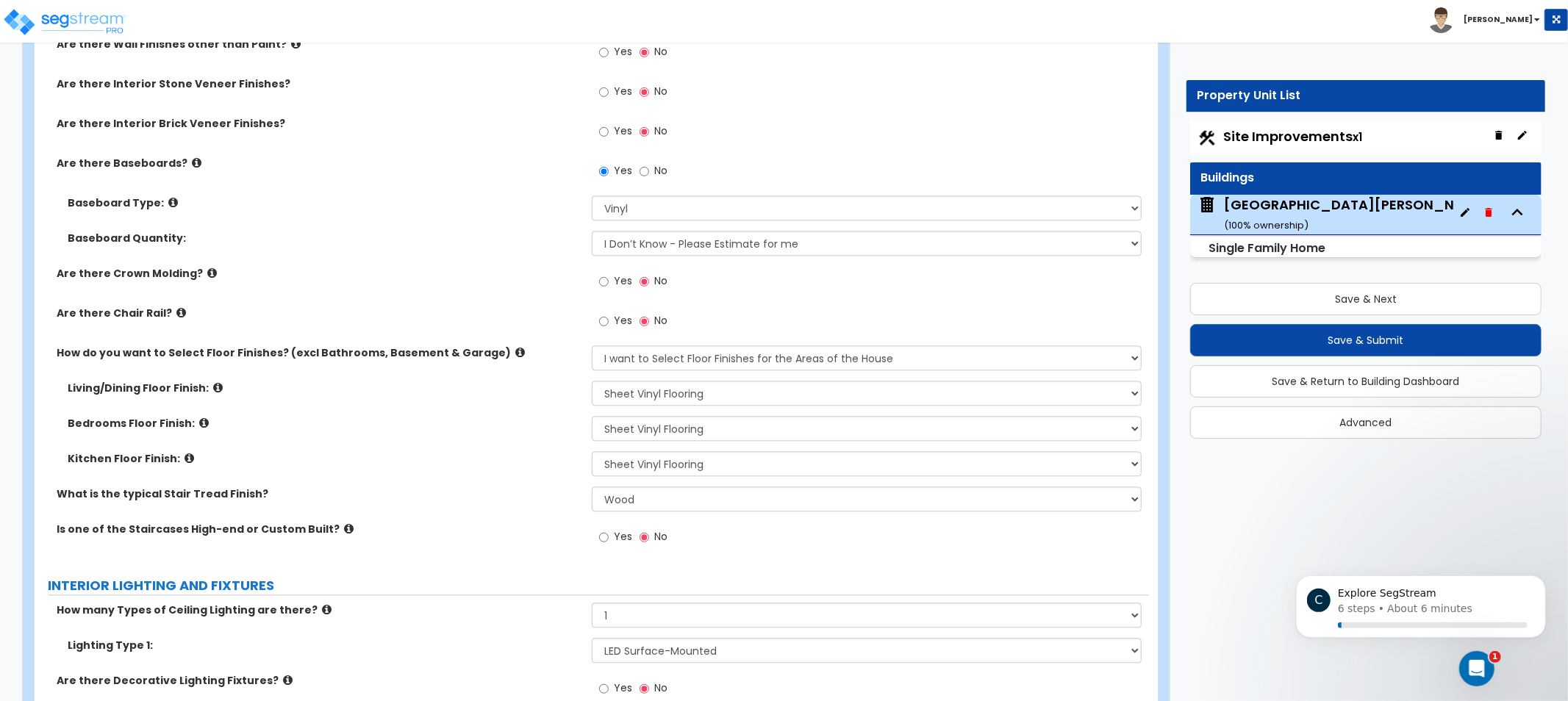
scroll to position [1024, 0]
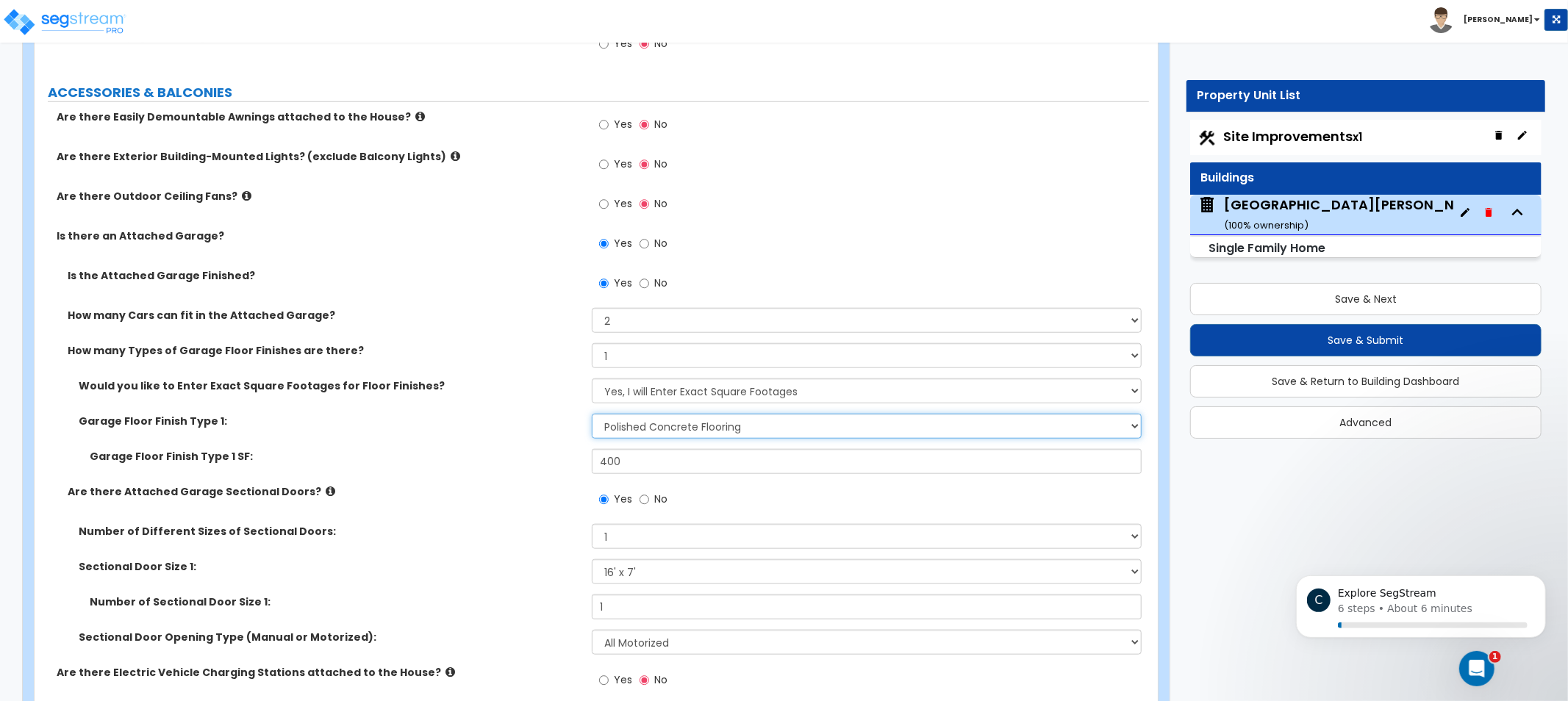
click at [696, 428] on select "None Polished Concrete Flooring Ceramic Tile Flooring Rubber Tile Flooring Epox…" at bounding box center [867, 426] width 550 height 25
click at [422, 361] on div "How many Types of Garage Floor Finishes are there? None 1 2 3 4" at bounding box center [591, 361] width 1115 height 35
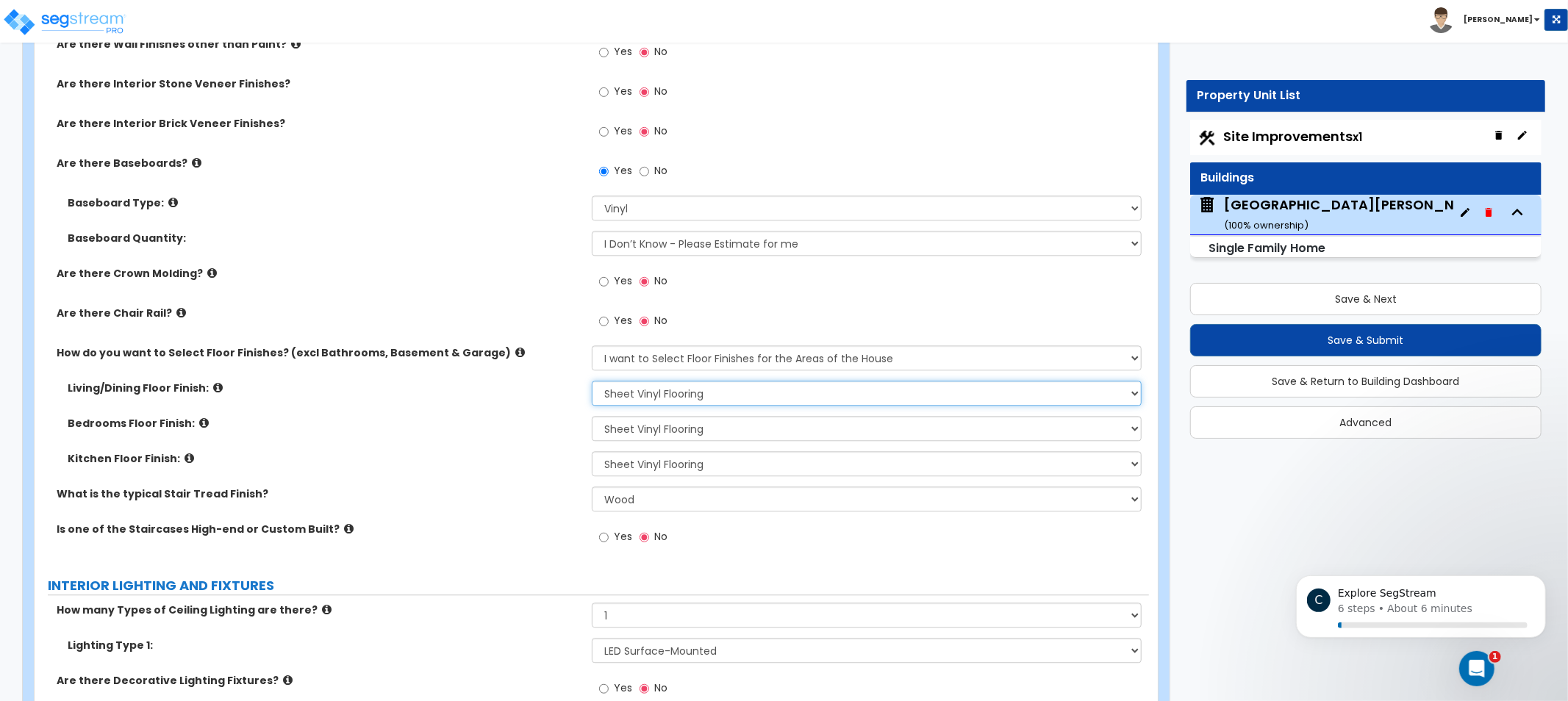
click at [711, 400] on select "None Tile Flooring Hardwood Flooring Resilient Laminate Flooring VCT Flooring S…" at bounding box center [867, 393] width 550 height 25
select select "3"
click at [592, 381] on select "None Tile Flooring Hardwood Flooring Resilient Laminate Flooring VCT Flooring S…" at bounding box center [867, 393] width 550 height 25
click at [719, 422] on select "None Tile Flooring Hardwood Flooring Resilient Laminate Flooring VCT Flooring S…" at bounding box center [867, 429] width 550 height 25
select select "5"
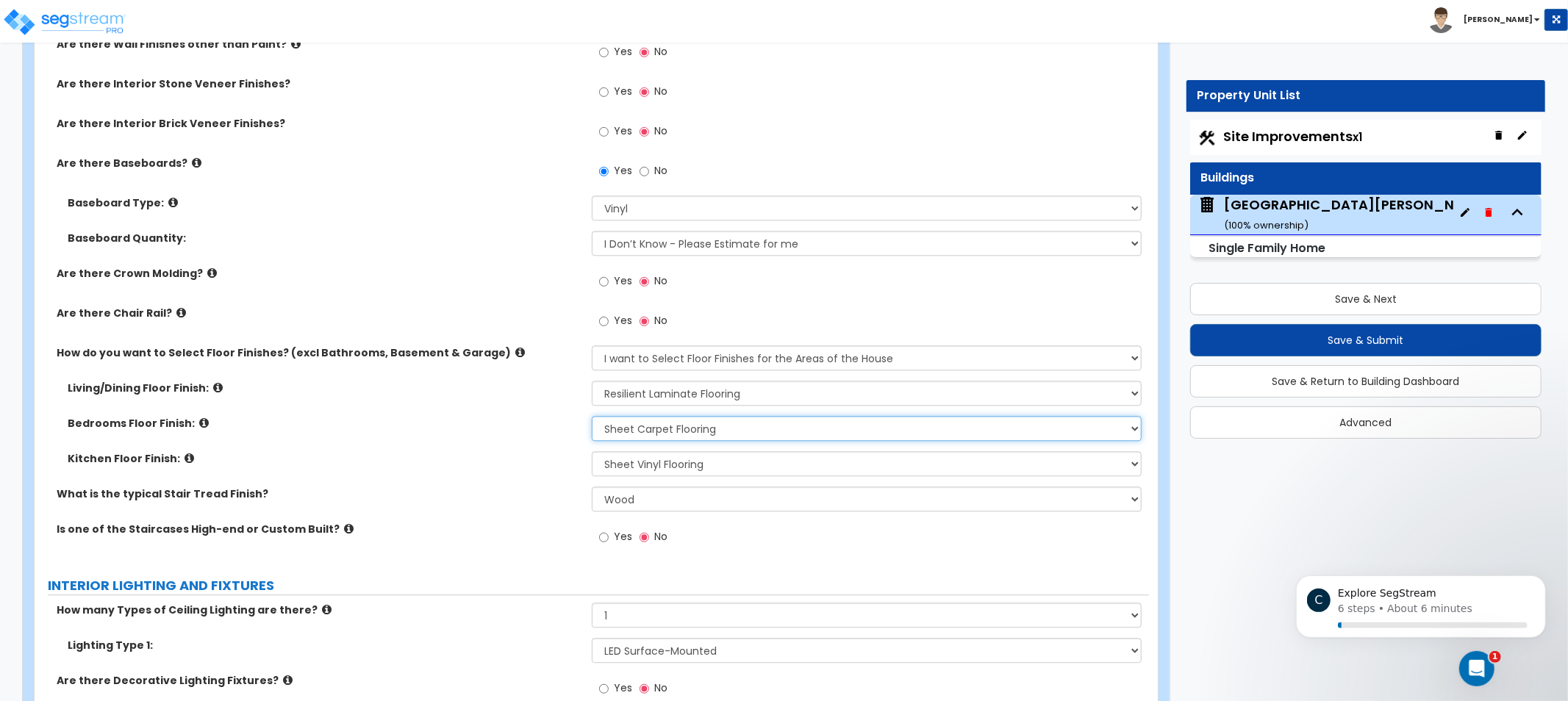
click at [592, 416] on select "None Tile Flooring Hardwood Flooring Resilient Laminate Flooring VCT Flooring S…" at bounding box center [867, 429] width 550 height 25
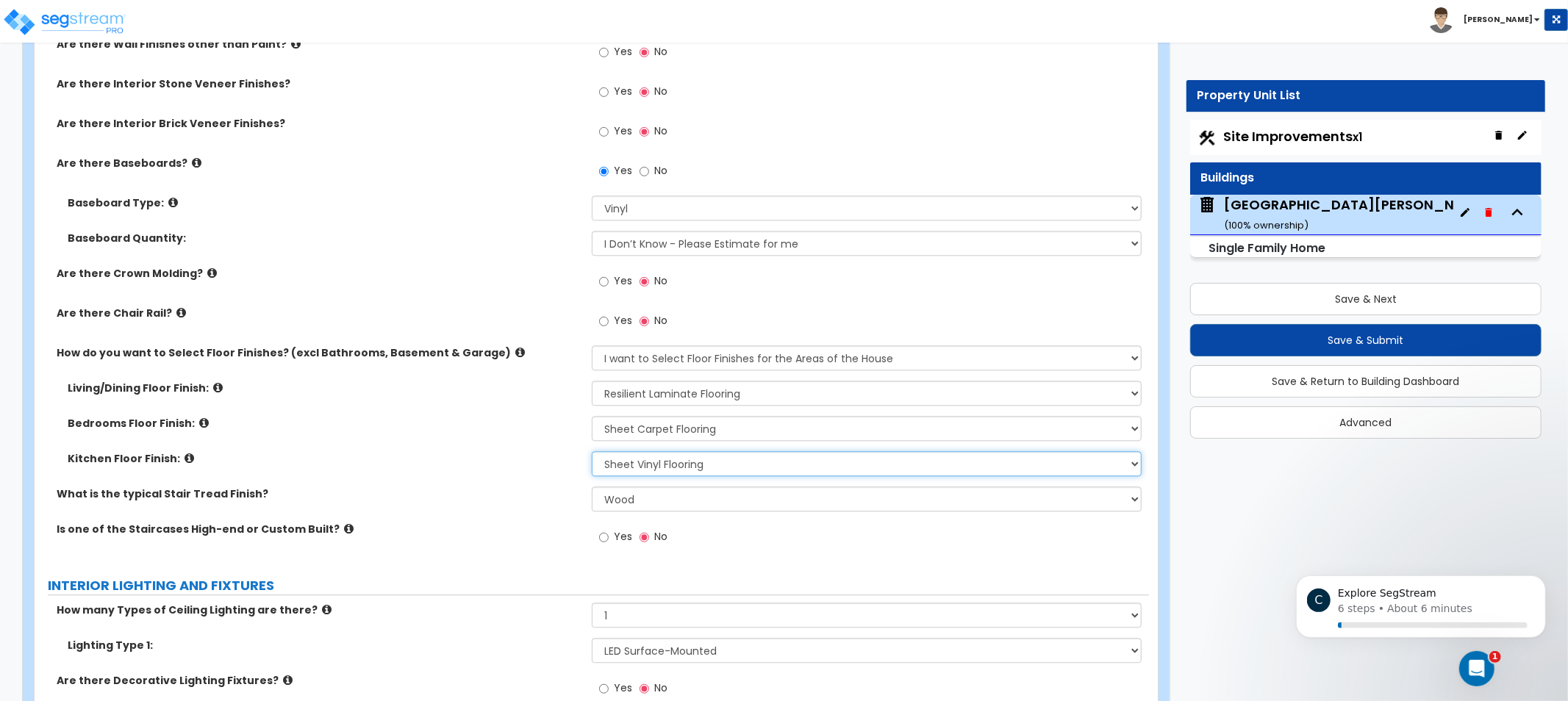
click at [698, 458] on select "None Tile Flooring Hardwood Flooring Resilient Laminate Flooring VCT Flooring S…" at bounding box center [867, 464] width 550 height 25
select select "1"
click at [592, 452] on select "None Tile Flooring Hardwood Flooring Resilient Laminate Flooring VCT Flooring S…" at bounding box center [867, 464] width 550 height 25
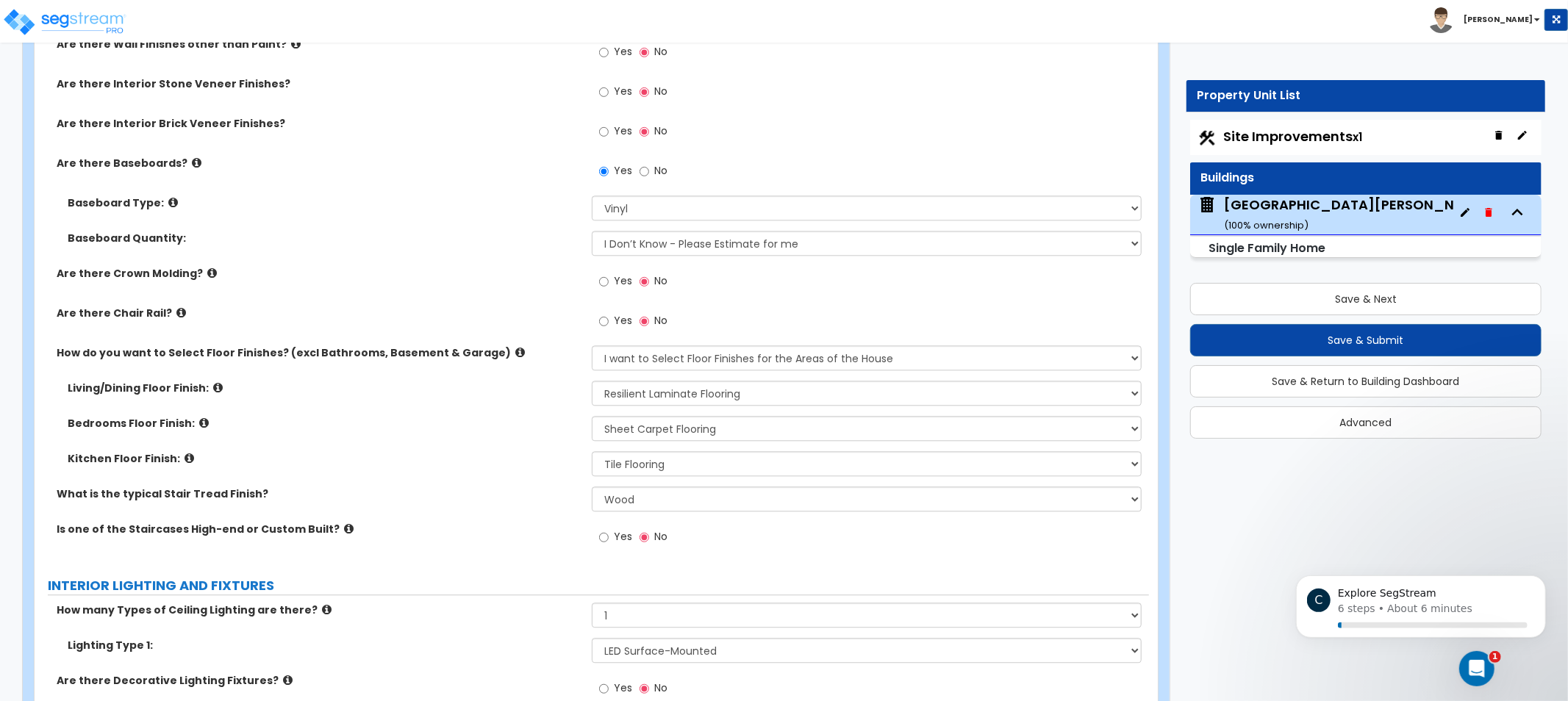
drag, startPoint x: 479, startPoint y: 429, endPoint x: 408, endPoint y: 408, distance: 74.0
click at [403, 413] on div "Living/Dining Floor Finish: None Tile Flooring Hardwood Flooring Resilient Lami…" at bounding box center [592, 434] width 1092 height 106
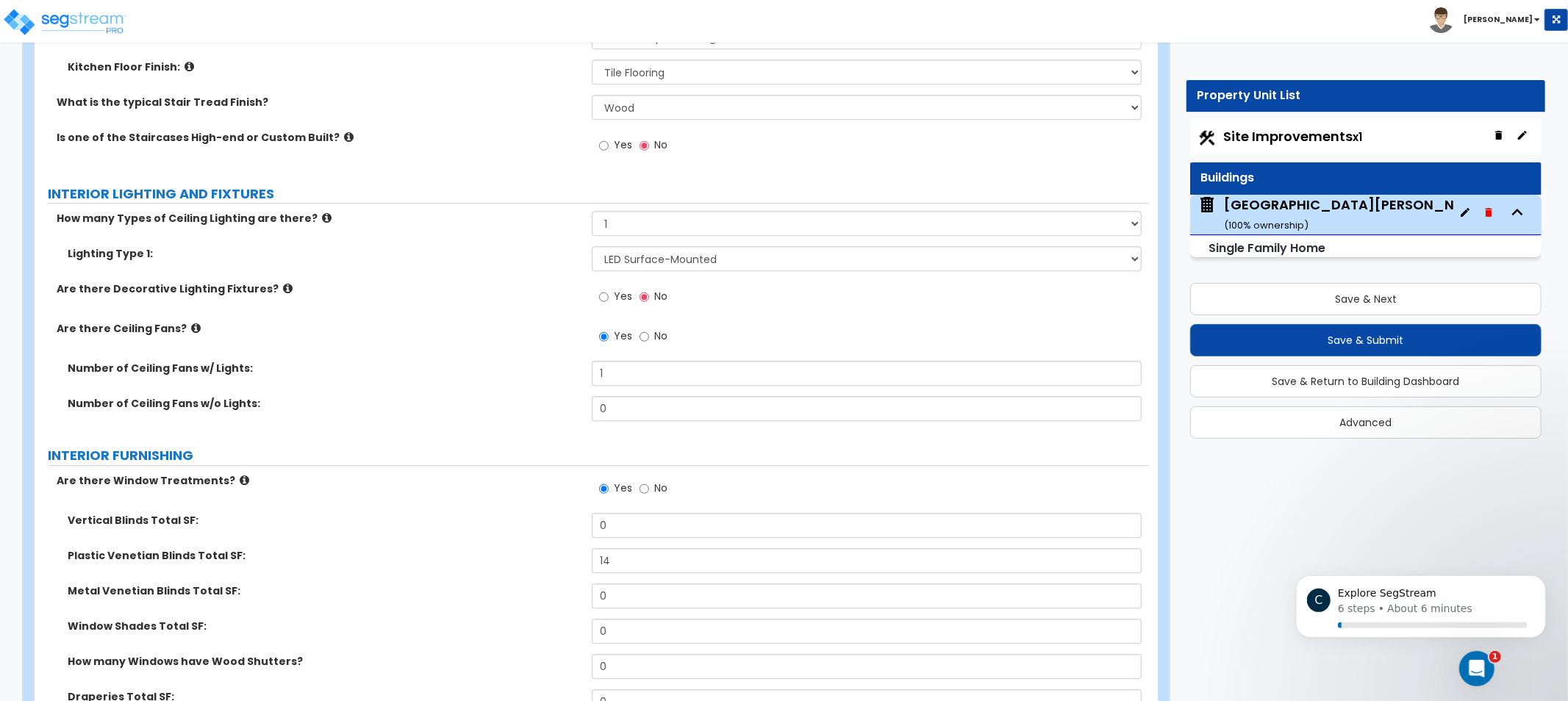
drag, startPoint x: 428, startPoint y: 422, endPoint x: 470, endPoint y: 616, distance: 198.5
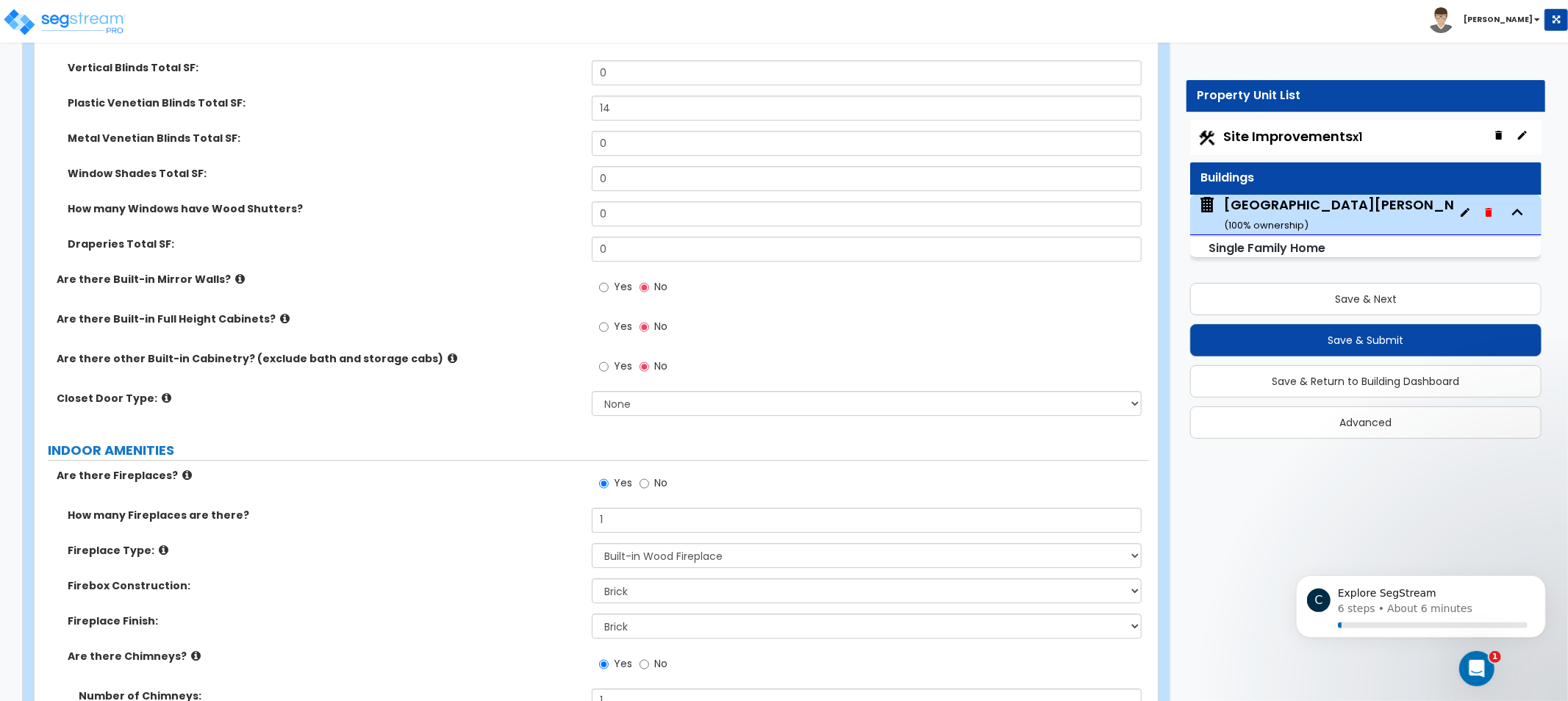
click at [452, 278] on label "Are there Built-in Mirror Walls?" at bounding box center [318, 279] width 524 height 15
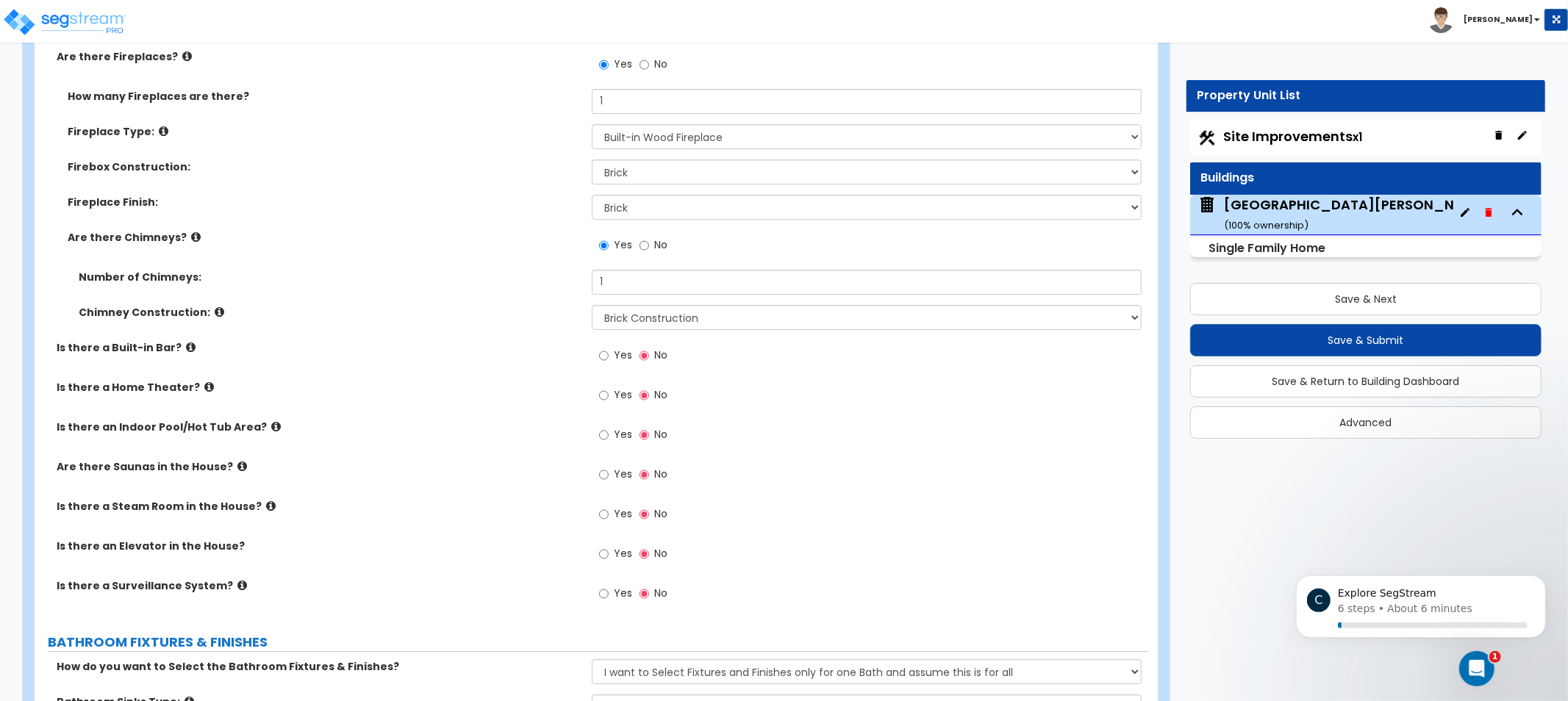
drag, startPoint x: 465, startPoint y: 269, endPoint x: 486, endPoint y: 371, distance: 104.1
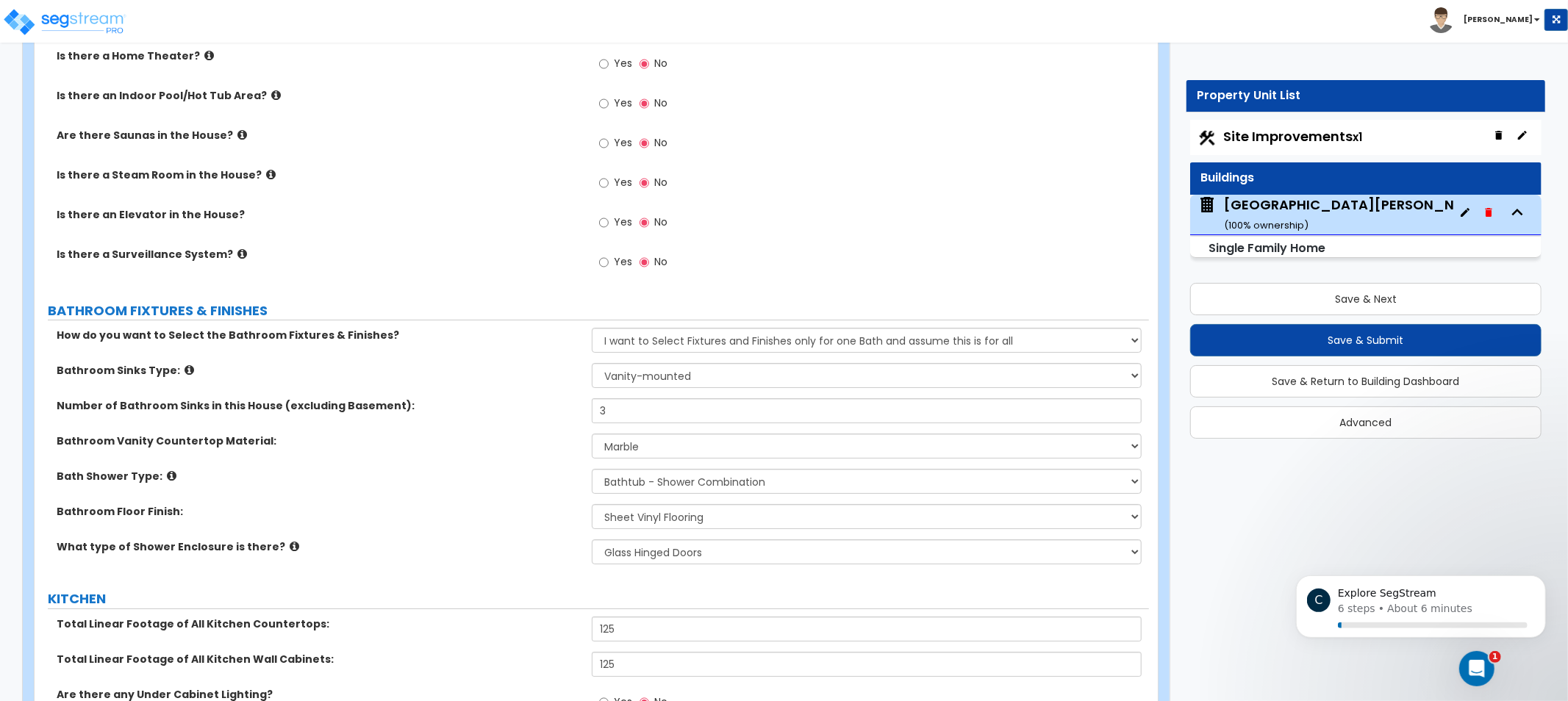
drag, startPoint x: 491, startPoint y: 290, endPoint x: 471, endPoint y: 446, distance: 157.3
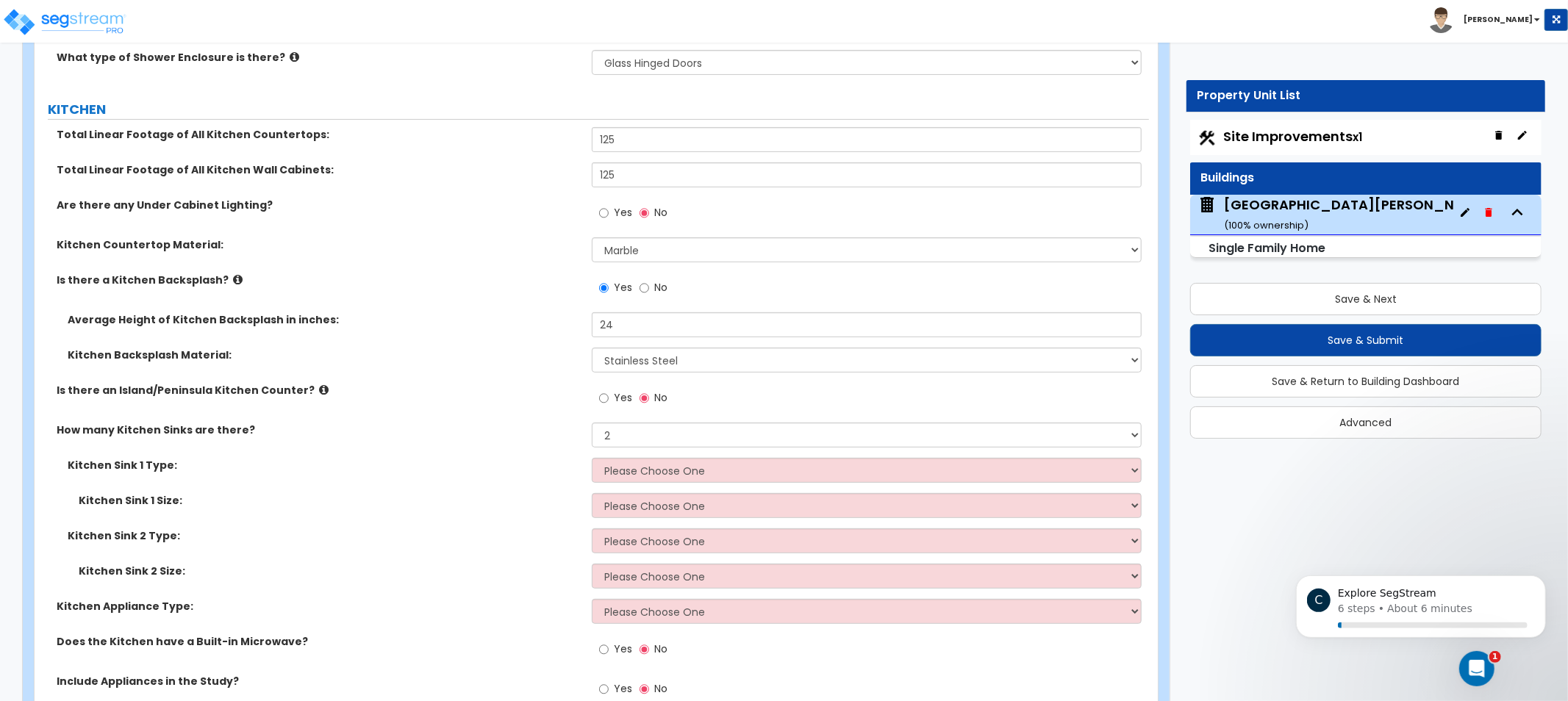
drag, startPoint x: 468, startPoint y: 272, endPoint x: 479, endPoint y: 423, distance: 151.4
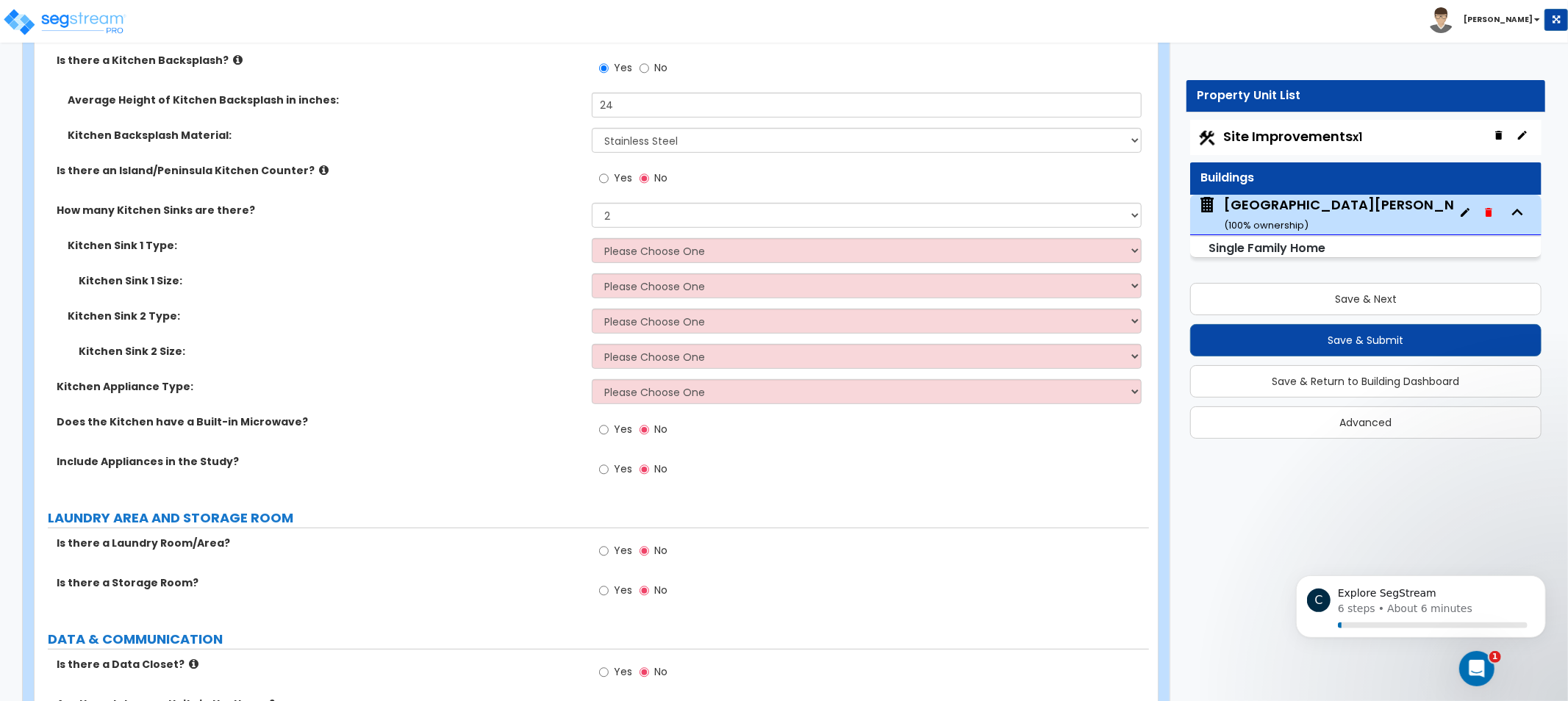
drag, startPoint x: 503, startPoint y: 289, endPoint x: 518, endPoint y: 204, distance: 86.3
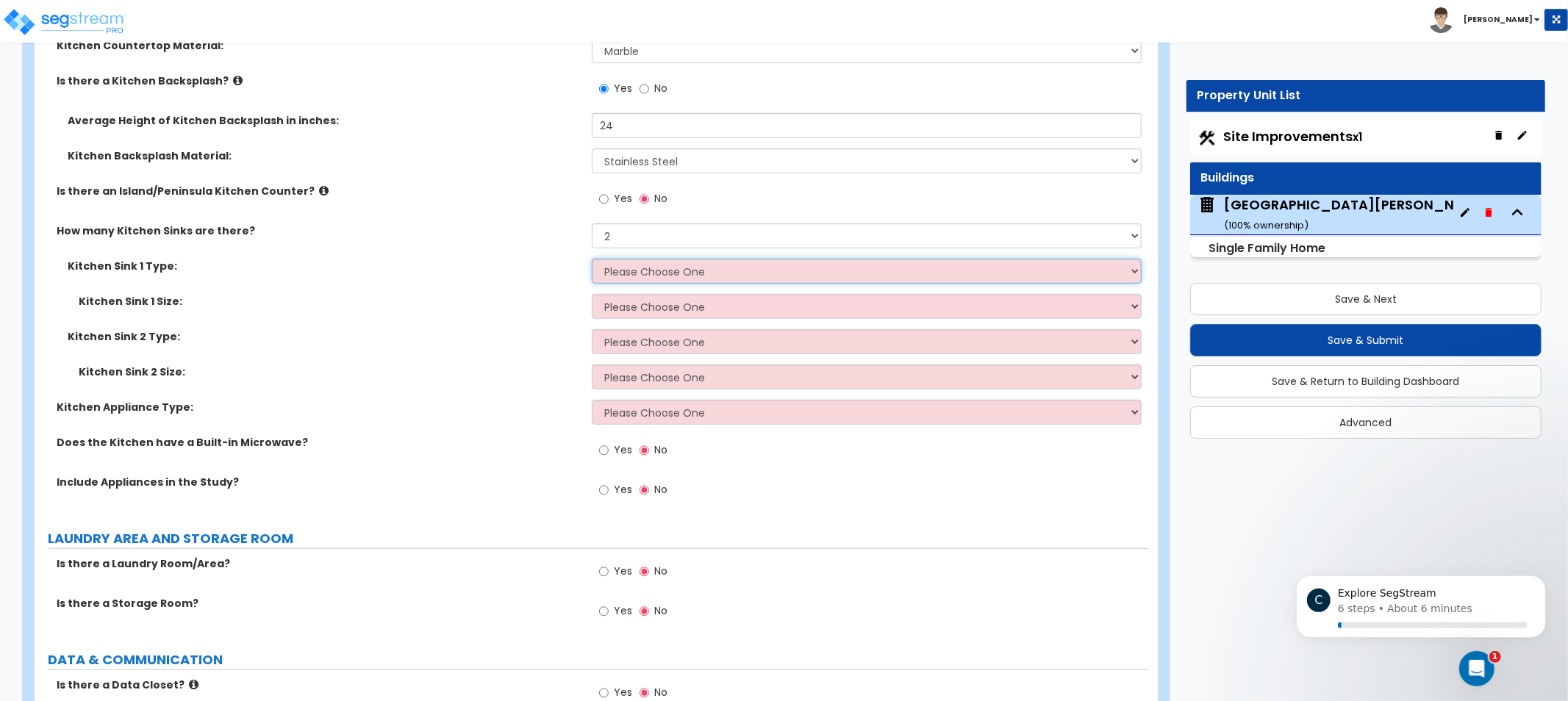
click at [683, 272] on select "Please Choose One Stainless Steel Porcelain Enamel Cast Iron Granite Composite" at bounding box center [867, 271] width 550 height 25
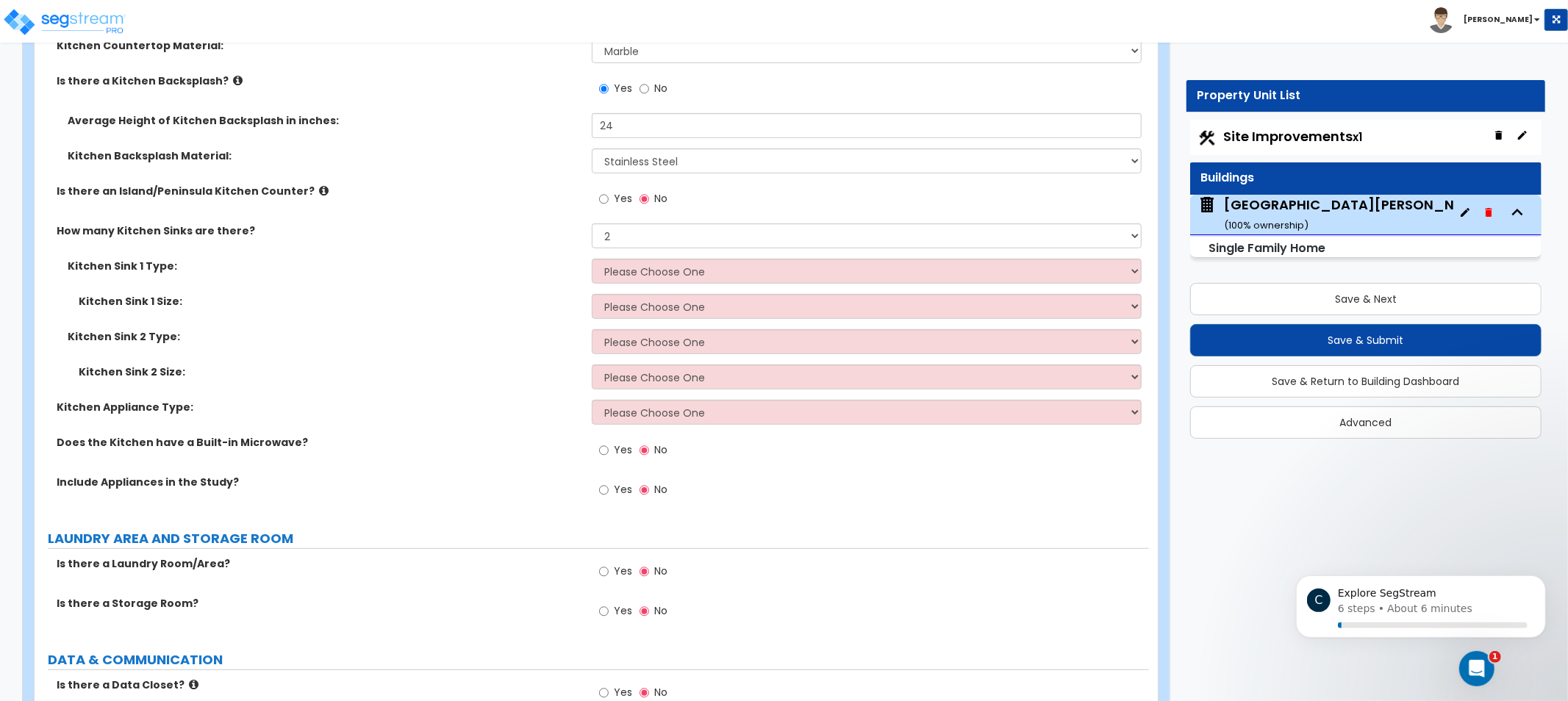
click at [319, 194] on icon at bounding box center [323, 191] width 10 height 11
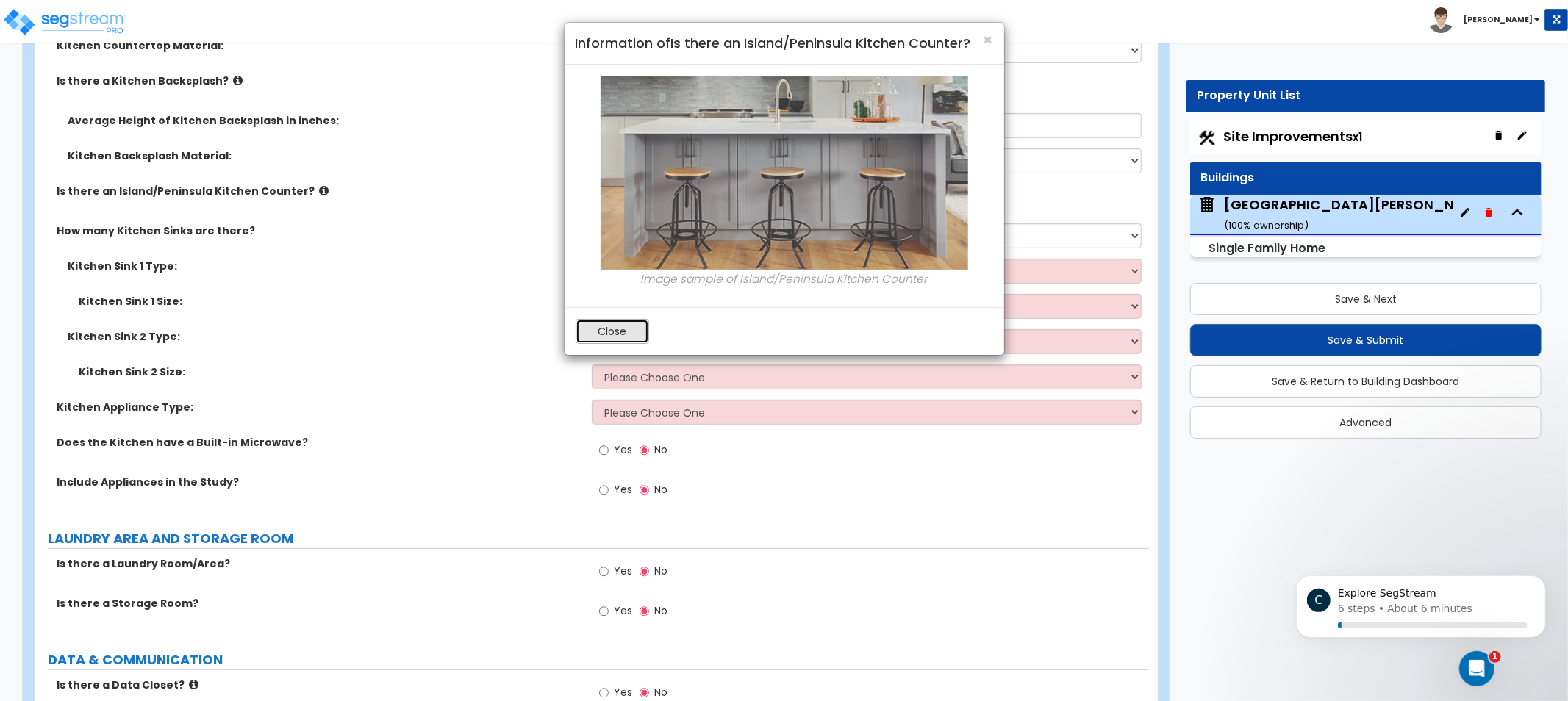
click at [590, 343] on button "Close" at bounding box center [612, 331] width 73 height 25
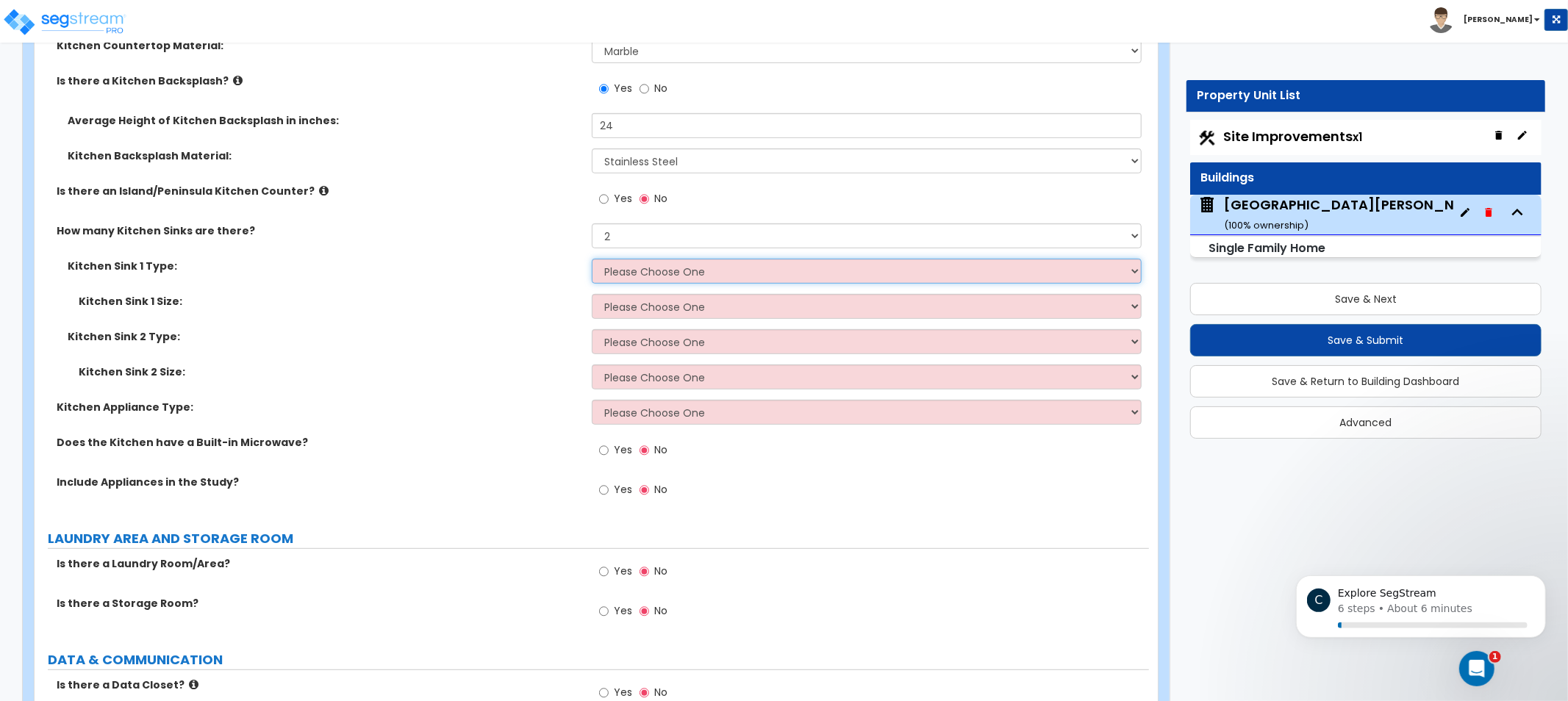
click at [695, 263] on select "Please Choose One Stainless Steel Porcelain Enamel Cast Iron Granite Composite" at bounding box center [867, 271] width 550 height 25
select select "1"
click at [592, 259] on select "Please Choose One Stainless Steel Porcelain Enamel Cast Iron Granite Composite" at bounding box center [867, 271] width 550 height 25
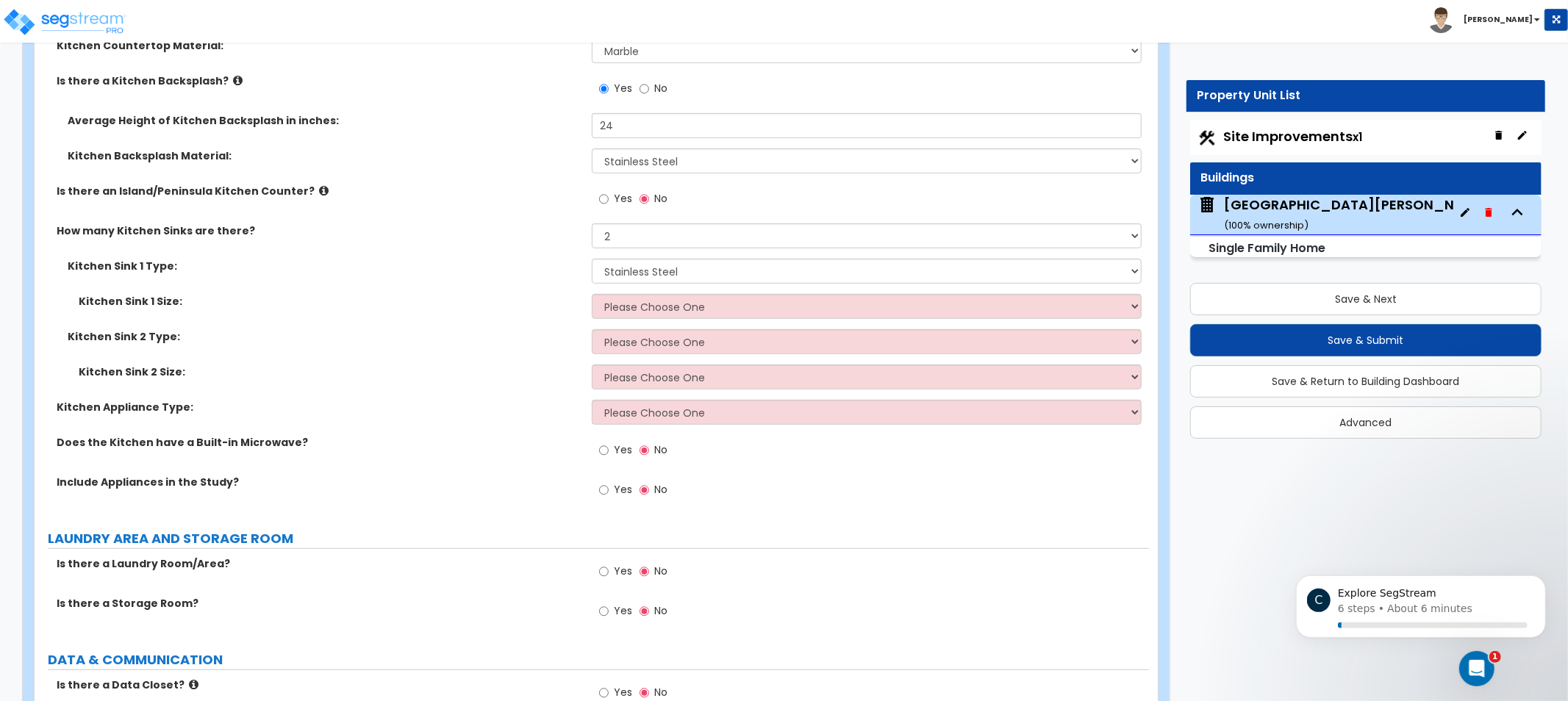
drag, startPoint x: 471, startPoint y: 308, endPoint x: 346, endPoint y: 260, distance: 133.9
drag, startPoint x: 346, startPoint y: 260, endPoint x: 402, endPoint y: 260, distance: 56.0
click at [346, 260] on label "Kitchen Sink 1 Type:" at bounding box center [324, 266] width 514 height 15
click at [655, 262] on select "Please Choose One Stainless Steel Porcelain Enamel Cast Iron Granite Composite" at bounding box center [867, 271] width 550 height 25
click at [655, 273] on select "Please Choose One Stainless Steel Porcelain Enamel Cast Iron Granite Composite" at bounding box center [867, 271] width 550 height 25
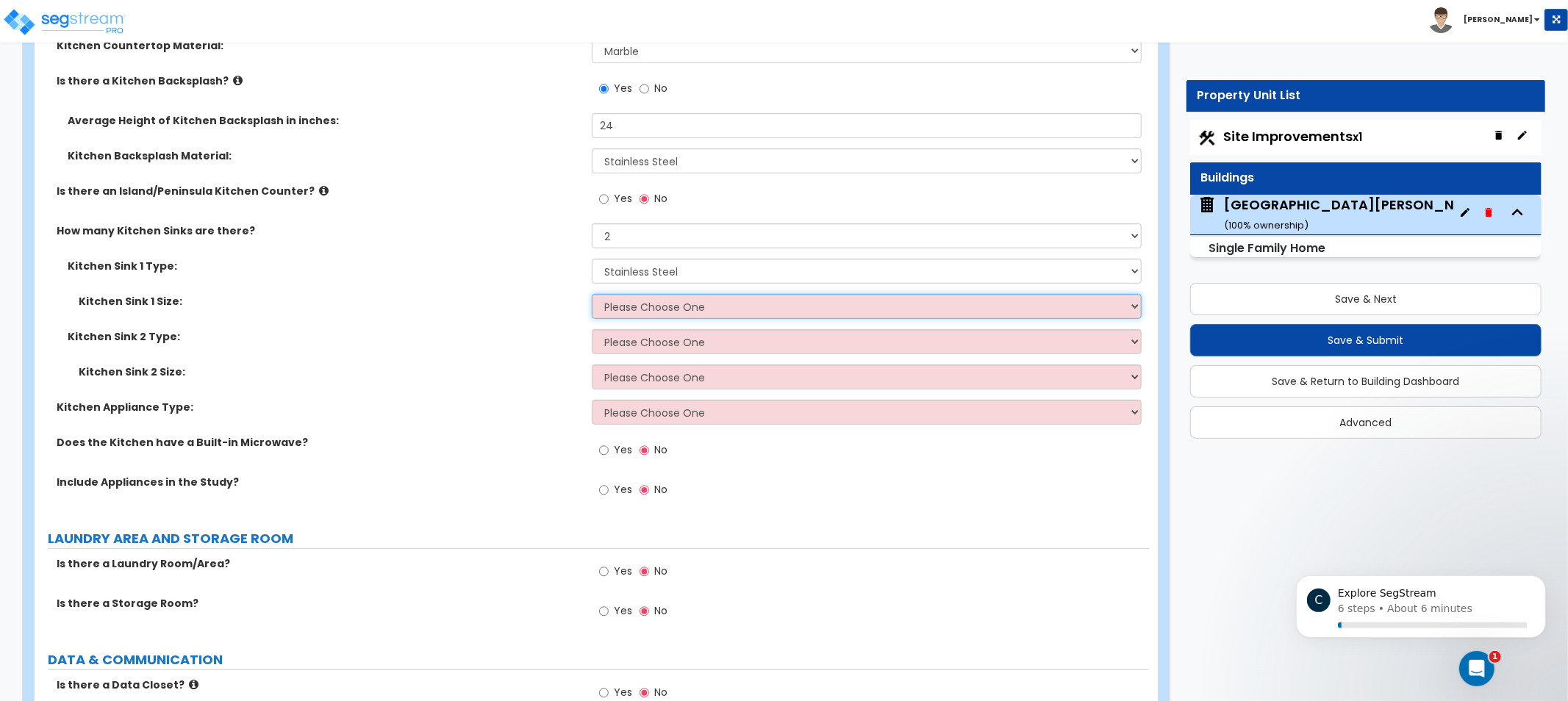
click at [649, 301] on select "Please Choose One Single Sink Double Sink" at bounding box center [867, 307] width 550 height 25
click at [592, 294] on select "Please Choose One Single Sink Double Sink" at bounding box center [867, 307] width 550 height 25
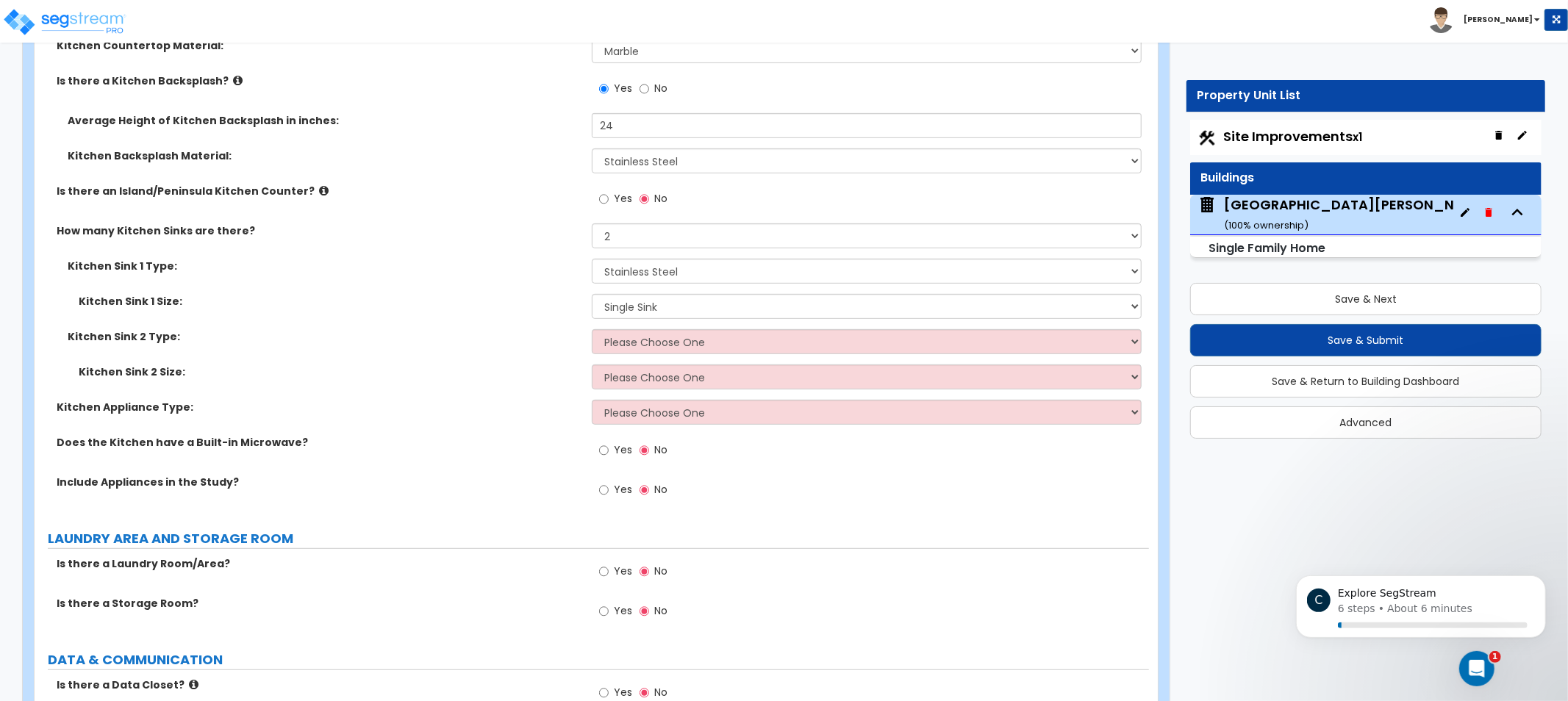
click at [698, 316] on div "Kitchen Sink 1 Size: Please Choose One Single Sink Double Sink" at bounding box center [591, 312] width 1115 height 35
click at [691, 312] on select "Please Choose One Single Sink Double Sink" at bounding box center [867, 307] width 550 height 25
select select "2"
click at [592, 294] on select "Please Choose One Single Sink Double Sink" at bounding box center [867, 307] width 550 height 25
drag, startPoint x: 651, startPoint y: 339, endPoint x: 659, endPoint y: 351, distance: 14.4
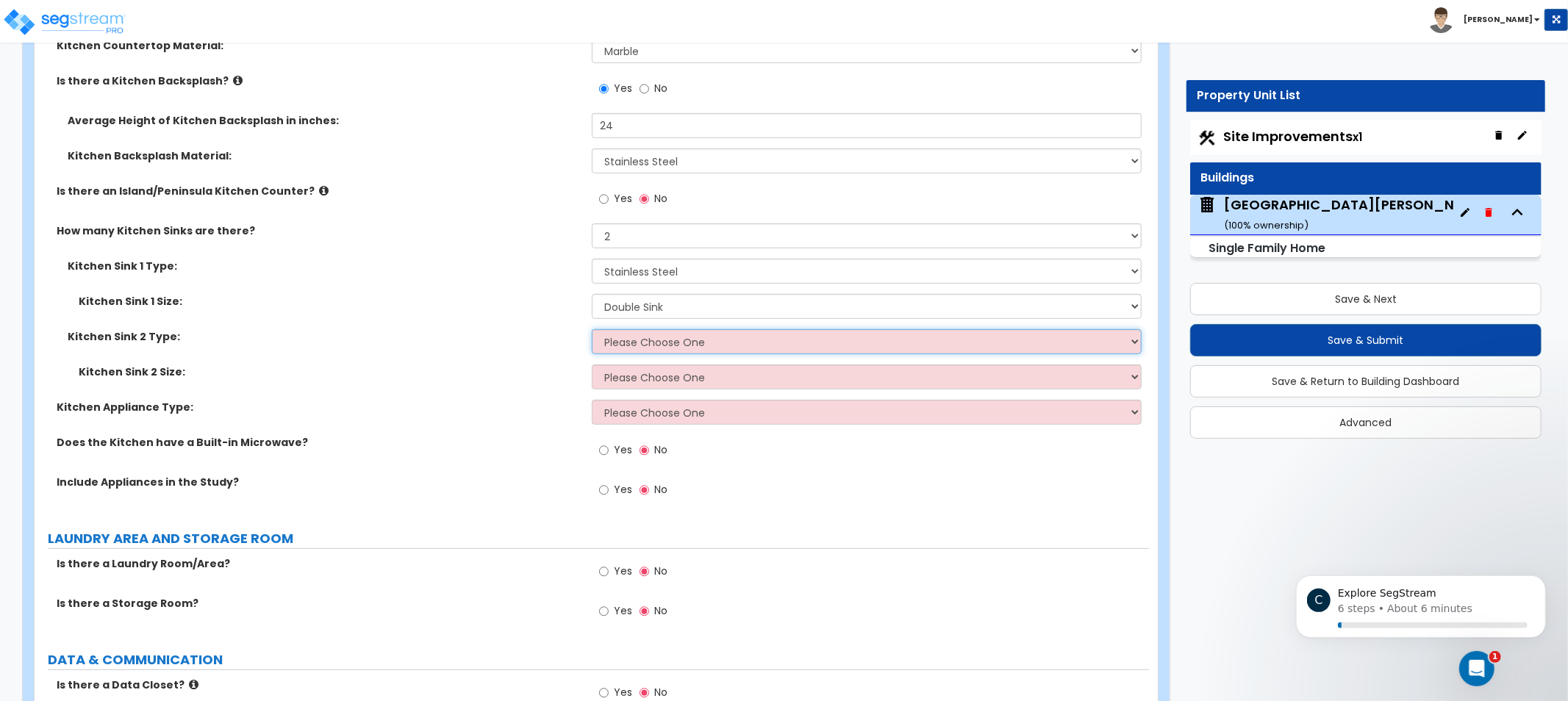
click at [651, 339] on select "Please Choose One Stainless Steel Porcelain Enamel Cast Iron Granite Composite" at bounding box center [867, 342] width 550 height 25
select select "1"
click at [592, 330] on select "Please Choose One Stainless Steel Porcelain Enamel Cast Iron Granite Composite" at bounding box center [867, 342] width 550 height 25
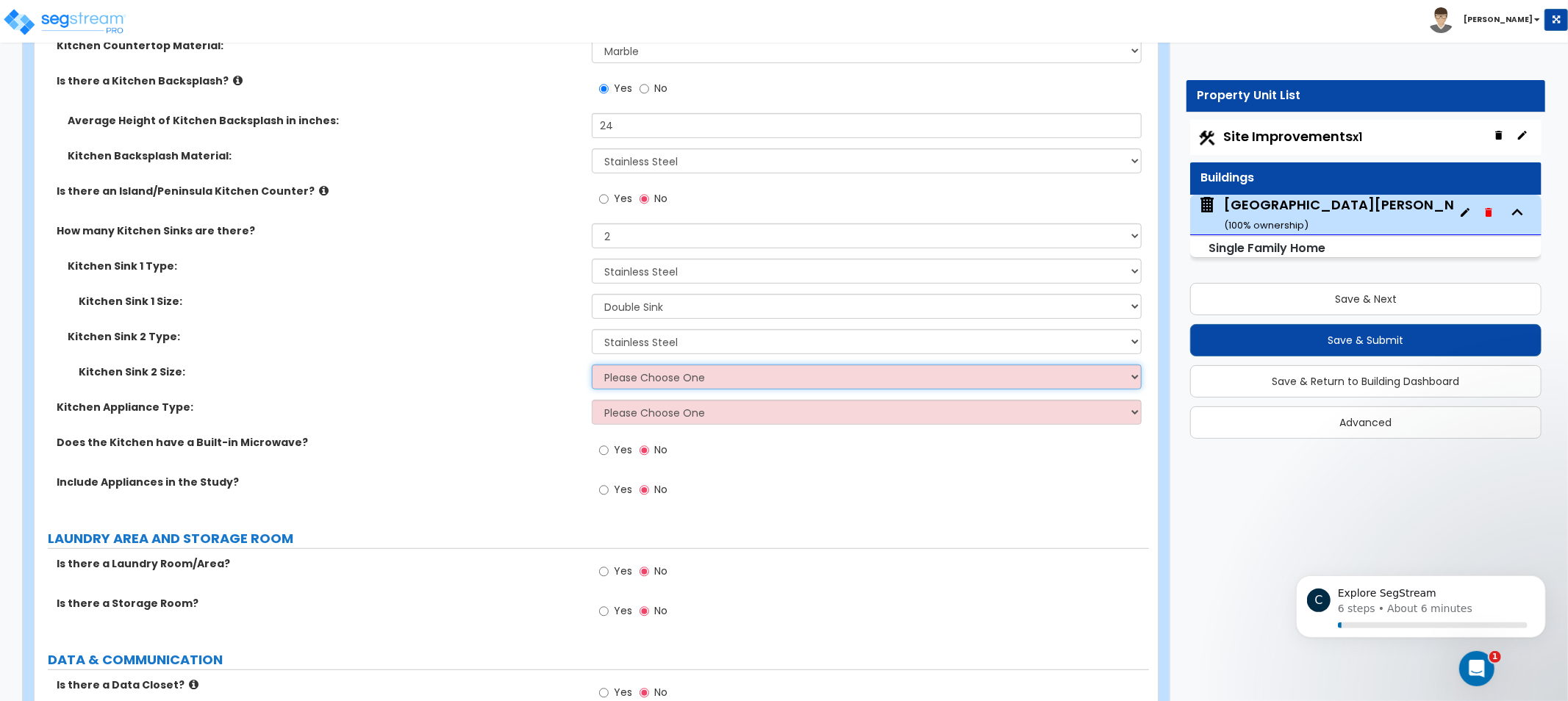
click at [644, 378] on select "Please Choose One Single Sink Double Sink" at bounding box center [867, 377] width 550 height 25
select select "2"
click at [592, 365] on select "Please Choose One Single Sink Double Sink" at bounding box center [867, 377] width 550 height 25
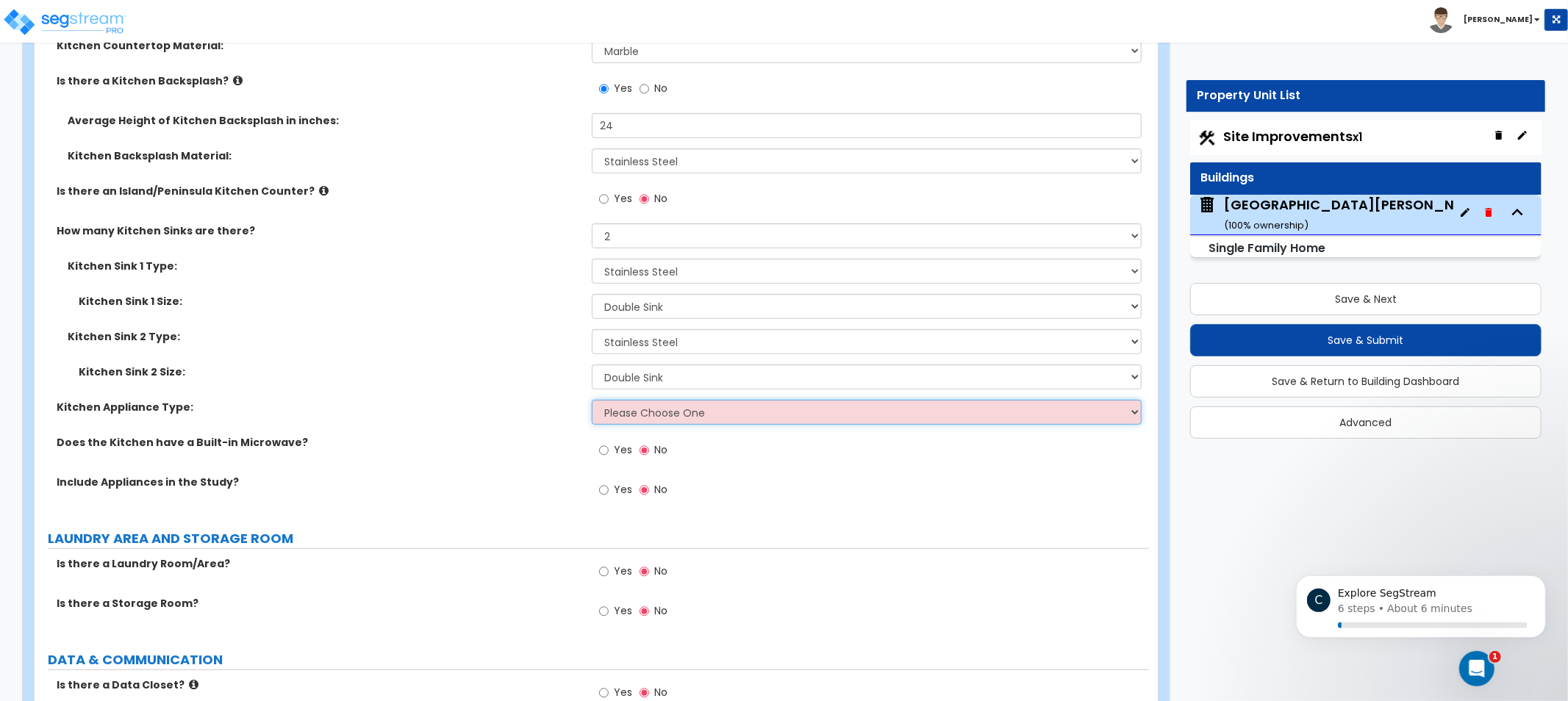
click at [648, 410] on select "Please Choose One Gas Electric" at bounding box center [867, 412] width 550 height 25
click at [806, 412] on select "Please Choose One Gas Electric" at bounding box center [867, 412] width 550 height 25
click at [734, 405] on select "Please Choose One Gas Electric" at bounding box center [867, 412] width 550 height 25
select select "1"
click at [592, 400] on select "Please Choose One Gas Electric" at bounding box center [867, 412] width 550 height 25
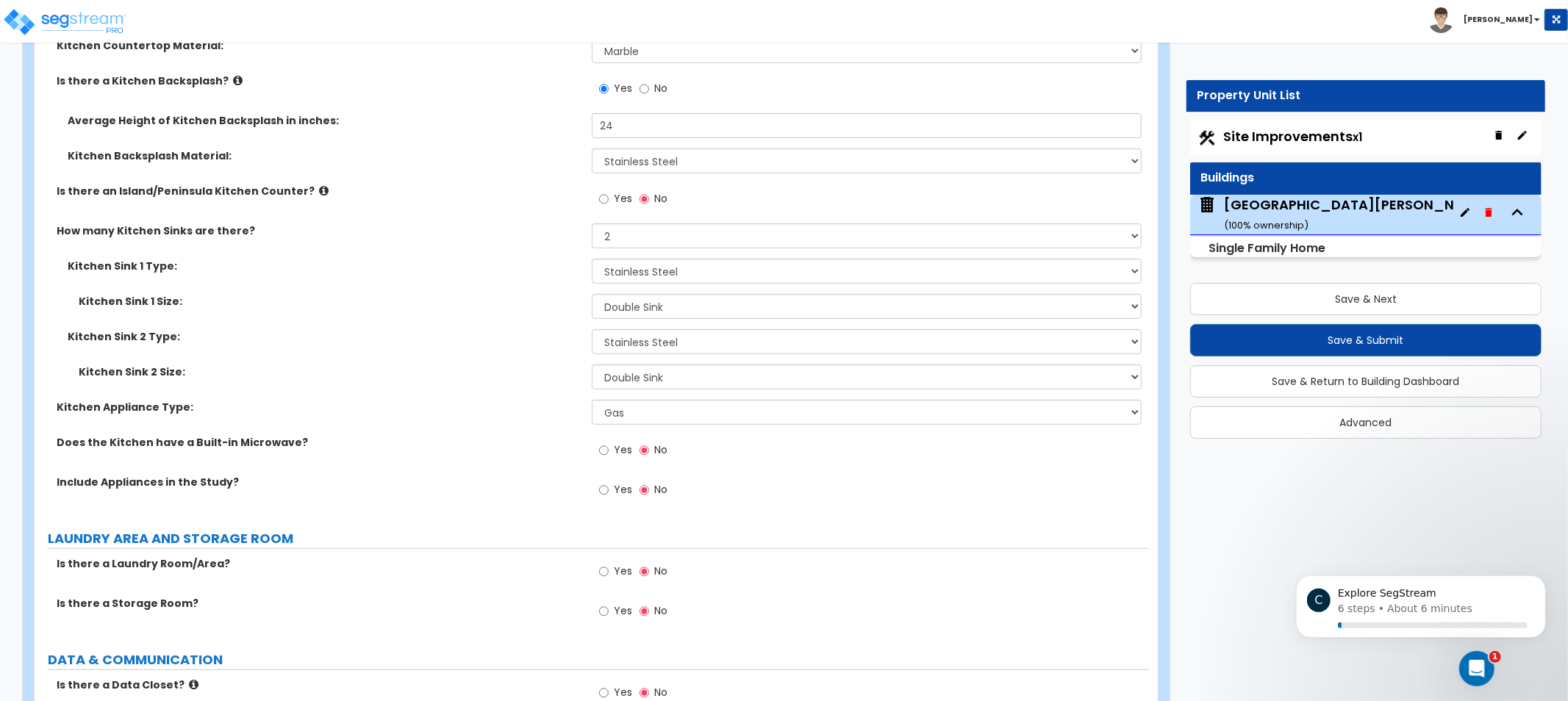
drag, startPoint x: 552, startPoint y: 379, endPoint x: 488, endPoint y: 362, distance: 66.2
click at [488, 365] on label "Kitchen Sink 2 Size:" at bounding box center [330, 372] width 502 height 15
click at [688, 422] on select "Please Choose One Gas Electric" at bounding box center [867, 412] width 550 height 25
click at [692, 417] on select "Please Choose One Gas Electric" at bounding box center [867, 412] width 550 height 25
drag, startPoint x: 414, startPoint y: 320, endPoint x: 375, endPoint y: 313, distance: 39.6
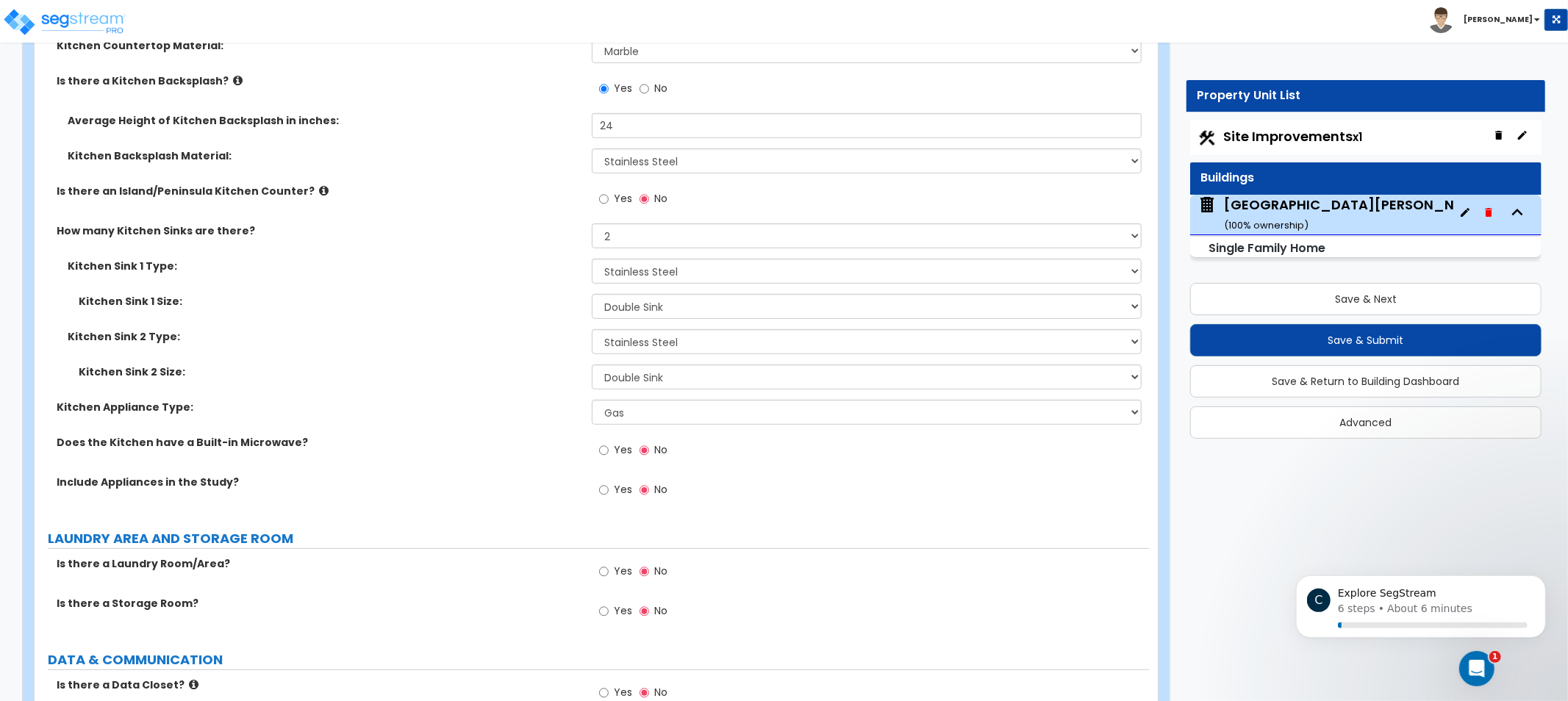
drag, startPoint x: 375, startPoint y: 313, endPoint x: 303, endPoint y: 299, distance: 73.3
click at [303, 299] on label "Kitchen Sink 1 Size:" at bounding box center [330, 301] width 502 height 15
click at [605, 487] on input "Yes" at bounding box center [604, 491] width 10 height 16
radio input "true"
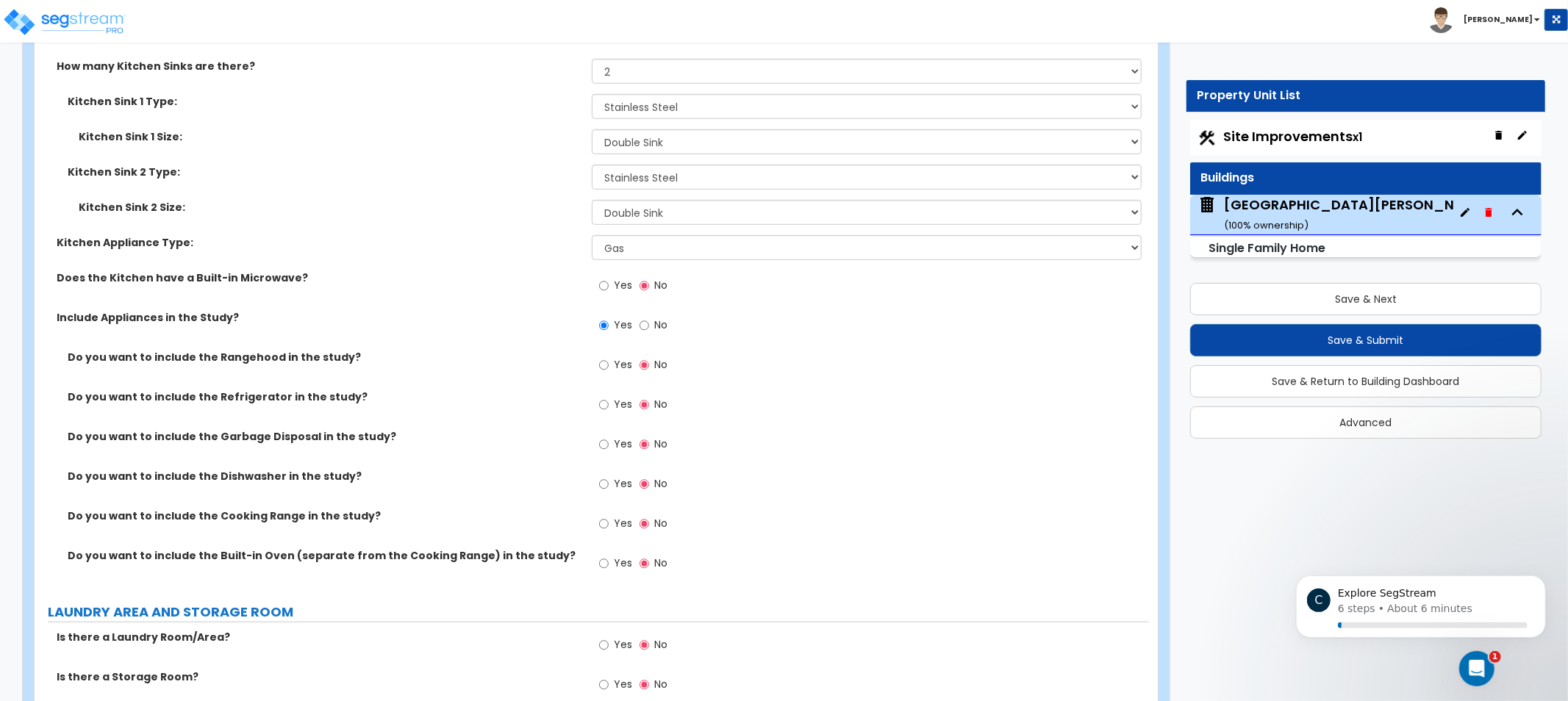
drag, startPoint x: 347, startPoint y: 407, endPoint x: 368, endPoint y: 525, distance: 119.9
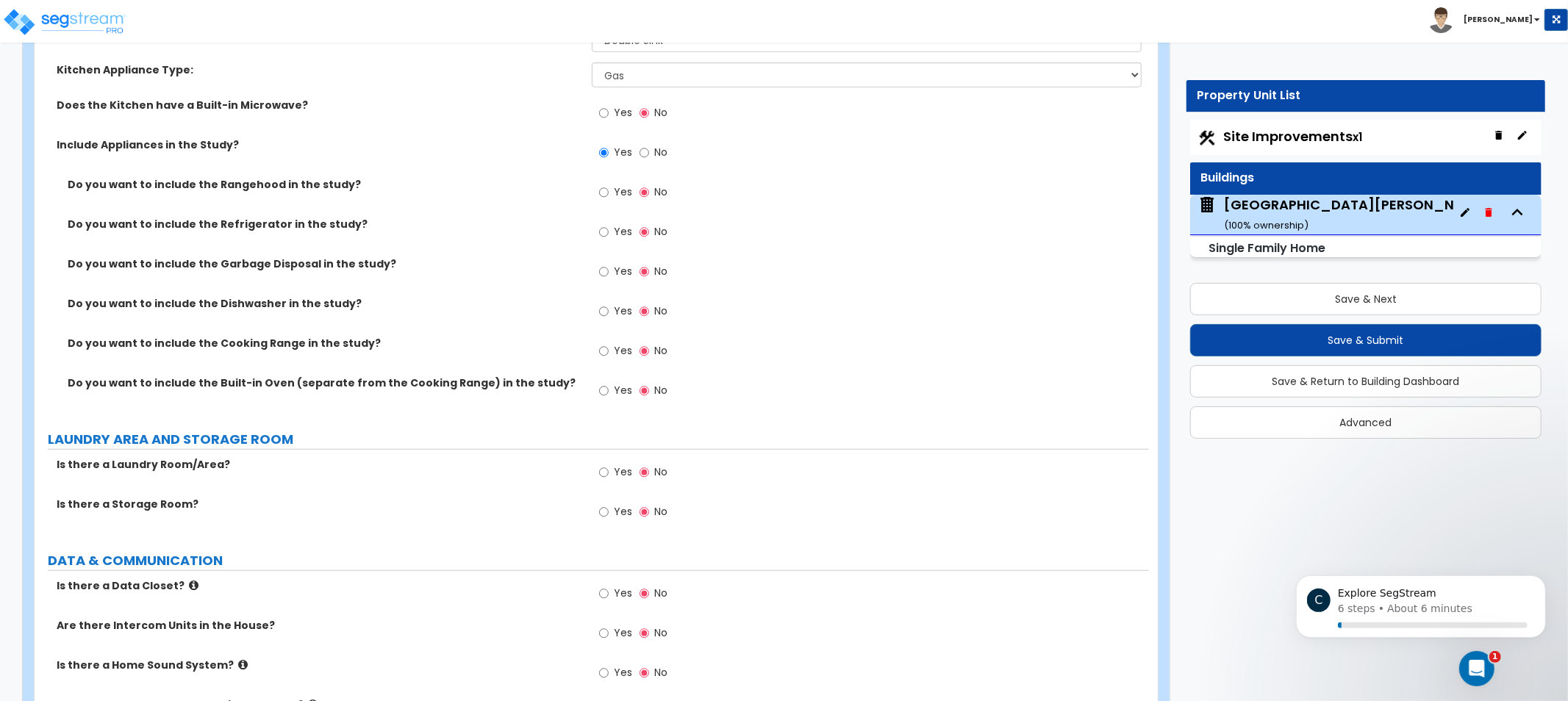
scroll to position [5498, 0]
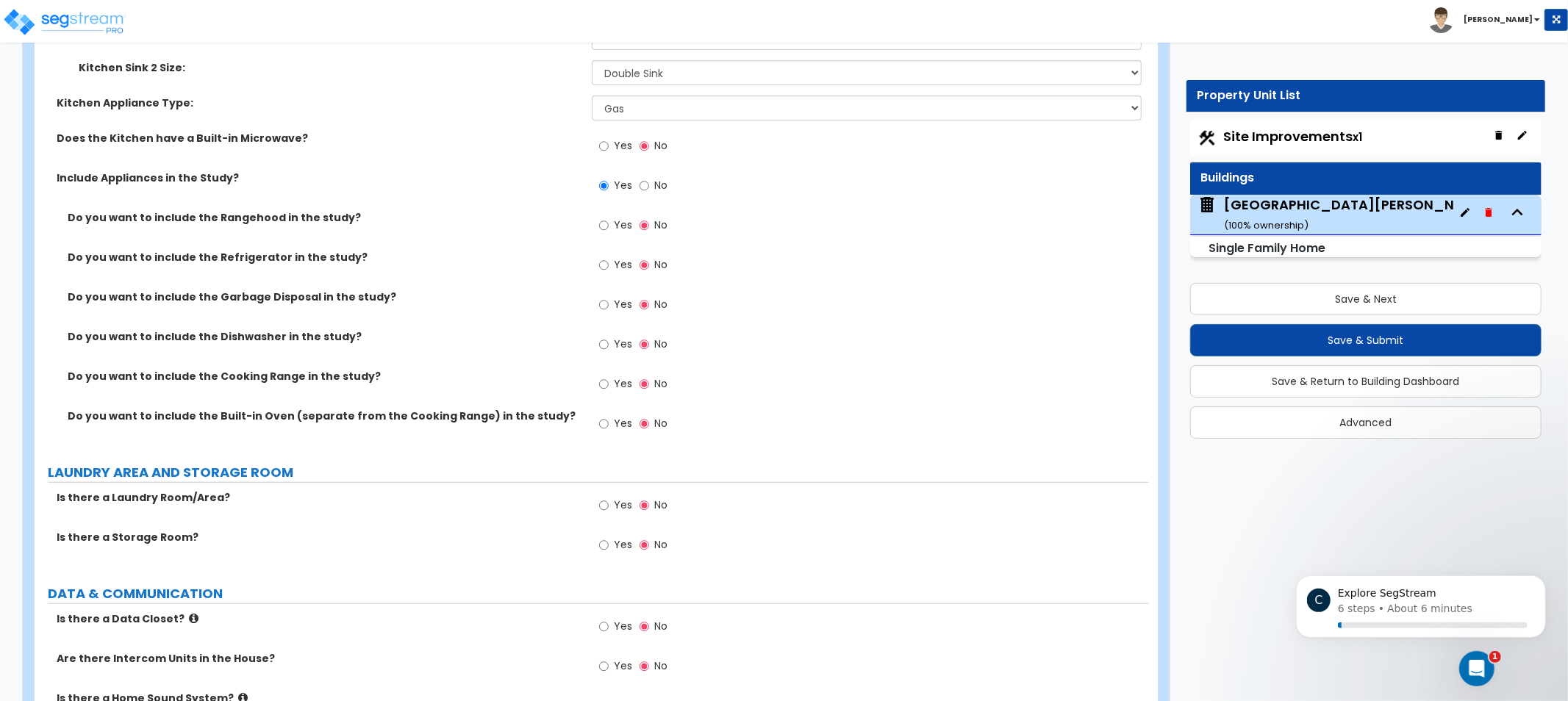
click at [615, 219] on span "Yes" at bounding box center [622, 225] width 19 height 15
click at [609, 219] on input "Yes" at bounding box center [604, 225] width 10 height 16
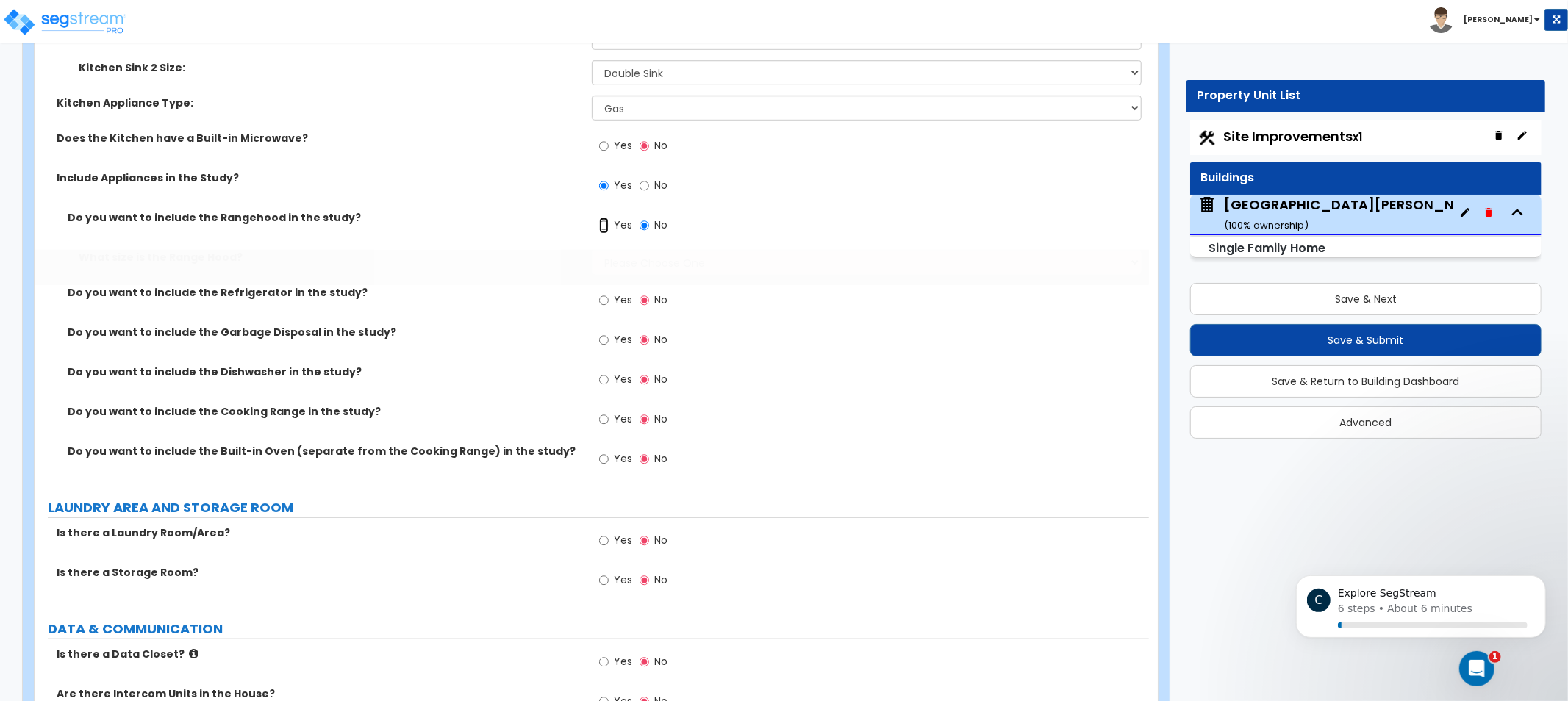
radio input "true"
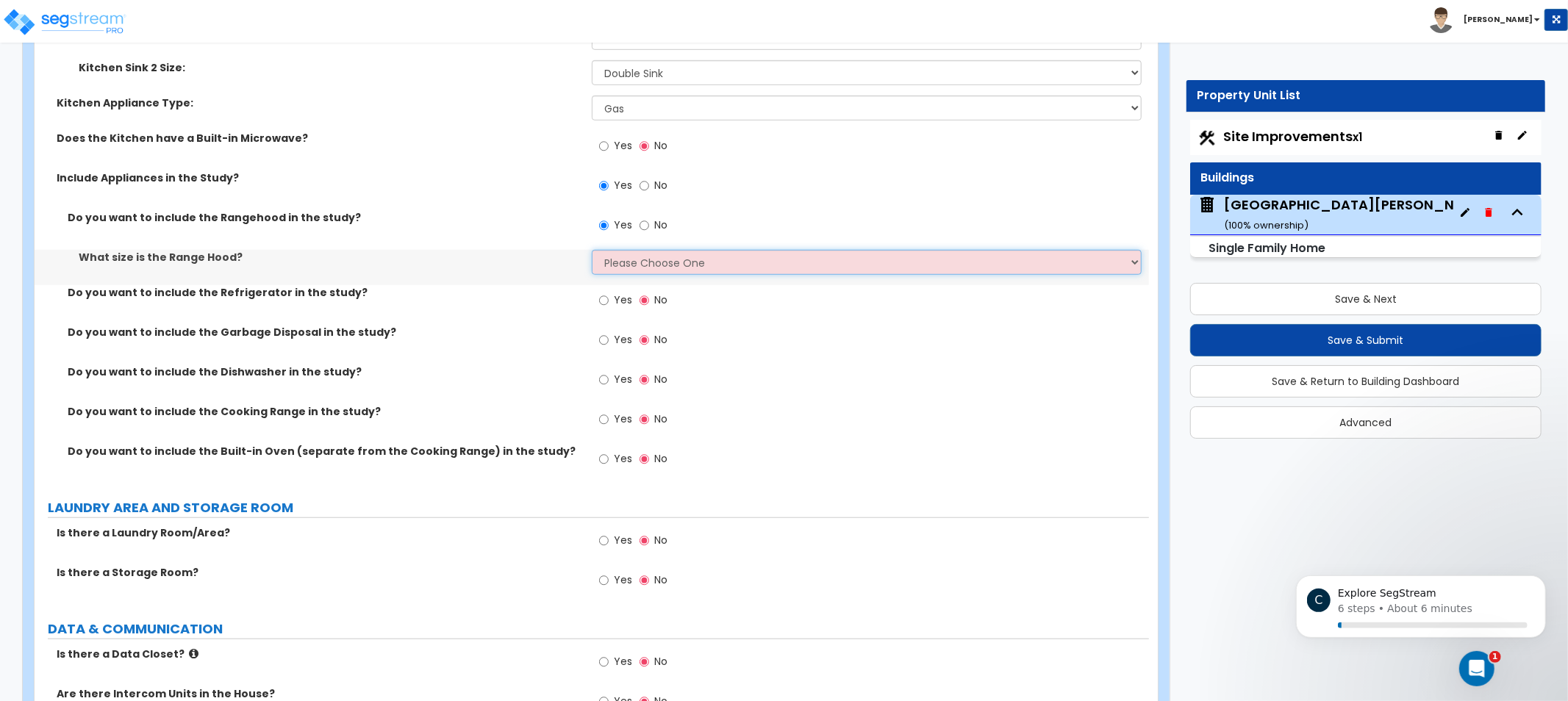
click at [704, 262] on select "Please Choose One Normal - 30" Wide - 42"" at bounding box center [867, 263] width 550 height 25
select select "1"
click at [592, 250] on select "Please Choose One Normal - 30" Wide - 42"" at bounding box center [867, 263] width 550 height 25
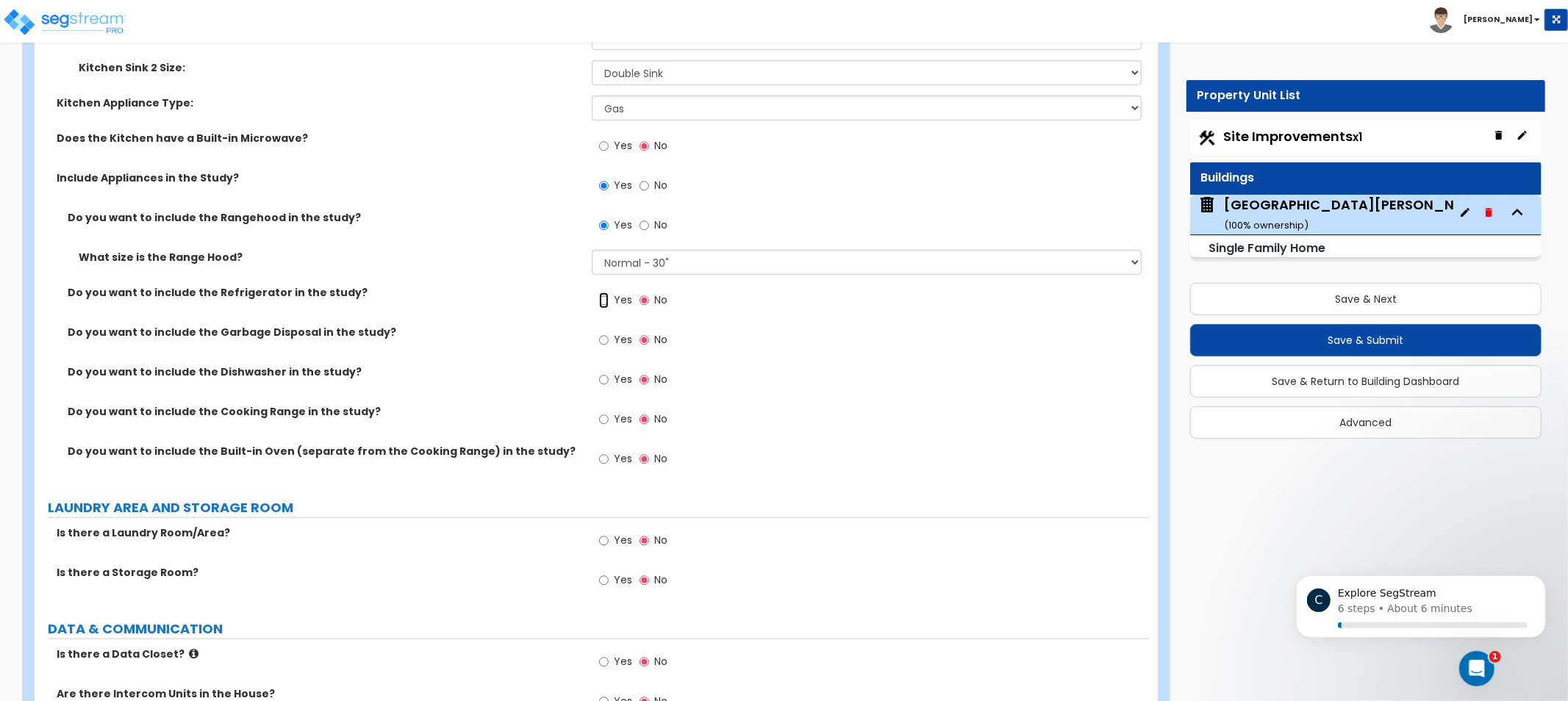
click at [606, 293] on input "Yes" at bounding box center [604, 301] width 10 height 16
radio input "true"
click at [611, 347] on label "Yes" at bounding box center [615, 342] width 33 height 25
click at [609, 347] on input "Yes" at bounding box center [604, 340] width 10 height 16
radio input "true"
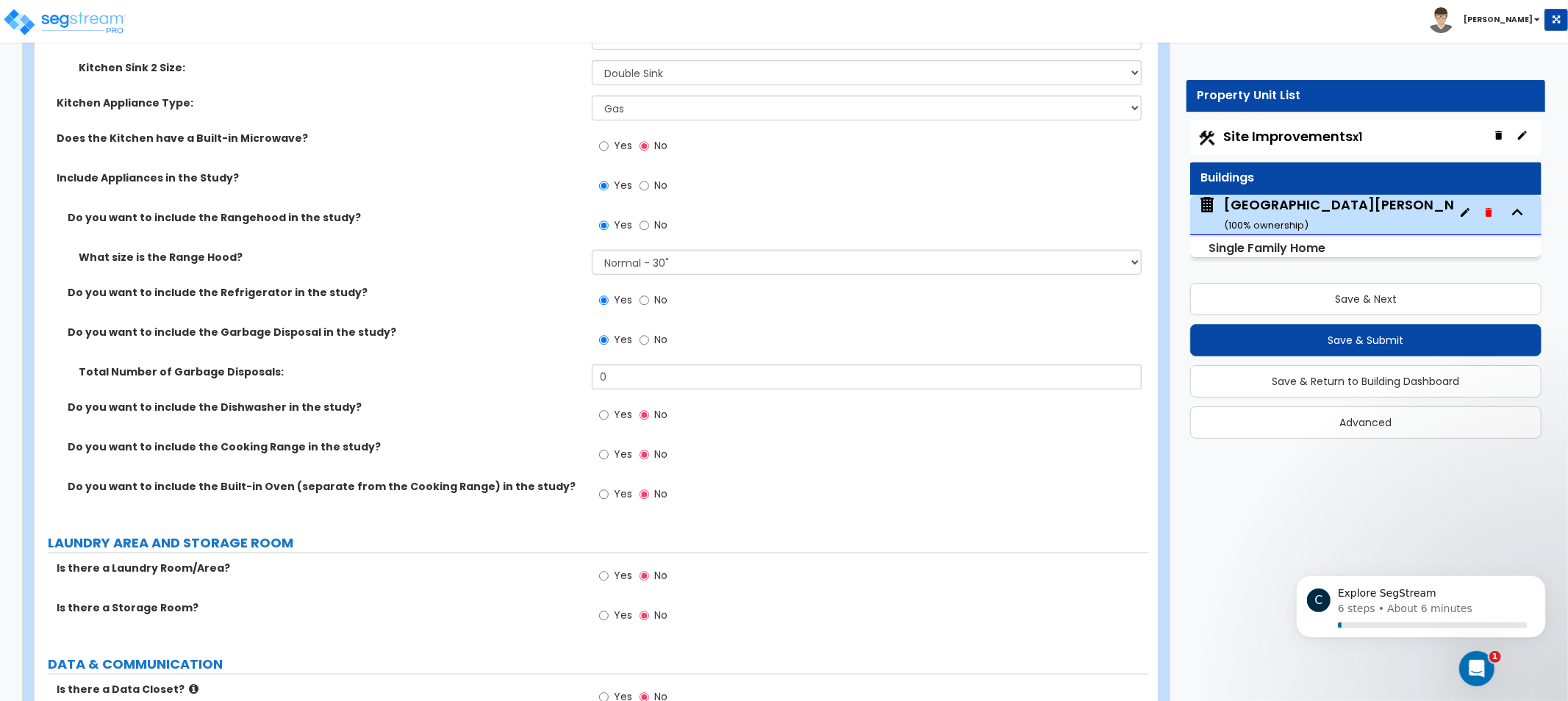
drag, startPoint x: 511, startPoint y: 387, endPoint x: 445, endPoint y: 385, distance: 66.0
click at [445, 385] on div "Total Number of Garbage Disposals: 0" at bounding box center [591, 383] width 1115 height 35
click at [655, 377] on input "0" at bounding box center [867, 377] width 550 height 25
drag, startPoint x: 548, startPoint y: 372, endPoint x: 534, endPoint y: 373, distance: 14.0
click at [534, 373] on label "Total Number of Garbage Disposals:" at bounding box center [330, 372] width 502 height 15
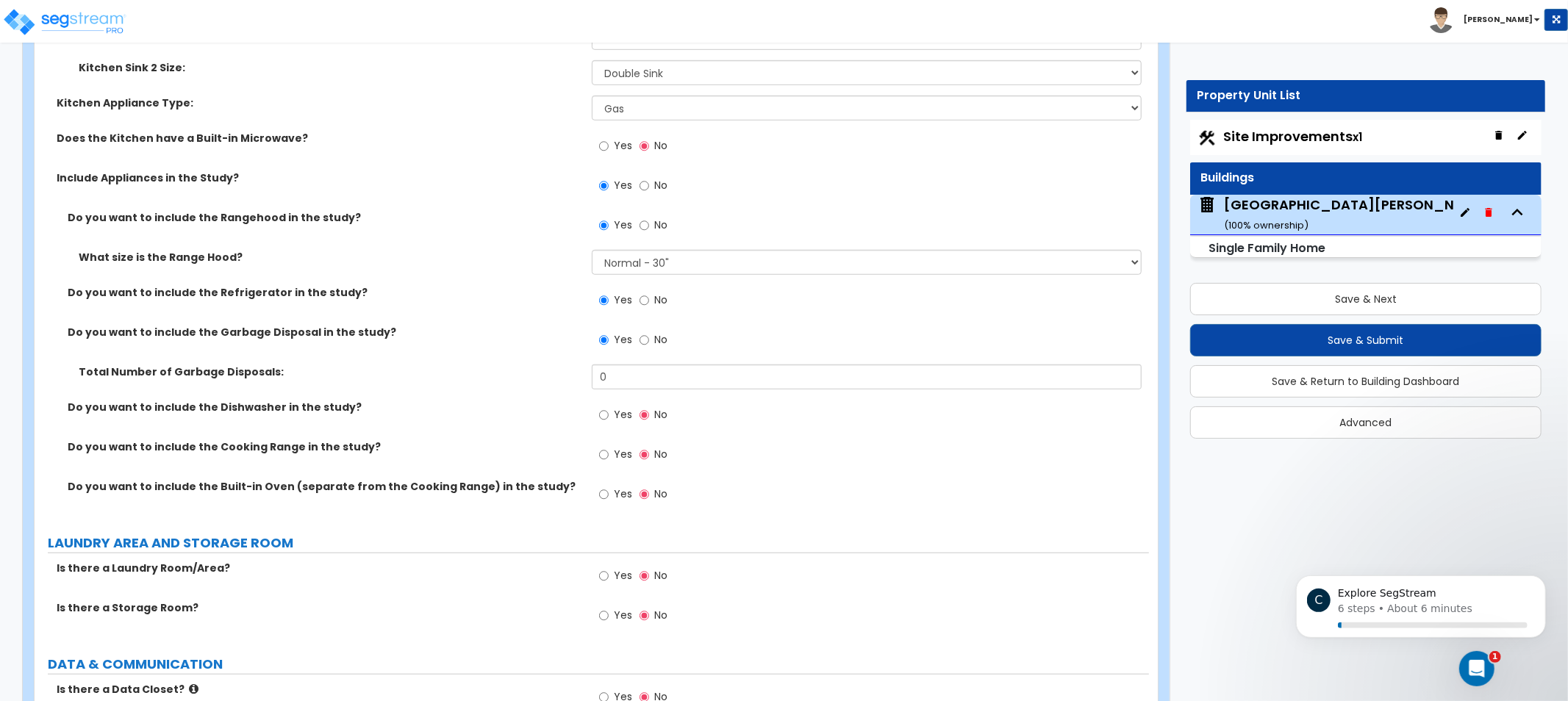
drag, startPoint x: 533, startPoint y: 373, endPoint x: 464, endPoint y: 380, distance: 69.4
click at [478, 379] on div "Total Number of Garbage Disposals: 0" at bounding box center [591, 383] width 1115 height 35
click at [315, 341] on div "Do you want to include the Garbage Disposal in the study? Yes No" at bounding box center [591, 345] width 1115 height 40
click at [603, 408] on input "Yes" at bounding box center [604, 415] width 10 height 16
radio input "true"
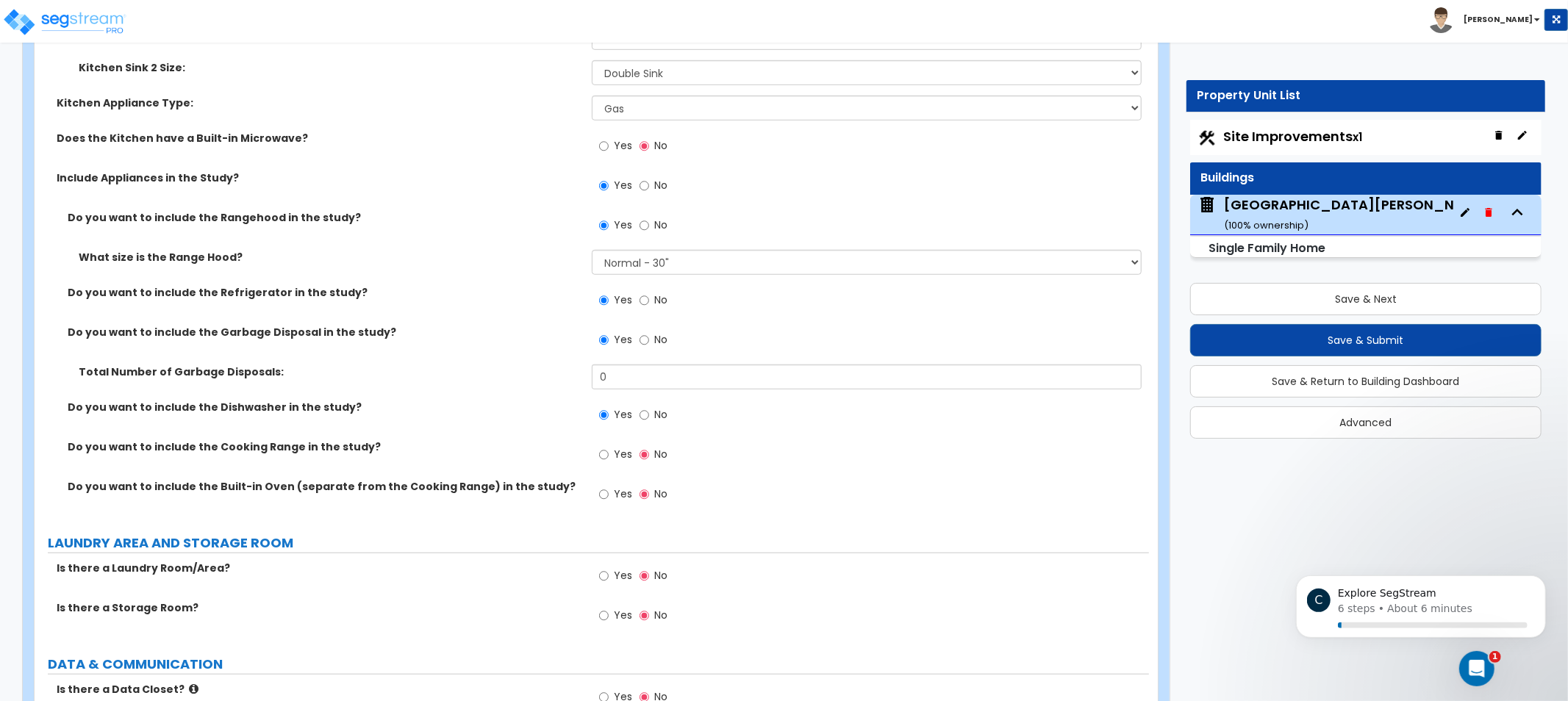
click at [608, 461] on label "Yes" at bounding box center [615, 456] width 33 height 25
click at [608, 461] on input "Yes" at bounding box center [604, 455] width 10 height 16
radio input "true"
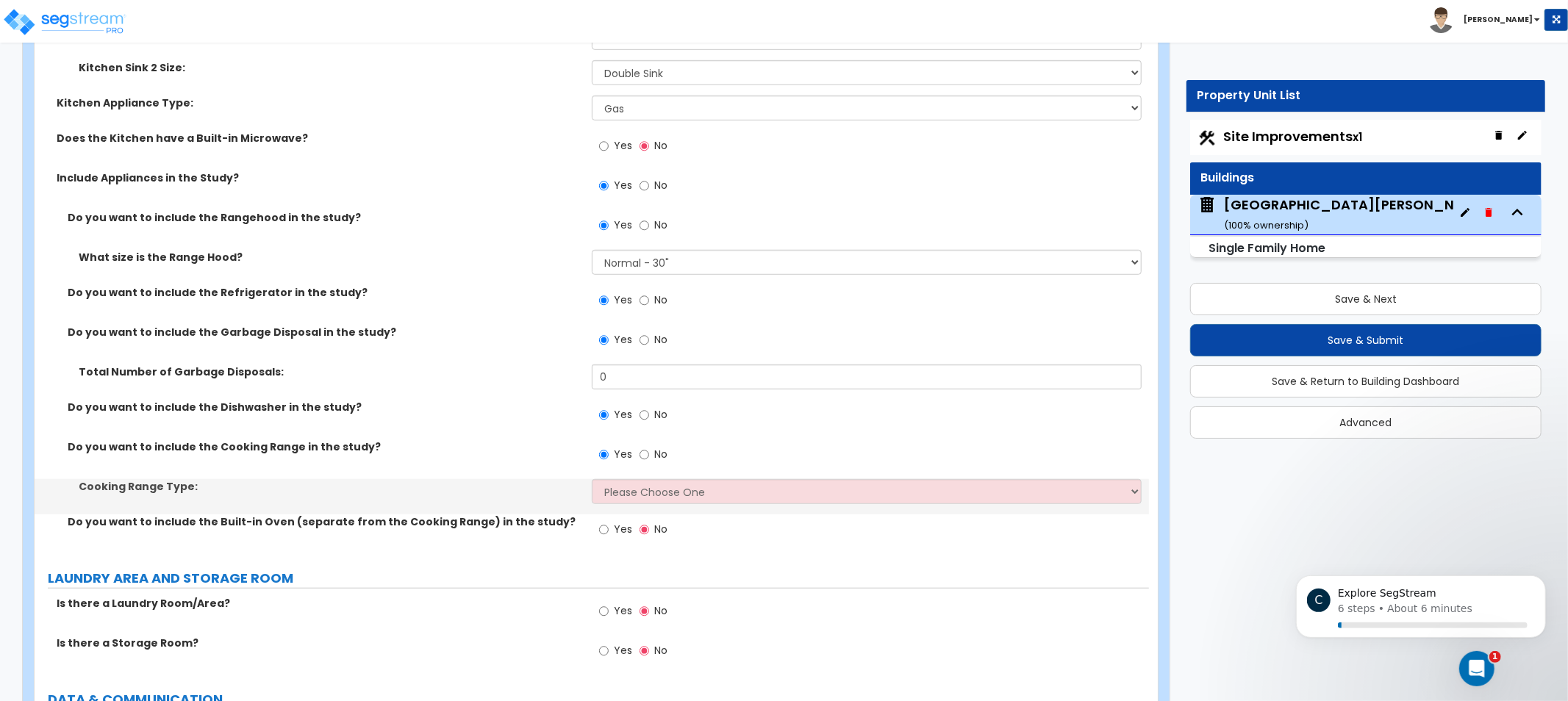
click at [651, 507] on div "Cooking Range Type: Please Choose One Cook Top Only Range with Oven" at bounding box center [591, 497] width 1115 height 35
click at [665, 495] on select "Please Choose One Cook Top Only Range with Oven" at bounding box center [867, 491] width 550 height 25
select select "2"
click at [592, 479] on select "Please Choose One Cook Top Only Range with Oven" at bounding box center [867, 491] width 550 height 25
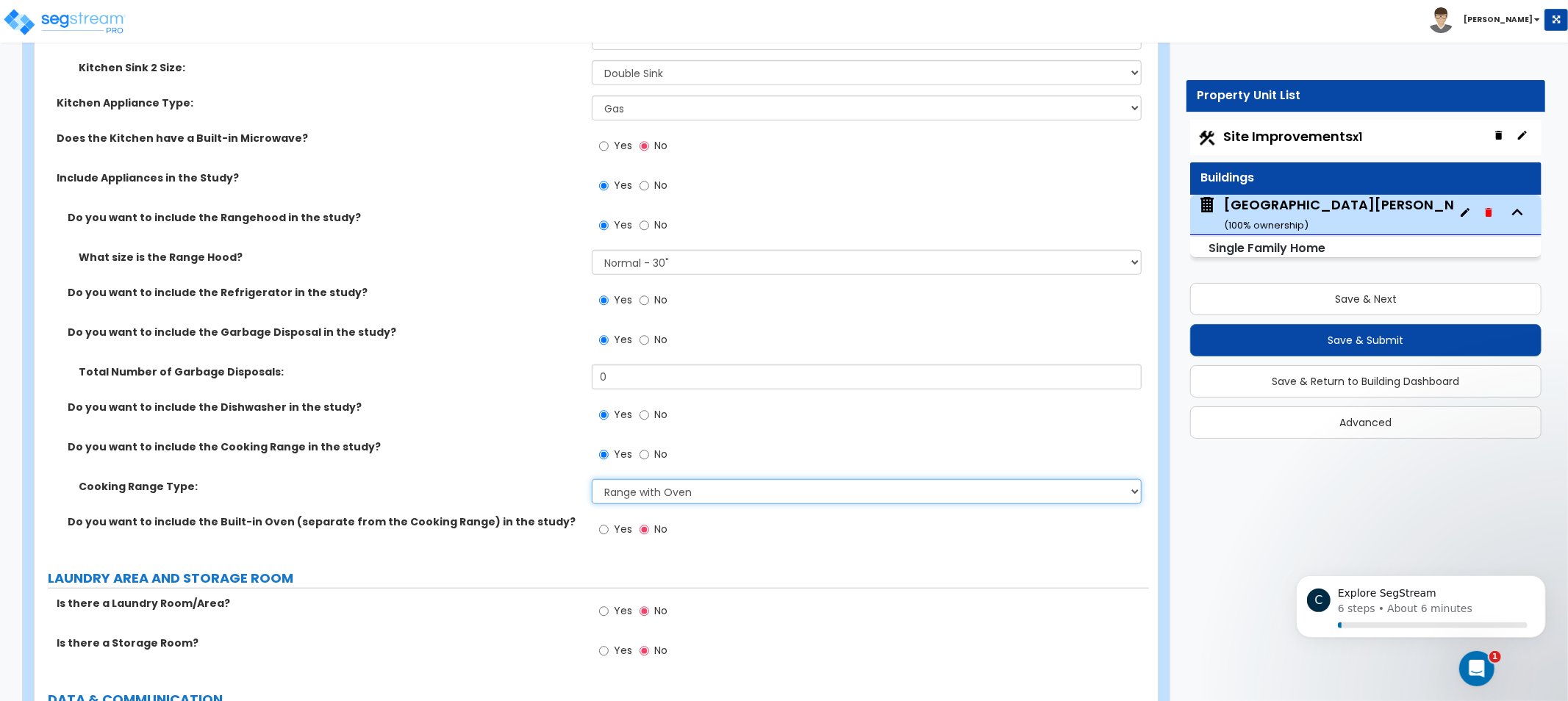
click at [776, 479] on select "Please Choose One Cook Top Only Range with Oven" at bounding box center [867, 491] width 550 height 25
click at [774, 486] on select "Please Choose One Cook Top Only Range with Oven" at bounding box center [867, 491] width 550 height 25
drag, startPoint x: 414, startPoint y: 480, endPoint x: 402, endPoint y: 476, distance: 12.6
drag, startPoint x: 402, startPoint y: 476, endPoint x: 286, endPoint y: 447, distance: 119.6
click at [286, 447] on label "Do you want to include the Cooking Range in the study?" at bounding box center [324, 446] width 514 height 15
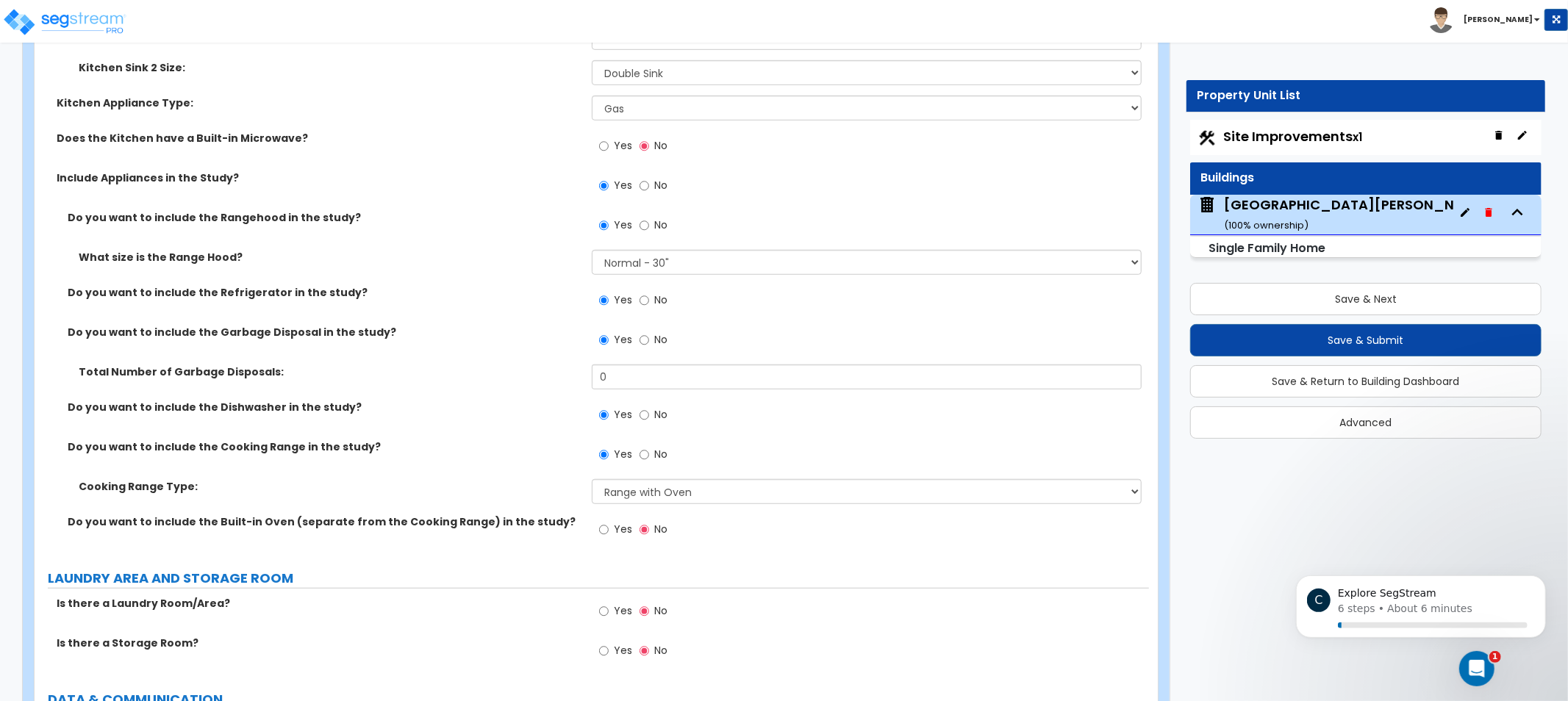
click at [666, 530] on span "No" at bounding box center [660, 529] width 13 height 15
click at [649, 530] on input "No" at bounding box center [644, 530] width 10 height 16
drag, startPoint x: 631, startPoint y: 375, endPoint x: 524, endPoint y: 361, distance: 107.9
click at [539, 365] on div "Total Number of Garbage Disposals: 0" at bounding box center [591, 383] width 1115 height 35
type input "1"
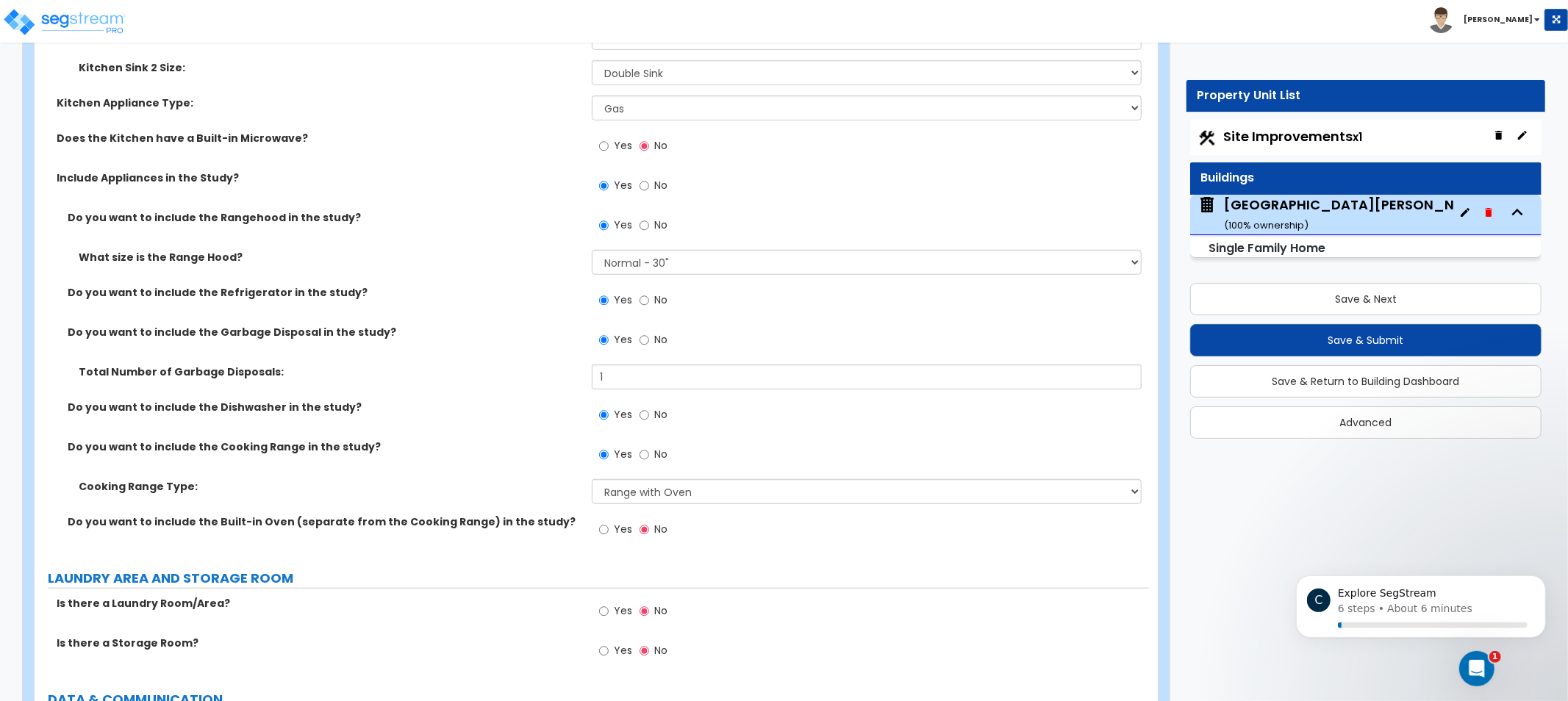
click at [521, 365] on label "Total Number of Garbage Disposals:" at bounding box center [330, 372] width 502 height 15
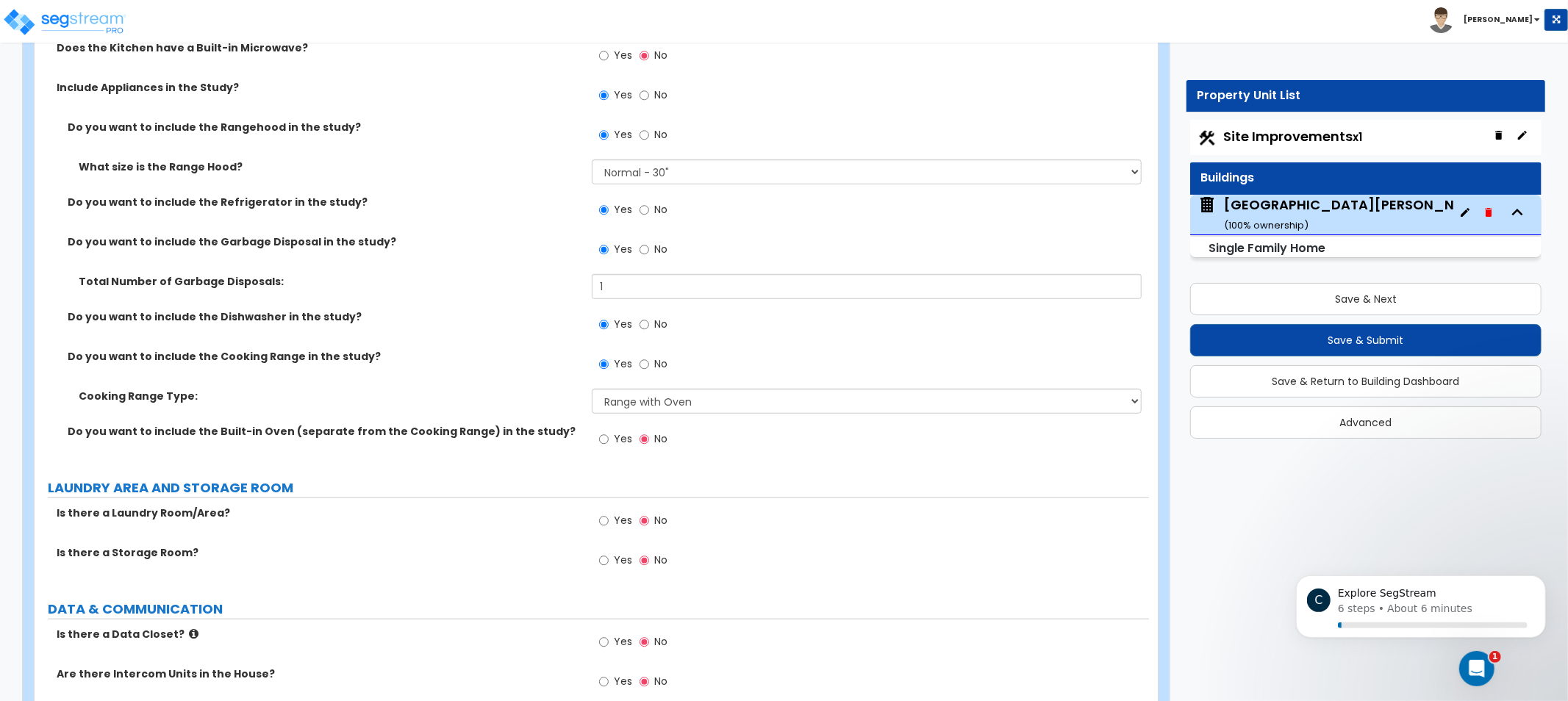
drag, startPoint x: 527, startPoint y: 362, endPoint x: 649, endPoint y: 400, distance: 127.8
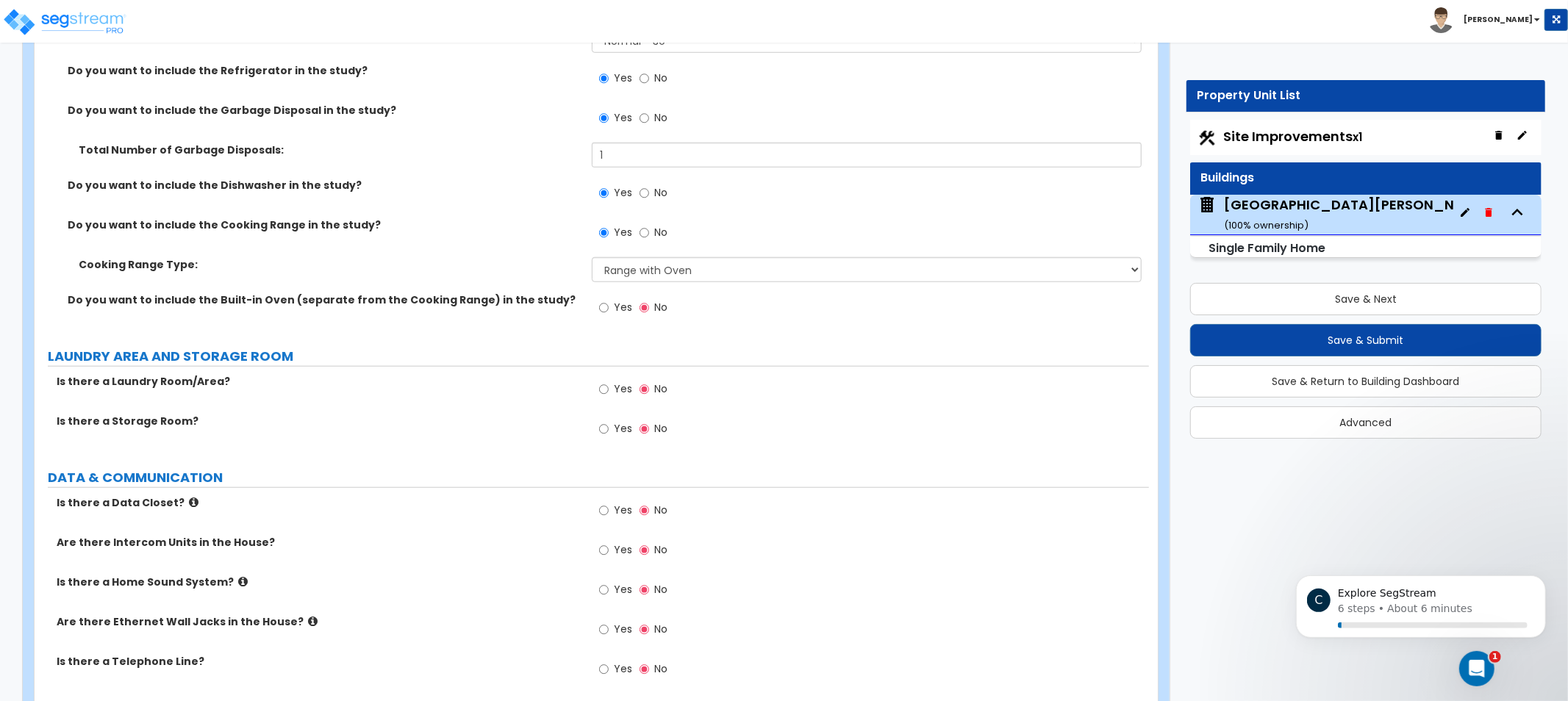
drag, startPoint x: 439, startPoint y: 478, endPoint x: 448, endPoint y: 489, distance: 14.2
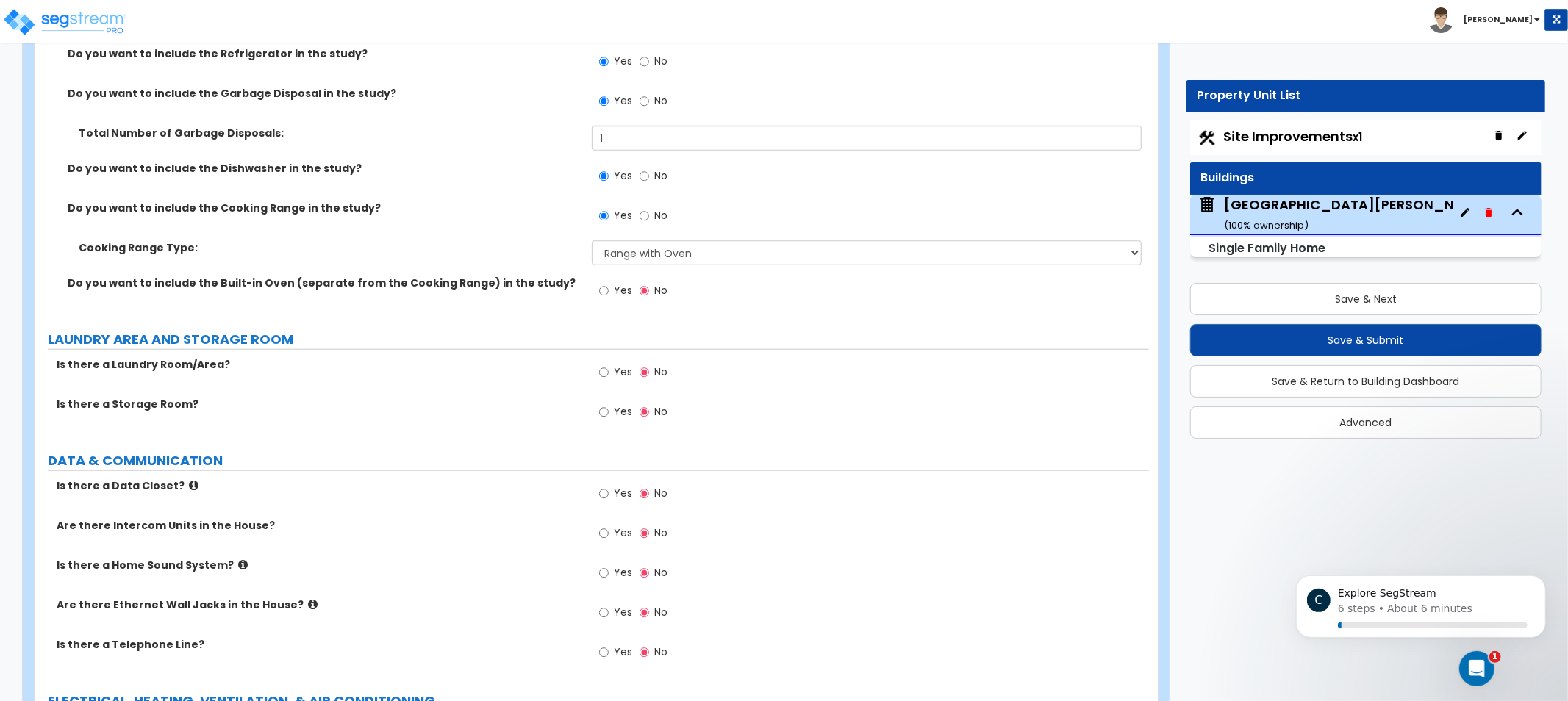
drag, startPoint x: 465, startPoint y: 400, endPoint x: 351, endPoint y: 378, distance: 116.1
click at [351, 378] on div "Is there a Laundry Room/Area? Yes No" at bounding box center [591, 377] width 1115 height 40
click at [613, 368] on span "Yes" at bounding box center [622, 372] width 19 height 15
click at [609, 368] on input "Yes" at bounding box center [604, 373] width 10 height 16
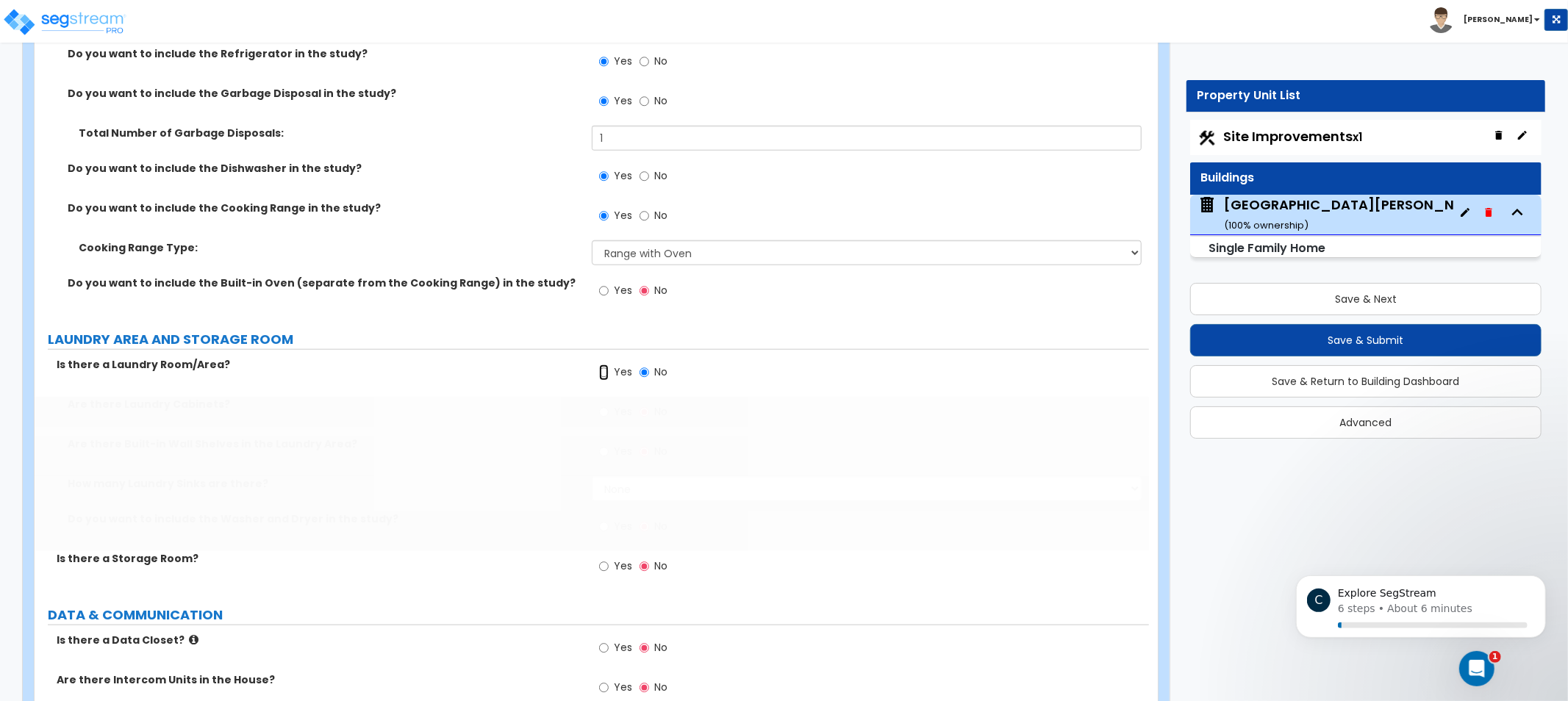
radio input "true"
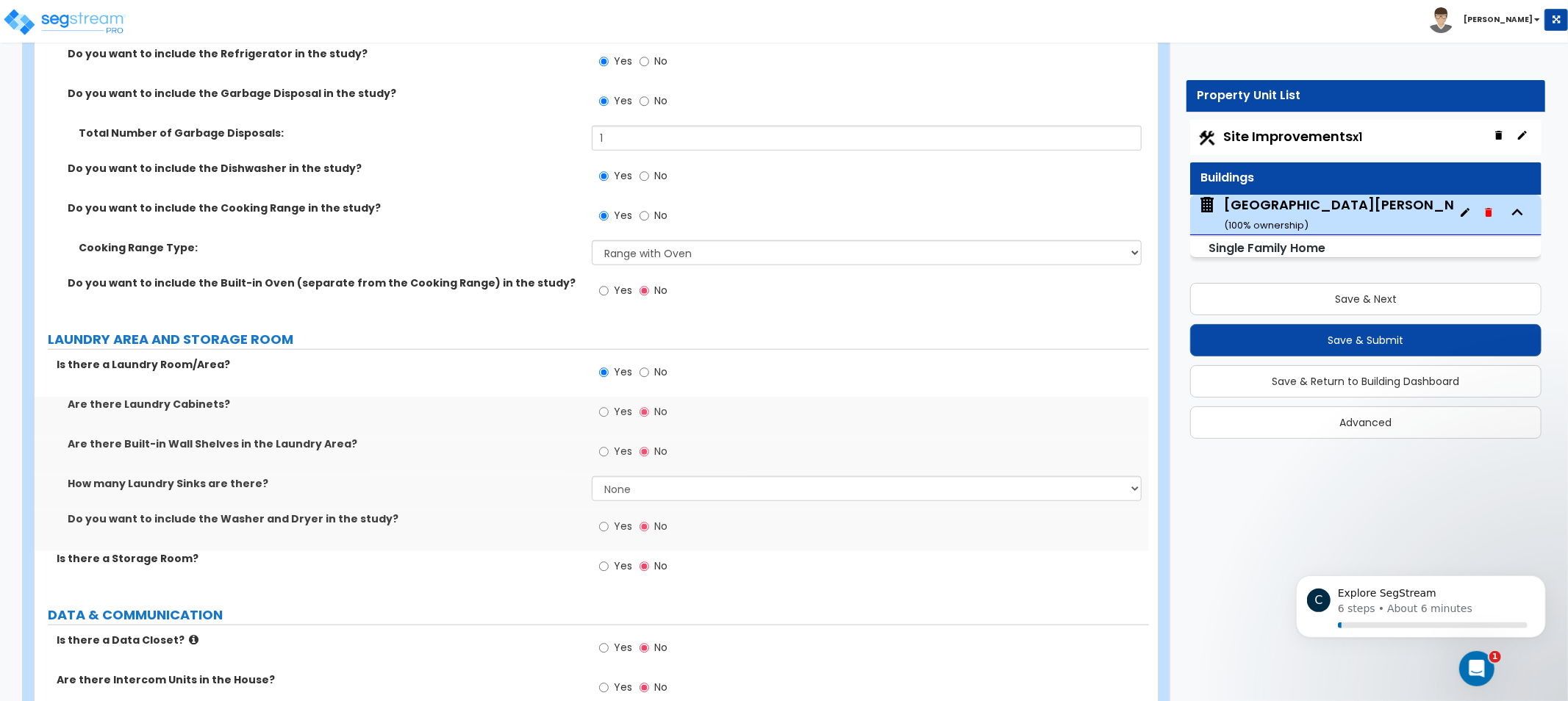
click at [586, 397] on div "Are there Laundry Cabinets?" at bounding box center [313, 404] width 557 height 15
click at [608, 401] on label "Yes" at bounding box center [615, 414] width 33 height 25
click at [608, 404] on input "Yes" at bounding box center [604, 412] width 10 height 16
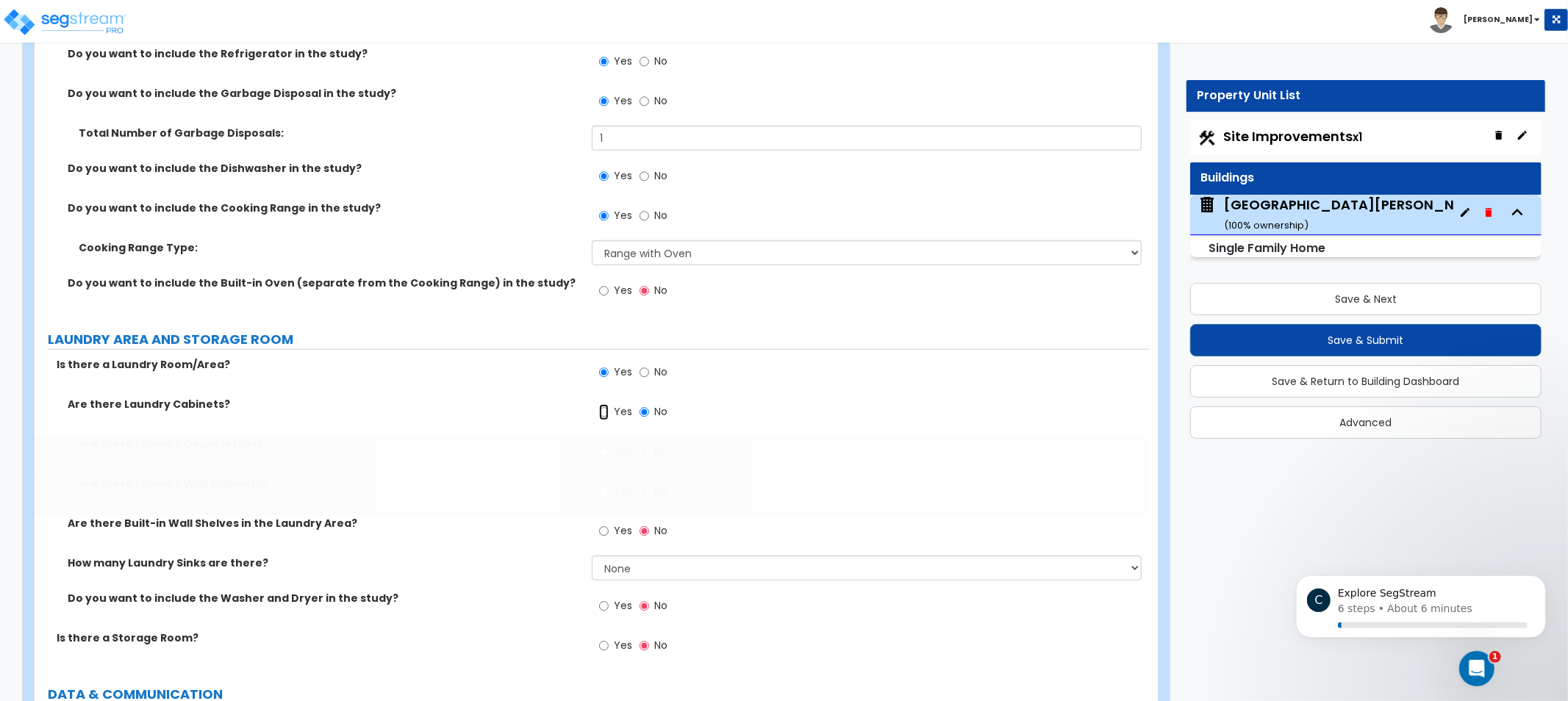
radio input "true"
drag, startPoint x: 437, startPoint y: 452, endPoint x: 362, endPoint y: 427, distance: 79.1
click at [364, 427] on div "Are there Laundry Cabinets? Yes No" at bounding box center [591, 416] width 1115 height 40
drag, startPoint x: 356, startPoint y: 427, endPoint x: 299, endPoint y: 450, distance: 61.5
click at [309, 431] on div "Are there Laundry Cabinets? Yes No" at bounding box center [591, 416] width 1115 height 40
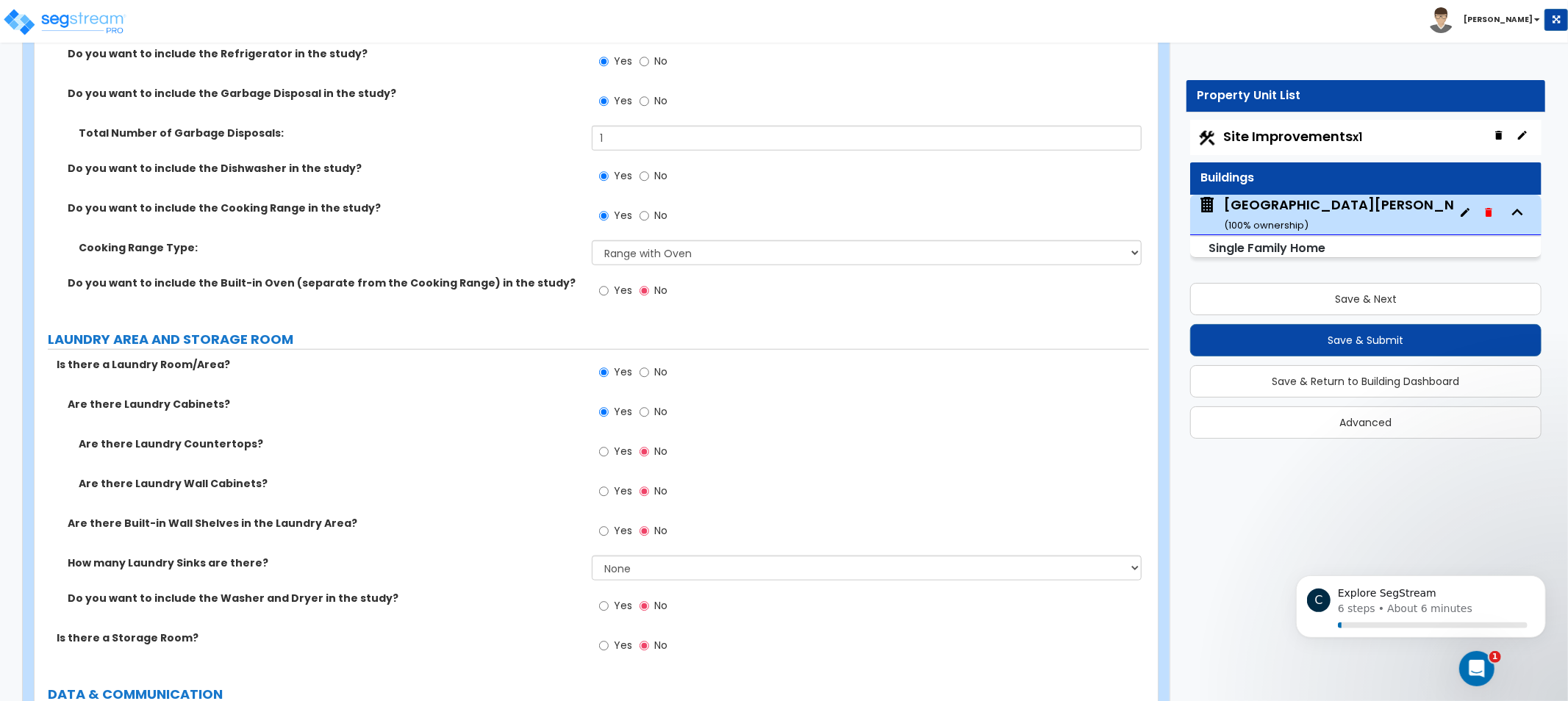
drag, startPoint x: 445, startPoint y: 443, endPoint x: 425, endPoint y: 443, distance: 20.0
drag, startPoint x: 425, startPoint y: 443, endPoint x: 302, endPoint y: 408, distance: 127.9
click at [302, 408] on label "Are there Laundry Cabinets?" at bounding box center [324, 404] width 514 height 15
click at [659, 449] on span "No" at bounding box center [660, 451] width 13 height 15
click at [649, 449] on input "No" at bounding box center [644, 452] width 10 height 16
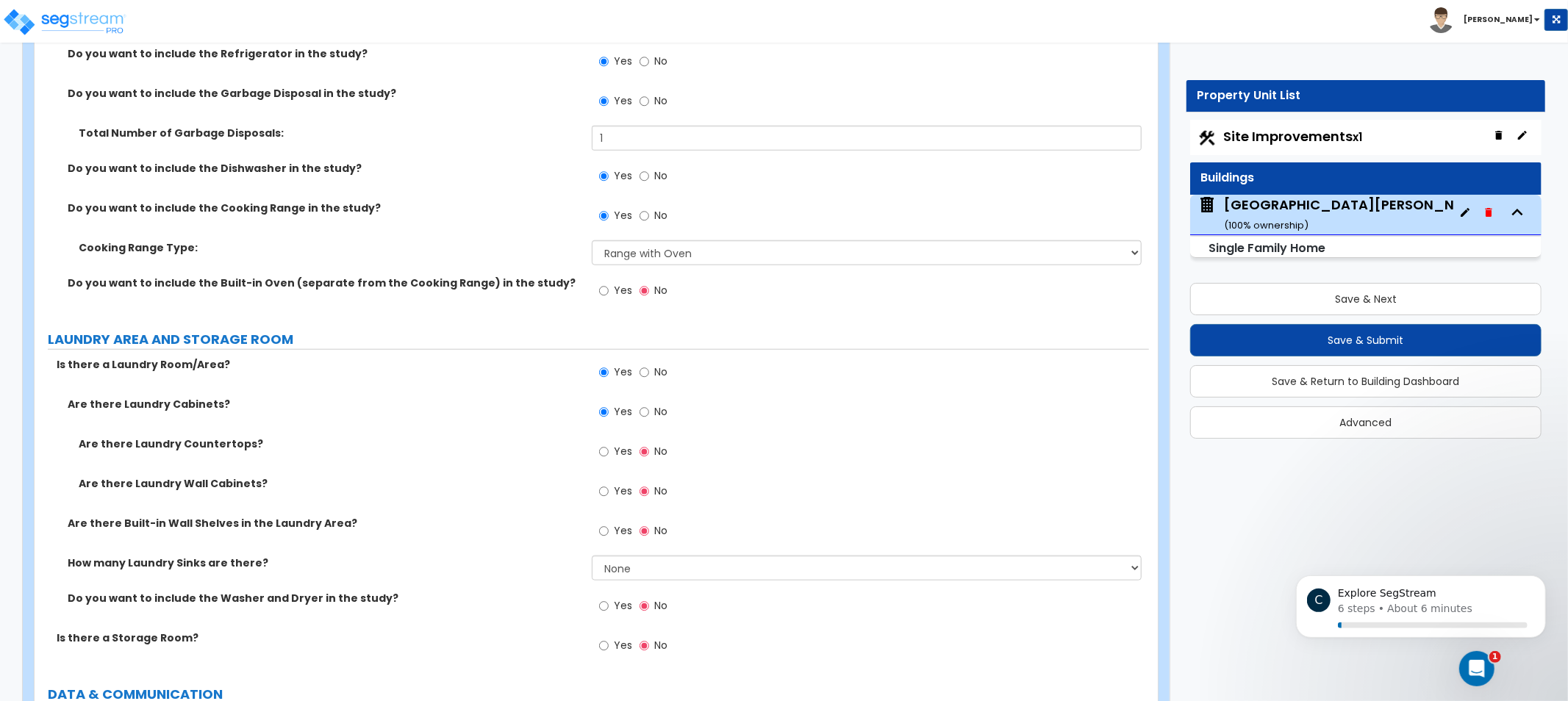
drag, startPoint x: 500, startPoint y: 488, endPoint x: 483, endPoint y: 488, distance: 17.0
drag, startPoint x: 483, startPoint y: 488, endPoint x: 361, endPoint y: 461, distance: 125.0
click at [361, 461] on div "Are there Laundry Countertops? Yes No" at bounding box center [591, 456] width 1115 height 40
drag, startPoint x: 415, startPoint y: 487, endPoint x: 395, endPoint y: 494, distance: 21.2
drag, startPoint x: 395, startPoint y: 494, endPoint x: 232, endPoint y: 465, distance: 165.6
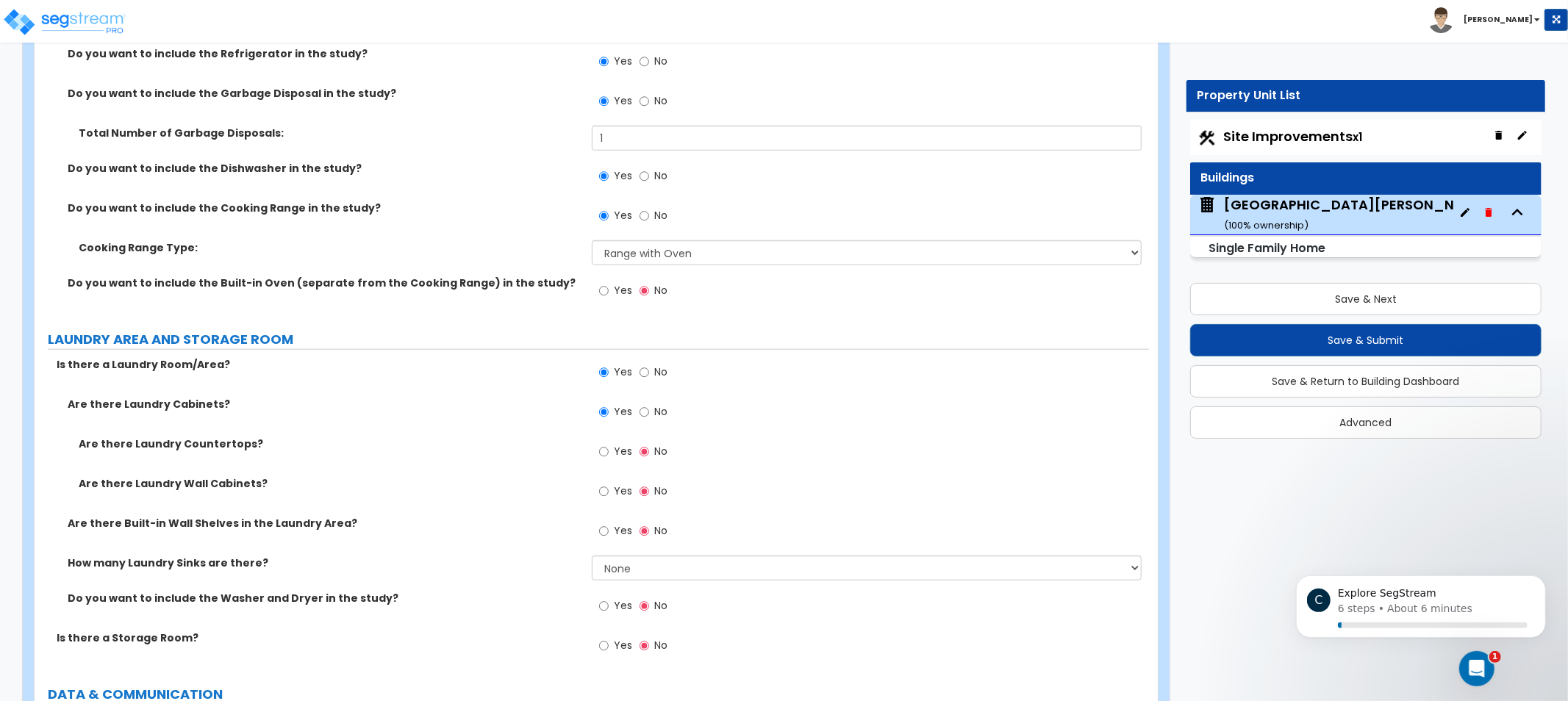
click at [232, 465] on div "Are there Laundry Countertops? Yes No" at bounding box center [591, 456] width 1115 height 40
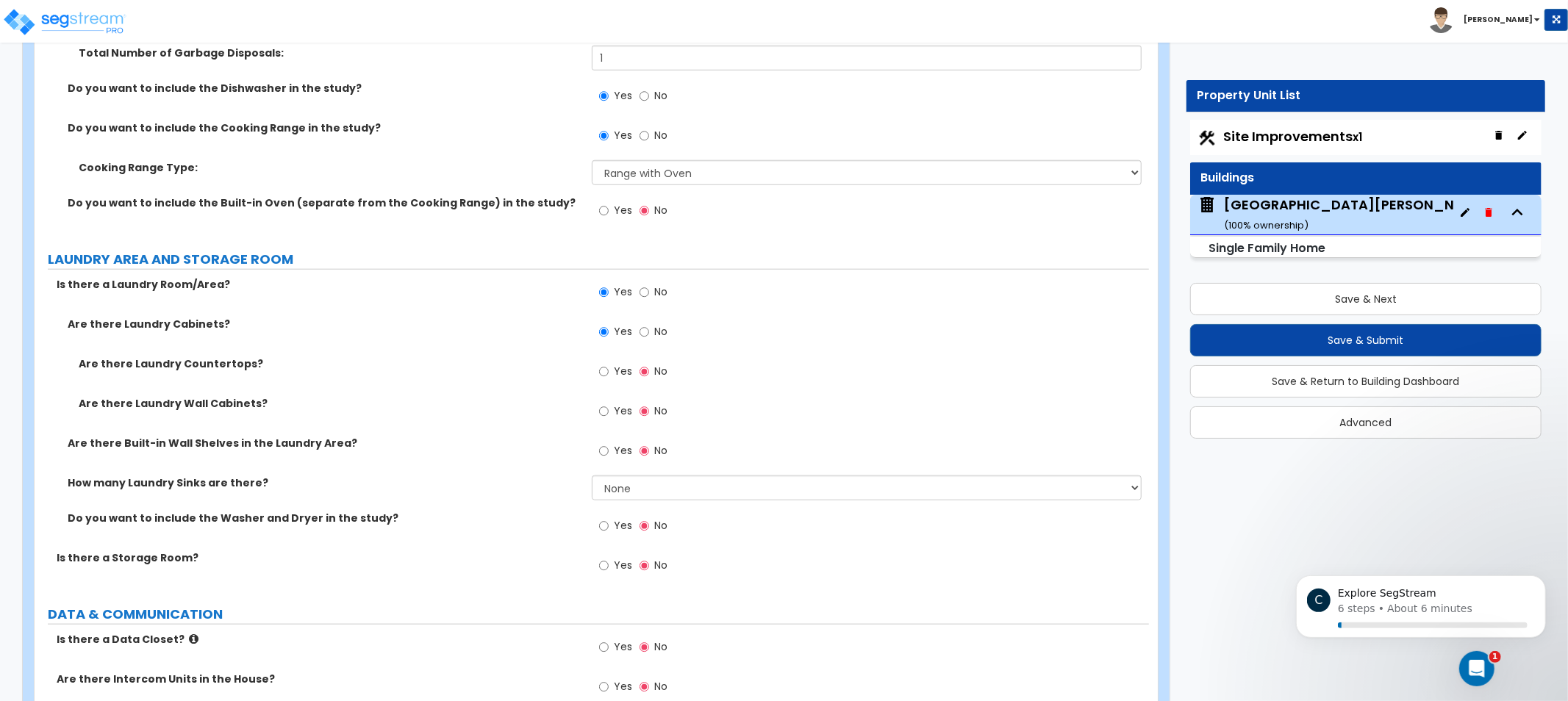
drag, startPoint x: 518, startPoint y: 468, endPoint x: 511, endPoint y: 501, distance: 33.7
click at [666, 474] on select "None 1 2 3" at bounding box center [867, 486] width 550 height 25
select select "1"
click at [592, 474] on select "None 1 2 3" at bounding box center [867, 486] width 550 height 25
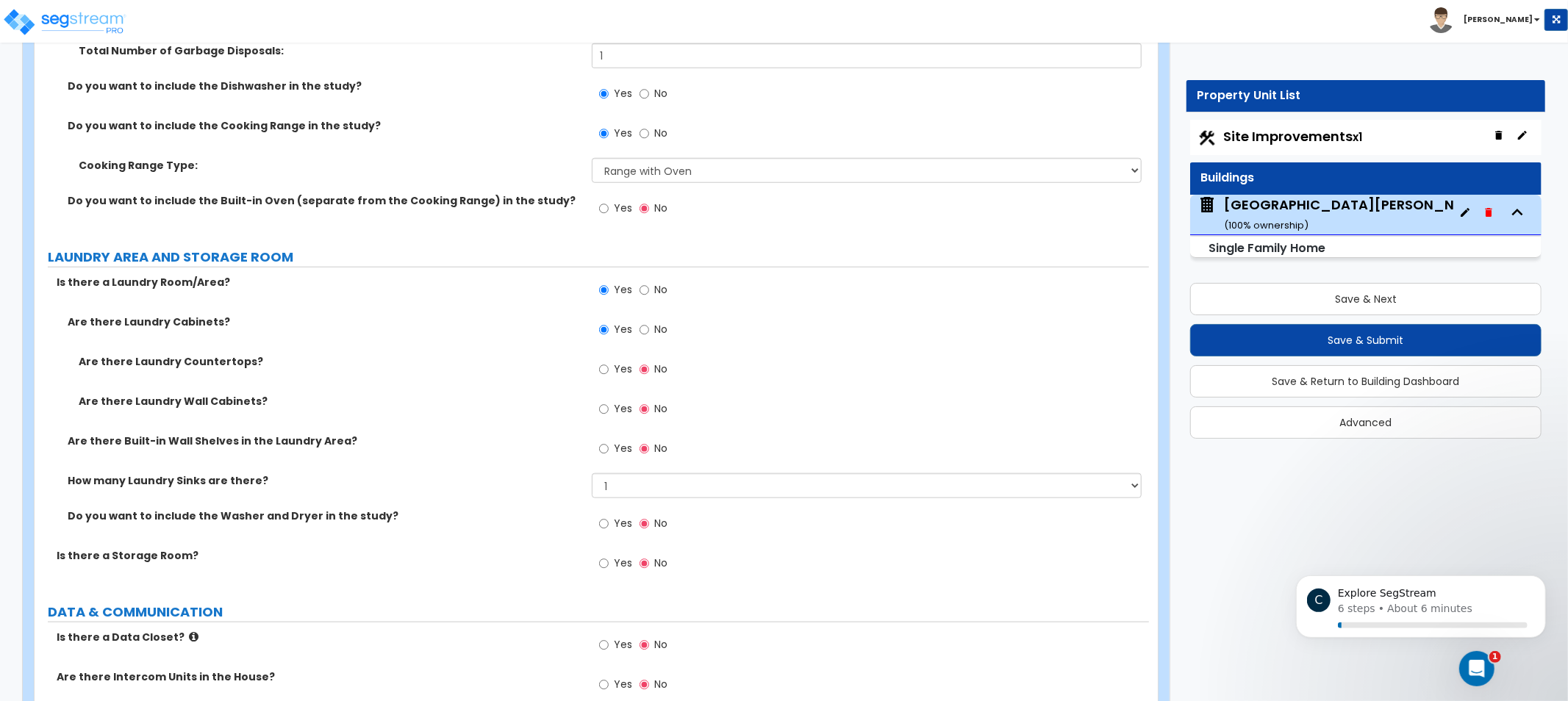
click at [623, 522] on span "Yes" at bounding box center [622, 523] width 19 height 15
click at [609, 522] on input "Yes" at bounding box center [604, 524] width 10 height 16
radio input "true"
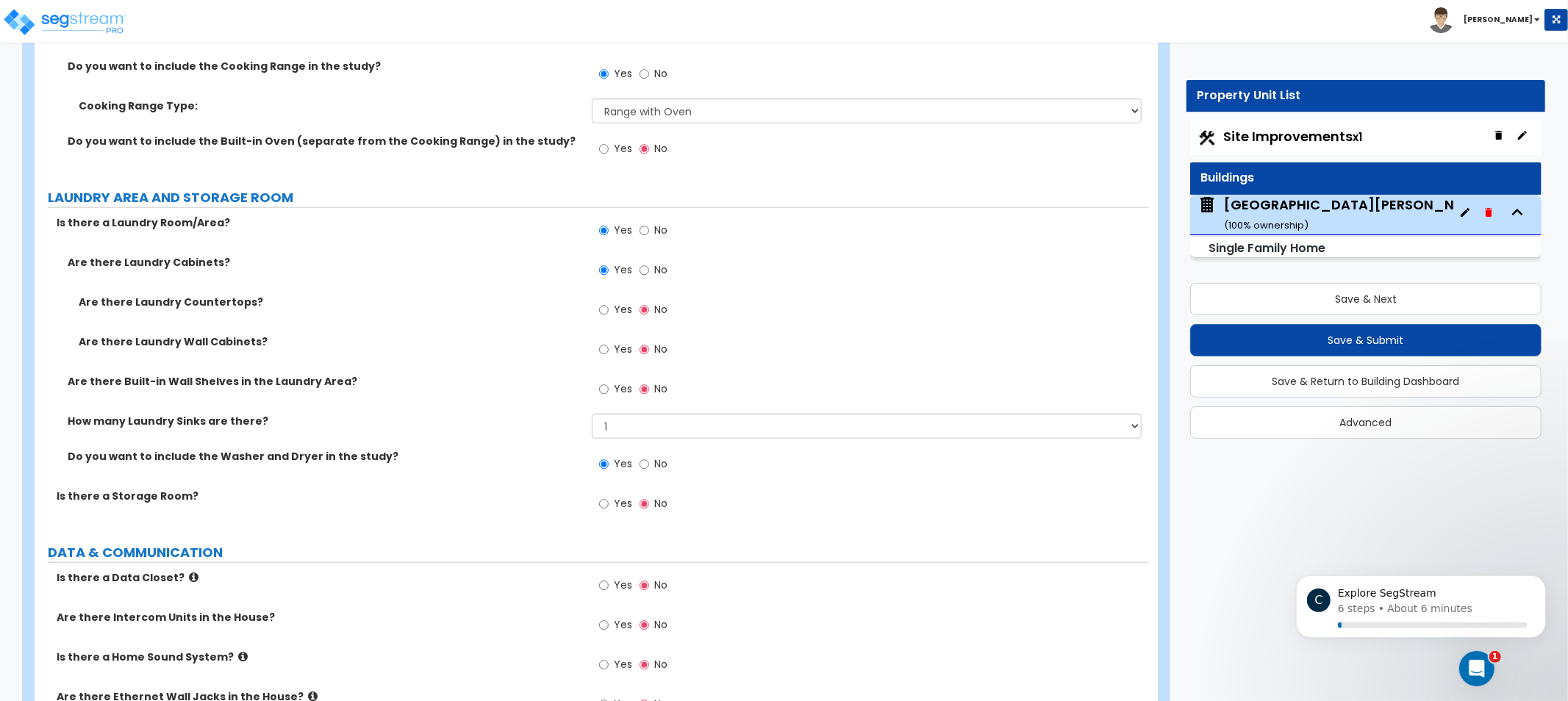
scroll to position [5988, 0]
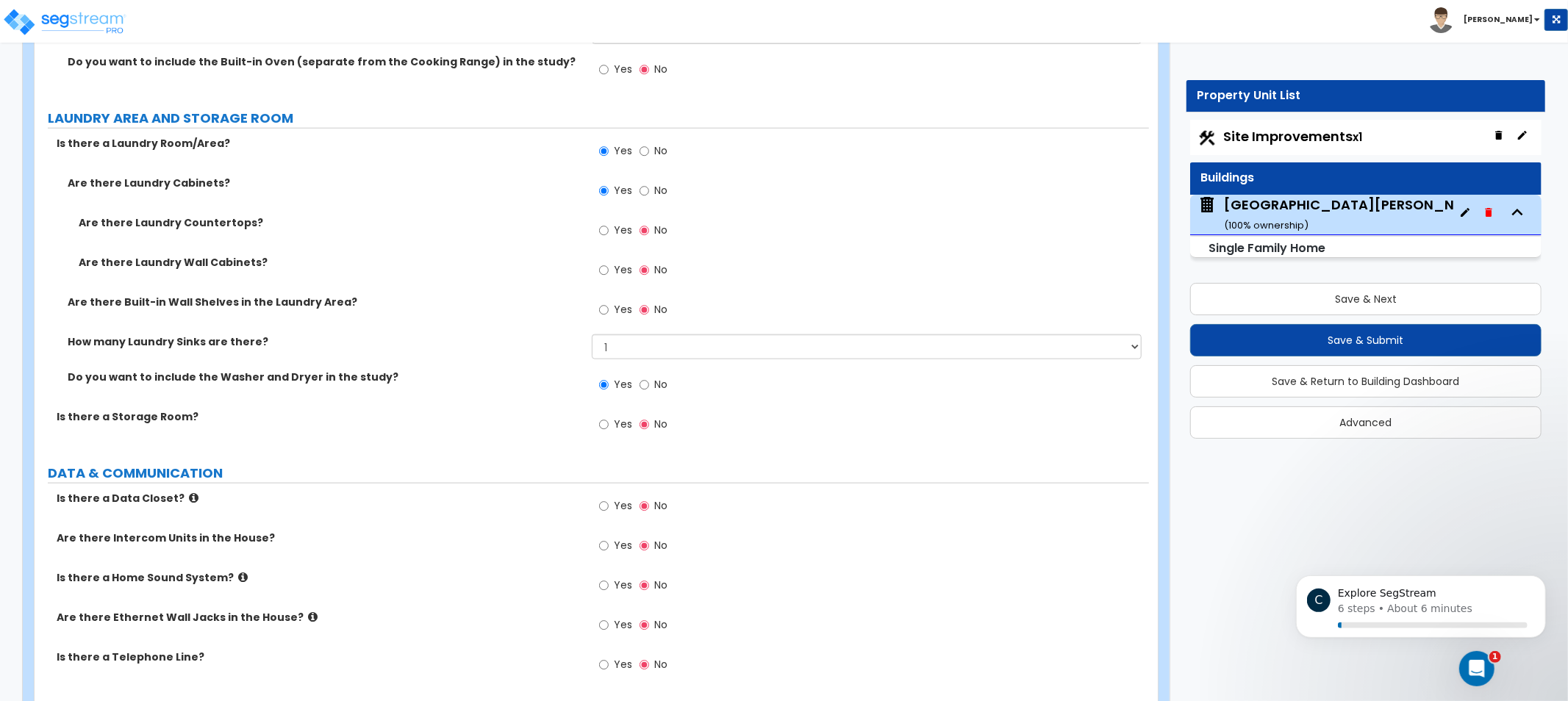
drag, startPoint x: 448, startPoint y: 526, endPoint x: 499, endPoint y: 509, distance: 53.8
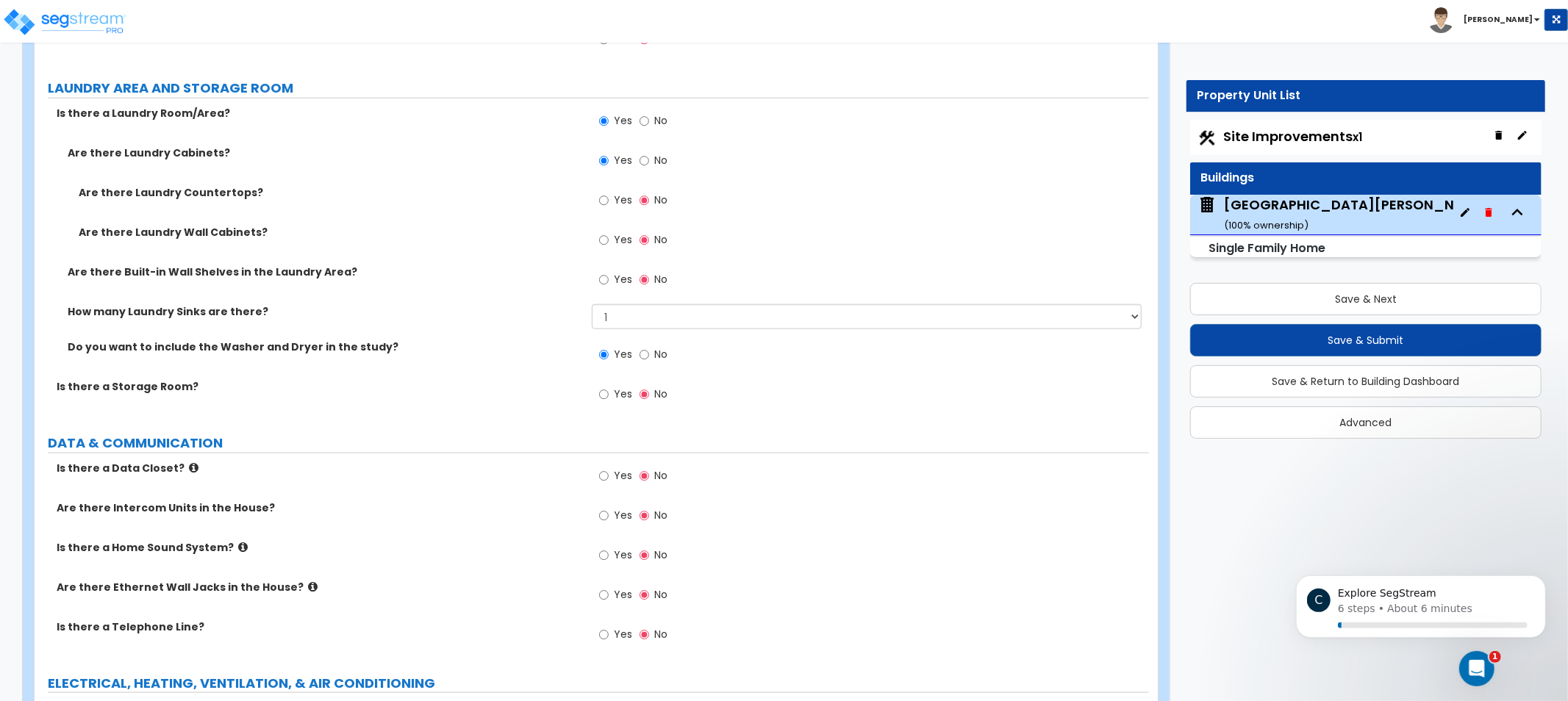
click at [618, 387] on span "Yes" at bounding box center [622, 393] width 19 height 15
click at [609, 387] on input "Yes" at bounding box center [604, 394] width 10 height 16
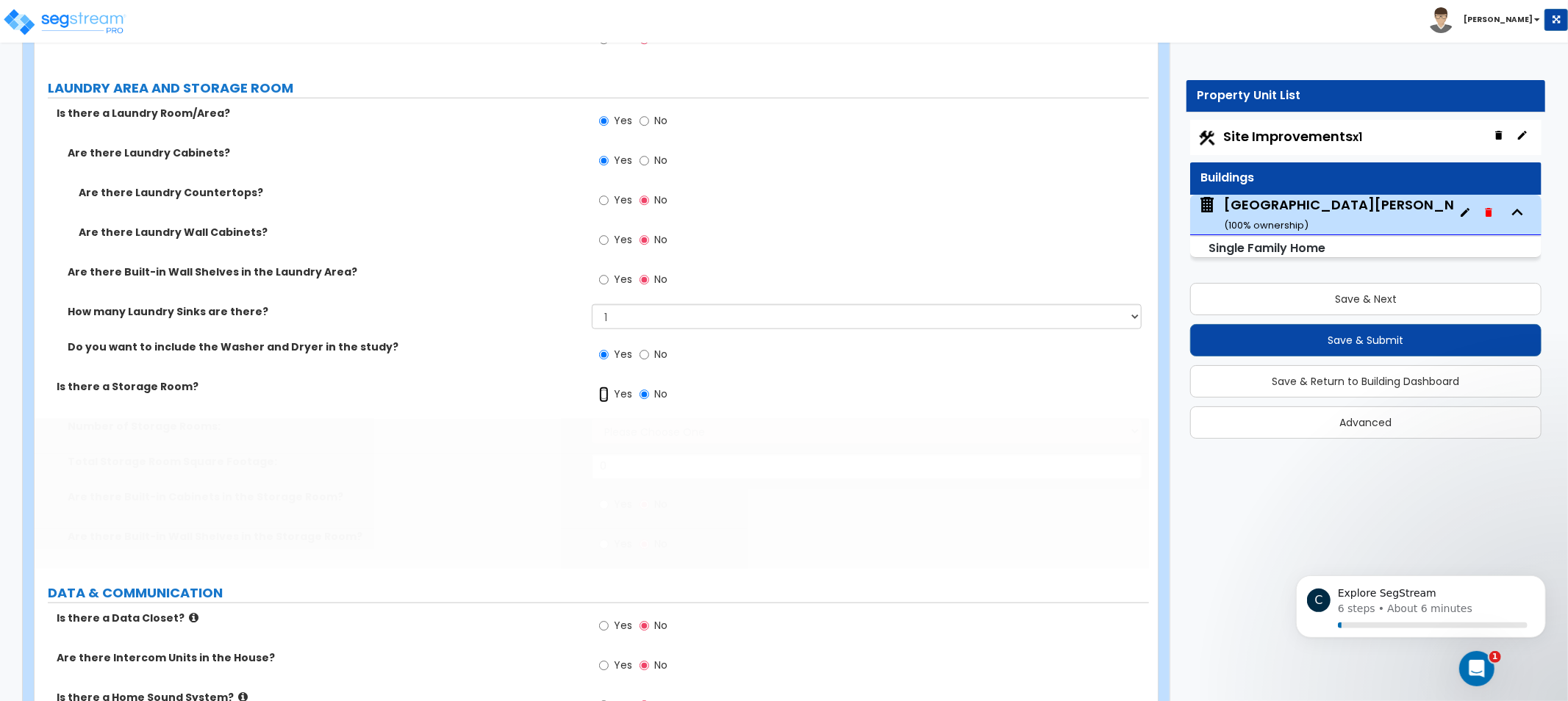
radio input "true"
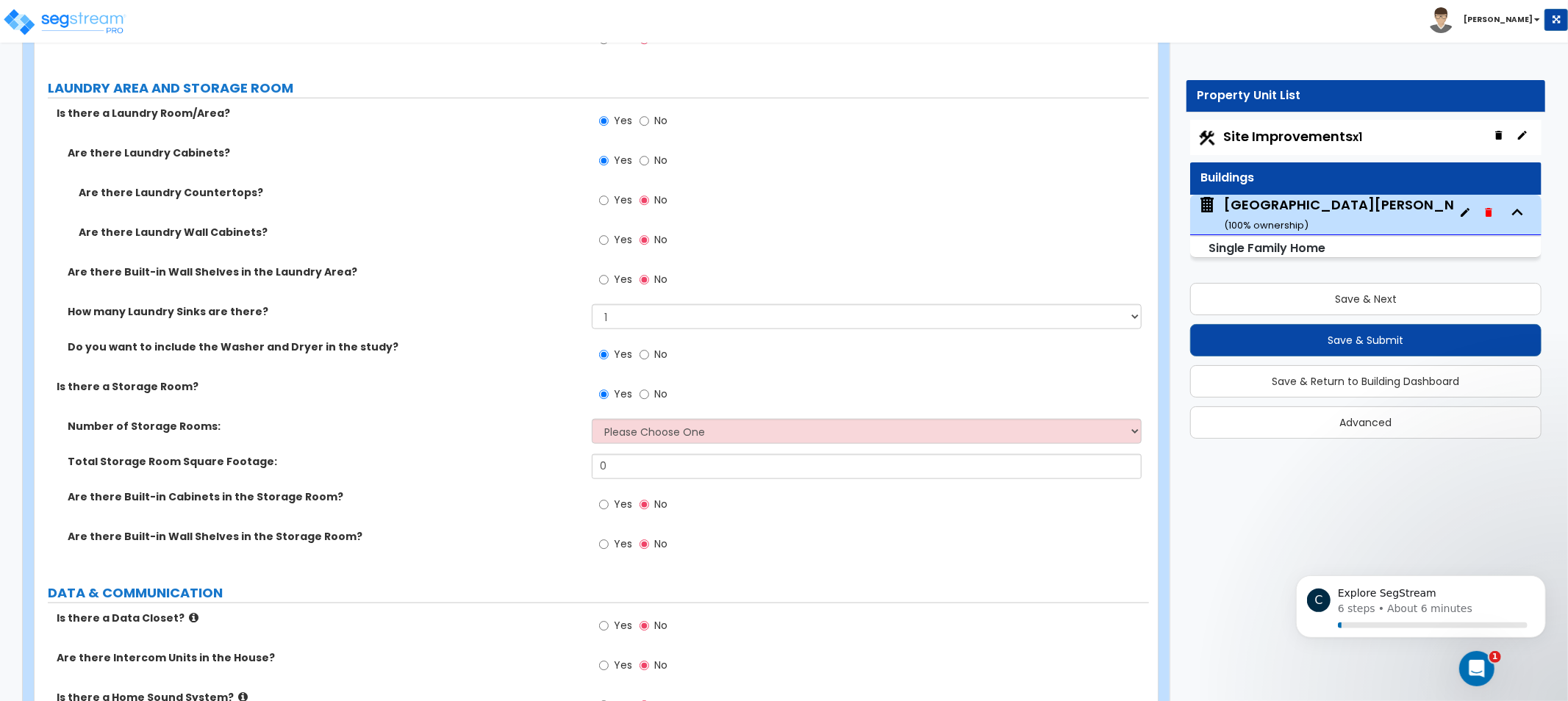
click at [666, 412] on div "Yes No" at bounding box center [871, 399] width 557 height 40
click at [666, 426] on select "Please Choose One 1 2 3" at bounding box center [867, 431] width 550 height 25
select select "1"
click at [592, 419] on select "Please Choose One 1 2 3" at bounding box center [867, 431] width 550 height 25
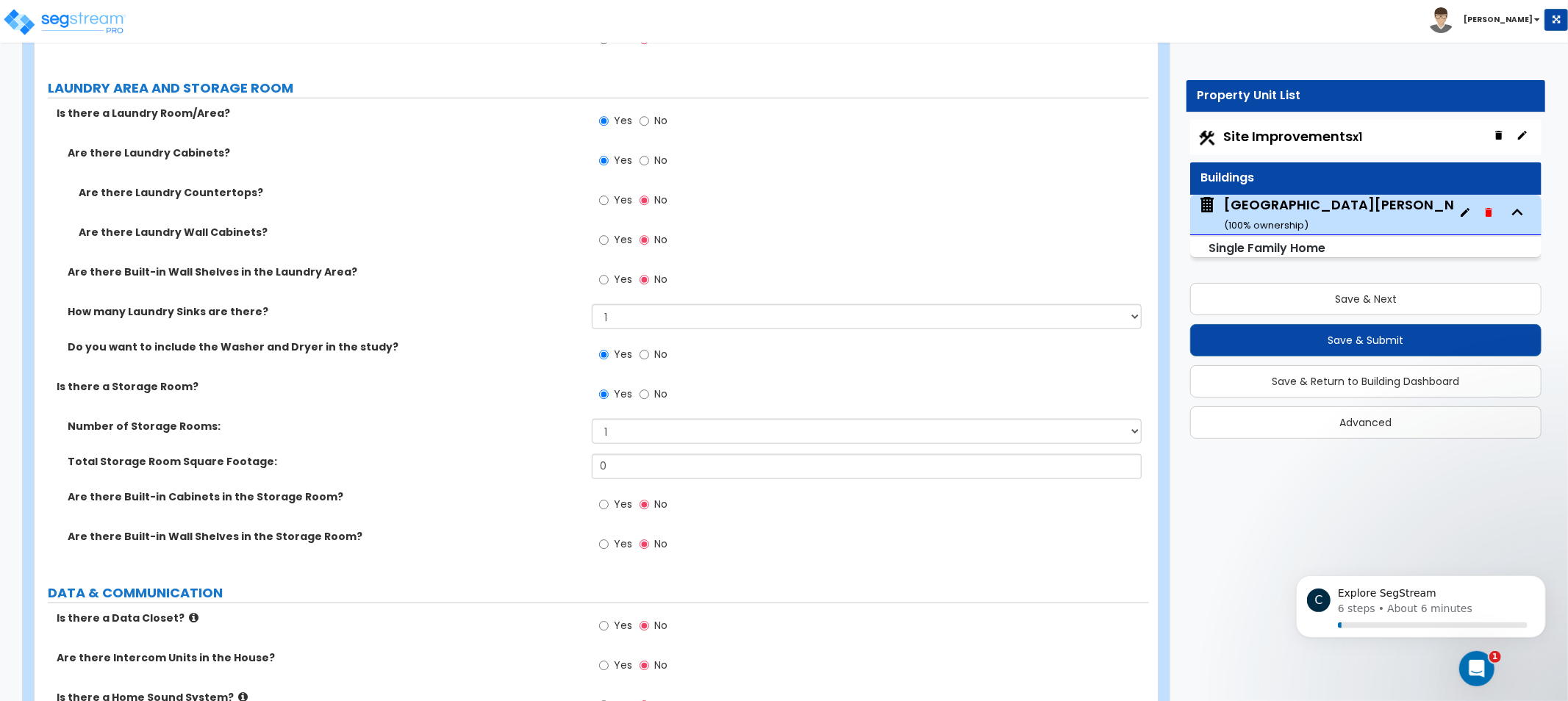
drag, startPoint x: 506, startPoint y: 444, endPoint x: 416, endPoint y: 423, distance: 92.4
click at [416, 423] on label "Number of Storage Rooms:" at bounding box center [324, 426] width 514 height 15
drag, startPoint x: 581, startPoint y: 453, endPoint x: 593, endPoint y: 459, distance: 13.4
click at [581, 454] on label "Total Storage Room Square Footage:" at bounding box center [324, 461] width 514 height 15
click at [600, 459] on input "0" at bounding box center [867, 467] width 550 height 25
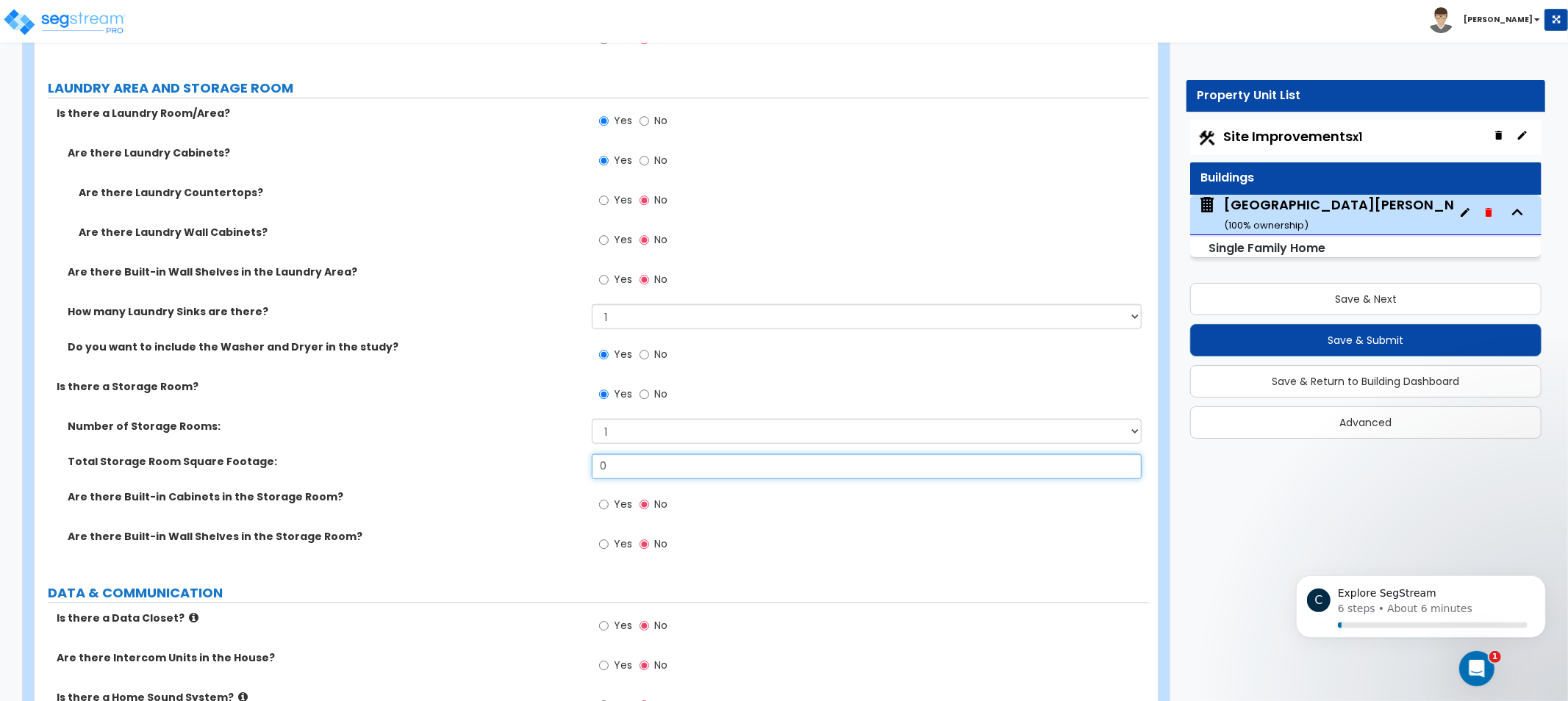
drag, startPoint x: 627, startPoint y: 461, endPoint x: 557, endPoint y: 447, distance: 71.4
click at [566, 449] on div "Number of Storage Rooms: Please Choose One 1 2 3 Total Storage Room Square Foot…" at bounding box center [592, 494] width 1092 height 150
click at [539, 481] on div "Total Storage Room Square Footage: 0" at bounding box center [591, 472] width 1115 height 35
drag, startPoint x: 496, startPoint y: 363, endPoint x: 442, endPoint y: 334, distance: 61.3
click at [442, 334] on div "How many Laundry Sinks are there? None 1 2 3" at bounding box center [591, 322] width 1115 height 35
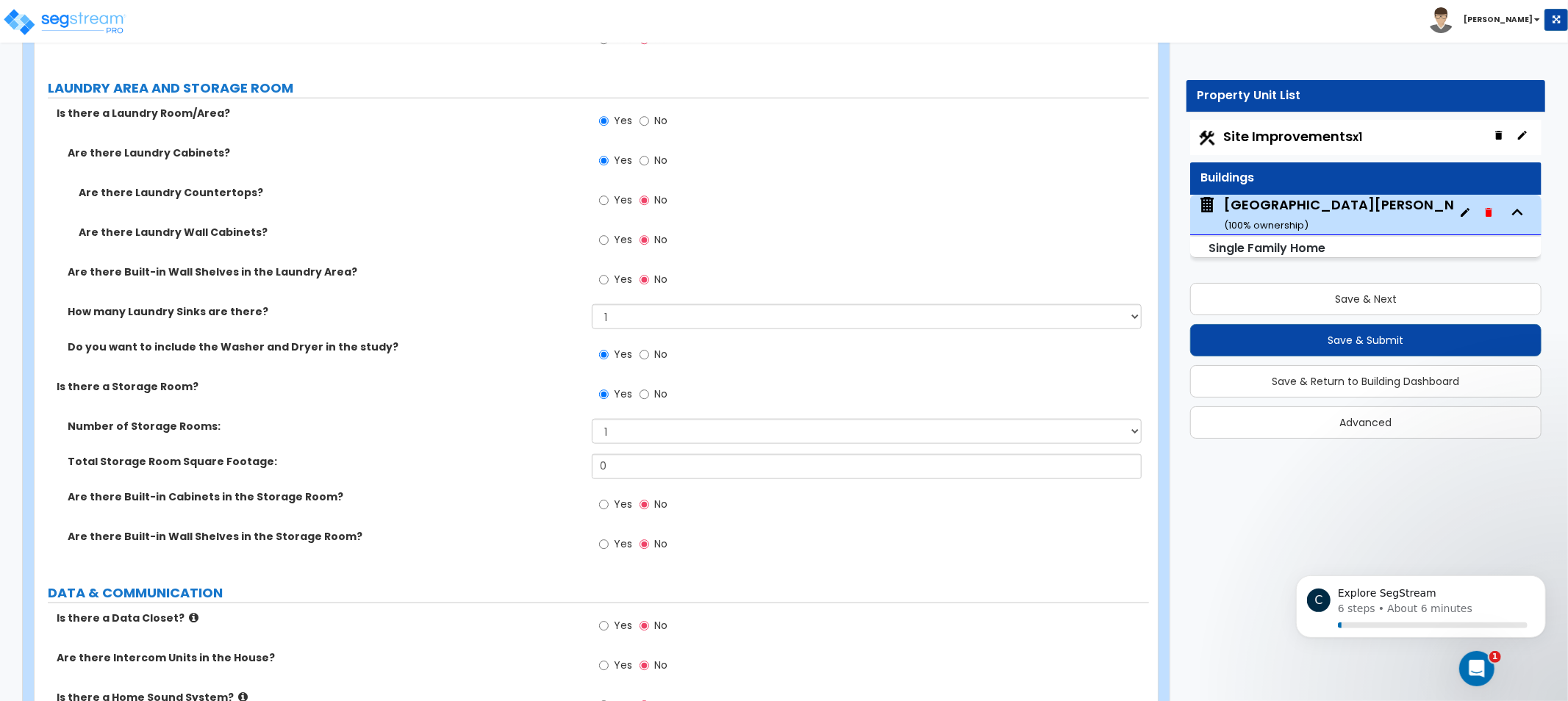
drag, startPoint x: 442, startPoint y: 334, endPoint x: 395, endPoint y: 336, distance: 47.0
click at [392, 339] on label "Do you want to include the Washer and Dryer in the study?" at bounding box center [324, 347] width 514 height 15
click at [656, 391] on span "No" at bounding box center [660, 393] width 13 height 15
click at [649, 391] on input "No" at bounding box center [644, 394] width 10 height 16
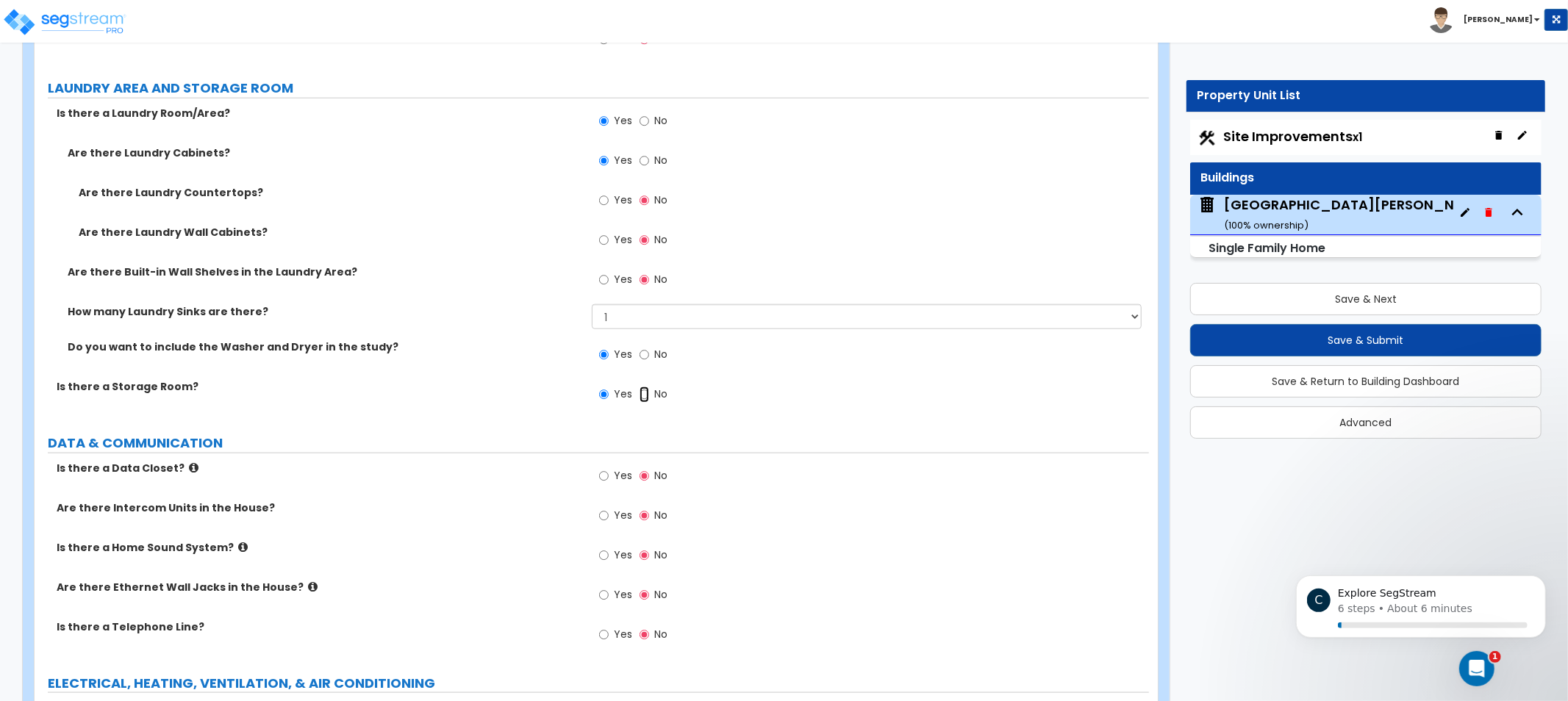
radio input "false"
radio input "true"
drag, startPoint x: 569, startPoint y: 423, endPoint x: 445, endPoint y: 413, distance: 124.4
click at [445, 413] on div "Is there a Storage Room? Yes No" at bounding box center [591, 399] width 1115 height 40
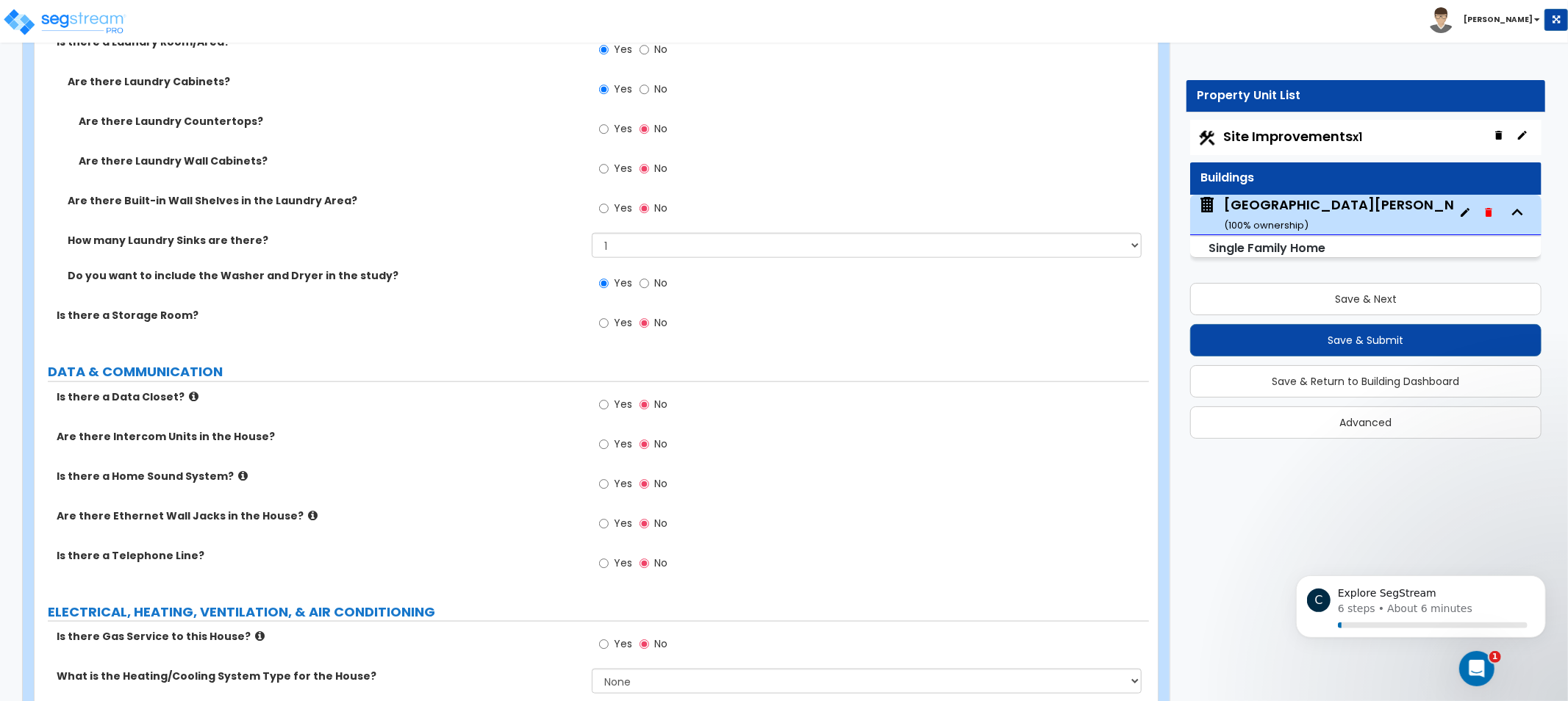
drag, startPoint x: 436, startPoint y: 391, endPoint x: 437, endPoint y: 410, distance: 19.0
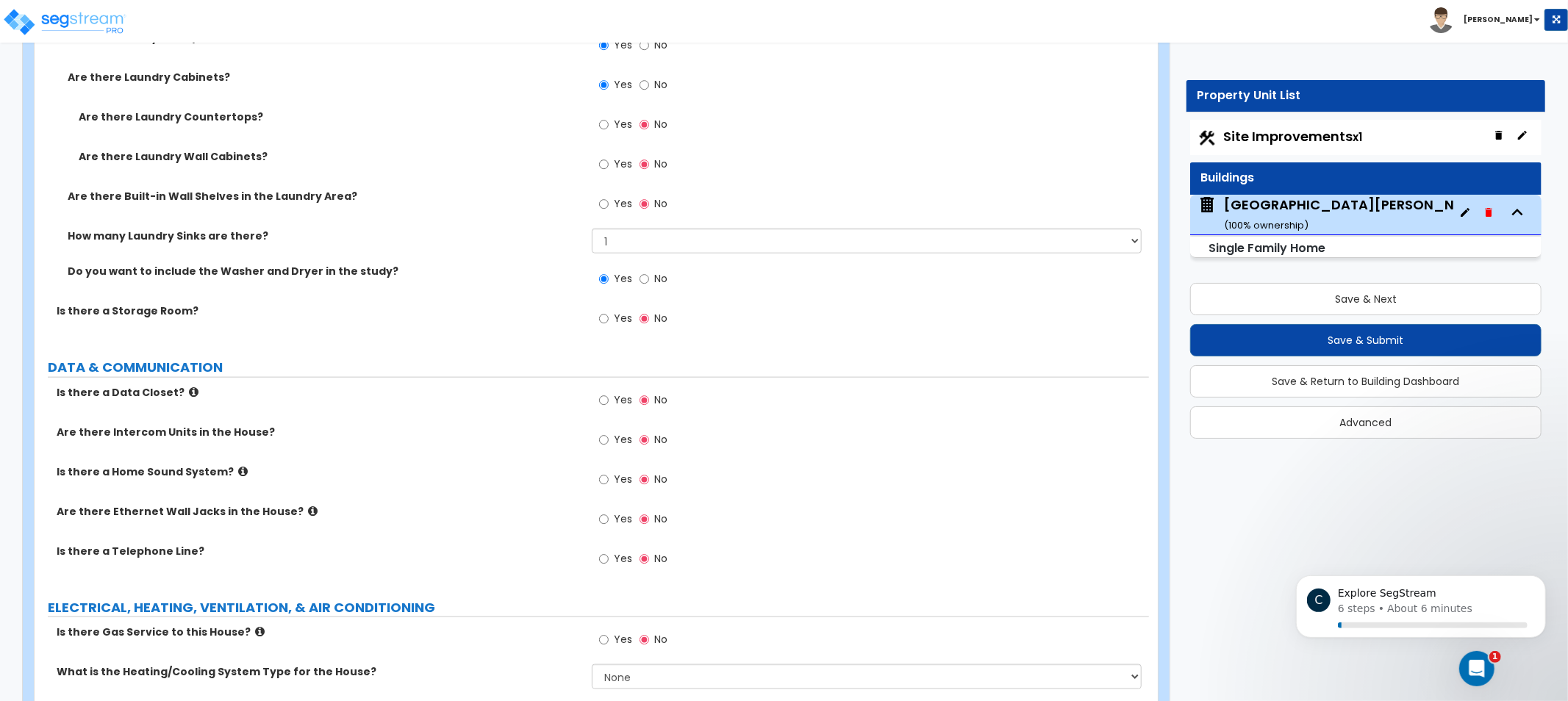
click at [189, 386] on icon at bounding box center [194, 392] width 10 height 11
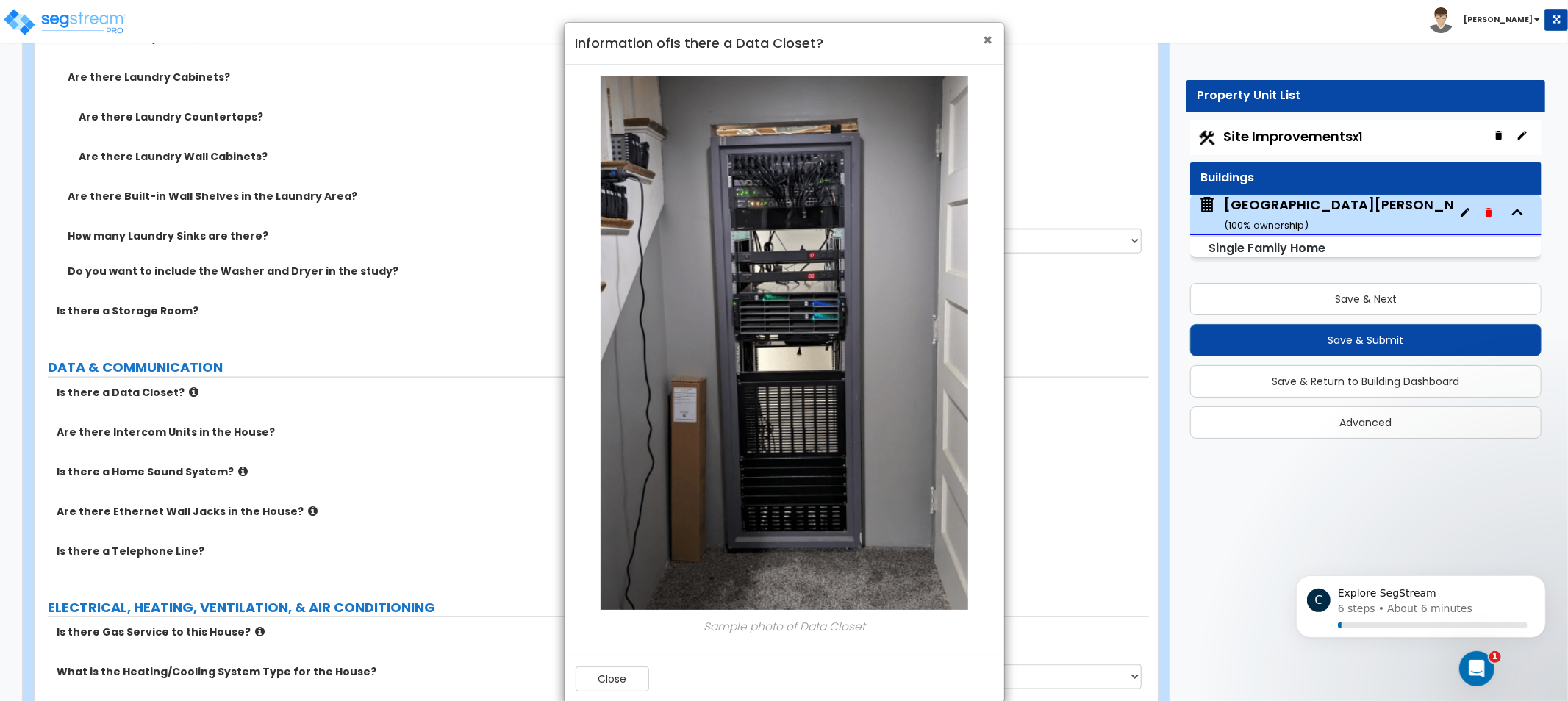
click at [987, 33] on span "×" at bounding box center [988, 40] width 10 height 21
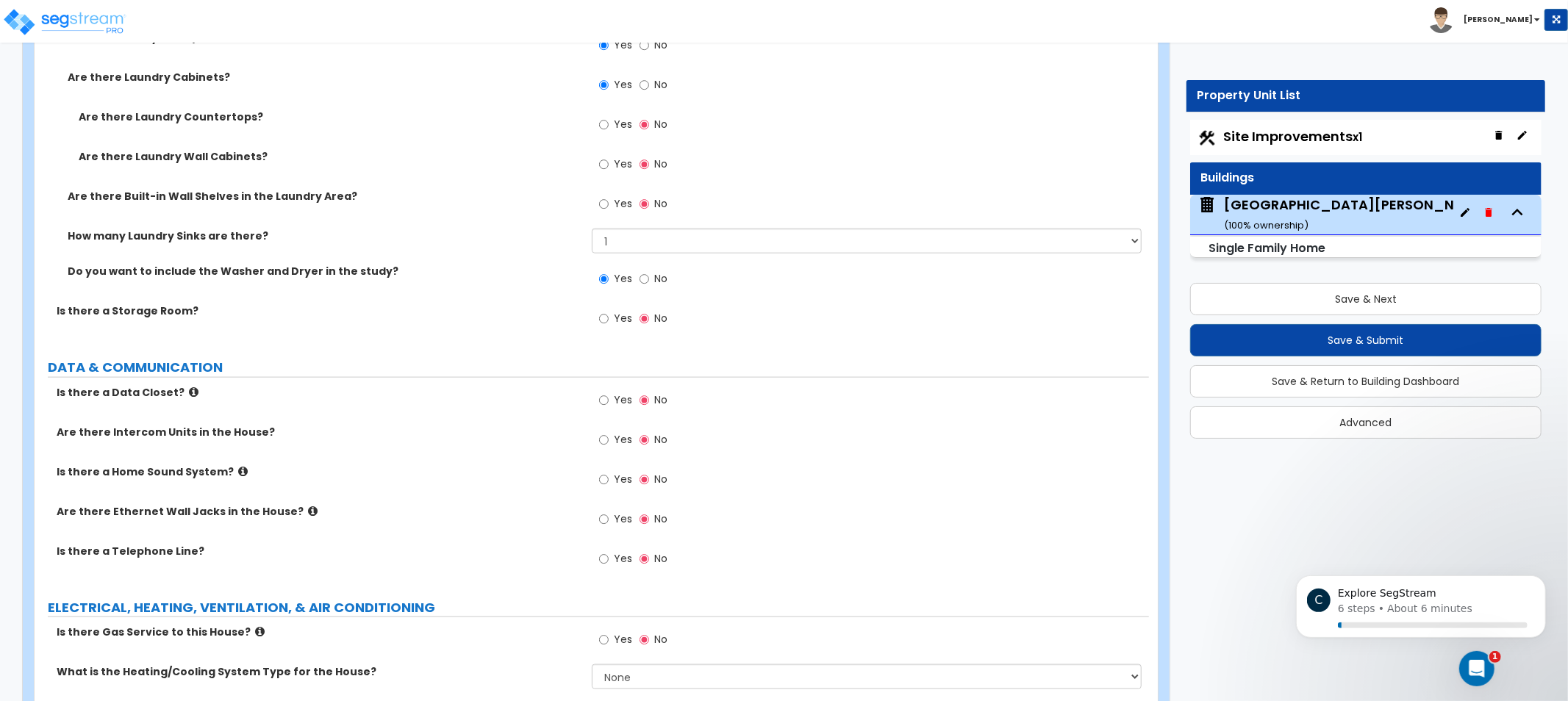
drag, startPoint x: 452, startPoint y: 419, endPoint x: 377, endPoint y: 422, distance: 75.1
click at [377, 425] on label "Are there Intercom Units in the House?" at bounding box center [318, 432] width 524 height 15
drag, startPoint x: 370, startPoint y: 428, endPoint x: 335, endPoint y: 438, distance: 36.4
click at [335, 438] on div "Are there Intercom Units in the House? Yes No" at bounding box center [591, 445] width 1115 height 40
click at [238, 468] on icon at bounding box center [242, 471] width 10 height 11
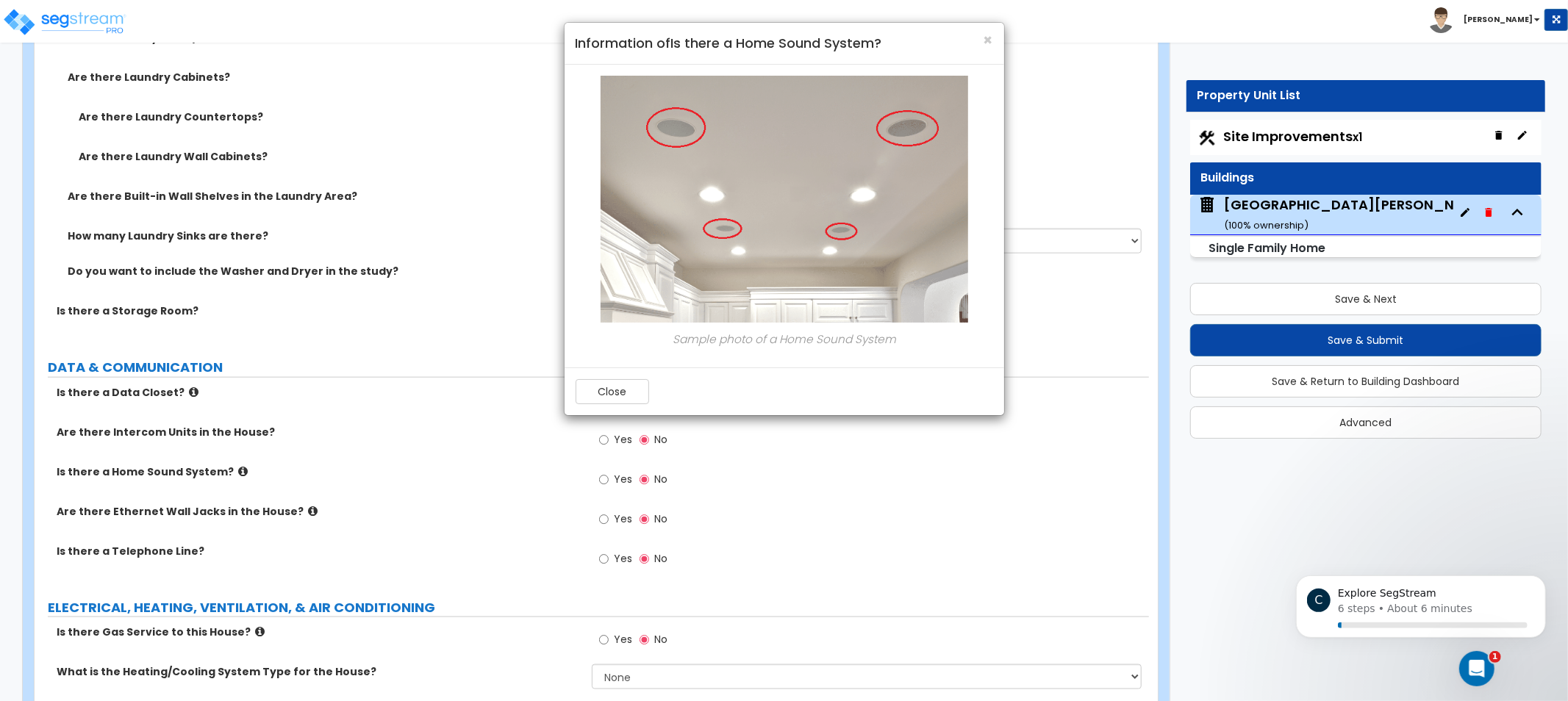
click at [382, 496] on div "× Information of Is there a Home Sound System? Sample photo of a Home Sound Sys…" at bounding box center [784, 350] width 1568 height 701
click at [634, 401] on button "Close" at bounding box center [612, 392] width 73 height 25
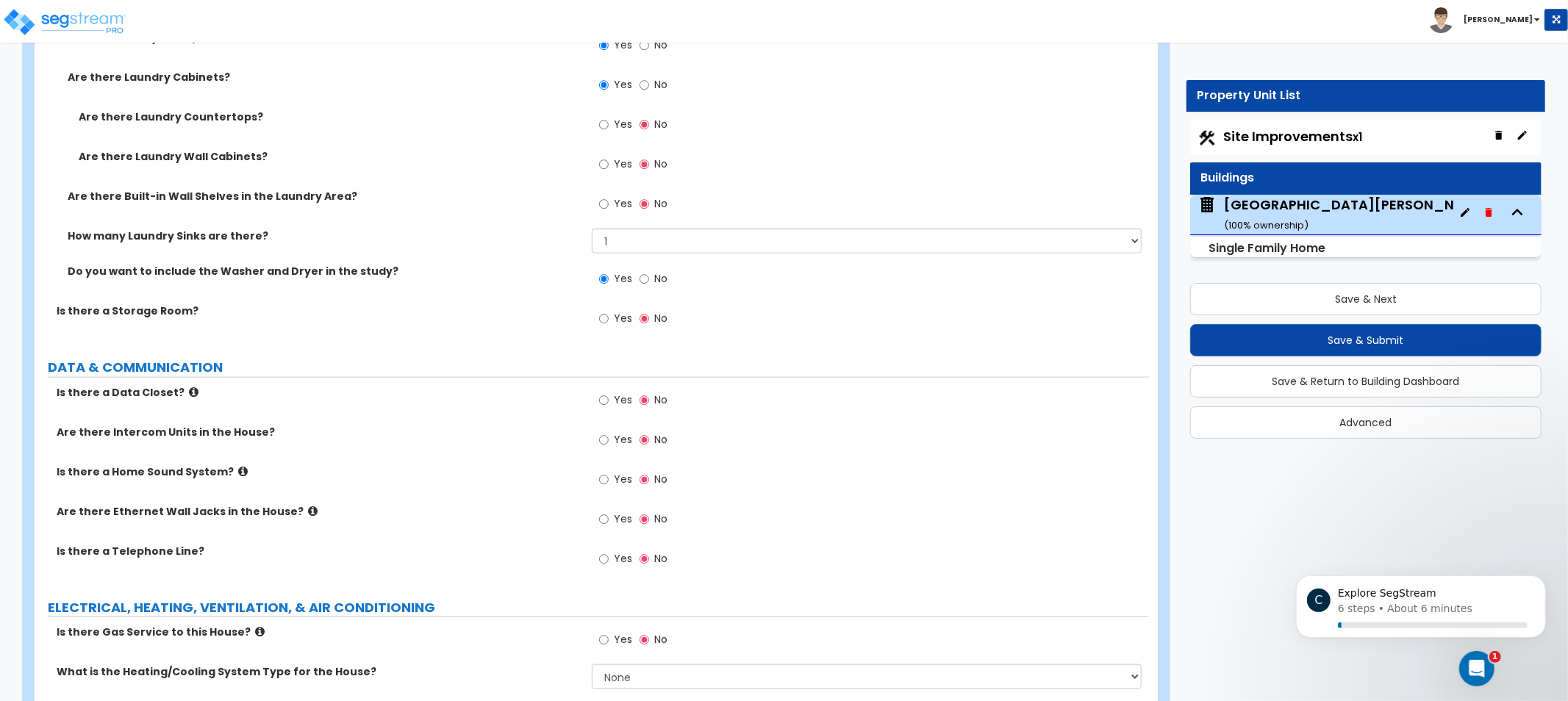
click at [308, 506] on icon at bounding box center [312, 511] width 10 height 11
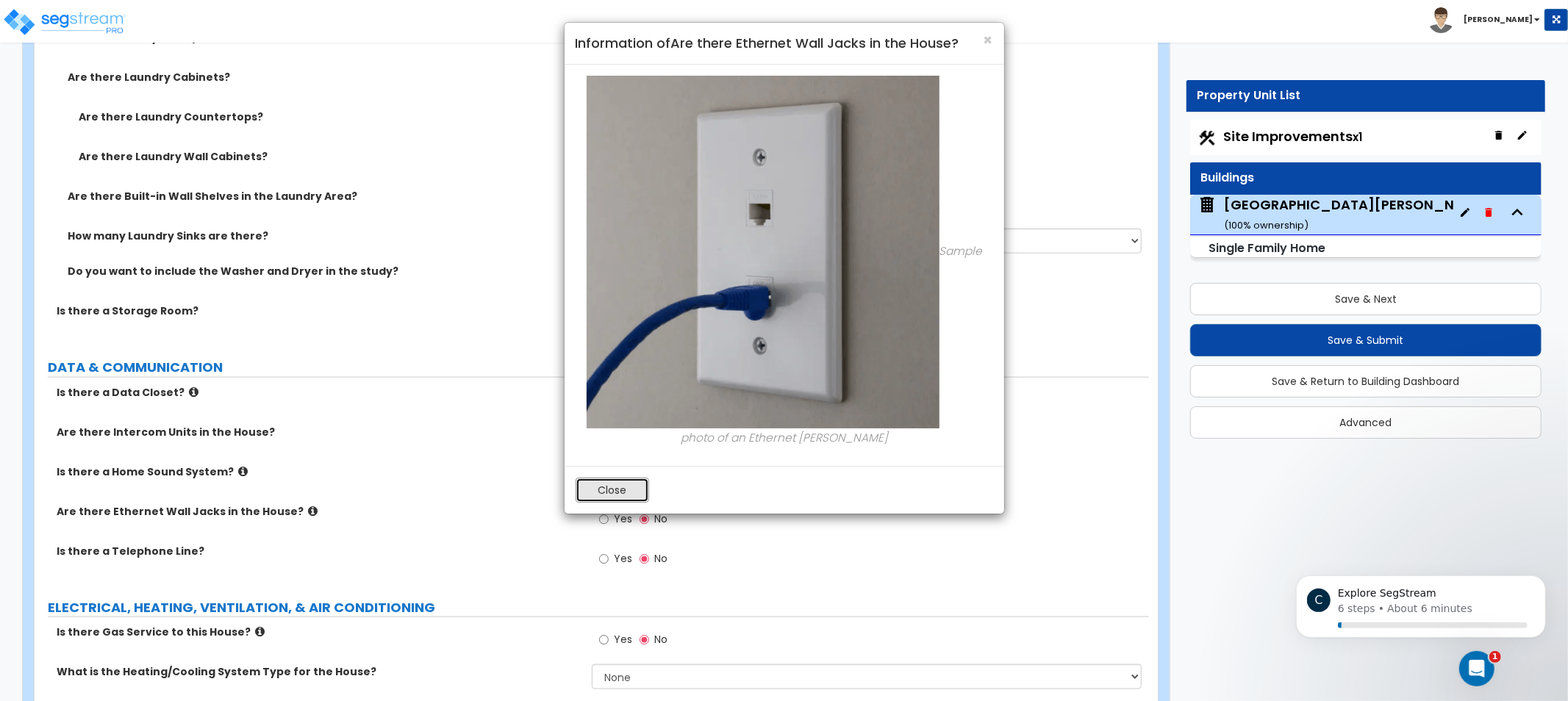
drag, startPoint x: 613, startPoint y: 486, endPoint x: 572, endPoint y: 501, distance: 43.7
click at [612, 486] on button "Close" at bounding box center [612, 491] width 73 height 25
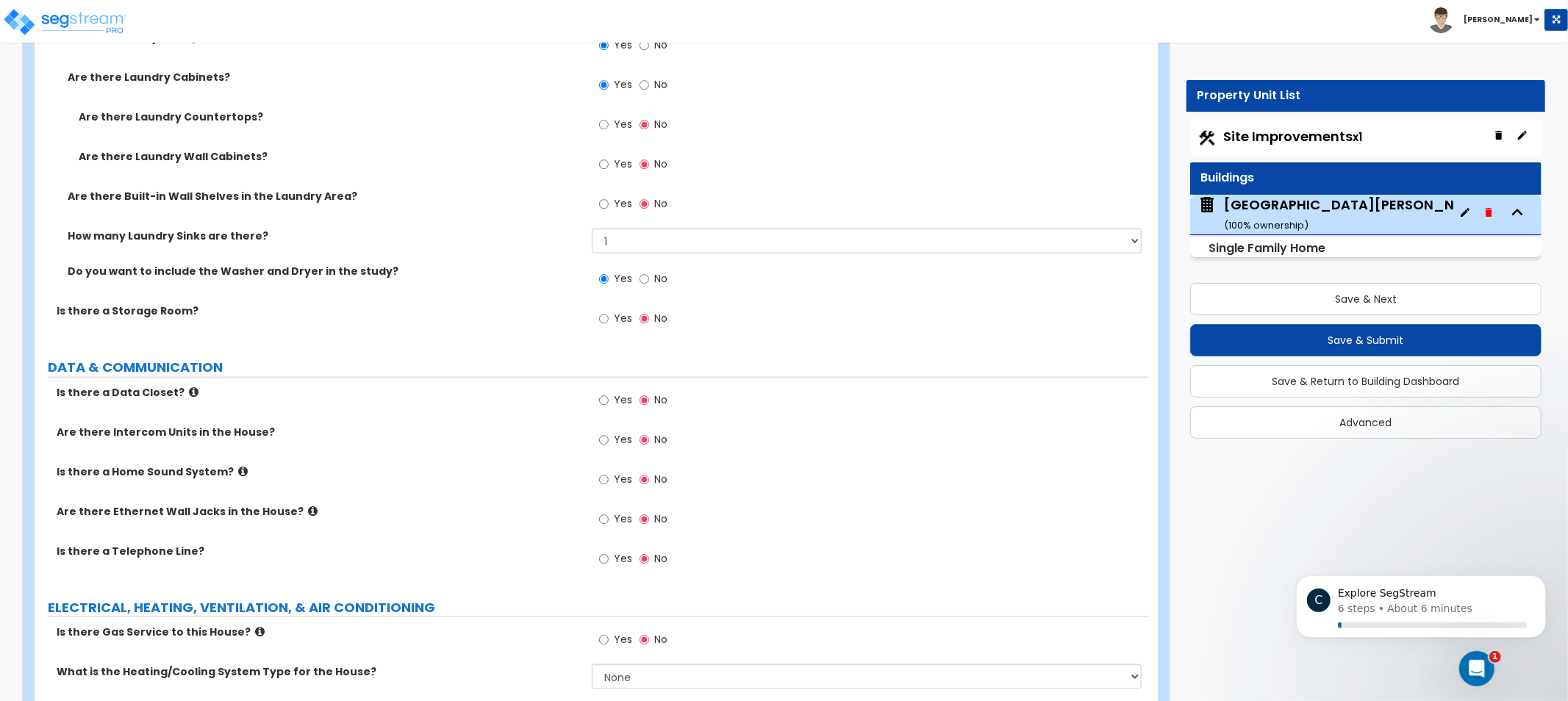
click at [620, 514] on span "Yes" at bounding box center [622, 519] width 19 height 15
click at [609, 514] on input "Yes" at bounding box center [604, 520] width 10 height 16
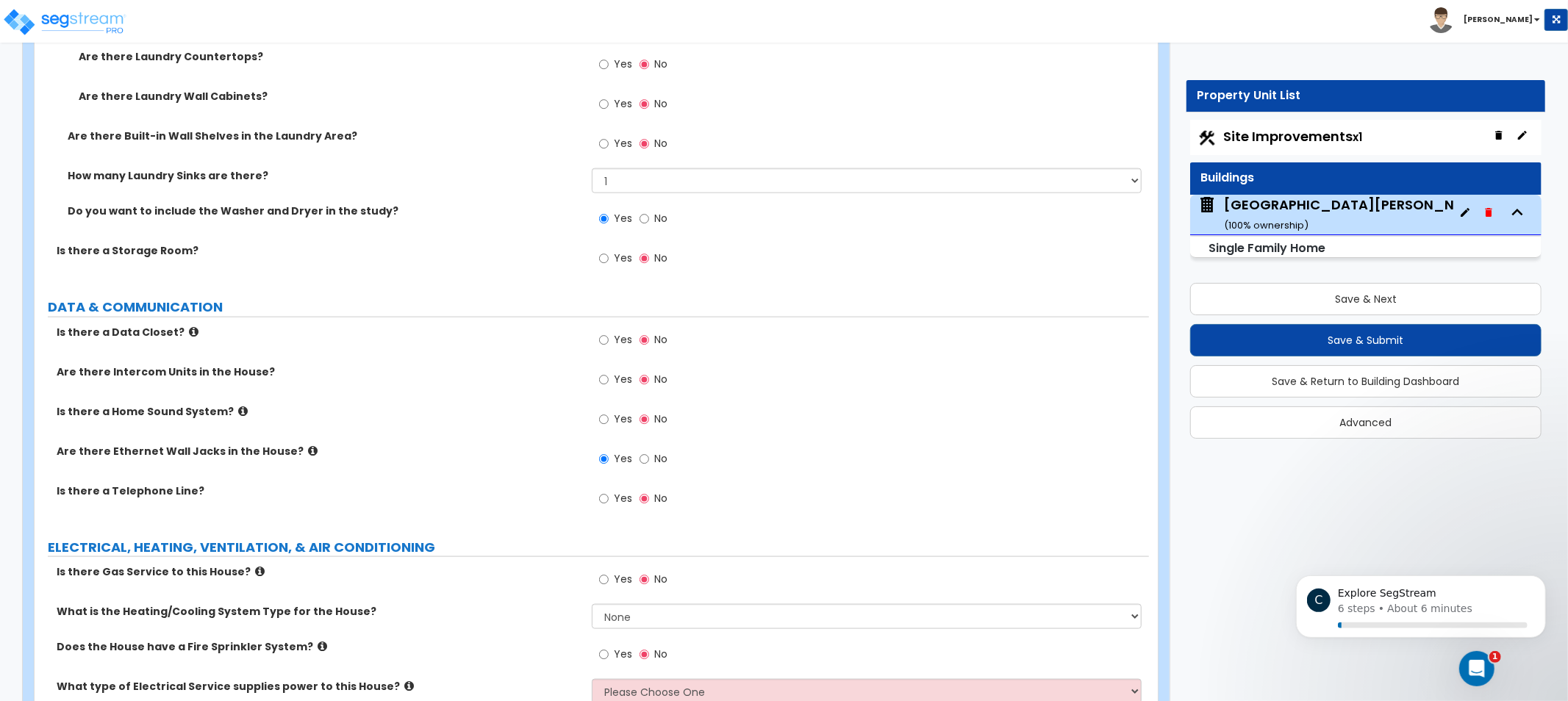
drag, startPoint x: 466, startPoint y: 524, endPoint x: 465, endPoint y: 560, distance: 36.0
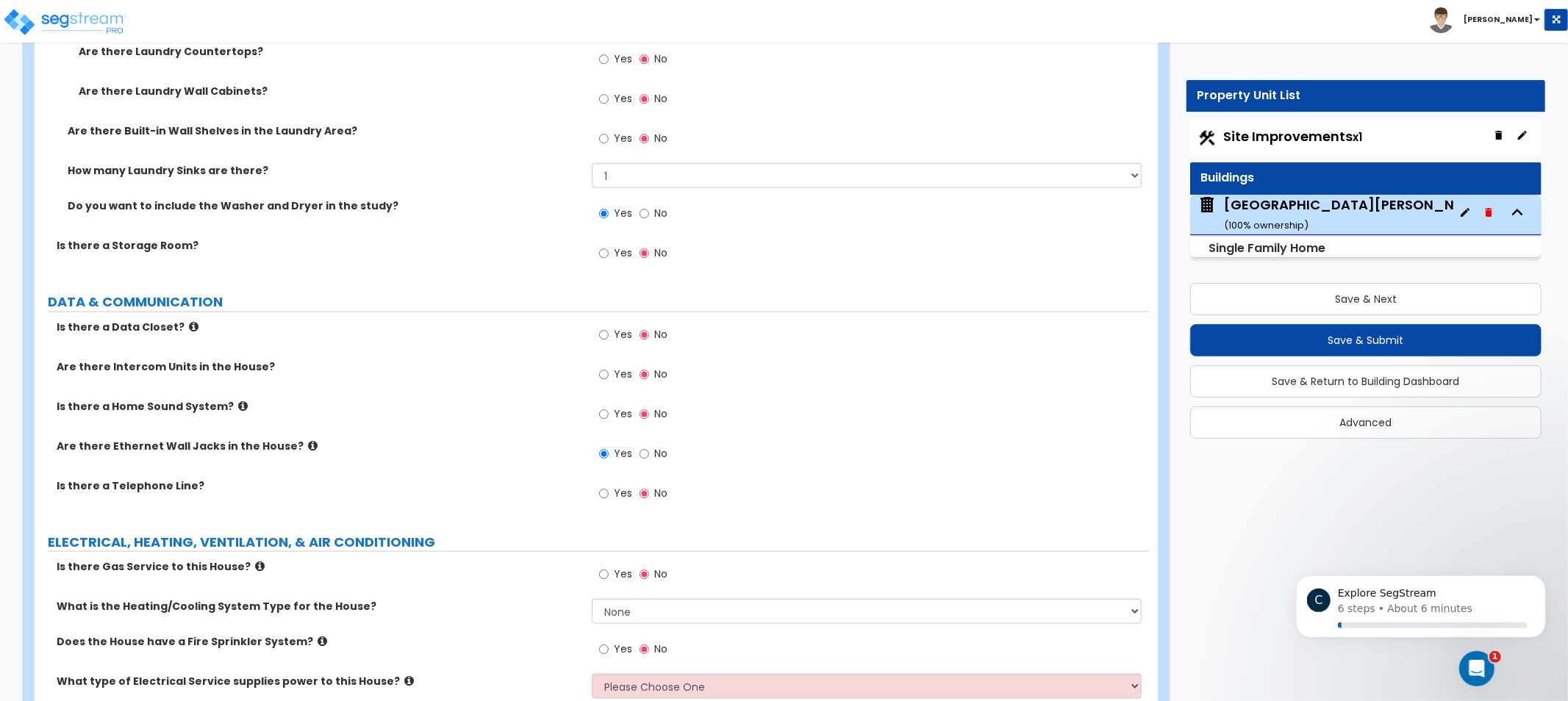
drag, startPoint x: 658, startPoint y: 449, endPoint x: 604, endPoint y: 456, distance: 54.5
click at [658, 448] on span "No" at bounding box center [660, 453] width 13 height 15
click at [649, 448] on input "No" at bounding box center [644, 454] width 10 height 16
radio input "false"
radio input "true"
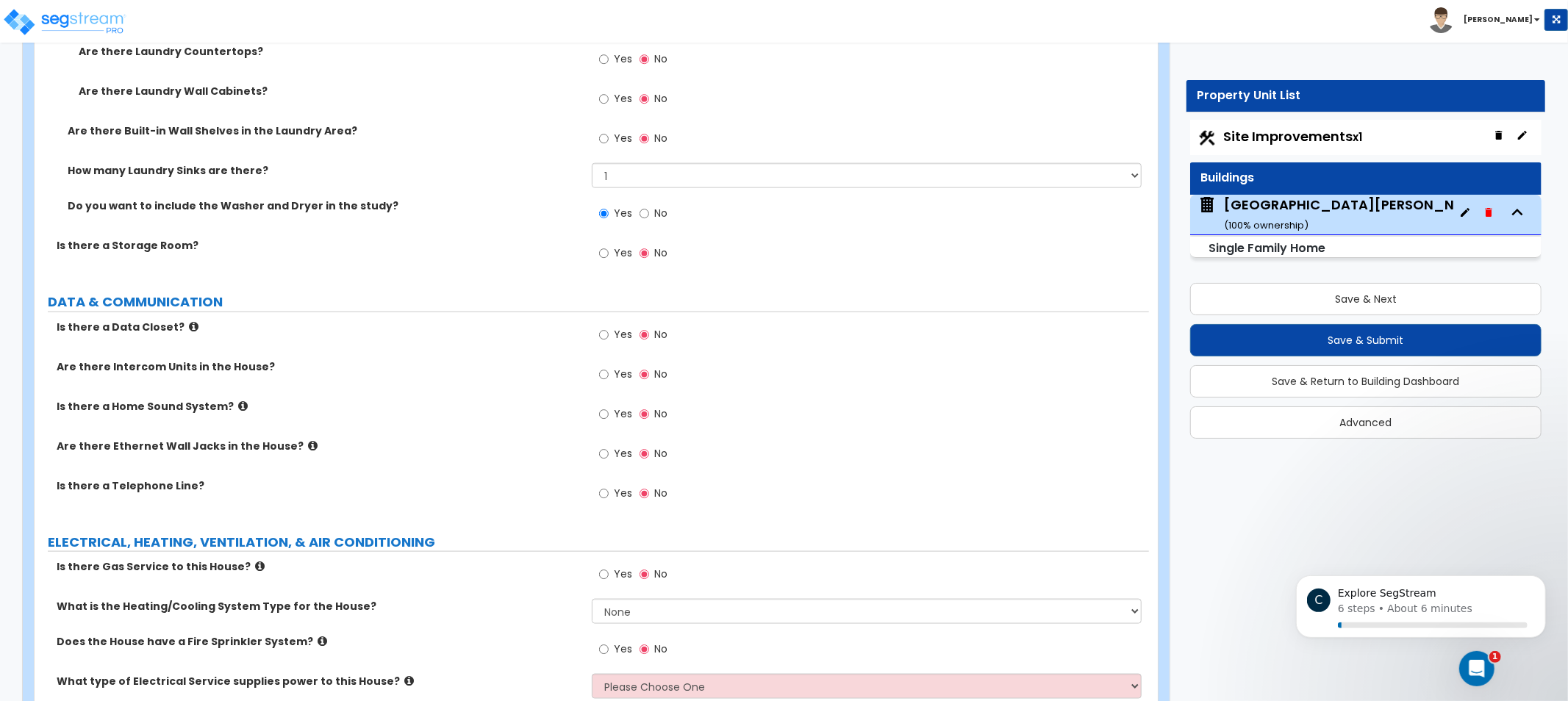
drag, startPoint x: 435, startPoint y: 322, endPoint x: 305, endPoint y: 328, distance: 130.1
click at [309, 328] on label "Is there a Data Closet?" at bounding box center [318, 327] width 524 height 15
drag, startPoint x: 299, startPoint y: 329, endPoint x: 196, endPoint y: 331, distance: 103.0
click at [196, 331] on div "Is there a Data Closet? Yes No" at bounding box center [591, 339] width 1115 height 40
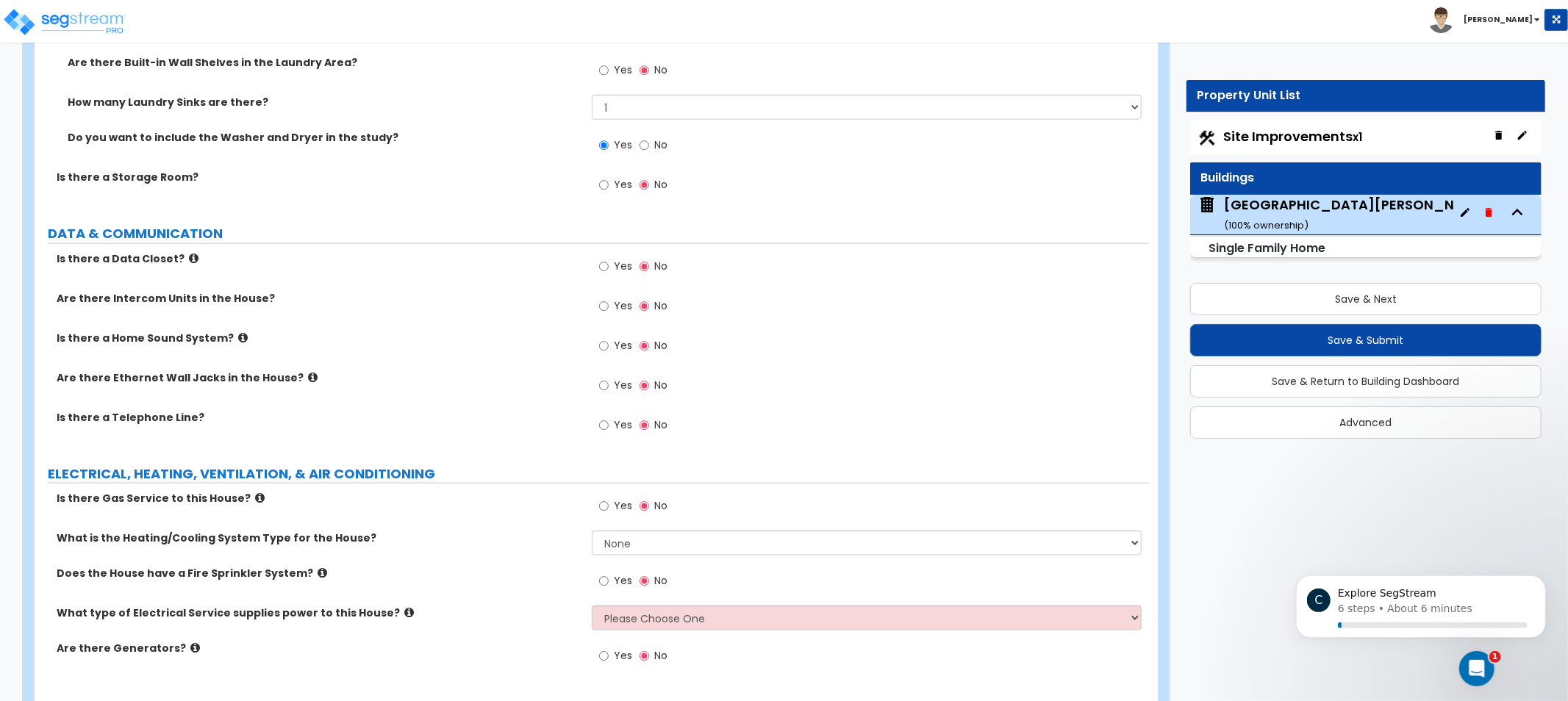
drag, startPoint x: 199, startPoint y: 337, endPoint x: 191, endPoint y: 361, distance: 25.3
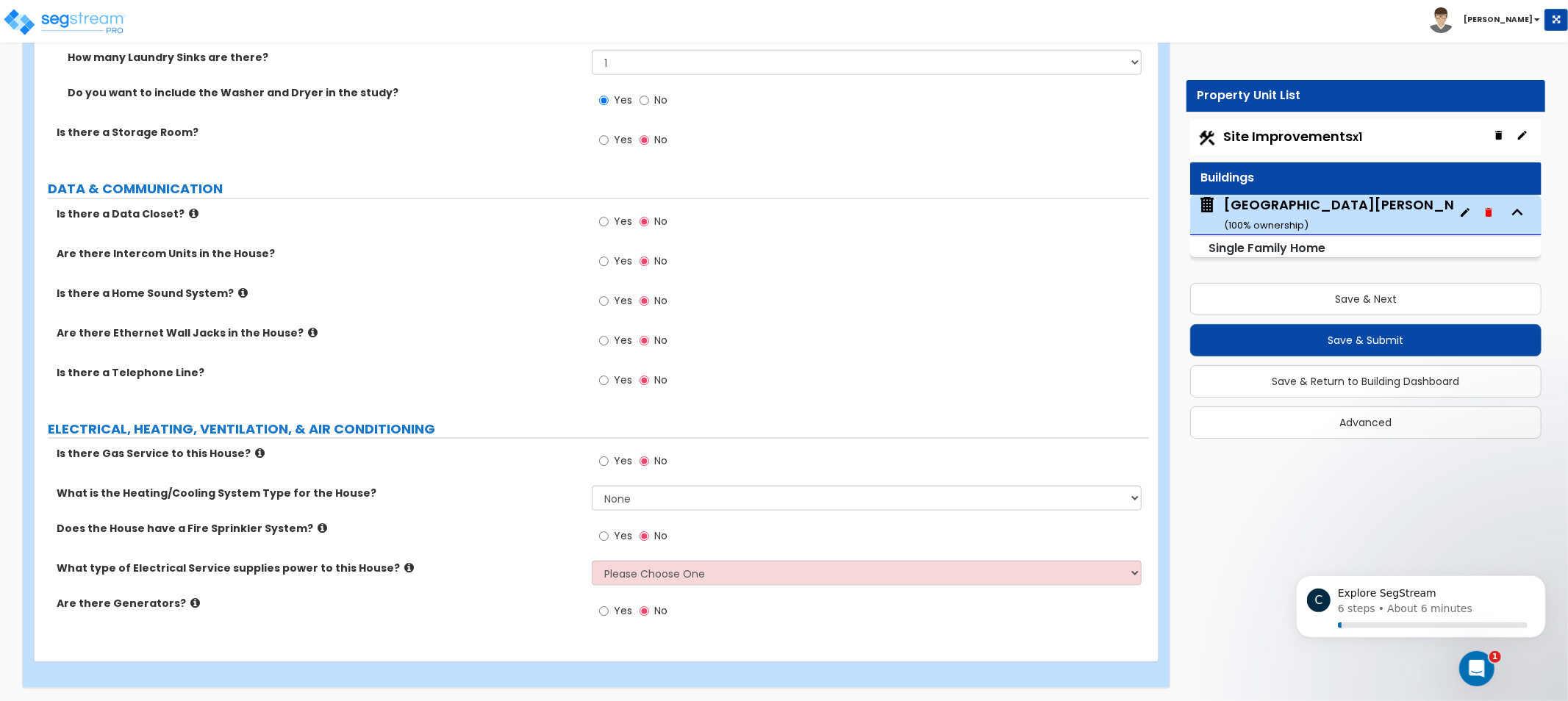
drag, startPoint x: 177, startPoint y: 304, endPoint x: 105, endPoint y: 272, distance: 78.8
click at [105, 272] on div "Are there Intercom Units in the House? Yes No" at bounding box center [591, 266] width 1115 height 40
drag, startPoint x: 100, startPoint y: 263, endPoint x: 57, endPoint y: 221, distance: 60.1
click at [57, 207] on label "Is there a Data Closet?" at bounding box center [318, 214] width 524 height 15
click at [255, 447] on icon at bounding box center [260, 453] width 10 height 11
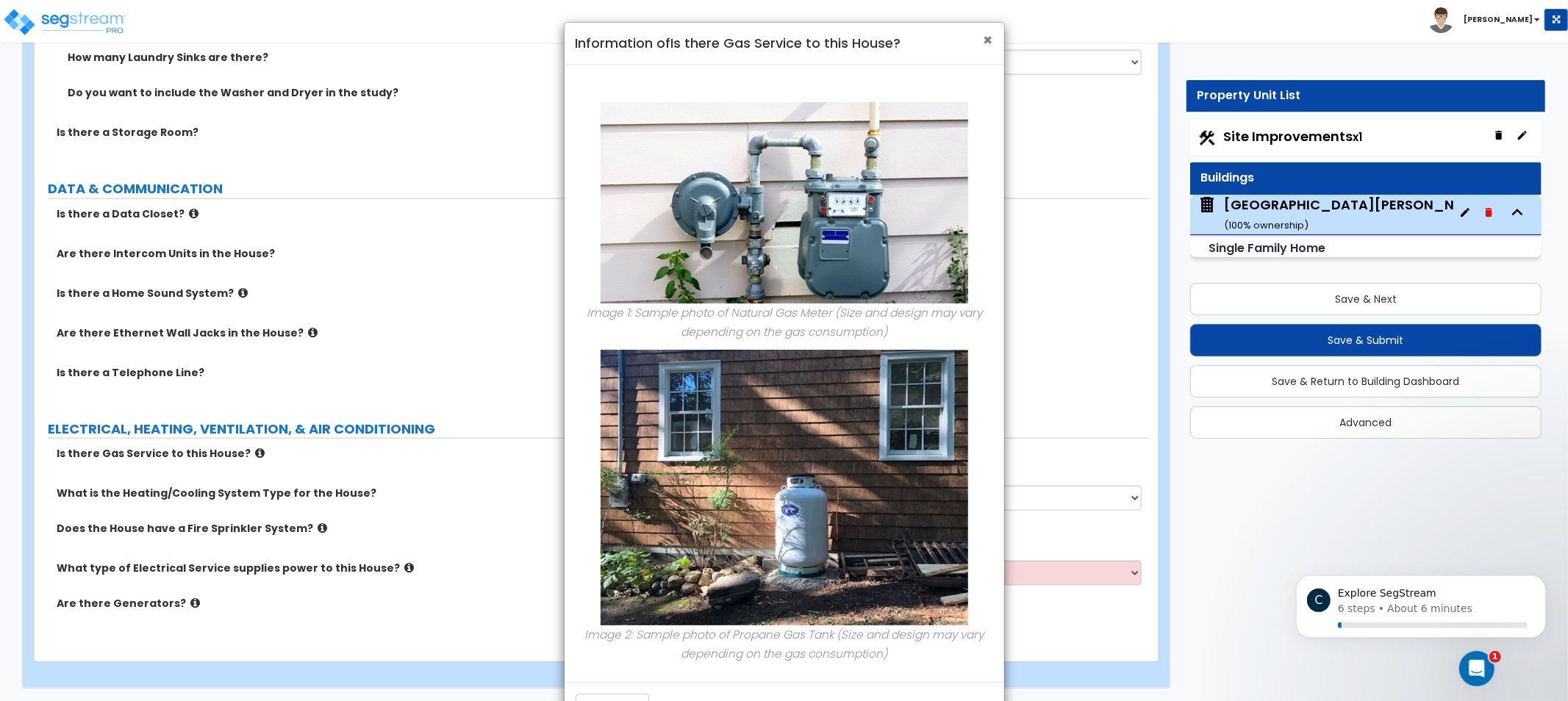
click at [986, 34] on span "×" at bounding box center [988, 40] width 10 height 21
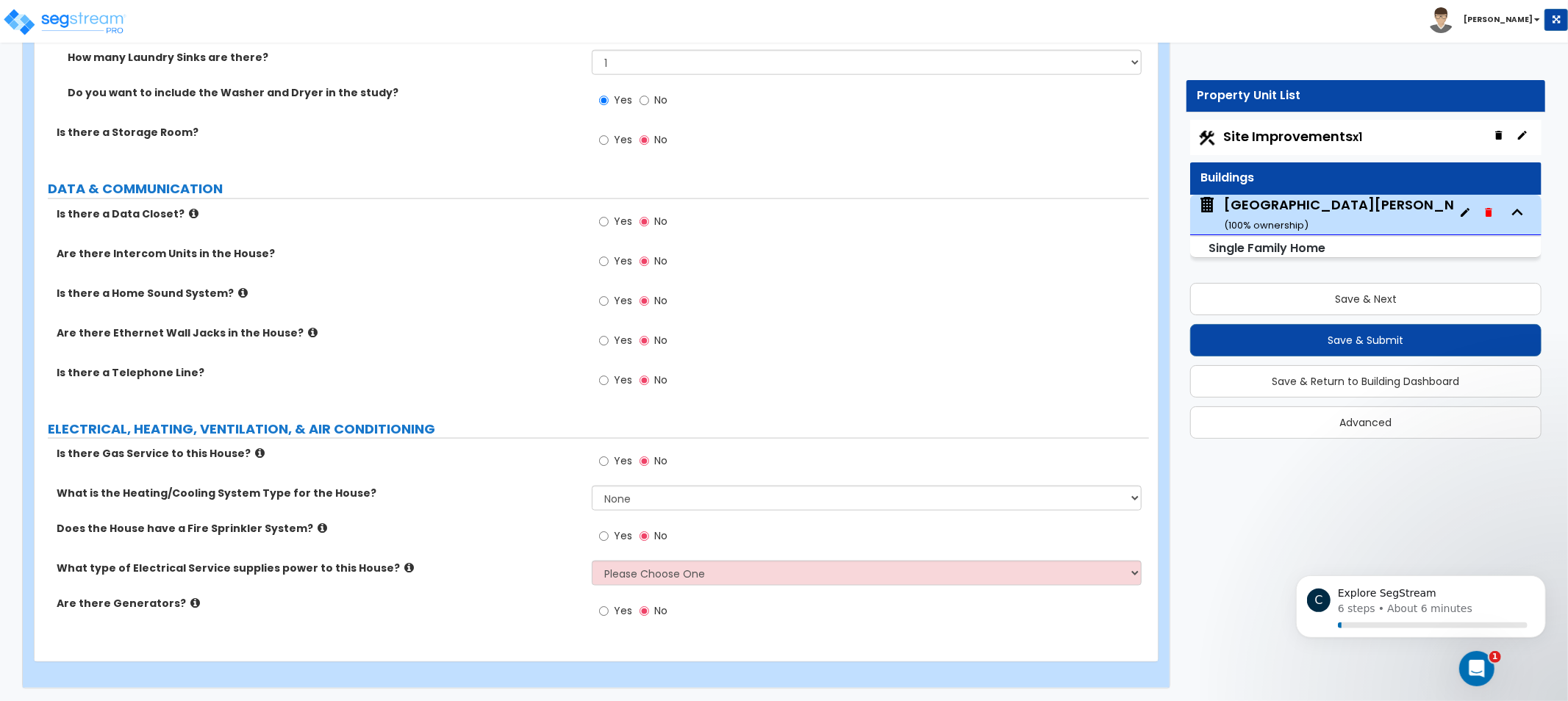
click at [620, 465] on label "Yes" at bounding box center [615, 463] width 33 height 25
click at [609, 465] on input "Yes" at bounding box center [604, 461] width 10 height 16
radio input "true"
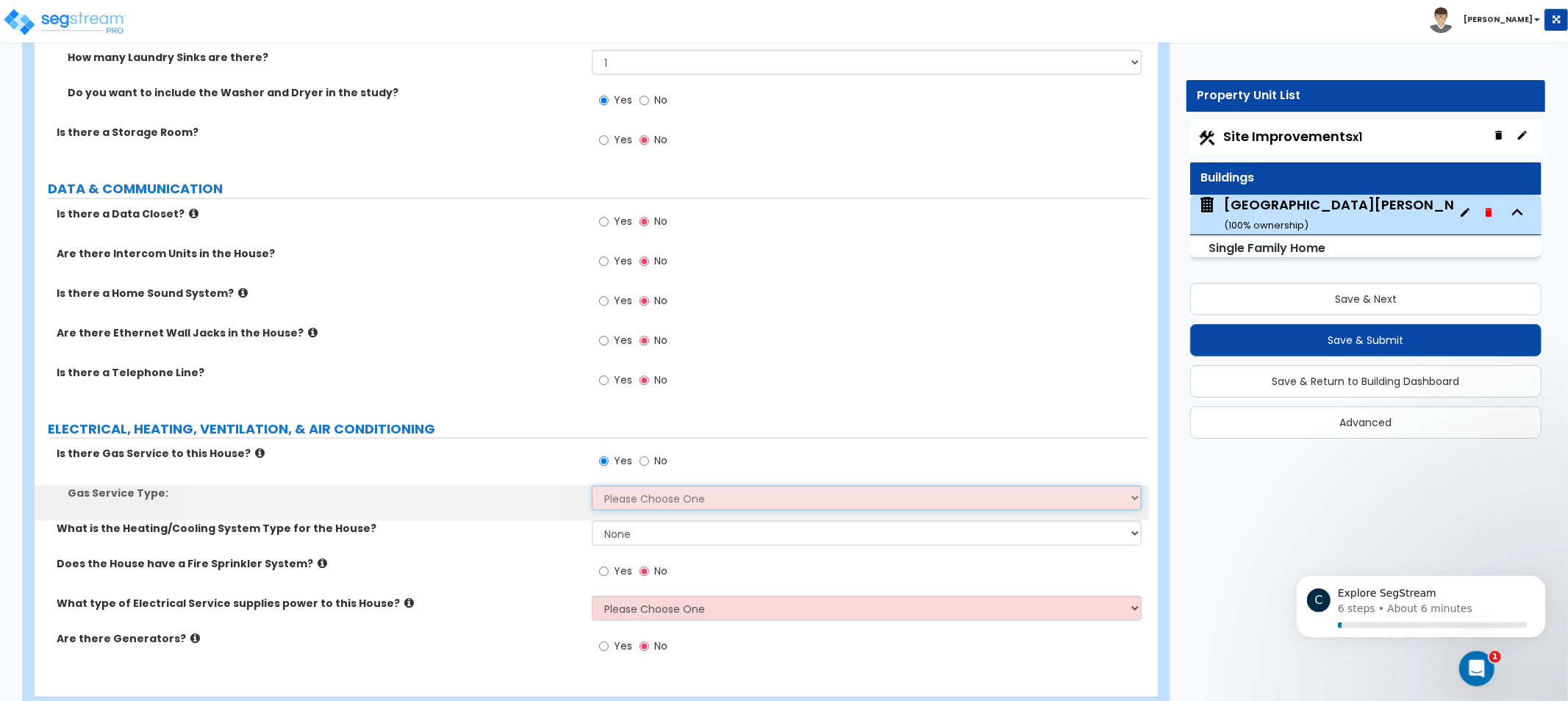
click at [627, 500] on select "Please Choose One Natural Gas Service Propane Tank On-site" at bounding box center [867, 499] width 550 height 25
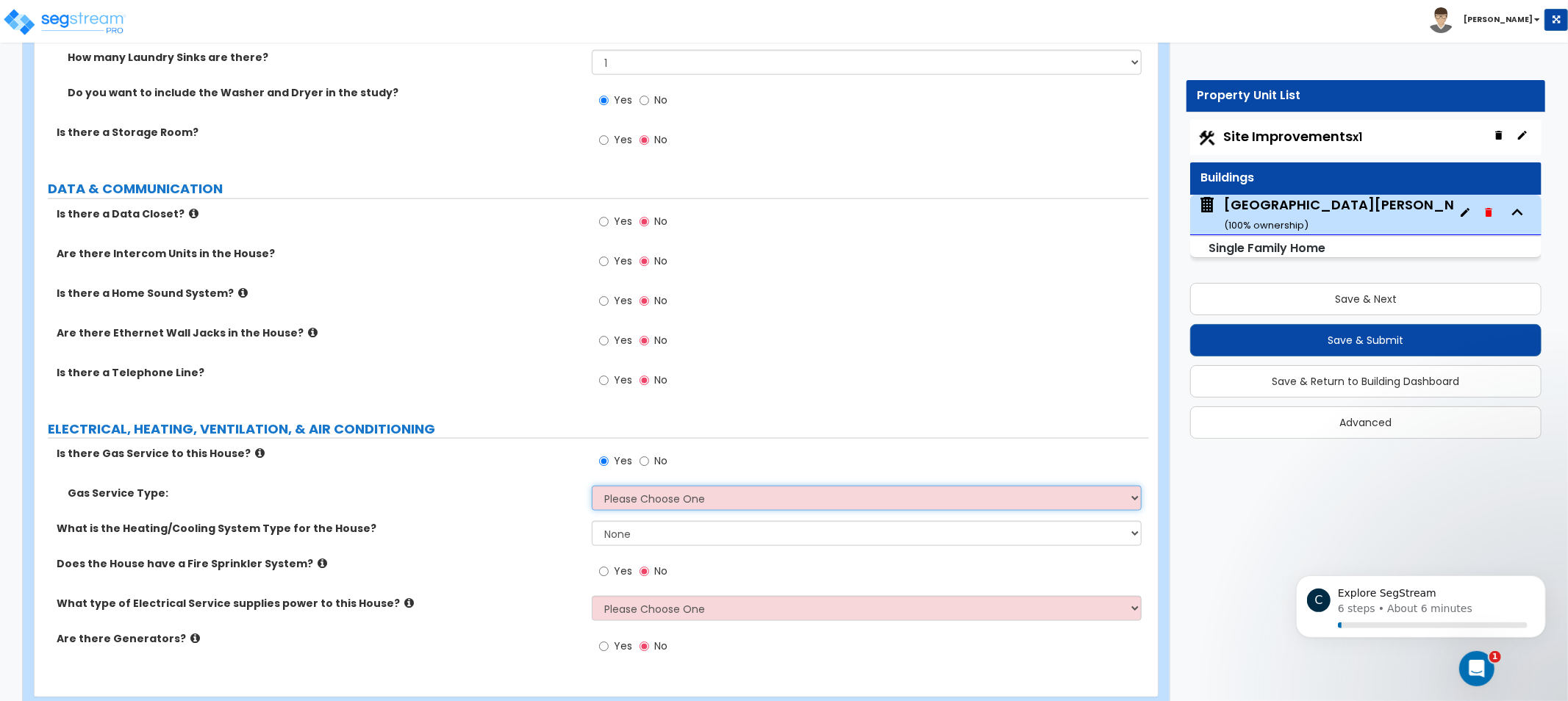
select select "1"
click at [592, 486] on select "Please Choose One Natural Gas Service Propane Tank On-site" at bounding box center [867, 499] width 550 height 25
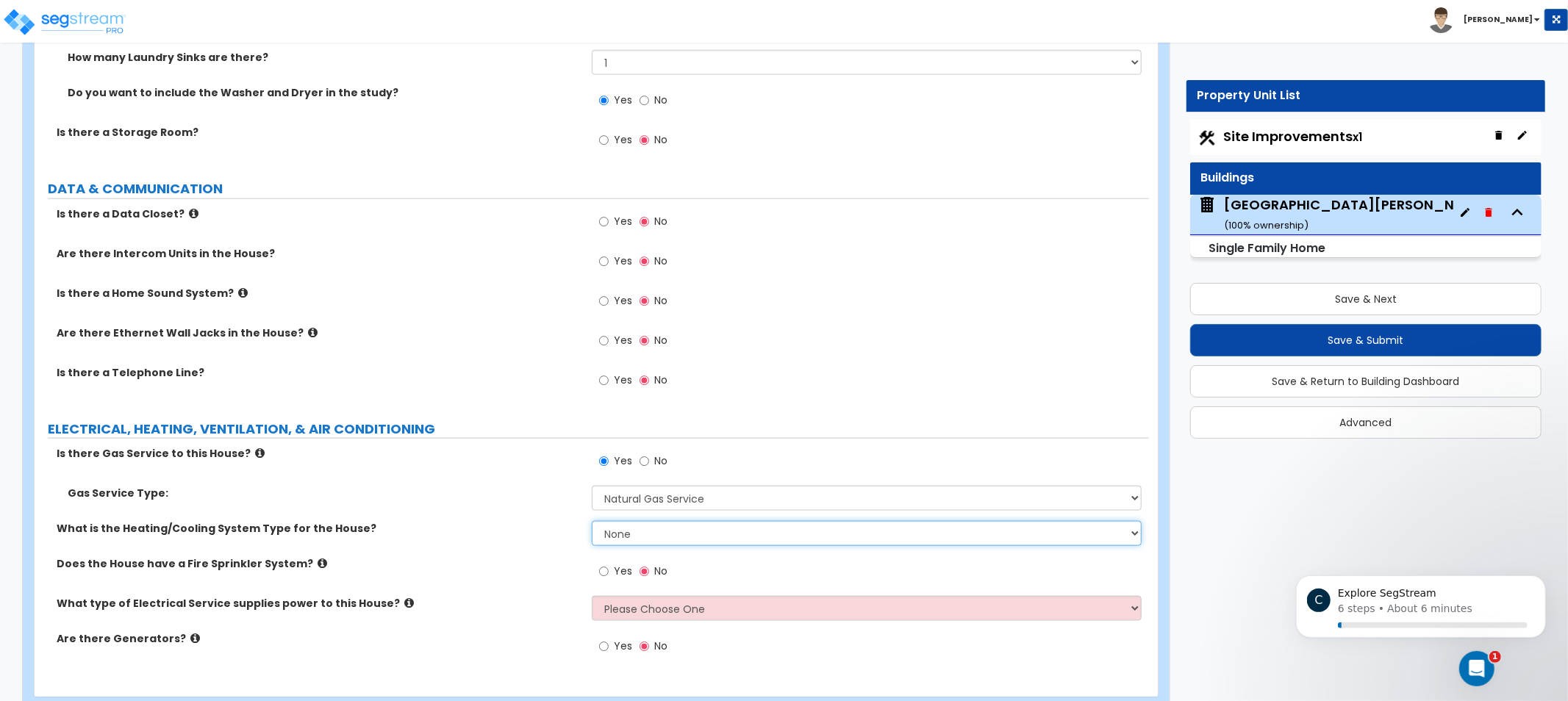
click at [687, 532] on select "None Heat Only Centralized Heating & Cooling Thru Wall Air Conditioners Mini Sp…" at bounding box center [867, 534] width 550 height 25
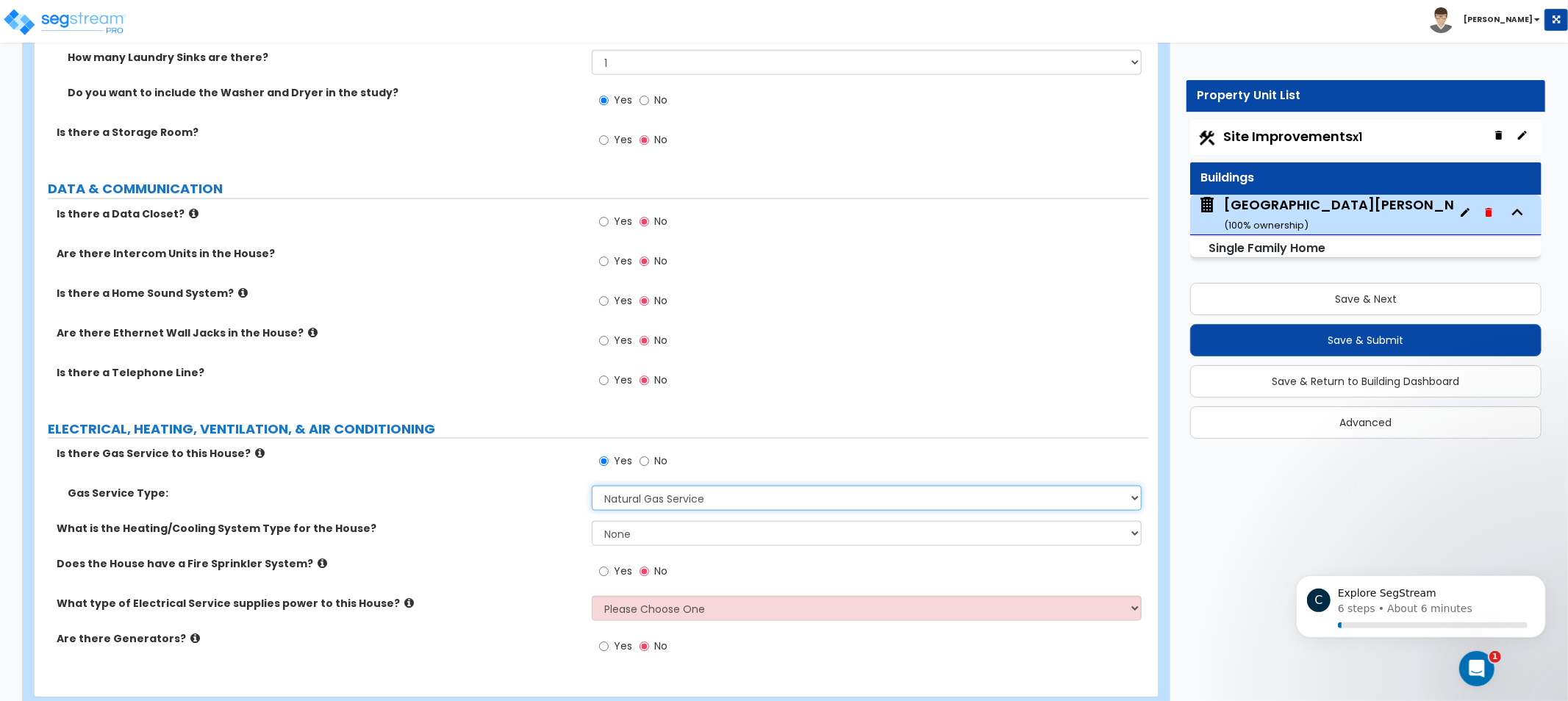
click at [689, 496] on select "Please Choose One Natural Gas Service Propane Tank On-site" at bounding box center [867, 499] width 550 height 25
drag, startPoint x: 686, startPoint y: 496, endPoint x: 671, endPoint y: 522, distance: 30.0
click at [683, 498] on select "Please Choose One Natural Gas Service Propane Tank On-site" at bounding box center [867, 499] width 550 height 25
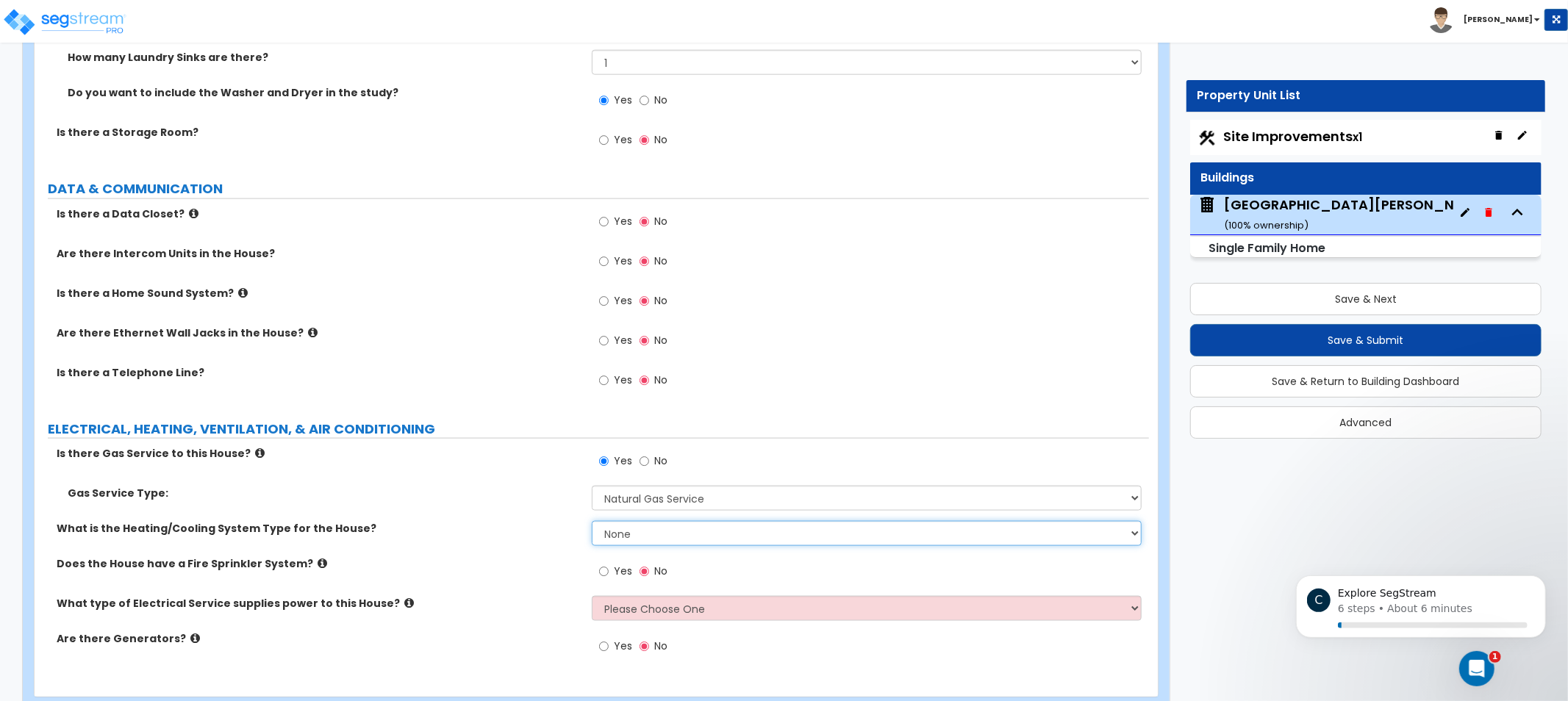
click at [667, 532] on select "None Heat Only Centralized Heating & Cooling Thru Wall Air Conditioners Mini Sp…" at bounding box center [867, 534] width 550 height 25
select select "2"
click at [592, 522] on select "None Heat Only Centralized Heating & Cooling Thru Wall Air Conditioners Mini Sp…" at bounding box center [867, 534] width 550 height 25
drag, startPoint x: 517, startPoint y: 543, endPoint x: 421, endPoint y: 539, distance: 96.1
click at [453, 535] on div "What is the Heating/Cooling System Type for the House? None Heat Only Centraliz…" at bounding box center [591, 539] width 1115 height 35
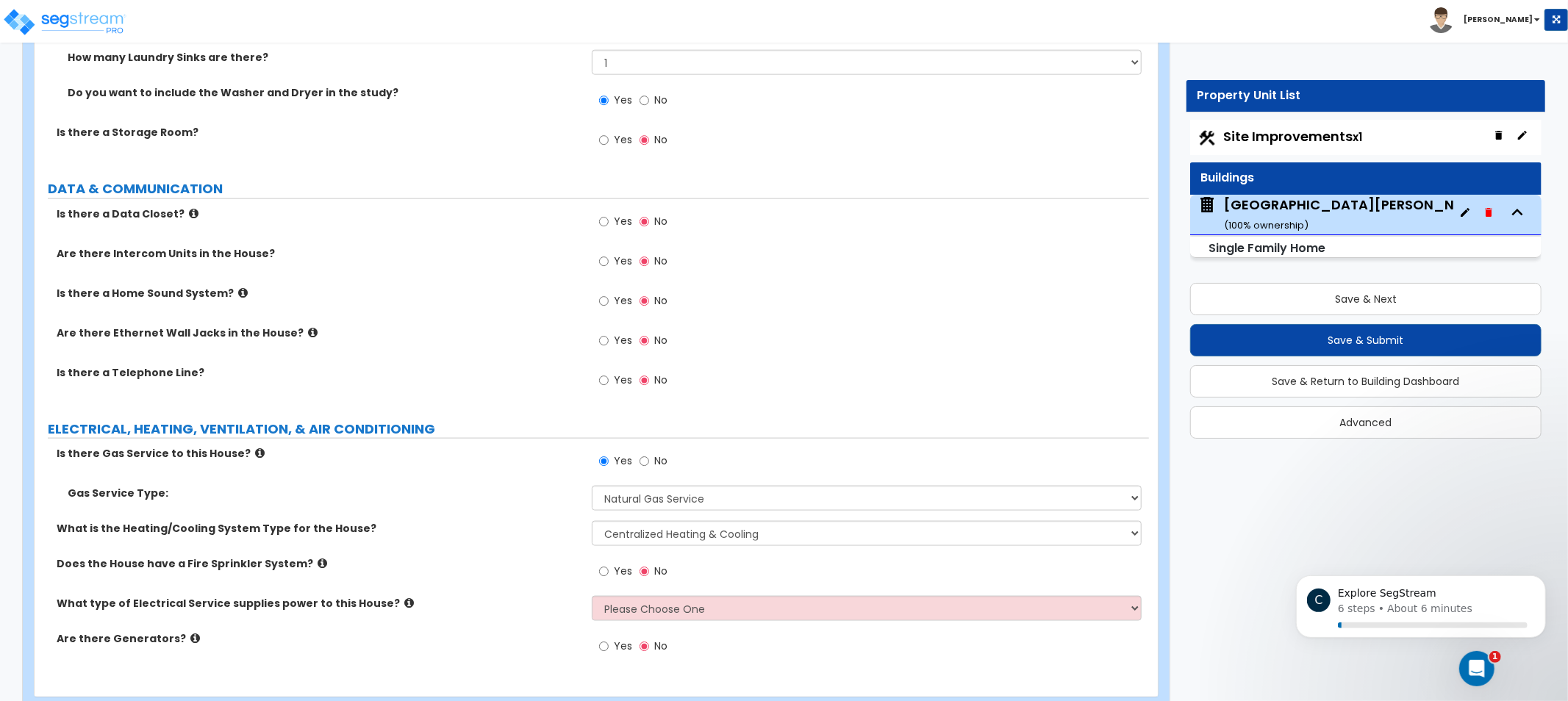
click at [297, 565] on label "Does the House have a Fire Sprinkler System?" at bounding box center [318, 564] width 524 height 15
click at [317, 561] on icon at bounding box center [322, 563] width 10 height 11
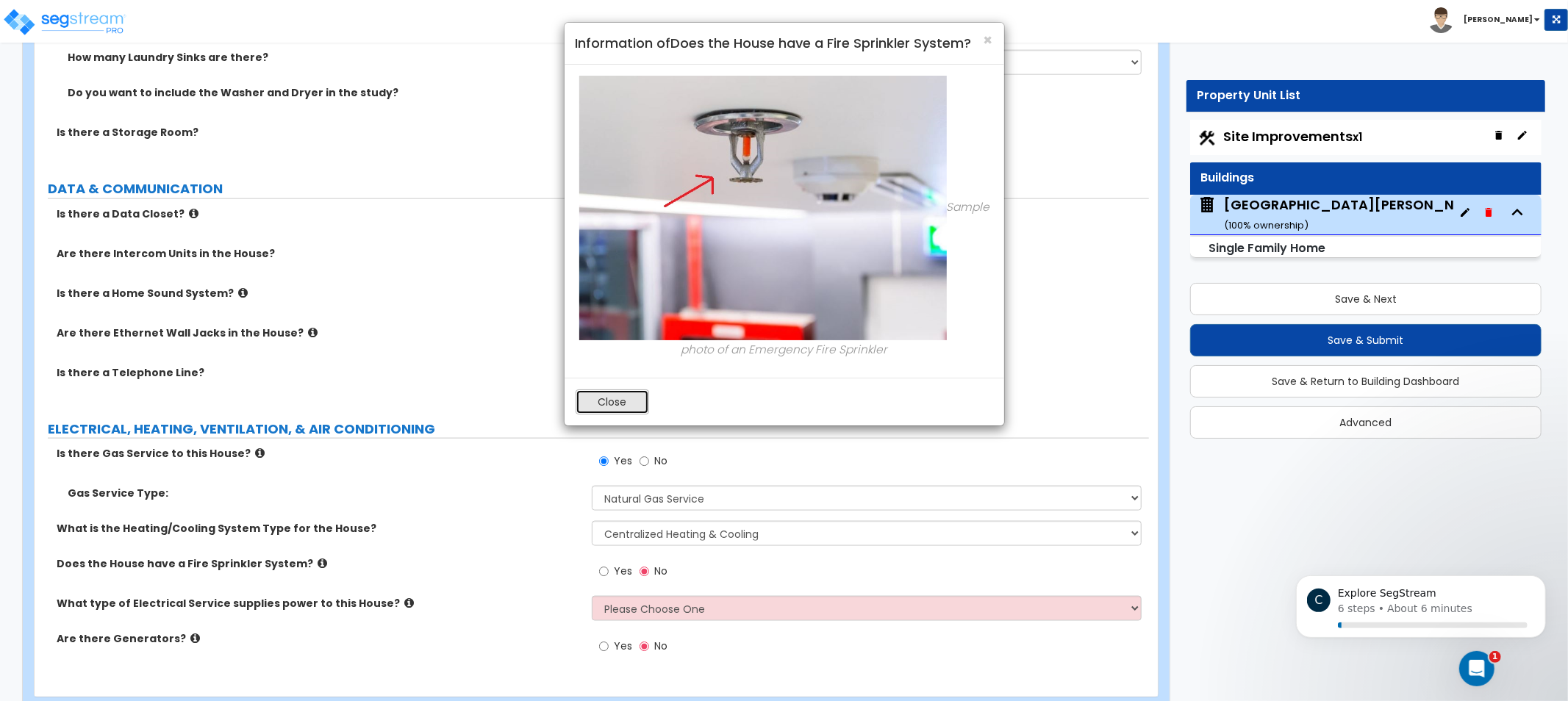
click at [636, 395] on button "Close" at bounding box center [612, 402] width 73 height 25
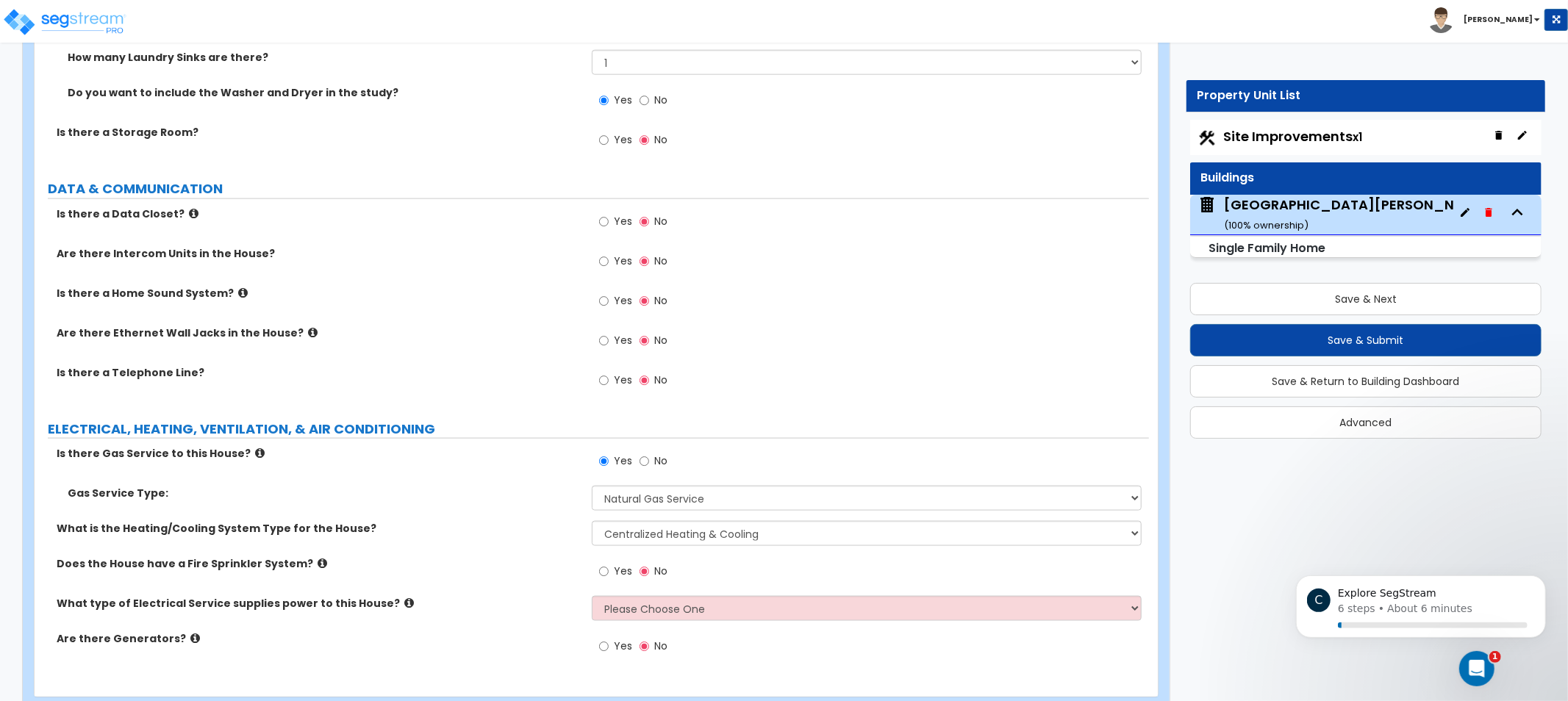
click at [618, 564] on span "Yes" at bounding box center [622, 571] width 19 height 15
click at [609, 564] on input "Yes" at bounding box center [604, 572] width 10 height 16
radio input "true"
click at [393, 601] on label "What type of Electrical Service supplies power to this House?" at bounding box center [318, 603] width 524 height 15
click at [404, 601] on icon at bounding box center [408, 603] width 10 height 11
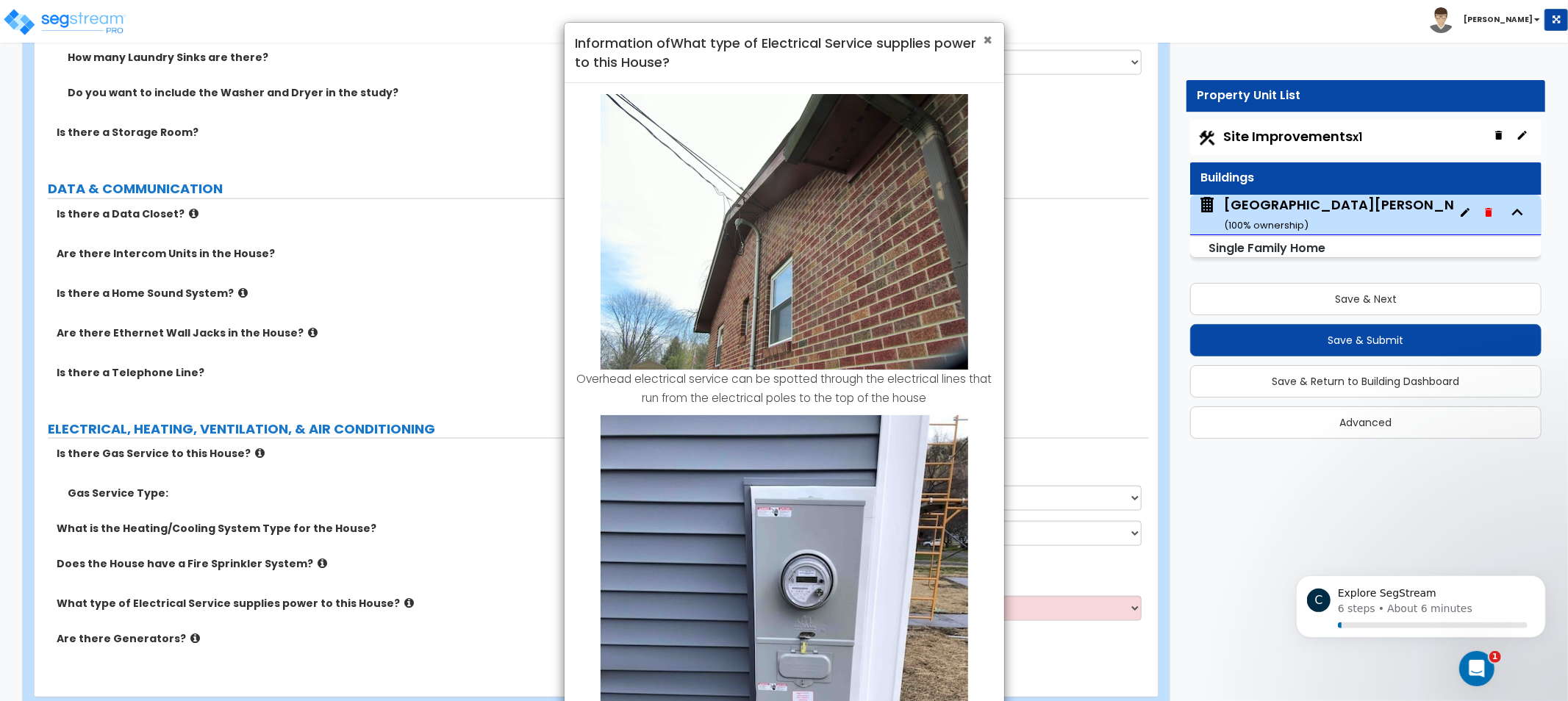
click at [985, 41] on span "×" at bounding box center [988, 40] width 10 height 21
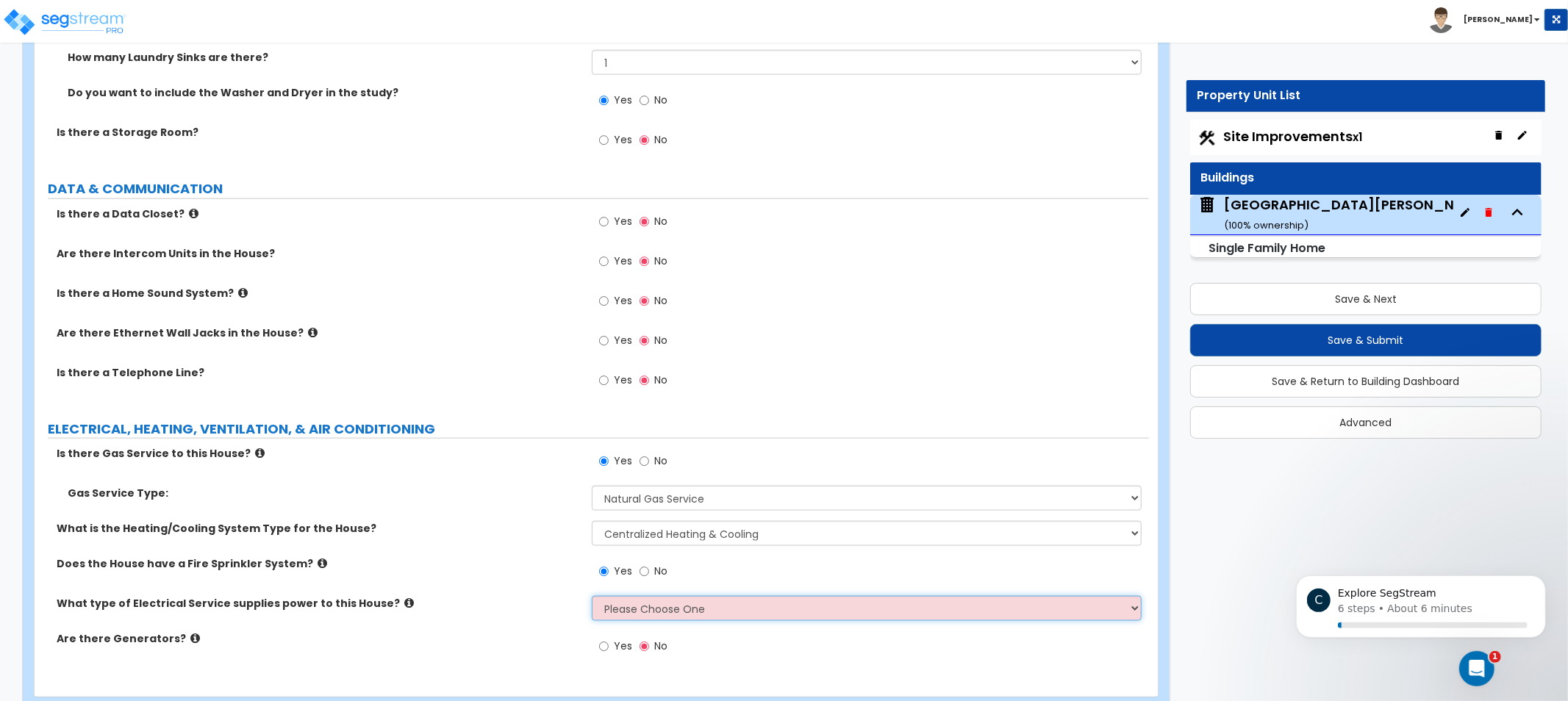
click at [674, 597] on select "Please Choose One Overhead Underground" at bounding box center [867, 608] width 550 height 25
click at [592, 596] on select "Please Choose One Overhead Underground" at bounding box center [867, 608] width 550 height 25
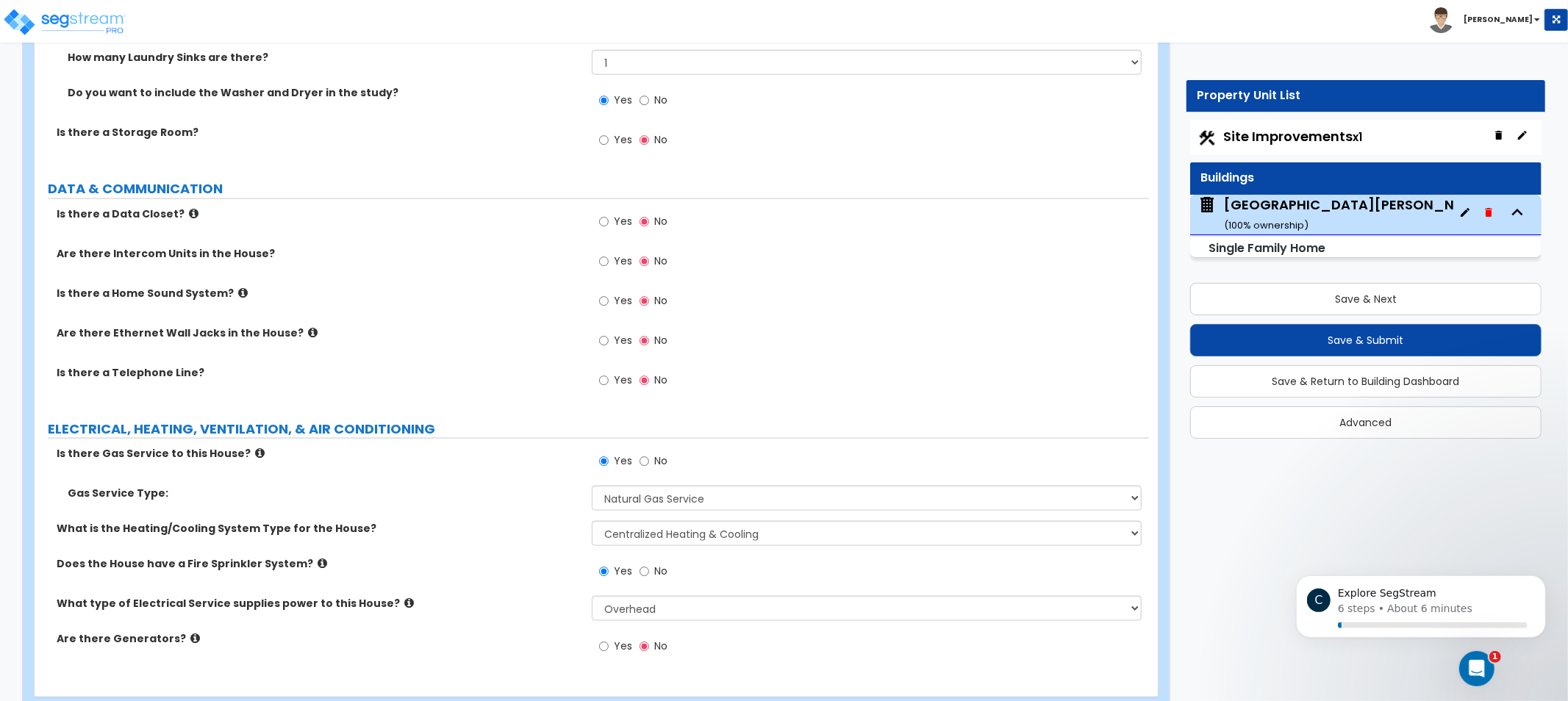
click at [379, 606] on label "What type of Electrical Service supplies power to this House?" at bounding box center [318, 603] width 524 height 15
click at [404, 603] on icon at bounding box center [408, 603] width 10 height 11
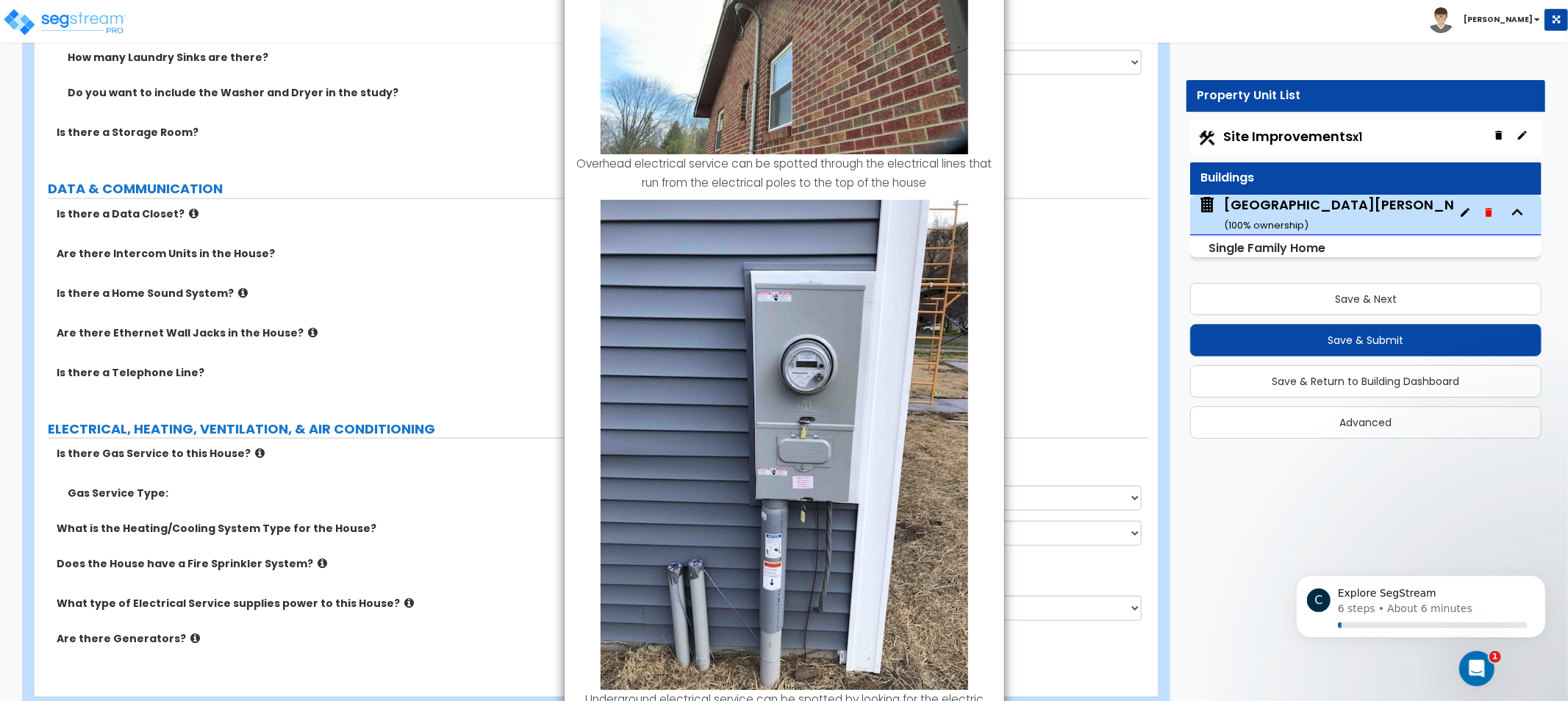
drag, startPoint x: 910, startPoint y: 468, endPoint x: 905, endPoint y: 347, distance: 121.1
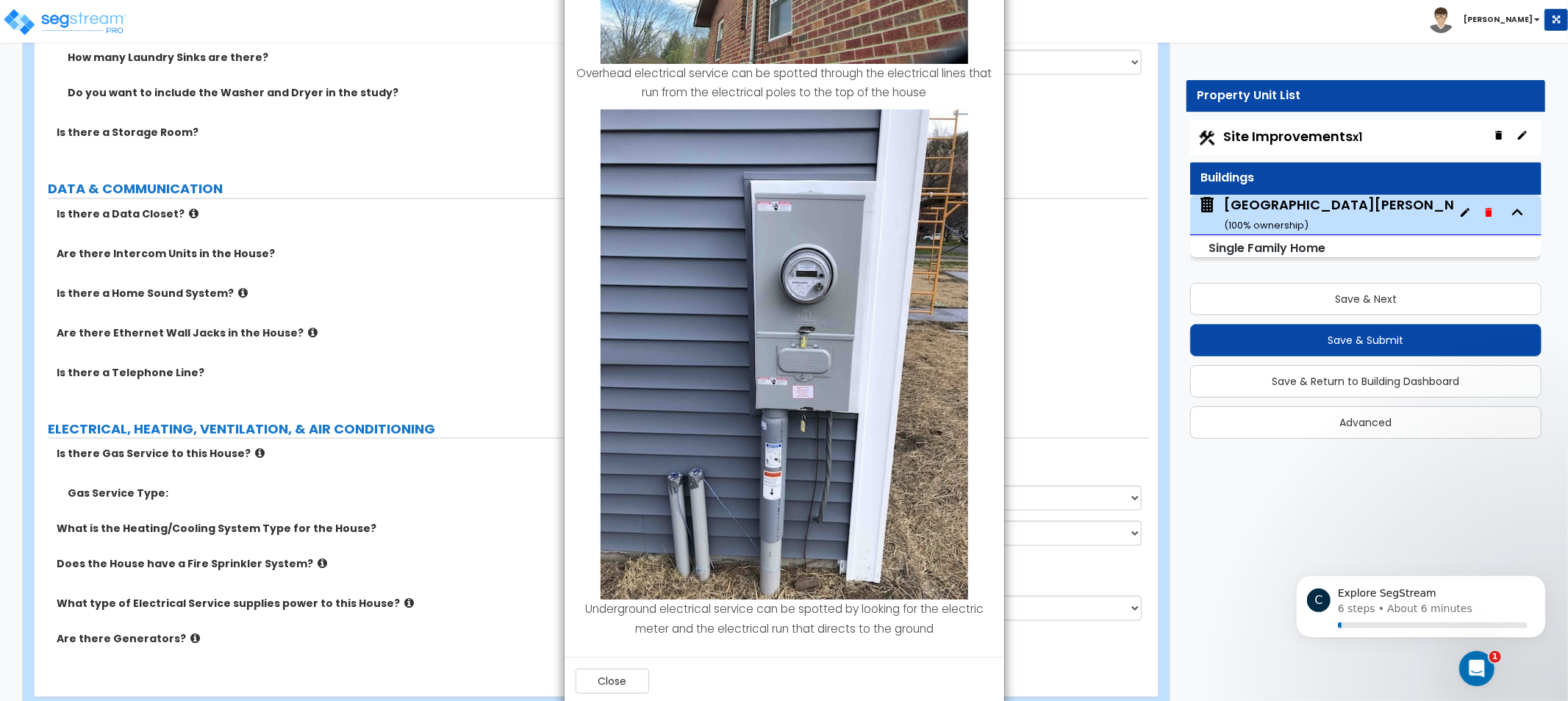
drag, startPoint x: 955, startPoint y: 177, endPoint x: 947, endPoint y: 260, distance: 83.4
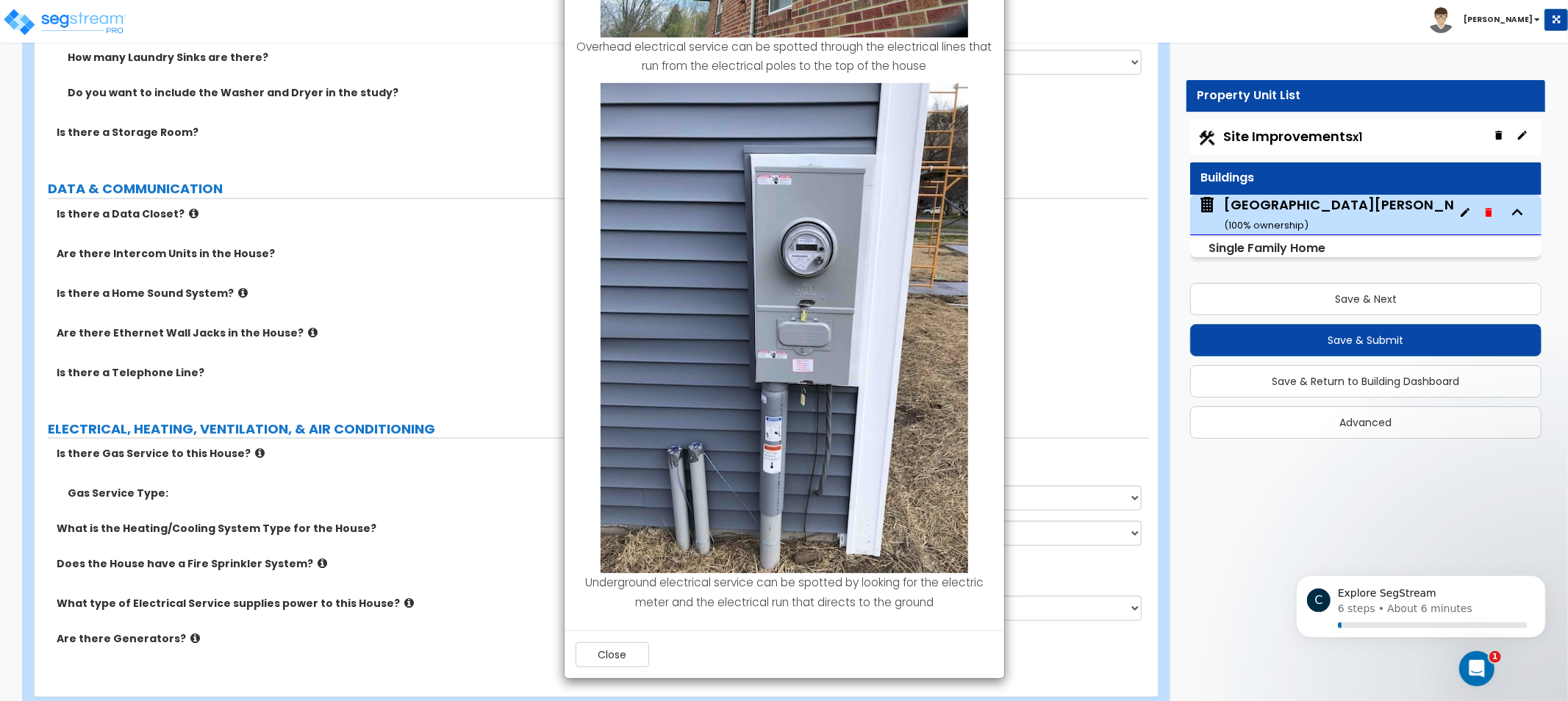
drag, startPoint x: 841, startPoint y: 621, endPoint x: 753, endPoint y: 631, distance: 88.6
click at [753, 631] on div "Close" at bounding box center [784, 655] width 439 height 48
click at [599, 630] on div "Overhead electrical service can be spotted through the electrical lines that ru…" at bounding box center [784, 191] width 439 height 880
click at [592, 656] on button "Close" at bounding box center [612, 655] width 73 height 25
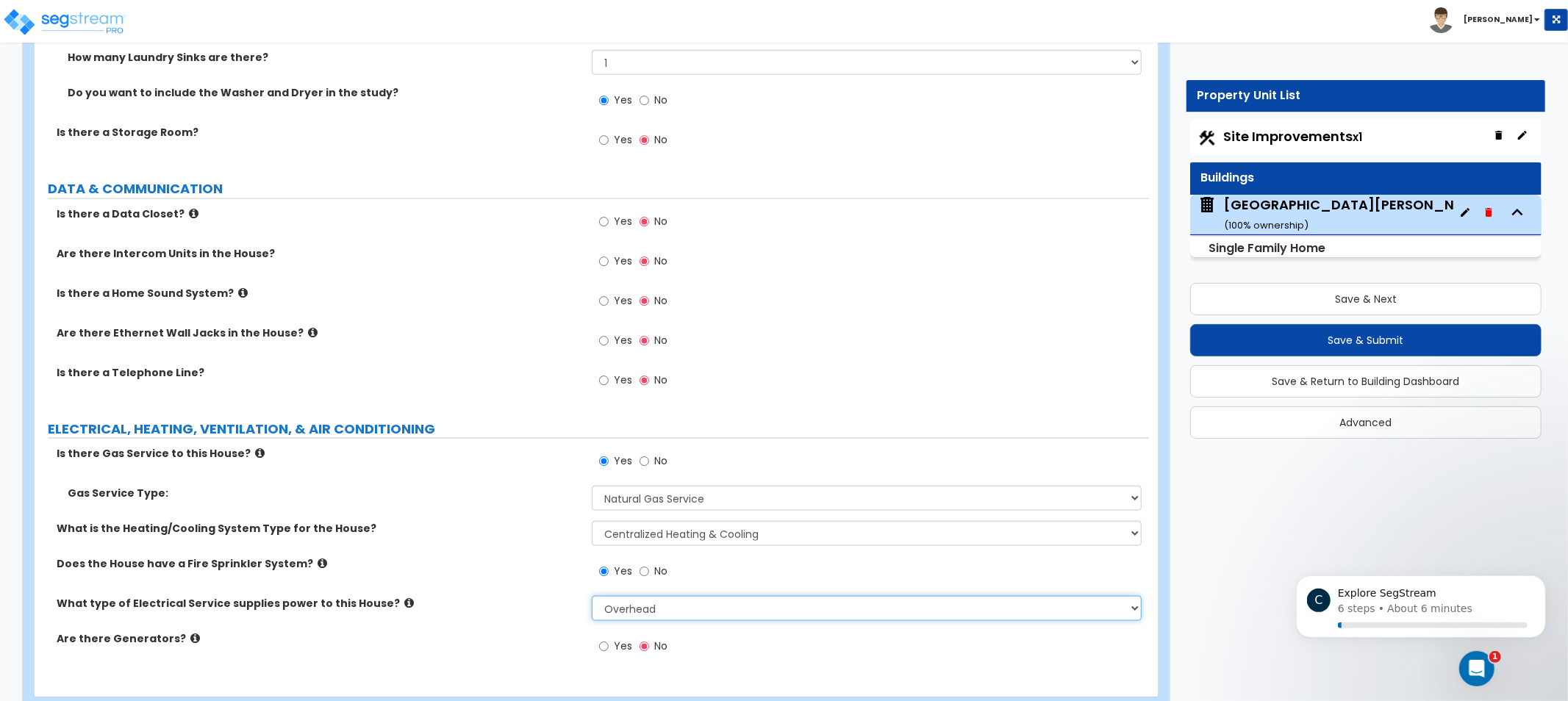
click at [651, 613] on select "Please Choose One Overhead Underground" at bounding box center [867, 608] width 550 height 25
select select "2"
click at [592, 596] on select "Please Choose One Overhead Underground" at bounding box center [867, 608] width 550 height 25
click at [605, 377] on input "Yes" at bounding box center [604, 381] width 10 height 16
radio input "true"
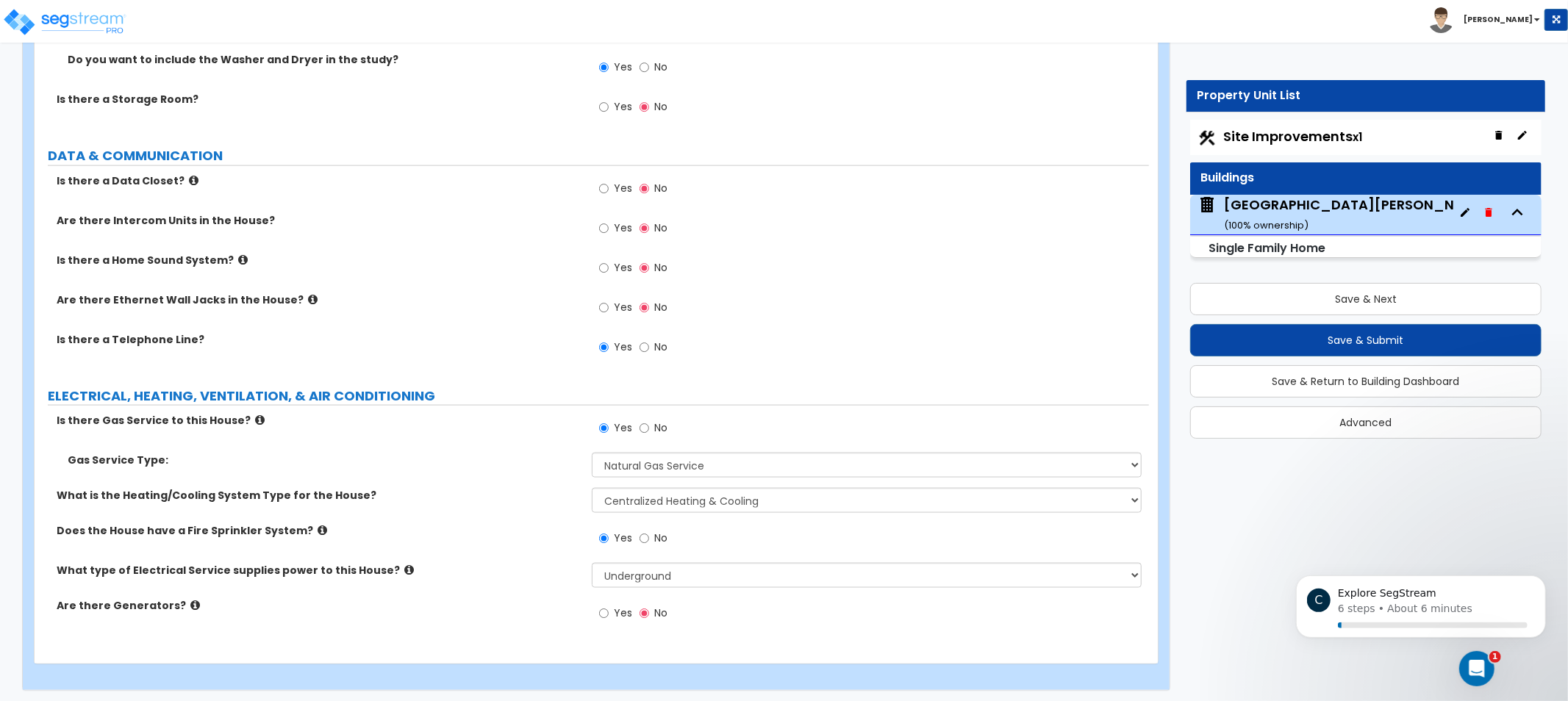
drag, startPoint x: 521, startPoint y: 548, endPoint x: 503, endPoint y: 579, distance: 35.8
click at [186, 600] on label "Are there Generators?" at bounding box center [318, 604] width 524 height 15
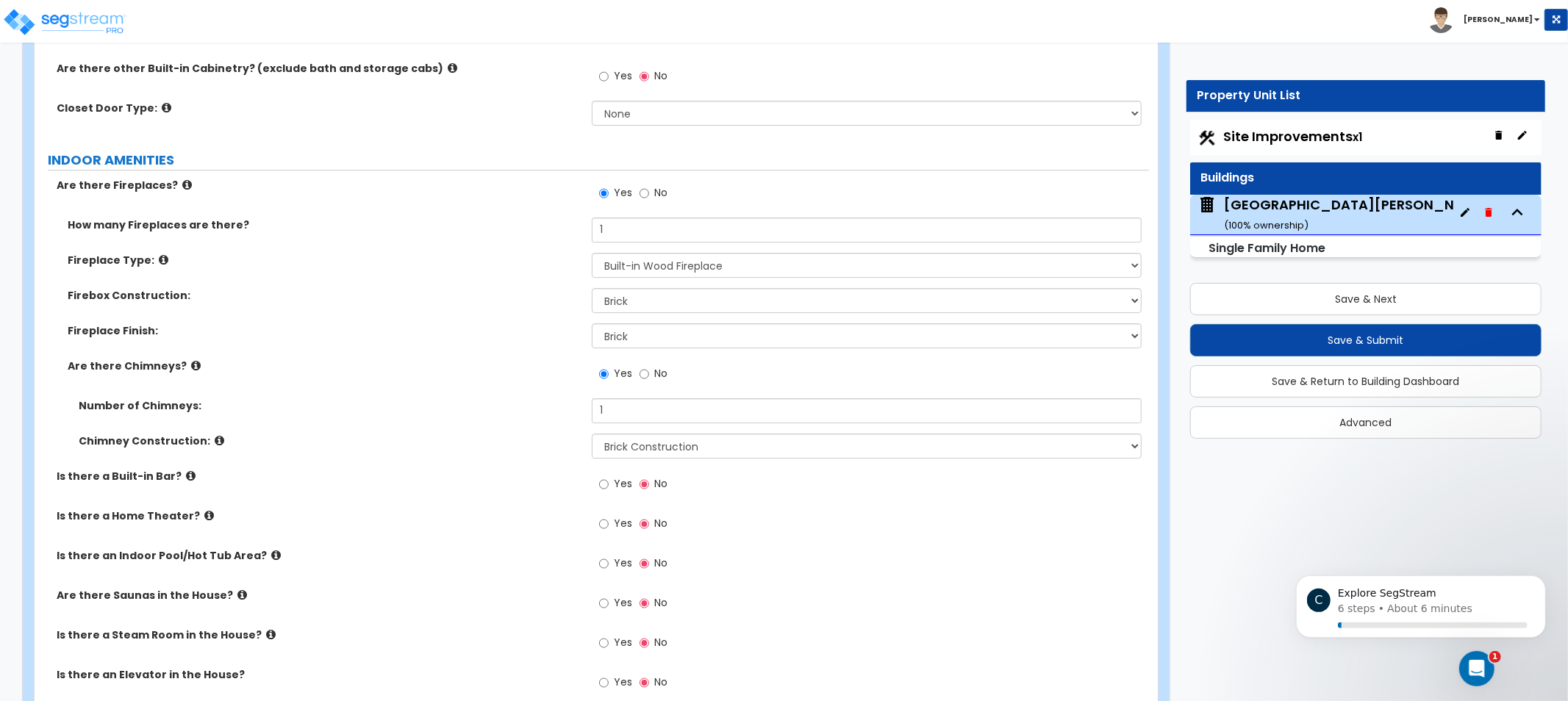
drag, startPoint x: 942, startPoint y: 408, endPoint x: 917, endPoint y: 144, distance: 265.2
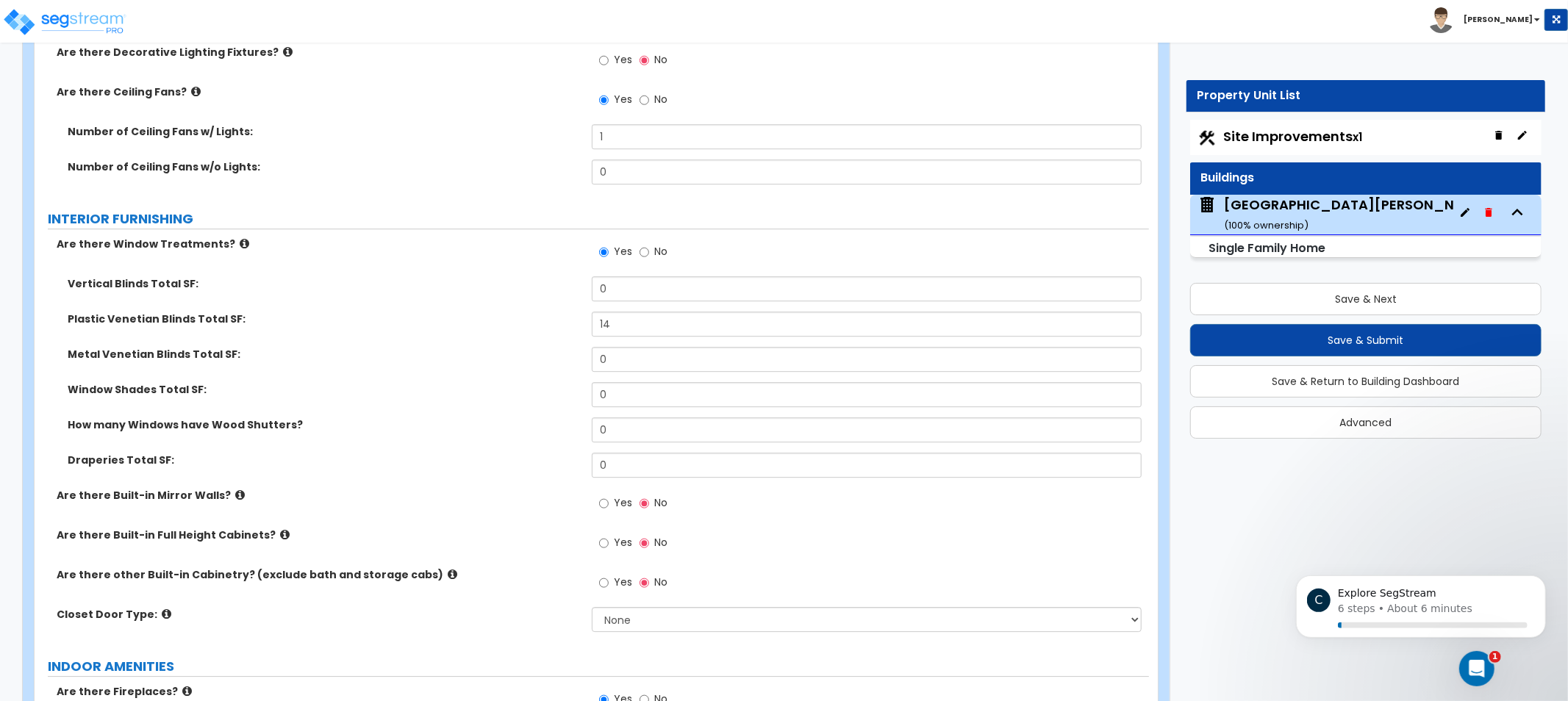
drag, startPoint x: 856, startPoint y: 405, endPoint x: 878, endPoint y: 155, distance: 251.0
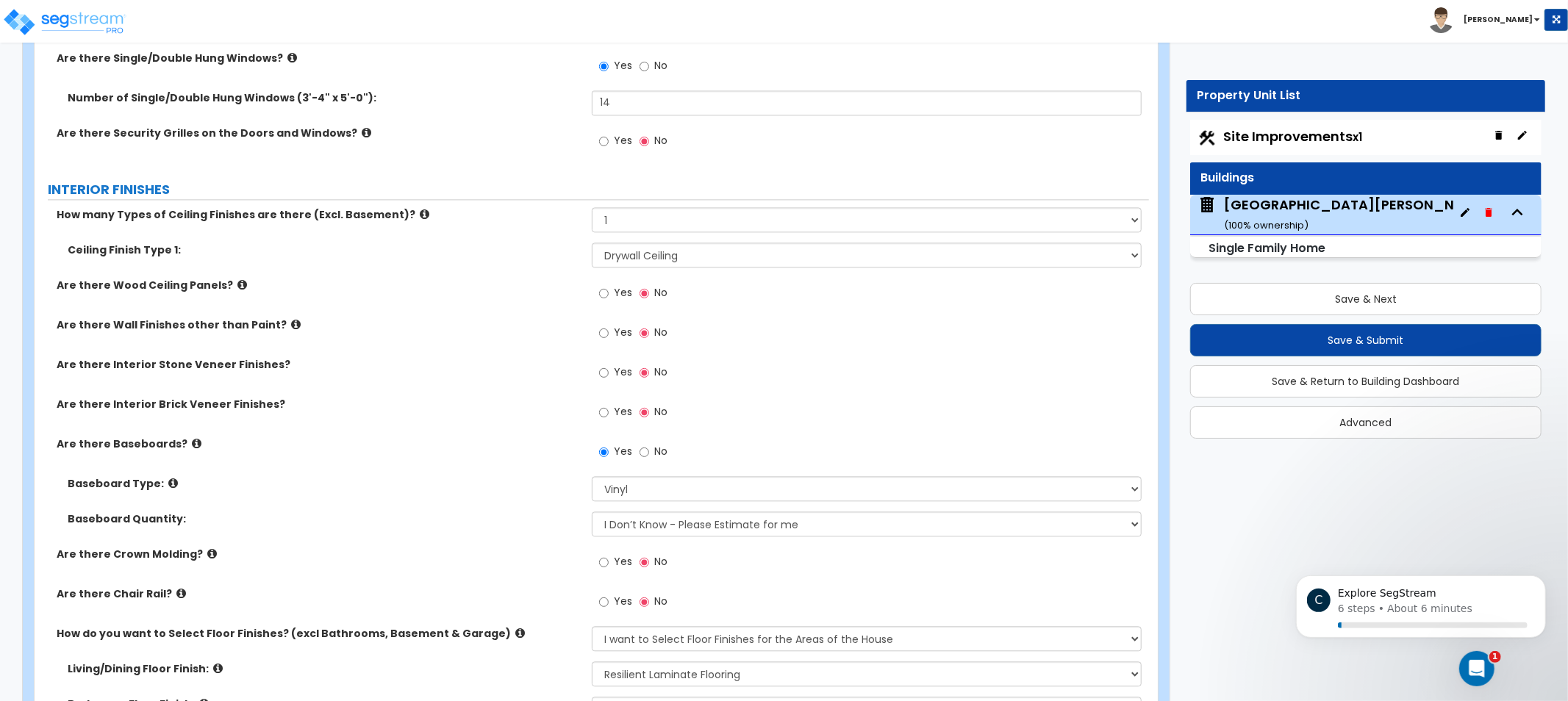
drag, startPoint x: 424, startPoint y: 348, endPoint x: 435, endPoint y: 322, distance: 28.2
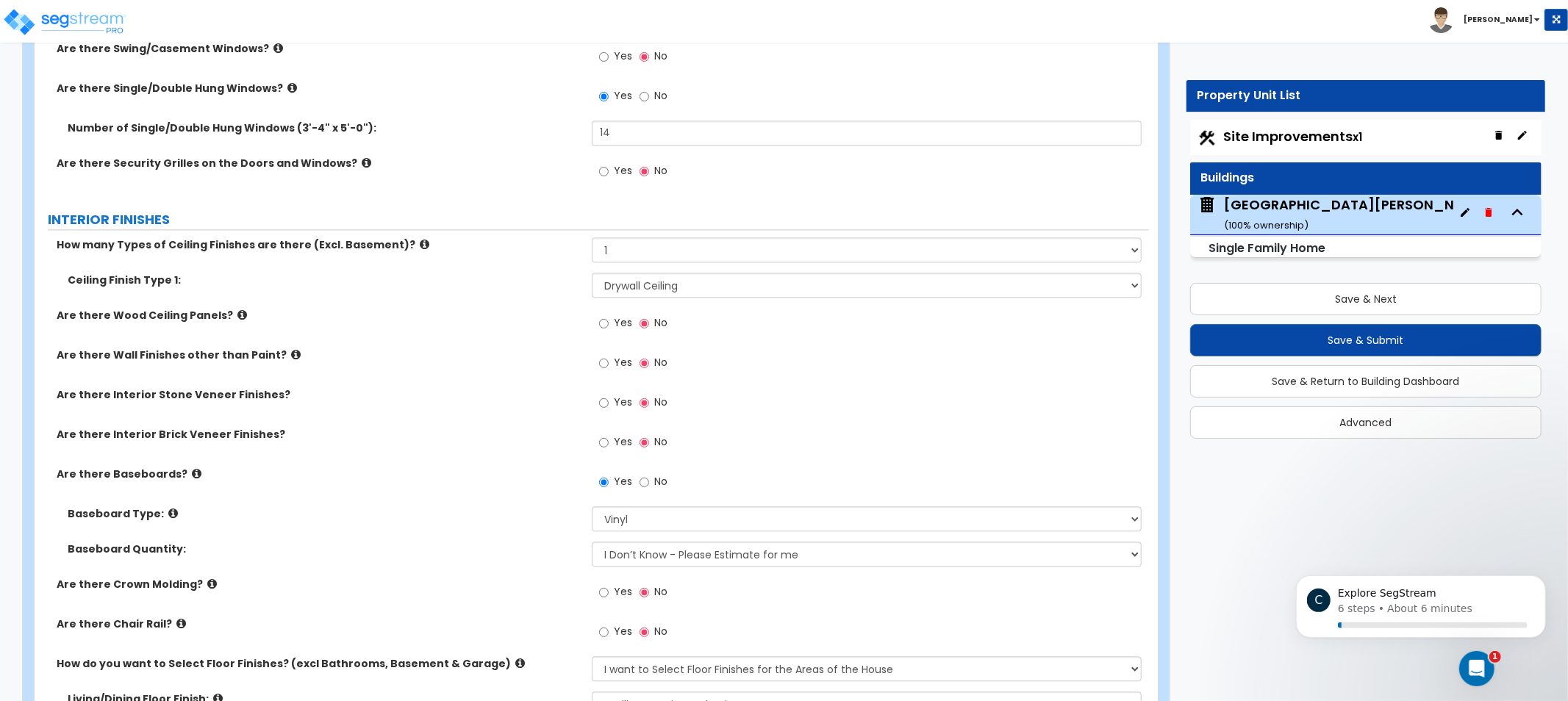
click at [417, 385] on div "Are there Wall Finishes other than Paint? Yes No" at bounding box center [591, 367] width 1115 height 40
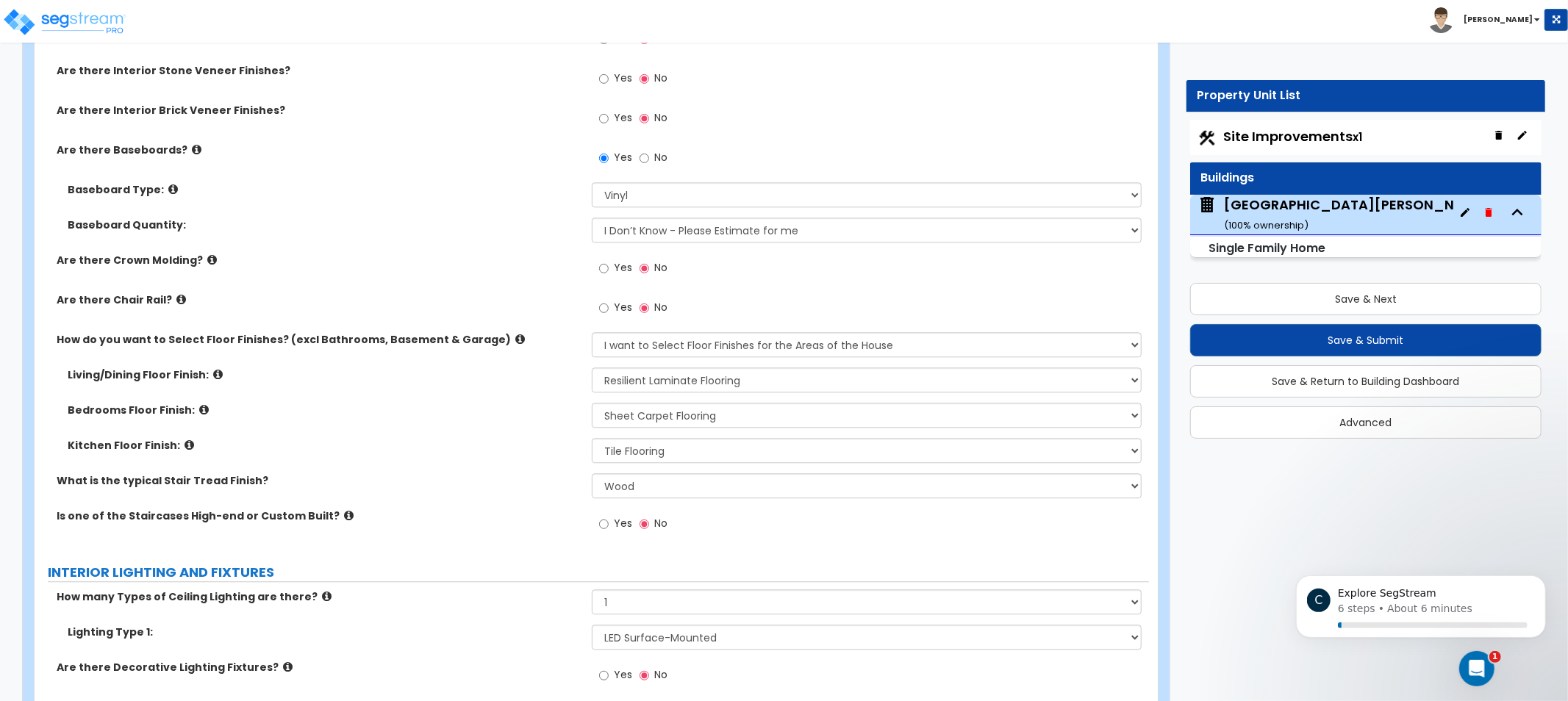
drag, startPoint x: 415, startPoint y: 441, endPoint x: 428, endPoint y: 499, distance: 59.4
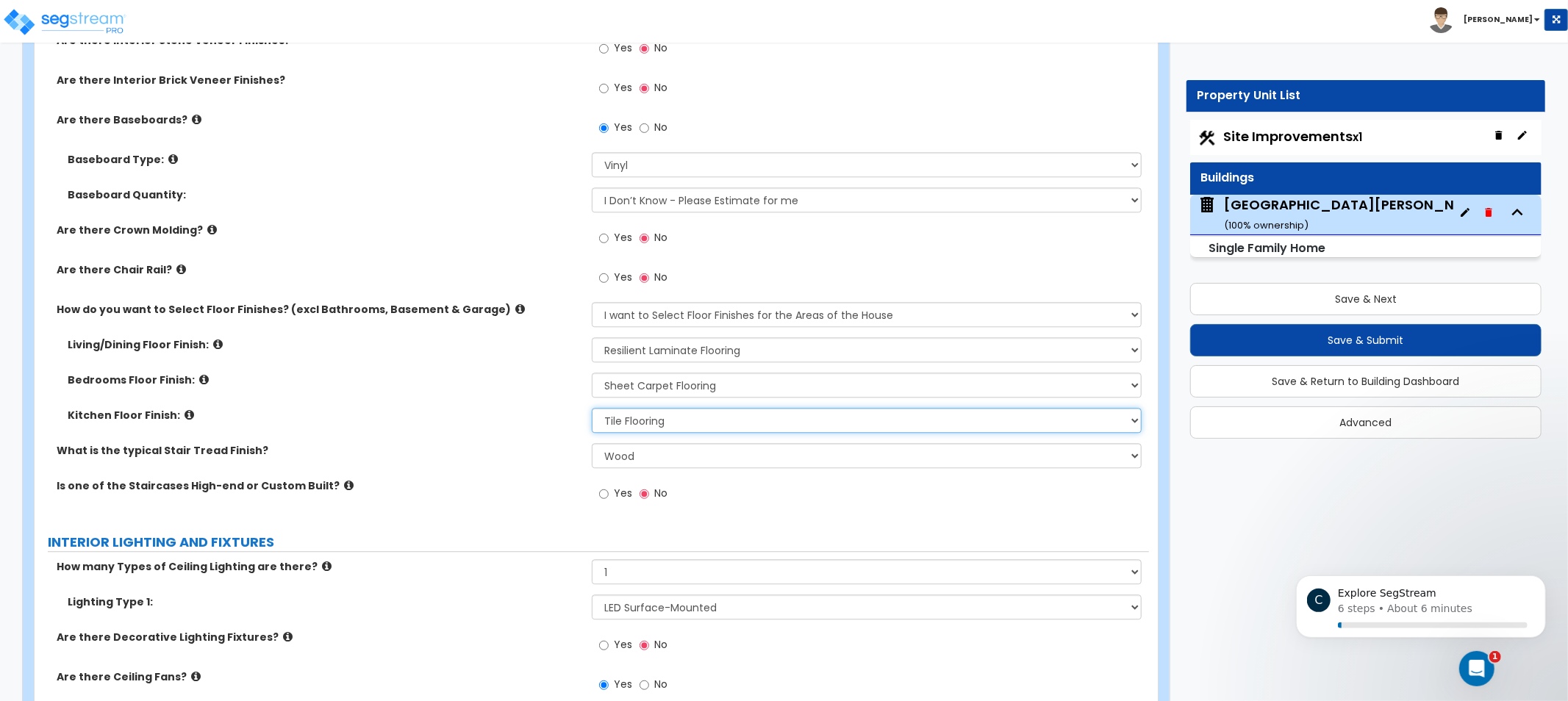
click at [642, 415] on select "None Tile Flooring Hardwood Flooring Resilient Laminate Flooring VCT Flooring S…" at bounding box center [867, 421] width 550 height 25
click at [636, 414] on select "None Tile Flooring Hardwood Flooring Resilient Laminate Flooring VCT Flooring S…" at bounding box center [867, 421] width 550 height 25
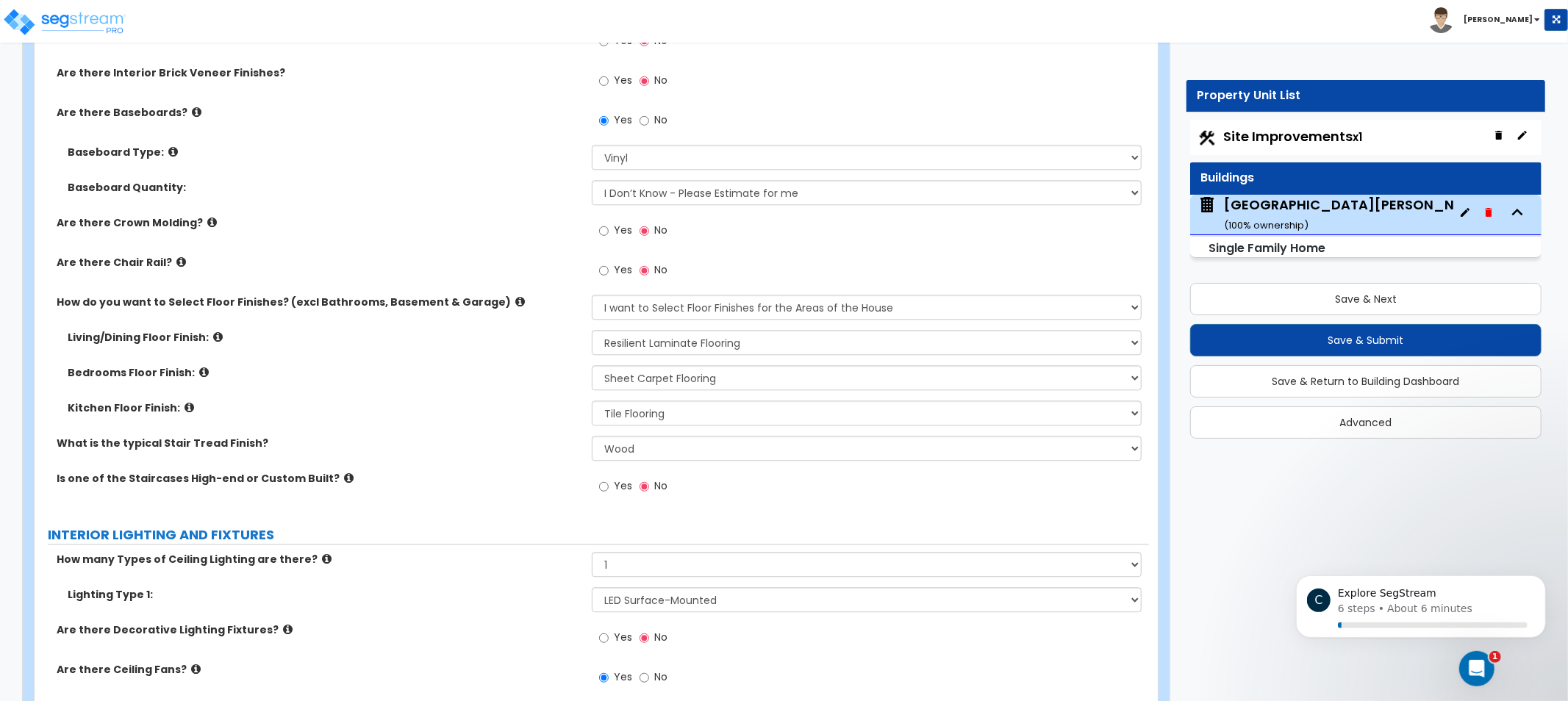
drag, startPoint x: 430, startPoint y: 362, endPoint x: 430, endPoint y: 380, distance: 18.0
click at [430, 380] on div "Bedrooms Floor Finish: None Tile Flooring Hardwood Flooring Resilient Laminate …" at bounding box center [591, 383] width 1115 height 35
click at [625, 299] on select "Please Choose One I want to Select Floor Finishes for the Areas of the House I …" at bounding box center [867, 308] width 550 height 25
click at [620, 299] on select "Please Choose One I want to Select Floor Finishes for the Areas of the House I …" at bounding box center [867, 308] width 550 height 25
click at [618, 299] on select "Please Choose One I want to Select Floor Finishes for the Areas of the House I …" at bounding box center [867, 308] width 550 height 25
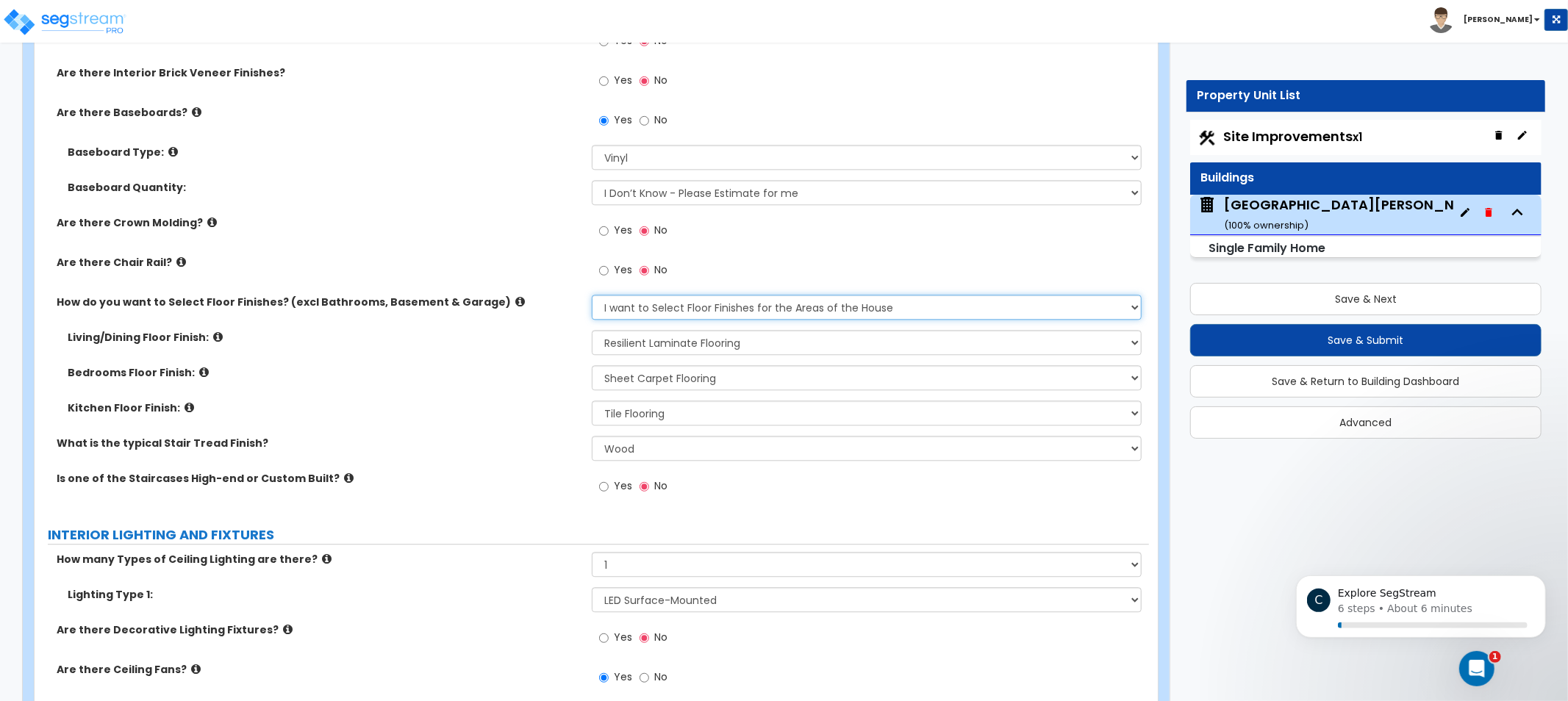
drag, startPoint x: 636, startPoint y: 306, endPoint x: 626, endPoint y: 316, distance: 14.1
click at [636, 309] on select "Please Choose One I want to Select Floor Finishes for the Areas of the House I …" at bounding box center [867, 308] width 550 height 25
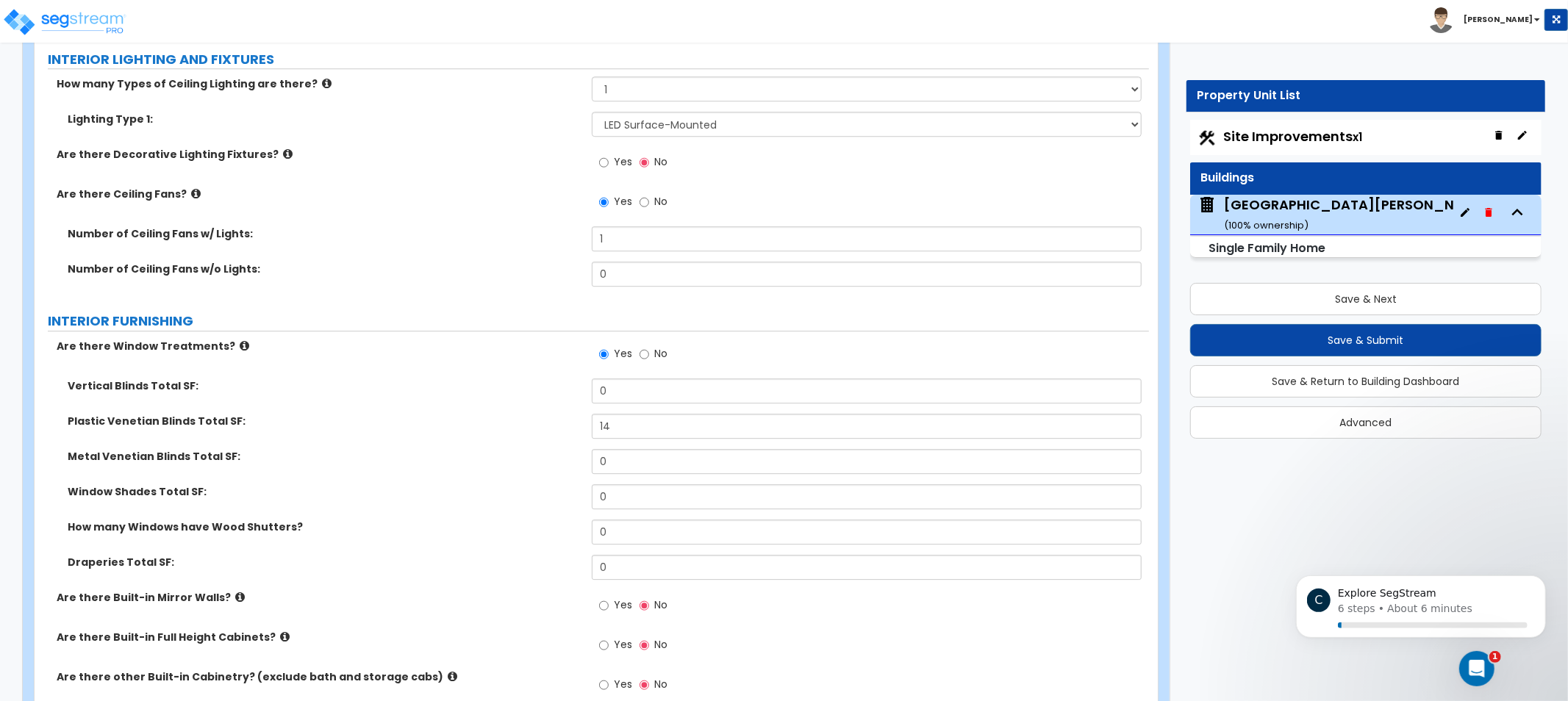
drag, startPoint x: 474, startPoint y: 311, endPoint x: 512, endPoint y: 439, distance: 133.5
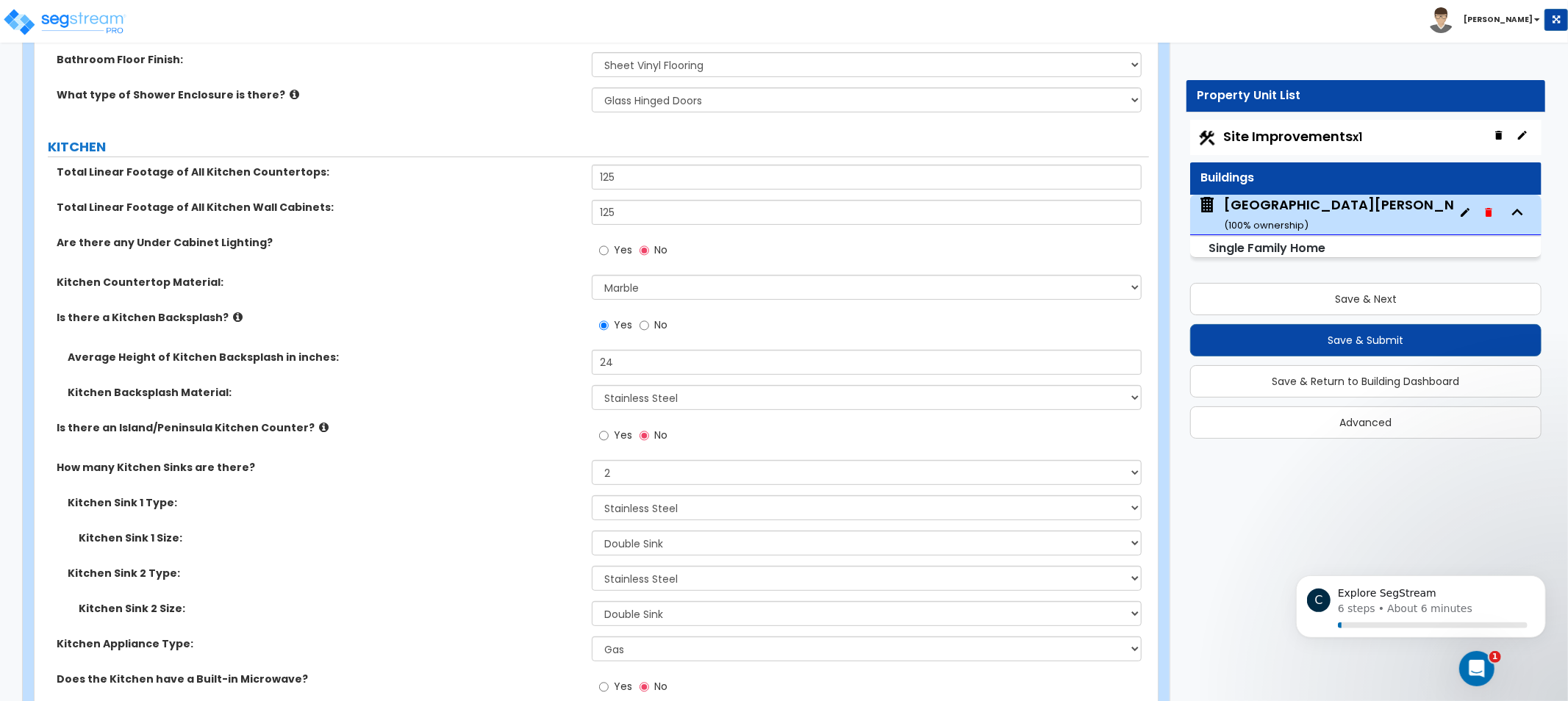
drag, startPoint x: 483, startPoint y: 505, endPoint x: 510, endPoint y: 425, distance: 84.4
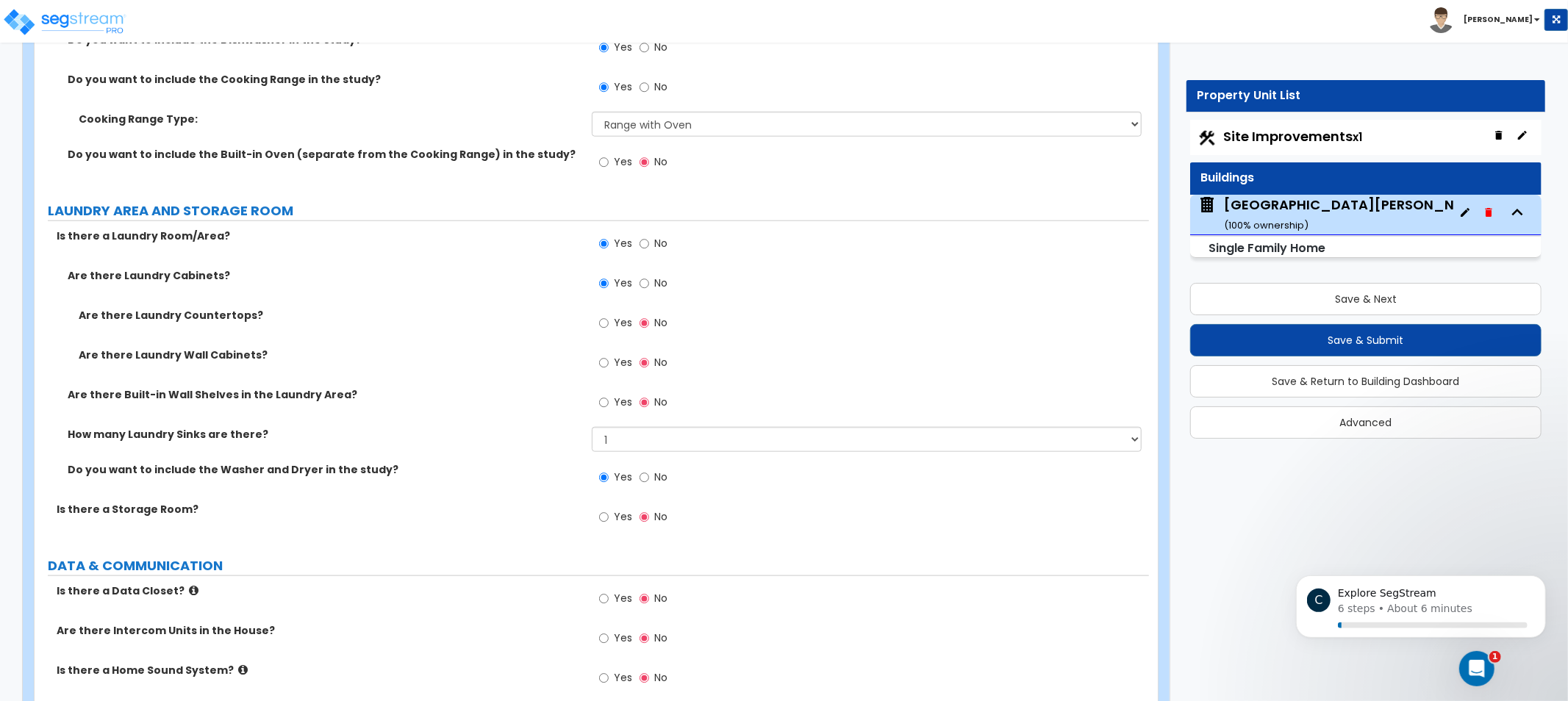
scroll to position [6277, 0]
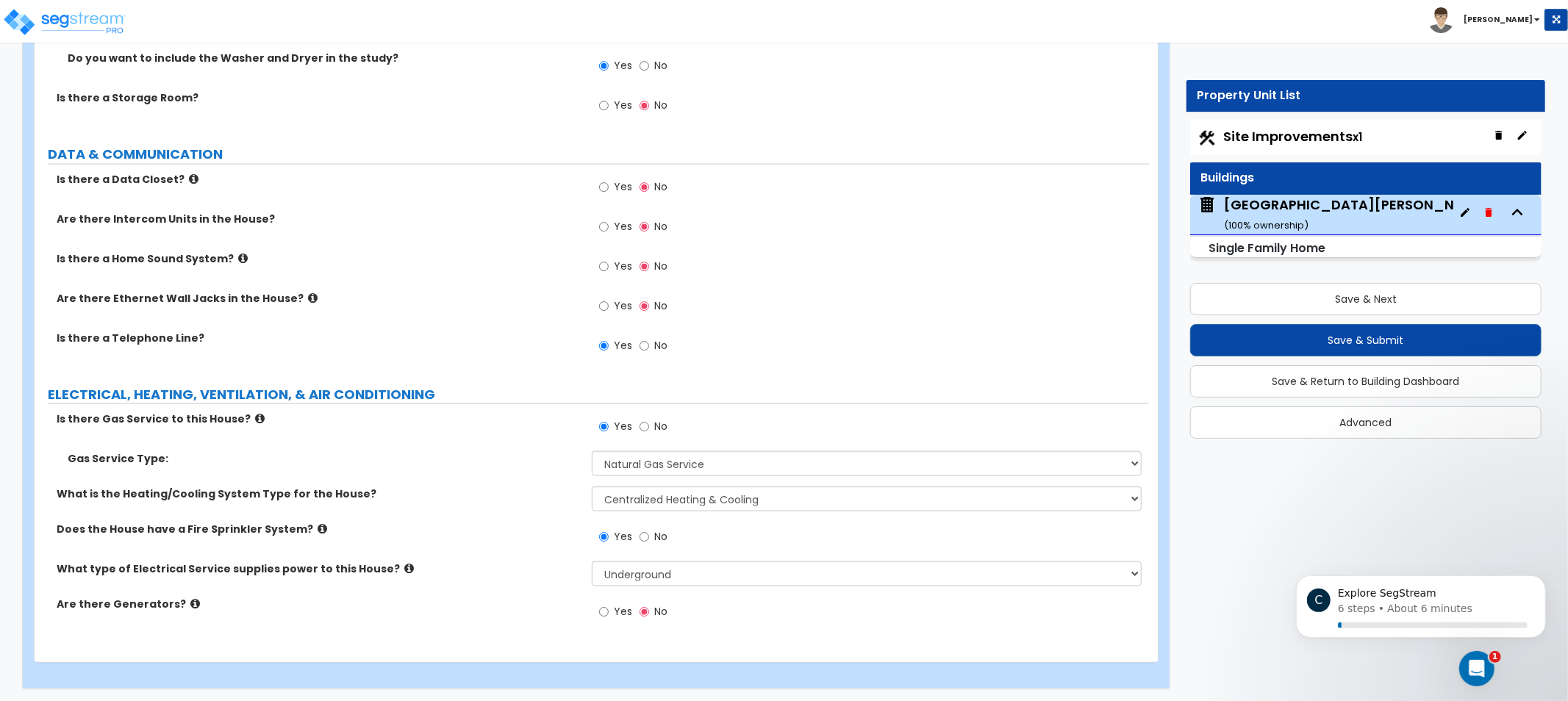
drag, startPoint x: 468, startPoint y: 448, endPoint x: 465, endPoint y: 518, distance: 70.1
drag, startPoint x: 914, startPoint y: 303, endPoint x: 905, endPoint y: 445, distance: 142.3
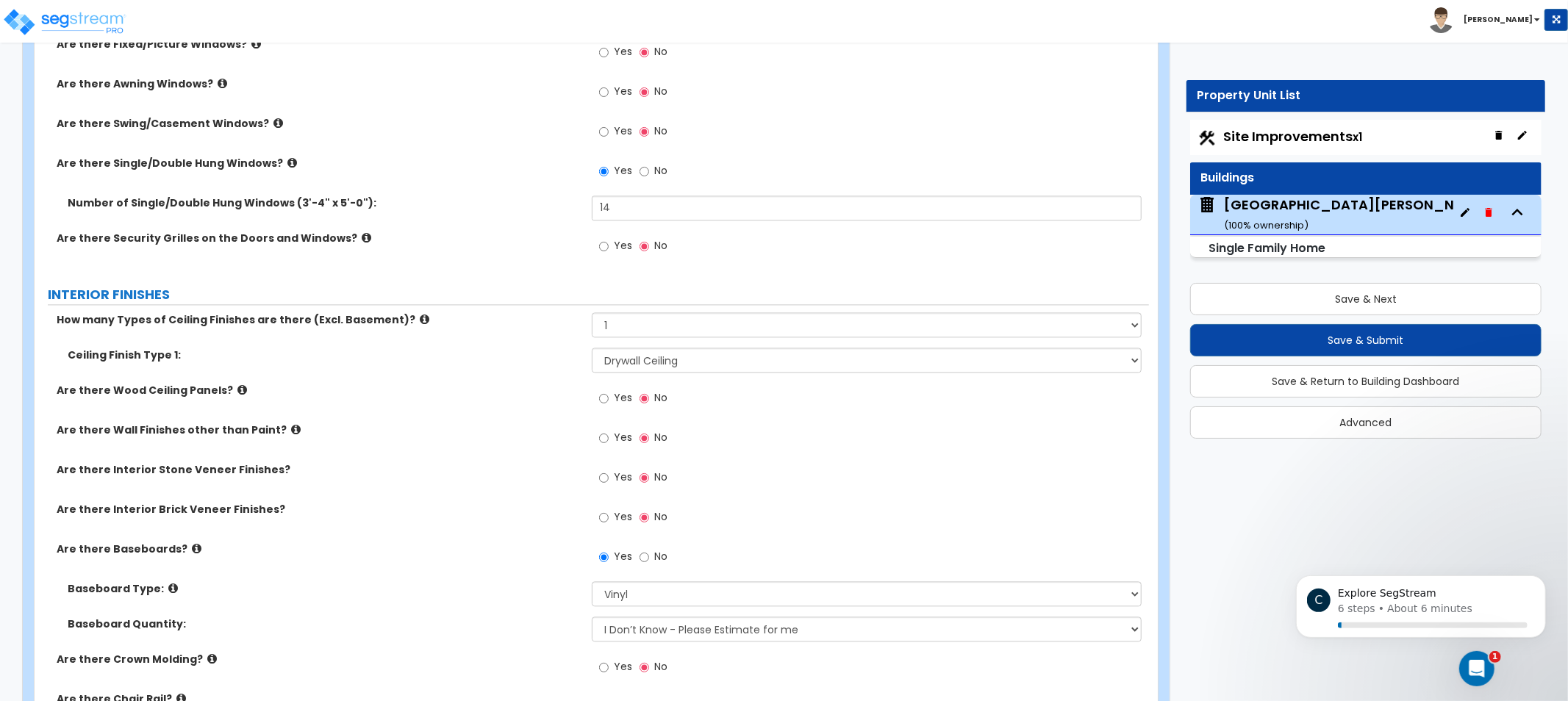
scroll to position [0, 0]
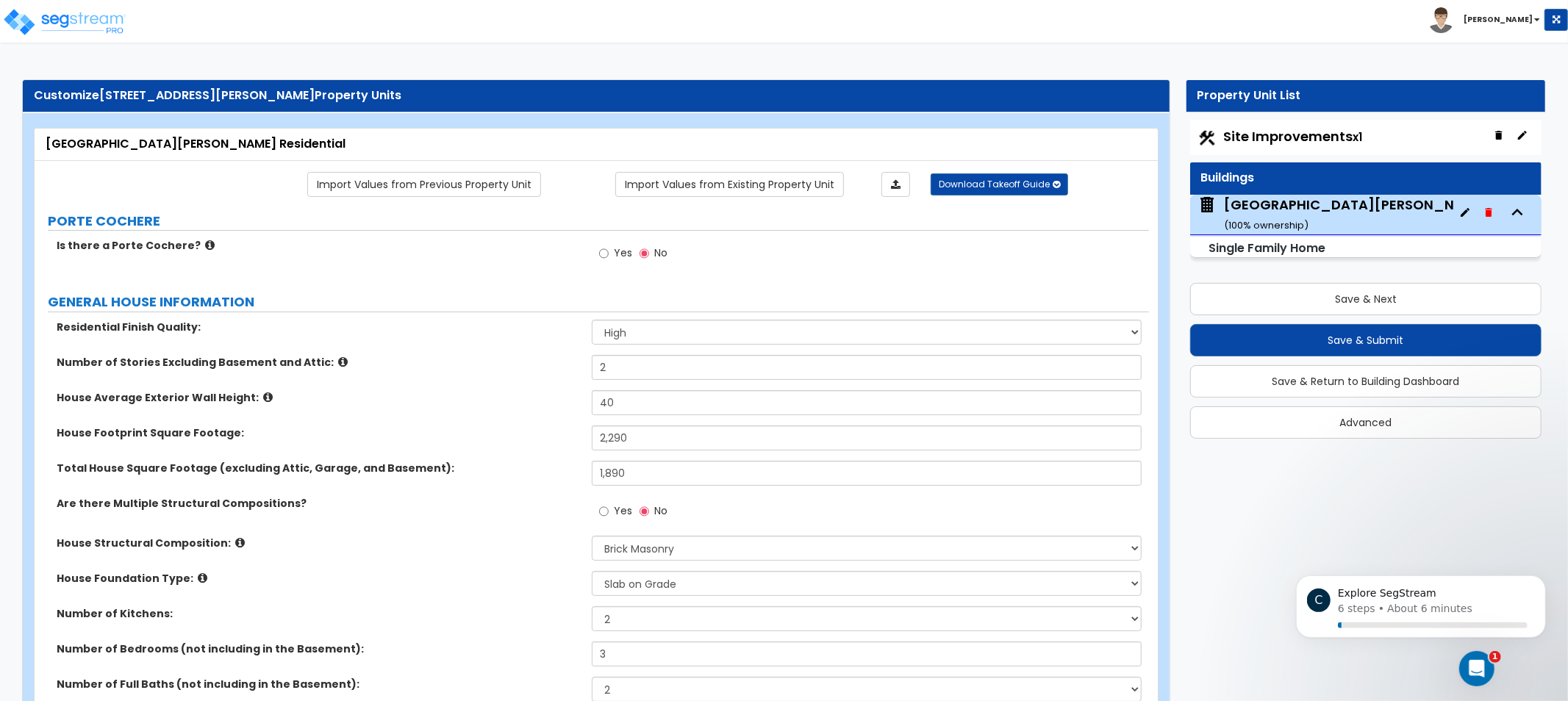
drag, startPoint x: 1035, startPoint y: 278, endPoint x: 1099, endPoint y: 31, distance: 255.2
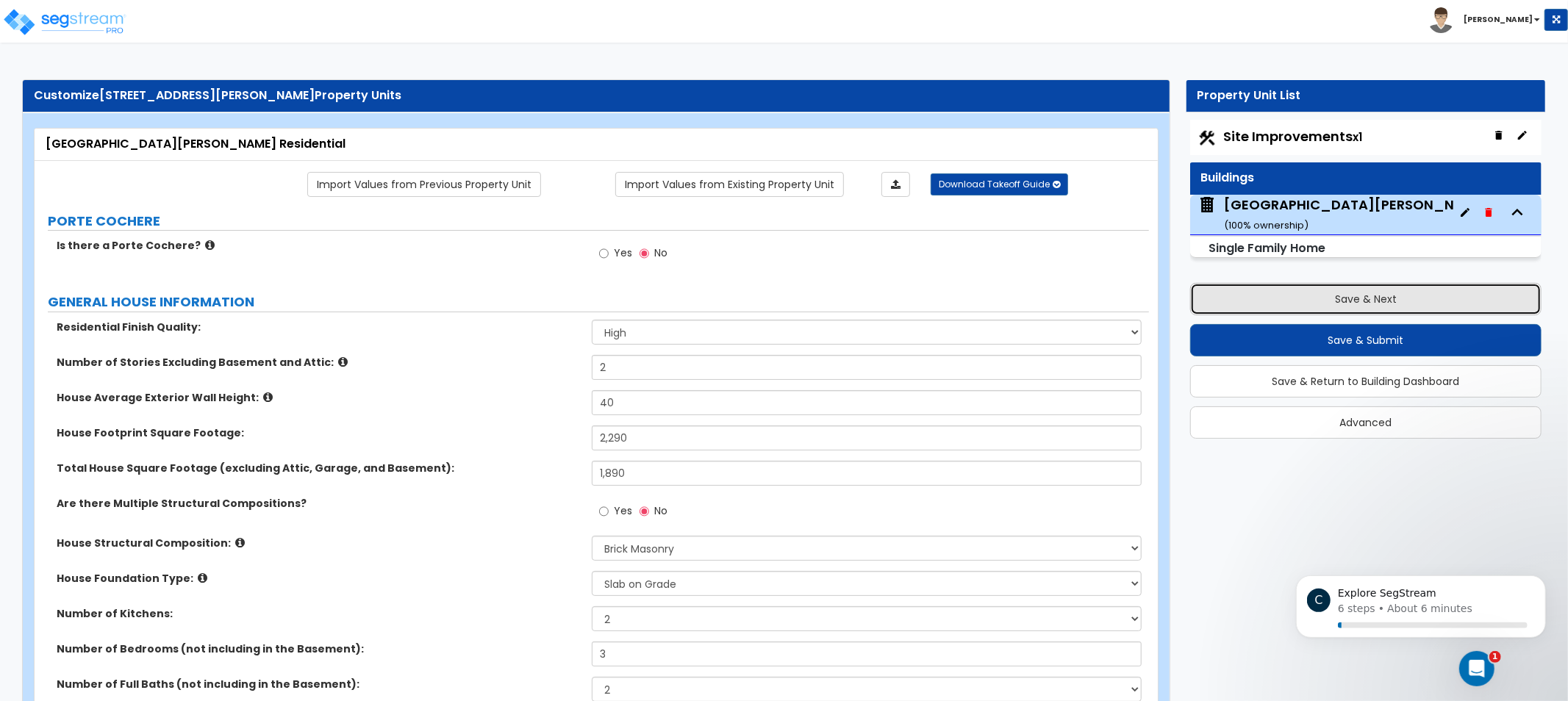
click at [1277, 300] on button "Save & Next" at bounding box center [1366, 299] width 352 height 33
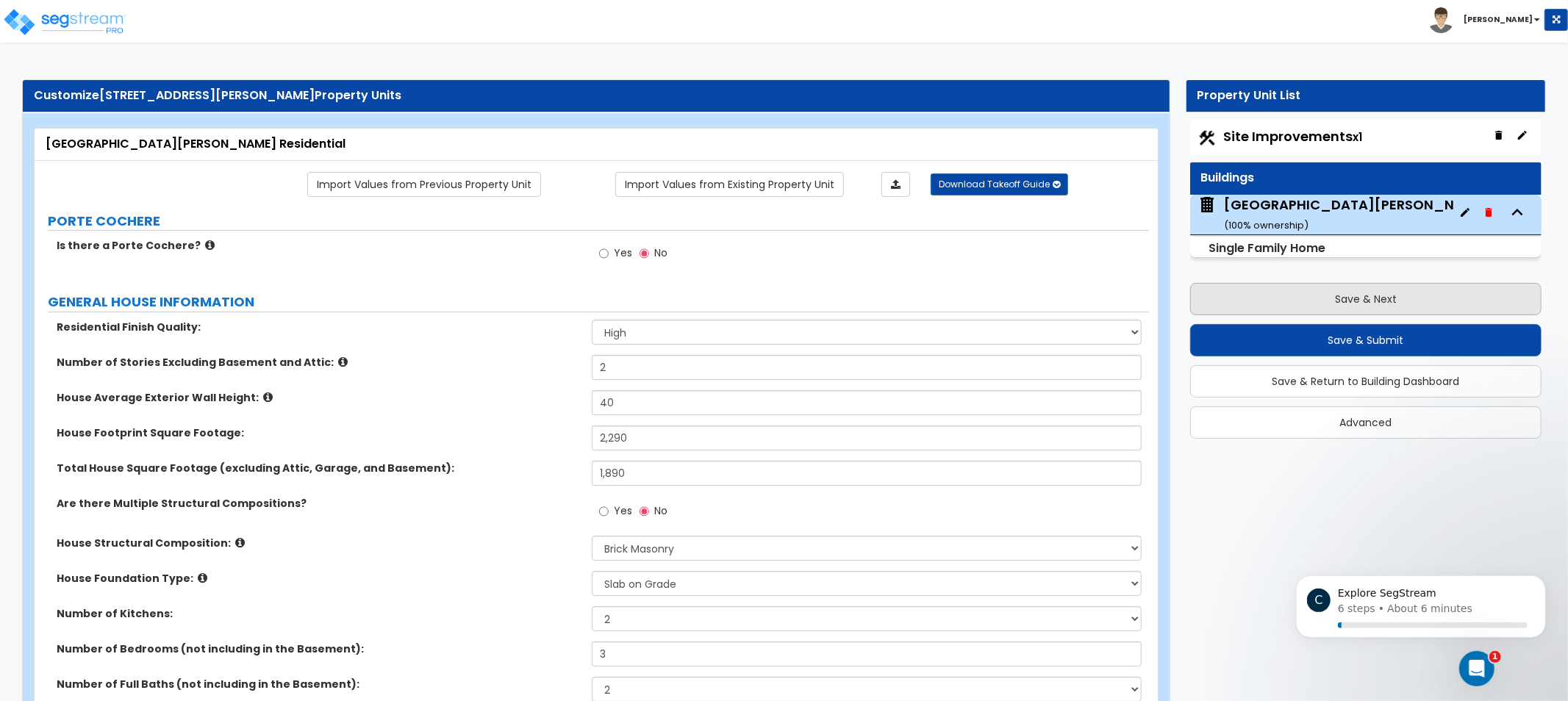
select select "2"
select select "1"
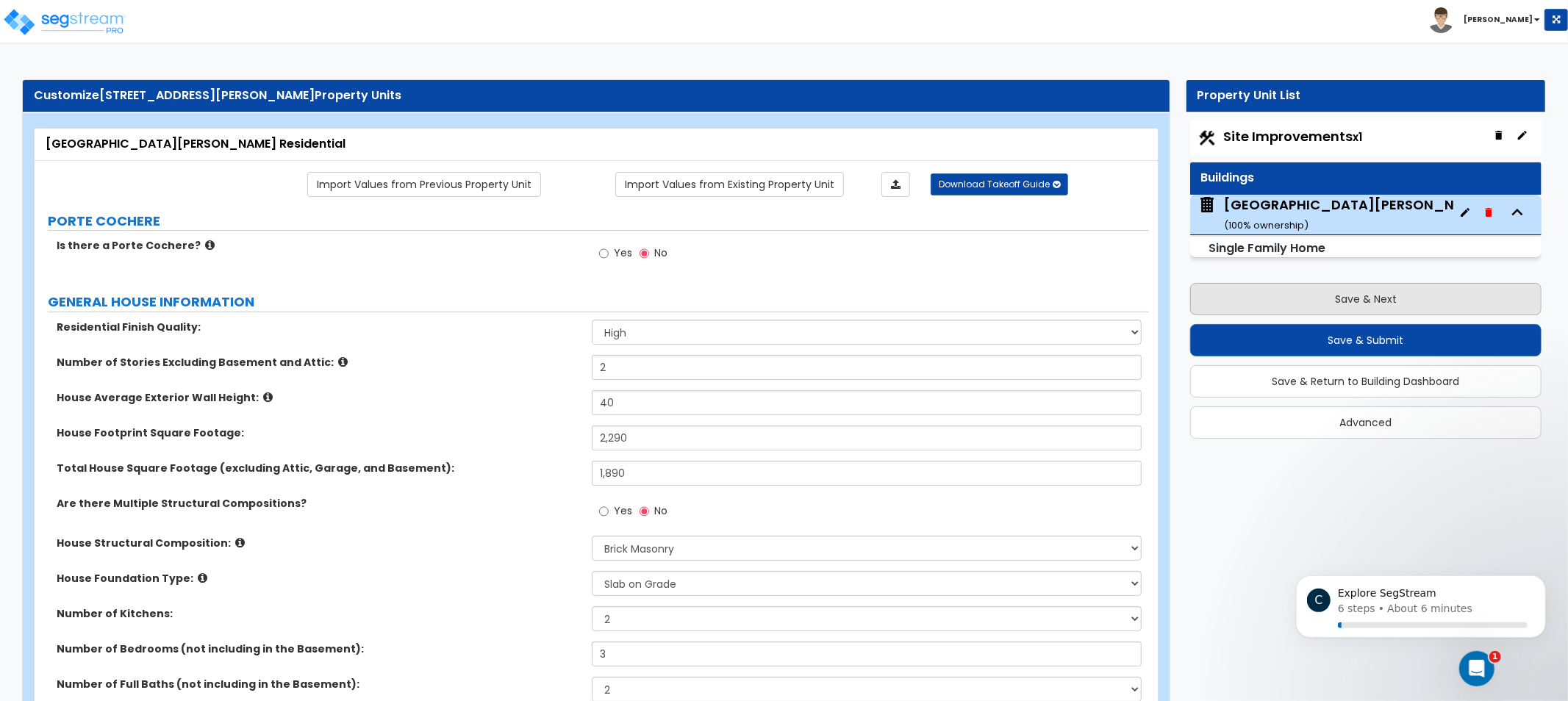
select select "1"
select select "4"
select select "3"
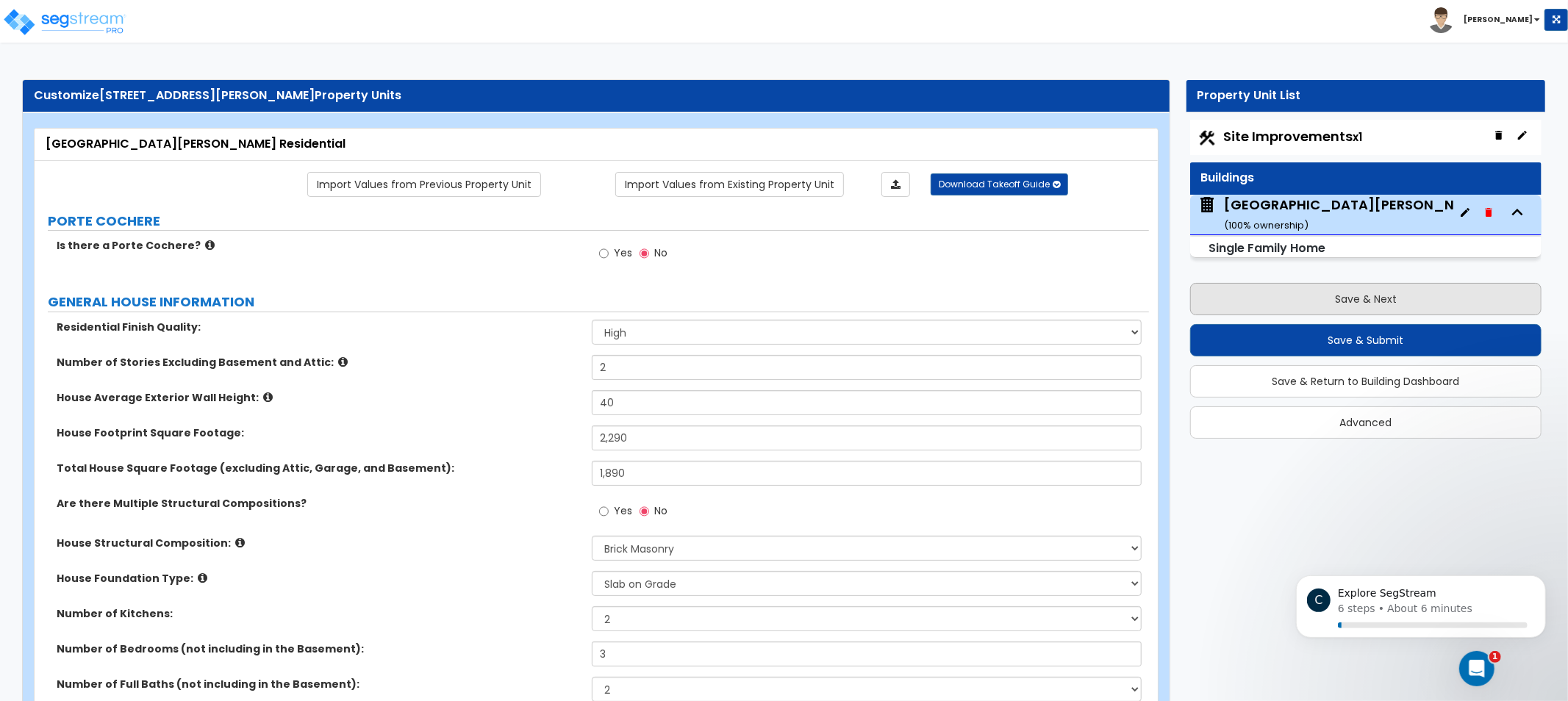
select select "10"
select select "4"
select select "5"
select select "1"
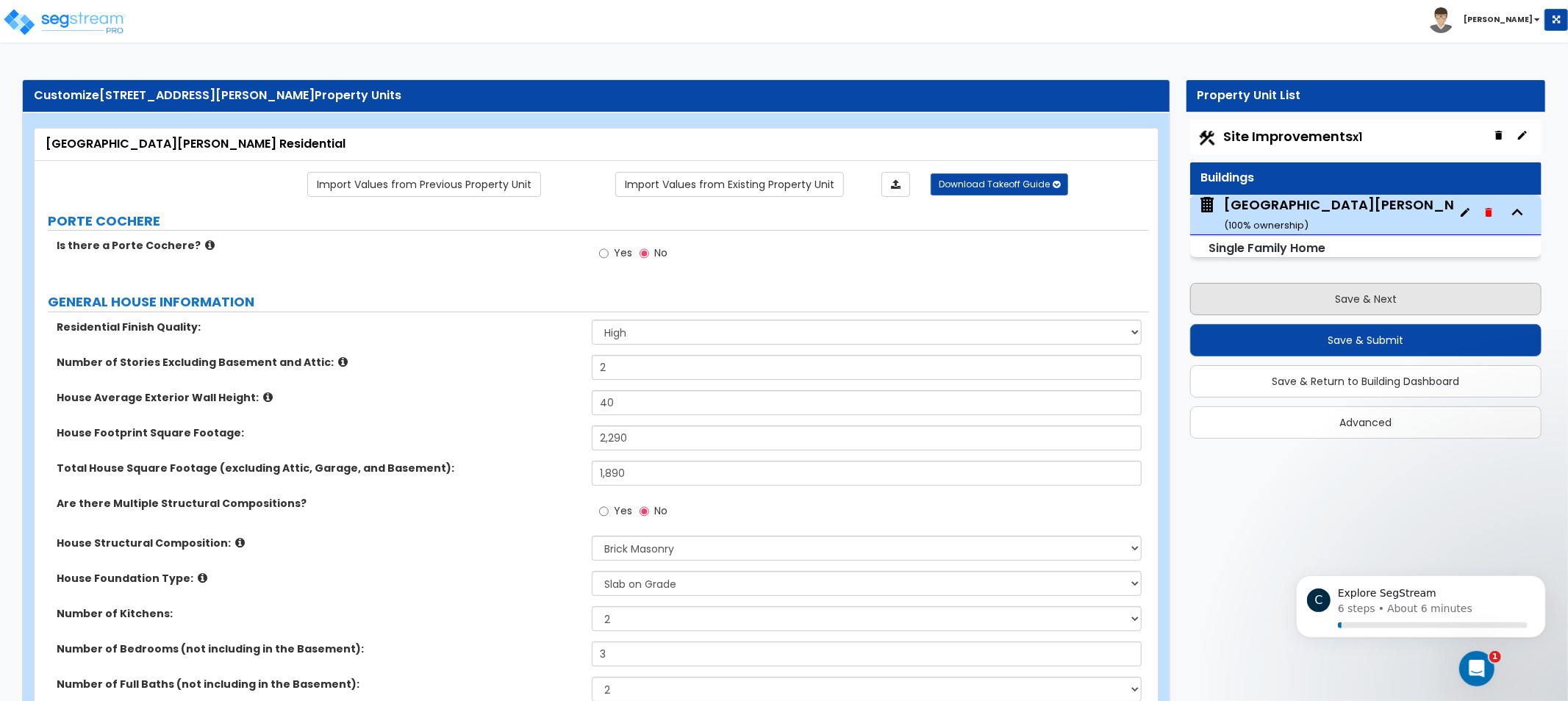
select select "1"
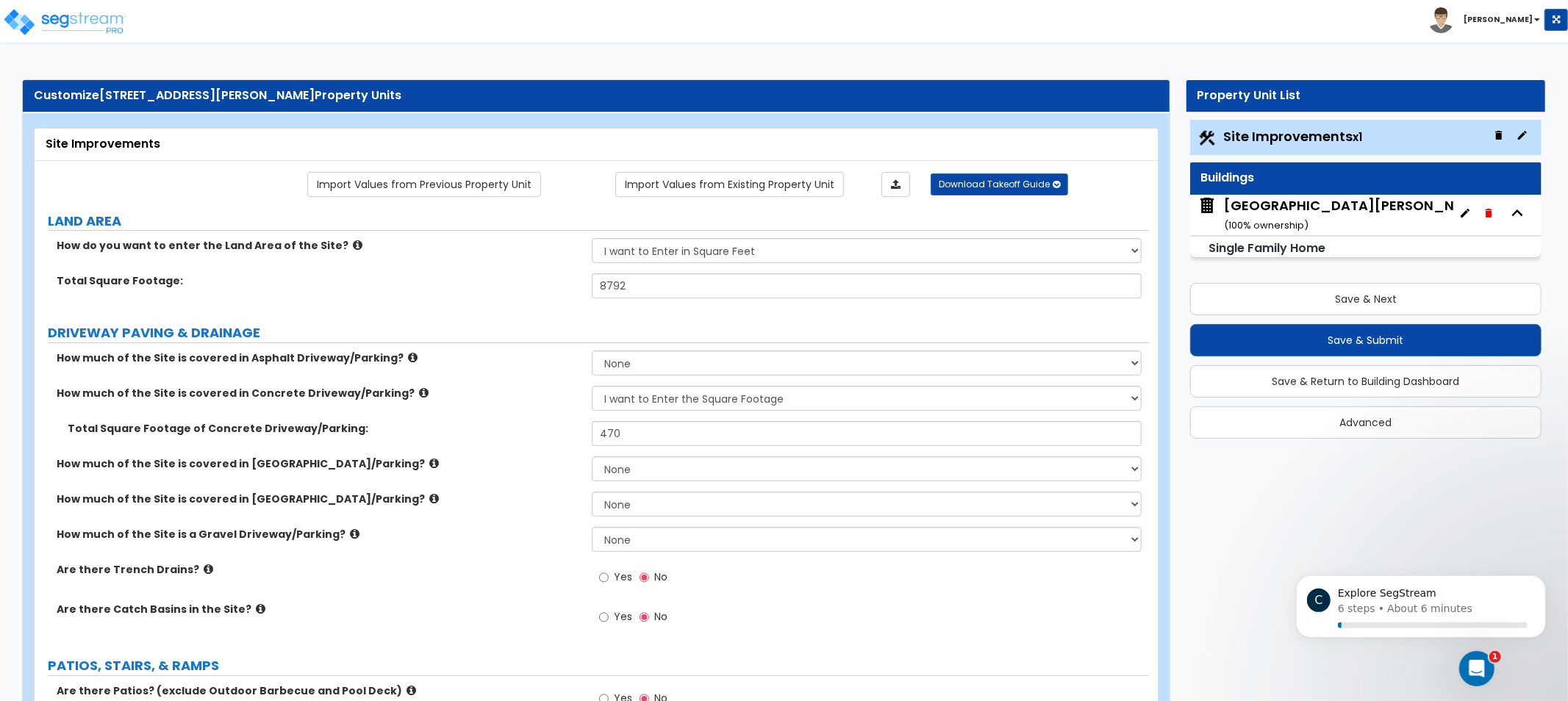
drag, startPoint x: 911, startPoint y: 57, endPoint x: 900, endPoint y: 47, distance: 14.9
drag, startPoint x: 877, startPoint y: 39, endPoint x: 849, endPoint y: 24, distance: 31.8
click at [849, 24] on div "Toggle navigation [PERSON_NAME]" at bounding box center [784, 21] width 1568 height 42
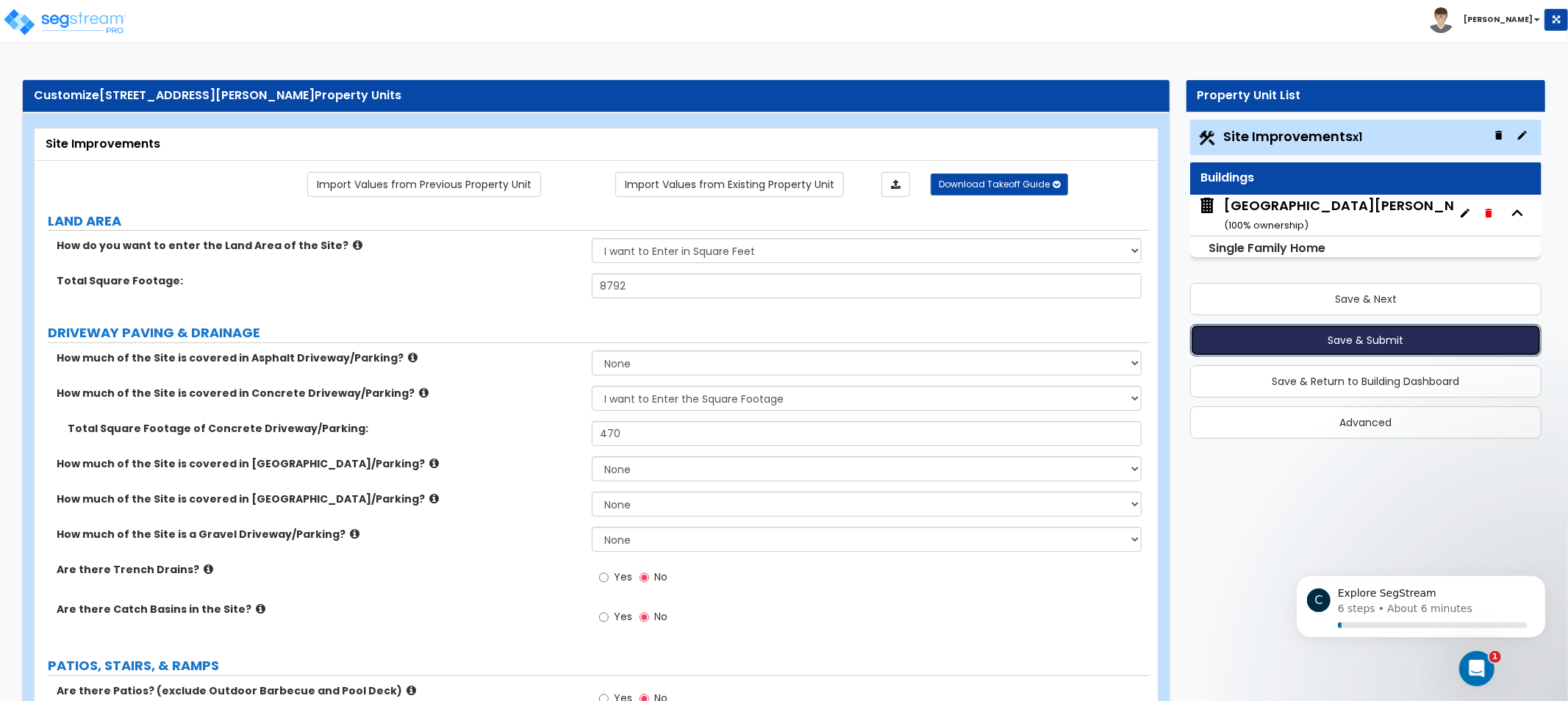
click at [1276, 347] on button "Save & Submit" at bounding box center [1366, 340] width 352 height 33
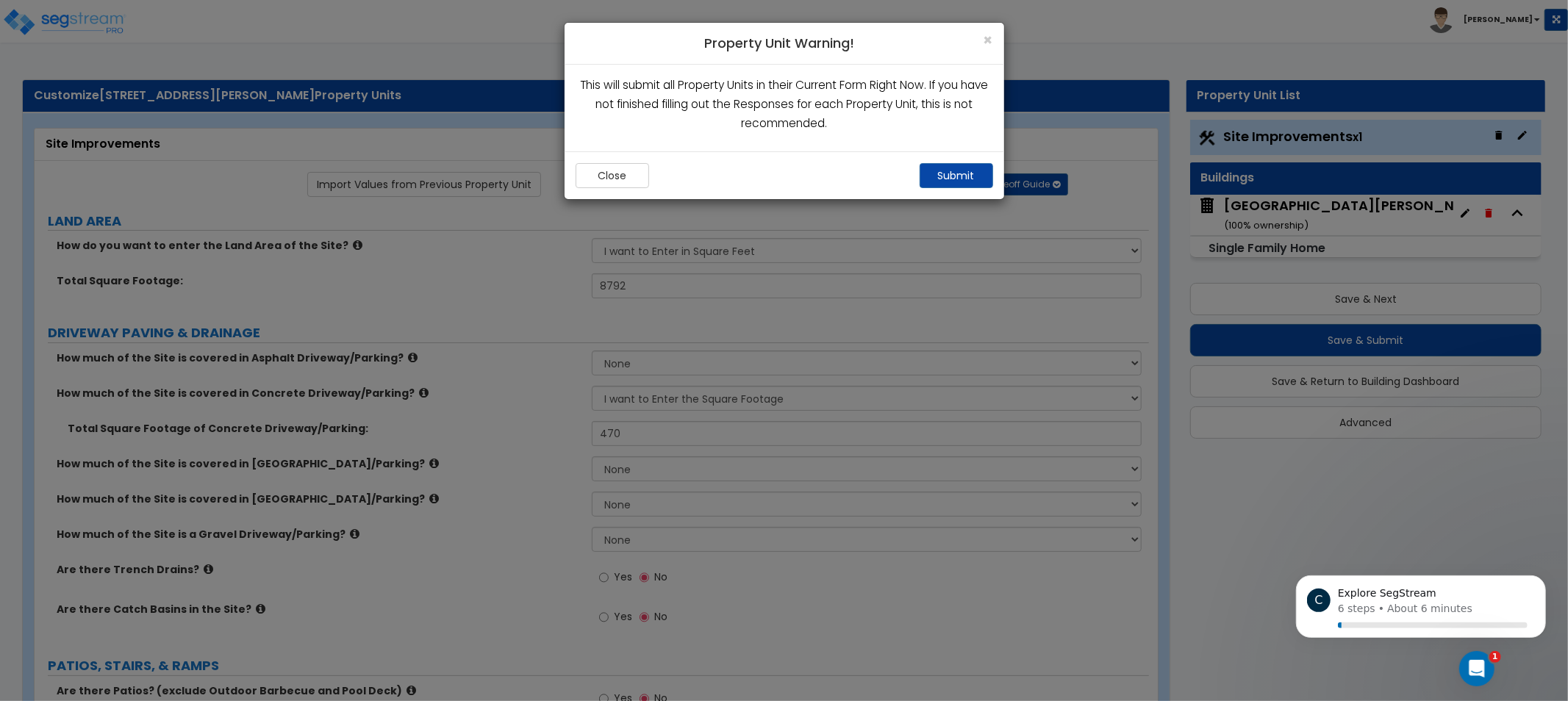
click at [770, 126] on p "This will submit all Property Units in their Current Form Right Now. If you hav…" at bounding box center [784, 105] width 417 height 58
drag, startPoint x: 758, startPoint y: 118, endPoint x: 798, endPoint y: 126, distance: 40.8
click at [753, 109] on p "This will submit all Property Units in their Current Form Right Now. If you hav…" at bounding box center [784, 105] width 417 height 58
click at [931, 177] on button "Submit" at bounding box center [955, 176] width 73 height 25
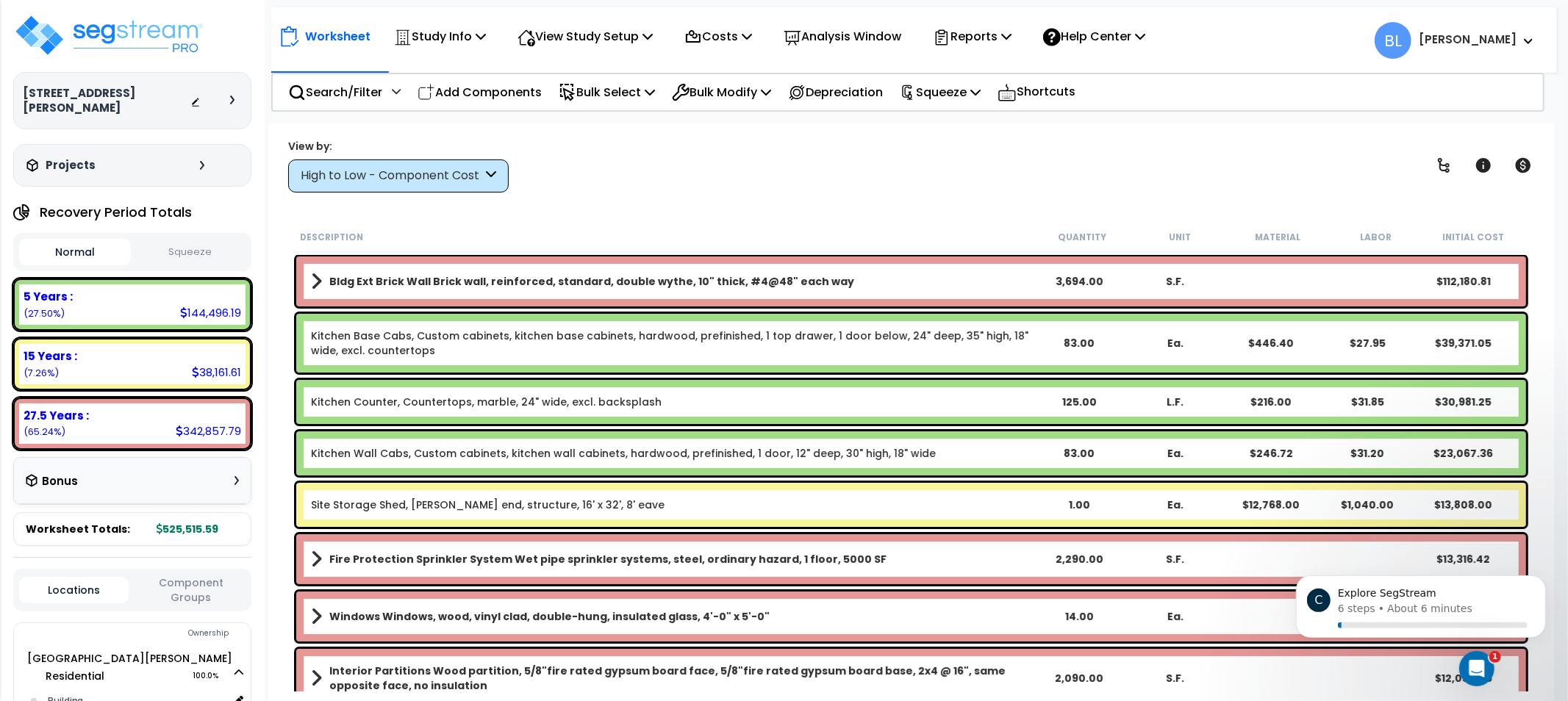
drag, startPoint x: 936, startPoint y: 190, endPoint x: 826, endPoint y: 195, distance: 110.1
click at [848, 173] on div "View by: High to Low - Component Cost High to Low - Component Cost" at bounding box center [910, 165] width 1256 height 55
drag, startPoint x: 1161, startPoint y: 185, endPoint x: 1083, endPoint y: 352, distance: 184.3
drag, startPoint x: 766, startPoint y: 191, endPoint x: 681, endPoint y: 181, distance: 85.6
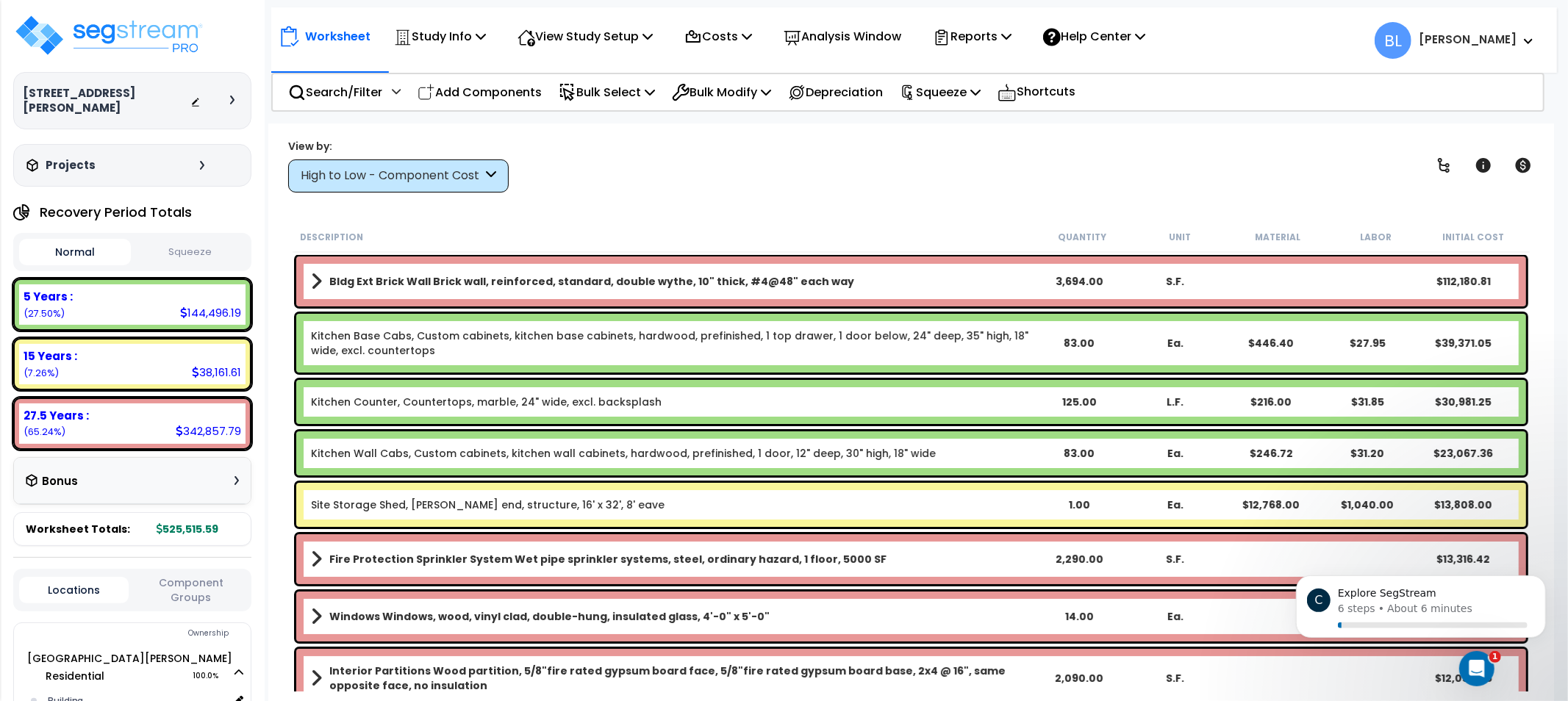
click at [681, 181] on div "View by: High to Low - Component Cost High to Low - Component Cost" at bounding box center [910, 165] width 1256 height 55
drag, startPoint x: 781, startPoint y: 165, endPoint x: 745, endPoint y: 177, distance: 37.9
drag, startPoint x: 745, startPoint y: 177, endPoint x: 670, endPoint y: 180, distance: 75.1
click at [670, 180] on div "View by: High to Low - Component Cost High to Low - Component Cost" at bounding box center [910, 165] width 1256 height 55
click at [437, 30] on p "Study Info" at bounding box center [440, 36] width 92 height 19
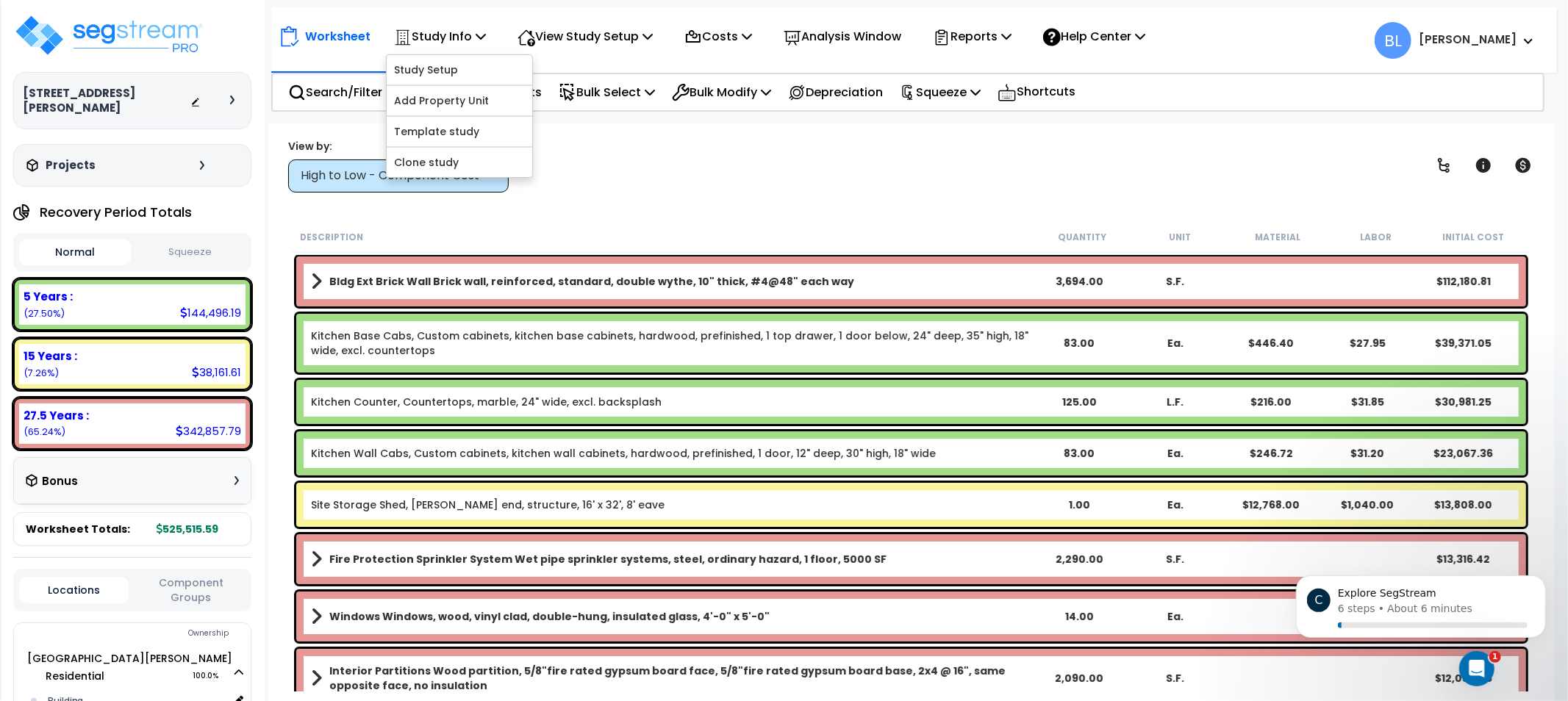
click at [816, 165] on div "View by: High to Low - Component Cost High to Low - Component Cost" at bounding box center [910, 165] width 1256 height 55
